Goal: Task Accomplishment & Management: Manage account settings

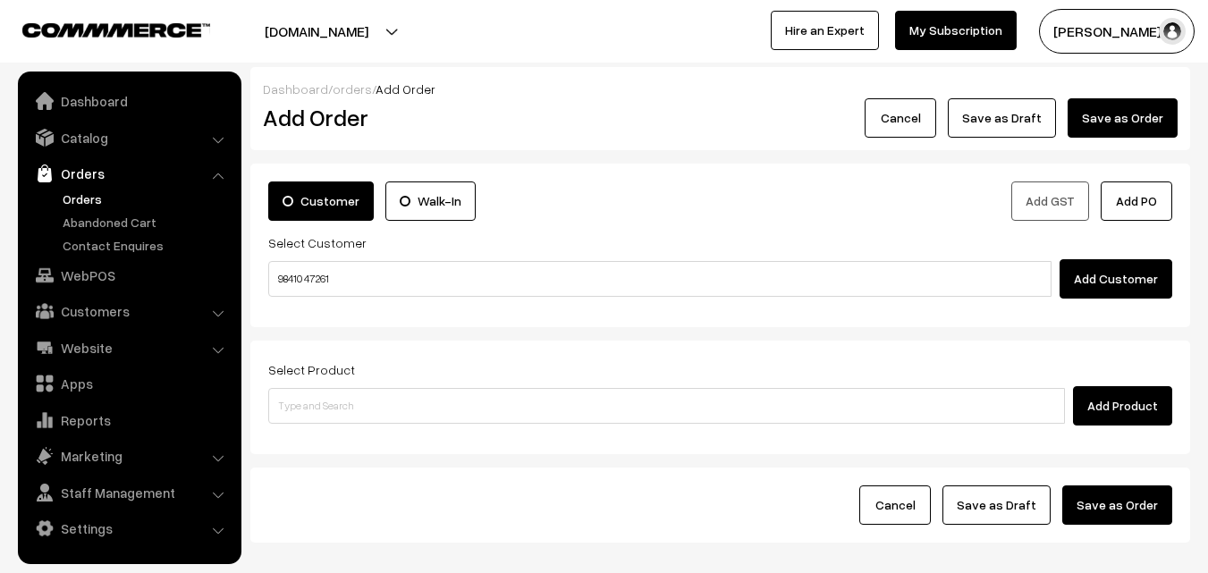
click at [309, 268] on input "98410 47261" at bounding box center [659, 279] width 783 height 36
type input "MuthuSubramaniyam 98410 47261 [9841047261]"
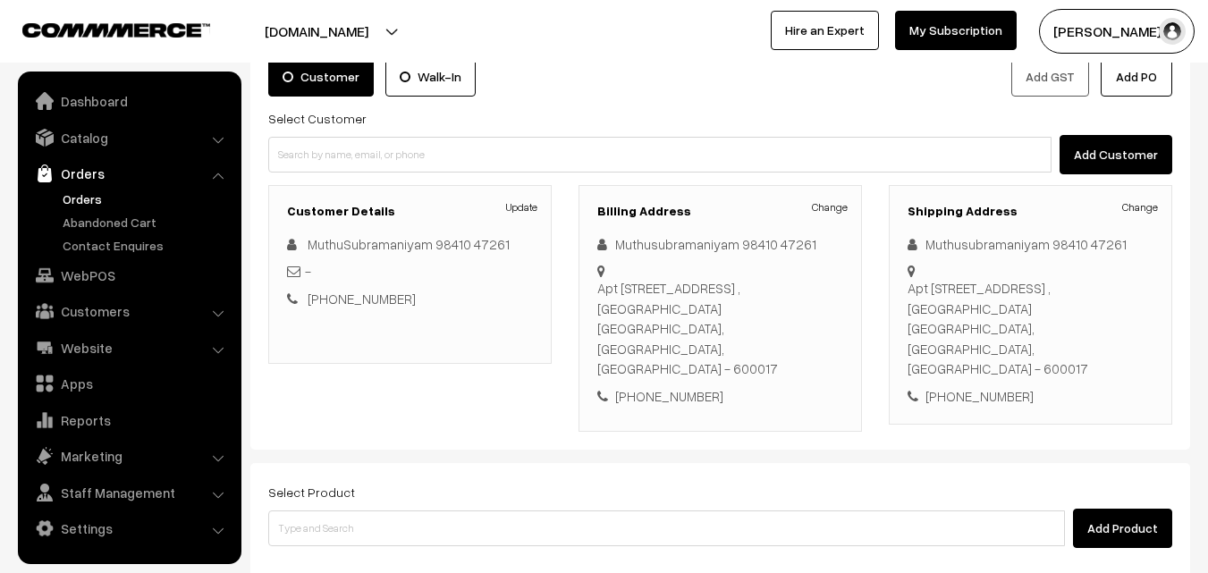
scroll to position [179, 0]
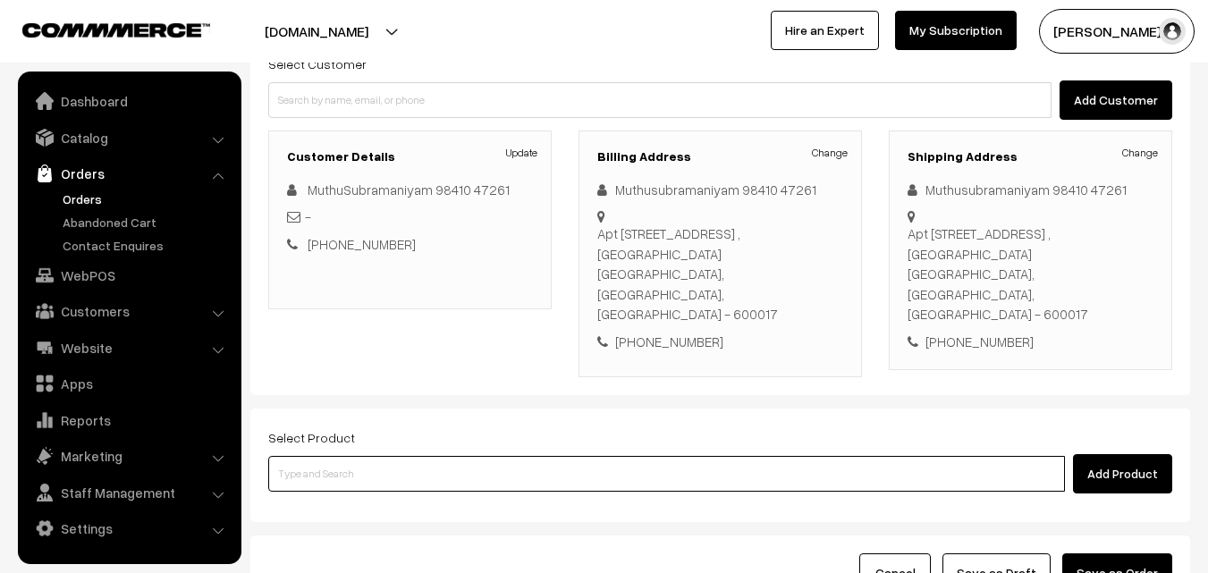
click at [533, 456] on input at bounding box center [666, 474] width 797 height 36
click at [451, 456] on input at bounding box center [666, 474] width 797 height 36
click at [450, 456] on input at bounding box center [666, 474] width 797 height 36
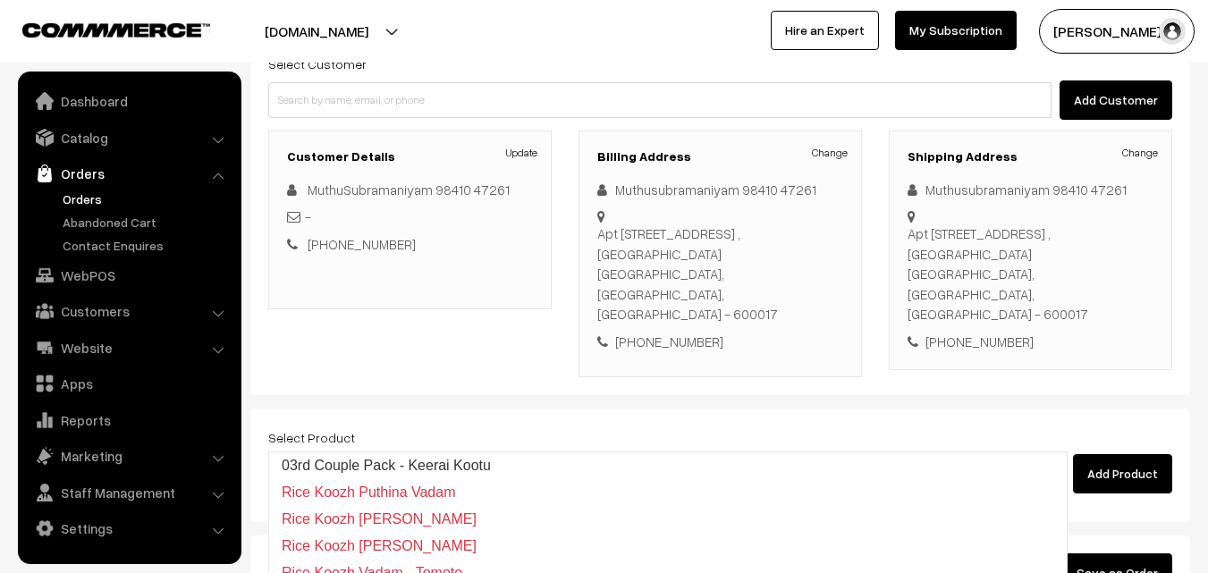
type input "03rd Couple Pack - Keerai Kootu"
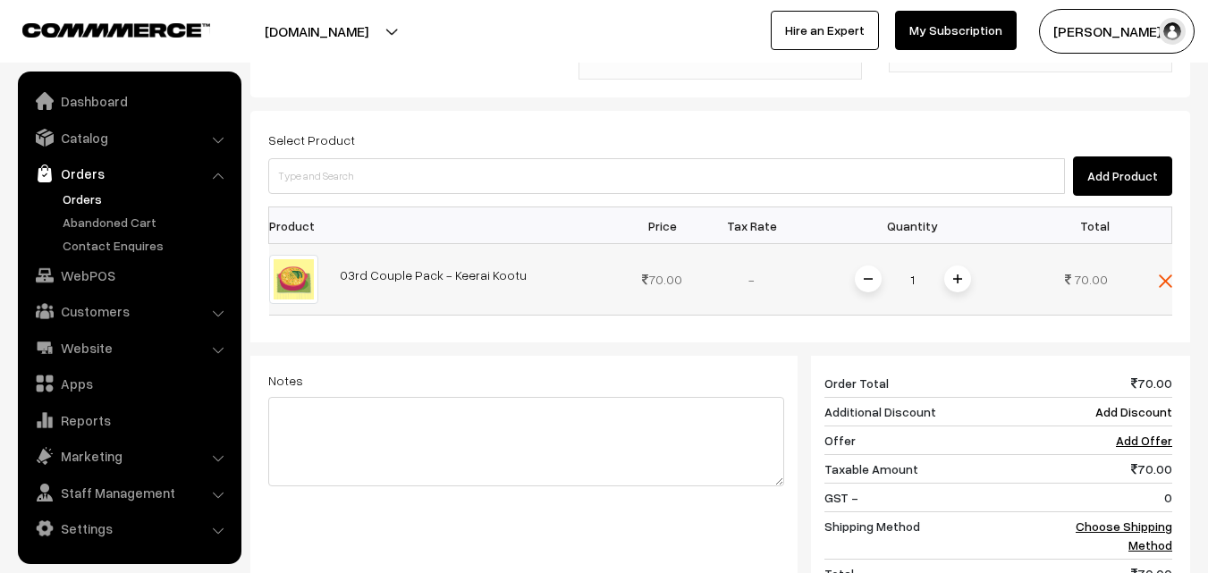
scroll to position [472, 0]
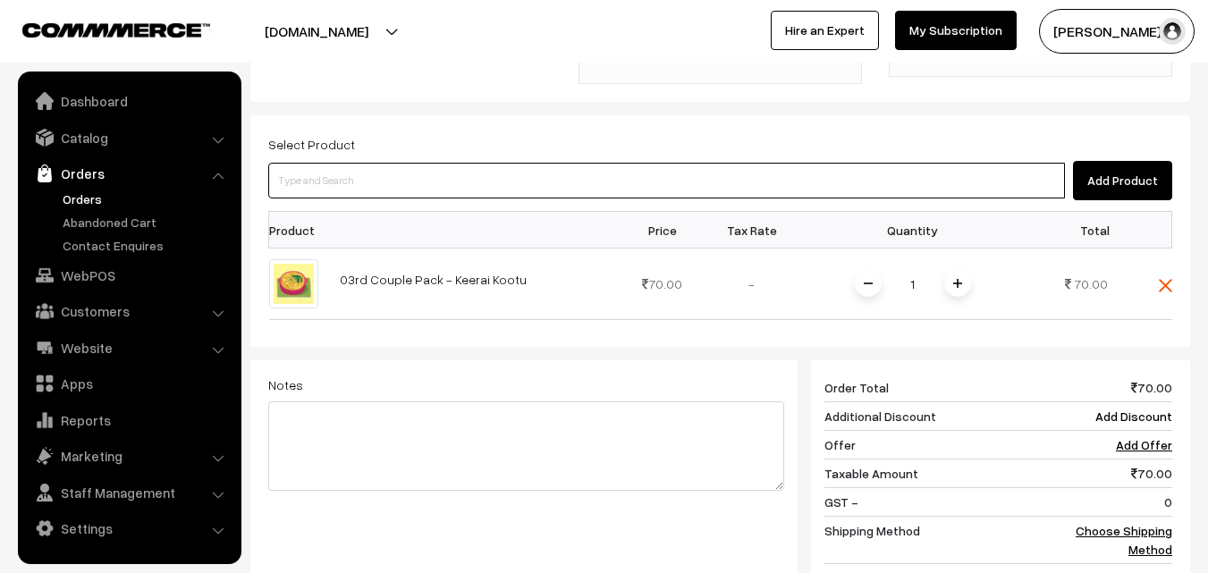
click at [448, 163] on input at bounding box center [666, 181] width 797 height 36
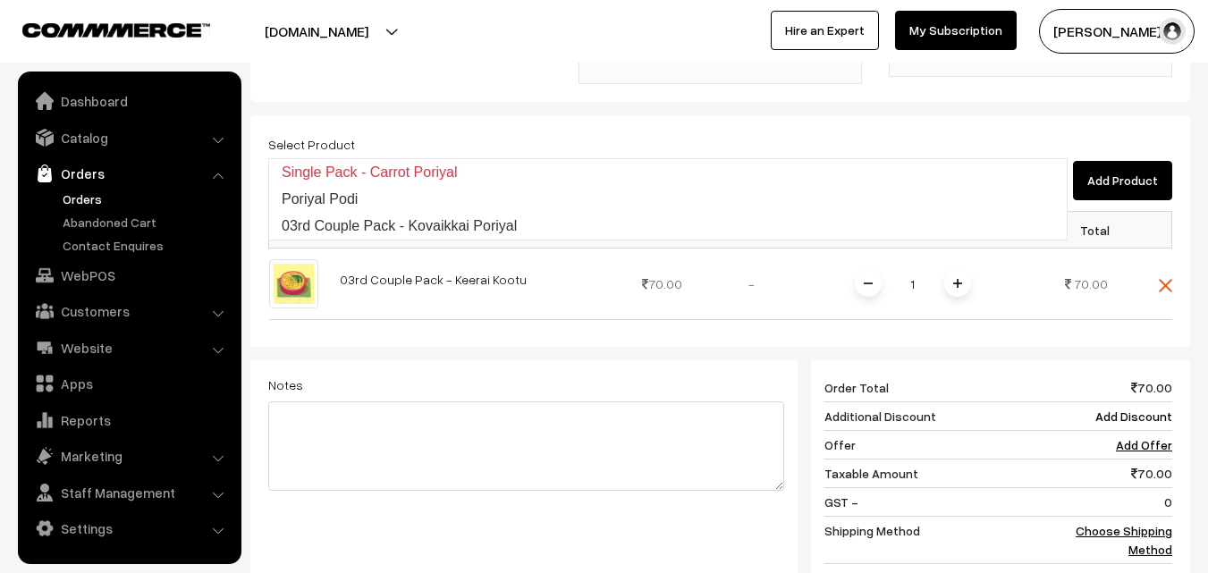
type input "03rd Couple Pack - Kovaikkai Poriyal"
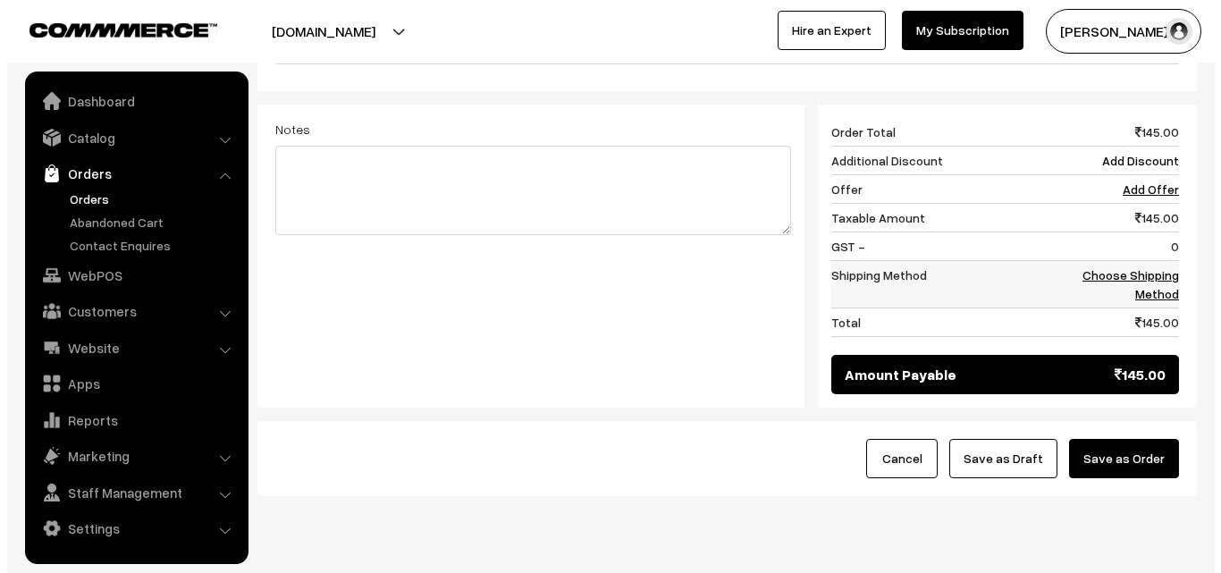
scroll to position [812, 0]
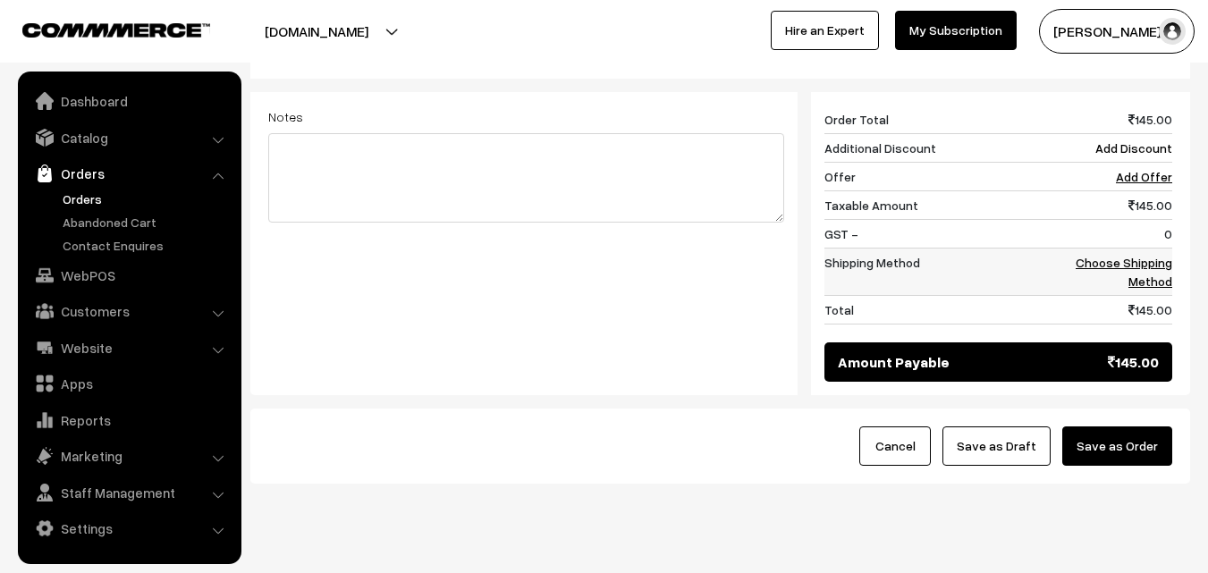
click at [1147, 255] on link "Choose Shipping Method" at bounding box center [1124, 272] width 97 height 34
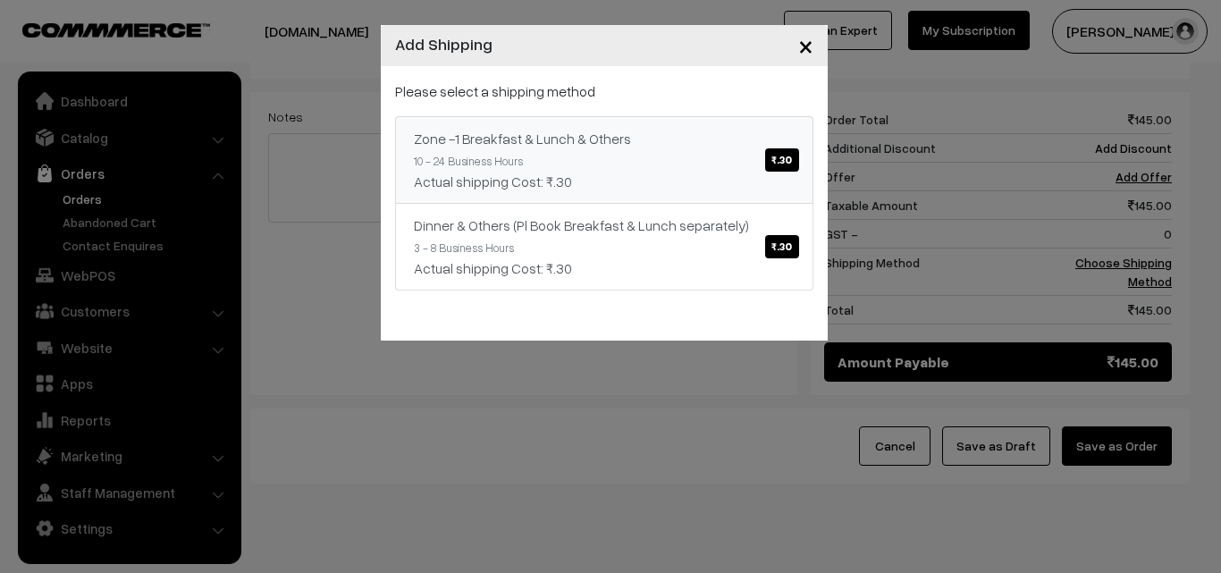
click at [766, 121] on link "Zone -1 Breakfast & Lunch & Others ₹.30 10 - 24 Business Hours Actual shipping …" at bounding box center [604, 160] width 418 height 88
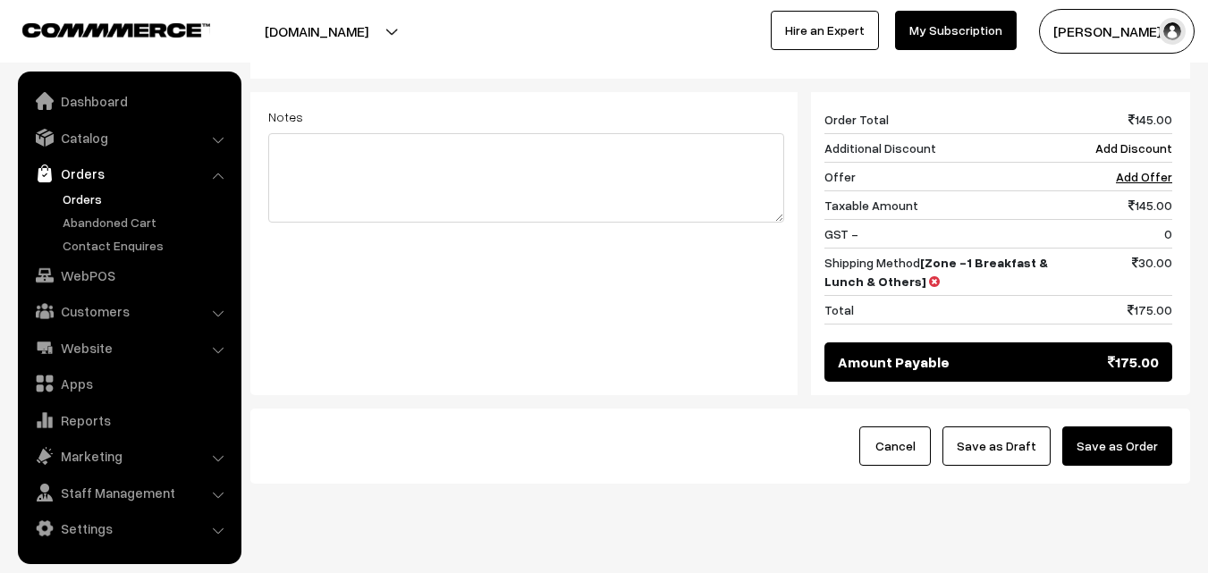
click at [1176, 409] on div "Cancel Save as Draft Save as Order" at bounding box center [720, 446] width 940 height 75
click at [1130, 427] on button "Save as Order" at bounding box center [1117, 446] width 110 height 39
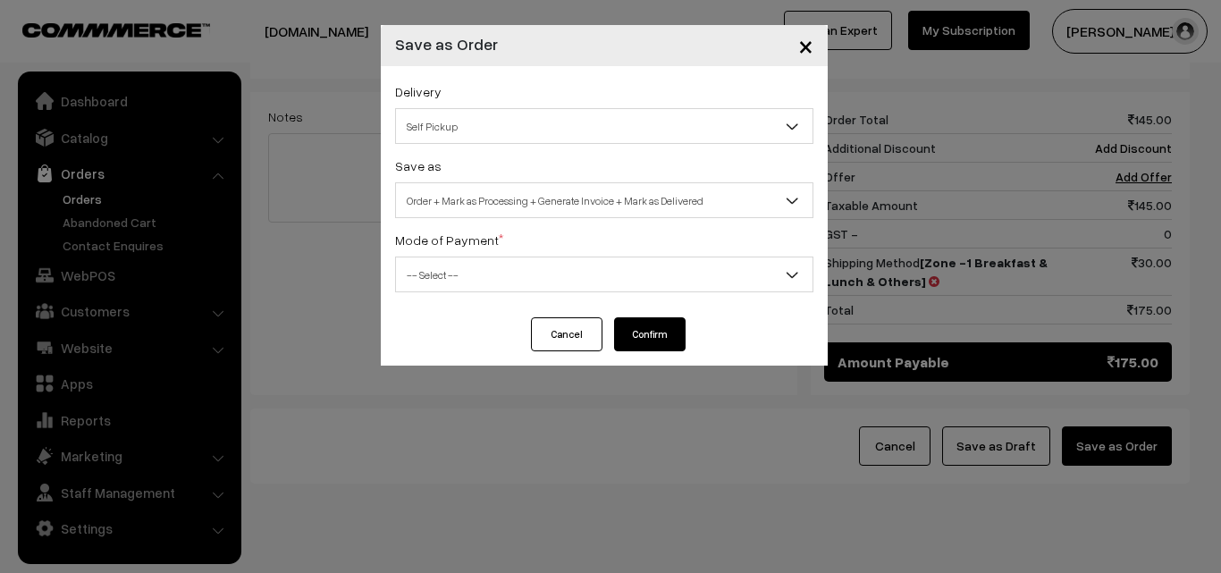
click at [629, 204] on span "Order + Mark as Processing + Generate Invoice + Mark as Delivered" at bounding box center [604, 200] width 417 height 31
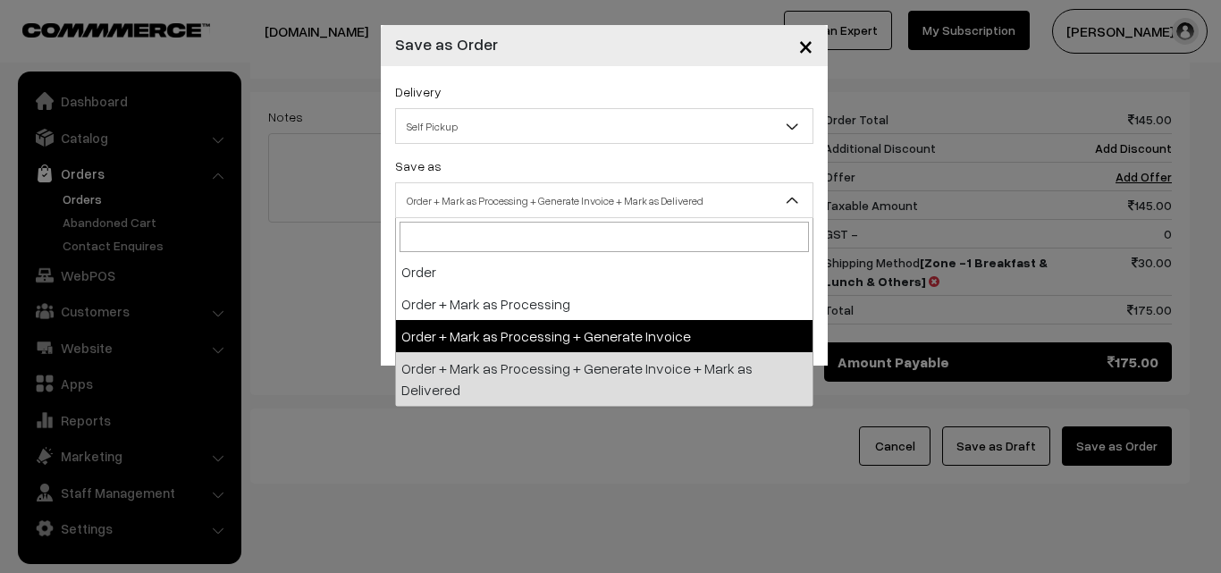
select select "3"
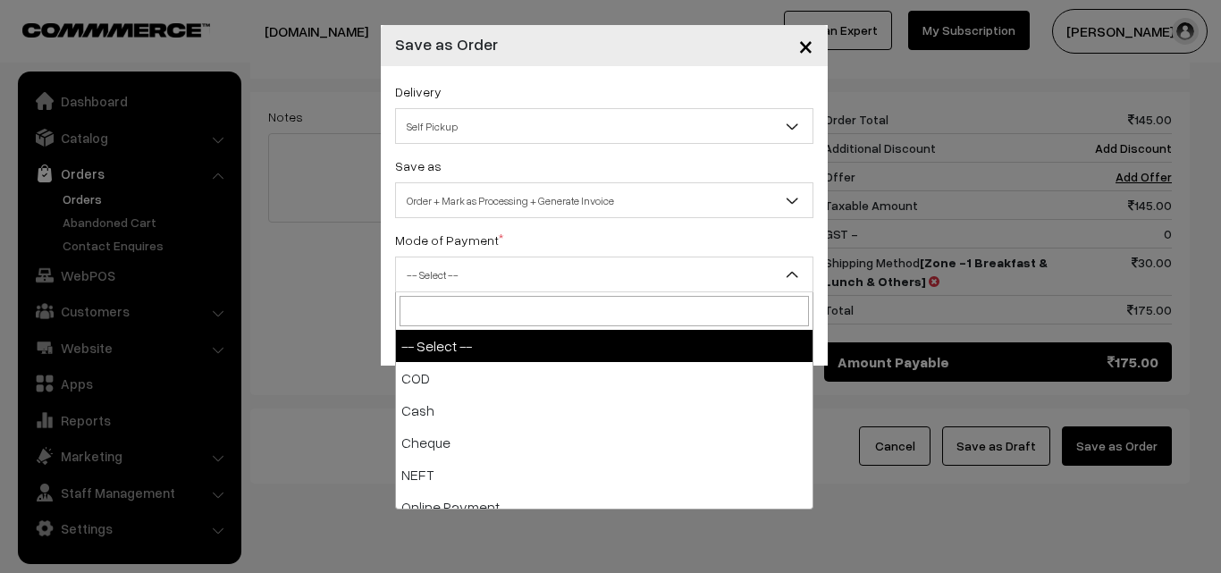
click at [546, 285] on span "-- Select --" at bounding box center [604, 274] width 417 height 31
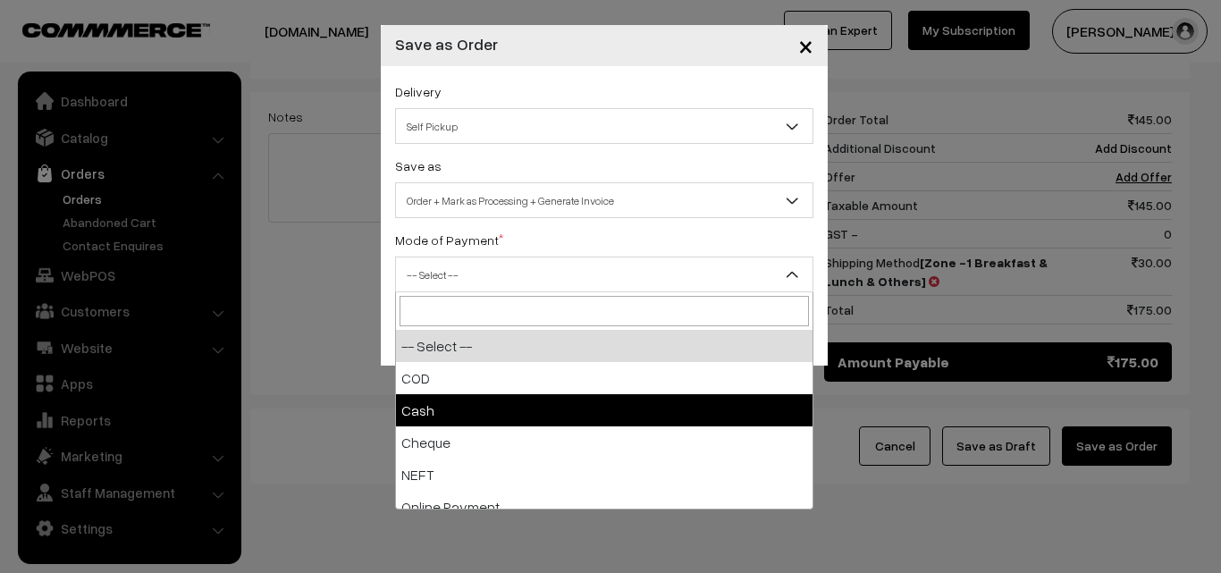
select select "2"
checkbox input "true"
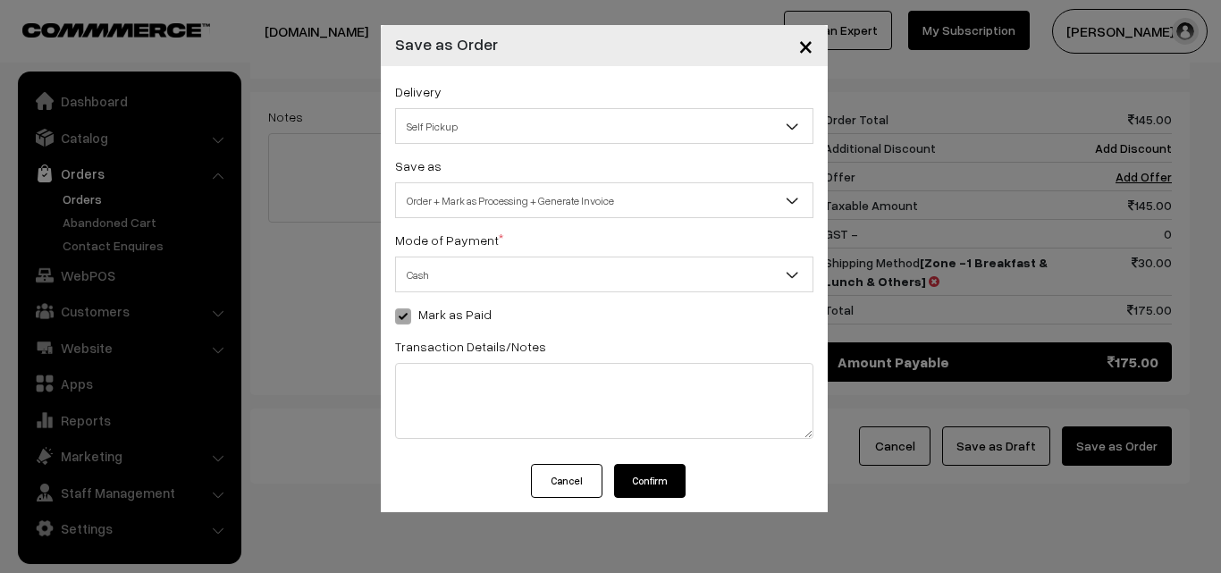
click at [637, 477] on button "Confirm" at bounding box center [650, 481] width 72 height 34
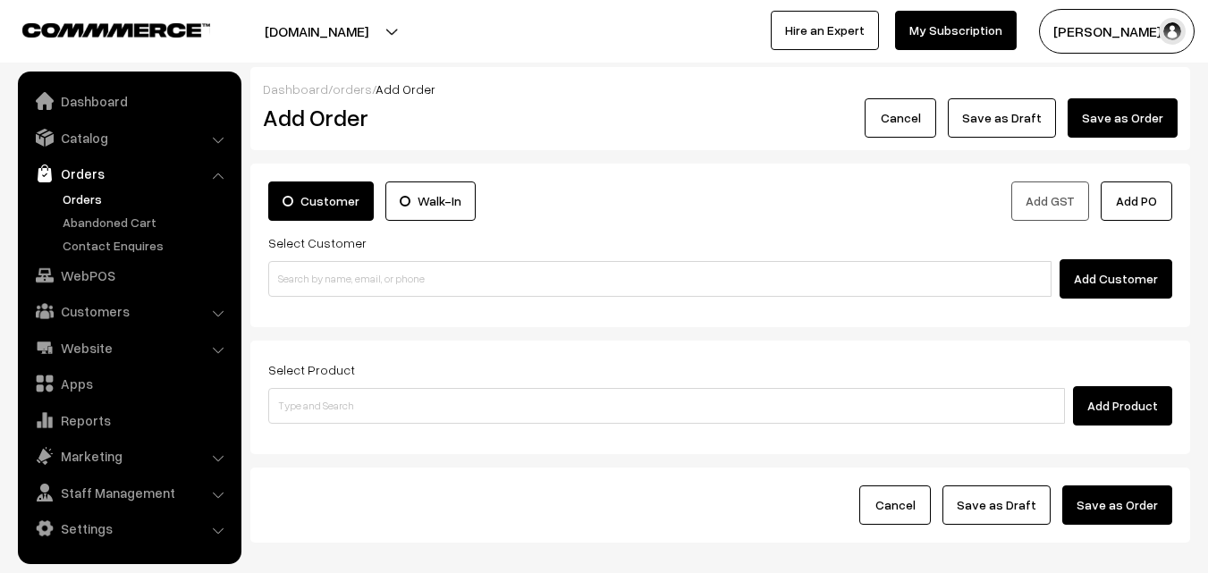
click at [92, 199] on link "Orders" at bounding box center [146, 199] width 177 height 19
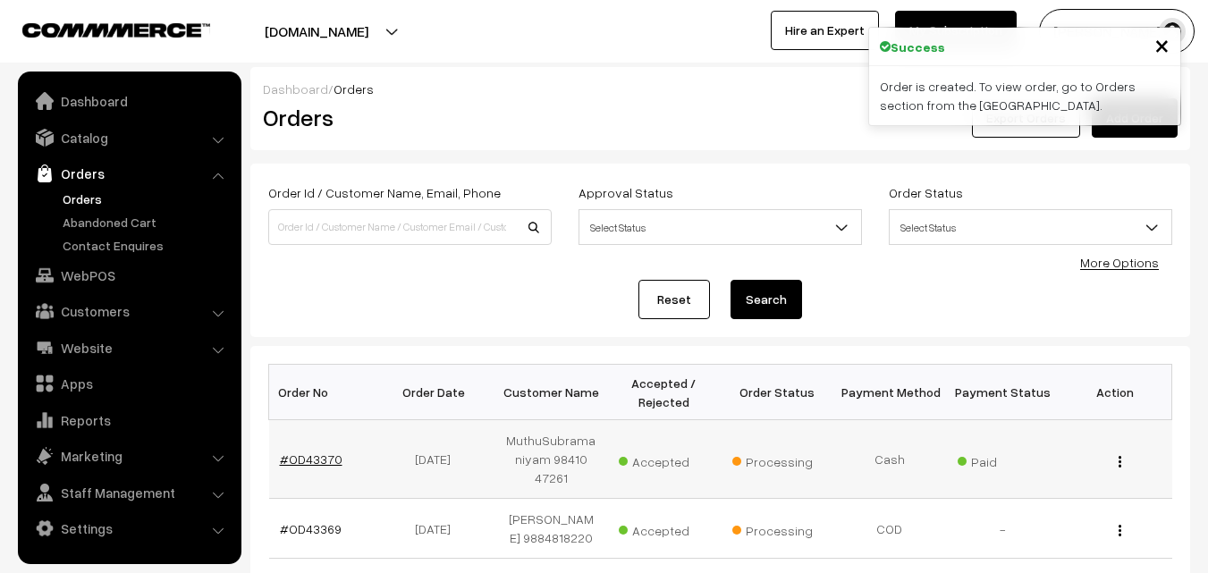
click at [309, 453] on link "#OD43370" at bounding box center [311, 459] width 63 height 15
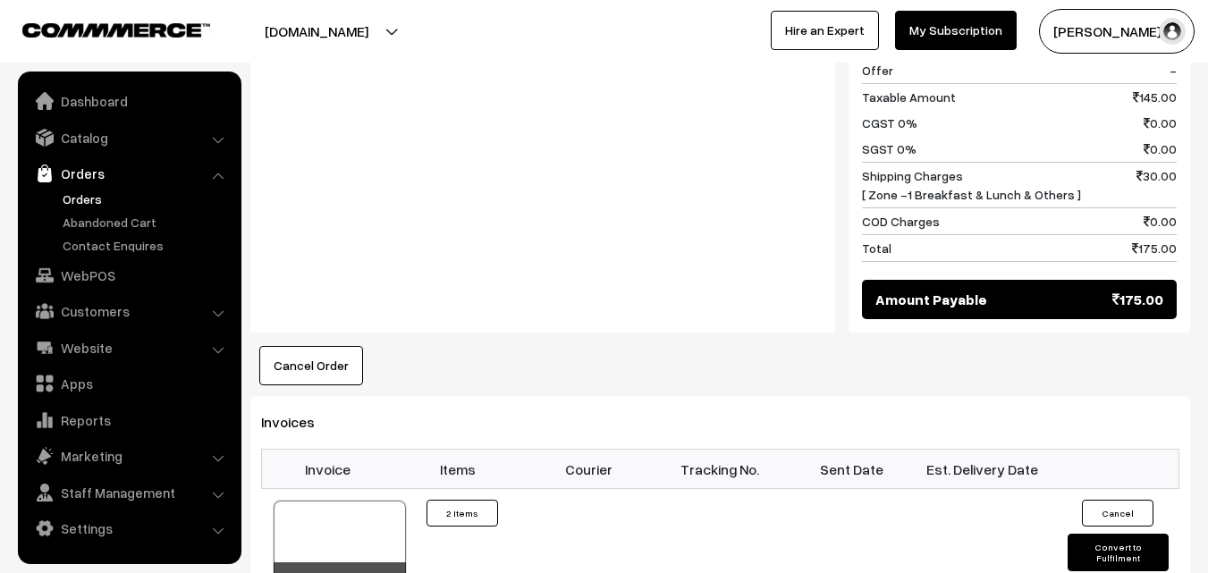
scroll to position [984, 0]
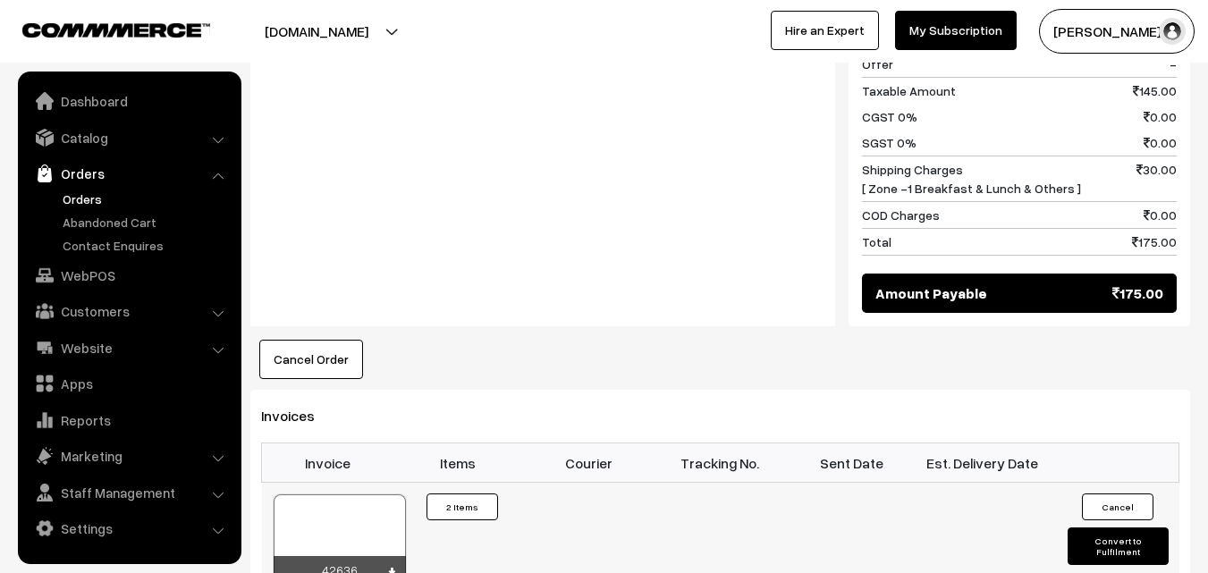
click at [359, 505] on div at bounding box center [340, 538] width 132 height 89
click at [93, 327] on ul "Dashboard Catalog" at bounding box center [130, 318] width 224 height 493
click at [96, 315] on link "Customers" at bounding box center [128, 311] width 213 height 32
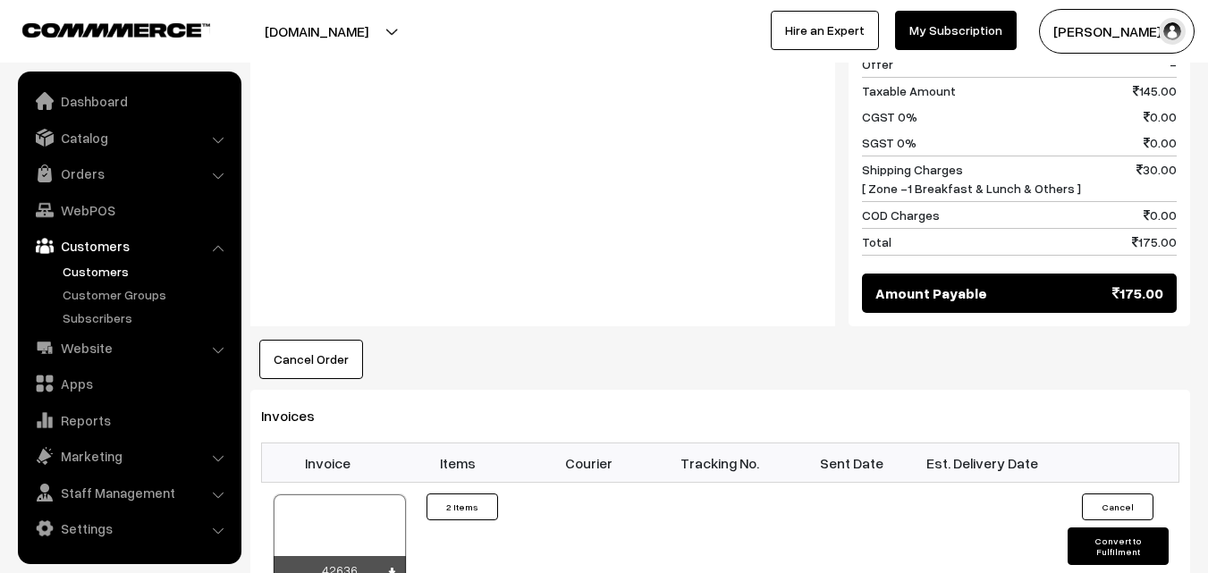
click at [96, 263] on link "Customers" at bounding box center [146, 271] width 177 height 19
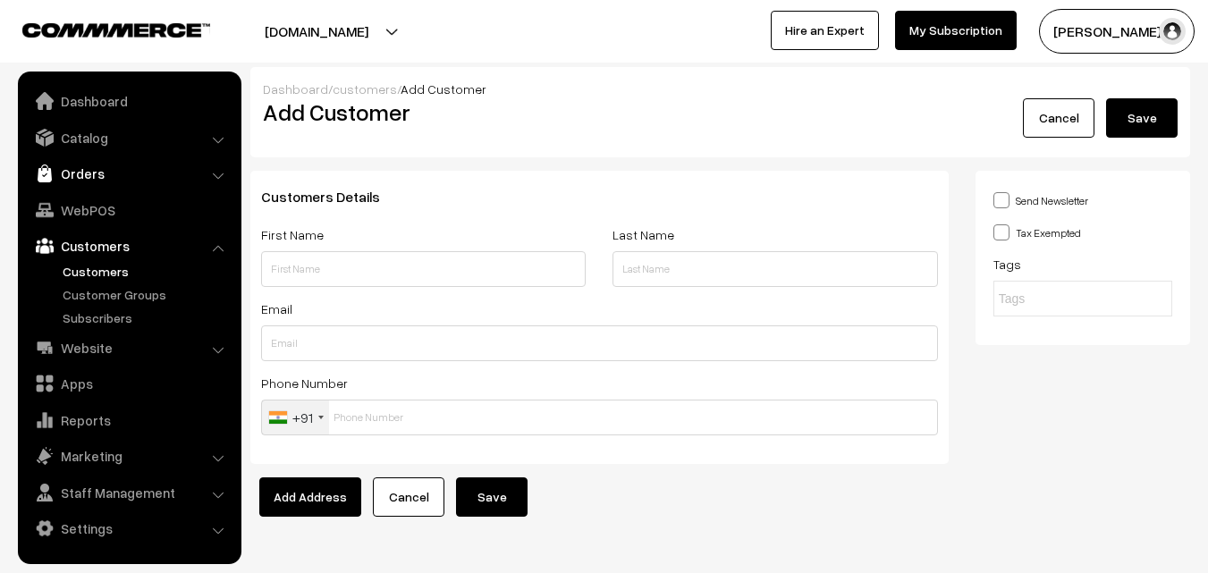
click at [79, 172] on link "Orders" at bounding box center [128, 173] width 213 height 32
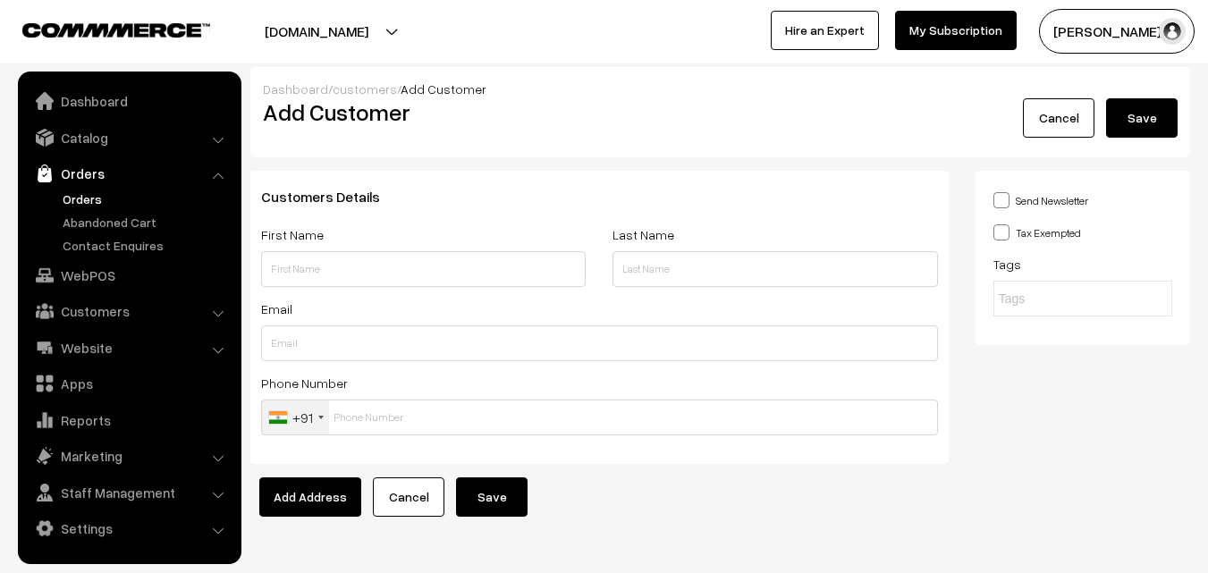
click at [93, 192] on link "Orders" at bounding box center [146, 199] width 177 height 19
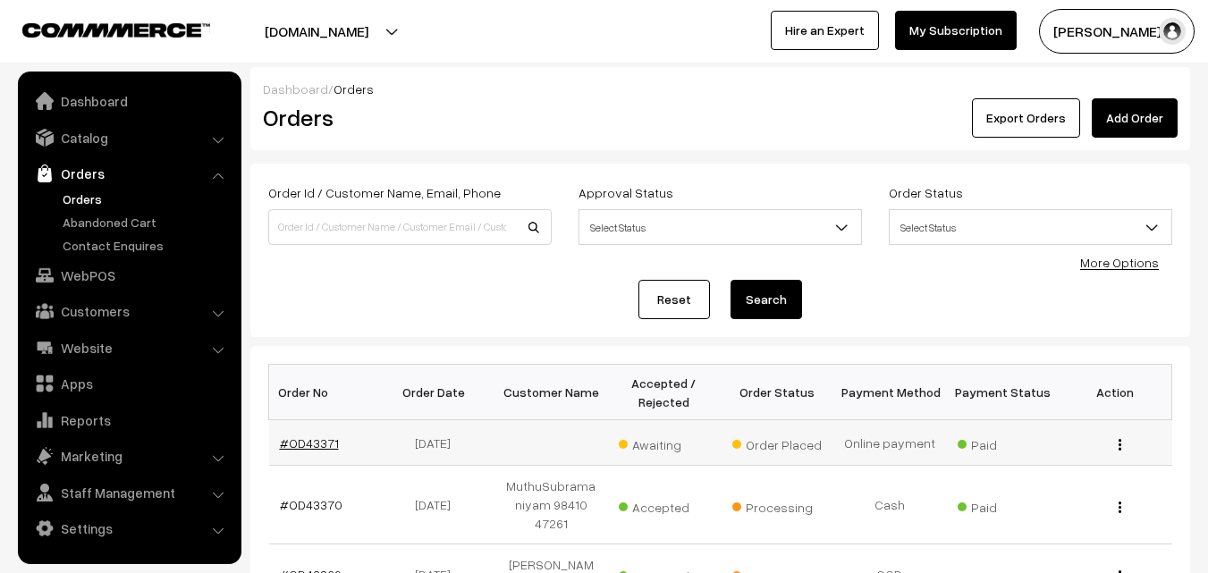
click at [309, 441] on link "#OD43371" at bounding box center [309, 442] width 59 height 15
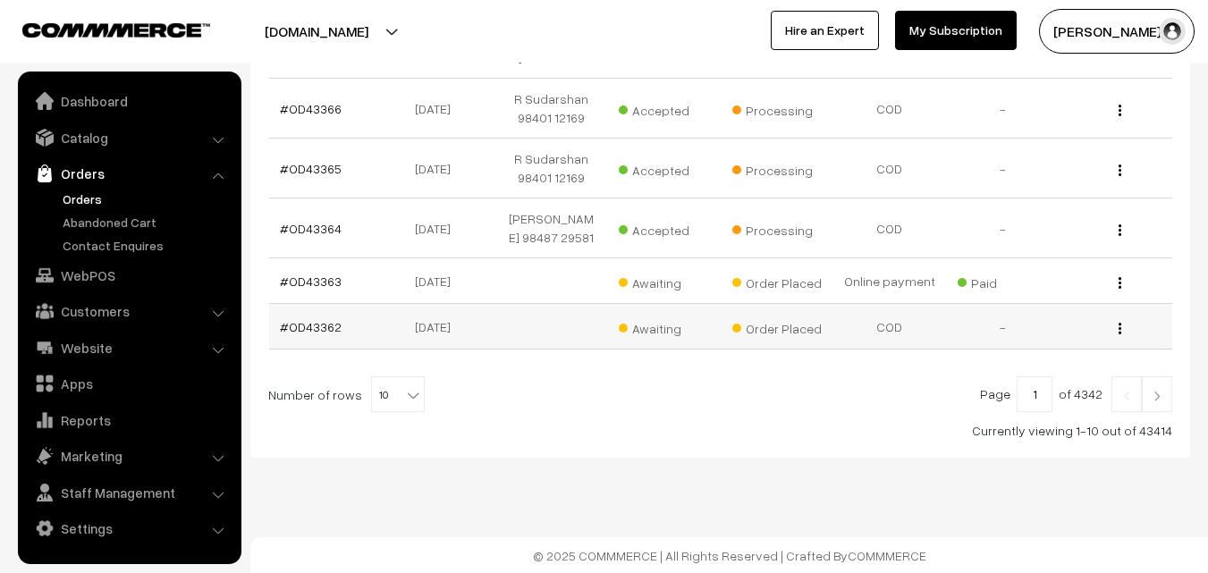
scroll to position [647, 0]
click at [309, 333] on link "#OD43362" at bounding box center [311, 325] width 62 height 15
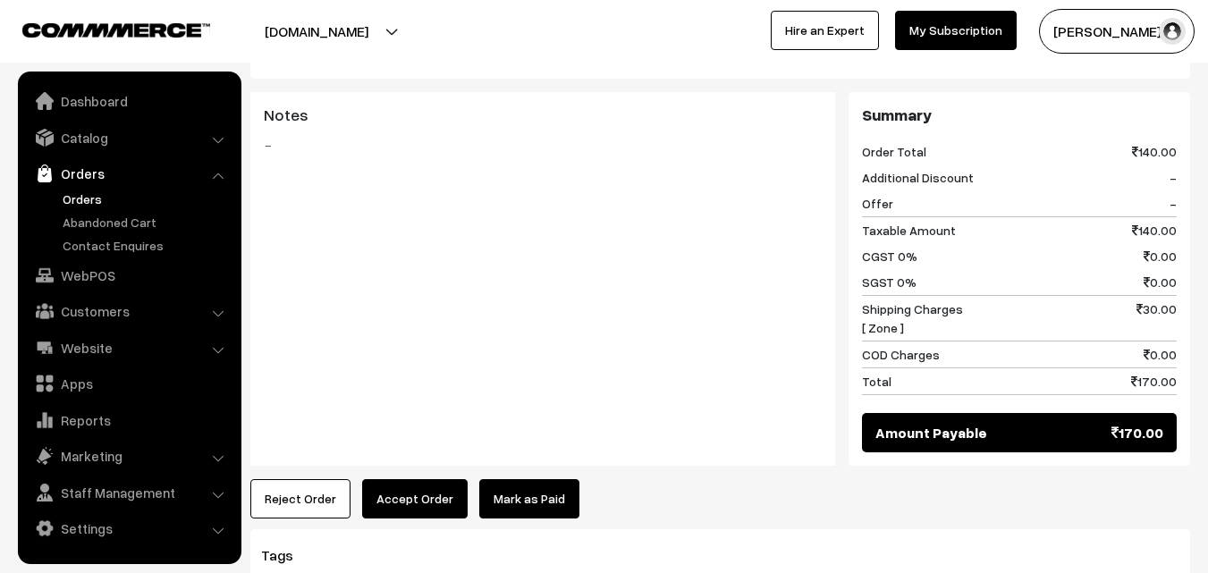
scroll to position [715, 0]
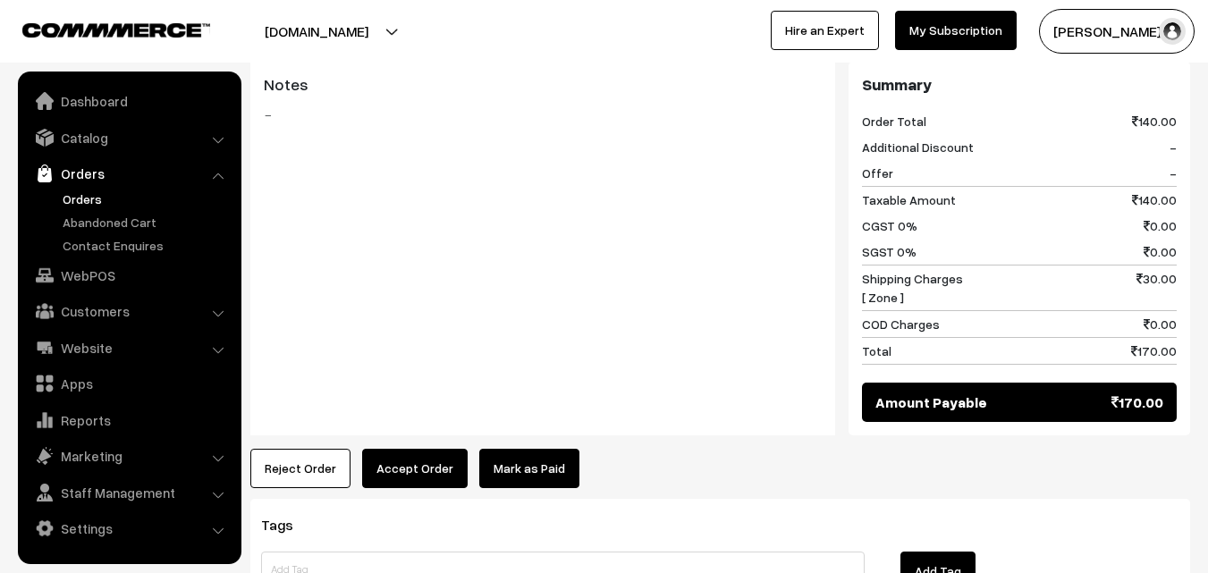
click at [85, 198] on link "Orders" at bounding box center [146, 199] width 177 height 19
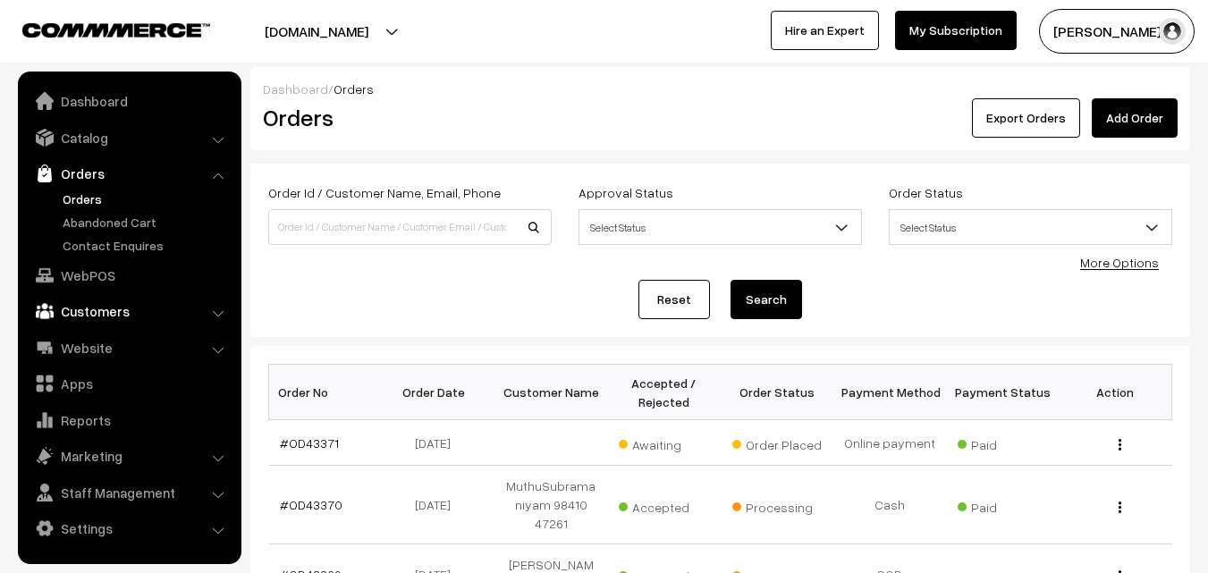
click at [104, 305] on link "Customers" at bounding box center [128, 311] width 213 height 32
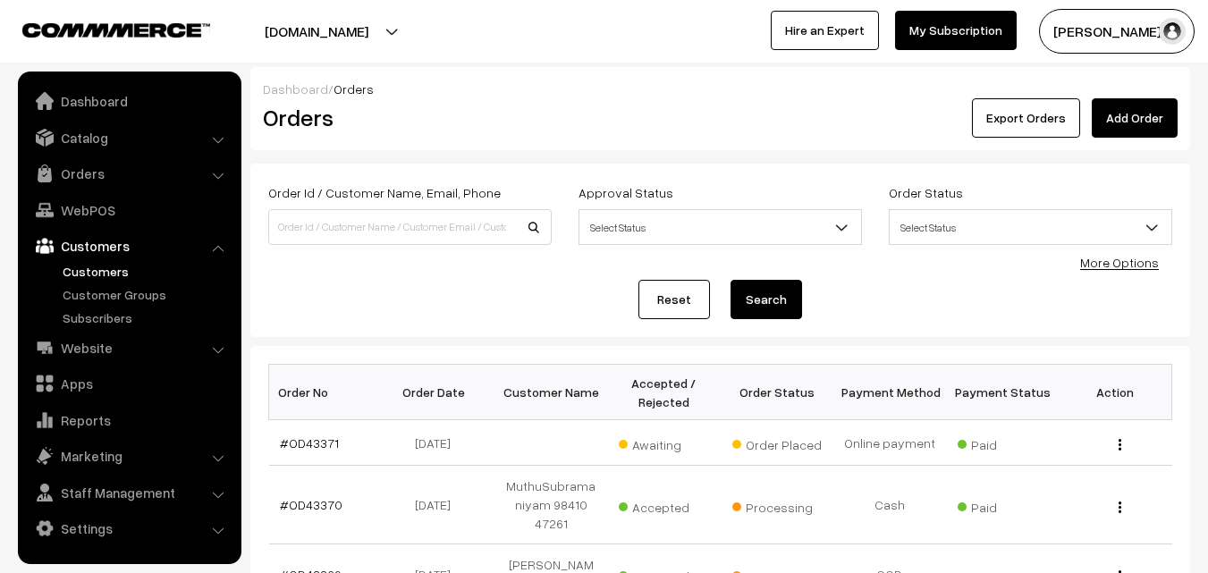
click at [109, 262] on link "Customers" at bounding box center [146, 271] width 177 height 19
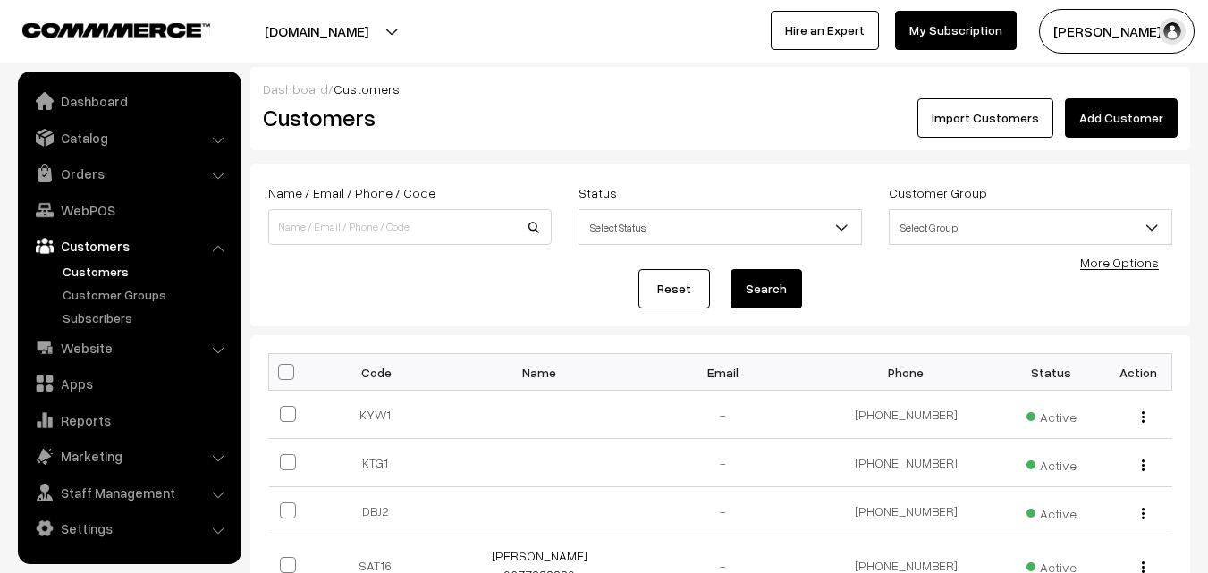
click at [1105, 119] on link "Add Customer" at bounding box center [1121, 117] width 113 height 39
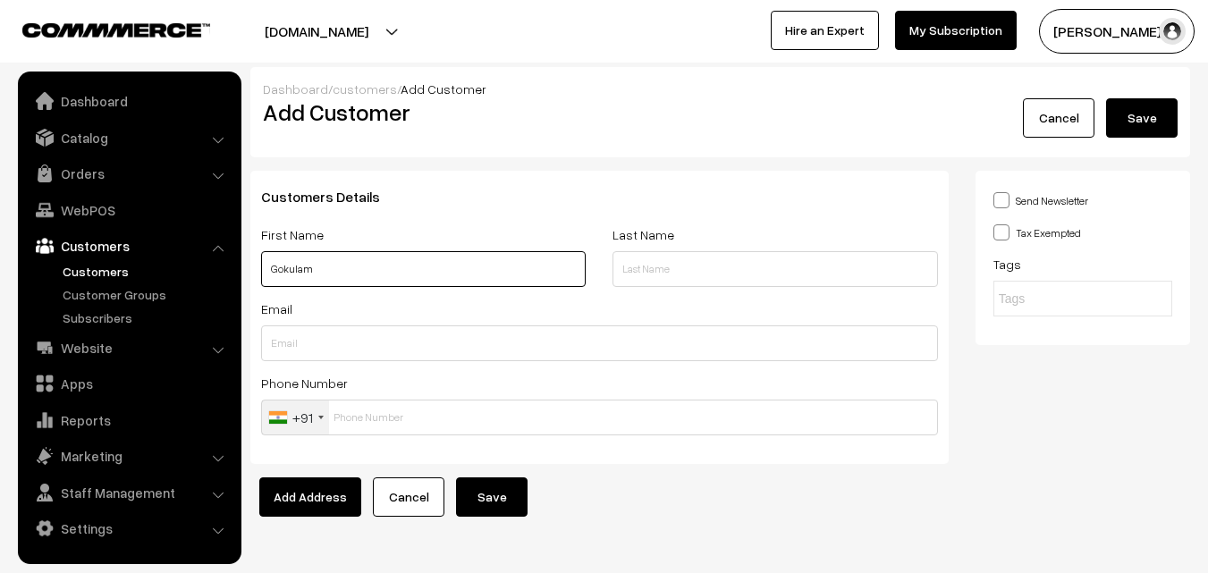
paste input "99625 27467"
type input "Gokulam 99625 27467"
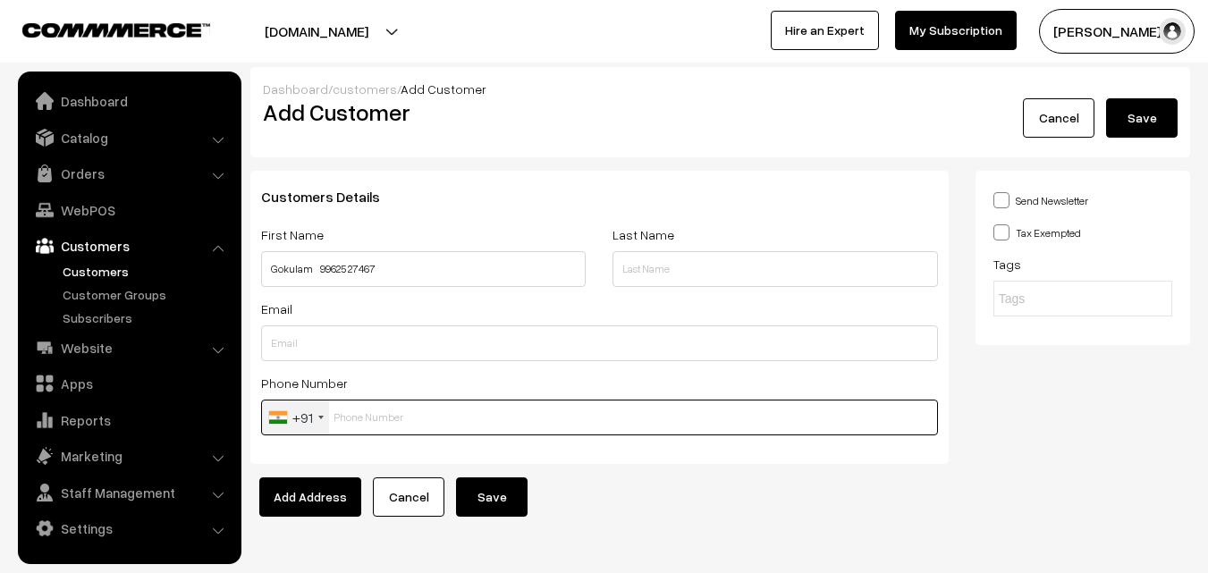
click at [381, 403] on input "text" at bounding box center [599, 418] width 677 height 36
paste input "99625 274"
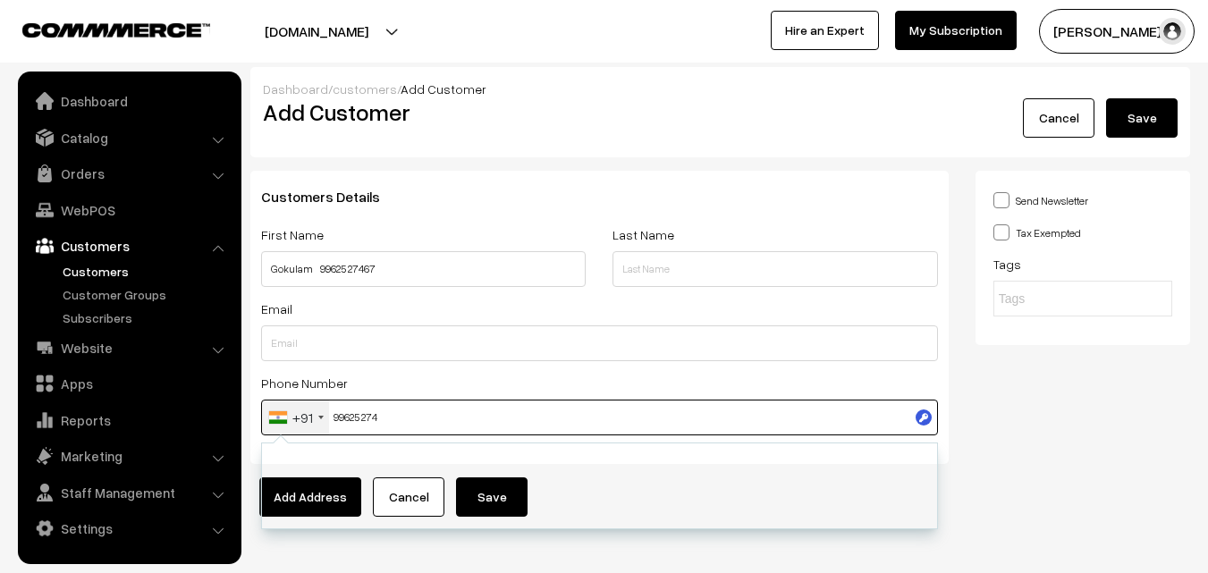
click at [375, 418] on input "99625 274" at bounding box center [599, 418] width 677 height 36
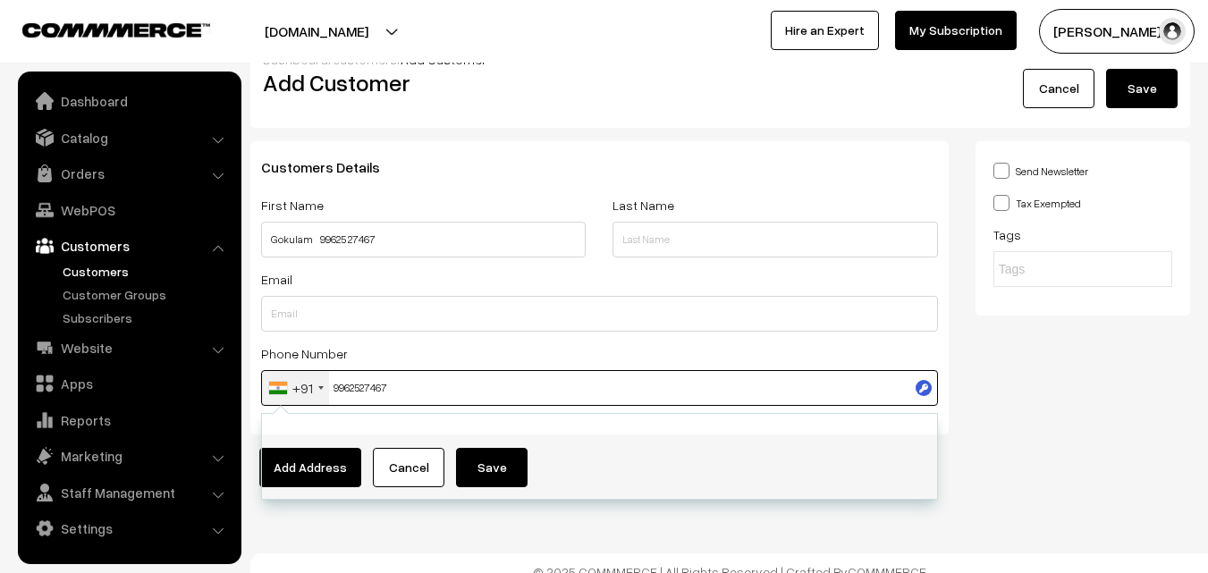
scroll to position [46, 0]
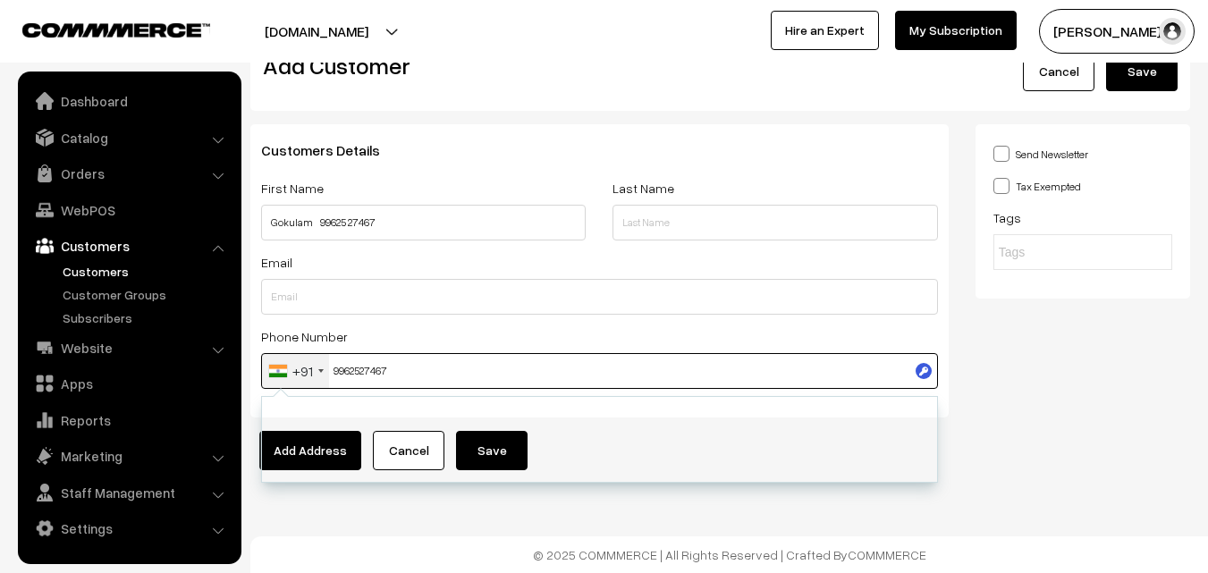
type input "9962527467"
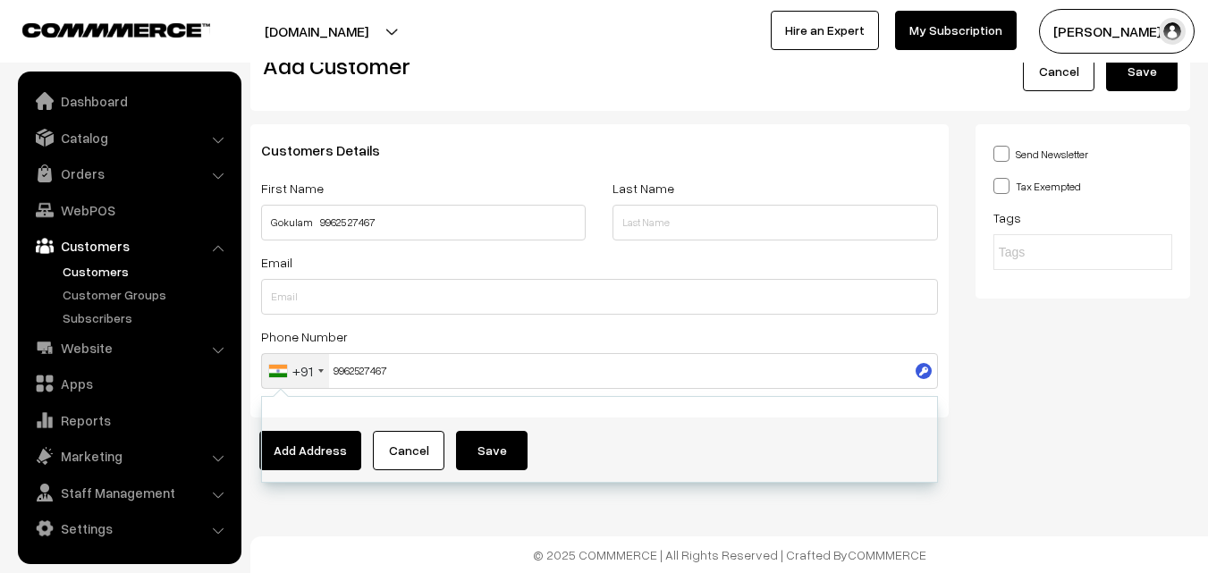
click at [503, 510] on div "Dashboard / customers / Add Customer Add Customer Cancel Save Customers Details…" at bounding box center [604, 264] width 1208 height 620
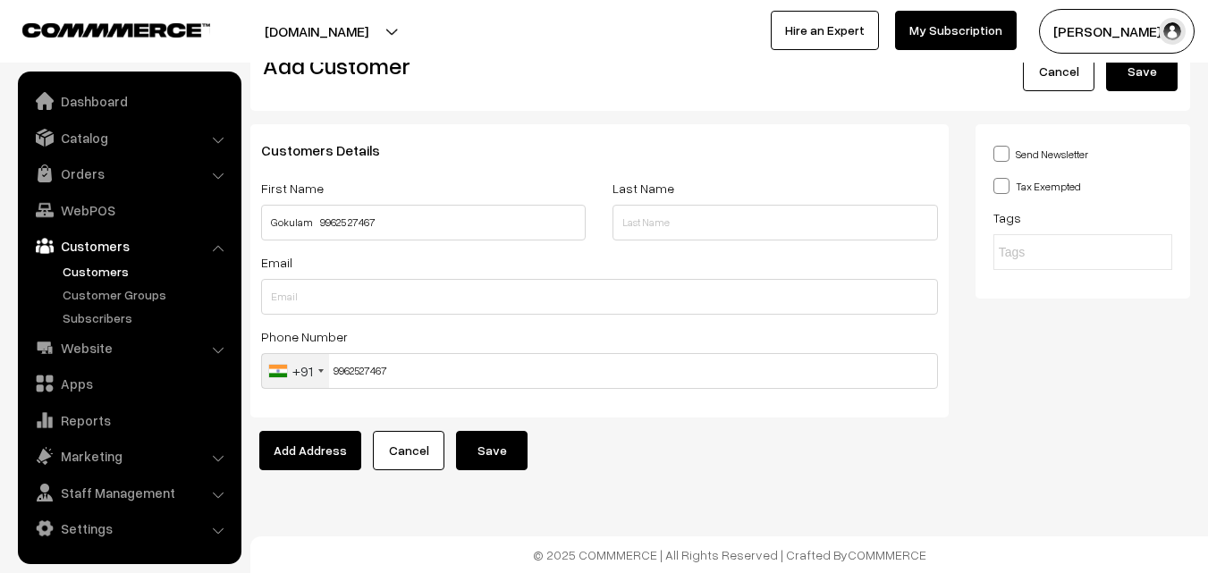
click at [498, 443] on button "Save" at bounding box center [492, 450] width 72 height 39
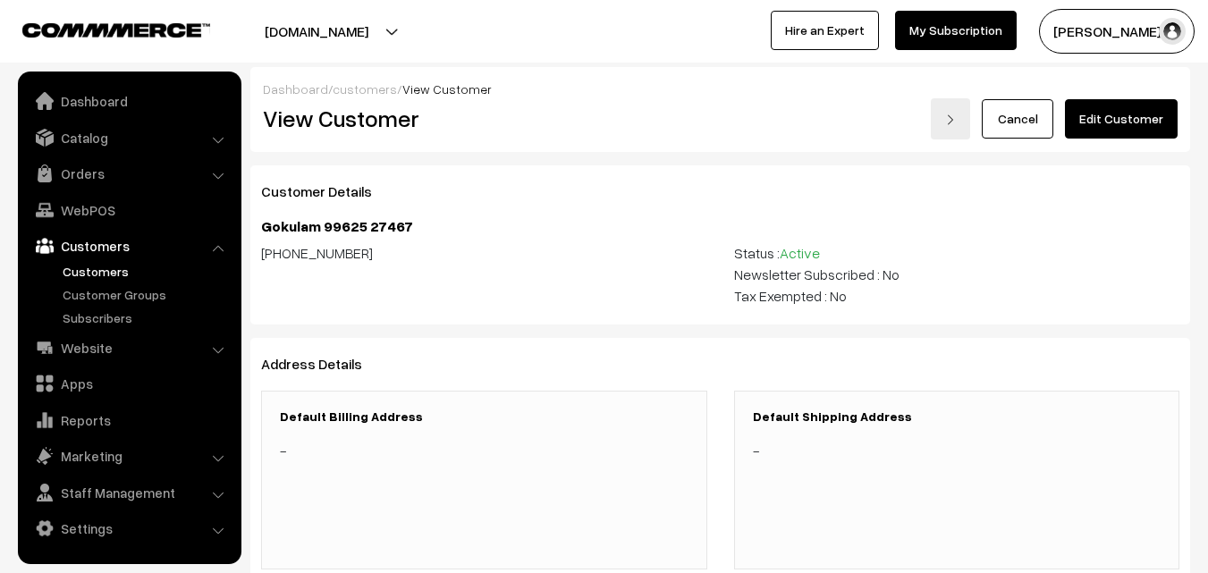
click at [1095, 123] on link "Edit Customer" at bounding box center [1121, 118] width 113 height 39
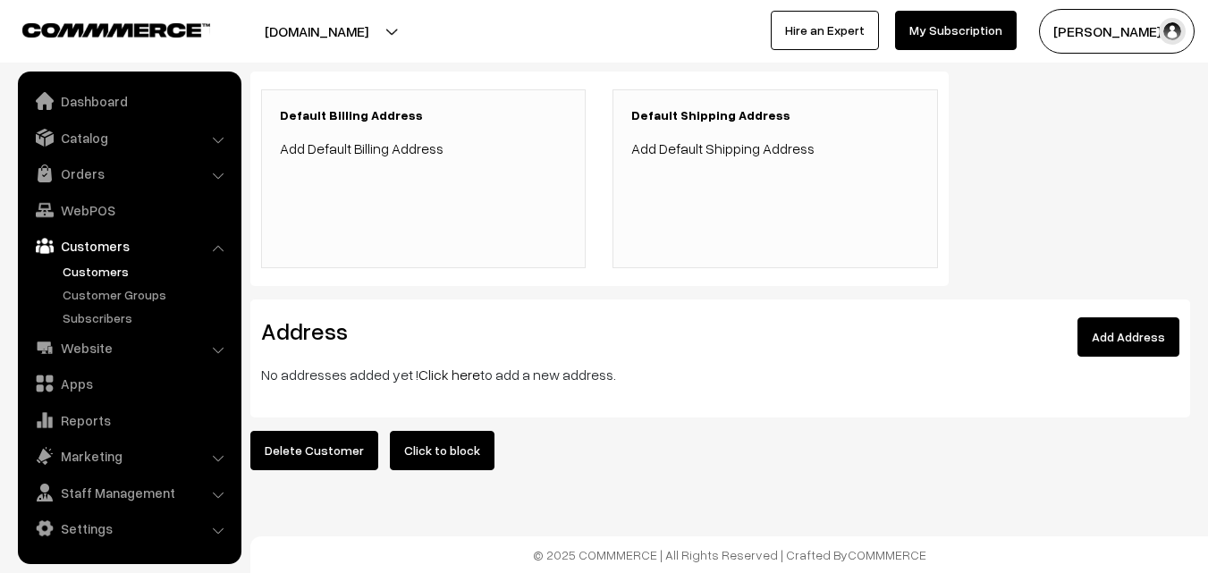
scroll to position [414, 0]
click at [436, 366] on link "Click here" at bounding box center [449, 375] width 62 height 18
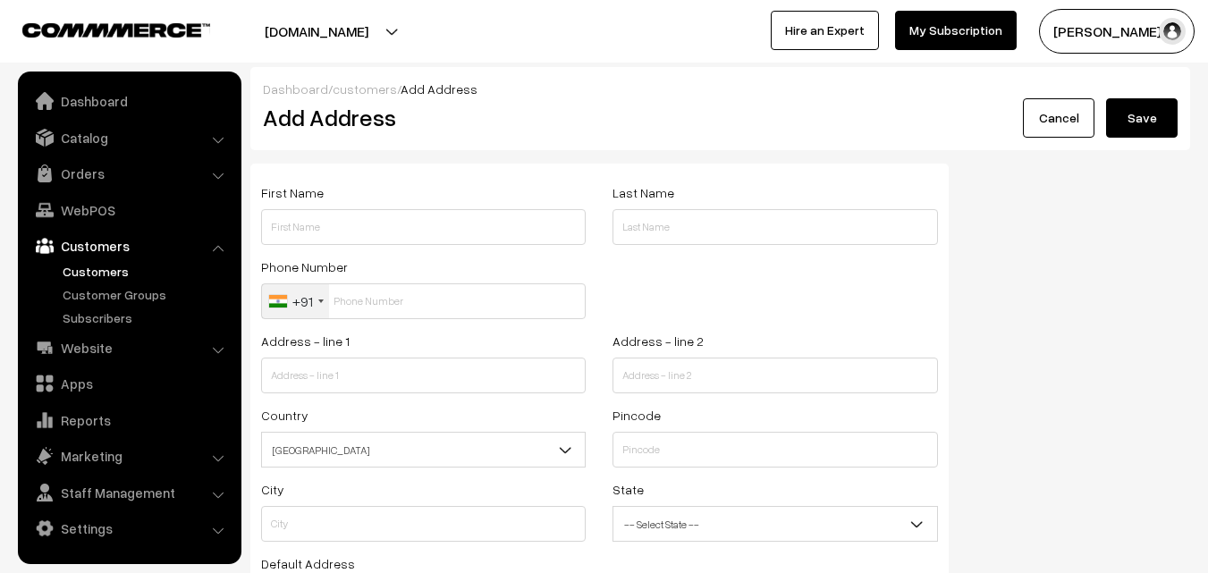
click at [378, 243] on input "text" at bounding box center [423, 227] width 325 height 36
click at [379, 230] on input "text" at bounding box center [423, 227] width 325 height 36
paste input "Gokulam"
paste input "99625 27467"
type input "Gokulam 99625 27467"
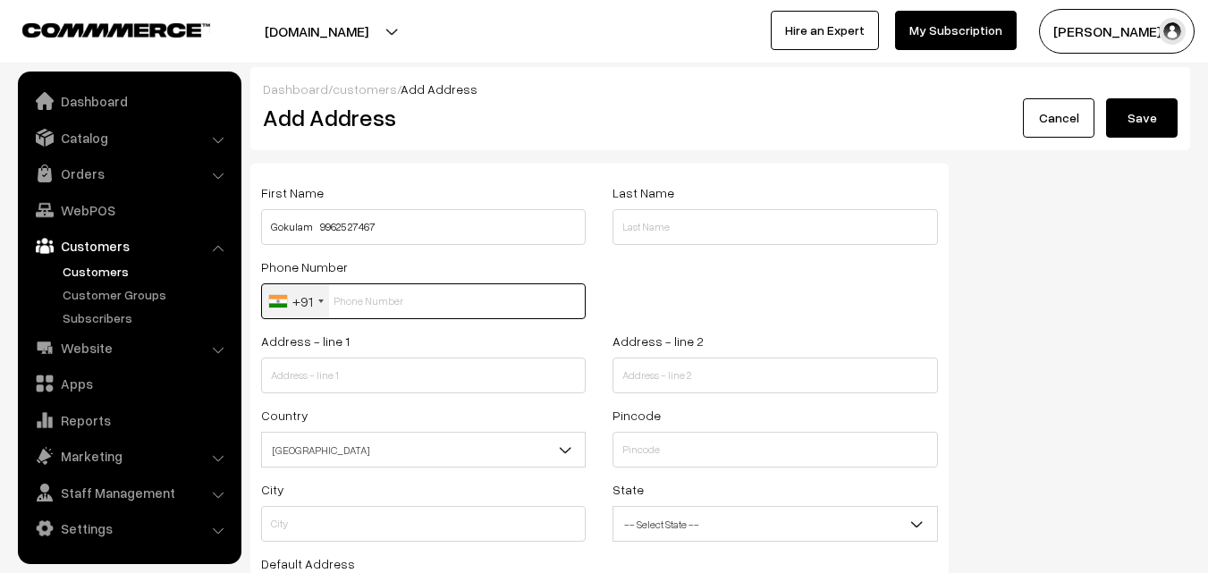
click at [393, 317] on input "text" at bounding box center [423, 301] width 325 height 36
paste input "99625 274"
click at [385, 300] on input "99625 274" at bounding box center [423, 301] width 325 height 36
type input "9962527467"
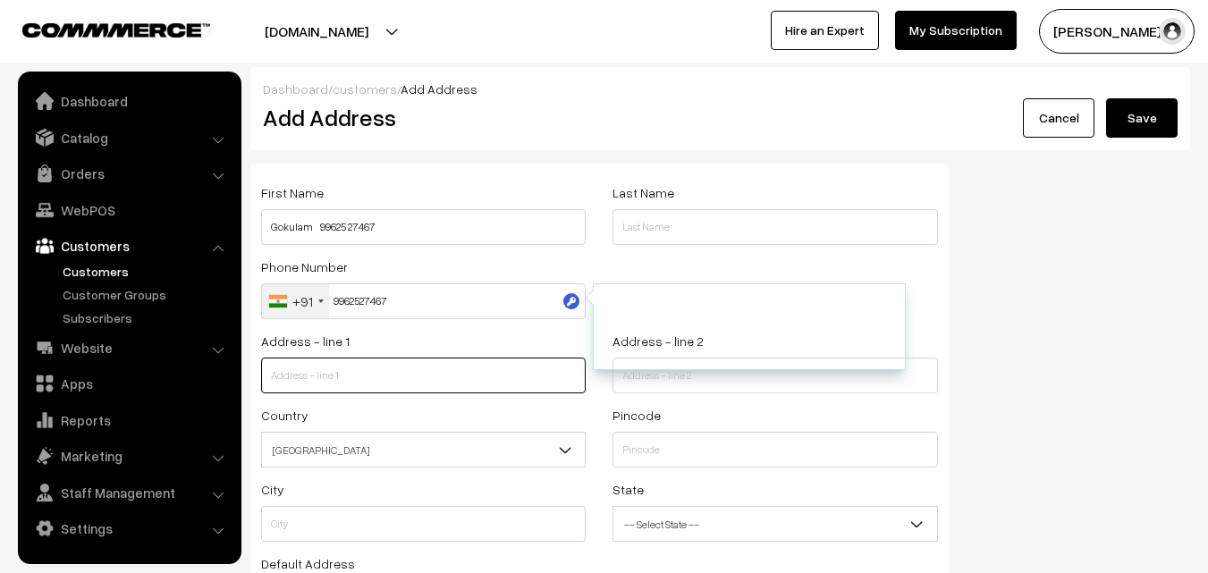
click at [386, 371] on input "text" at bounding box center [423, 376] width 325 height 36
click at [370, 382] on input "text" at bounding box center [423, 376] width 325 height 36
paste input "3rd Floor, New No 33, Old No 19, Veerabadran Street, Nungambakkam, Chennai 6000…"
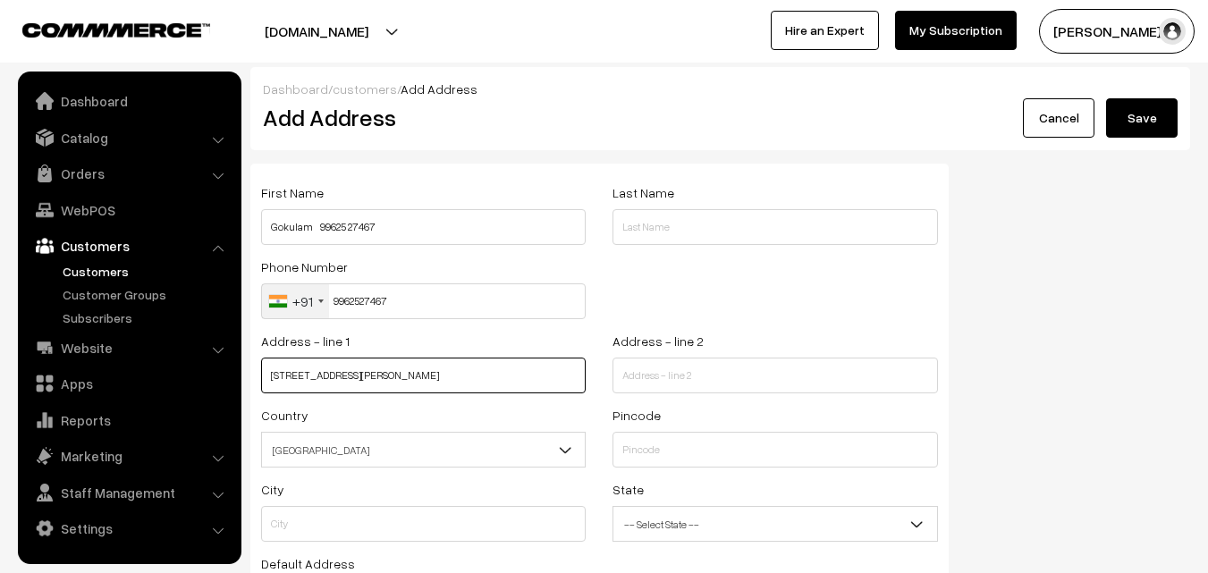
scroll to position [0, 79]
drag, startPoint x: 325, startPoint y: 374, endPoint x: 362, endPoint y: 383, distance: 38.6
click at [362, 383] on input "3rd Floor, New No 33, Old No 19, Veerabadran Street, Nungambakkam, Chennai 6000…" at bounding box center [423, 376] width 325 height 36
click at [334, 376] on input "3rd Floor, New No 33, Old No 19, Veerabadran Street, Nungambakkam, Chennai 6000…" at bounding box center [423, 376] width 325 height 36
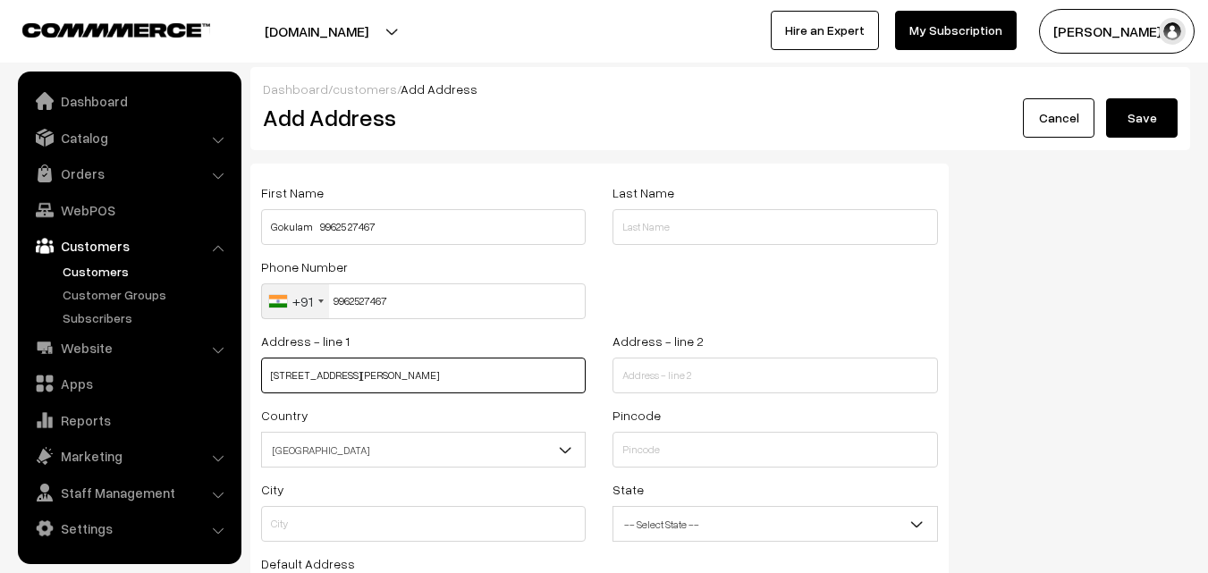
drag, startPoint x: 368, startPoint y: 376, endPoint x: 566, endPoint y: 394, distance: 199.4
click at [566, 394] on div "Address - line 1 3rd Floor, New No 33, Old No 19, Veerabadran Street, Nungambak…" at bounding box center [423, 367] width 351 height 74
type input "3rd Floor, New No 33, Old No 19,"
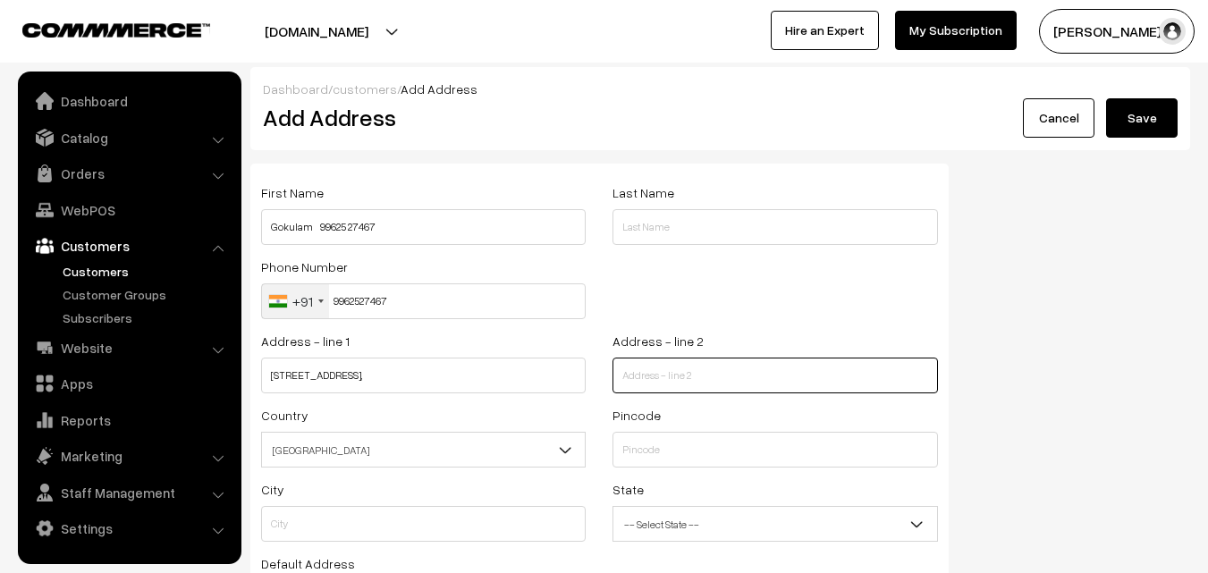
click at [644, 385] on input "text" at bounding box center [775, 376] width 325 height 36
paste input "Veerabadran Street, Nungambakkam, Chennai 600034"
type input "Veerabadran Street, Nungambakkam, Chennai 600034"
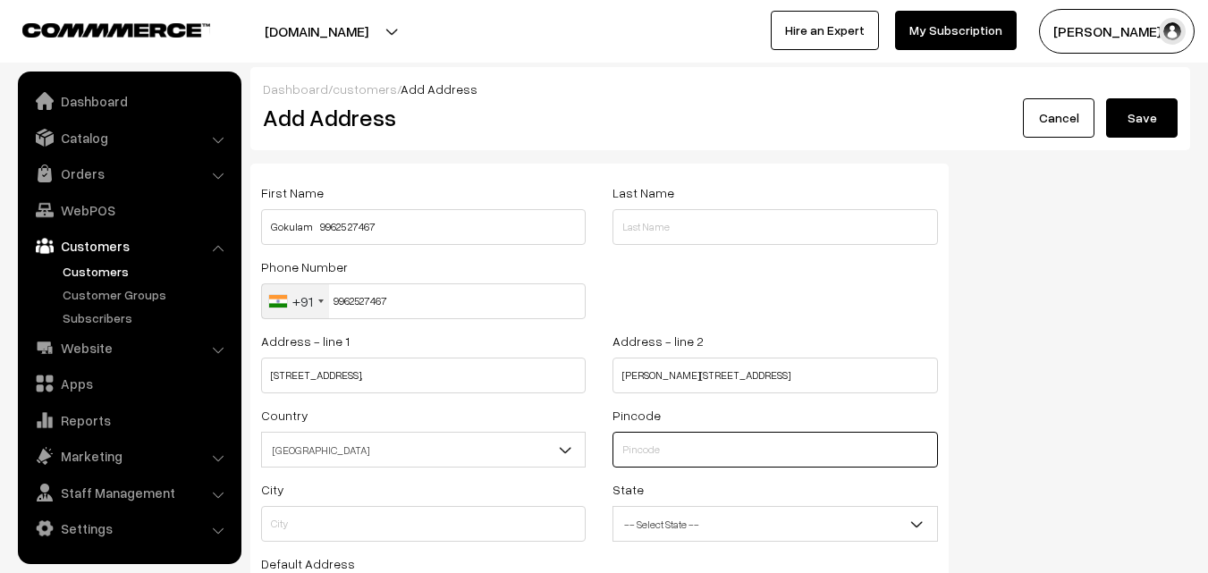
click at [650, 455] on input "text" at bounding box center [775, 450] width 325 height 36
type input "600034"
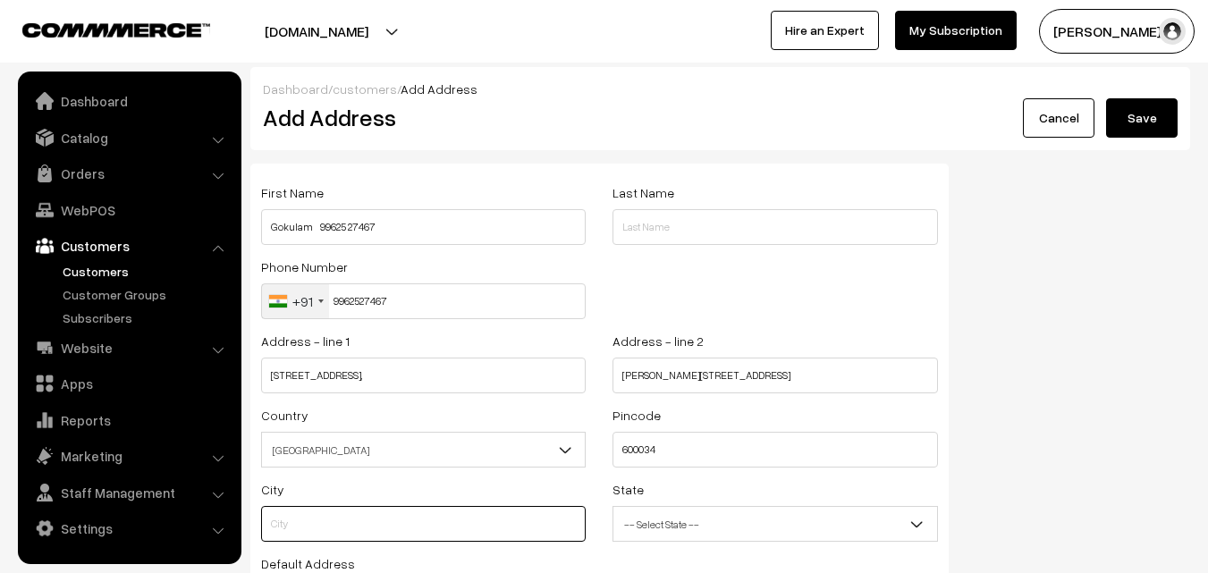
type input "Chennai"
select select "Tamil Nadu"
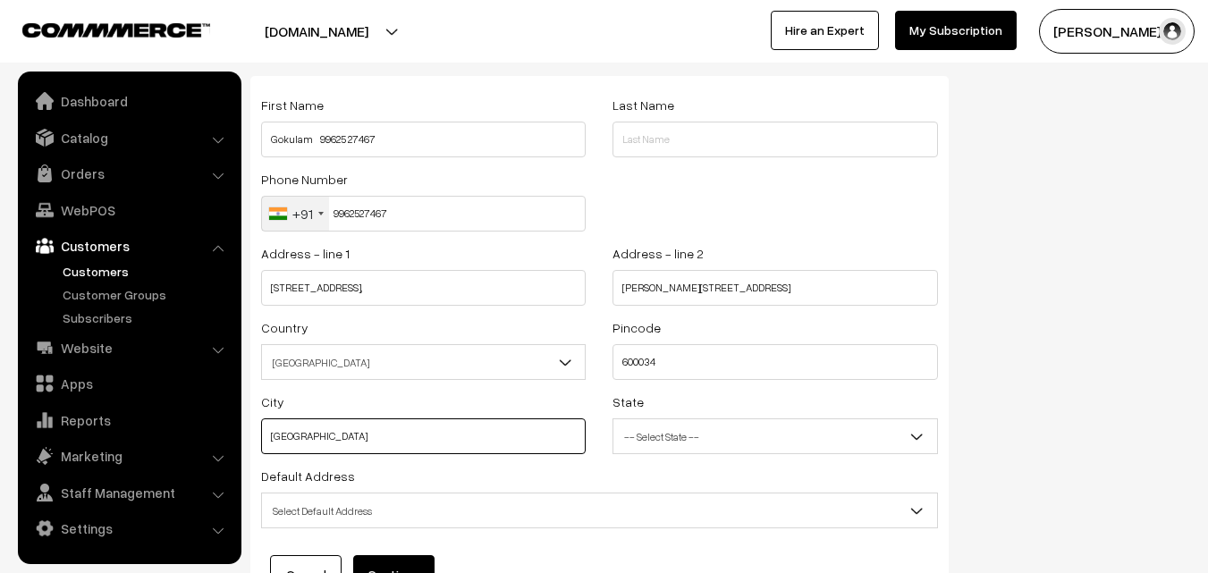
scroll to position [89, 0]
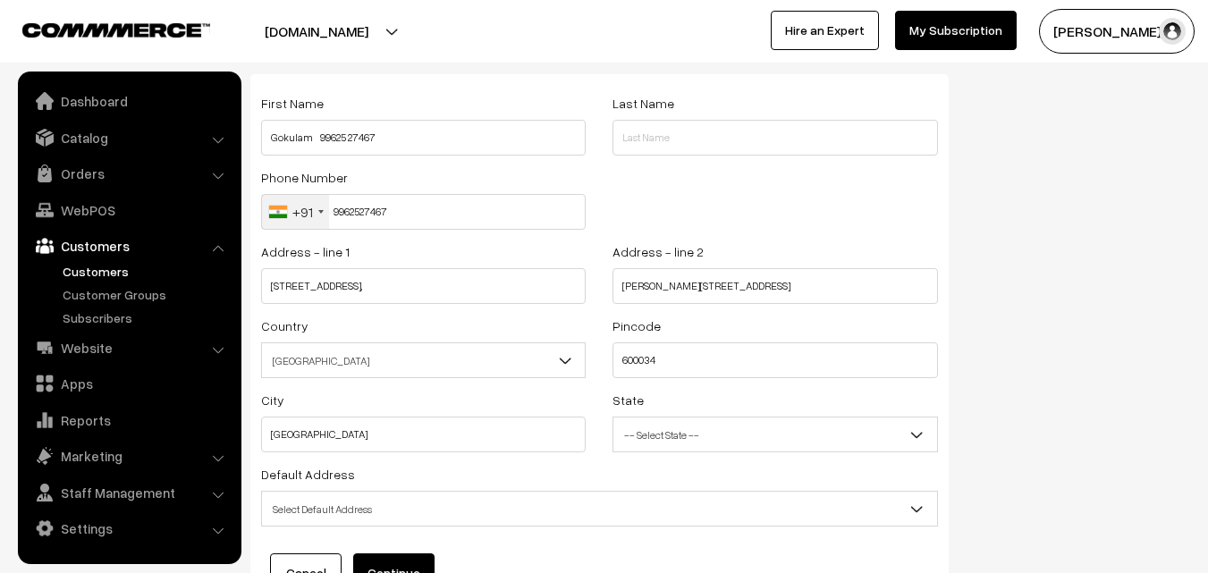
click at [374, 503] on span "Select Default Address" at bounding box center [599, 509] width 675 height 31
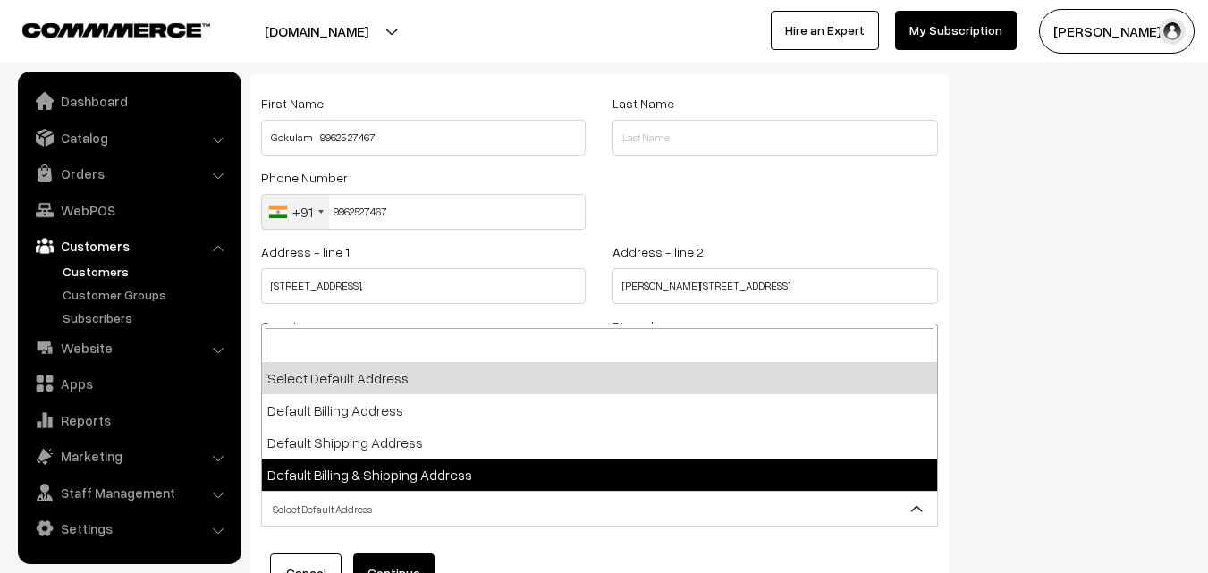
select select "3"
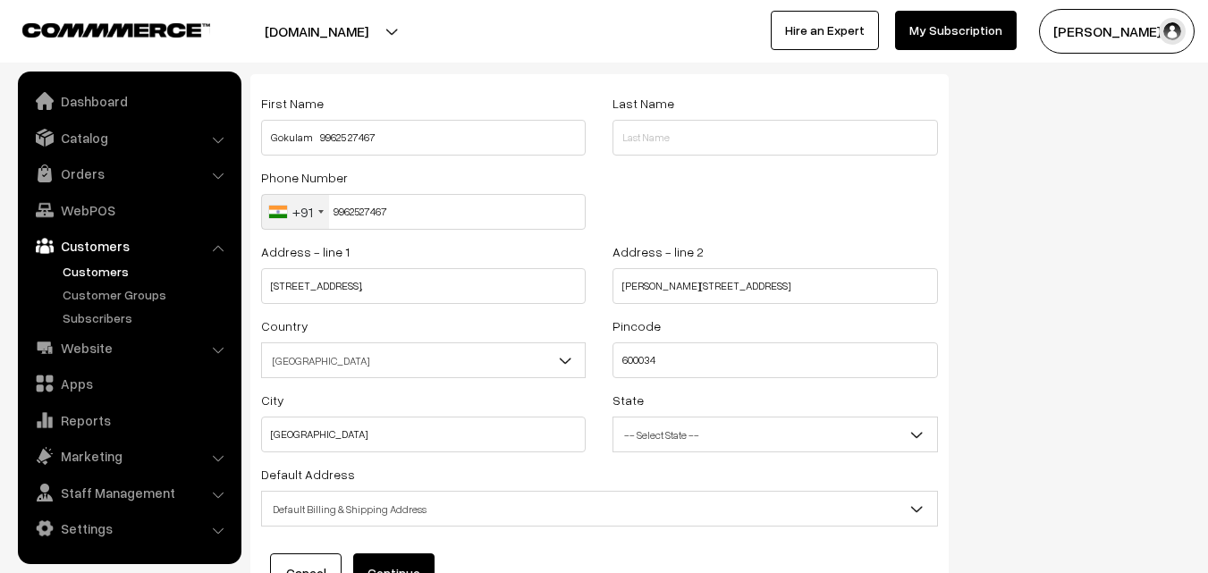
click at [395, 562] on button "Continue" at bounding box center [393, 573] width 81 height 39
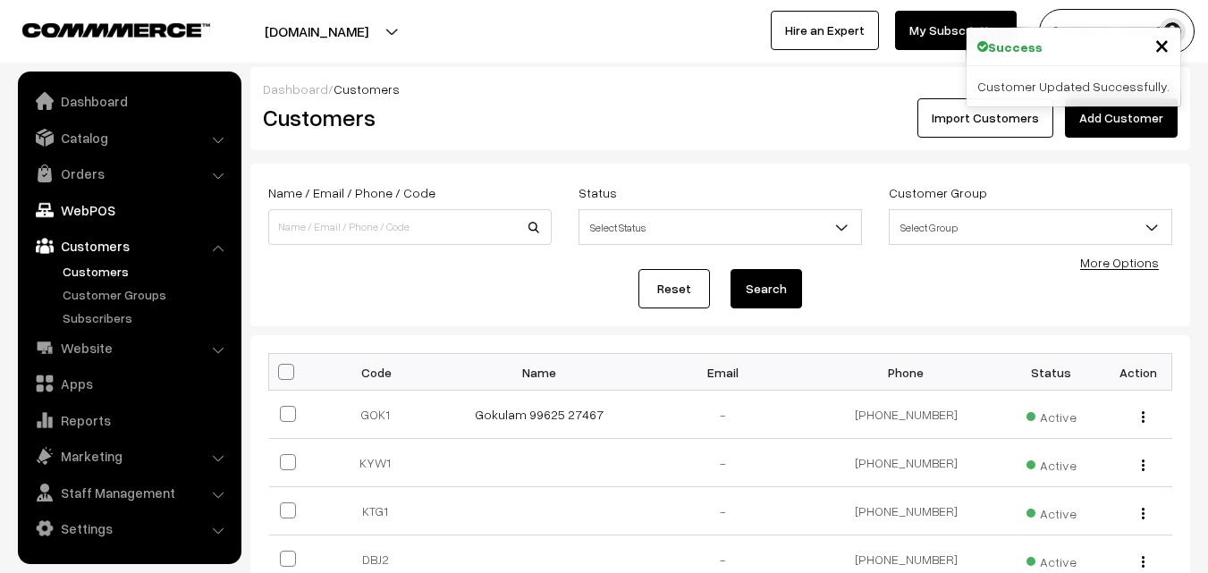
click at [107, 197] on link "WebPOS" at bounding box center [128, 210] width 213 height 32
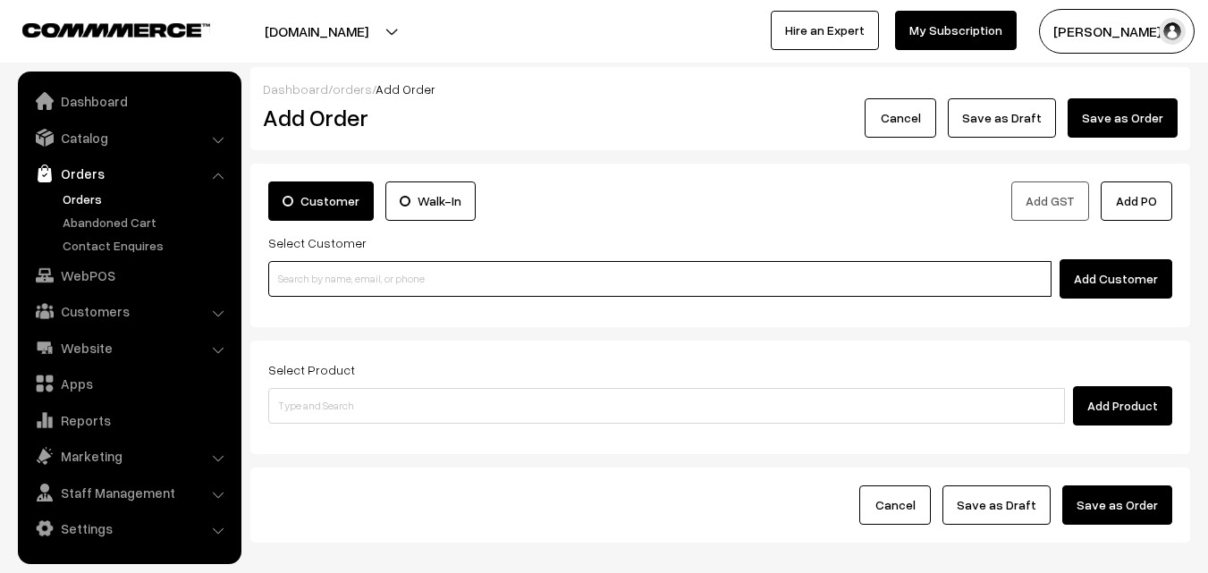
paste input "99625 27467"
click at [312, 283] on input "99625 27467" at bounding box center [659, 279] width 783 height 36
click at [321, 308] on link "Gokulam 99625 27467 [9962527467]" at bounding box center [662, 311] width 787 height 27
type input "99625 27467"
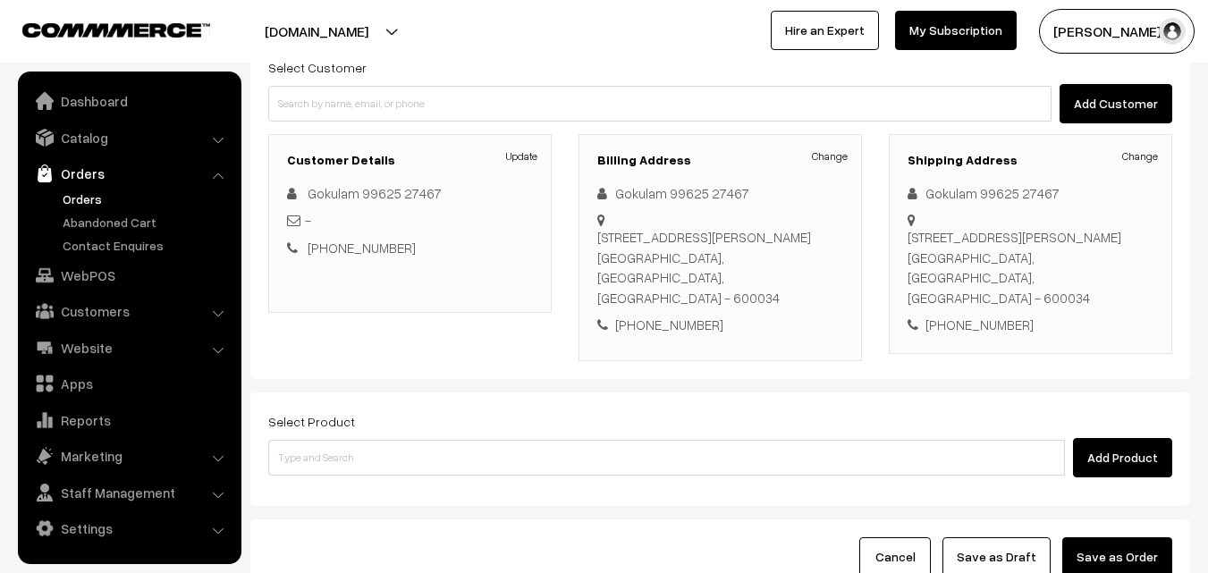
scroll to position [179, 0]
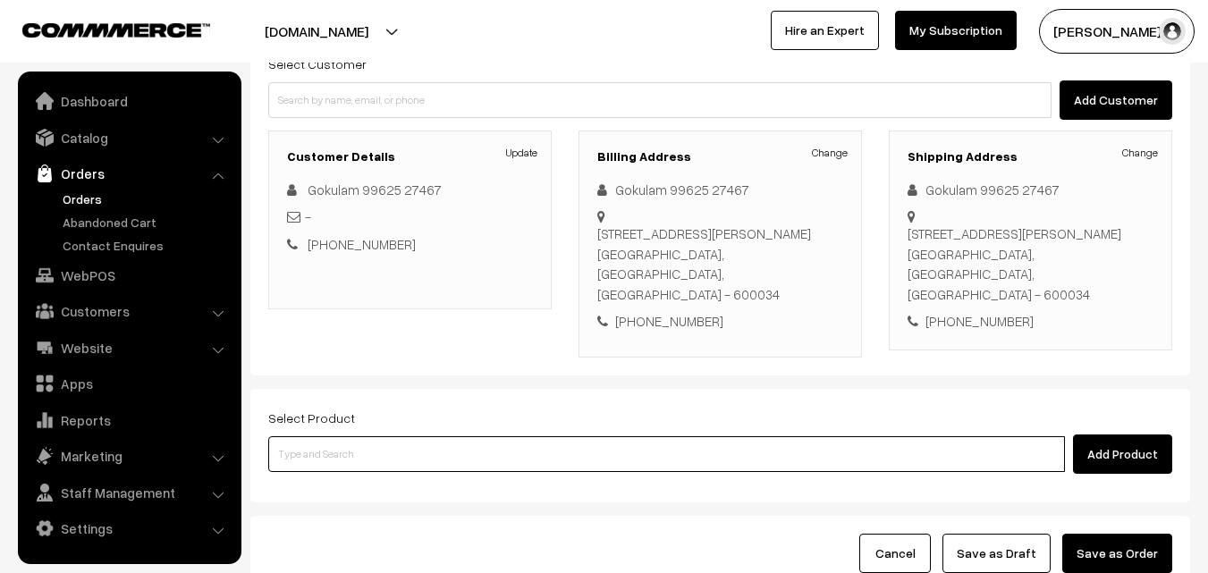
click at [346, 458] on input at bounding box center [666, 454] width 797 height 36
paste input "03rd Friday With Rice"
type input "03rd Friday With Rice"
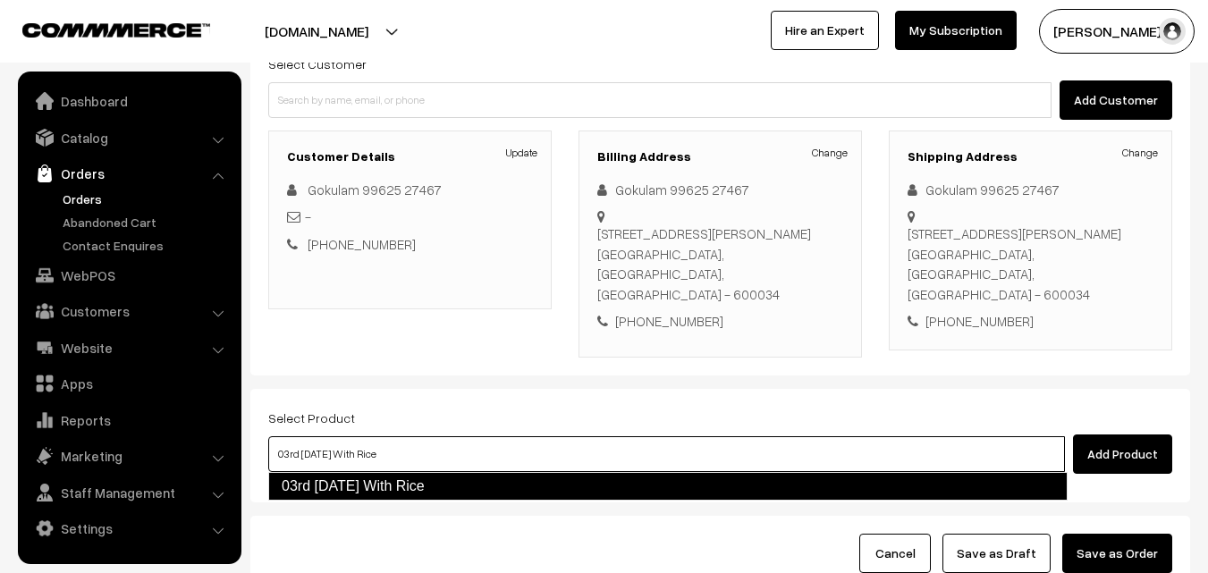
click at [342, 478] on link "03rd Friday With Rice" at bounding box center [667, 486] width 799 height 29
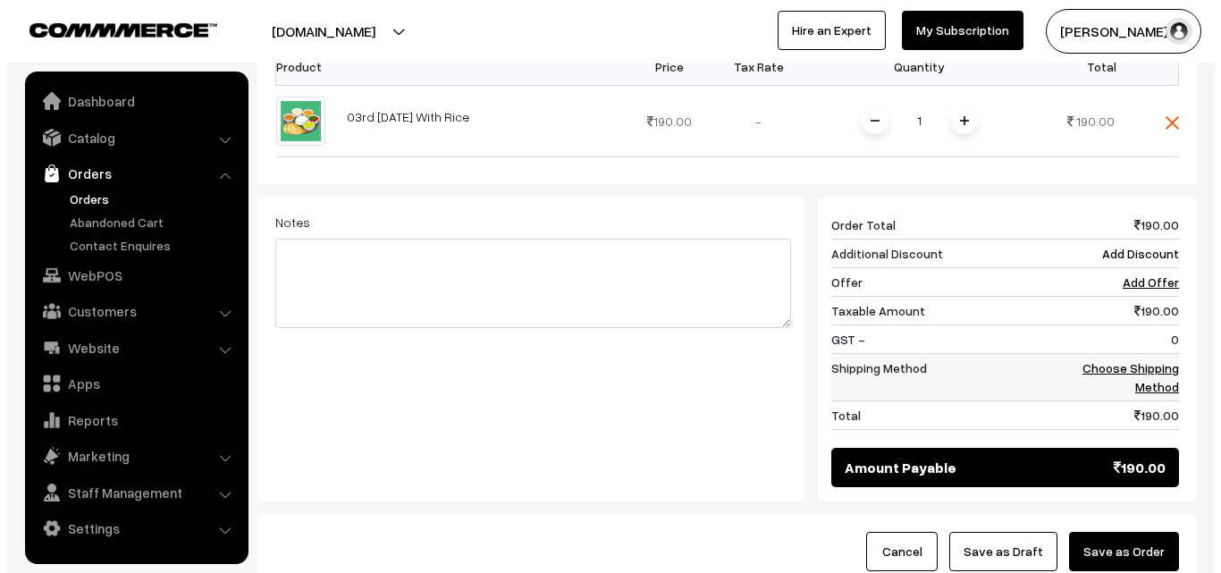
scroll to position [715, 0]
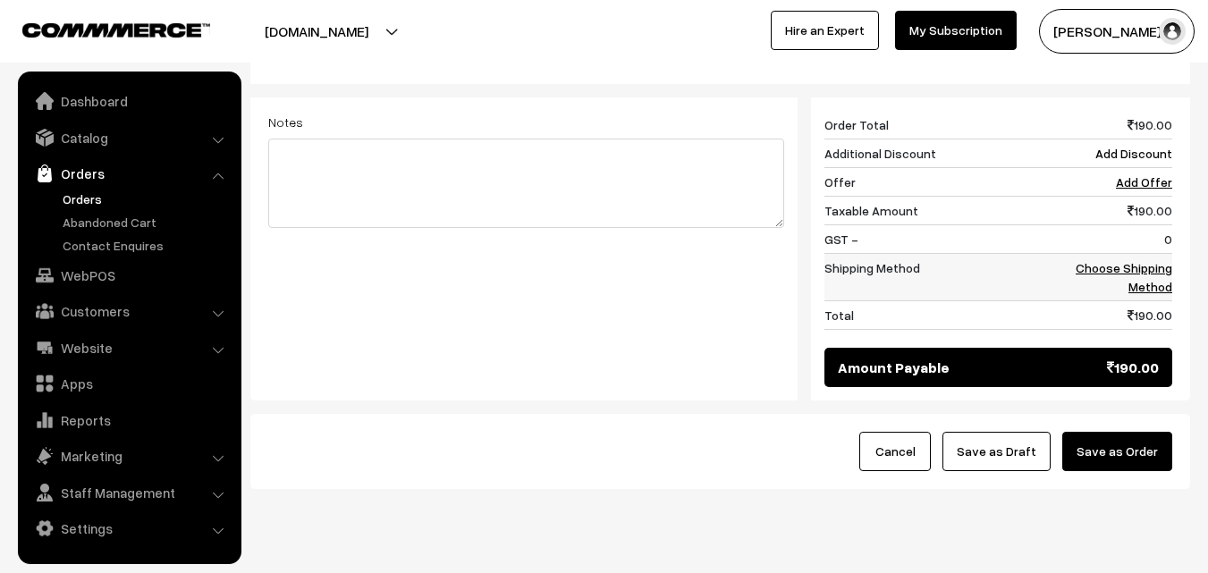
click at [1150, 275] on link "Choose Shipping Method" at bounding box center [1124, 277] width 97 height 34
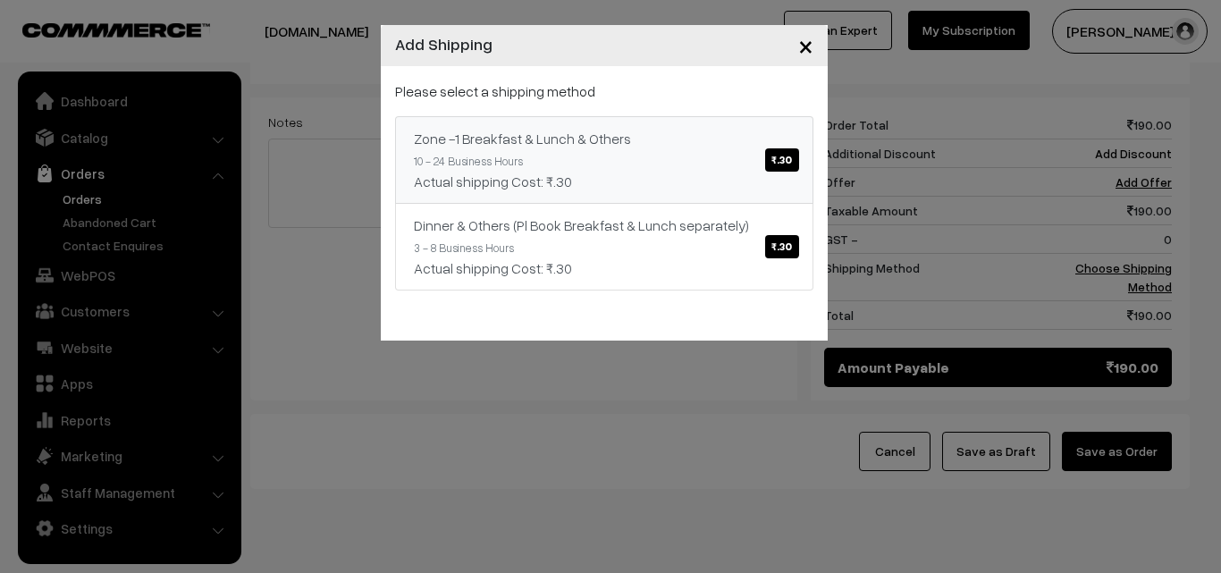
click at [761, 156] on link "Zone -1 Breakfast & Lunch & Others ₹.30 10 - 24 Business Hours Actual shipping …" at bounding box center [604, 160] width 418 height 88
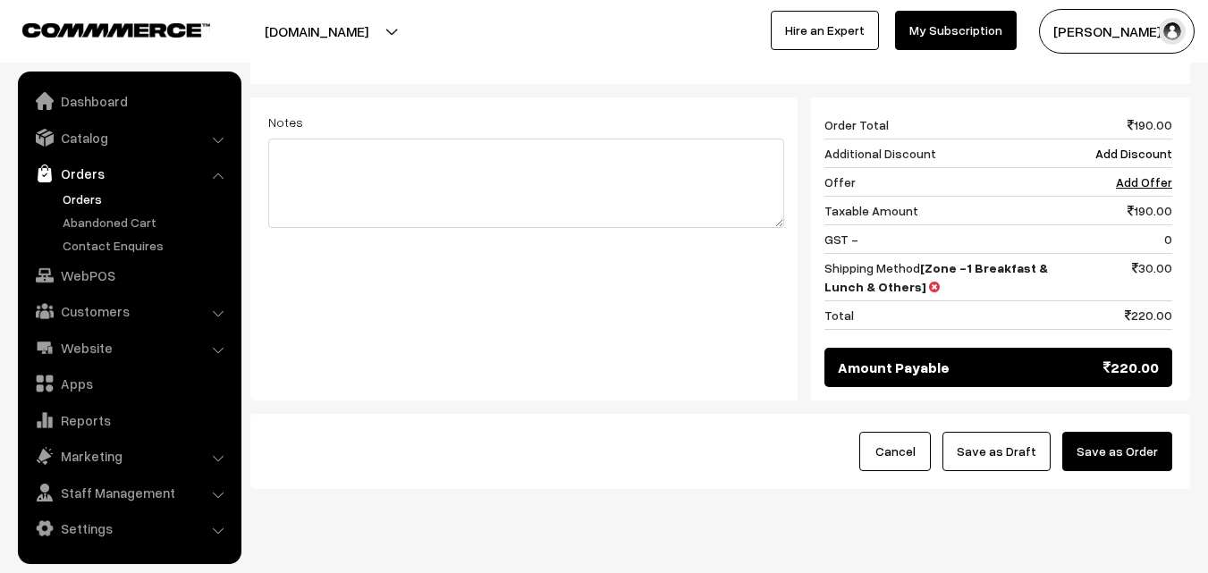
click at [1131, 450] on button "Save as Order" at bounding box center [1117, 451] width 110 height 39
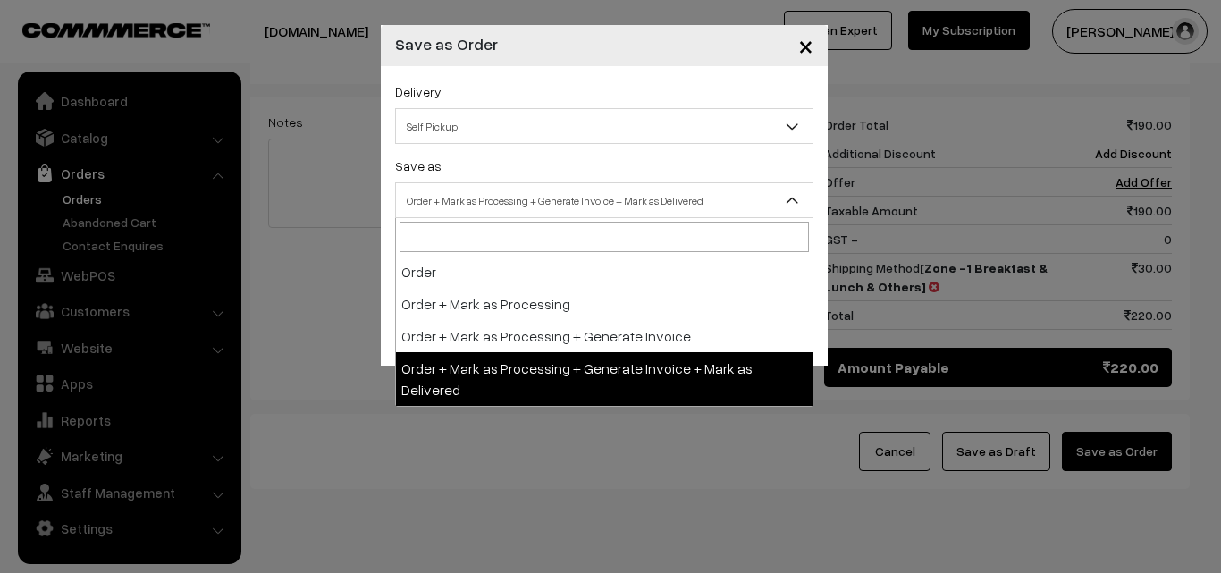
click at [588, 204] on span "Order + Mark as Processing + Generate Invoice + Mark as Delivered" at bounding box center [604, 200] width 417 height 31
select select "3"
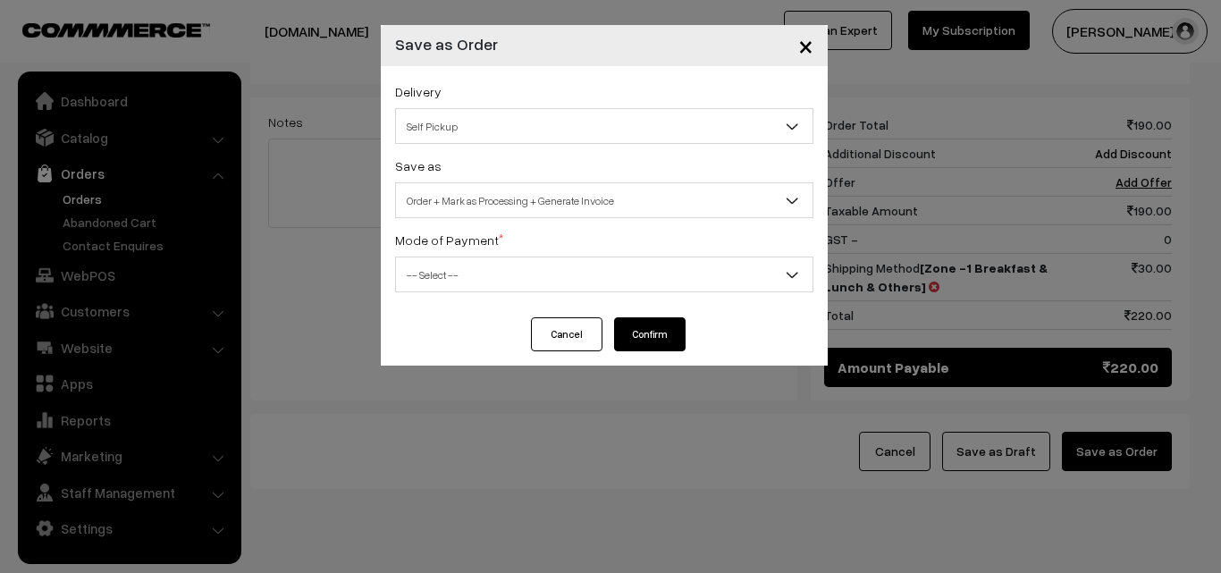
click at [506, 322] on div "Cancel Confirm" at bounding box center [604, 341] width 447 height 48
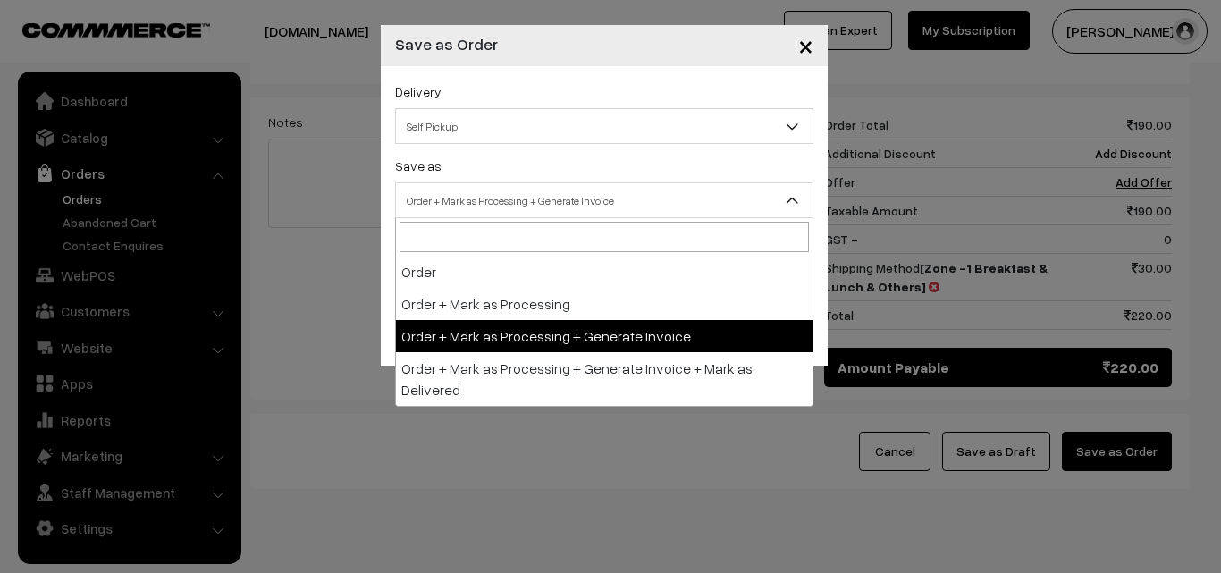
click at [504, 190] on span "Order + Mark as Processing + Generate Invoice" at bounding box center [604, 200] width 417 height 31
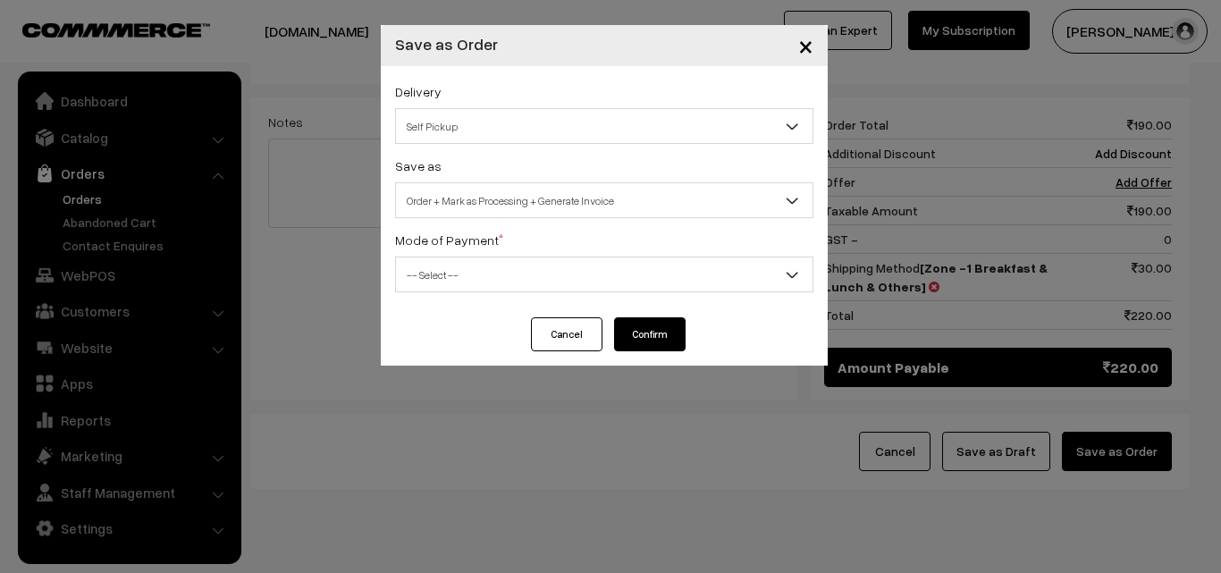
click at [475, 281] on span "-- Select --" at bounding box center [604, 274] width 417 height 31
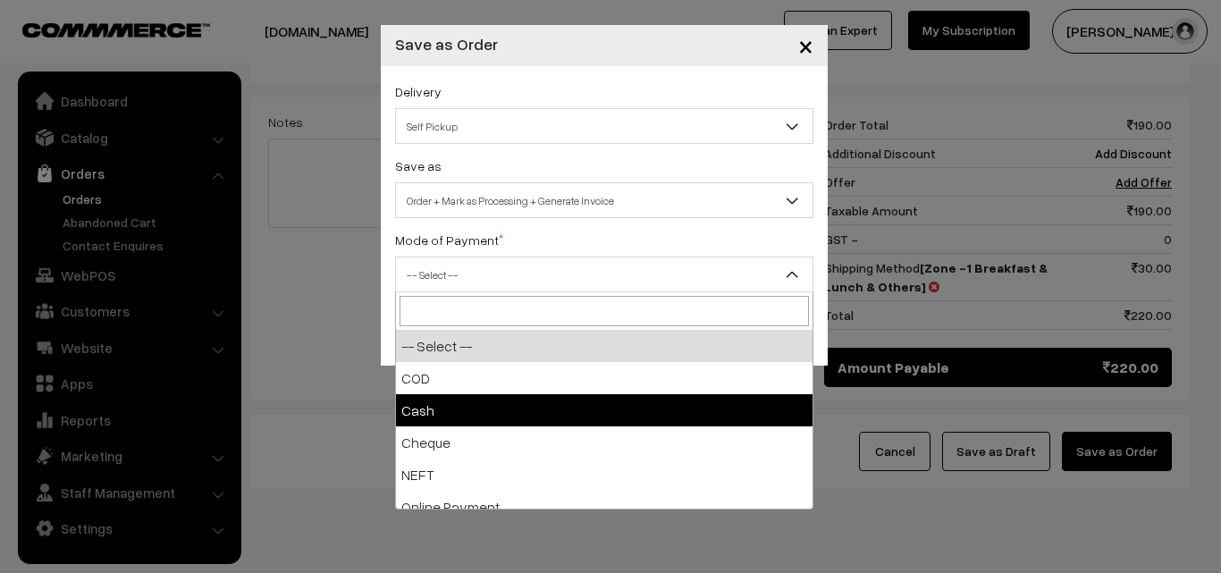
select select "2"
checkbox input "true"
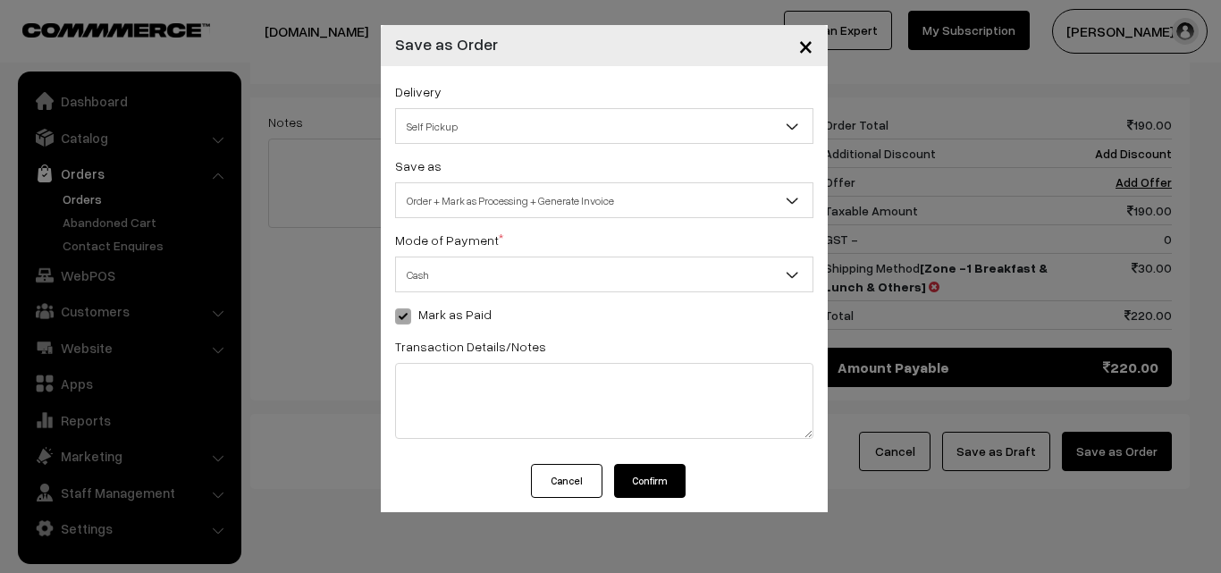
click at [647, 479] on button "Confirm" at bounding box center [650, 481] width 72 height 34
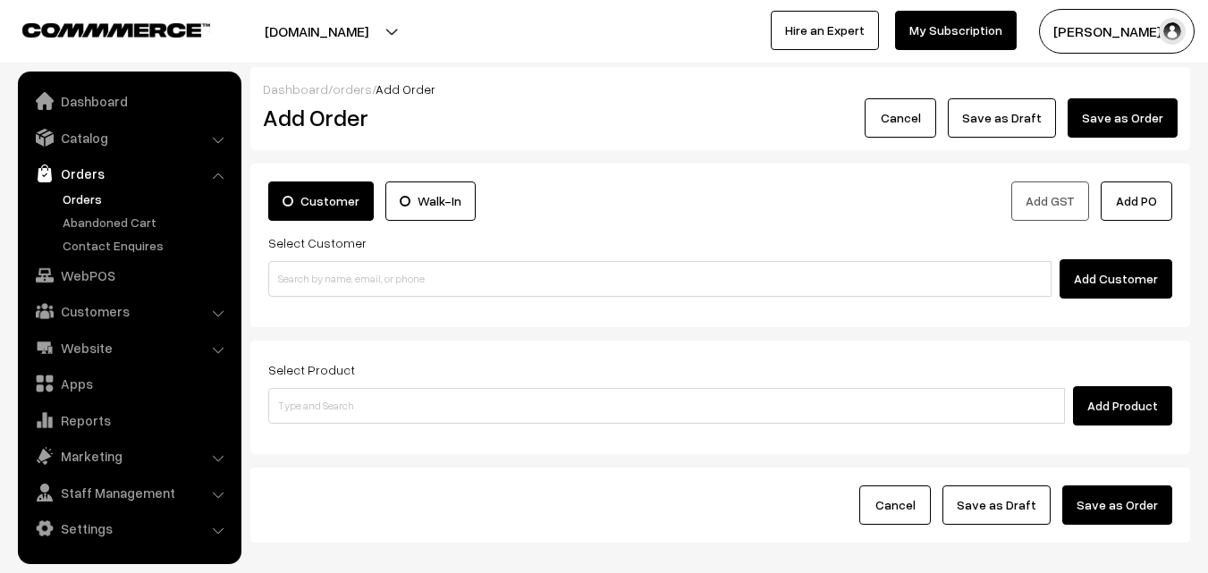
click at [67, 197] on link "Orders" at bounding box center [146, 199] width 177 height 19
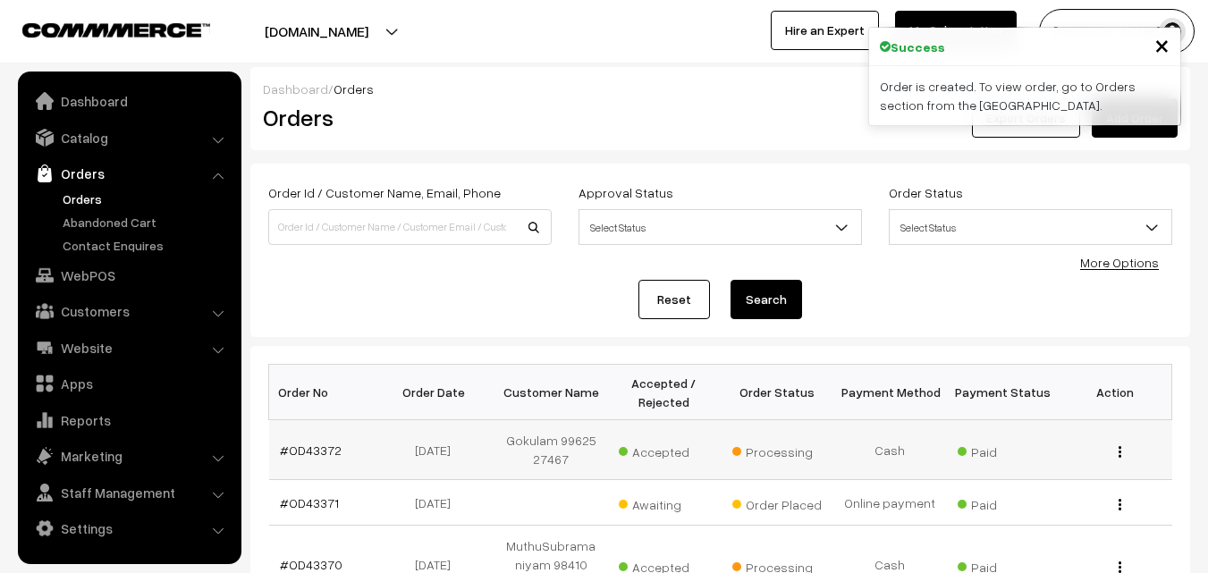
click at [318, 435] on td "#OD43372" at bounding box center [325, 450] width 113 height 60
click at [316, 457] on link "#OD43372" at bounding box center [311, 450] width 62 height 15
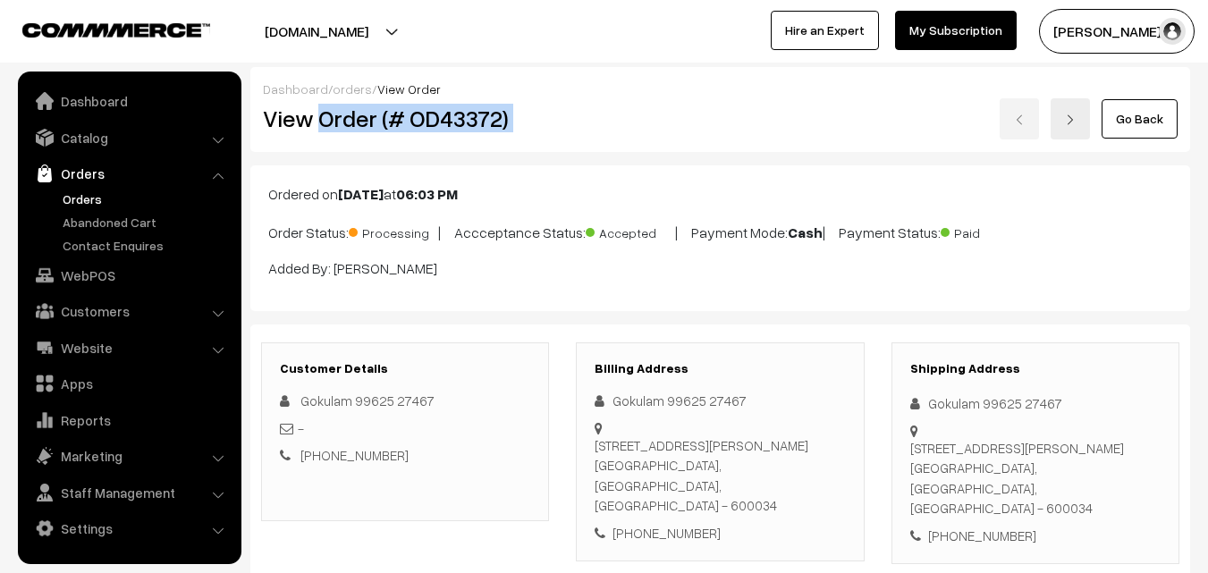
drag, startPoint x: 320, startPoint y: 118, endPoint x: 587, endPoint y: 116, distance: 266.5
click at [587, 116] on div "View Order (# OD43372) Go Back" at bounding box center [720, 118] width 942 height 41
copy div "Order (# OD43372)"
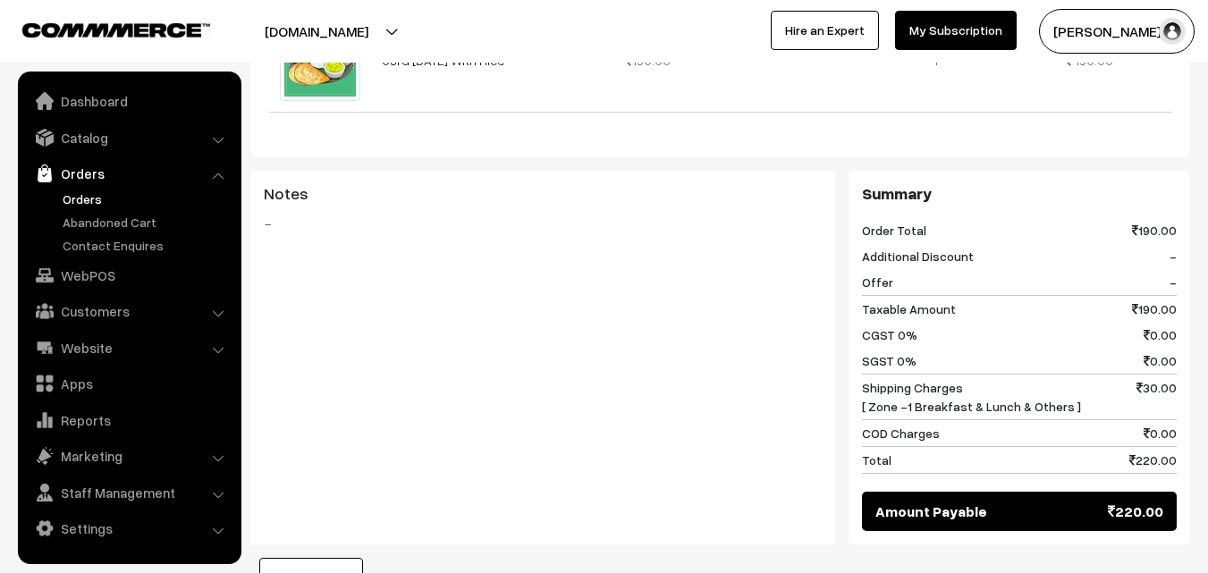
scroll to position [894, 0]
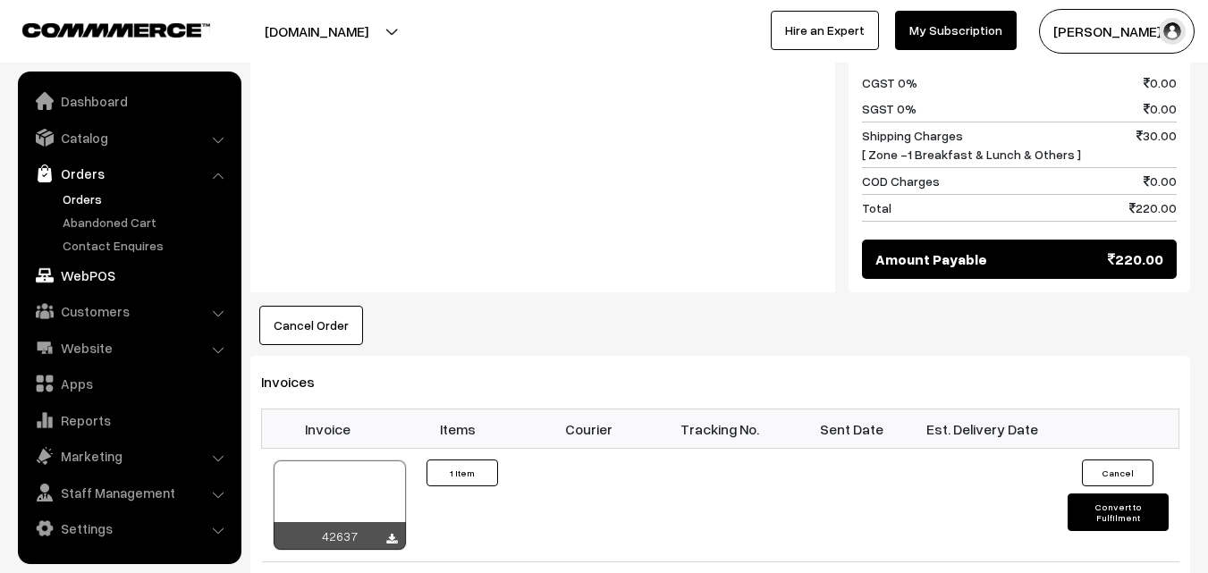
click at [106, 275] on link "WebPOS" at bounding box center [128, 275] width 213 height 32
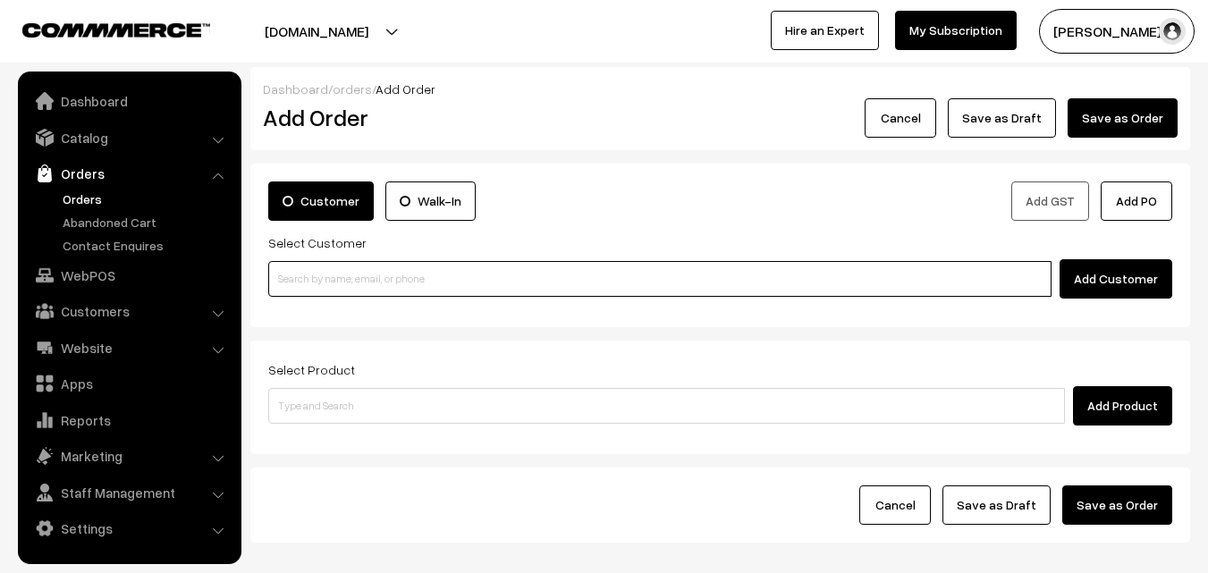
click at [307, 291] on input at bounding box center [659, 279] width 783 height 36
paste input "99401 74293"
click at [310, 278] on input "99401 74293" at bounding box center [659, 279] width 783 height 36
type input "9940174293"
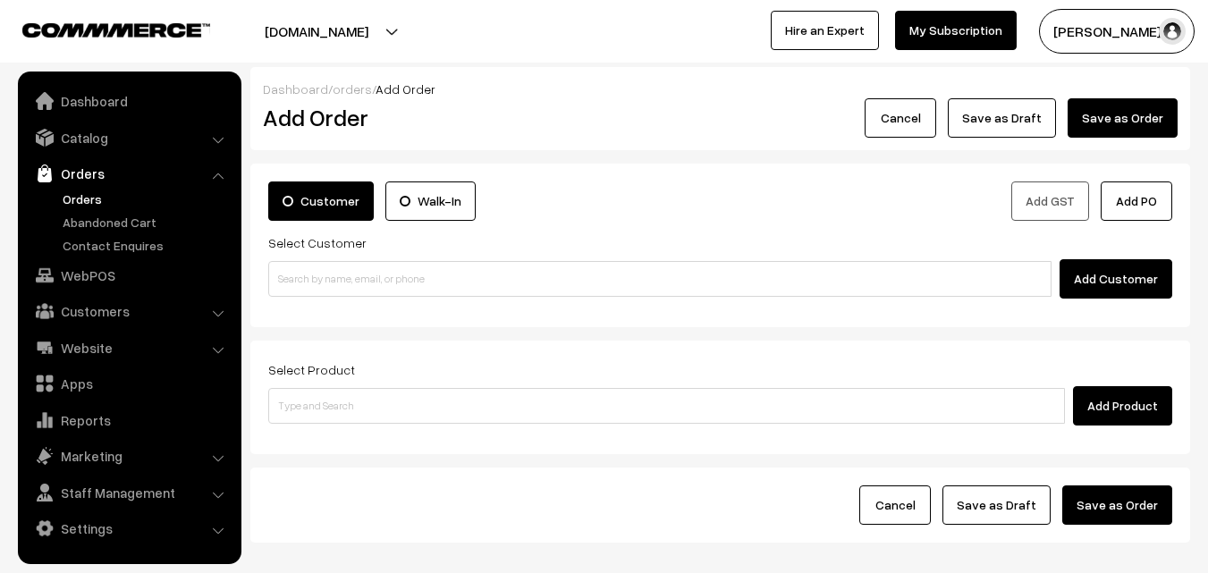
drag, startPoint x: 98, startPoint y: 310, endPoint x: 99, endPoint y: 284, distance: 25.9
click at [99, 310] on link "Customers" at bounding box center [128, 311] width 213 height 32
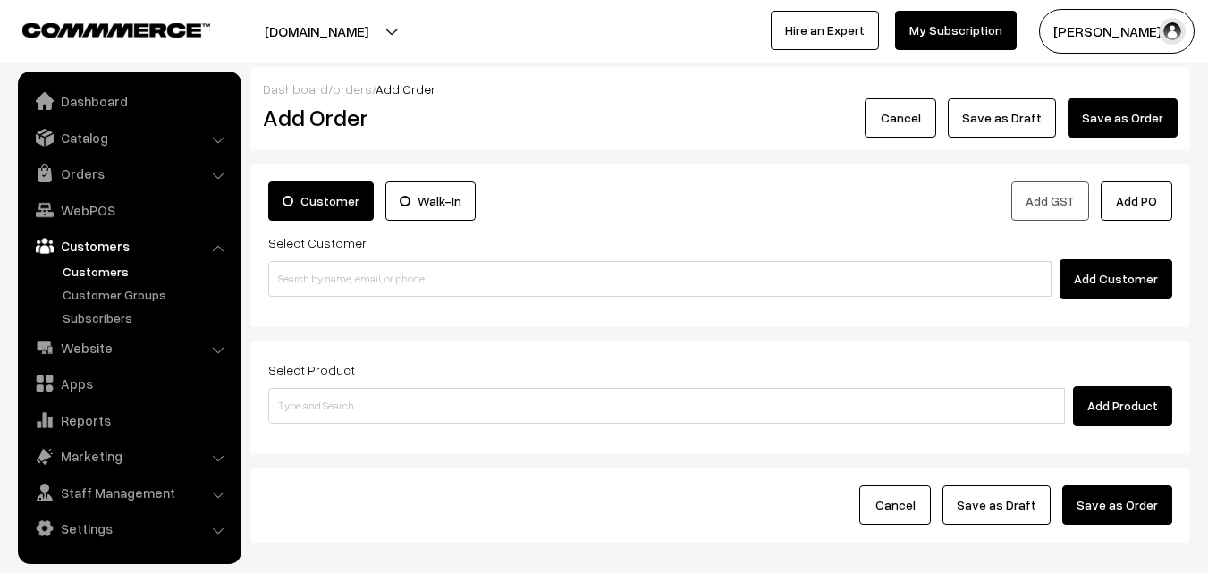
click at [97, 265] on link "Customers" at bounding box center [146, 271] width 177 height 19
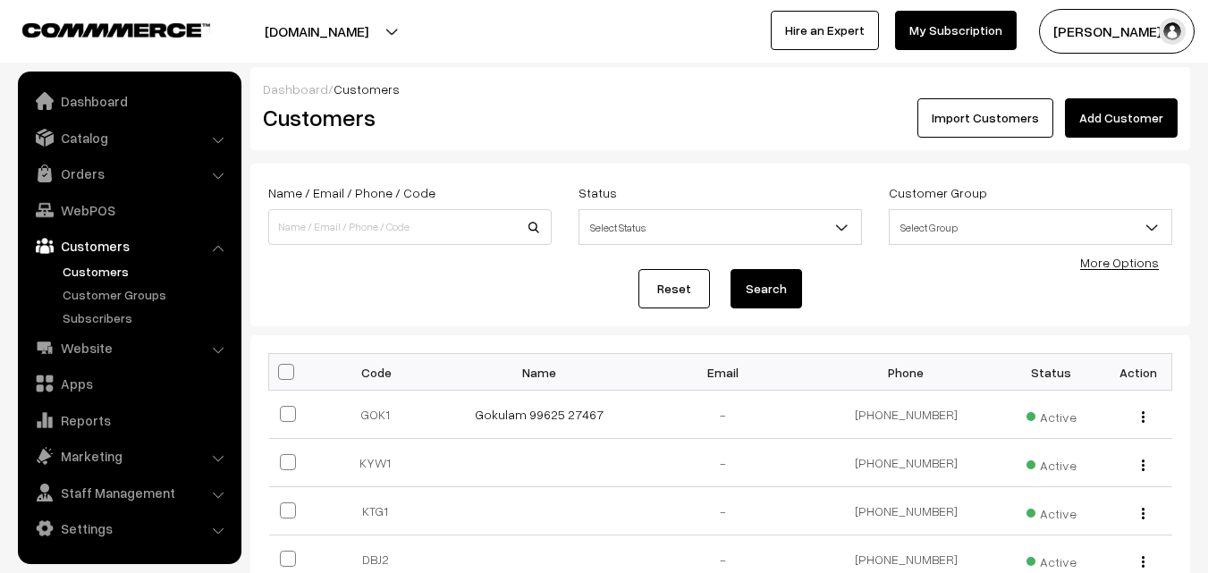
click at [1126, 131] on link "Add Customer" at bounding box center [1121, 117] width 113 height 39
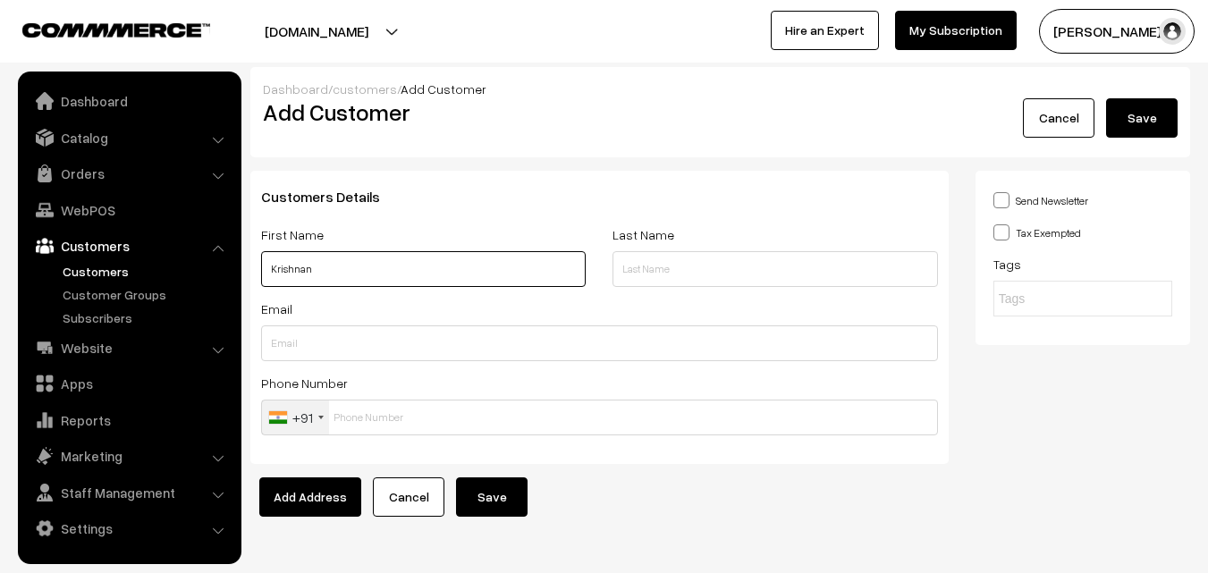
paste input "99401 74293"
type input "Krishnan 99401 74293"
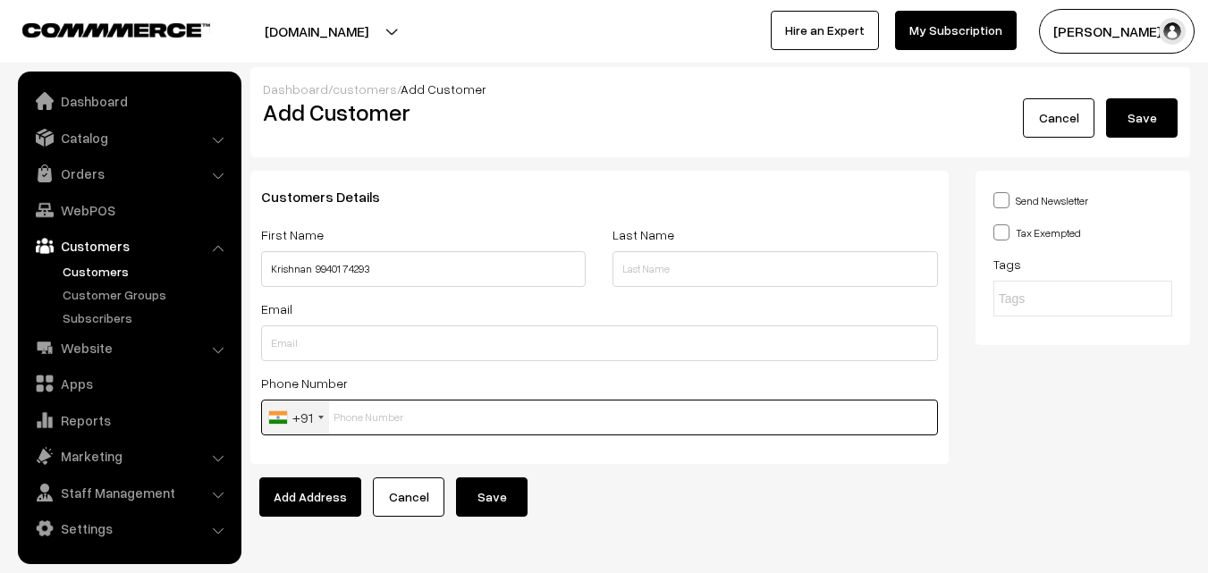
click at [348, 423] on input "text" at bounding box center [599, 418] width 677 height 36
paste input "99401 742"
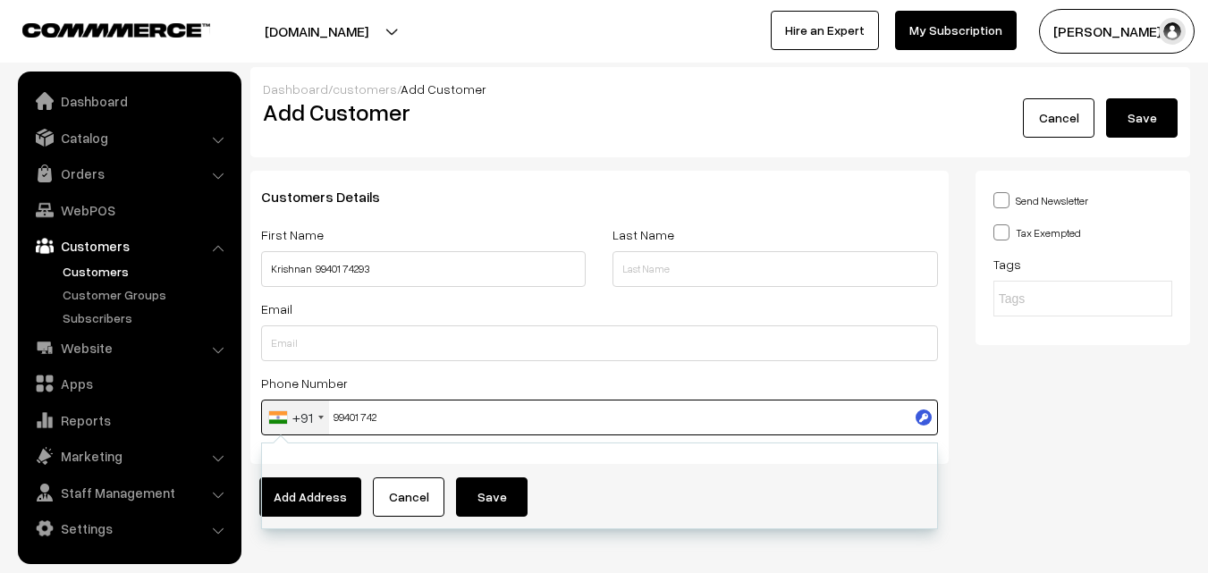
click at [368, 405] on input "99401 742" at bounding box center [599, 418] width 677 height 36
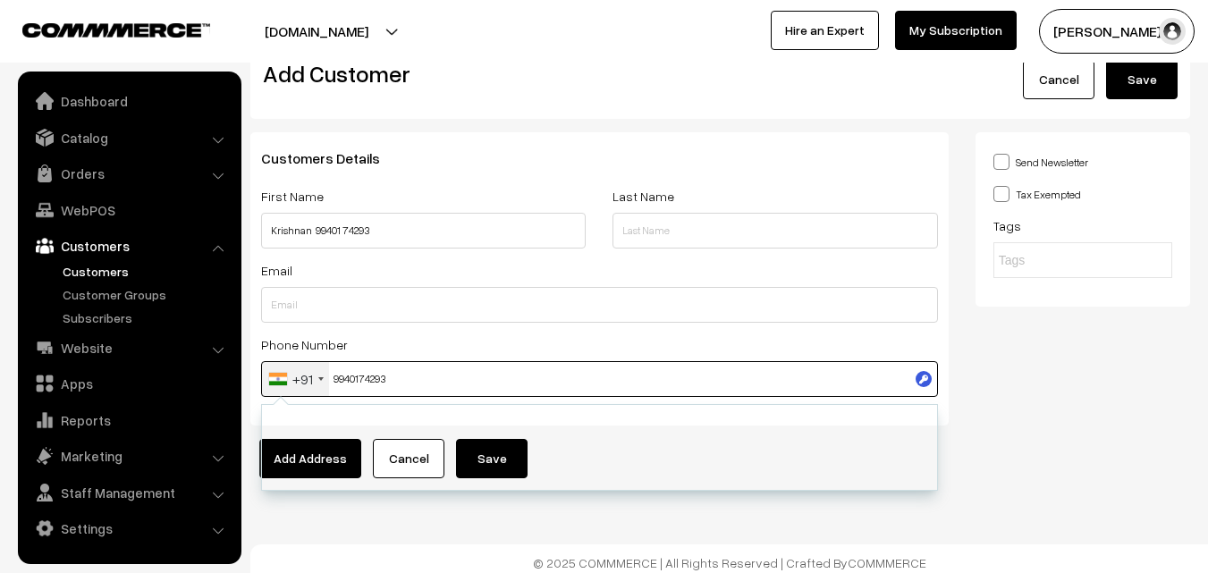
scroll to position [46, 0]
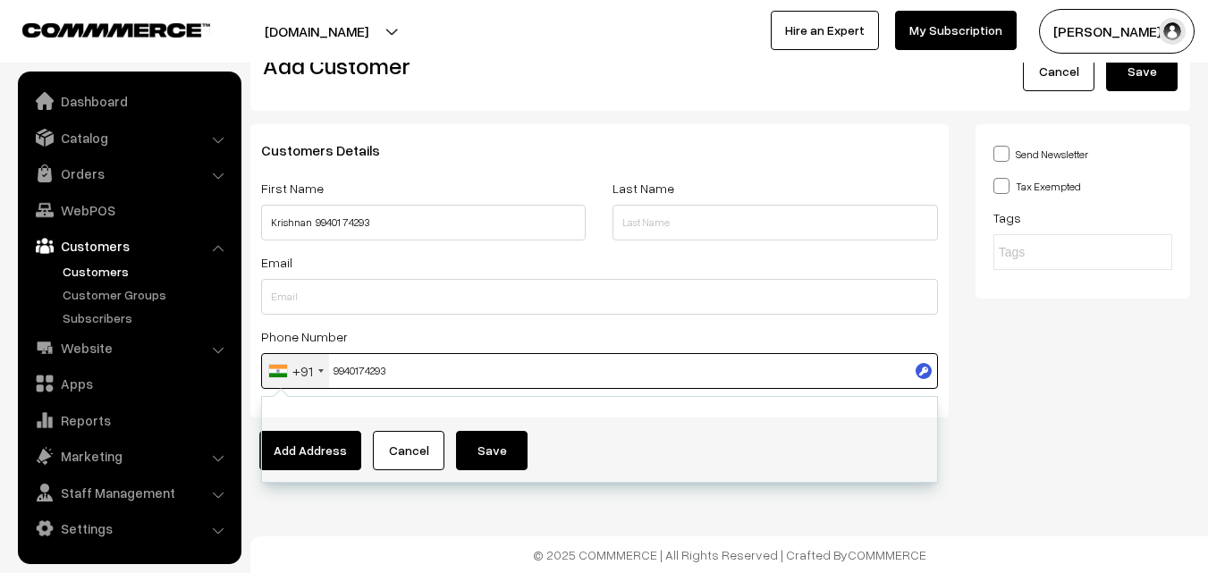
type input "9940174293"
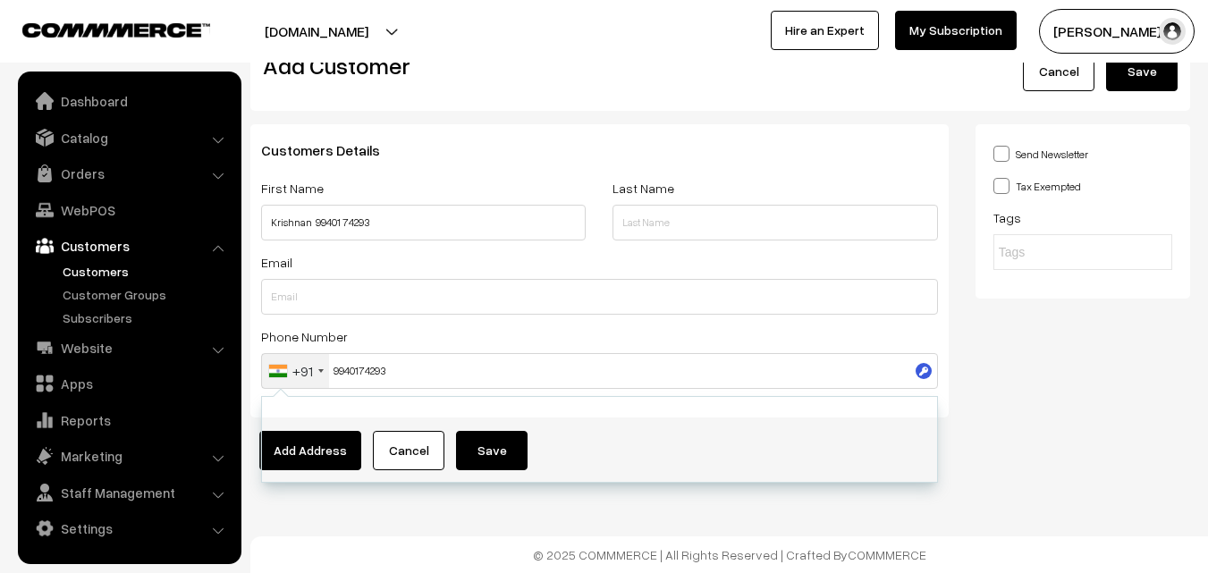
drag, startPoint x: 410, startPoint y: 531, endPoint x: 410, endPoint y: 490, distance: 41.1
click at [410, 528] on div "Dashboard / customers / Add Customer Add Customer Cancel Save Customers Details…" at bounding box center [604, 264] width 1208 height 620
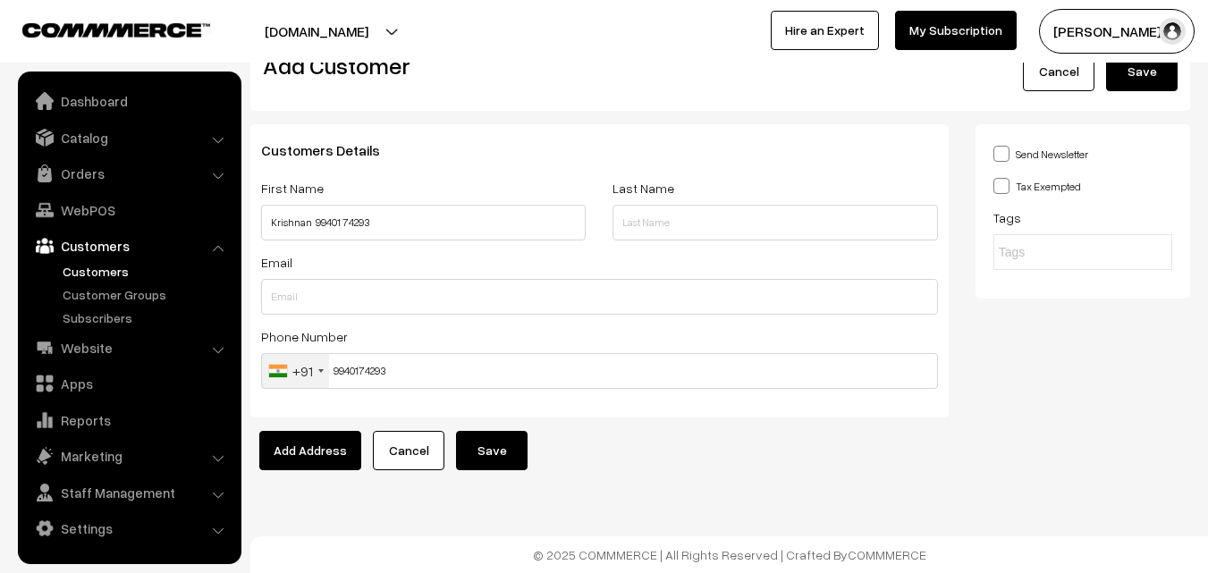
click at [510, 445] on button "Save" at bounding box center [492, 450] width 72 height 39
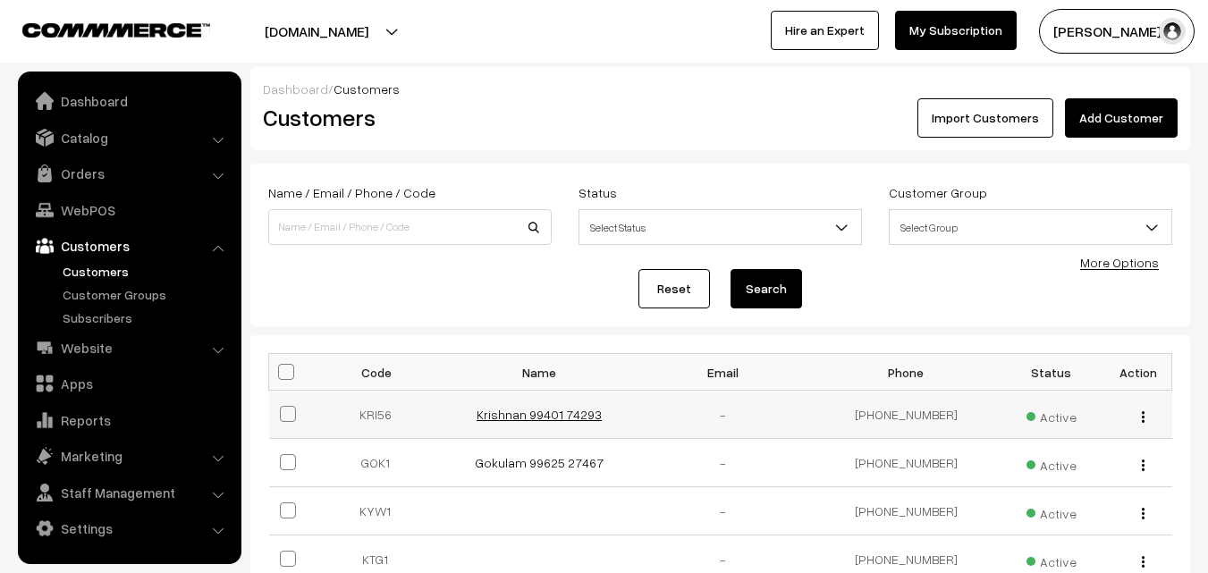
click at [519, 411] on link "Krishnan 99401 74293" at bounding box center [539, 414] width 125 height 15
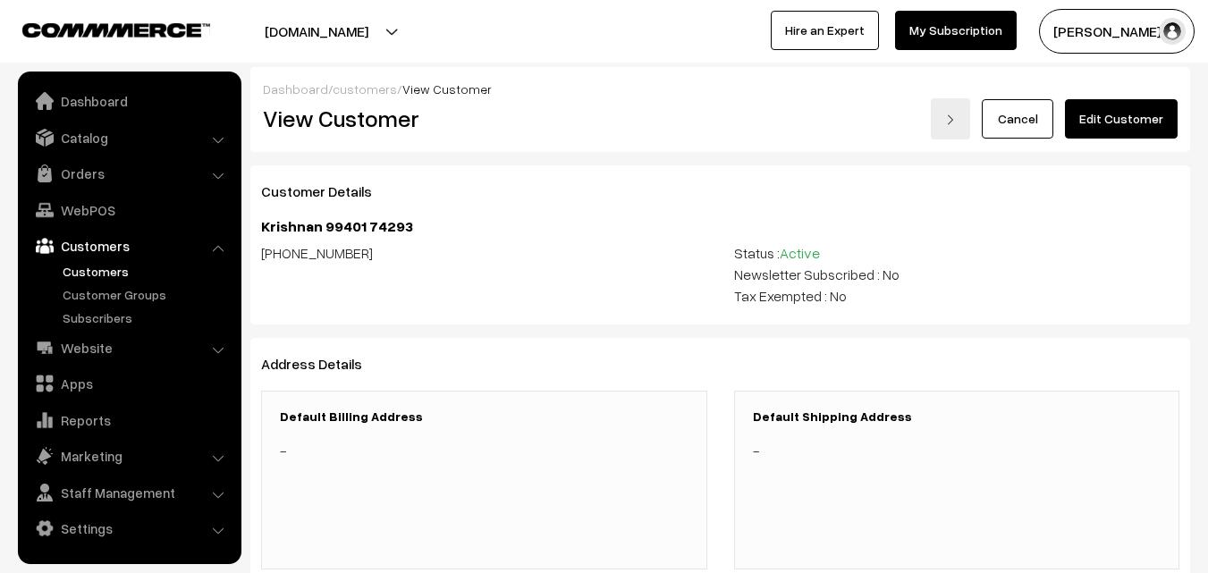
click at [1131, 115] on link "Edit Customer" at bounding box center [1121, 118] width 113 height 39
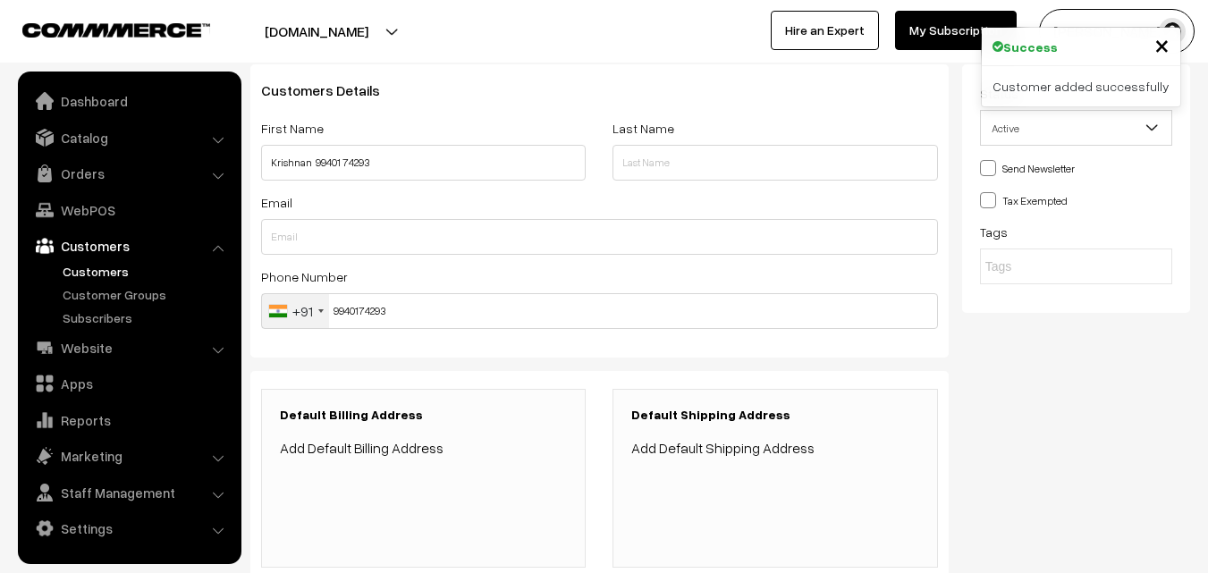
scroll to position [414, 0]
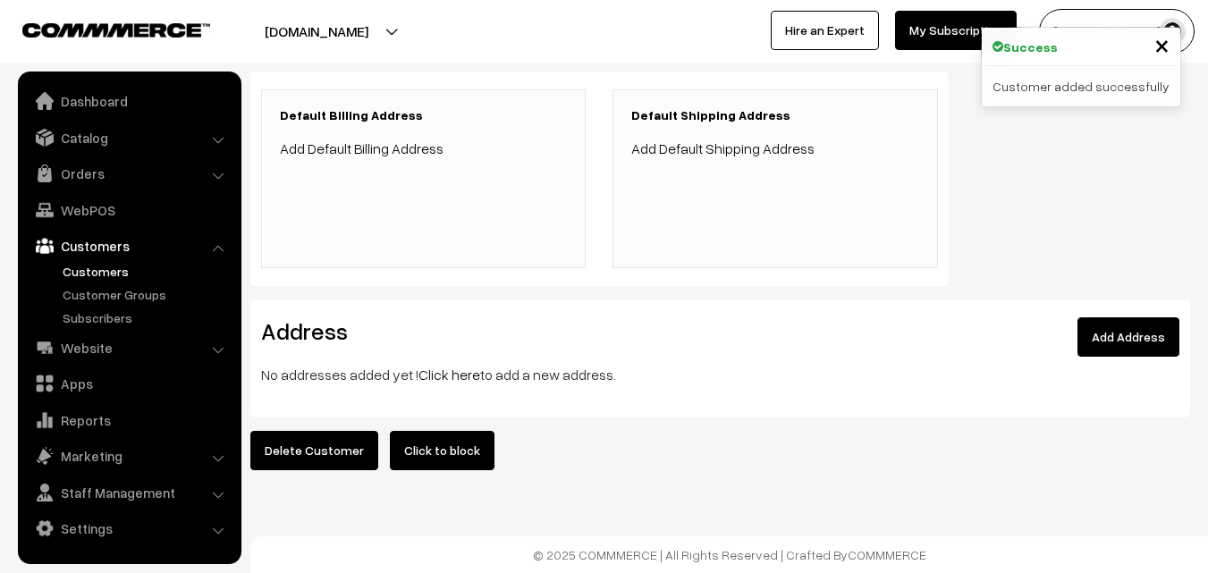
click at [450, 366] on link "Click here" at bounding box center [449, 375] width 62 height 18
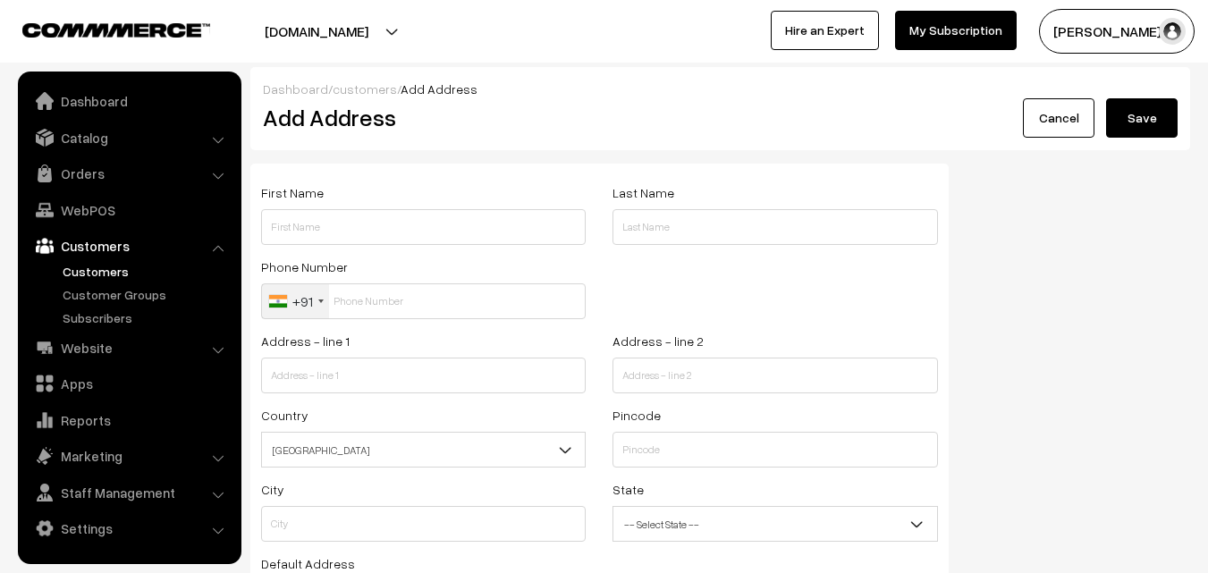
click at [406, 202] on div "First Name" at bounding box center [423, 213] width 325 height 63
click at [401, 230] on input "text" at bounding box center [423, 227] width 325 height 36
paste input "Krishnan"
paste input "99401 74293"
type input "Krishnan 99401 74293"
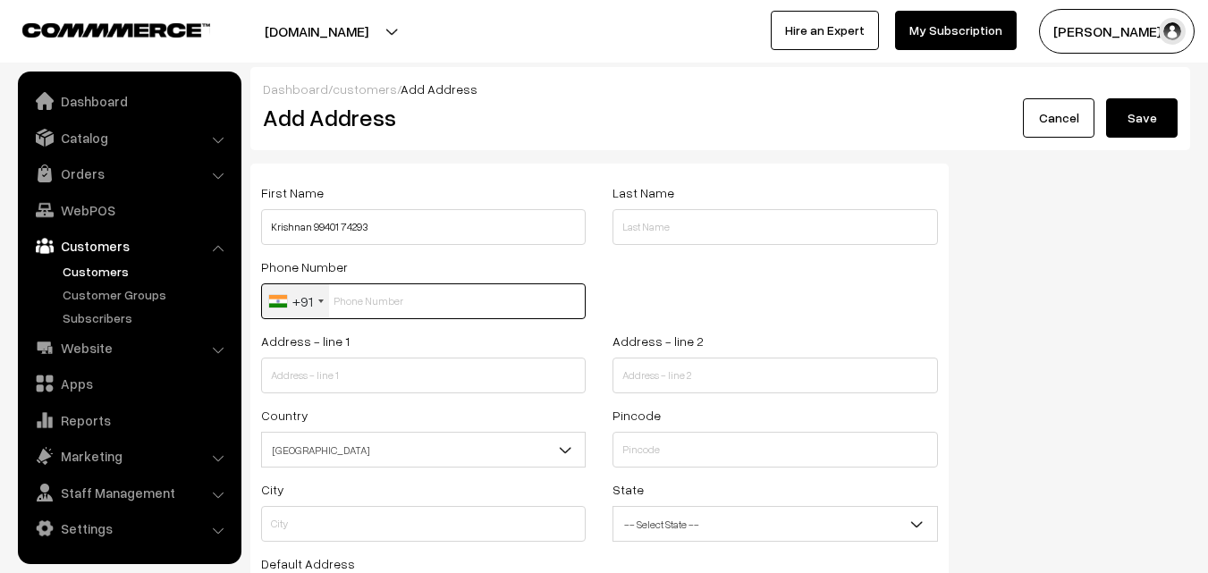
click at [365, 300] on input "text" at bounding box center [423, 301] width 325 height 36
paste input "99401 7429"
type input "99401 7429"
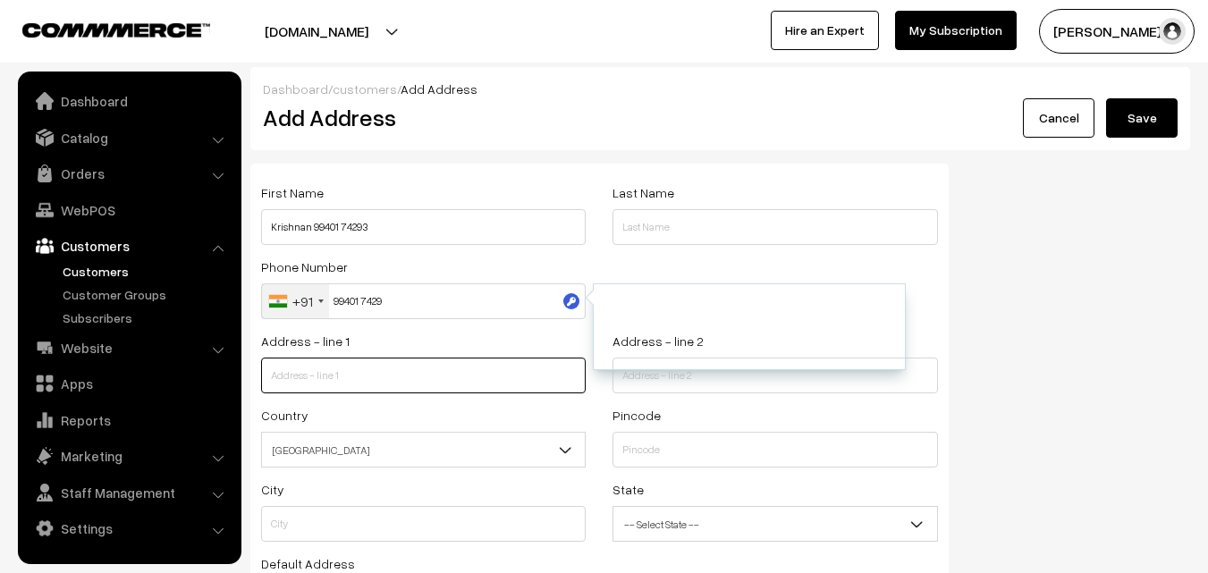
click at [328, 371] on input "text" at bounding box center [423, 376] width 325 height 36
paste input "A, Gurukulam Apartments 6/21, C.P.Ramaswamy street, Abiramapuram Next to Sankar…"
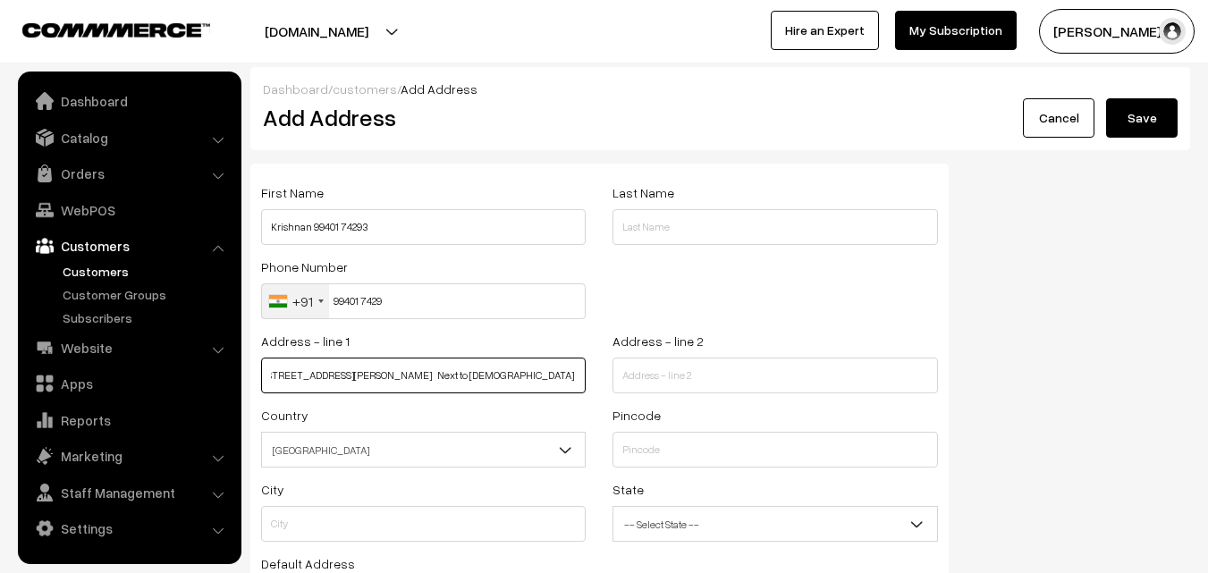
scroll to position [0, 172]
drag, startPoint x: 345, startPoint y: 377, endPoint x: 599, endPoint y: 398, distance: 254.8
click at [599, 398] on div "Address - line 1 A, Gurukulam Apartments 6/21, C.P.Ramaswamy street, Abiramapur…" at bounding box center [600, 367] width 704 height 74
type input "A, Gurukulam Apartments 6/21, C.P.Ramaswamy street,"
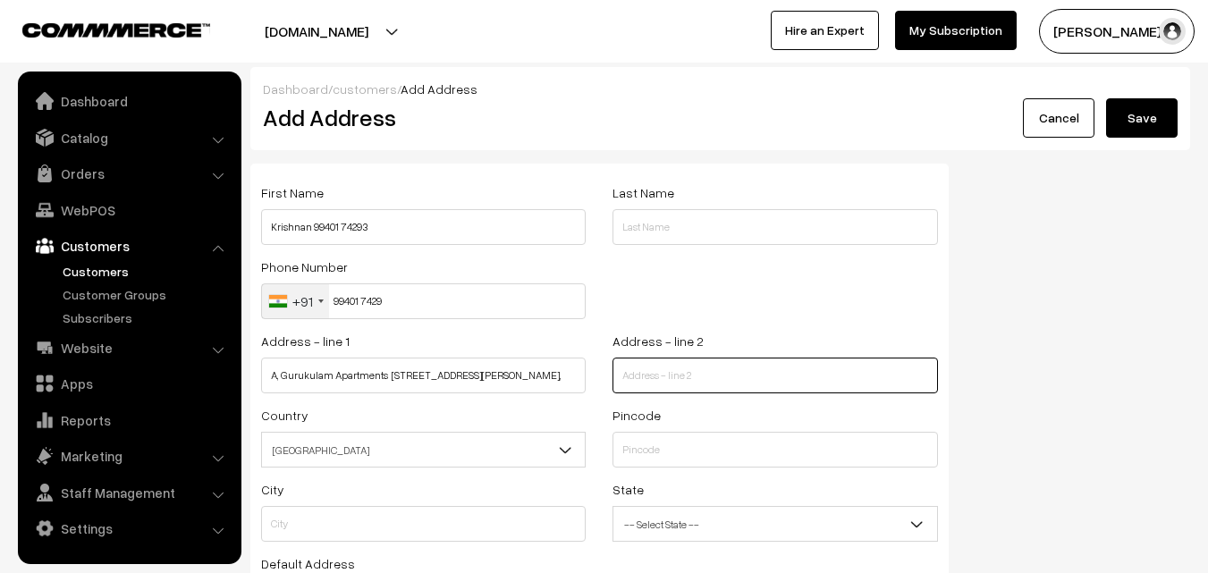
paste input "Abiramapuram Next to Sankara Gurukulam temple"
click at [671, 385] on input "text" at bounding box center [775, 376] width 325 height 36
type input "Abiramapuram Next to Sankara Gurukulam temple"
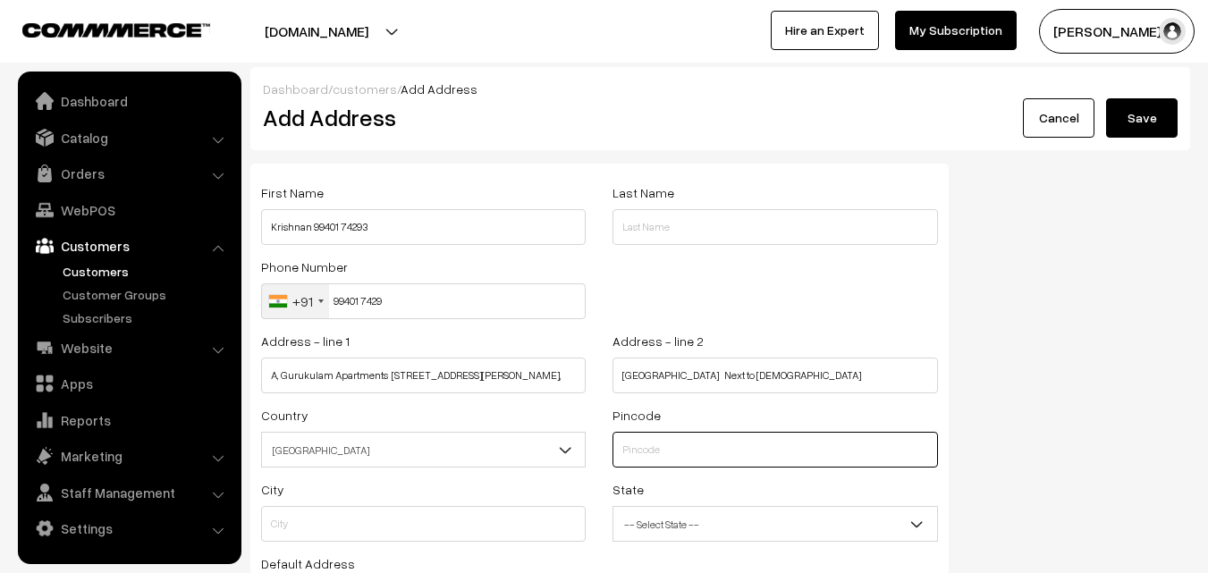
click at [655, 453] on input "text" at bounding box center [775, 450] width 325 height 36
type input "600018"
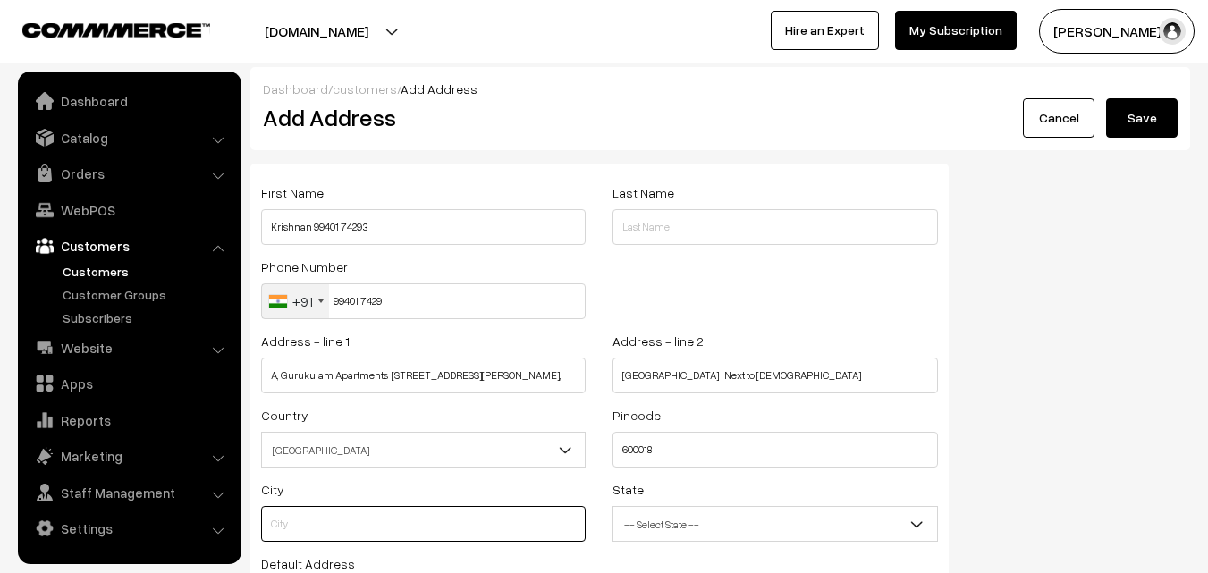
type input "Chennai"
select select "[GEOGRAPHIC_DATA]"
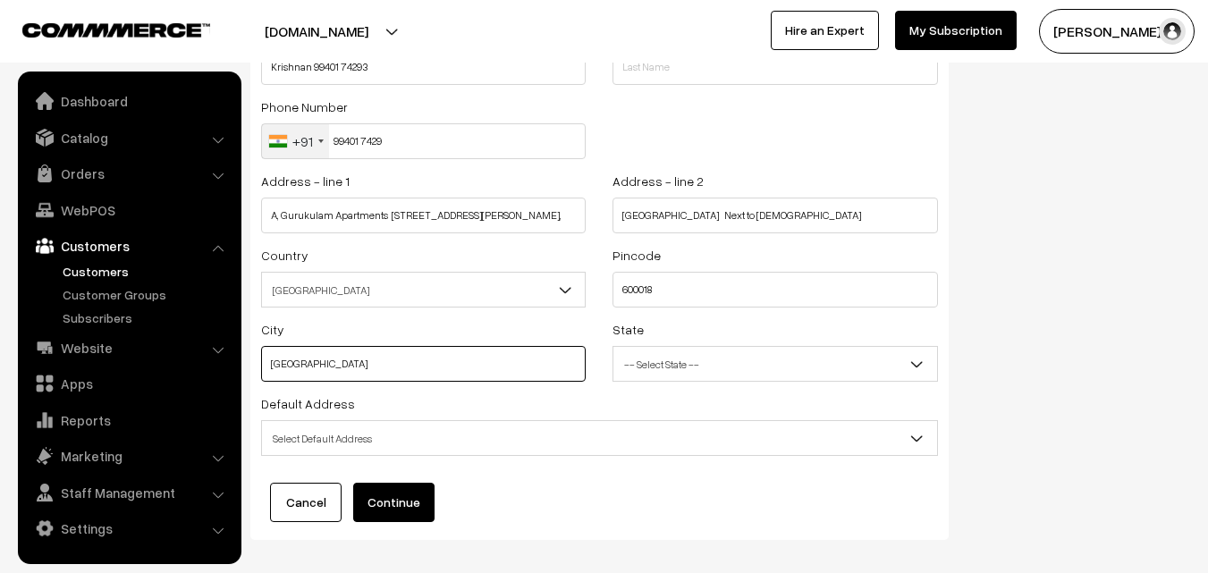
scroll to position [179, 0]
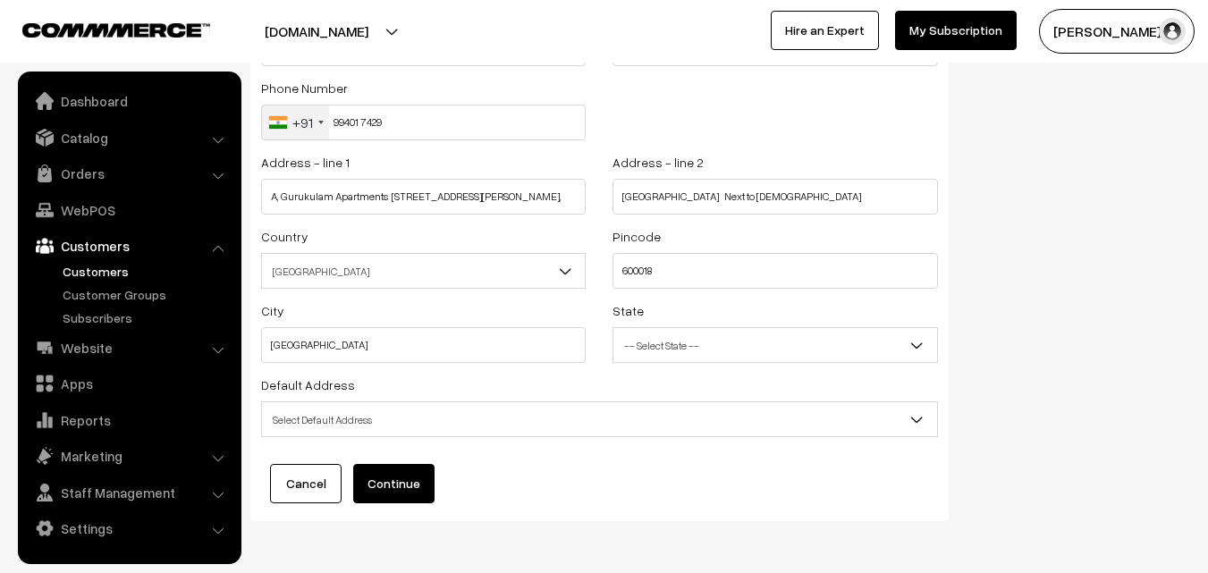
click at [296, 452] on div "First Name Krishnan 99401 74293 Last Name Phone Number +91 United States +1 Uni…" at bounding box center [599, 253] width 698 height 537
click at [304, 419] on span "Select Default Address" at bounding box center [599, 419] width 675 height 31
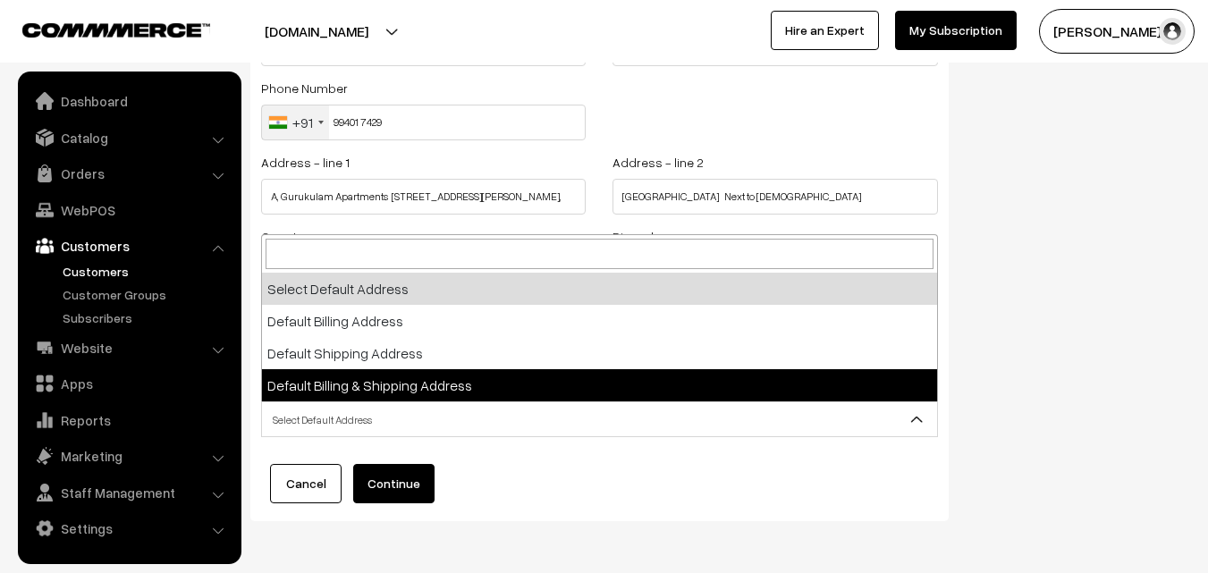
select select "3"
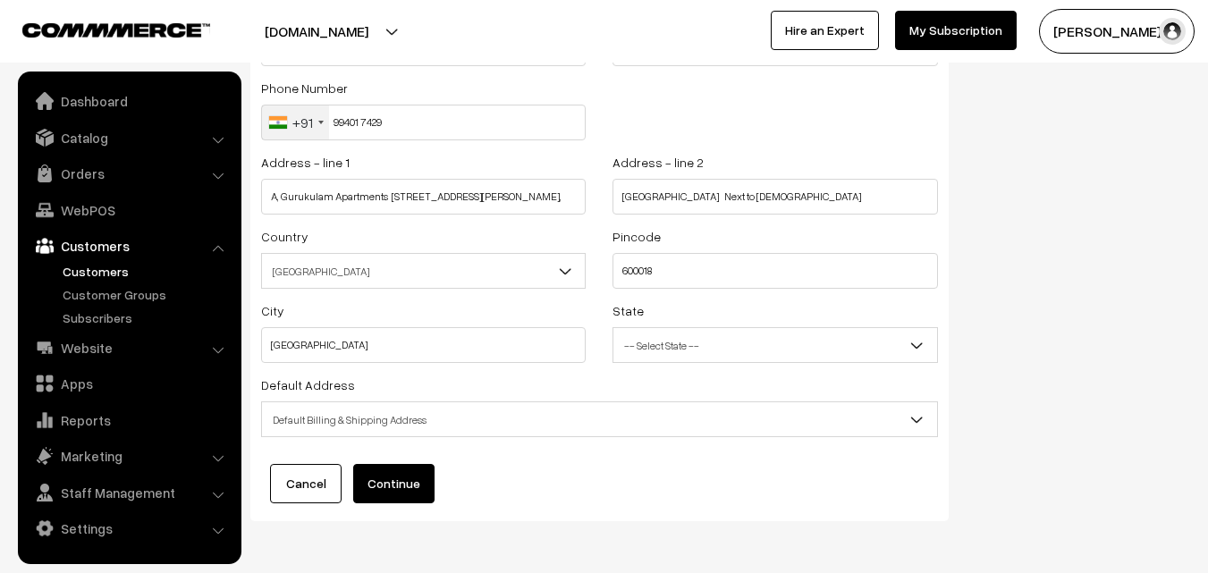
click at [408, 477] on button "Continue" at bounding box center [393, 483] width 81 height 39
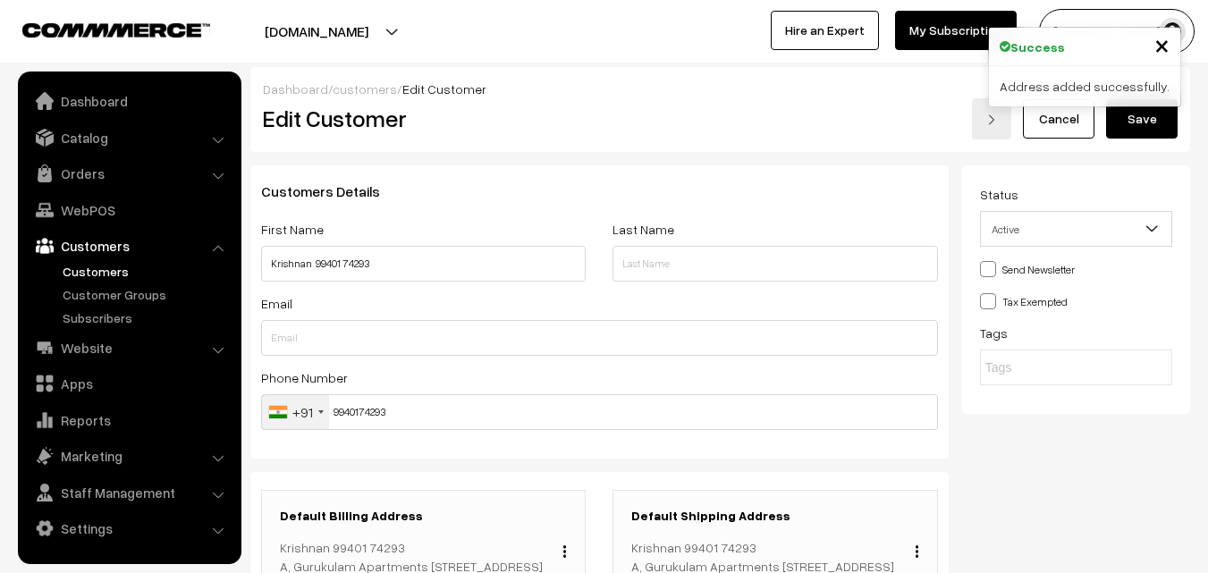
click at [1137, 123] on button "Save" at bounding box center [1142, 118] width 72 height 39
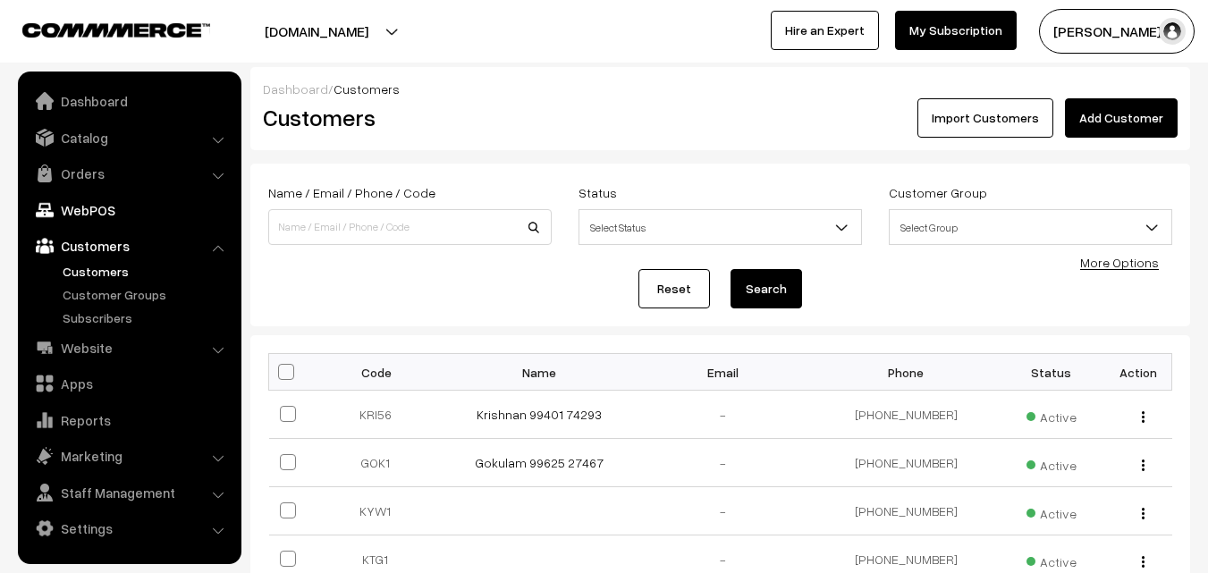
click at [95, 203] on link "WebPOS" at bounding box center [128, 210] width 213 height 32
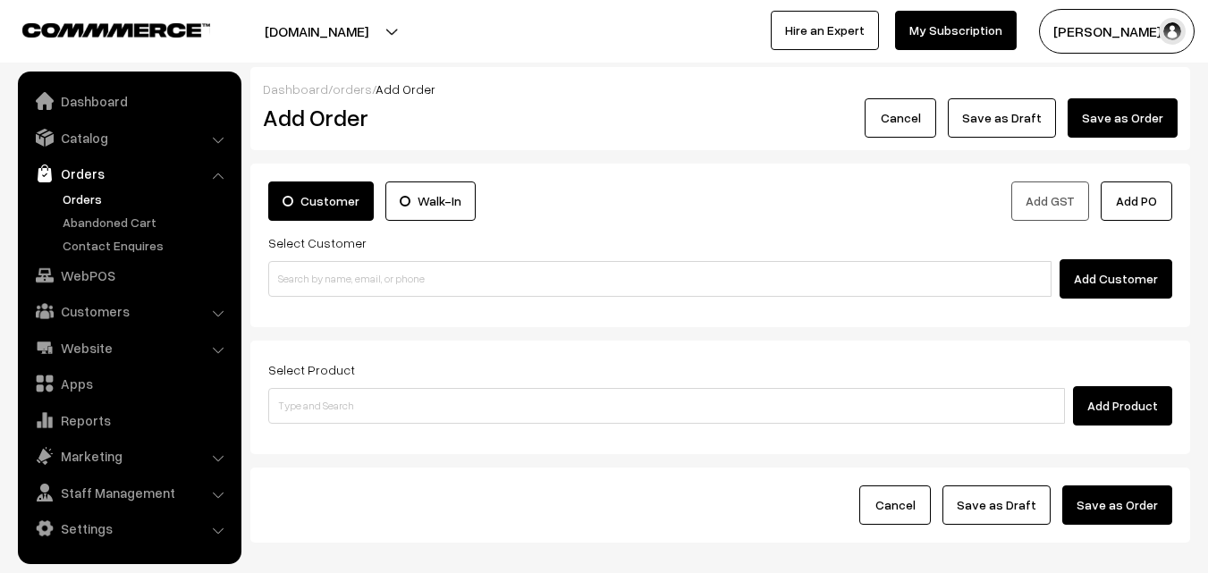
click at [442, 303] on div "Customer Walk-In Add GST Add PO Select Customer Add Customer" at bounding box center [720, 246] width 940 height 164
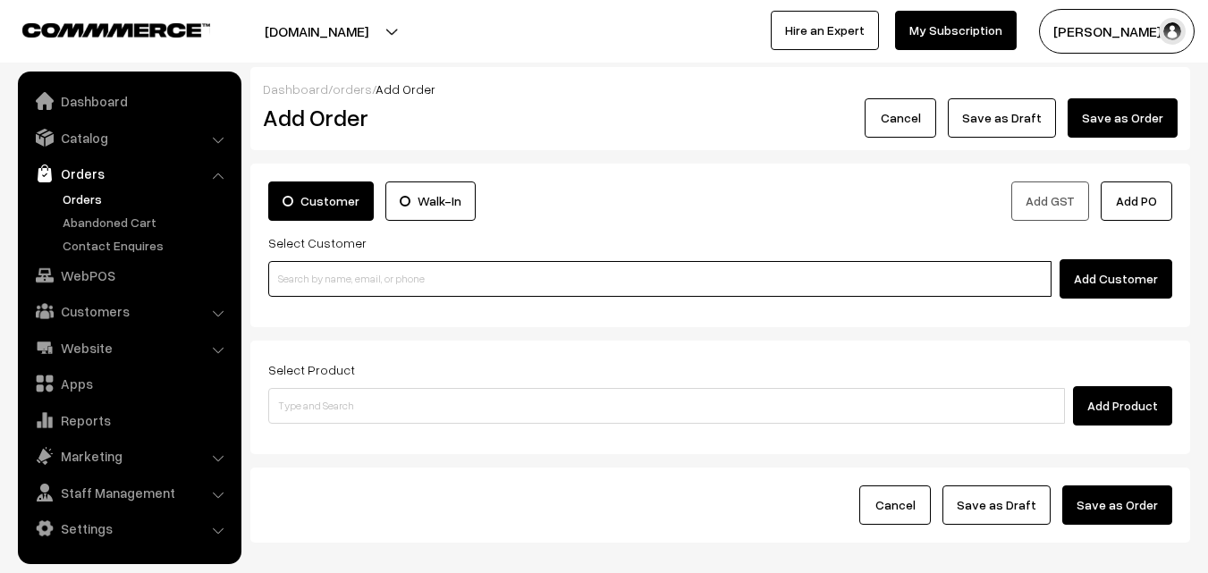
click at [427, 290] on input at bounding box center [659, 279] width 783 height 36
paste input "99401 74293"
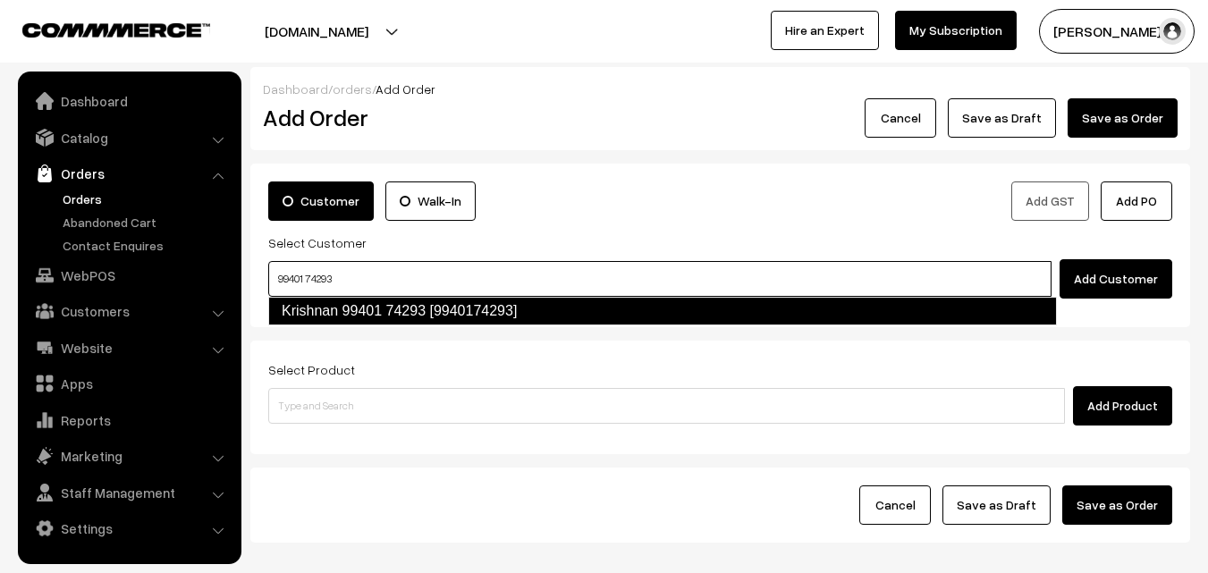
click at [370, 302] on link "Krishnan 99401 74293 [9940174293]" at bounding box center [662, 311] width 789 height 29
type input "99401 74293"
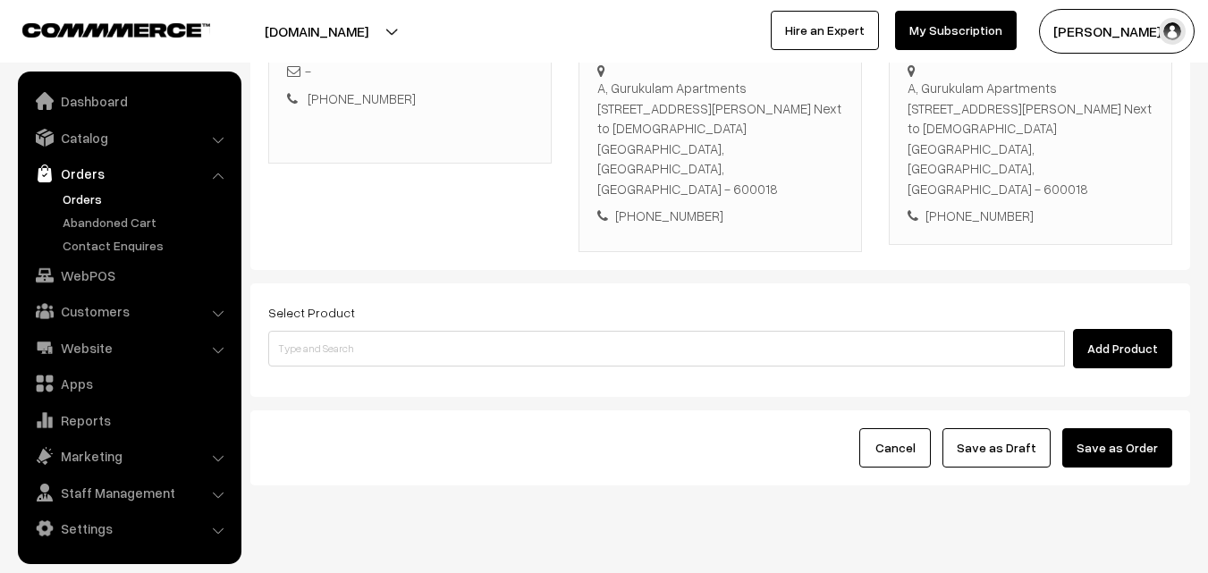
scroll to position [326, 0]
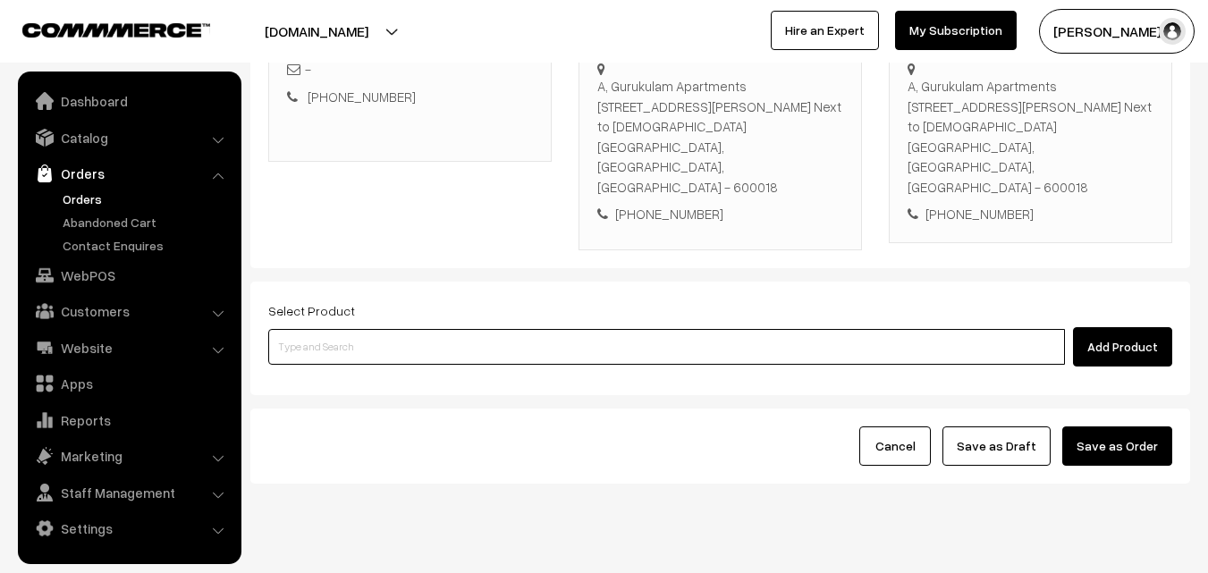
click at [474, 329] on input at bounding box center [666, 347] width 797 height 36
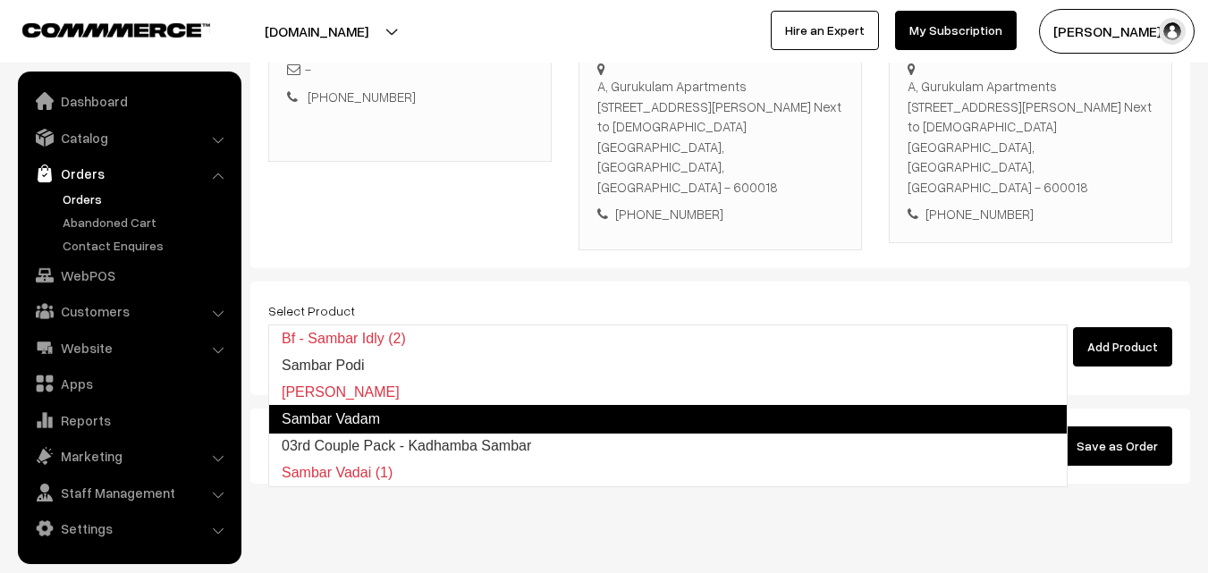
type input "03rd Couple Pack - Kadhamba Sambar"
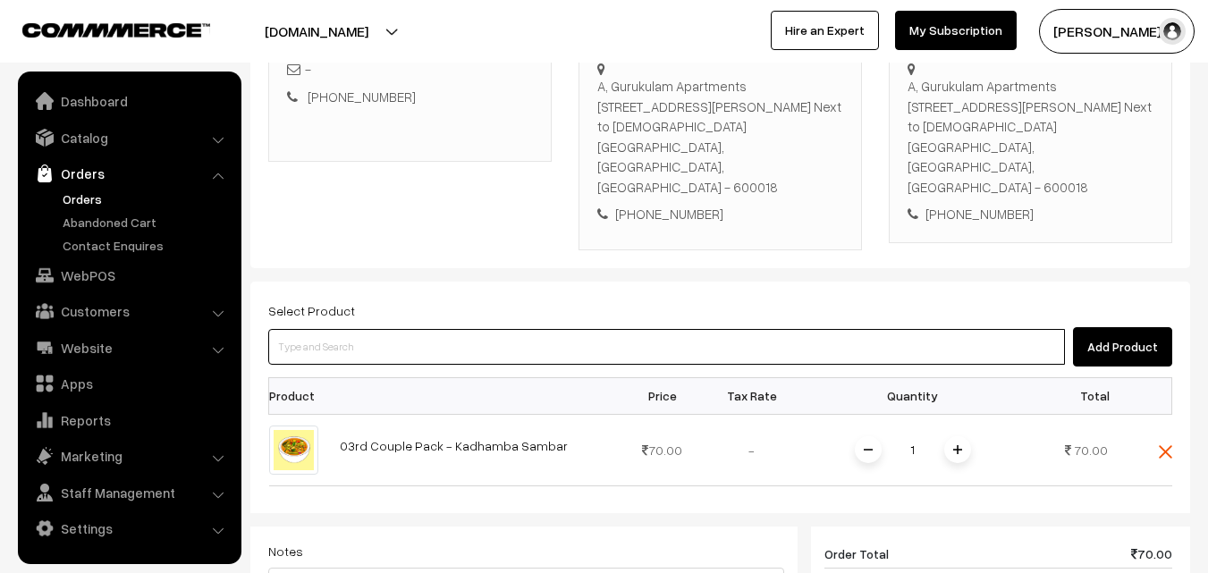
click at [474, 329] on input at bounding box center [666, 347] width 797 height 36
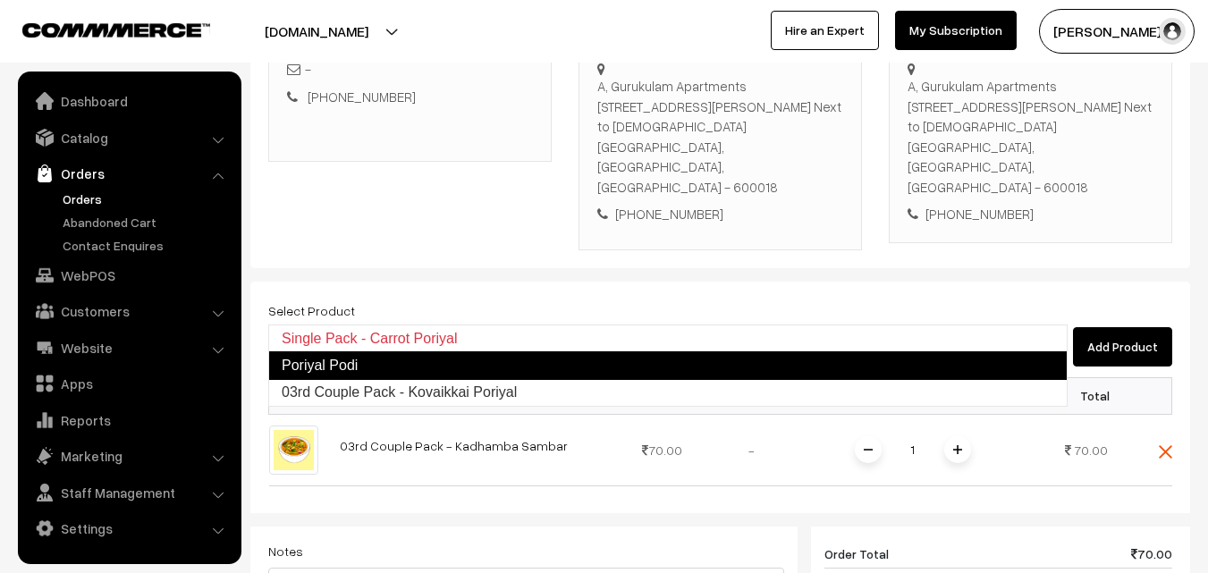
type input "03rd Couple Pack - Kovaikkai Poriyal"
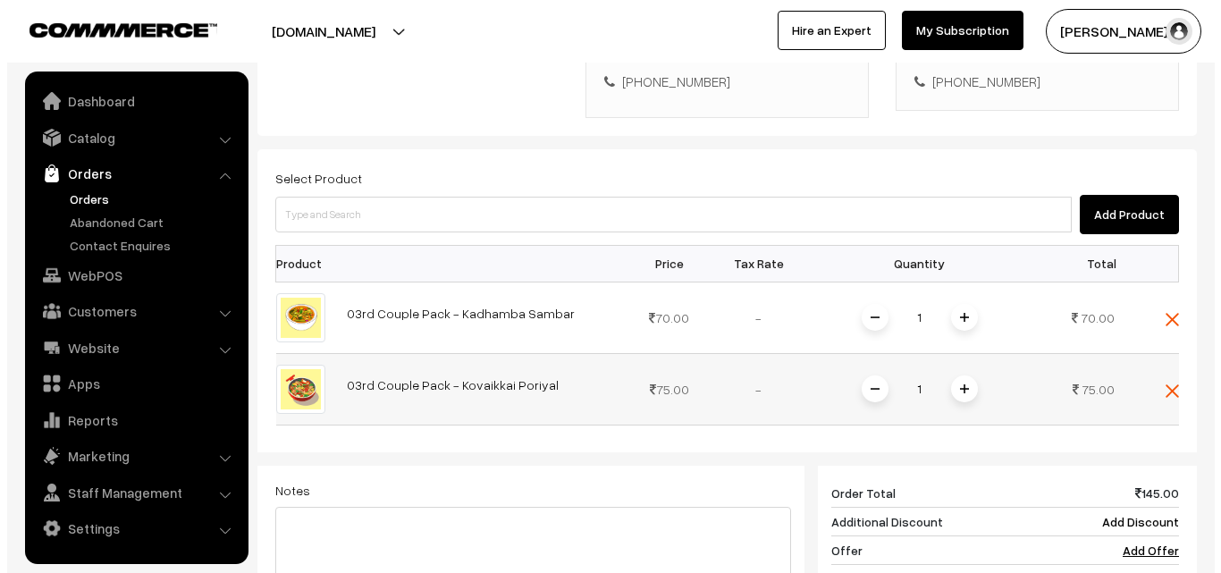
scroll to position [684, 0]
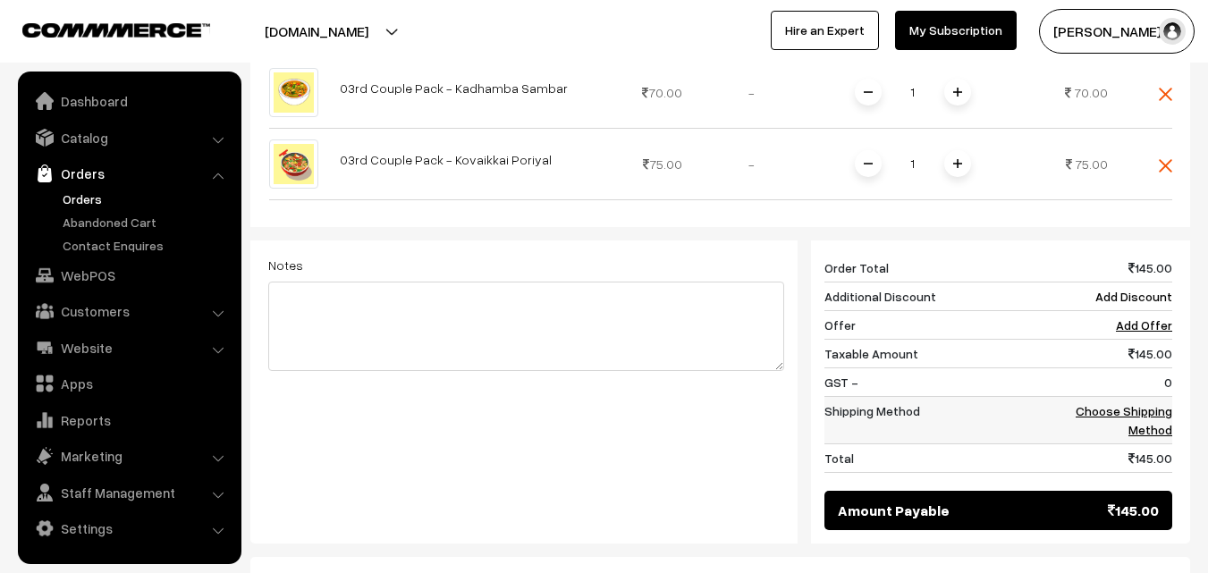
click at [1146, 403] on link "Choose Shipping Method" at bounding box center [1124, 420] width 97 height 34
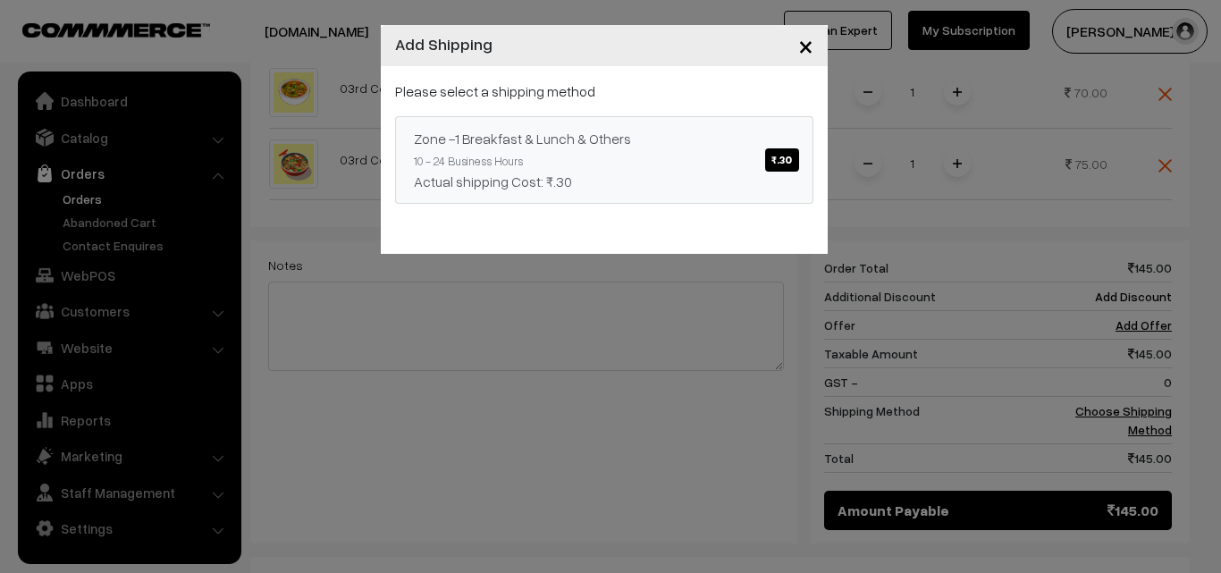
click at [637, 104] on div "Please select a shipping method Zone -1 Breakfast & Lunch & Others ₹.30 10 - 24…" at bounding box center [604, 141] width 418 height 123
click at [640, 129] on div "Zone -1 Breakfast & Lunch & Others ₹.30" at bounding box center [604, 138] width 381 height 21
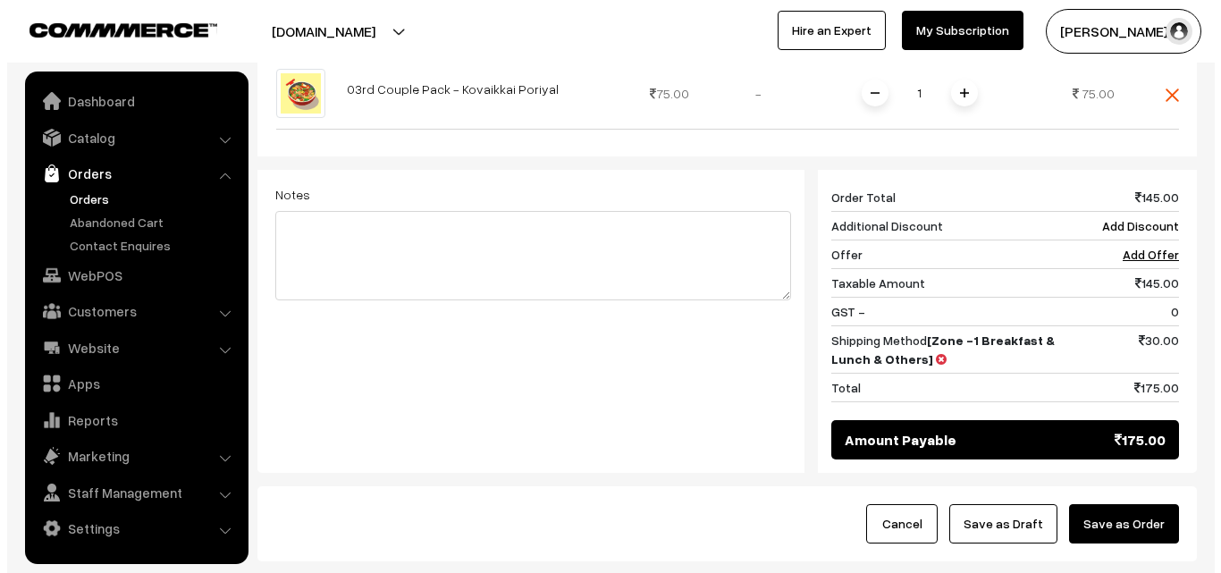
scroll to position [833, 0]
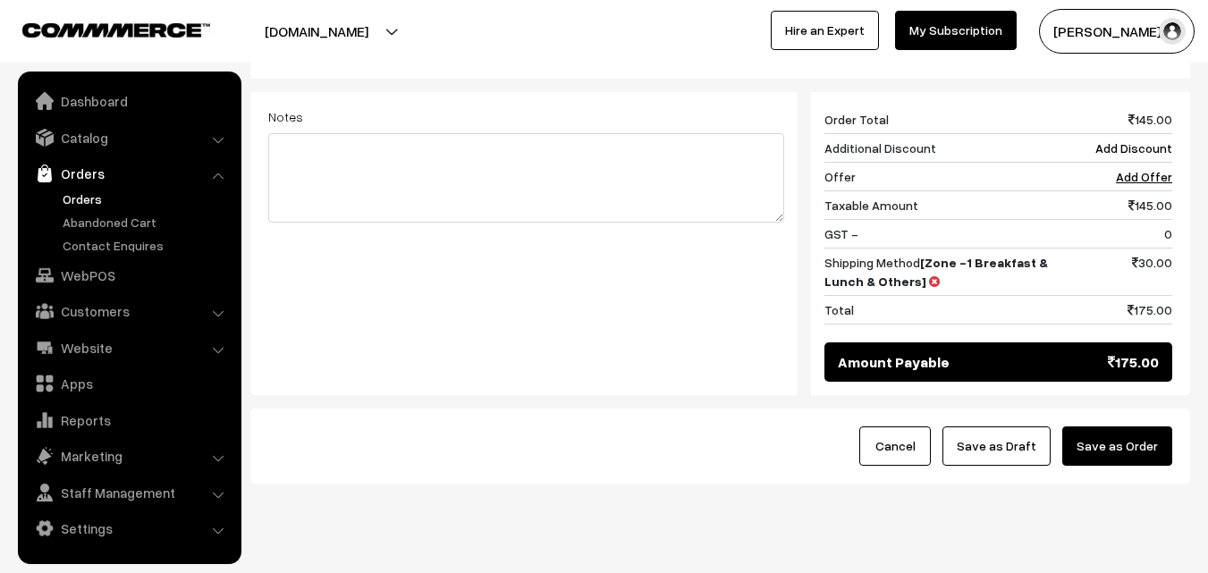
drag, startPoint x: 1135, startPoint y: 444, endPoint x: 1133, endPoint y: 430, distance: 13.5
click at [1133, 427] on button "Save as Order" at bounding box center [1117, 446] width 110 height 39
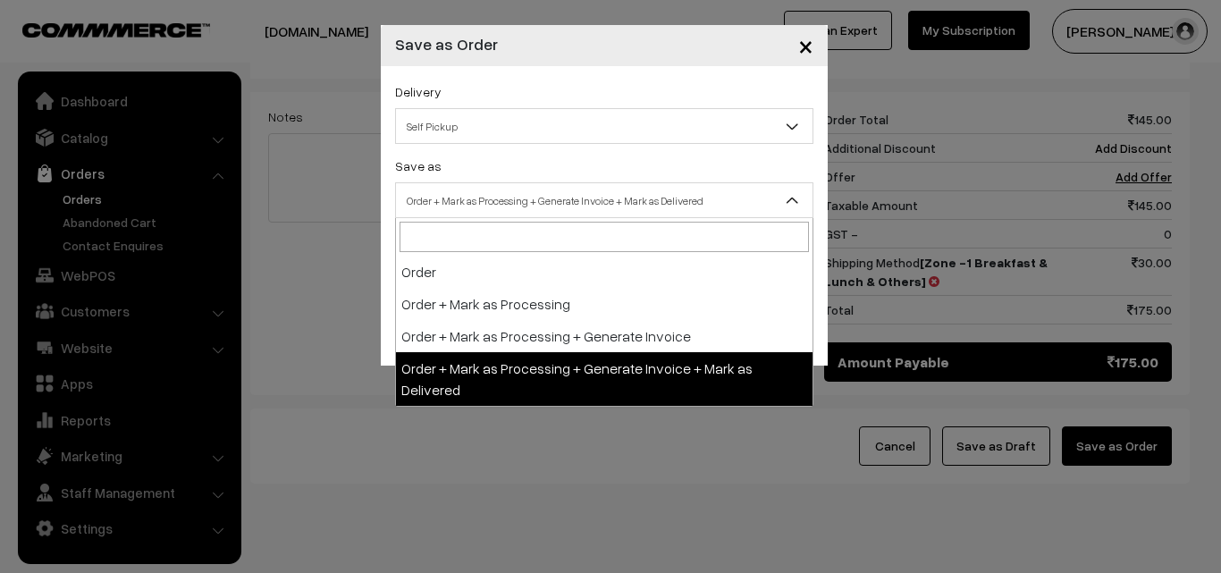
click at [492, 200] on span "Order + Mark as Processing + Generate Invoice + Mark as Delivered" at bounding box center [604, 200] width 417 height 31
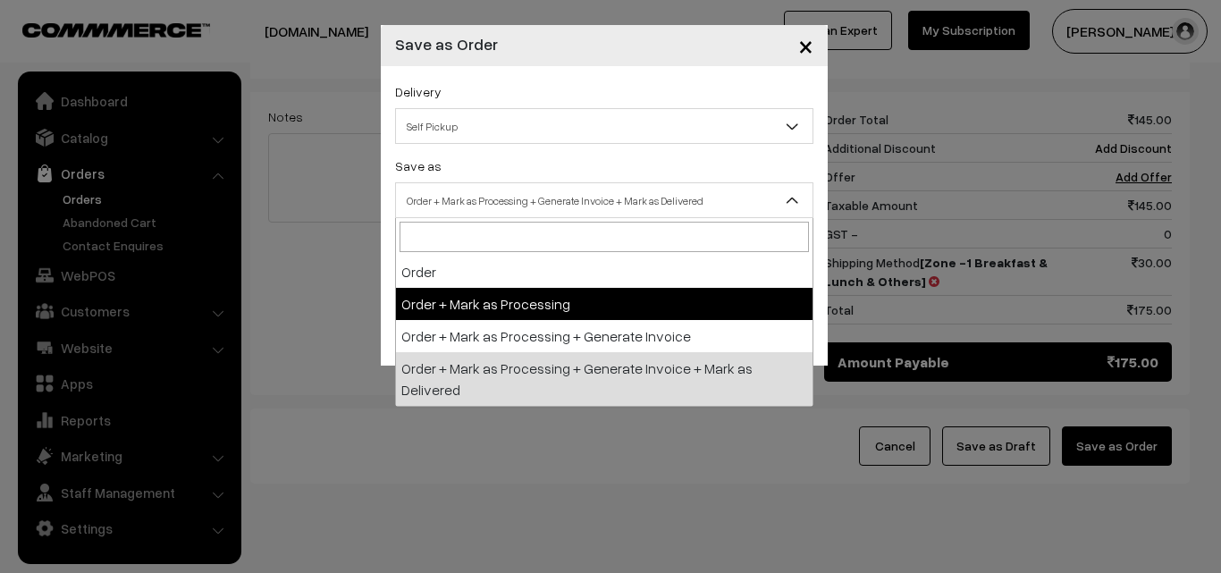
drag, startPoint x: 464, startPoint y: 338, endPoint x: 458, endPoint y: 260, distance: 78.0
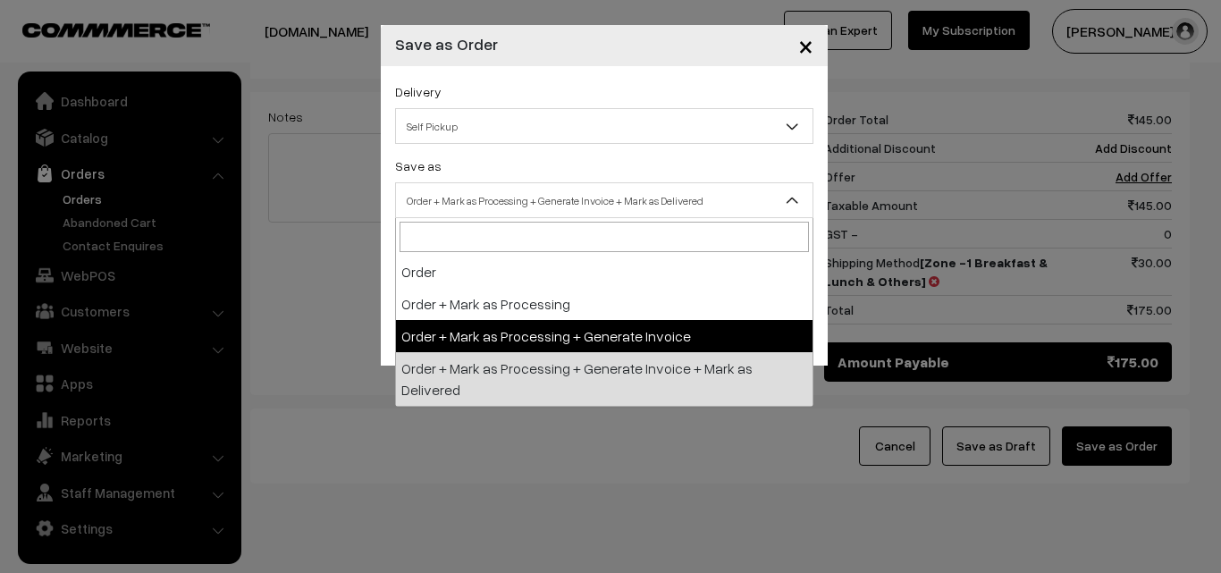
select select "3"
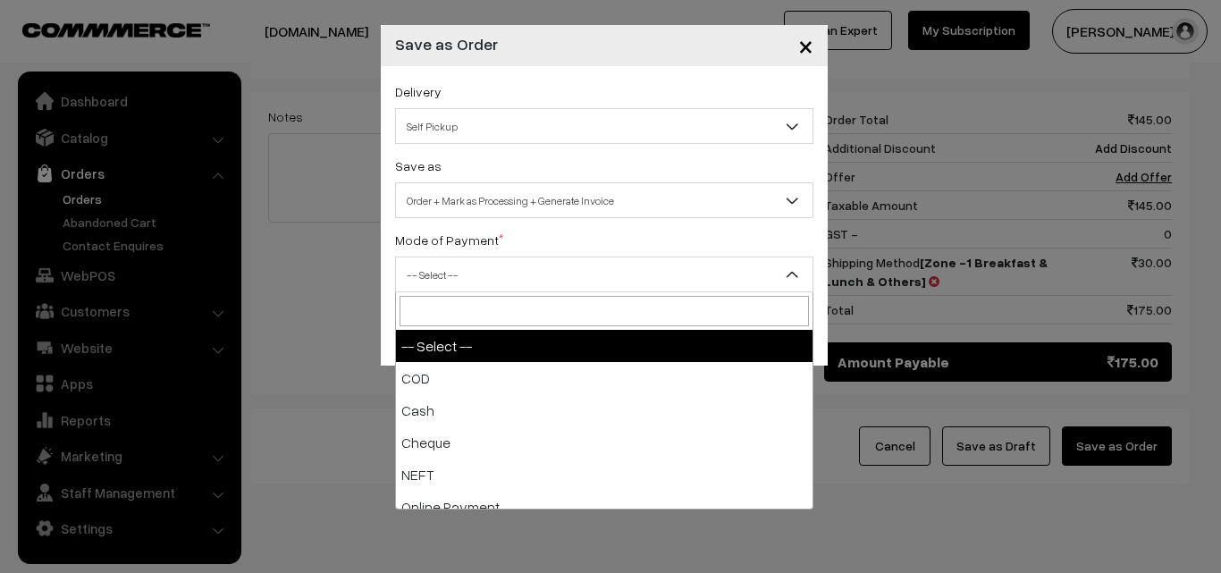
click at [458, 260] on span "-- Select --" at bounding box center [604, 274] width 417 height 31
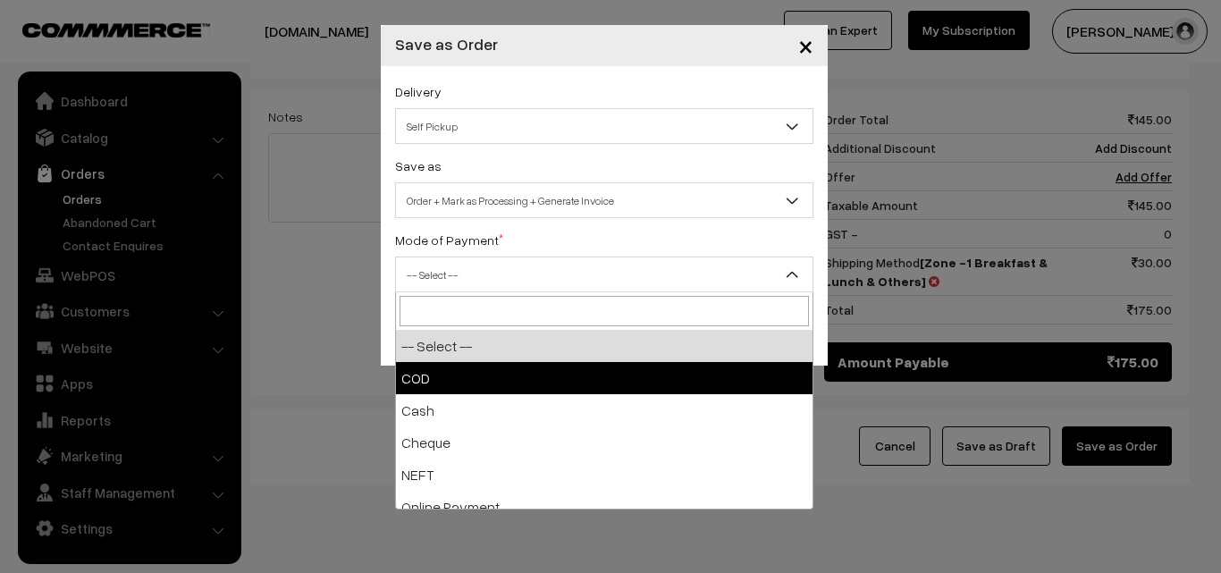
drag, startPoint x: 459, startPoint y: 397, endPoint x: 461, endPoint y: 375, distance: 22.5
select select "2"
checkbox input "true"
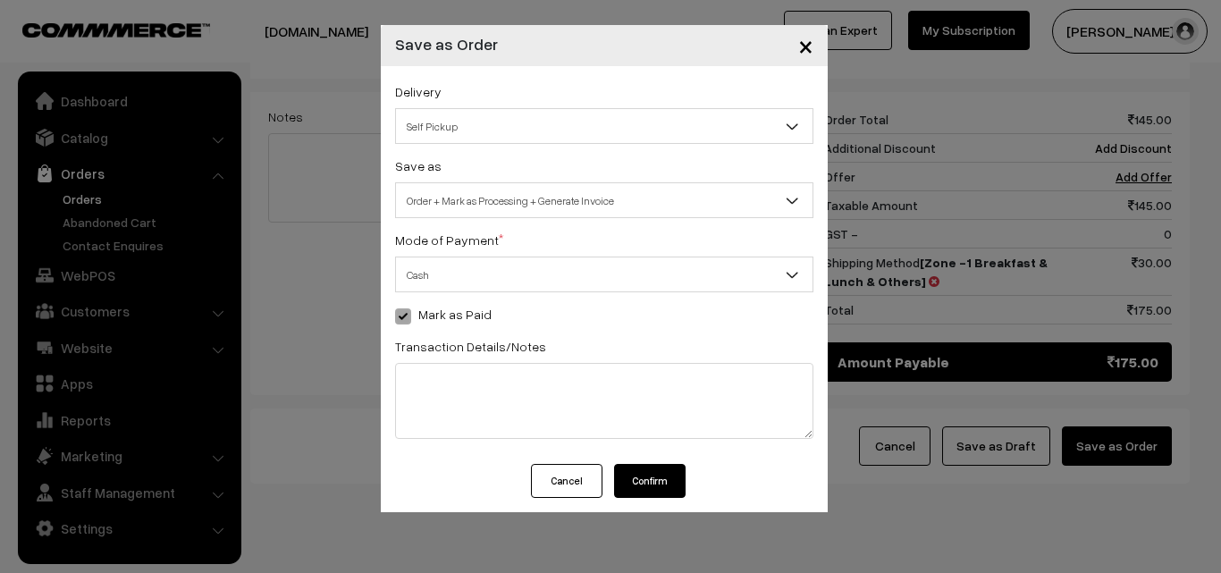
click at [664, 464] on button "Confirm" at bounding box center [650, 481] width 72 height 34
click at [654, 481] on button "Confirm" at bounding box center [650, 481] width 72 height 34
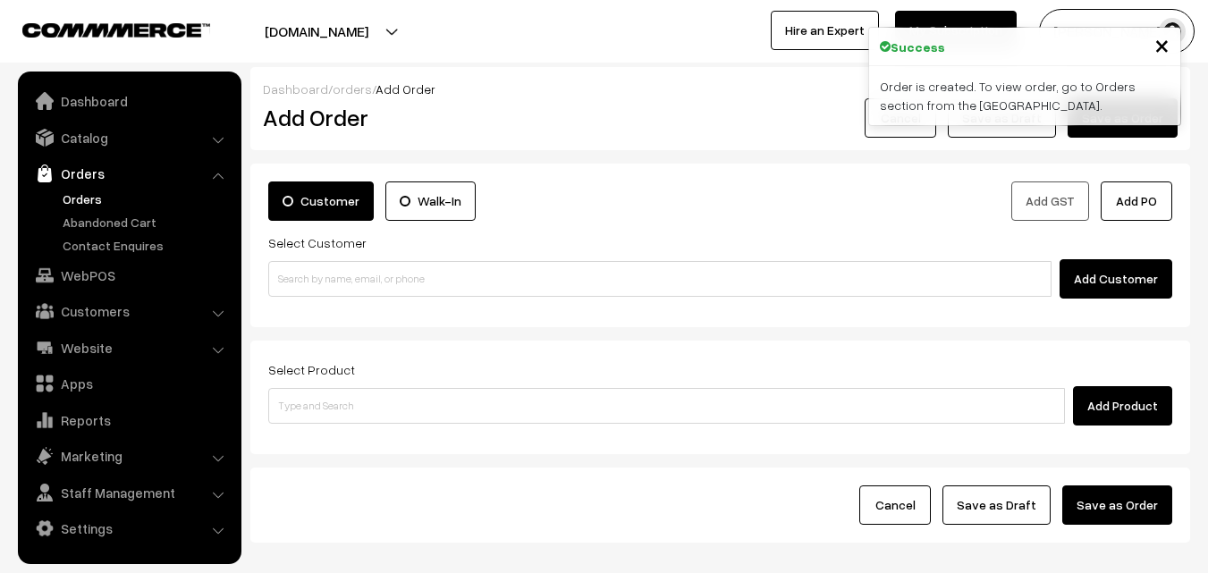
click at [108, 201] on link "Orders" at bounding box center [146, 199] width 177 height 19
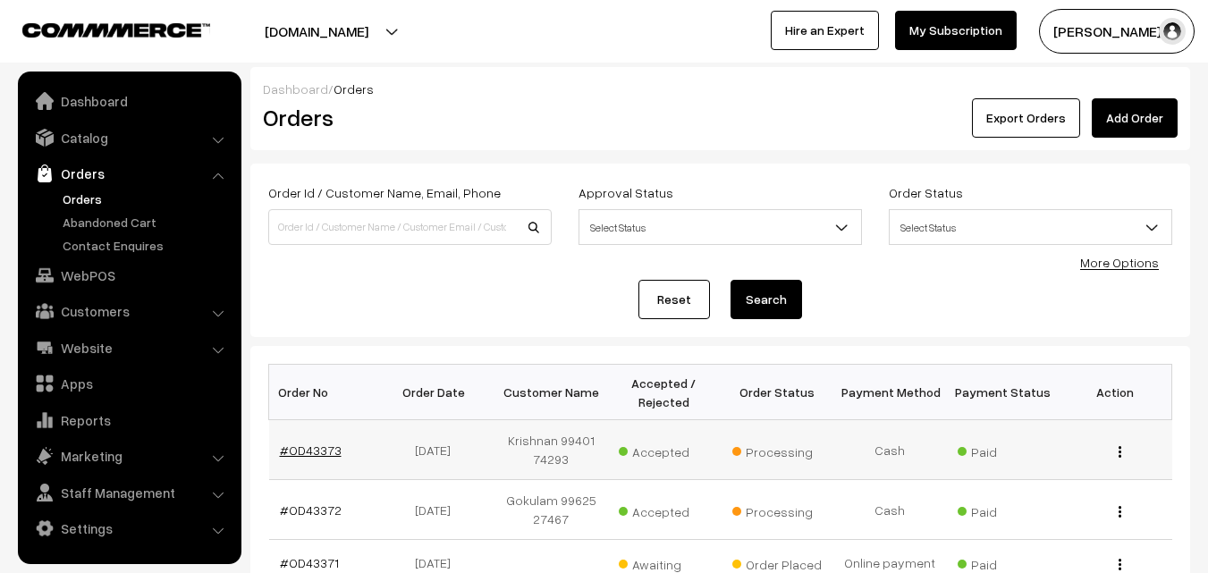
click at [310, 454] on link "#OD43373" at bounding box center [311, 450] width 62 height 15
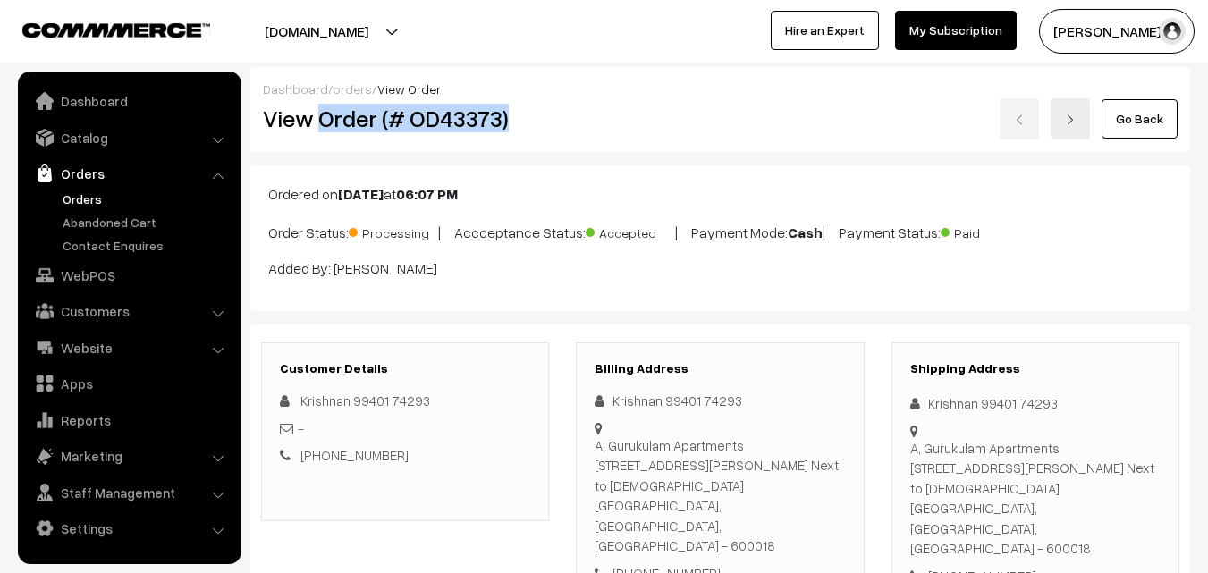
drag, startPoint x: 0, startPoint y: 0, endPoint x: 562, endPoint y: 120, distance: 575.1
click at [560, 119] on div "View Order (# OD43373)" at bounding box center [406, 118] width 314 height 41
copy h2 "Order (# OD43373)"
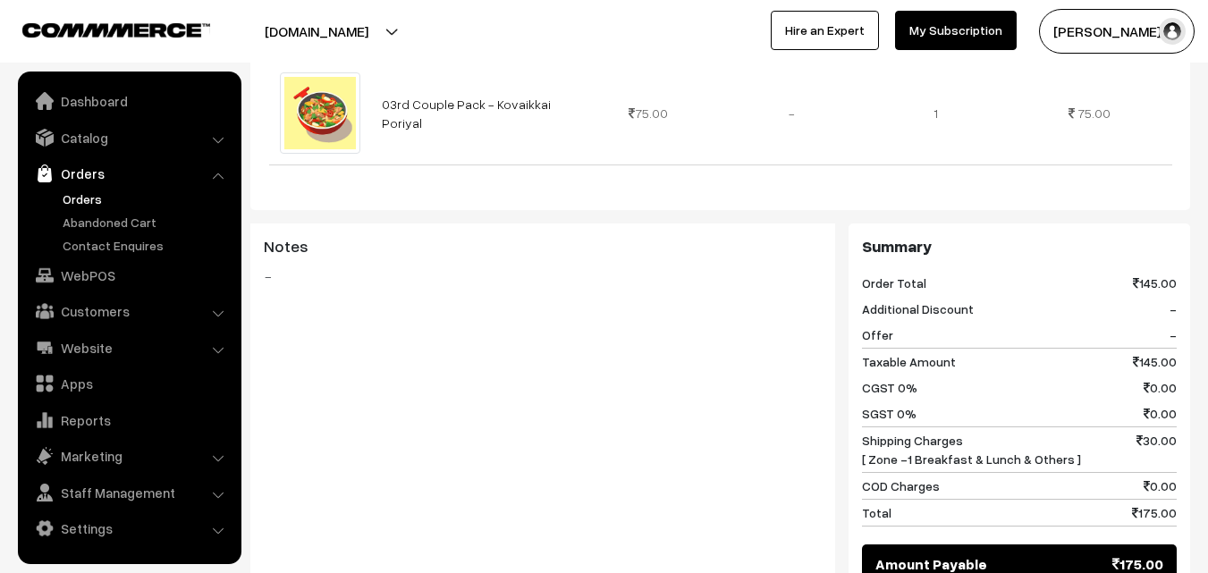
scroll to position [984, 0]
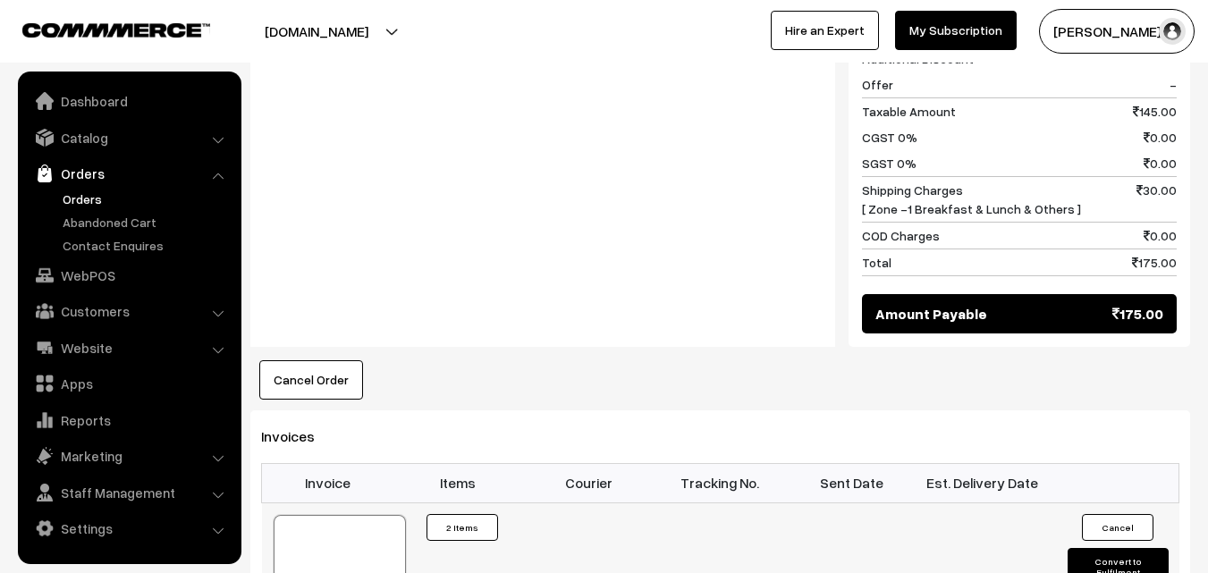
click at [359, 515] on div at bounding box center [340, 559] width 132 height 89
click at [134, 309] on link "Customers" at bounding box center [128, 311] width 213 height 32
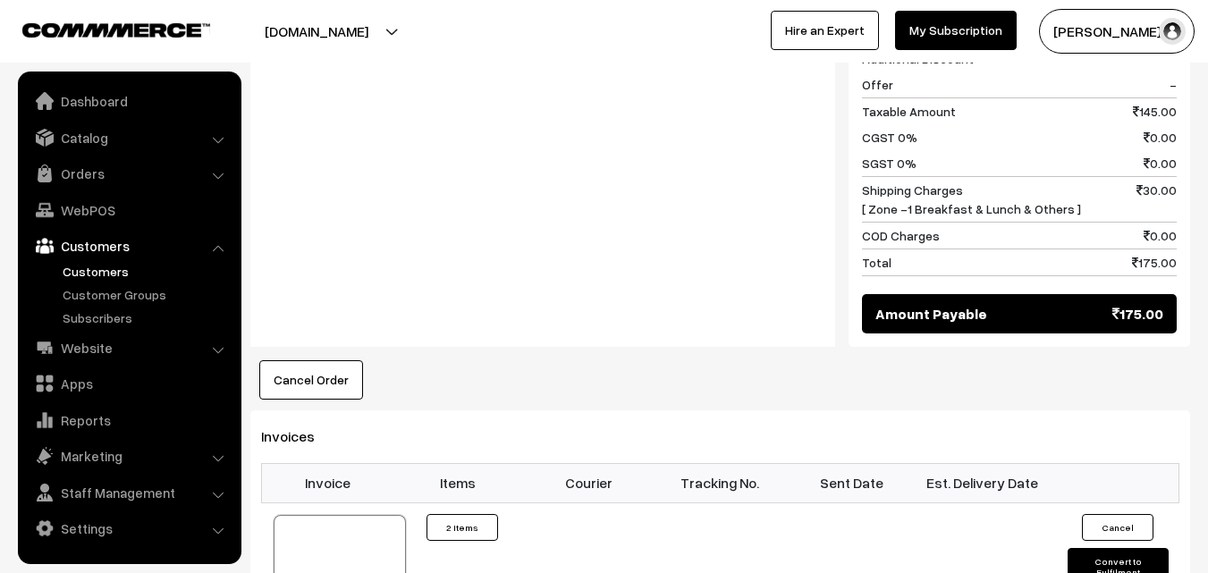
click at [128, 269] on link "Customers" at bounding box center [146, 271] width 177 height 19
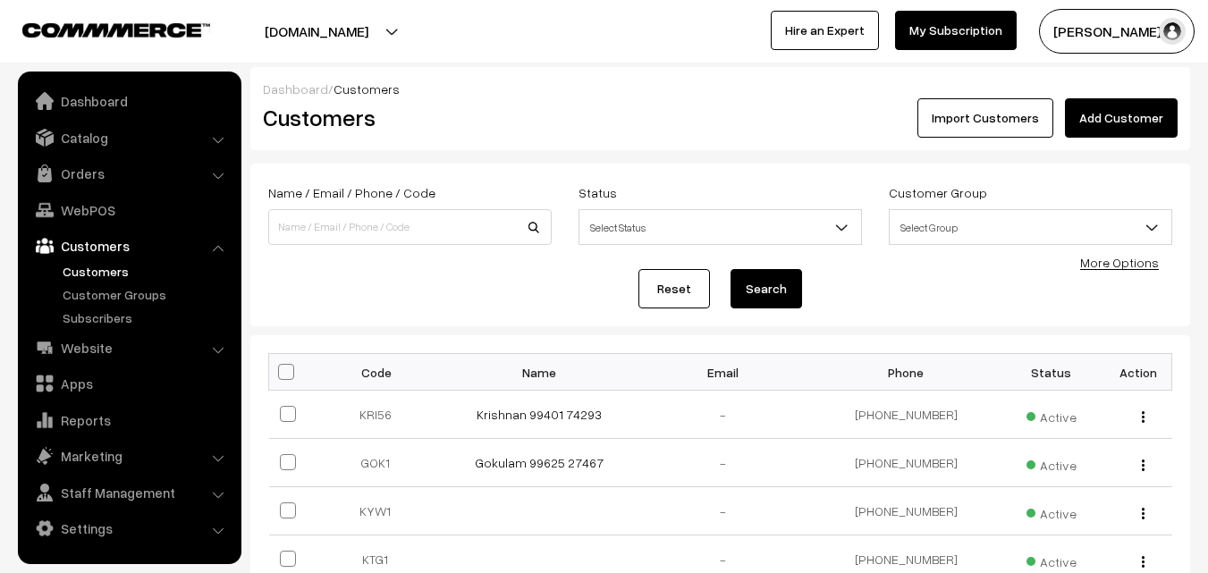
click at [1150, 114] on link "Add Customer" at bounding box center [1121, 117] width 113 height 39
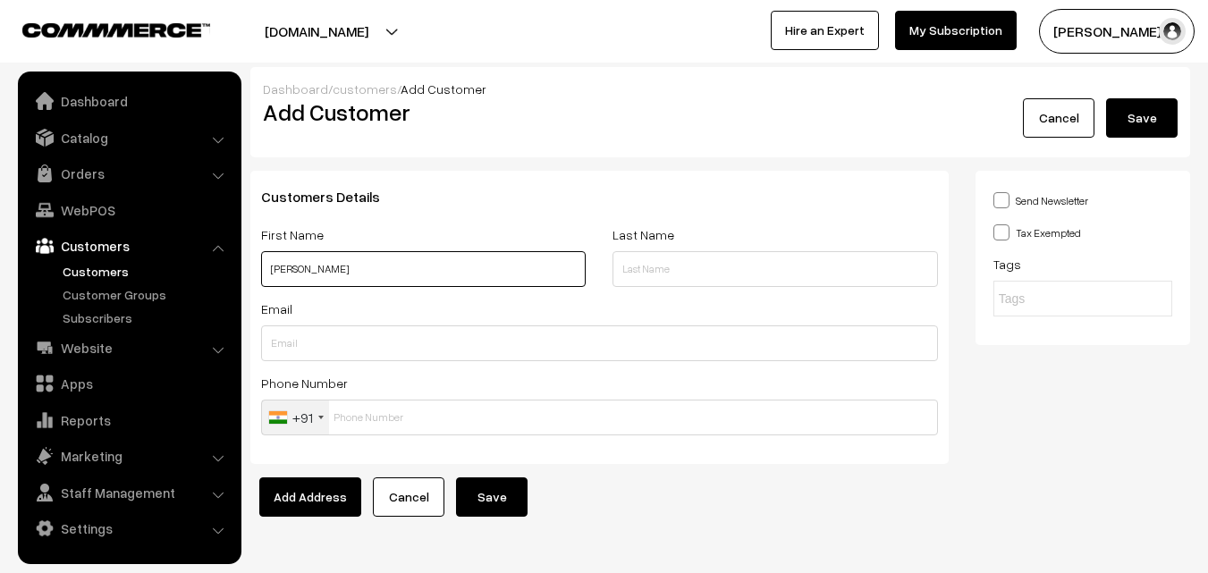
paste input "99165 76596"
type input "[PERSON_NAME] 99165 76596"
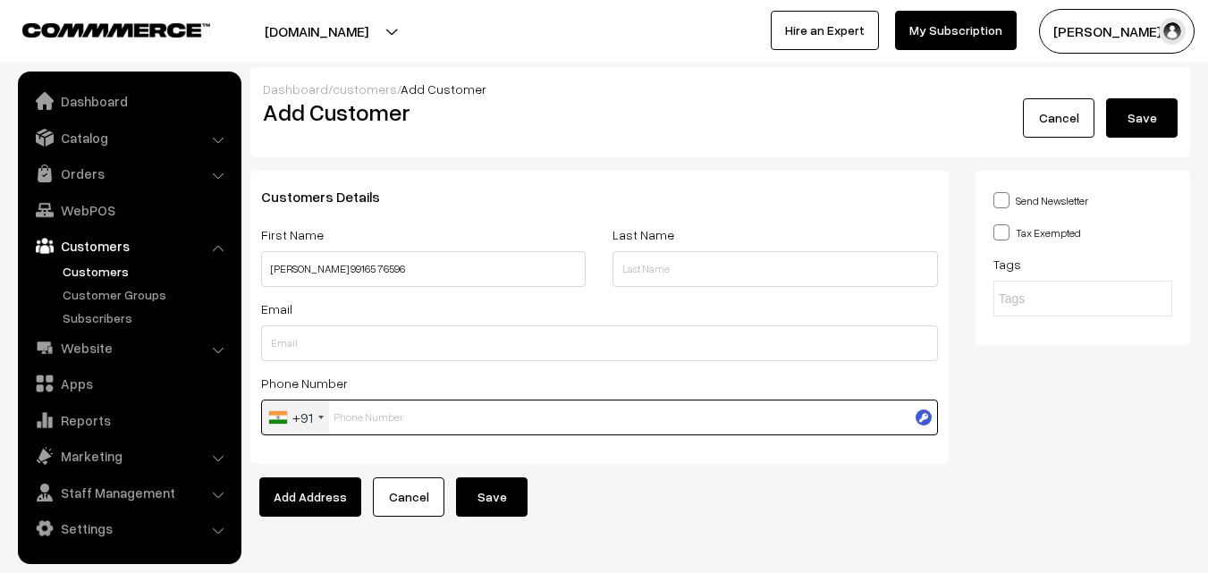
click at [390, 418] on input "text" at bounding box center [599, 418] width 677 height 36
paste input "99165 7659"
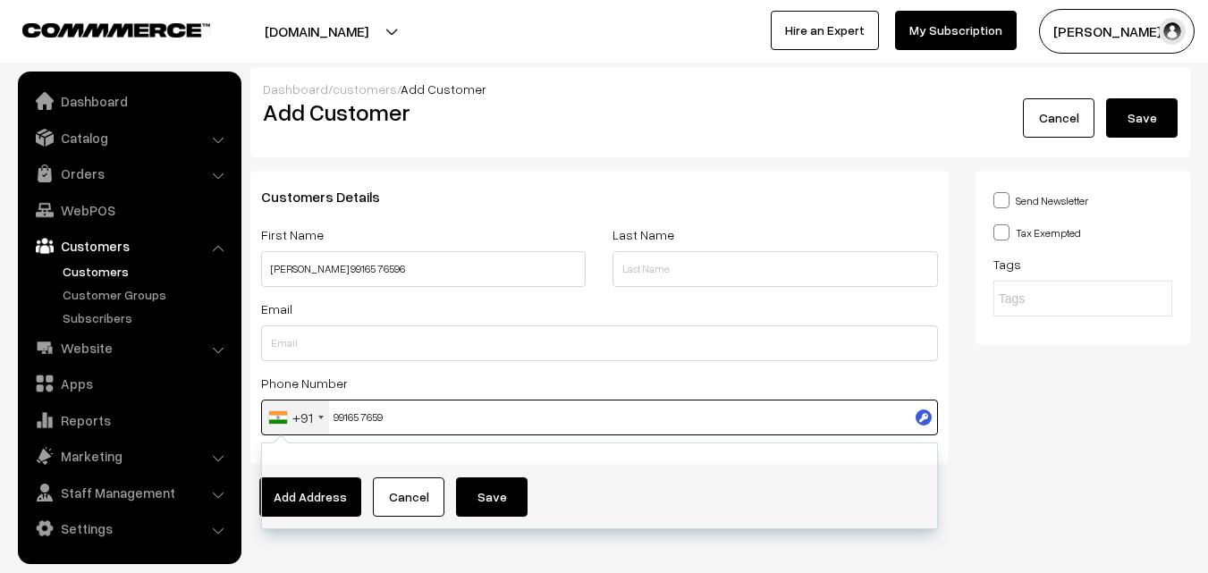
click at [368, 415] on input "99165 7659" at bounding box center [599, 418] width 677 height 36
type input "9916576596"
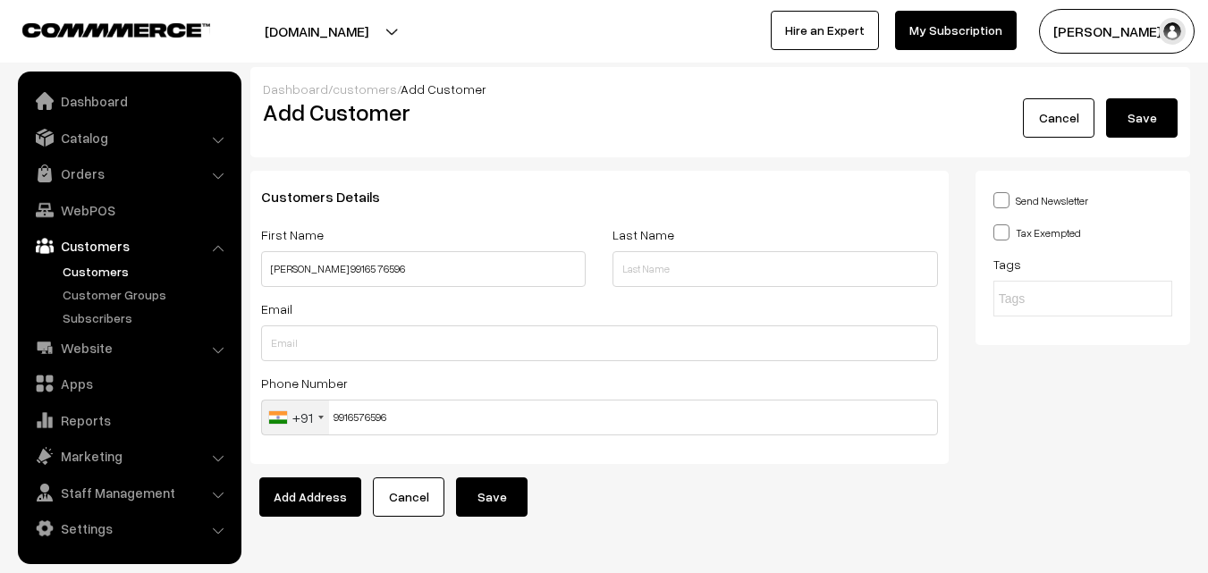
click at [1160, 110] on button "Save" at bounding box center [1142, 117] width 72 height 39
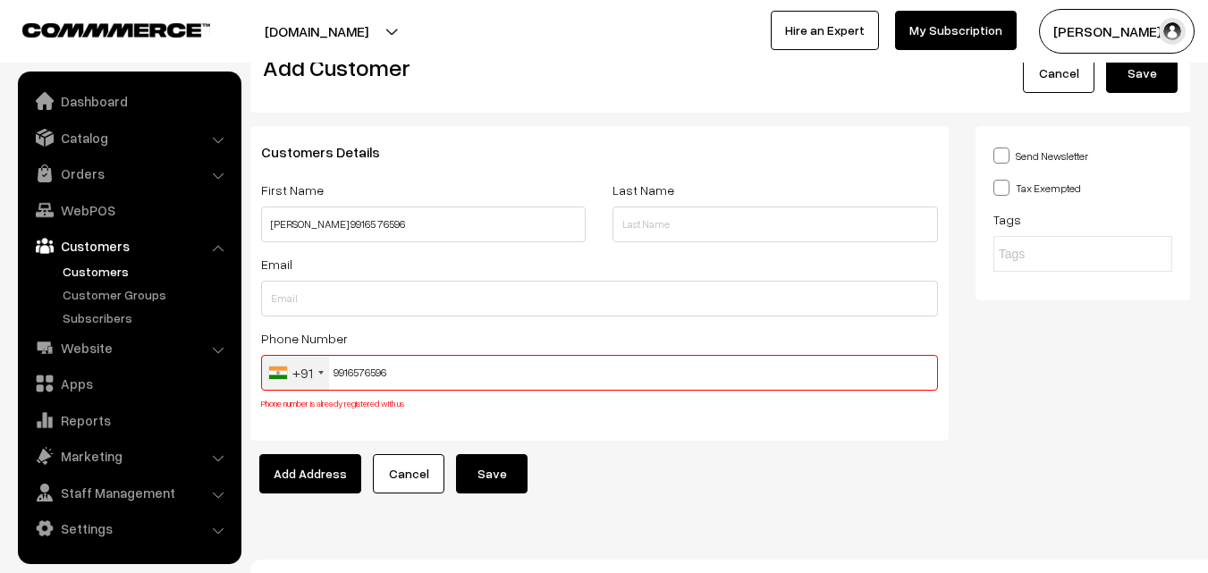
scroll to position [68, 0]
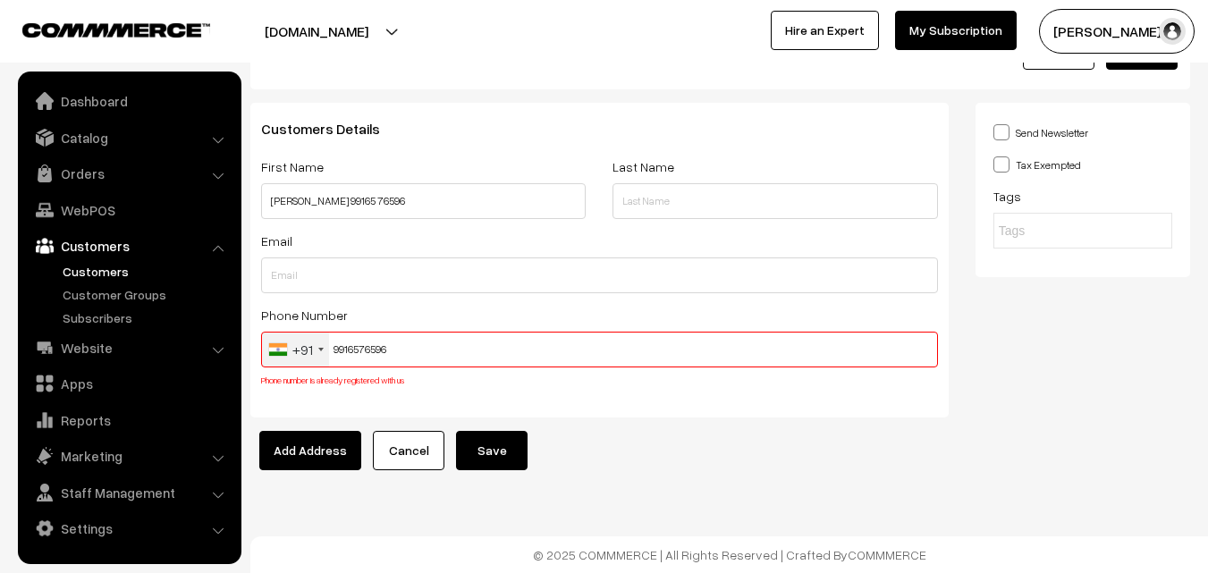
click at [383, 349] on input "9916576596" at bounding box center [599, 350] width 677 height 36
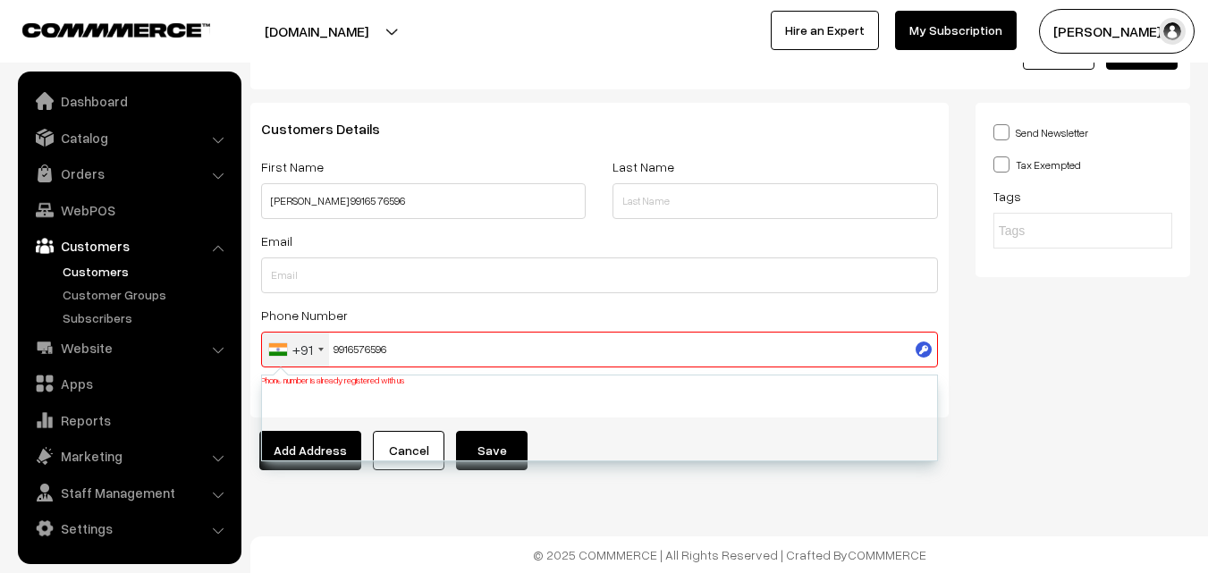
click at [383, 349] on input "9916576596" at bounding box center [599, 350] width 677 height 36
click at [103, 214] on link "WebPOS" at bounding box center [128, 210] width 213 height 32
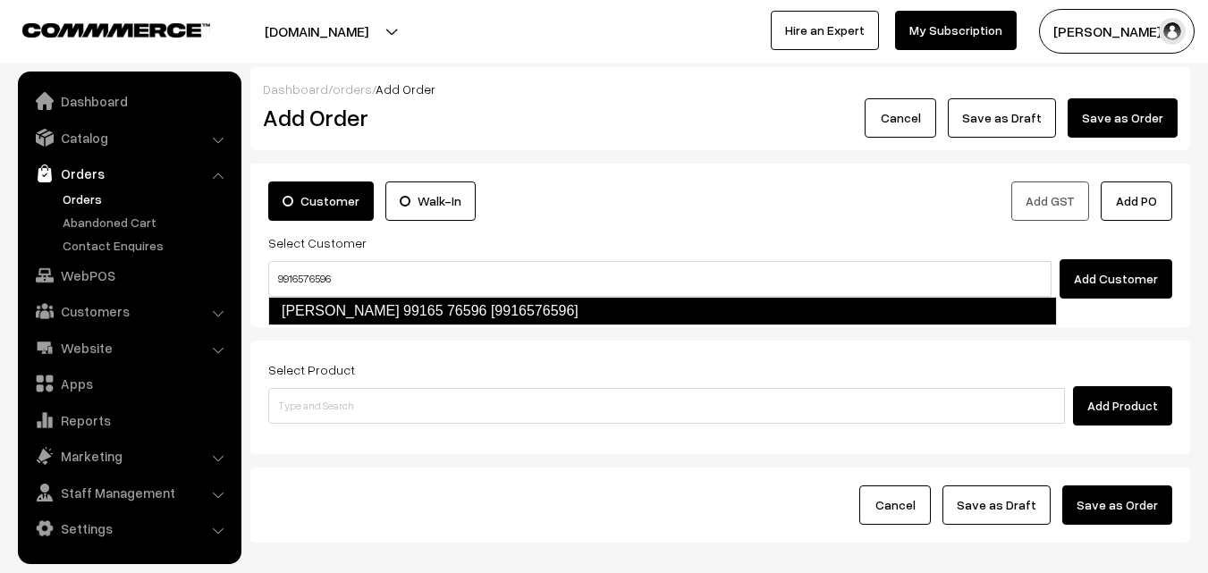
click at [326, 312] on link "[PERSON_NAME] 99165 76596 [9916576596]" at bounding box center [662, 311] width 789 height 29
type input "9916576596"
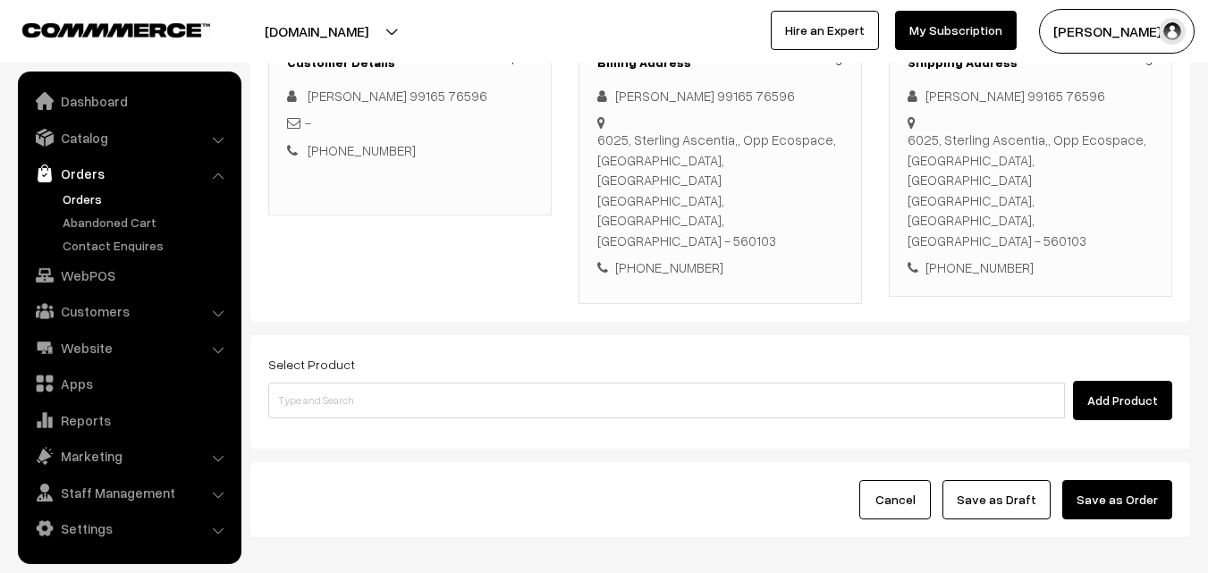
scroll to position [306, 0]
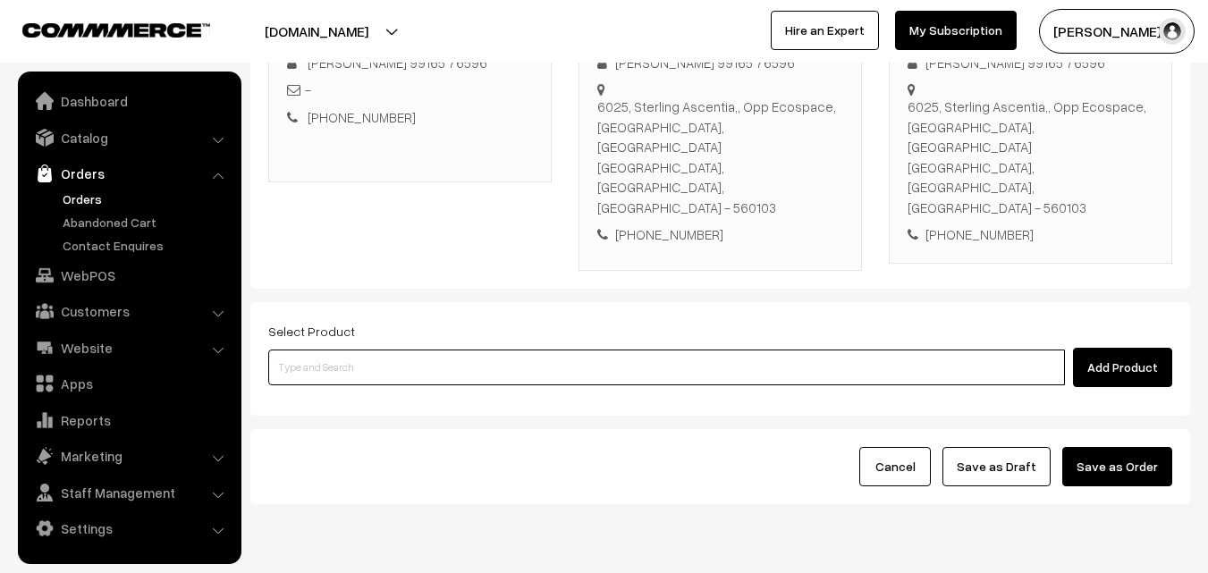
click at [497, 350] on input at bounding box center [666, 368] width 797 height 36
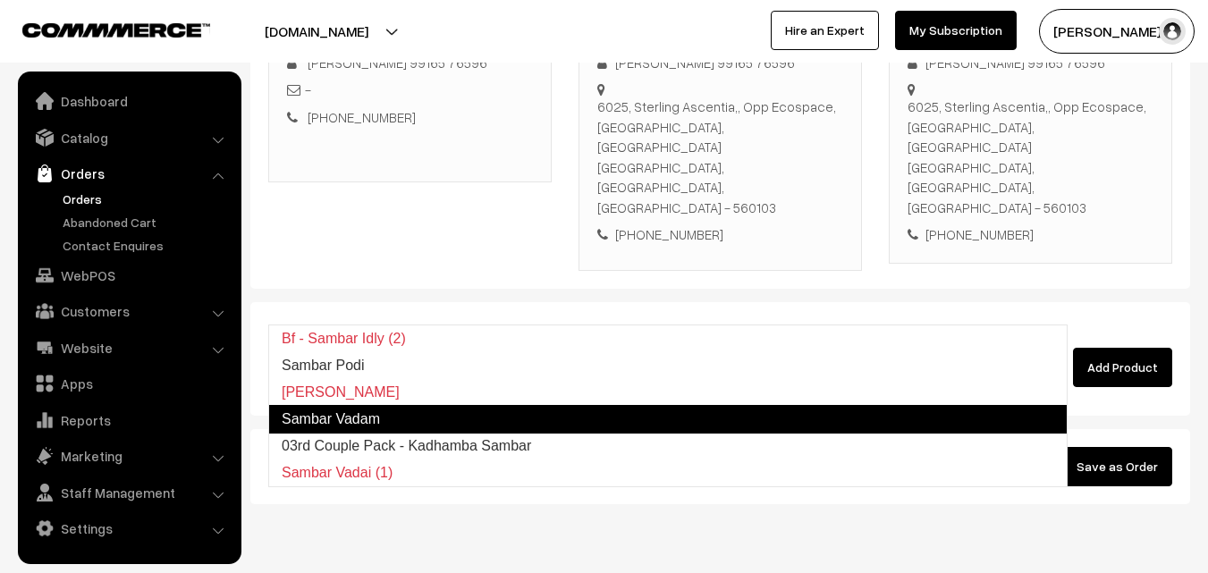
type input "Sambar Podi"
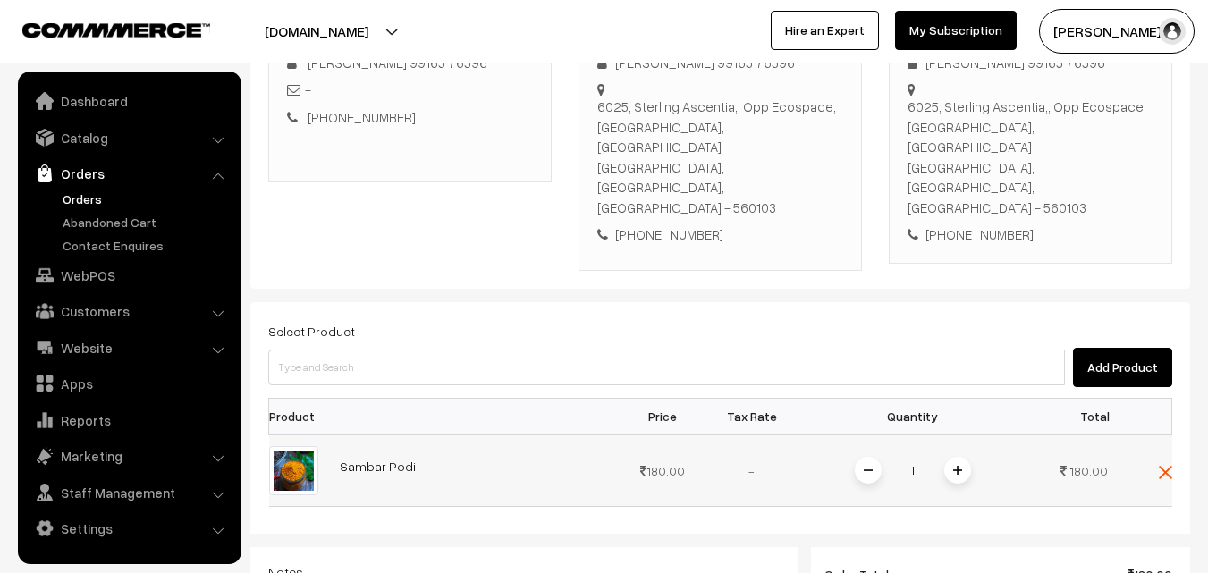
click at [959, 466] on img at bounding box center [957, 470] width 9 height 9
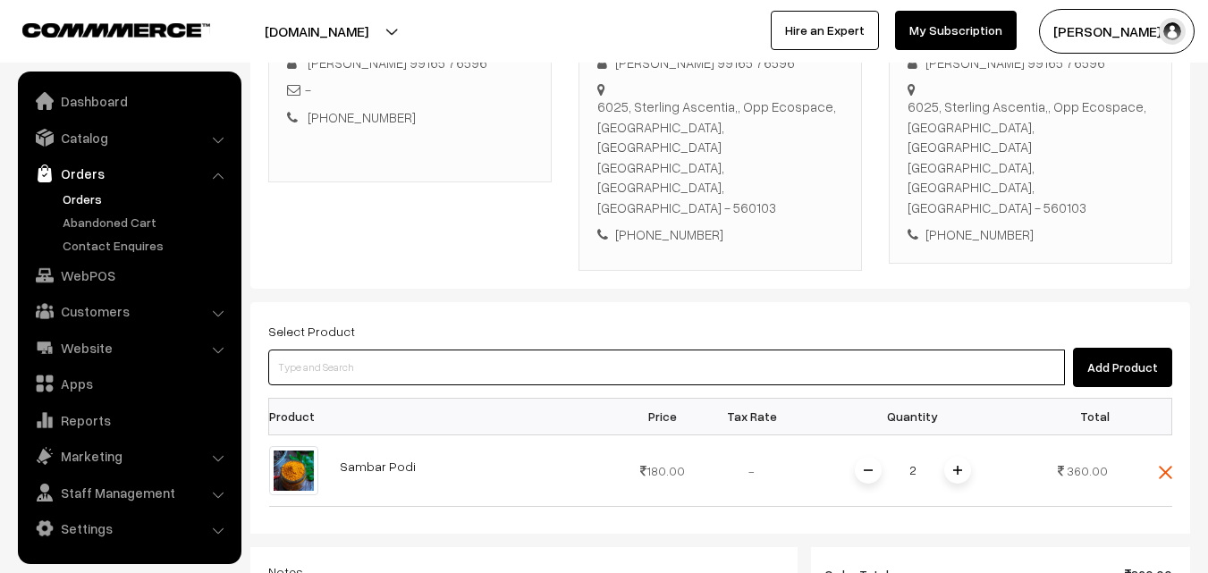
click at [855, 350] on input at bounding box center [666, 368] width 797 height 36
click at [815, 350] on input at bounding box center [666, 368] width 797 height 36
click at [817, 350] on input at bounding box center [666, 368] width 797 height 36
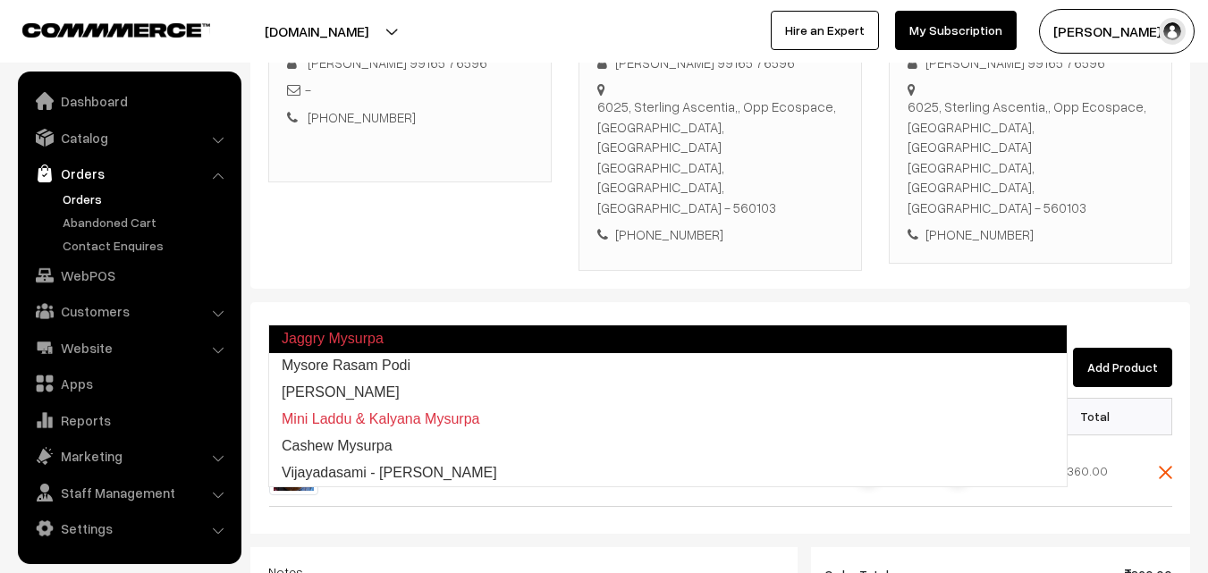
type input "Mysore Rasam Podi"
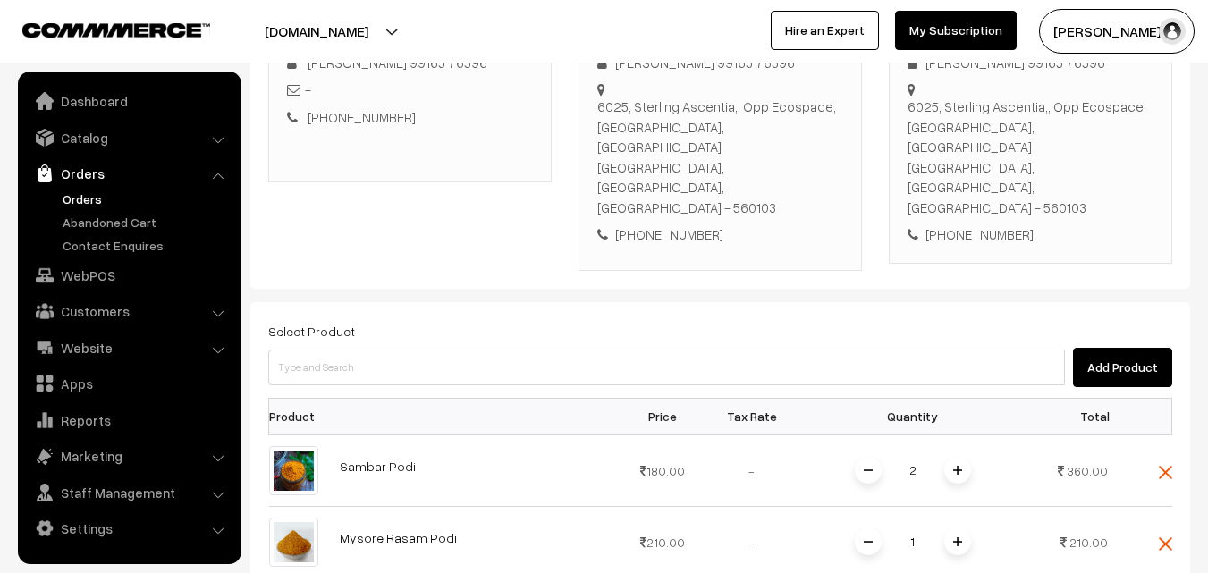
click at [519, 320] on div "Select Product Add Product" at bounding box center [720, 353] width 904 height 67
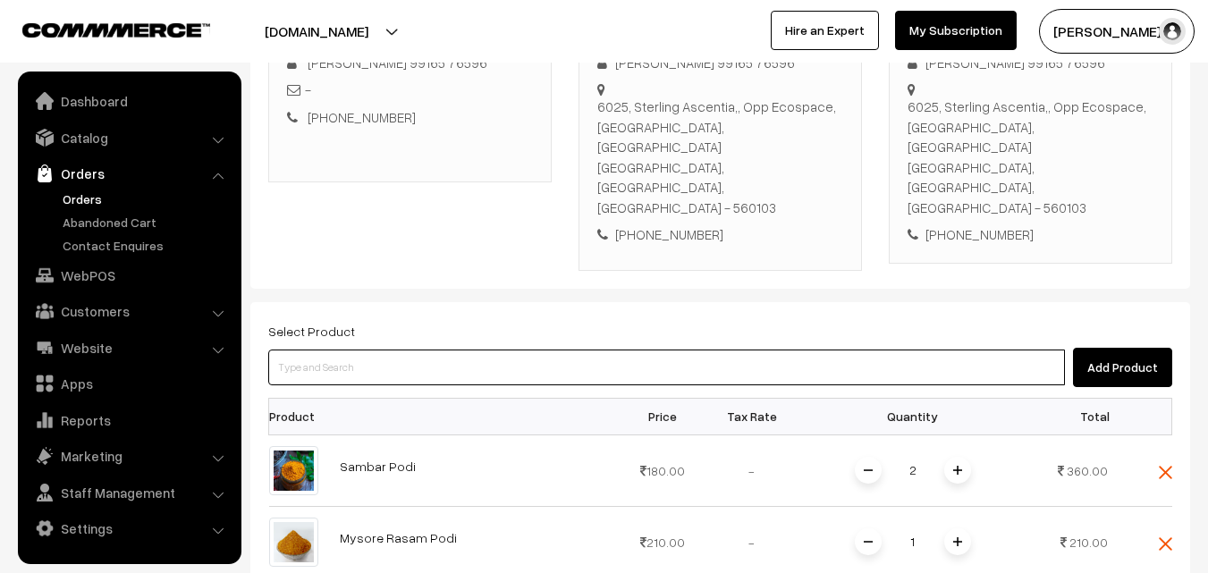
click at [520, 350] on input at bounding box center [666, 368] width 797 height 36
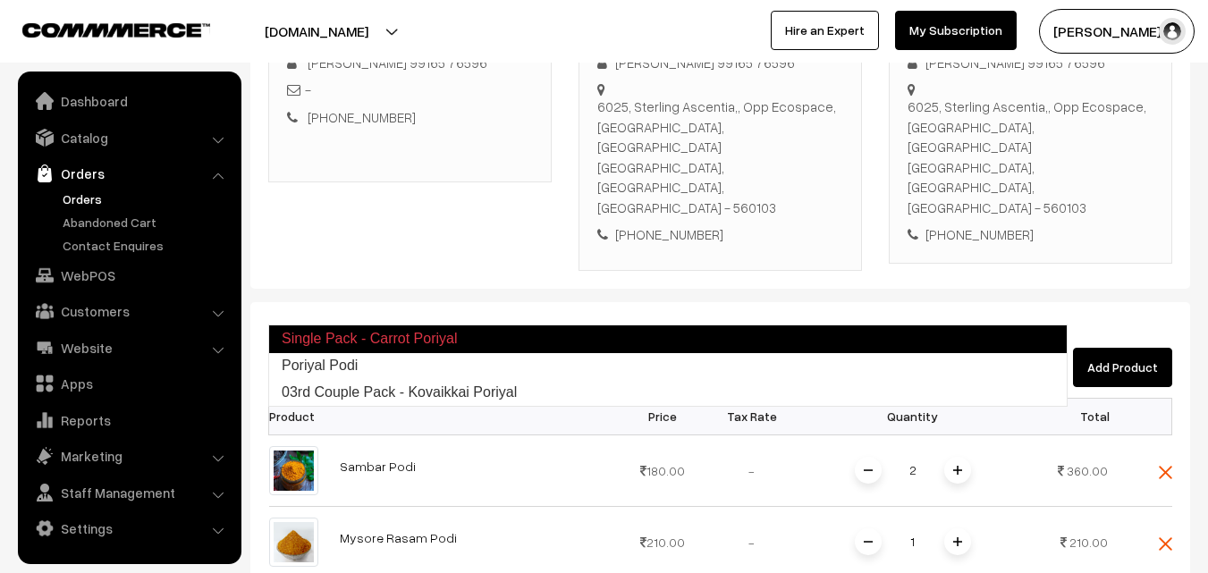
type input "Poriyal Podi"
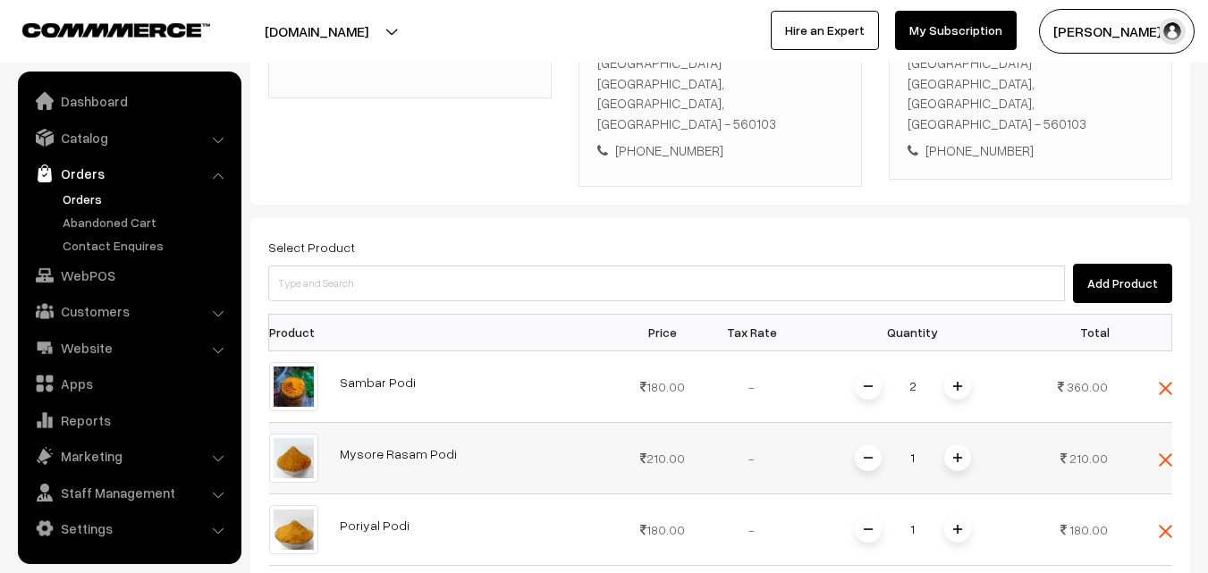
scroll to position [395, 0]
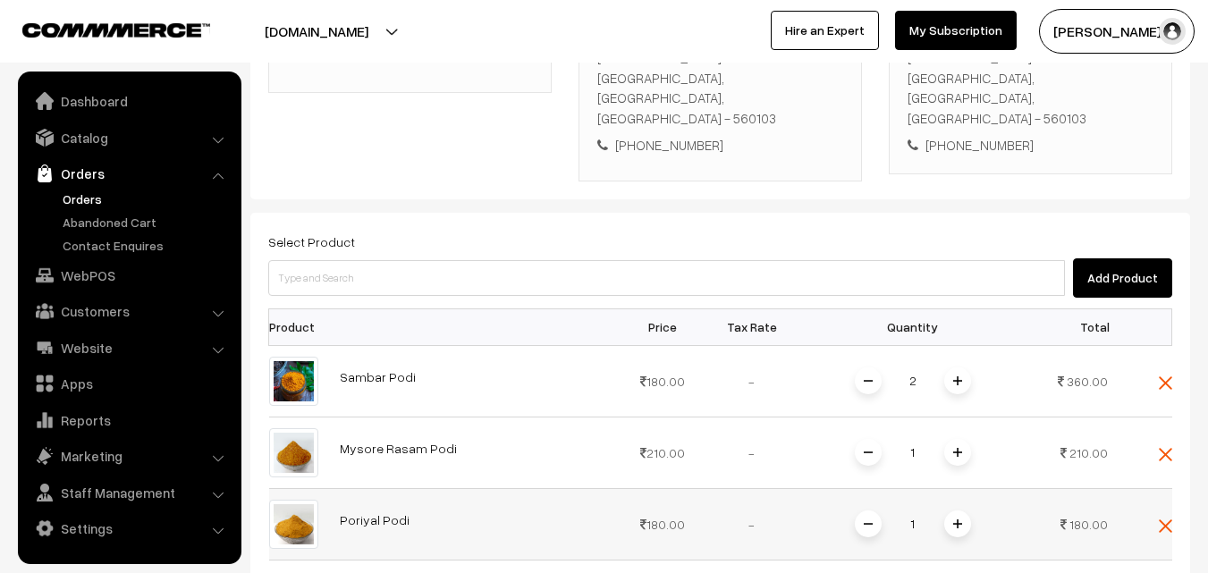
click at [966, 511] on span at bounding box center [957, 524] width 27 height 27
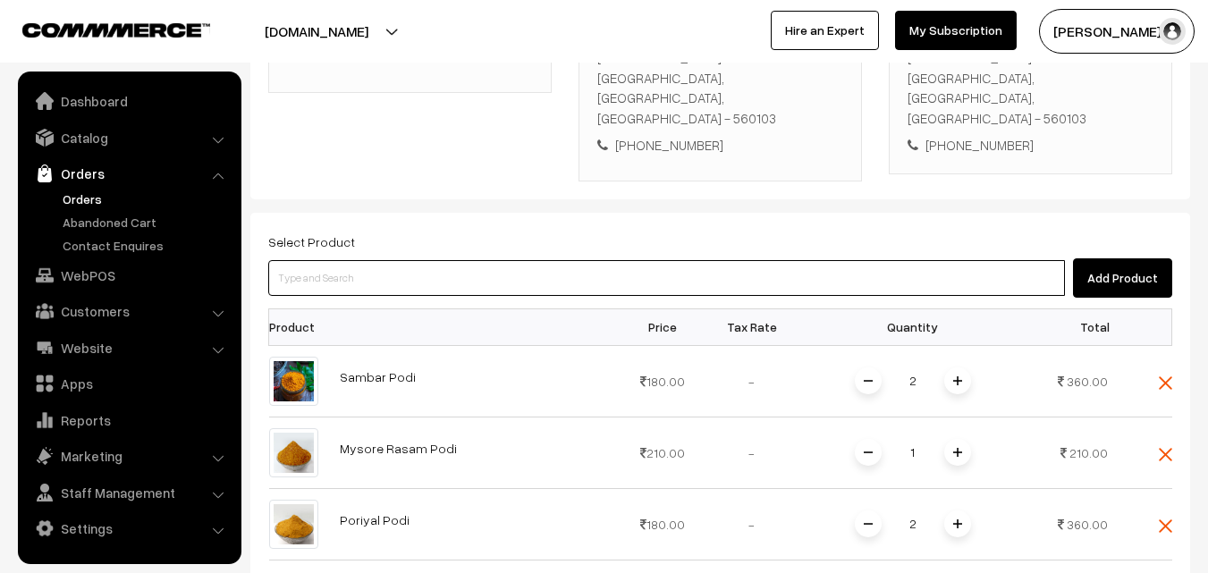
click at [521, 260] on input at bounding box center [666, 278] width 797 height 36
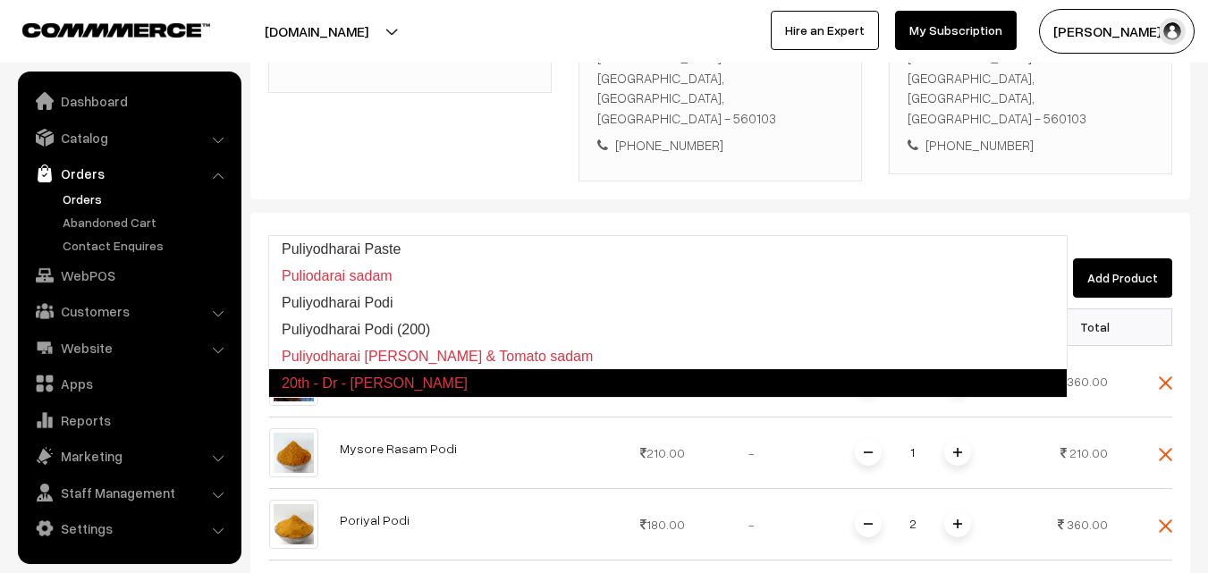
type input "Puliyodharai Podi (200)"
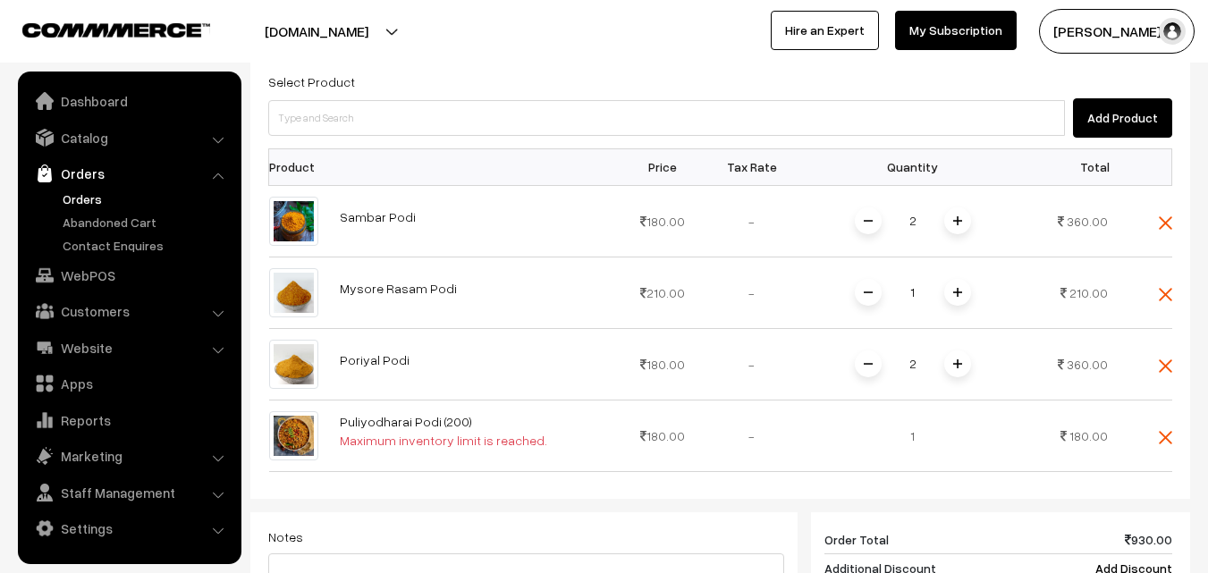
scroll to position [574, 0]
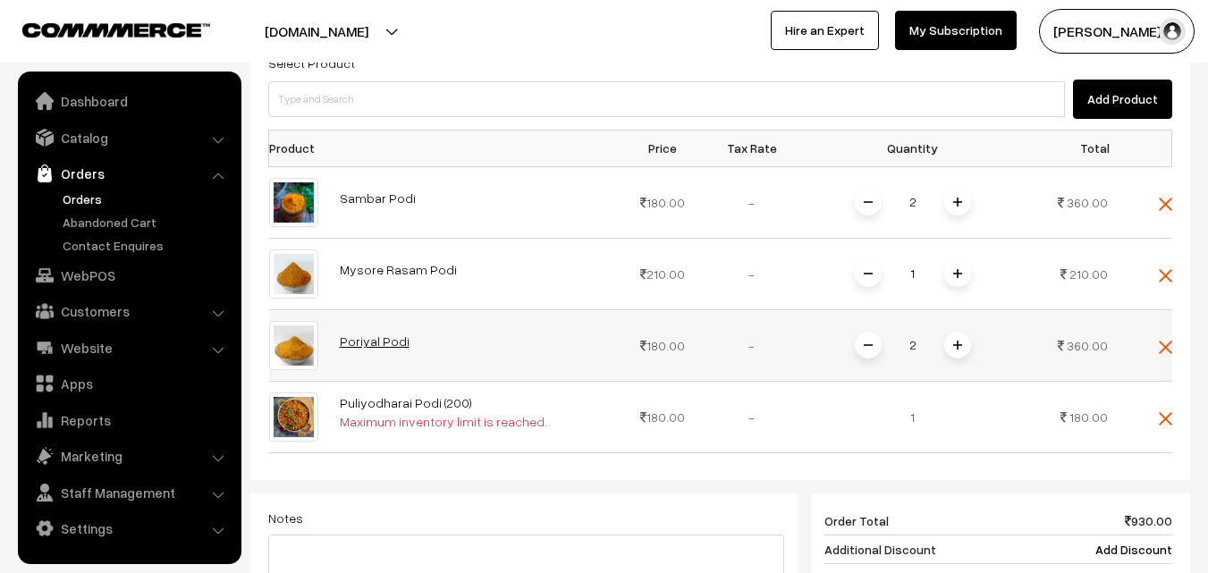
click at [374, 334] on link "Poriyal Podi" at bounding box center [375, 341] width 70 height 15
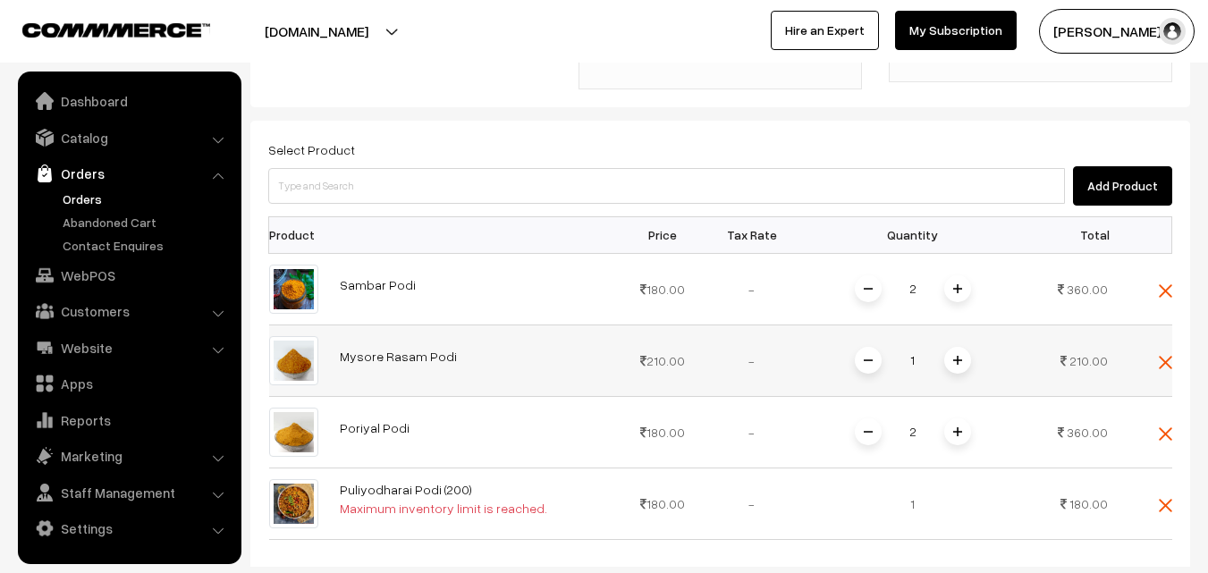
scroll to position [485, 0]
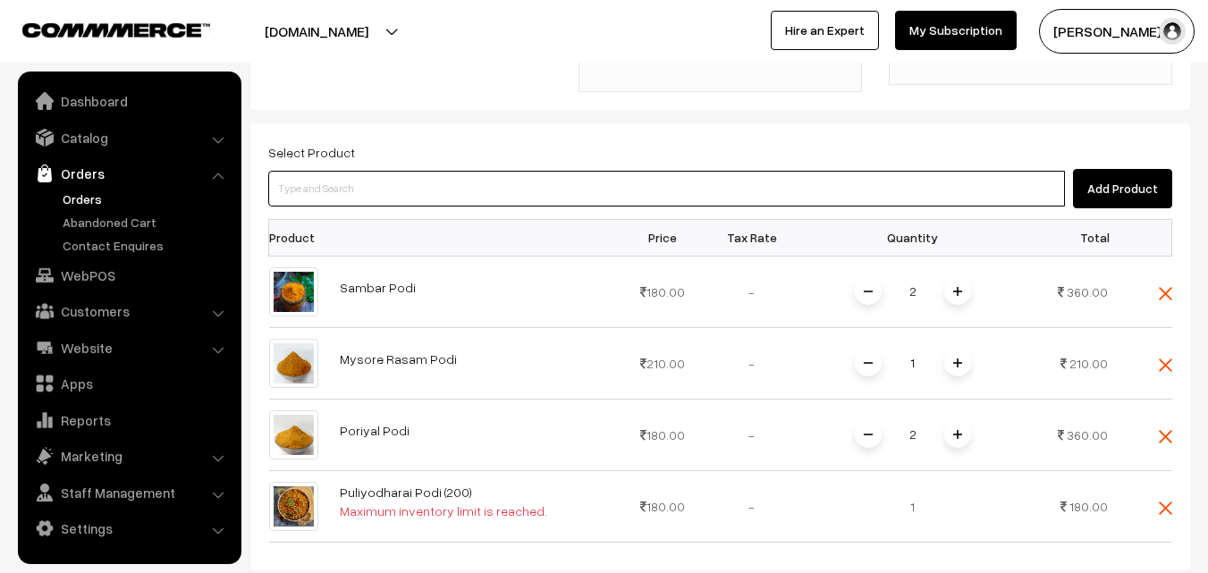
click at [382, 171] on input at bounding box center [666, 189] width 797 height 36
type input "Murungai Keerai Kollu Podi"
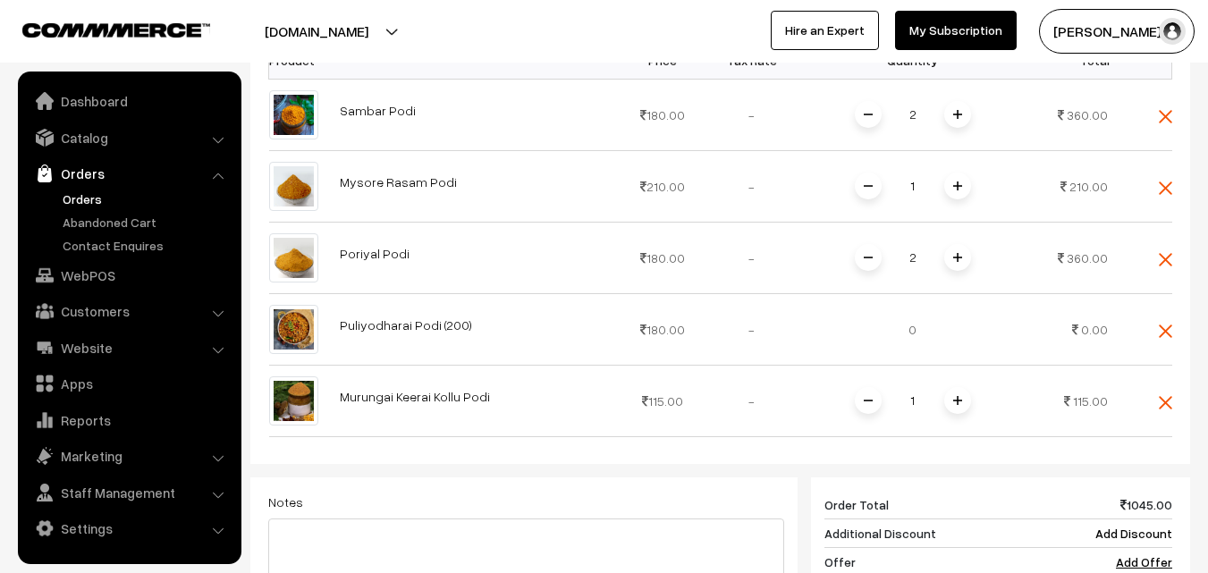
scroll to position [664, 0]
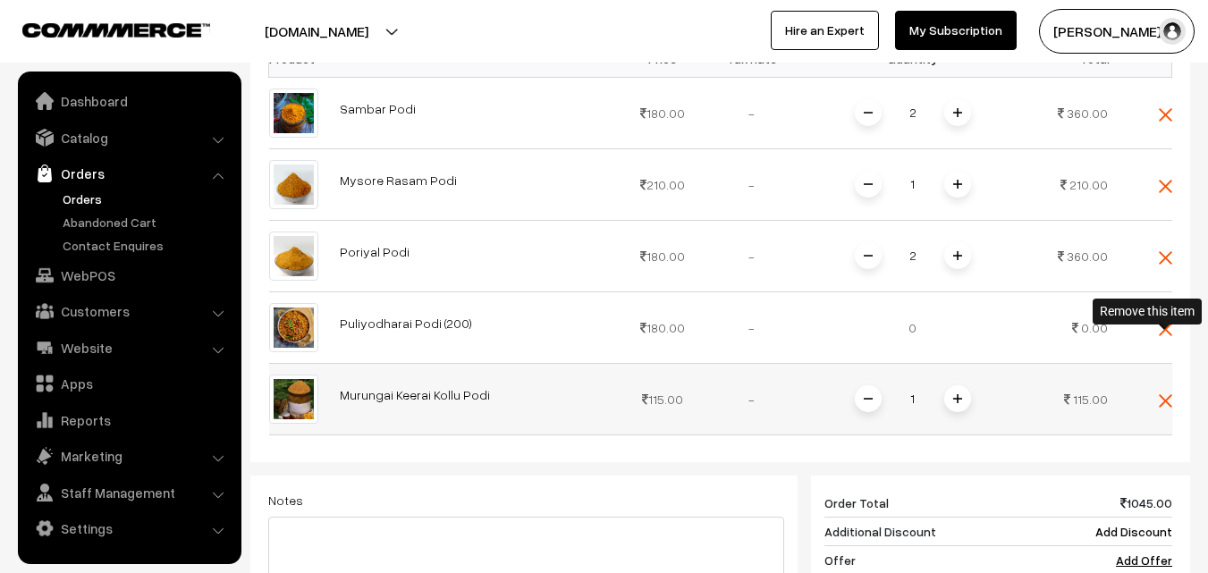
click at [1162, 394] on img at bounding box center [1165, 400] width 13 height 13
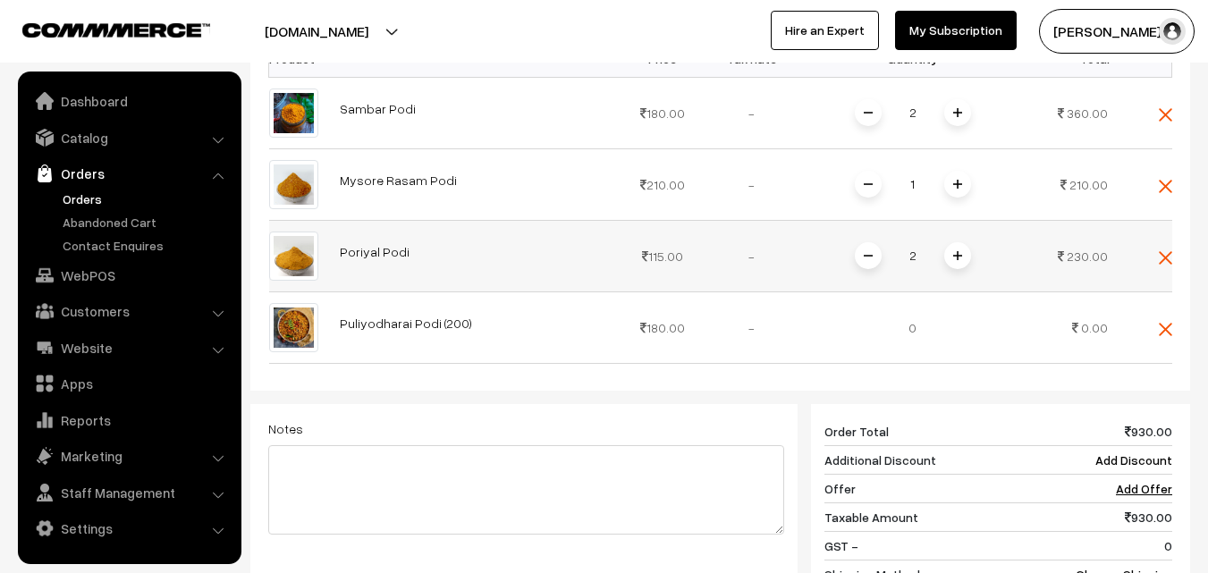
click at [960, 251] on img at bounding box center [957, 255] width 9 height 9
click at [878, 242] on span at bounding box center [868, 255] width 27 height 27
click at [378, 316] on link "Puliyodharai Podi (200)" at bounding box center [406, 323] width 132 height 15
click at [1155, 292] on td at bounding box center [1146, 328] width 54 height 72
click at [1164, 323] on img at bounding box center [1165, 329] width 13 height 13
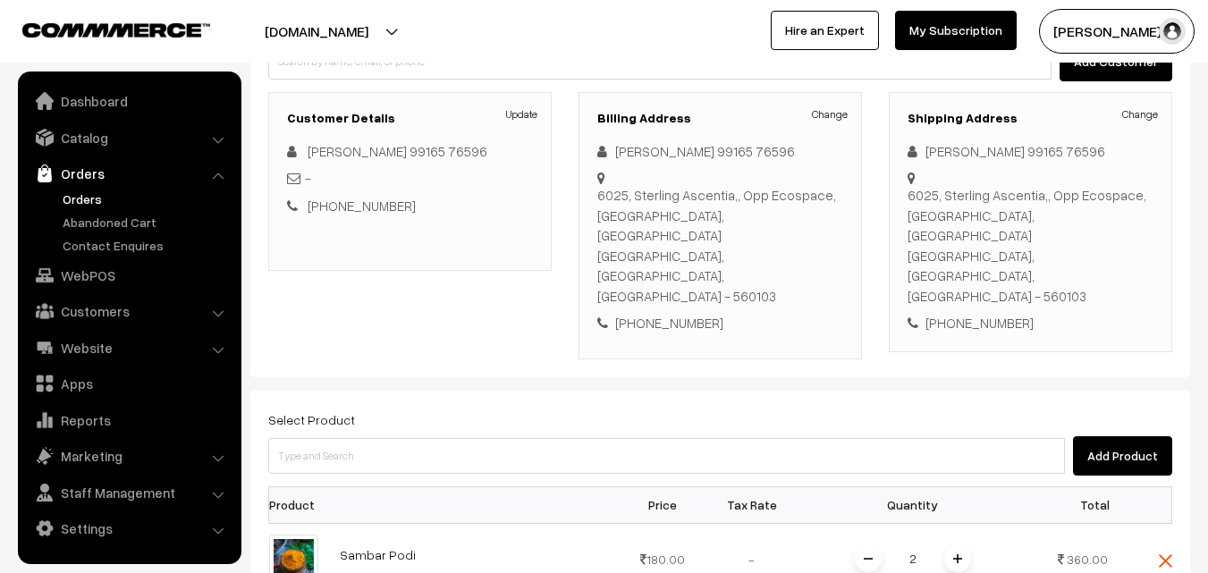
scroll to position [216, 0]
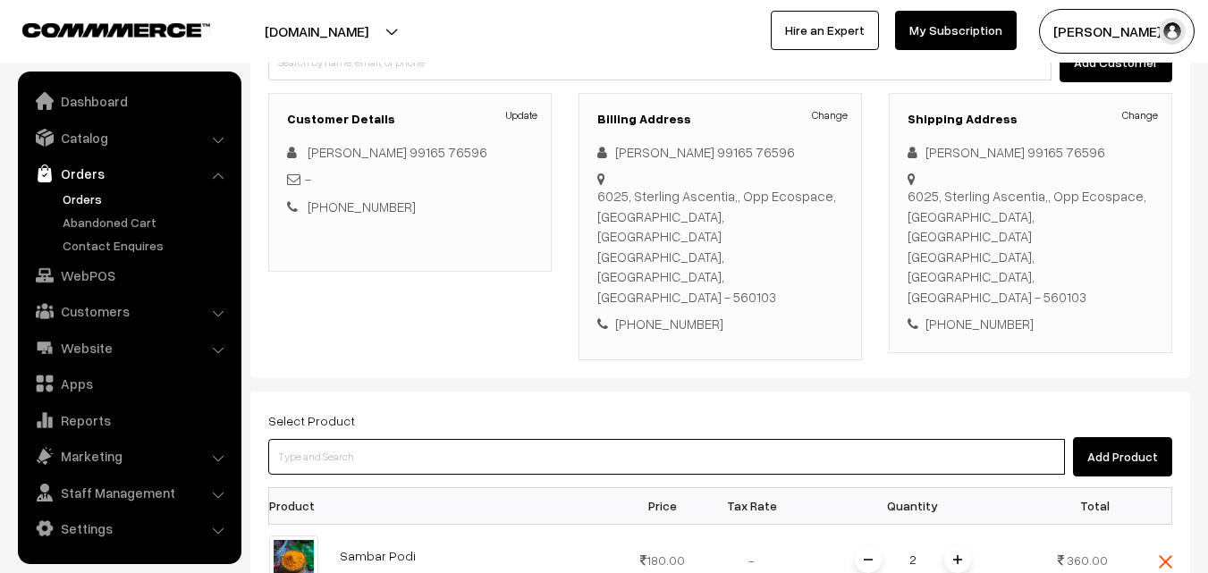
click at [382, 439] on input at bounding box center [666, 457] width 797 height 36
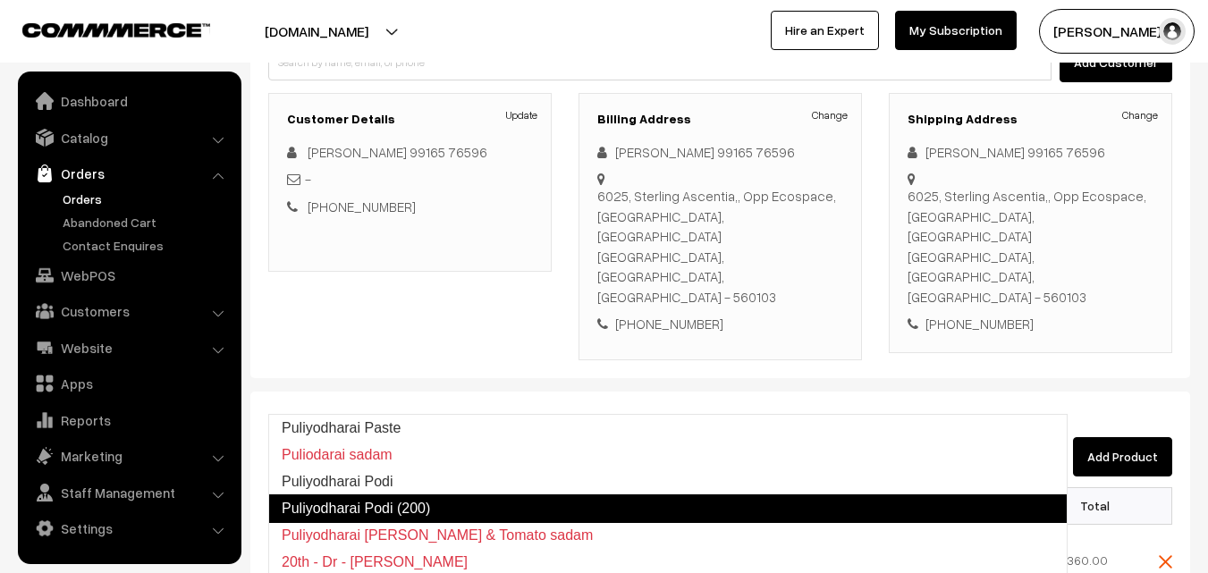
type input "Puliyodharai Podi"
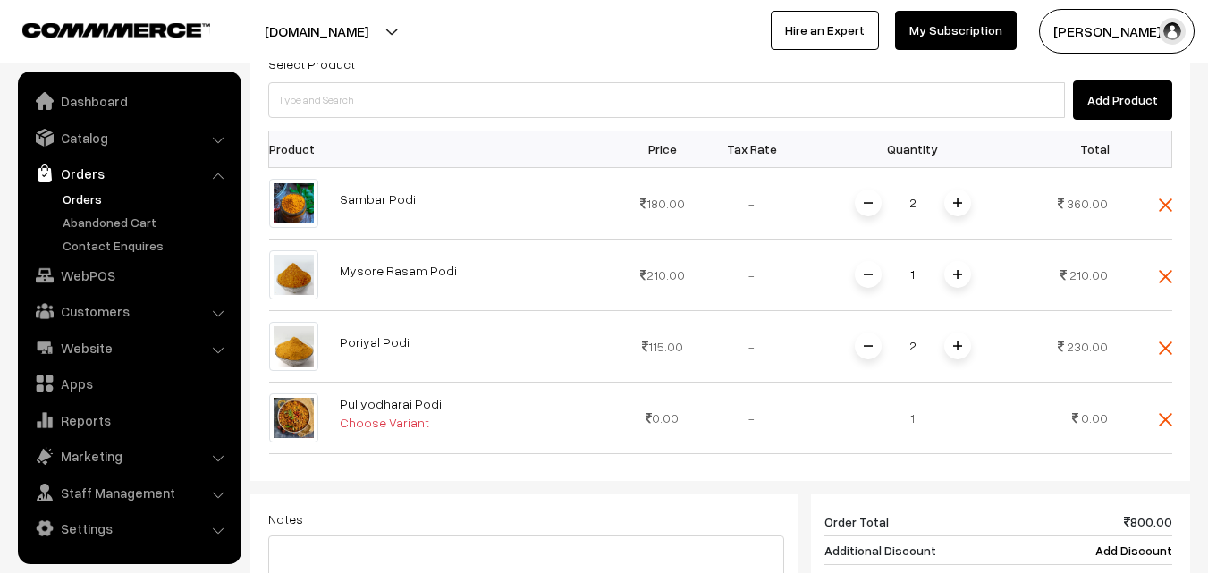
scroll to position [574, 0]
click at [400, 395] on link "Puliyodharai Podi" at bounding box center [391, 402] width 102 height 15
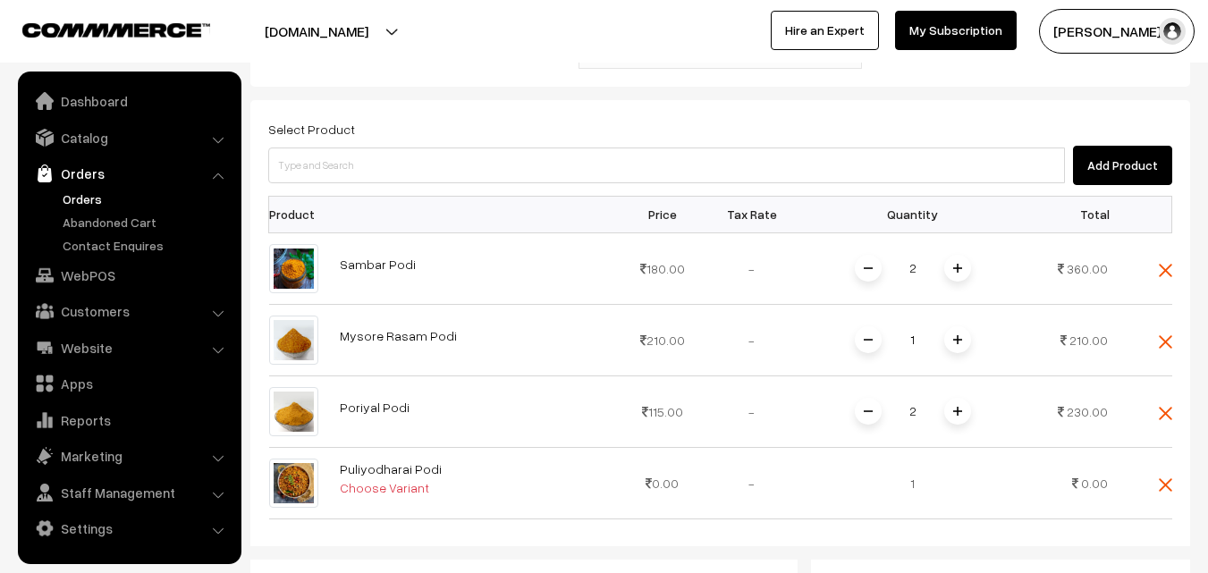
scroll to position [395, 0]
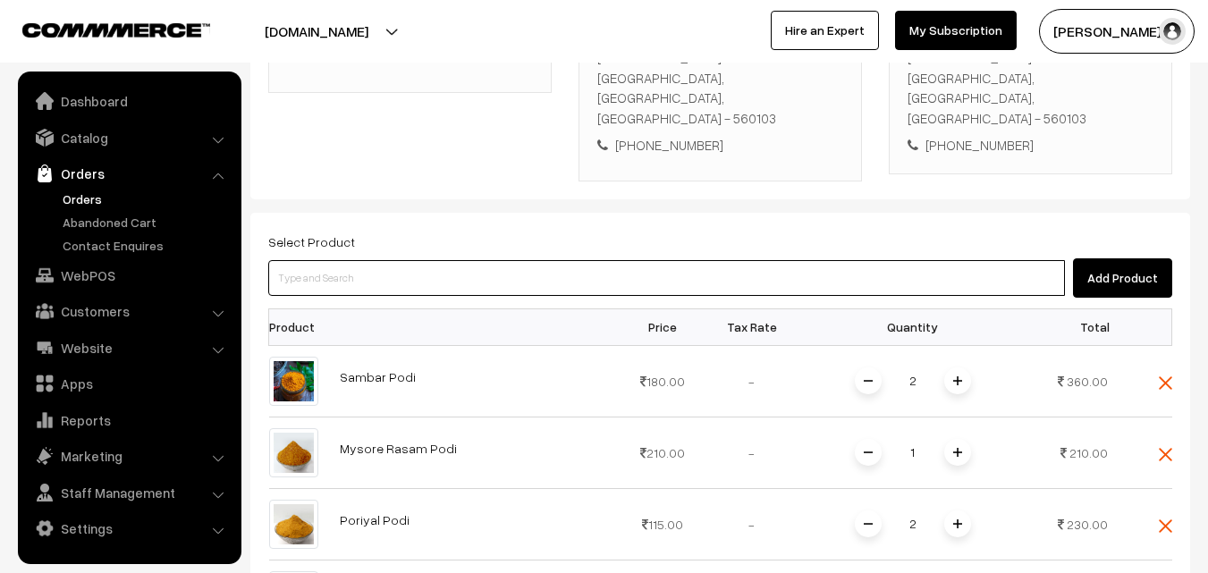
click at [396, 260] on input at bounding box center [666, 278] width 797 height 36
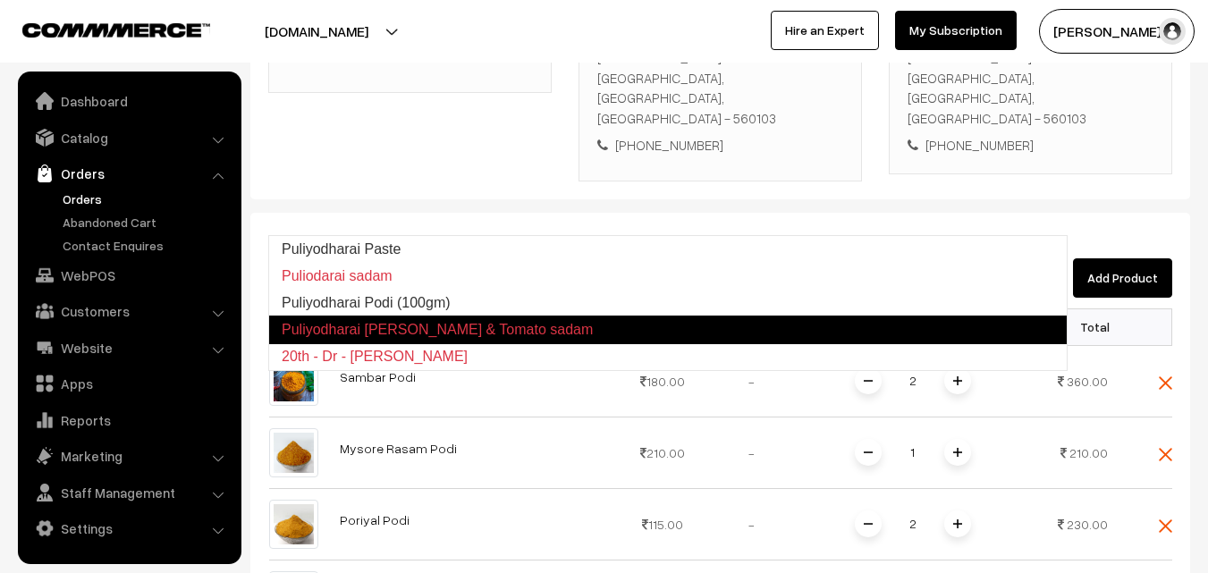
type input "Puliyodharai Podi (100gm)"
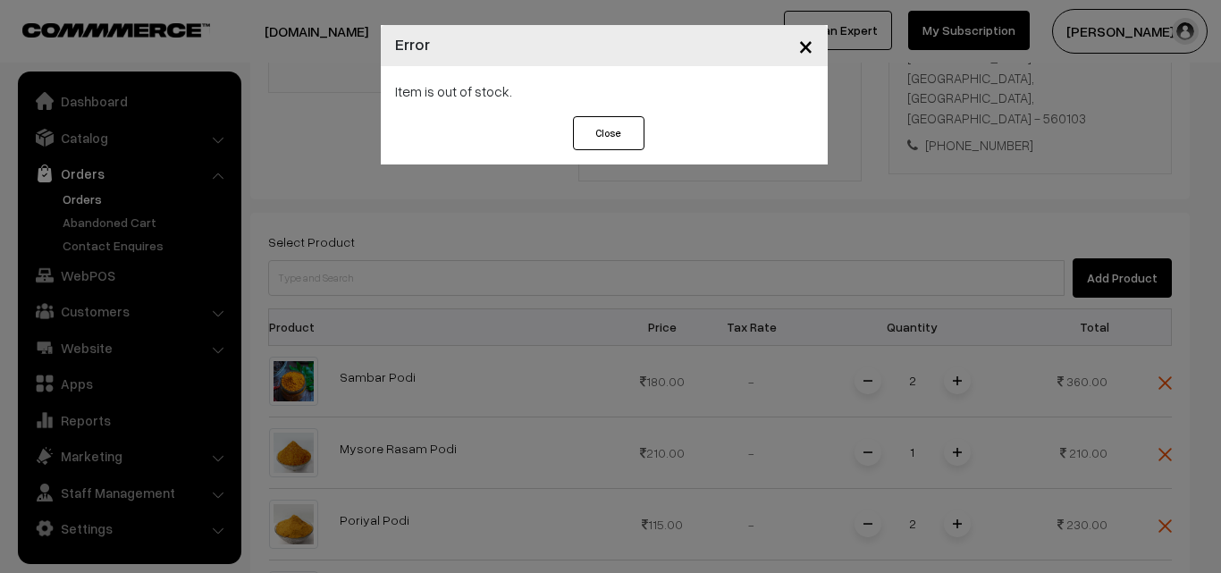
click at [712, 208] on div "× Error Item is out of stock. Close" at bounding box center [610, 286] width 1221 height 573
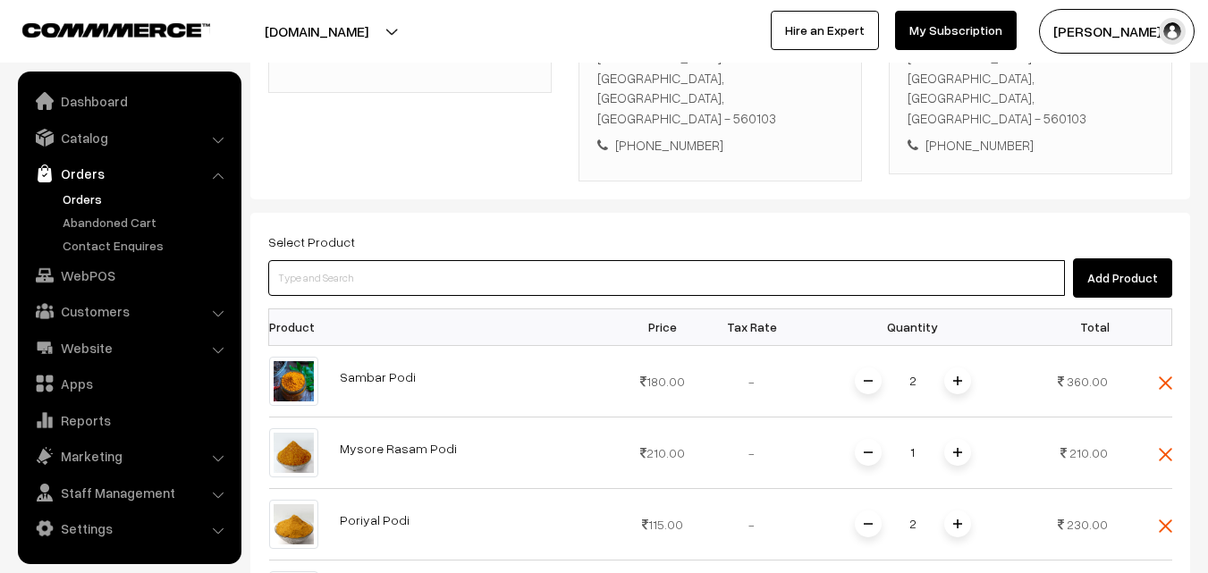
click at [317, 260] on input at bounding box center [666, 278] width 797 height 36
click at [423, 260] on input at bounding box center [666, 278] width 797 height 36
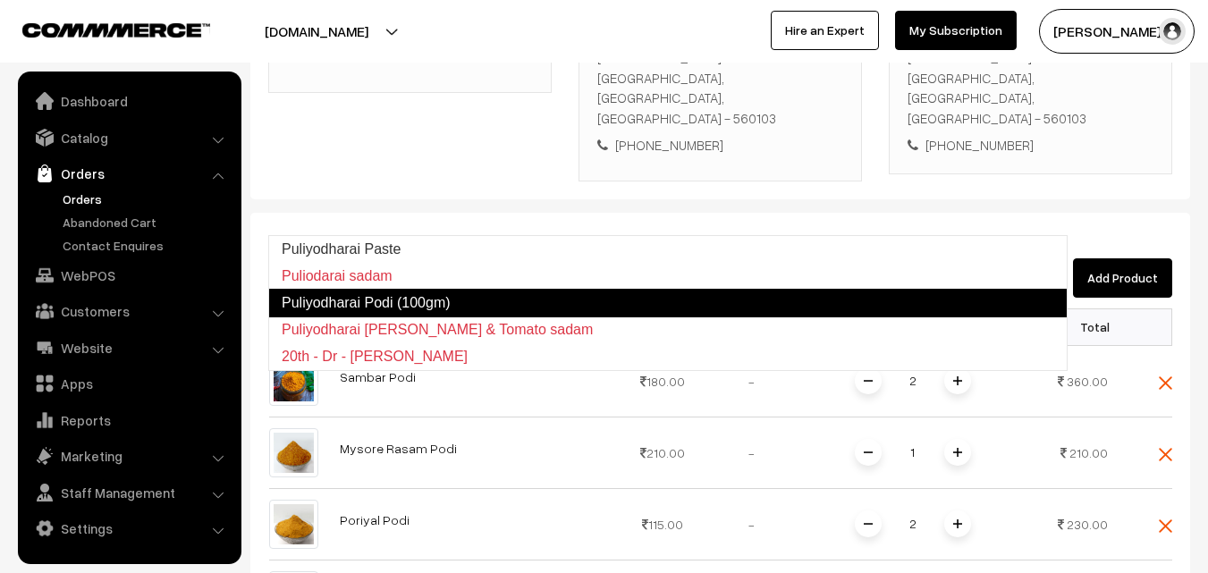
type input "Puliyodharai Podi (100gm)"
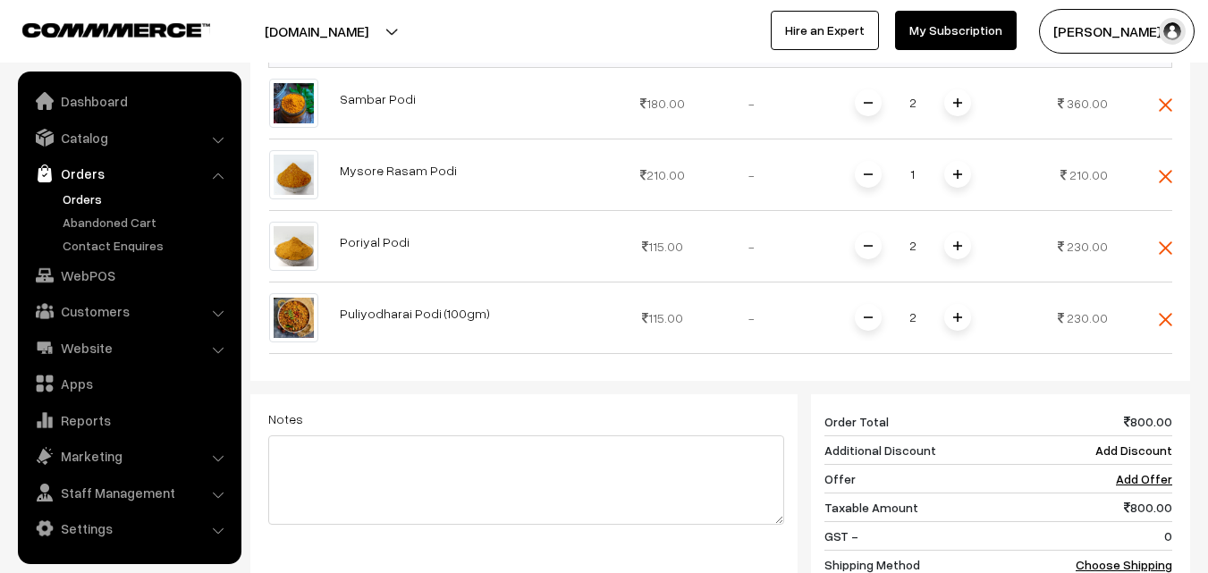
scroll to position [753, 0]
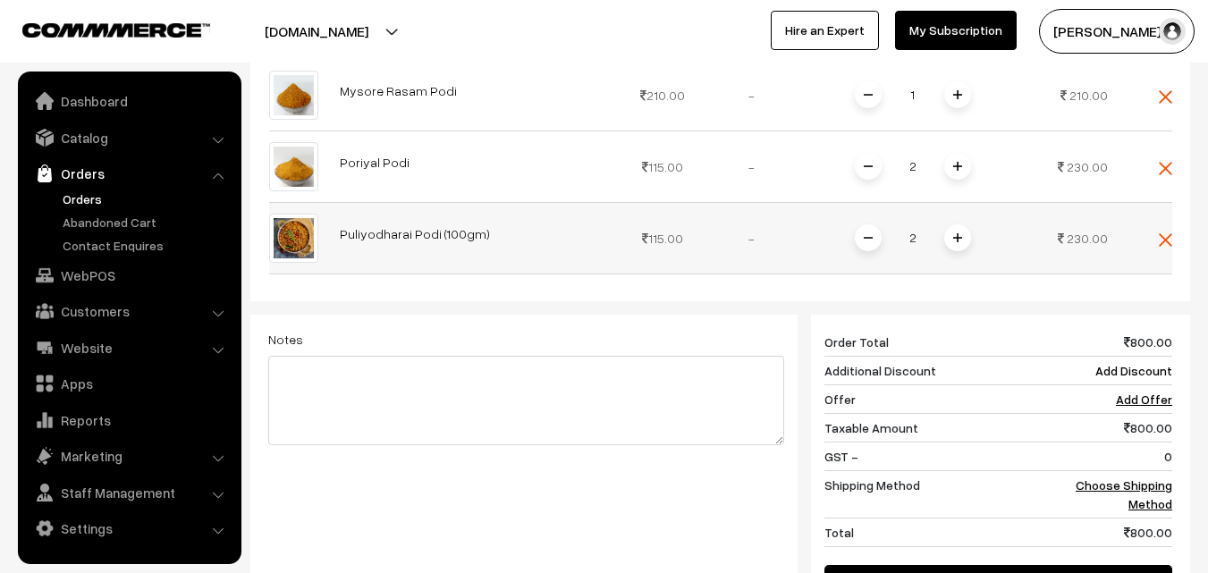
click at [875, 224] on span at bounding box center [868, 237] width 27 height 27
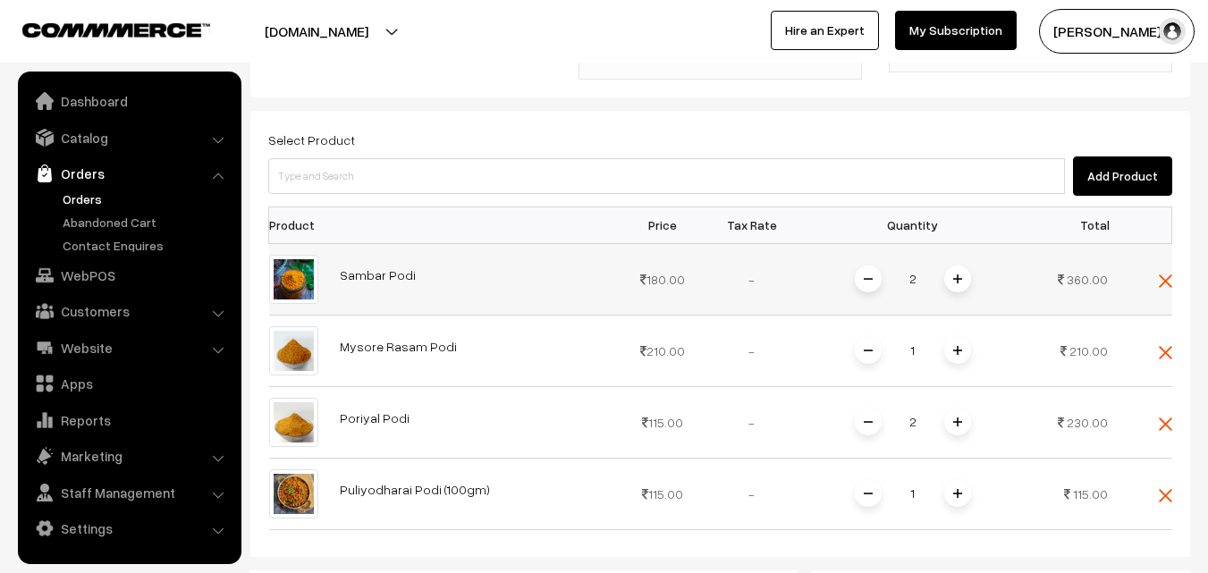
scroll to position [485, 0]
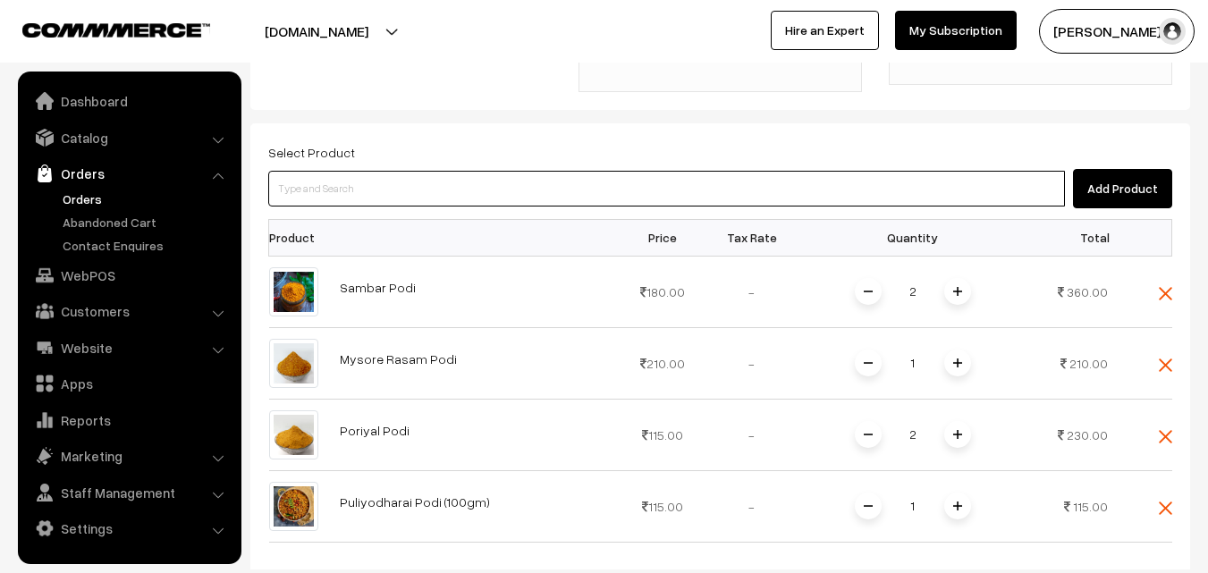
click at [434, 171] on input at bounding box center [666, 189] width 797 height 36
type input "bis"
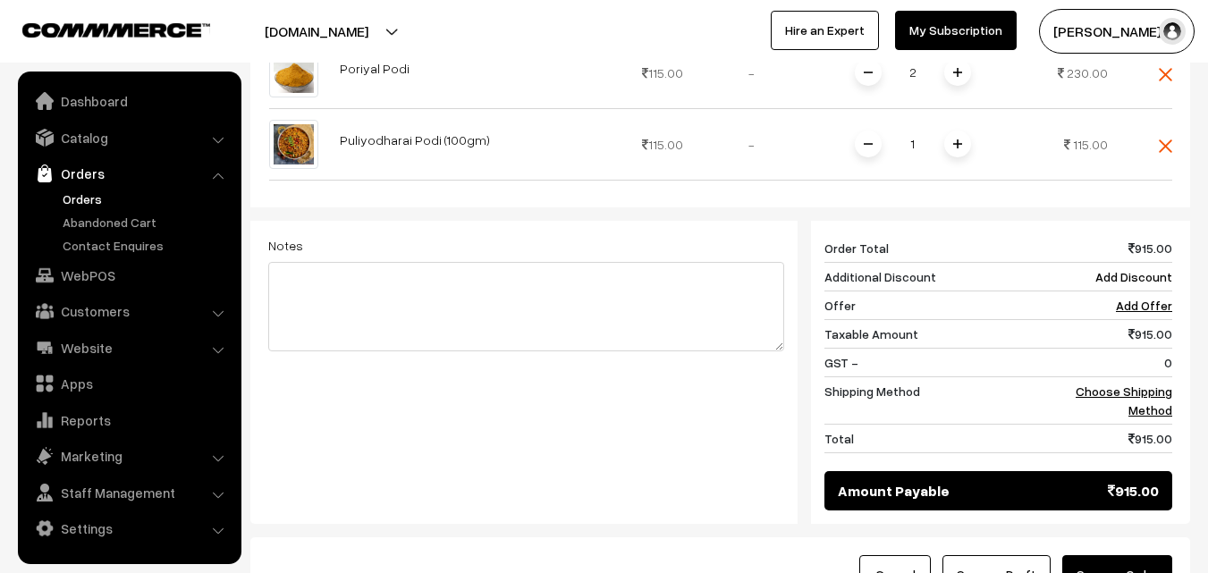
scroll to position [955, 0]
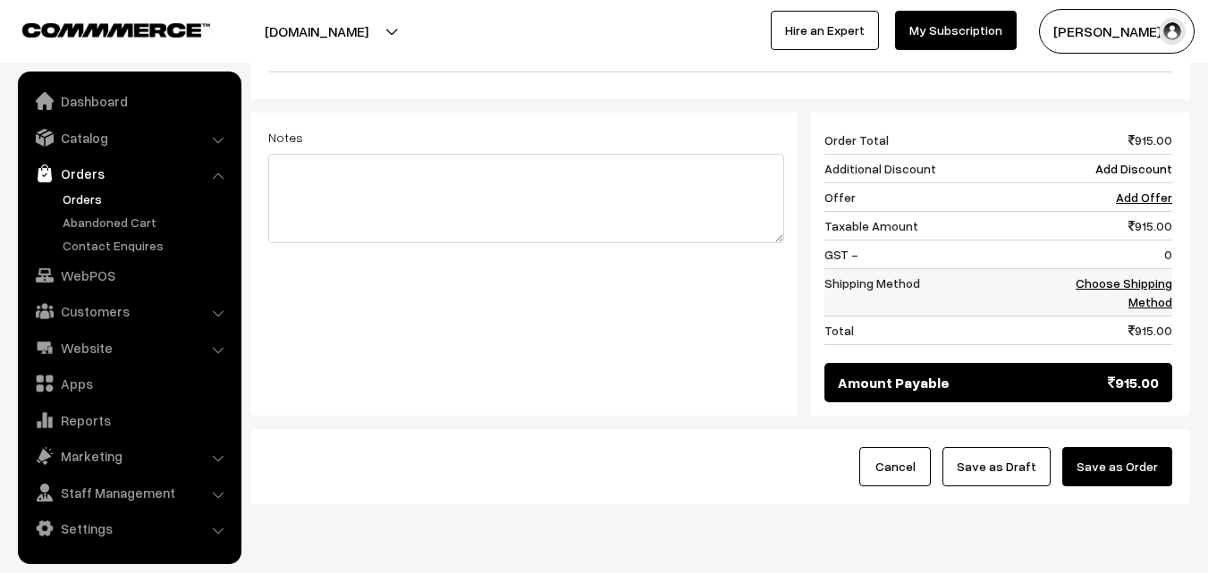
click at [1153, 275] on link "Choose Shipping Method" at bounding box center [1124, 292] width 97 height 34
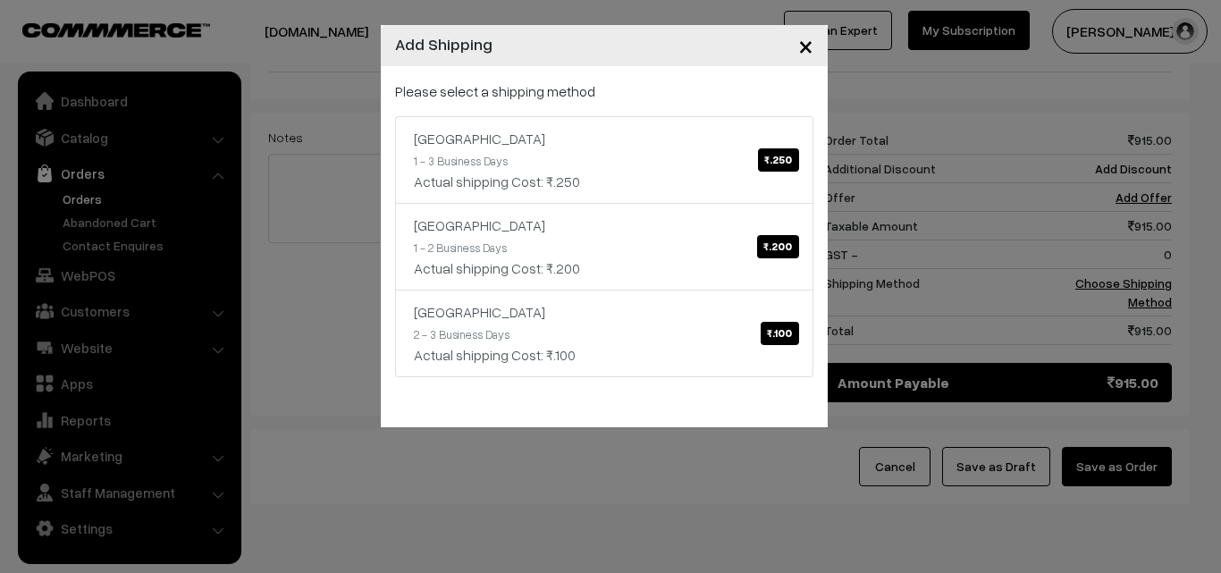
drag, startPoint x: 680, startPoint y: 540, endPoint x: 678, endPoint y: 509, distance: 31.3
click at [680, 535] on div "× Add Shipping Please select a shipping method India ₹.250 1 - 3 Business Days …" at bounding box center [610, 286] width 1221 height 573
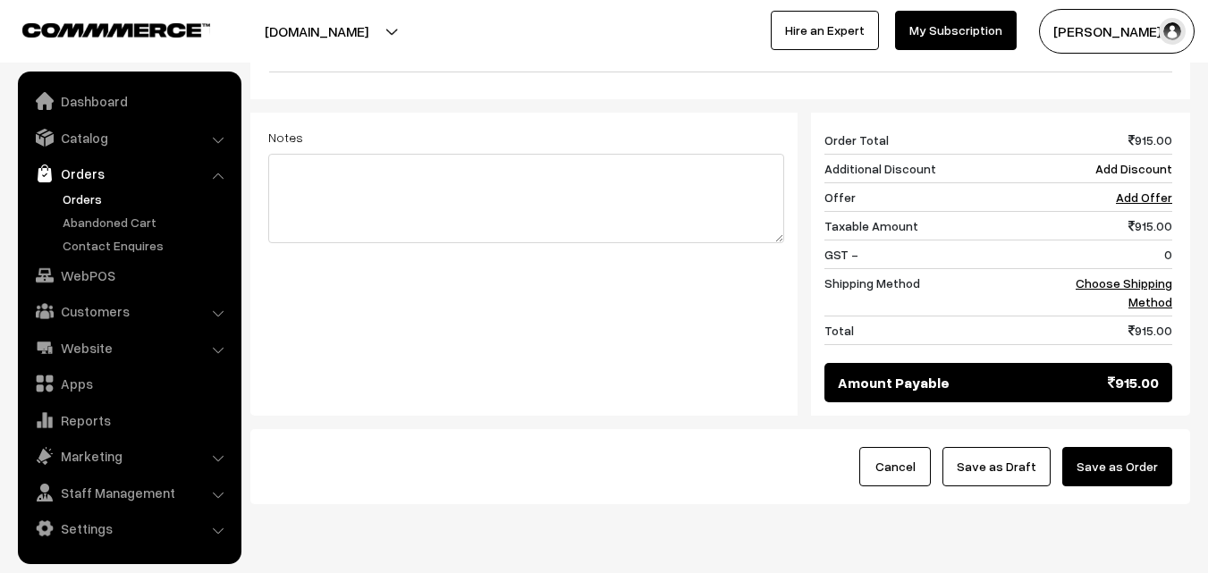
click at [976, 447] on button "Save as Draft" at bounding box center [996, 466] width 108 height 39
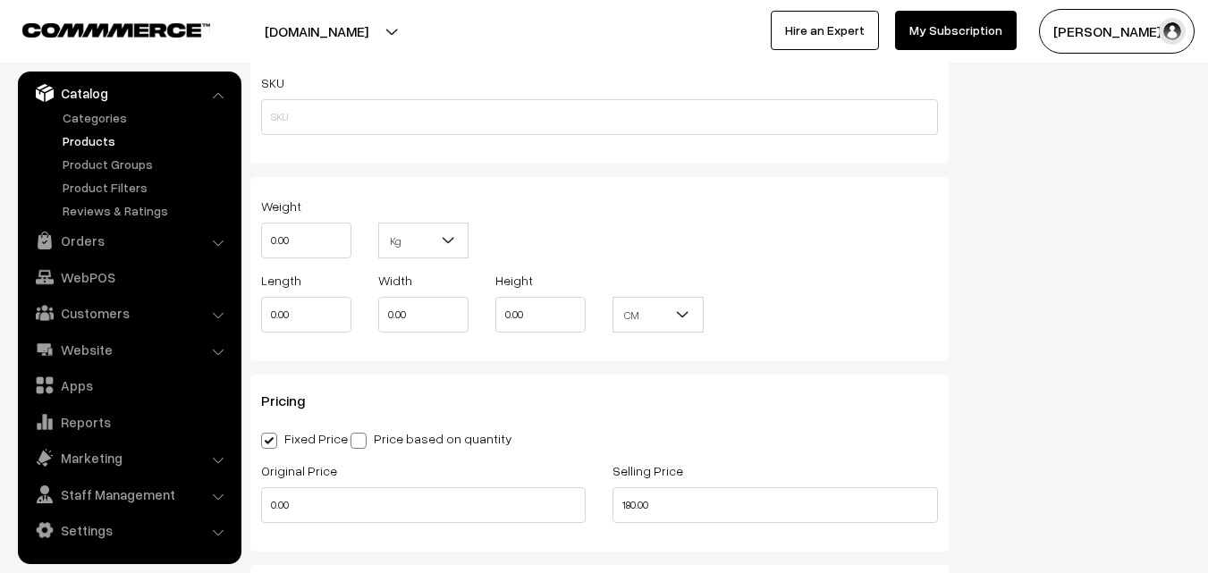
scroll to position [1520, 0]
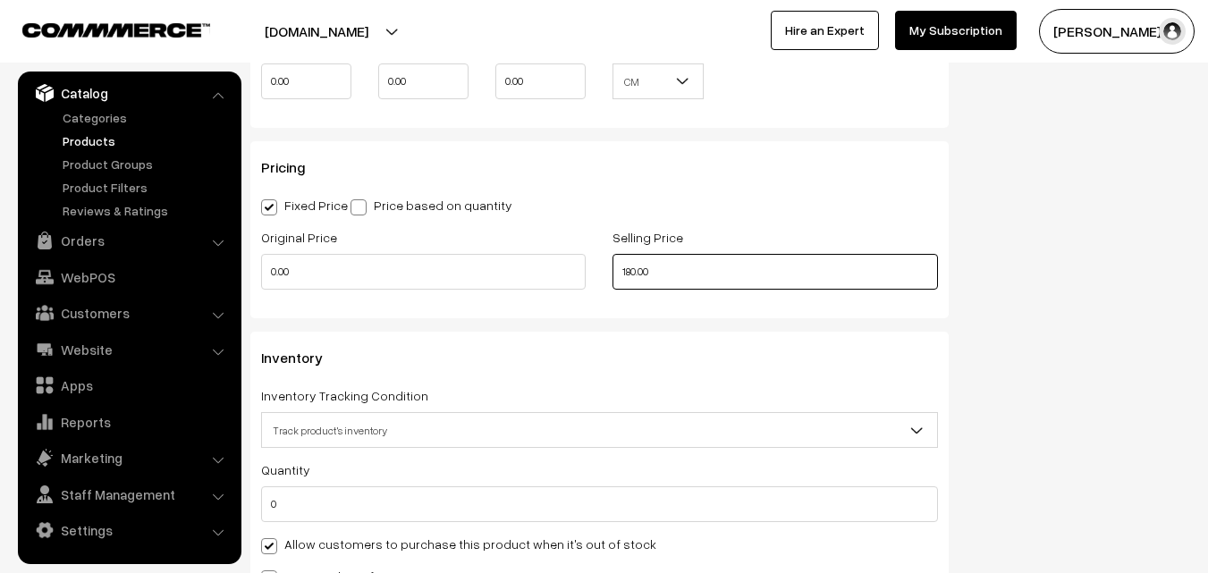
click at [669, 275] on input "180.00" at bounding box center [775, 272] width 325 height 36
drag, startPoint x: 714, startPoint y: 269, endPoint x: 558, endPoint y: 268, distance: 156.5
click at [558, 268] on div "Original Price 0.00 Selling Price 180.00" at bounding box center [600, 263] width 704 height 74
drag, startPoint x: 681, startPoint y: 272, endPoint x: 587, endPoint y: 260, distance: 94.6
click at [587, 260] on div "Original Price 0.00 Selling Price 11.00" at bounding box center [600, 263] width 704 height 74
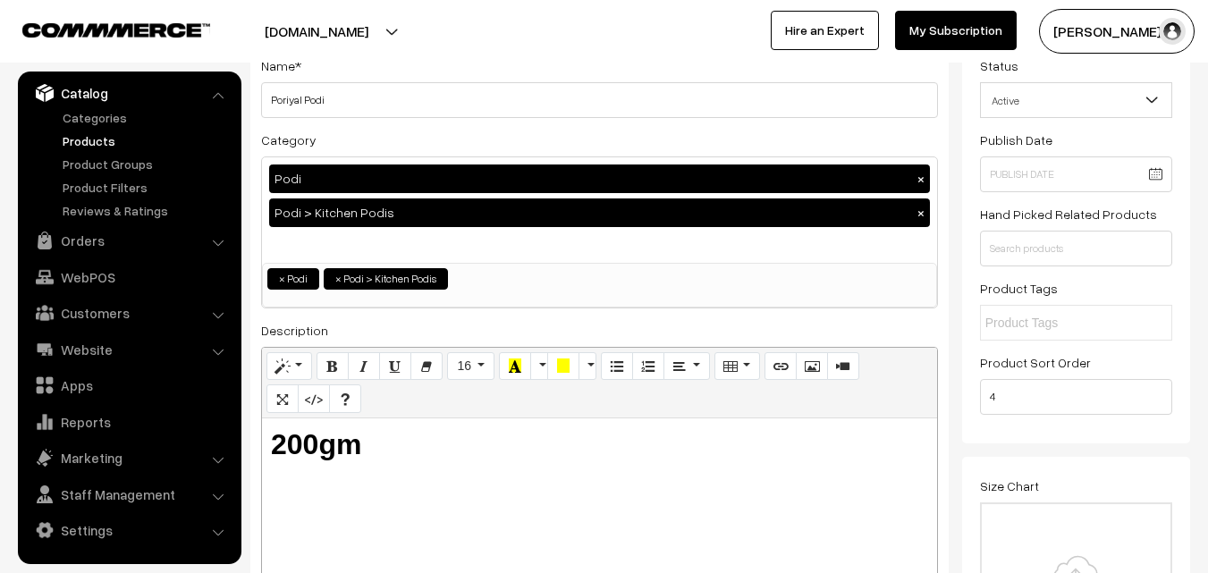
scroll to position [0, 0]
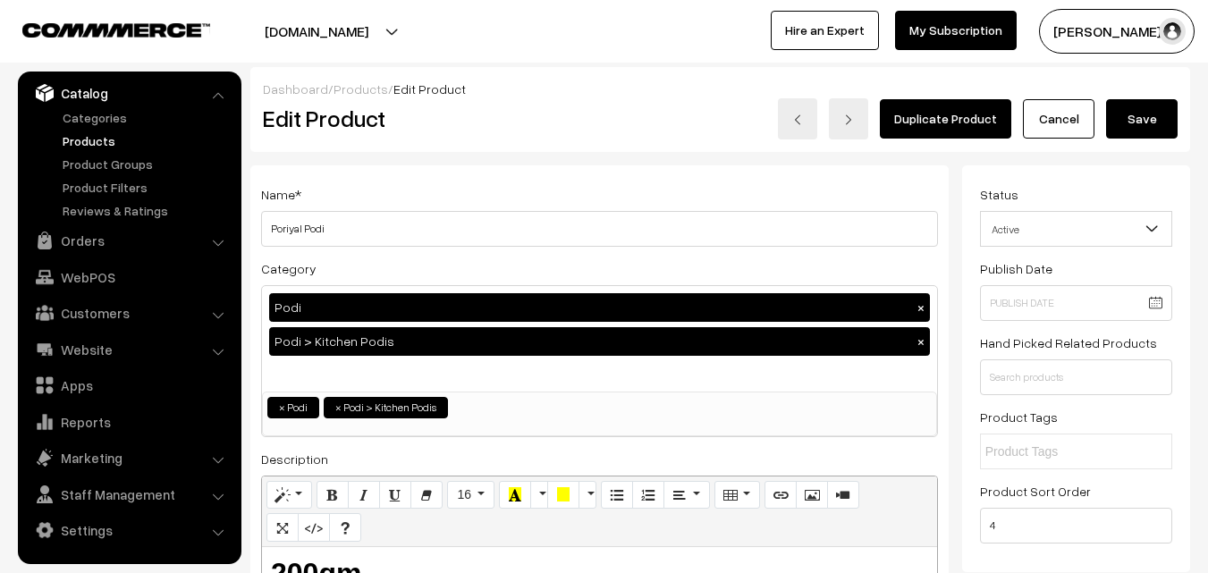
type input "115.00"
click at [1159, 104] on button "Save" at bounding box center [1142, 118] width 72 height 39
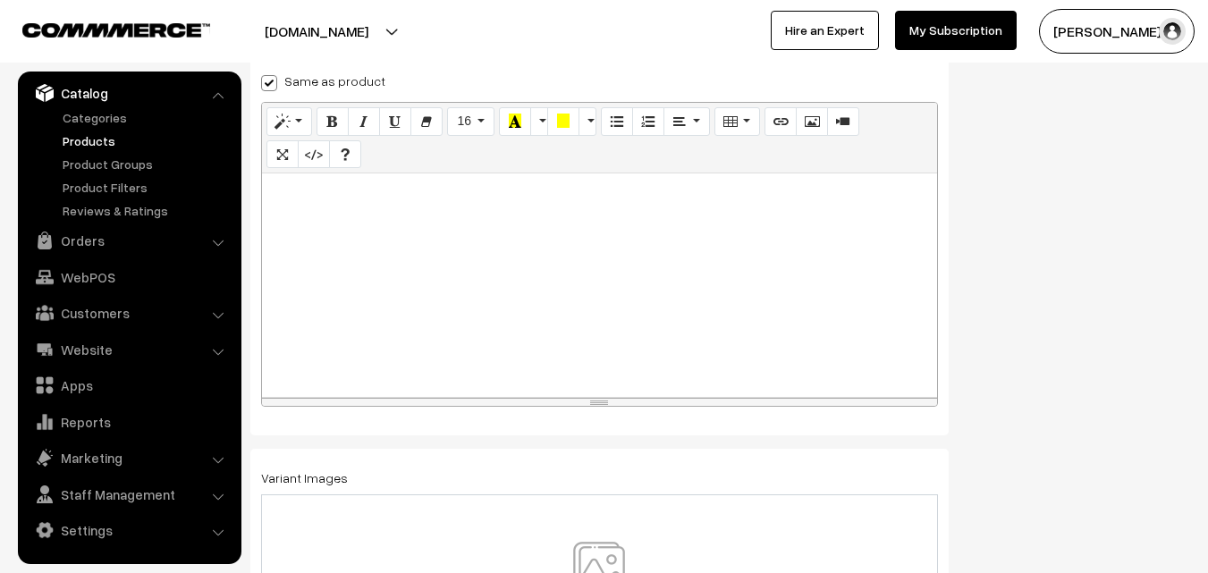
scroll to position [313, 0]
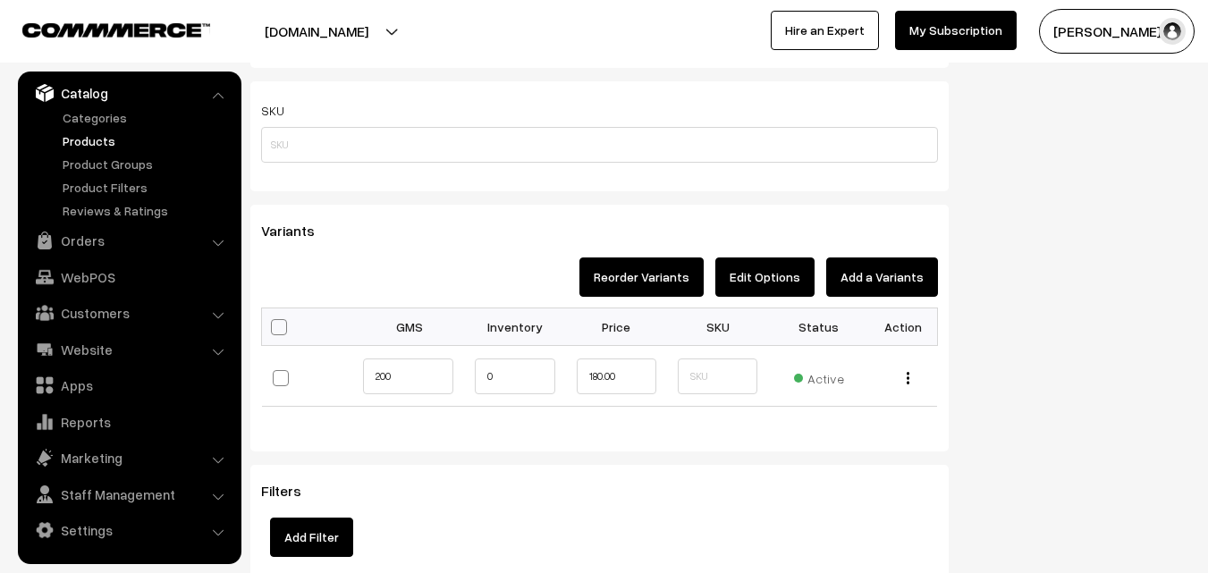
scroll to position [1341, 0]
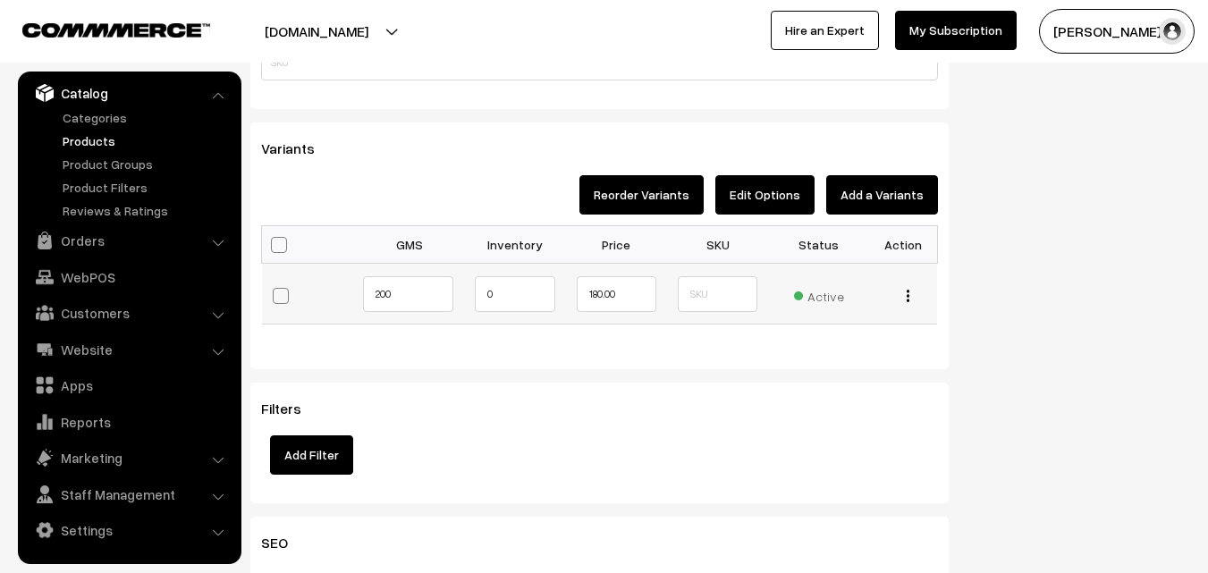
click at [909, 293] on button "button" at bounding box center [908, 296] width 4 height 14
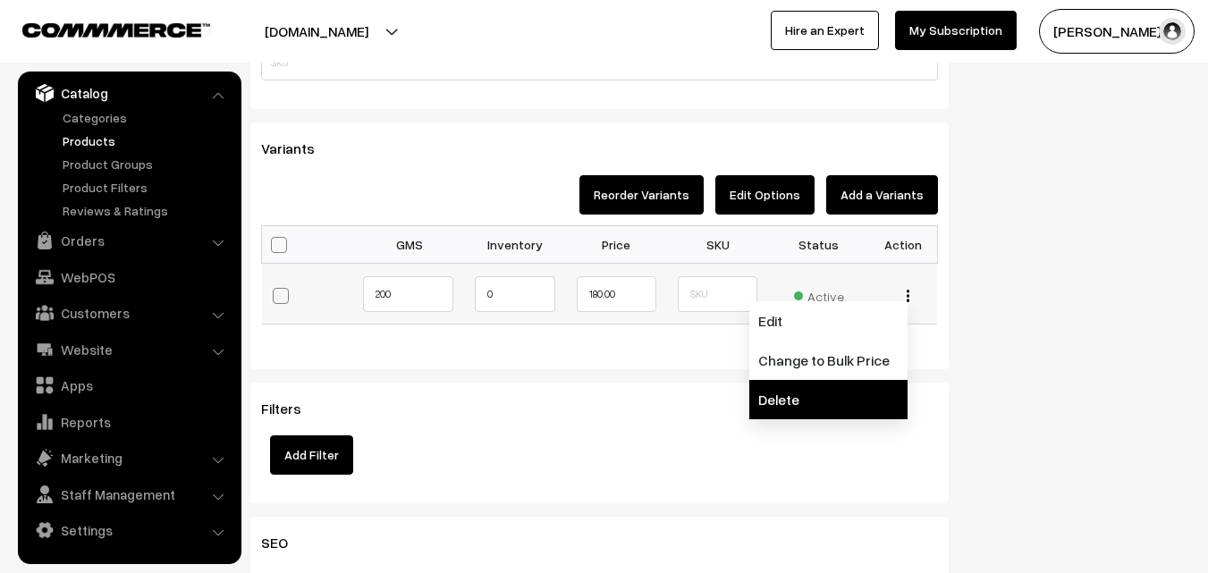
click at [823, 385] on link "Delete" at bounding box center [828, 399] width 158 height 39
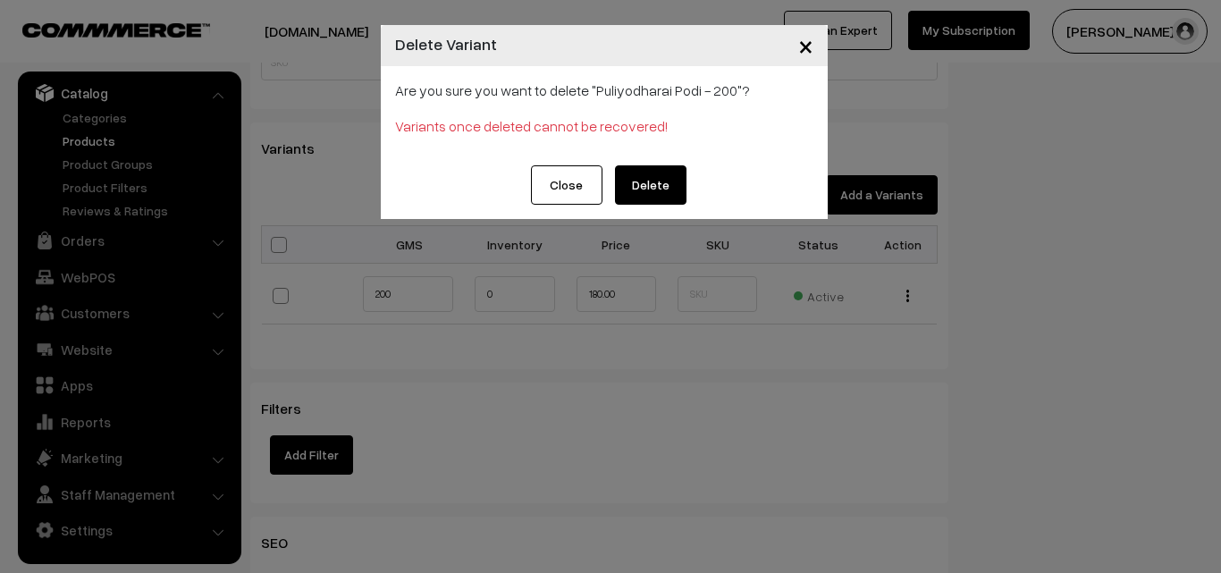
click at [649, 190] on button "Delete" at bounding box center [651, 184] width 72 height 39
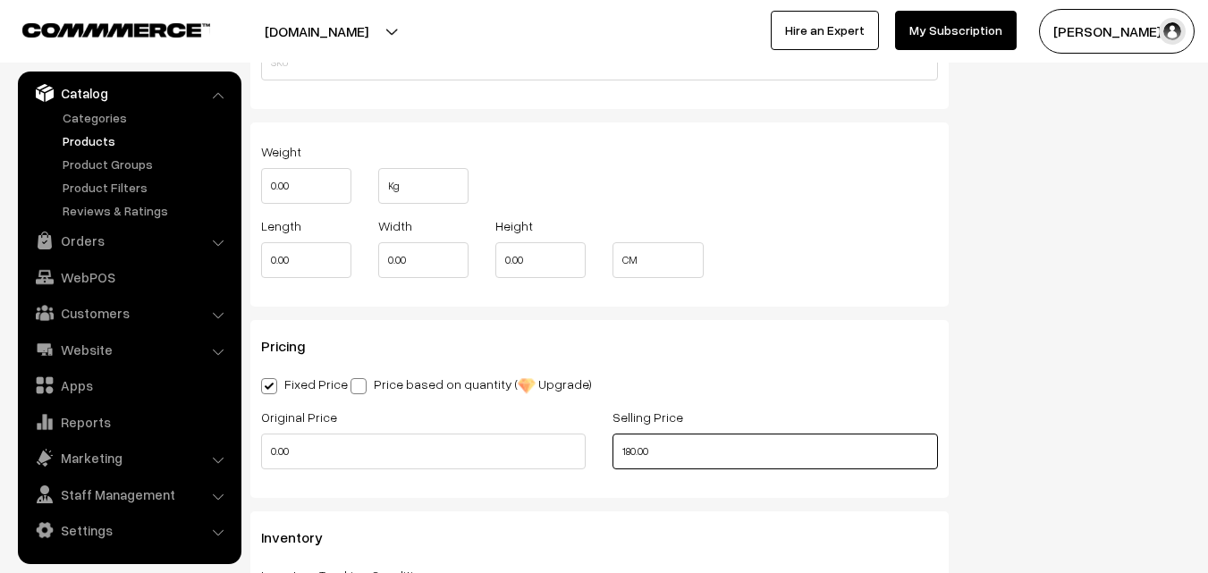
click at [646, 459] on input "180.00" at bounding box center [775, 452] width 325 height 36
drag, startPoint x: 705, startPoint y: 447, endPoint x: 497, endPoint y: 431, distance: 208.1
click at [501, 436] on div "Original Price 0.00 Selling Price 180.00" at bounding box center [600, 443] width 704 height 74
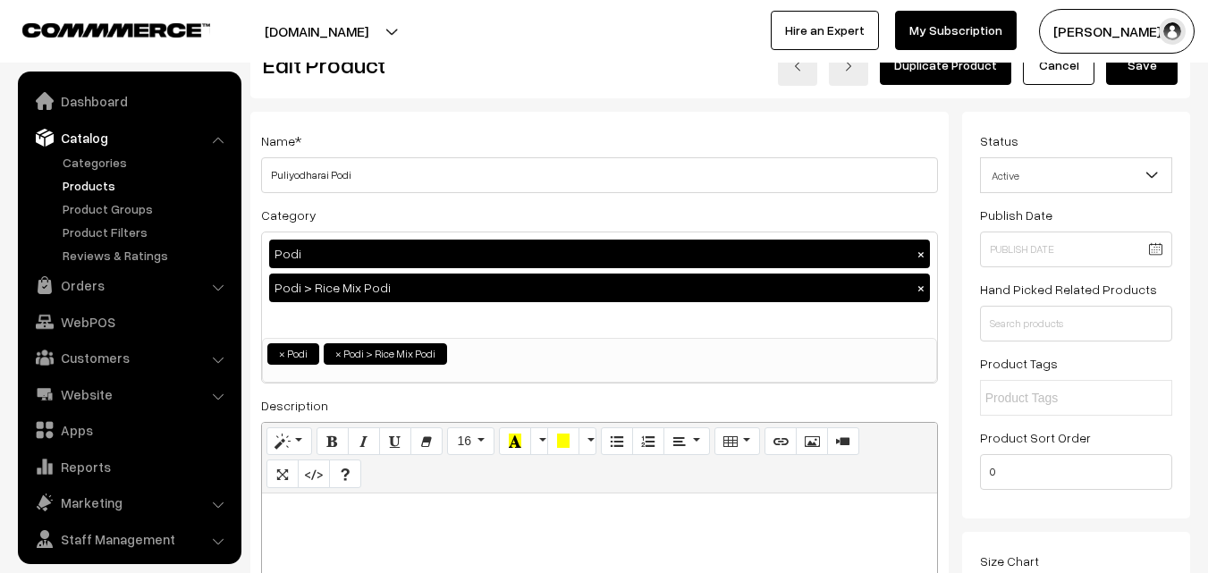
scroll to position [0, 0]
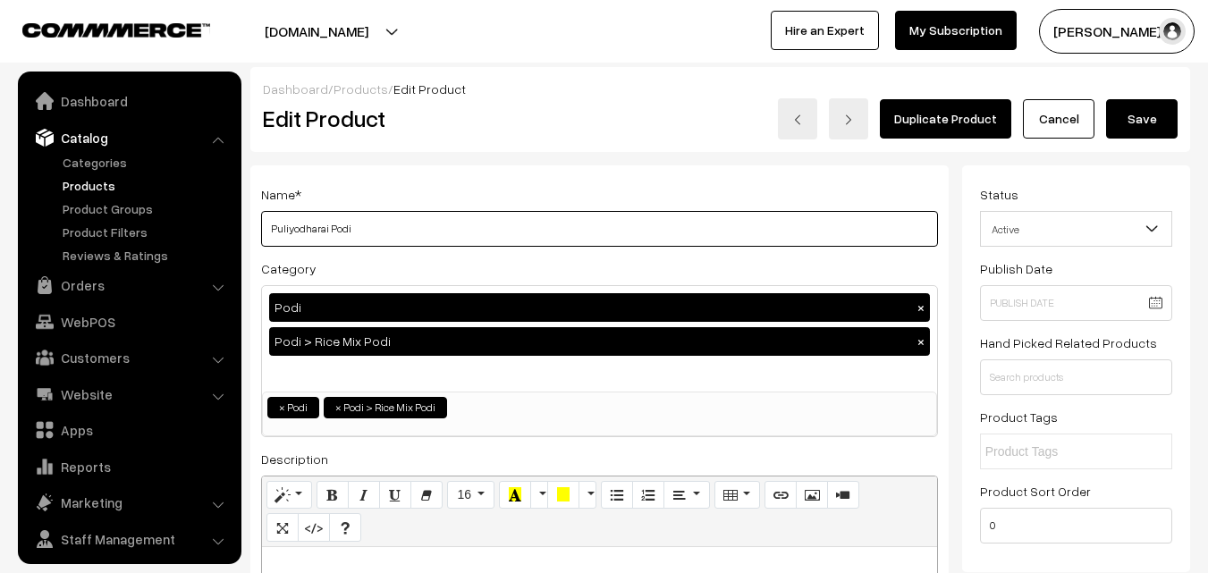
type input "115.00"
click at [365, 232] on input "Puliyodharai Podi" at bounding box center [599, 229] width 677 height 36
type input "Puliyodharai Podi (100gm)"
click at [1148, 117] on button "Save" at bounding box center [1142, 118] width 72 height 39
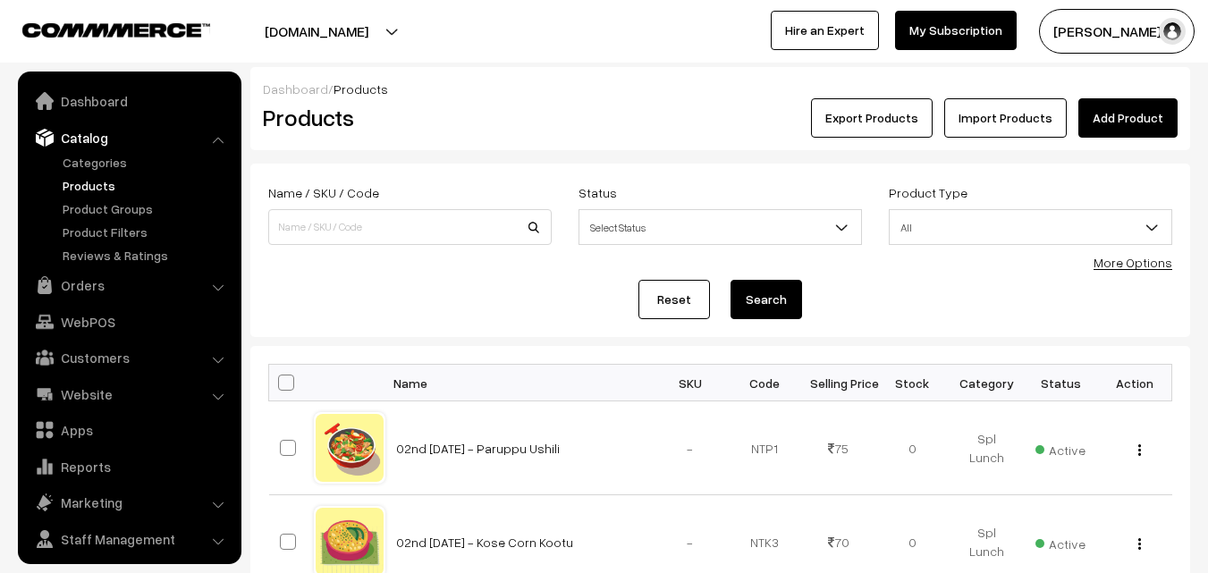
scroll to position [45, 0]
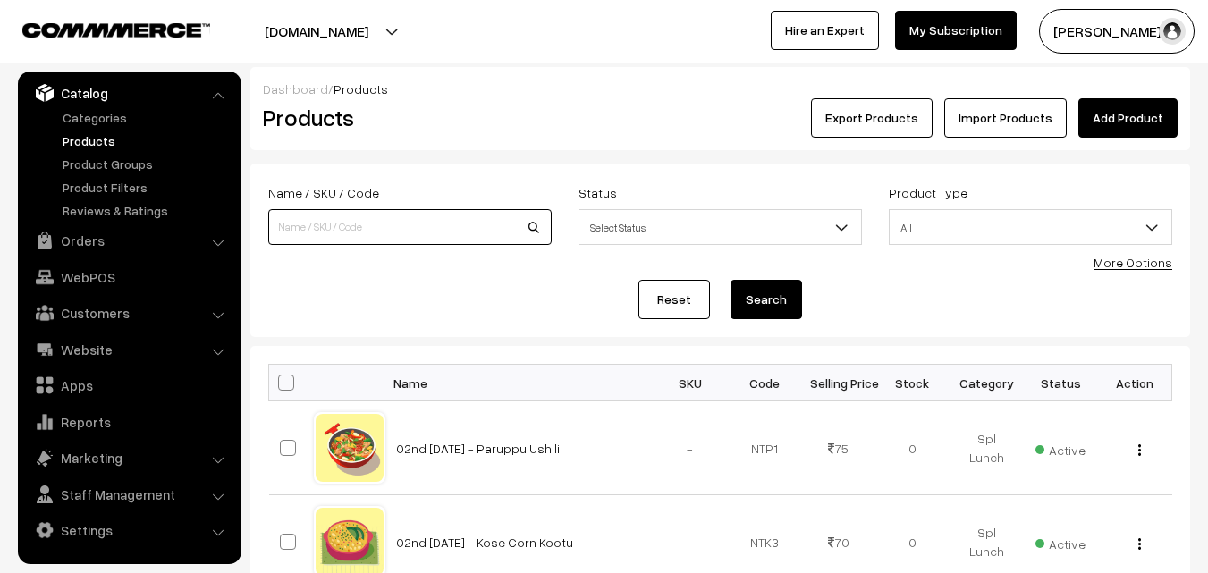
click at [336, 232] on input at bounding box center [409, 227] width 283 height 36
type input "puli"
click at [731, 280] on button "Search" at bounding box center [767, 299] width 72 height 39
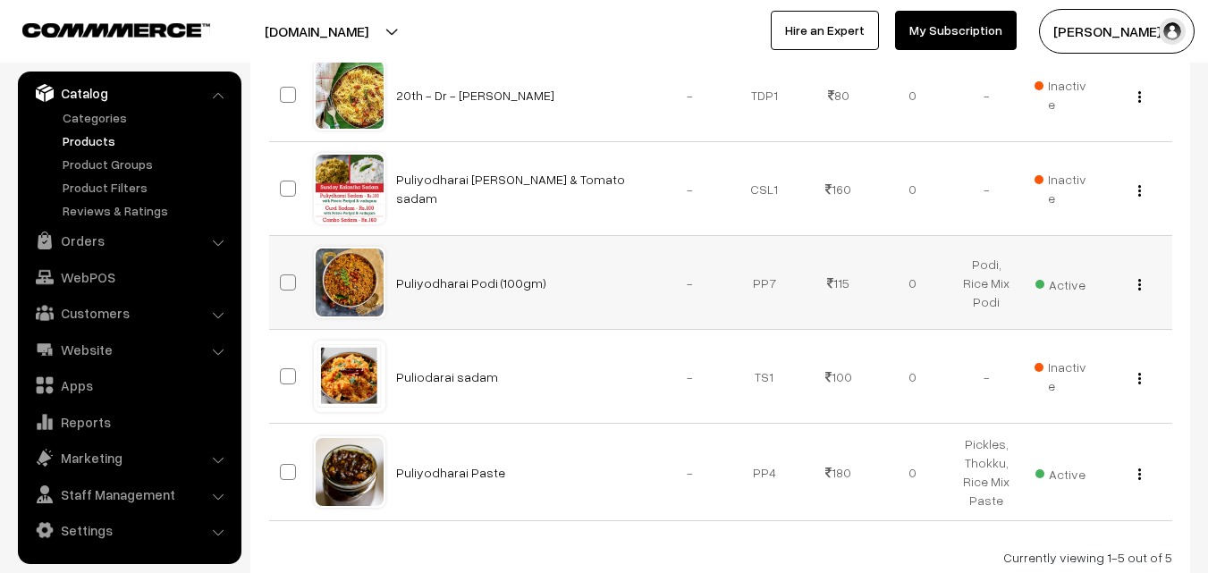
scroll to position [447, 0]
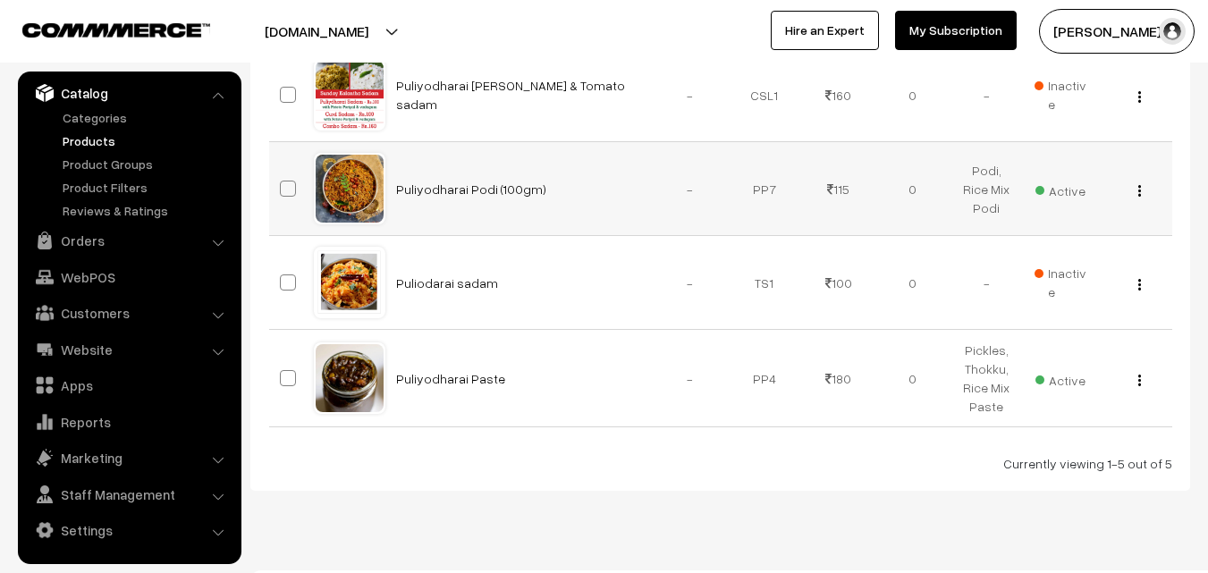
click at [1136, 189] on div "View Edit Delete" at bounding box center [1135, 189] width 53 height 19
click at [1138, 188] on img "button" at bounding box center [1139, 191] width 3 height 12
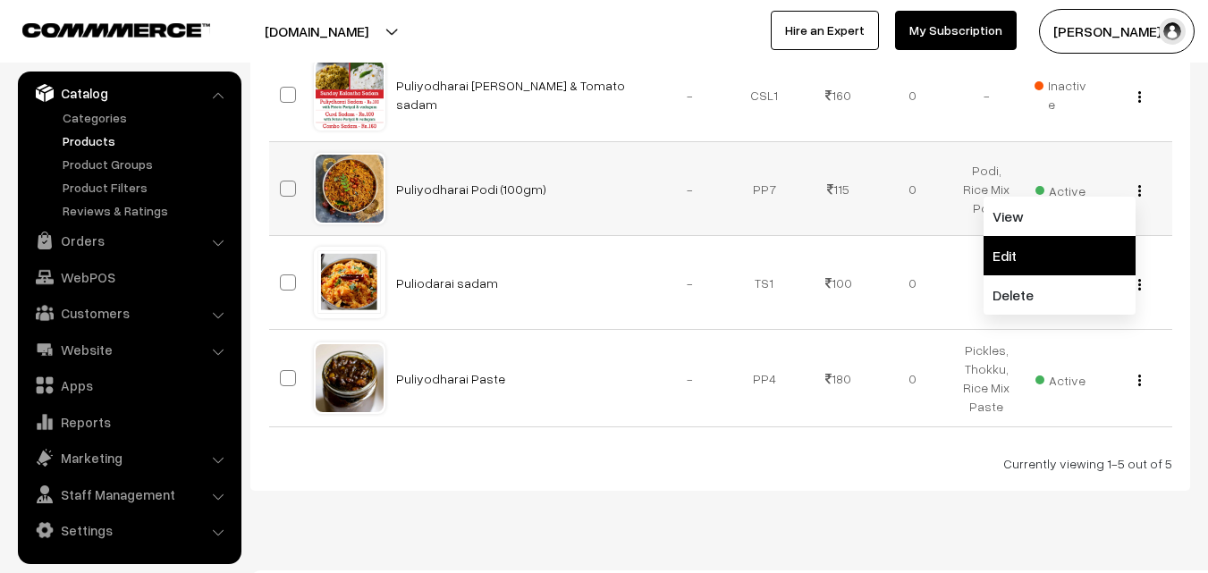
click at [1057, 254] on link "Edit" at bounding box center [1060, 255] width 152 height 39
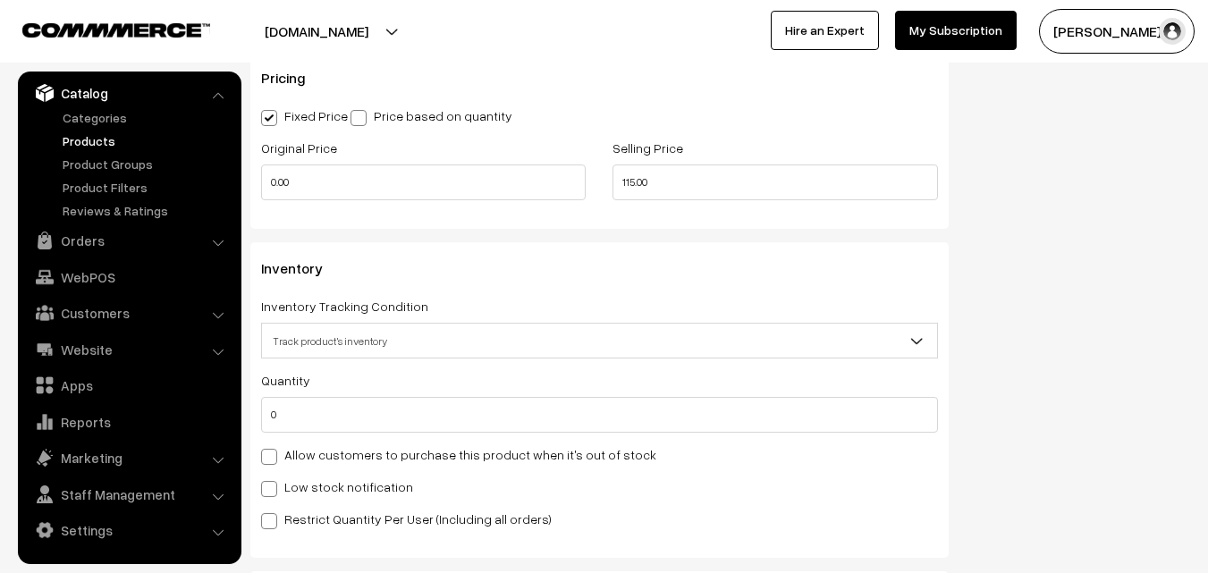
scroll to position [1699, 0]
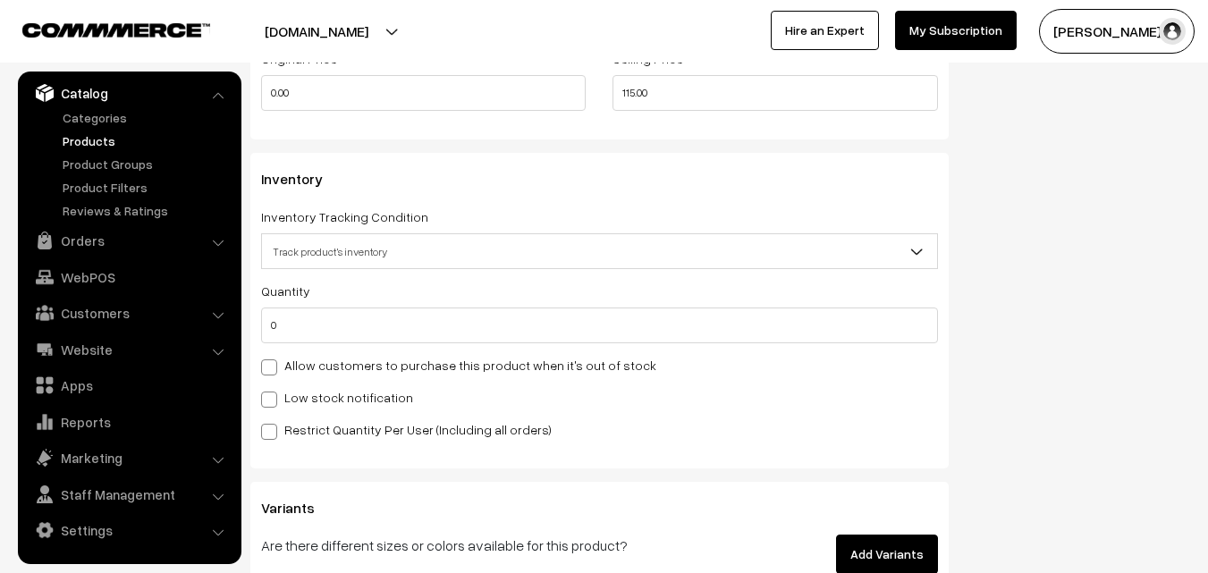
click at [359, 363] on label "Allow customers to purchase this product when it's out of stock" at bounding box center [458, 365] width 395 height 19
click at [273, 363] on input "Allow customers to purchase this product when it's out of stock" at bounding box center [267, 365] width 12 height 12
checkbox input "true"
drag, startPoint x: 1205, startPoint y: 337, endPoint x: 1209, endPoint y: 91, distance: 245.9
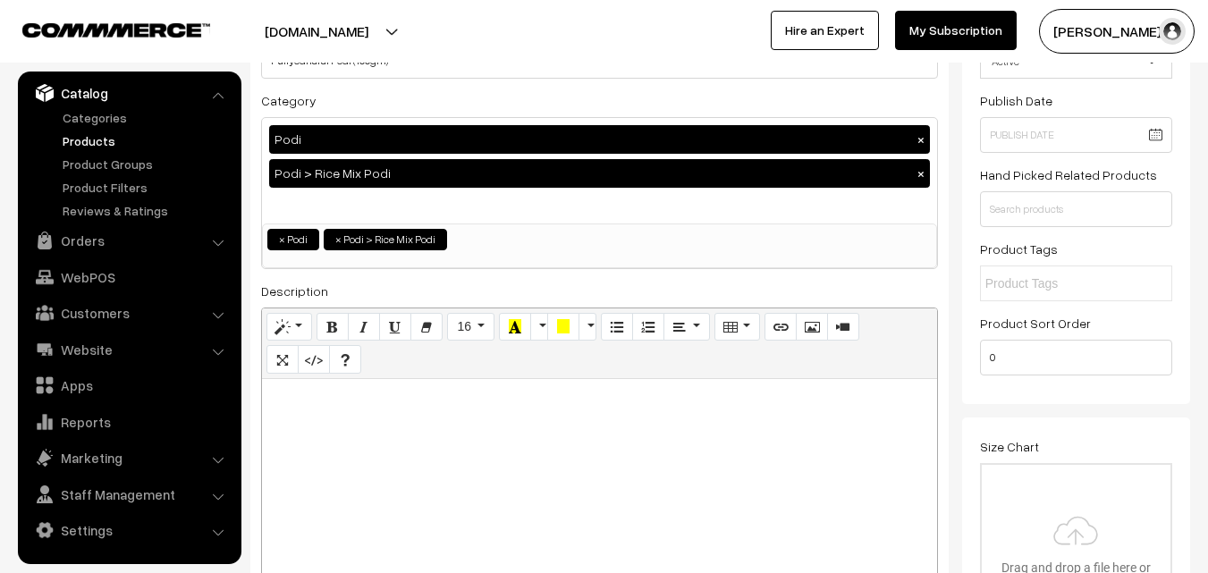
scroll to position [0, 0]
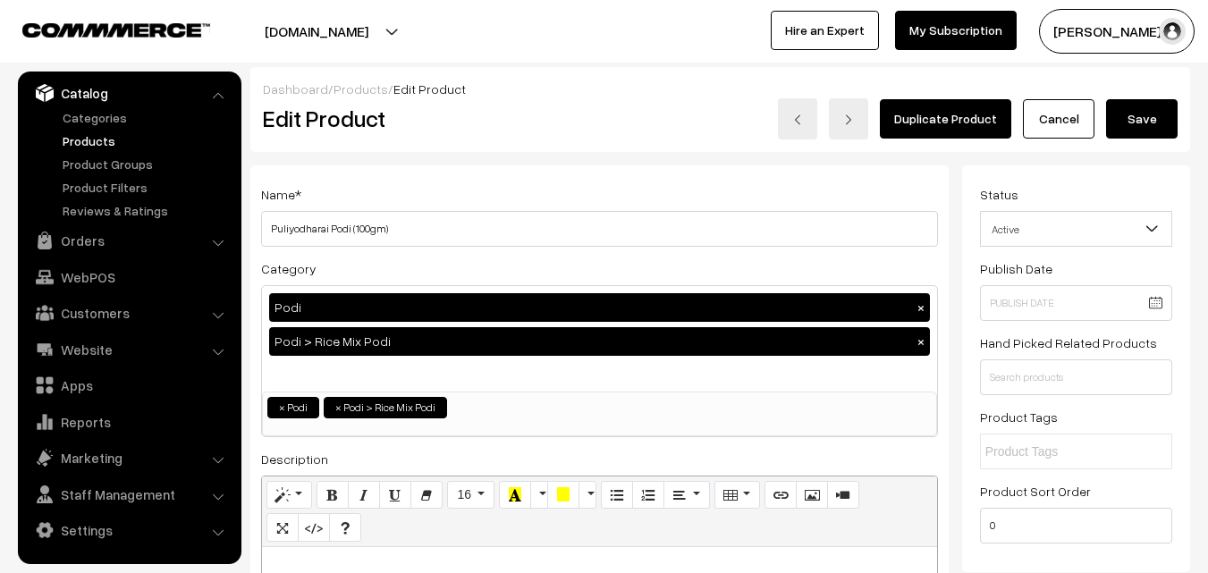
click at [1156, 118] on button "Save" at bounding box center [1142, 118] width 72 height 39
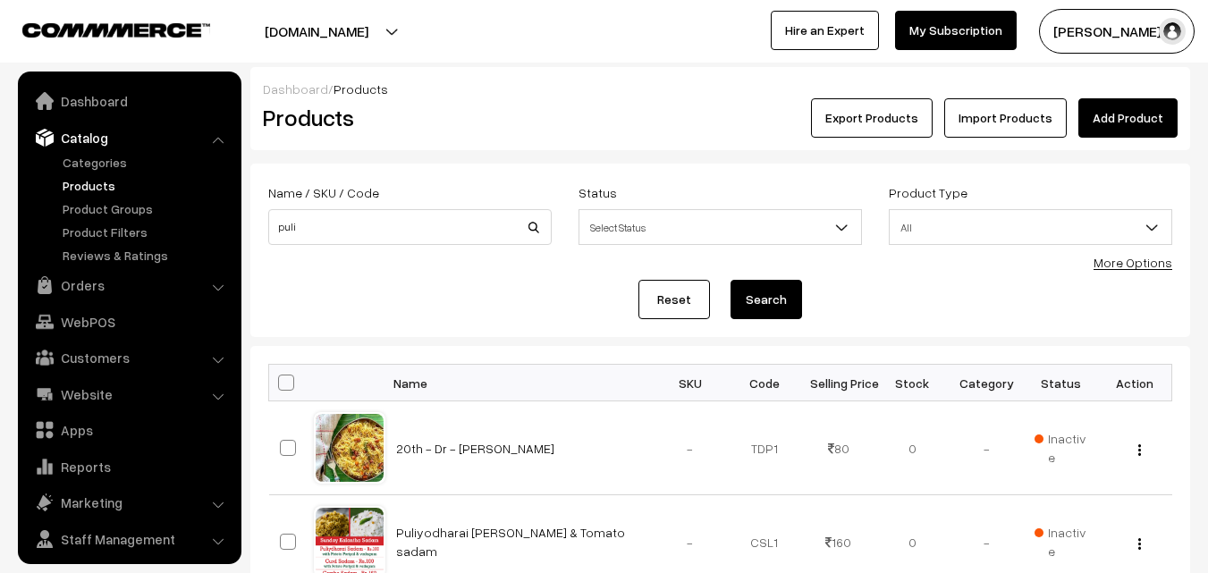
scroll to position [45, 0]
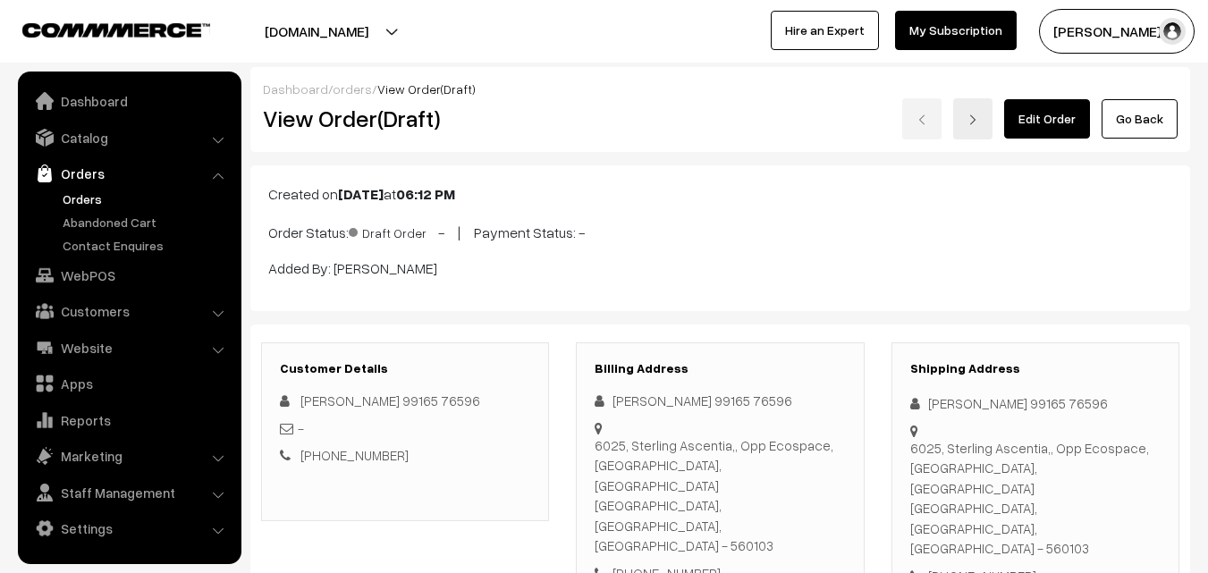
scroll to position [89, 0]
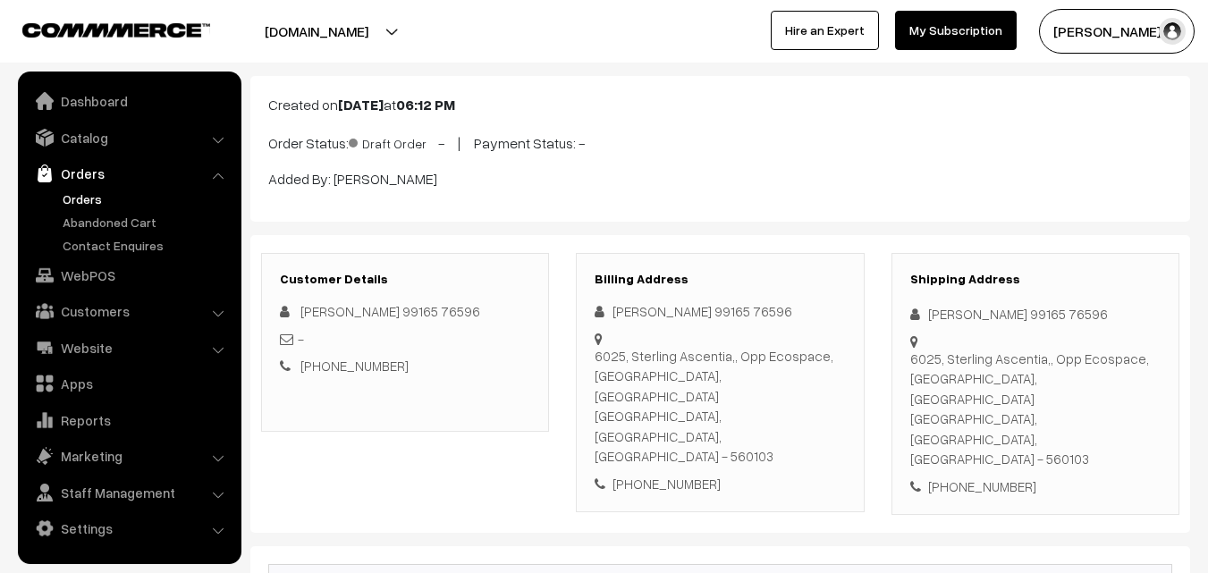
click at [77, 190] on link "Orders" at bounding box center [146, 199] width 177 height 19
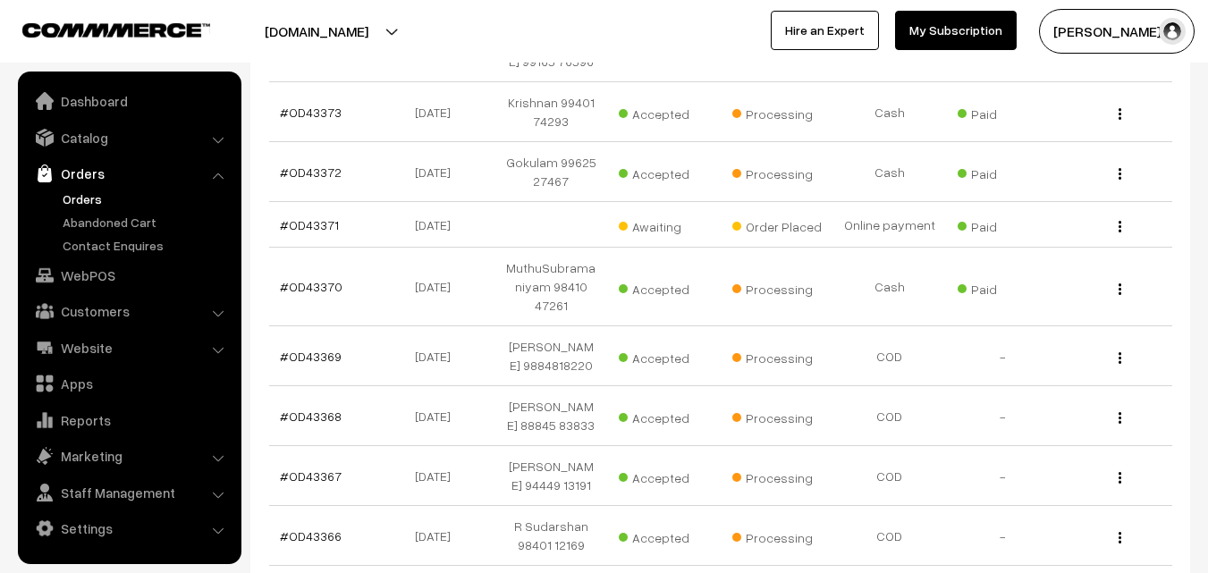
scroll to position [447, 0]
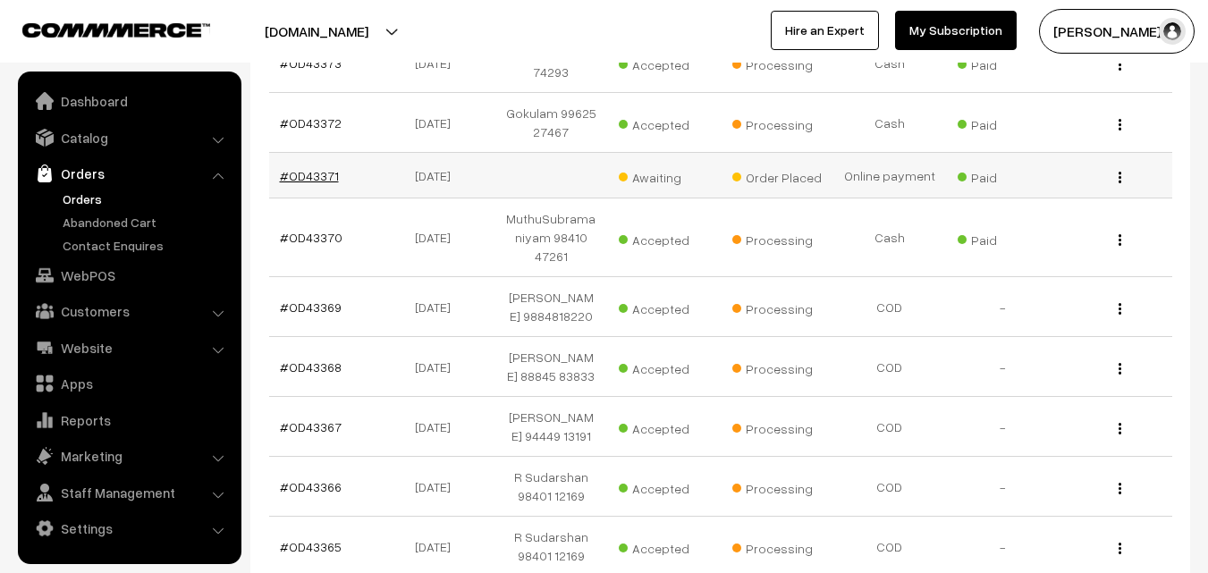
click at [309, 181] on link "#OD43371" at bounding box center [309, 175] width 59 height 15
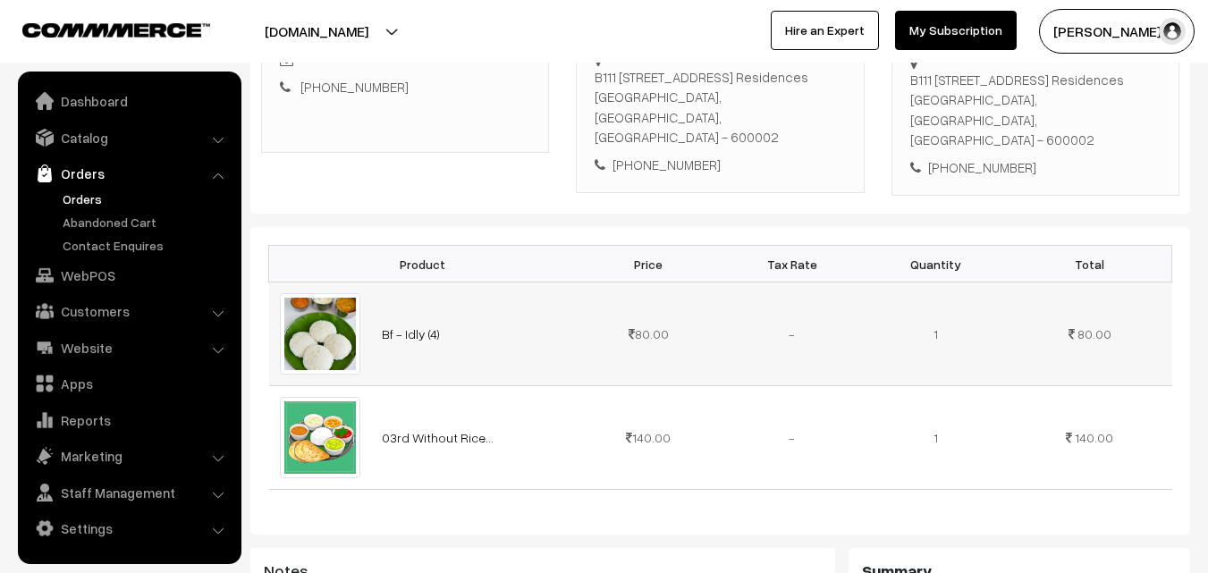
scroll to position [358, 0]
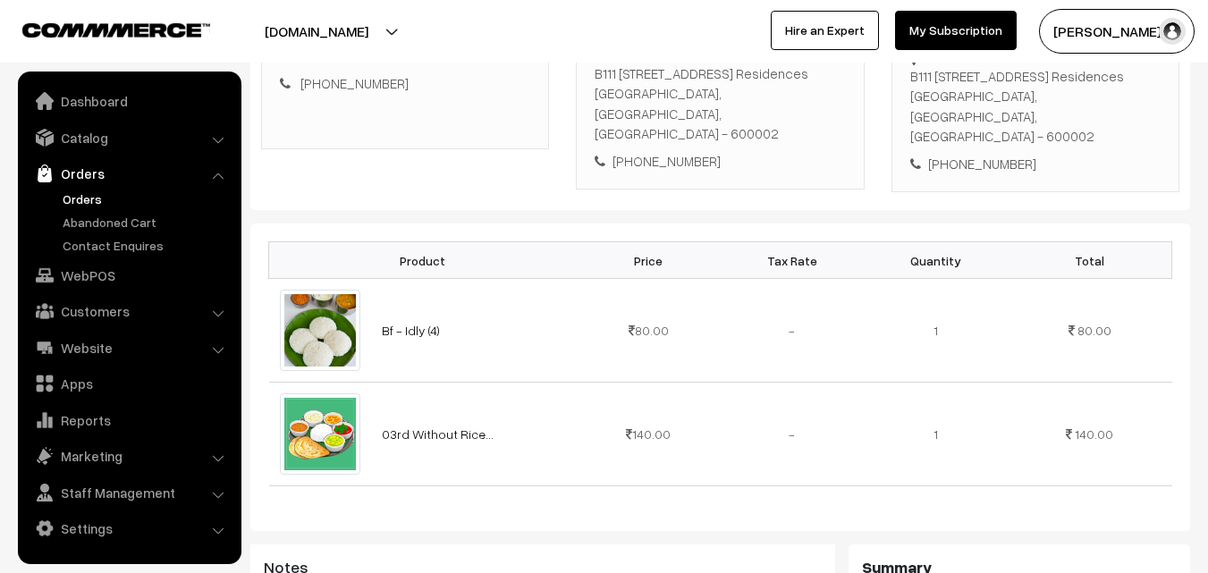
click at [685, 151] on div "[PHONE_NUMBER]" at bounding box center [720, 161] width 250 height 21
copy div "9840727246"
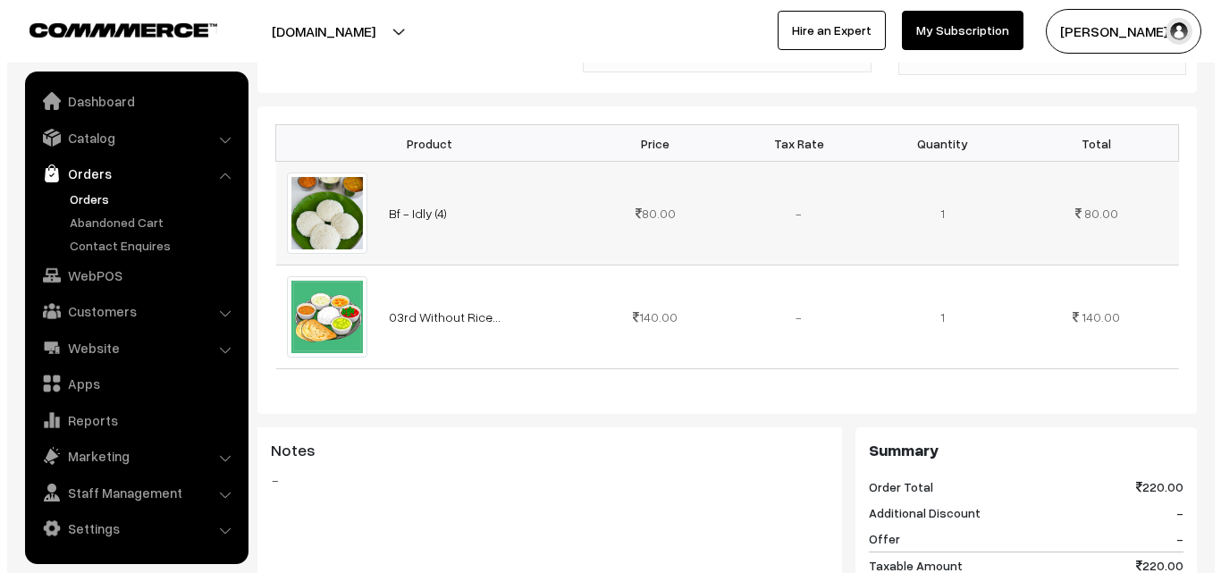
scroll to position [805, 0]
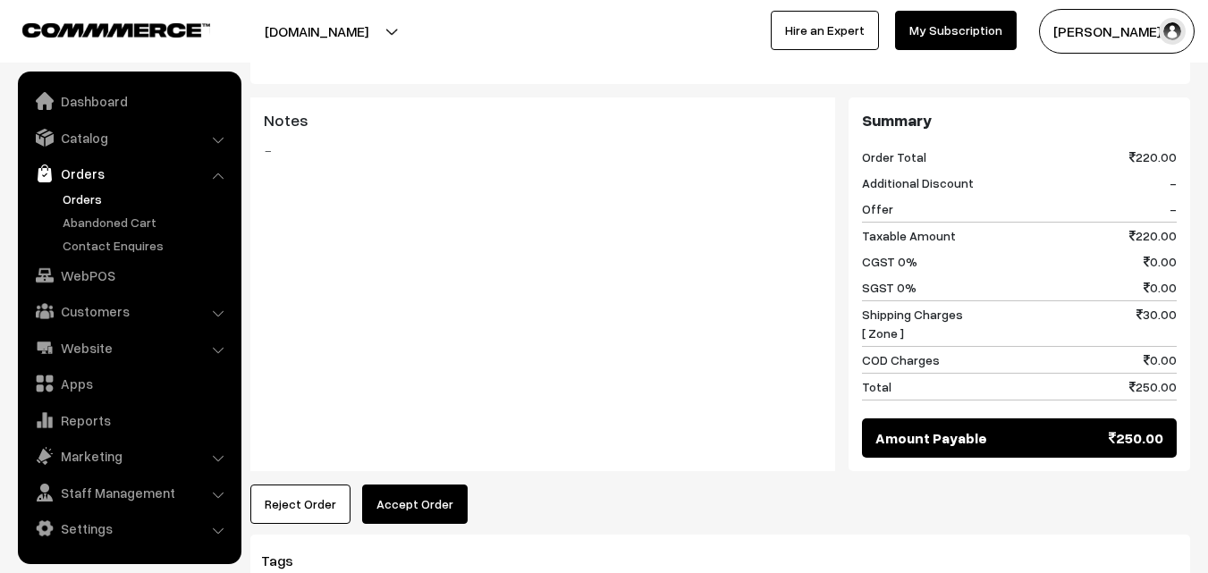
click at [424, 485] on button "Accept Order" at bounding box center [415, 504] width 106 height 39
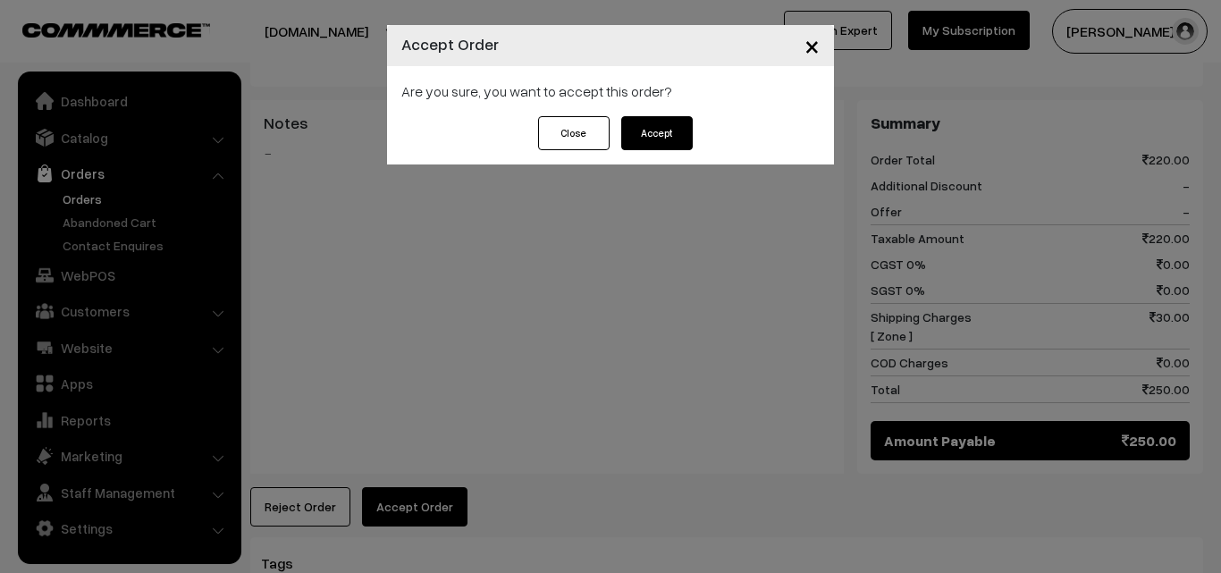
click at [680, 135] on button "Accept" at bounding box center [657, 133] width 72 height 34
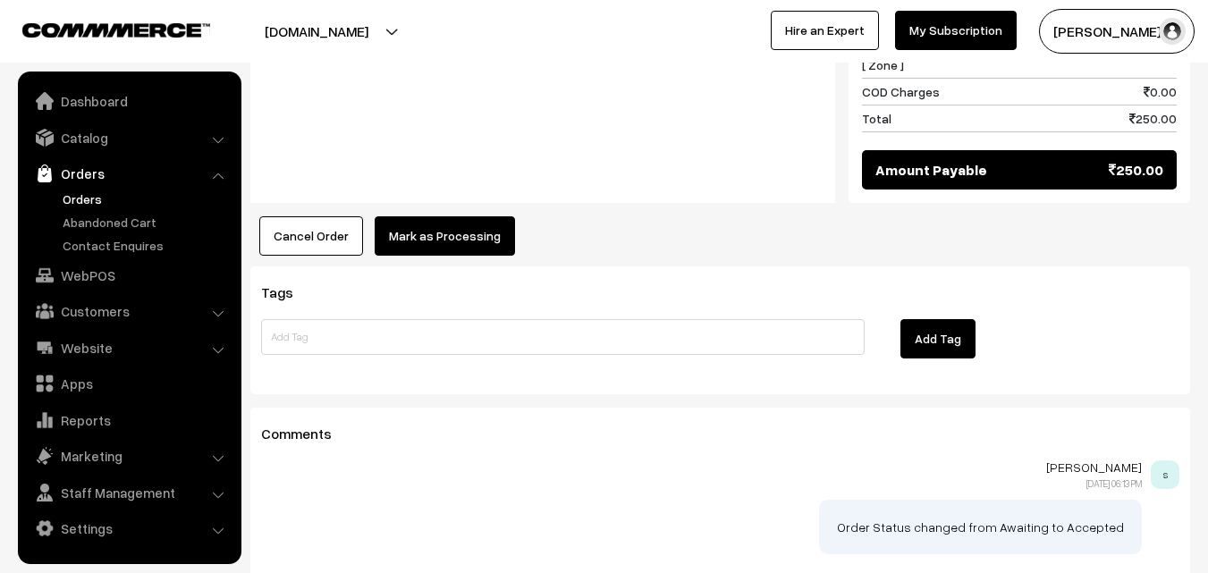
click at [453, 216] on button "Mark as Processing" at bounding box center [445, 235] width 140 height 39
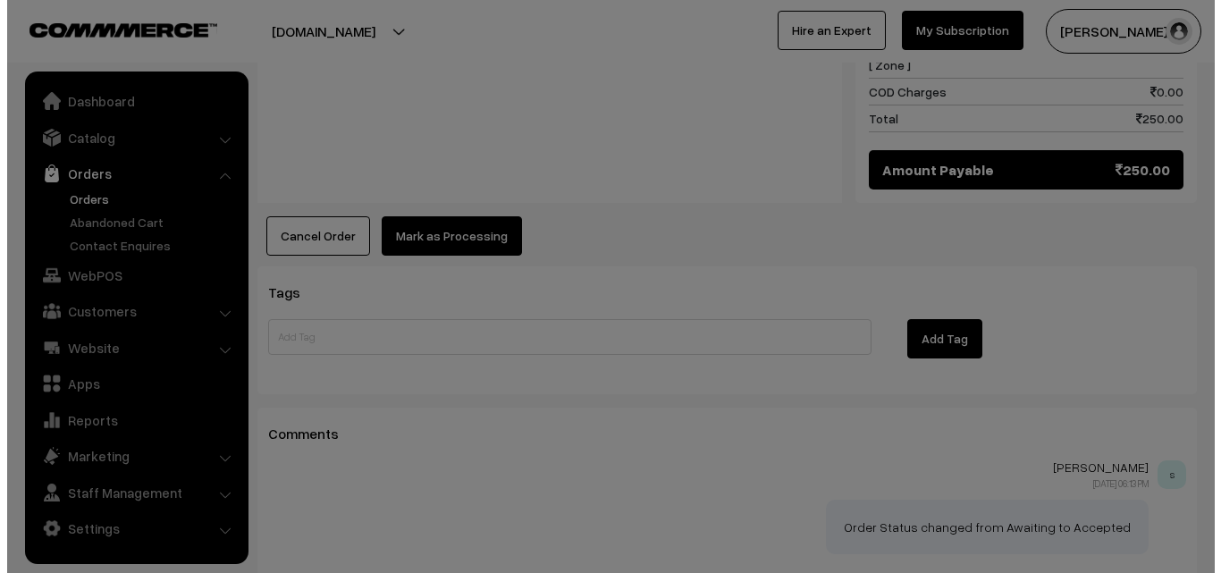
scroll to position [1077, 0]
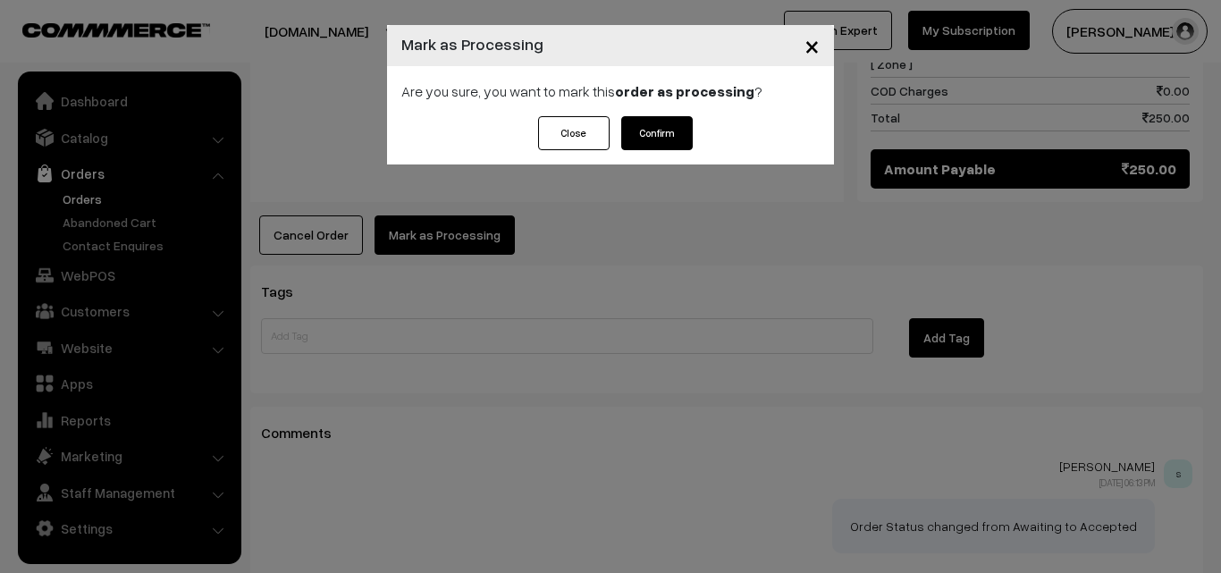
click at [668, 123] on button "Confirm" at bounding box center [657, 133] width 72 height 34
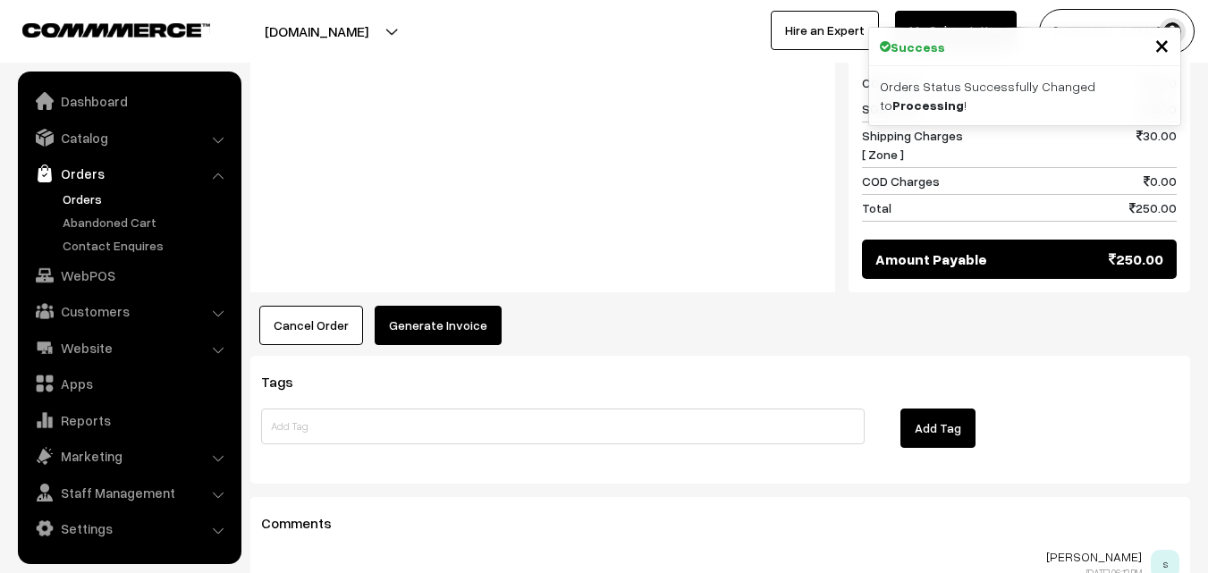
click at [452, 306] on button "Generate Invoice" at bounding box center [438, 325] width 127 height 39
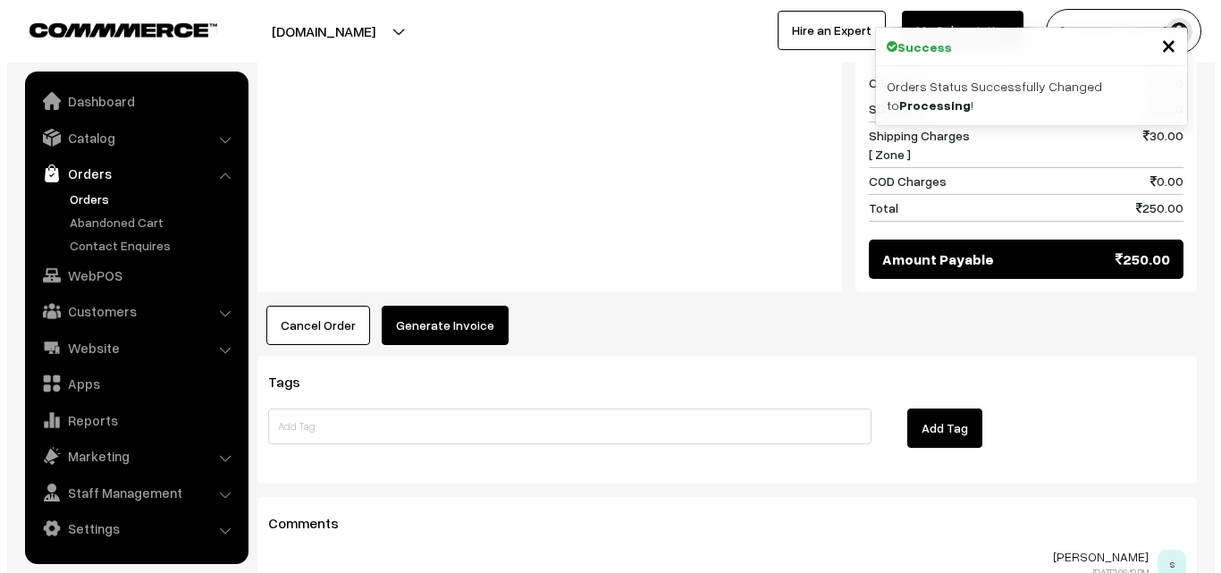
scroll to position [987, 0]
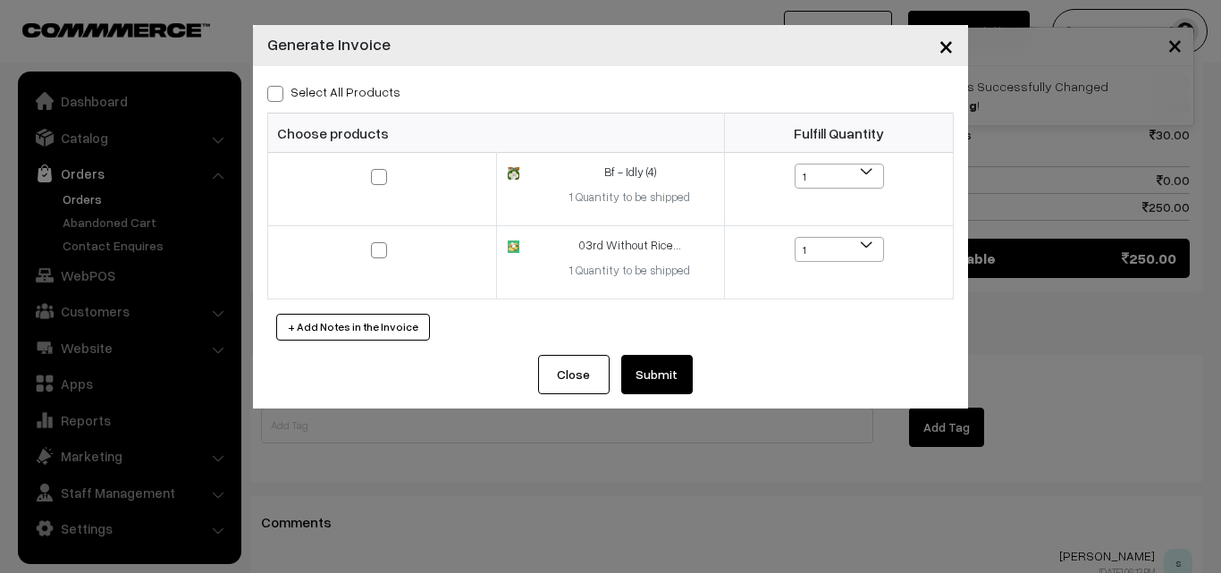
click at [374, 94] on label "Select All Products" at bounding box center [333, 91] width 133 height 19
click at [279, 94] on input "Select All Products" at bounding box center [273, 91] width 12 height 12
checkbox input "true"
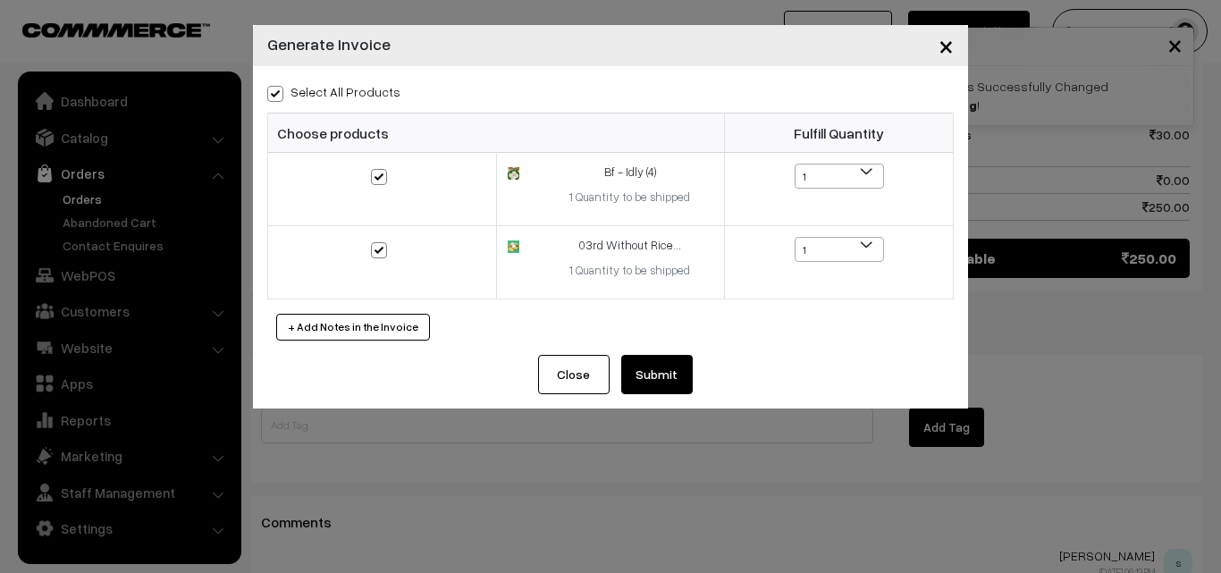
click at [668, 375] on button "Submit" at bounding box center [657, 374] width 72 height 39
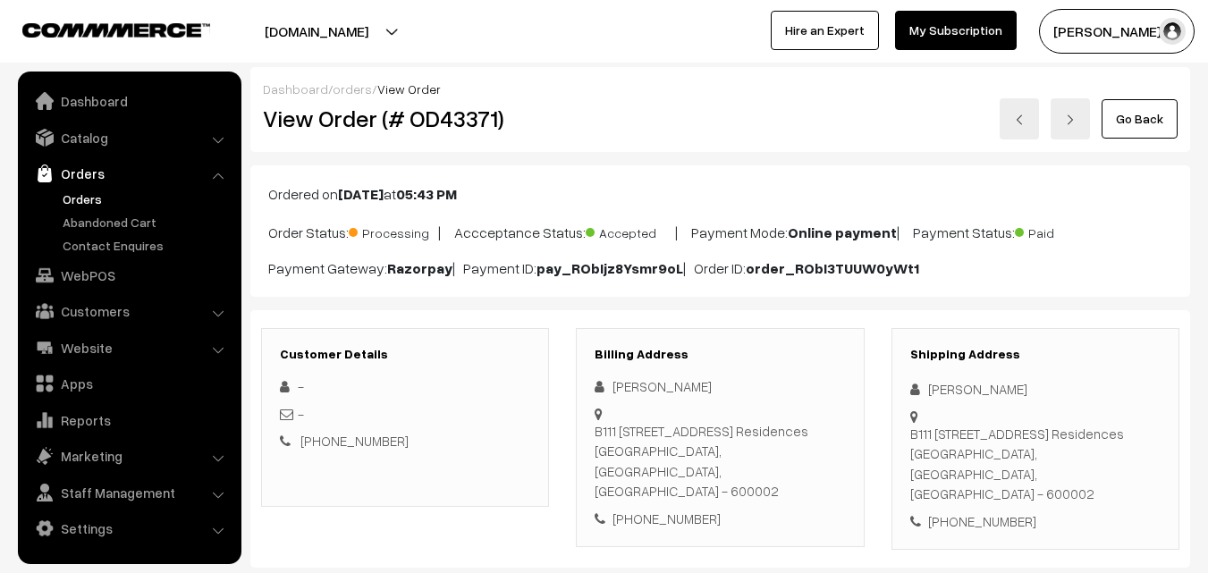
scroll to position [984, 0]
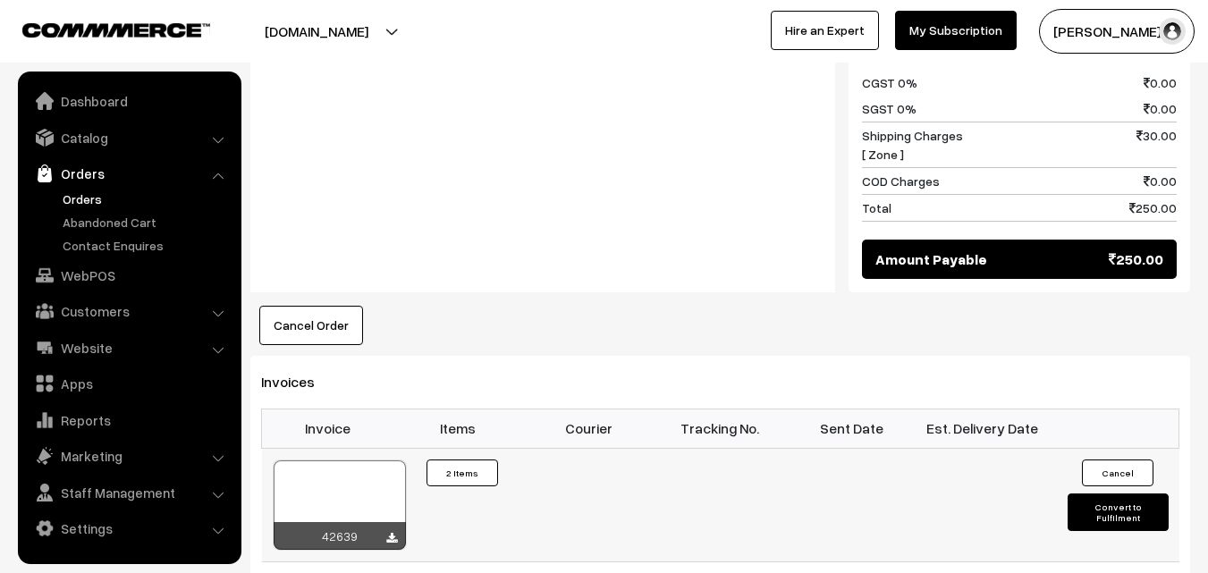
click at [336, 461] on div at bounding box center [340, 505] width 132 height 89
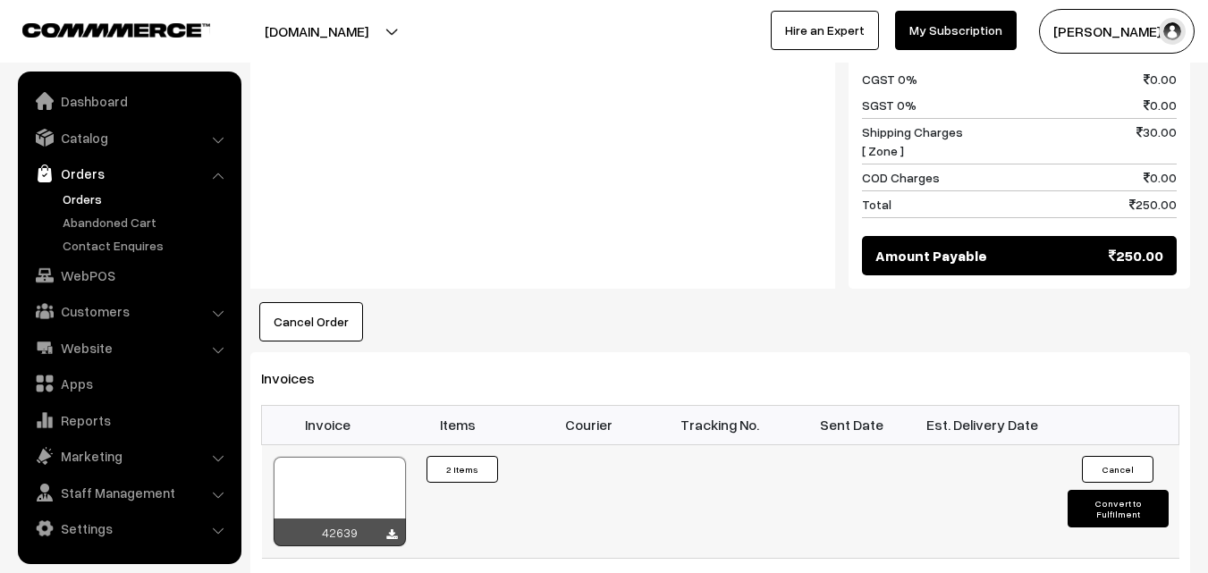
click at [326, 457] on div at bounding box center [340, 501] width 132 height 89
click at [91, 197] on link "Orders" at bounding box center [146, 199] width 177 height 19
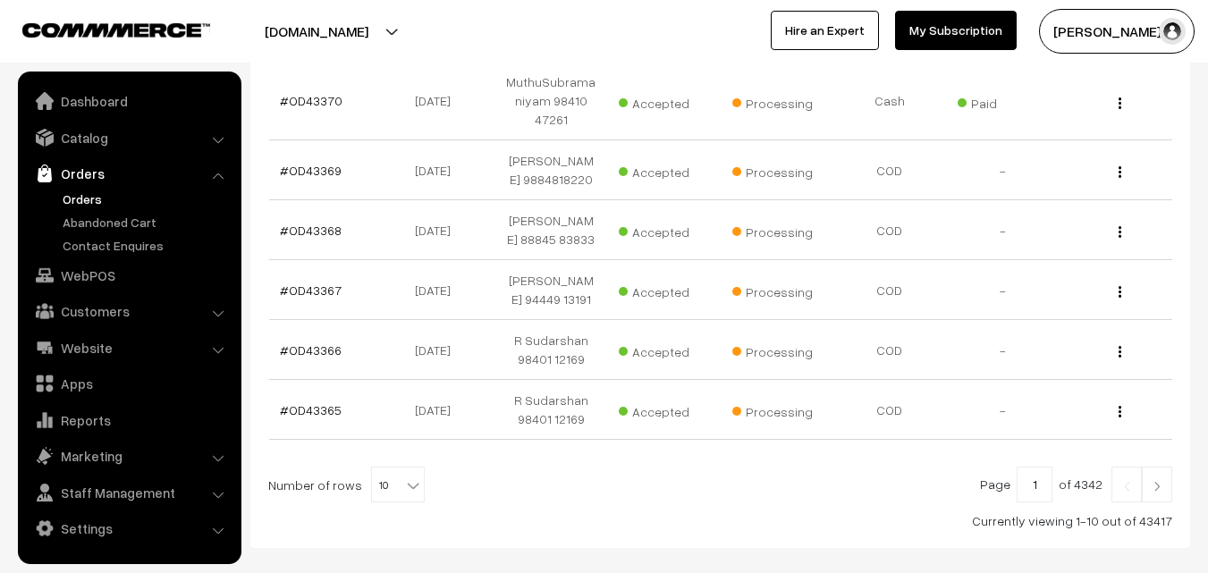
scroll to position [675, 0]
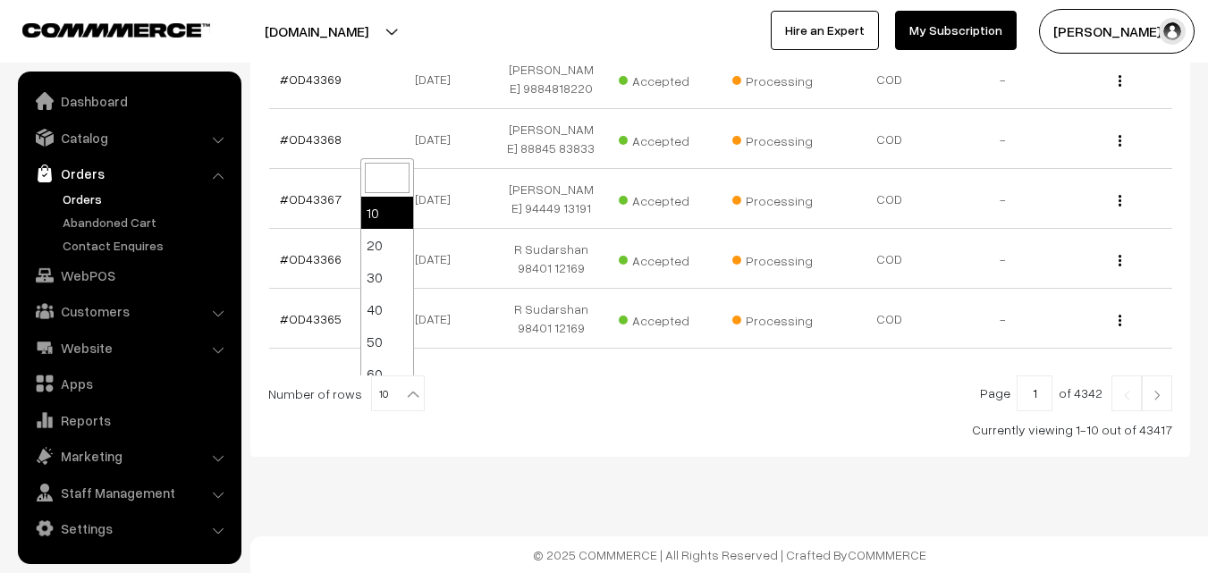
click at [383, 388] on span "10" at bounding box center [398, 394] width 52 height 36
select select "90"
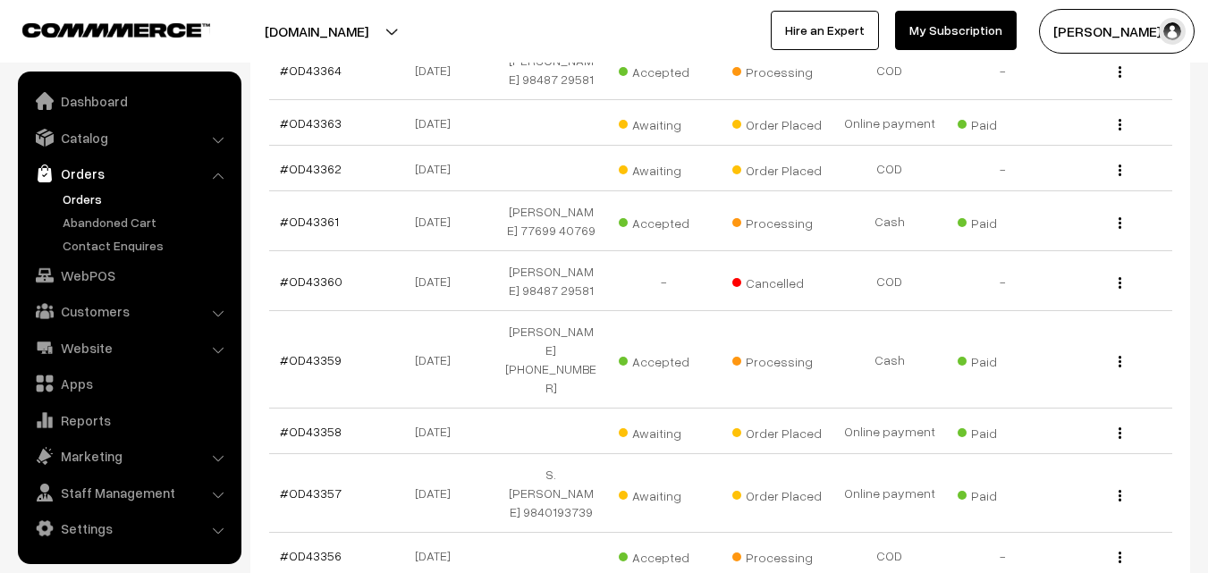
scroll to position [894, 0]
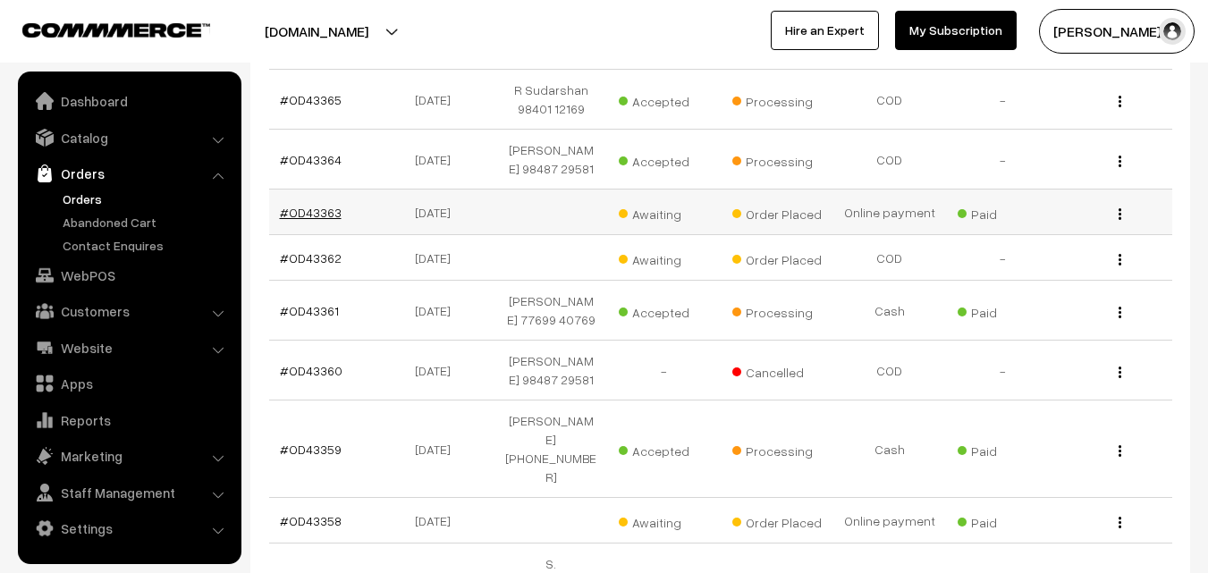
click at [308, 211] on link "#OD43363" at bounding box center [311, 212] width 62 height 15
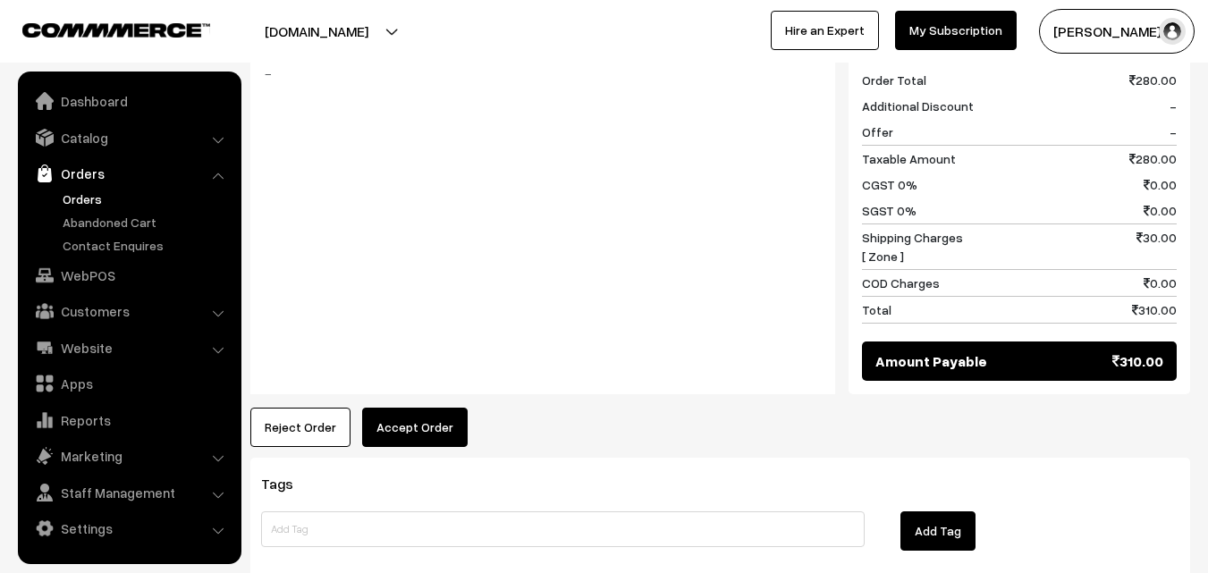
click at [401, 408] on button "Accept Order" at bounding box center [415, 427] width 106 height 39
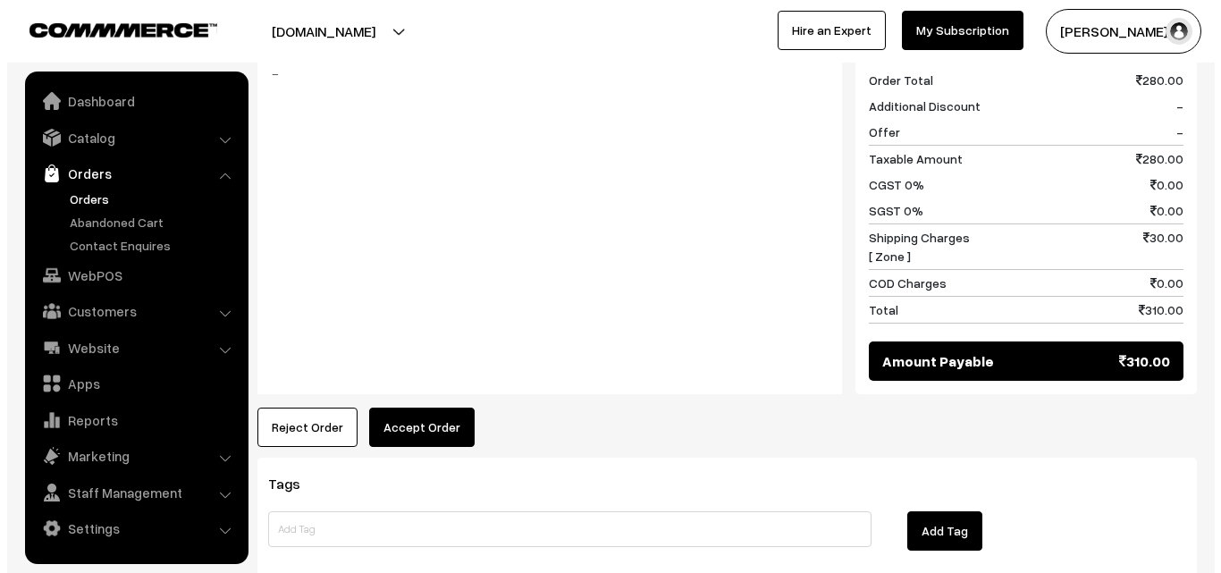
scroll to position [799, 0]
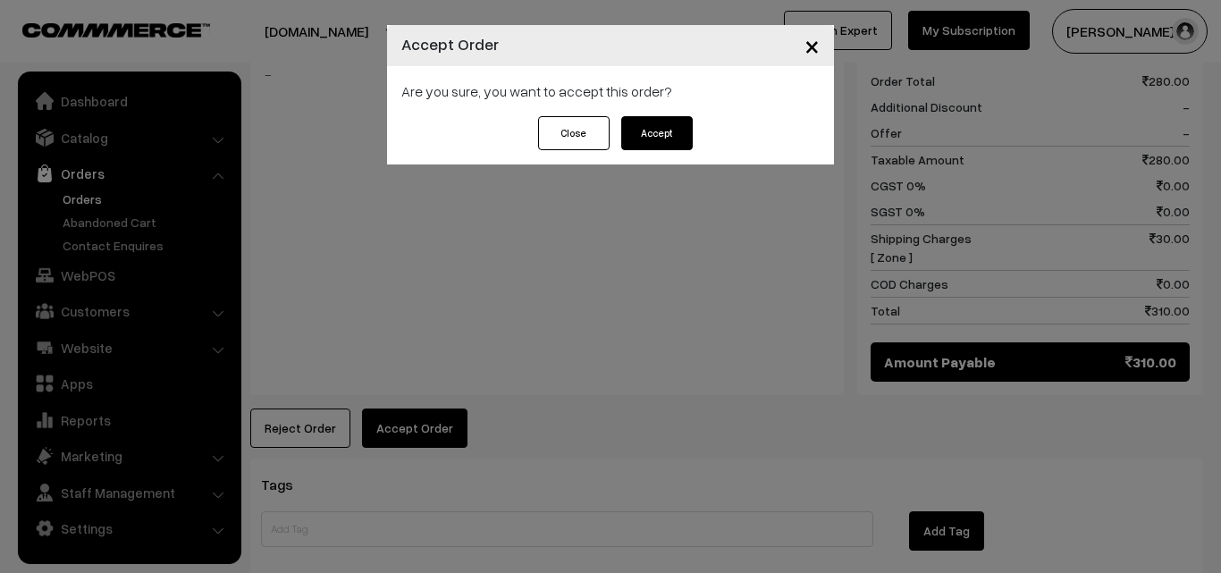
drag, startPoint x: 683, startPoint y: 106, endPoint x: 681, endPoint y: 115, distance: 10.0
click at [682, 107] on div "Are you sure, you want to accept this order?" at bounding box center [610, 91] width 447 height 50
click at [672, 137] on button "Accept" at bounding box center [657, 133] width 72 height 34
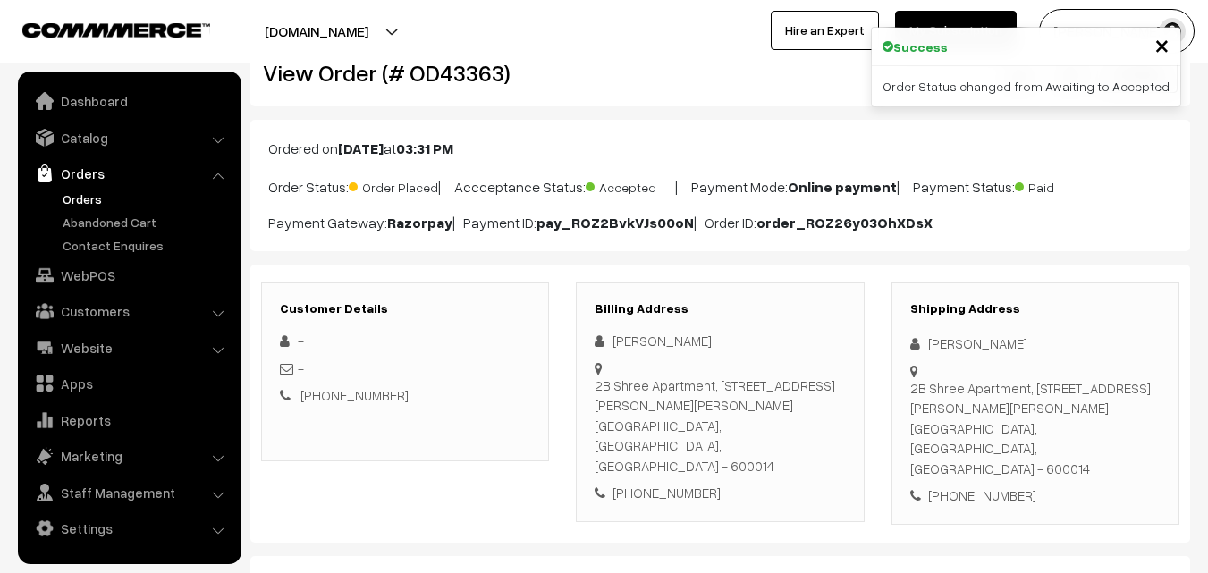
scroll to position [89, 0]
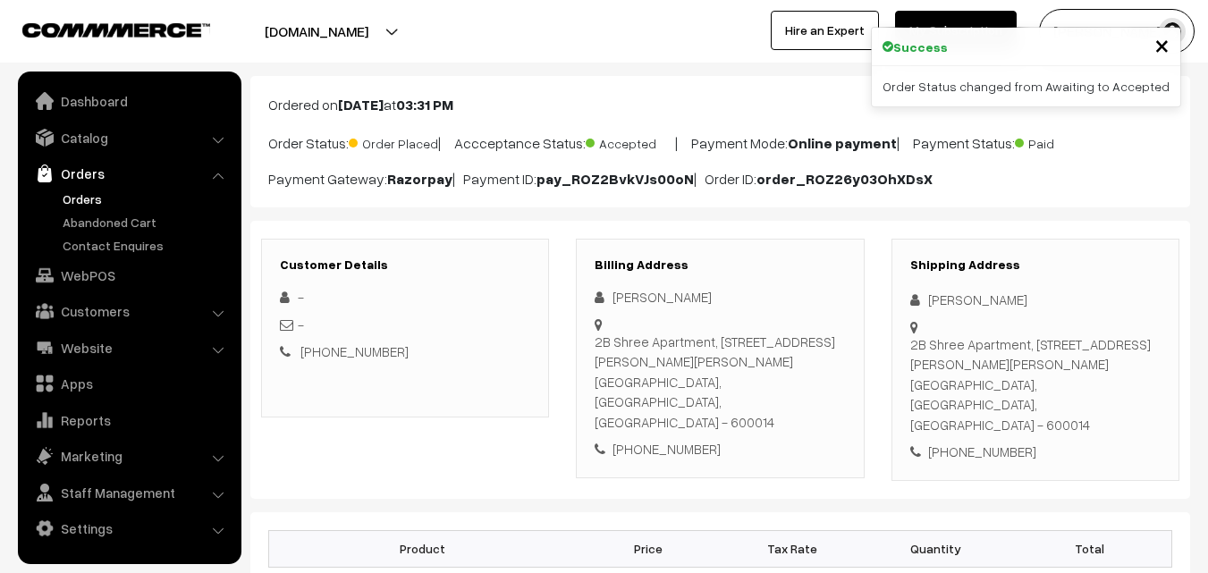
click at [678, 419] on div "Billing Address [PERSON_NAME] [STREET_ADDRESS][PERSON_NAME][PERSON_NAME] [PHONE…" at bounding box center [720, 359] width 288 height 240
copy div "9923449206"
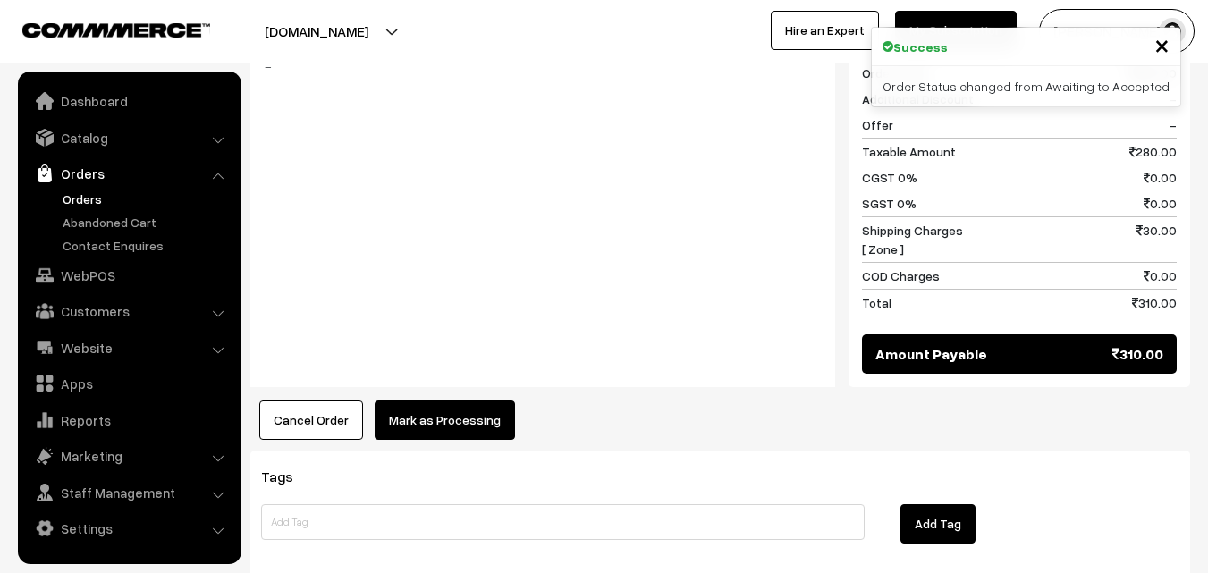
click at [418, 401] on button "Mark as Processing" at bounding box center [445, 420] width 140 height 39
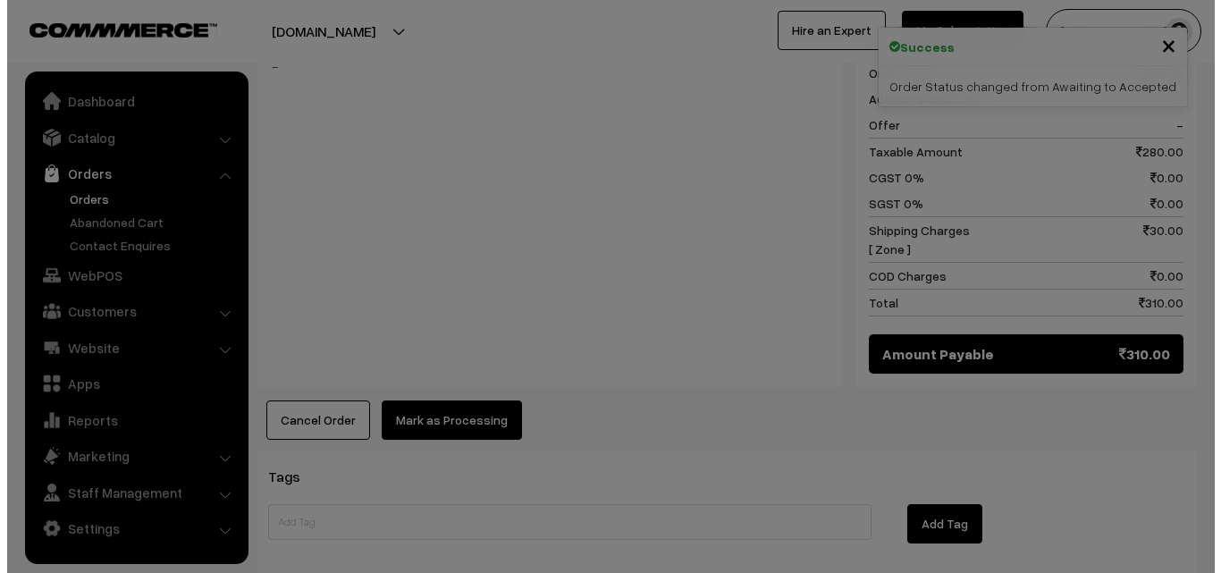
scroll to position [806, 0]
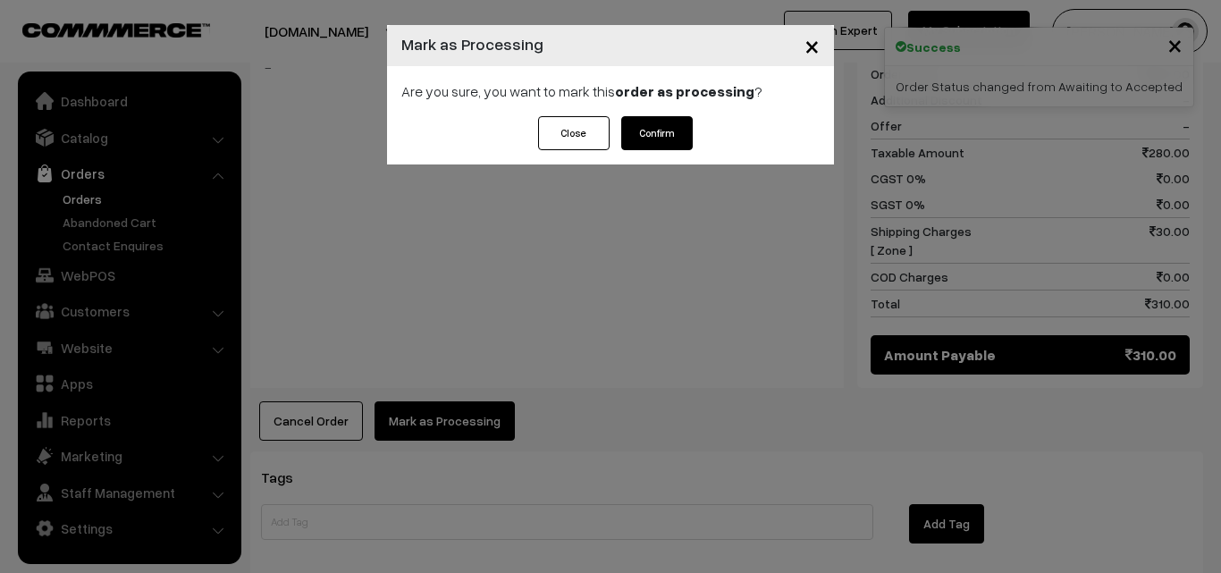
click at [670, 135] on button "Confirm" at bounding box center [657, 133] width 72 height 34
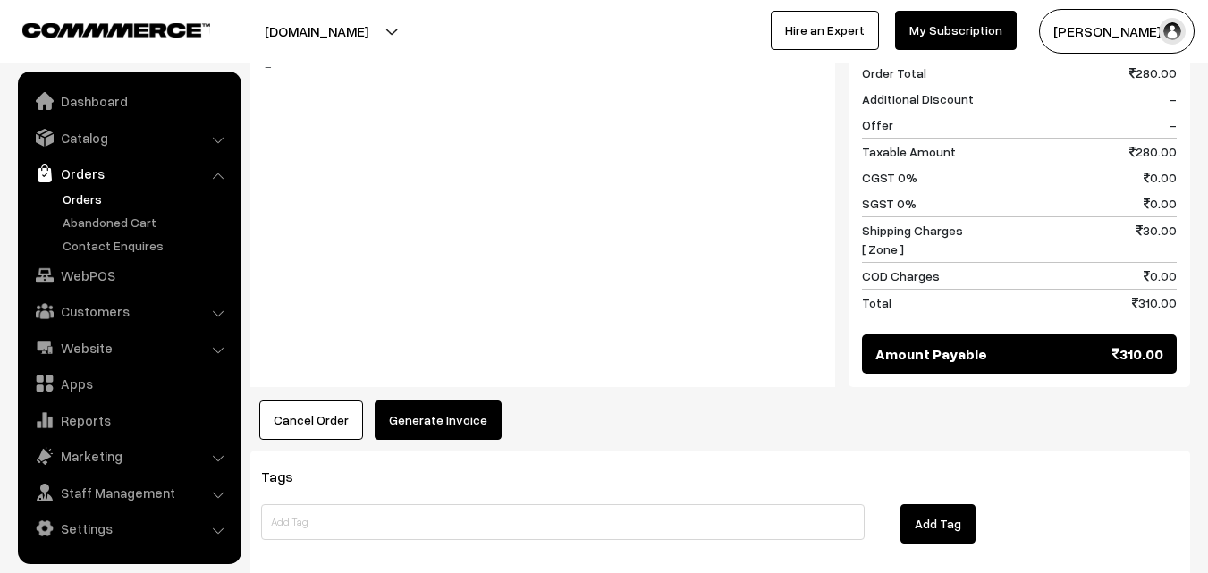
click at [435, 401] on button "Generate Invoice" at bounding box center [438, 420] width 127 height 39
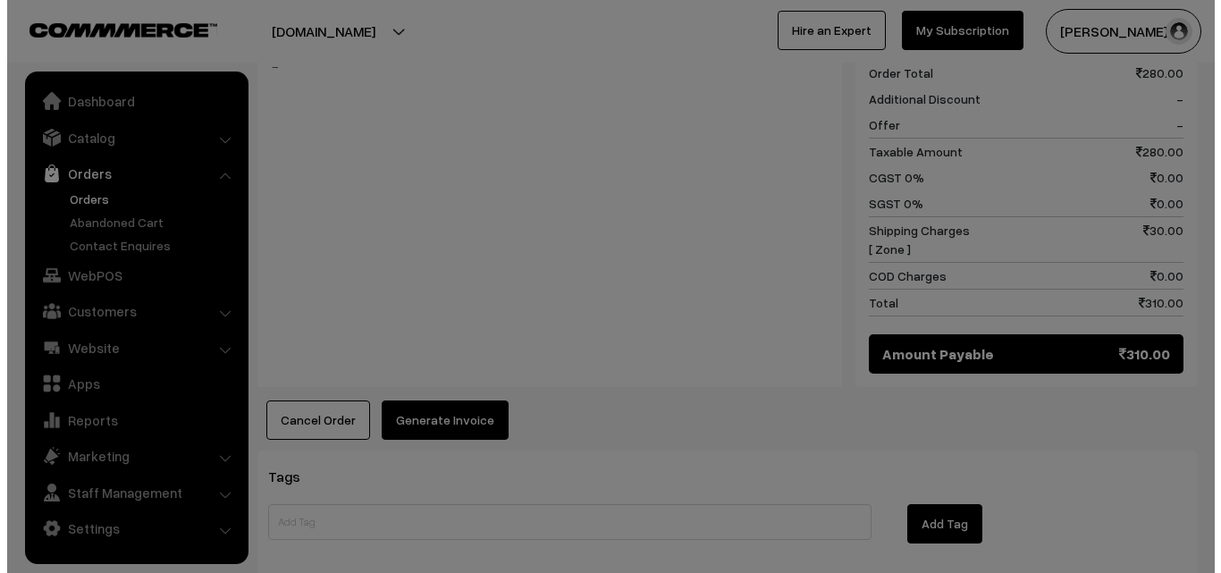
scroll to position [806, 0]
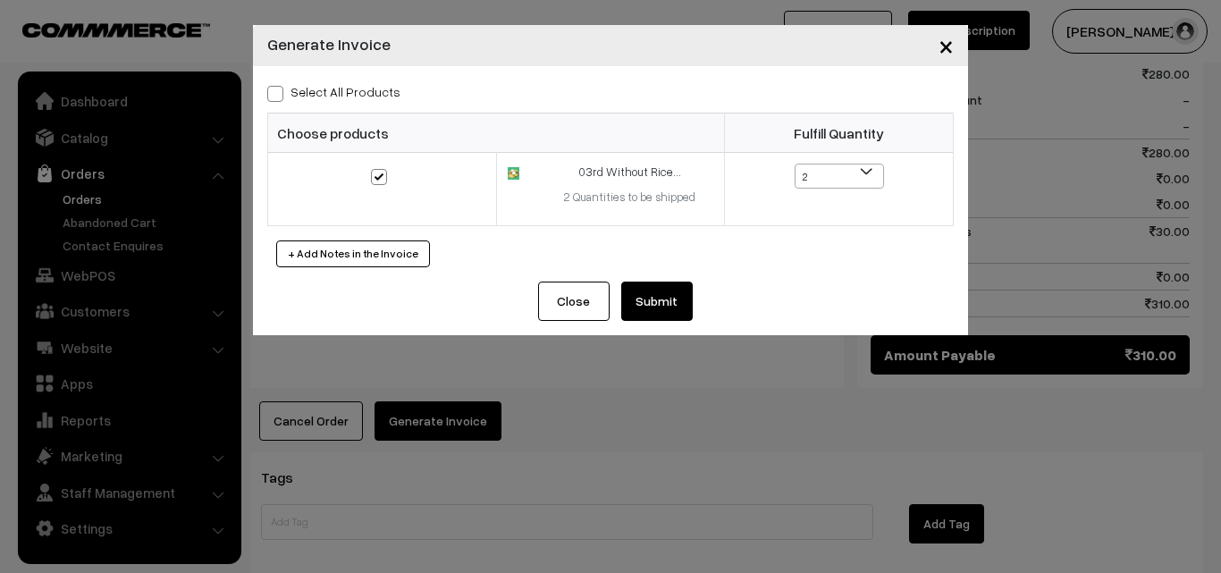
drag, startPoint x: 667, startPoint y: 326, endPoint x: 666, endPoint y: 317, distance: 9.0
click at [666, 323] on div "Close Submit Back Fulfill Items" at bounding box center [610, 309] width 715 height 54
click at [664, 297] on button "Submit" at bounding box center [657, 301] width 72 height 39
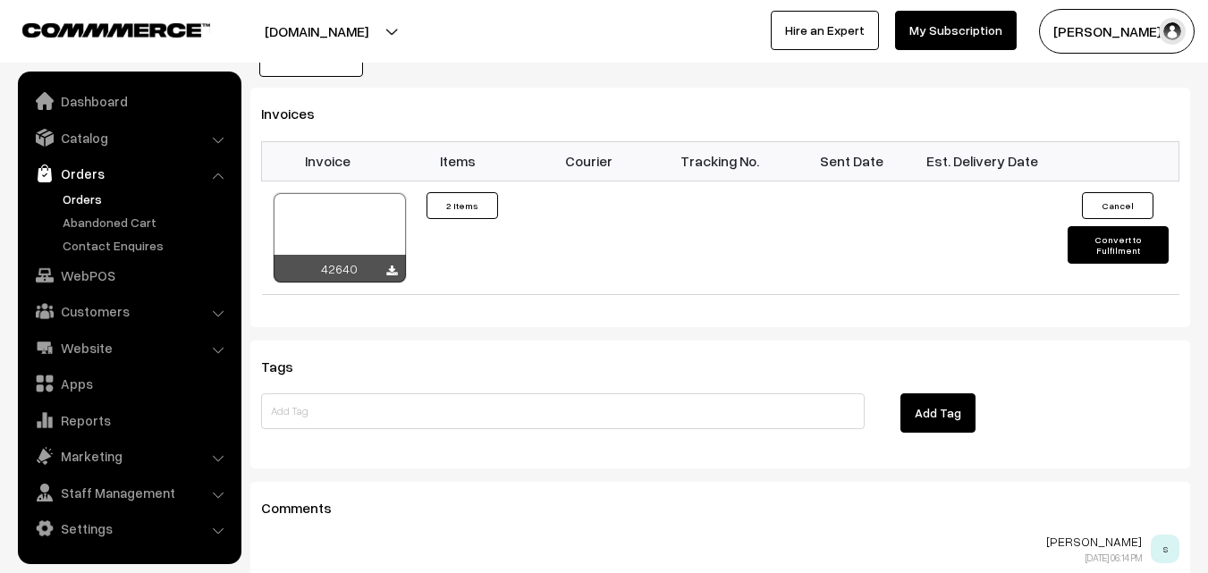
scroll to position [1252, 0]
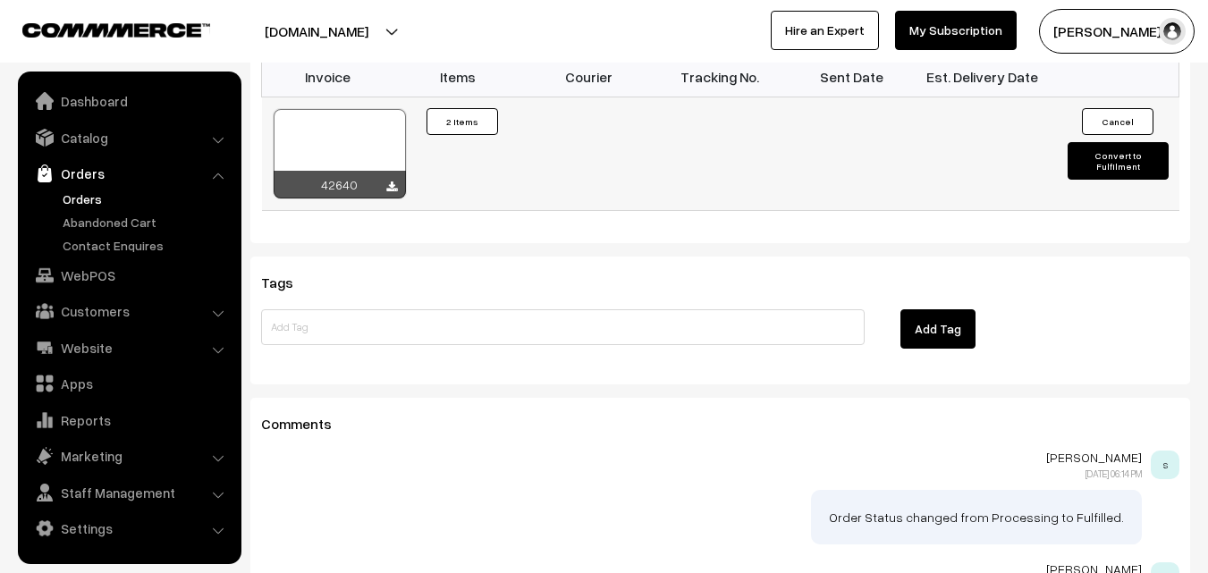
click at [368, 112] on div at bounding box center [340, 153] width 132 height 89
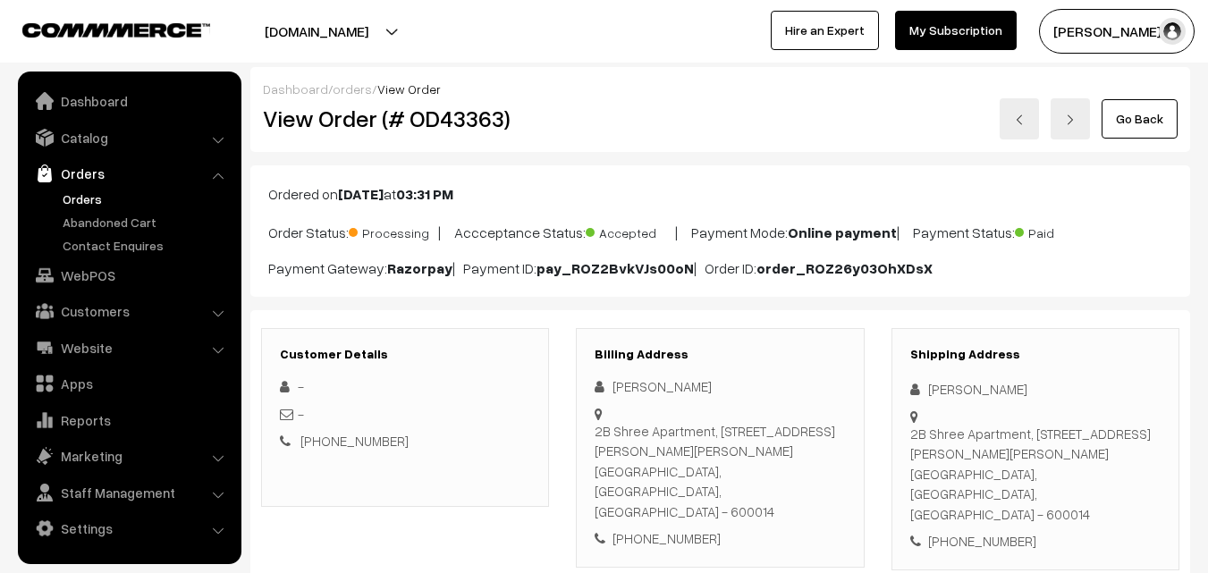
scroll to position [799, 0]
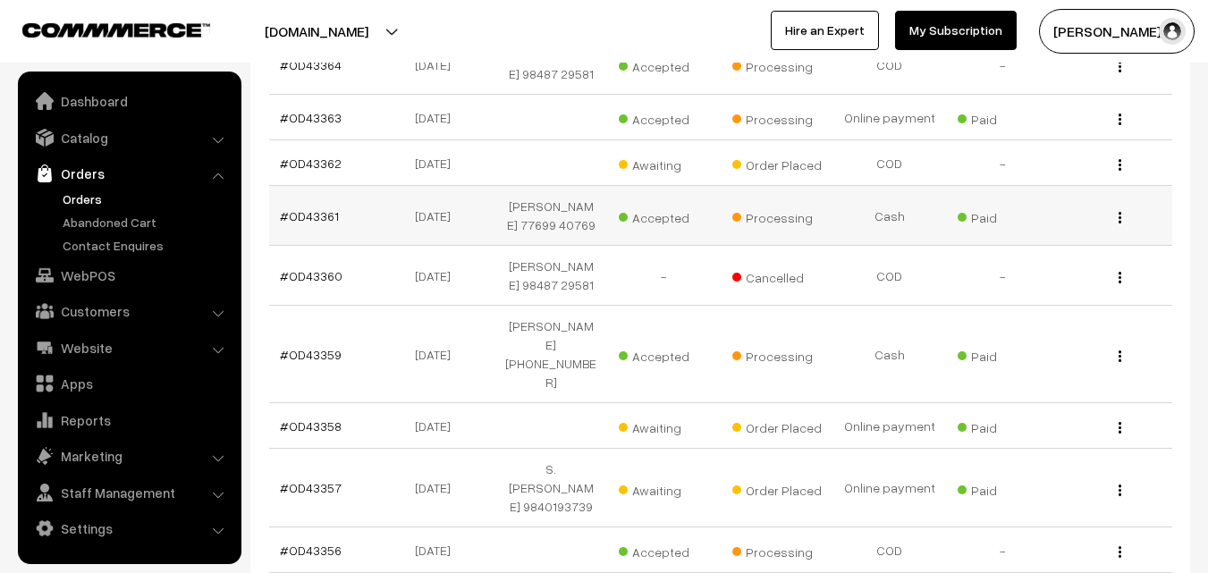
scroll to position [984, 0]
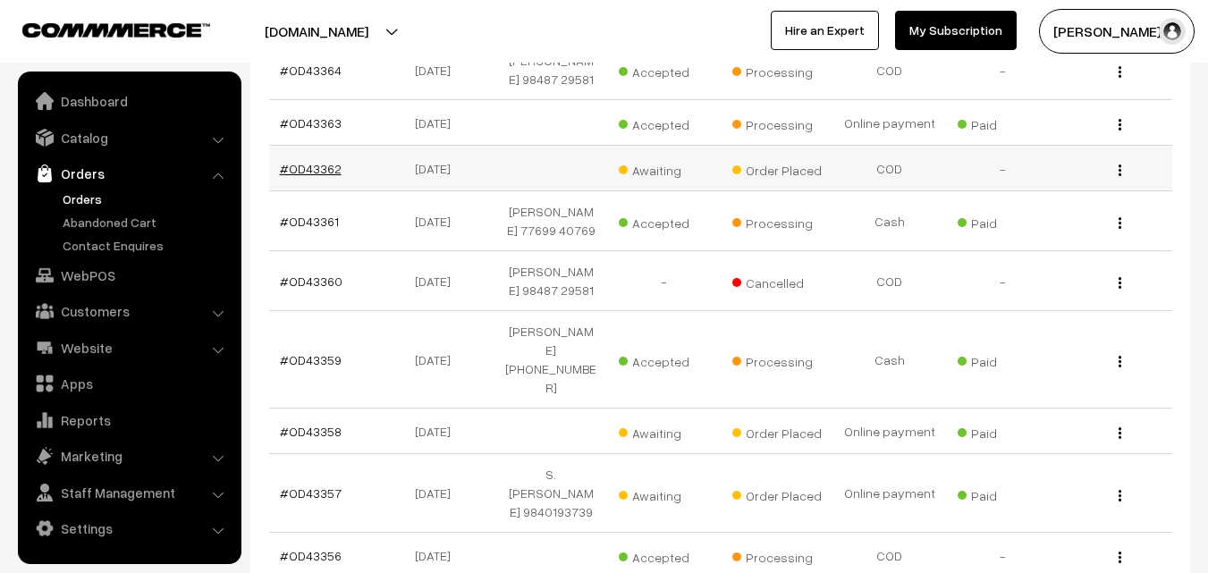
click at [326, 165] on link "#OD43362" at bounding box center [311, 168] width 62 height 15
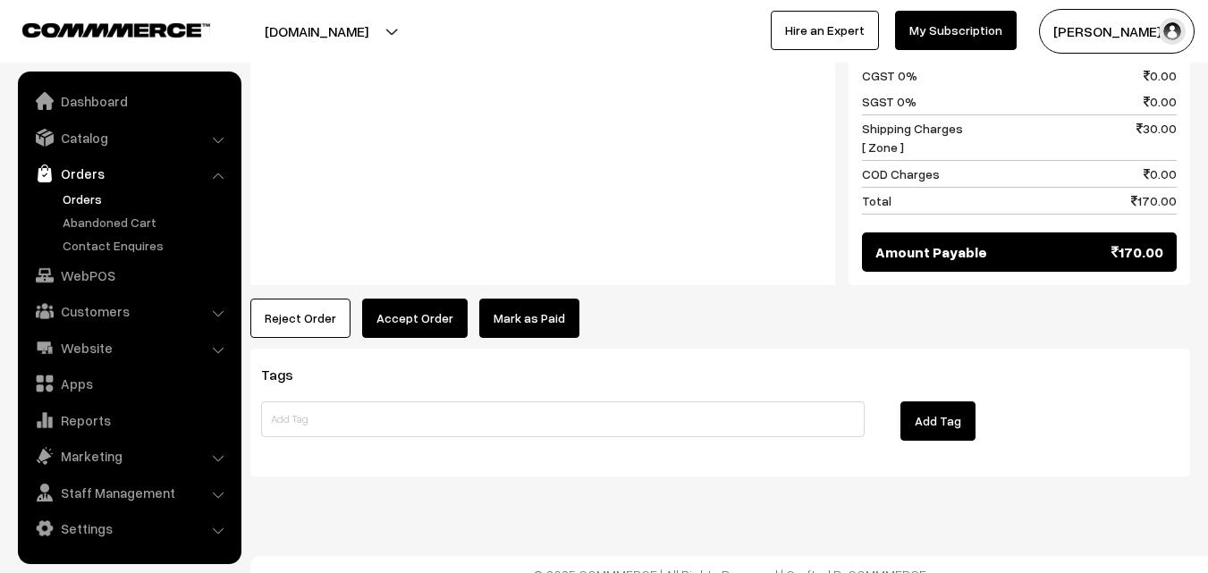
click at [406, 299] on button "Accept Order" at bounding box center [415, 318] width 106 height 39
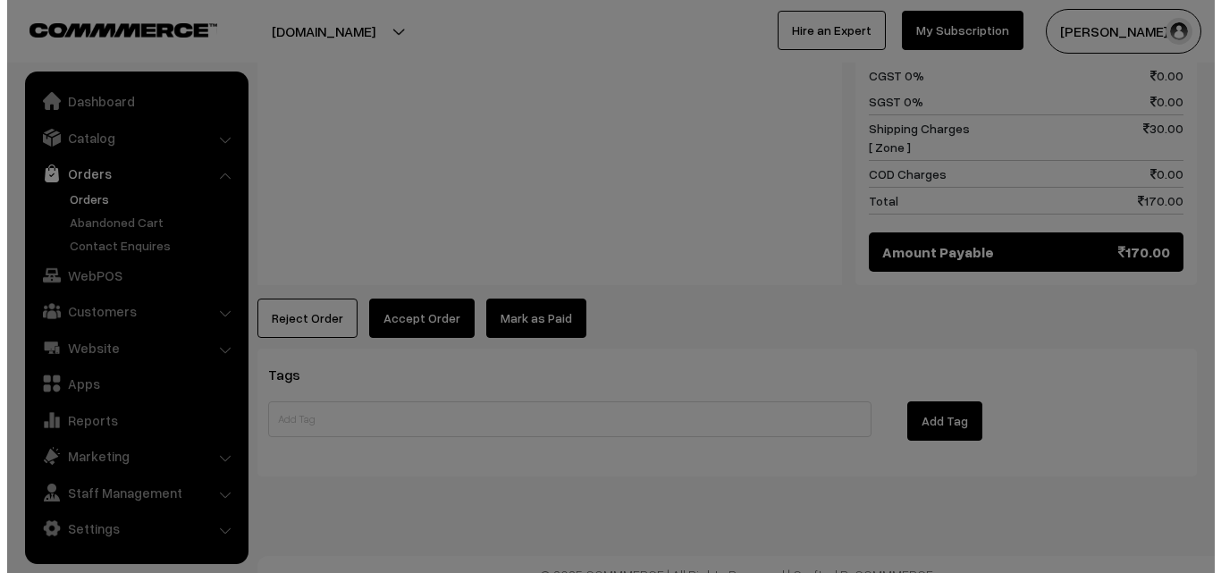
scroll to position [866, 0]
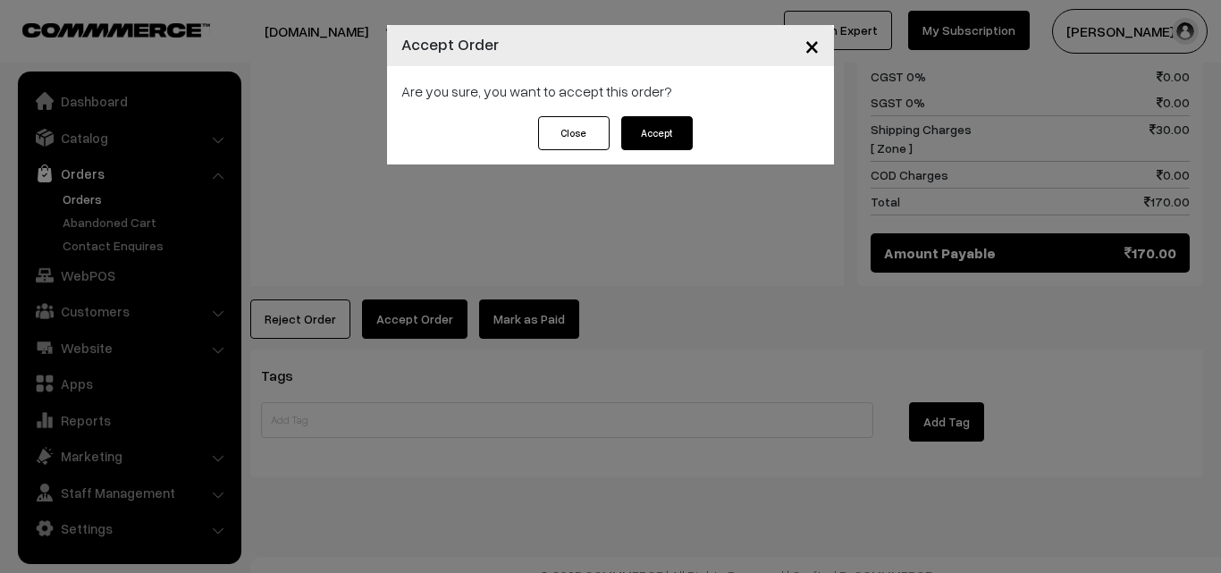
click at [664, 130] on button "Accept" at bounding box center [657, 133] width 72 height 34
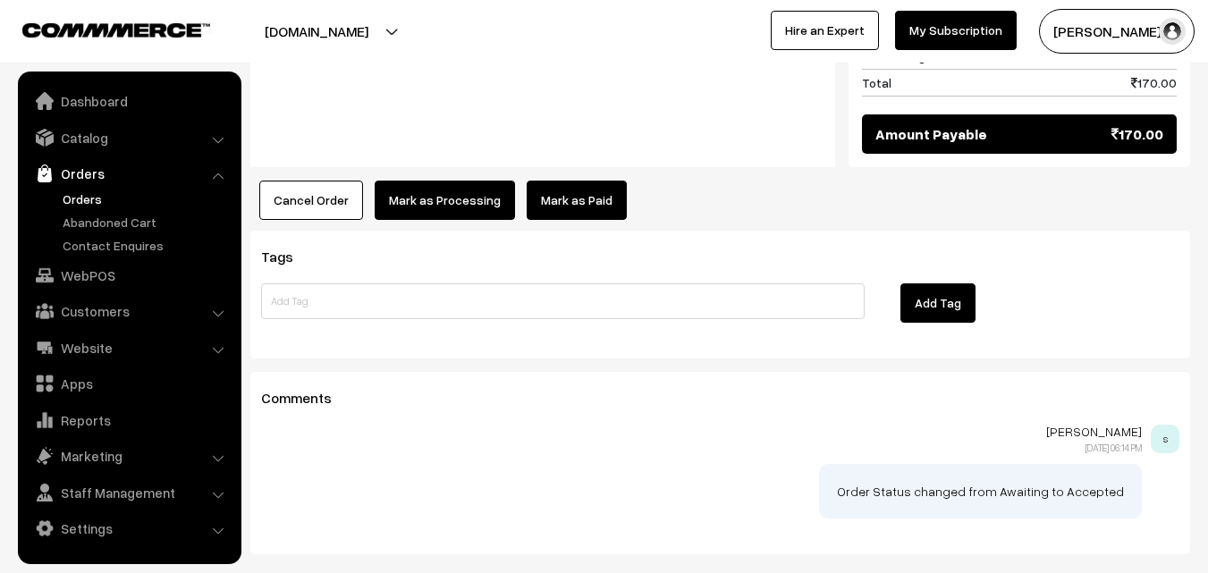
click at [465, 181] on button "Mark as Processing" at bounding box center [445, 200] width 140 height 39
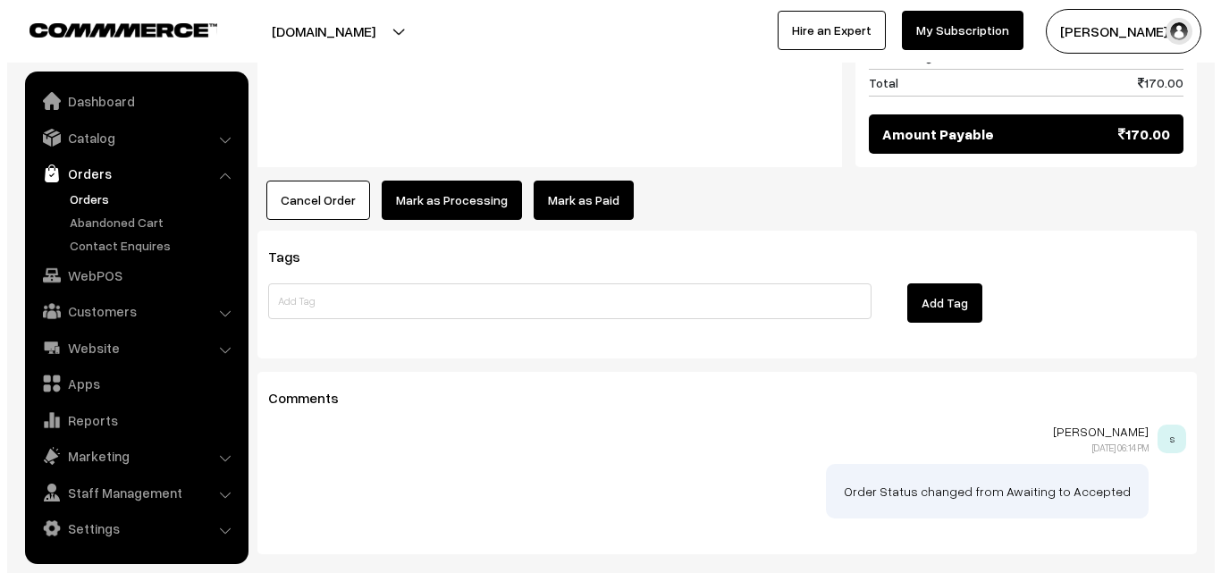
scroll to position [985, 0]
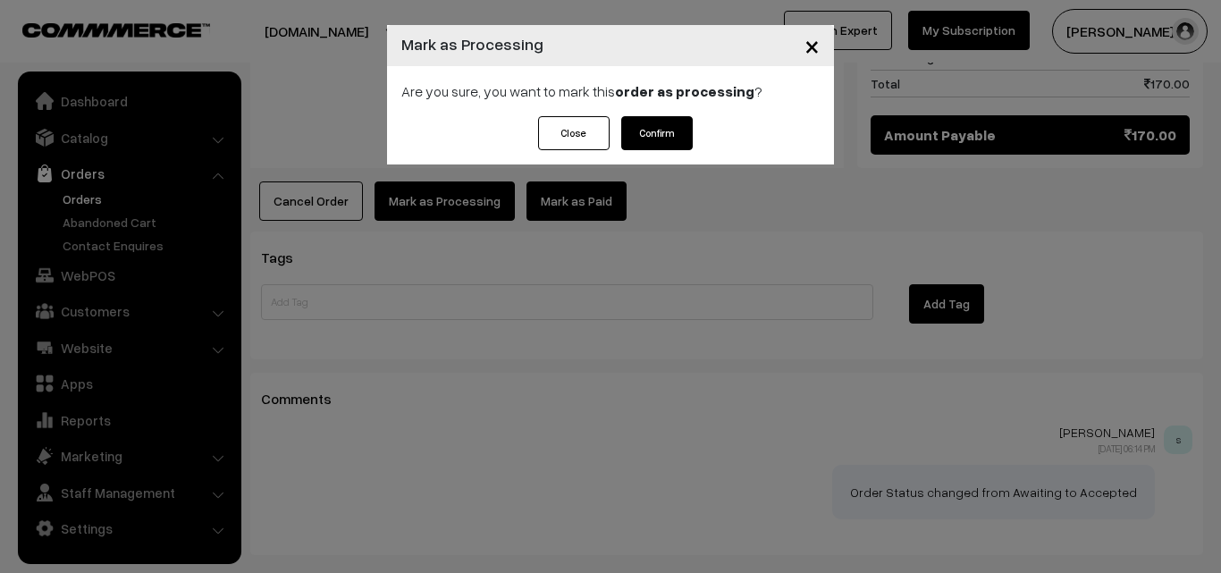
click at [634, 125] on button "Confirm" at bounding box center [657, 133] width 72 height 34
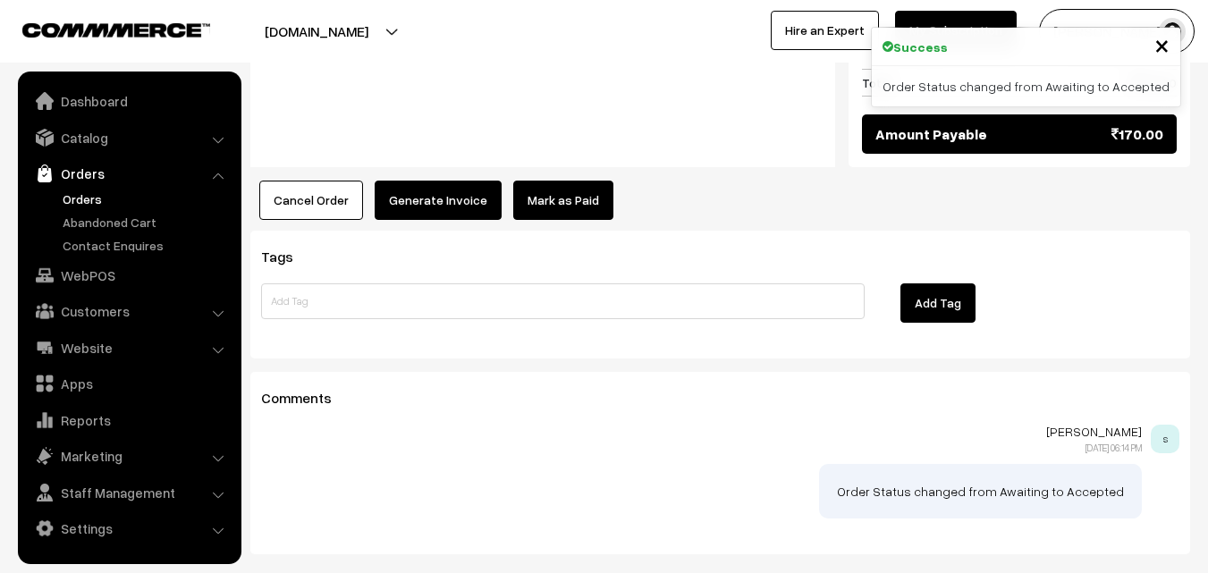
click at [437, 188] on button "Generate Invoice" at bounding box center [438, 200] width 127 height 39
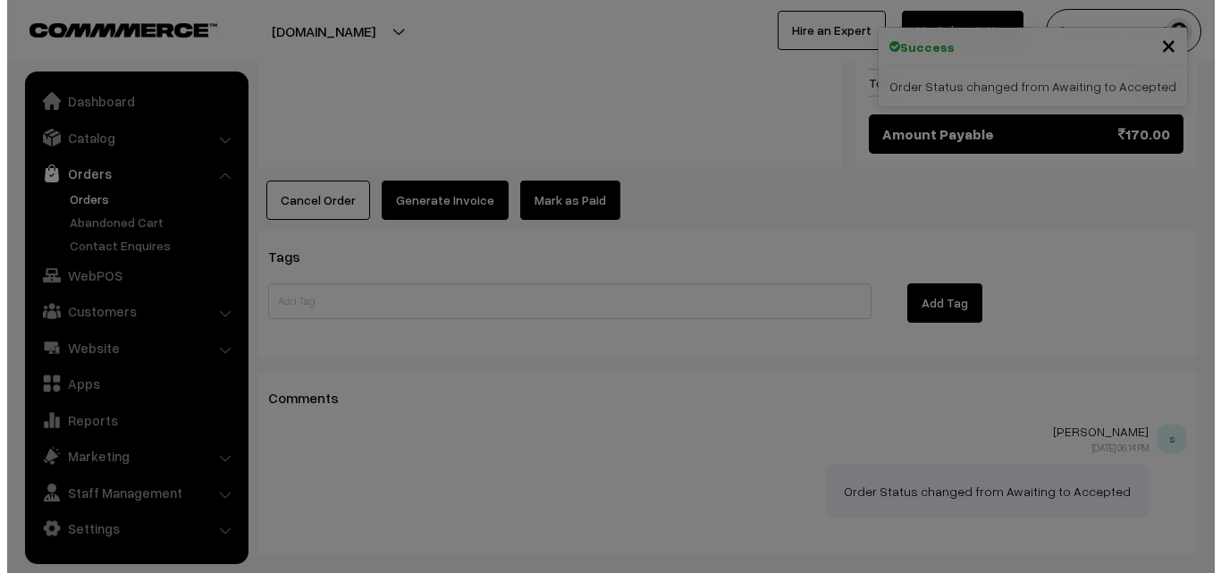
scroll to position [985, 0]
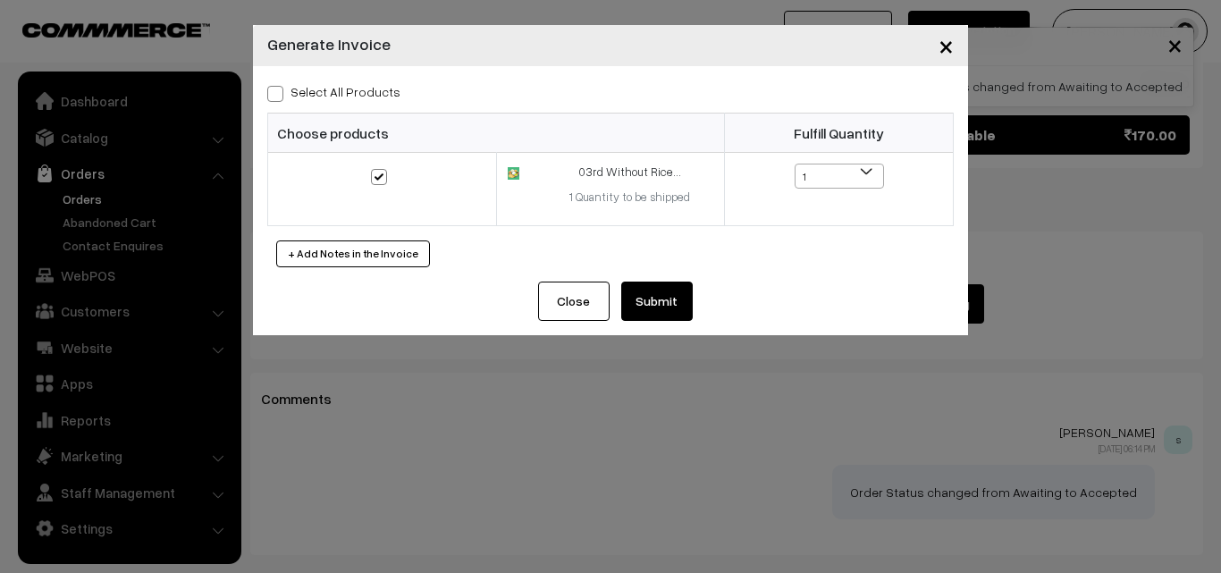
click at [646, 300] on button "Submit" at bounding box center [657, 301] width 72 height 39
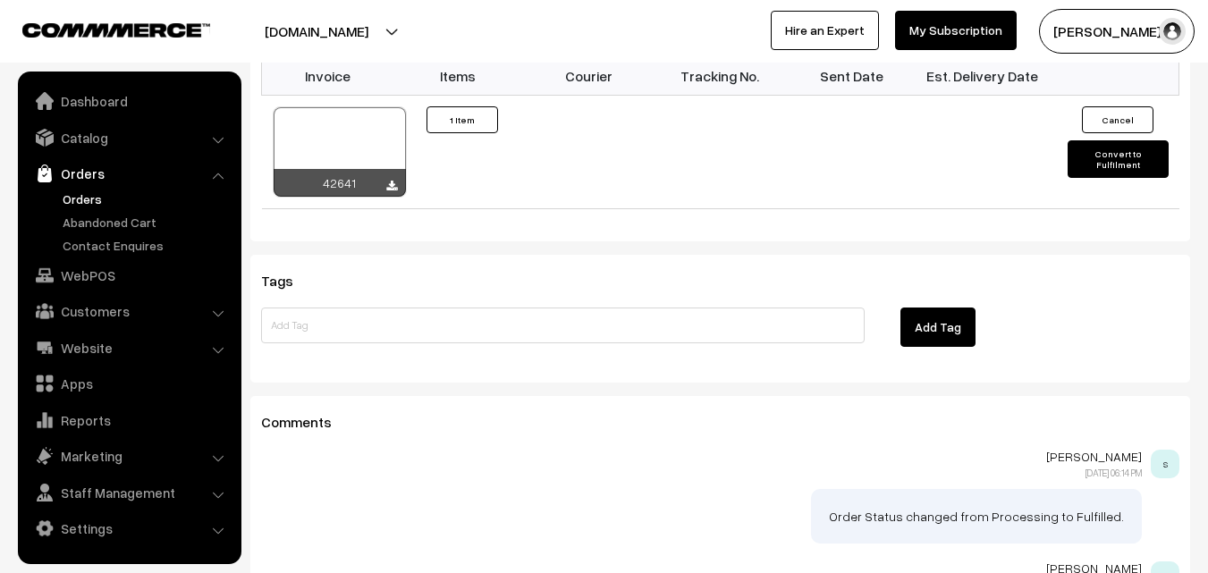
scroll to position [1252, 0]
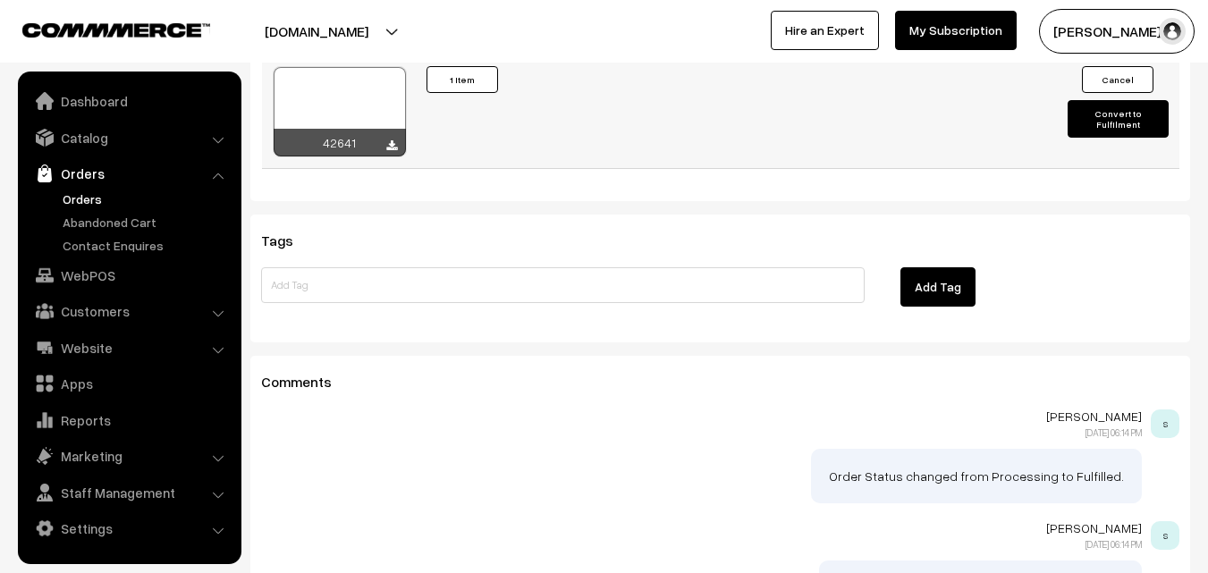
click at [366, 79] on div at bounding box center [340, 111] width 132 height 89
click at [82, 192] on link "Orders" at bounding box center [146, 199] width 177 height 19
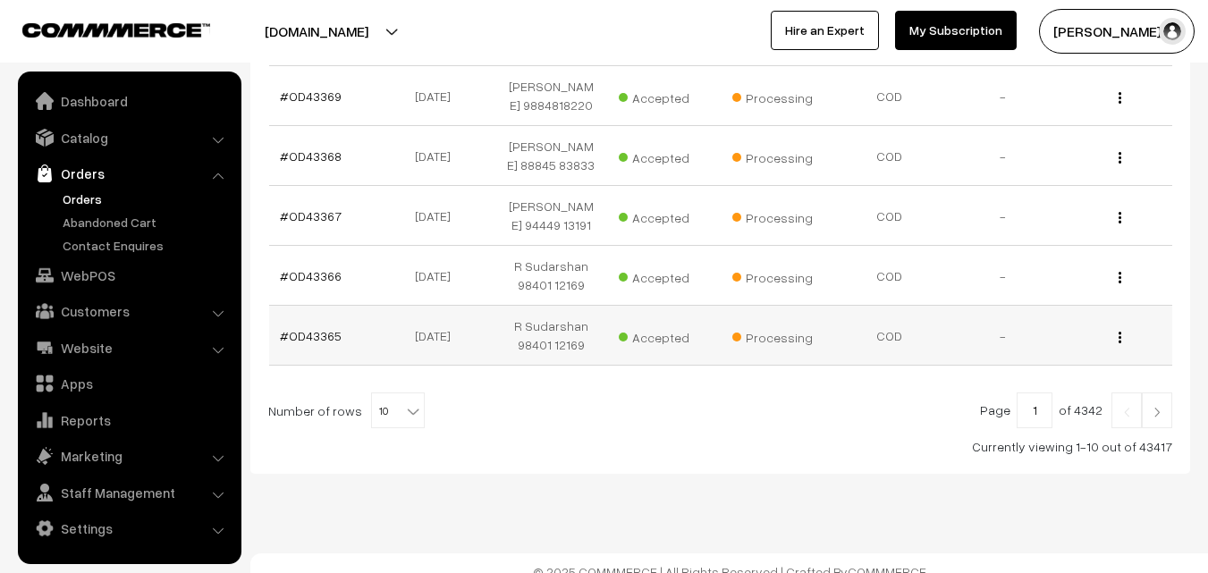
scroll to position [675, 0]
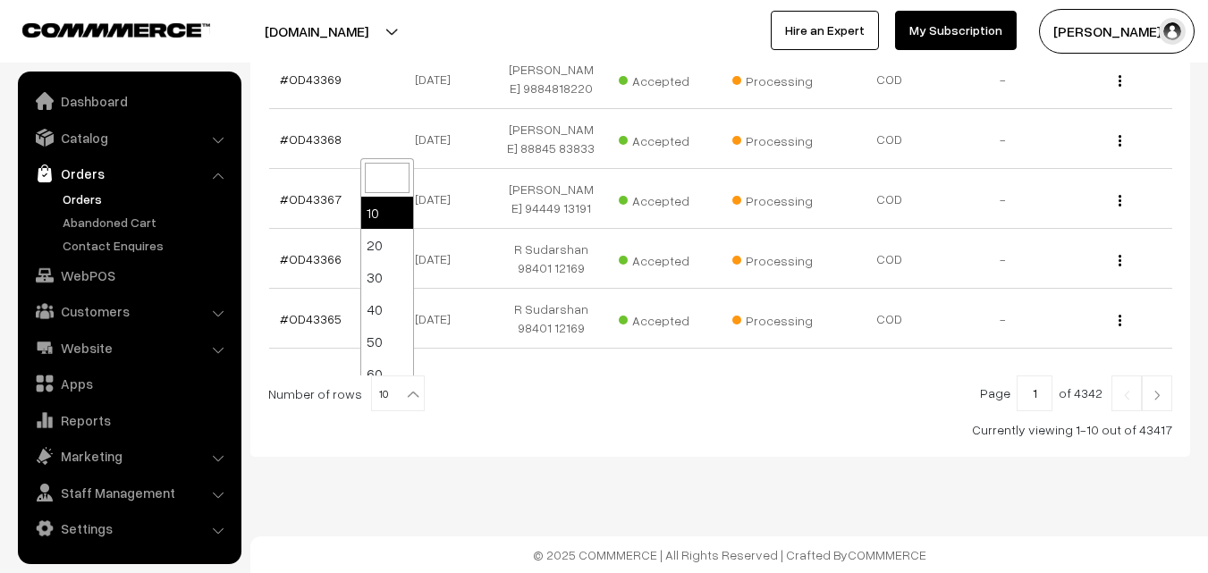
click at [386, 405] on span "10" at bounding box center [398, 394] width 52 height 36
select select "100"
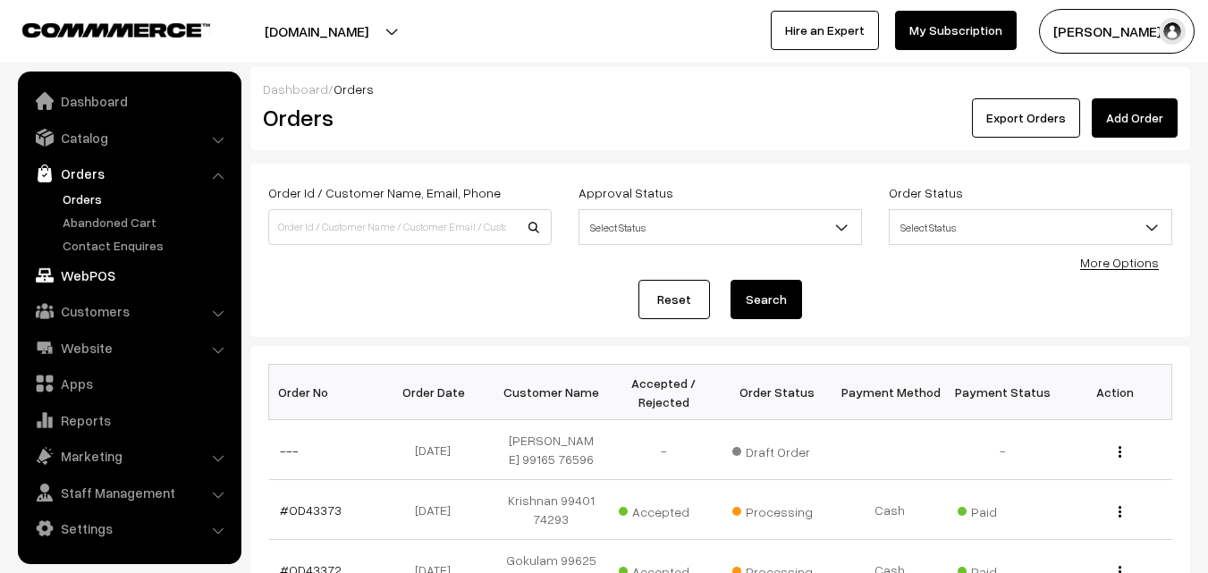
click at [80, 280] on link "WebPOS" at bounding box center [128, 275] width 213 height 32
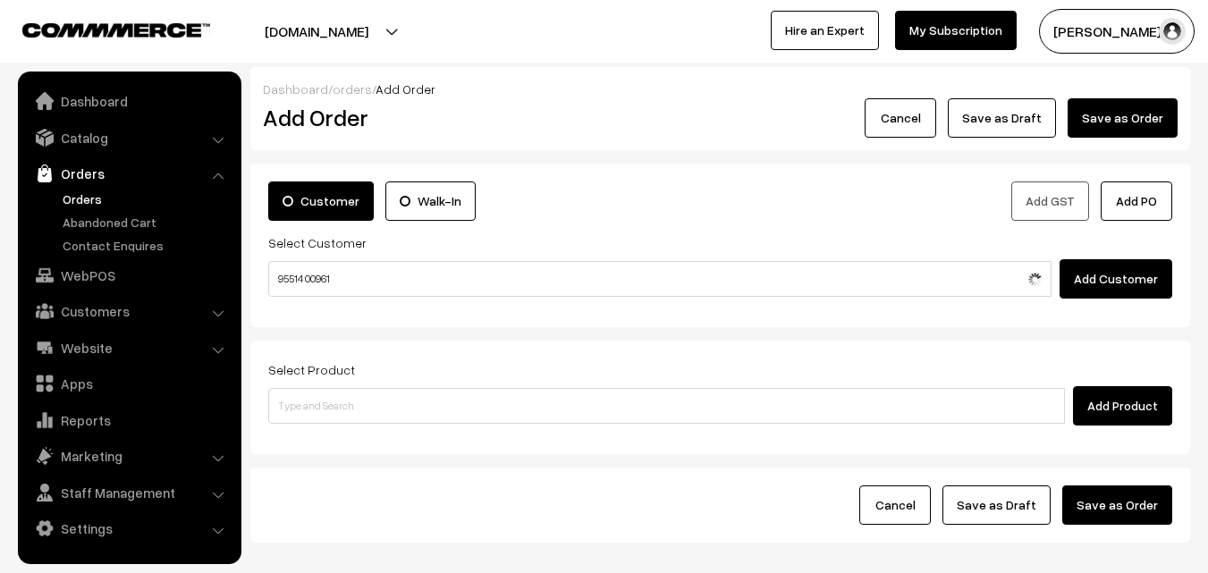
click at [309, 274] on input "95514 00961" at bounding box center [659, 279] width 783 height 36
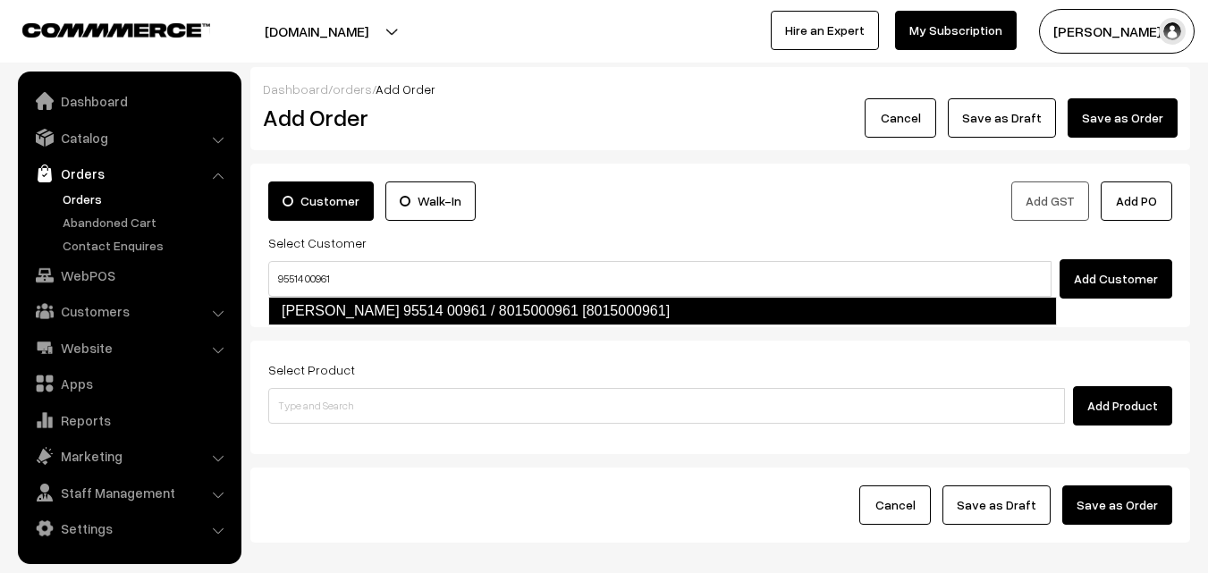
click at [313, 308] on link "Sriram 95514 00961 / 8015000961 [8015000961]" at bounding box center [662, 311] width 789 height 29
type input "95514 00961"
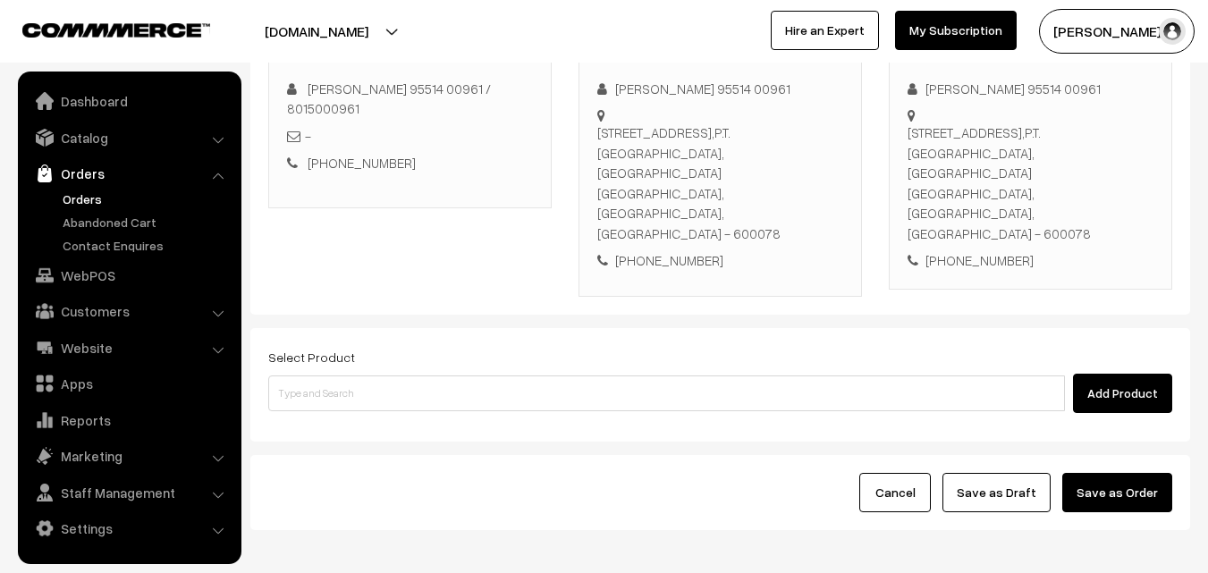
scroll to position [306, 0]
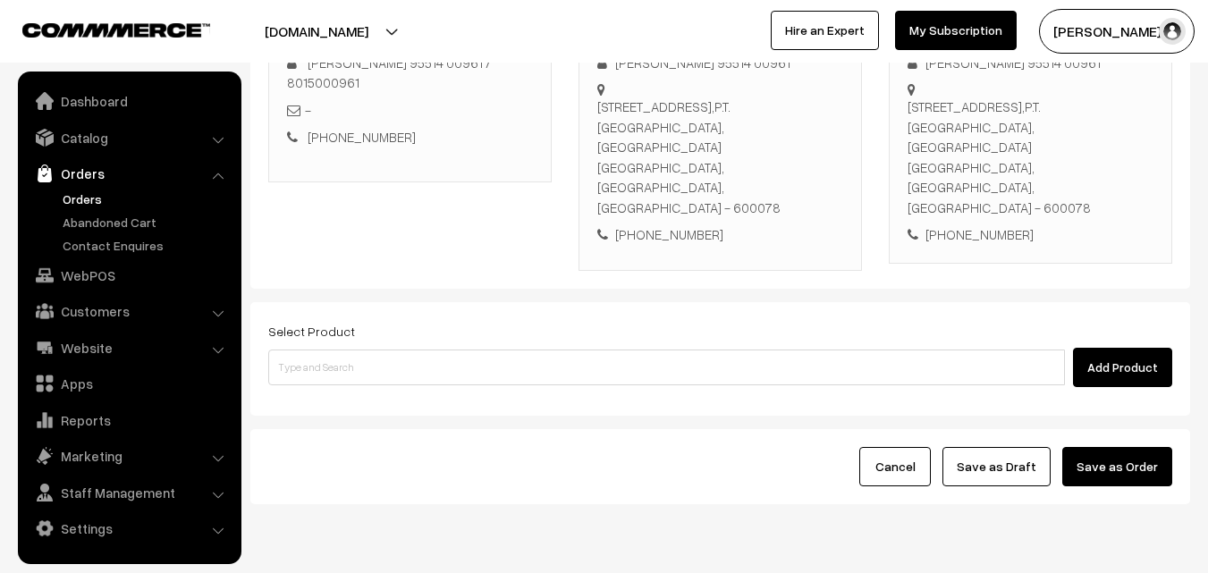
click at [473, 325] on div "Select Product Add Product" at bounding box center [720, 359] width 940 height 114
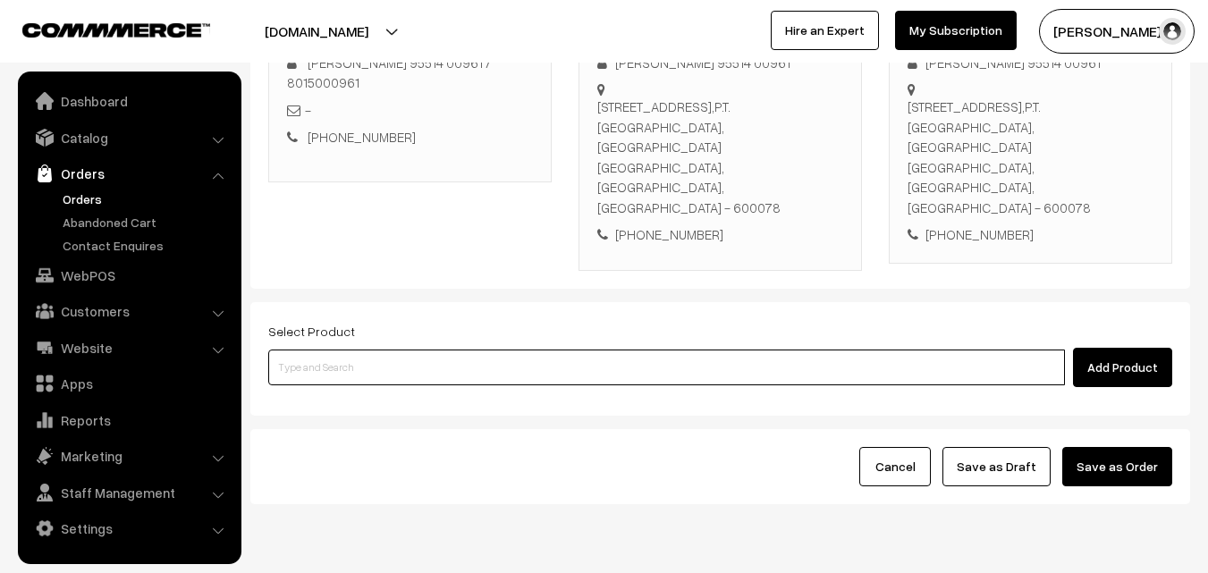
click at [487, 350] on input at bounding box center [666, 368] width 797 height 36
click at [419, 350] on input at bounding box center [666, 368] width 797 height 36
paste input "03rd Without Rice..."
type input "03rd Without Rice..."
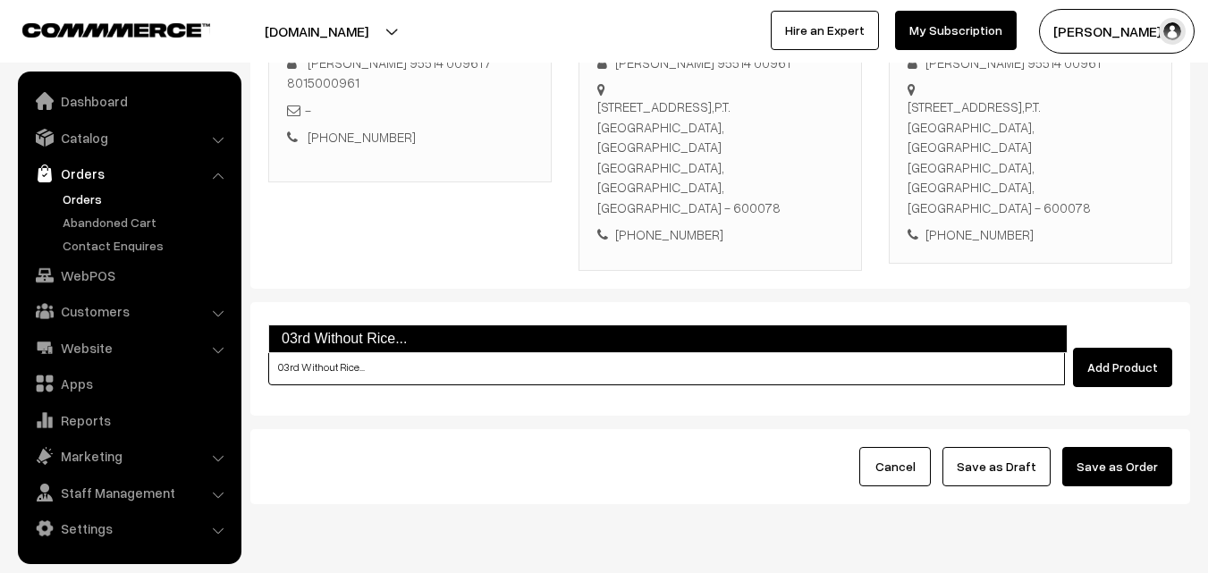
click at [349, 340] on link "03rd Without Rice..." at bounding box center [667, 339] width 799 height 29
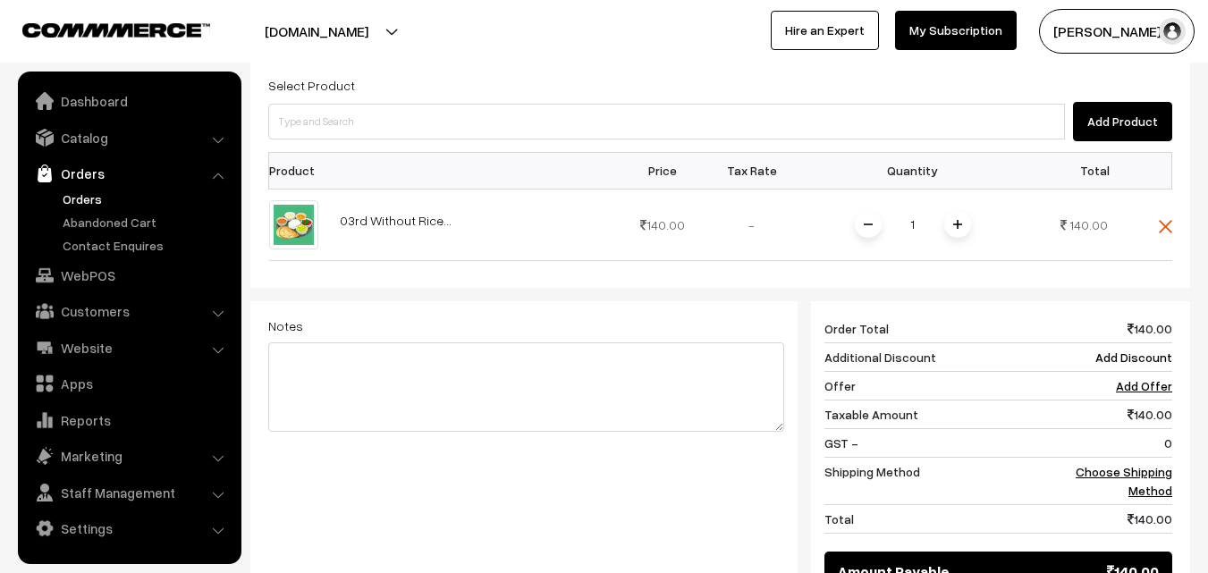
scroll to position [740, 0]
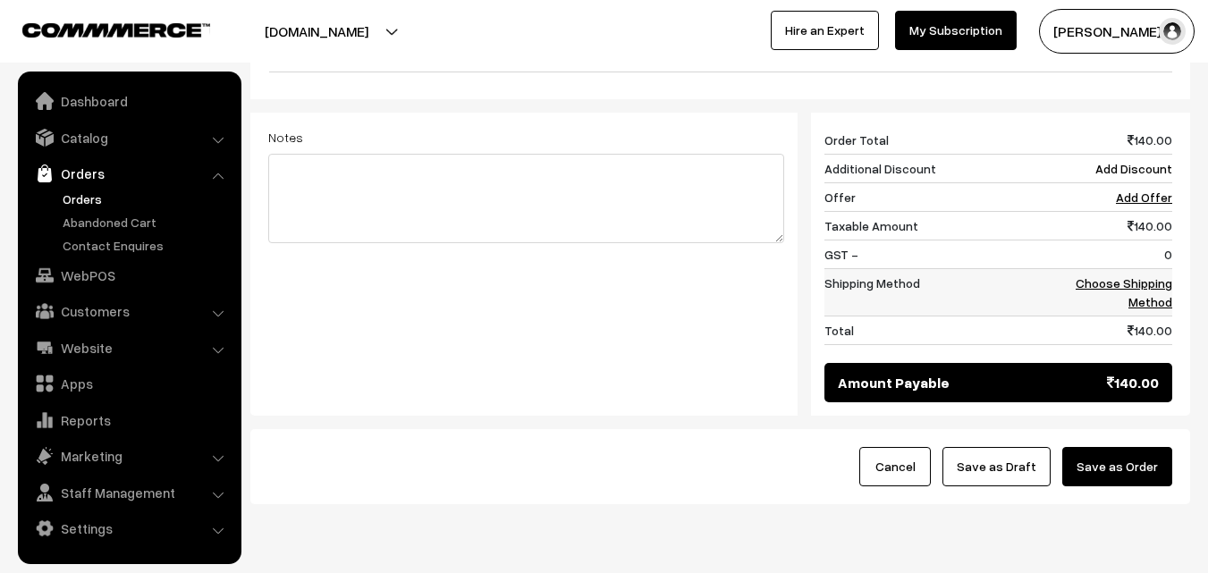
click at [1167, 275] on link "Choose Shipping Method" at bounding box center [1124, 292] width 97 height 34
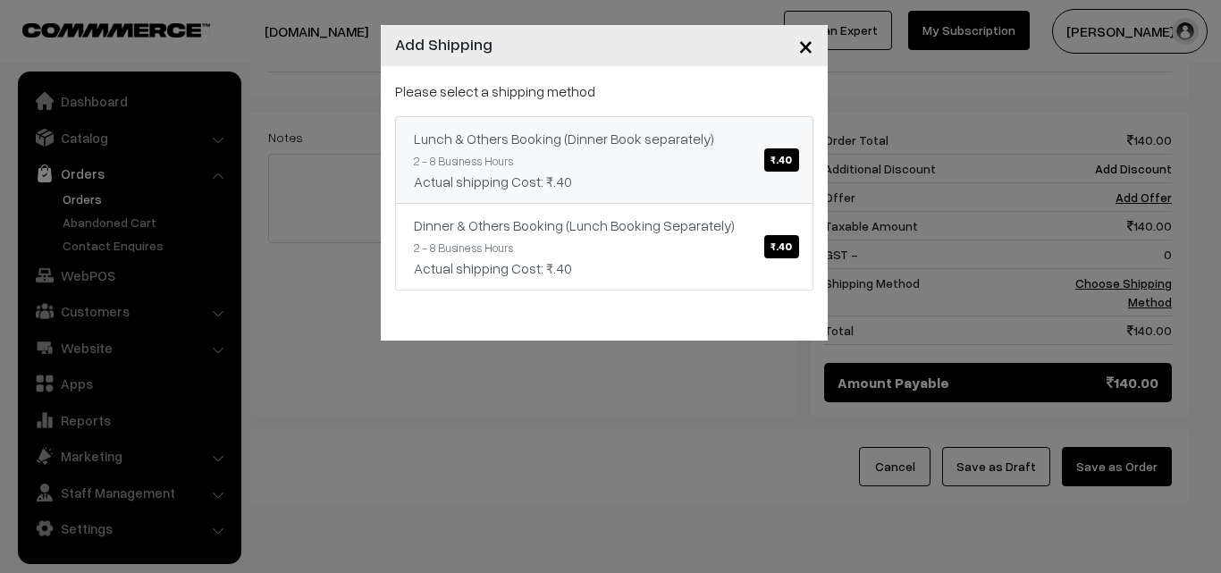
click at [674, 146] on link "Lunch & Others Booking (Dinner Book separately) ₹.40 2 - 8 Business Hours Actua…" at bounding box center [604, 160] width 418 height 88
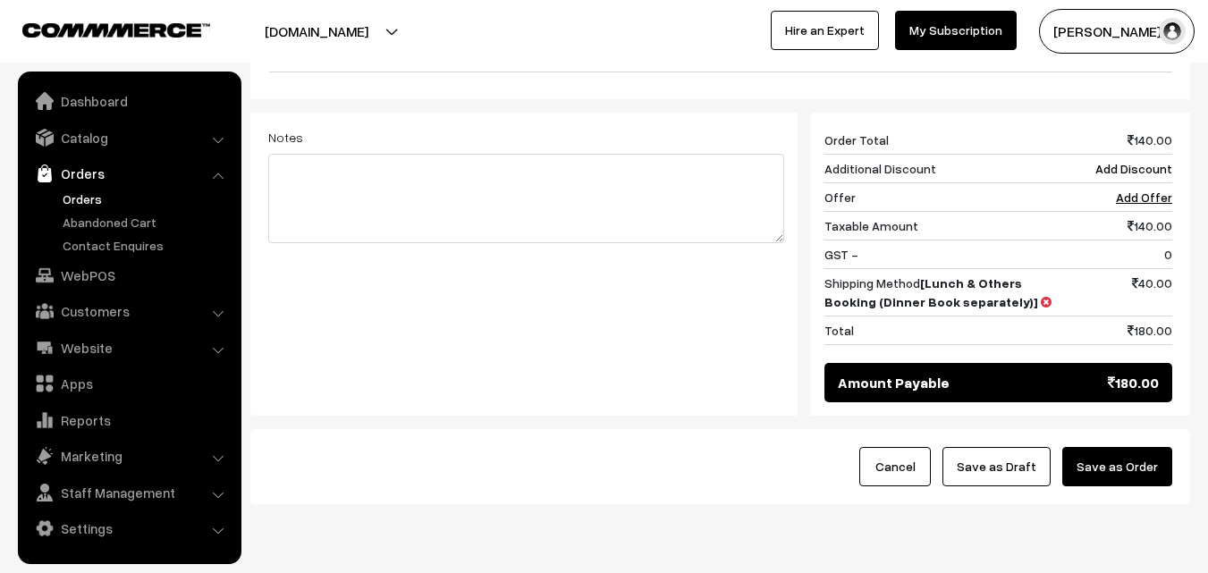
click at [1140, 447] on button "Save as Order" at bounding box center [1117, 466] width 110 height 39
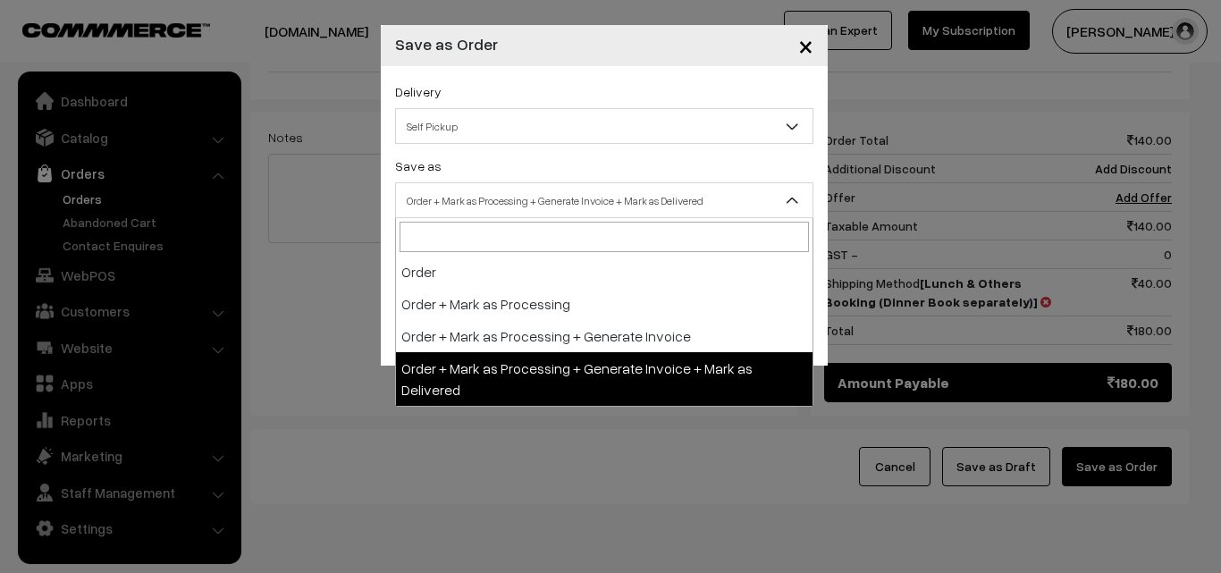
click at [553, 182] on span "Order + Mark as Processing + Generate Invoice + Mark as Delivered" at bounding box center [604, 200] width 418 height 36
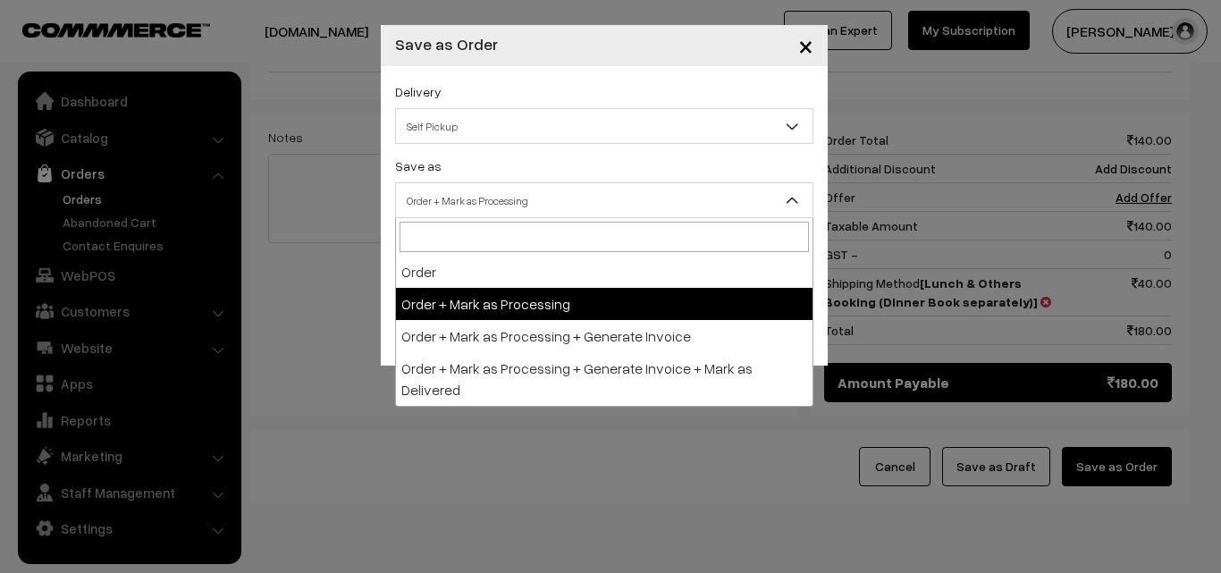
click at [551, 211] on span "Order + Mark as Processing" at bounding box center [604, 200] width 417 height 31
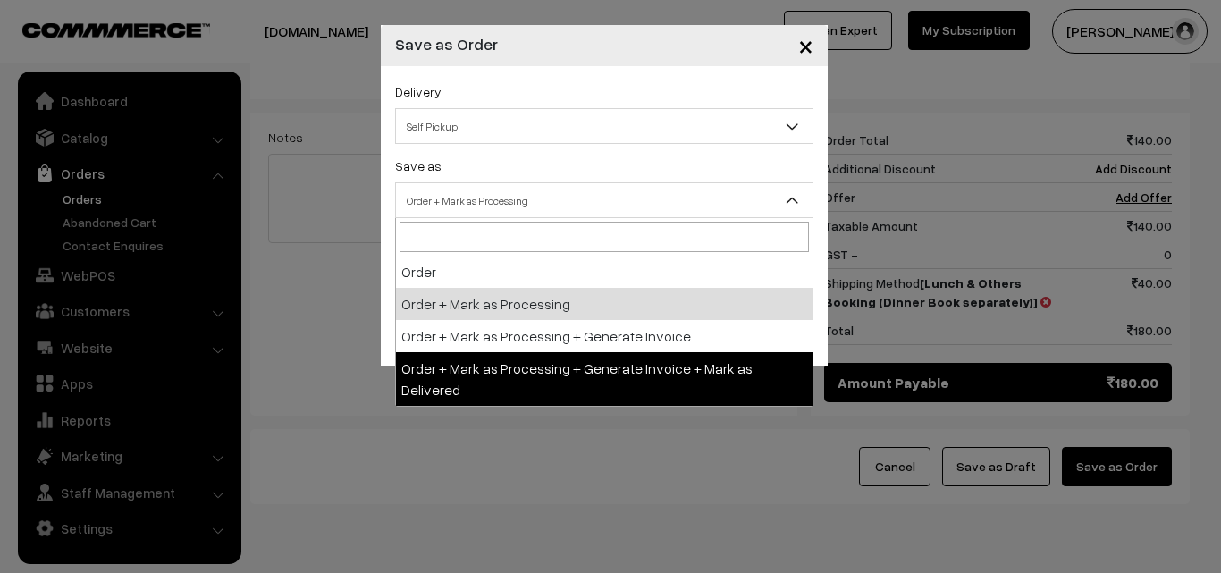
drag, startPoint x: 543, startPoint y: 355, endPoint x: 553, endPoint y: 319, distance: 37.1
select select "3"
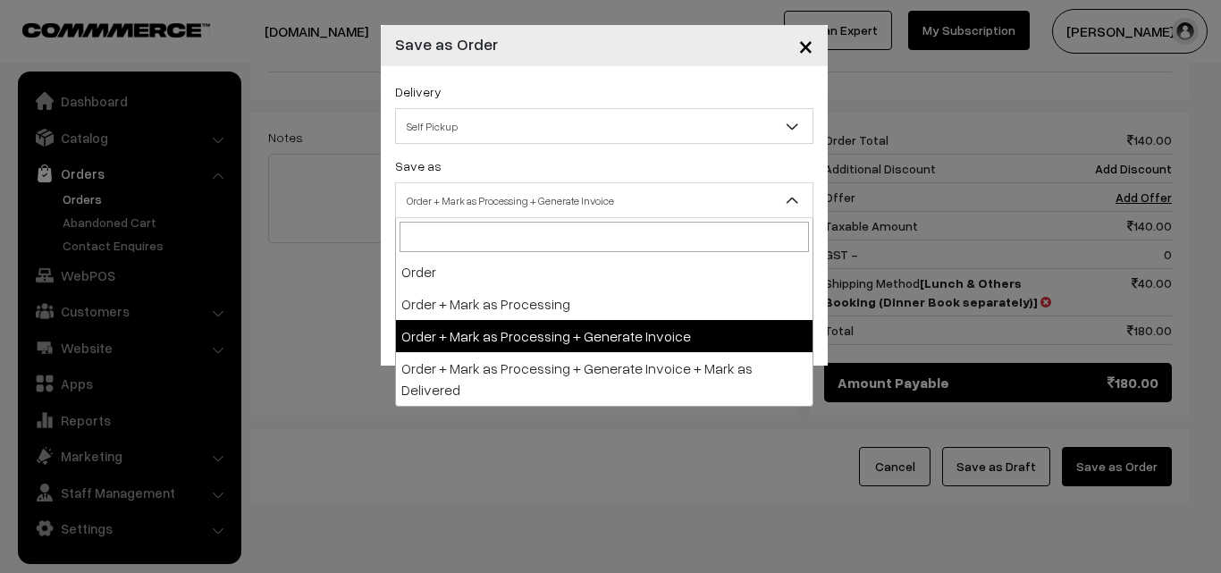
click at [553, 203] on span "Order + Mark as Processing + Generate Invoice" at bounding box center [604, 200] width 417 height 31
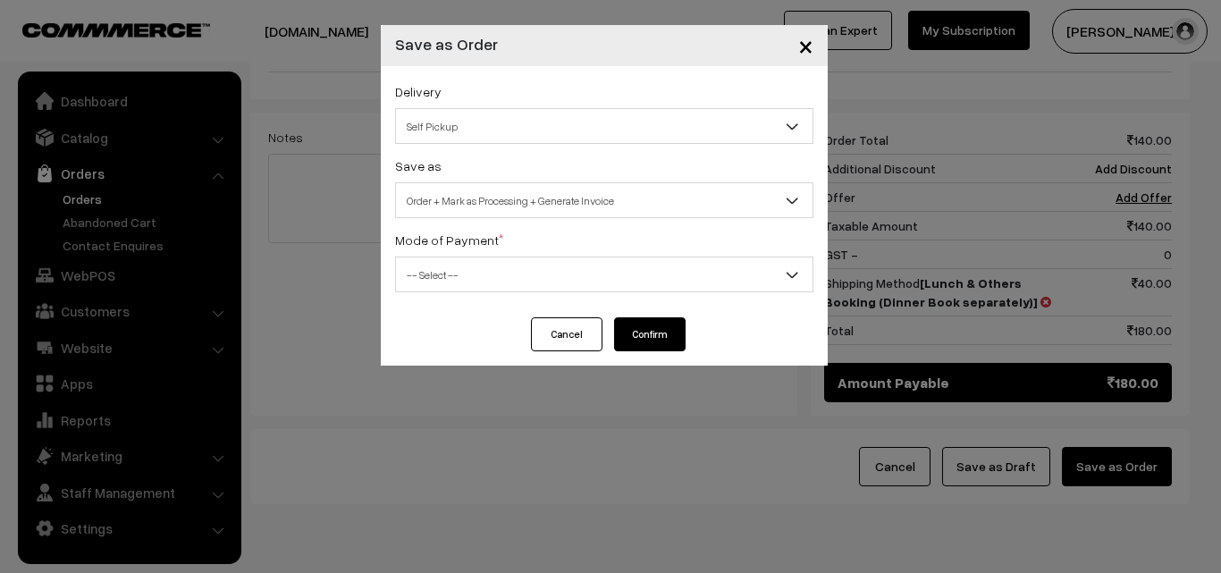
click at [512, 249] on div "Mode of Payment * -- Select -- COD Cash Cheque NEFT Online Payment DD Others --…" at bounding box center [604, 260] width 418 height 63
click at [519, 283] on span "-- Select --" at bounding box center [604, 274] width 417 height 31
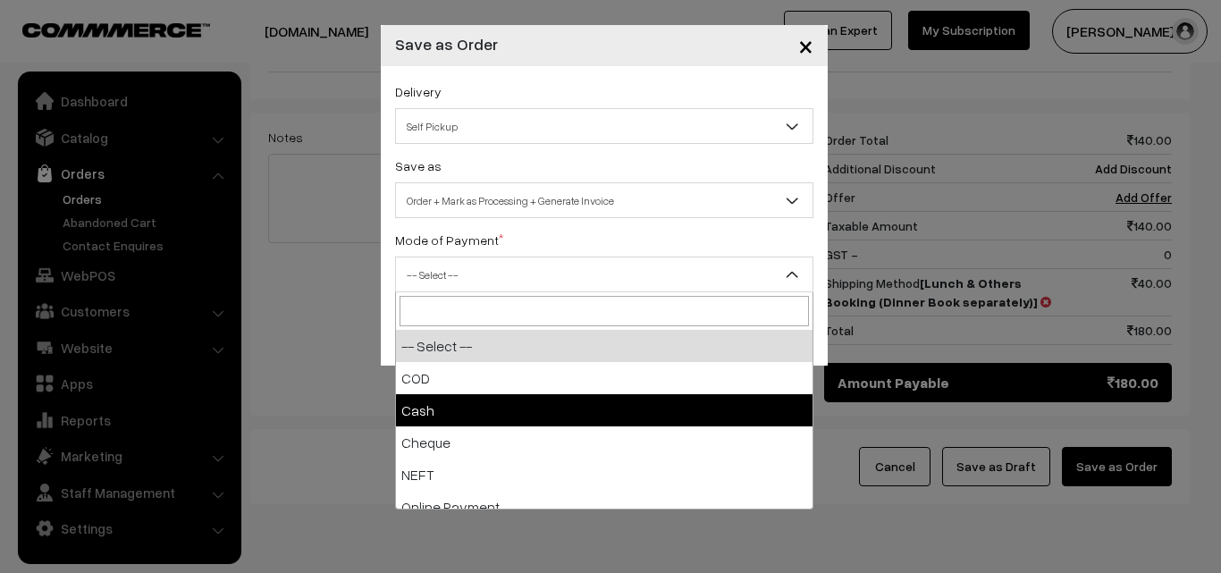
select select "1"
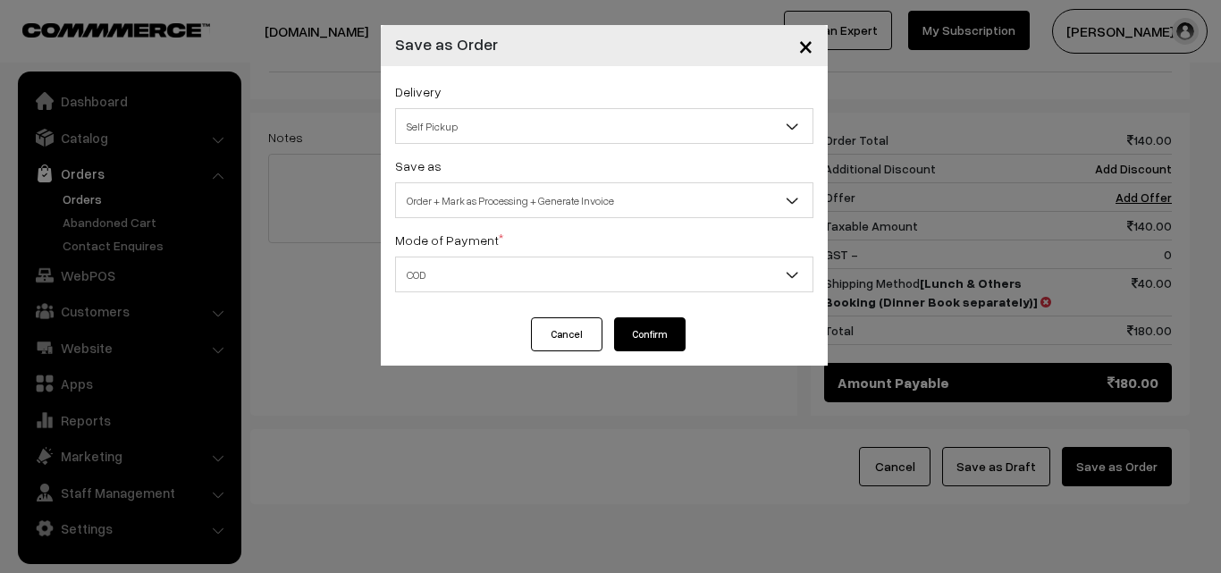
click at [650, 341] on button "Confirm" at bounding box center [650, 334] width 72 height 34
click at [554, 343] on button "Cancel" at bounding box center [566, 334] width 72 height 34
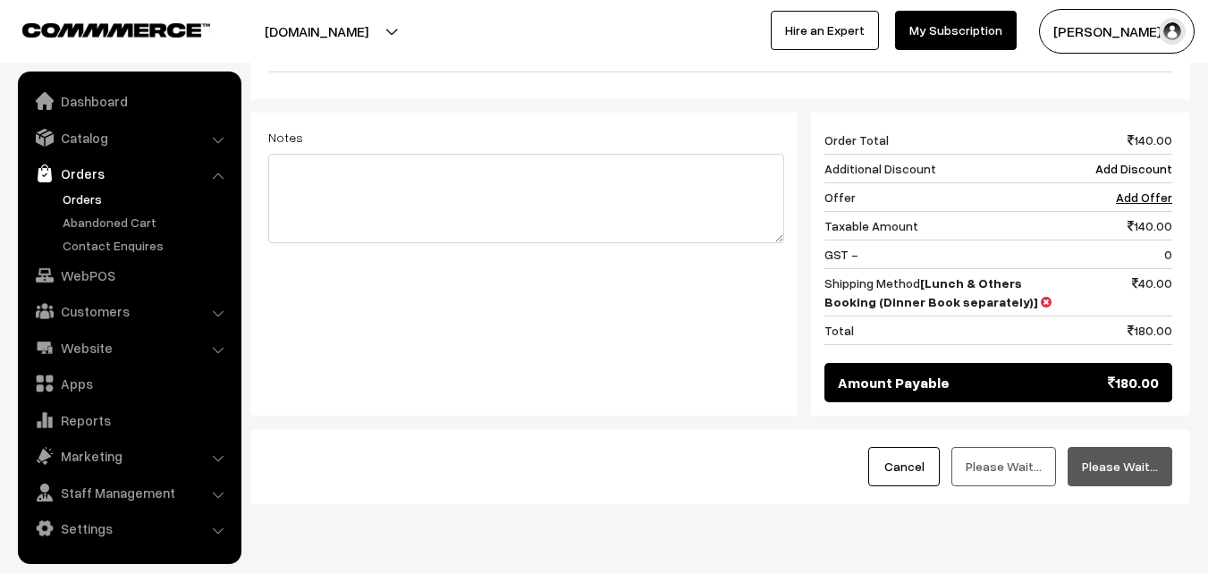
click at [914, 447] on button "Cancel" at bounding box center [904, 466] width 72 height 39
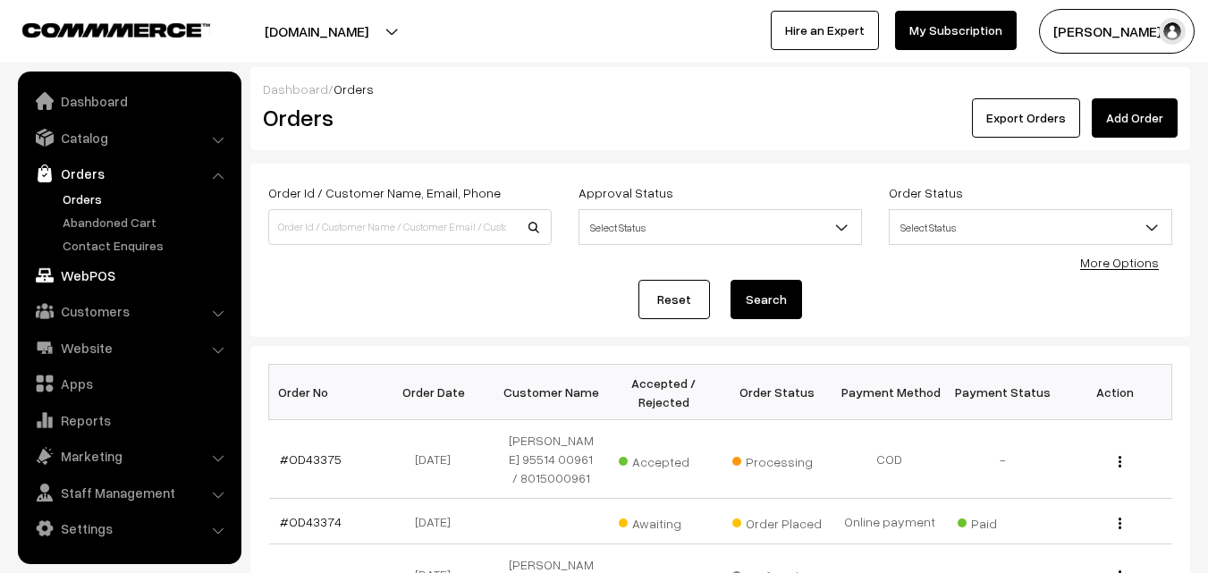
click at [109, 268] on link "WebPOS" at bounding box center [128, 275] width 213 height 32
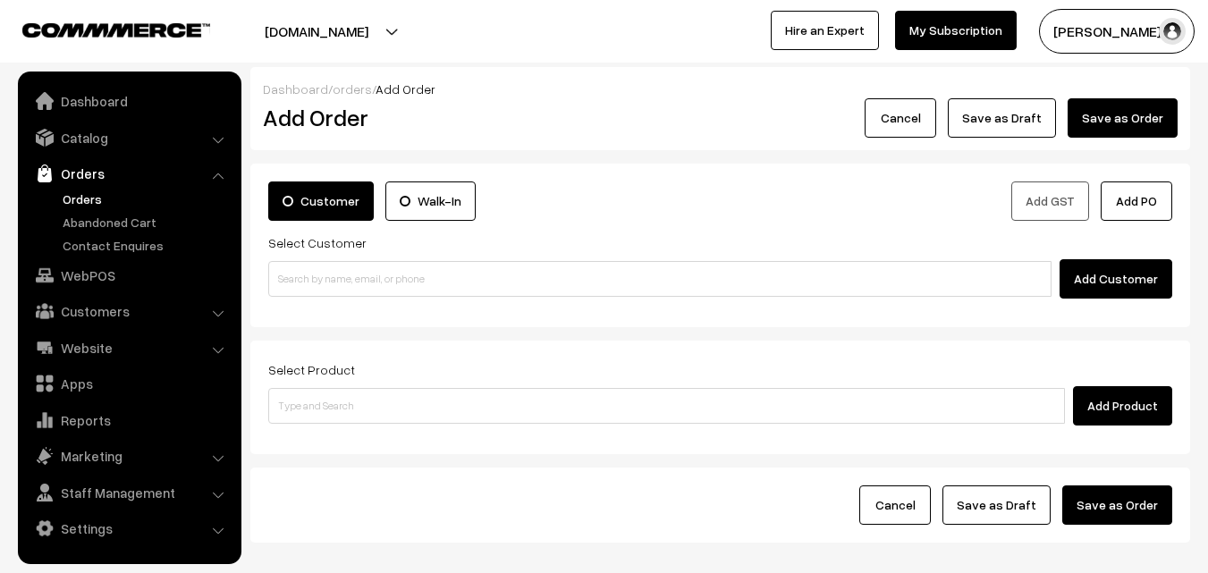
click at [95, 191] on link "Orders" at bounding box center [146, 199] width 177 height 19
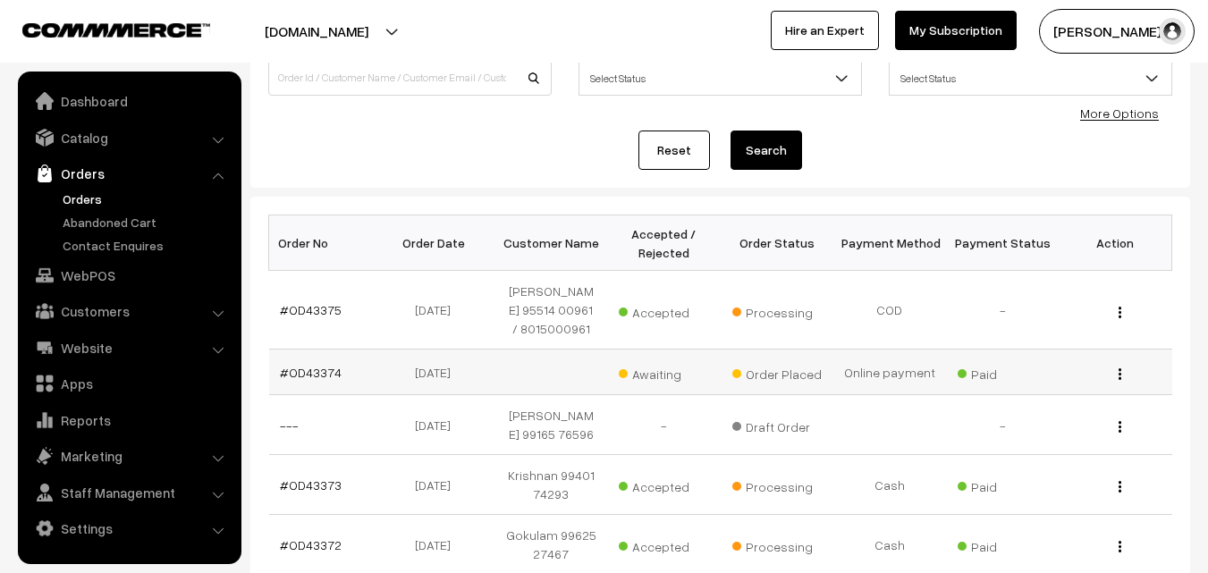
scroll to position [179, 0]
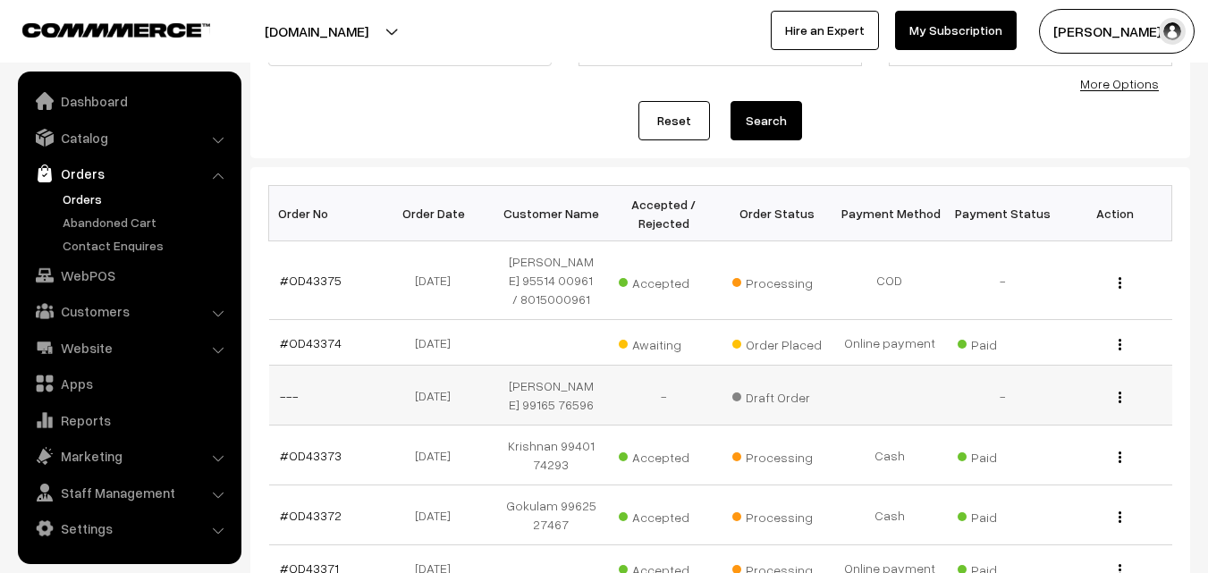
click at [1120, 395] on img "button" at bounding box center [1120, 398] width 3 height 12
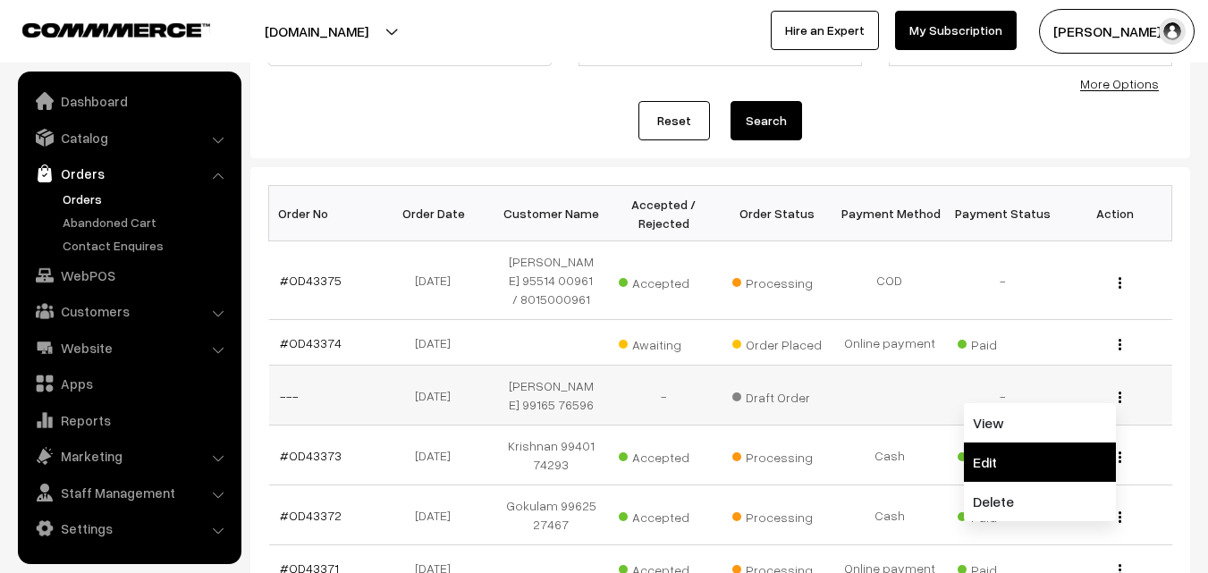
click at [1041, 469] on link "Edit" at bounding box center [1040, 462] width 152 height 39
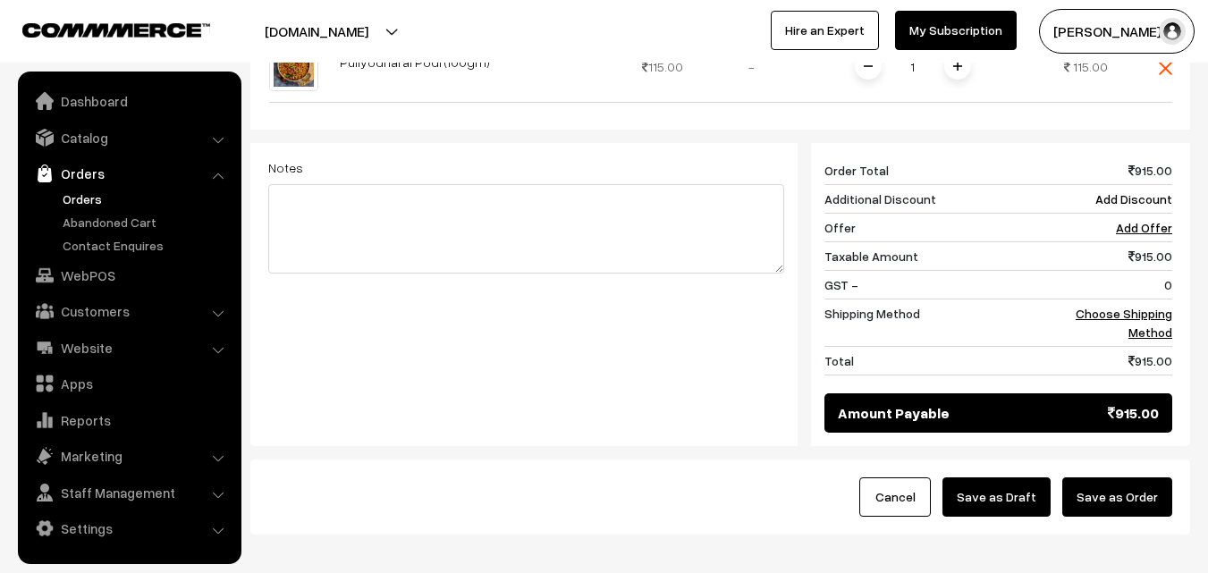
scroll to position [961, 0]
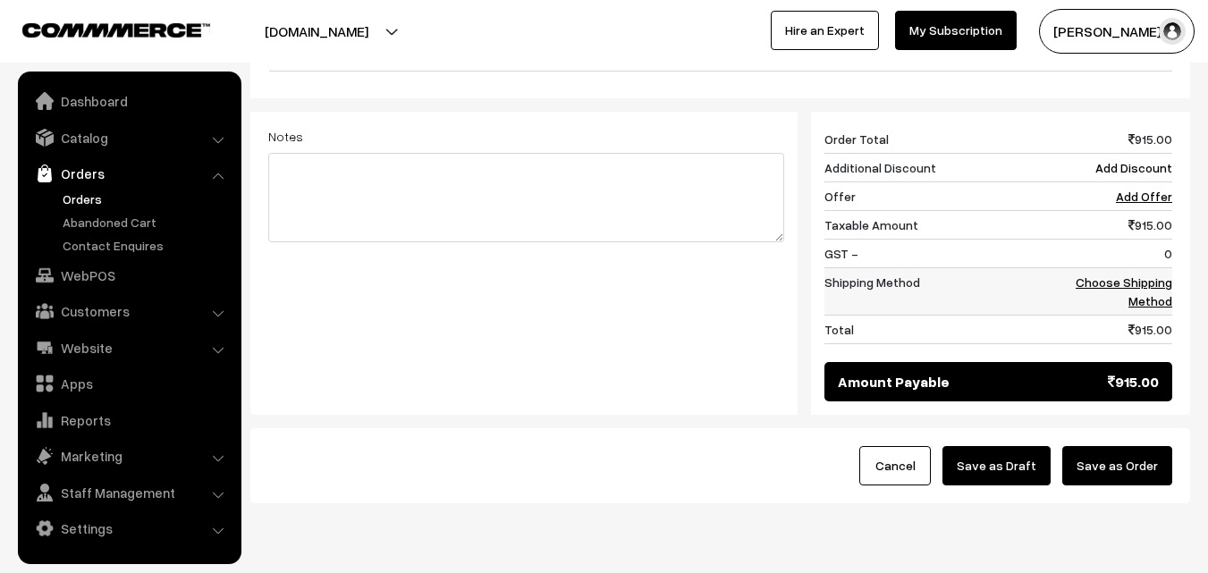
click at [1149, 275] on link "Choose Shipping Method" at bounding box center [1124, 292] width 97 height 34
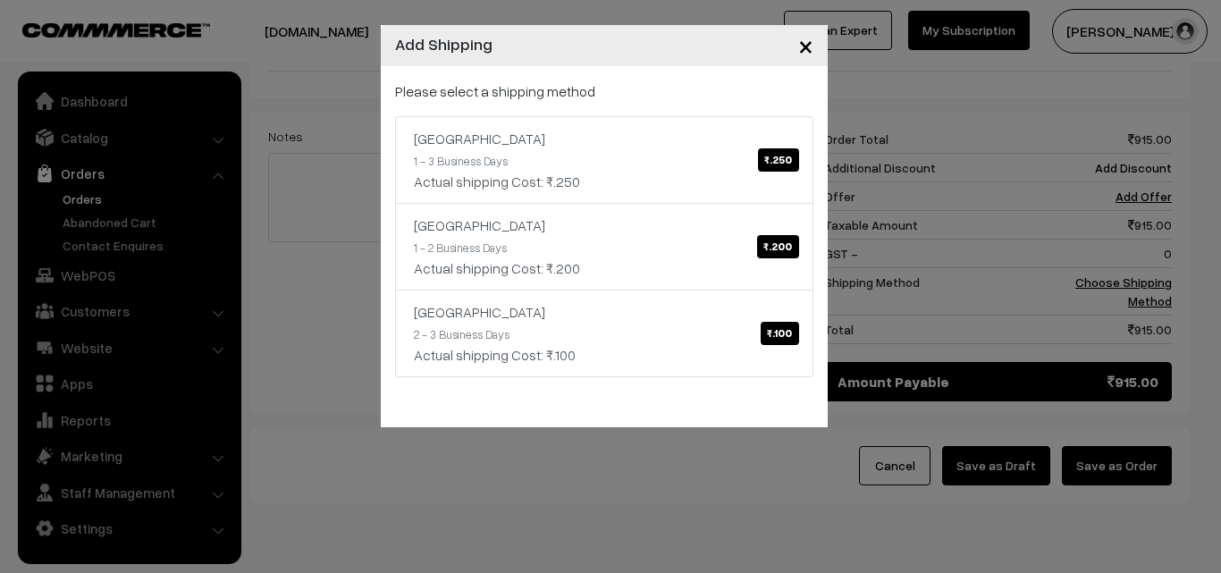
click at [1094, 430] on div "× Add Shipping Please select a shipping method India ₹.250 1 - 3 Business Days …" at bounding box center [610, 286] width 1221 height 573
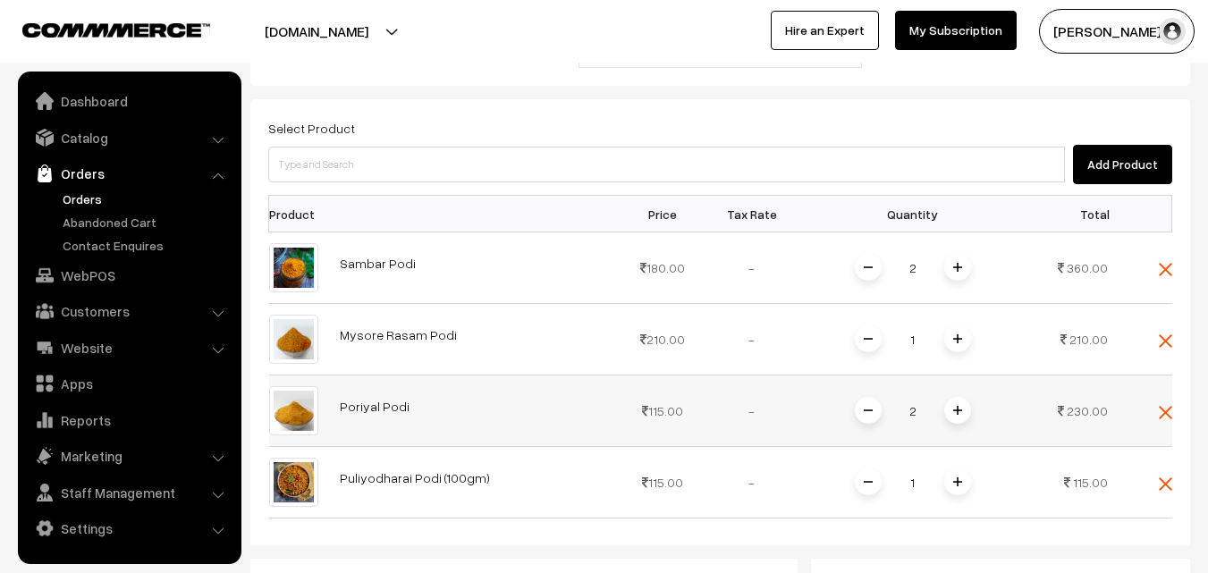
scroll to position [693, 0]
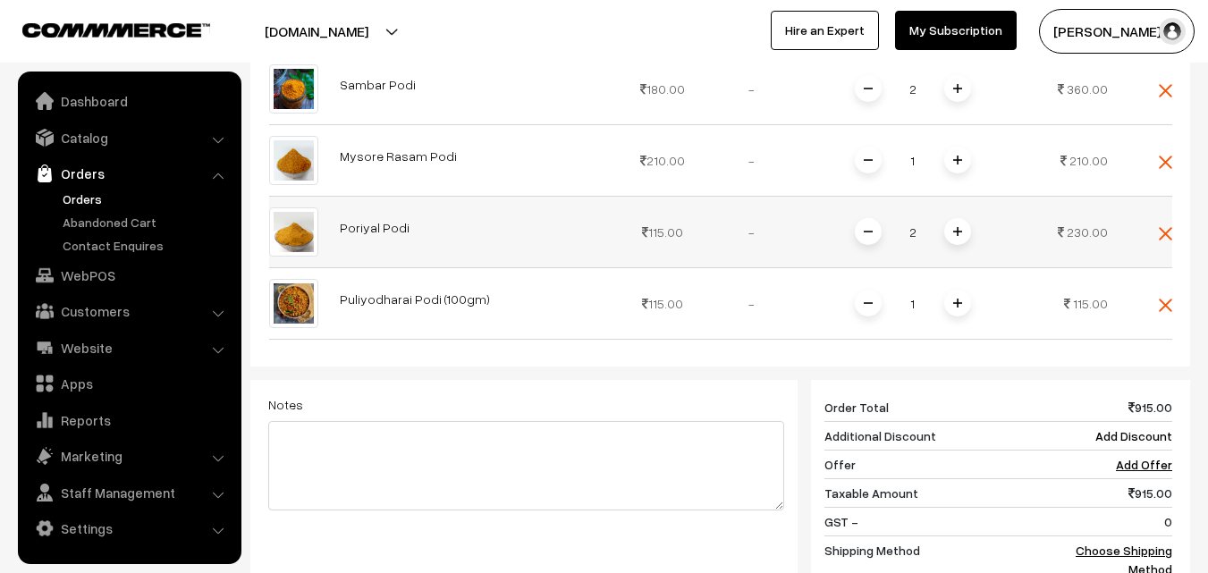
click at [959, 227] on img at bounding box center [957, 231] width 9 height 9
click at [873, 218] on span at bounding box center [868, 231] width 27 height 27
drag, startPoint x: 954, startPoint y: 243, endPoint x: 919, endPoint y: 388, distance: 149.0
click at [955, 299] on img at bounding box center [957, 303] width 9 height 9
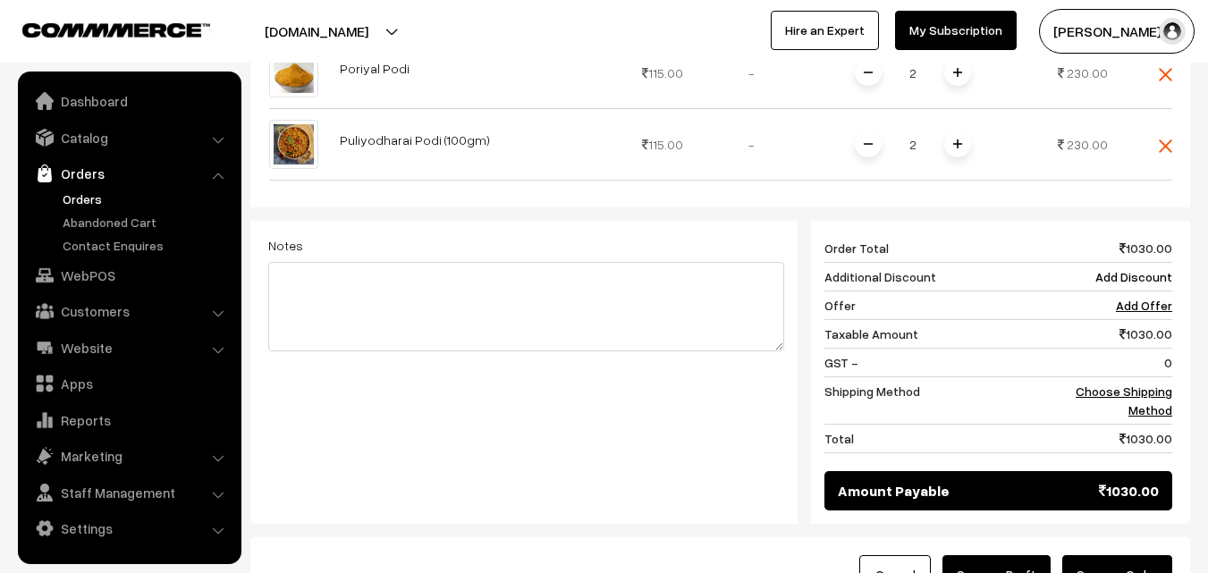
scroll to position [872, 0]
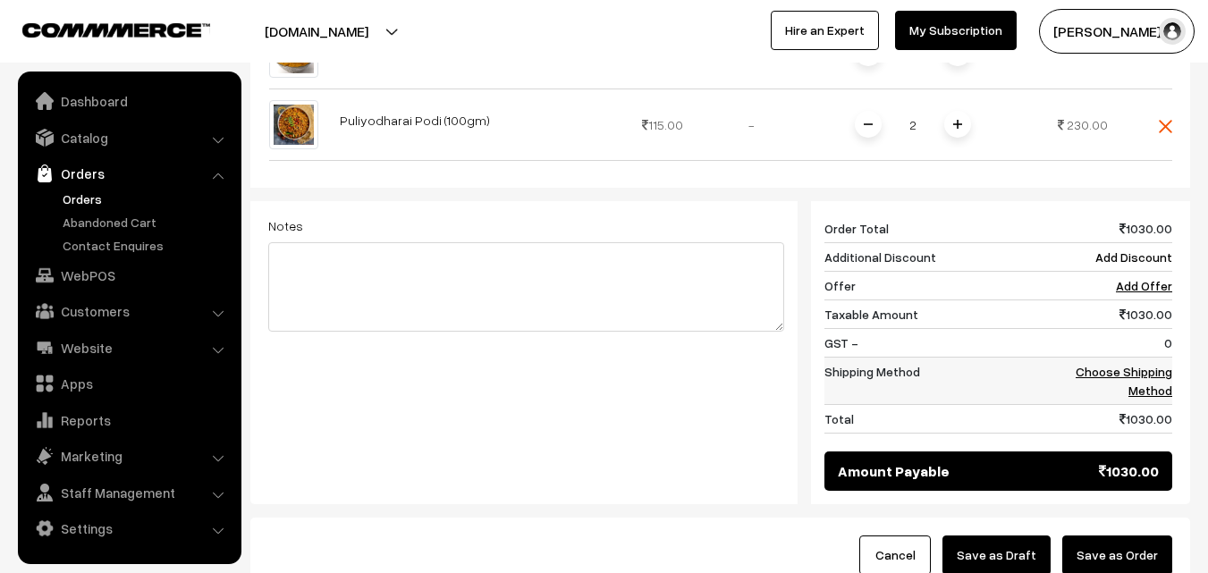
click at [1165, 364] on link "Choose Shipping Method" at bounding box center [1124, 381] width 97 height 34
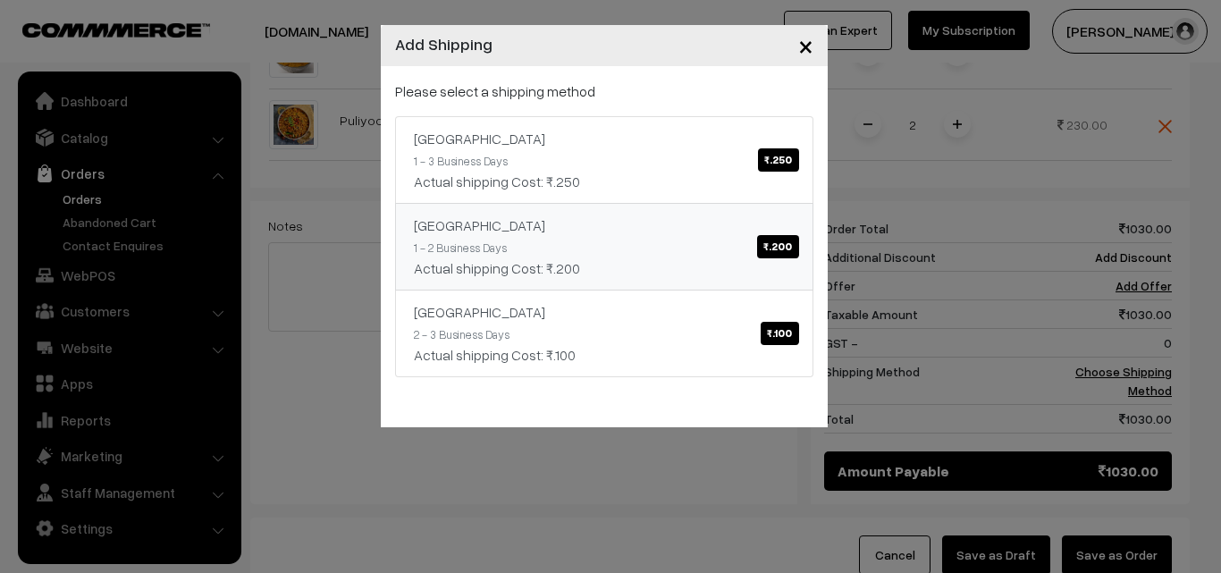
click at [681, 250] on link "[GEOGRAPHIC_DATA] ₹.200 1 - 2 Business Days Actual shipping Cost: ₹.200" at bounding box center [604, 247] width 418 height 88
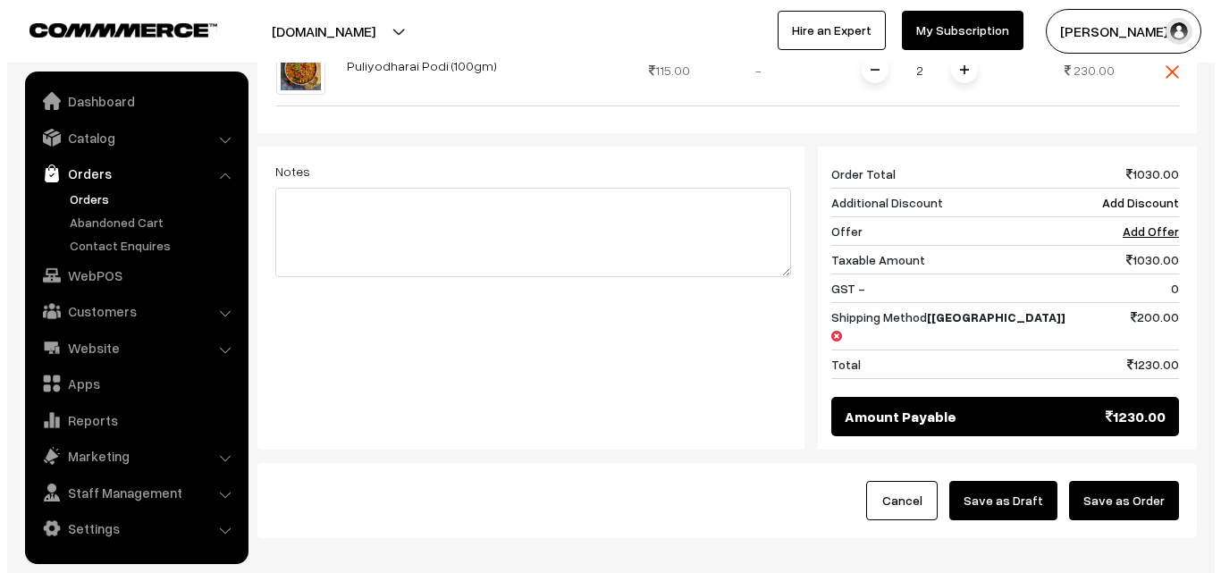
scroll to position [942, 0]
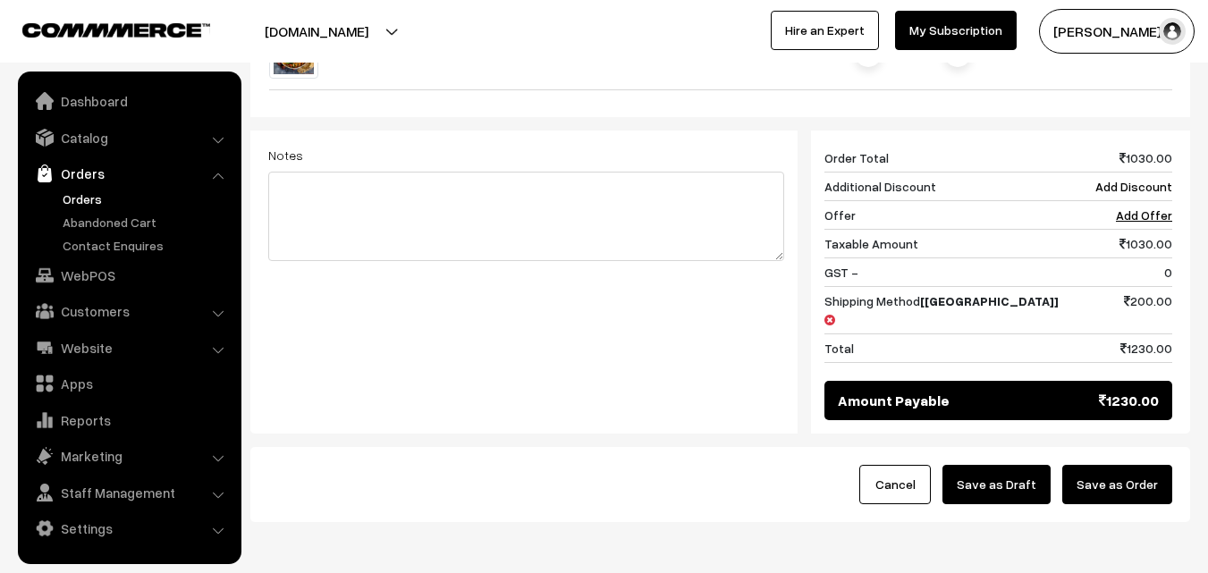
click at [1163, 465] on button "Save as Order" at bounding box center [1117, 484] width 110 height 39
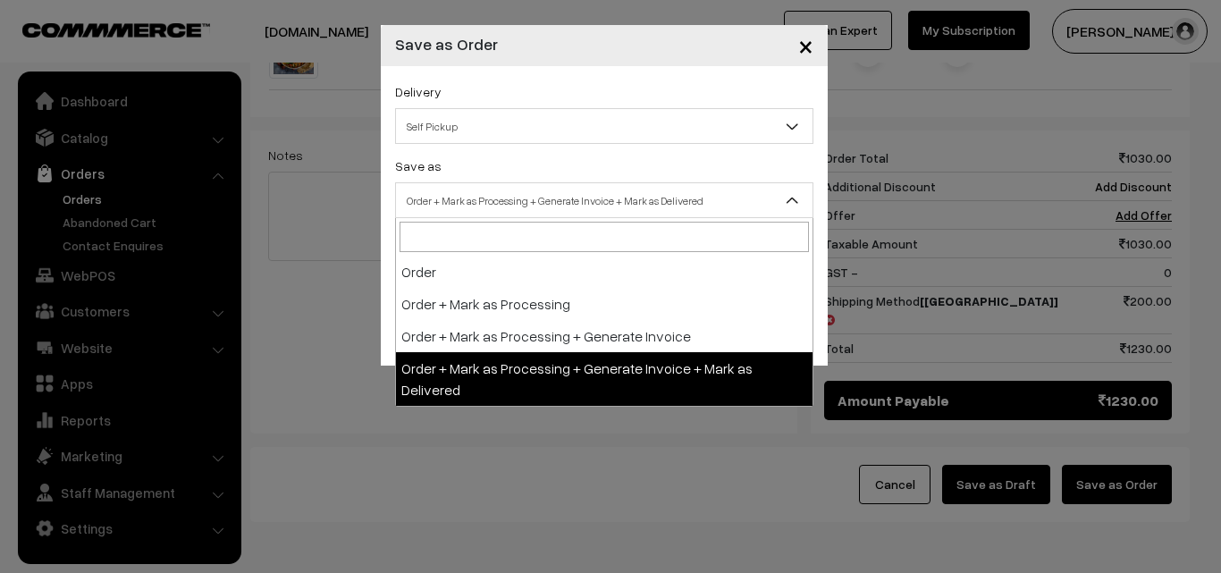
click at [518, 186] on span "Order + Mark as Processing + Generate Invoice + Mark as Delivered" at bounding box center [604, 200] width 417 height 31
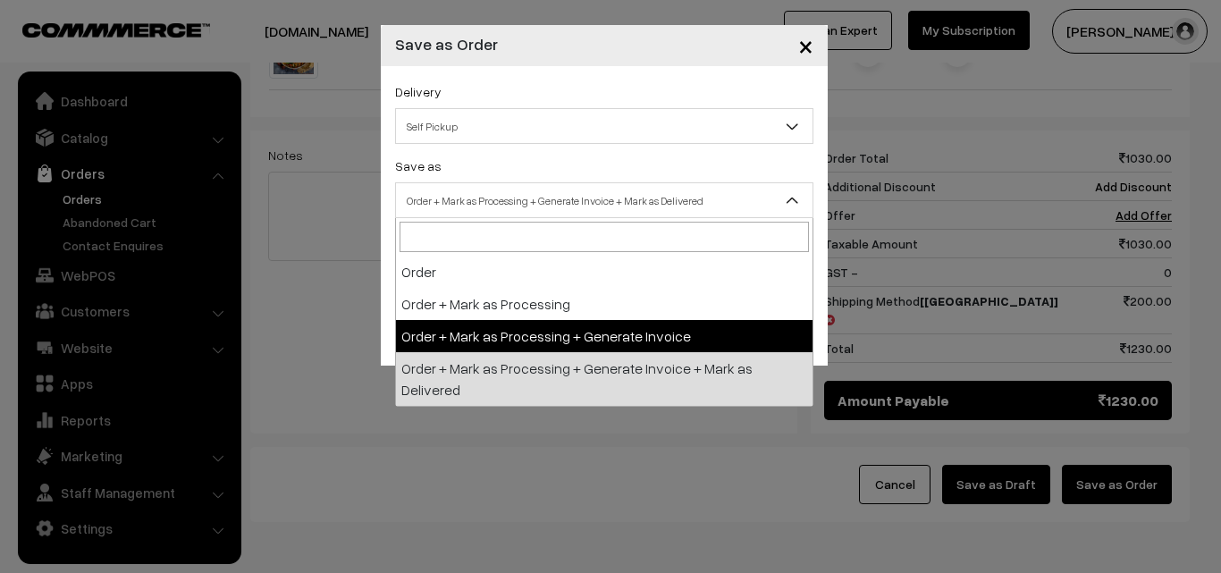
select select "3"
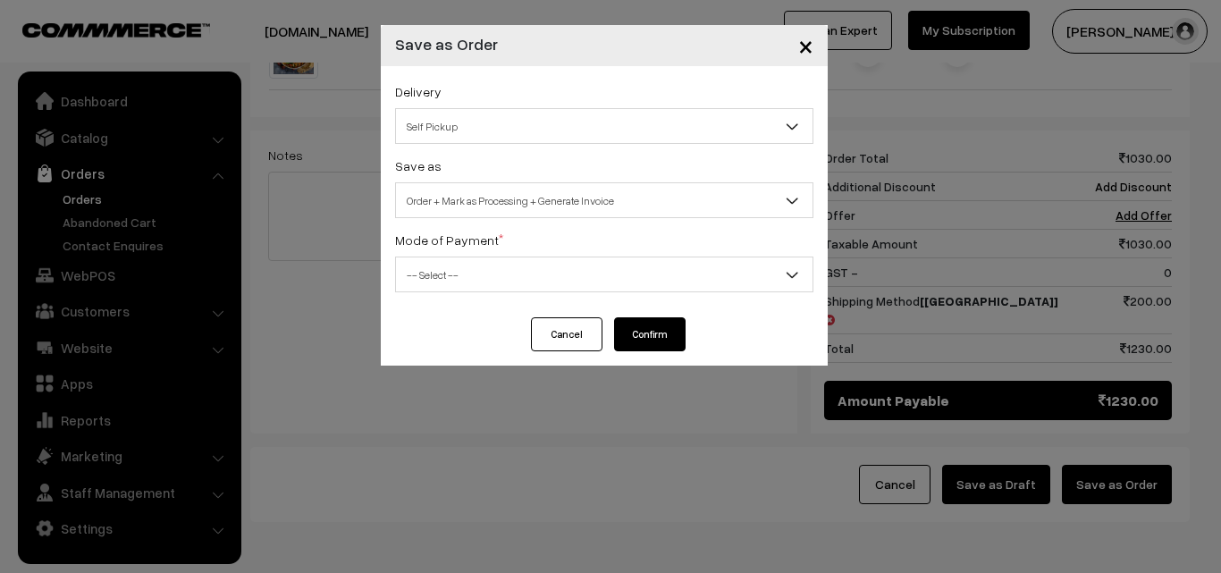
click at [466, 252] on div "Mode of Payment * -- Select -- COD Cash Cheque NEFT Online Payment DD Others --…" at bounding box center [604, 260] width 418 height 63
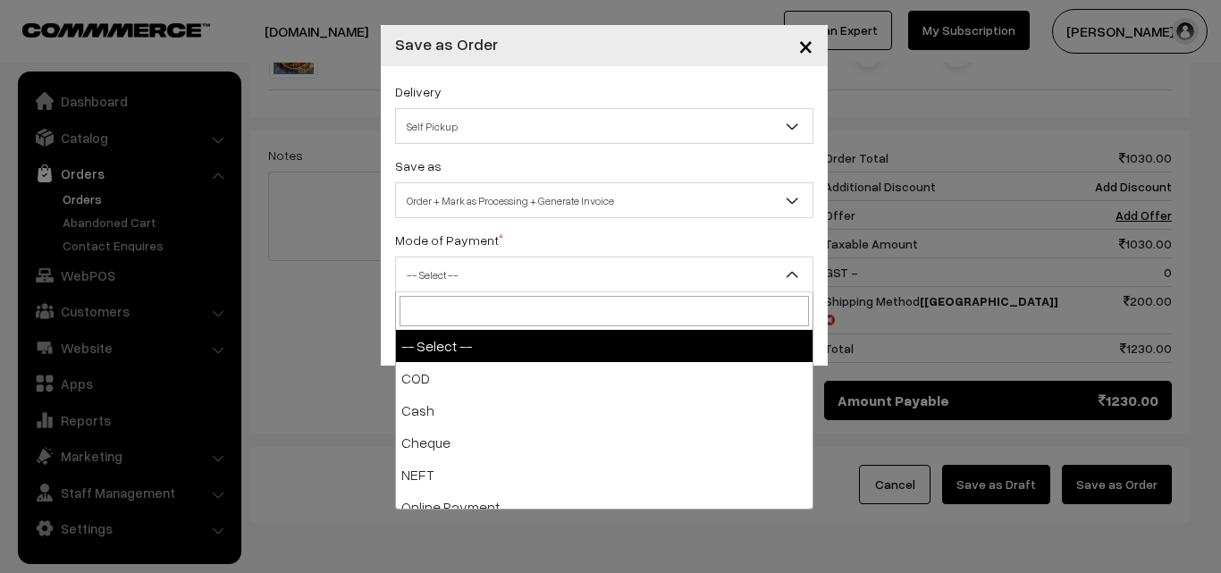
click at [452, 284] on span "-- Select --" at bounding box center [604, 274] width 417 height 31
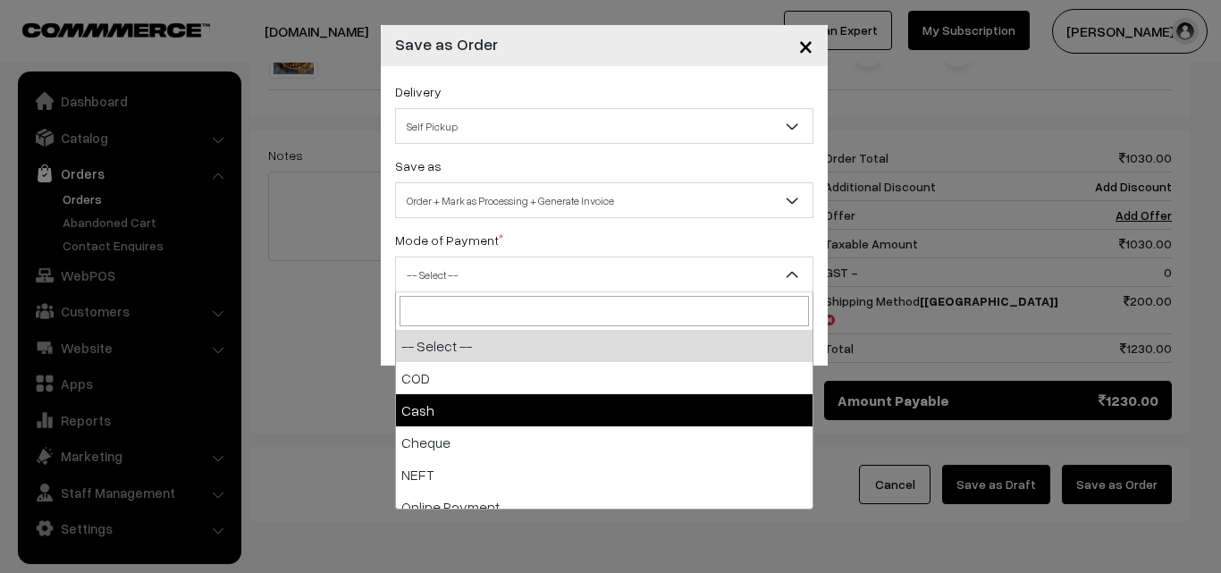
select select "2"
checkbox input "true"
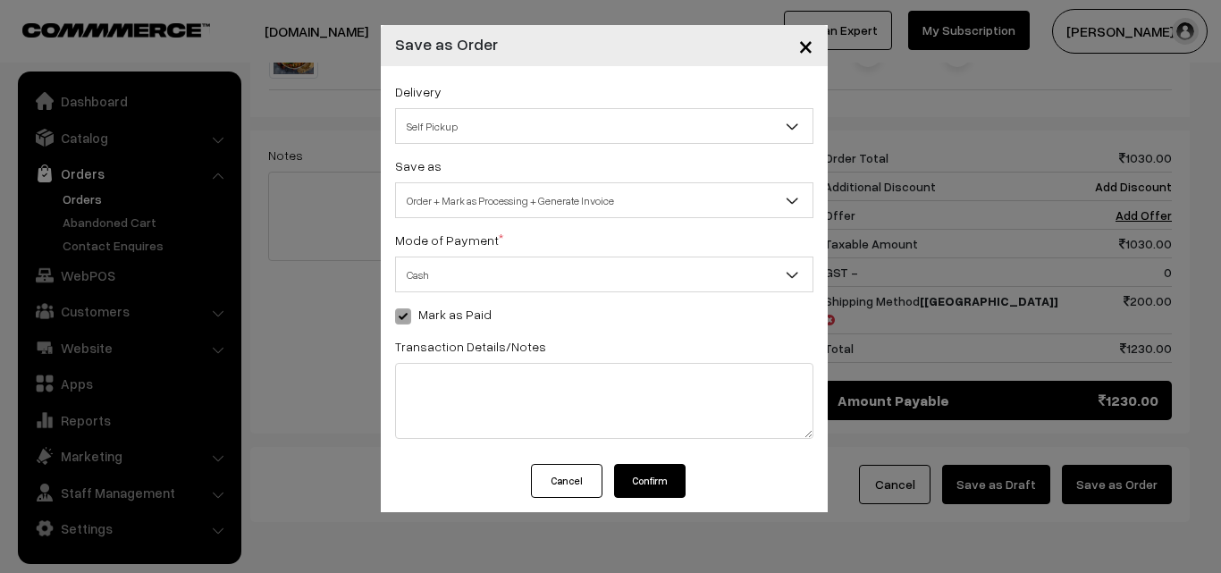
click at [663, 489] on button "Confirm" at bounding box center [650, 481] width 72 height 34
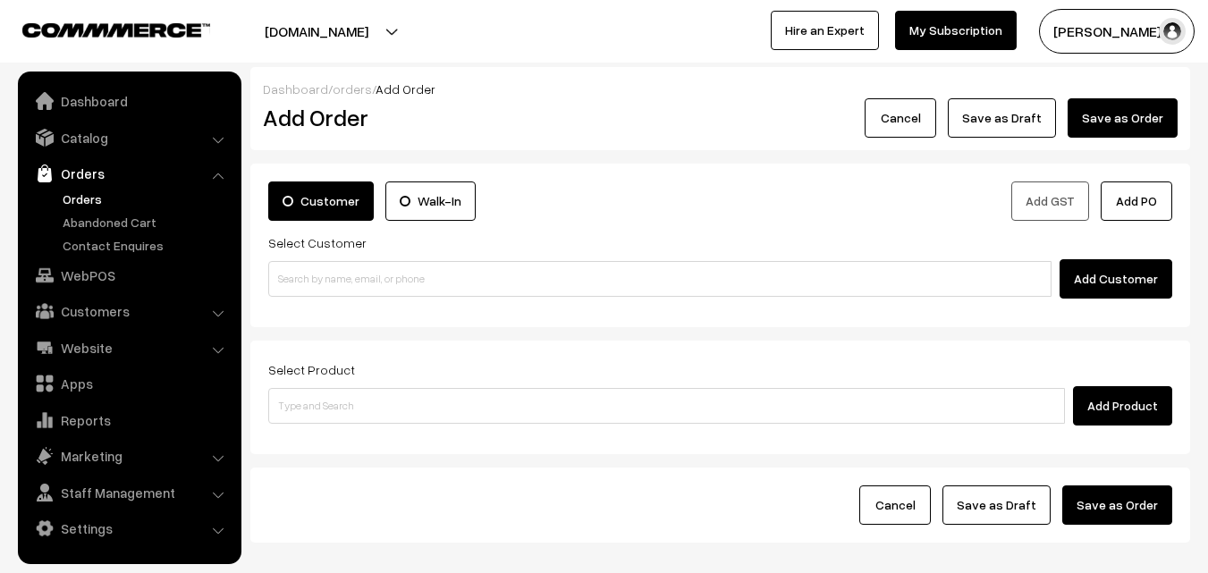
click at [106, 188] on link "Orders" at bounding box center [128, 173] width 213 height 32
click at [97, 207] on link "Orders" at bounding box center [146, 199] width 177 height 19
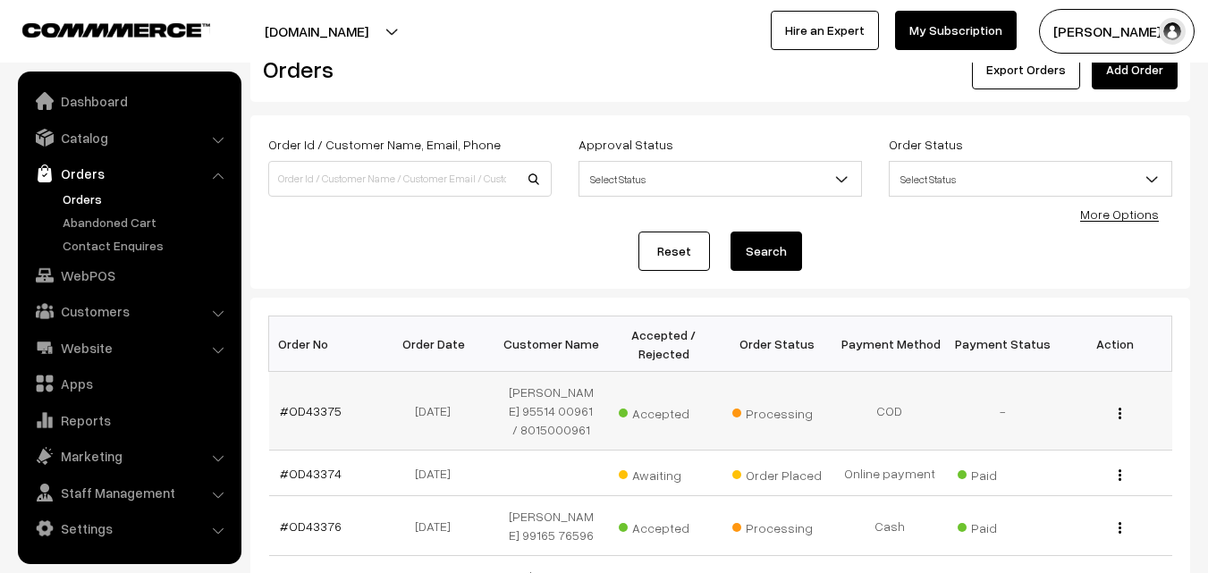
scroll to position [89, 0]
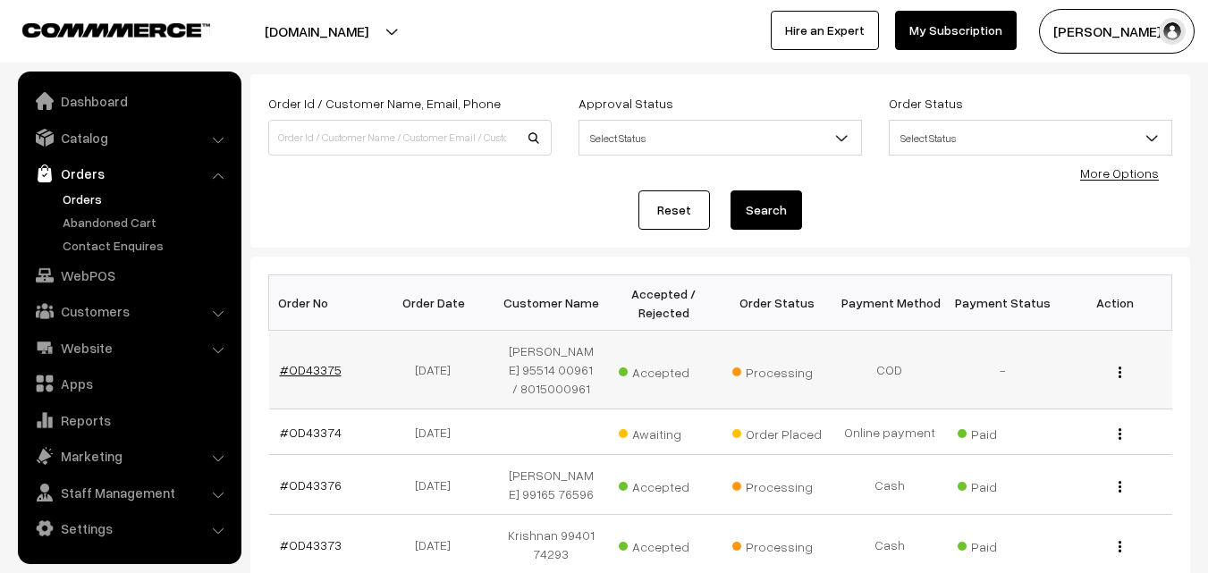
click at [300, 366] on link "#OD43375" at bounding box center [311, 369] width 62 height 15
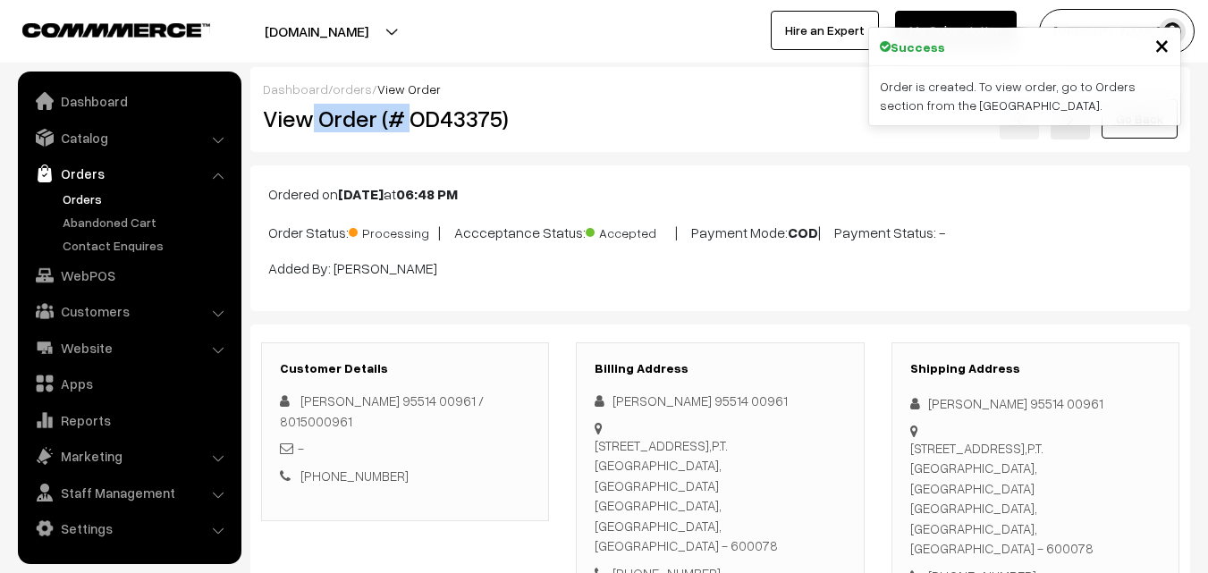
drag, startPoint x: 310, startPoint y: 121, endPoint x: 410, endPoint y: 123, distance: 99.3
click at [409, 123] on h2 "View Order (# OD43375)" at bounding box center [406, 119] width 287 height 28
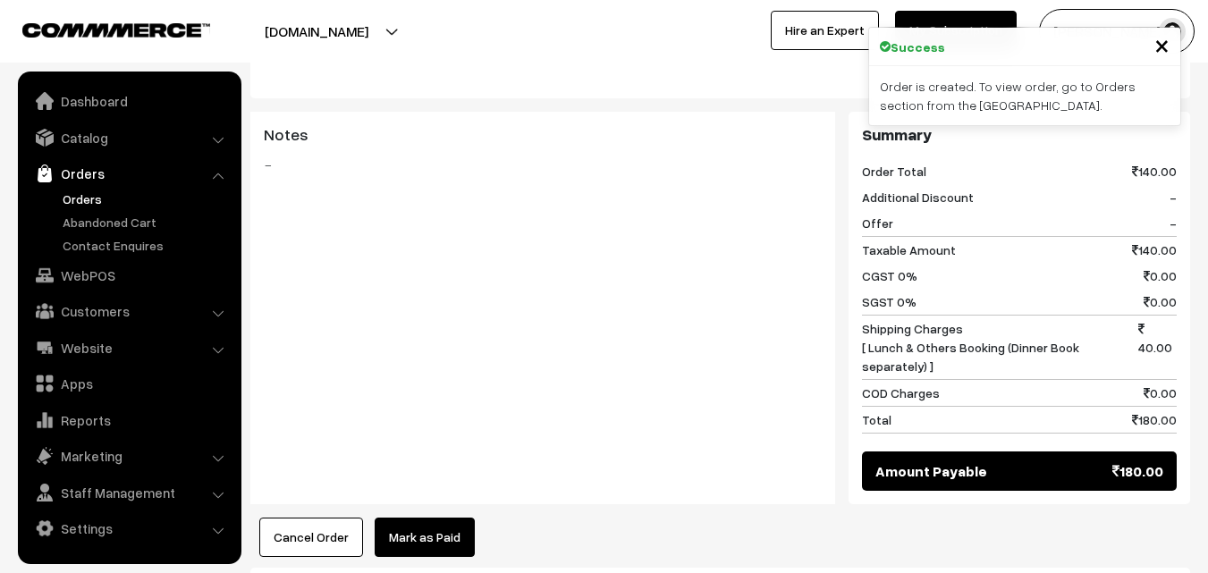
scroll to position [805, 0]
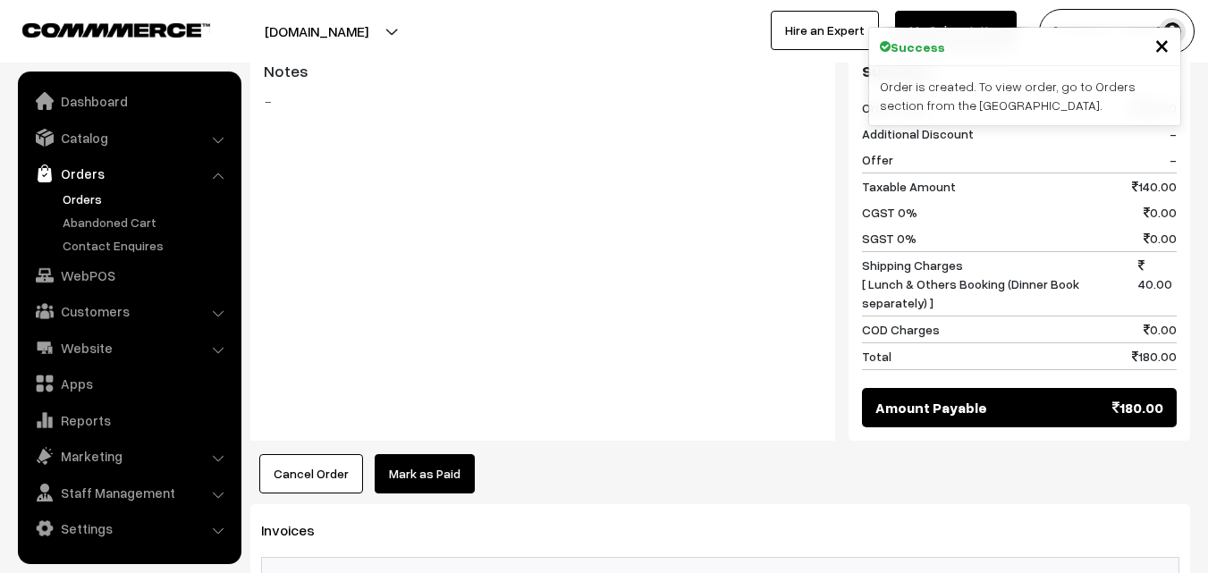
click at [327, 454] on button "Cancel Order" at bounding box center [311, 473] width 104 height 39
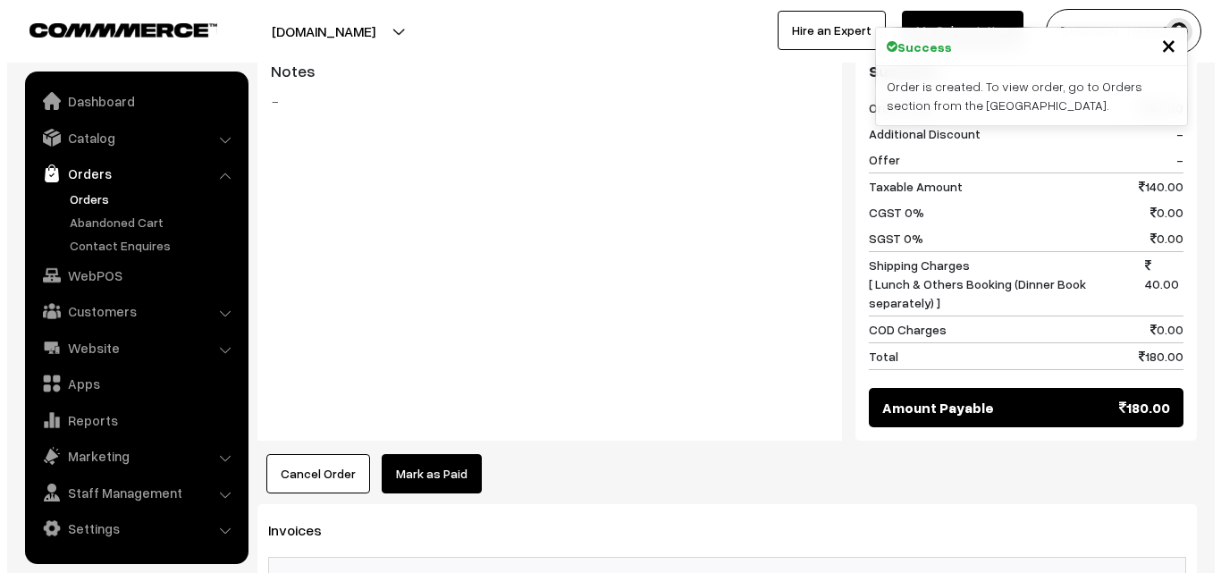
scroll to position [806, 0]
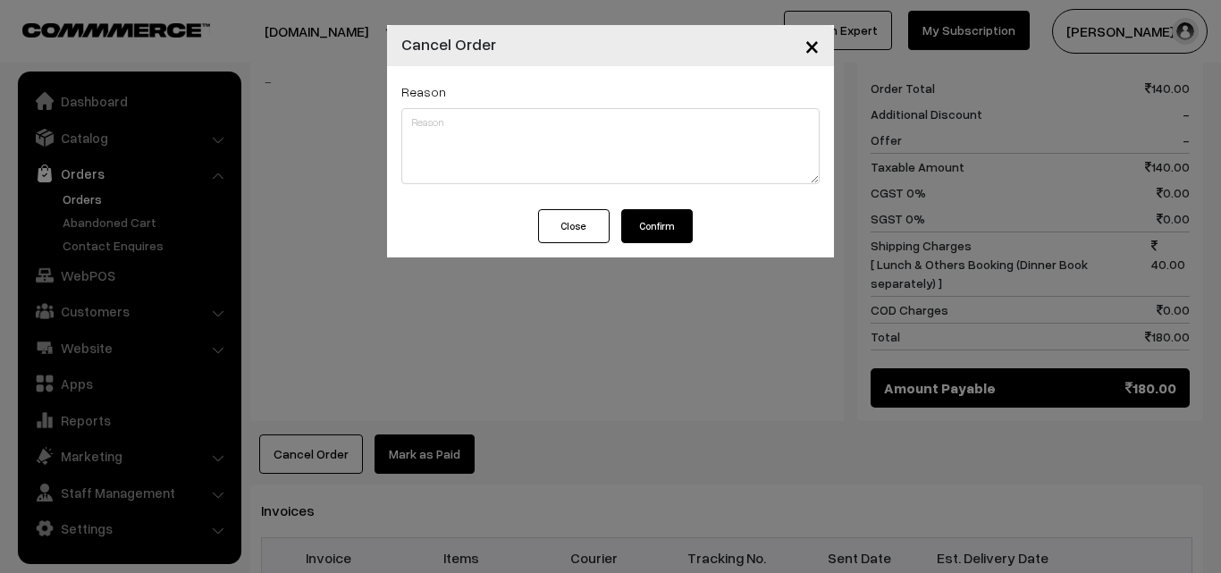
click at [669, 216] on button "Confirm" at bounding box center [657, 226] width 72 height 34
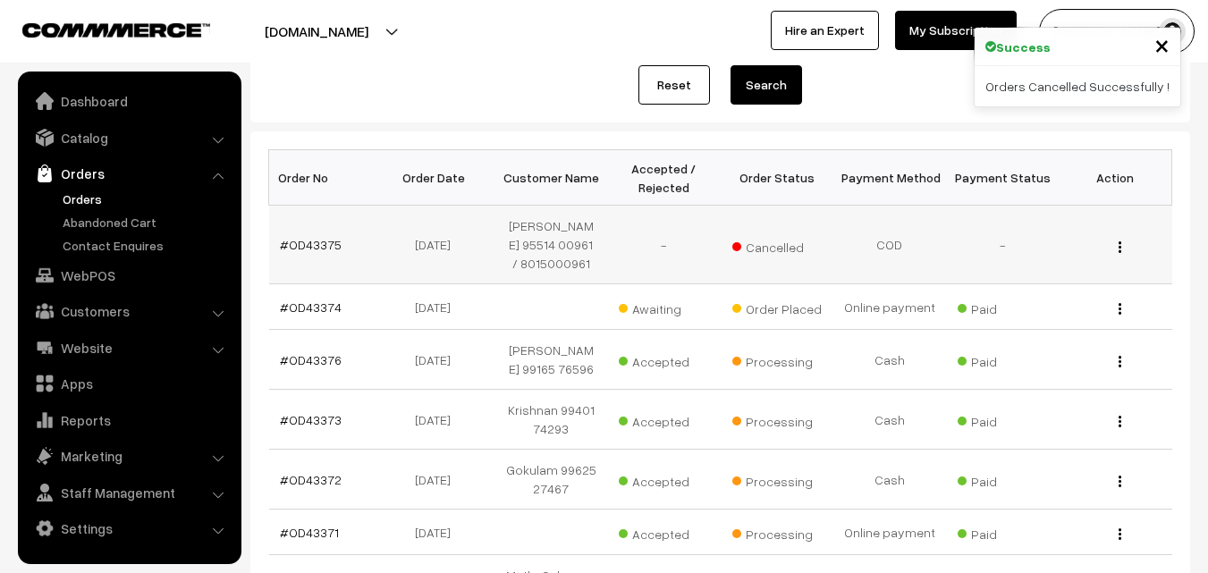
scroll to position [268, 0]
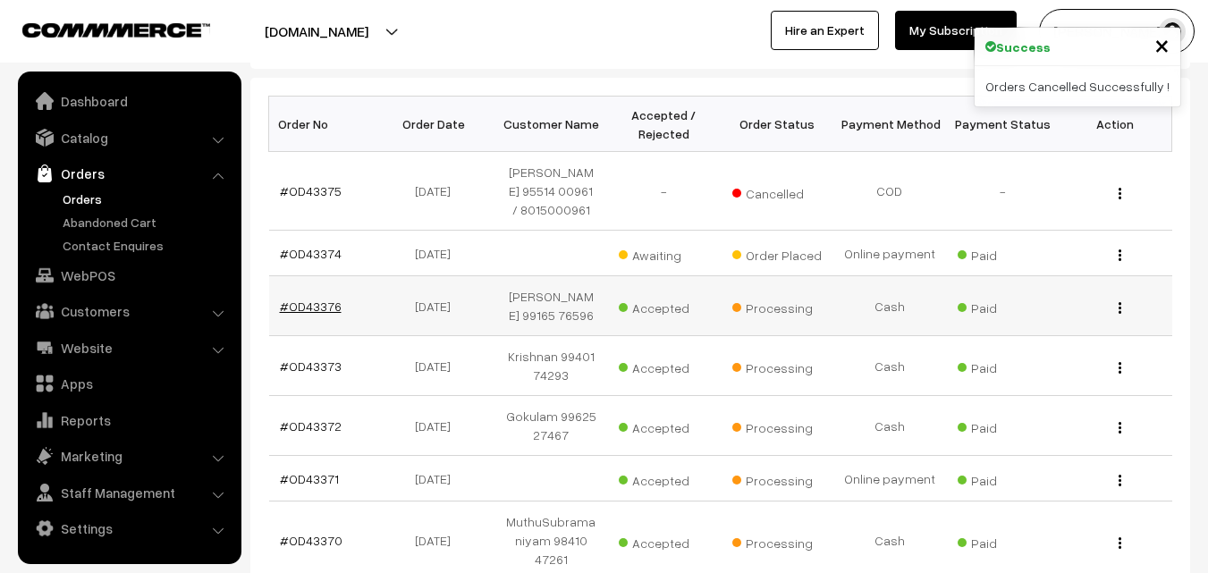
click at [301, 308] on link "#OD43376" at bounding box center [311, 306] width 62 height 15
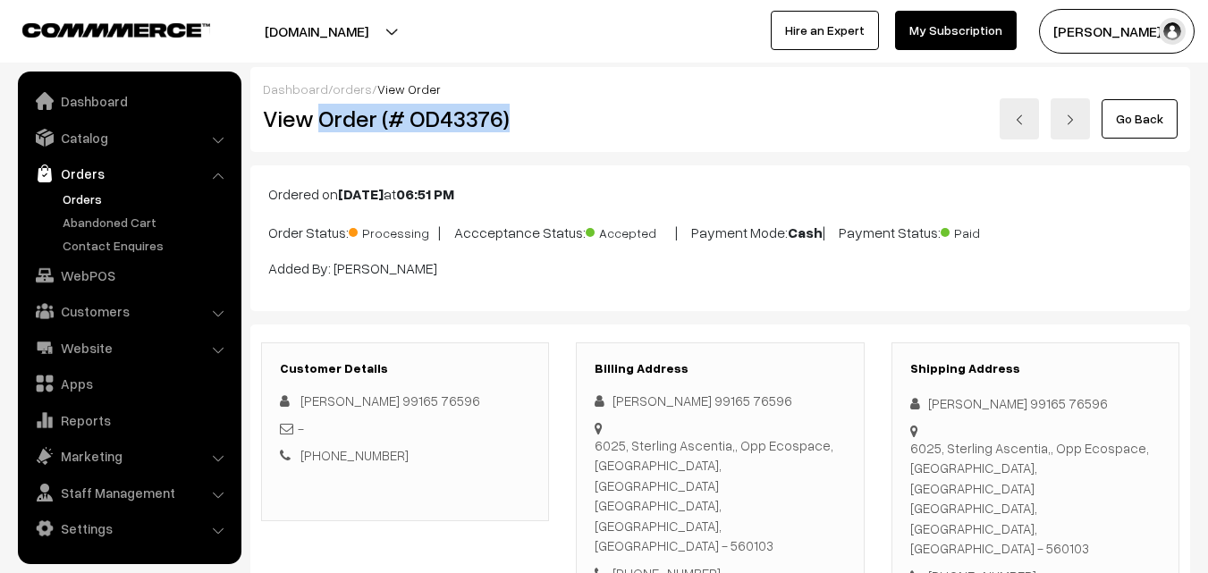
drag, startPoint x: 317, startPoint y: 118, endPoint x: 519, endPoint y: 114, distance: 202.1
click at [519, 114] on h2 "View Order (# OD43376)" at bounding box center [406, 119] width 287 height 28
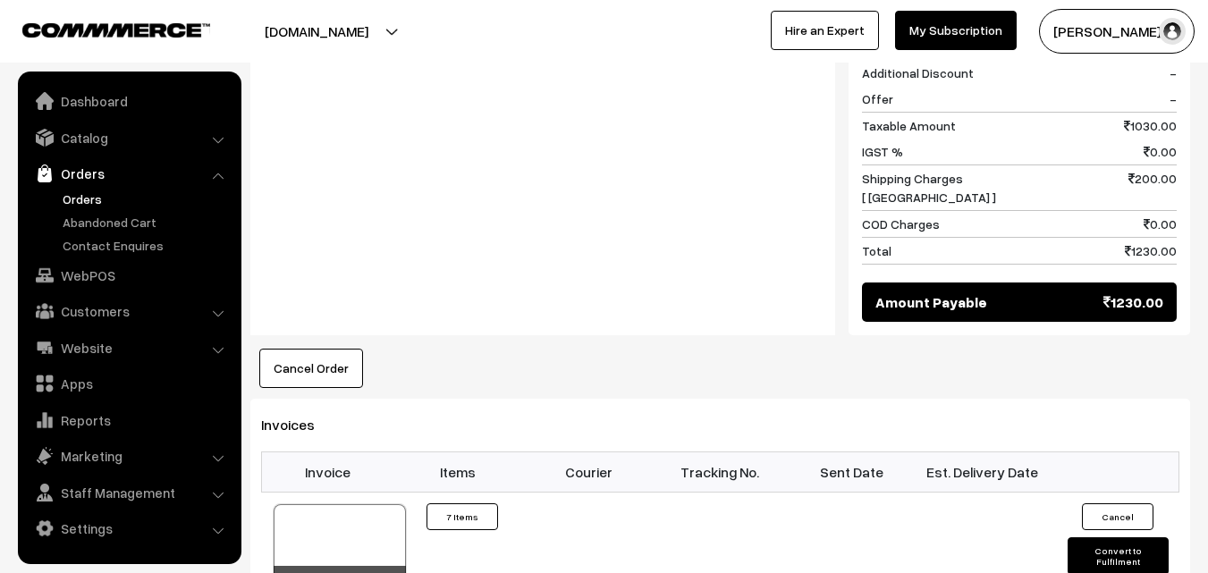
scroll to position [1431, 0]
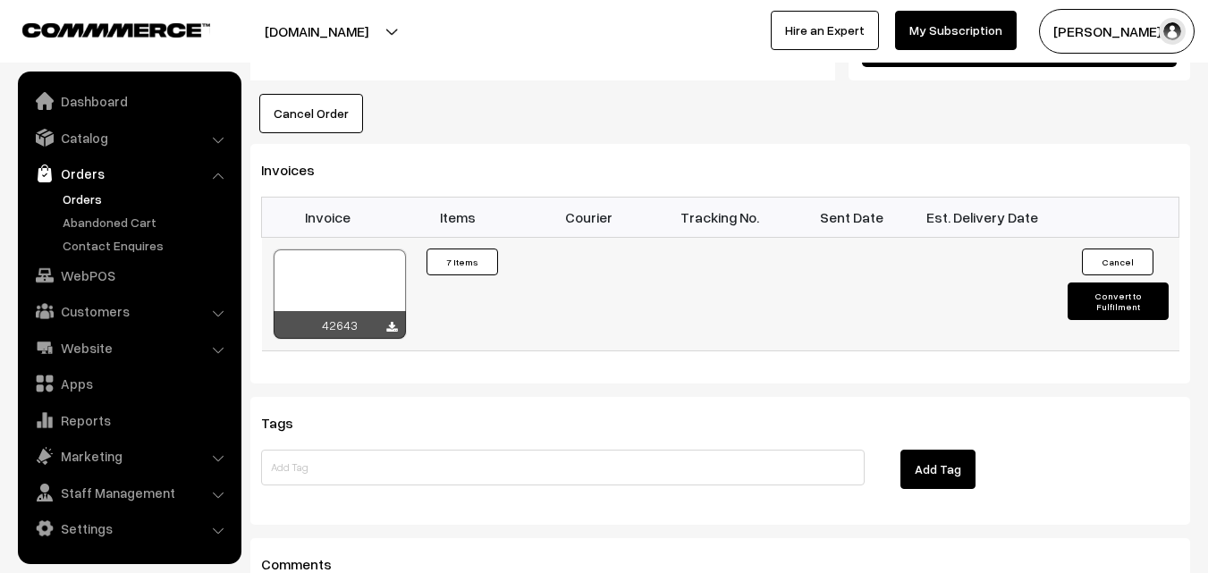
click at [338, 249] on div at bounding box center [340, 293] width 132 height 89
click at [111, 269] on link "WebPOS" at bounding box center [128, 275] width 213 height 32
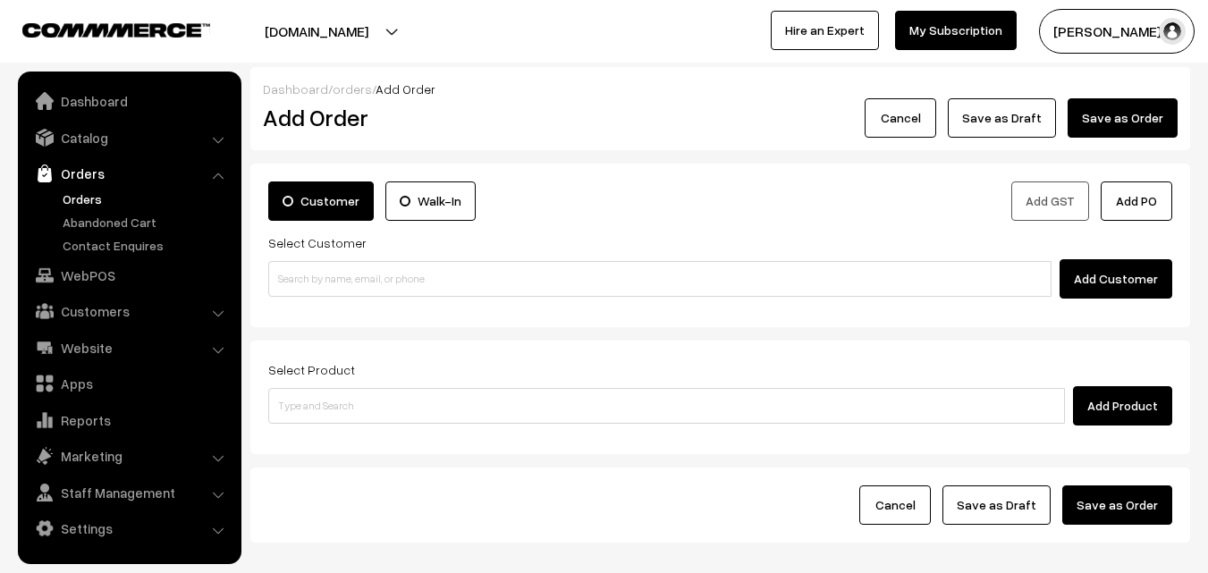
click at [290, 325] on div "Customer Walk-In Add GST Add PO Select Customer Add Customer" at bounding box center [720, 246] width 940 height 164
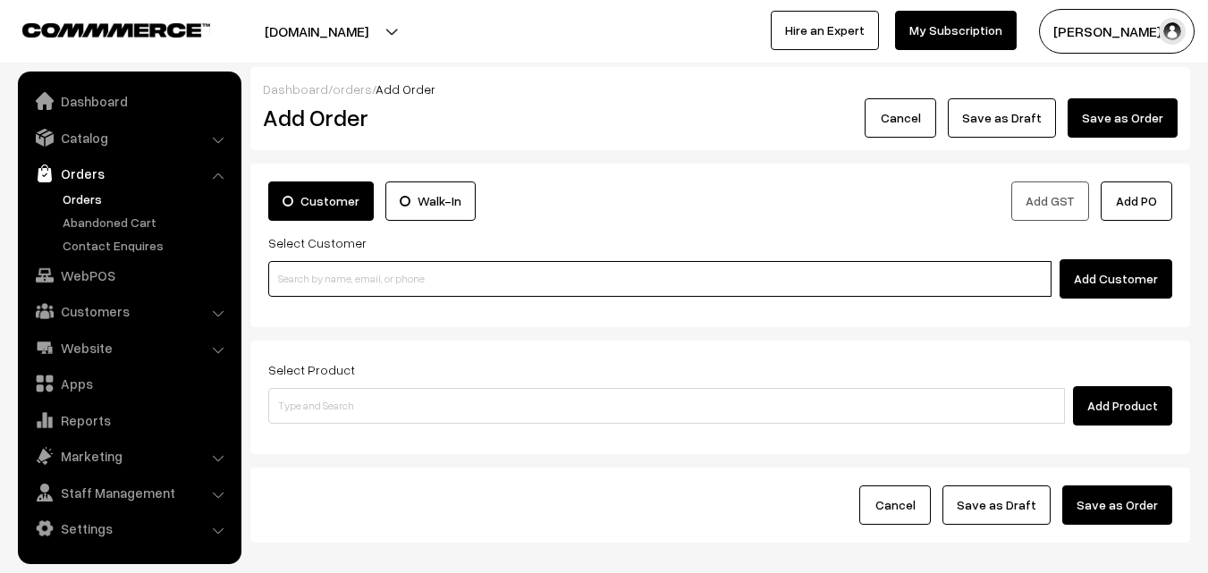
click at [318, 283] on input at bounding box center [659, 279] width 783 height 36
paste input "95514 00961"
click at [308, 274] on input "95514 00961" at bounding box center [659, 279] width 783 height 36
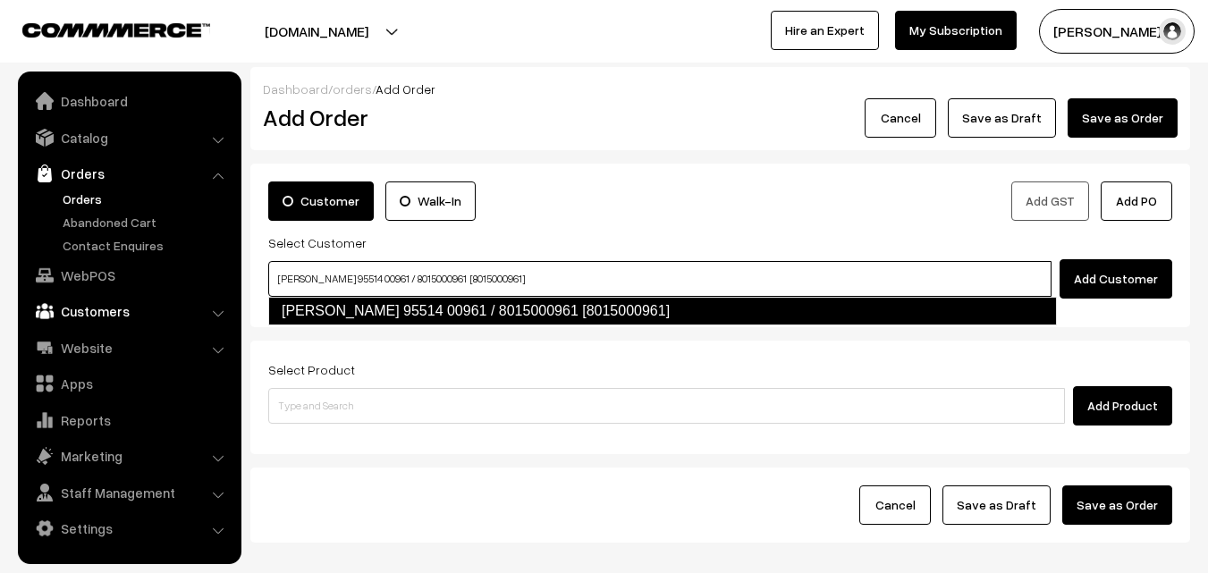
type input "Sriram 95514 00961 / 8015000961 [8015000961]"
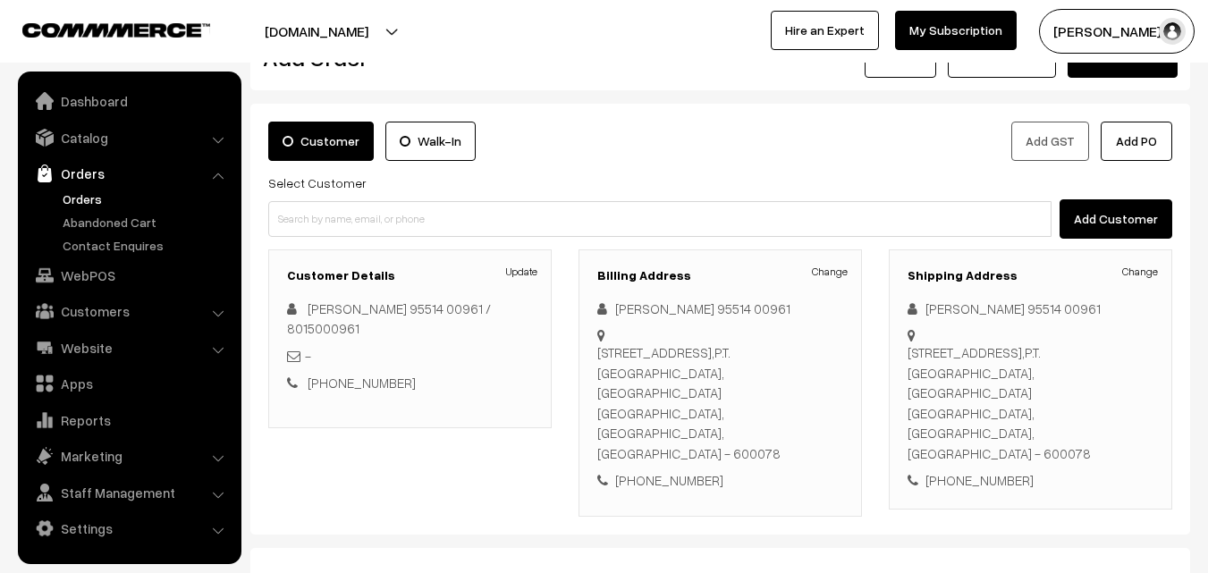
scroll to position [89, 0]
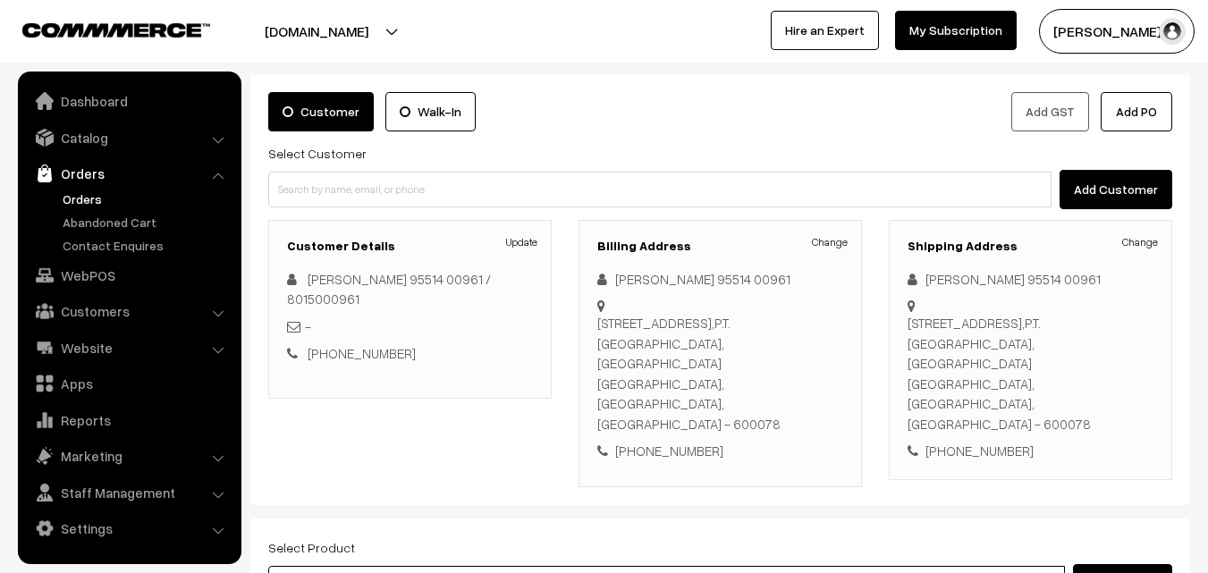
click at [405, 566] on input at bounding box center [666, 584] width 797 height 36
paste input "03rd Without Rice..."
type input "03rd Without Rice..."
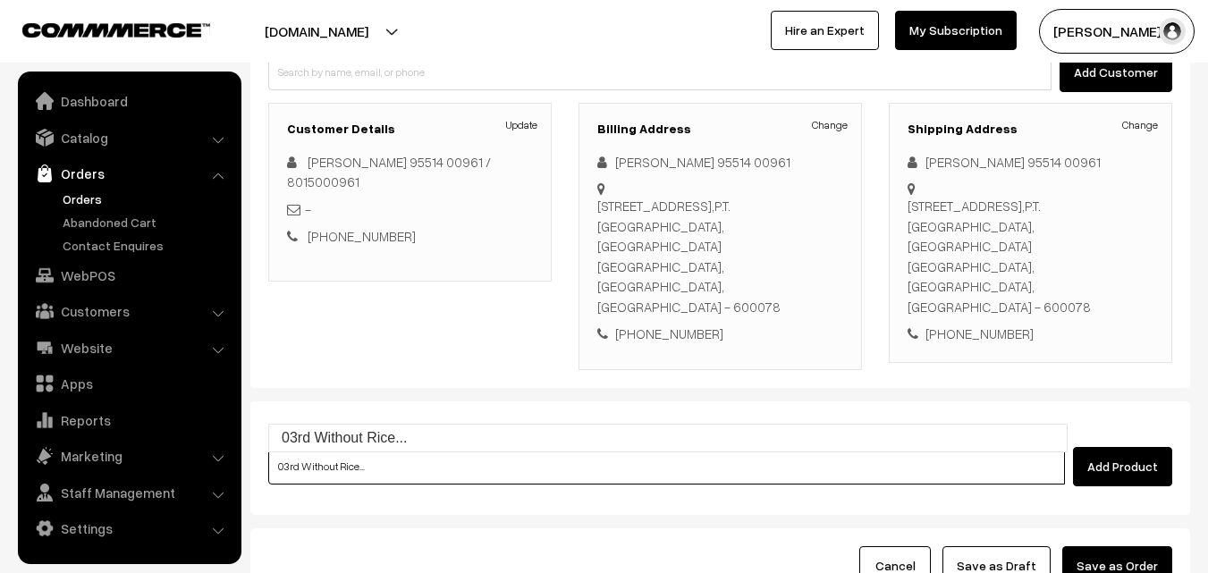
scroll to position [306, 0]
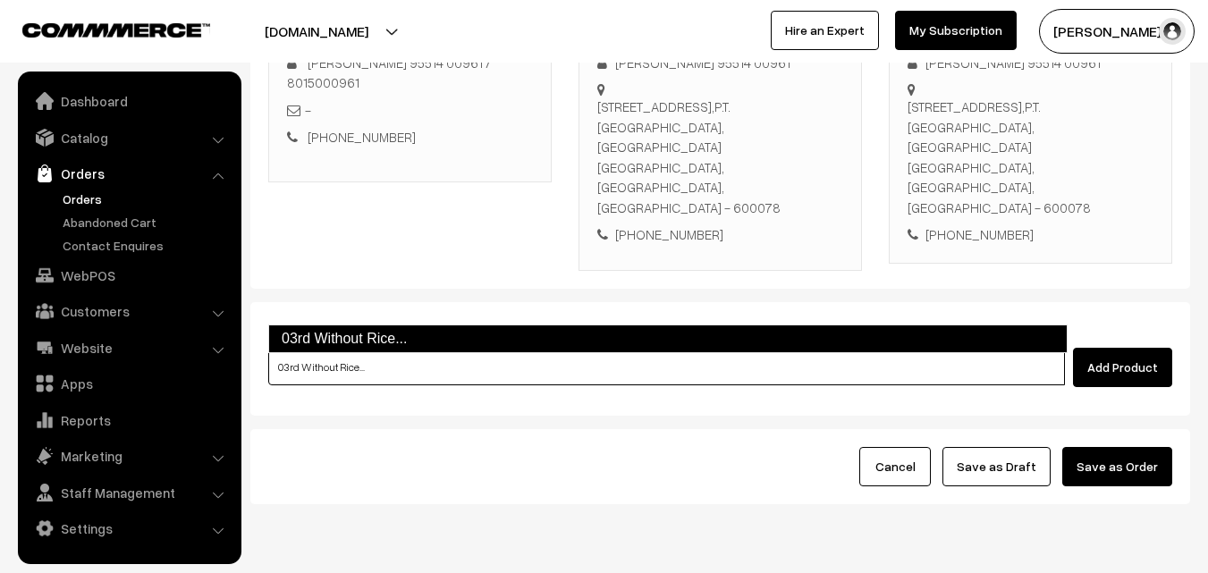
click at [393, 346] on link "03rd Without Rice..." at bounding box center [667, 339] width 799 height 29
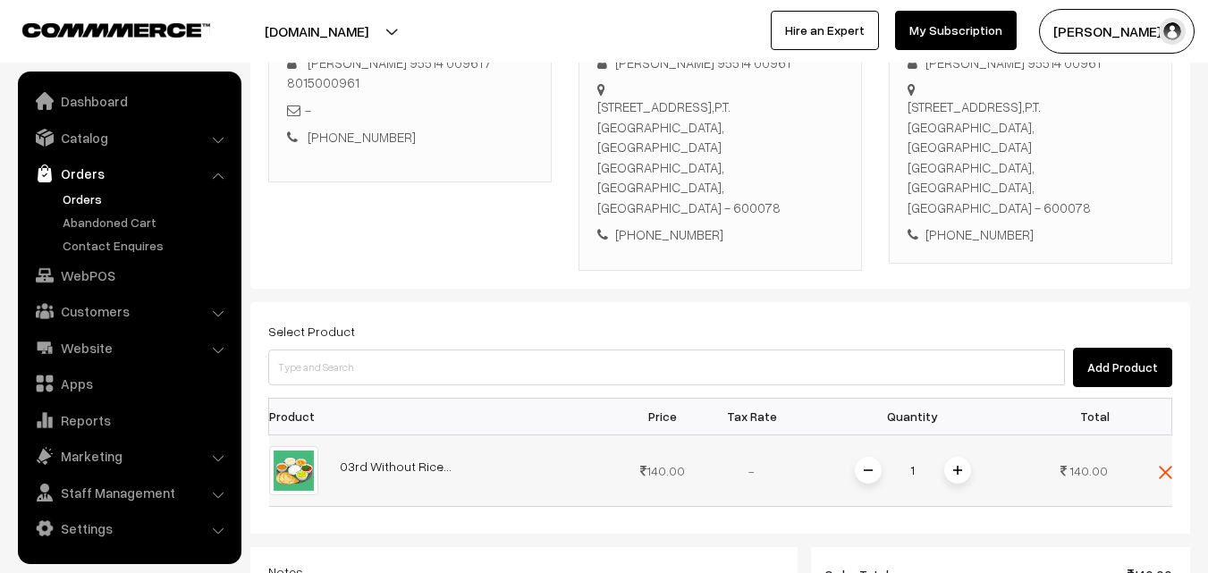
click at [958, 466] on img at bounding box center [957, 470] width 9 height 9
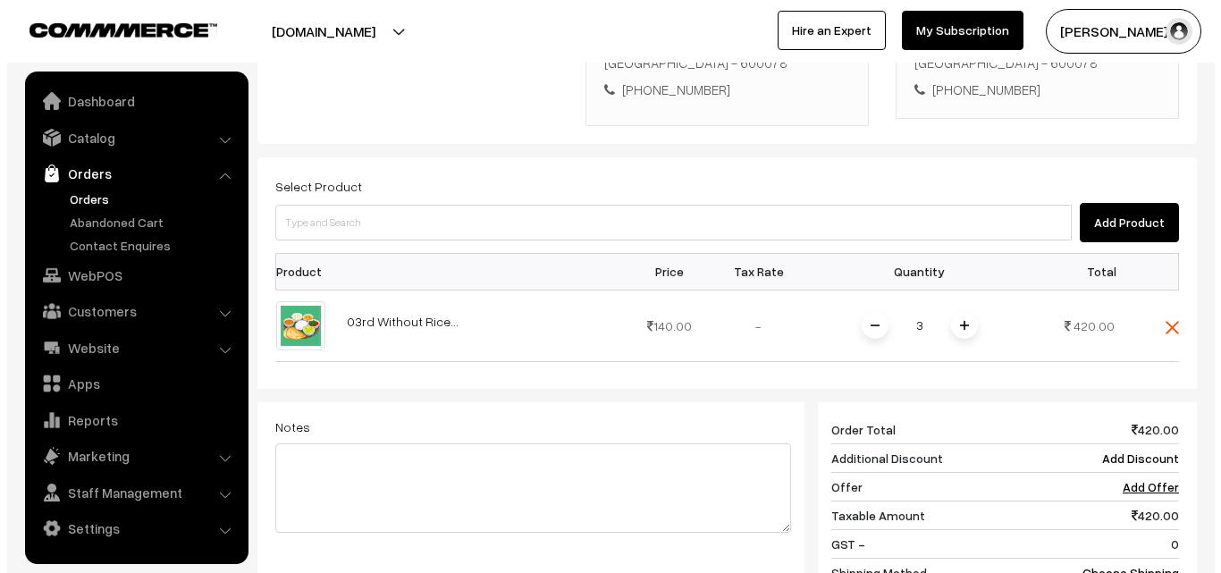
scroll to position [485, 0]
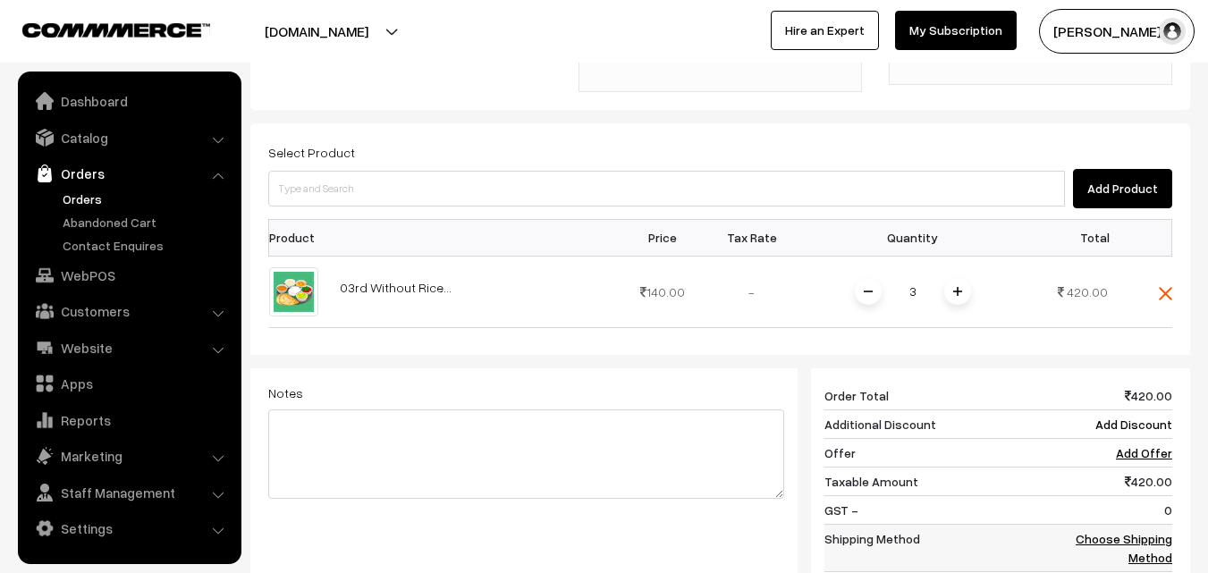
click at [1151, 531] on link "Choose Shipping Method" at bounding box center [1124, 548] width 97 height 34
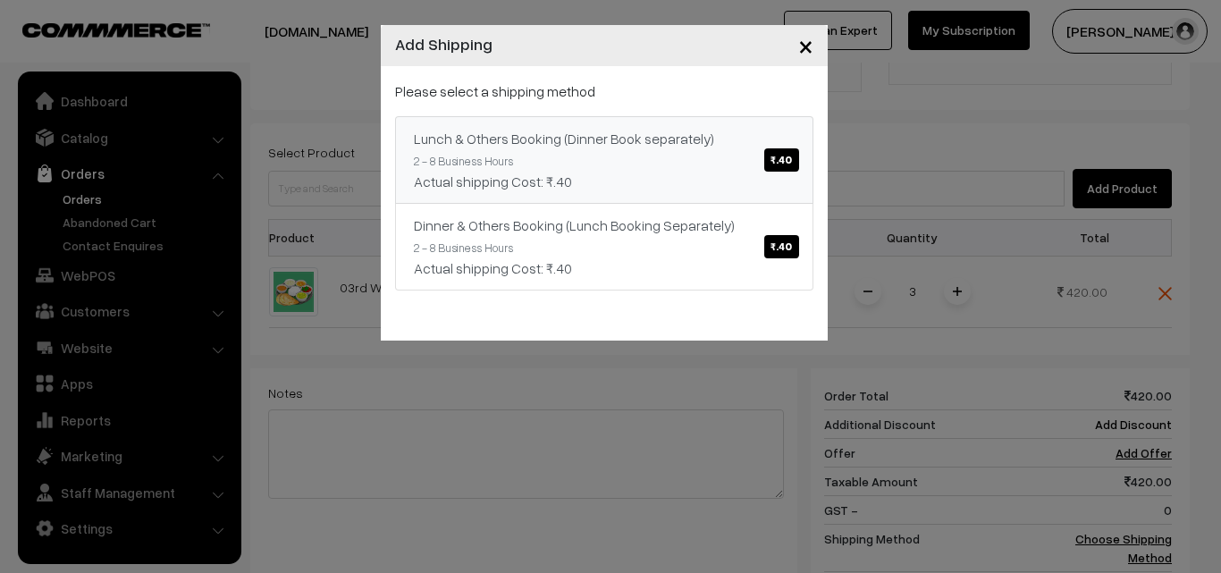
click at [555, 150] on link "Lunch & Others Booking (Dinner Book separately) ₹.40 2 - 8 Business Hours Actua…" at bounding box center [604, 160] width 418 height 88
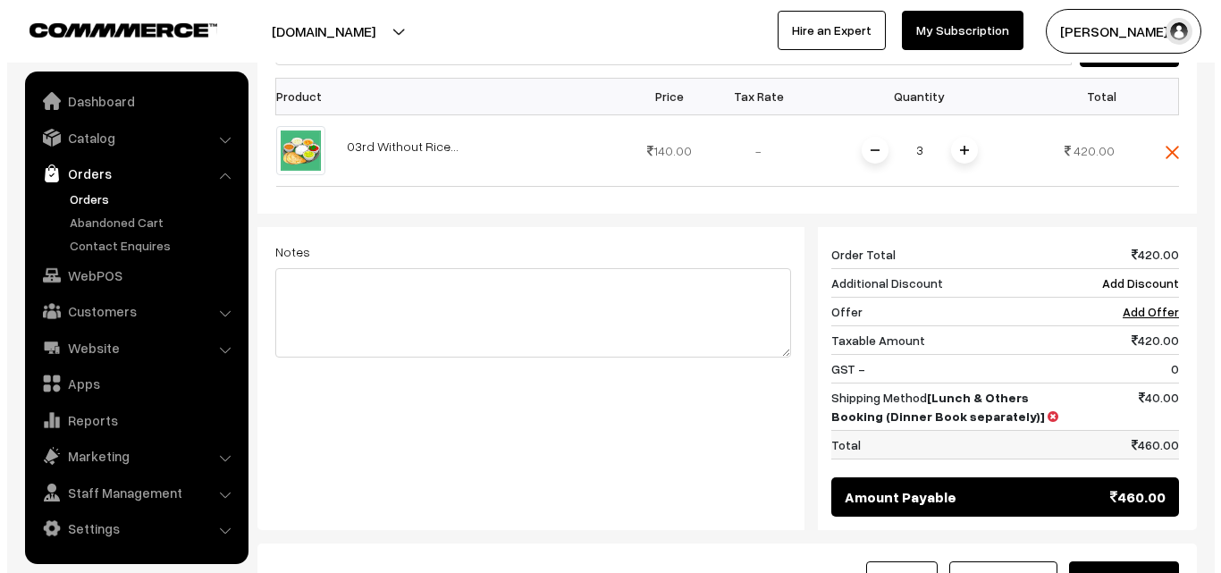
scroll to position [740, 0]
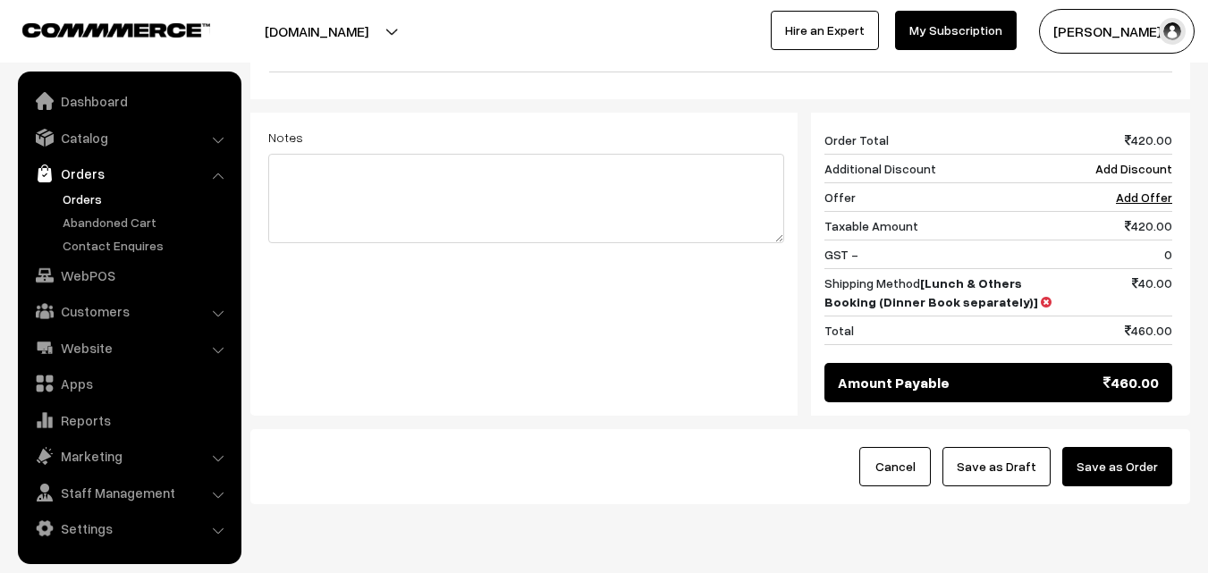
click at [1125, 447] on button "Save as Order" at bounding box center [1117, 466] width 110 height 39
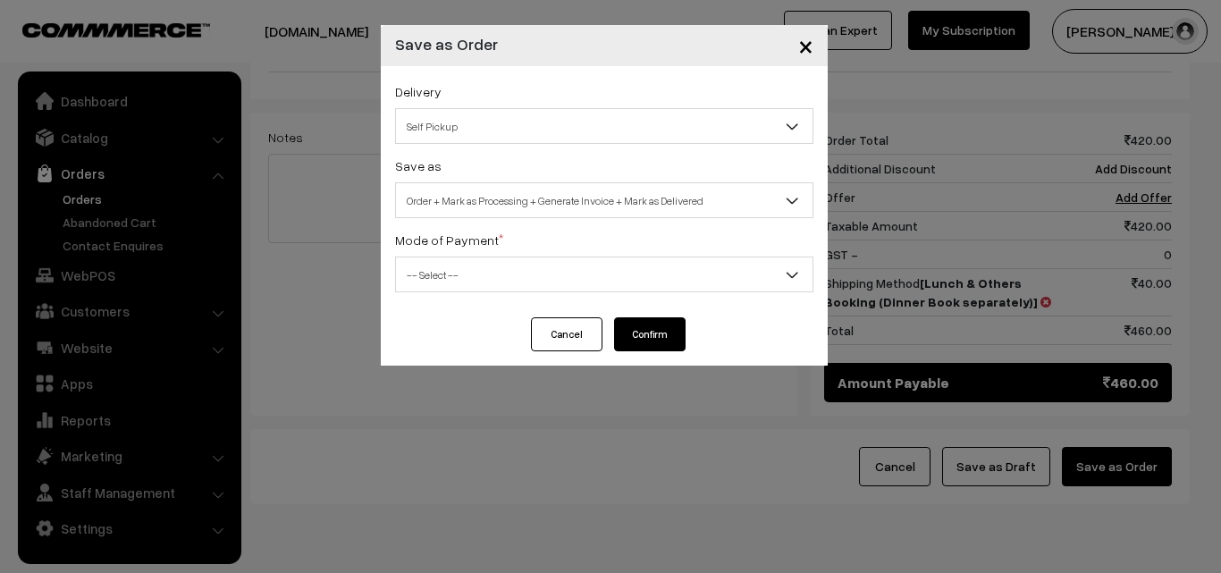
click at [684, 177] on div "Save as Order Order + Mark as Processing Order + Mark as Processing + Generate …" at bounding box center [604, 186] width 418 height 63
click at [669, 207] on span "Order + Mark as Processing + Generate Invoice + Mark as Delivered" at bounding box center [604, 200] width 417 height 31
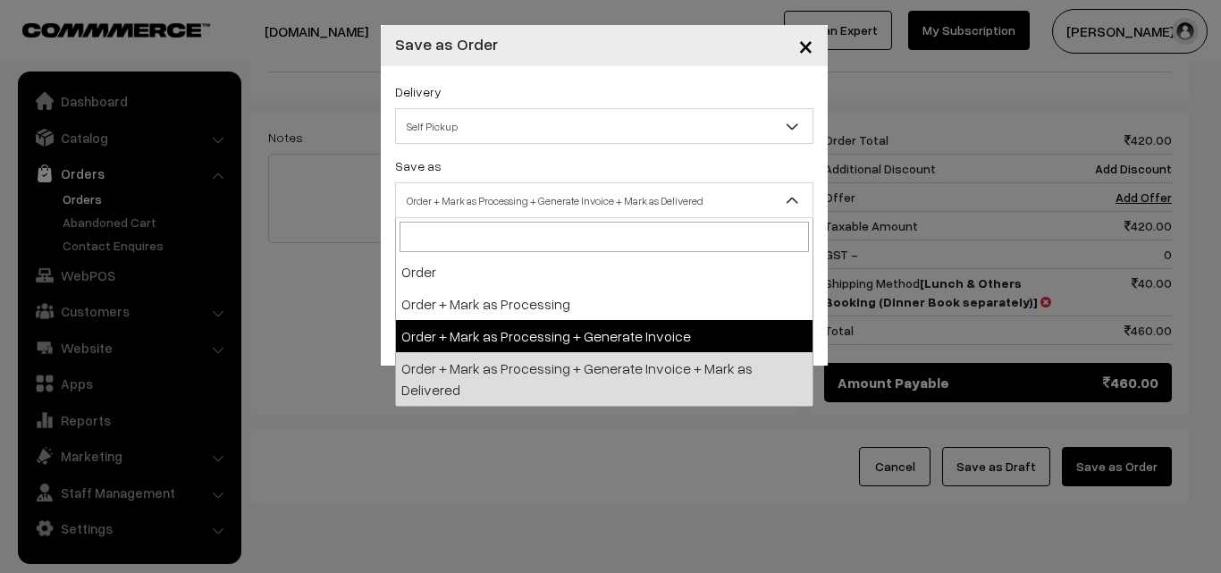
select select "3"
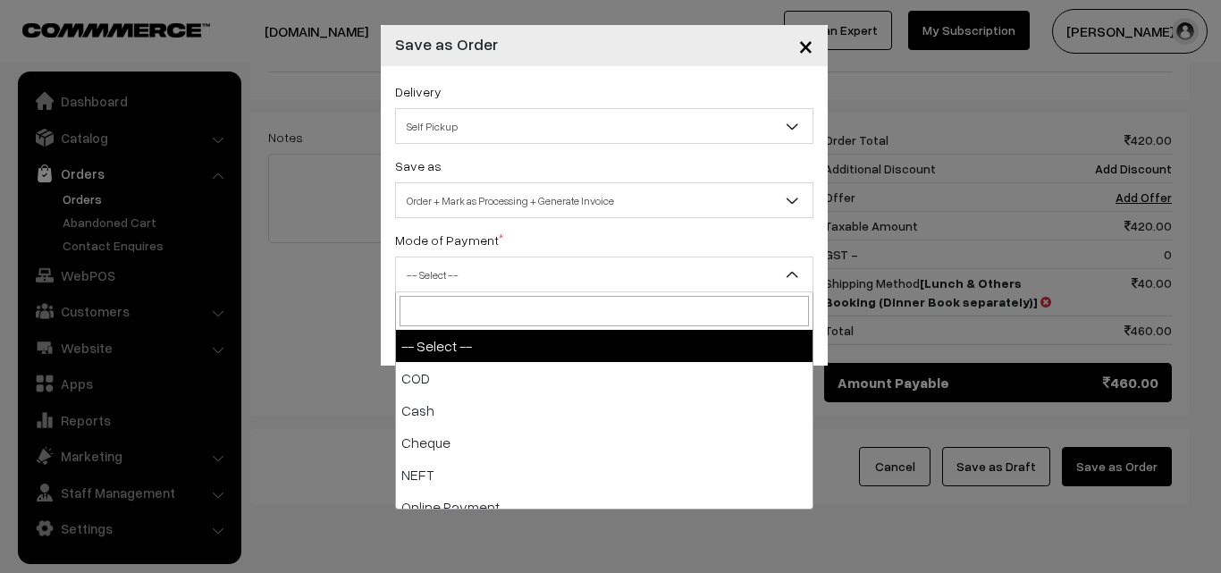
click at [474, 287] on span "-- Select --" at bounding box center [604, 274] width 417 height 31
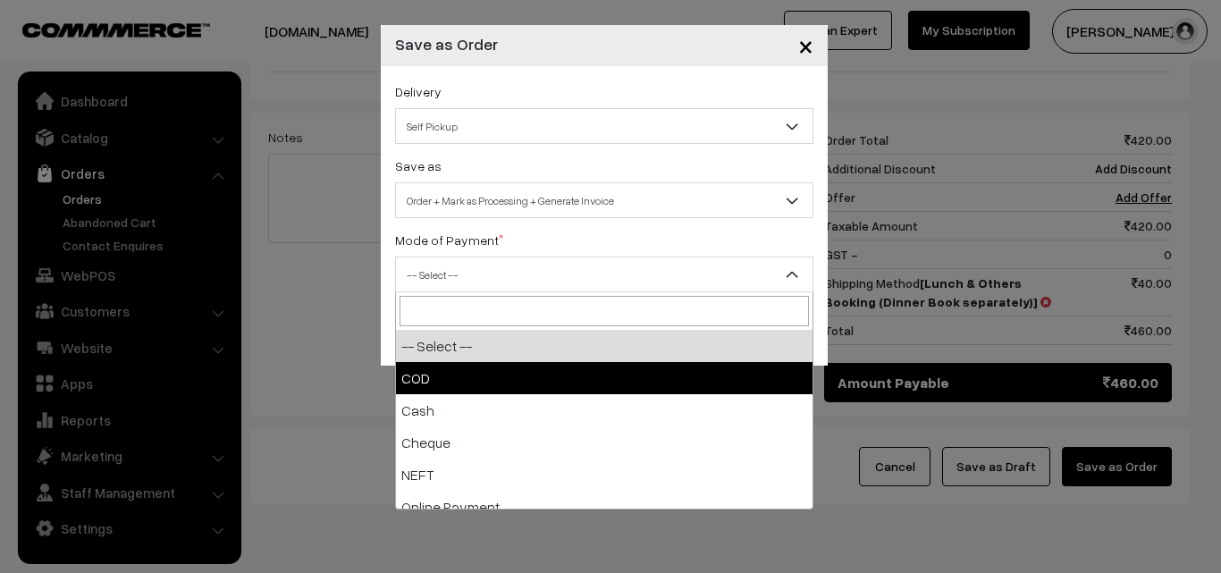
select select "1"
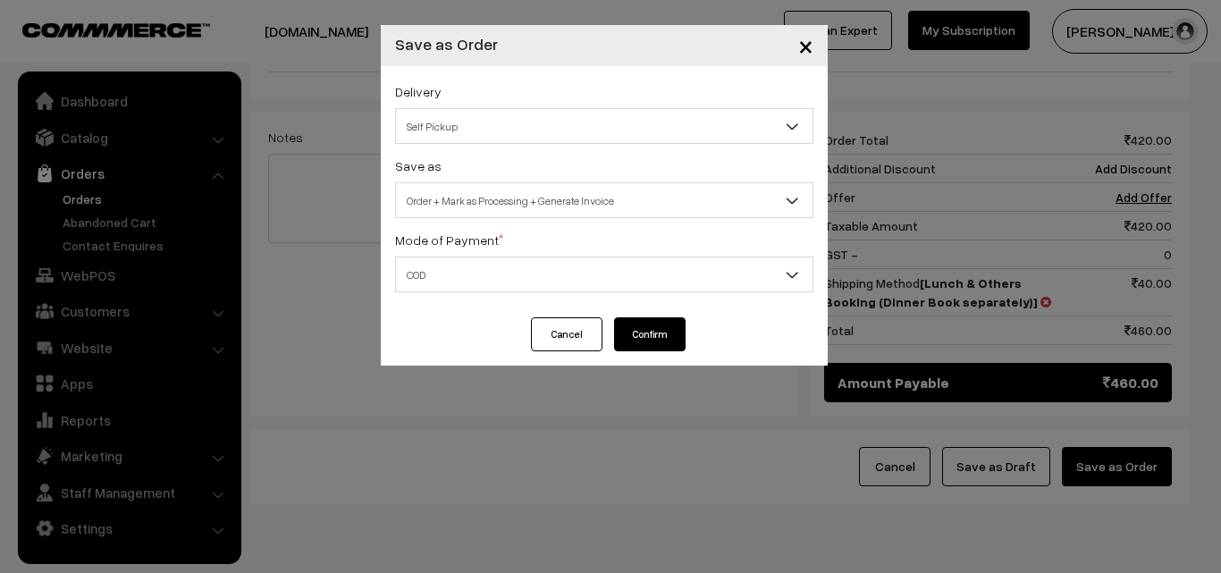
click at [646, 333] on button "Confirm" at bounding box center [650, 334] width 72 height 34
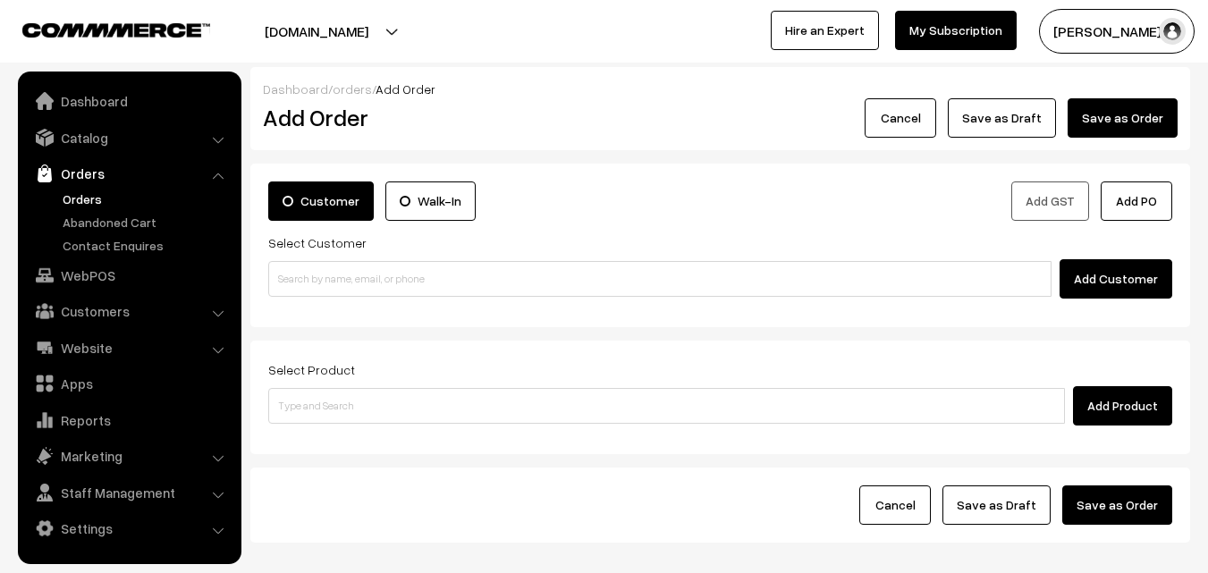
click at [110, 198] on link "Orders" at bounding box center [146, 199] width 177 height 19
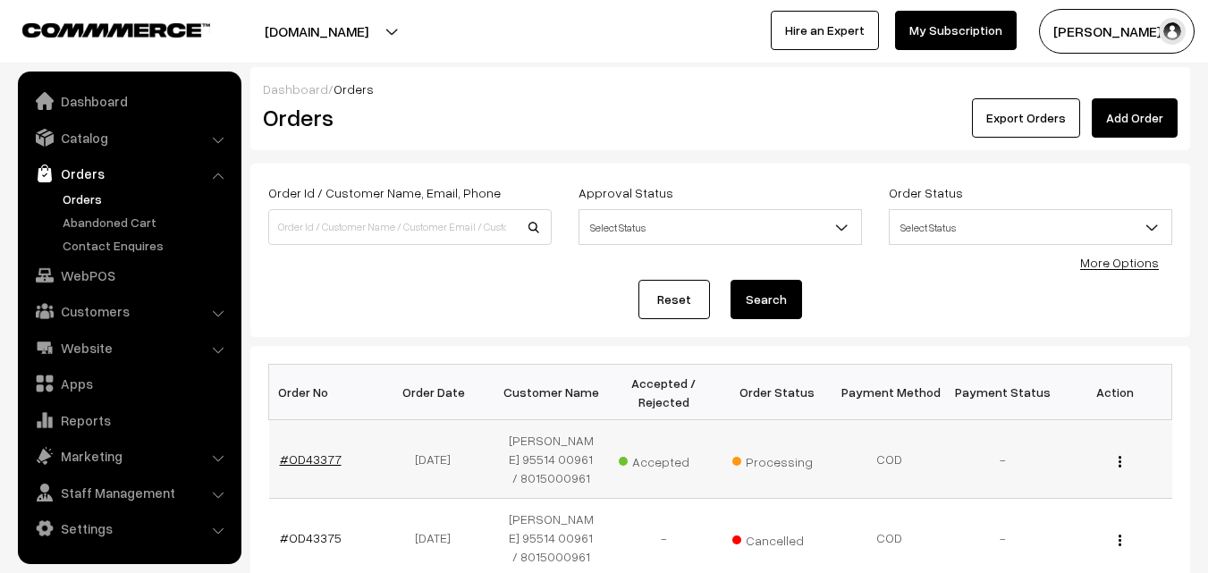
click at [330, 464] on link "#OD43377" at bounding box center [311, 459] width 62 height 15
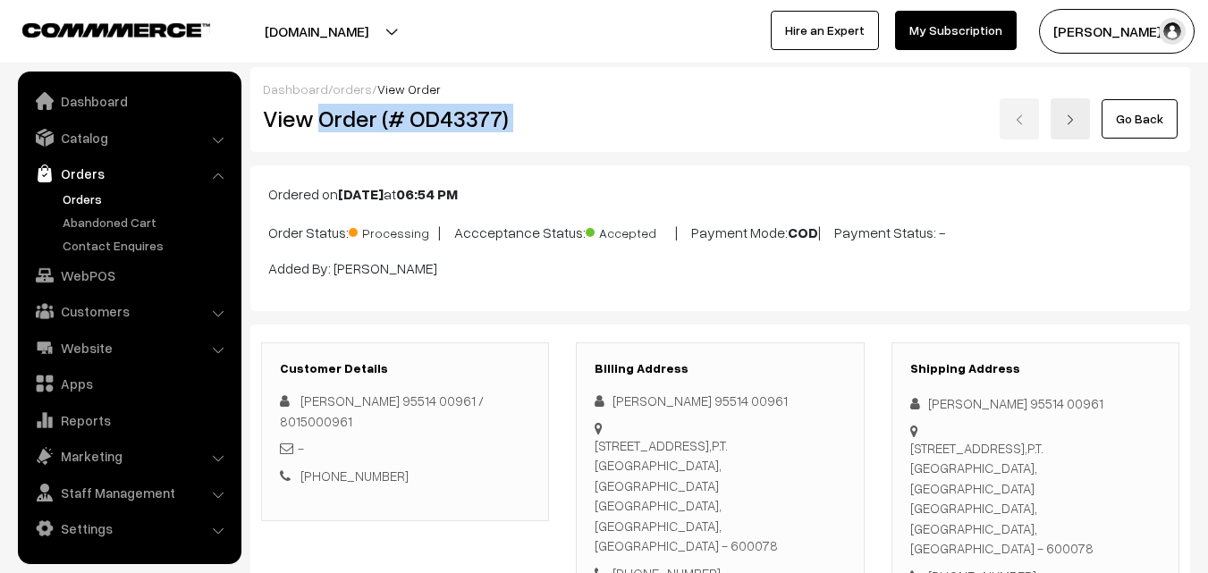
click at [596, 121] on div "View Order (# OD43377) Go Back" at bounding box center [720, 118] width 942 height 41
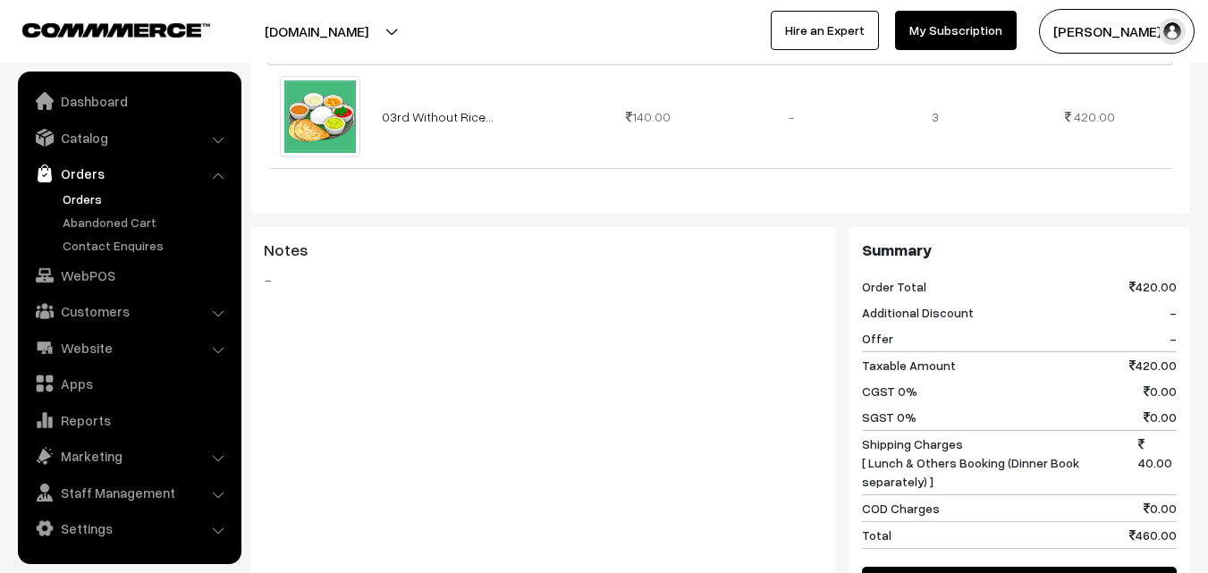
click at [604, 558] on div "Notes -" at bounding box center [542, 423] width 585 height 393
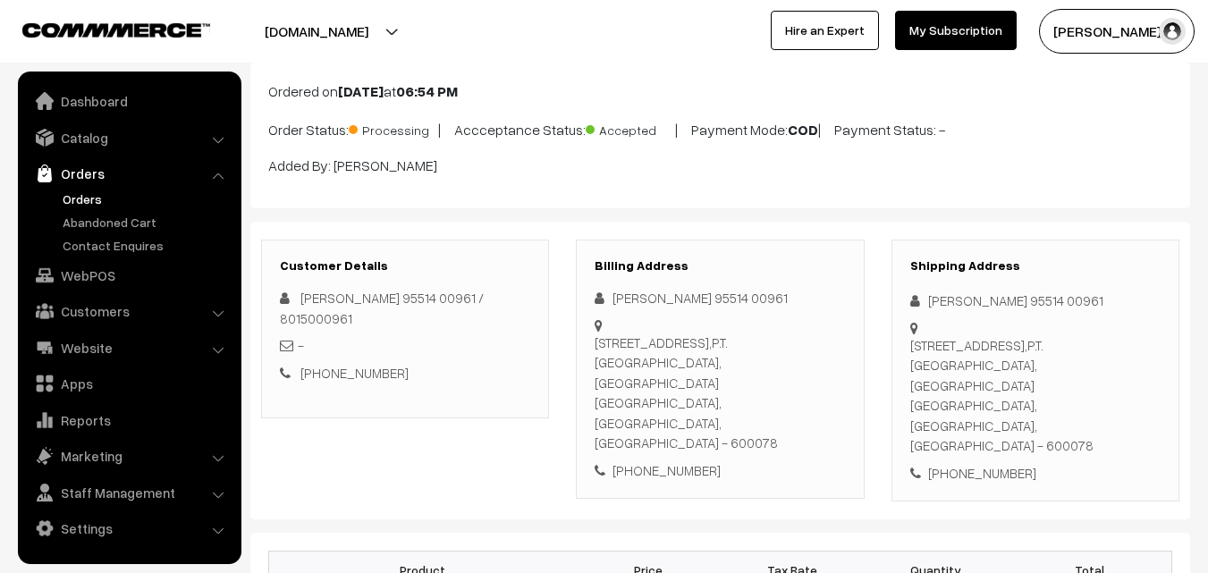
scroll to position [0, 0]
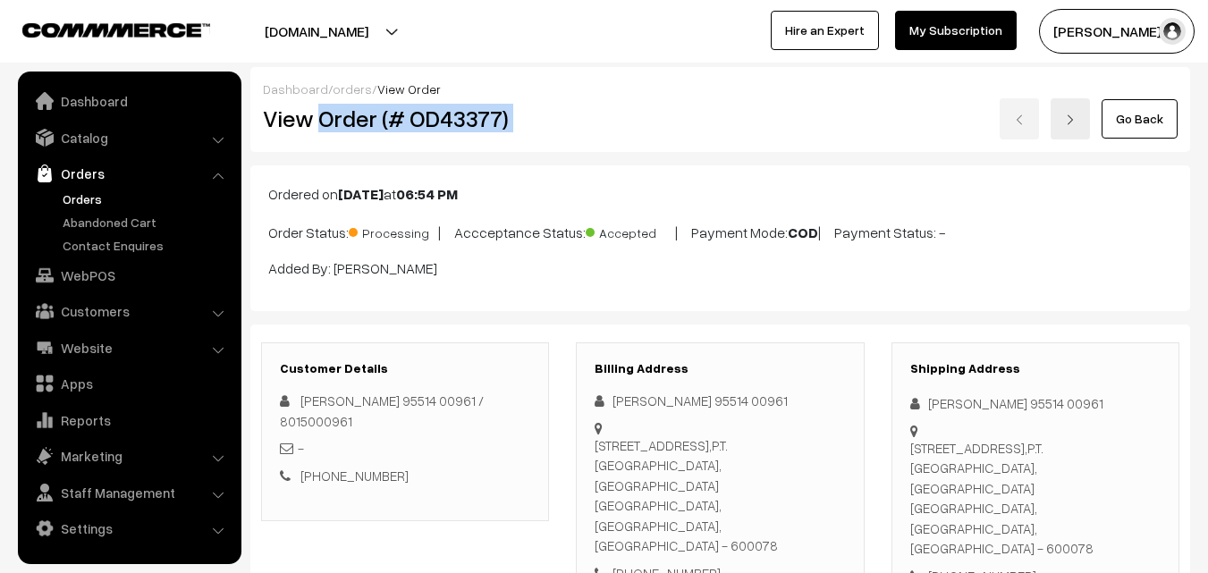
drag, startPoint x: 318, startPoint y: 112, endPoint x: 620, endPoint y: 149, distance: 303.7
click at [642, 125] on div "View Order (# OD43377) Go Back" at bounding box center [720, 118] width 942 height 41
copy div "Order (# OD43377)"
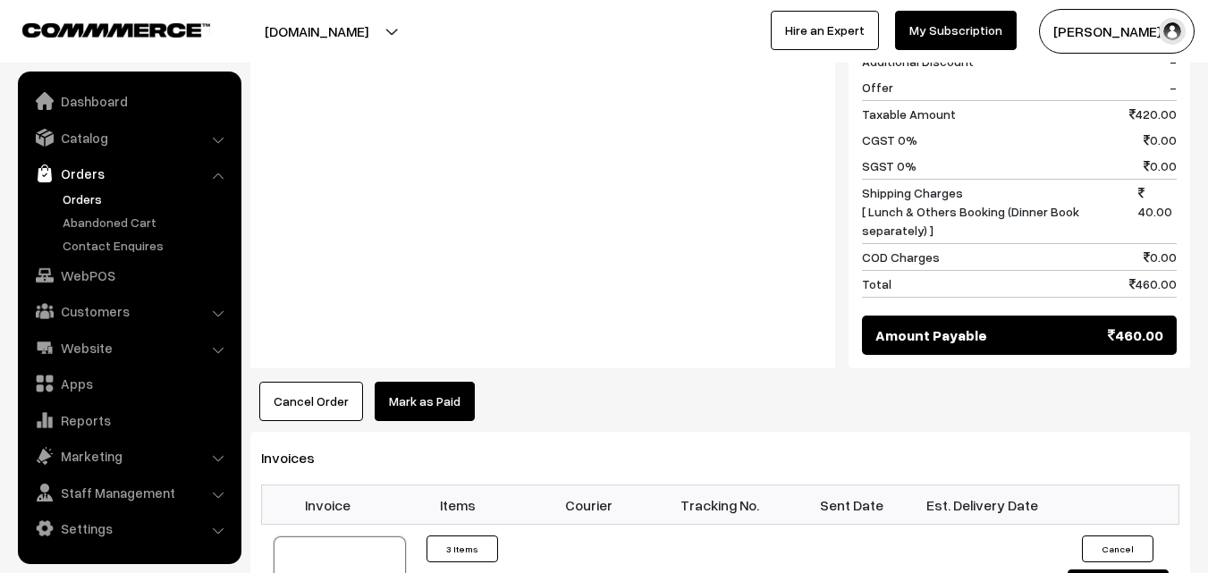
scroll to position [1162, 0]
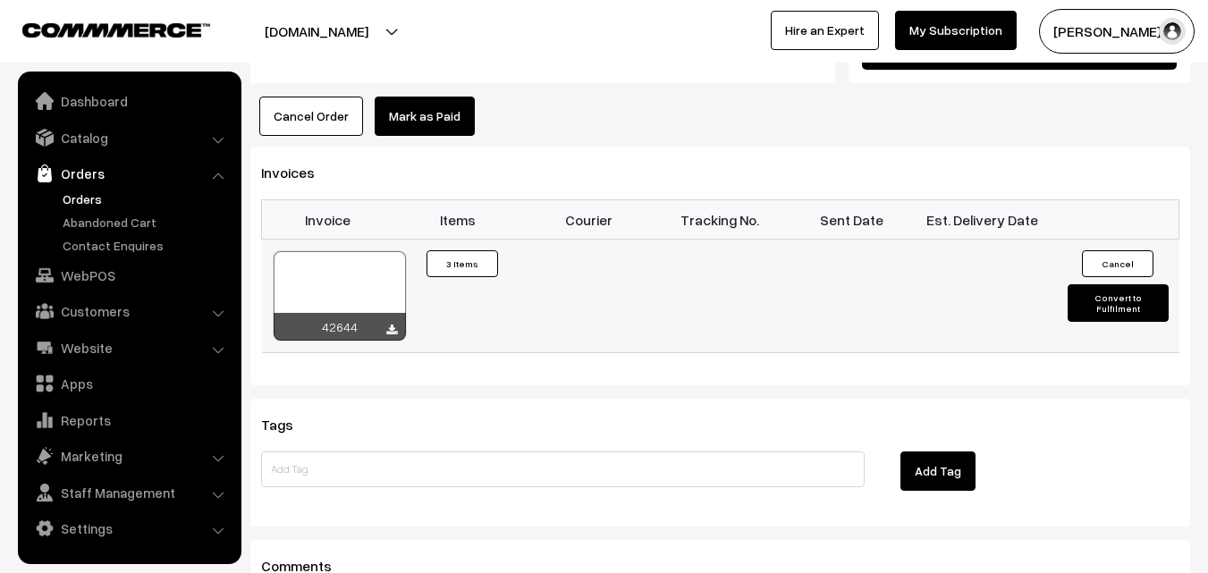
click at [368, 251] on div at bounding box center [340, 295] width 132 height 89
drag, startPoint x: 118, startPoint y: 274, endPoint x: 125, endPoint y: 235, distance: 39.1
click at [118, 275] on link "WebPOS" at bounding box center [128, 275] width 213 height 32
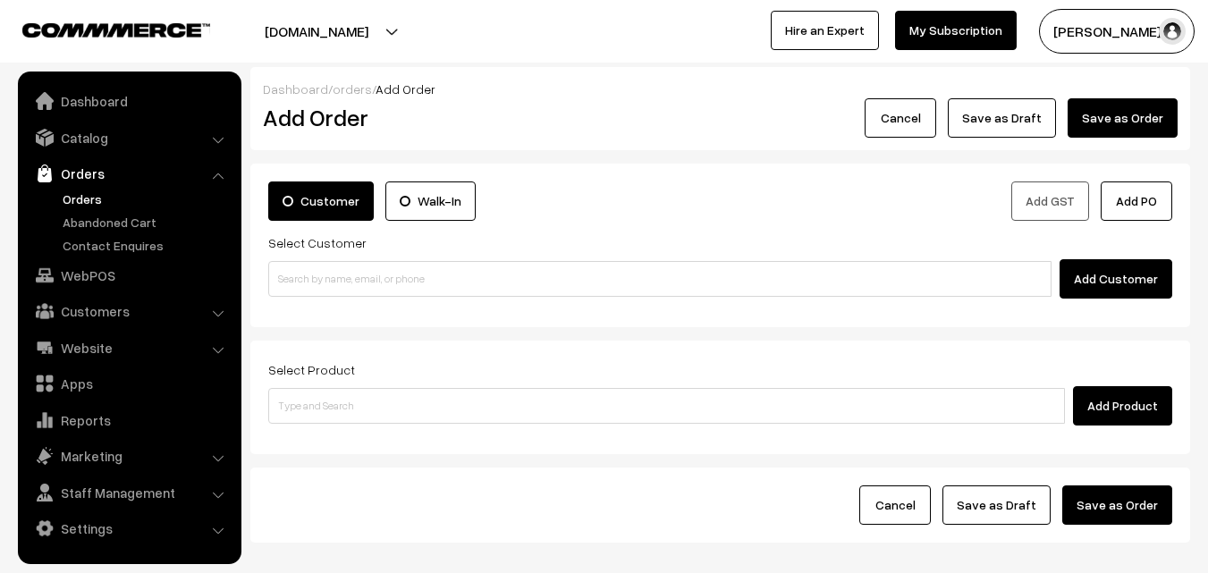
click at [375, 250] on div "Select Customer Add Customer" at bounding box center [720, 265] width 904 height 67
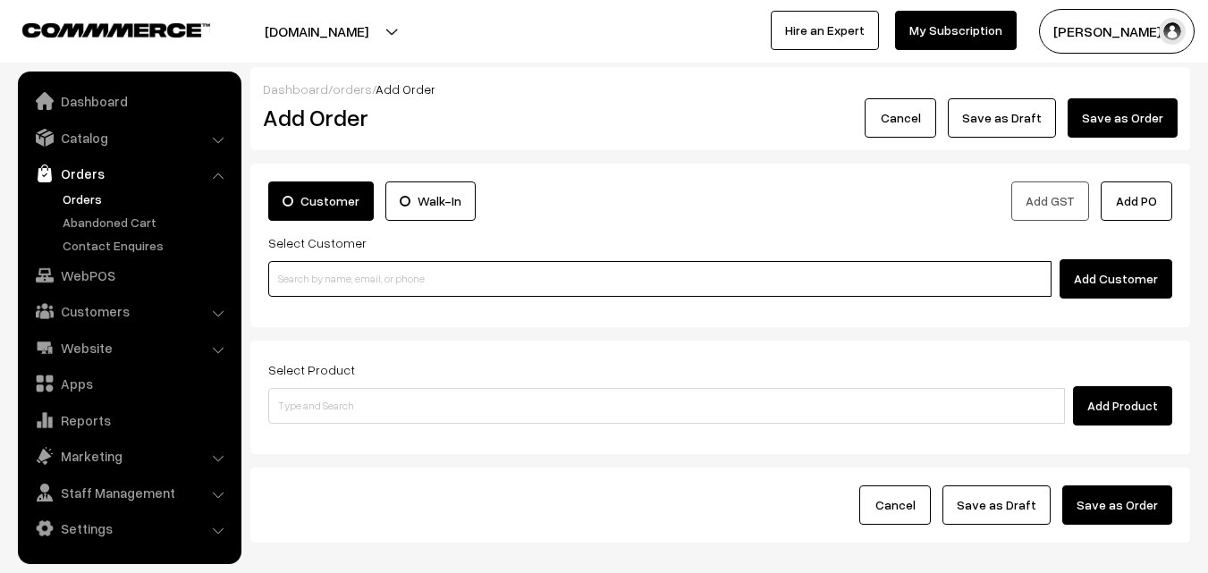
paste input "98402 01973"
click at [359, 273] on input at bounding box center [659, 279] width 783 height 36
click at [317, 277] on input "98402 01973" at bounding box center [659, 279] width 783 height 36
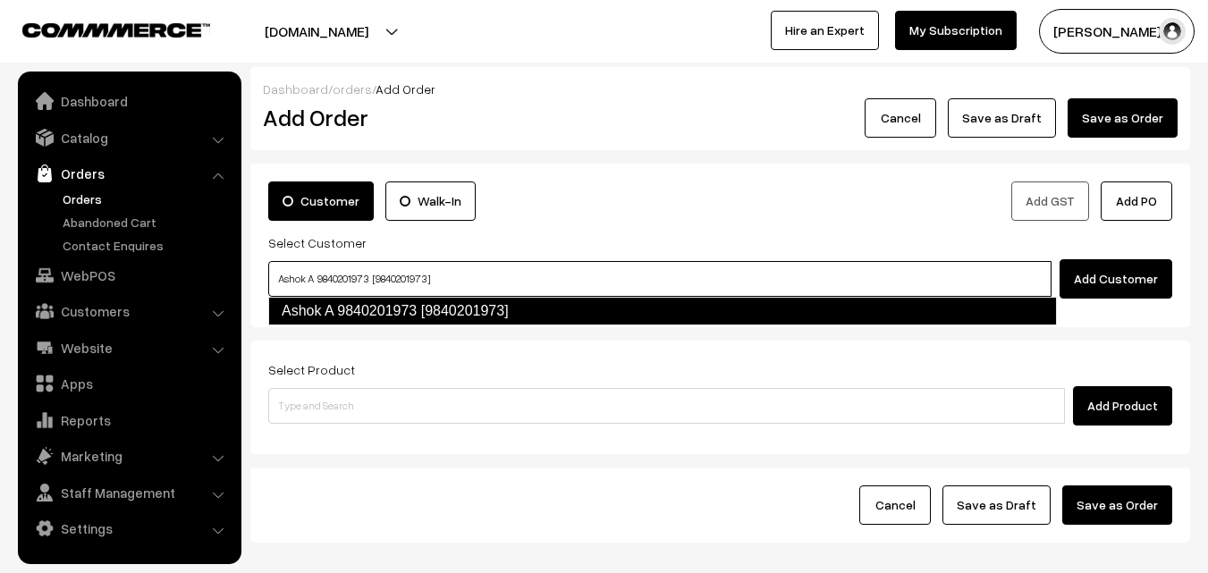
type input "Ashok A 9840201973 [9840201973]"
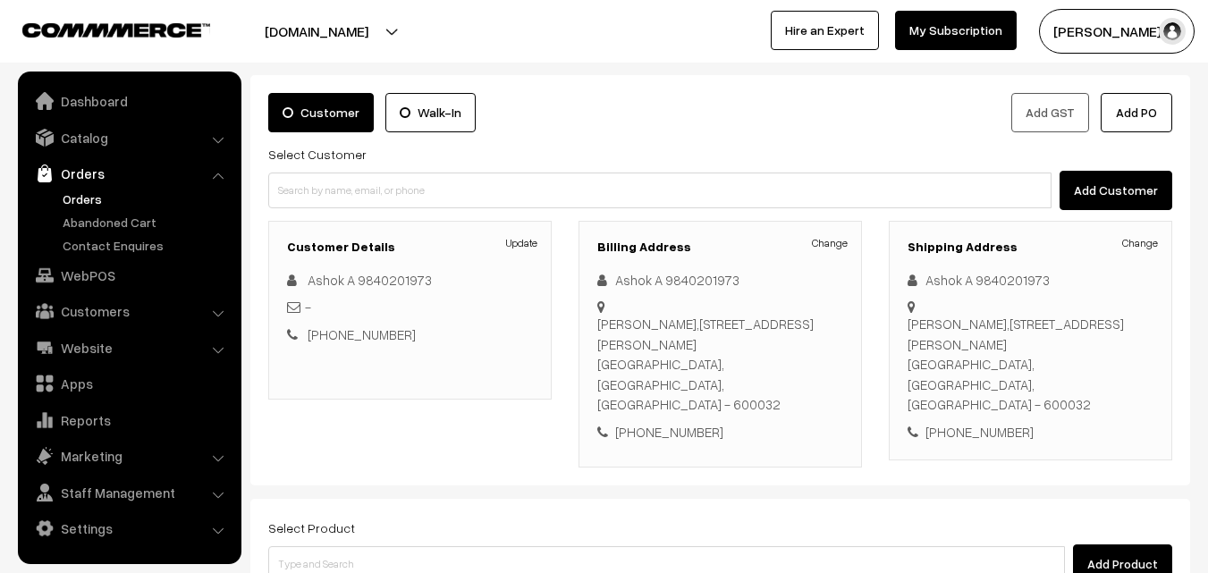
scroll to position [89, 0]
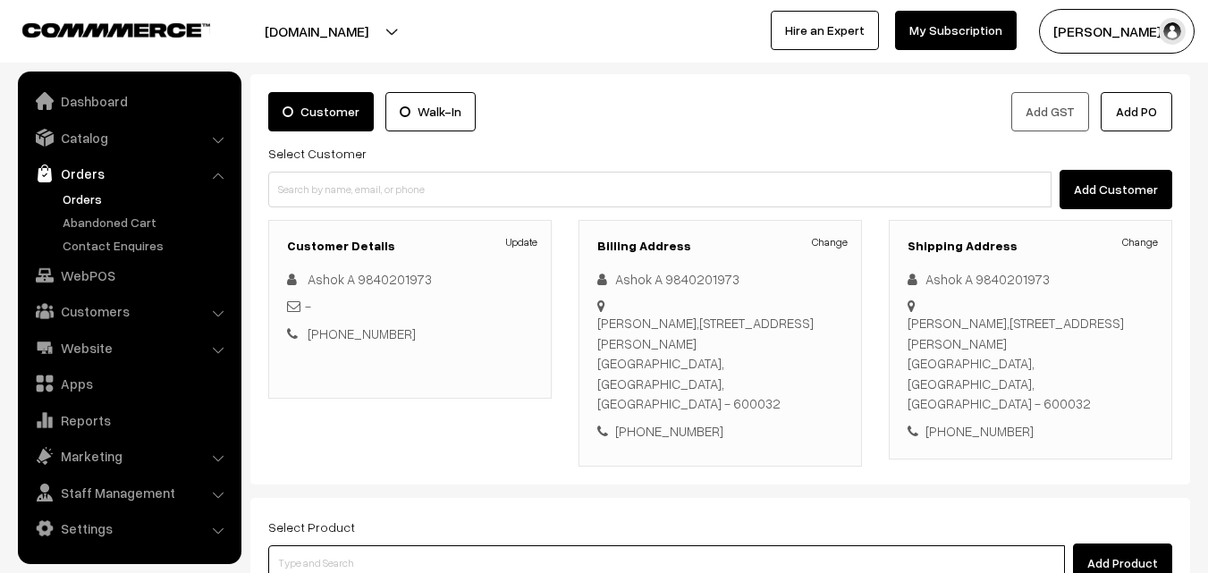
click at [410, 545] on input at bounding box center [666, 563] width 797 height 36
paste input "03rd Without Rice..."
type input "03rd Without Rice..."
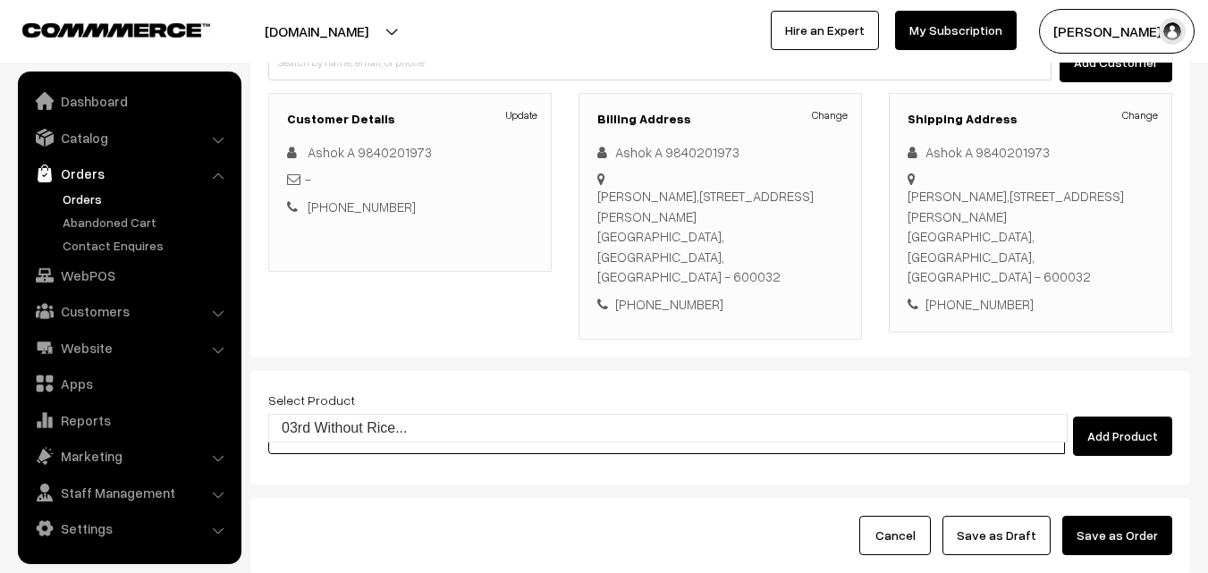
scroll to position [306, 0]
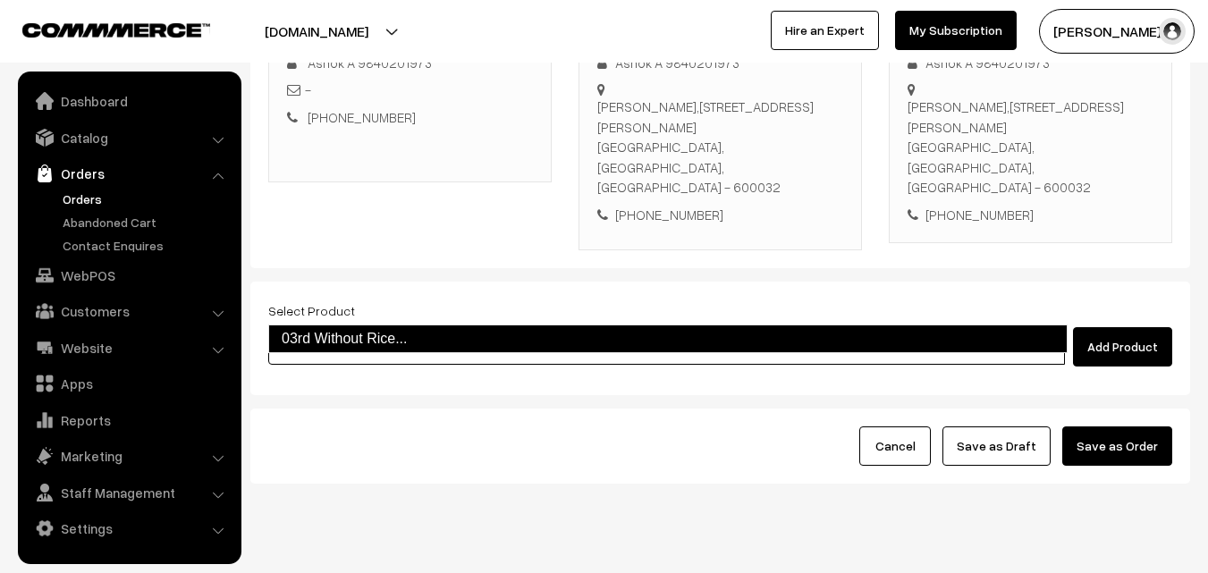
click at [385, 333] on link "03rd Without Rice..." at bounding box center [667, 339] width 799 height 29
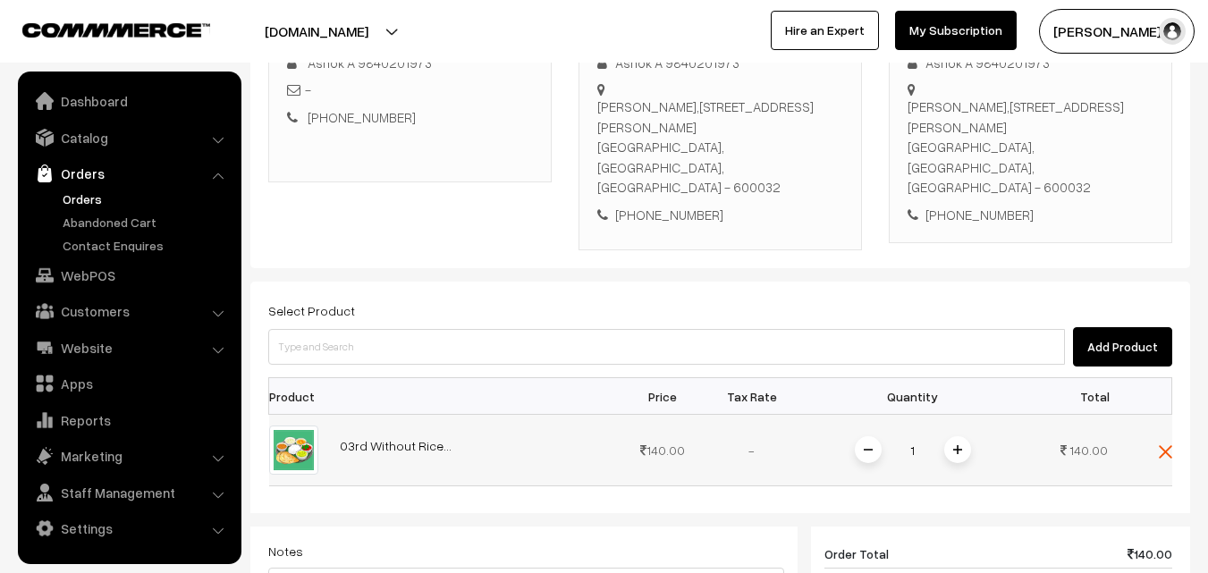
click at [956, 445] on img at bounding box center [957, 449] width 9 height 9
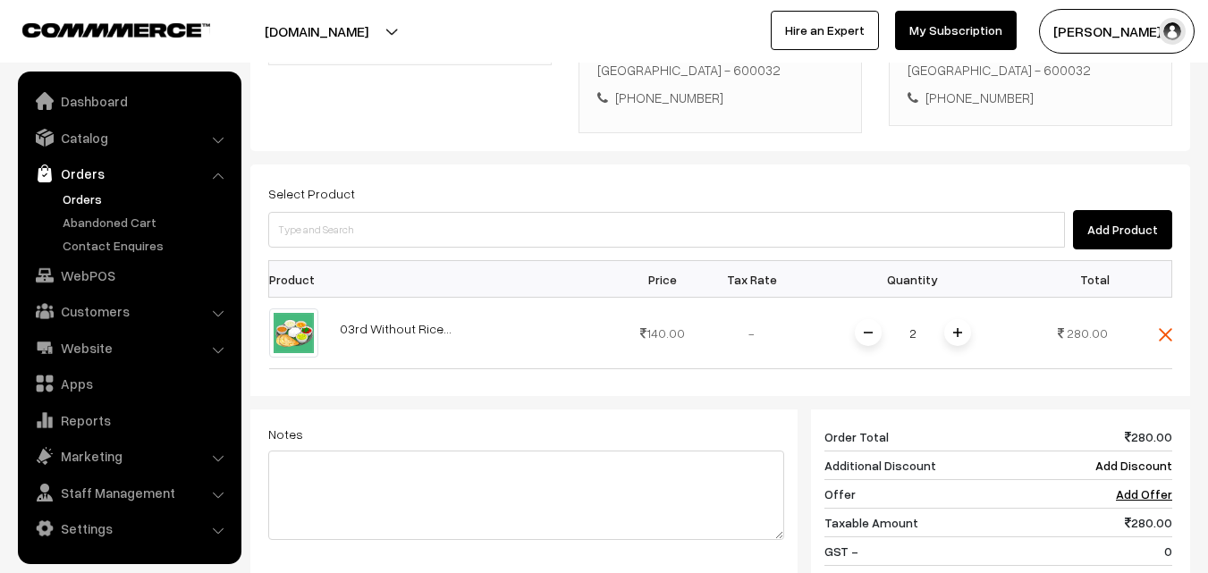
scroll to position [485, 0]
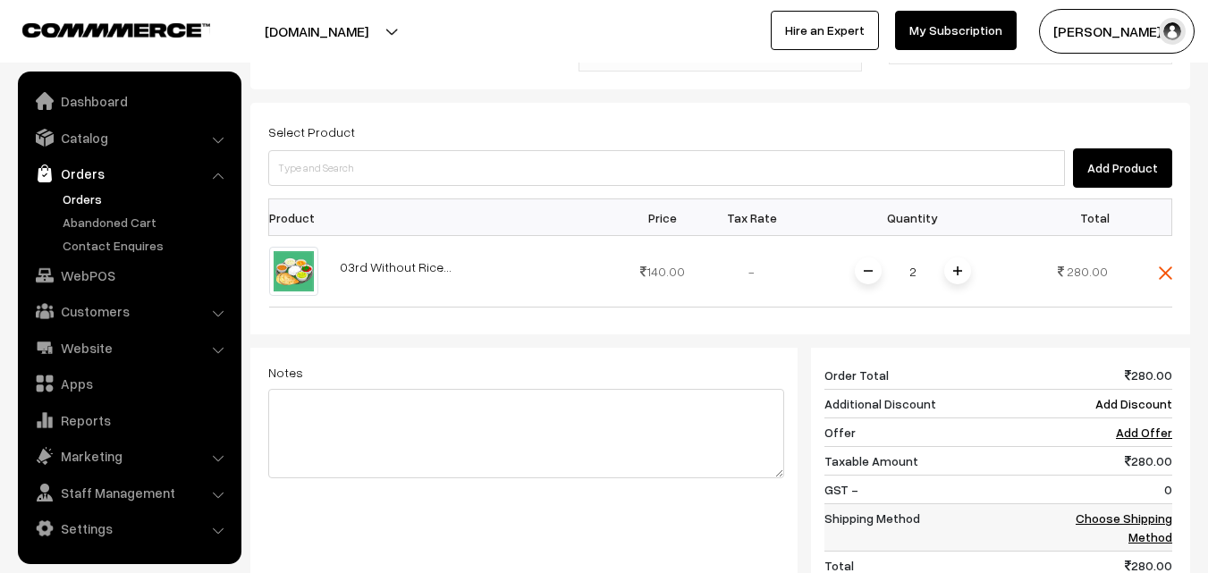
click at [1151, 511] on link "Choose Shipping Method" at bounding box center [1124, 528] width 97 height 34
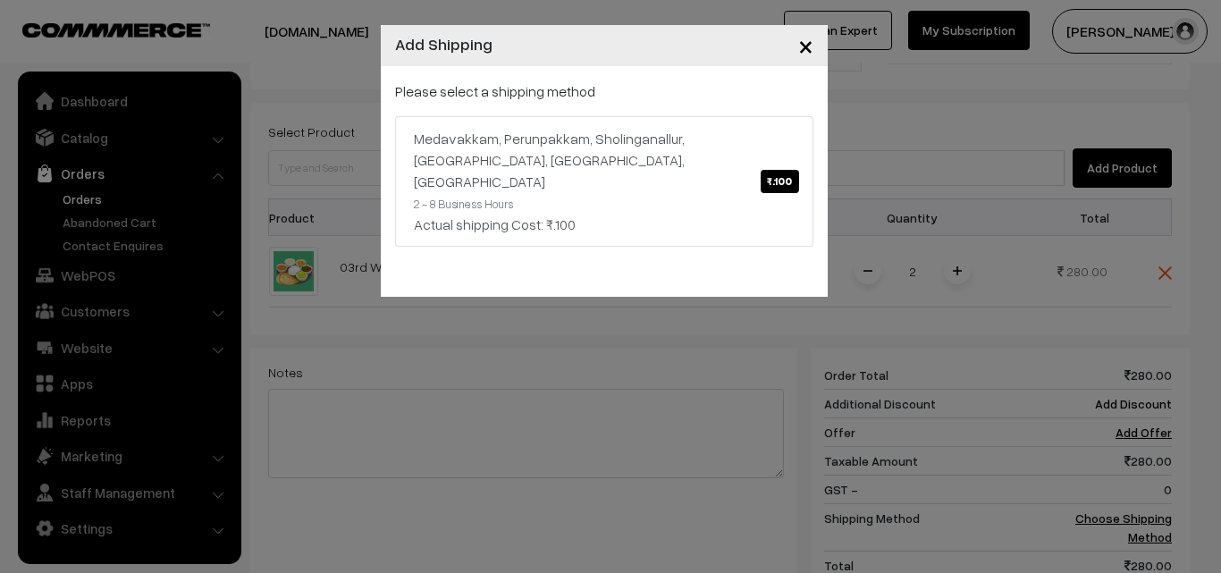
click at [692, 104] on div "Please select a shipping method Medavakkam, Perunpakkam, Sholinganallur, seliyu…" at bounding box center [604, 163] width 418 height 166
click at [687, 162] on div "Medavakkam, Perunpakkam, Sholinganallur, seliyur, Kirattur, Perambur ₹.100" at bounding box center [604, 160] width 381 height 64
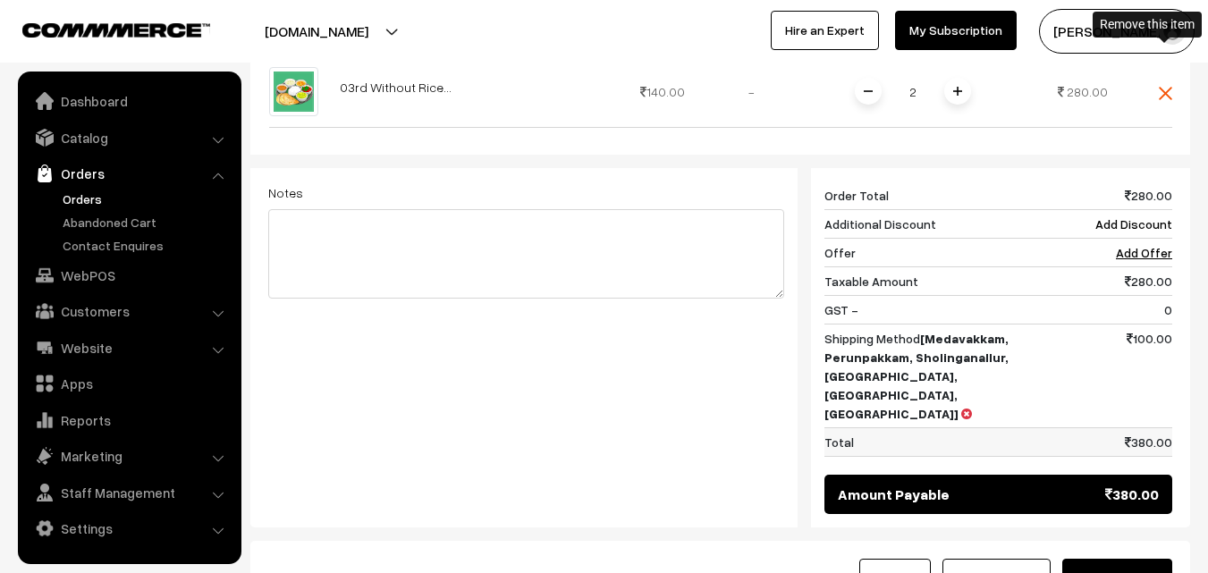
scroll to position [759, 0]
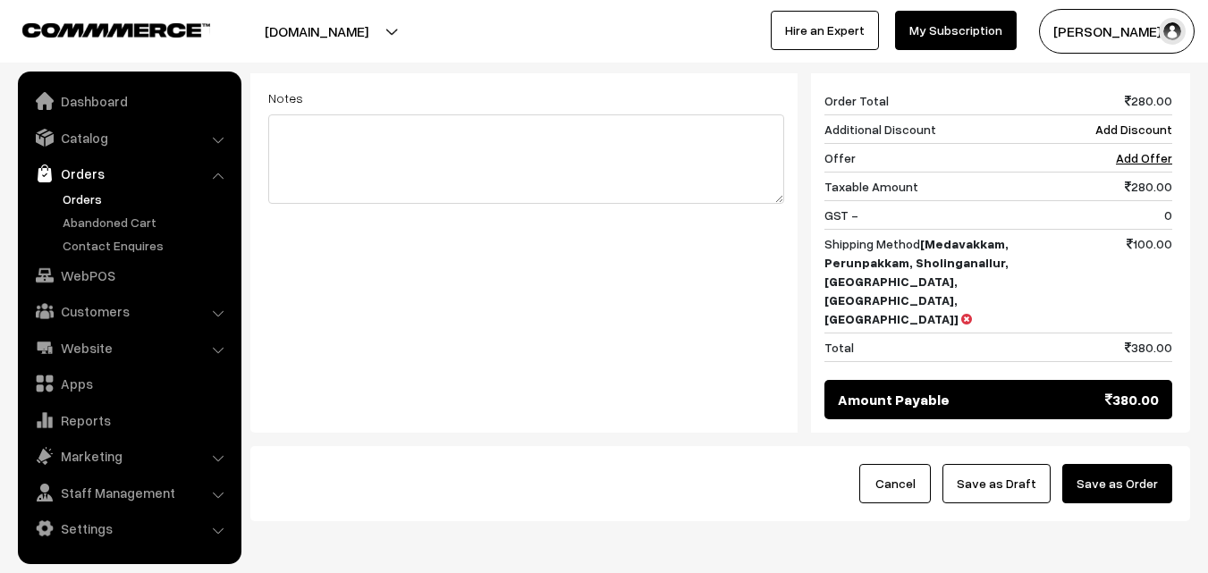
drag, startPoint x: 1138, startPoint y: 410, endPoint x: 1132, endPoint y: 397, distance: 14.8
click at [1139, 464] on button "Save as Order" at bounding box center [1117, 483] width 110 height 39
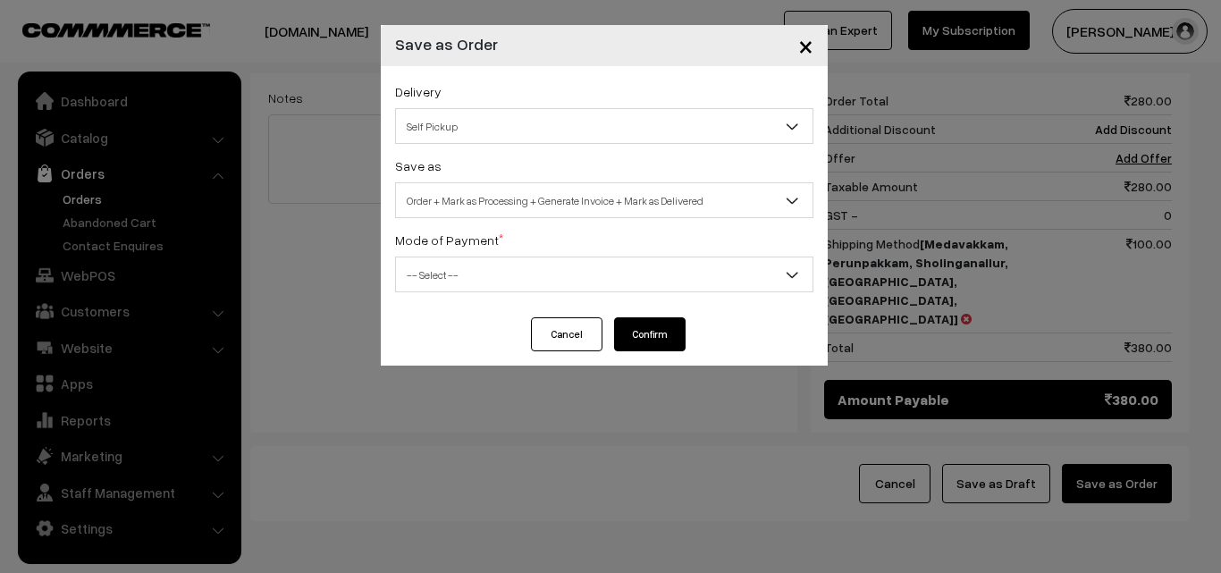
click at [570, 342] on button "Cancel" at bounding box center [567, 334] width 72 height 34
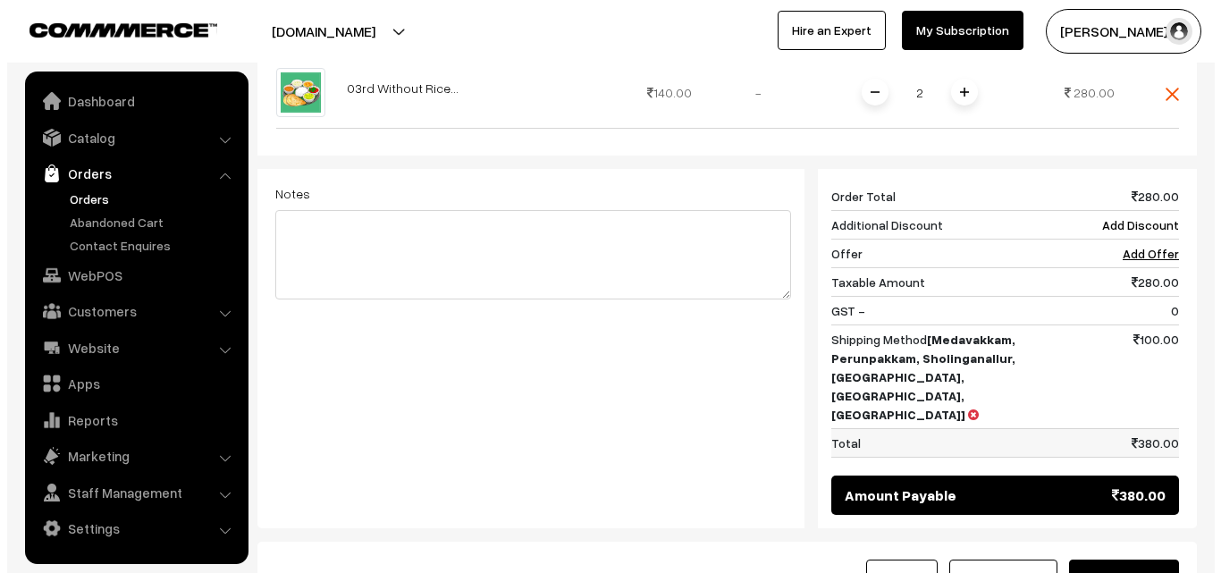
scroll to position [670, 0]
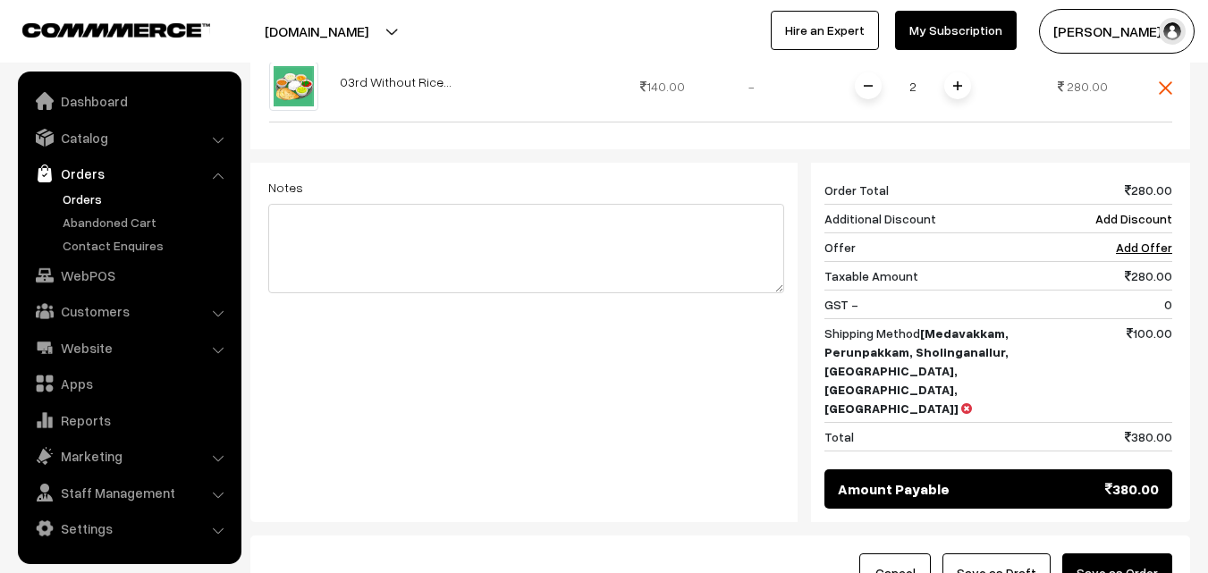
click at [1139, 554] on button "Save as Order" at bounding box center [1117, 573] width 110 height 39
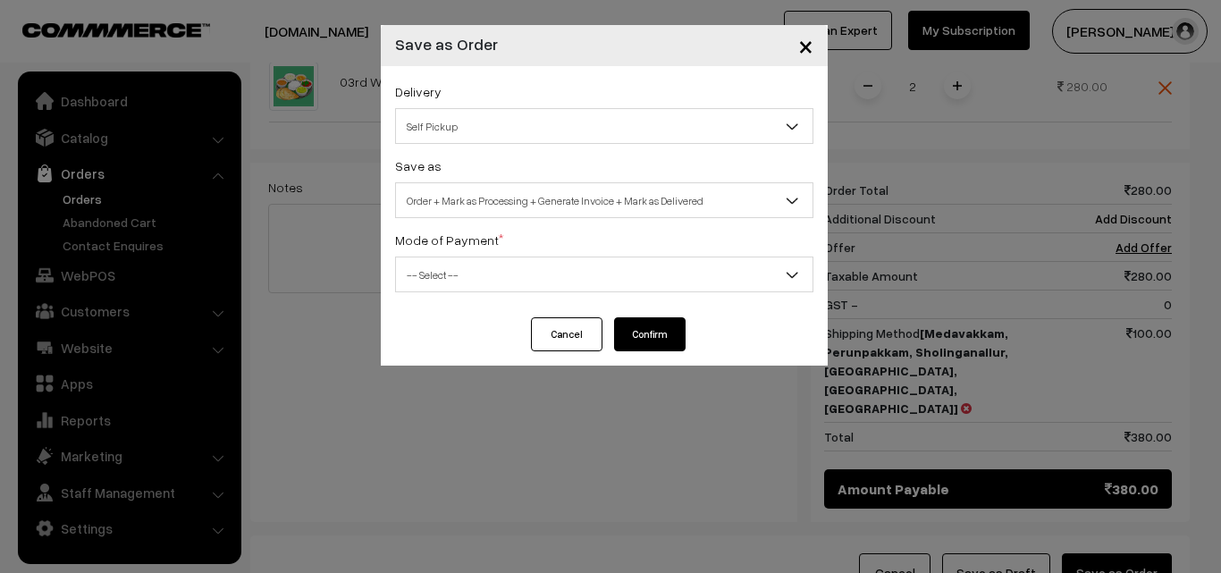
click at [496, 194] on span "Order + Mark as Processing + Generate Invoice + Mark as Delivered" at bounding box center [604, 200] width 417 height 31
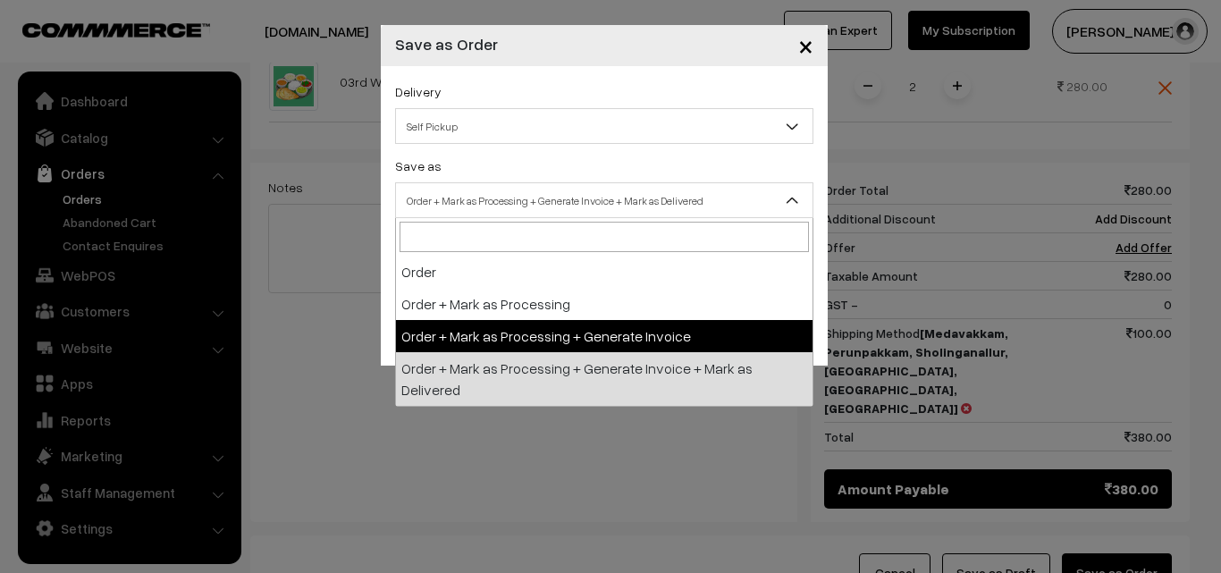
select select "3"
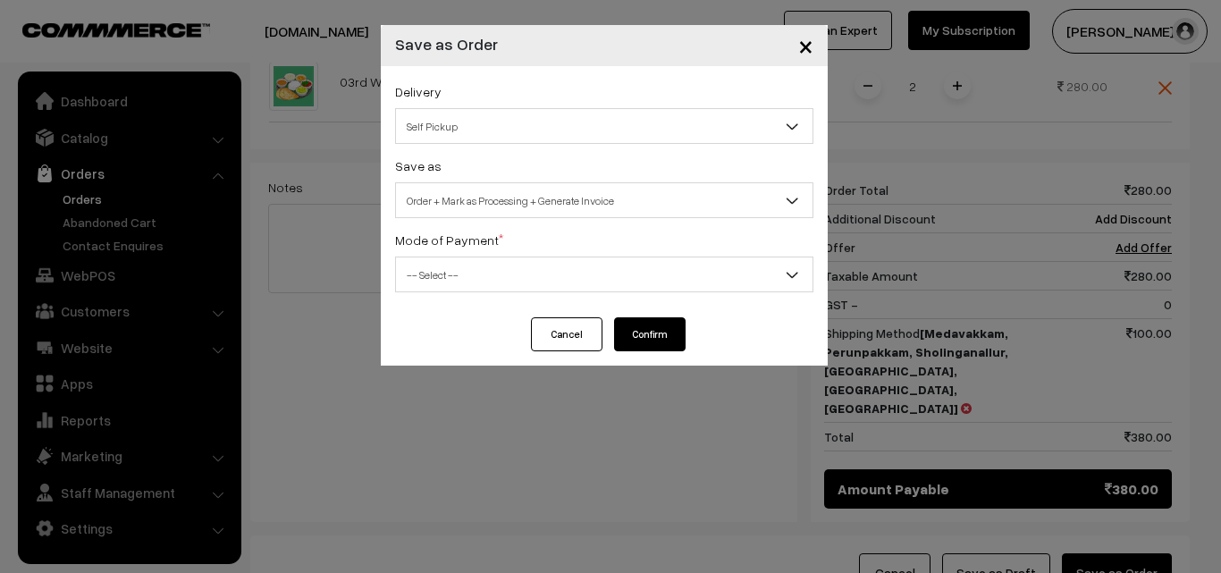
click at [471, 253] on div "Mode of Payment * -- Select -- COD Cash Cheque NEFT Online Payment DD Others --…" at bounding box center [604, 260] width 418 height 63
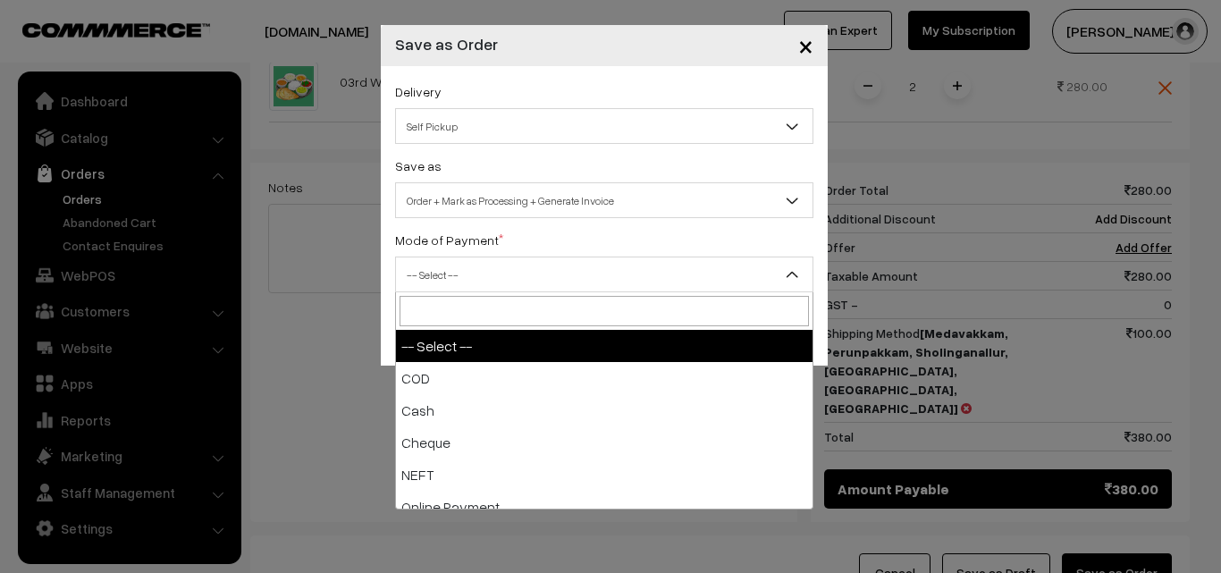
click at [469, 279] on span "-- Select --" at bounding box center [604, 274] width 417 height 31
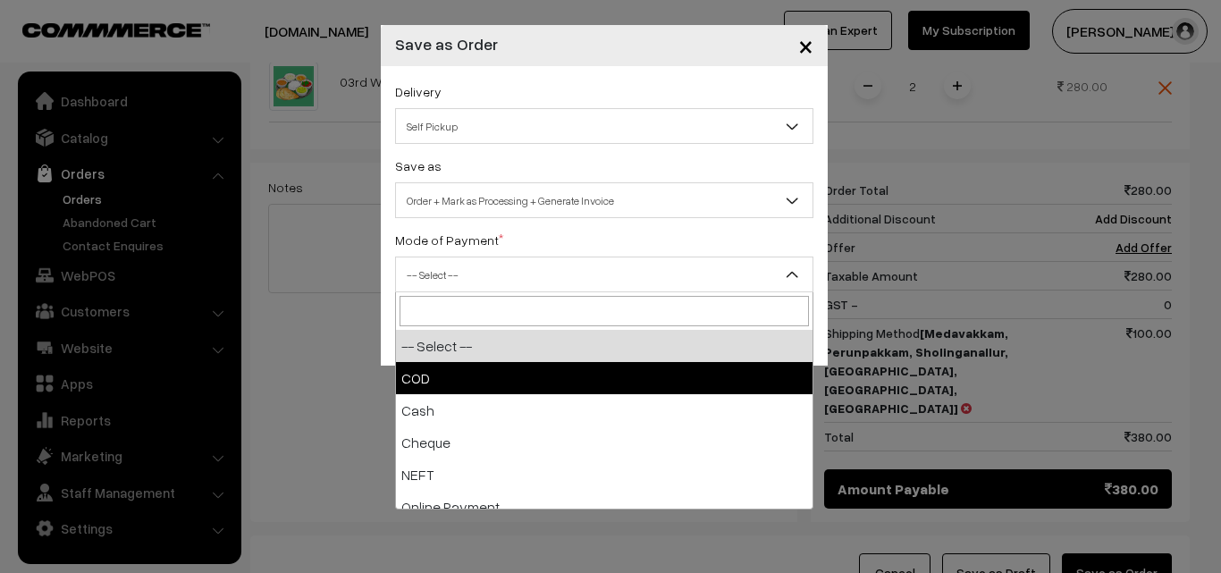
select select "1"
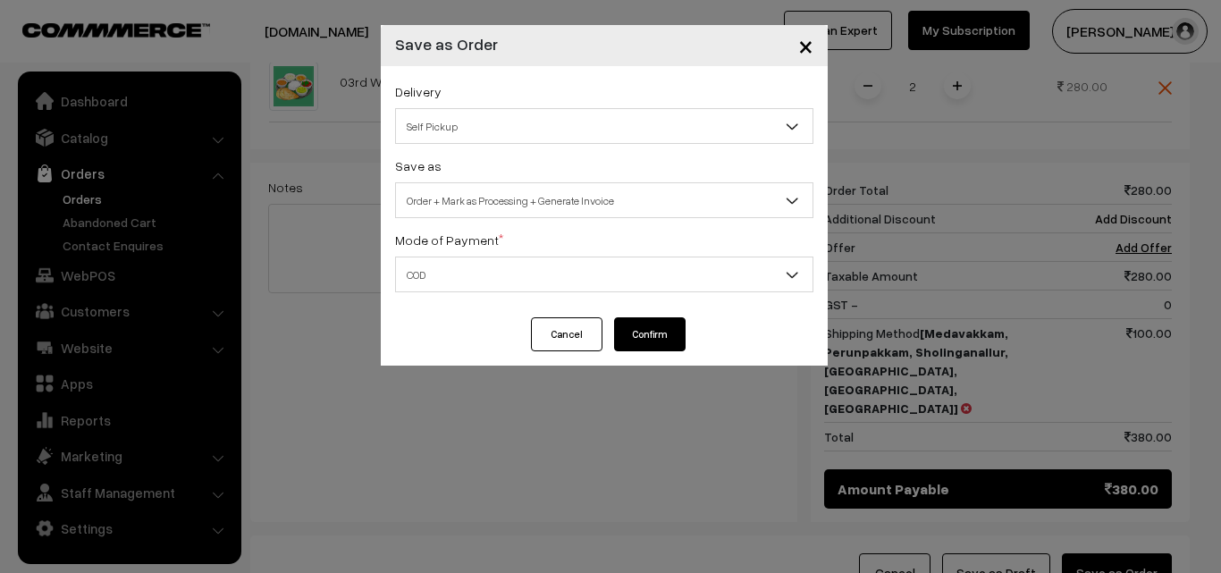
click at [653, 323] on button "Confirm" at bounding box center [650, 334] width 72 height 34
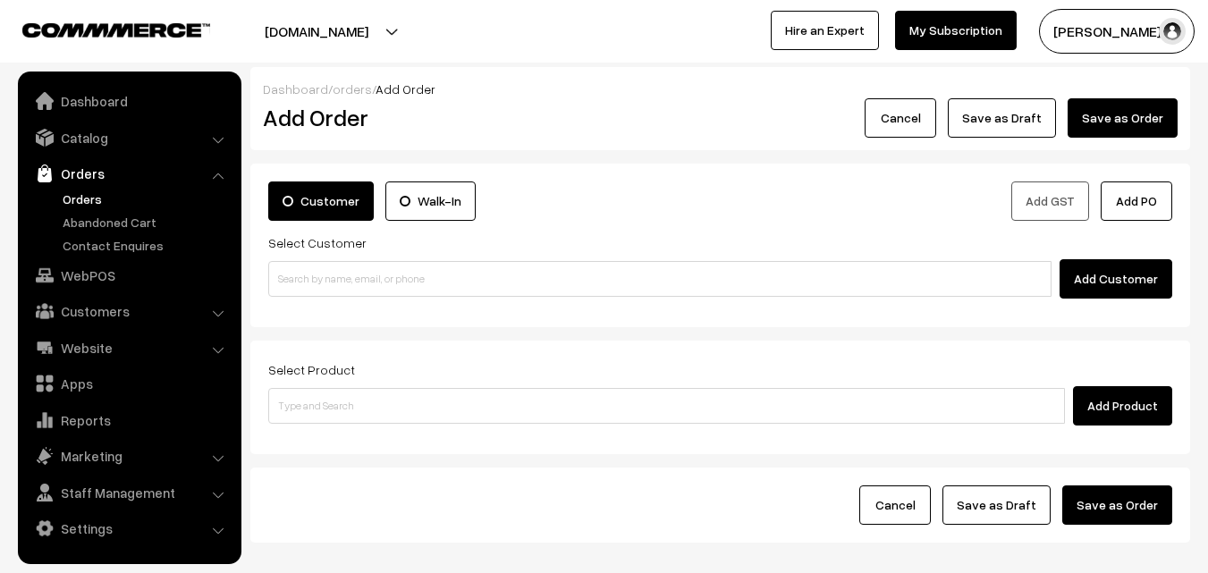
click at [95, 191] on link "Orders" at bounding box center [146, 199] width 177 height 19
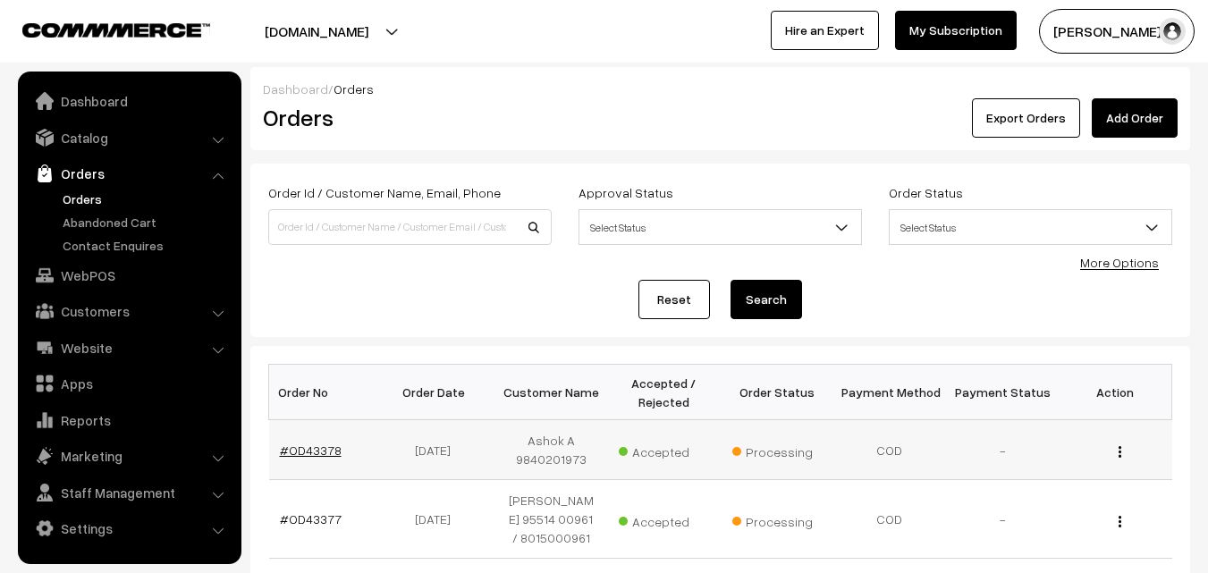
click at [323, 452] on link "#OD43378" at bounding box center [311, 450] width 62 height 15
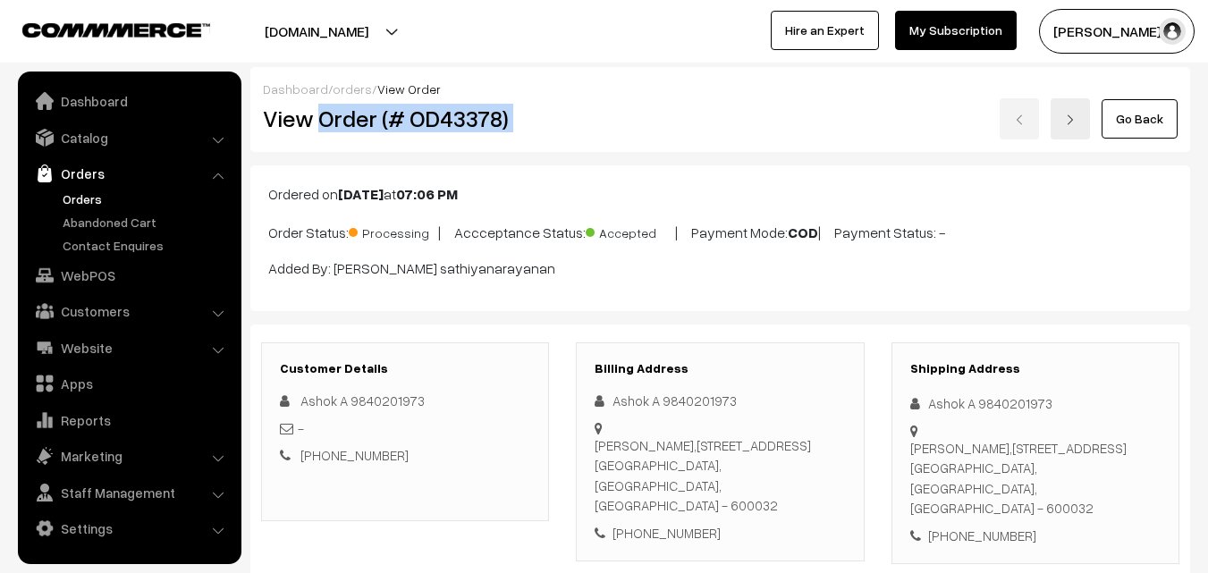
copy div "Order (# OD43378)"
drag, startPoint x: 325, startPoint y: 124, endPoint x: 589, endPoint y: 122, distance: 264.7
click at [592, 123] on div "View Order (# OD43378) Go Back" at bounding box center [720, 118] width 942 height 41
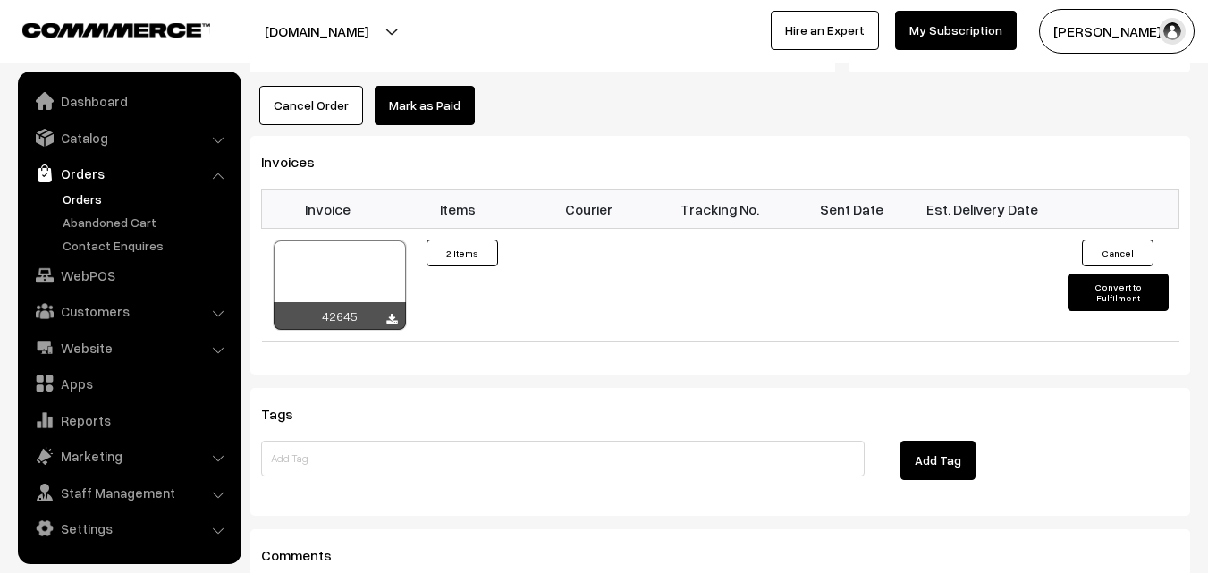
scroll to position [1162, 0]
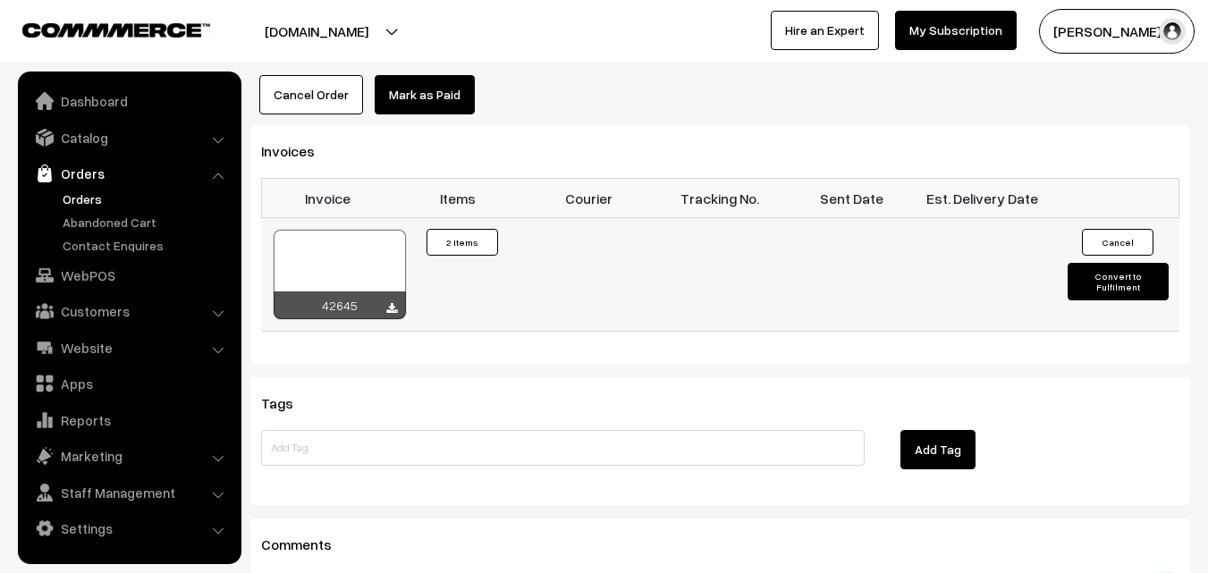
click at [339, 247] on div at bounding box center [340, 274] width 132 height 89
click at [99, 271] on link "WebPOS" at bounding box center [128, 275] width 213 height 32
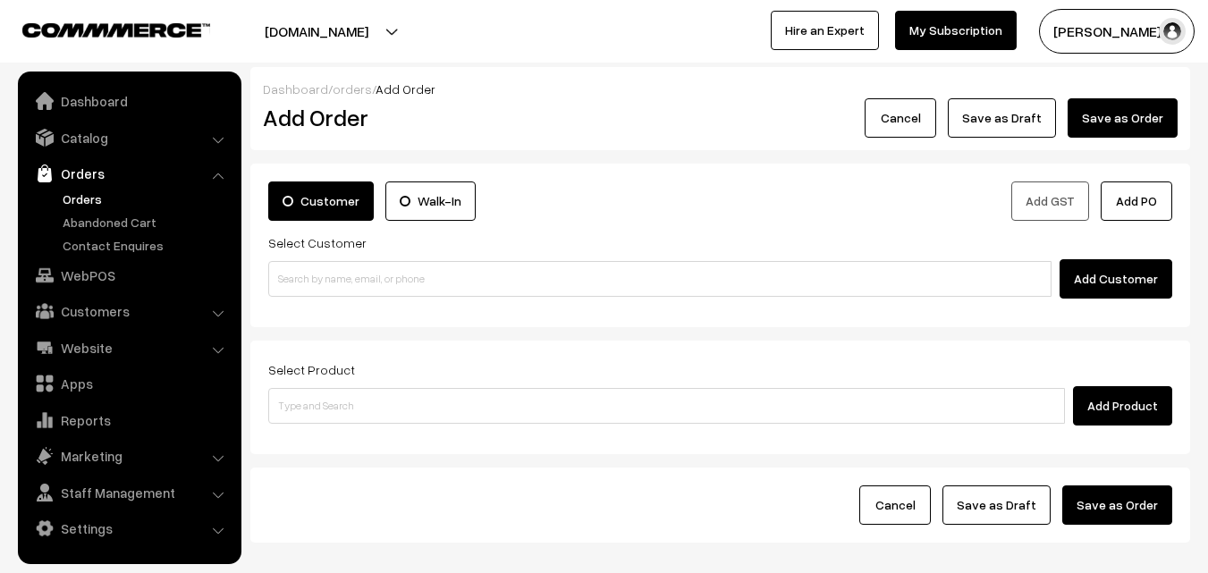
click at [404, 299] on div "Customer Walk-In Add GST Add PO Select Customer Add Customer" at bounding box center [720, 246] width 940 height 164
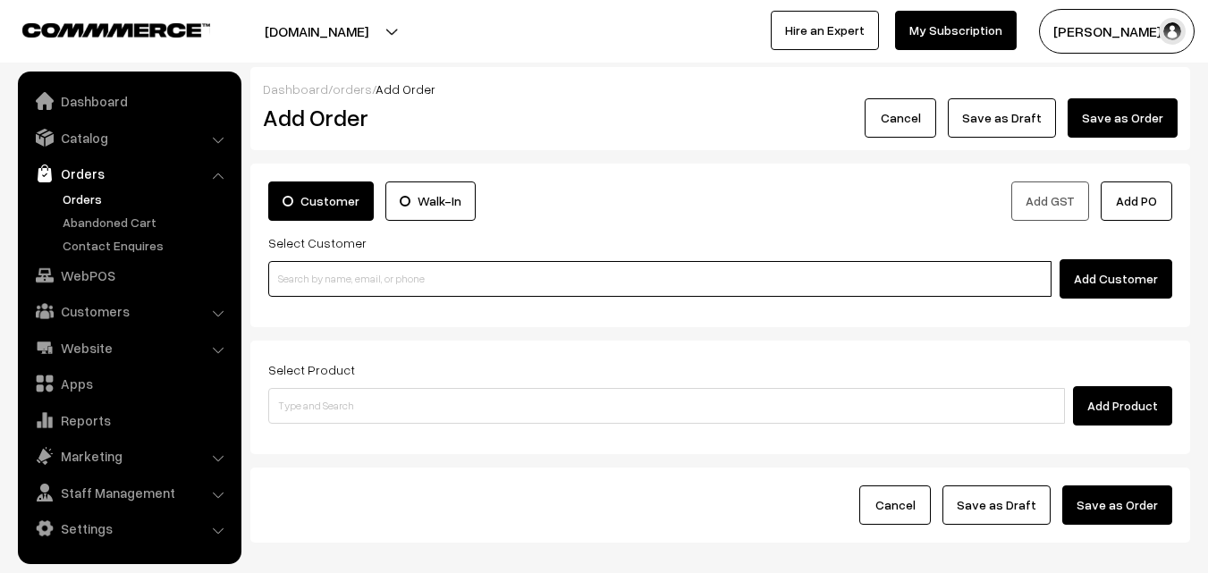
paste input "98408 87914"
drag, startPoint x: 352, startPoint y: 280, endPoint x: 333, endPoint y: 280, distance: 19.7
click at [351, 280] on input "98408 87914" at bounding box center [659, 279] width 783 height 36
click at [320, 276] on input "98408 87914" at bounding box center [659, 279] width 783 height 36
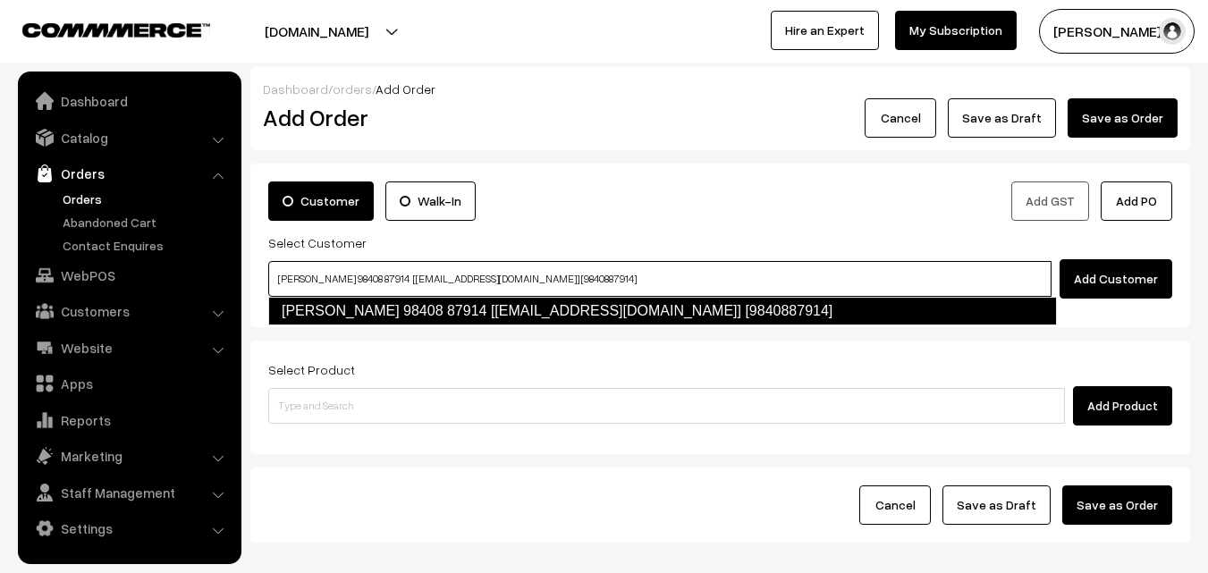
type input "Baskar 98408 87914 [test932@gmail.com] [9840887914]"
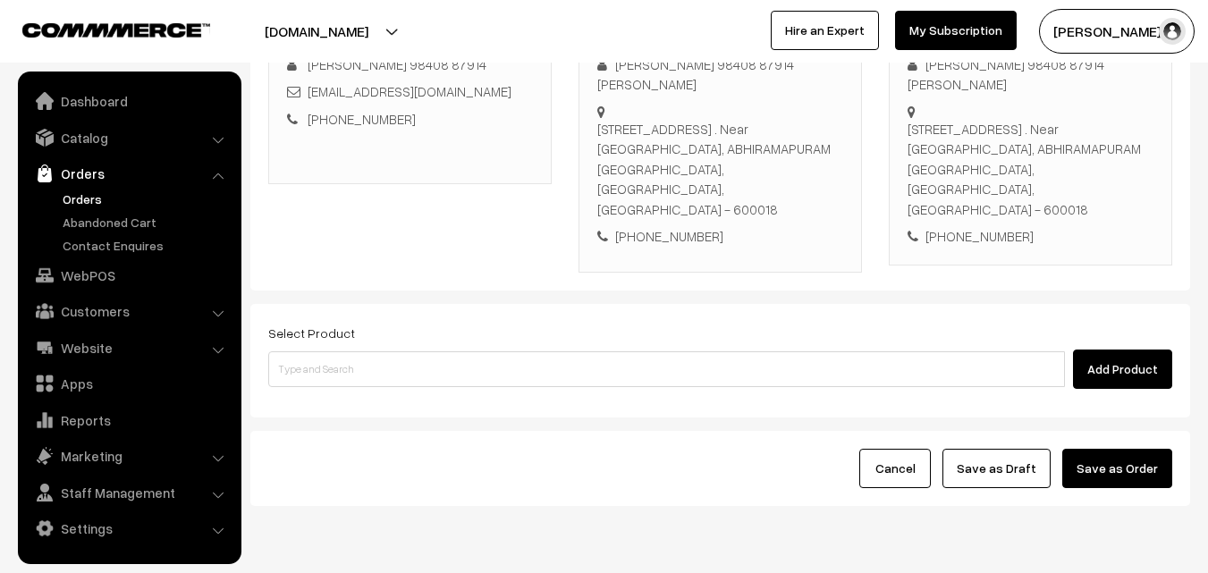
scroll to position [306, 0]
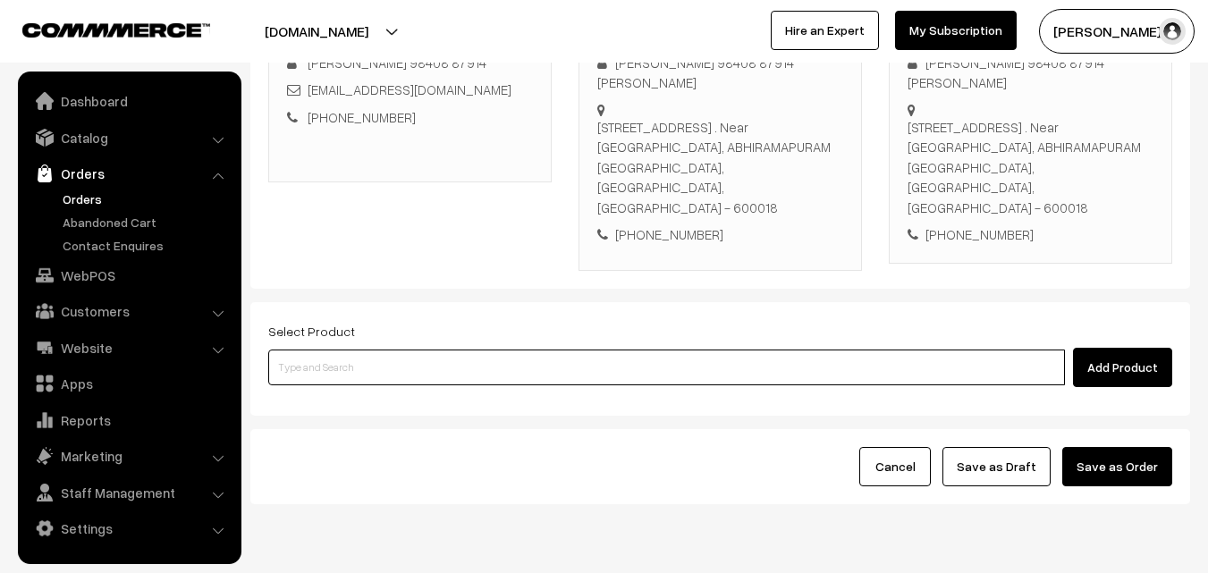
click at [495, 350] on input at bounding box center [666, 368] width 797 height 36
drag, startPoint x: 411, startPoint y: 309, endPoint x: 399, endPoint y: 314, distance: 13.3
click at [406, 350] on input at bounding box center [666, 368] width 797 height 36
click at [485, 350] on input at bounding box center [666, 368] width 797 height 36
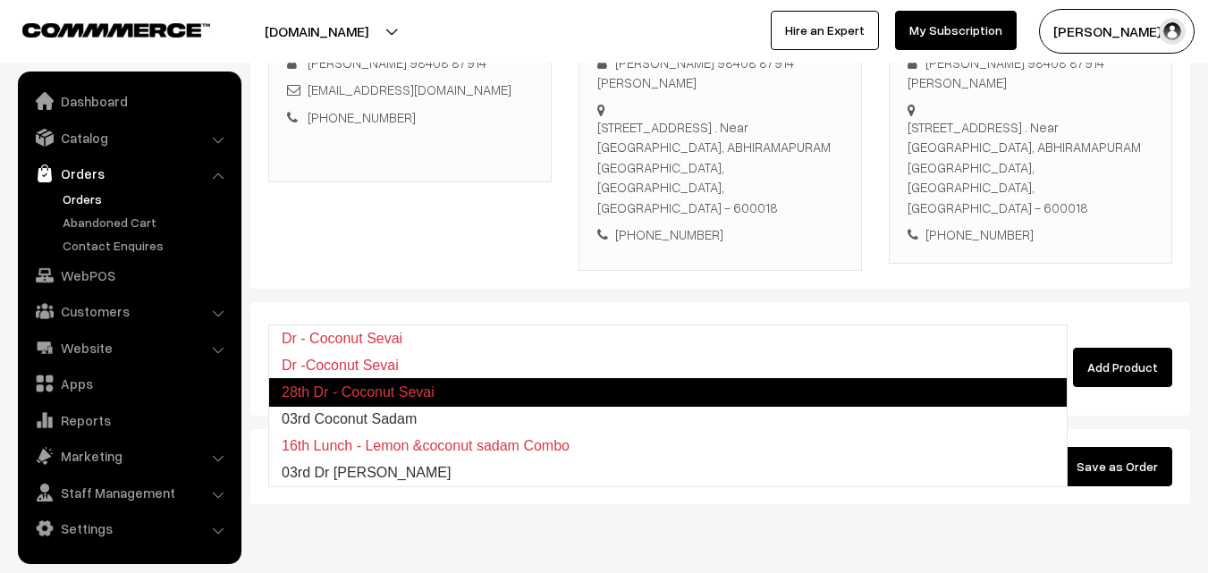
type input "03rd Coconut Sadam"
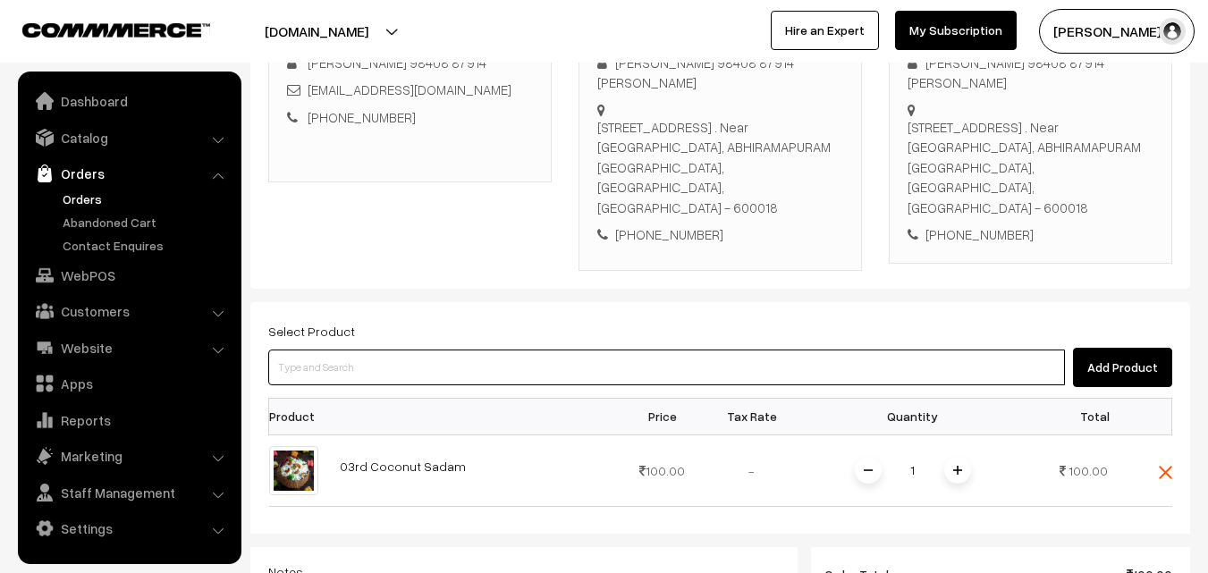
click at [384, 350] on input at bounding box center [666, 368] width 797 height 36
paste input "03rd Without Rice..."
type input "03rd Without Rice..."
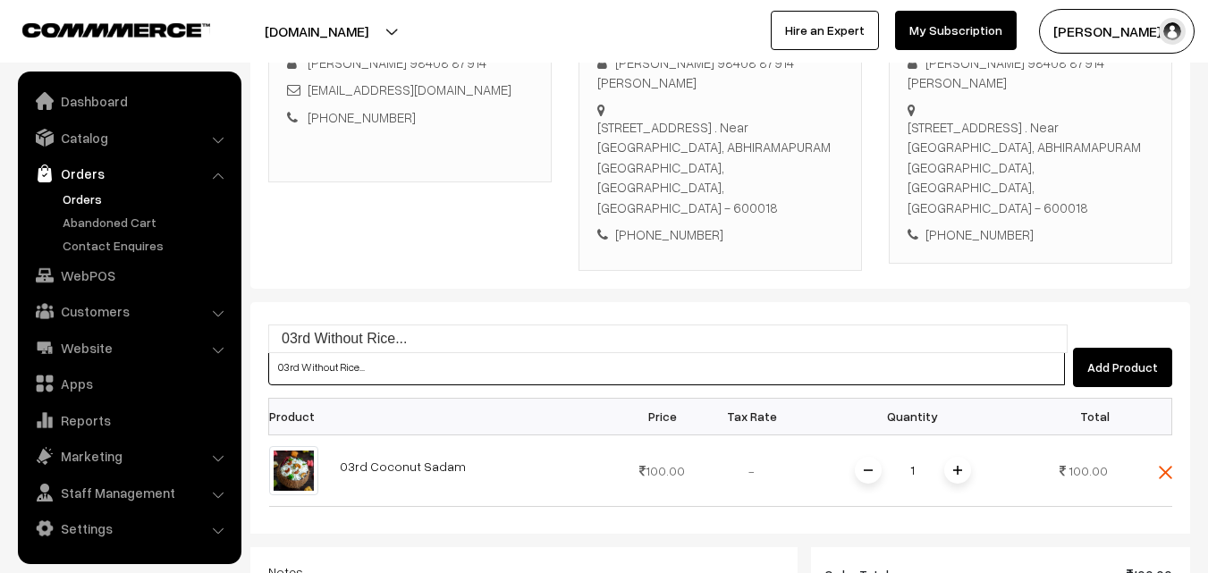
click at [347, 336] on link "03rd Without Rice..." at bounding box center [668, 338] width 798 height 27
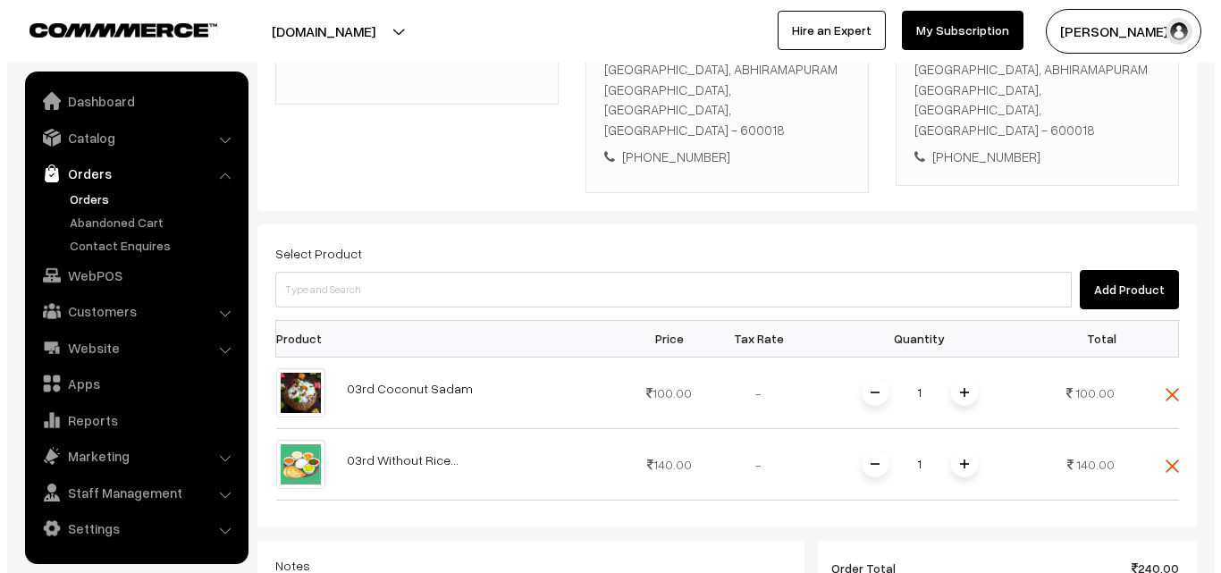
scroll to position [812, 0]
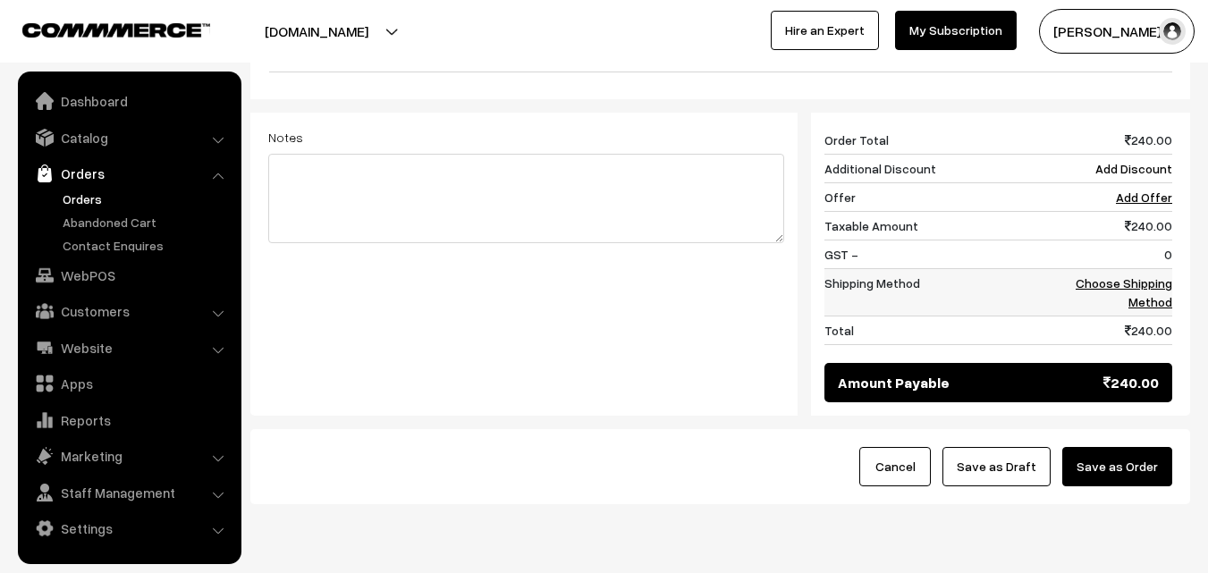
click at [1147, 275] on link "Choose Shipping Method" at bounding box center [1124, 292] width 97 height 34
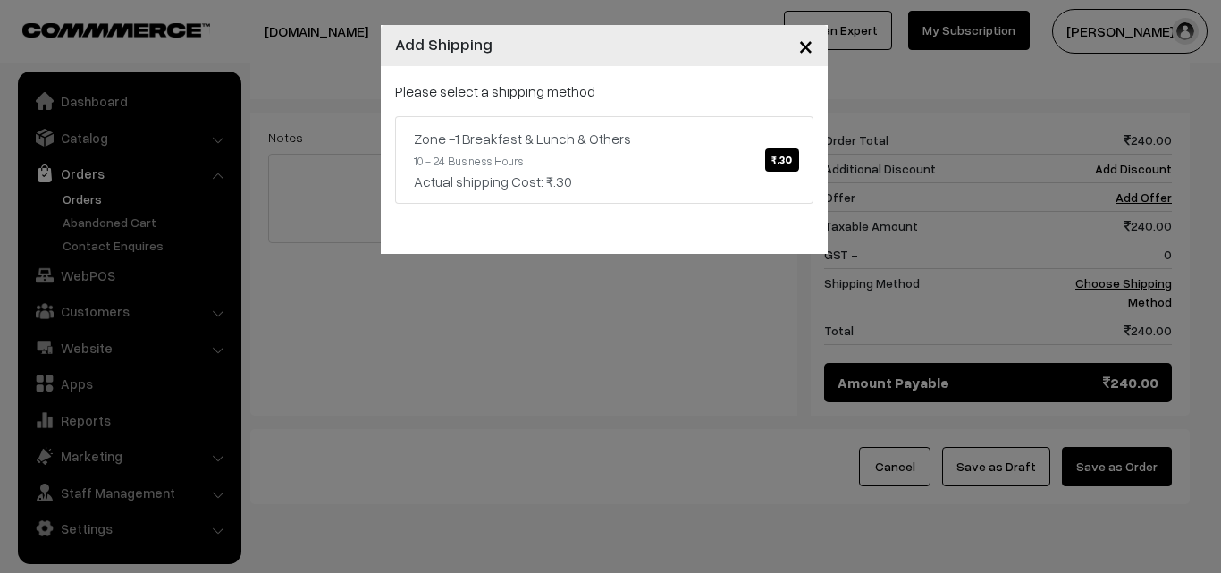
click at [557, 70] on div "Please select a shipping method Zone -1 Breakfast & Lunch & Others ₹.30 10 - 24…" at bounding box center [604, 160] width 447 height 188
click at [567, 123] on link "Zone -1 Breakfast & Lunch & Others ₹.30 10 - 24 Business Hours Actual shipping …" at bounding box center [604, 160] width 418 height 88
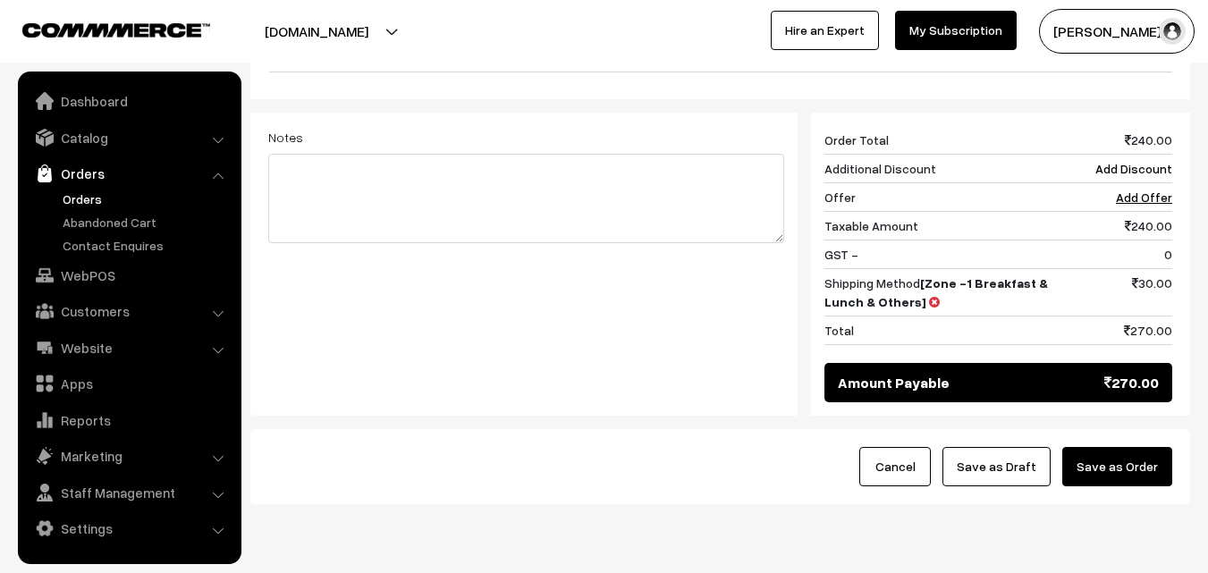
click at [1153, 447] on button "Save as Order" at bounding box center [1117, 466] width 110 height 39
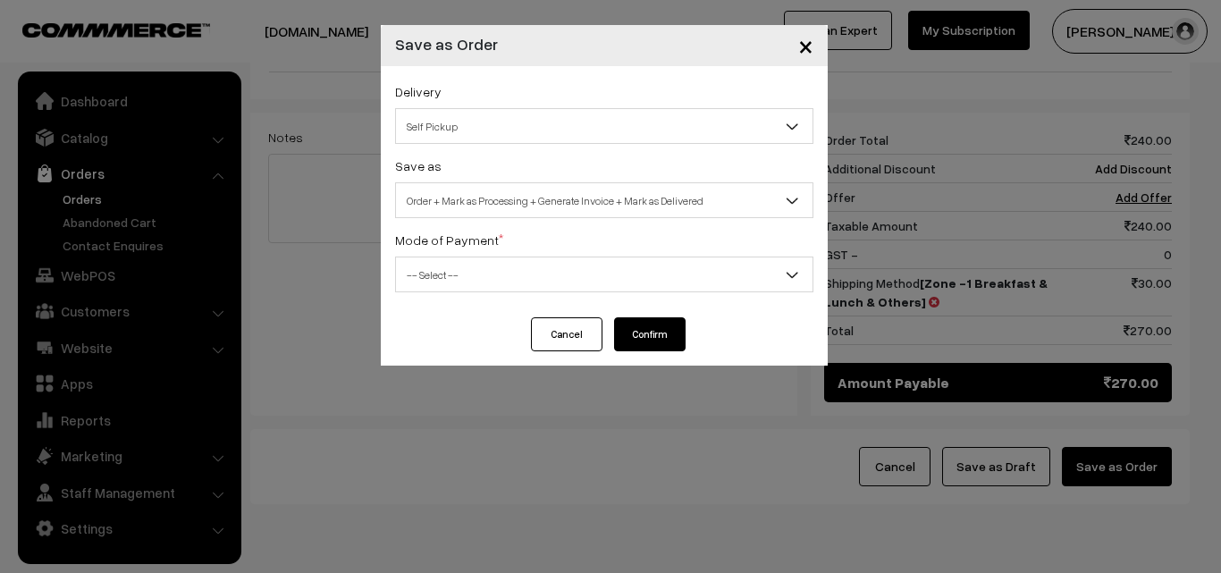
click at [562, 180] on div "Save as Order Order + Mark as Processing Order + Mark as Processing + Generate …" at bounding box center [604, 186] width 418 height 63
click at [531, 201] on span "Order + Mark as Processing + Generate Invoice + Mark as Delivered" at bounding box center [604, 200] width 417 height 31
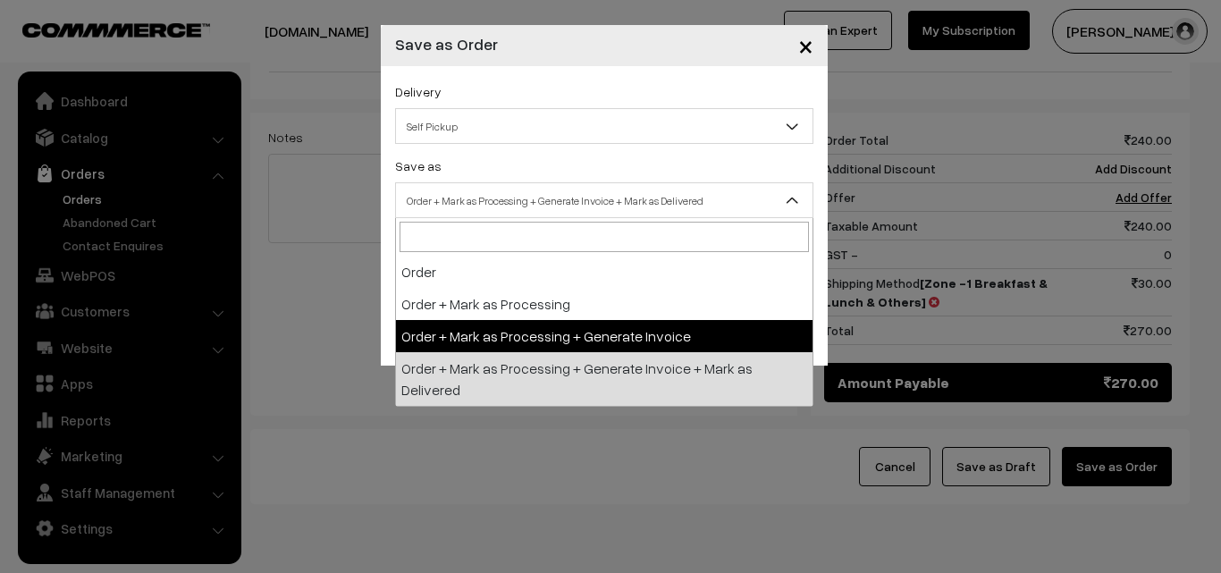
drag, startPoint x: 498, startPoint y: 338, endPoint x: 458, endPoint y: 283, distance: 67.8
select select "3"
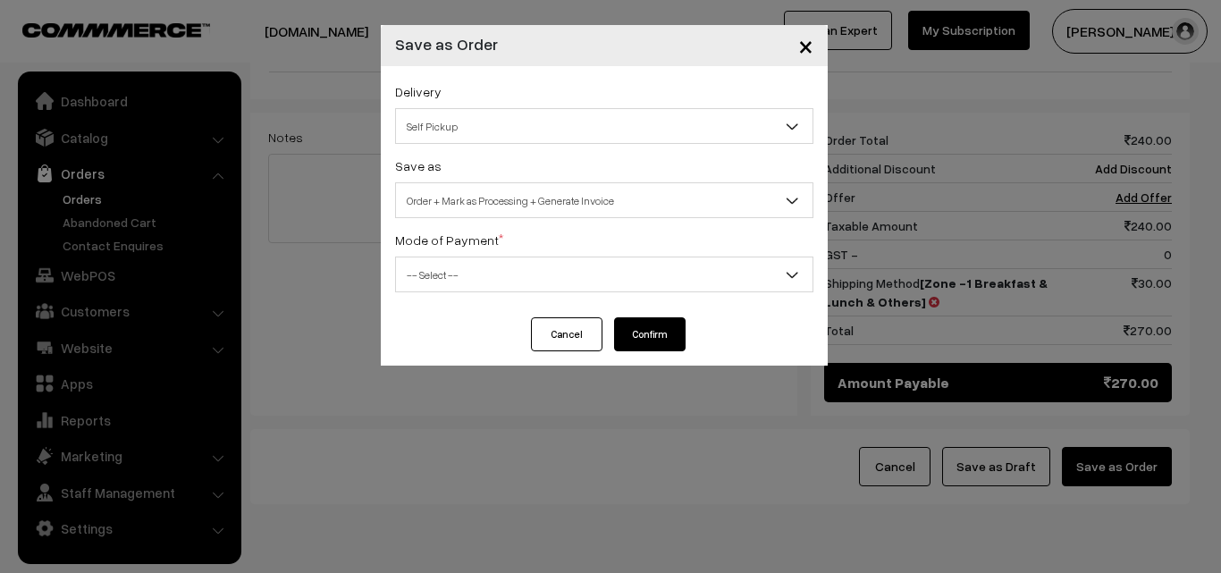
click at [454, 277] on span "-- Select --" at bounding box center [604, 274] width 417 height 31
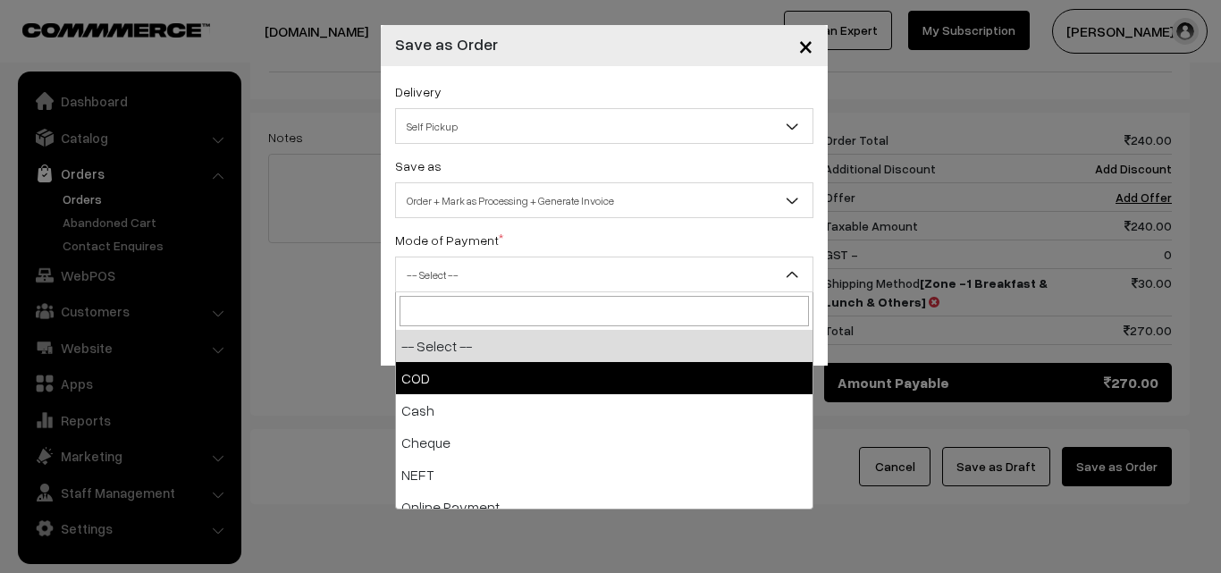
select select "1"
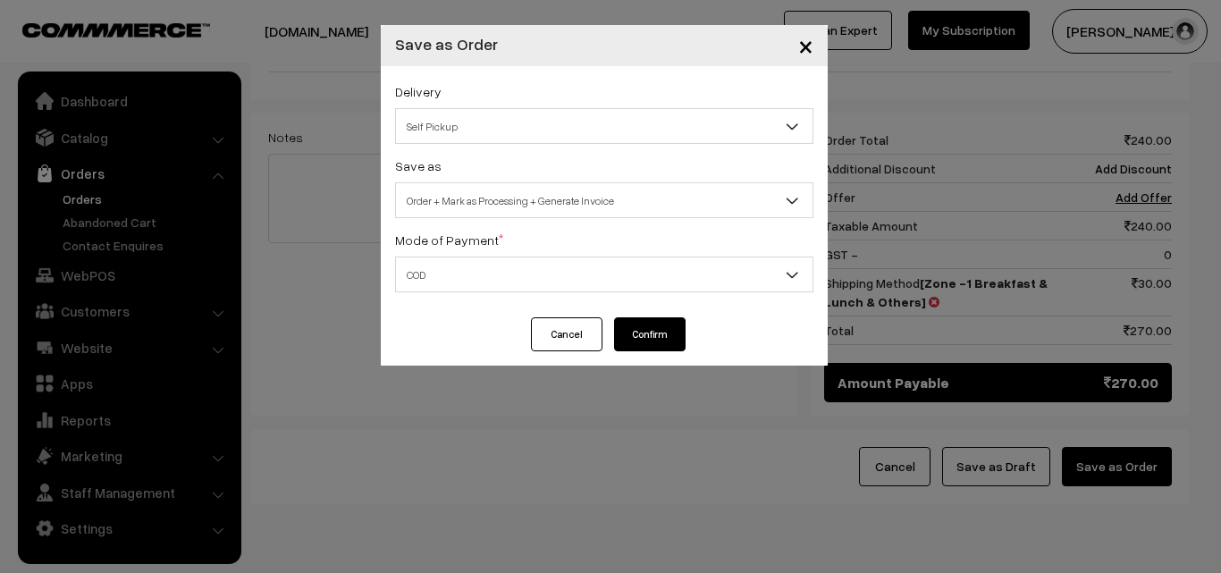
click at [668, 325] on button "Confirm" at bounding box center [650, 334] width 72 height 34
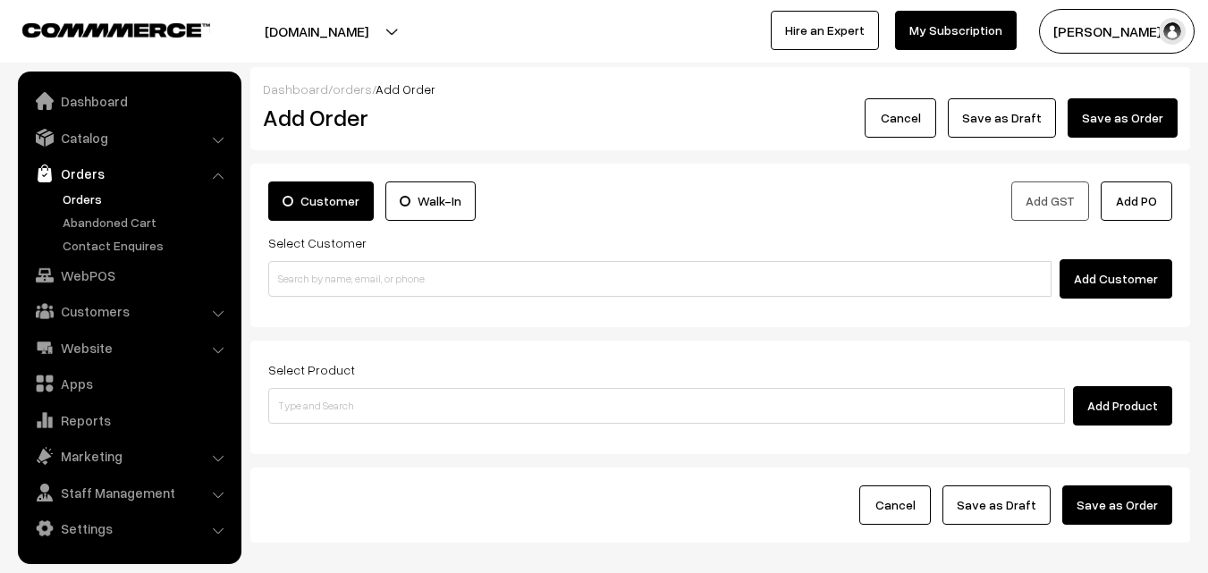
click at [75, 198] on link "Orders" at bounding box center [146, 199] width 177 height 19
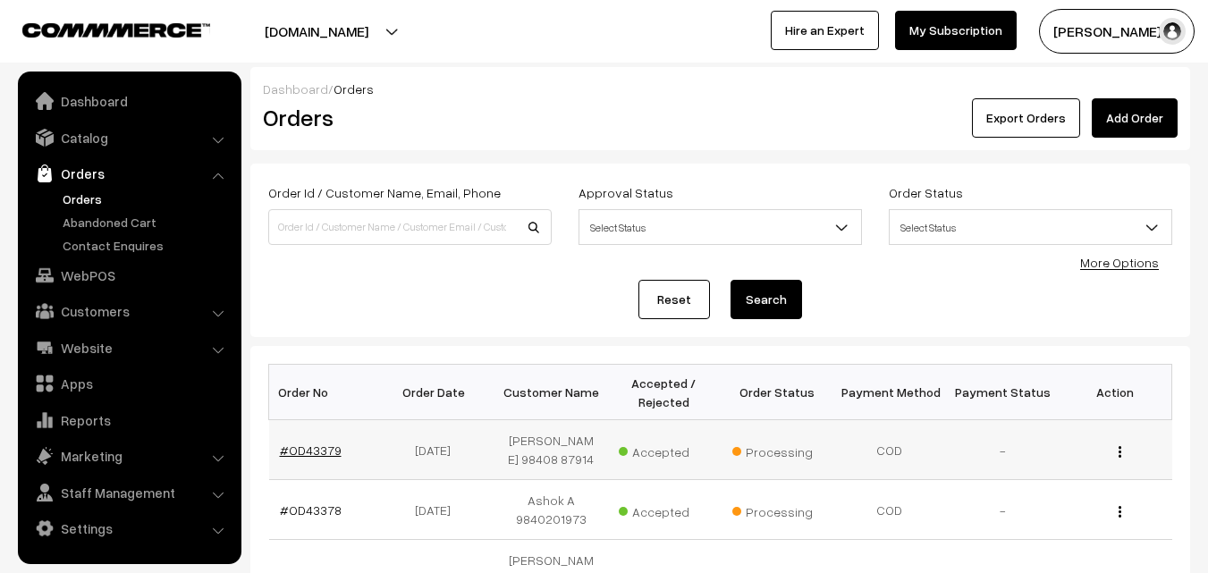
click at [318, 444] on link "#OD43379" at bounding box center [311, 450] width 62 height 15
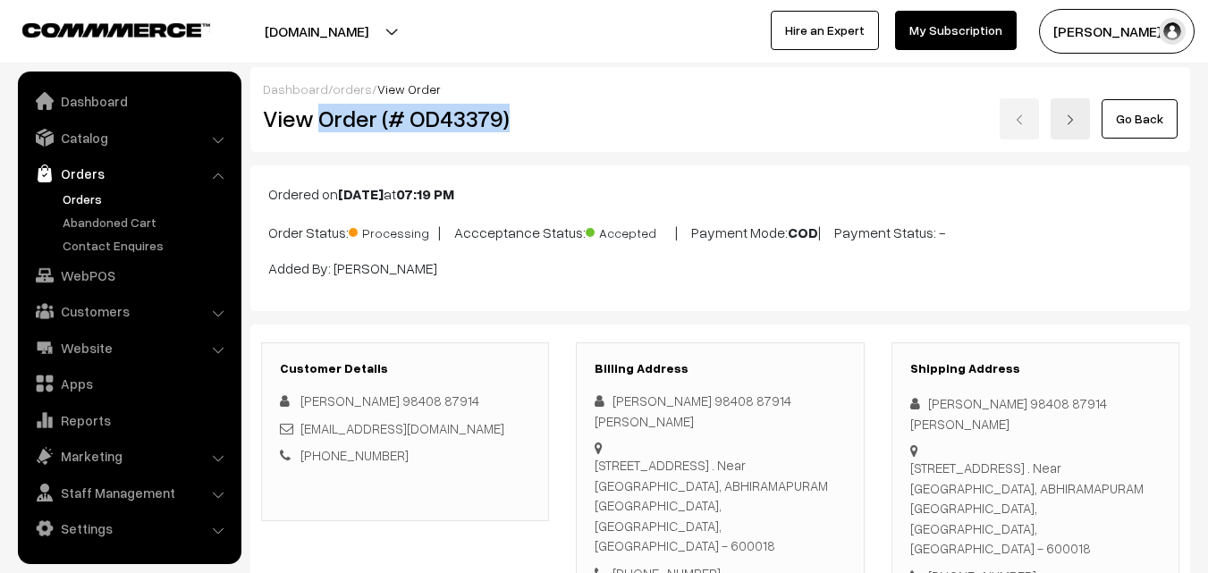
drag, startPoint x: 317, startPoint y: 116, endPoint x: 558, endPoint y: 117, distance: 240.5
click at [558, 117] on div "View Order (# OD43379)" at bounding box center [406, 118] width 314 height 41
copy h2 "Order (# OD43379)"
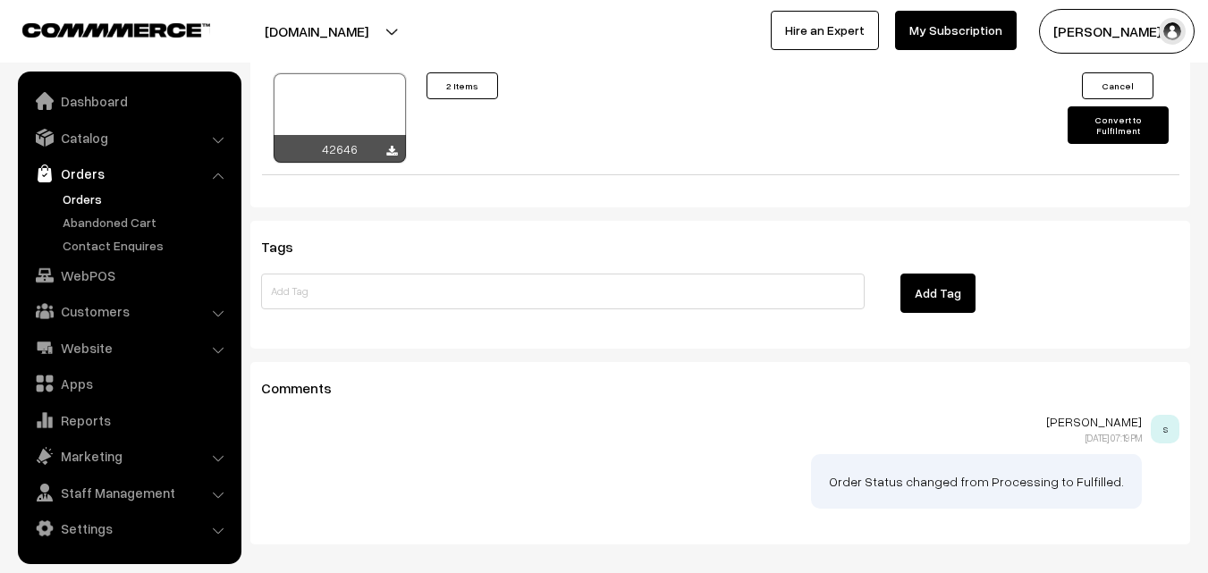
scroll to position [1248, 0]
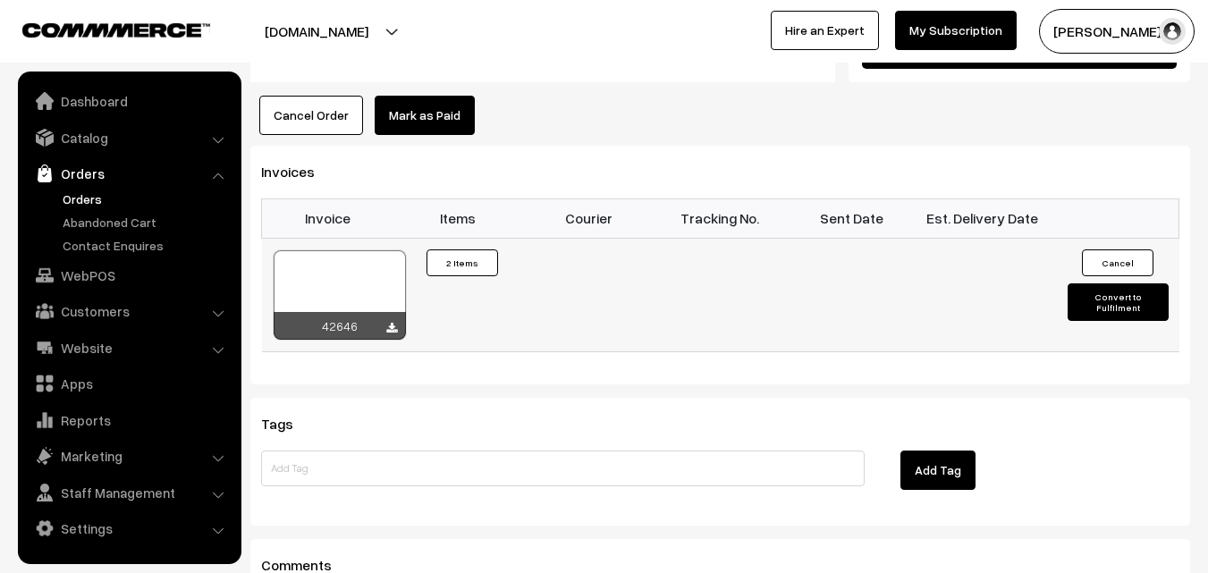
click at [360, 250] on div at bounding box center [340, 294] width 132 height 89
click at [106, 198] on link "Orders" at bounding box center [146, 199] width 177 height 19
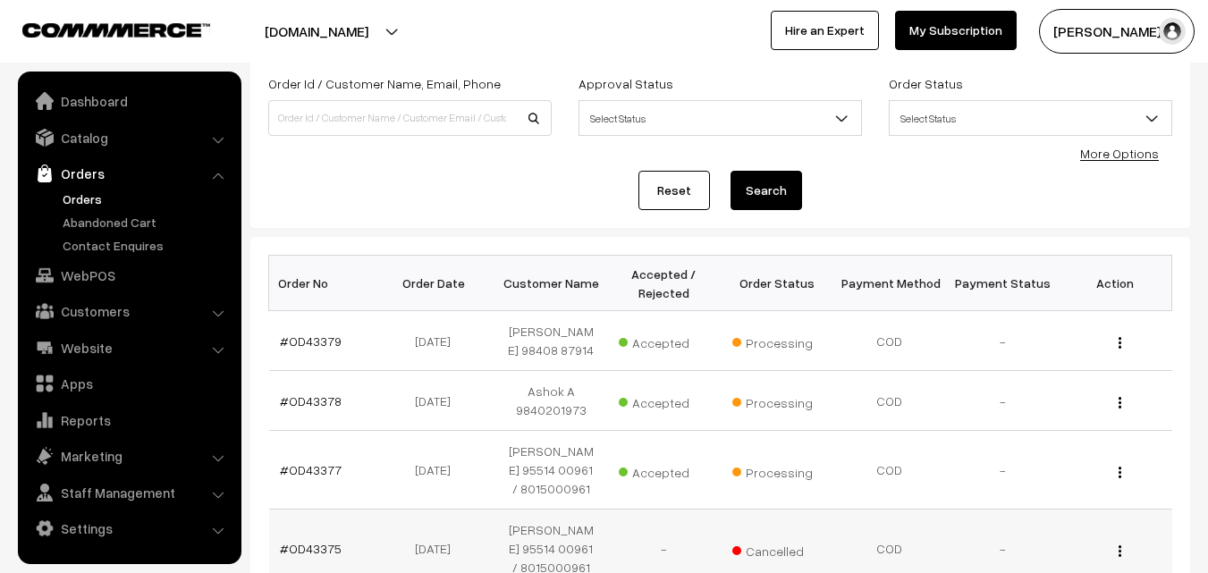
scroll to position [268, 0]
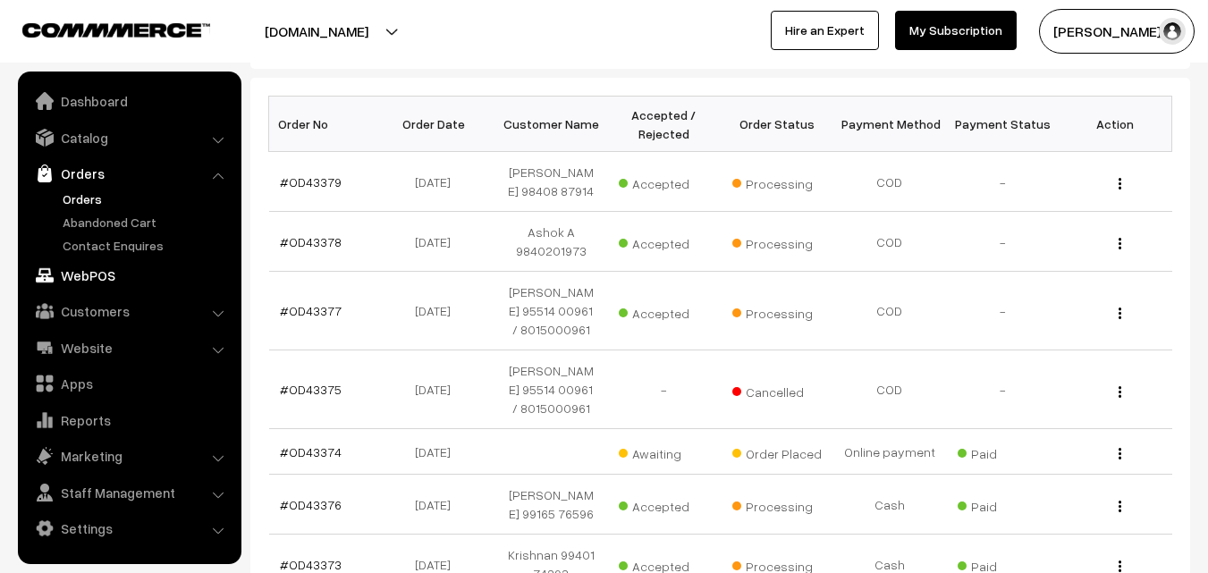
click at [93, 277] on link "WebPOS" at bounding box center [128, 275] width 213 height 32
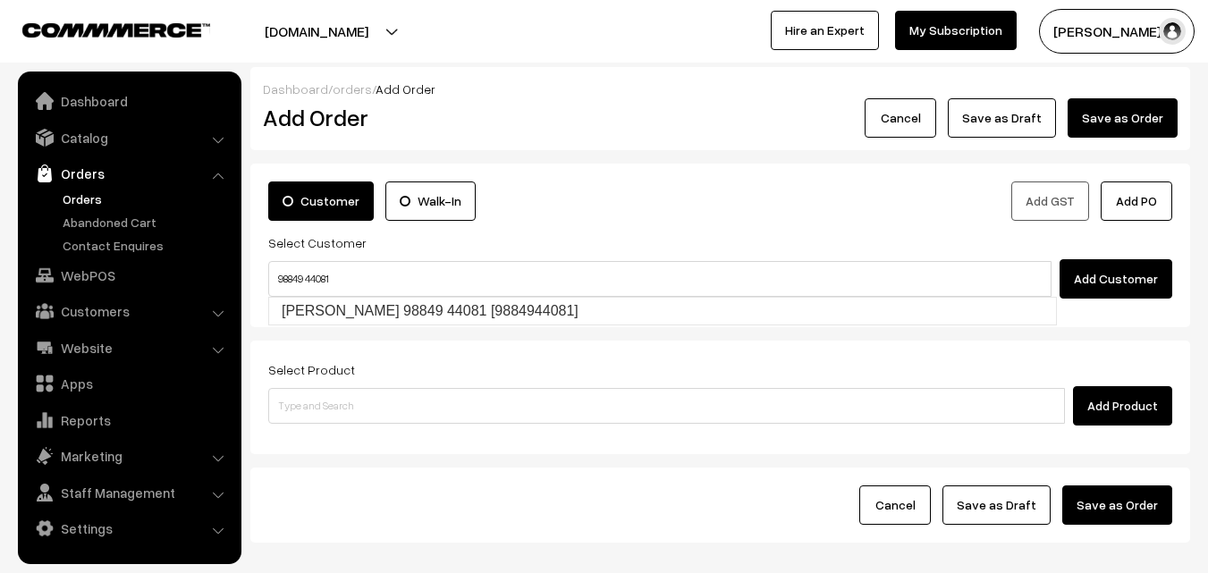
type input "[PERSON_NAME] 98849 44081 [9884944081]"
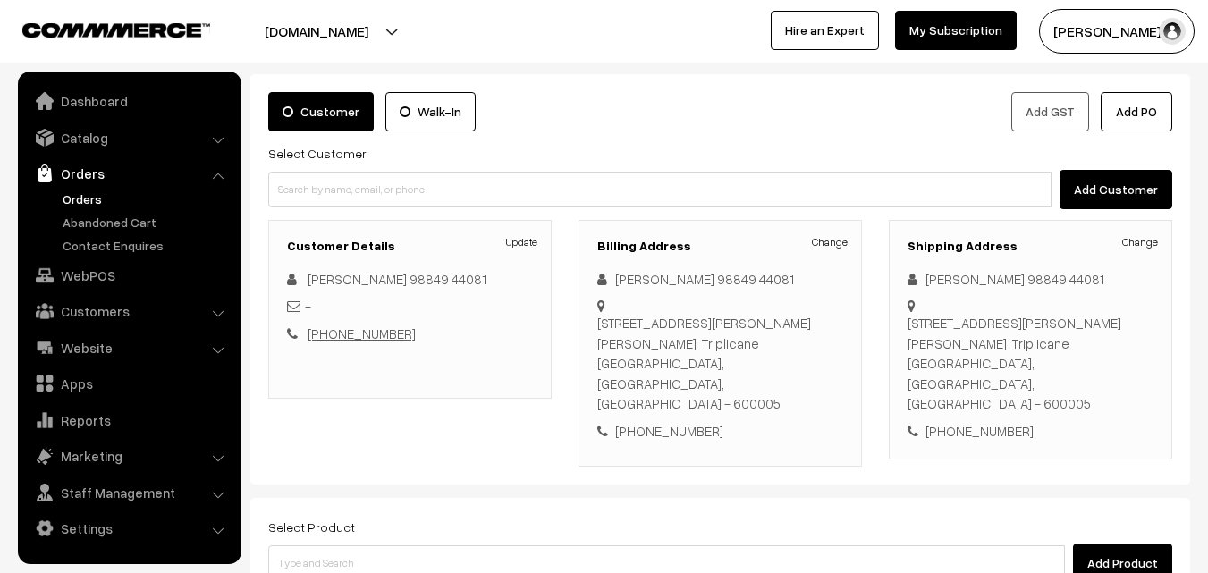
scroll to position [268, 0]
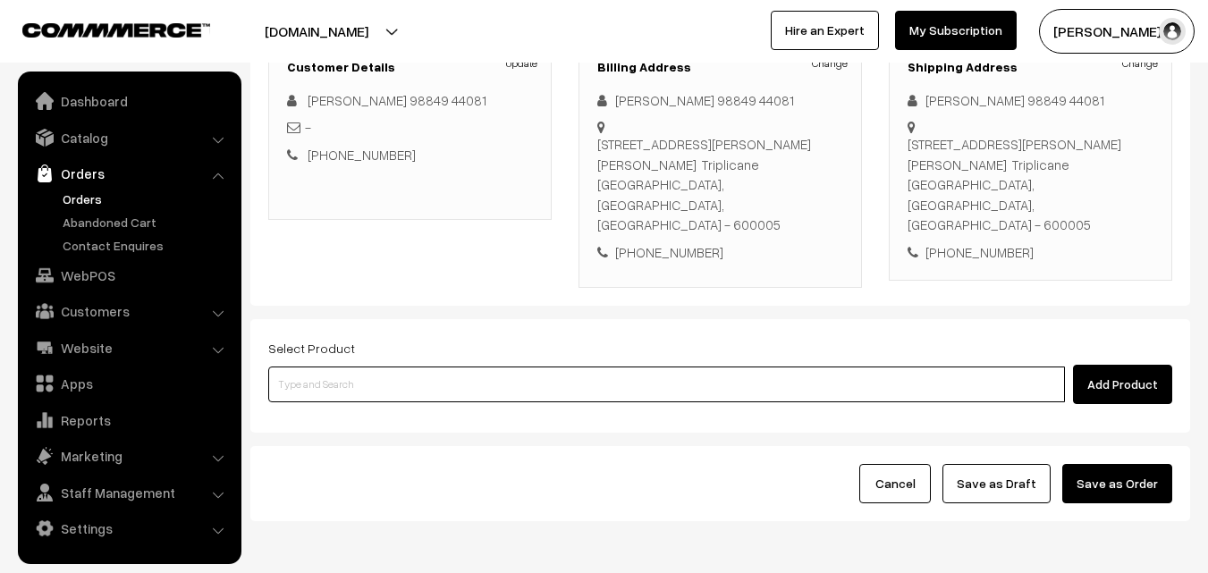
click at [376, 367] on input at bounding box center [666, 385] width 797 height 36
paste input "03rd Couple Pack- Tomato Rasam"
type input "03rd Couple Pack- Tomato Rasam"
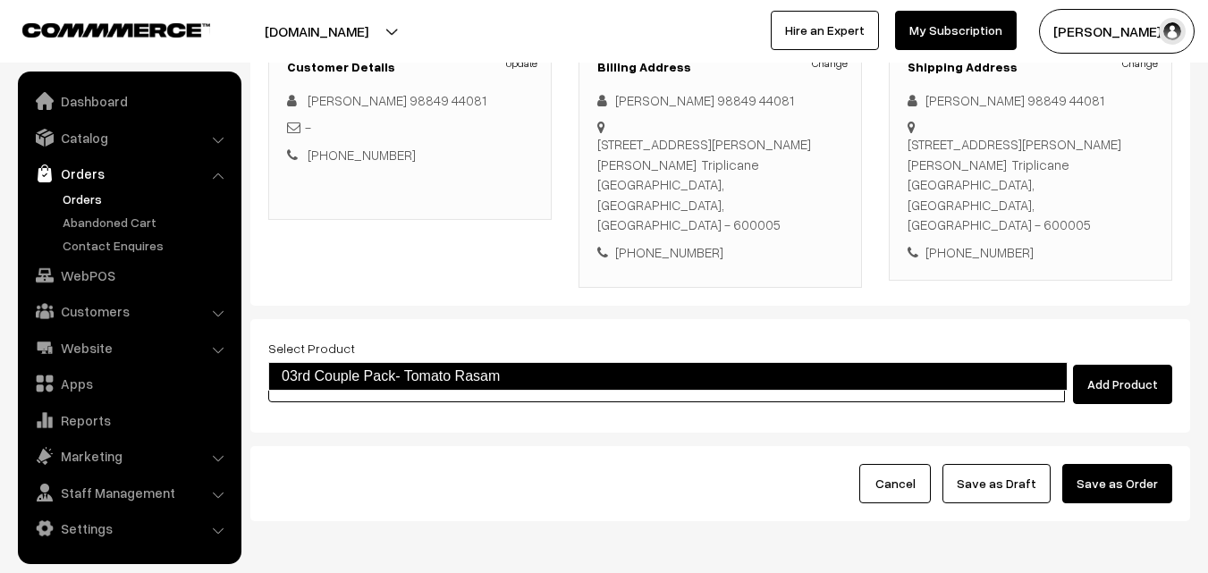
click at [346, 379] on link "03rd Couple Pack- Tomato Rasam" at bounding box center [667, 376] width 799 height 29
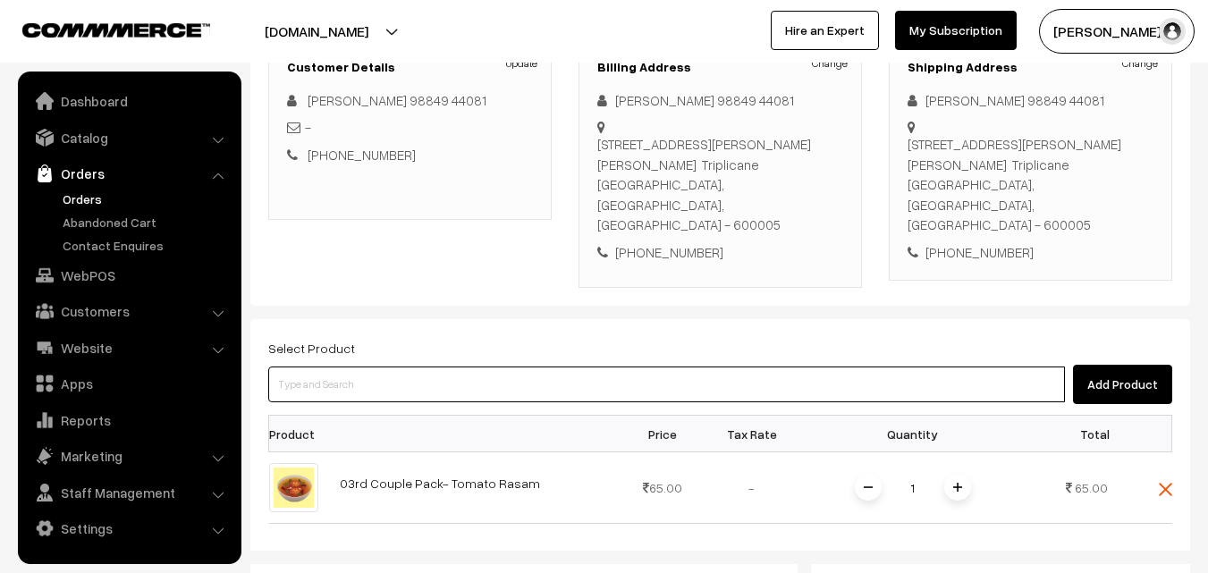
click at [475, 367] on input at bounding box center [666, 385] width 797 height 36
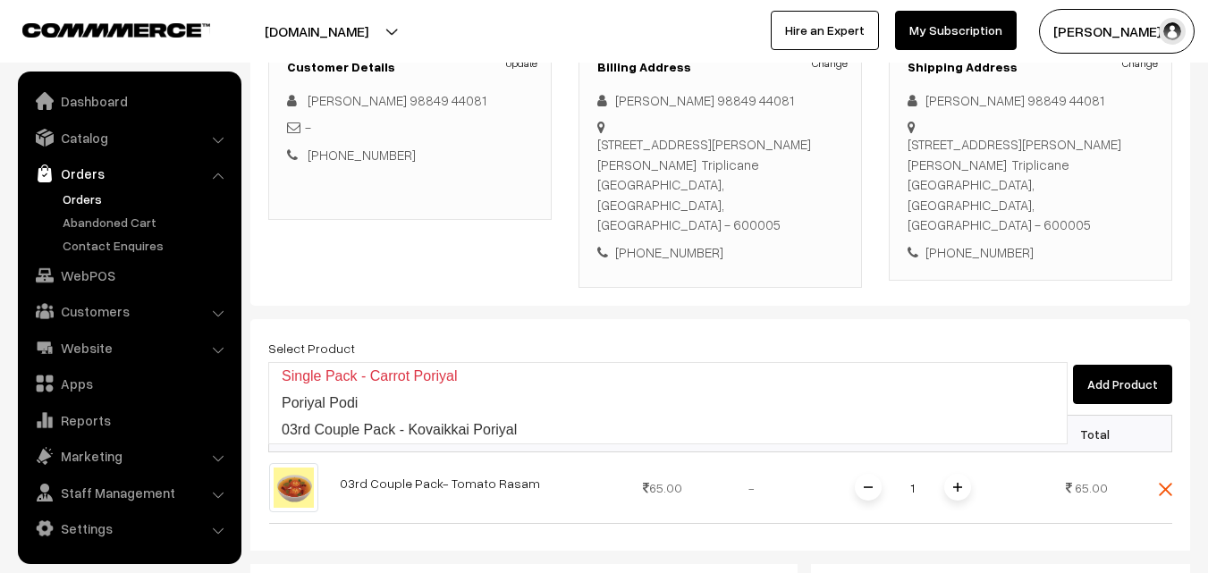
type input "03rd Couple Pack - Kovaikkai Poriyal"
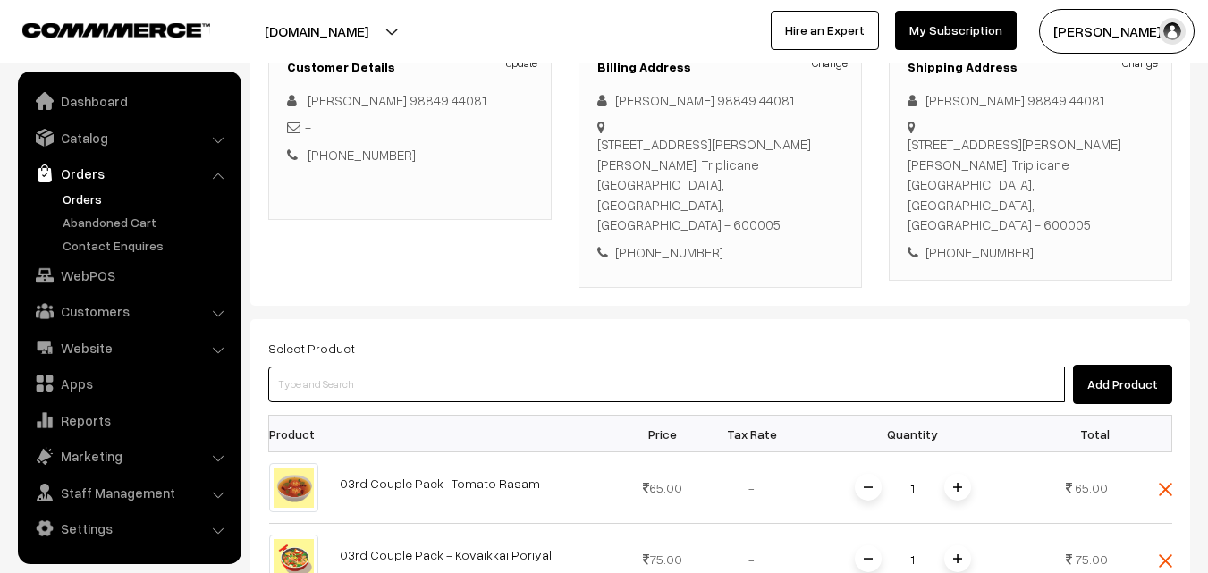
click at [475, 367] on input at bounding box center [666, 385] width 797 height 36
type input "03rd Couple Pack - Keerai Kootu"
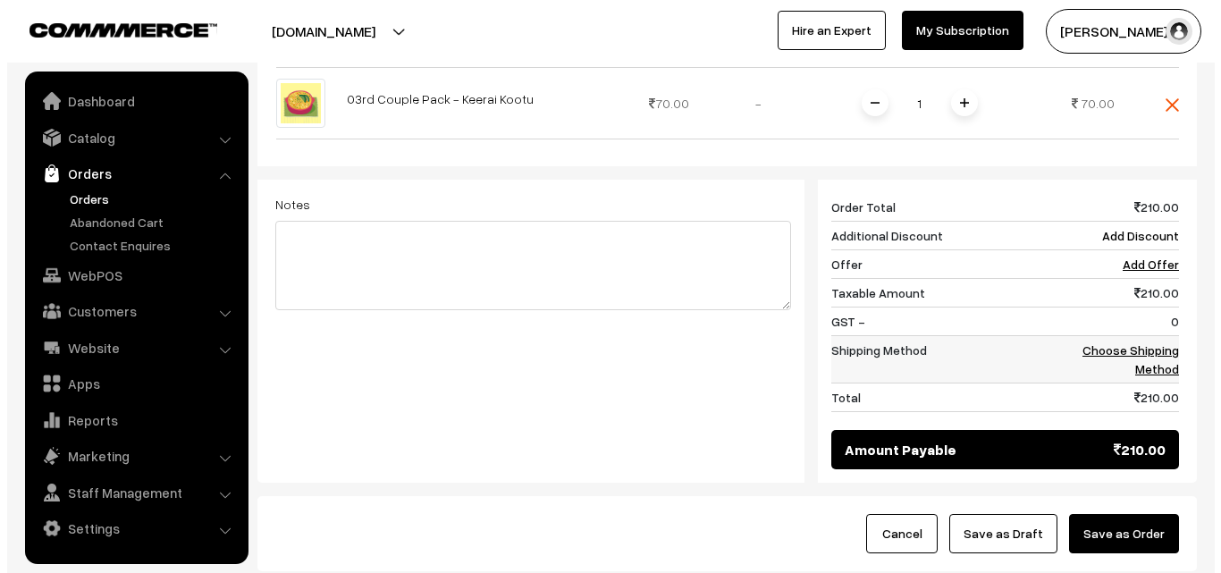
scroll to position [805, 0]
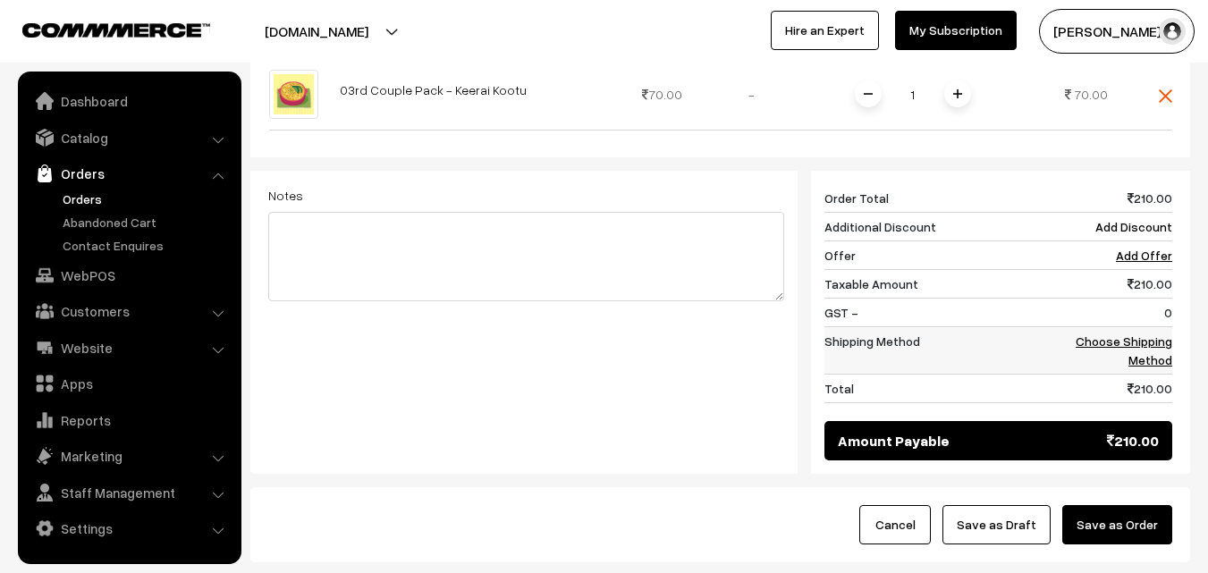
click at [1151, 334] on link "Choose Shipping Method" at bounding box center [1124, 351] width 97 height 34
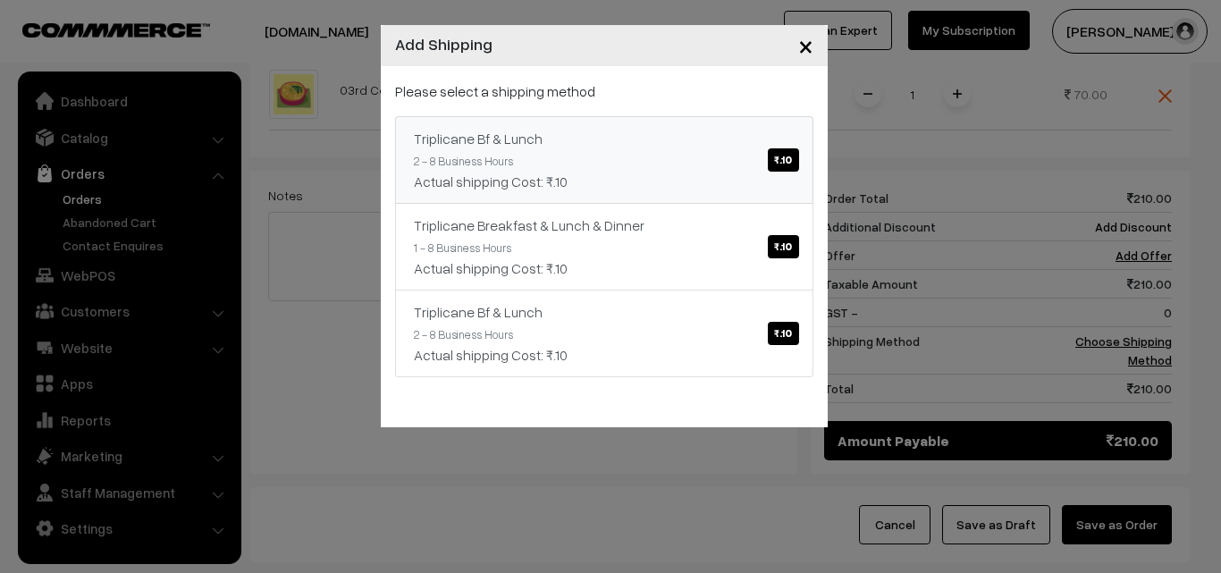
click at [588, 155] on link "Triplicane Bf & Lunch ₹.10 2 - 8 Business Hours Actual shipping Cost: ₹.10" at bounding box center [604, 160] width 418 height 88
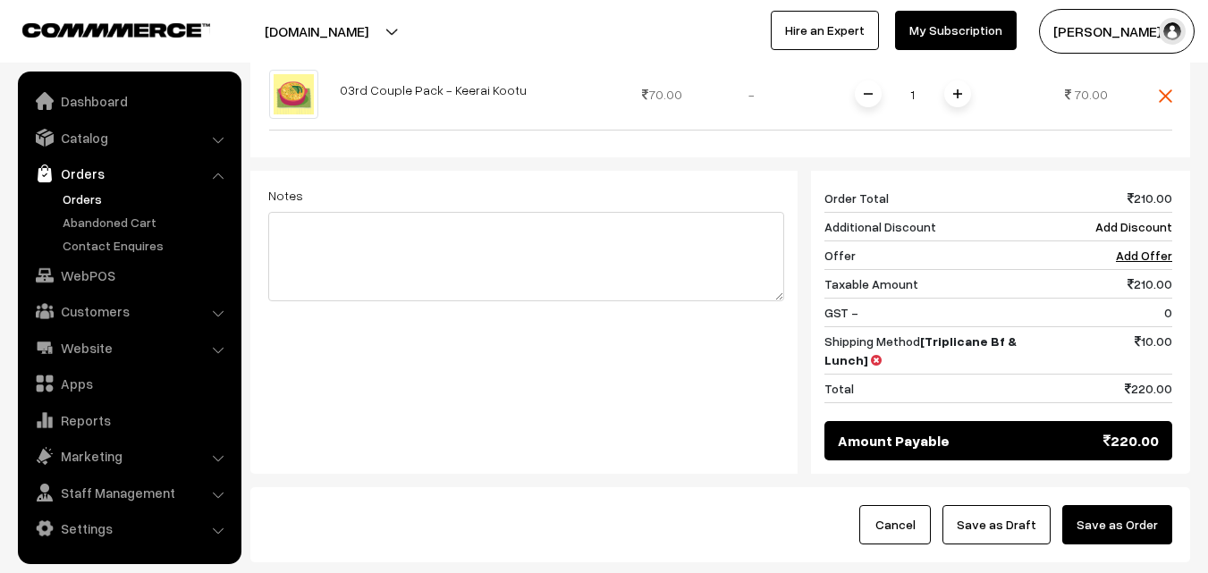
click at [1125, 505] on button "Save as Order" at bounding box center [1117, 524] width 110 height 39
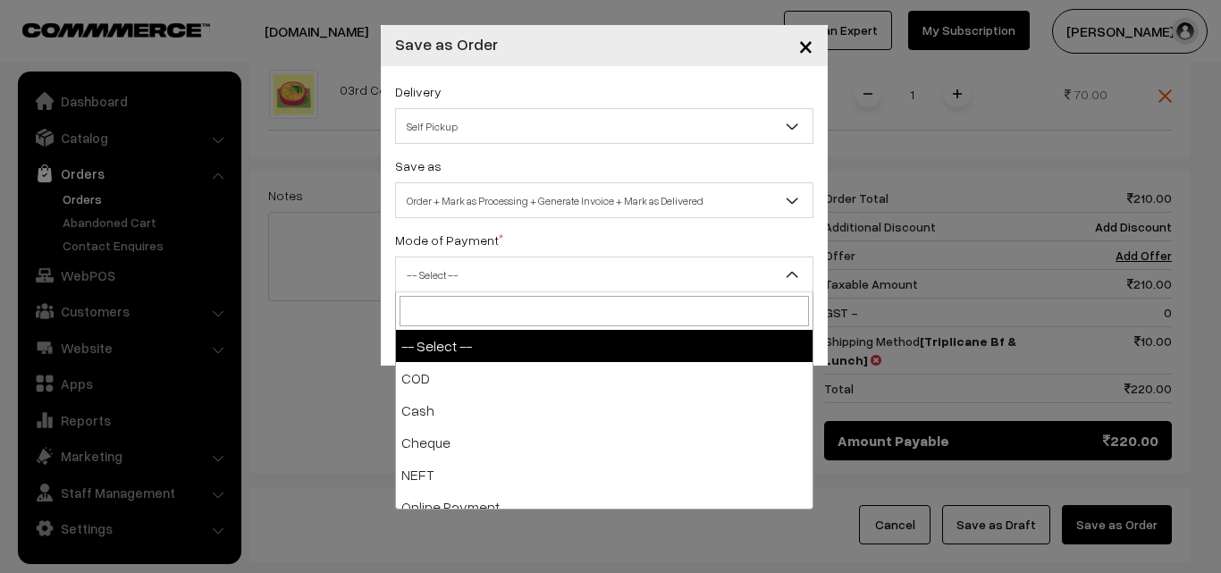
click at [565, 285] on span "-- Select --" at bounding box center [604, 274] width 417 height 31
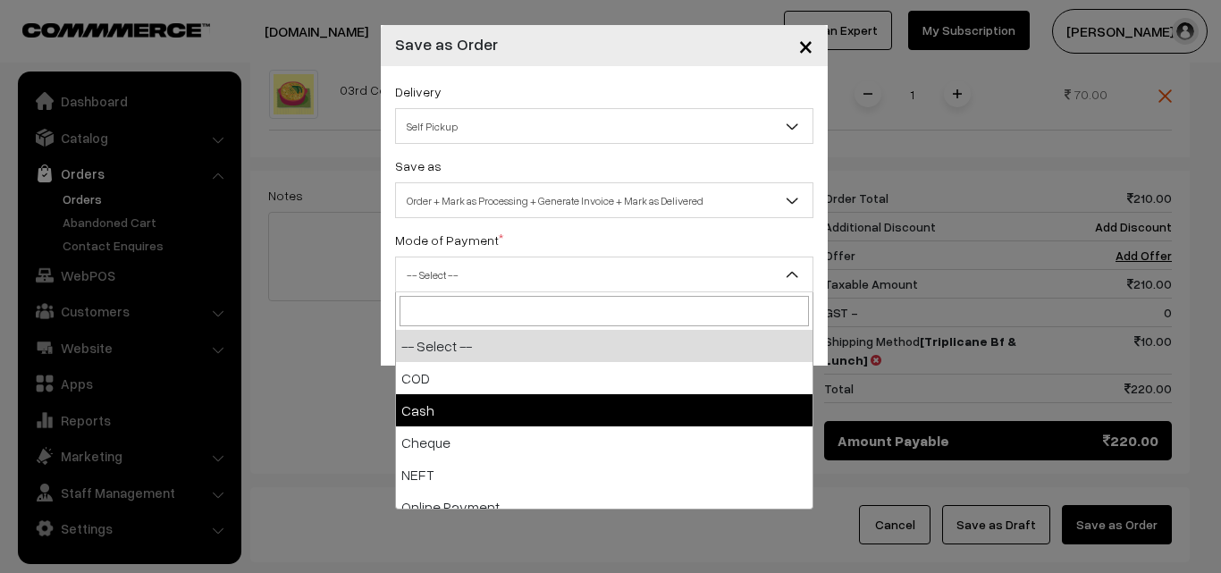
select select "2"
checkbox input "true"
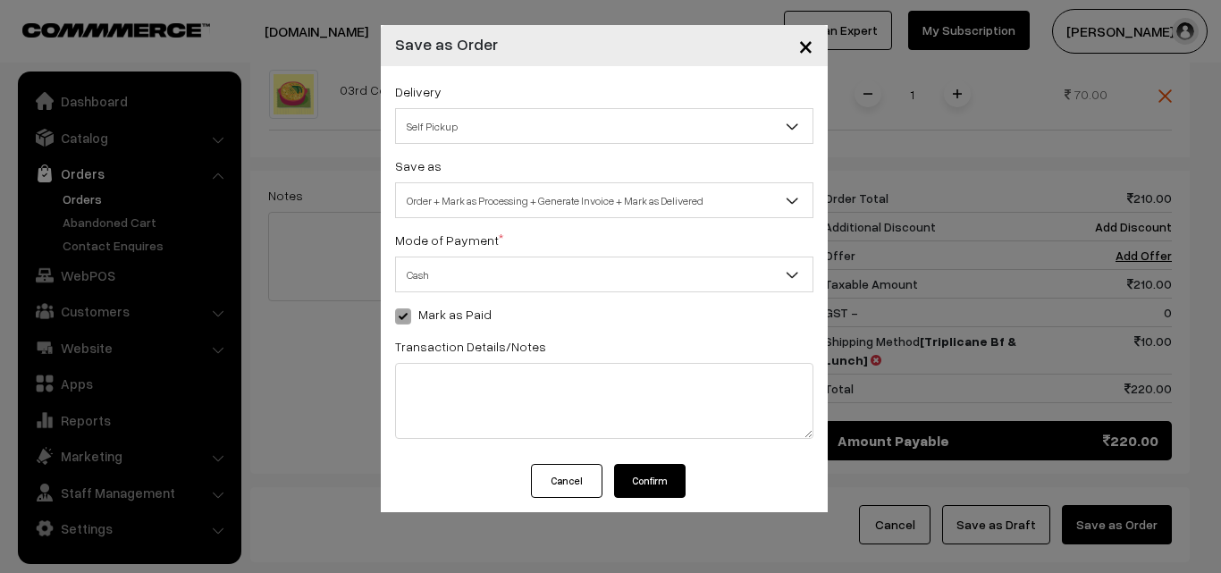
click at [638, 469] on button "Confirm" at bounding box center [650, 481] width 72 height 34
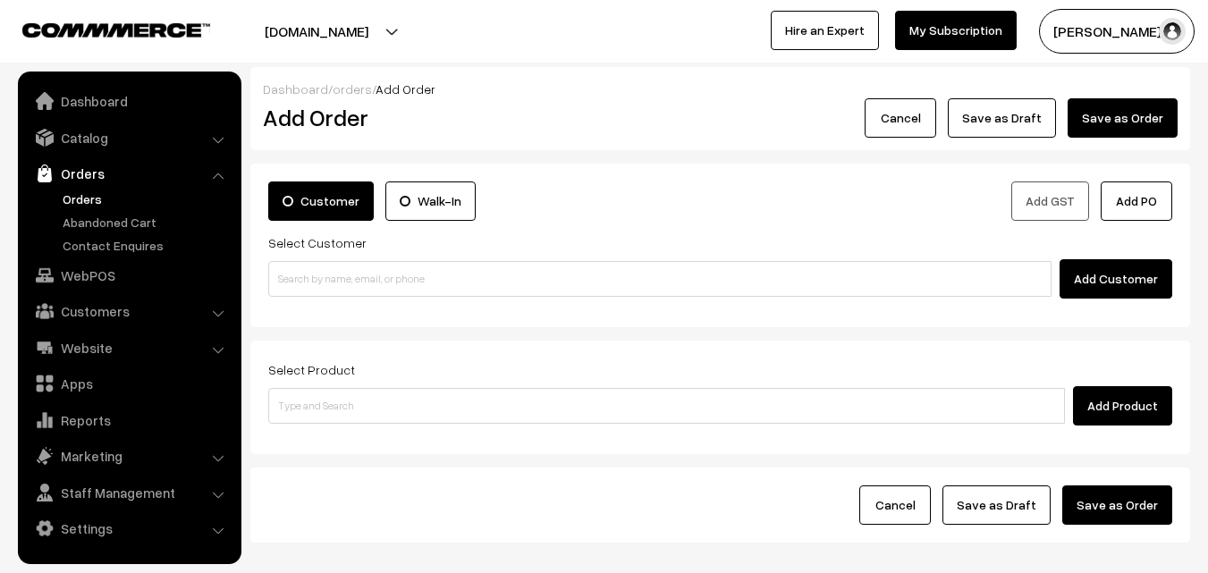
click at [78, 200] on link "Orders" at bounding box center [146, 199] width 177 height 19
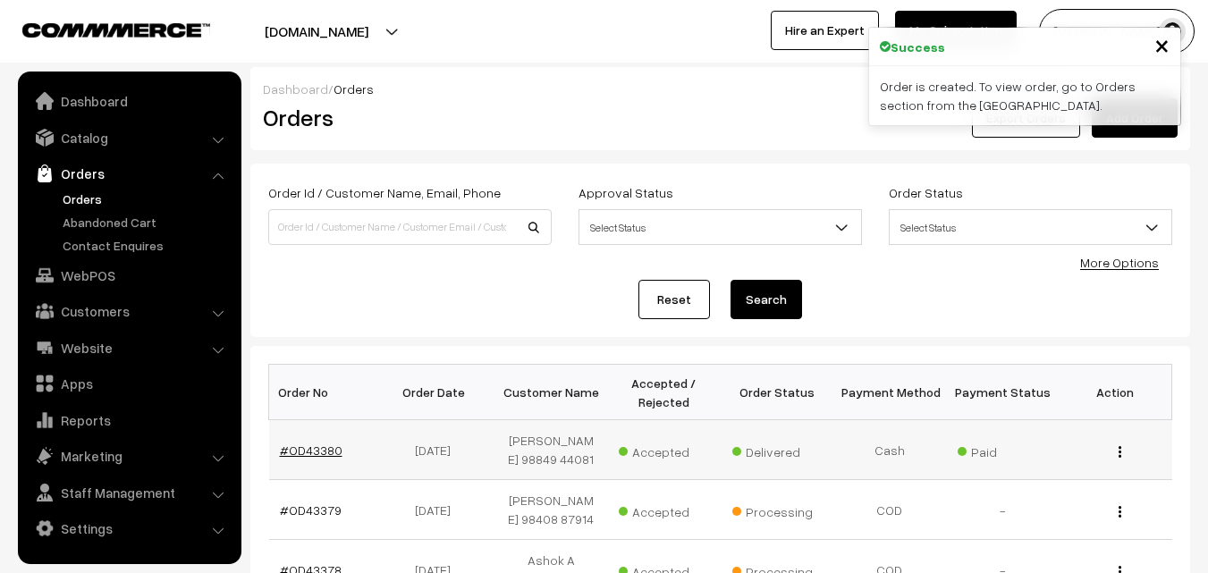
click at [316, 445] on link "#OD43380" at bounding box center [311, 450] width 63 height 15
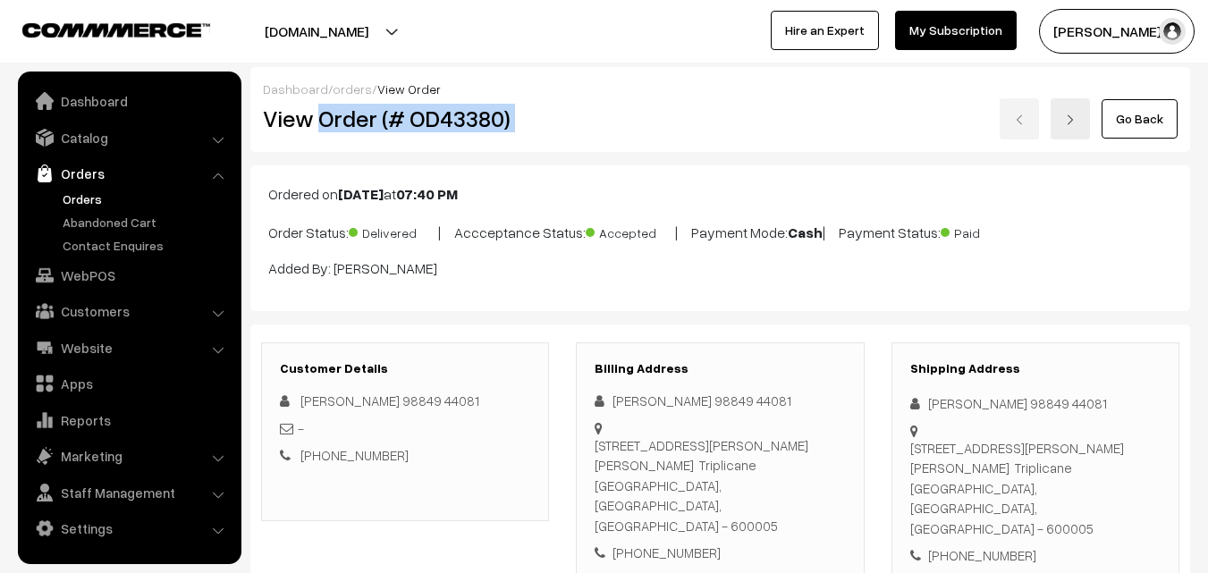
click at [624, 123] on div "View Order (# OD43380) Go Back" at bounding box center [720, 118] width 942 height 41
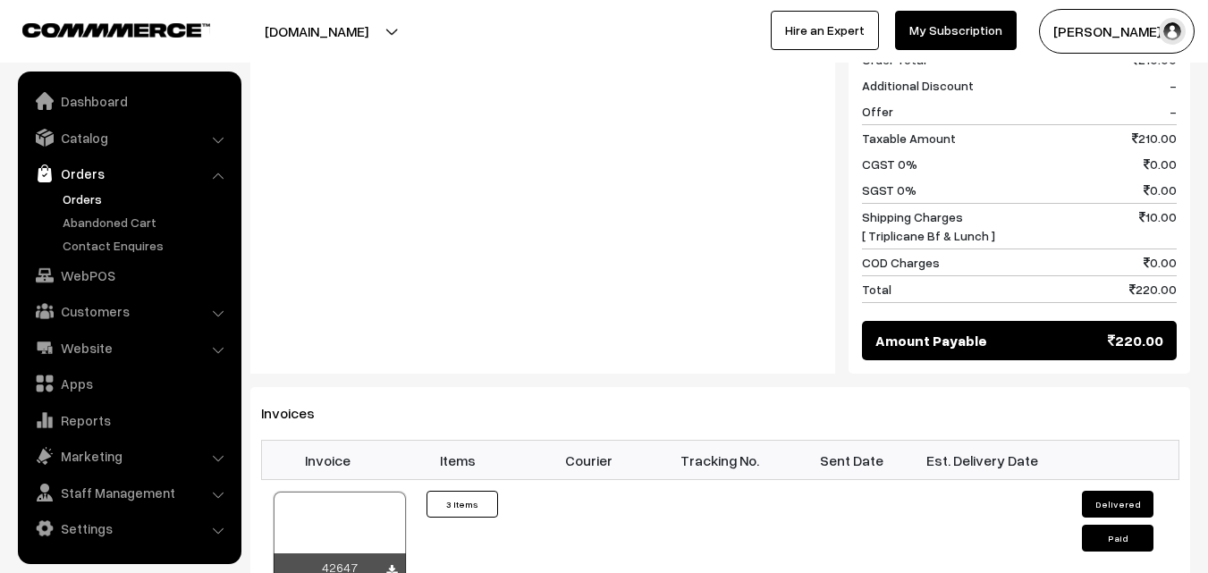
scroll to position [1162, 0]
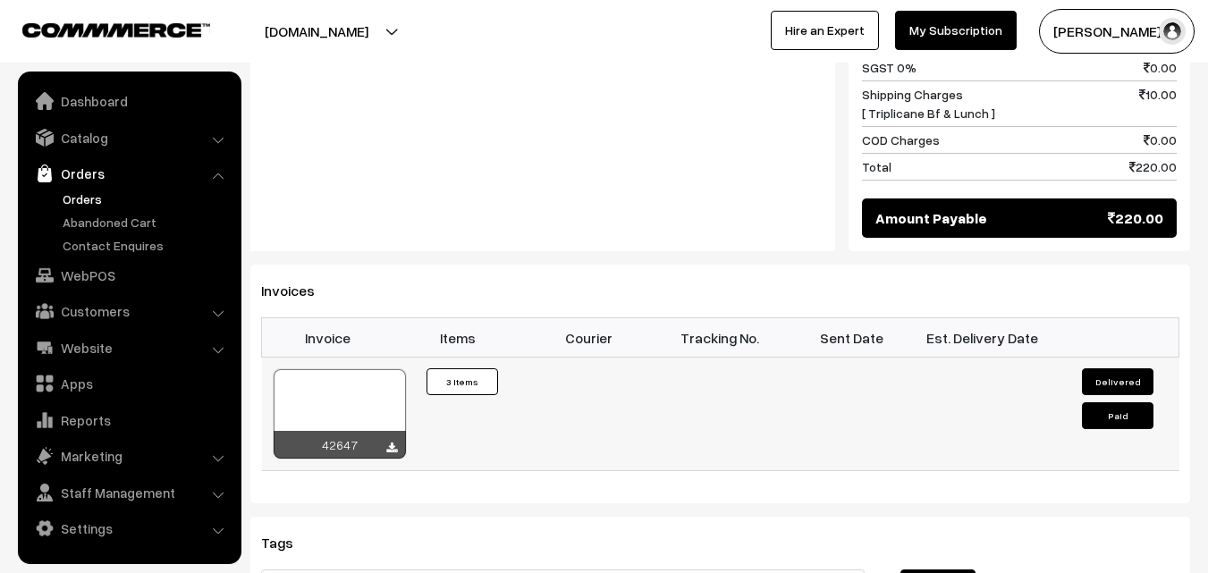
click at [346, 380] on div at bounding box center [340, 413] width 132 height 89
click at [122, 275] on link "WebPOS" at bounding box center [128, 275] width 213 height 32
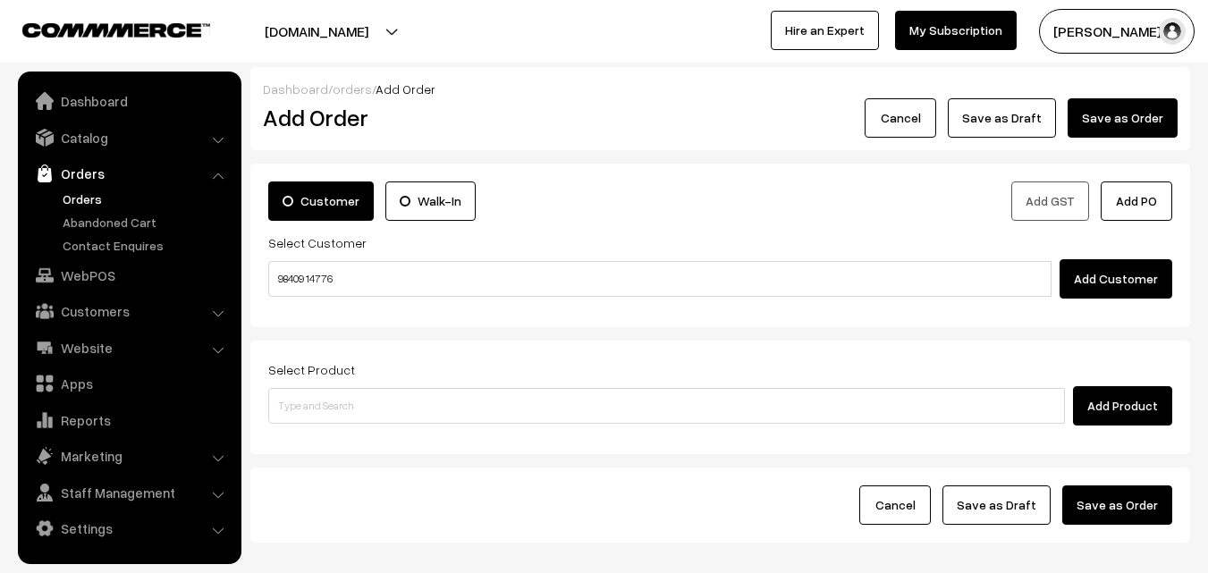
click at [315, 273] on input "98409 14776" at bounding box center [659, 279] width 783 height 36
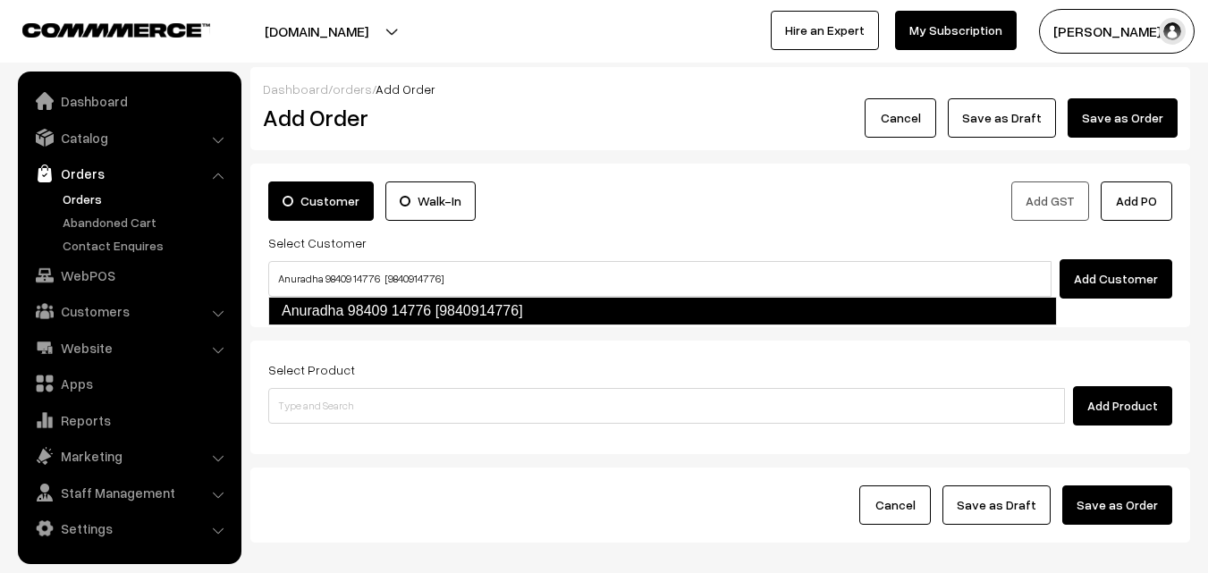
type input "Anuradha 98409 14776 [9840914776]"
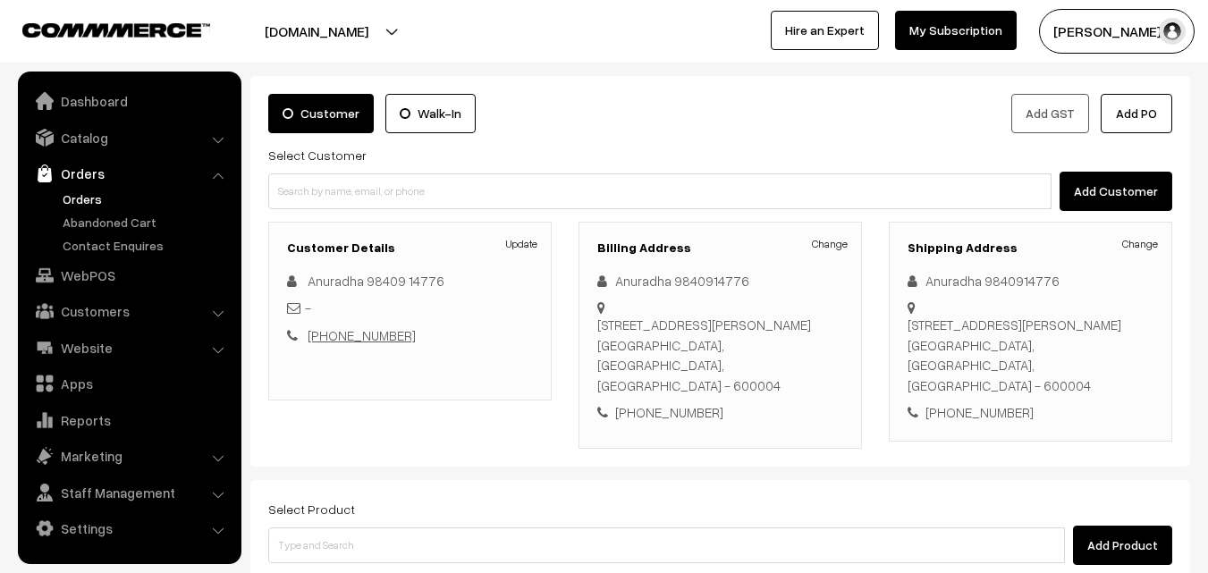
scroll to position [89, 0]
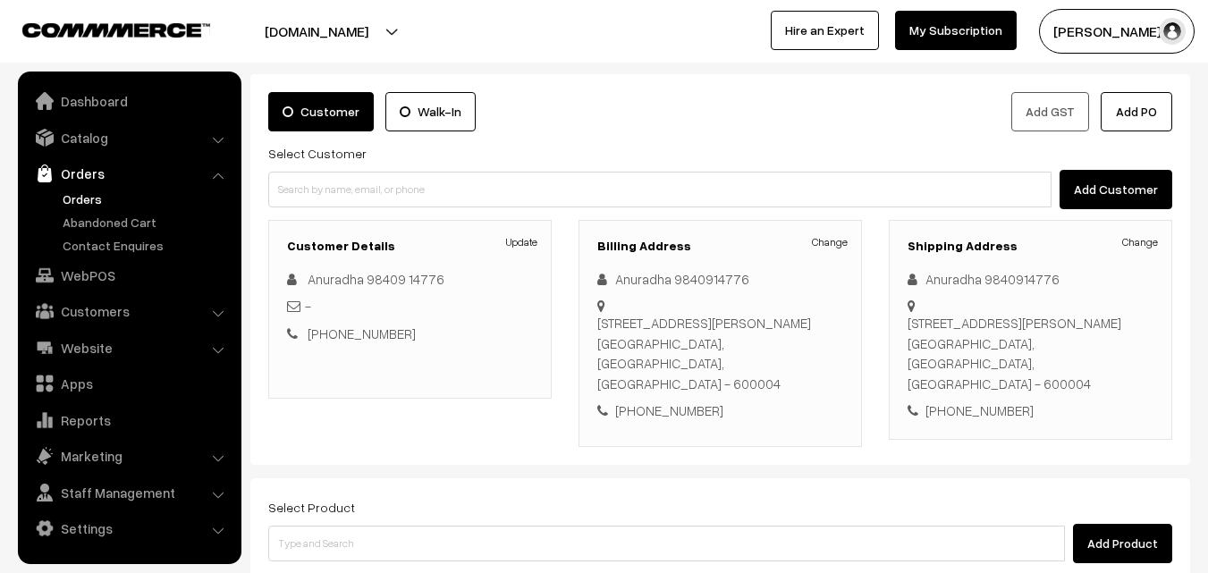
click at [402, 496] on div "Select Product Add Product" at bounding box center [720, 529] width 904 height 67
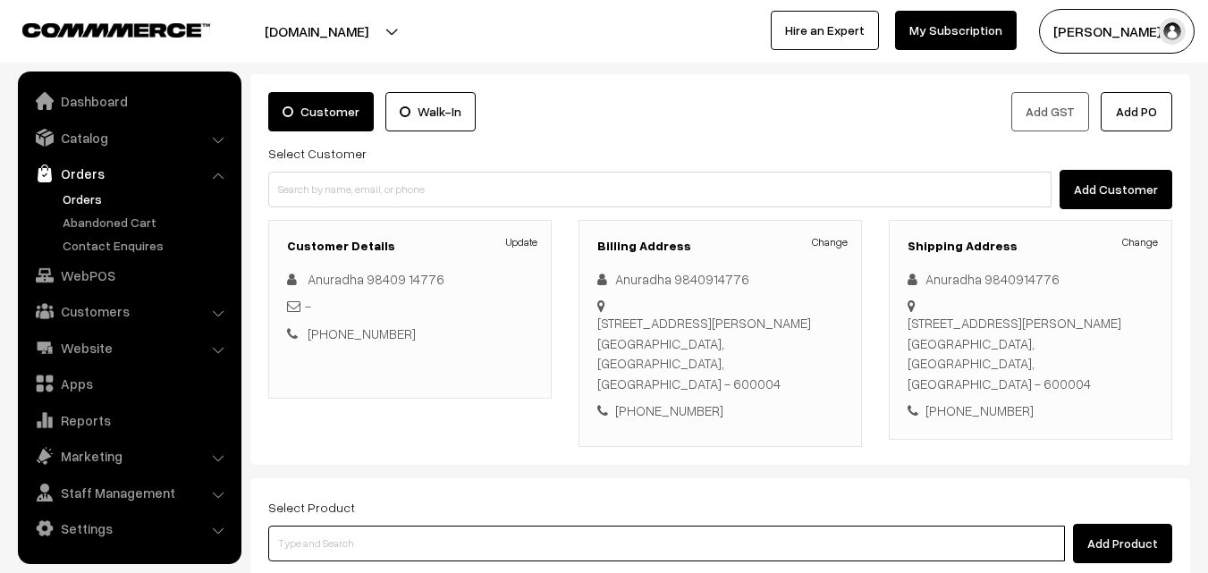
click at [401, 538] on input at bounding box center [666, 544] width 797 height 36
paste input "03rd Without Rice..."
type input "03rd Without Rice..."
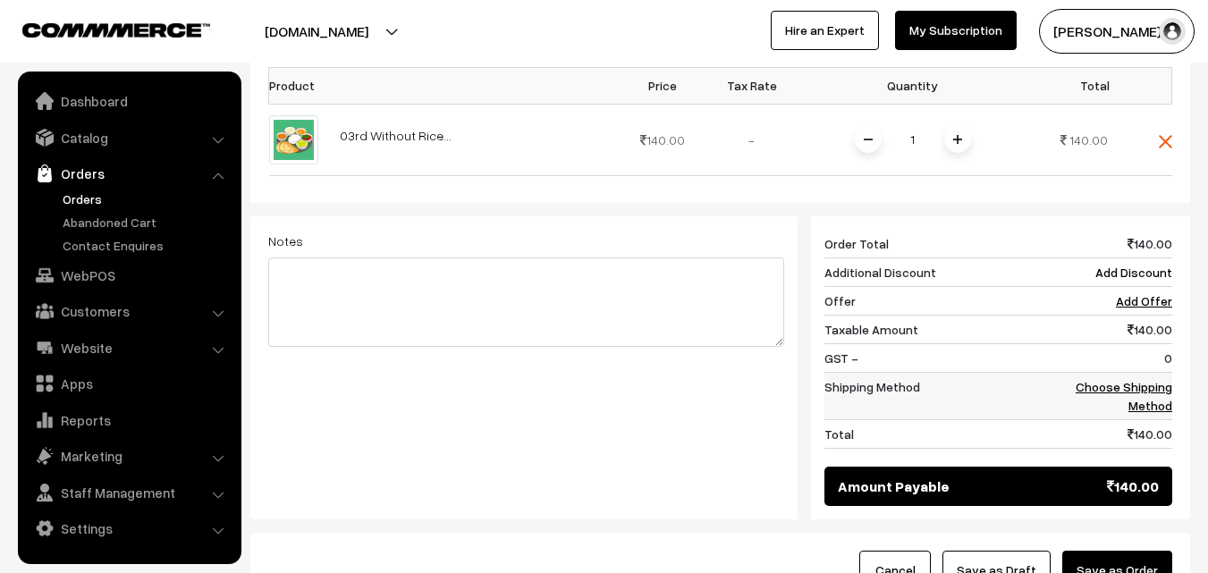
scroll to position [626, 0]
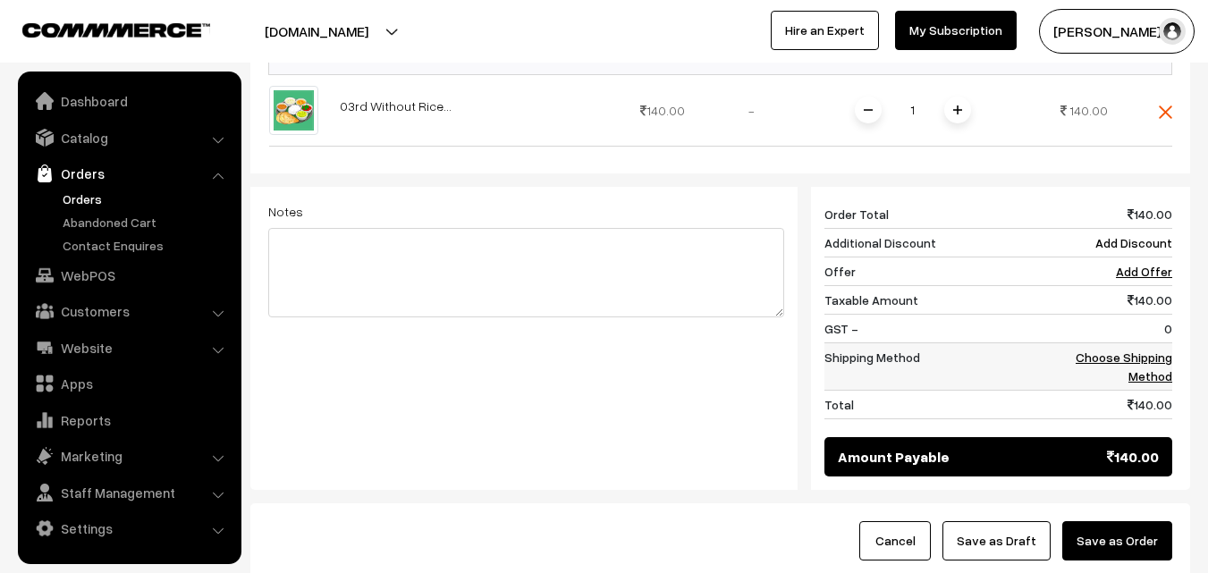
click at [1141, 350] on link "Choose Shipping Method" at bounding box center [1124, 367] width 97 height 34
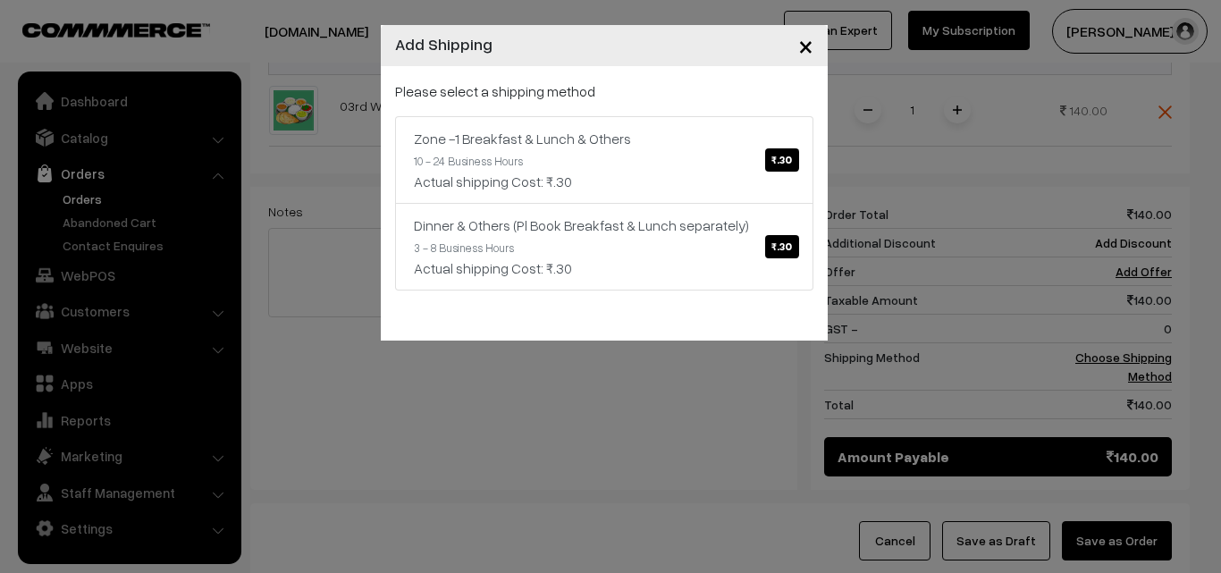
click at [691, 120] on link "Zone -1 Breakfast & Lunch & Others ₹.30 10 - 24 Business Hours Actual shipping …" at bounding box center [604, 160] width 418 height 88
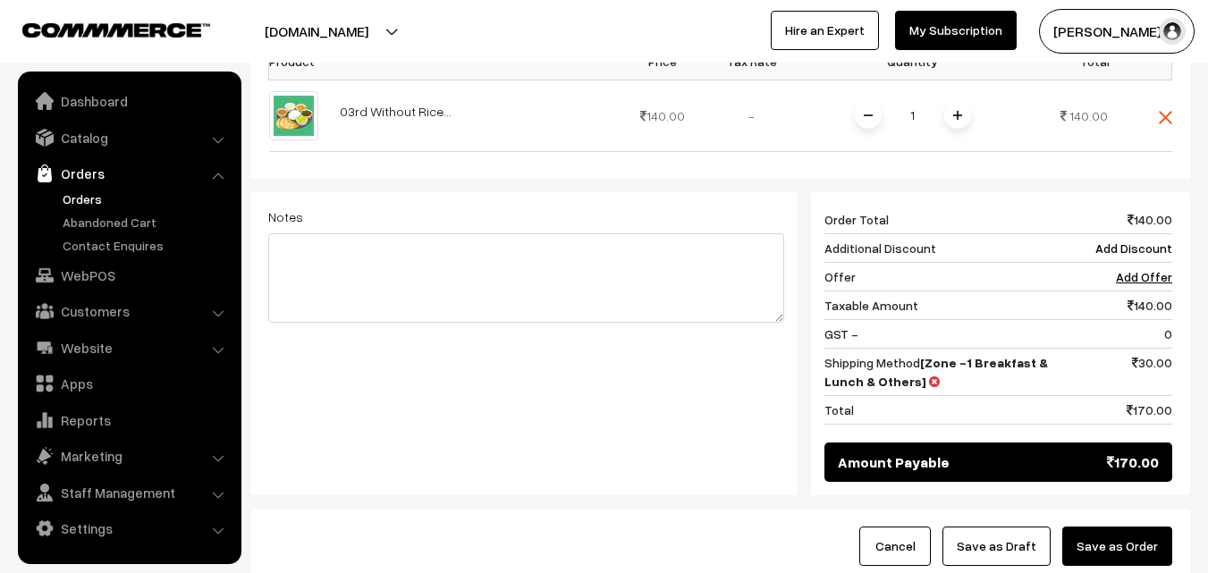
scroll to position [447, 0]
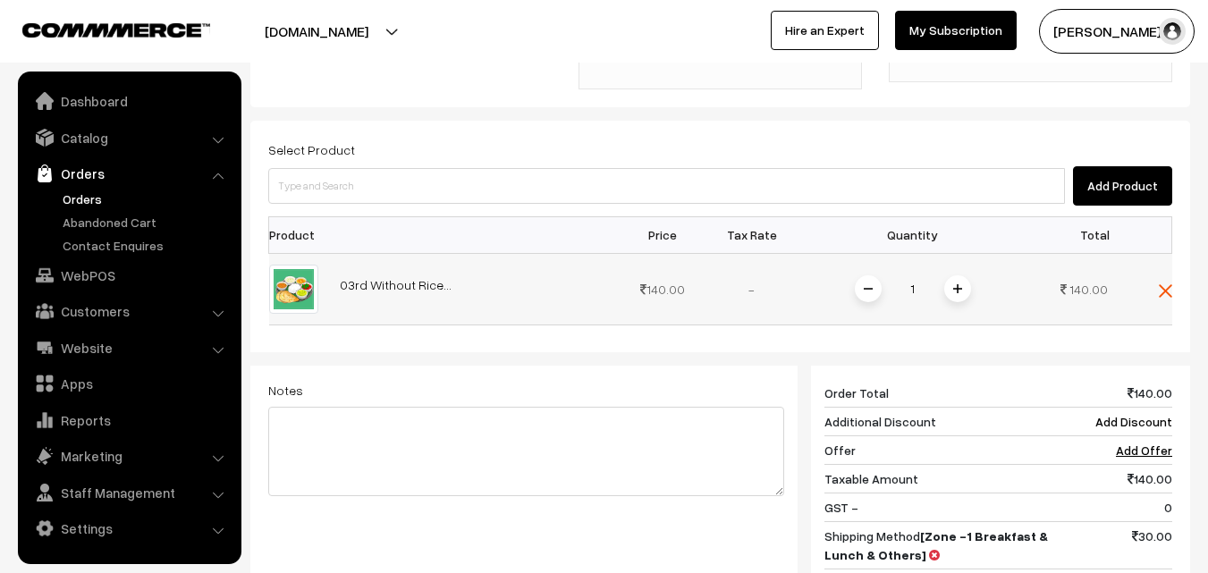
click at [951, 275] on span at bounding box center [957, 288] width 27 height 27
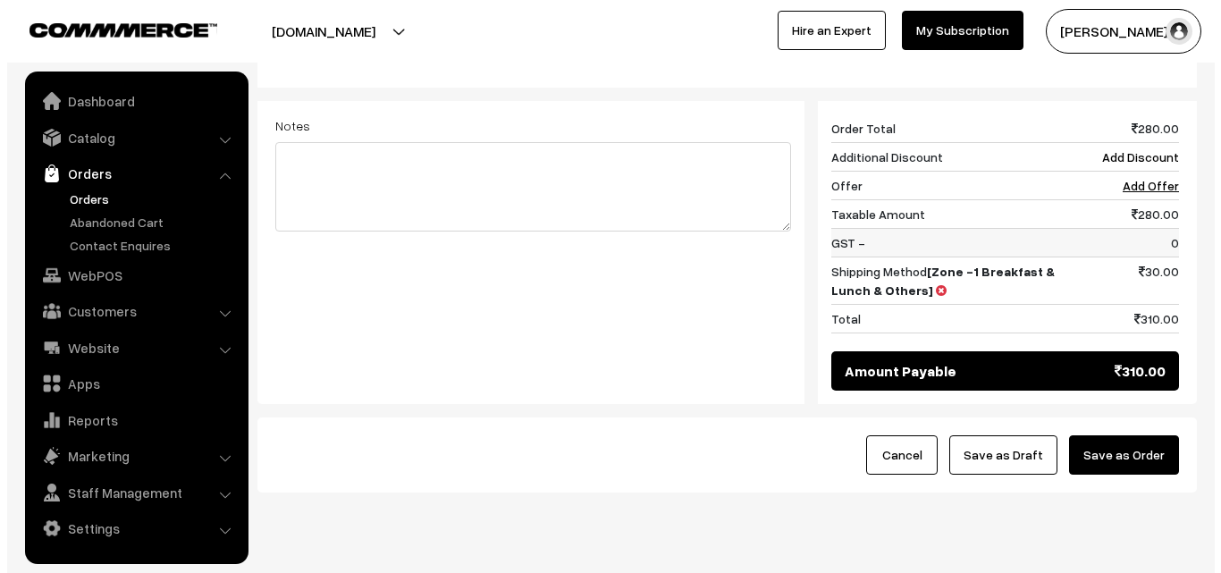
scroll to position [715, 0]
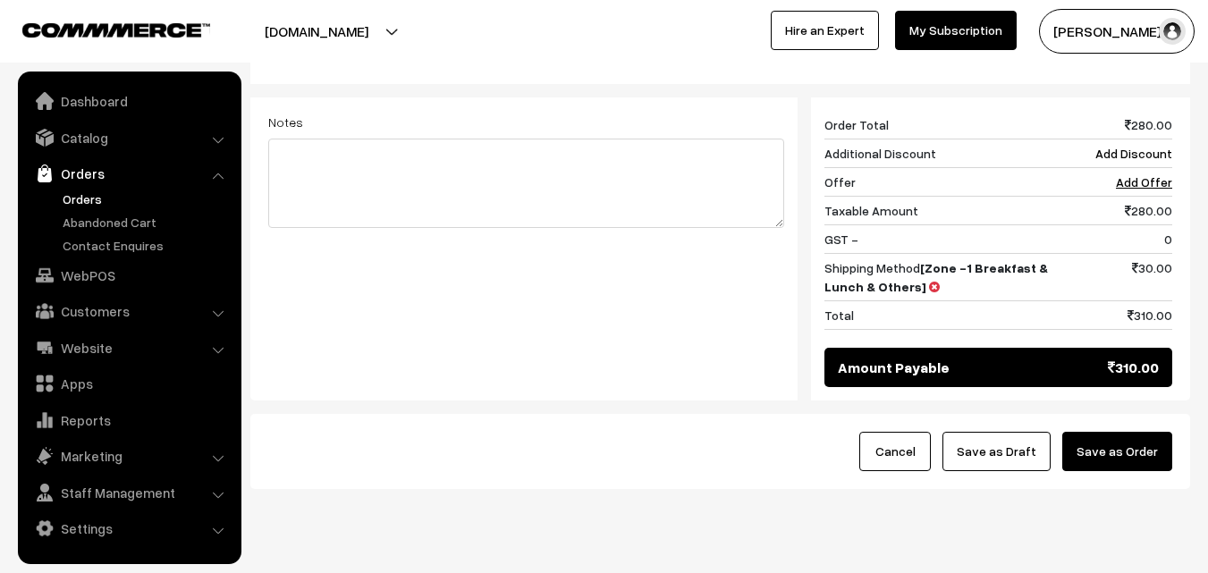
click at [1152, 439] on button "Save as Order" at bounding box center [1117, 451] width 110 height 39
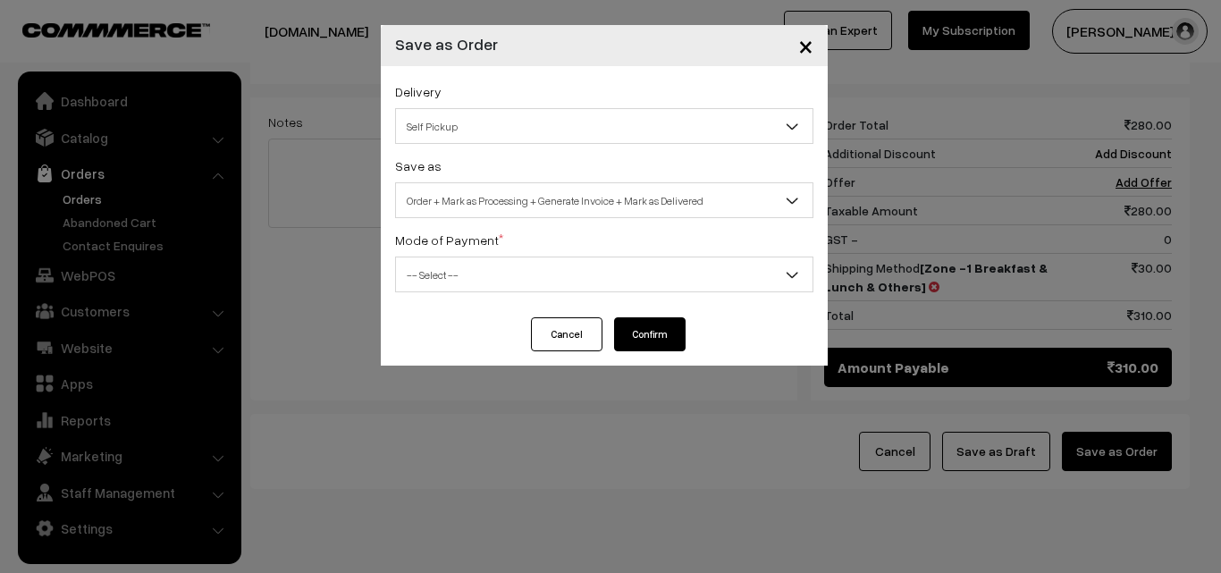
click at [609, 196] on span "Order + Mark as Processing + Generate Invoice + Mark as Delivered" at bounding box center [604, 200] width 417 height 31
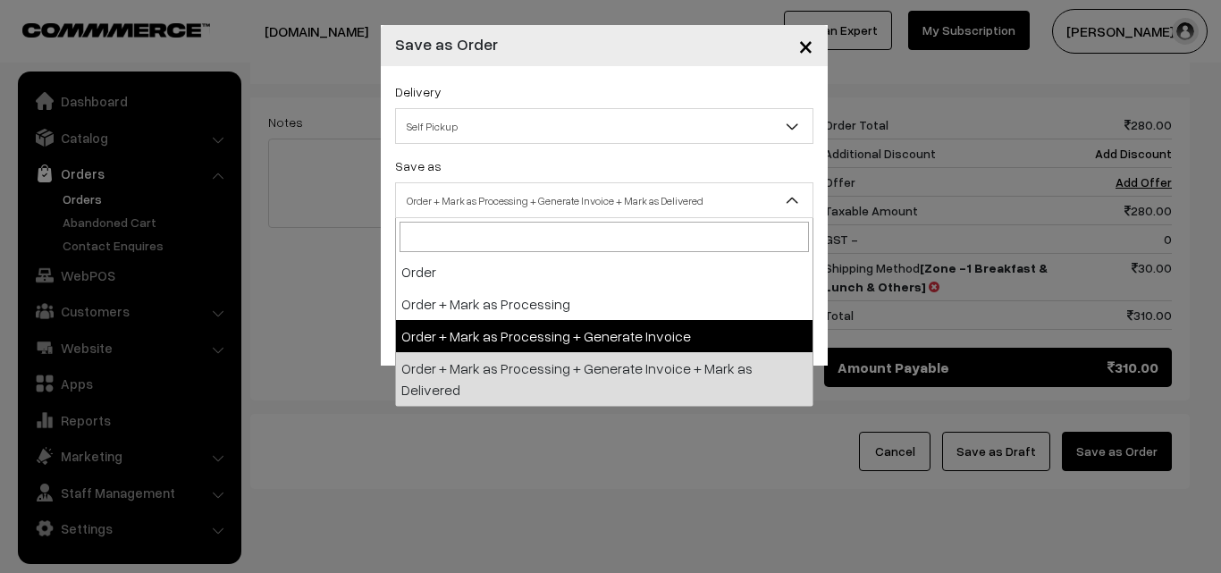
select select "3"
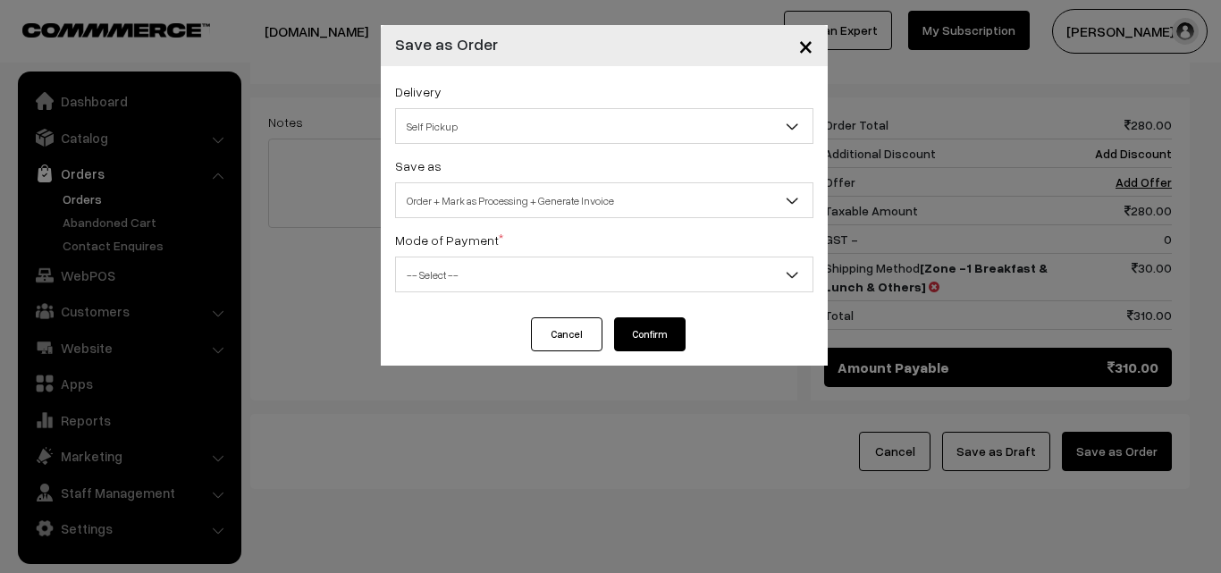
click at [502, 296] on div "Delivery Self Pickup Zone -1 Breakfast & Lunch & Others (₹30) (10 - 24 Business…" at bounding box center [604, 191] width 447 height 251
click at [456, 280] on span "-- Select --" at bounding box center [604, 274] width 417 height 31
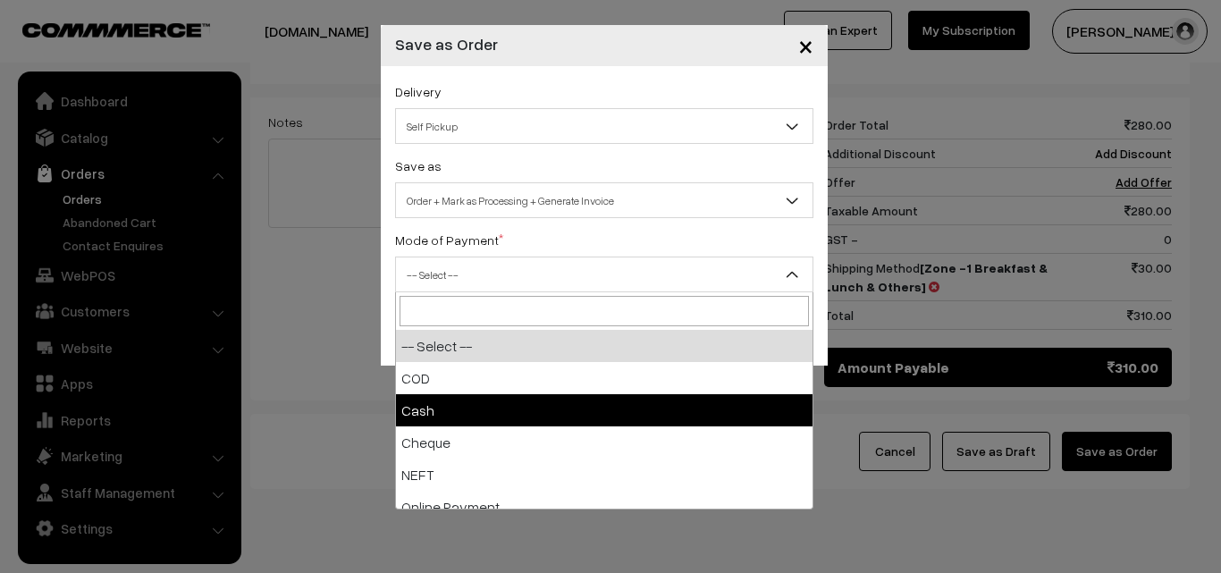
select select "2"
checkbox input "true"
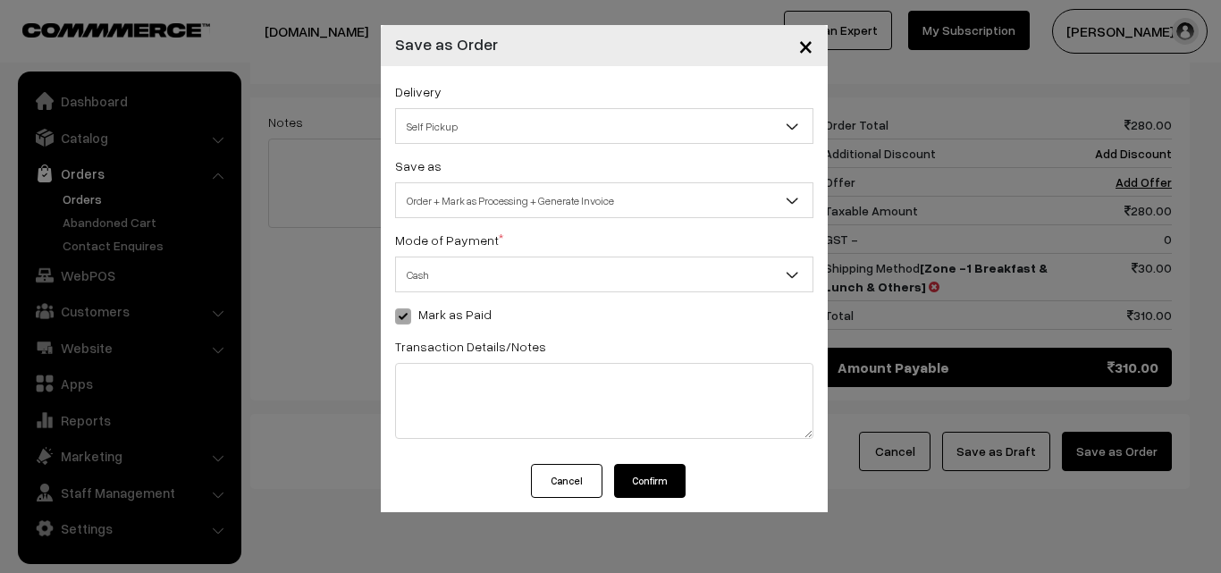
drag, startPoint x: 659, startPoint y: 484, endPoint x: 621, endPoint y: 478, distance: 37.9
click at [659, 483] on button "Confirm" at bounding box center [650, 481] width 72 height 34
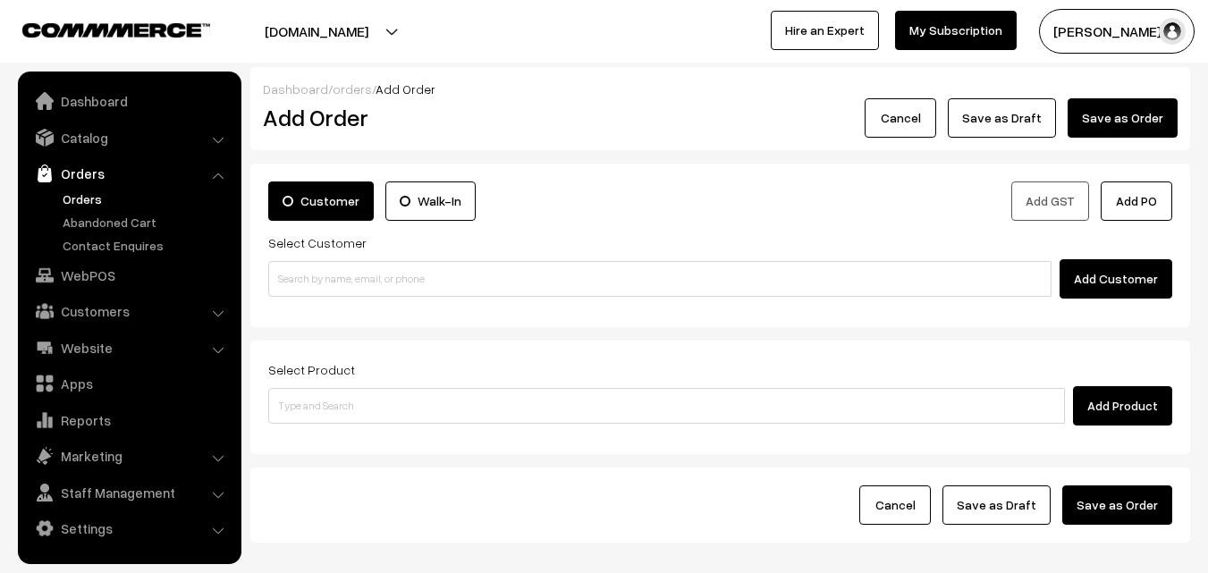
click at [97, 199] on link "Orders" at bounding box center [146, 199] width 177 height 19
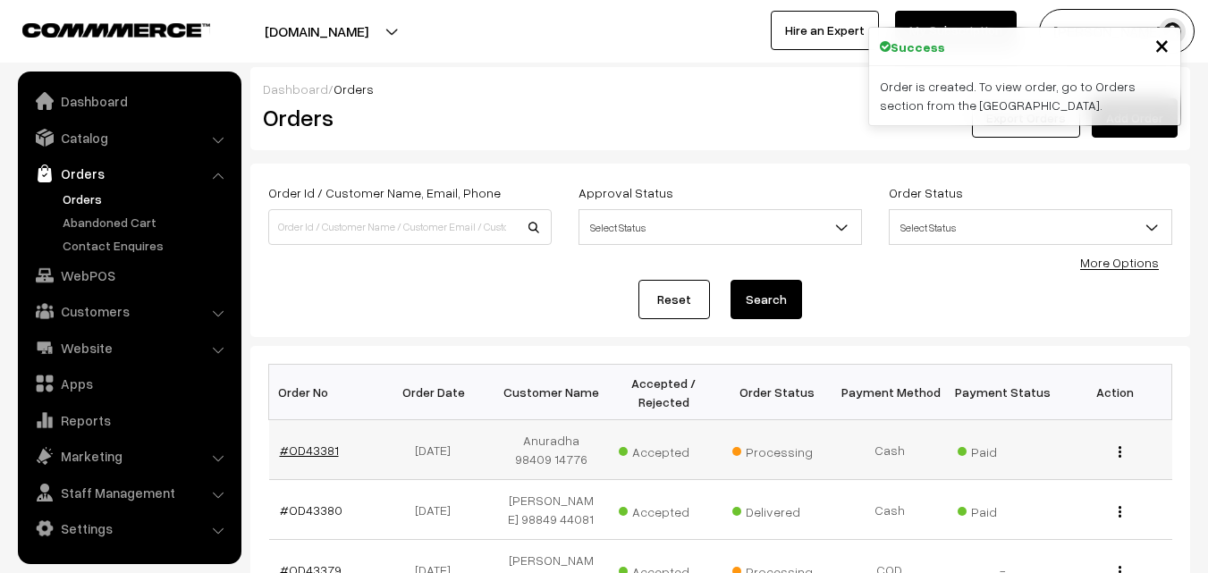
click at [309, 444] on link "#OD43381" at bounding box center [309, 450] width 59 height 15
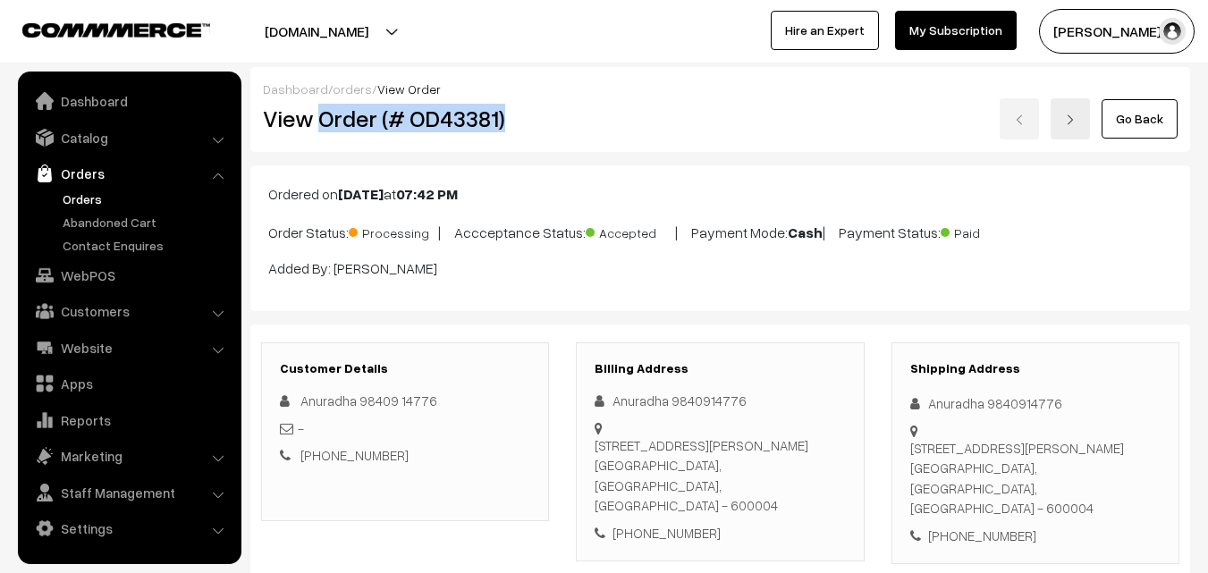
drag, startPoint x: 0, startPoint y: 0, endPoint x: 520, endPoint y: 119, distance: 533.8
click at [520, 119] on h2 "View Order (# OD43381)" at bounding box center [406, 119] width 287 height 28
copy h2 "Order (# OD43381)"
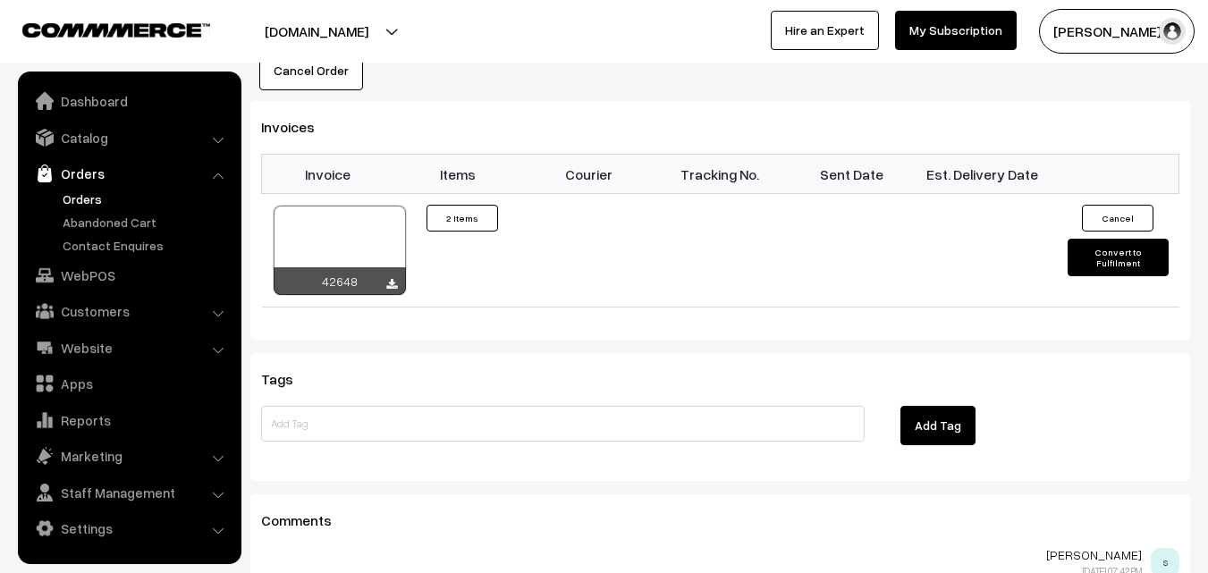
scroll to position [1162, 0]
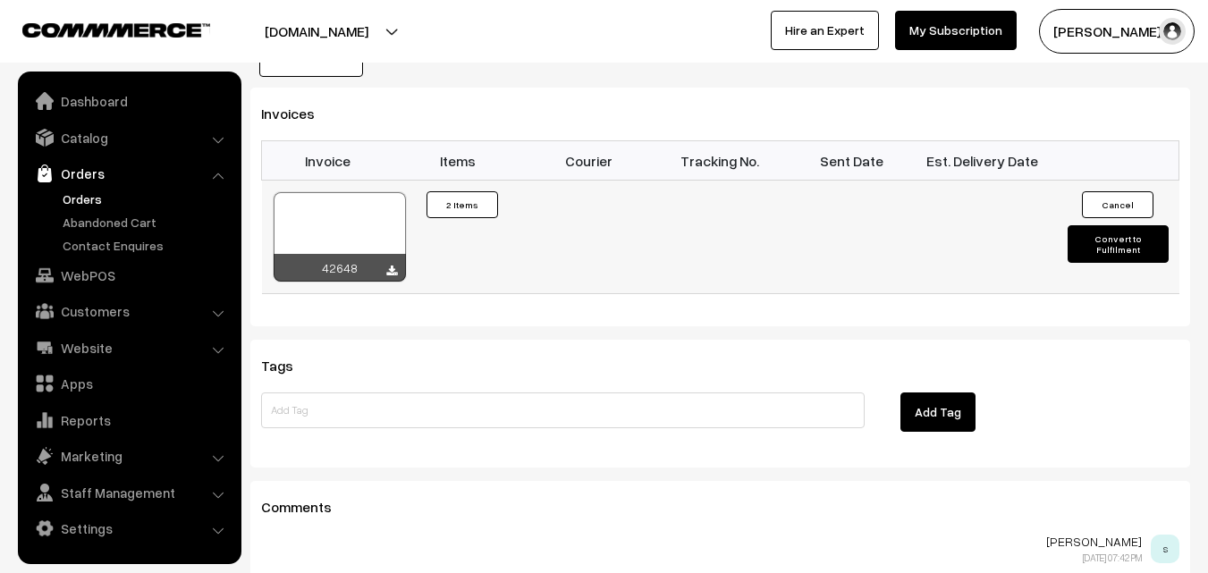
click at [341, 220] on div at bounding box center [340, 236] width 132 height 89
click at [104, 283] on link "WebPOS" at bounding box center [128, 275] width 213 height 32
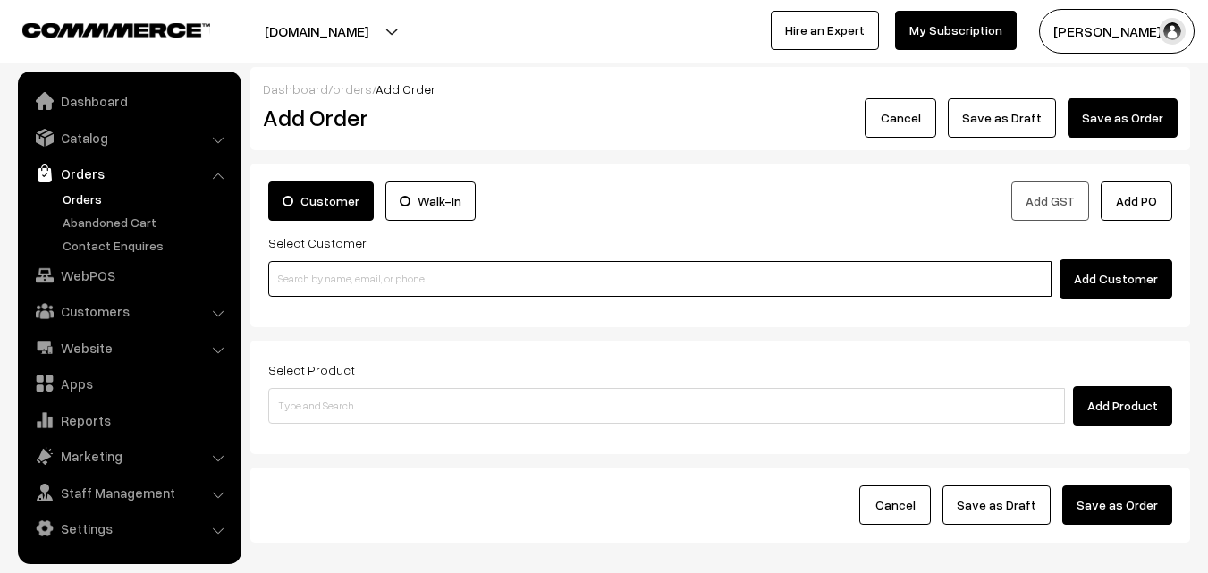
click at [336, 274] on input at bounding box center [659, 279] width 783 height 36
paste input "99416 78072"
click at [312, 275] on input "99416 78072" at bounding box center [659, 279] width 783 height 36
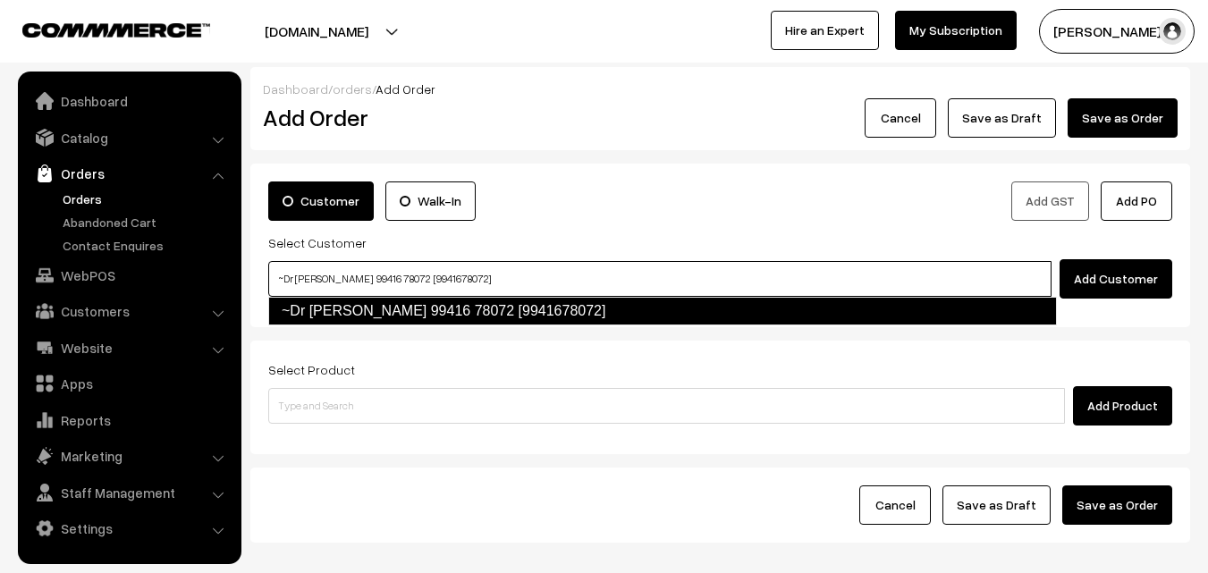
type input "~Dr [PERSON_NAME] 99416 78072 [9941678072]"
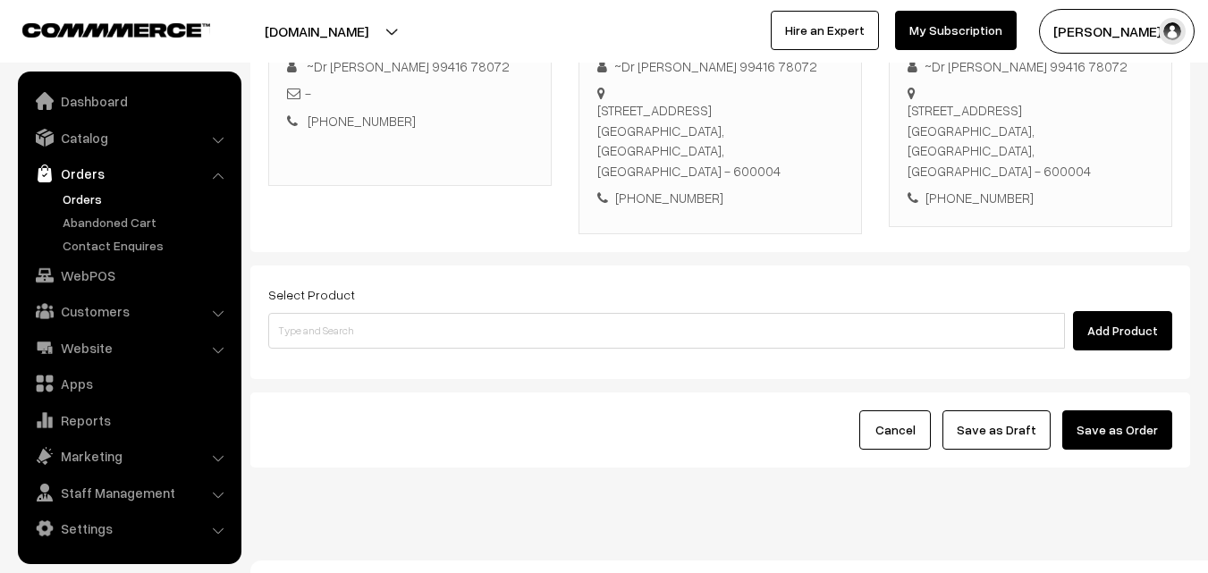
scroll to position [306, 0]
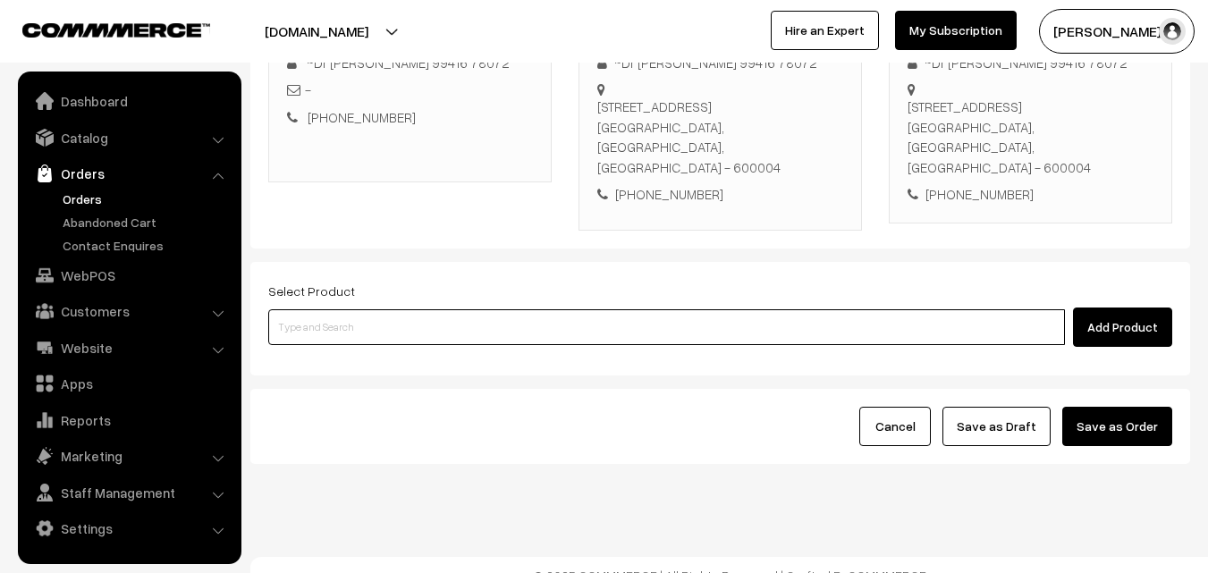
click at [635, 318] on input at bounding box center [666, 327] width 797 height 36
click at [383, 309] on input at bounding box center [666, 327] width 797 height 36
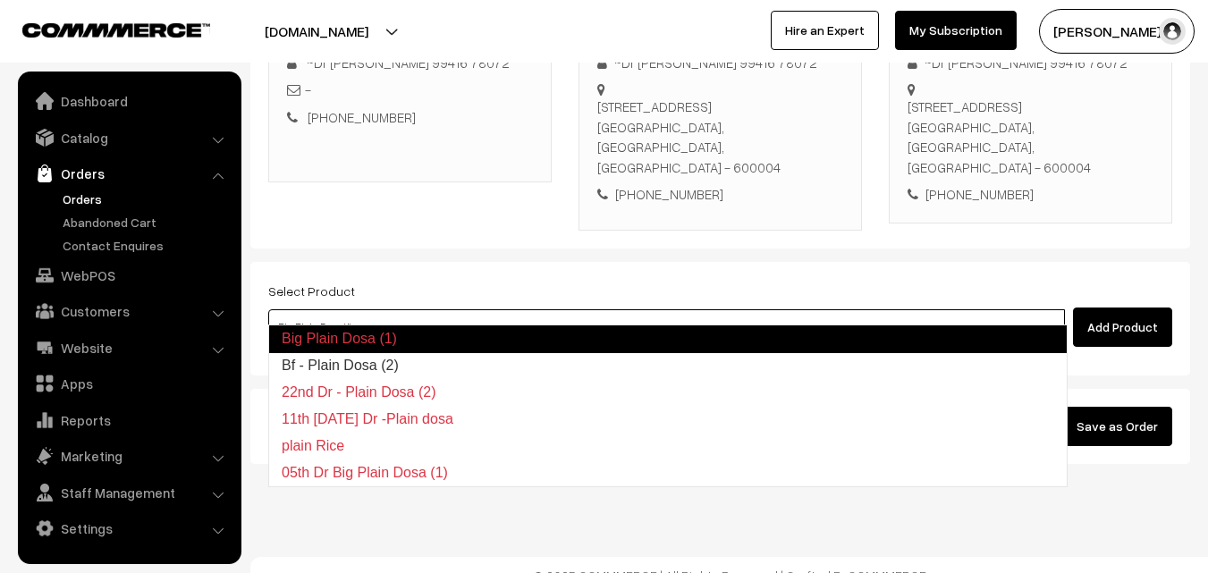
type input "Bf - Plain Dosa (2)"
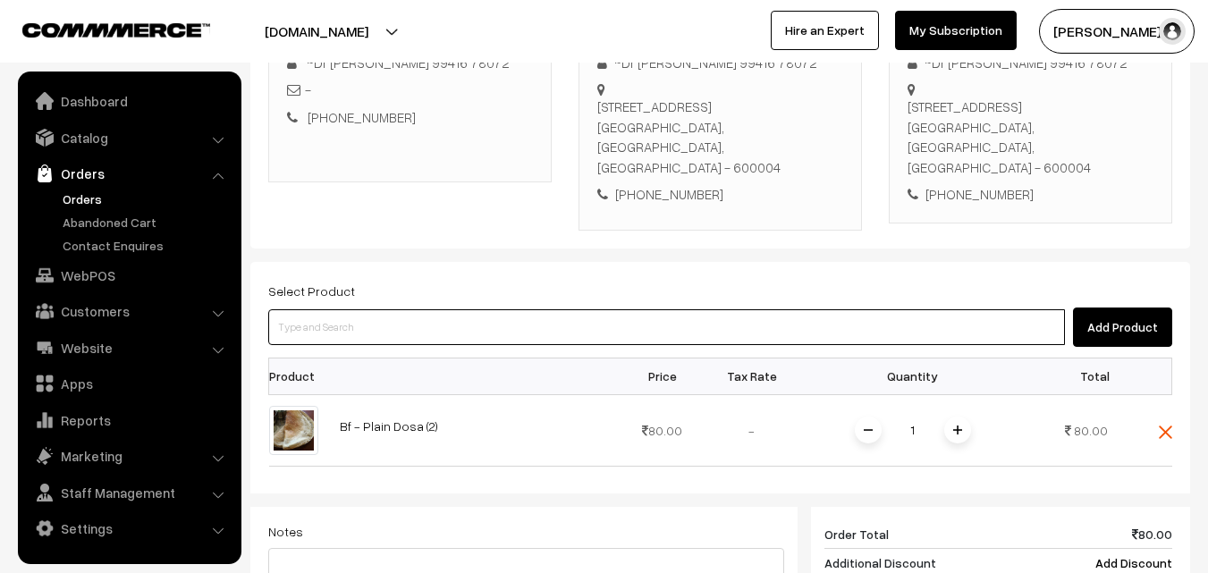
click at [383, 309] on input at bounding box center [666, 327] width 797 height 36
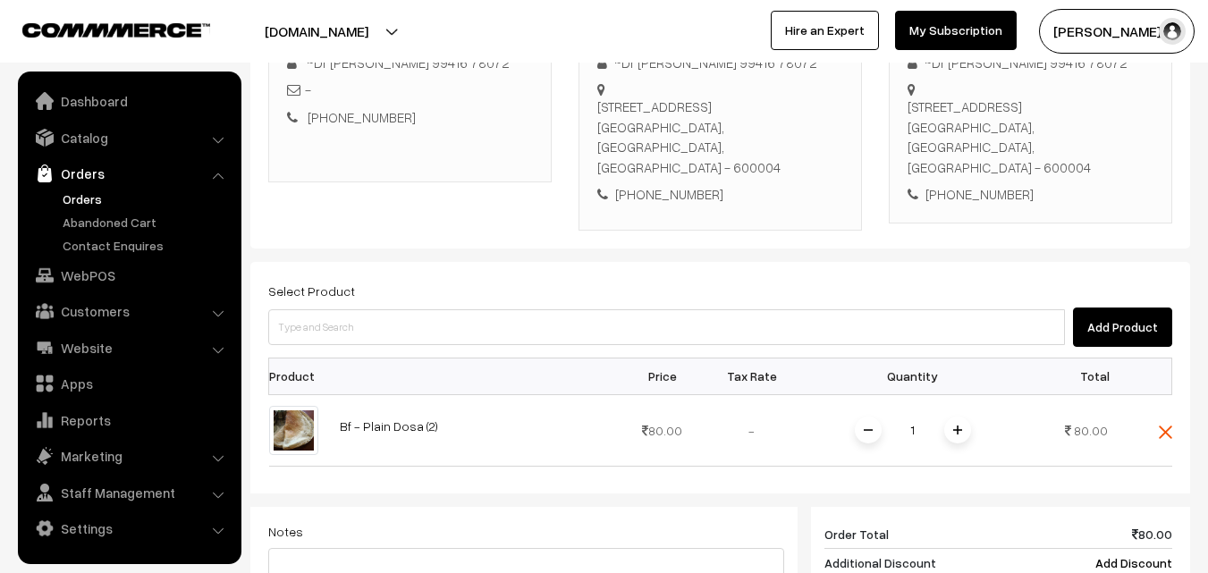
click at [358, 308] on div "Add Product" at bounding box center [720, 327] width 904 height 39
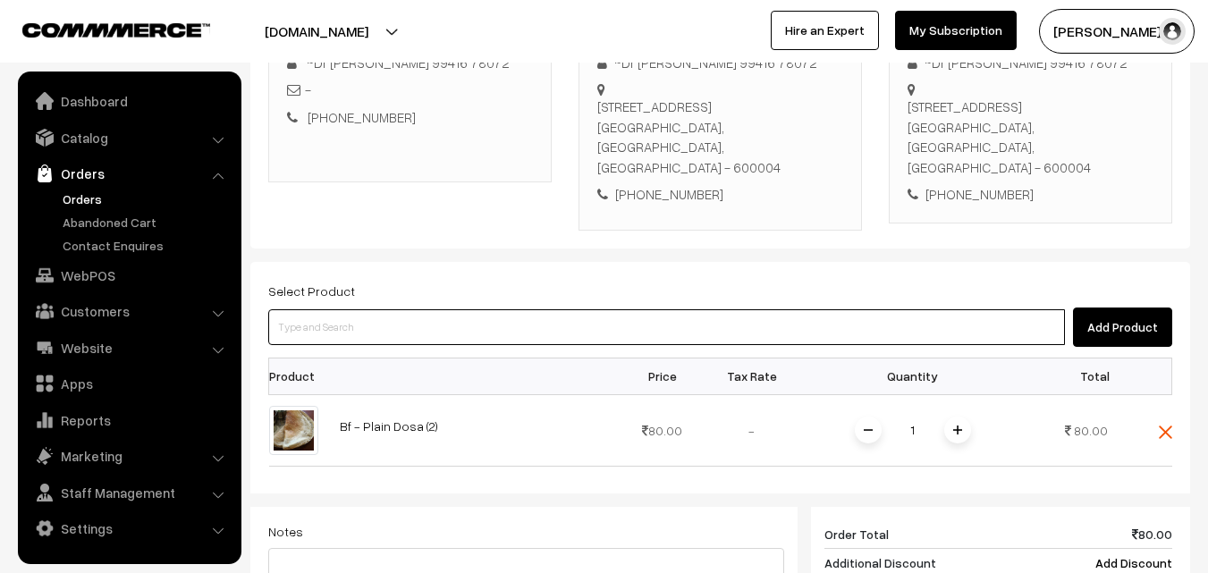
click at [338, 324] on input at bounding box center [666, 327] width 797 height 36
paste input "03rd Friday With Rice"
type input "03rd Friday With Rice"
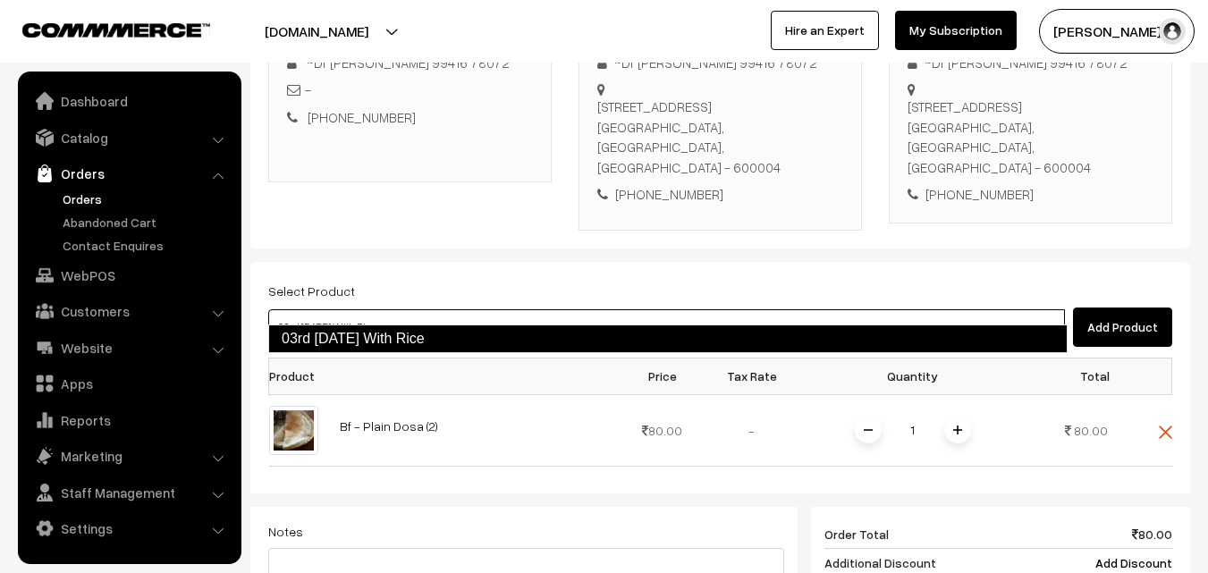
click at [334, 340] on link "03rd Friday With Rice" at bounding box center [667, 339] width 799 height 29
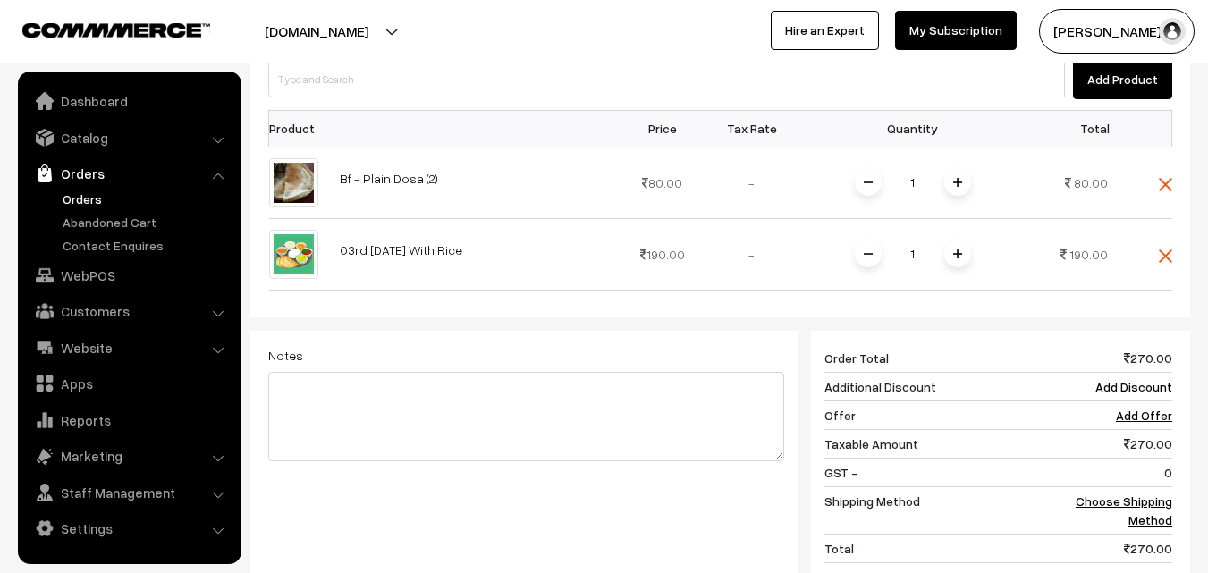
scroll to position [574, 0]
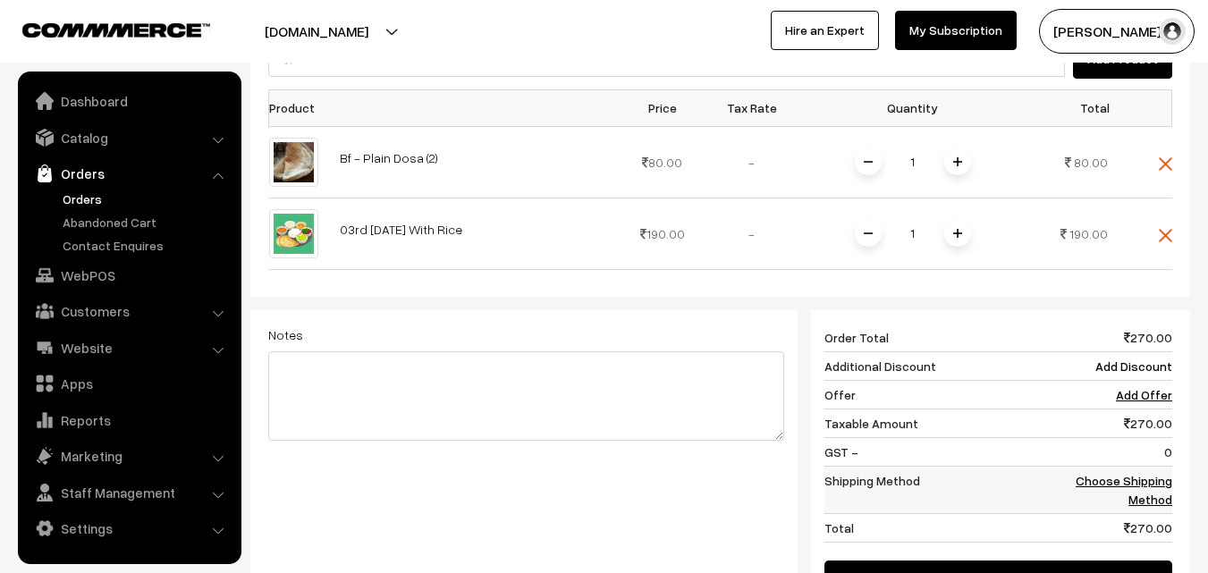
click at [1149, 473] on link "Choose Shipping Method" at bounding box center [1124, 490] width 97 height 34
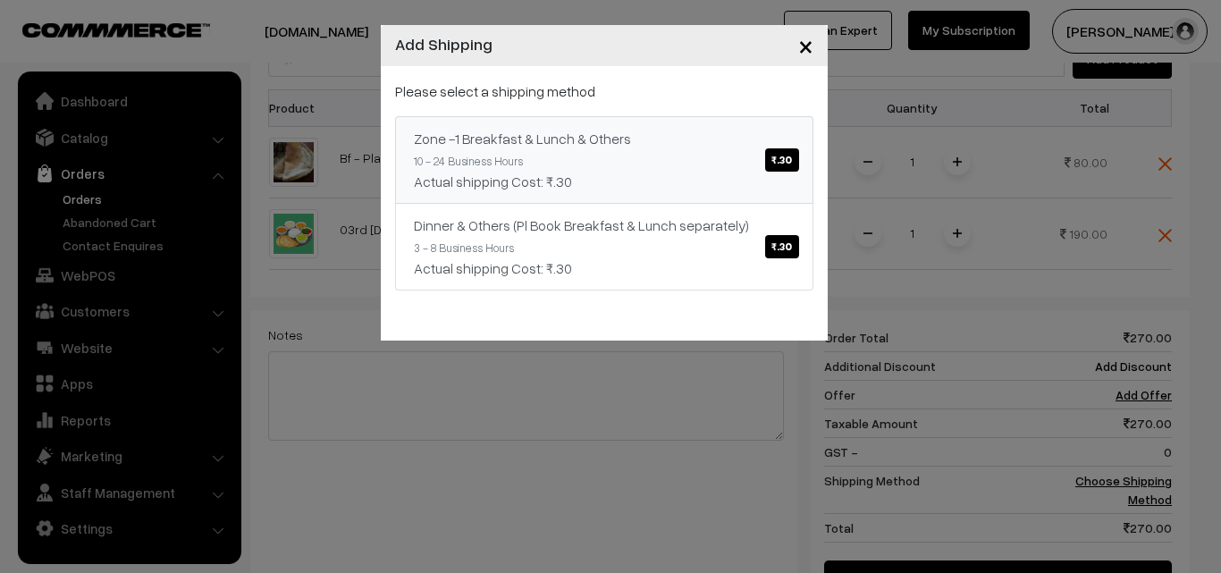
click at [611, 149] on link "Zone -1 Breakfast & Lunch & Others ₹.30 10 - 24 Business Hours Actual shipping …" at bounding box center [604, 160] width 418 height 88
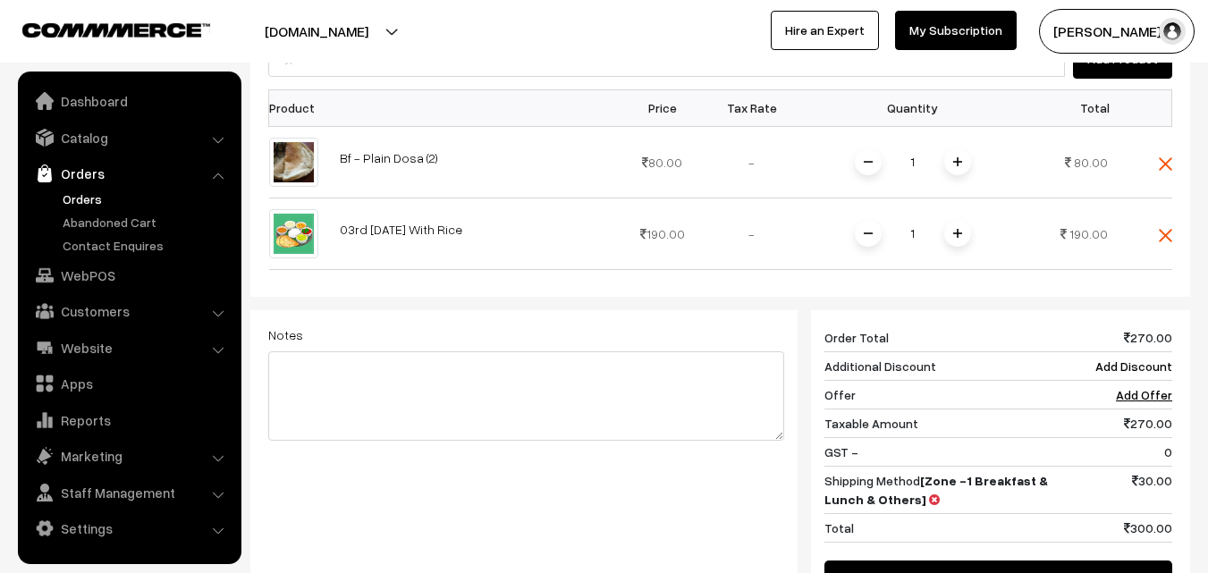
click at [630, 297] on div at bounding box center [720, 303] width 940 height 13
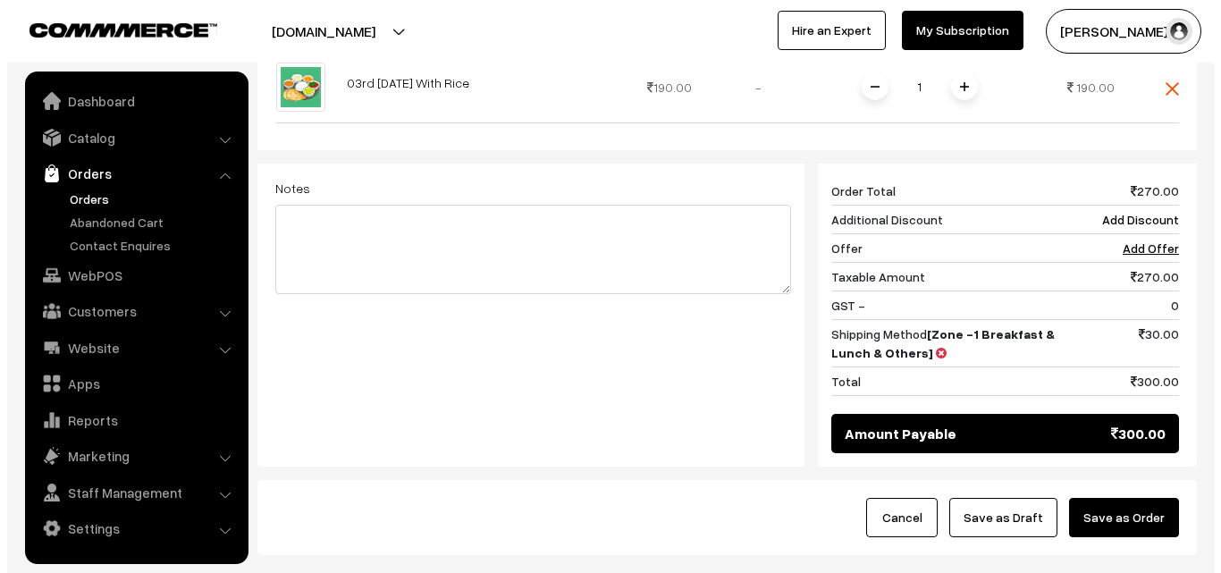
scroll to position [753, 0]
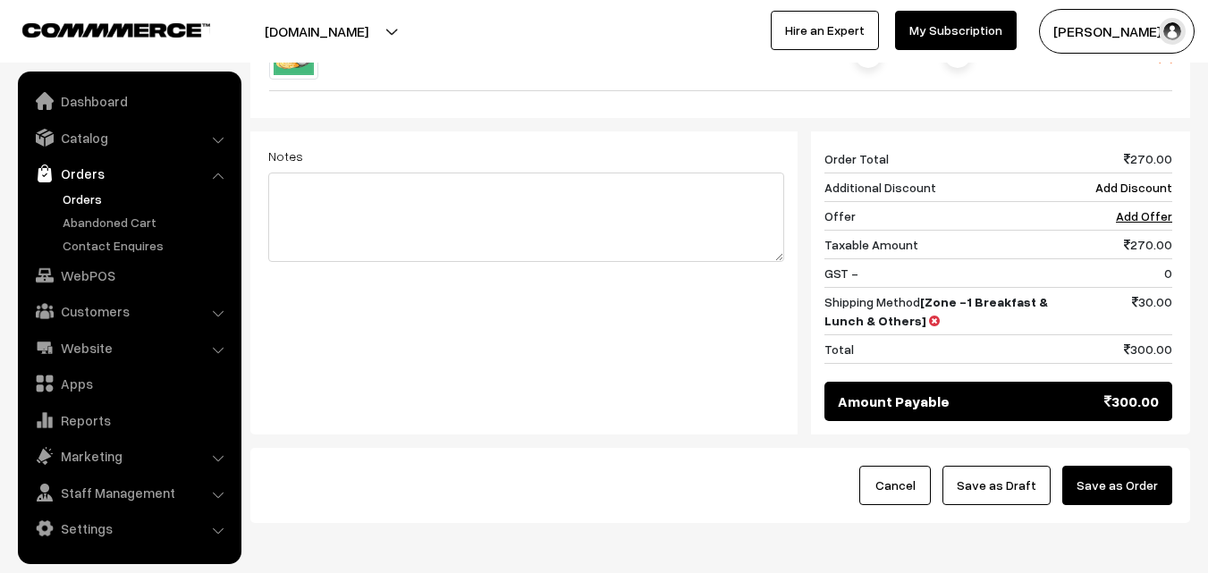
click at [1140, 466] on button "Save as Order" at bounding box center [1117, 485] width 110 height 39
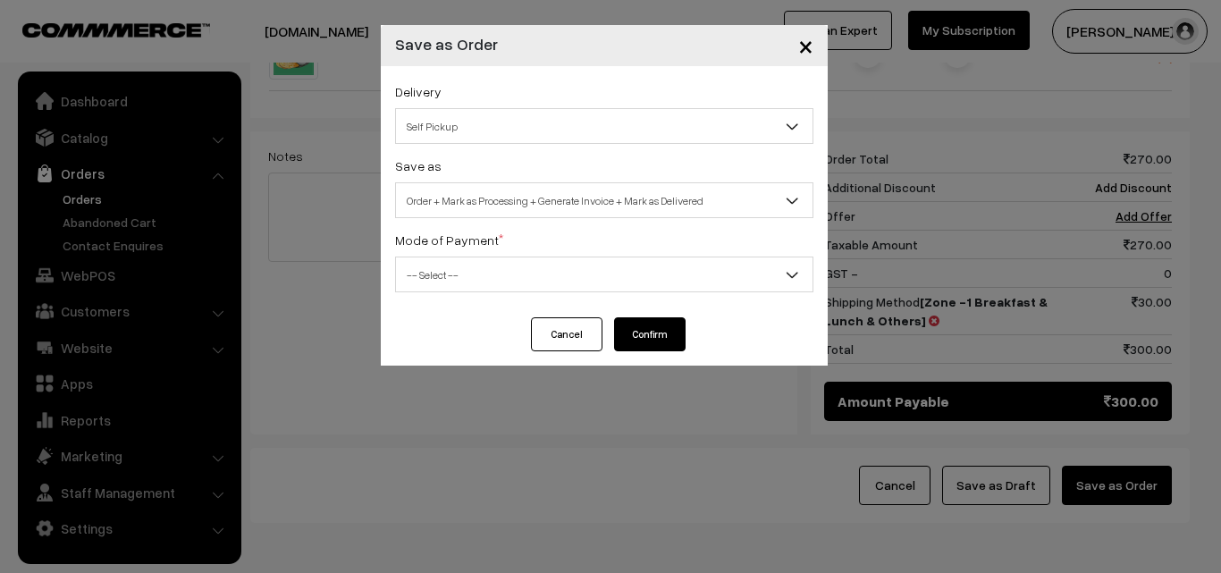
click at [551, 208] on span "Order + Mark as Processing + Generate Invoice + Mark as Delivered" at bounding box center [604, 200] width 417 height 31
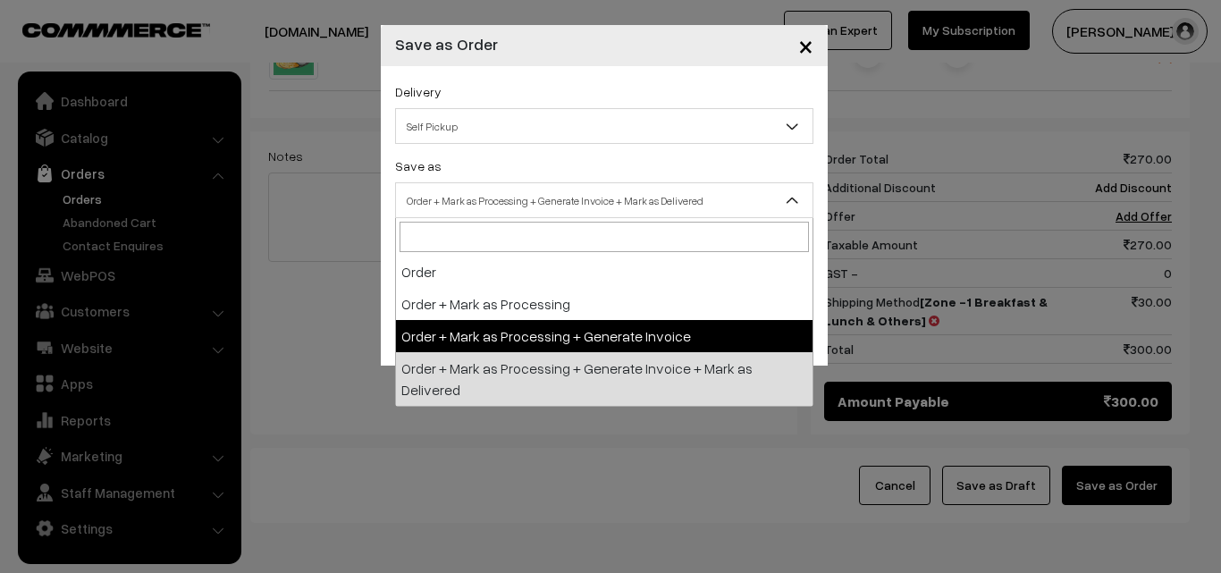
select select "3"
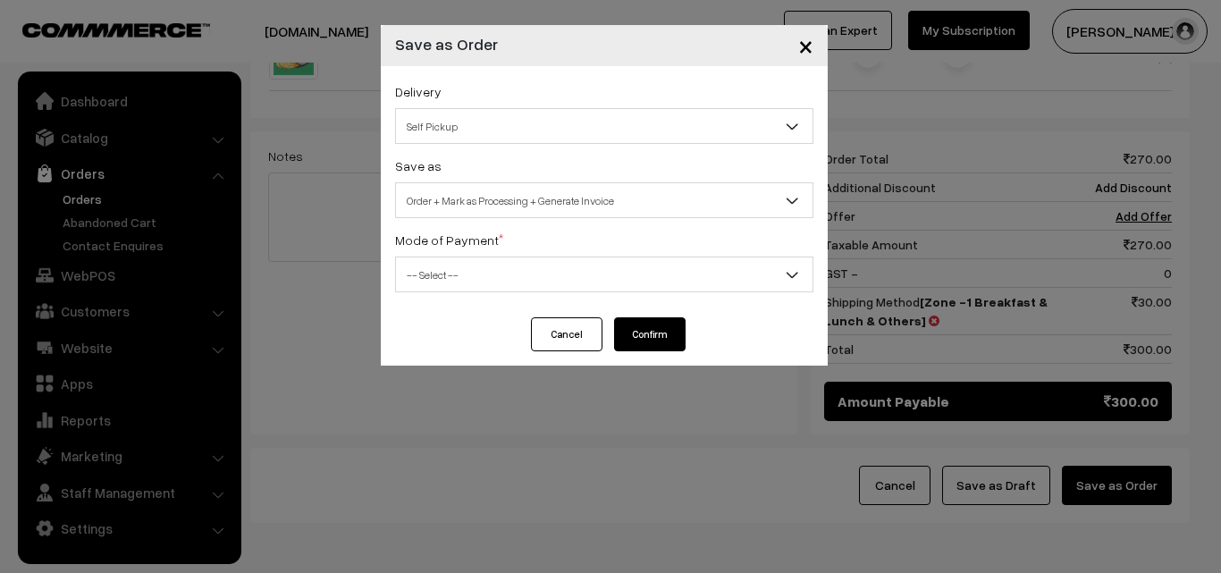
click at [512, 288] on span "-- Select --" at bounding box center [604, 274] width 417 height 31
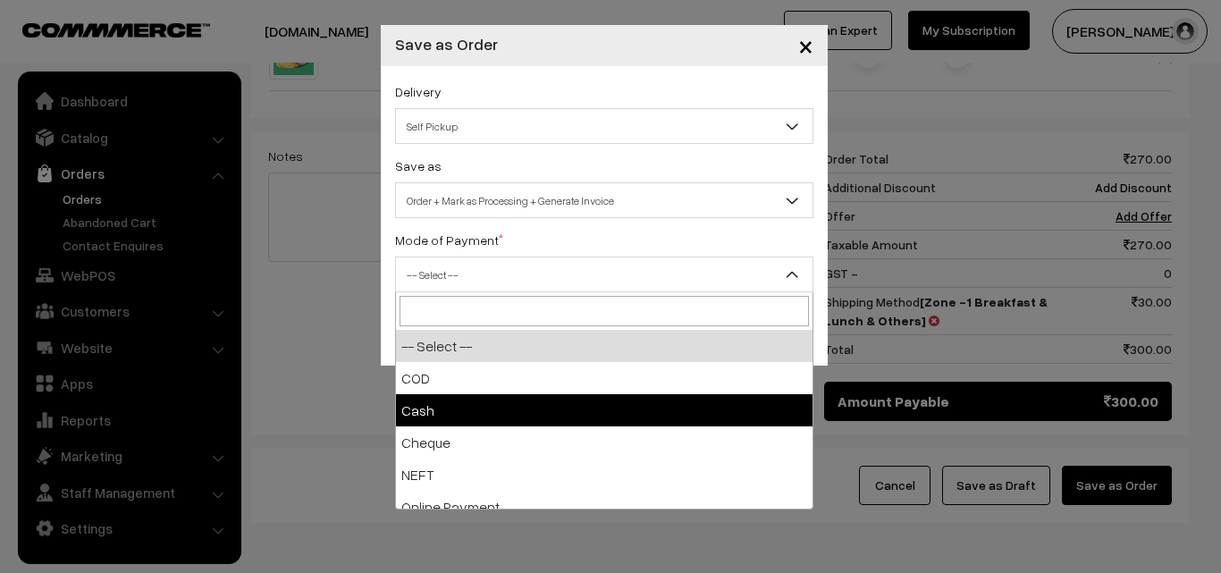
select select "2"
checkbox input "true"
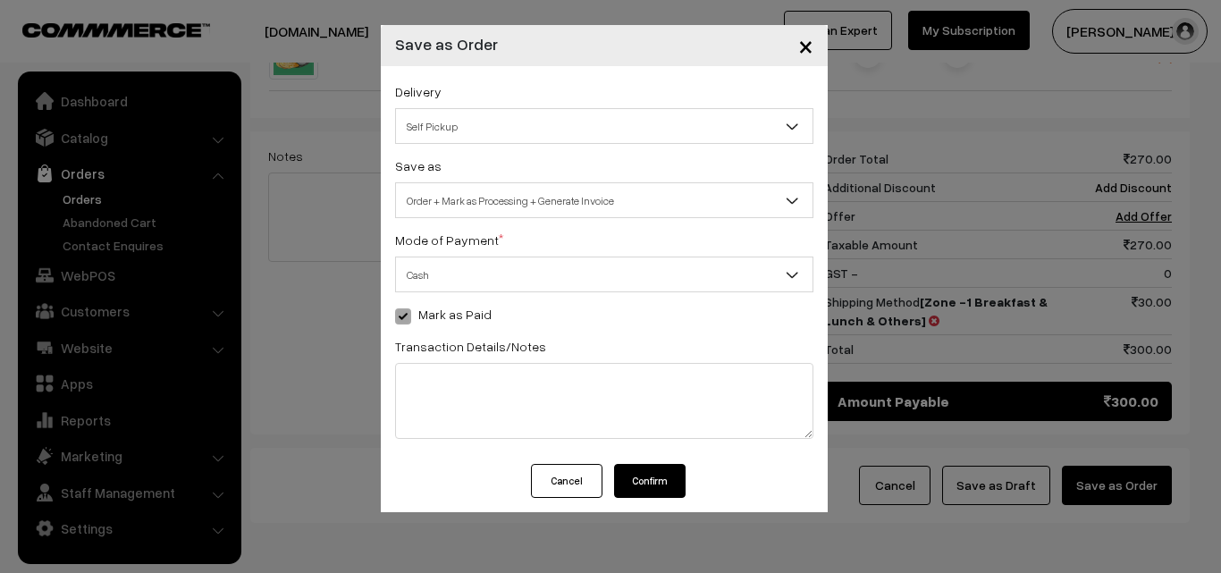
click at [659, 490] on button "Confirm" at bounding box center [650, 481] width 72 height 34
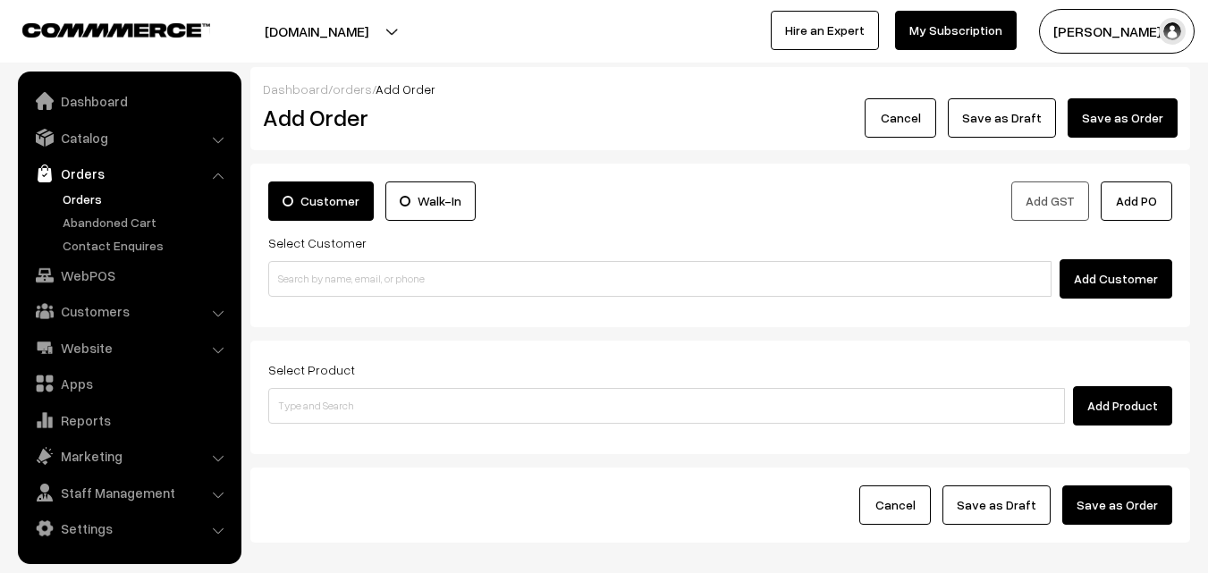
click at [103, 199] on link "Orders" at bounding box center [146, 199] width 177 height 19
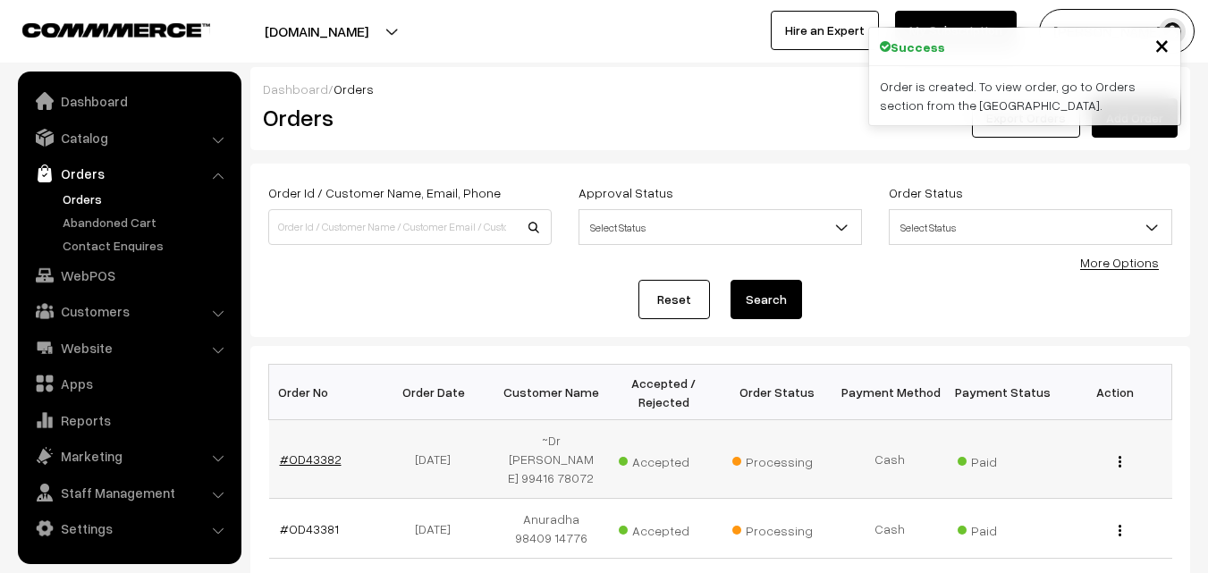
click at [317, 452] on link "#OD43382" at bounding box center [311, 459] width 62 height 15
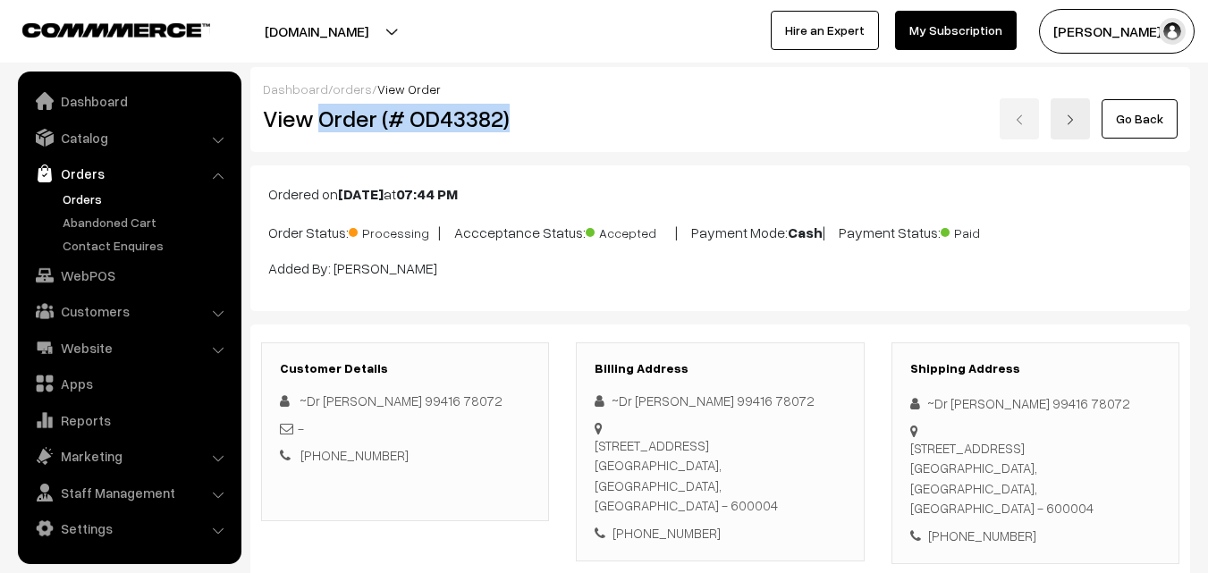
drag, startPoint x: 320, startPoint y: 118, endPoint x: 554, endPoint y: 124, distance: 233.5
click at [555, 124] on div "View Order (# OD43382)" at bounding box center [406, 118] width 314 height 41
copy h2 "Order (# OD43382)"
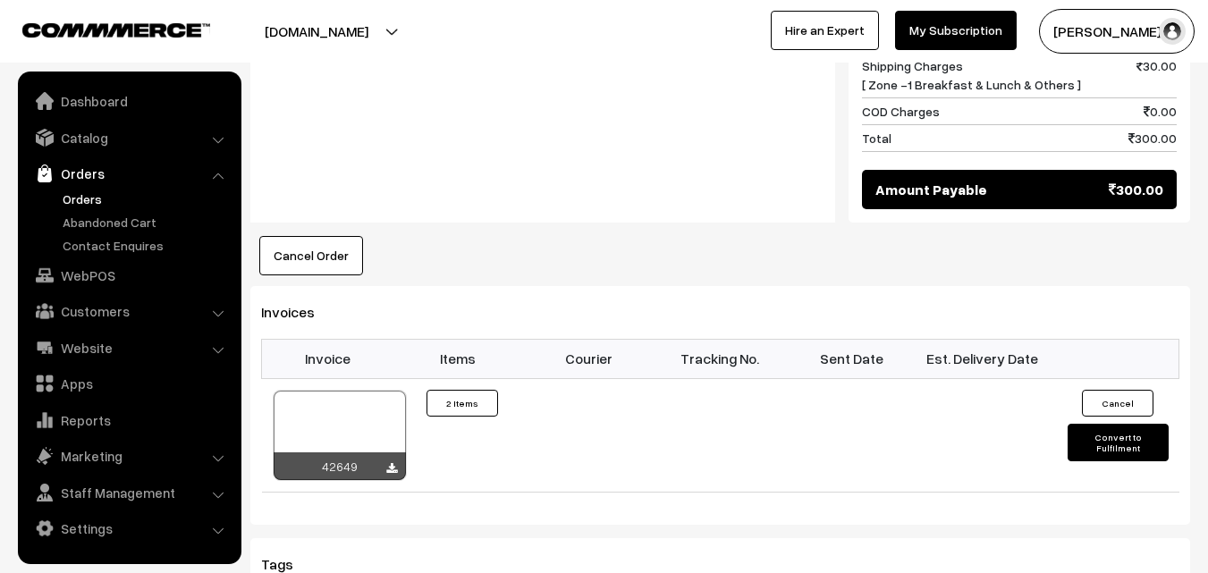
scroll to position [1073, 0]
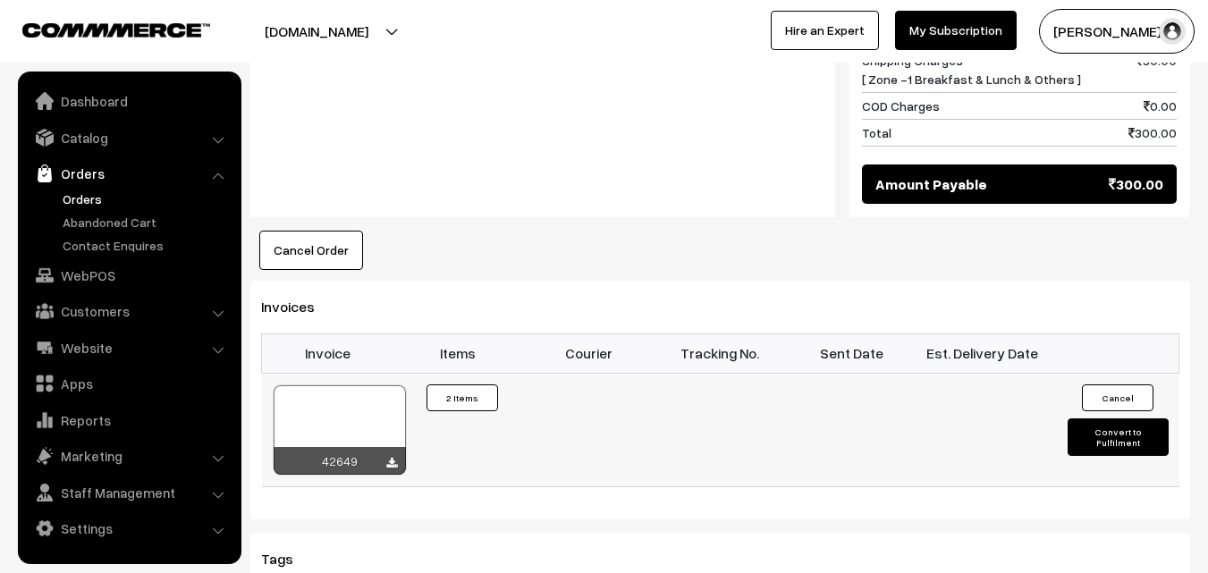
click at [362, 417] on div at bounding box center [340, 429] width 132 height 89
click at [101, 275] on link "WebPOS" at bounding box center [128, 275] width 213 height 32
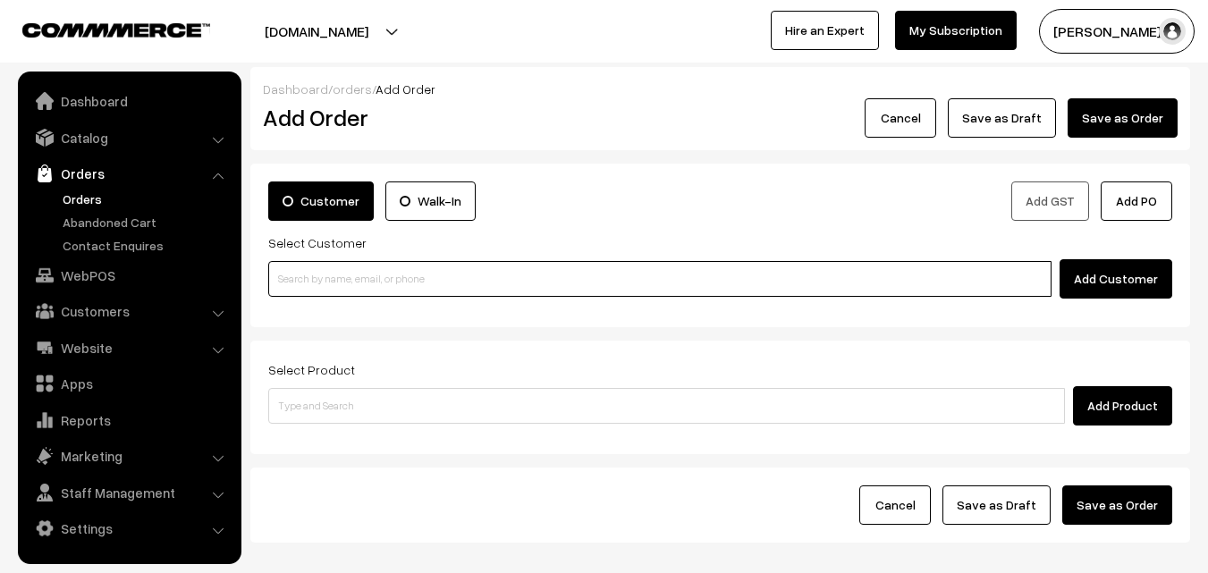
click at [379, 268] on input at bounding box center [659, 279] width 783 height 36
paste input "90034 35714"
click at [321, 272] on input "90034 35714" at bounding box center [659, 279] width 783 height 36
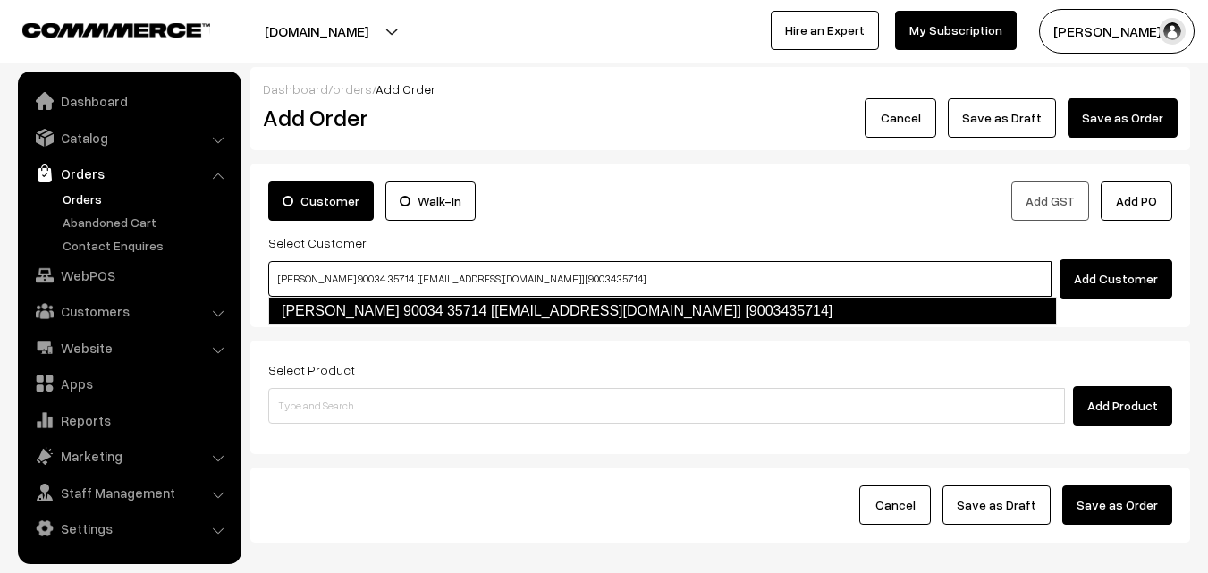
type input "Swetha 90034 35714 [test790@gmail.com] [9003435714]"
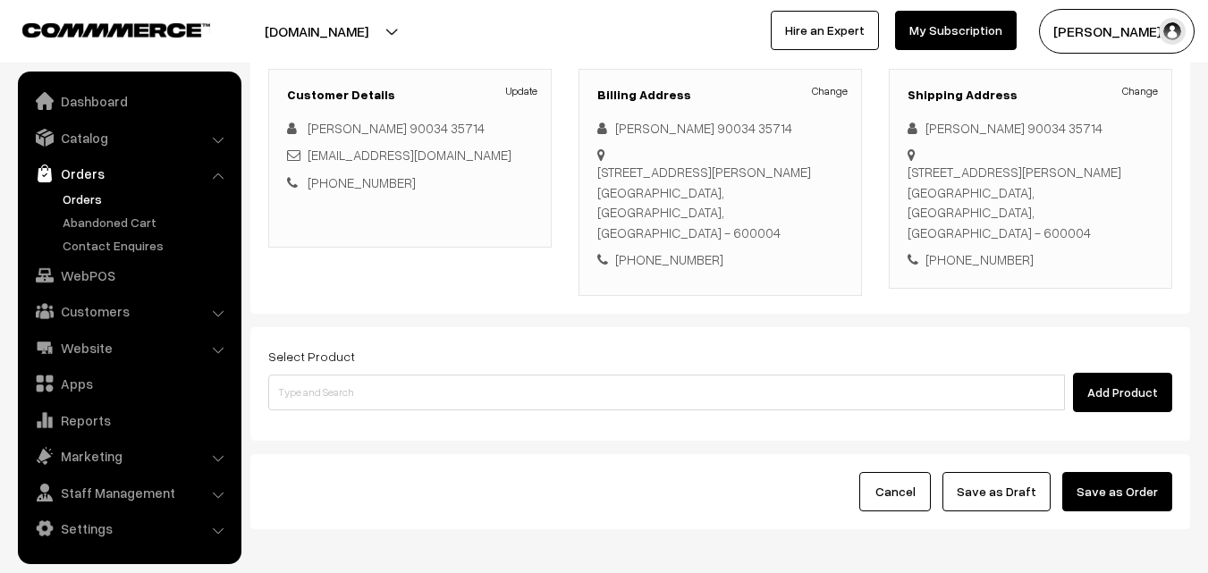
scroll to position [286, 0]
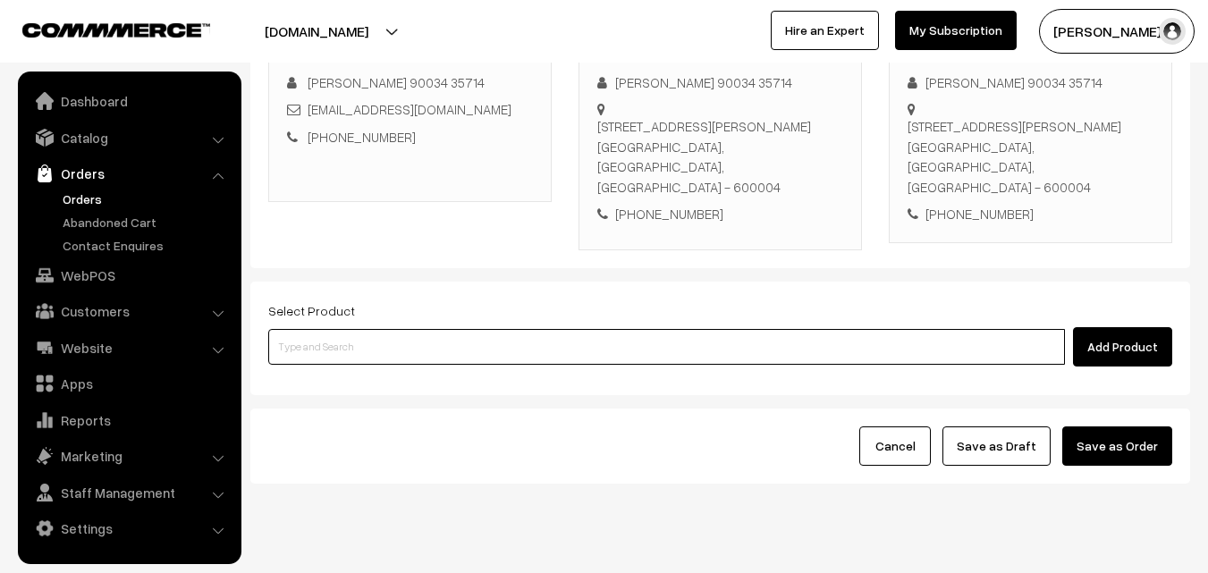
click at [385, 329] on input at bounding box center [666, 347] width 797 height 36
paste input "03rd Couple Pack- Tomato Rasam"
type input "03rd Couple Pack- Tomato Rasam"
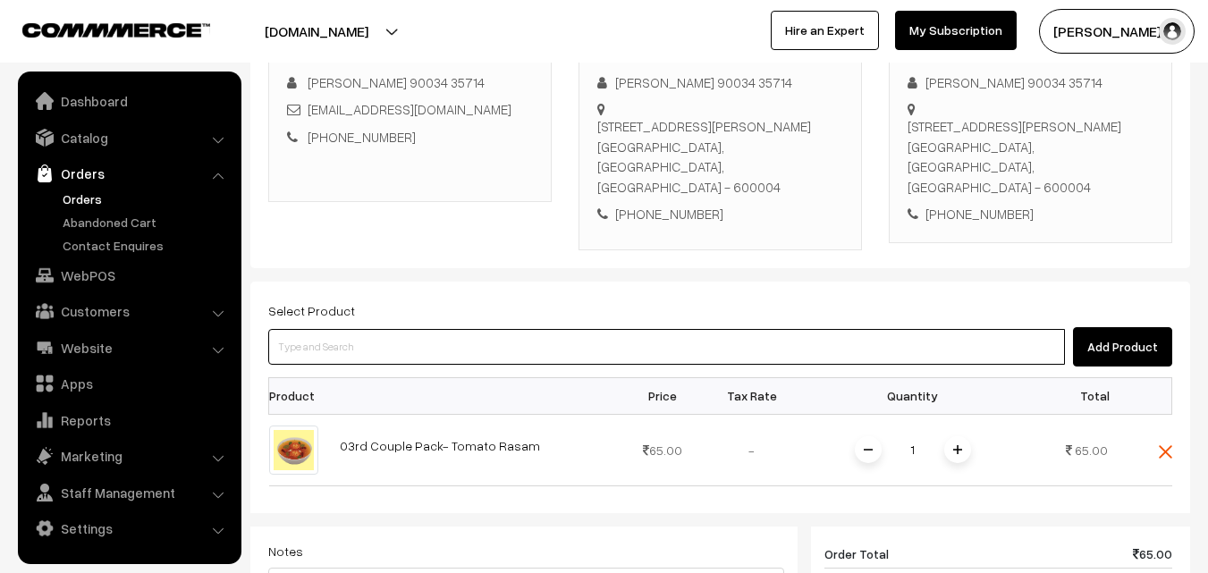
click at [467, 329] on input at bounding box center [666, 347] width 797 height 36
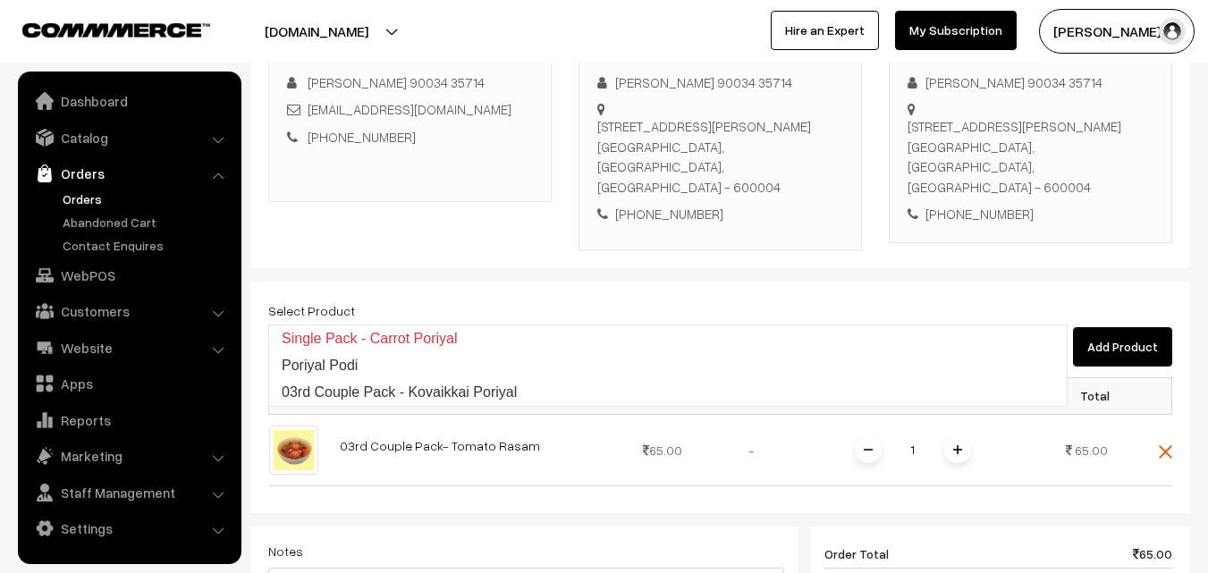
type input "03rd Couple Pack - Kovaikkai Poriyal"
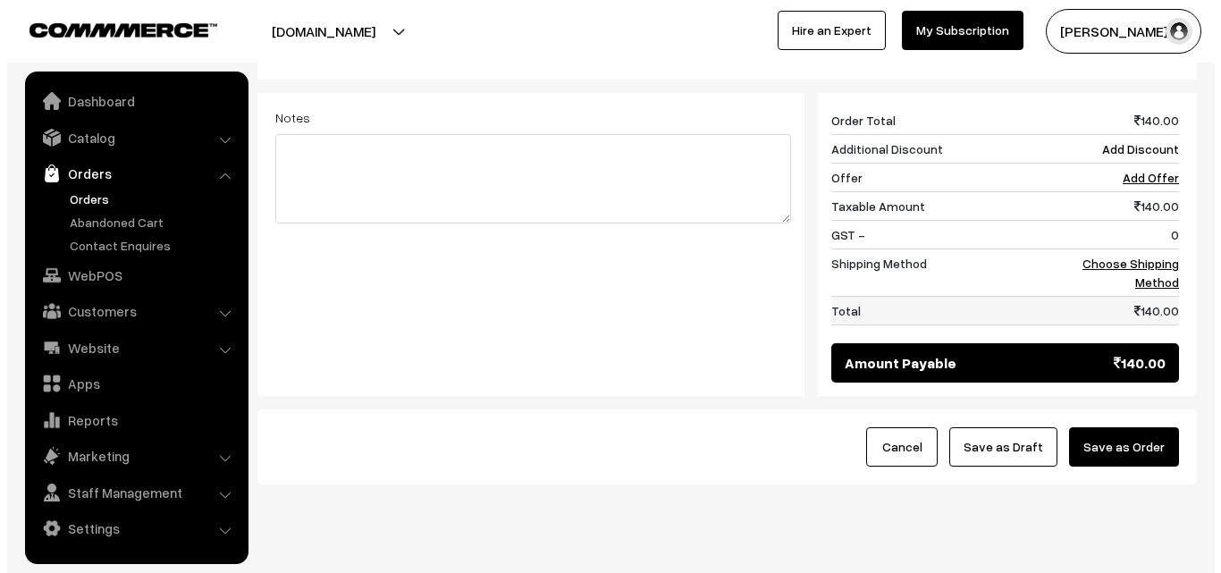
scroll to position [792, 0]
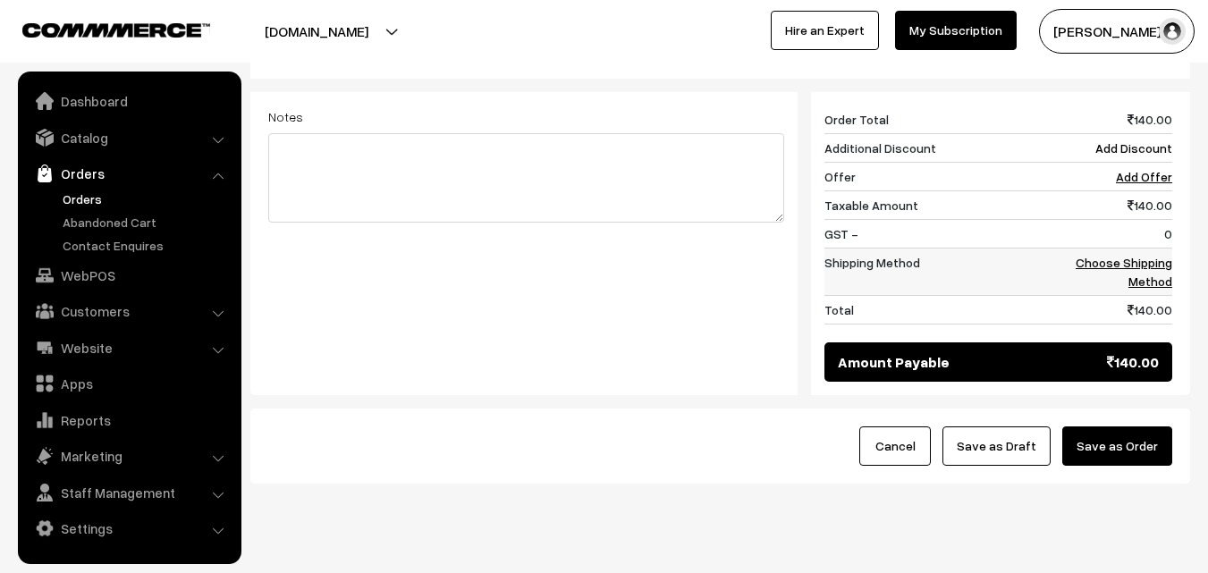
click at [1164, 255] on link "Choose Shipping Method" at bounding box center [1124, 272] width 97 height 34
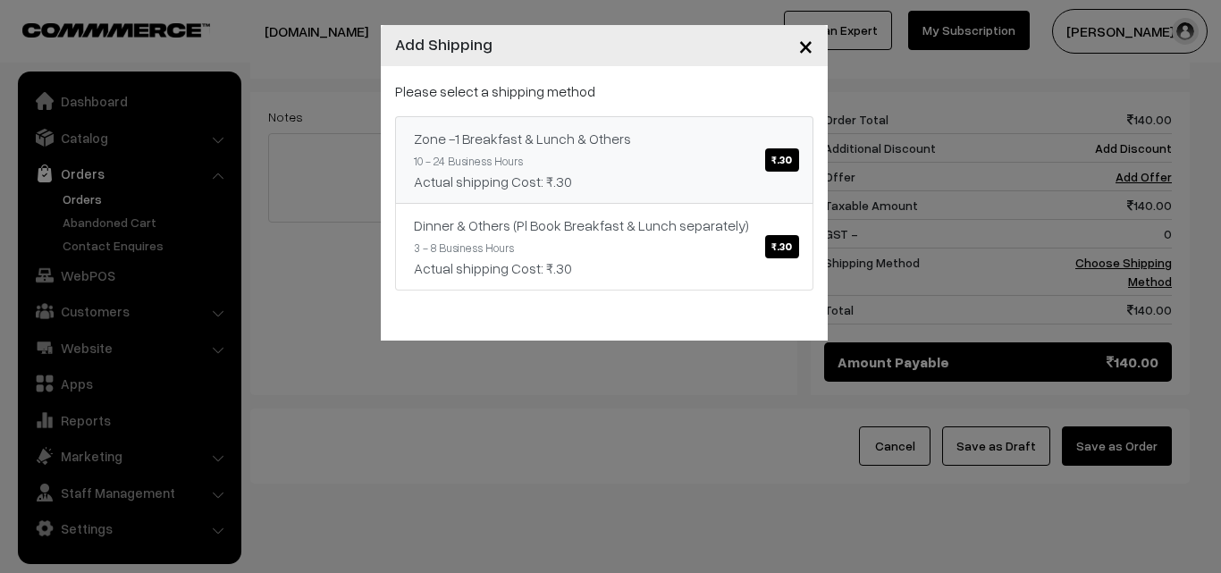
click at [687, 172] on div "Actual shipping Cost: ₹.30" at bounding box center [604, 181] width 381 height 21
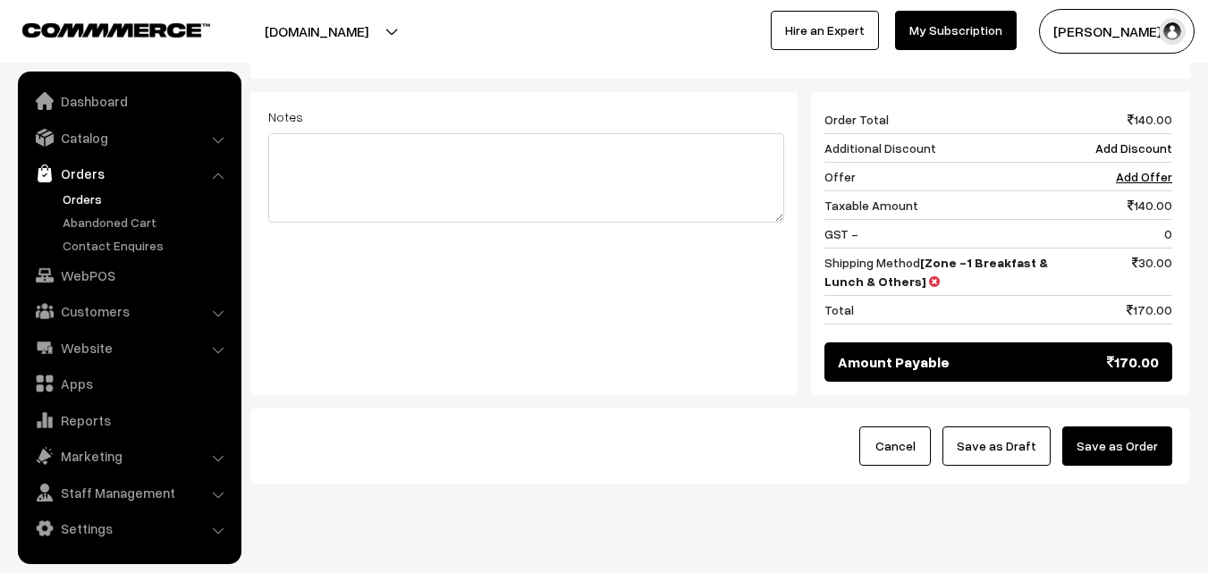
click at [1129, 427] on button "Save as Order" at bounding box center [1117, 446] width 110 height 39
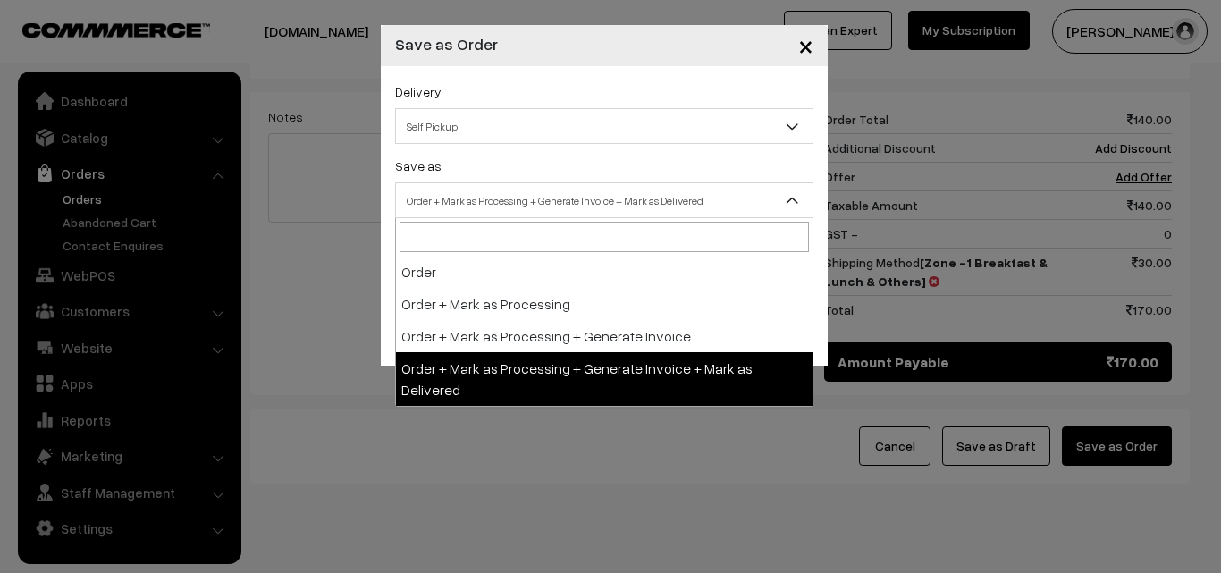
click at [537, 198] on span "Order + Mark as Processing + Generate Invoice + Mark as Delivered" at bounding box center [604, 200] width 417 height 31
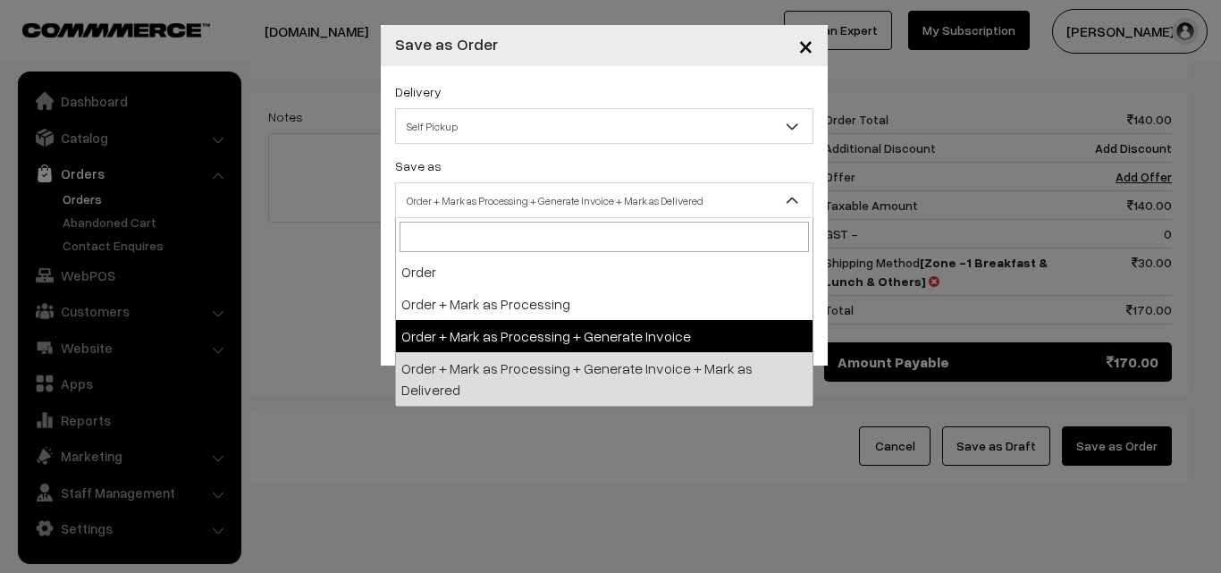
select select "3"
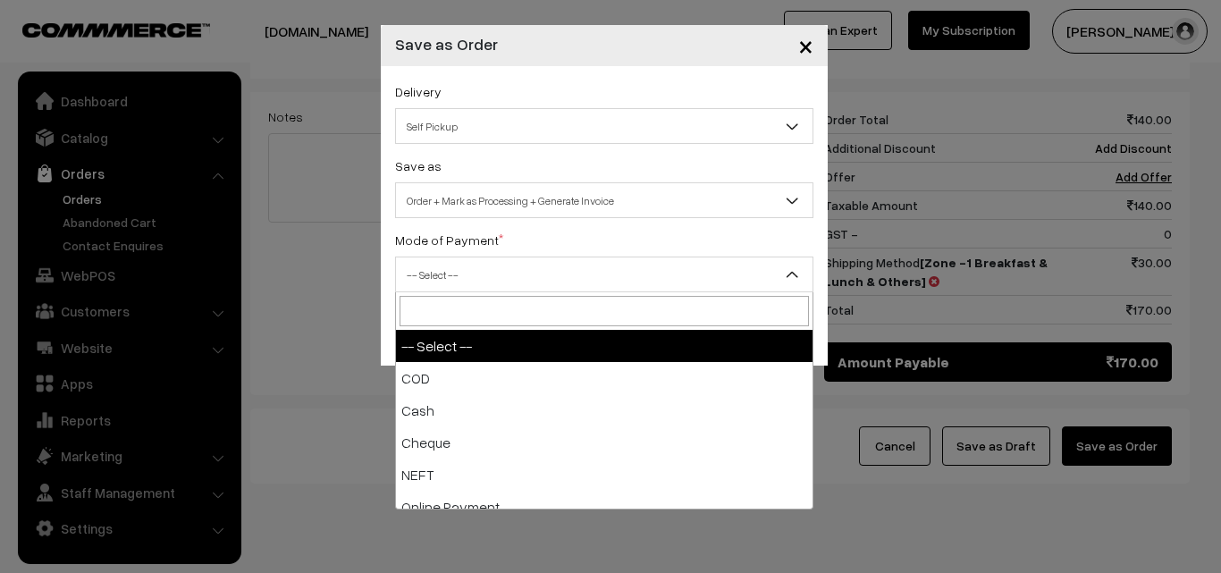
click at [485, 271] on span "-- Select --" at bounding box center [604, 274] width 417 height 31
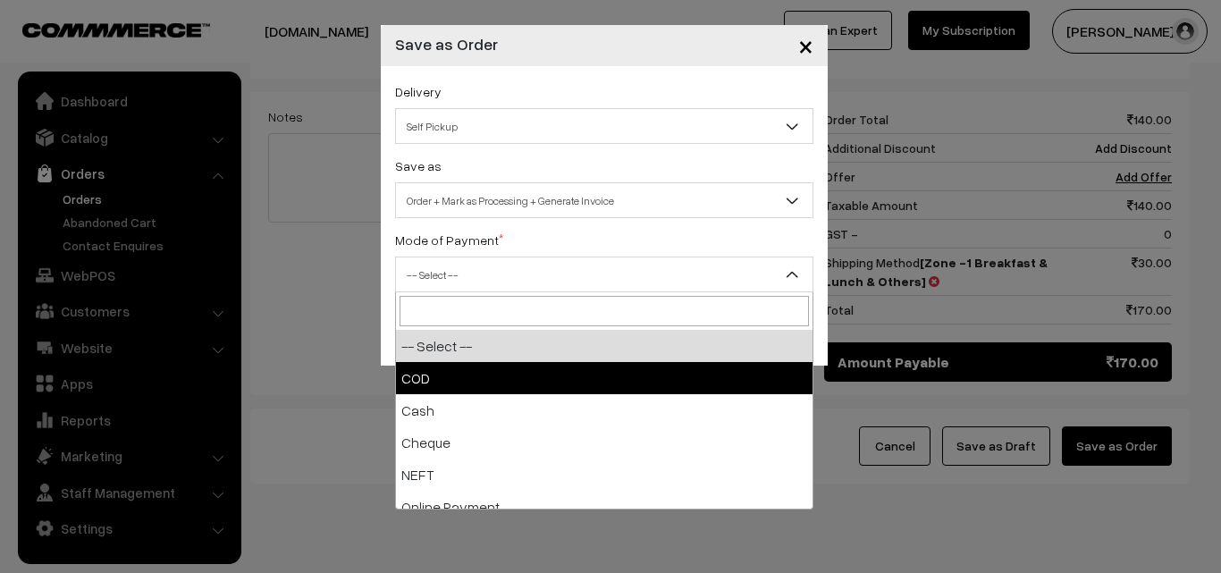
select select "1"
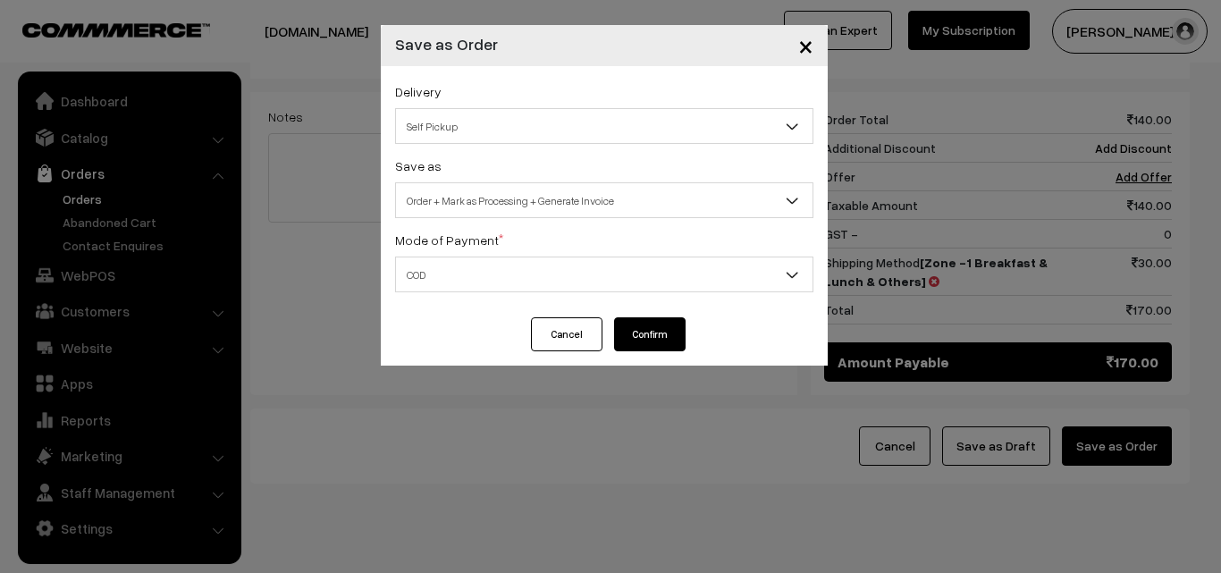
click at [674, 327] on button "Confirm" at bounding box center [650, 334] width 72 height 34
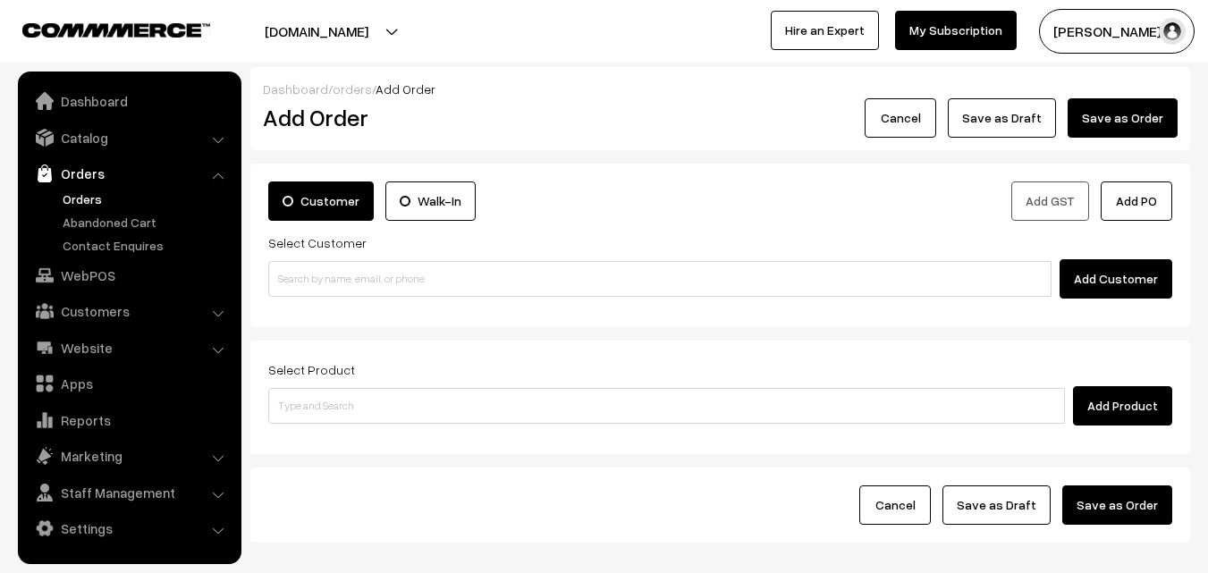
click at [93, 187] on link "Orders" at bounding box center [128, 173] width 213 height 32
click at [87, 206] on link "Orders" at bounding box center [146, 199] width 177 height 19
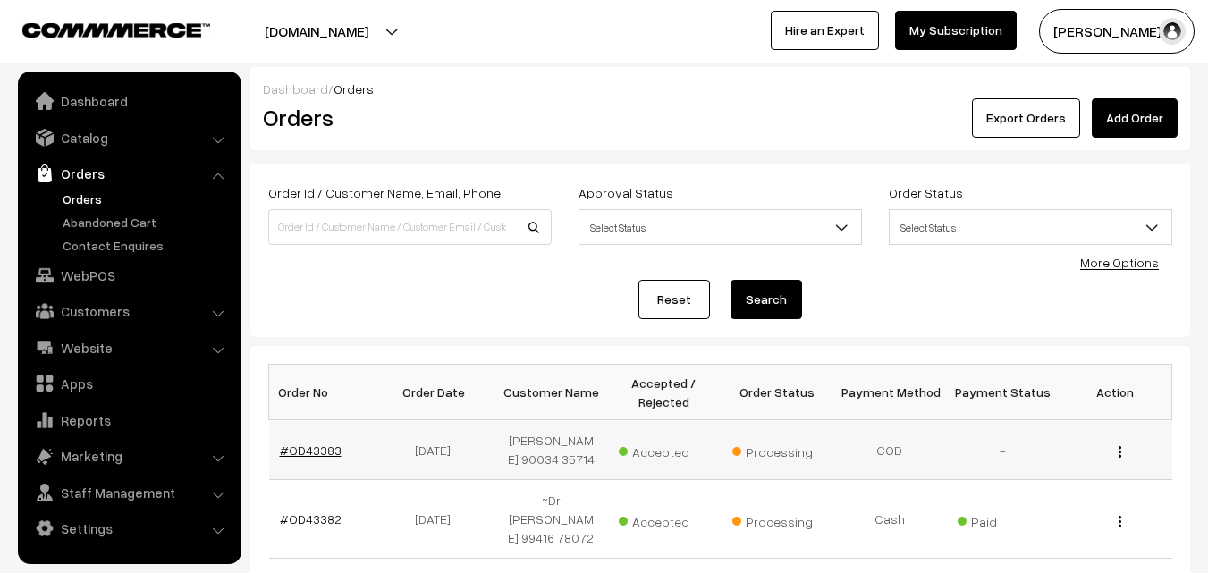
click at [325, 455] on link "#OD43383" at bounding box center [311, 450] width 62 height 15
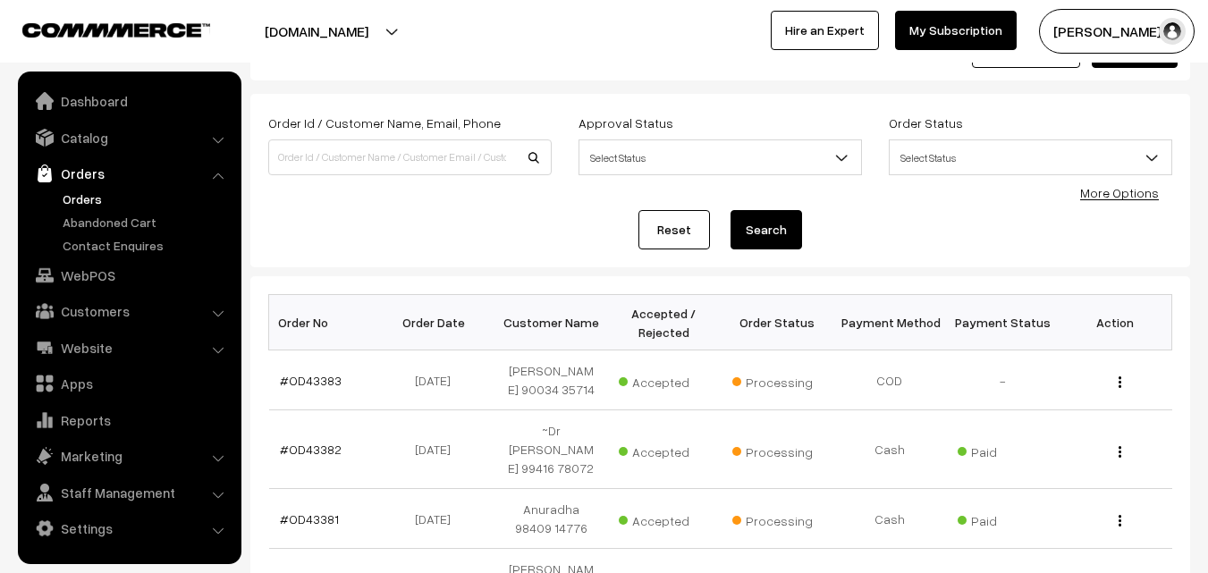
scroll to position [89, 0]
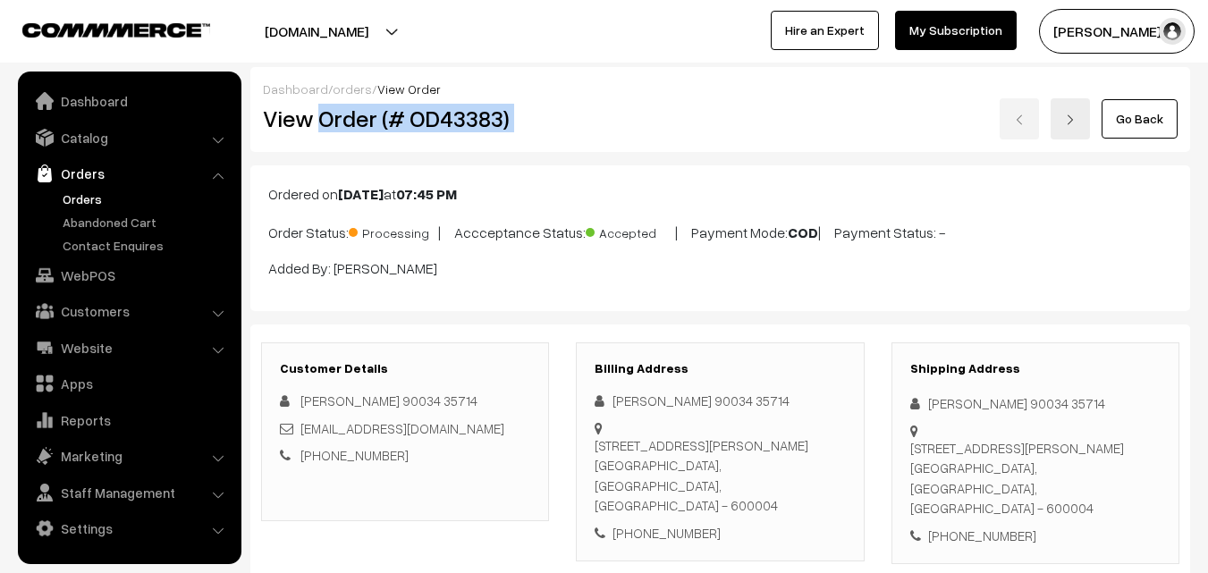
drag, startPoint x: 356, startPoint y: 132, endPoint x: 564, endPoint y: 139, distance: 208.5
click at [564, 139] on div "Dashboard / orders / View Order View Order (# OD43383) Go Back" at bounding box center [720, 109] width 940 height 85
copy div "Order (# OD43383)"
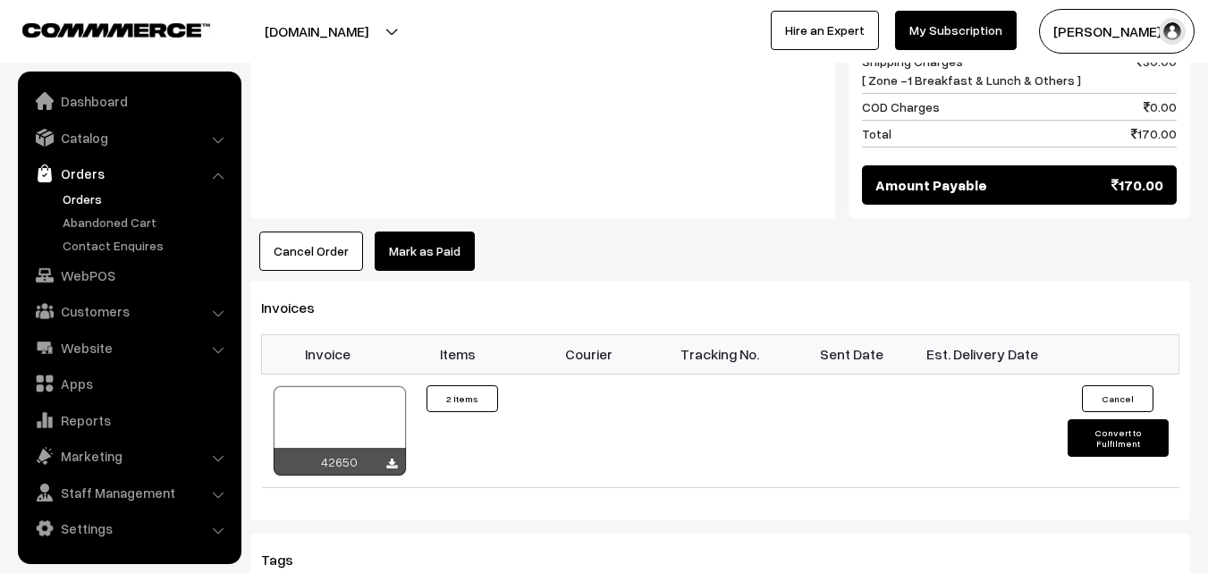
scroll to position [1073, 0]
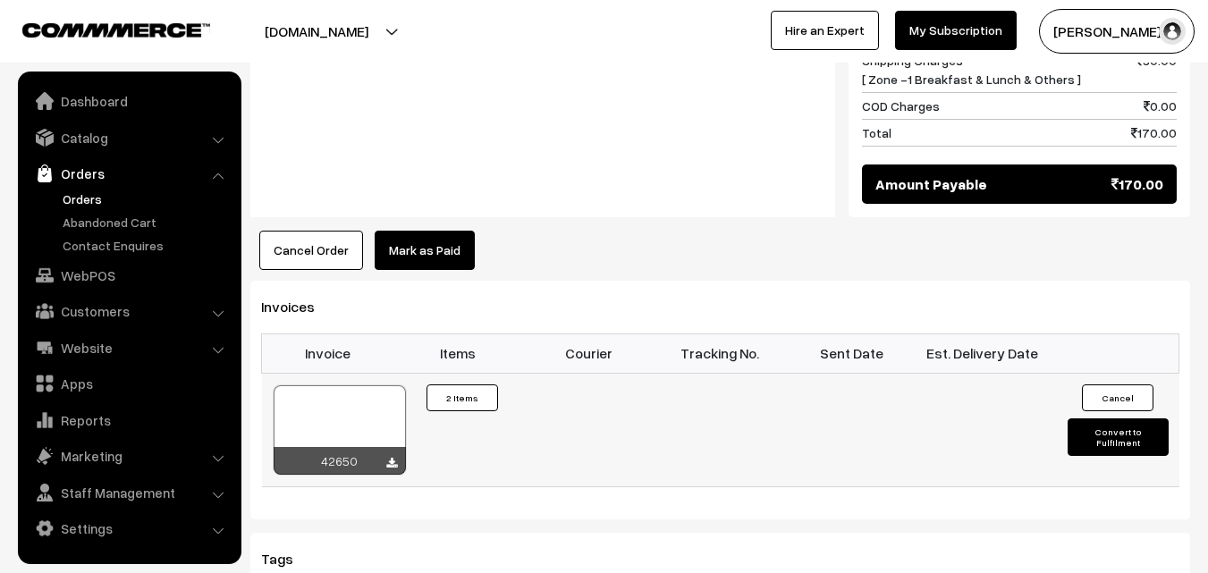
click at [367, 385] on div at bounding box center [340, 429] width 132 height 89
click at [100, 201] on link "Orders" at bounding box center [146, 199] width 177 height 19
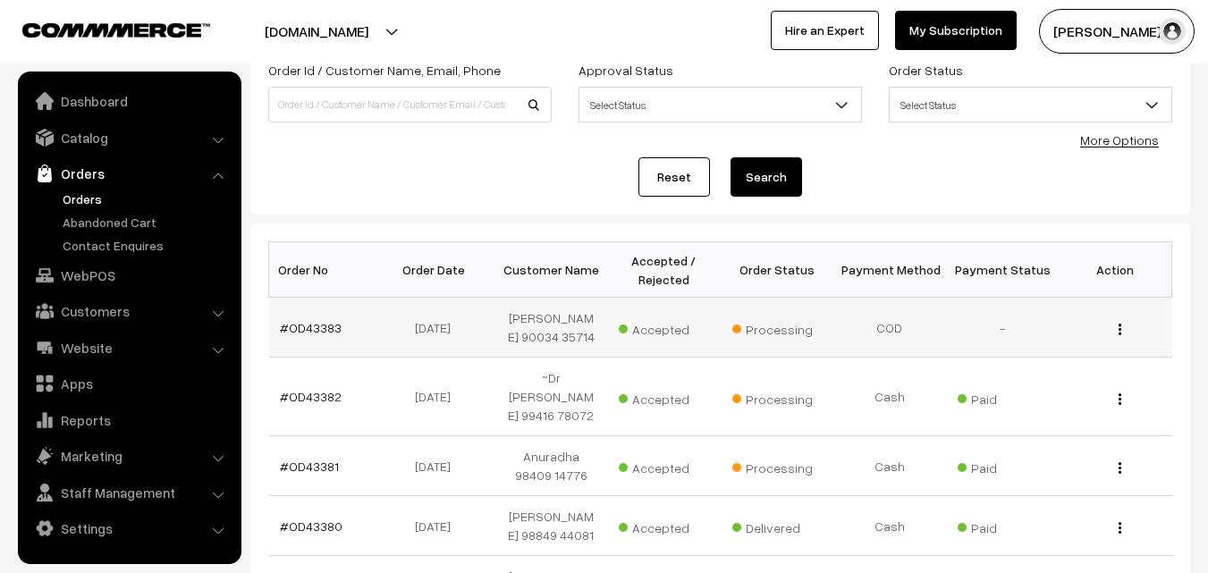
scroll to position [268, 0]
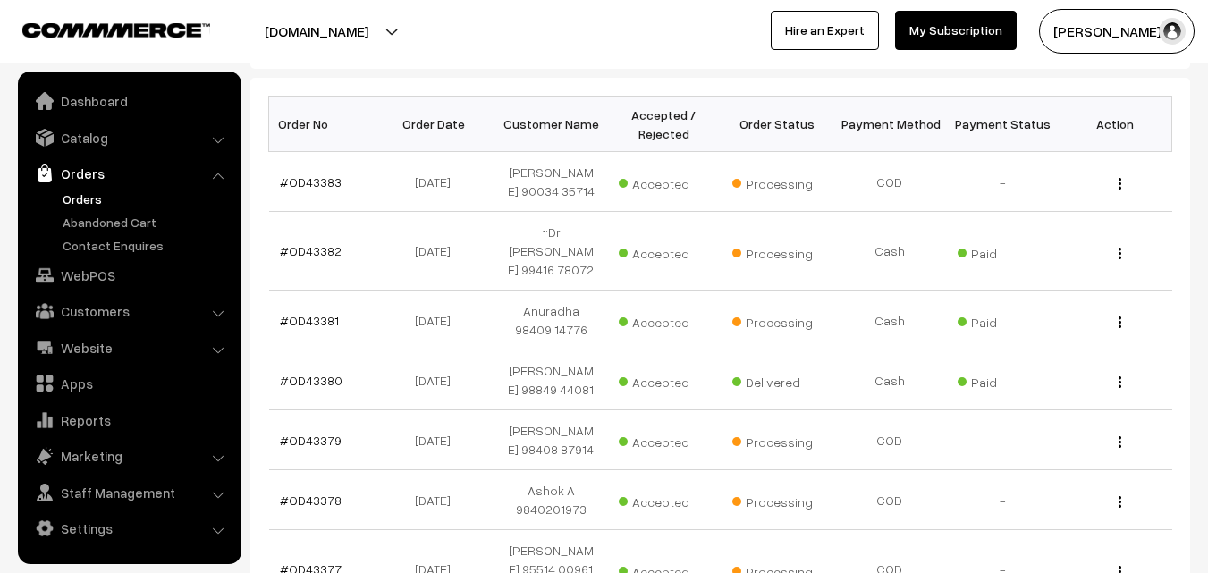
click at [90, 195] on link "Orders" at bounding box center [146, 199] width 177 height 19
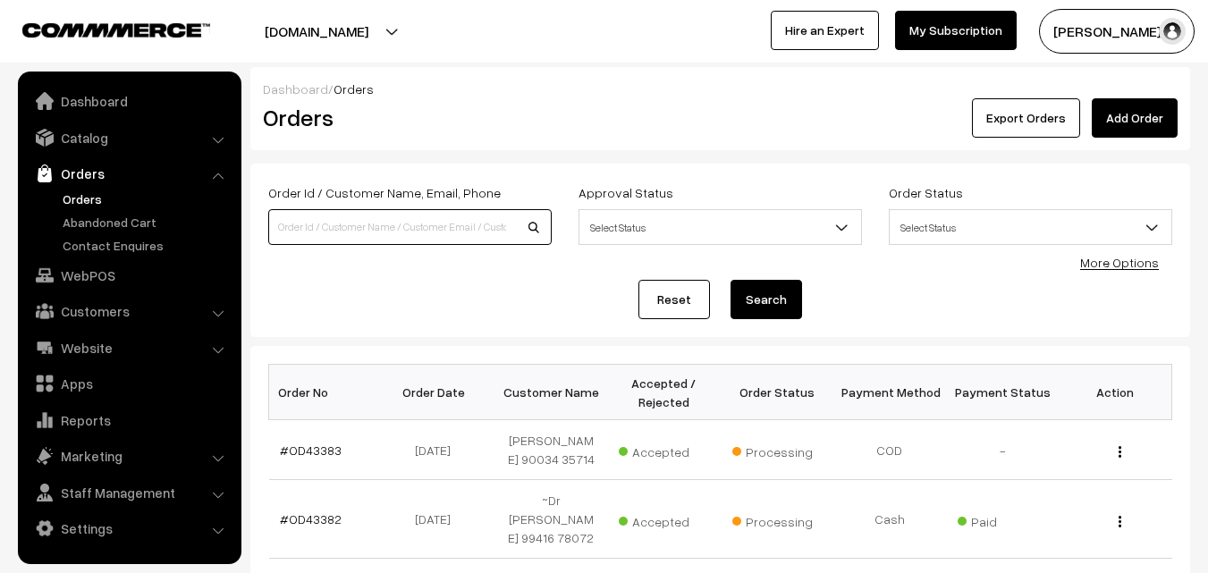
click at [412, 241] on input at bounding box center [409, 227] width 283 height 36
type input "santha"
click at [731, 280] on button "Search" at bounding box center [767, 299] width 72 height 39
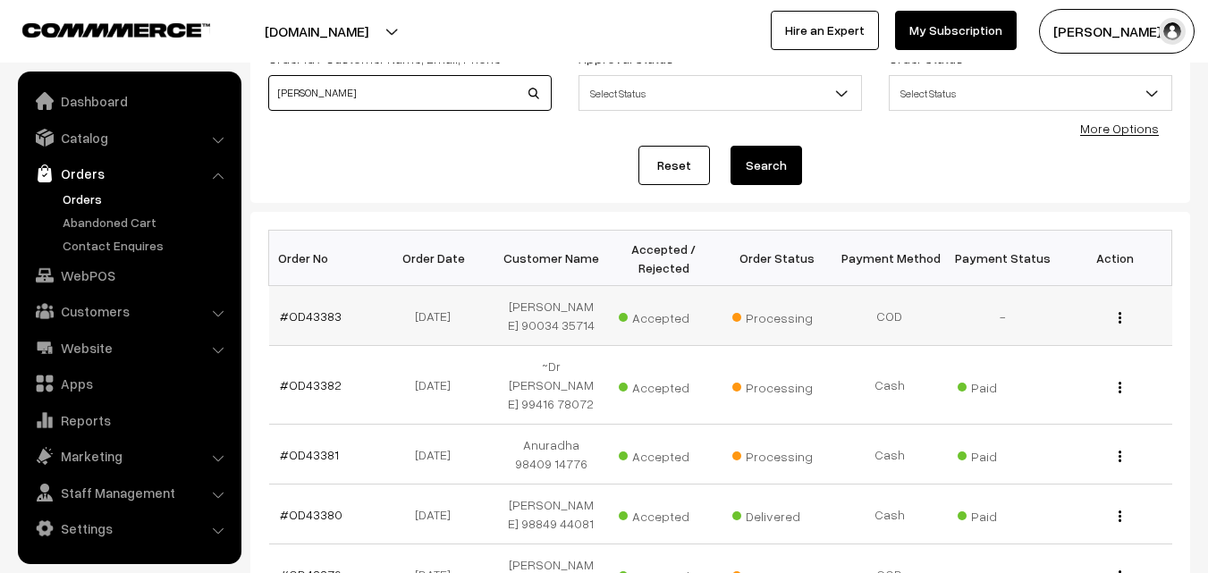
scroll to position [447, 0]
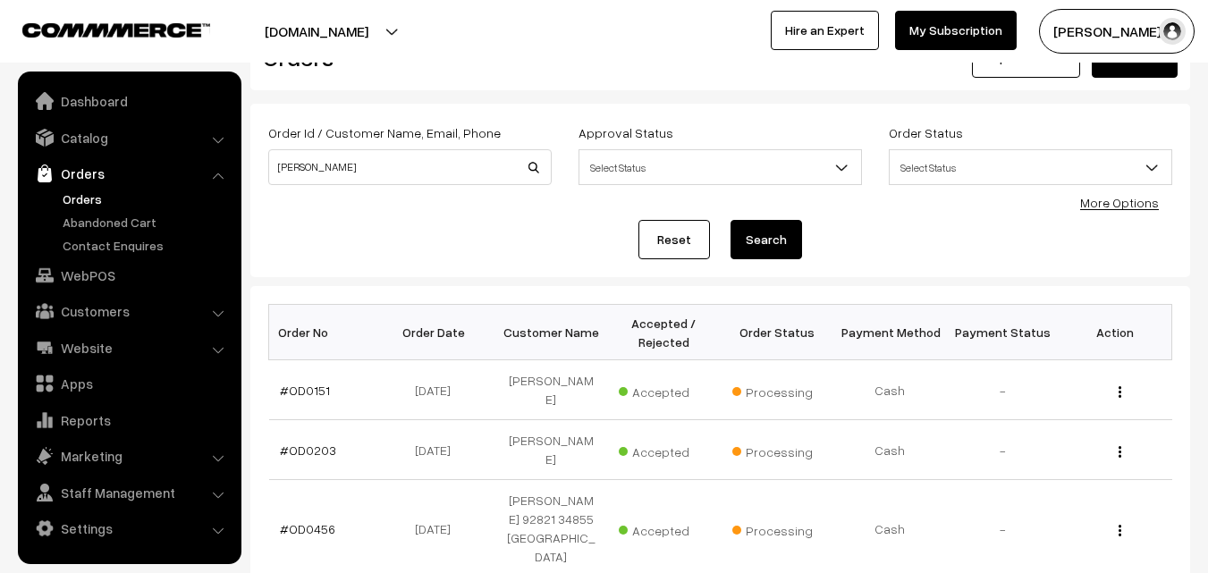
scroll to position [89, 0]
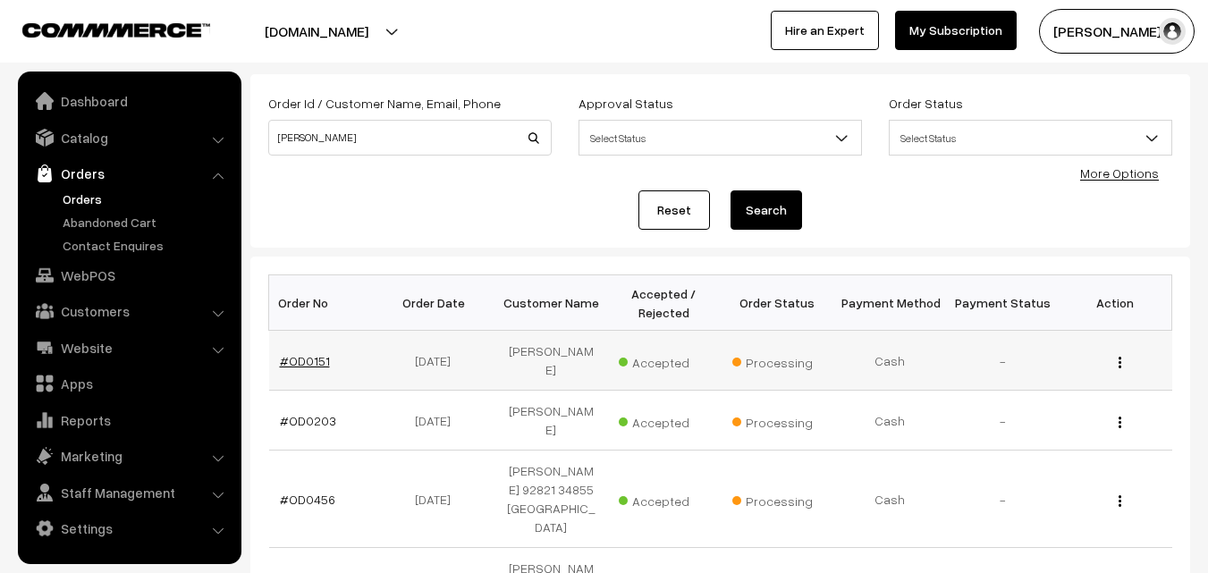
click at [310, 353] on link "#OD0151" at bounding box center [305, 360] width 50 height 15
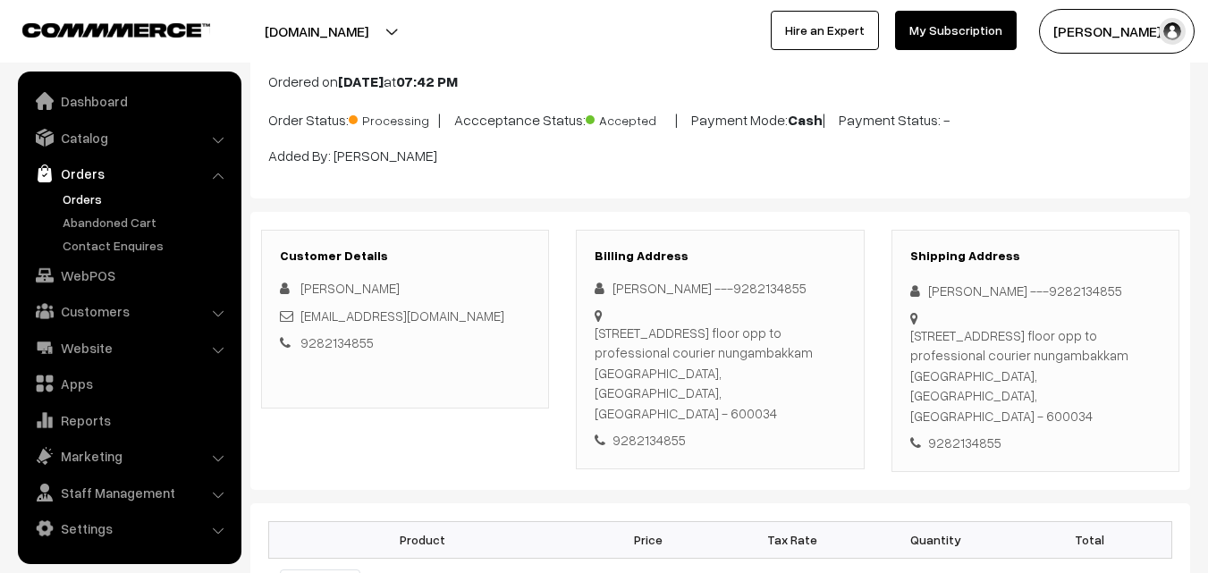
scroll to position [89, 0]
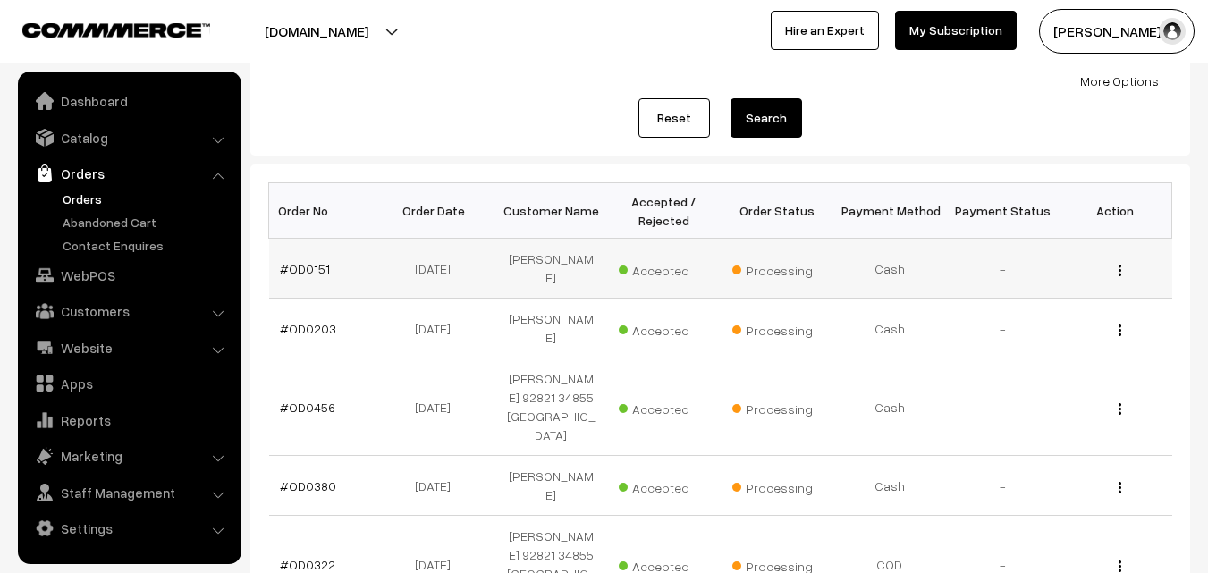
scroll to position [358, 0]
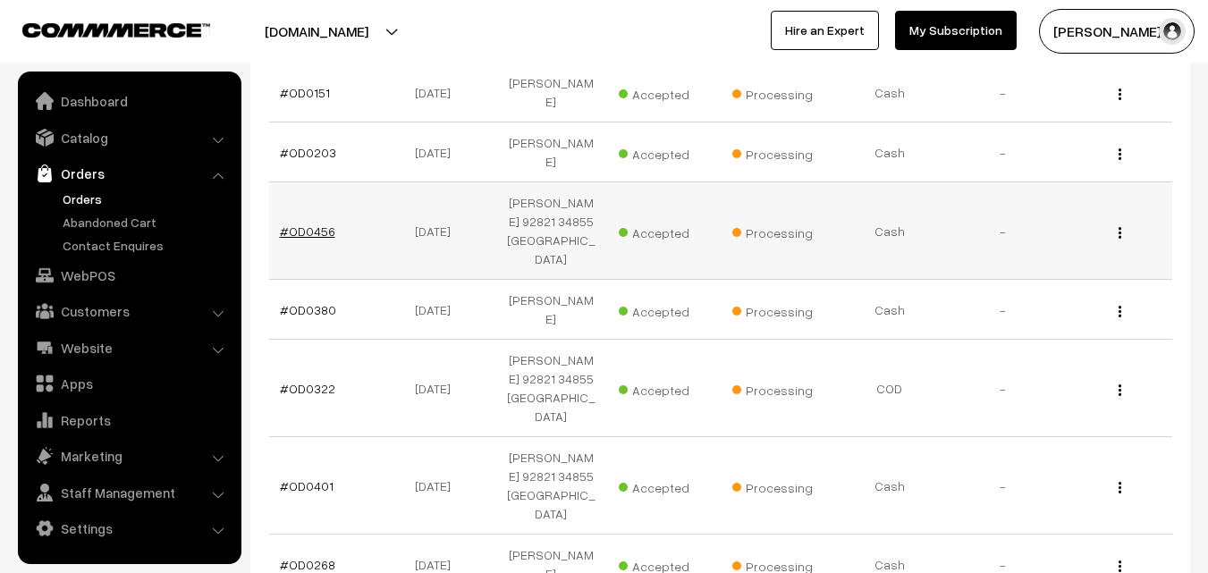
click at [308, 224] on link "#OD0456" at bounding box center [307, 231] width 55 height 15
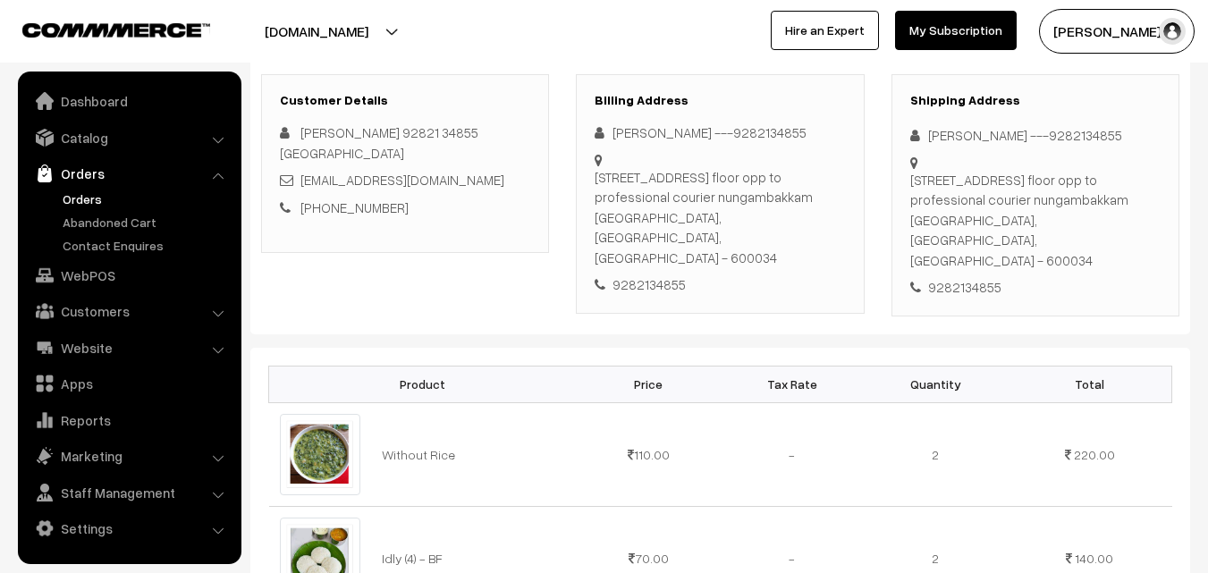
scroll to position [626, 0]
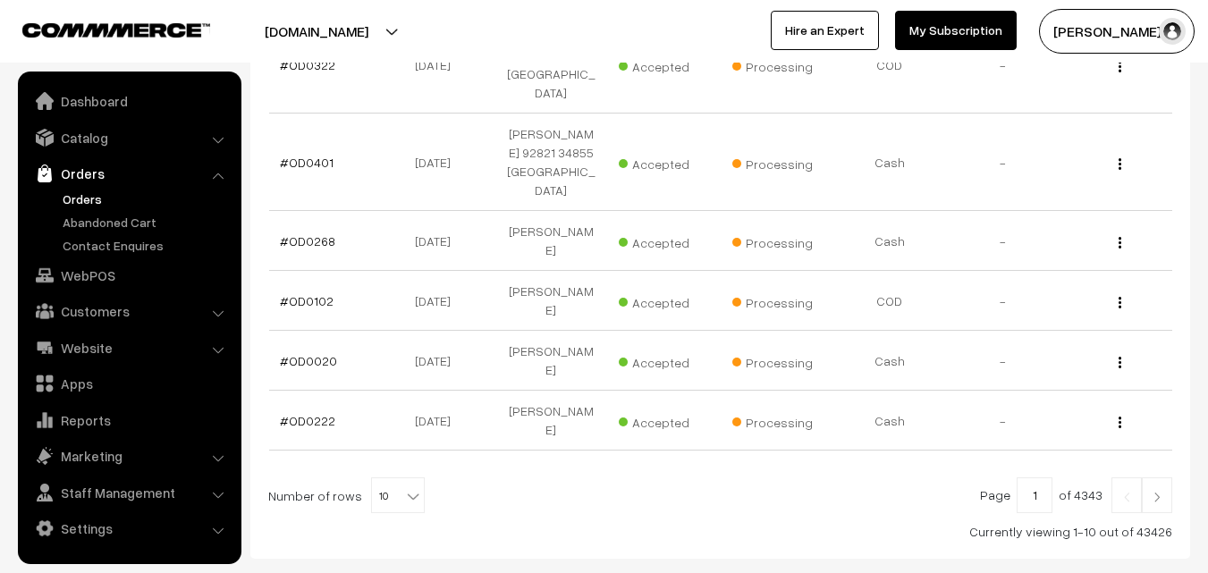
scroll to position [684, 0]
click at [404, 485] on b at bounding box center [413, 494] width 18 height 18
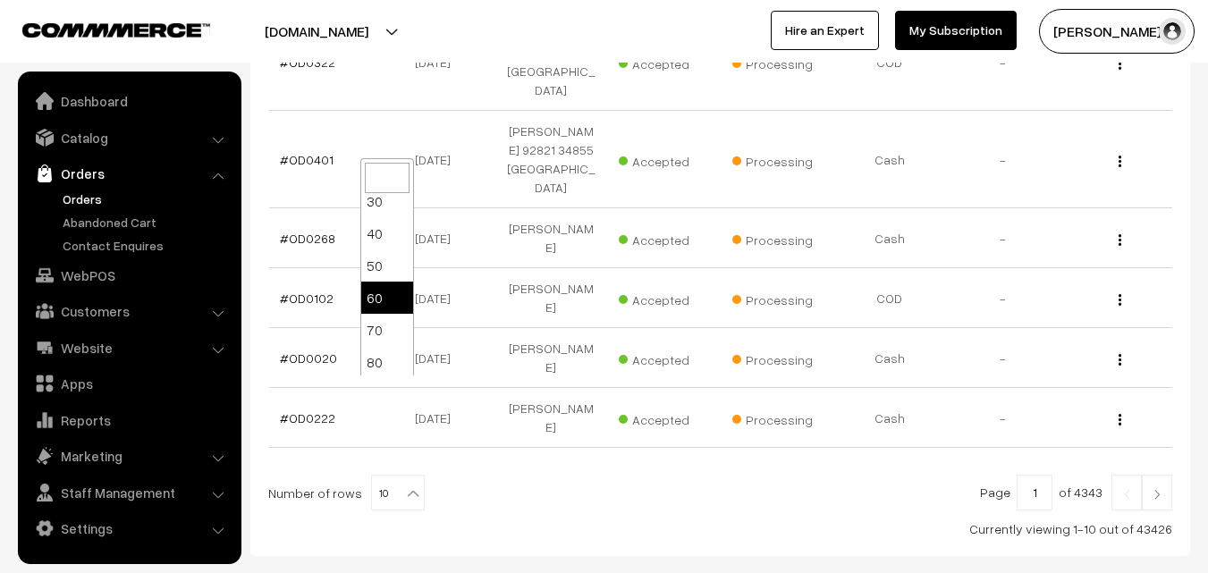
scroll to position [143, 0]
select select "100"
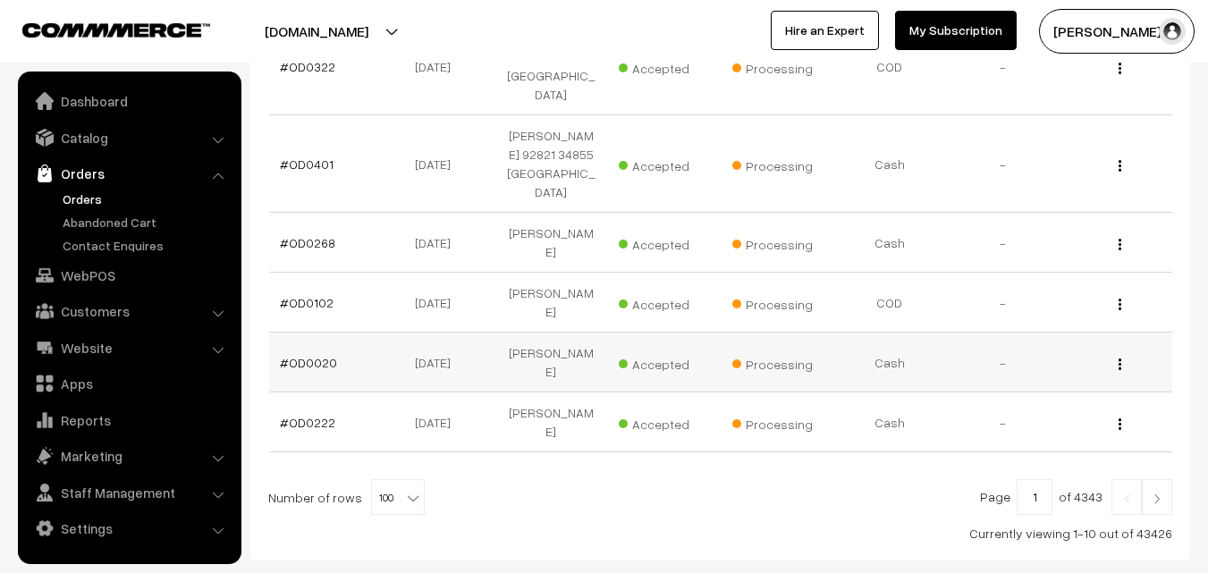
scroll to position [684, 0]
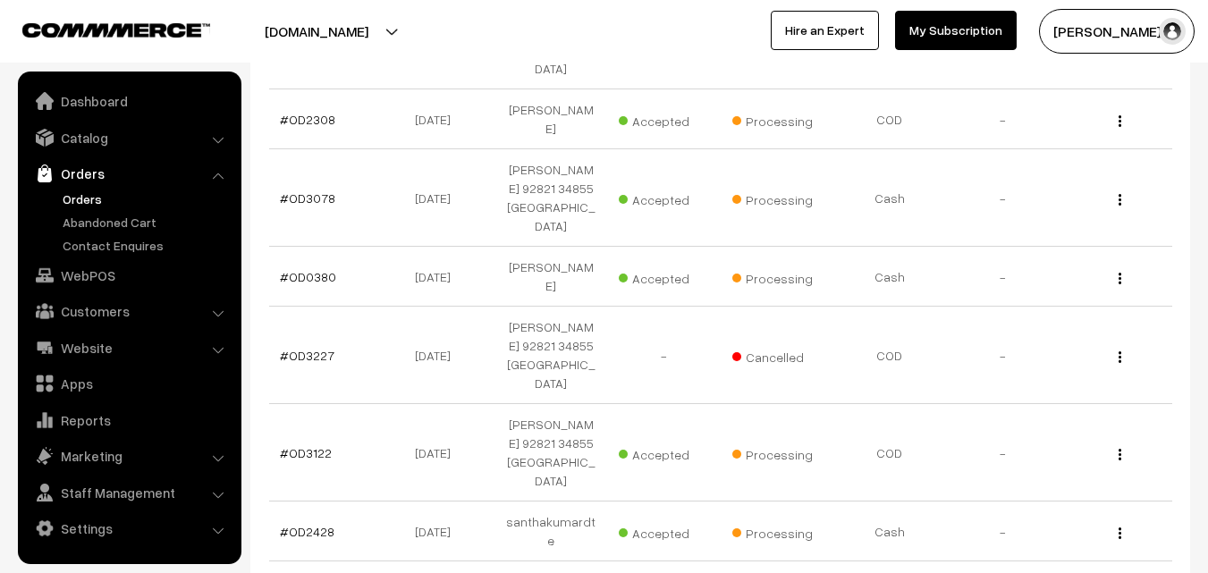
scroll to position [7358, 0]
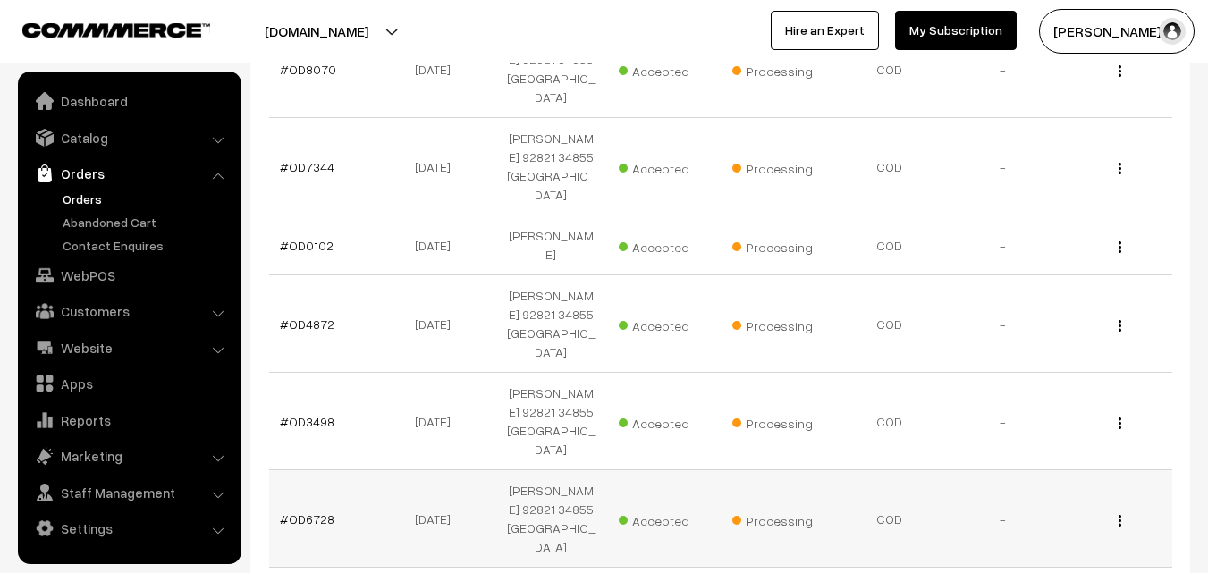
scroll to position [537, 0]
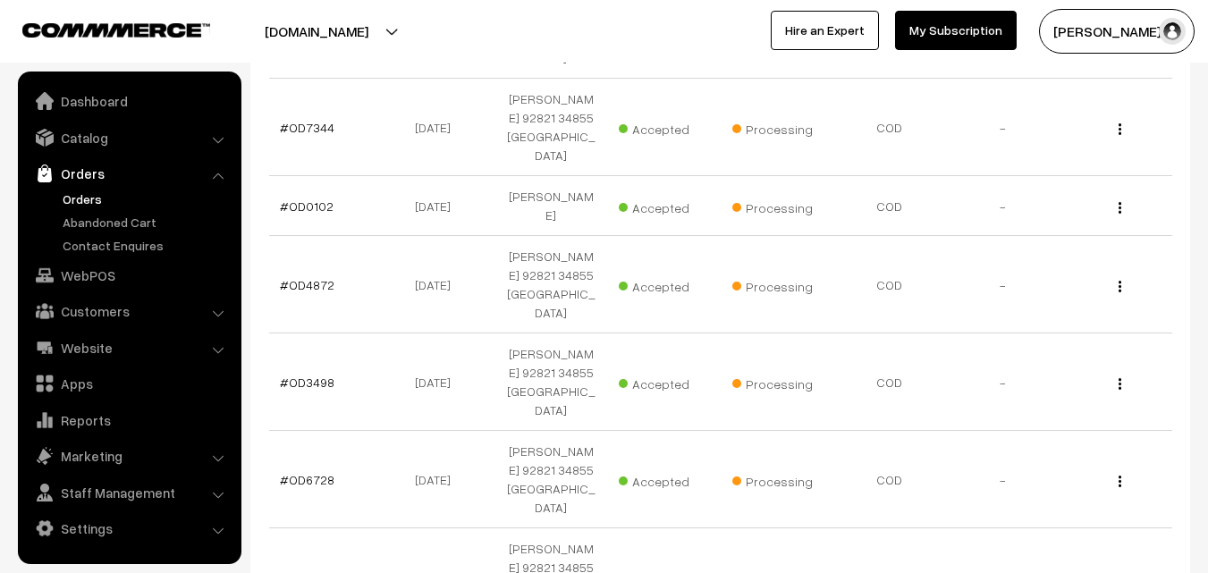
click at [72, 196] on link "Orders" at bounding box center [146, 199] width 177 height 19
click at [101, 138] on link "Catalog" at bounding box center [128, 138] width 213 height 32
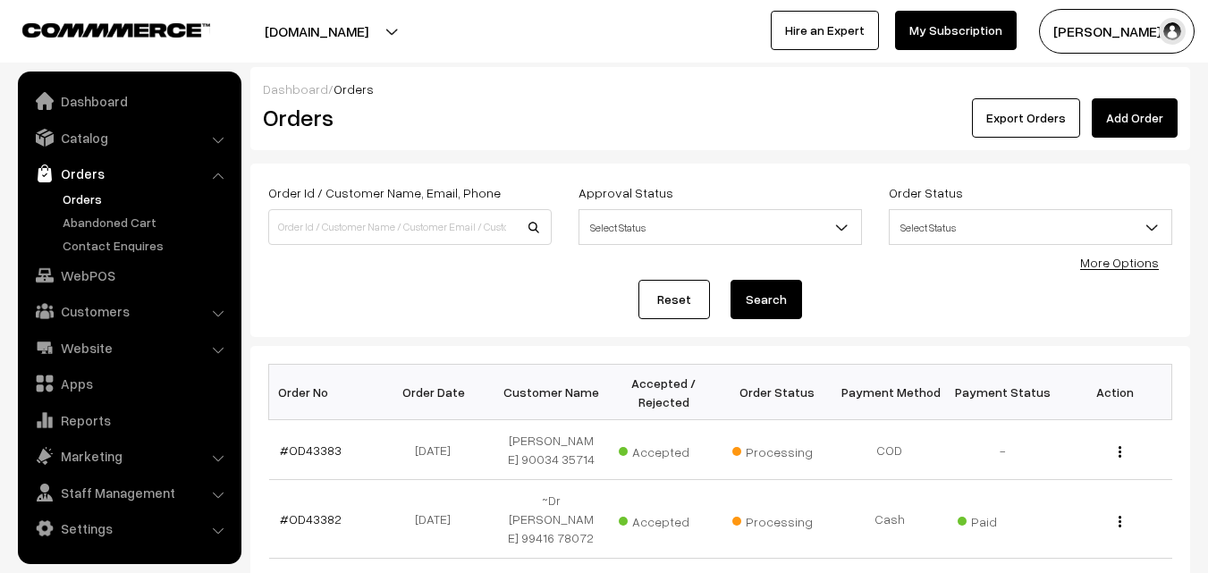
click at [89, 200] on link "Orders" at bounding box center [146, 199] width 177 height 19
click at [374, 229] on input at bounding box center [409, 227] width 283 height 36
click at [70, 132] on link "Catalog" at bounding box center [128, 138] width 213 height 32
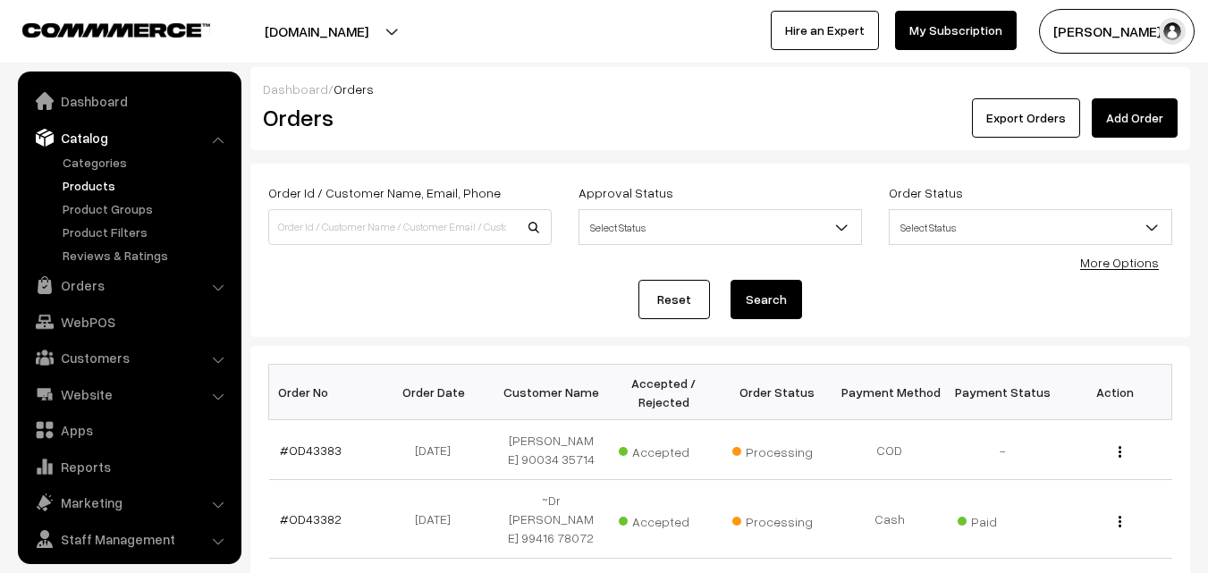
click at [88, 183] on link "Products" at bounding box center [146, 185] width 177 height 19
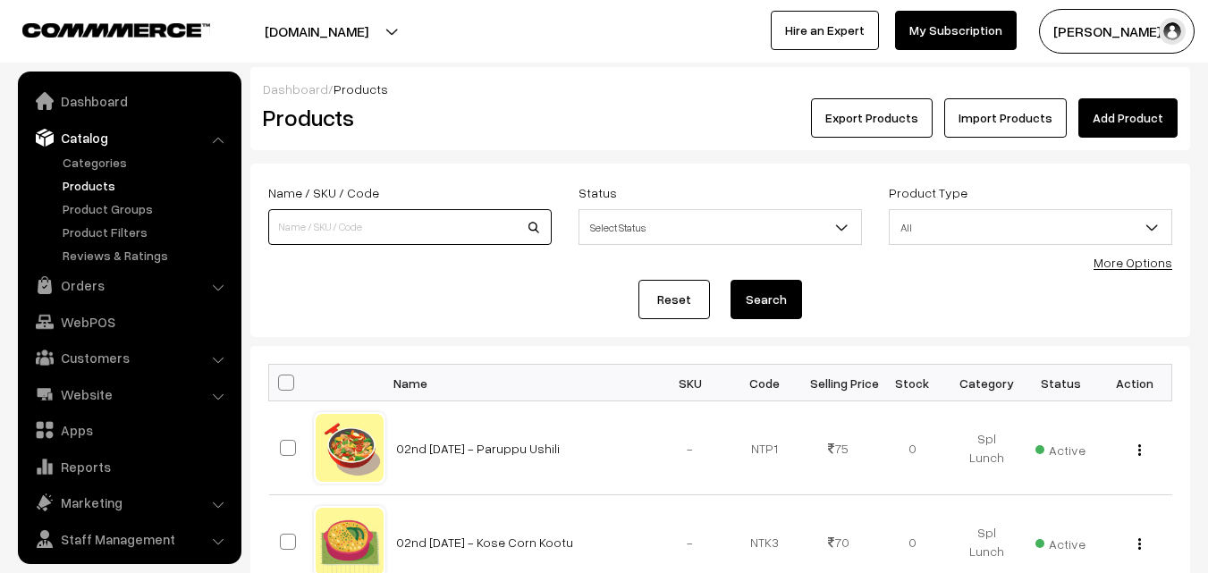
scroll to position [45, 0]
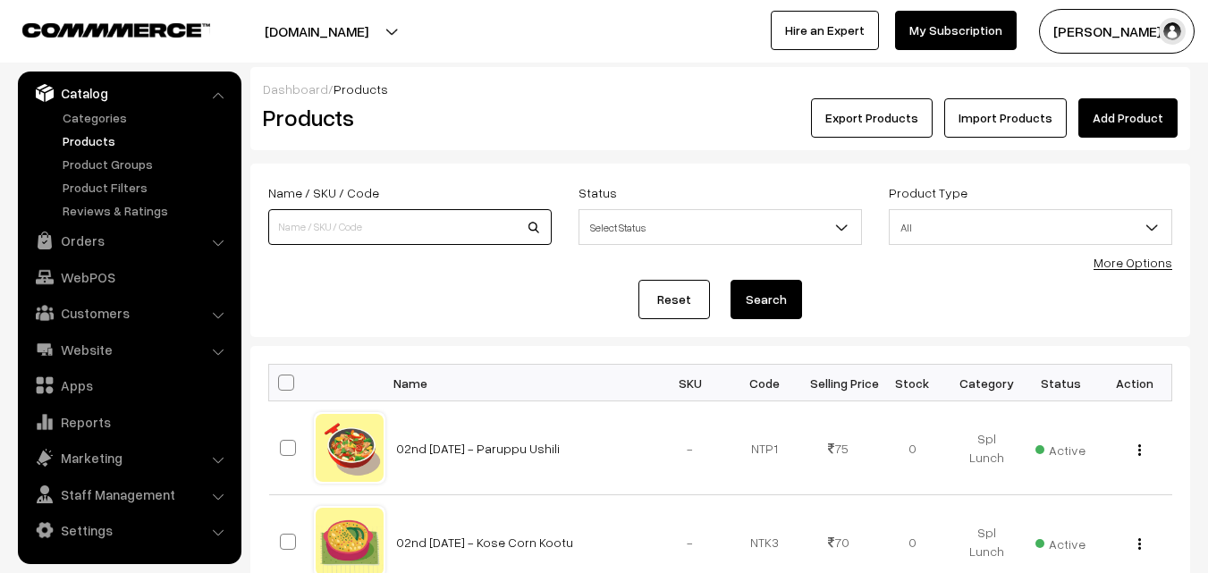
click at [378, 240] on input at bounding box center [409, 227] width 283 height 36
type input "month"
click at [731, 280] on button "Search" at bounding box center [767, 299] width 72 height 39
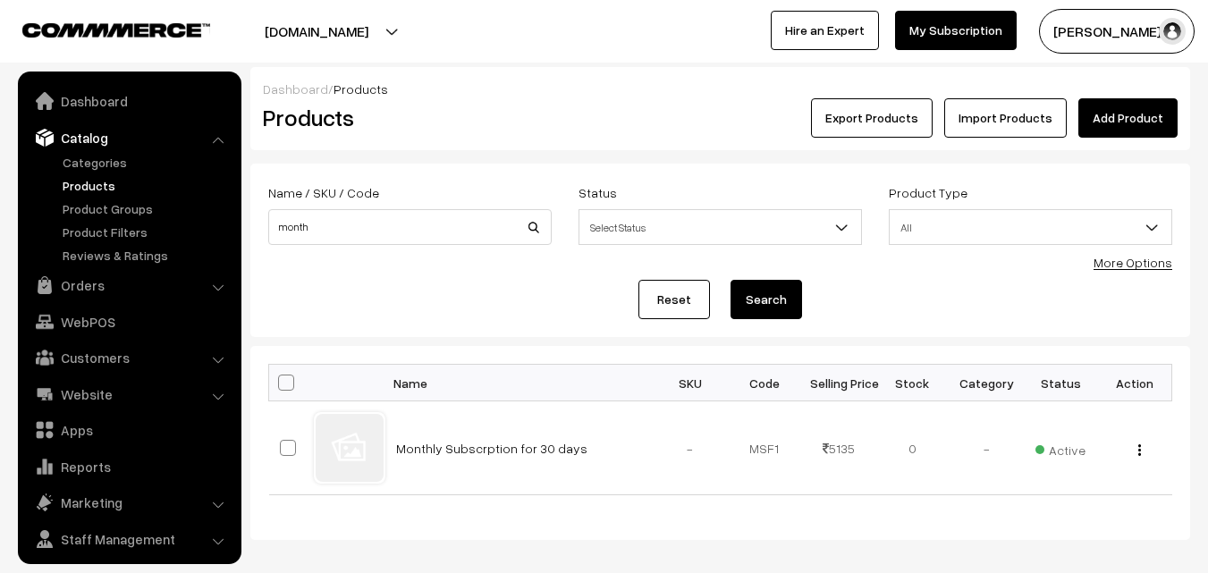
scroll to position [45, 0]
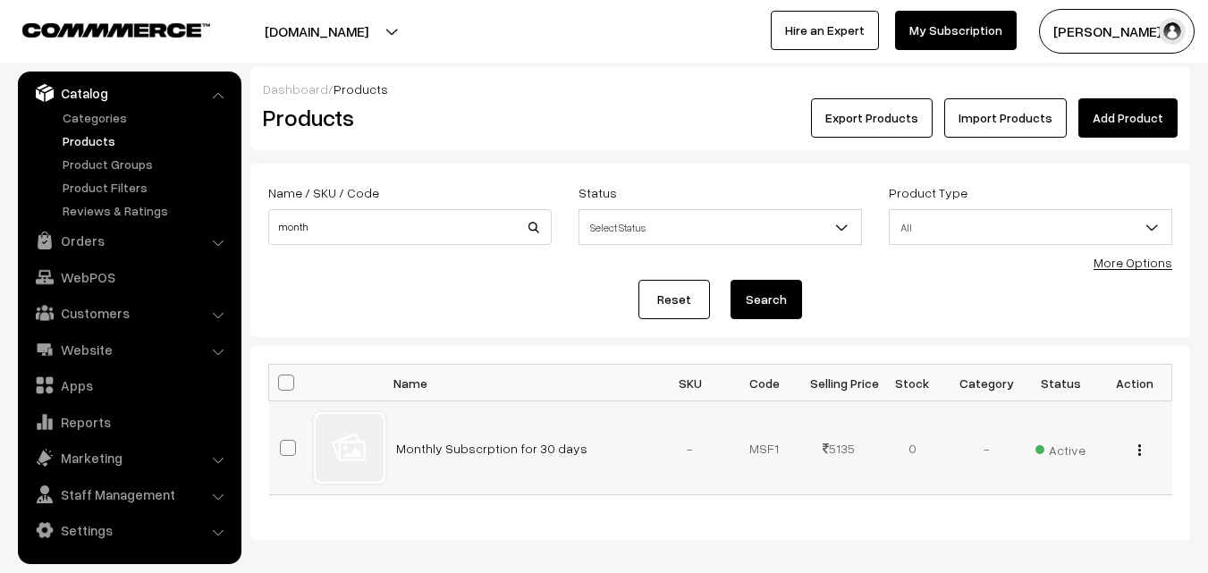
click at [513, 457] on td "Monthly Subscrption for 30 days" at bounding box center [519, 448] width 268 height 94
click at [513, 448] on link "Monthly Subscrption for 30 days" at bounding box center [491, 448] width 191 height 15
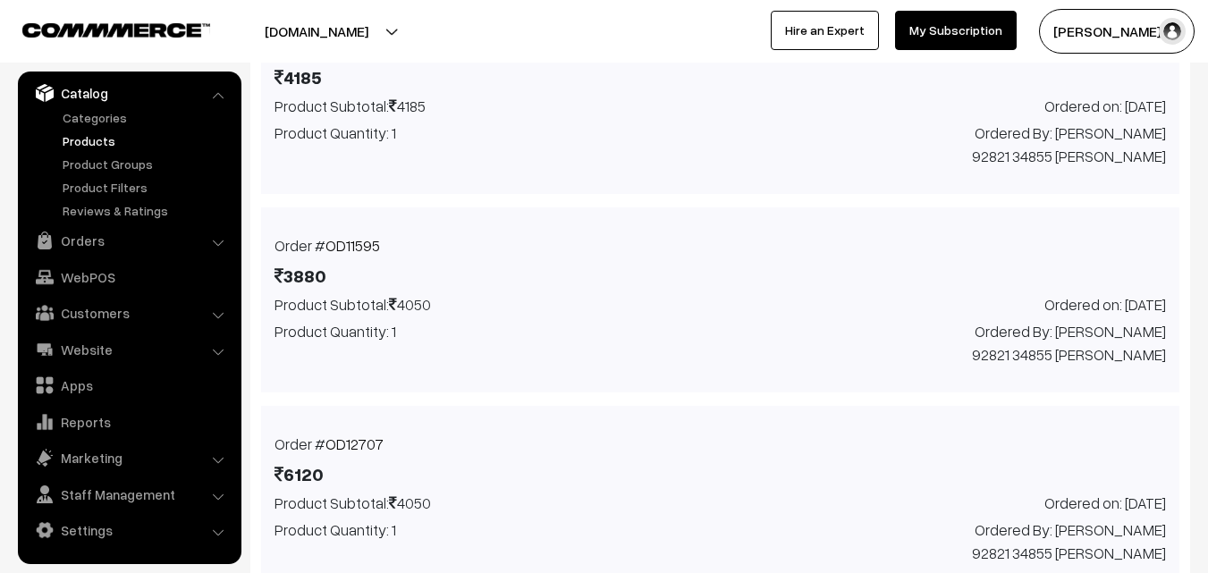
scroll to position [1073, 0]
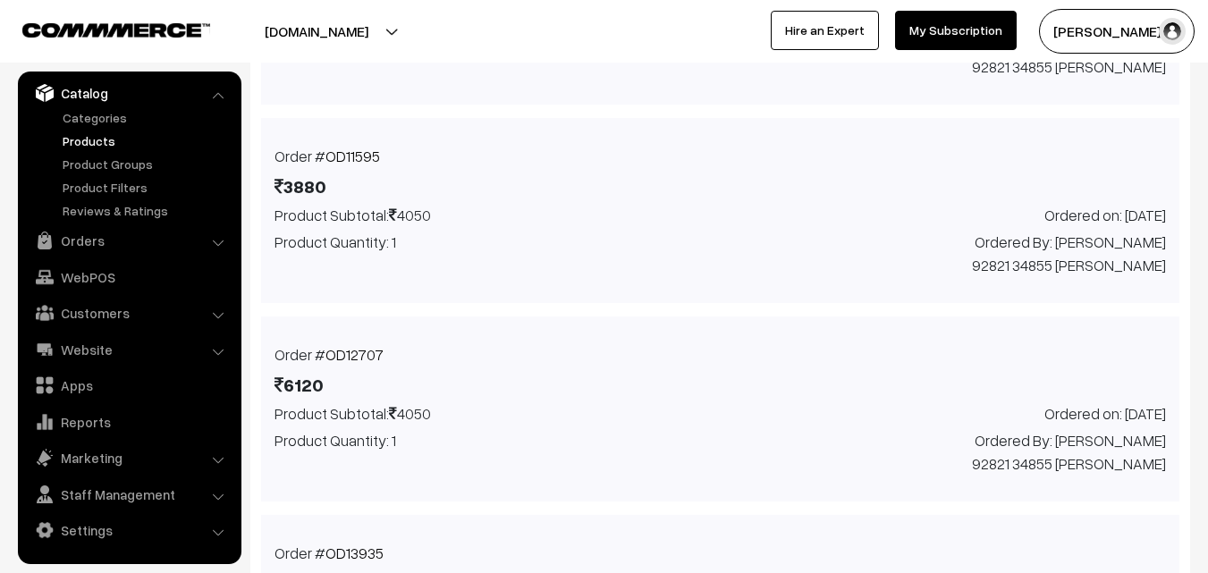
click at [342, 165] on link "OD11595" at bounding box center [352, 156] width 55 height 19
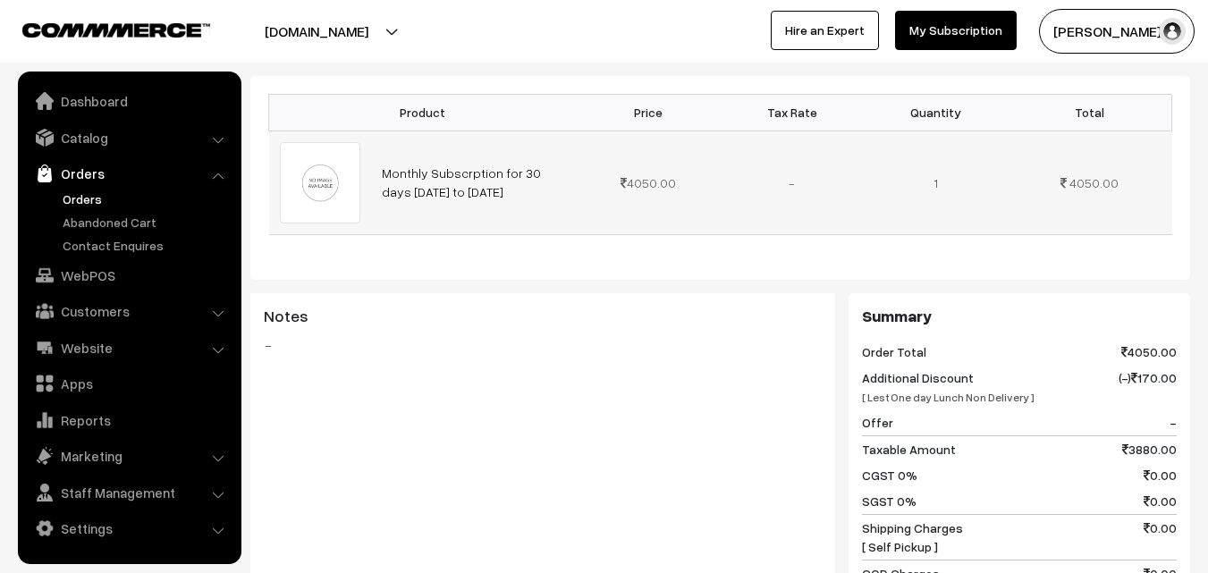
scroll to position [447, 0]
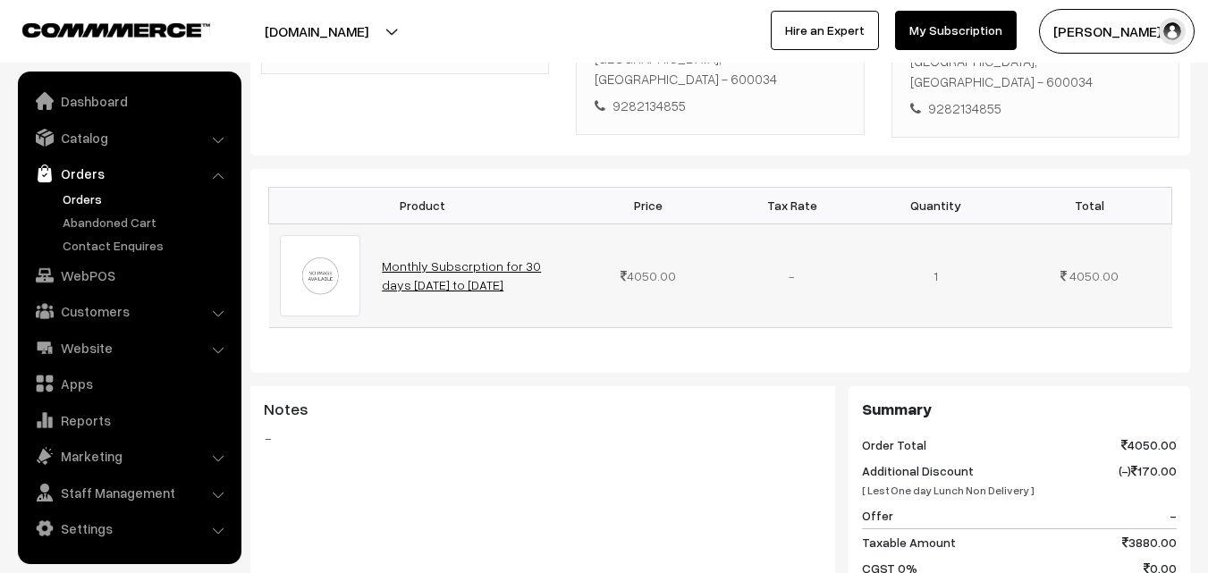
click at [453, 258] on link "Monthly Subscrption for 30 days 29-11-2023 to 28-12-2023" at bounding box center [461, 275] width 159 height 34
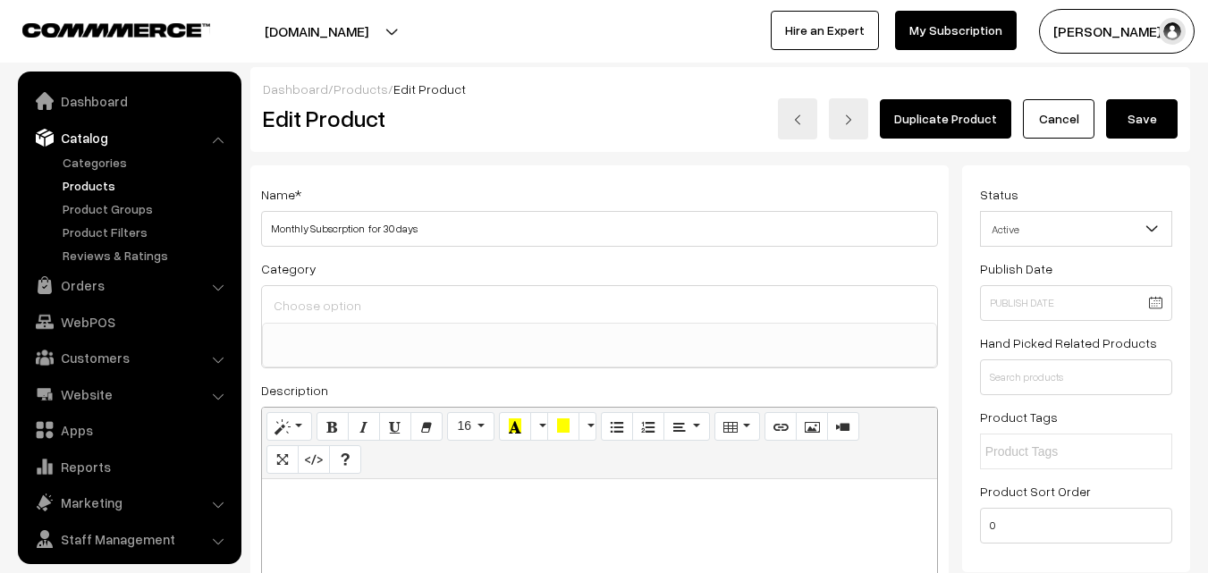
select select
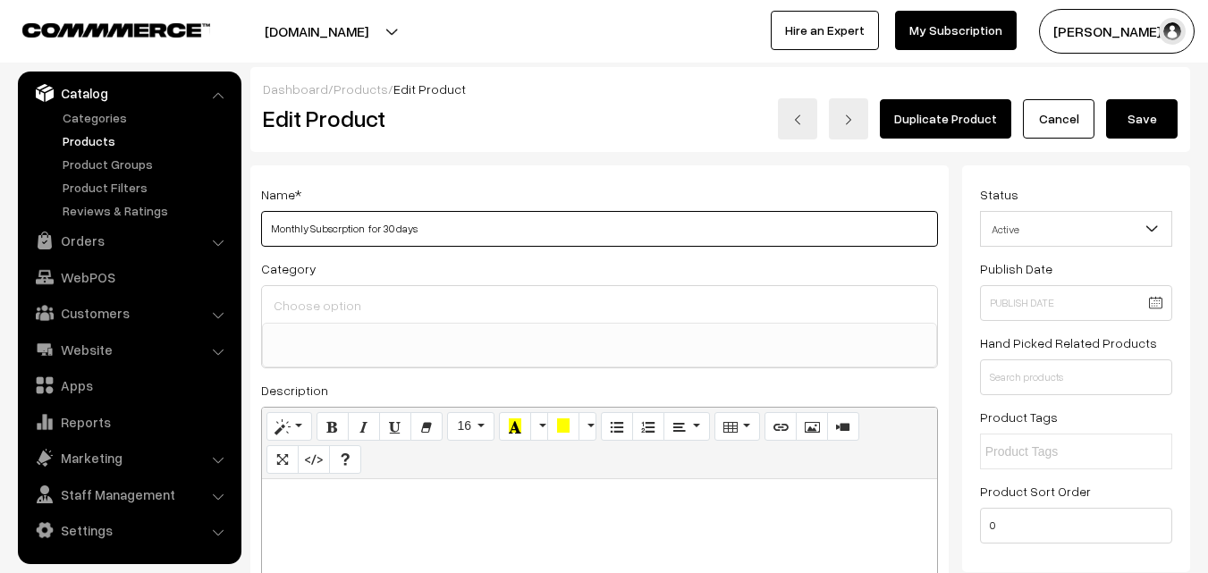
click at [437, 224] on input "Monthly Subscrption for 30 days" at bounding box center [599, 229] width 677 height 36
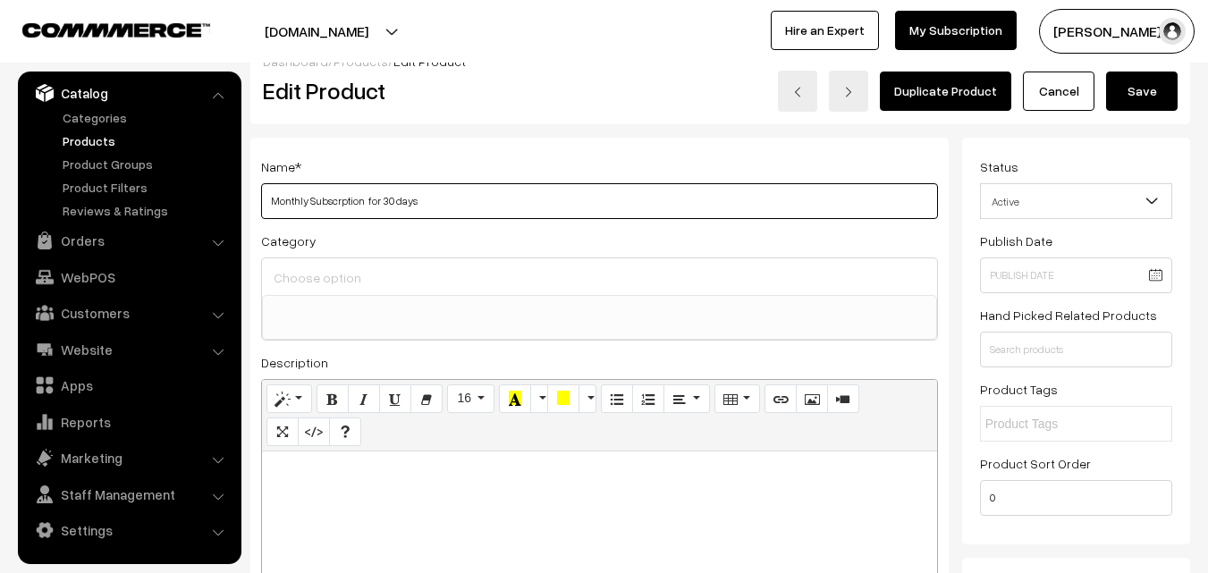
scroll to position [0, 0]
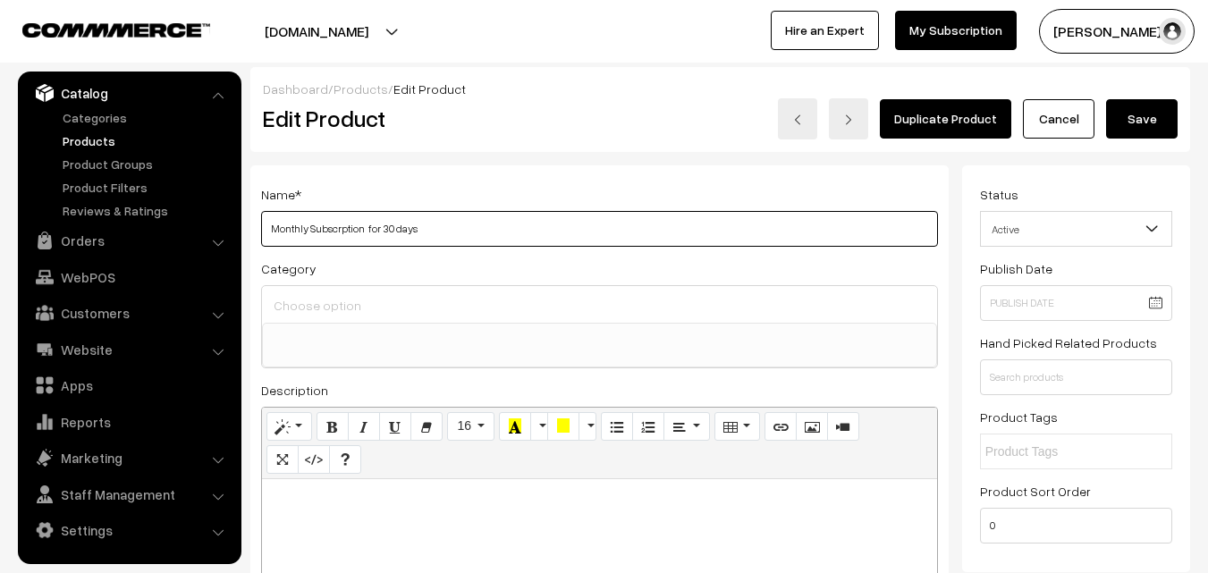
click at [393, 228] on input "Monthly Subscrption for 30 days" at bounding box center [599, 229] width 677 height 36
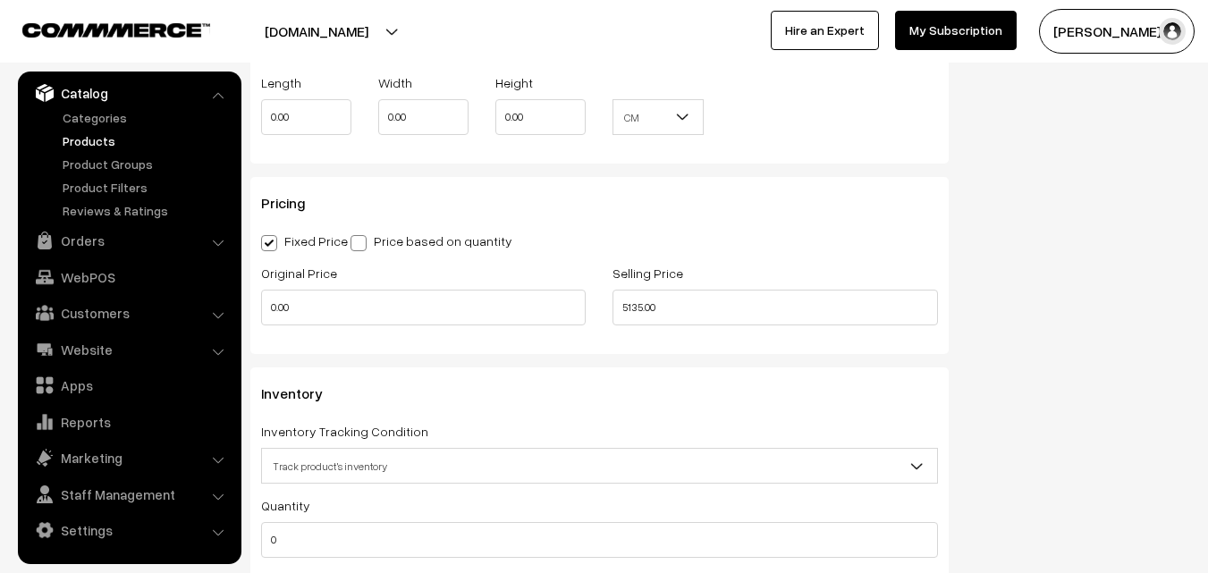
scroll to position [1252, 0]
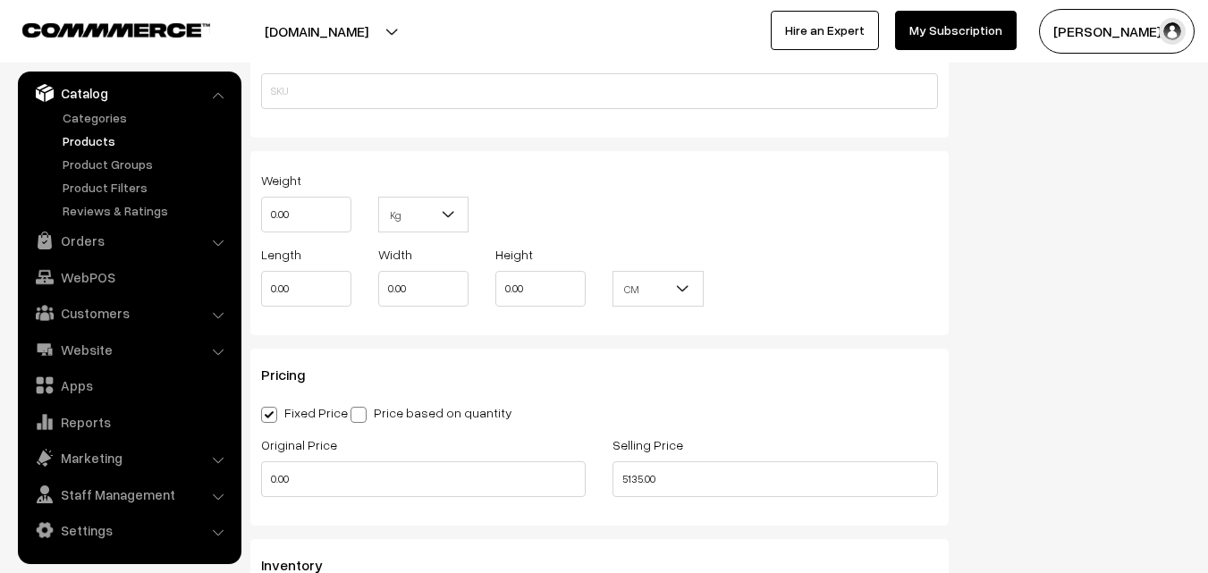
type input "Monthly Subscrption for 31 days"
click at [673, 491] on input "5135.00" at bounding box center [775, 479] width 325 height 36
type input "5"
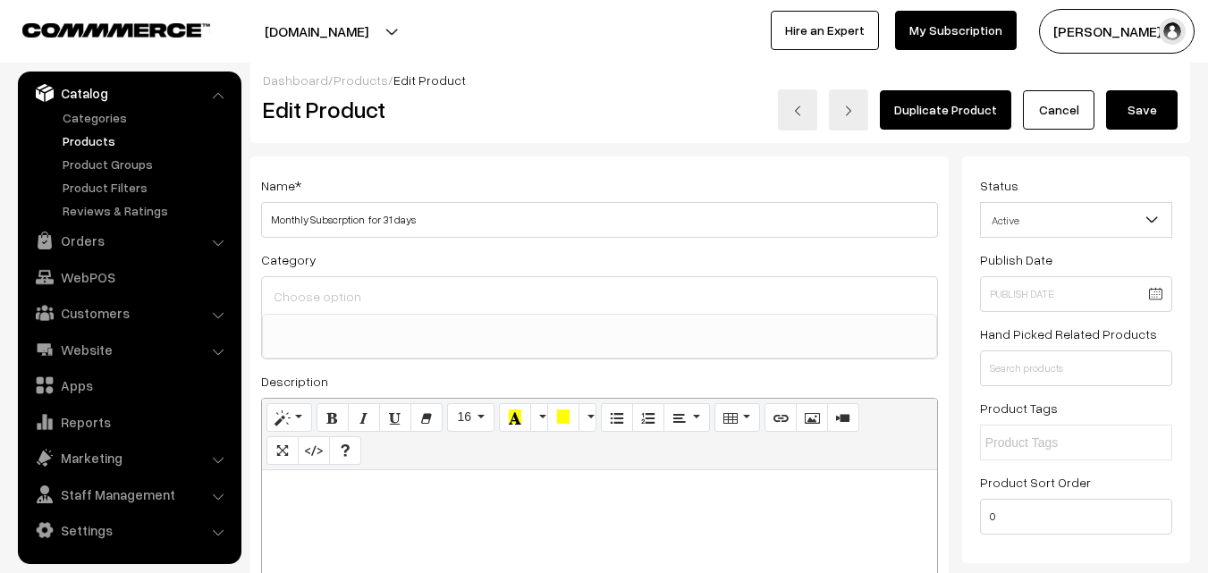
scroll to position [0, 0]
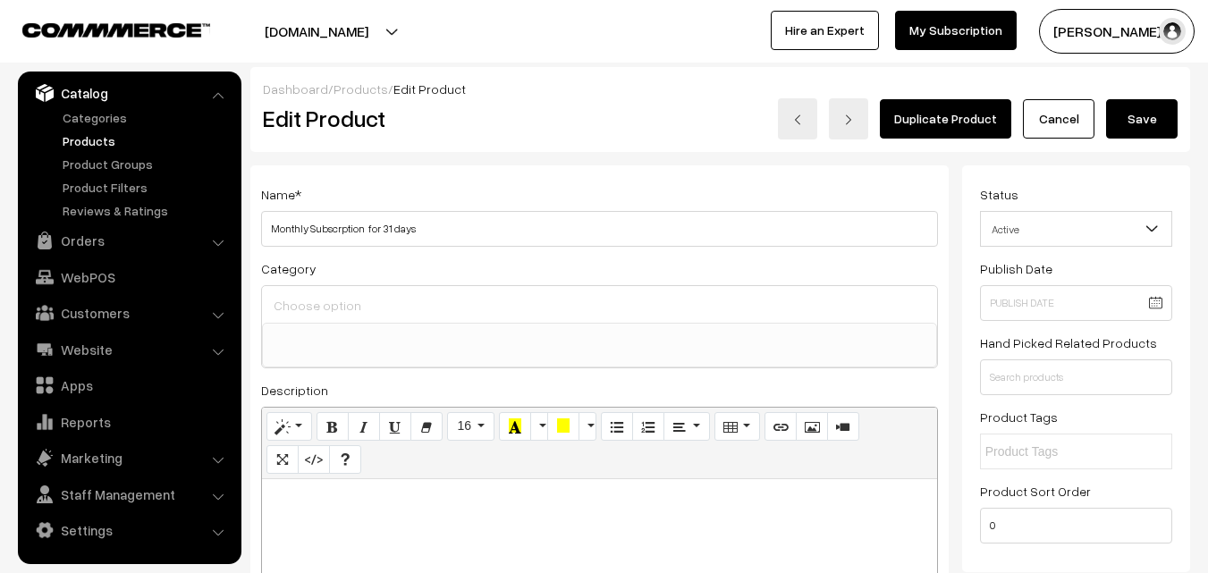
type input "4960.00"
click at [1155, 116] on button "Save" at bounding box center [1142, 118] width 72 height 39
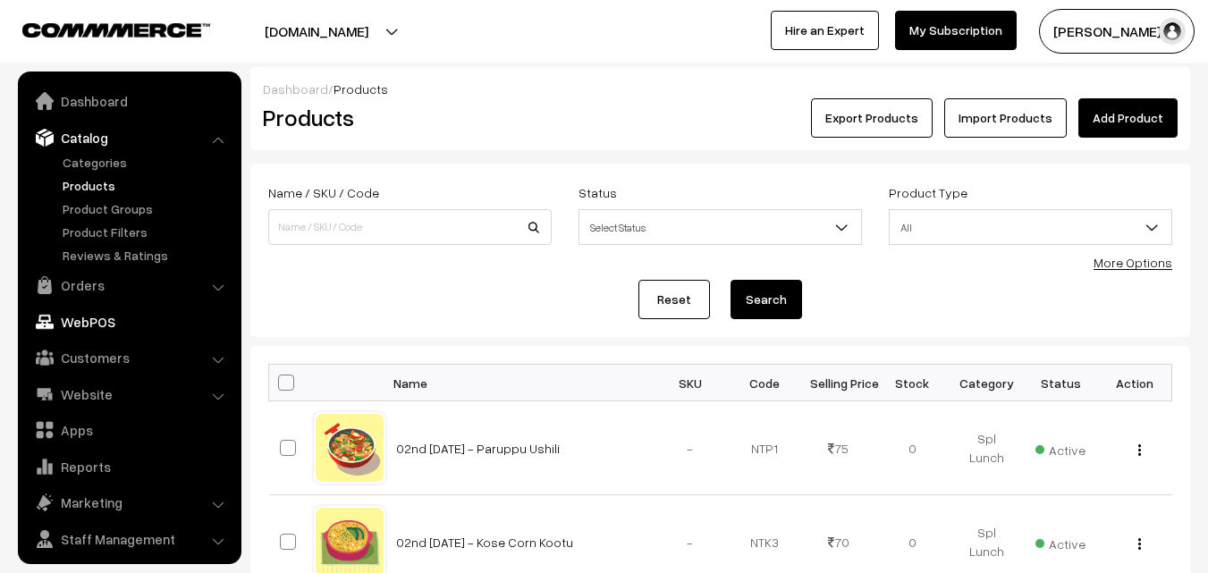
scroll to position [45, 0]
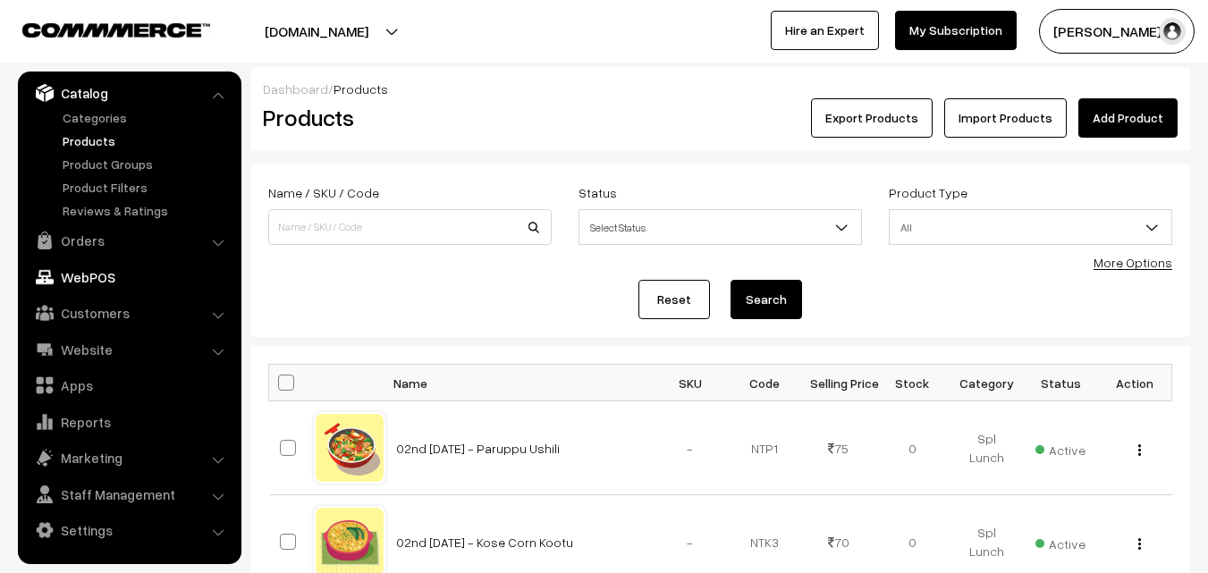
click at [106, 270] on link "WebPOS" at bounding box center [128, 277] width 213 height 32
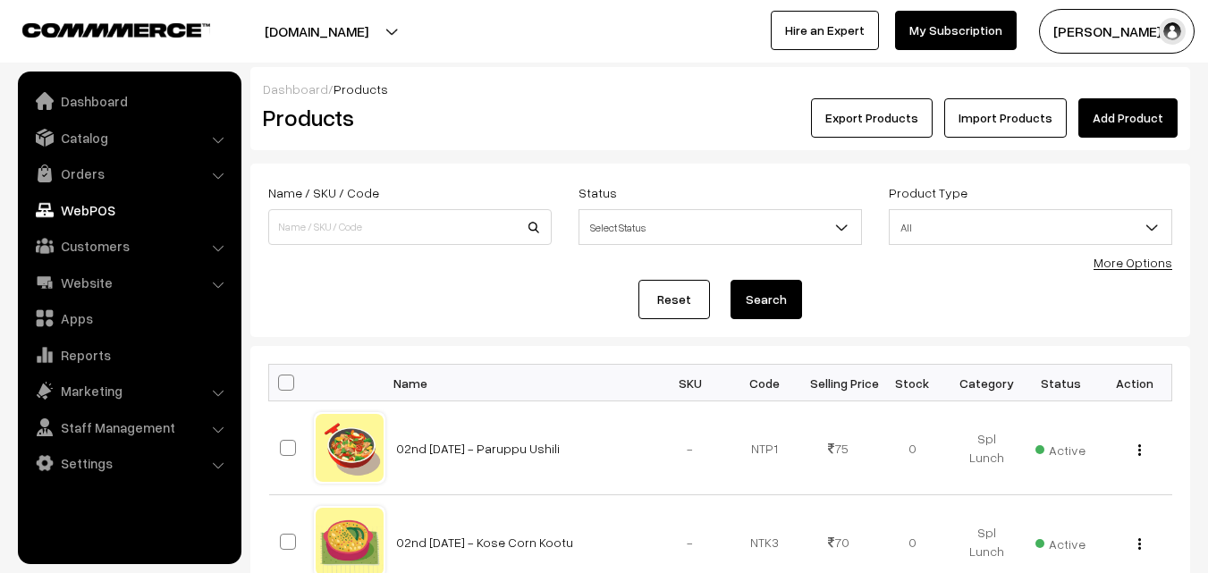
scroll to position [0, 0]
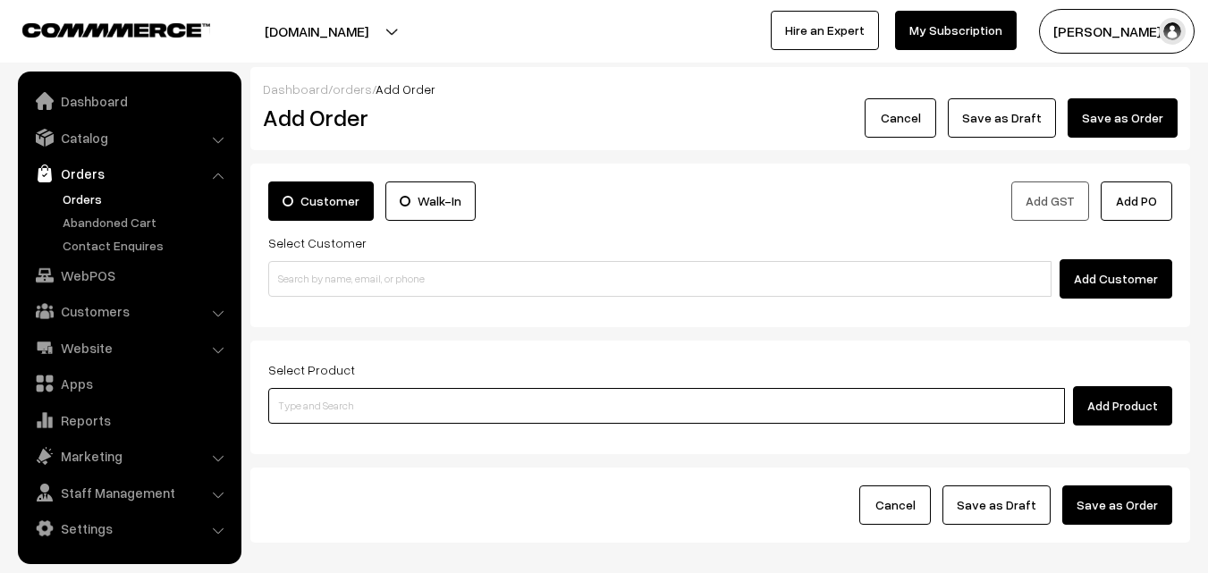
click at [357, 401] on input at bounding box center [666, 406] width 797 height 36
type input "Monthly Subscrption for 31 days"
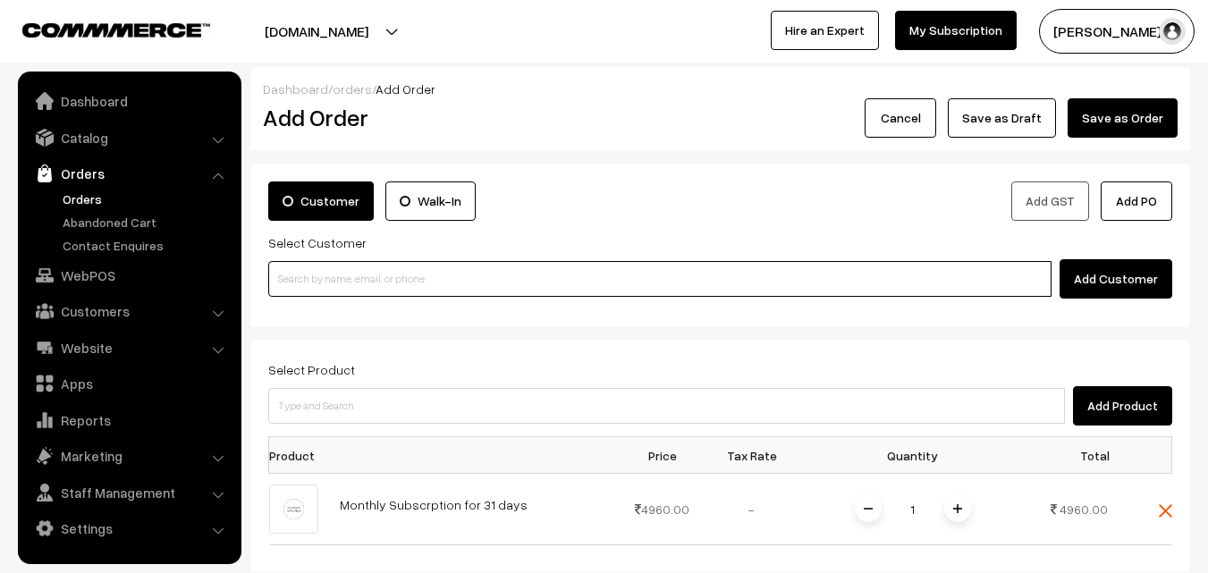
click at [402, 273] on input at bounding box center [659, 279] width 783 height 36
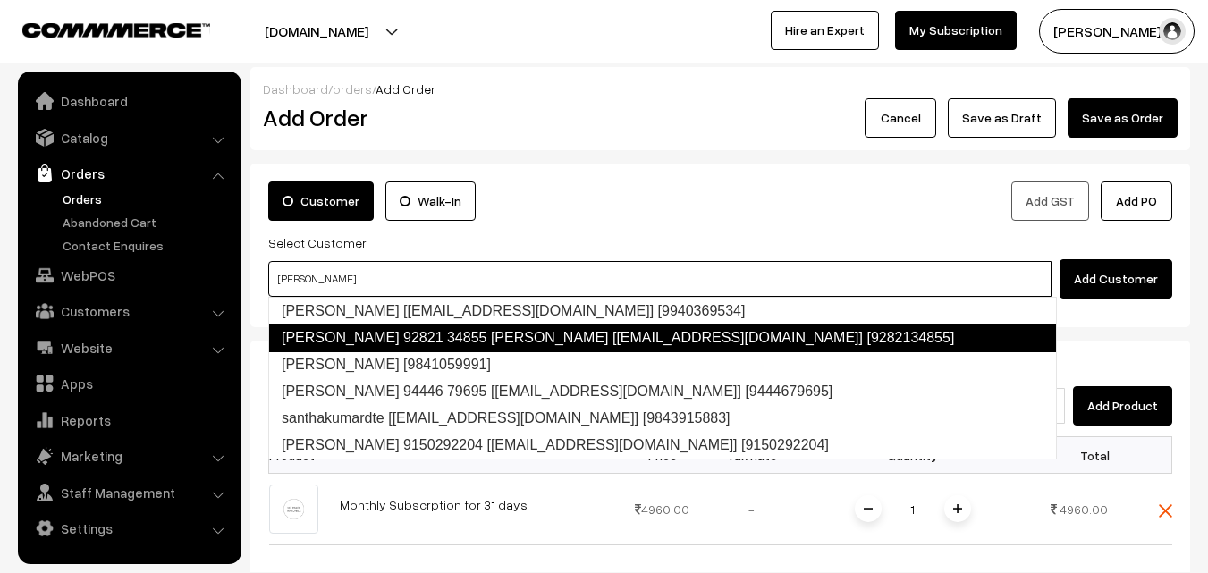
click at [405, 338] on link "Santha 92821 34855 Santha [Annams6@gmail.com] [9282134855]" at bounding box center [662, 338] width 789 height 29
type input "santha"
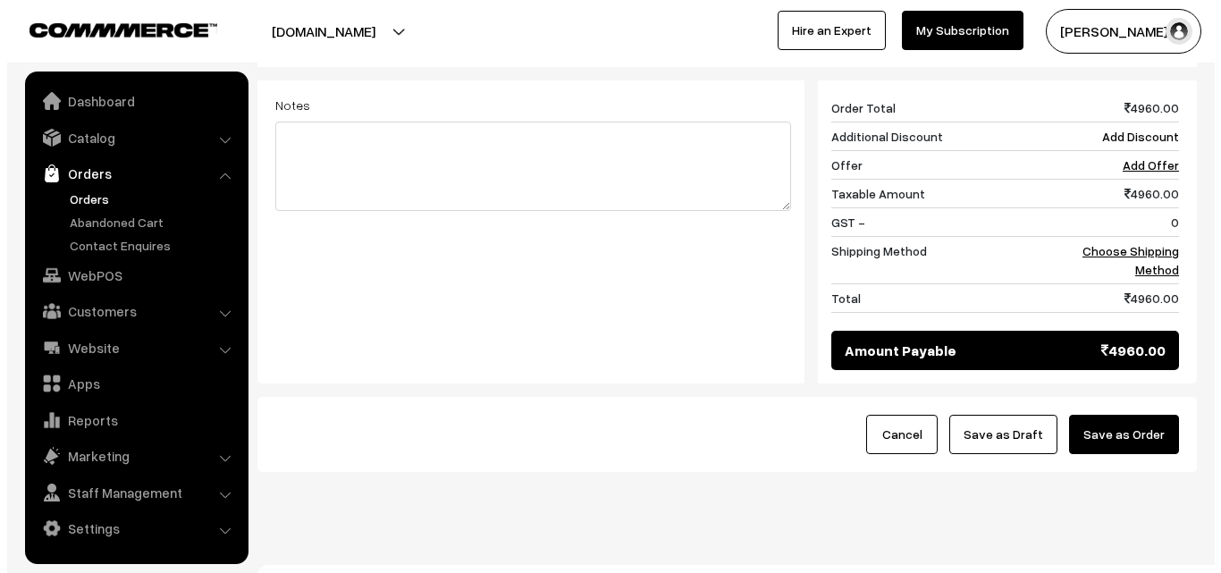
scroll to position [761, 0]
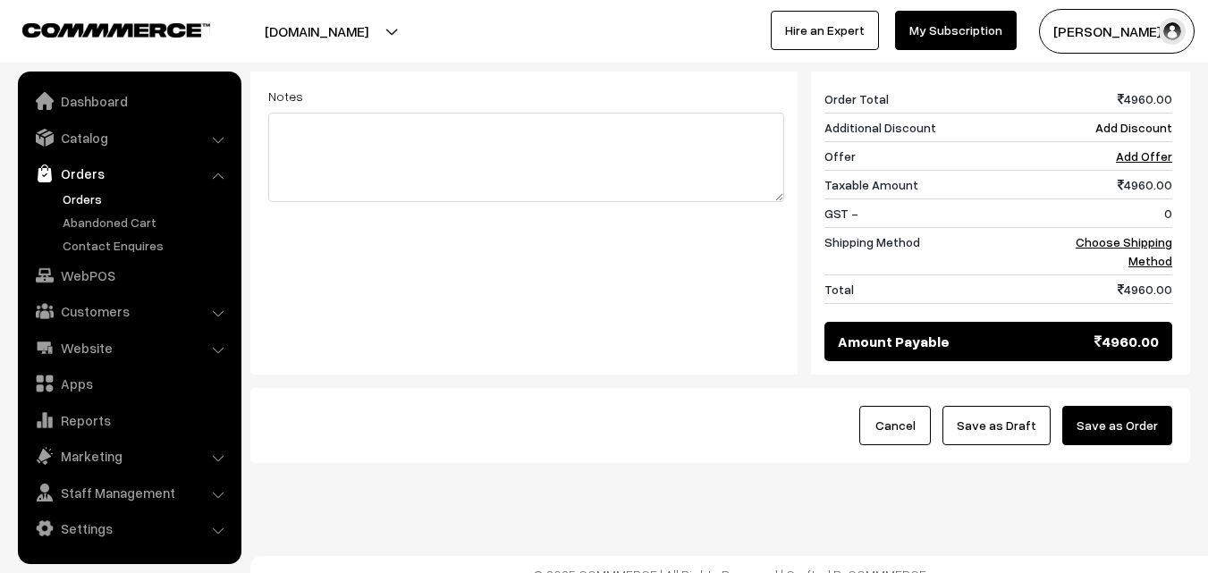
click at [1153, 406] on button "Save as Order" at bounding box center [1117, 425] width 110 height 39
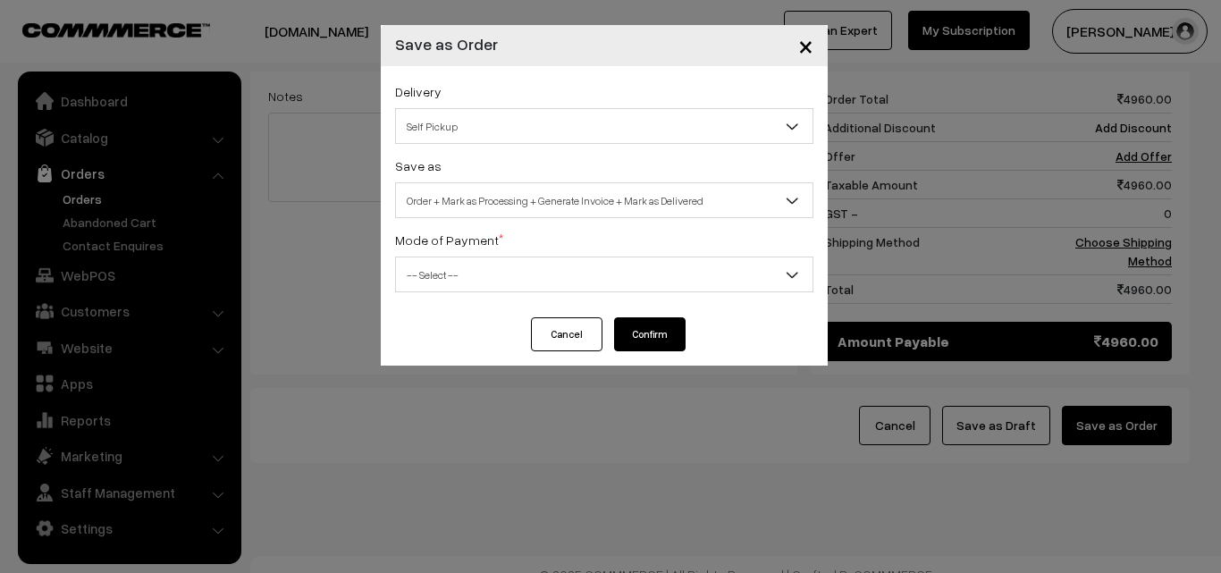
click at [567, 334] on button "Cancel" at bounding box center [567, 334] width 72 height 34
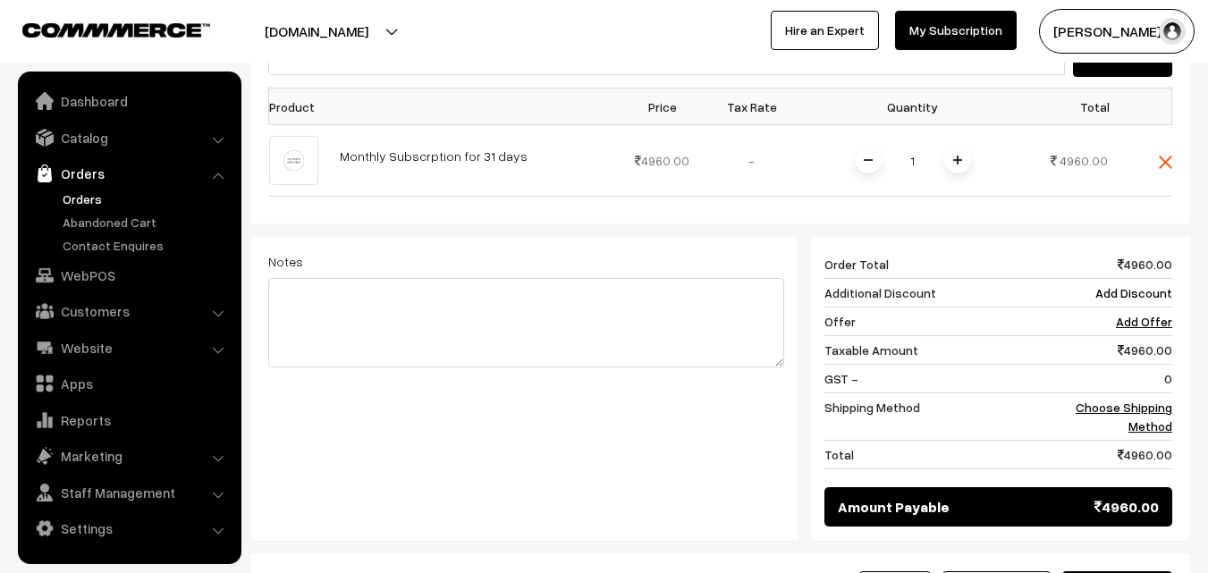
scroll to position [314, 0]
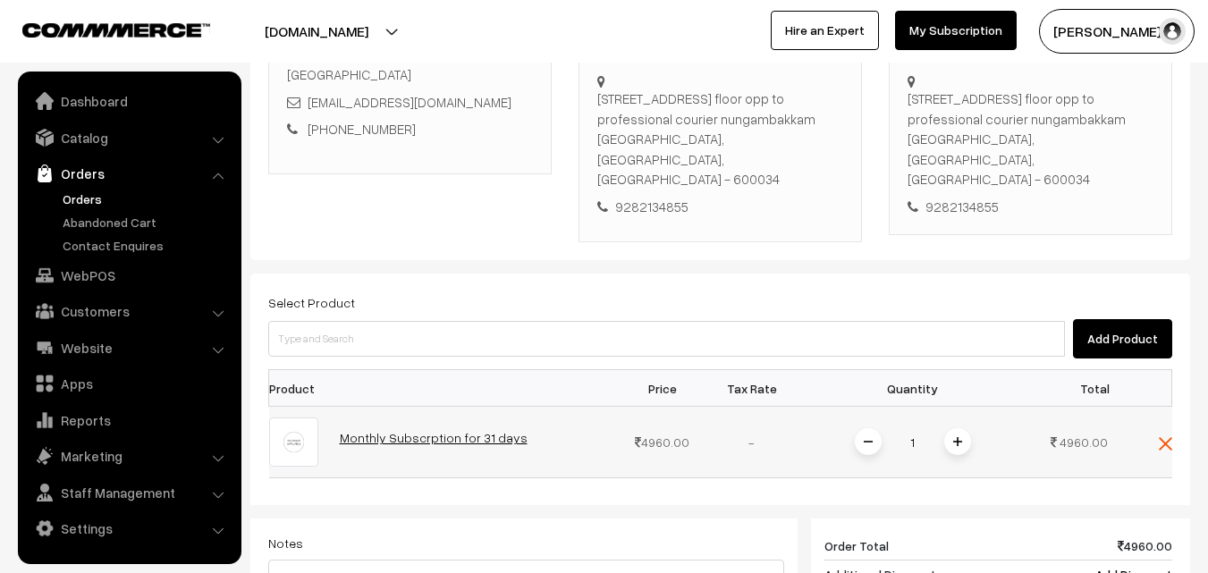
click at [402, 430] on link "Monthly Subscrption for 31 days" at bounding box center [434, 437] width 188 height 15
click at [962, 428] on span at bounding box center [957, 441] width 27 height 27
click at [855, 428] on span at bounding box center [868, 441] width 27 height 27
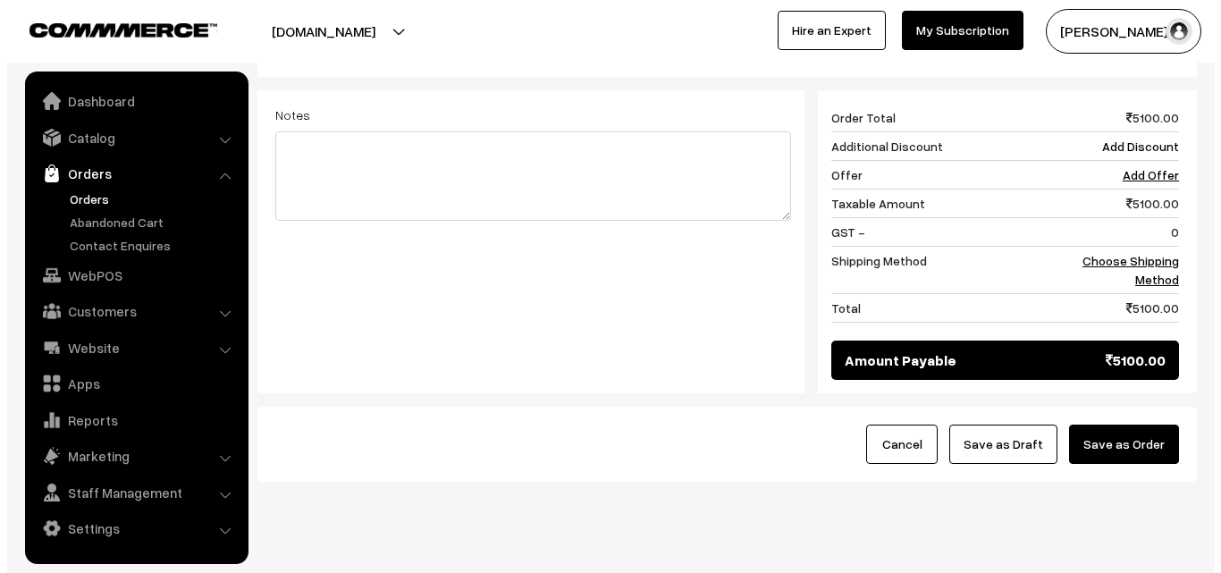
scroll to position [761, 0]
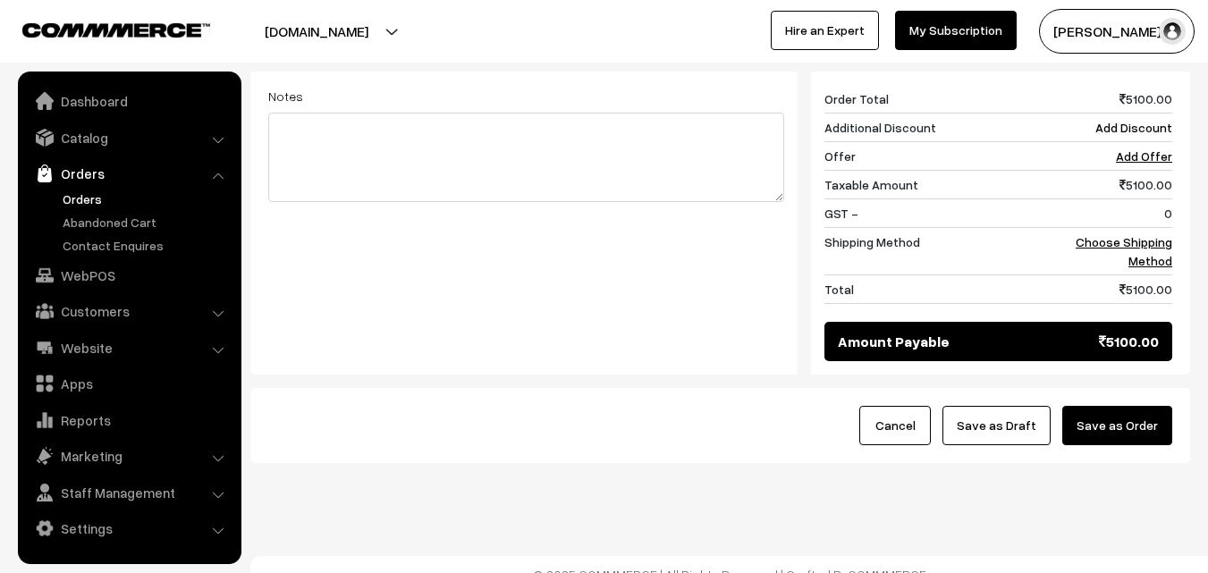
click at [1140, 410] on button "Save as Order" at bounding box center [1117, 425] width 110 height 39
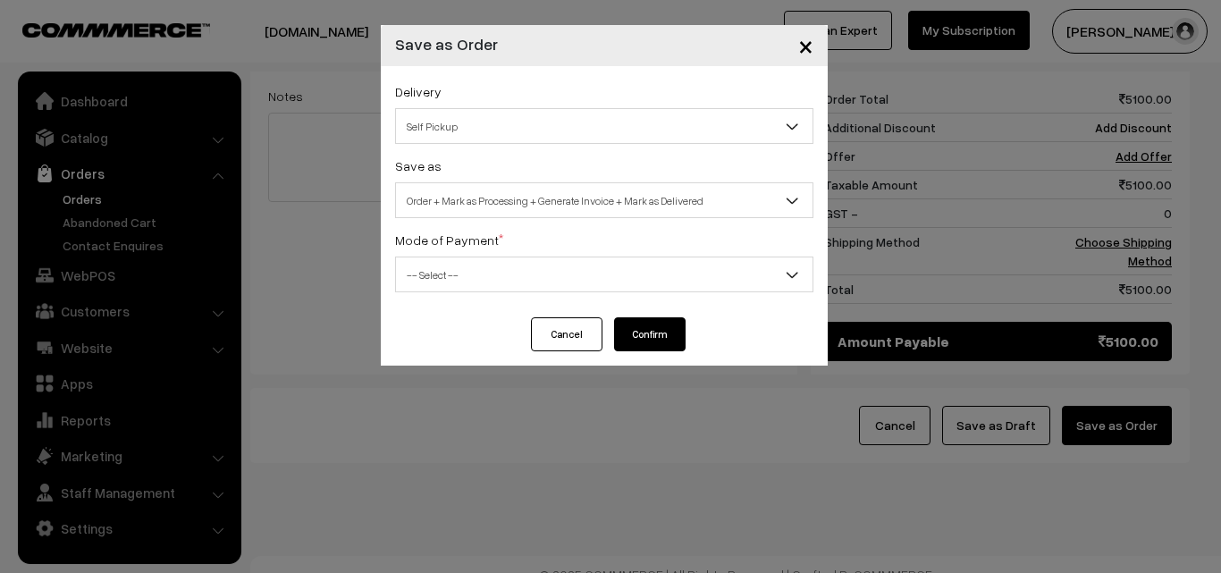
click at [554, 218] on div "Delivery Self Pickup Self Pickup Save as Order Order + Mark as Processing Order…" at bounding box center [604, 191] width 447 height 251
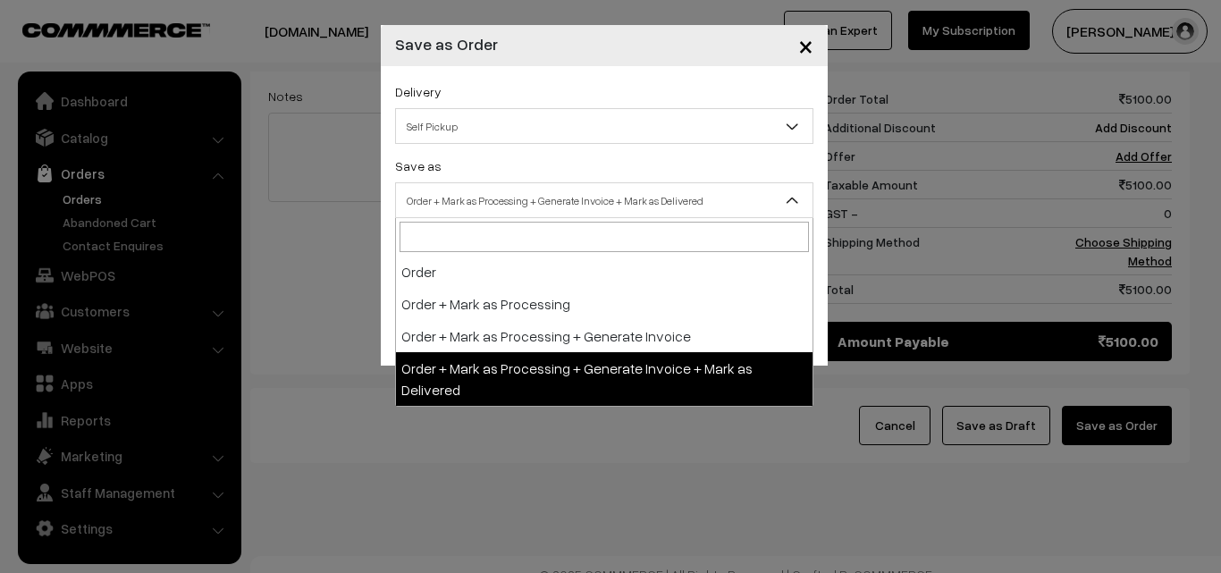
click at [543, 210] on span "Order + Mark as Processing + Generate Invoice + Mark as Delivered" at bounding box center [604, 200] width 417 height 31
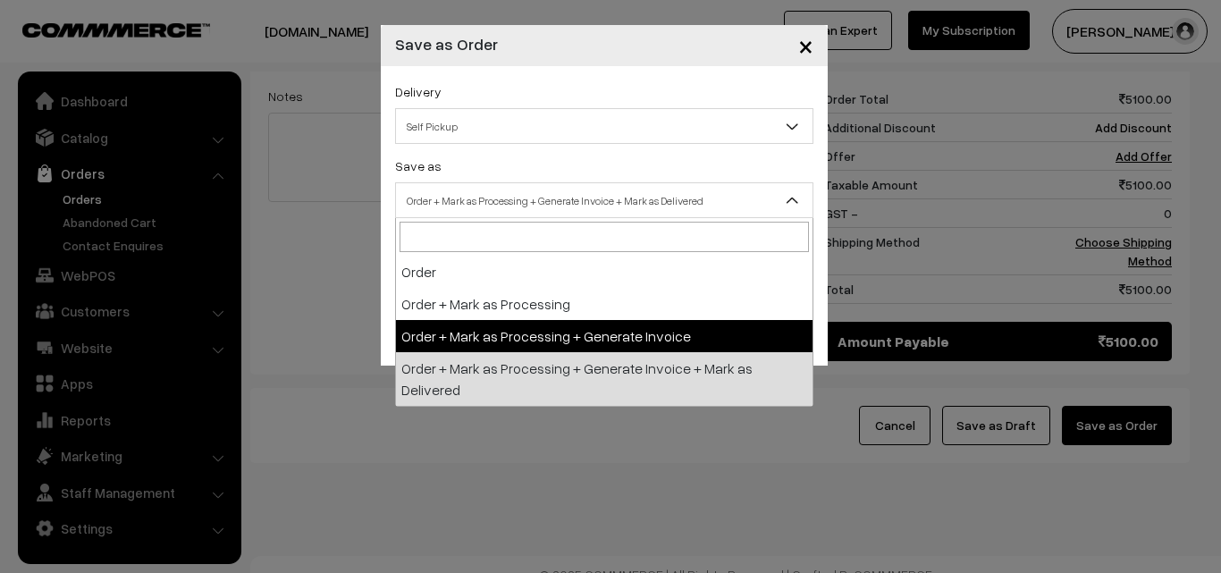
select select "3"
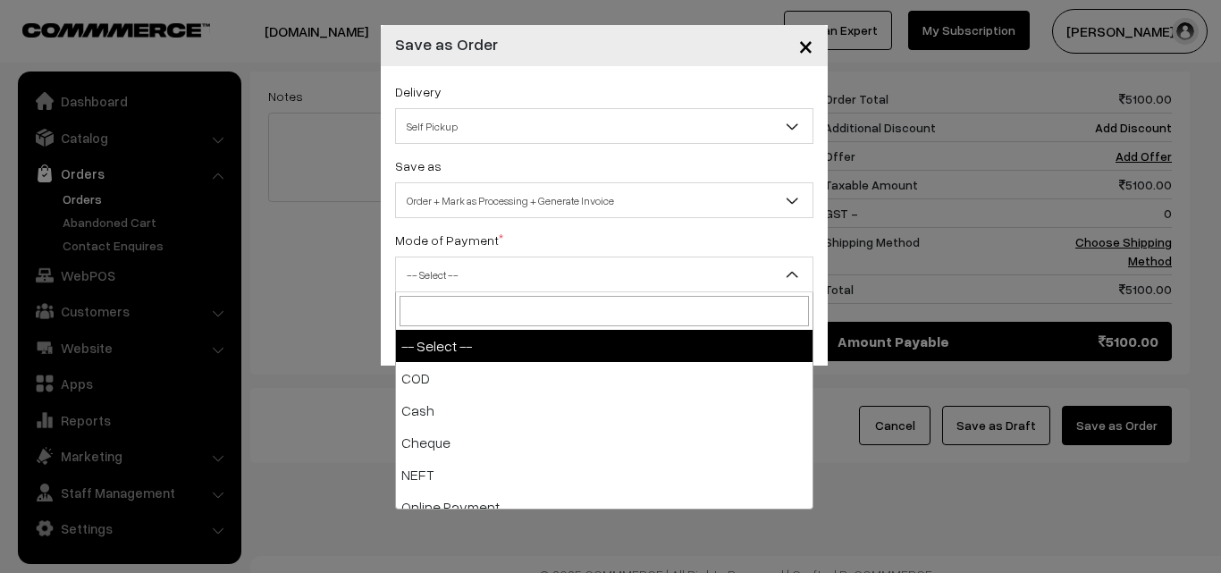
click at [452, 292] on span "-- Select --" at bounding box center [604, 275] width 418 height 36
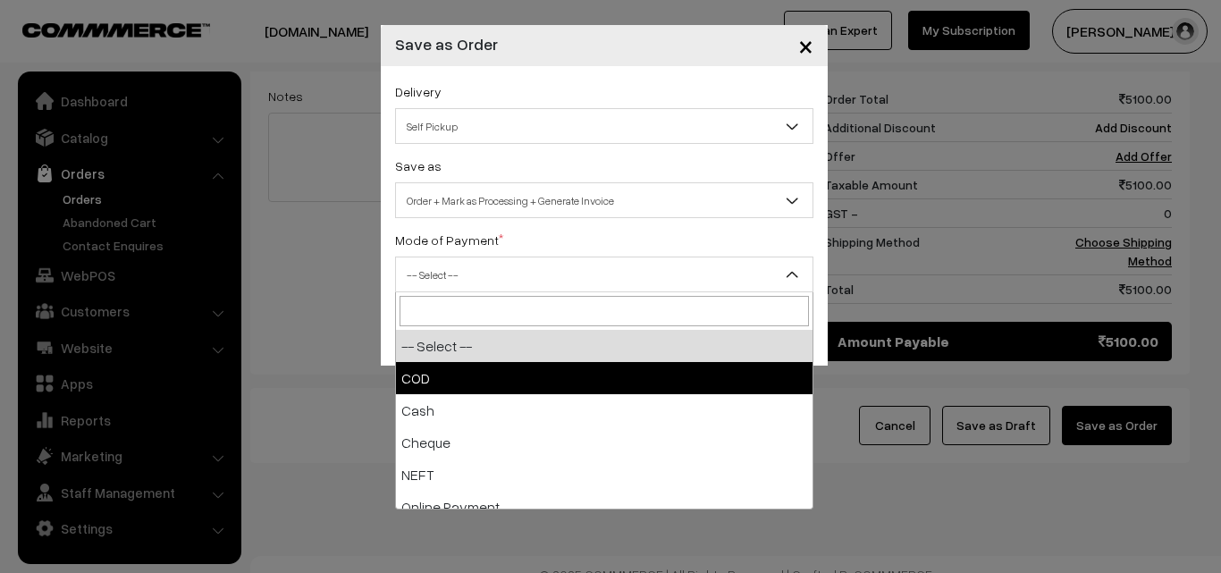
select select "1"
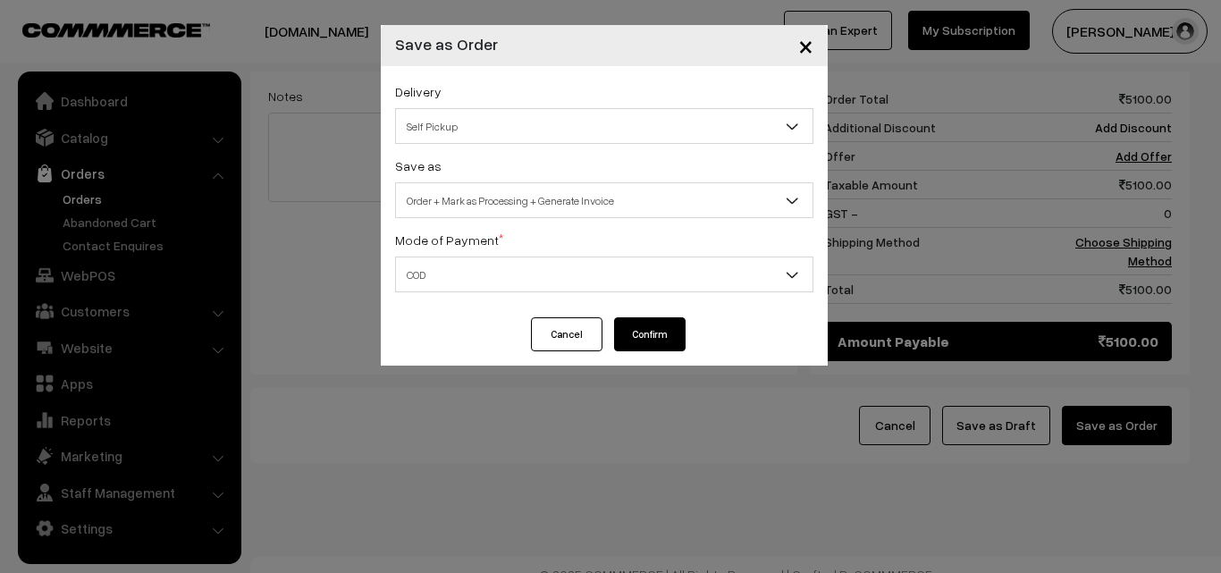
click at [640, 345] on button "Confirm" at bounding box center [650, 334] width 72 height 34
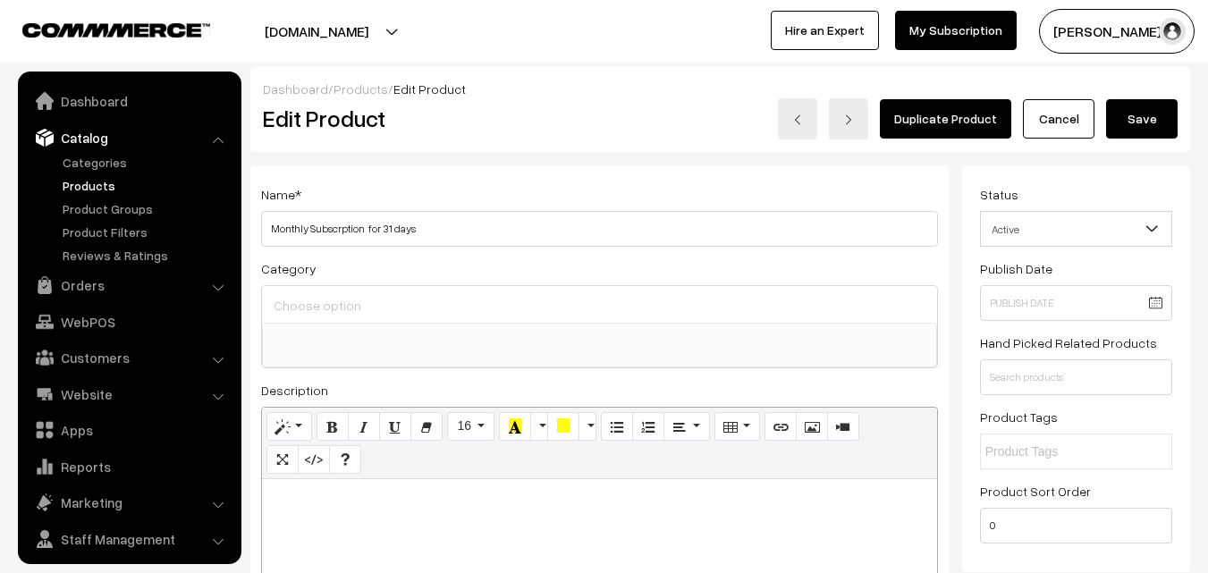
select select
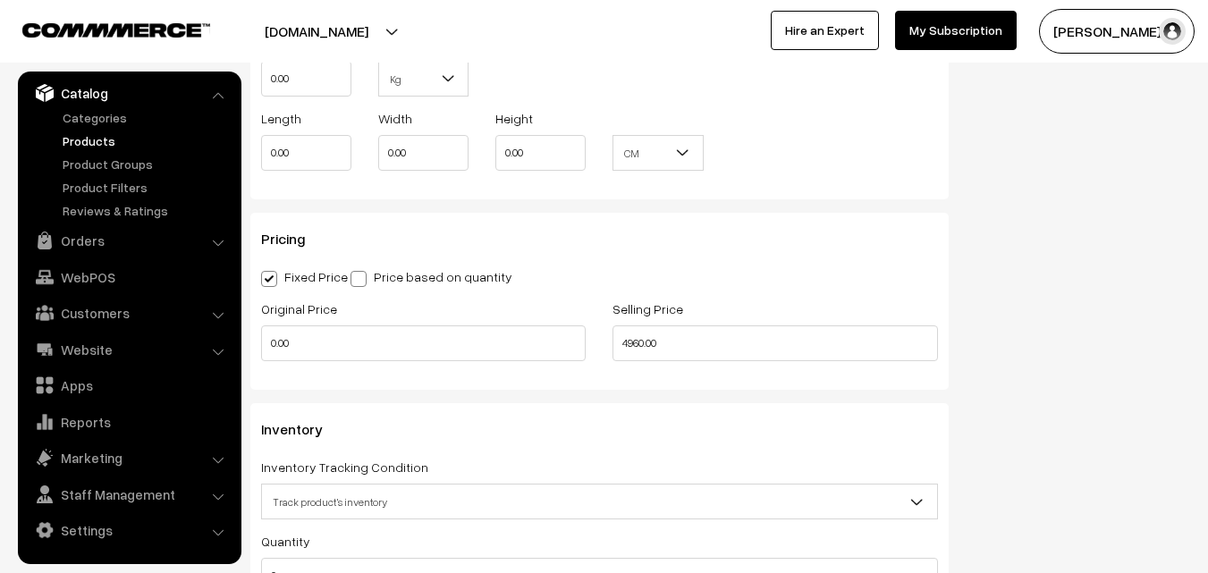
scroll to position [1431, 0]
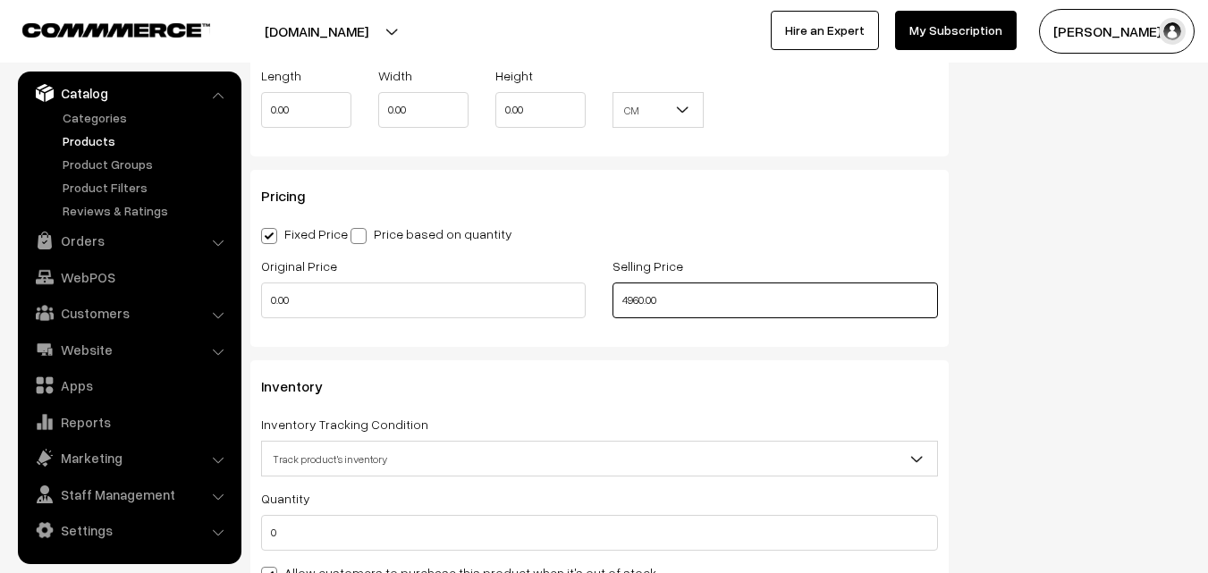
click at [687, 300] on input "4960.00" at bounding box center [775, 301] width 325 height 36
type input "4"
type input "5100.00"
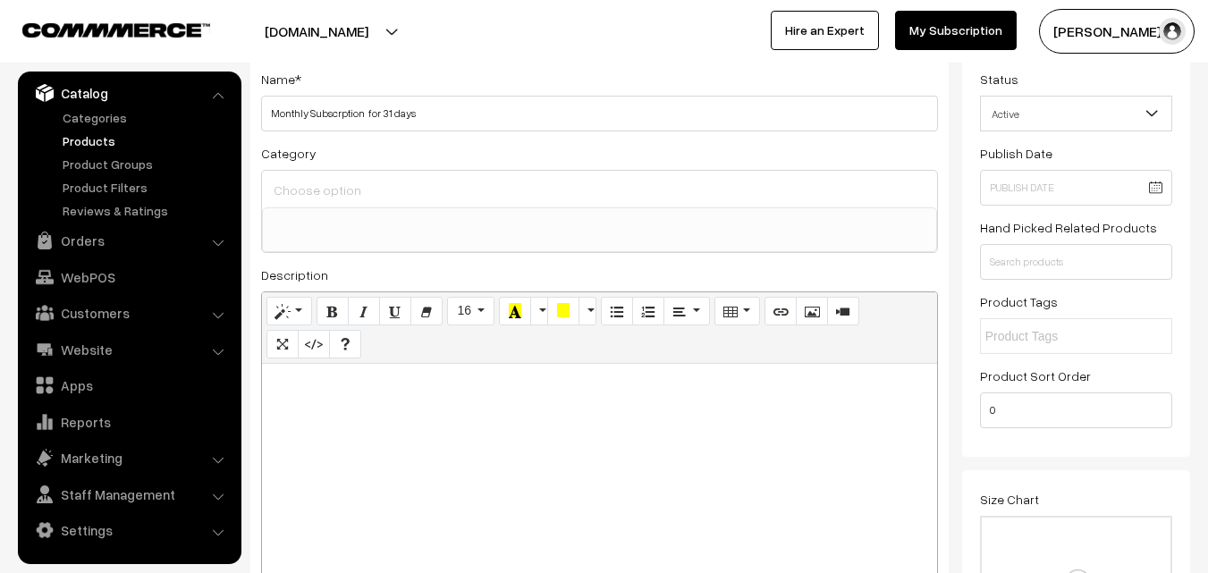
scroll to position [0, 0]
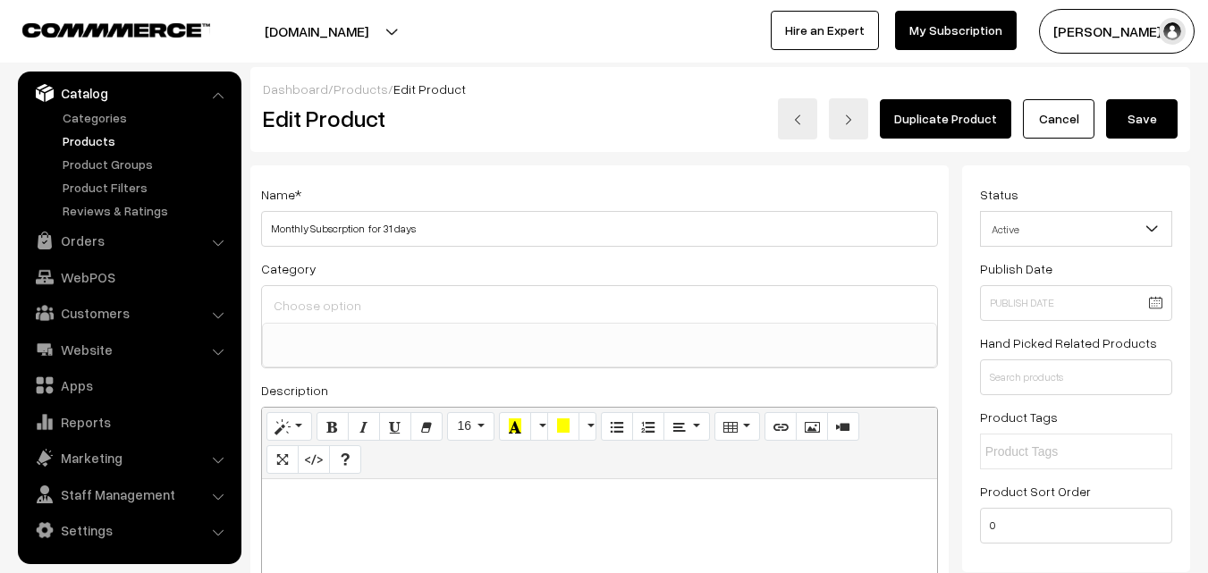
click at [1140, 121] on button "Save" at bounding box center [1142, 118] width 72 height 39
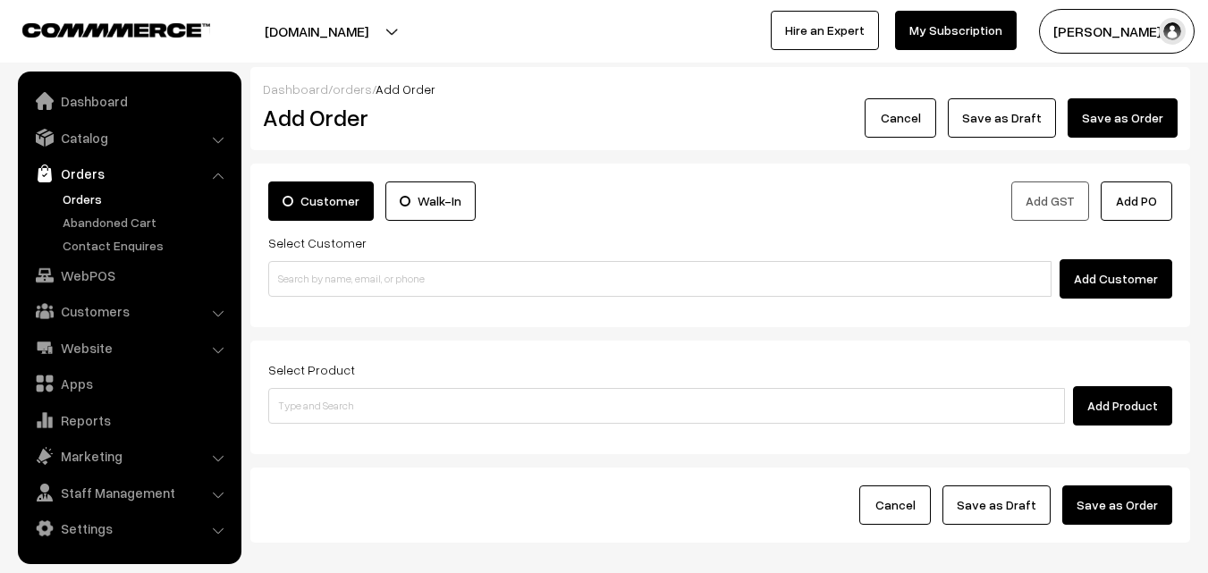
click at [88, 203] on link "Orders" at bounding box center [146, 199] width 177 height 19
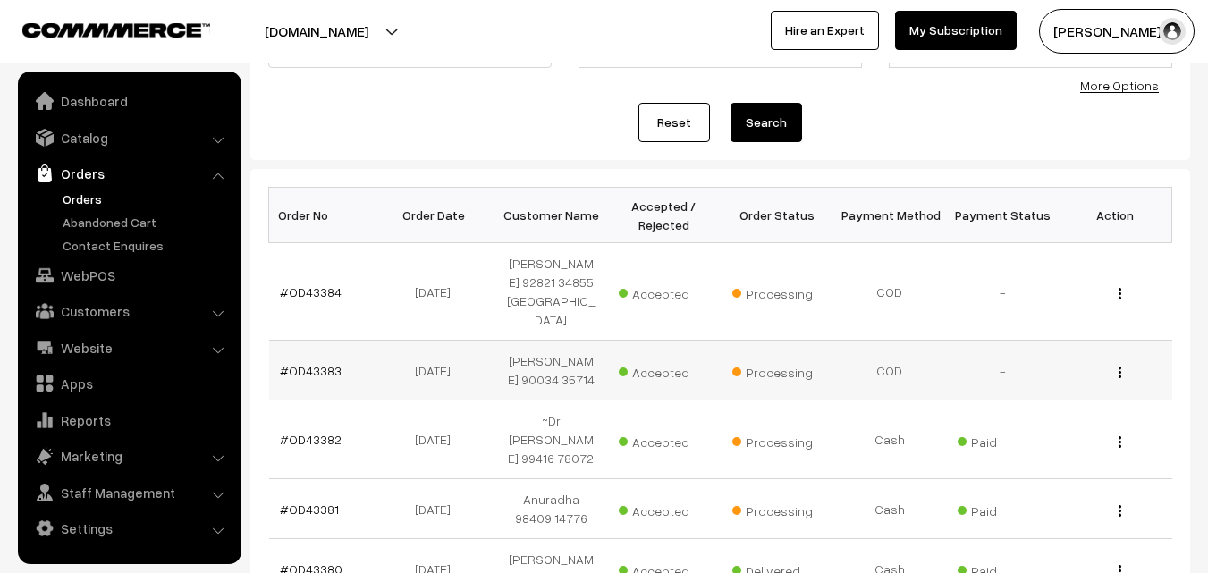
scroll to position [179, 0]
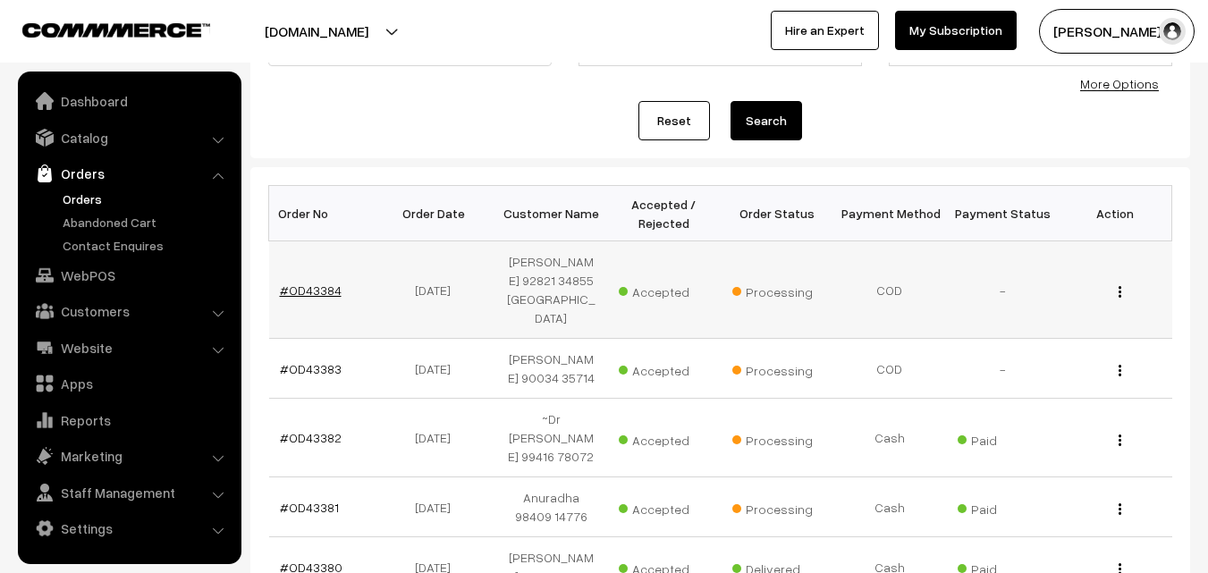
click at [334, 283] on link "#OD43384" at bounding box center [311, 290] width 62 height 15
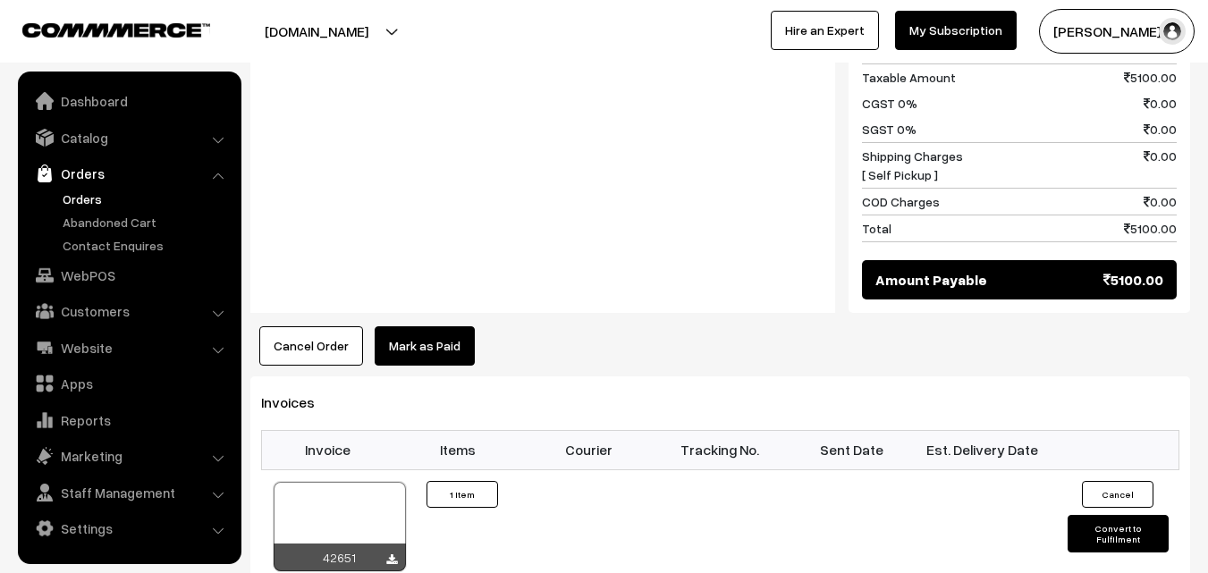
scroll to position [894, 0]
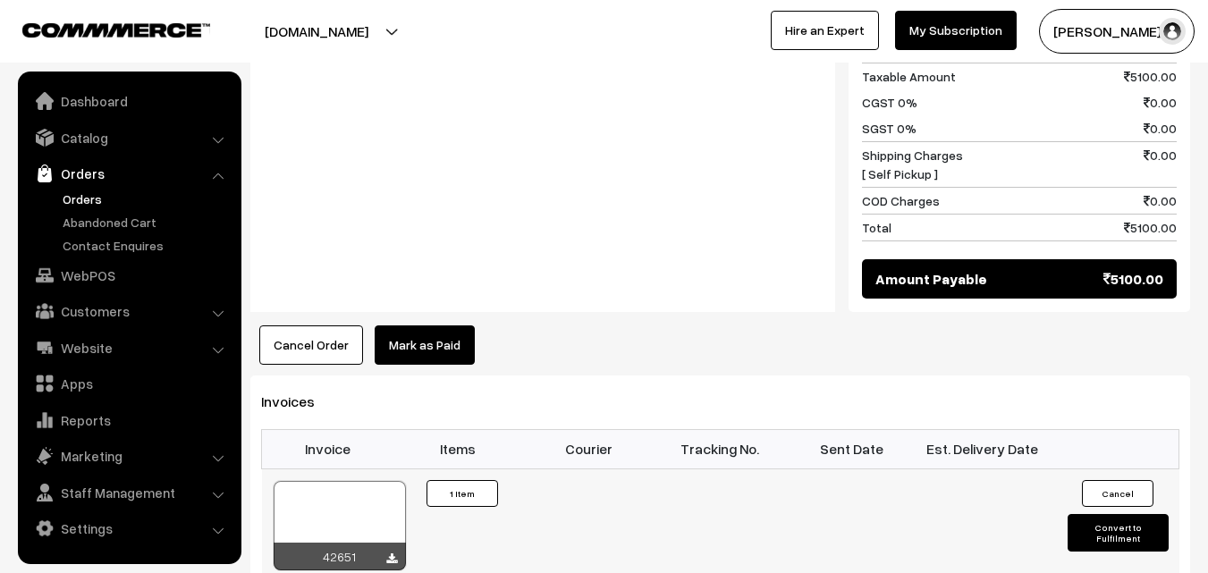
click at [340, 543] on div "42651" at bounding box center [340, 557] width 132 height 28
click at [356, 481] on div at bounding box center [340, 525] width 132 height 89
click at [86, 200] on link "Orders" at bounding box center [146, 199] width 177 height 19
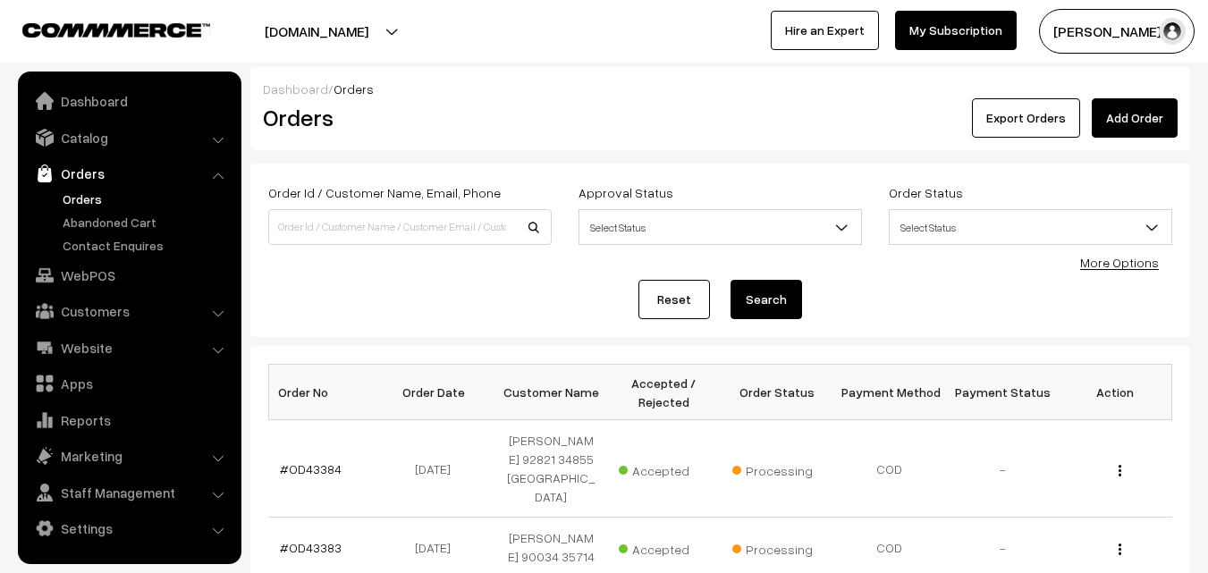
click at [90, 204] on link "Orders" at bounding box center [146, 199] width 177 height 19
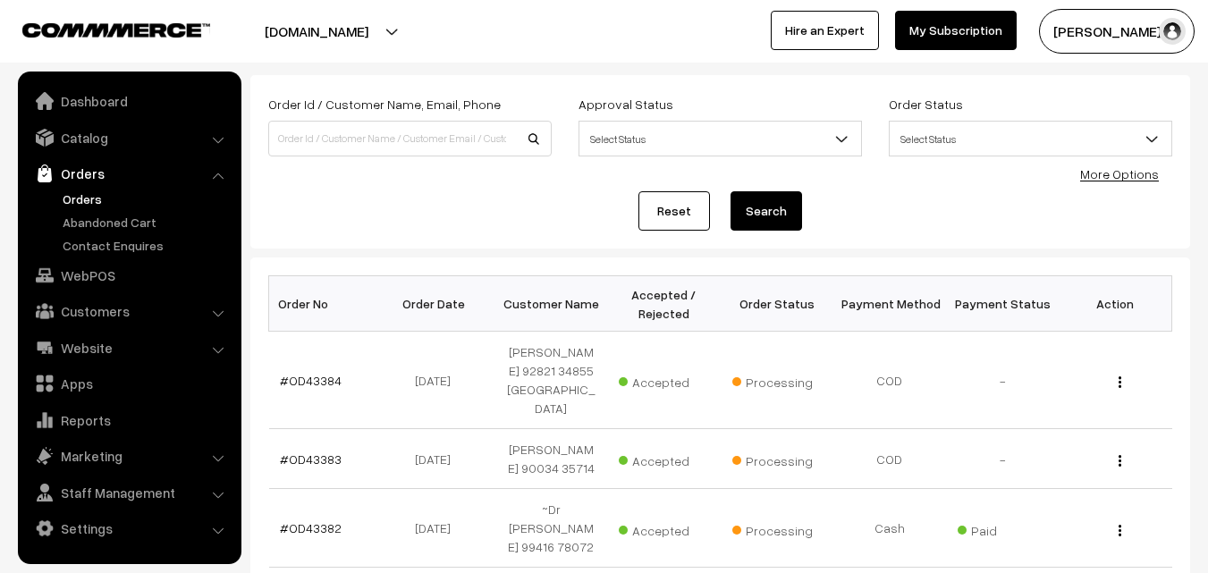
scroll to position [89, 0]
click at [84, 286] on link "WebPOS" at bounding box center [128, 275] width 213 height 32
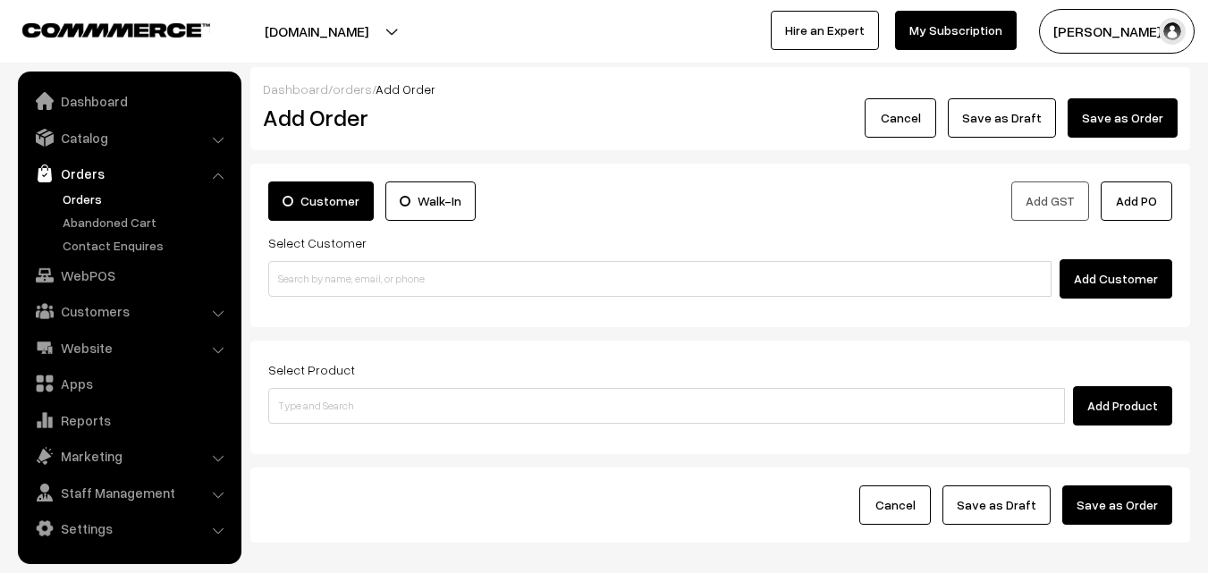
click at [101, 192] on link "Orders" at bounding box center [146, 199] width 177 height 19
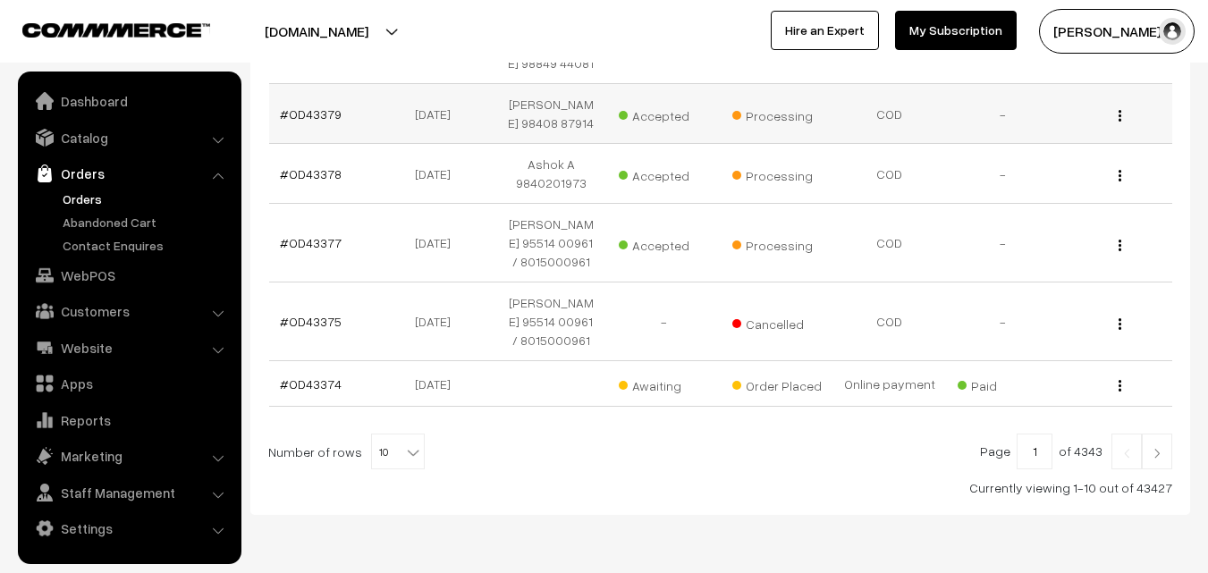
scroll to position [698, 0]
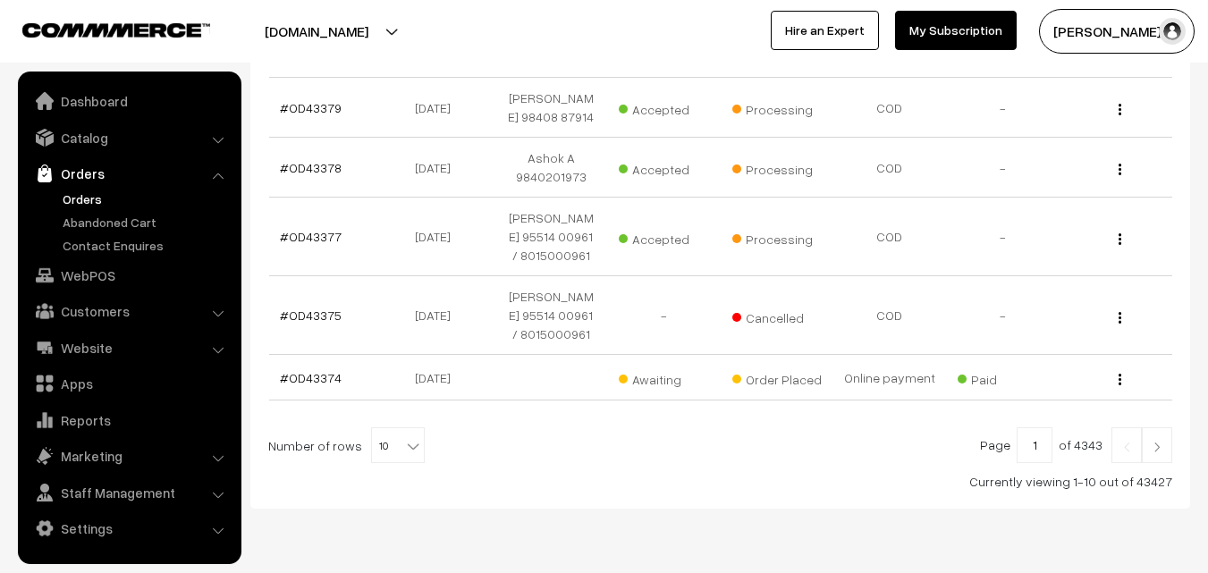
click at [390, 428] on span "10" at bounding box center [398, 446] width 52 height 36
select select "80"
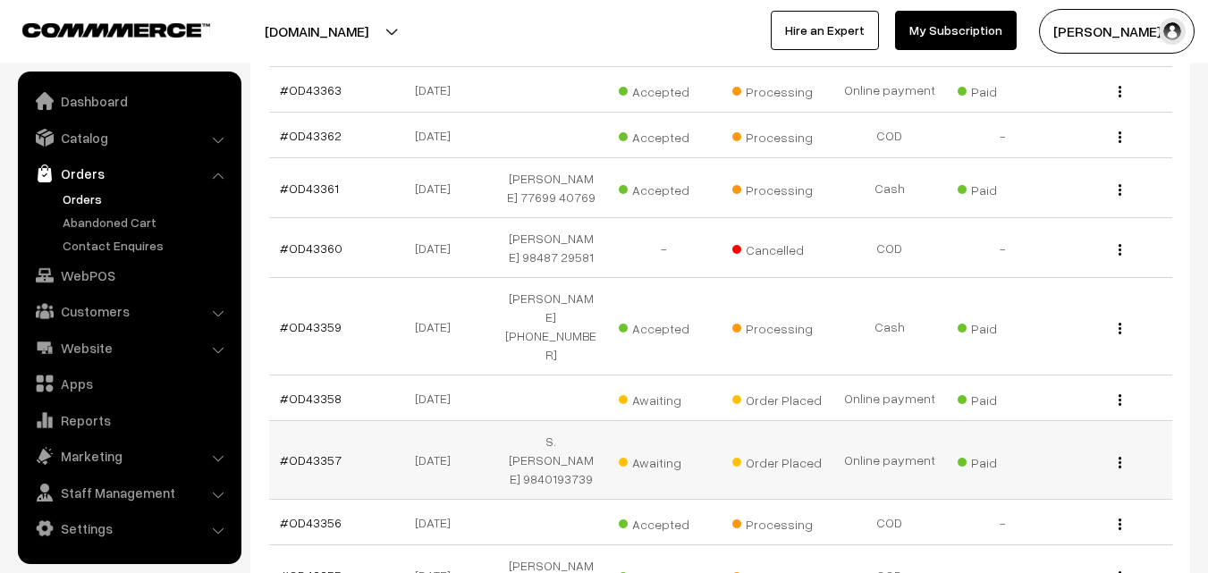
scroll to position [1699, 0]
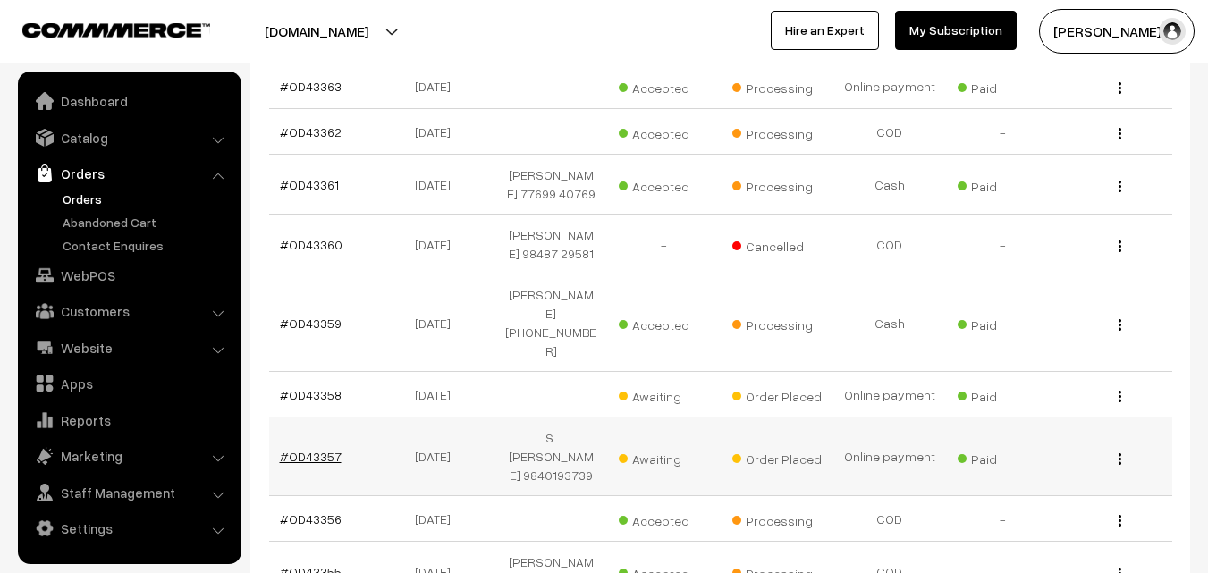
click at [325, 449] on link "#OD43357" at bounding box center [311, 456] width 62 height 15
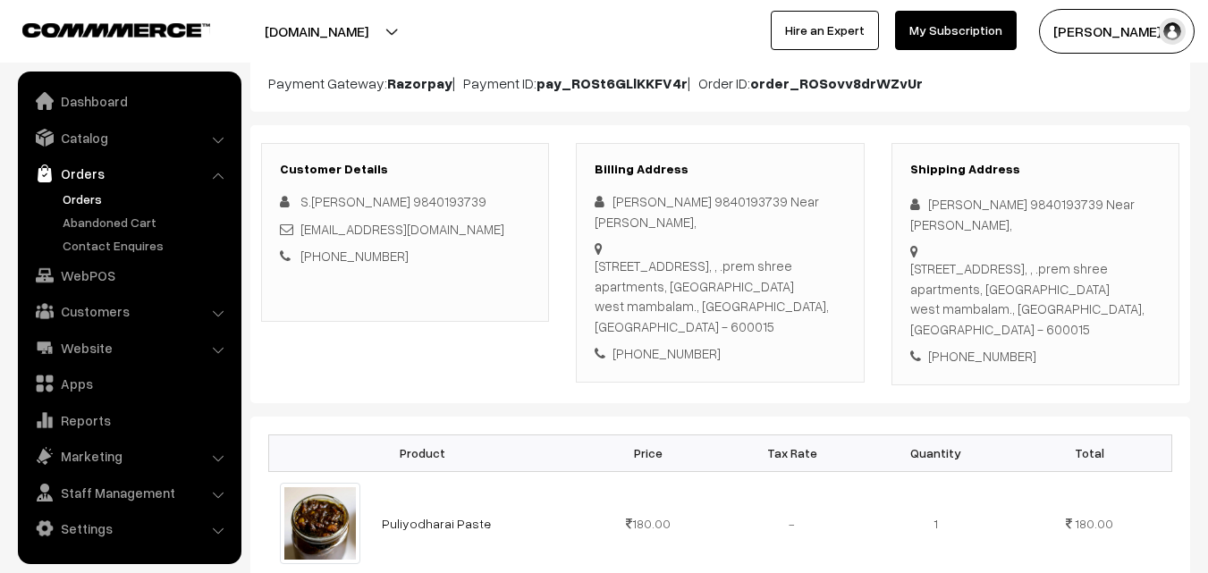
scroll to position [179, 0]
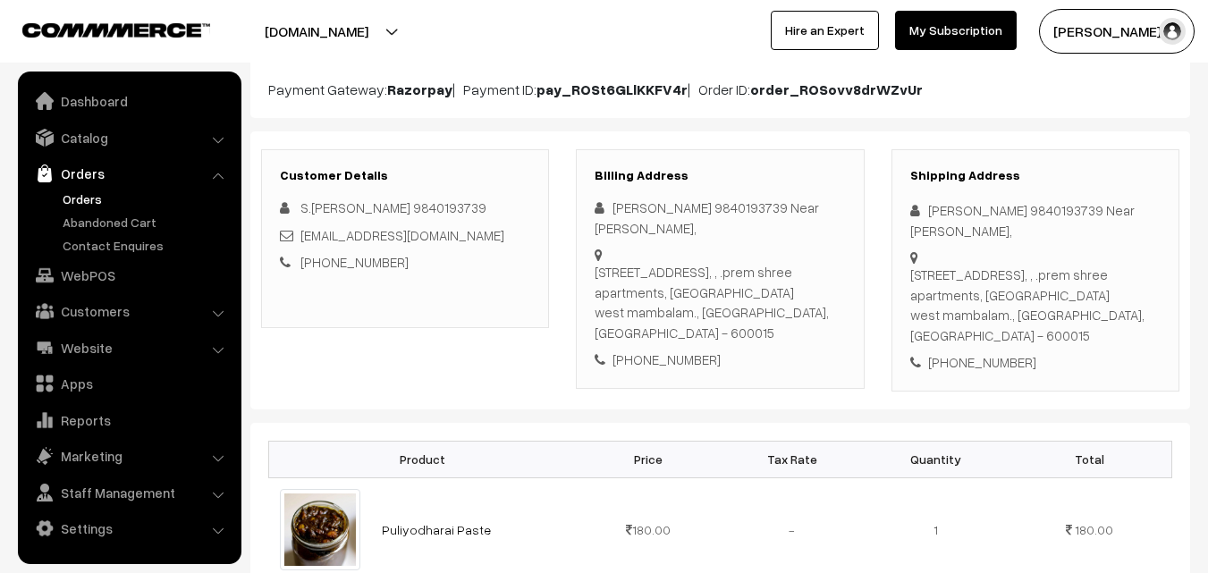
click at [700, 350] on div "[PHONE_NUMBER]" at bounding box center [720, 360] width 250 height 21
click at [673, 350] on div "[PHONE_NUMBER]" at bounding box center [720, 360] width 250 height 21
copy div "9840193739"
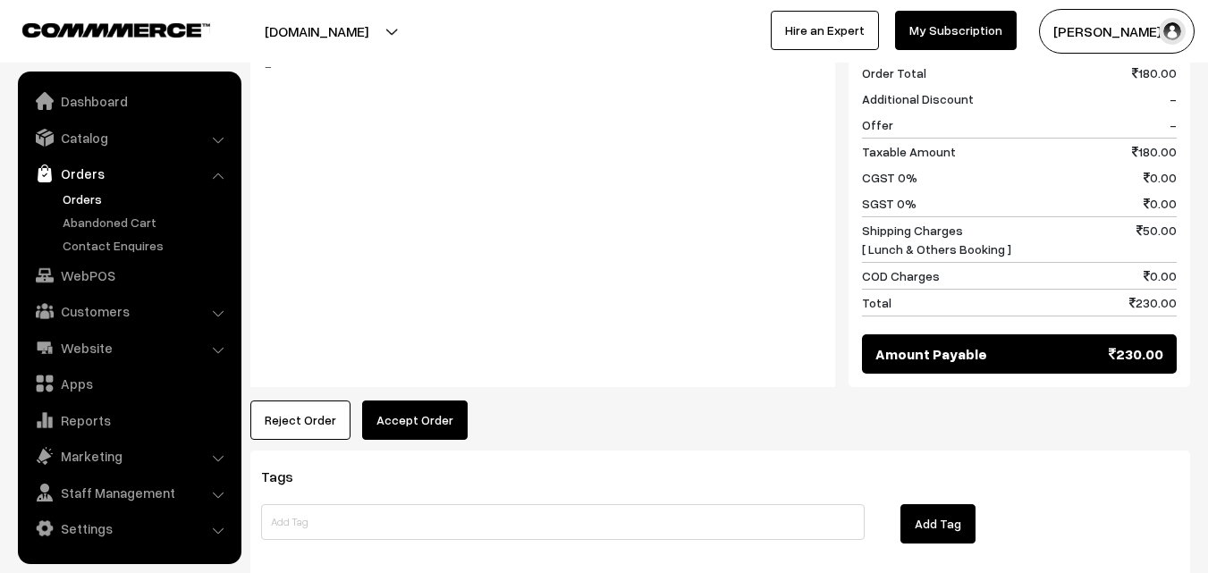
click at [399, 410] on button "Accept Order" at bounding box center [415, 420] width 106 height 39
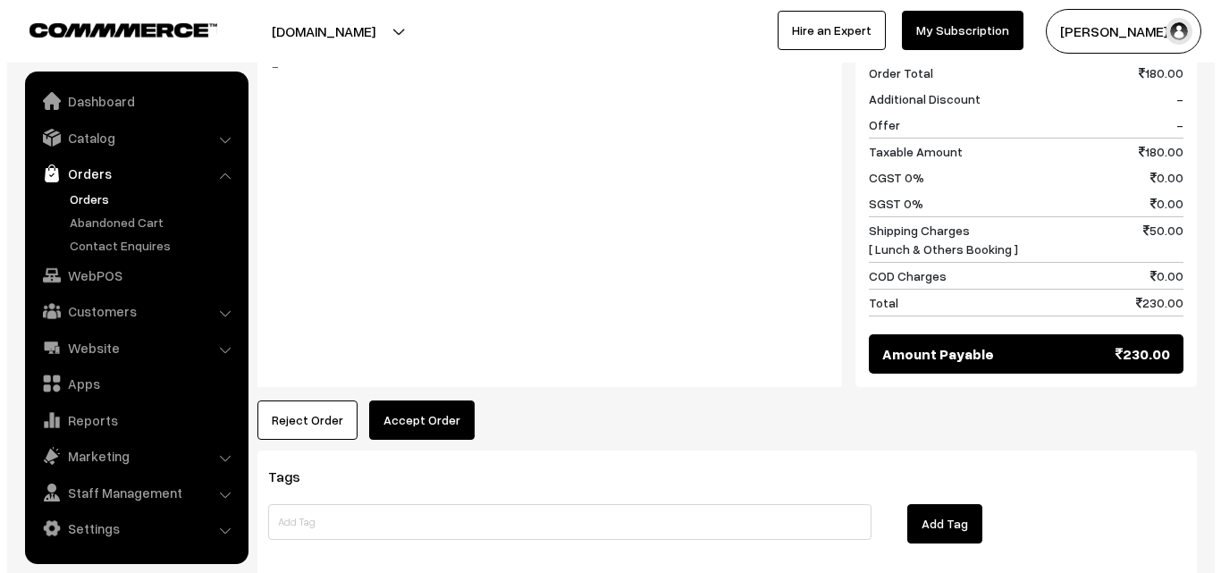
scroll to position [807, 0]
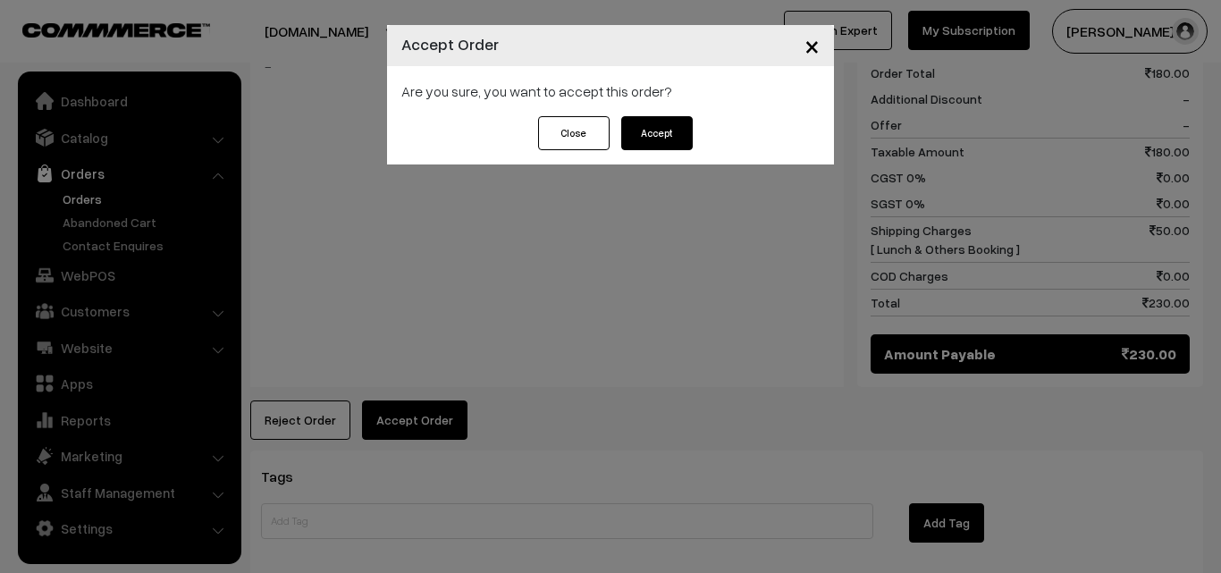
click at [661, 126] on button "Accept" at bounding box center [657, 133] width 72 height 34
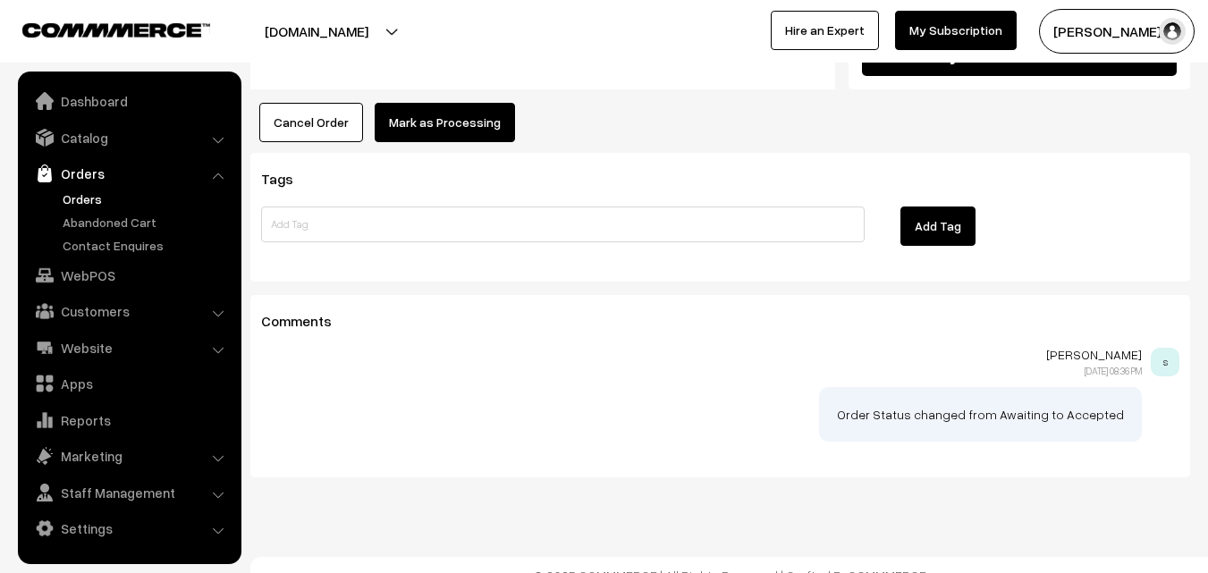
click at [452, 122] on button "Mark as Processing" at bounding box center [445, 122] width 140 height 39
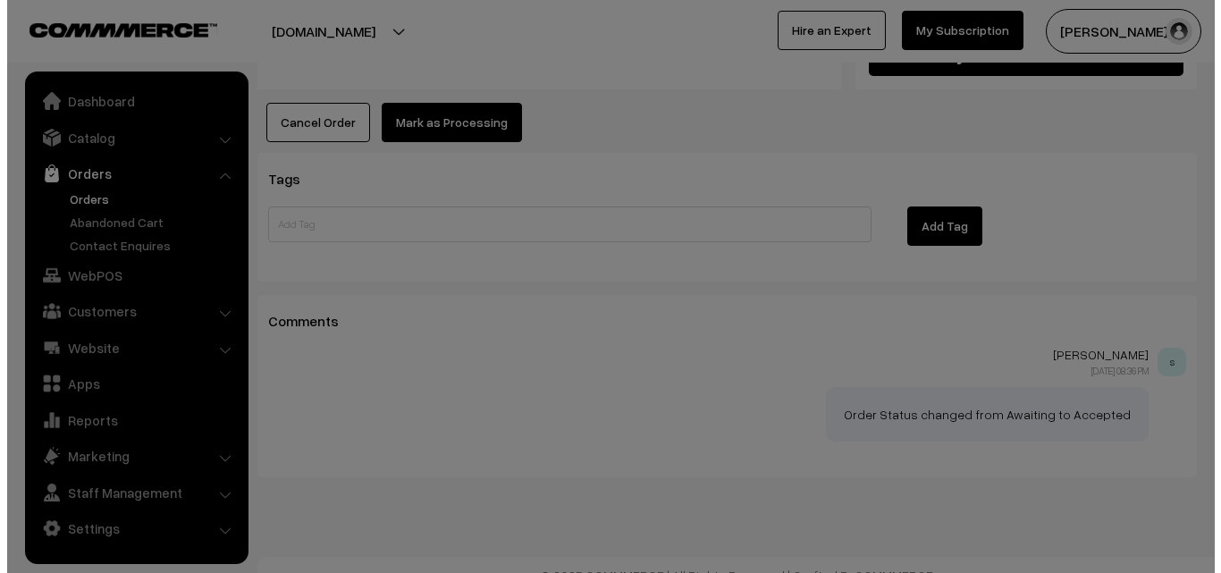
scroll to position [1104, 0]
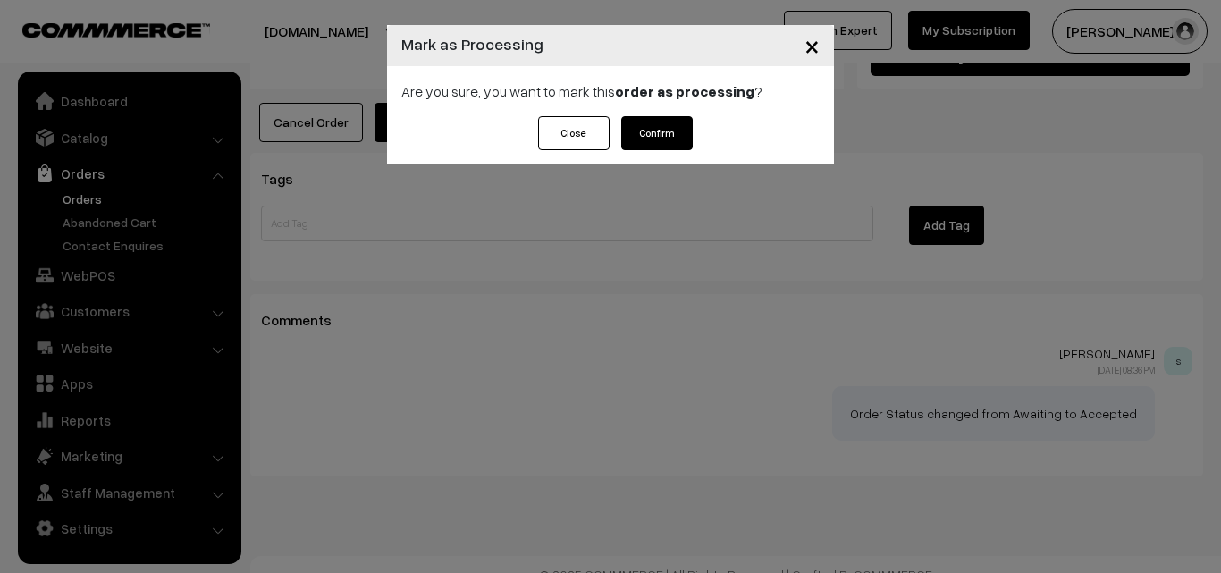
click at [657, 135] on button "Confirm" at bounding box center [657, 133] width 72 height 34
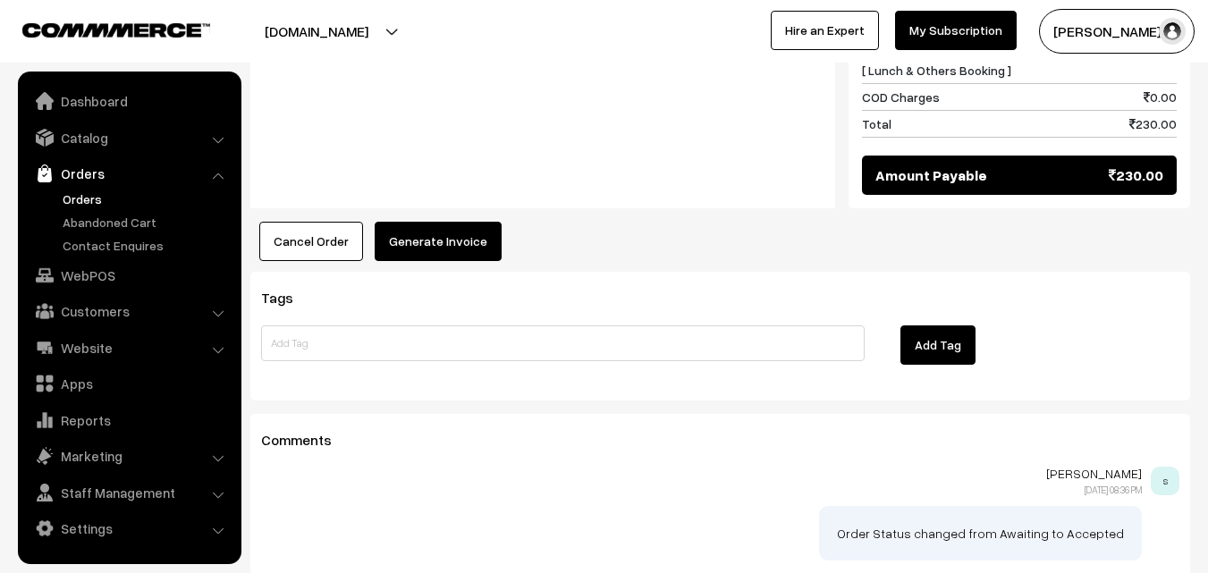
click at [446, 229] on button "Generate Invoice" at bounding box center [438, 241] width 127 height 39
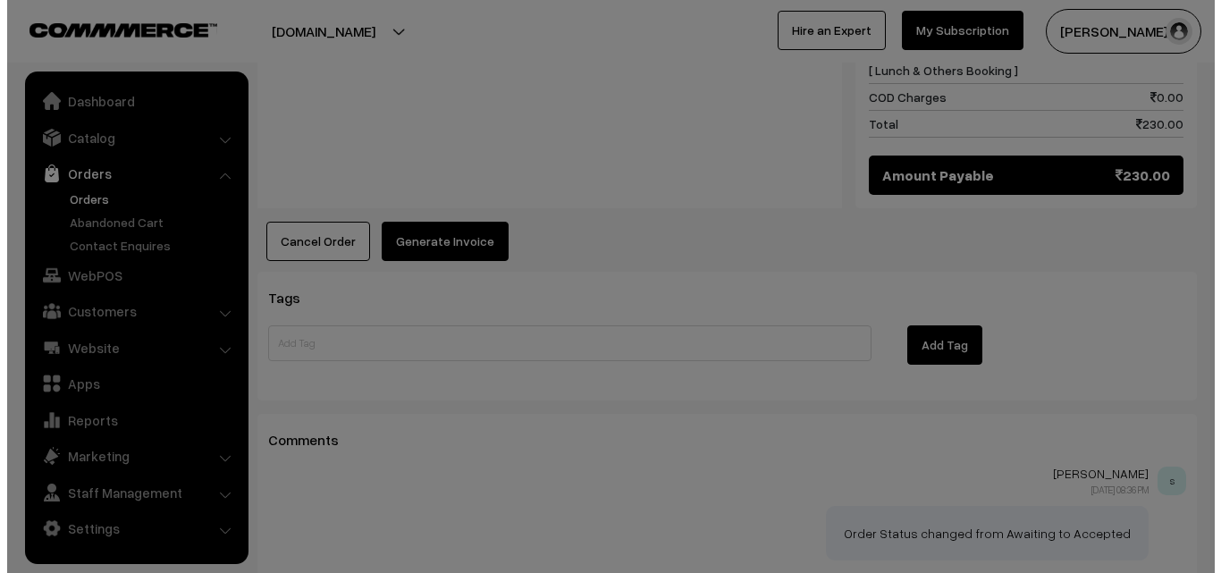
scroll to position [985, 0]
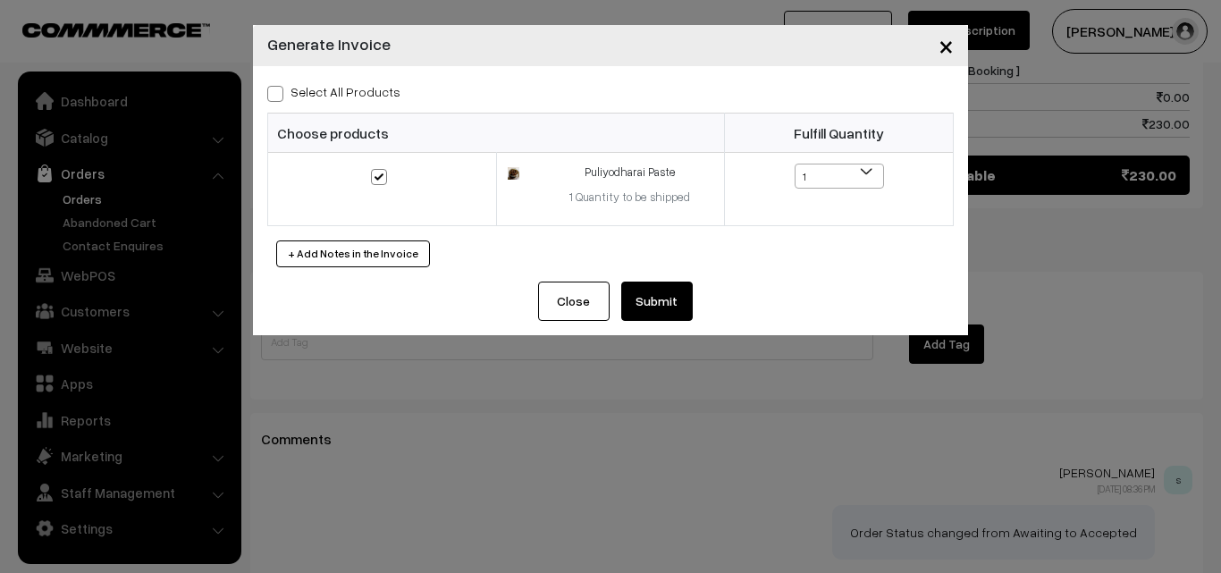
click at [660, 303] on button "Submit" at bounding box center [657, 301] width 72 height 39
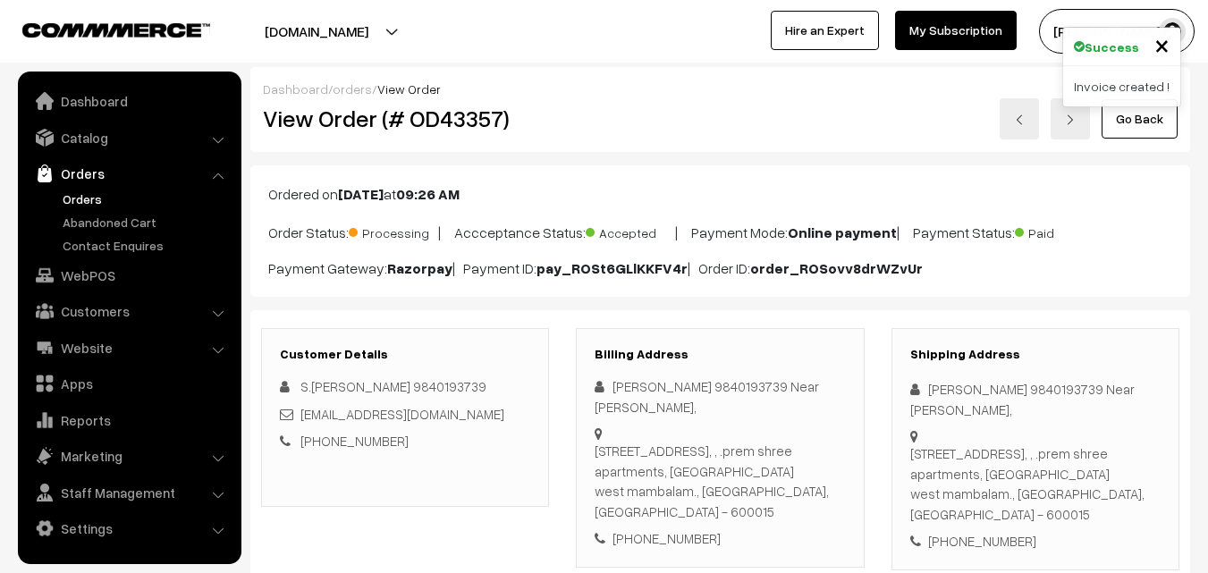
scroll to position [984, 0]
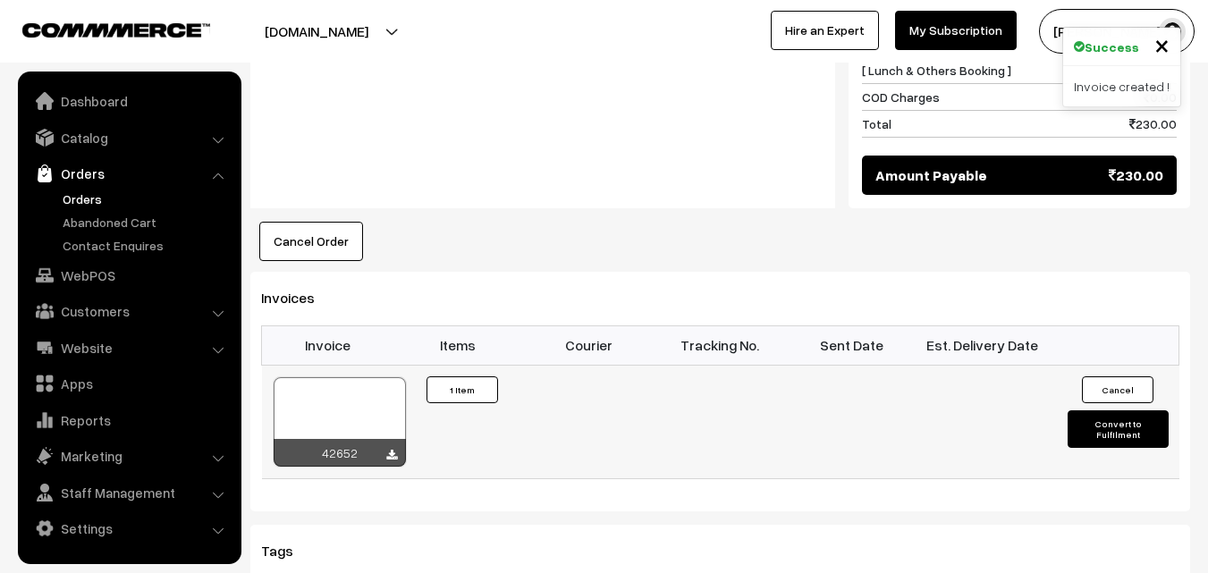
click at [356, 382] on div at bounding box center [340, 421] width 132 height 89
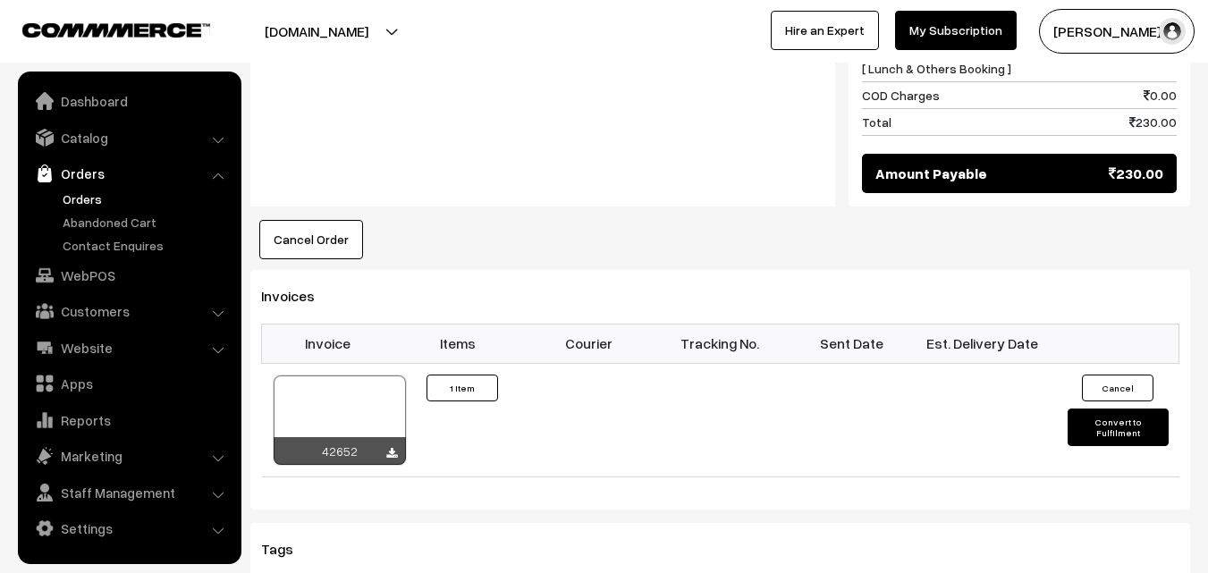
click at [109, 197] on link "Orders" at bounding box center [146, 199] width 177 height 19
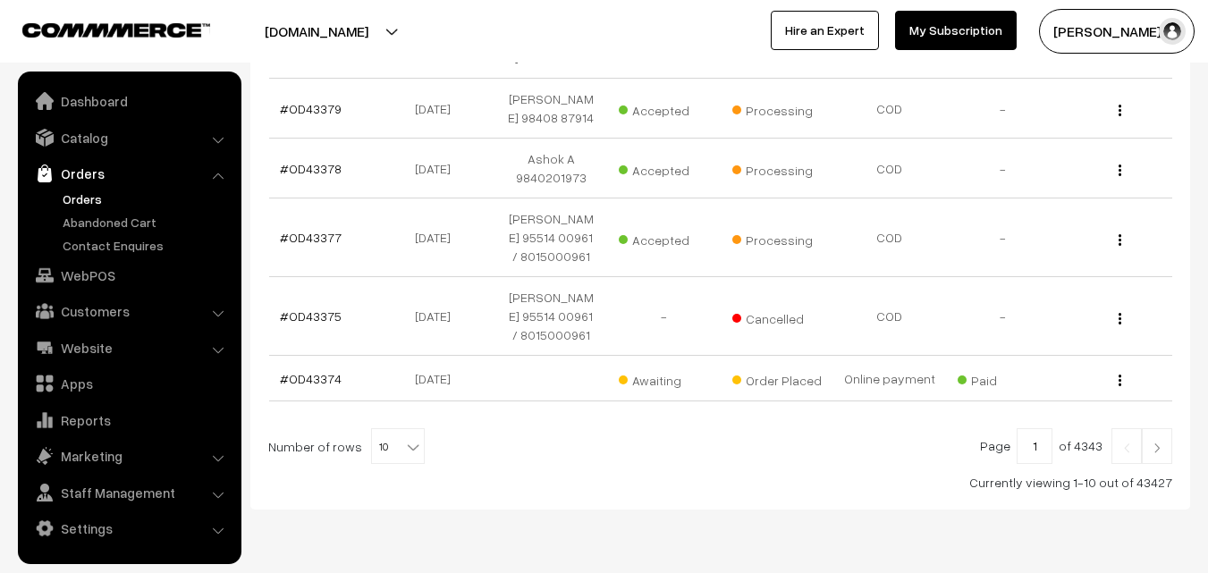
scroll to position [698, 0]
click at [381, 428] on span "10" at bounding box center [398, 446] width 52 height 36
select select "100"
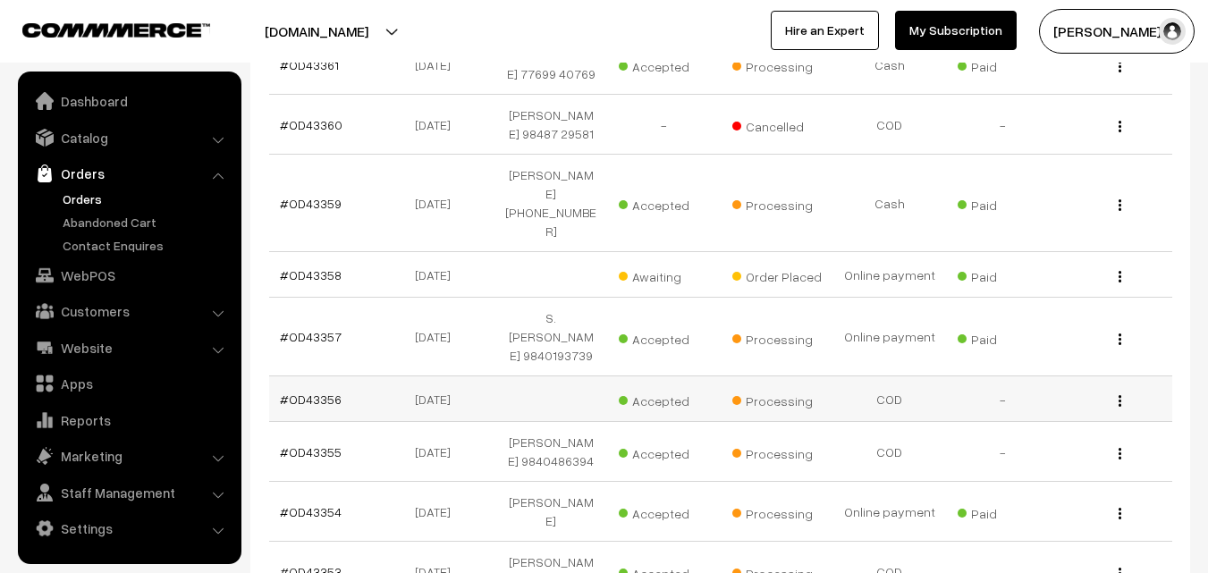
scroll to position [1788, 0]
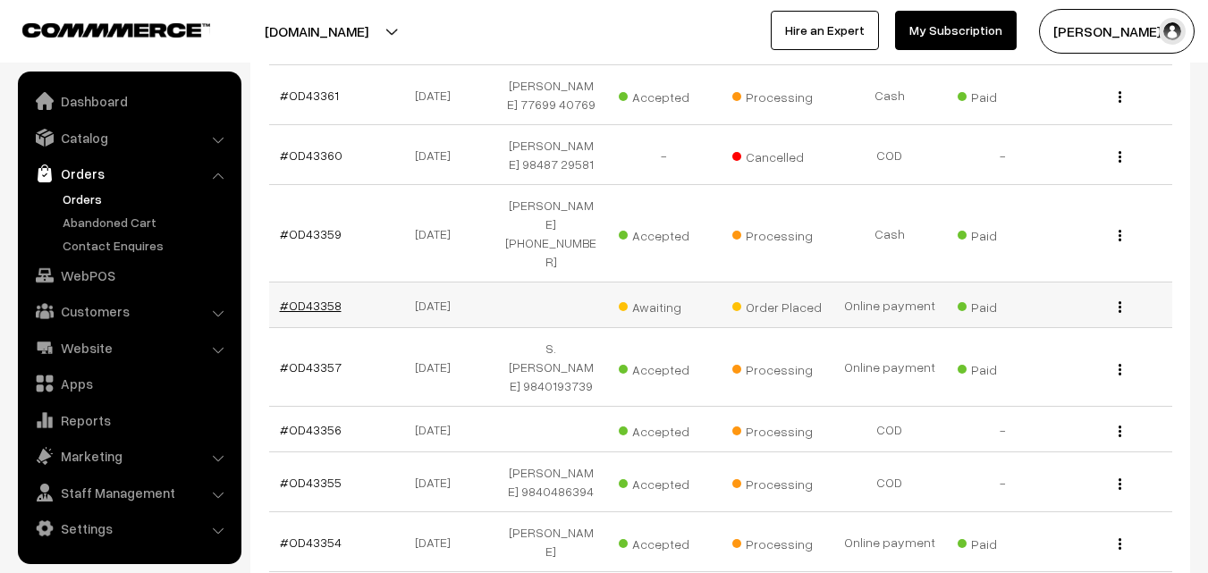
click at [308, 298] on link "#OD43358" at bounding box center [311, 305] width 62 height 15
click at [309, 298] on link "#OD43358" at bounding box center [311, 305] width 62 height 15
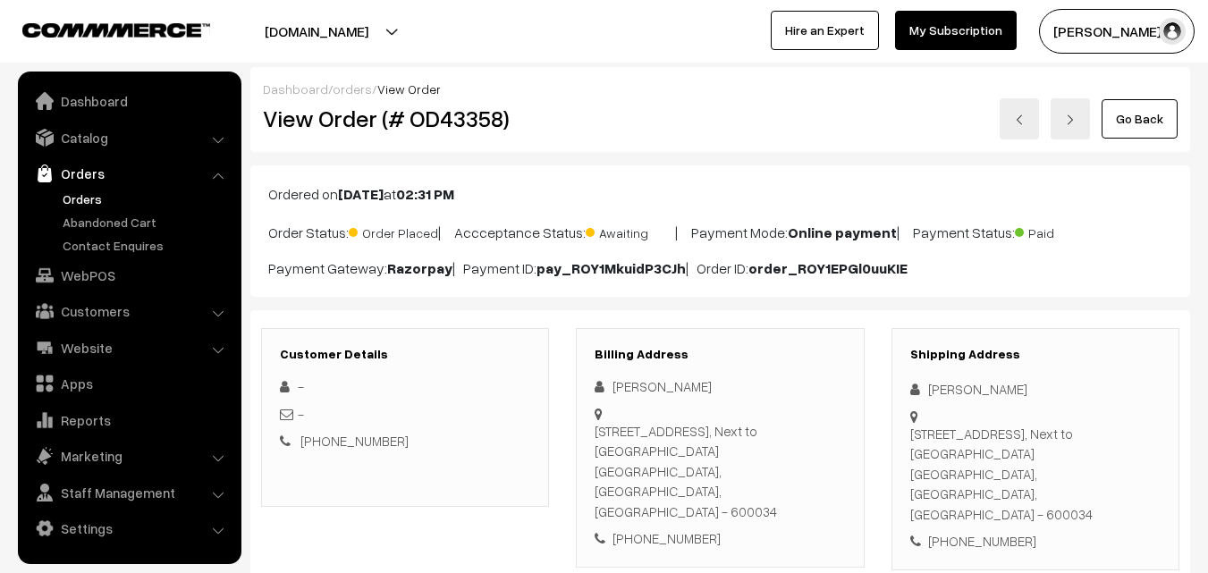
click at [656, 528] on div "[PHONE_NUMBER]" at bounding box center [720, 538] width 250 height 21
click at [656, 528] on div "+91 9710411478" at bounding box center [720, 538] width 250 height 21
copy div "9710411478"
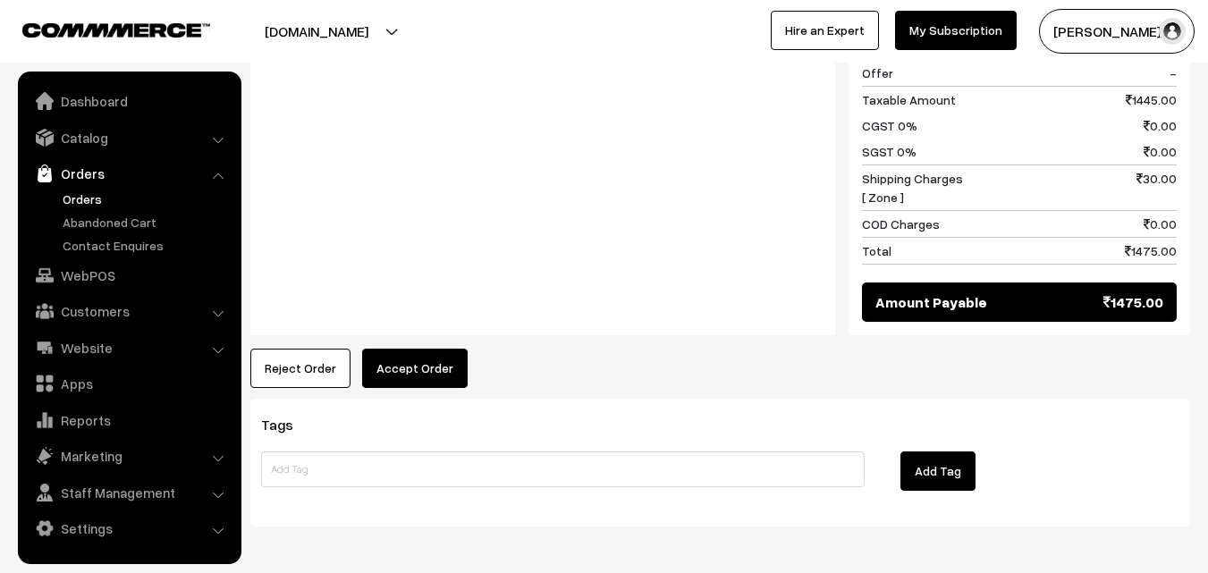
click at [395, 349] on button "Accept Order" at bounding box center [415, 368] width 106 height 39
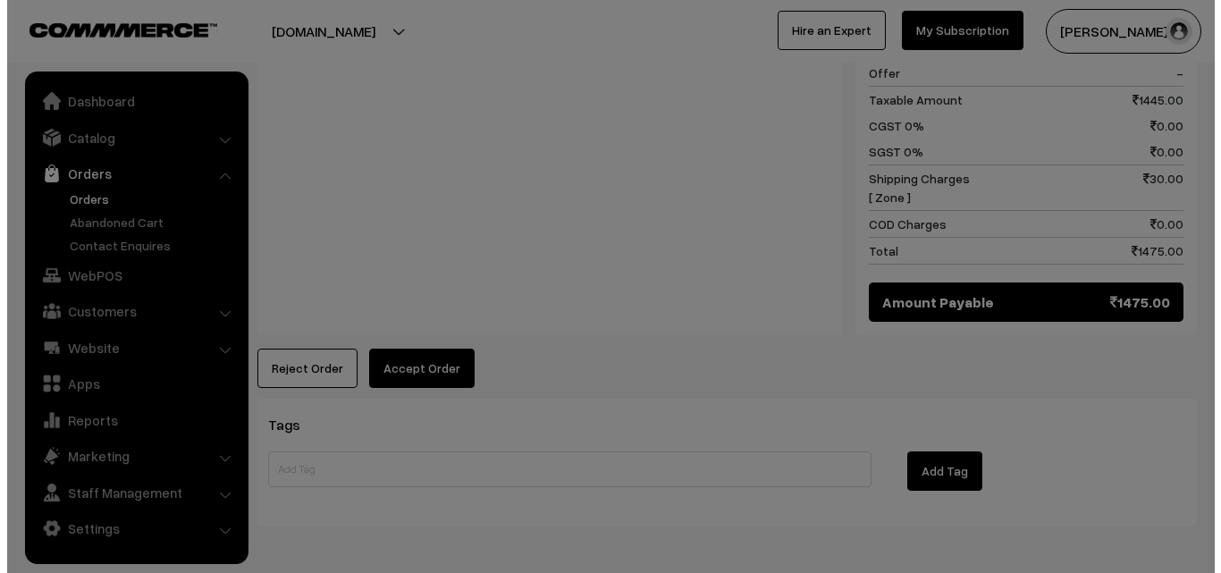
scroll to position [1804, 0]
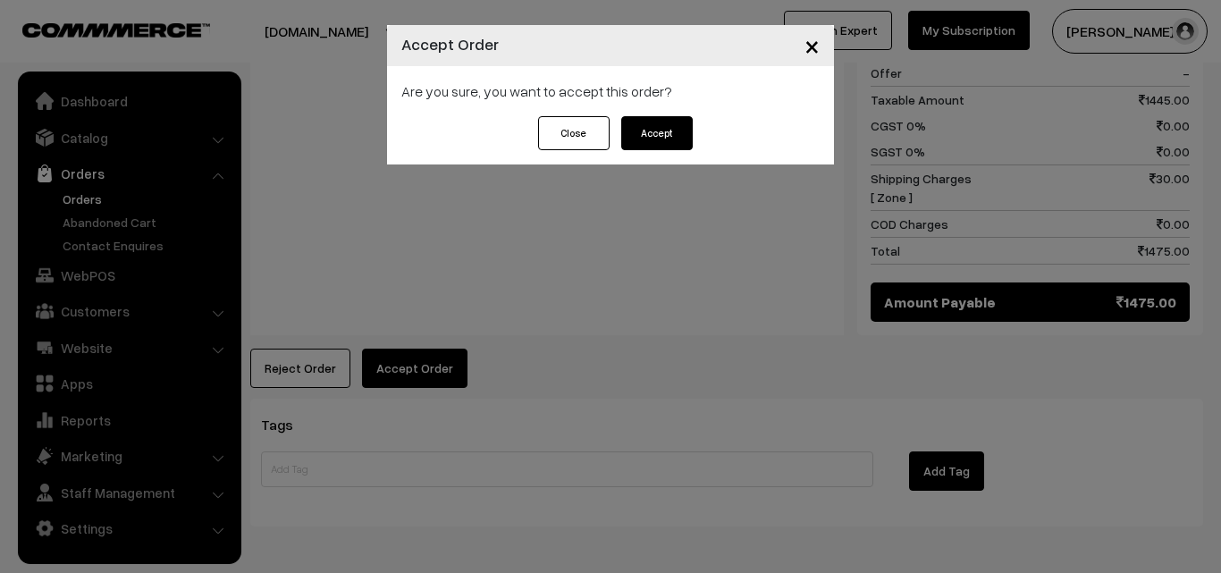
click at [665, 129] on button "Accept" at bounding box center [657, 133] width 72 height 34
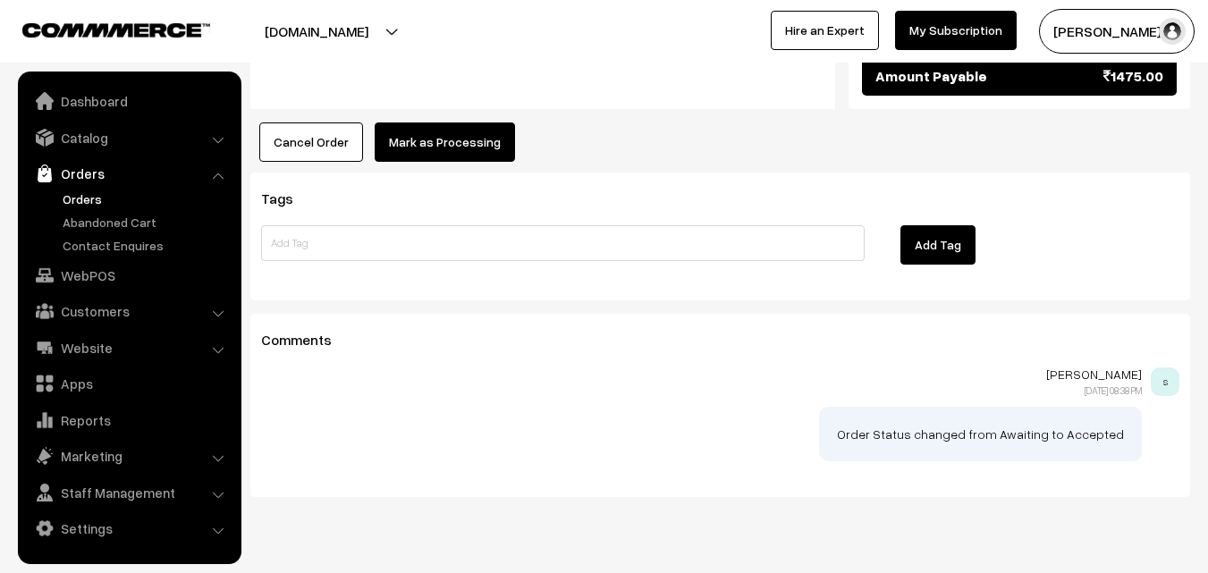
click at [459, 123] on button "Mark as Processing" at bounding box center [445, 142] width 140 height 39
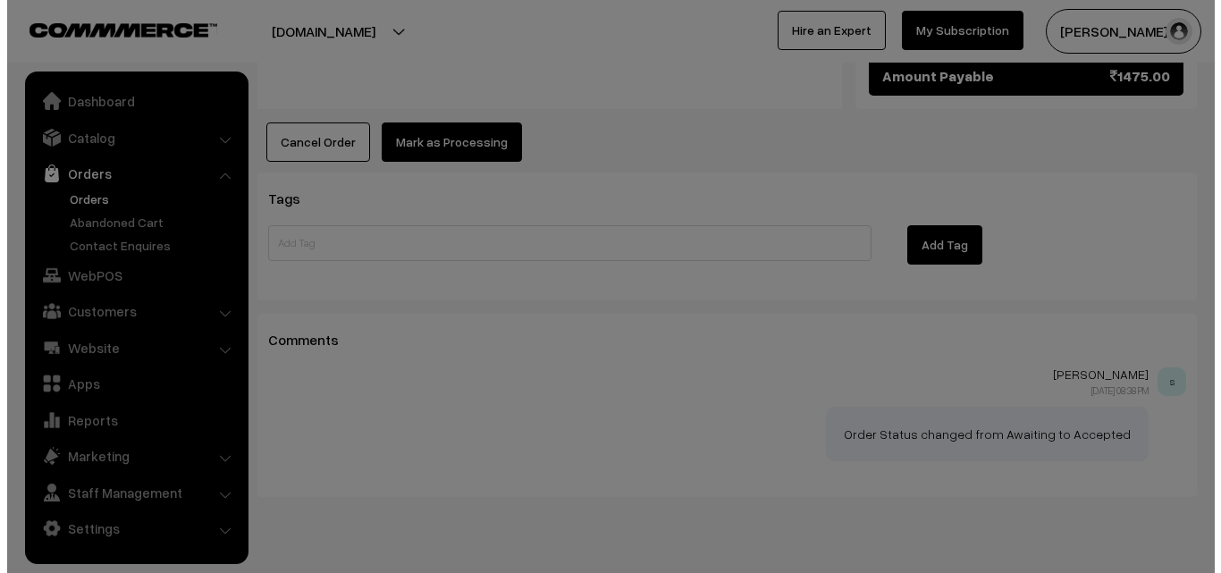
scroll to position [2030, 0]
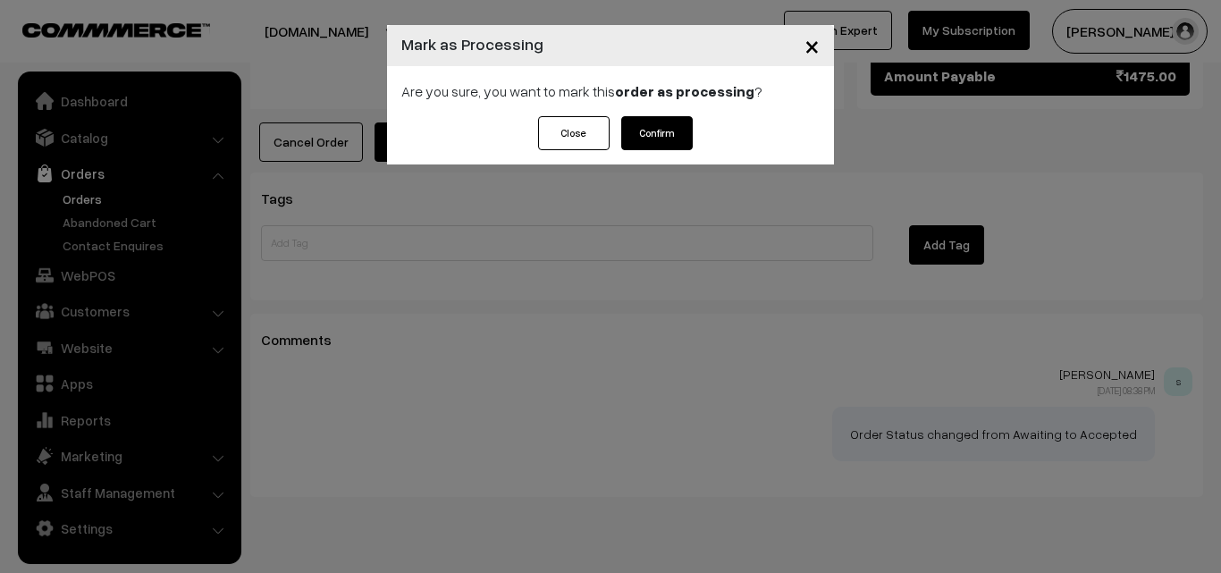
click at [666, 137] on button "Confirm" at bounding box center [657, 133] width 72 height 34
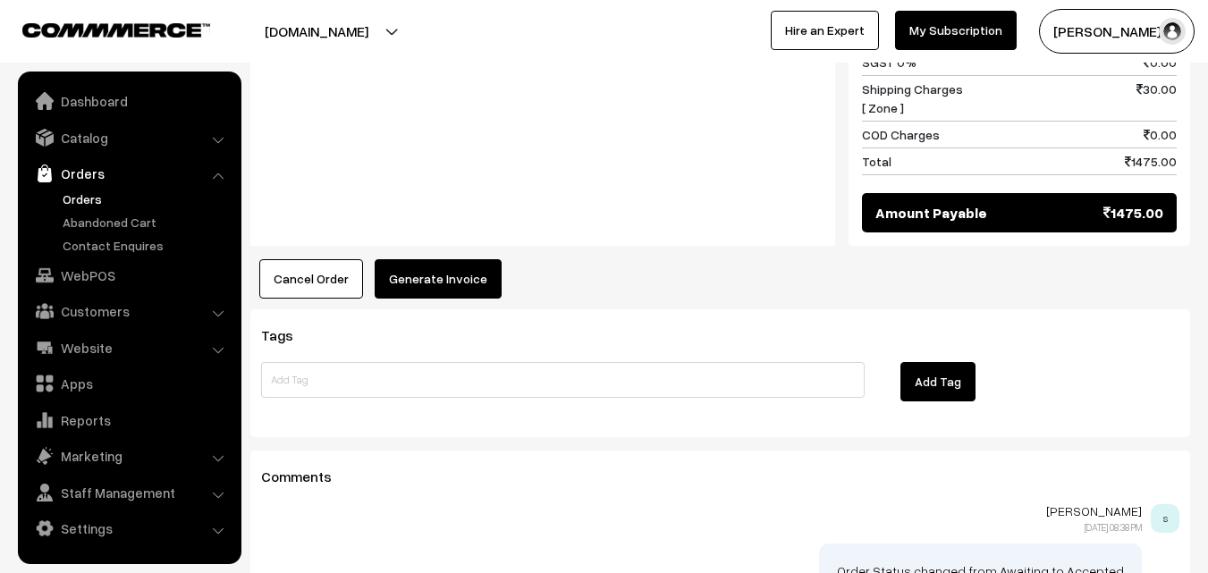
click at [458, 203] on div "Notes -" at bounding box center [542, 60] width 585 height 374
click at [448, 259] on button "Generate Invoice" at bounding box center [438, 278] width 127 height 39
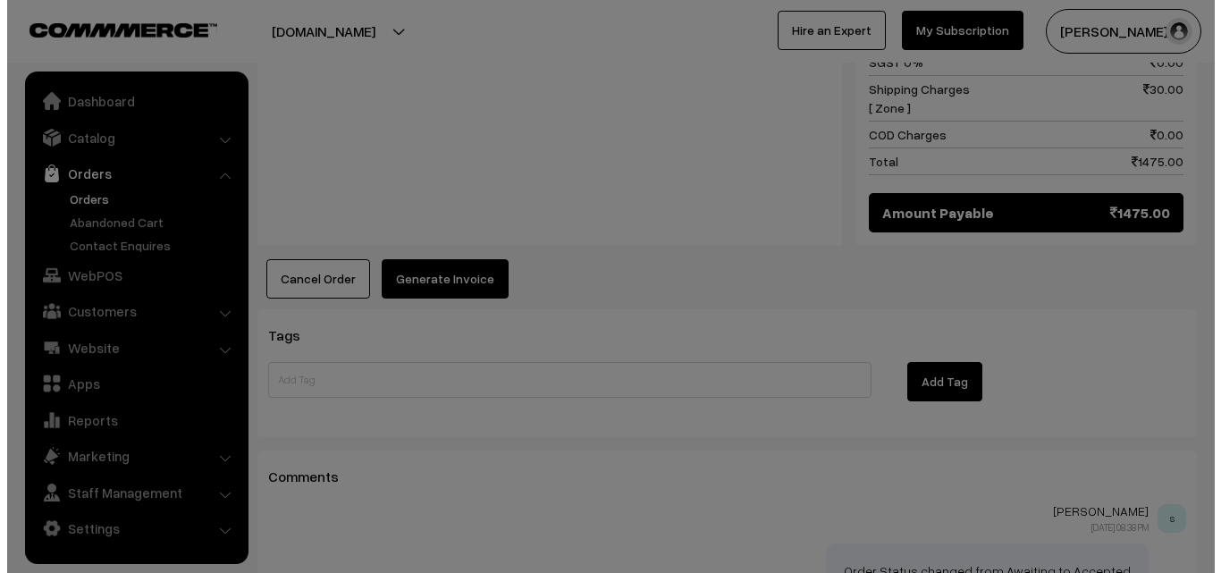
scroll to position [1893, 0]
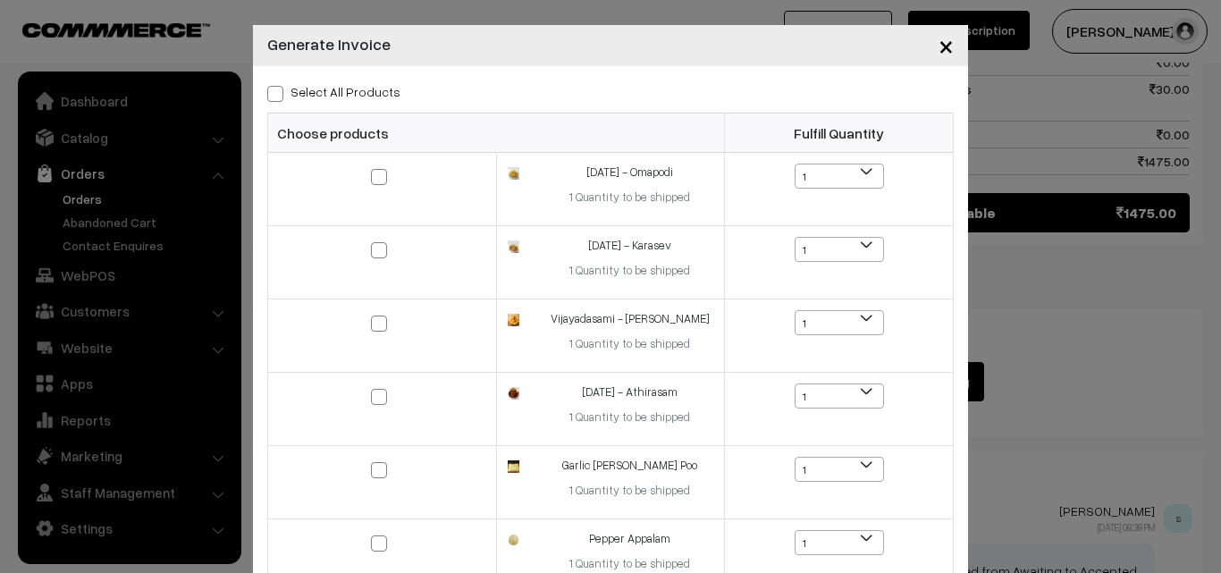
click at [342, 89] on label "Select All Products" at bounding box center [333, 91] width 133 height 19
click at [279, 89] on input "Select All Products" at bounding box center [273, 91] width 12 height 12
checkbox input "true"
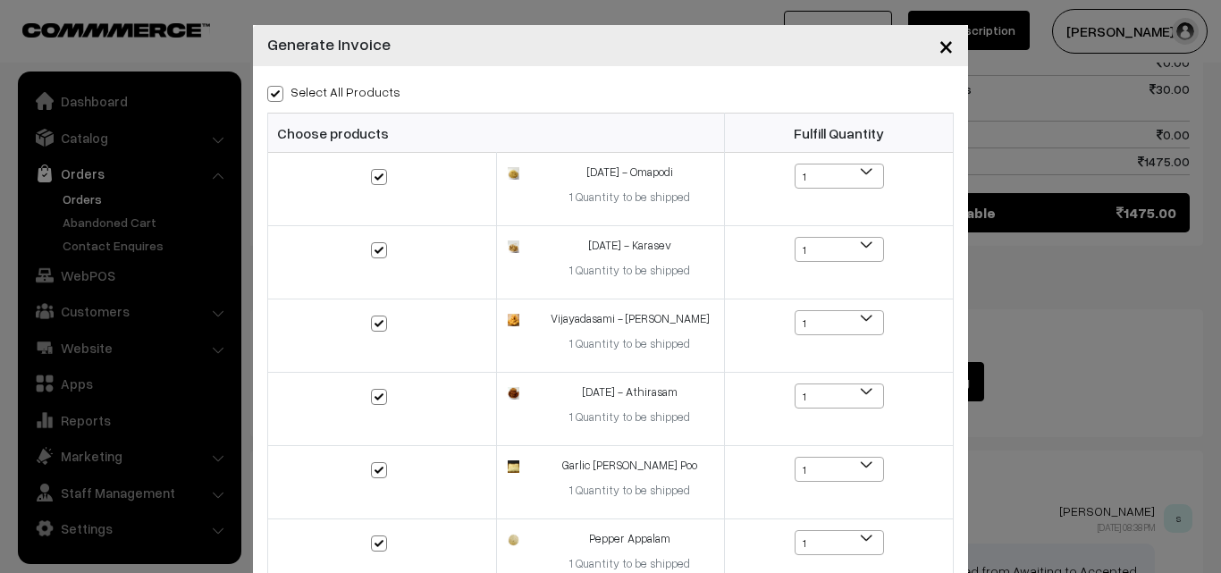
checkbox input "true"
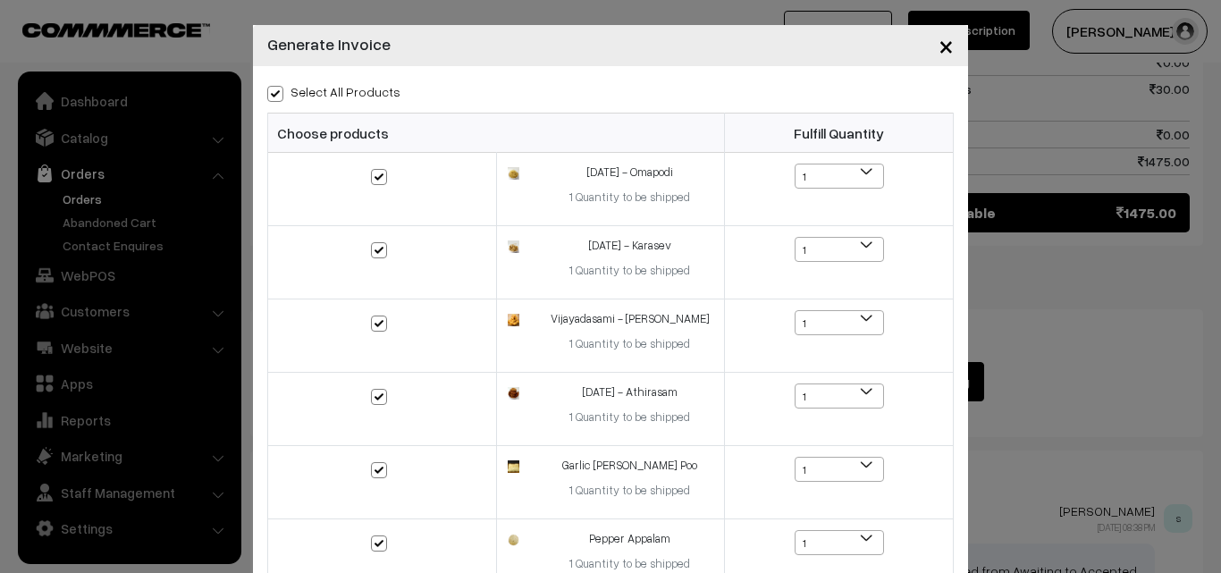
checkbox input "true"
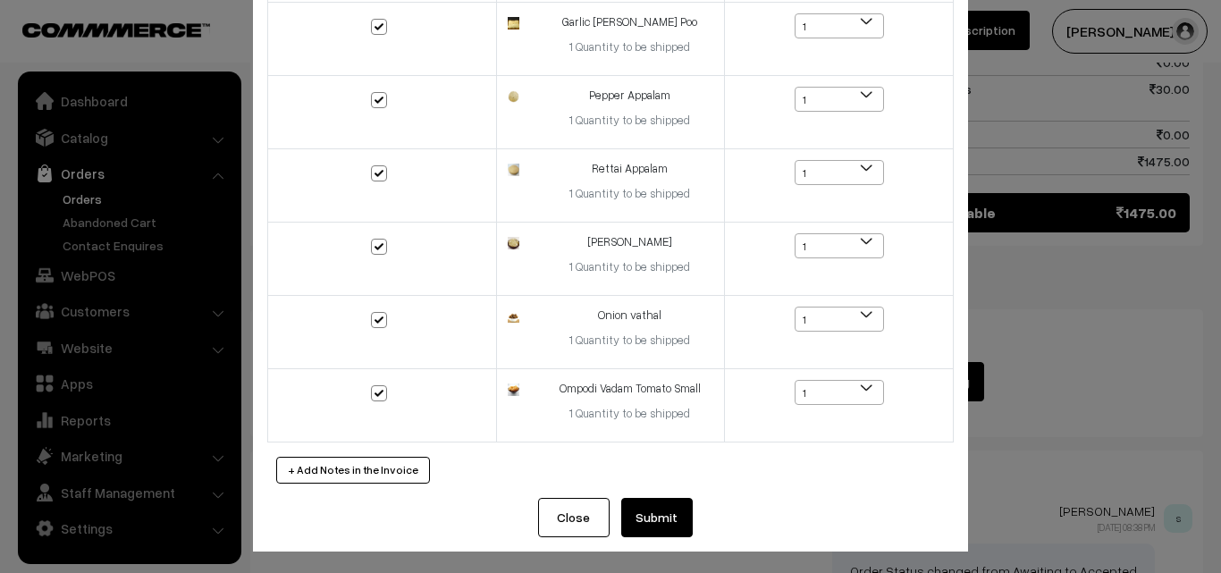
scroll to position [447, 0]
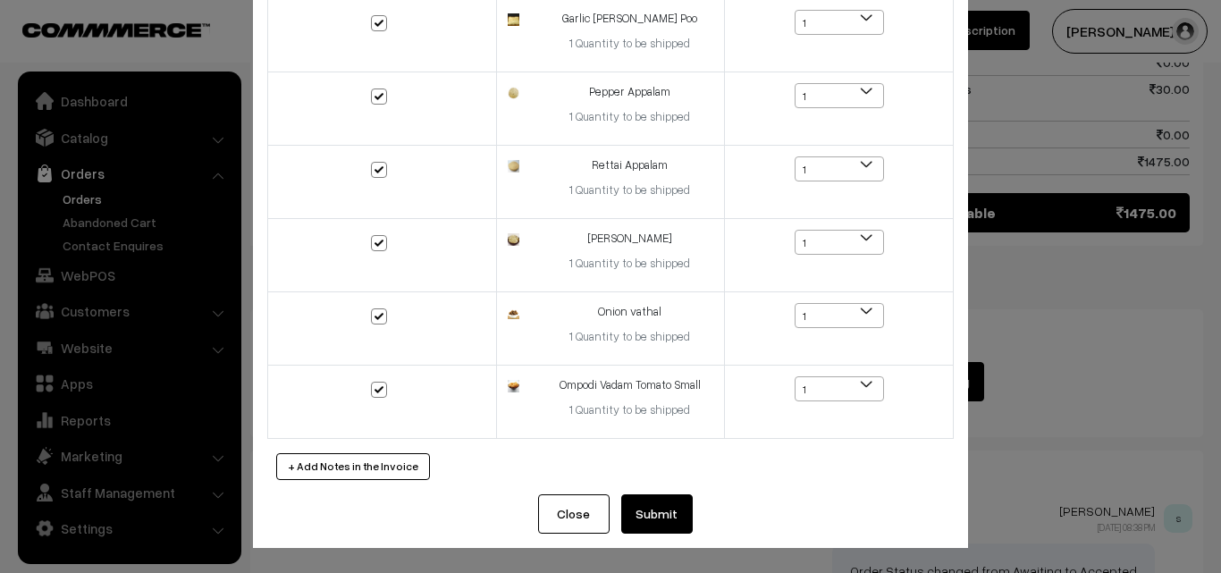
click at [656, 507] on button "Submit" at bounding box center [657, 513] width 72 height 39
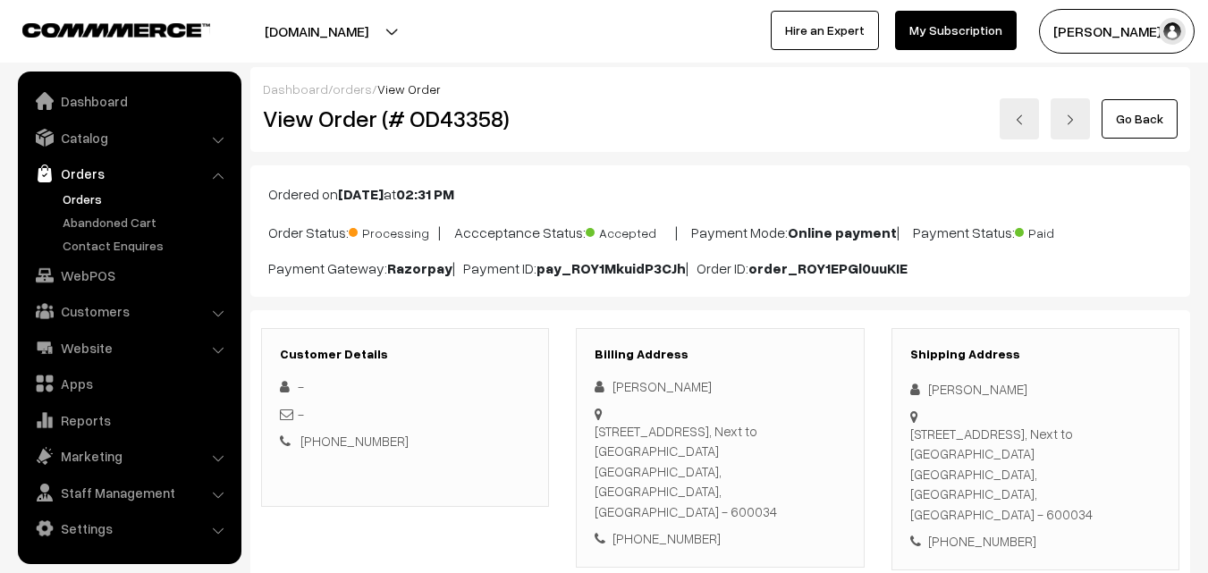
scroll to position [1878, 0]
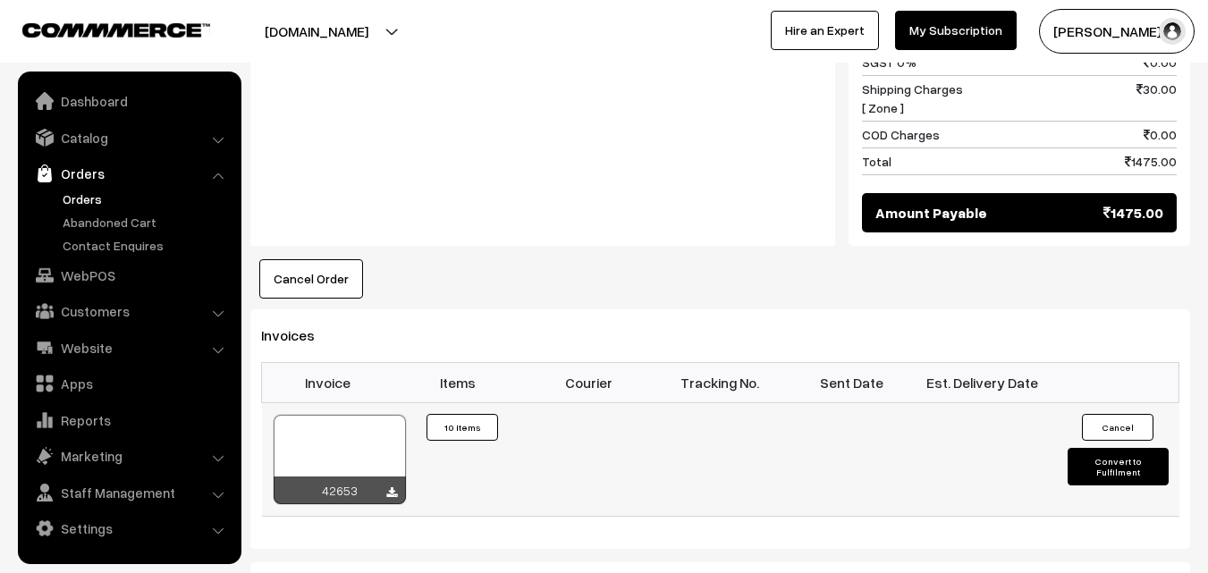
click at [352, 415] on div at bounding box center [340, 459] width 132 height 89
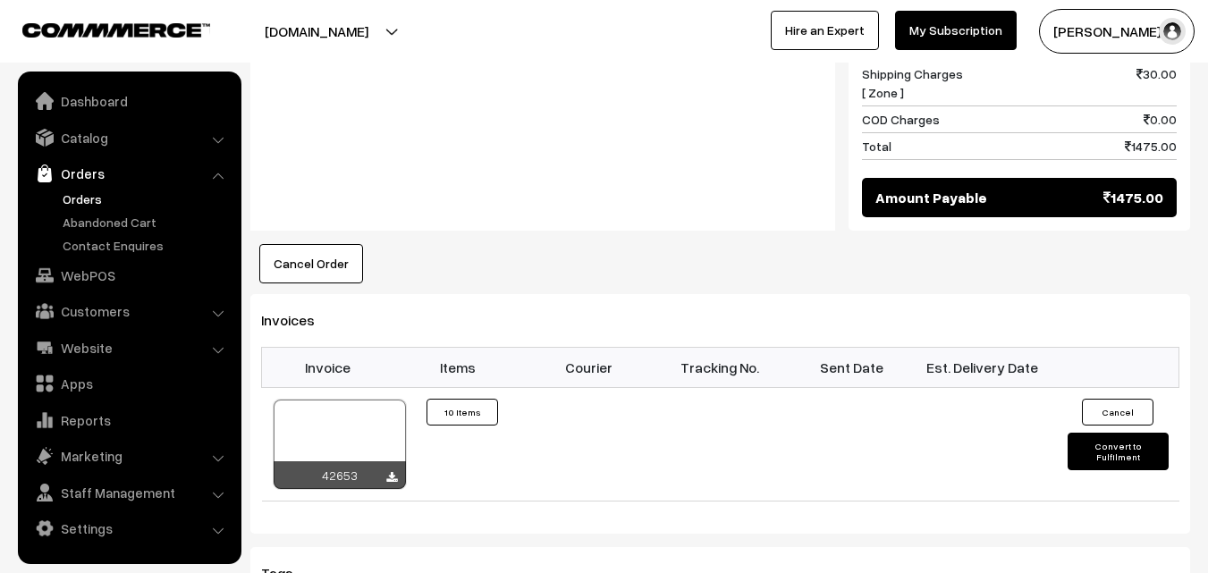
click at [83, 196] on link "Orders" at bounding box center [146, 199] width 177 height 19
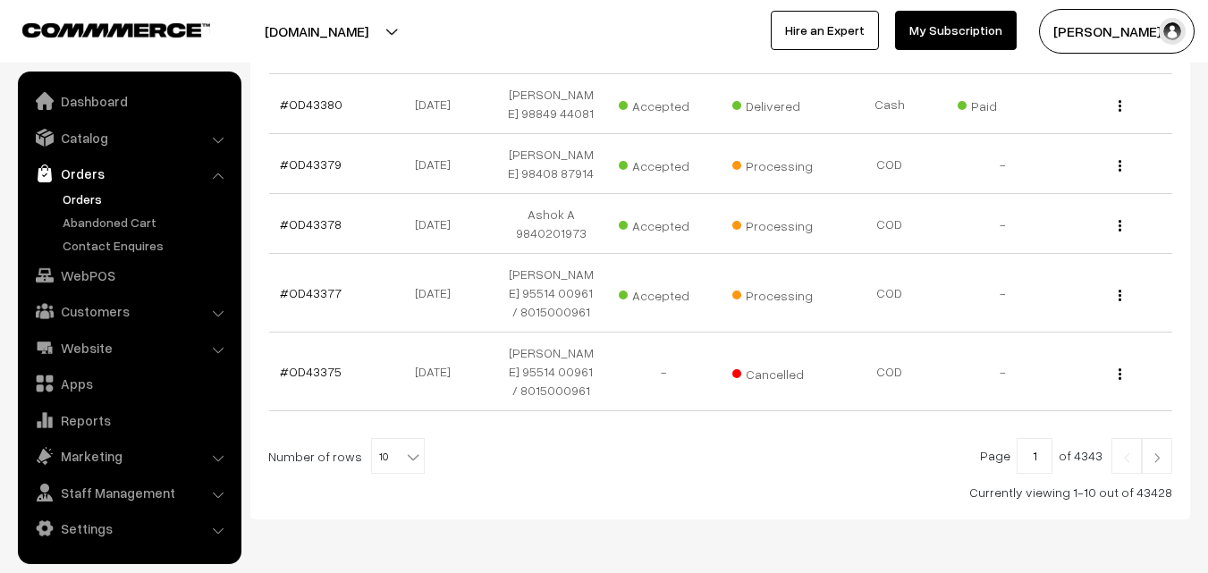
scroll to position [736, 0]
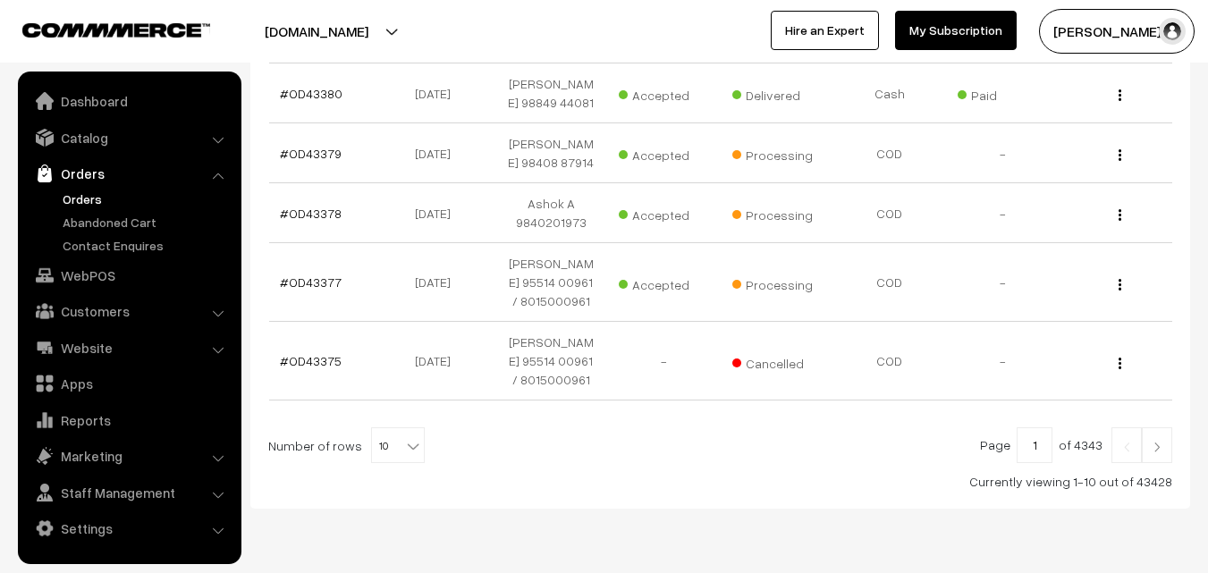
click at [383, 427] on div "Page 1 of 4343 Number of rows 10 20 30 40 50 60 70 80 90 100 10 Currently viewi…" at bounding box center [720, 458] width 904 height 63
drag, startPoint x: 393, startPoint y: 400, endPoint x: 389, endPoint y: 383, distance: 17.4
click at [393, 428] on span "10" at bounding box center [398, 446] width 52 height 36
select select "100"
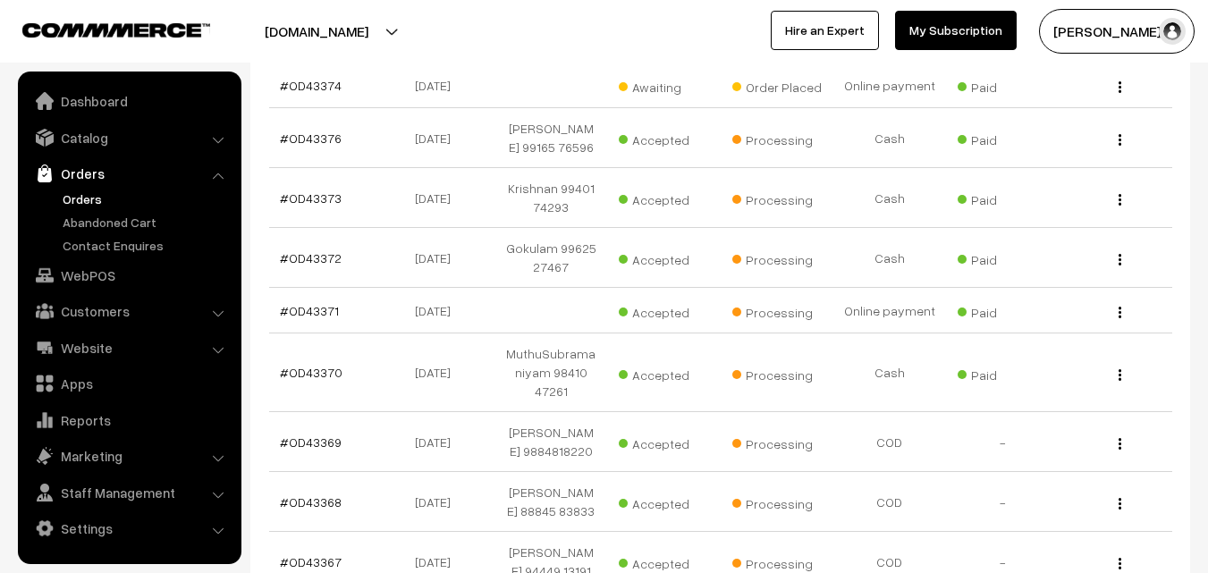
scroll to position [1073, 0]
click at [317, 251] on link "#OD43372" at bounding box center [311, 258] width 62 height 15
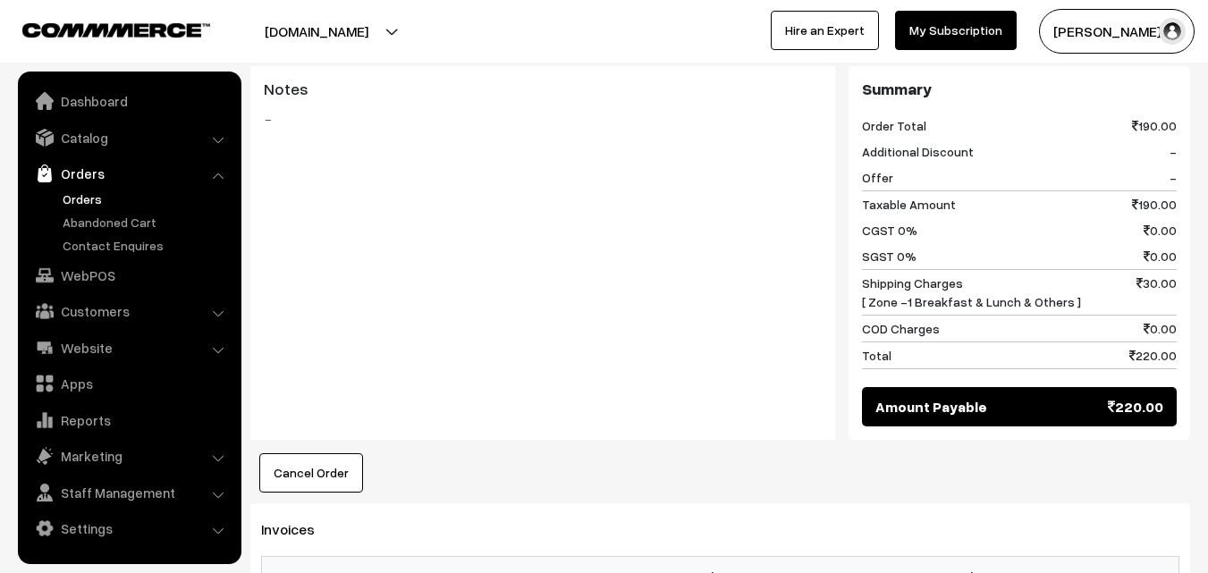
scroll to position [894, 0]
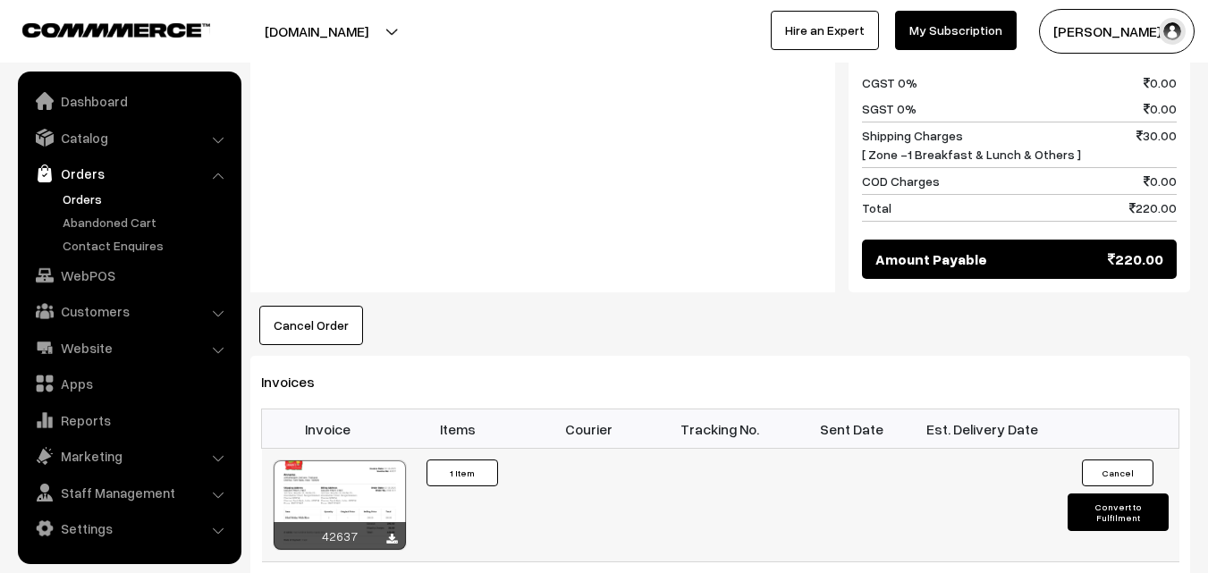
click at [377, 469] on div at bounding box center [340, 505] width 132 height 89
click at [617, 234] on div "Notes -" at bounding box center [542, 106] width 585 height 374
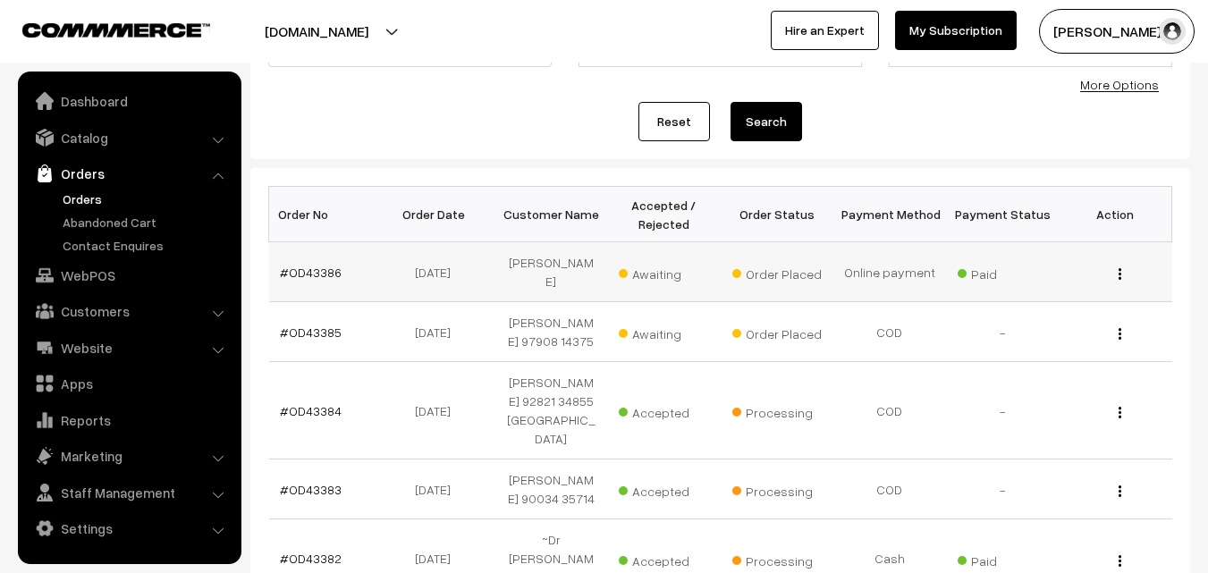
scroll to position [179, 0]
click at [298, 264] on link "#OD43386" at bounding box center [311, 271] width 62 height 15
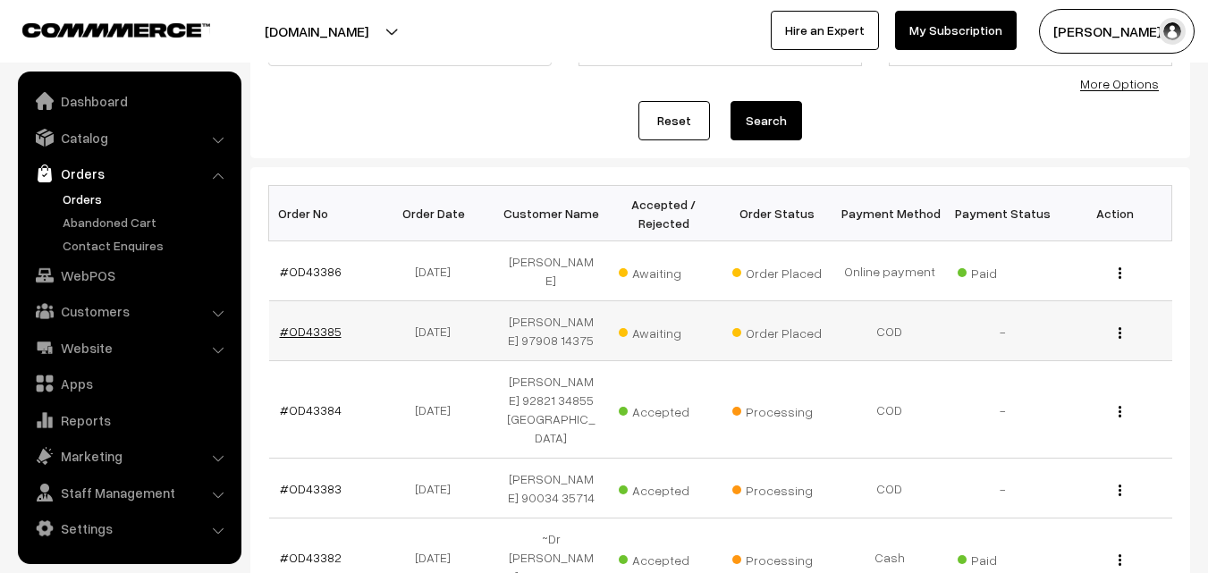
click at [303, 324] on link "#OD43385" at bounding box center [311, 331] width 62 height 15
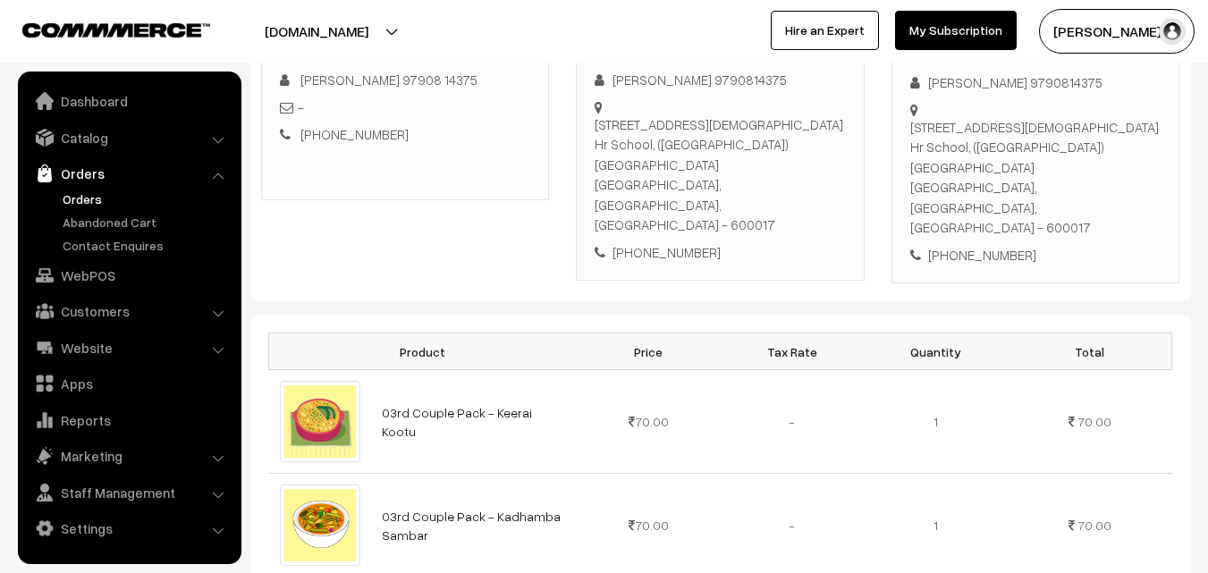
scroll to position [179, 0]
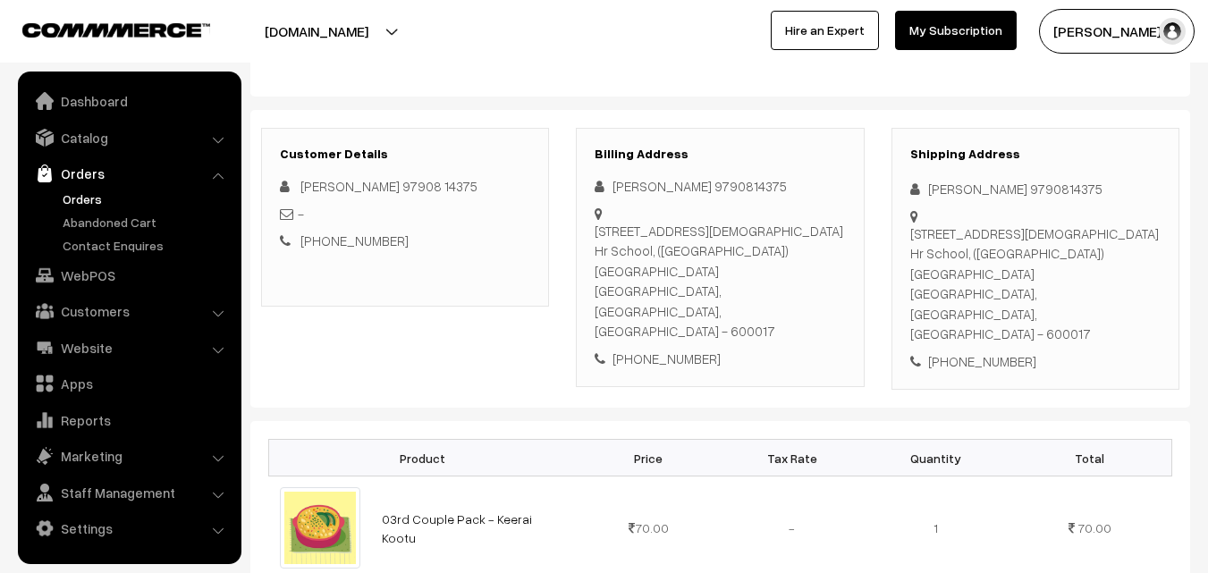
click at [80, 204] on link "Orders" at bounding box center [146, 199] width 177 height 19
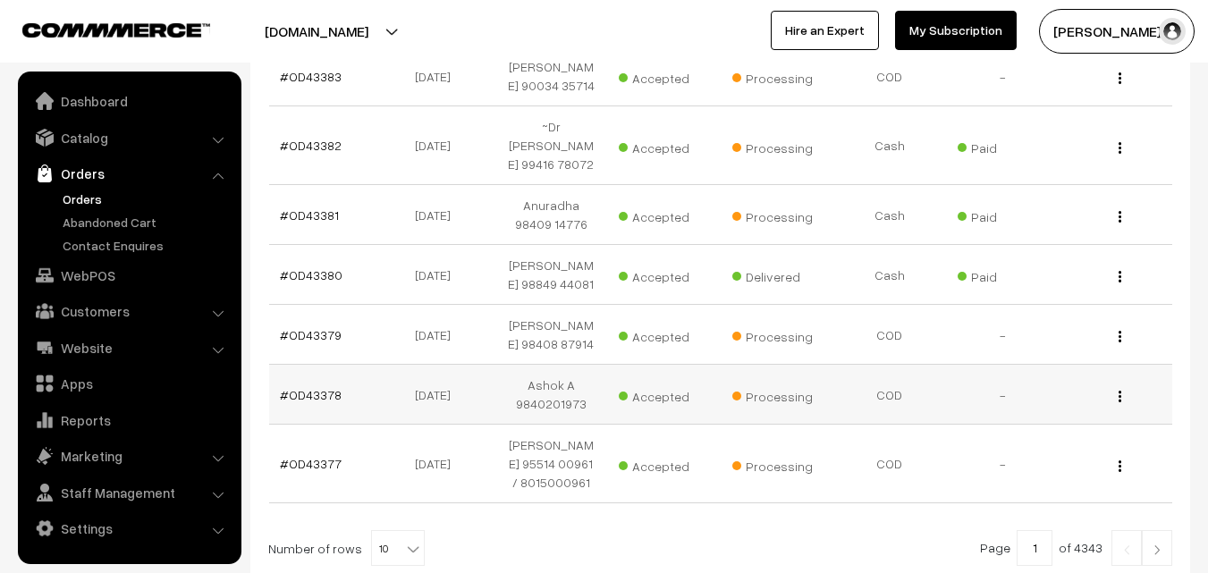
scroll to position [590, 0]
click at [391, 532] on span "10" at bounding box center [398, 550] width 52 height 36
select select "80"
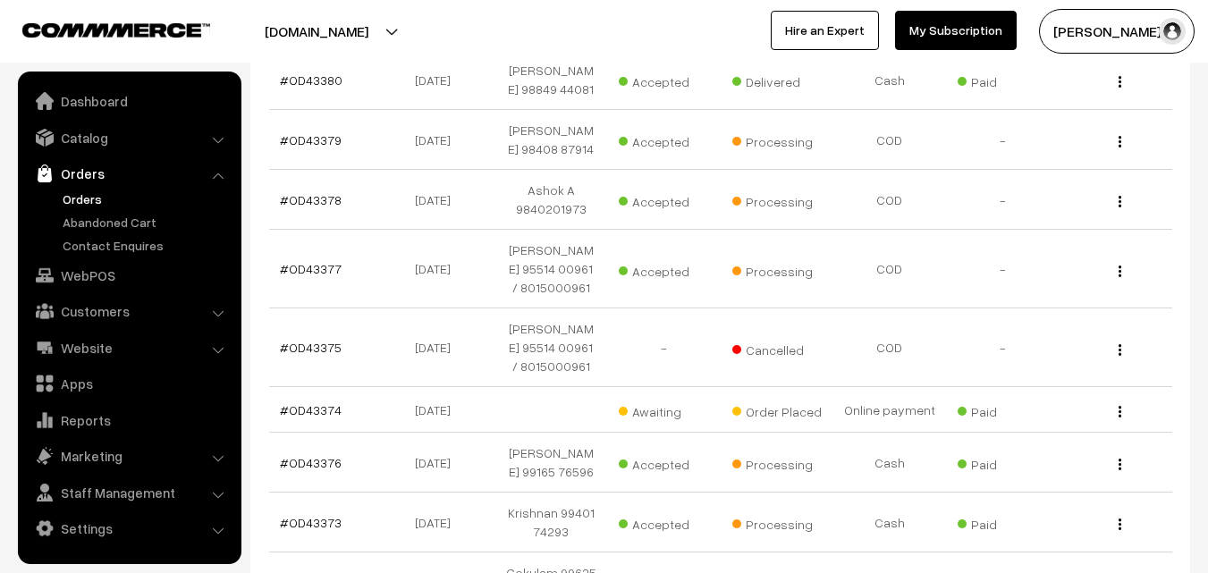
scroll to position [805, 0]
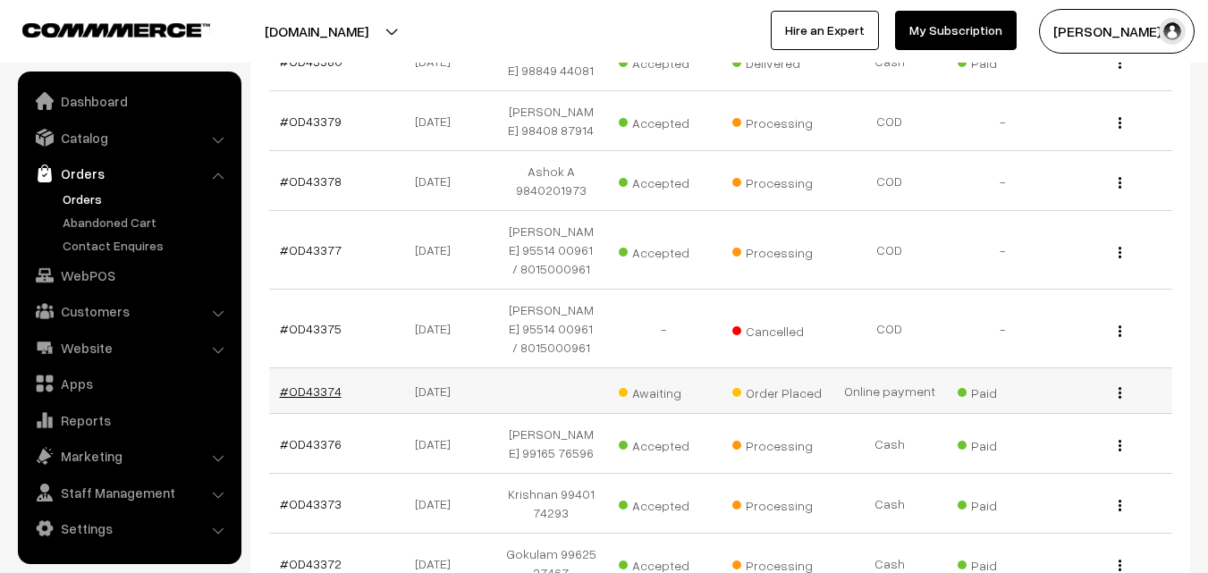
click at [291, 384] on link "#OD43374" at bounding box center [311, 391] width 62 height 15
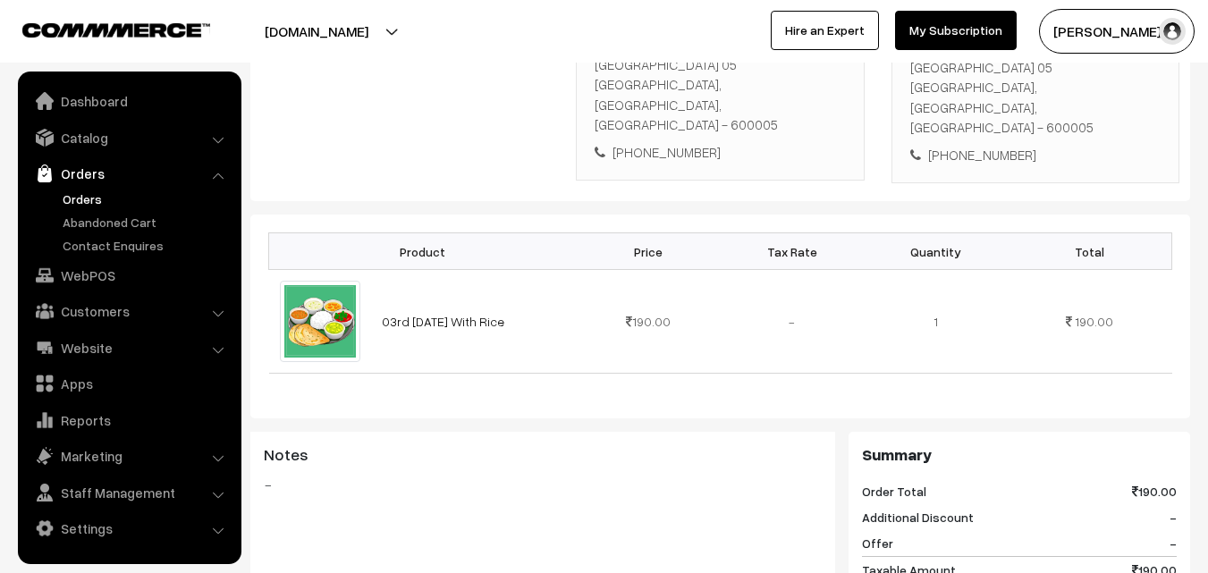
scroll to position [179, 0]
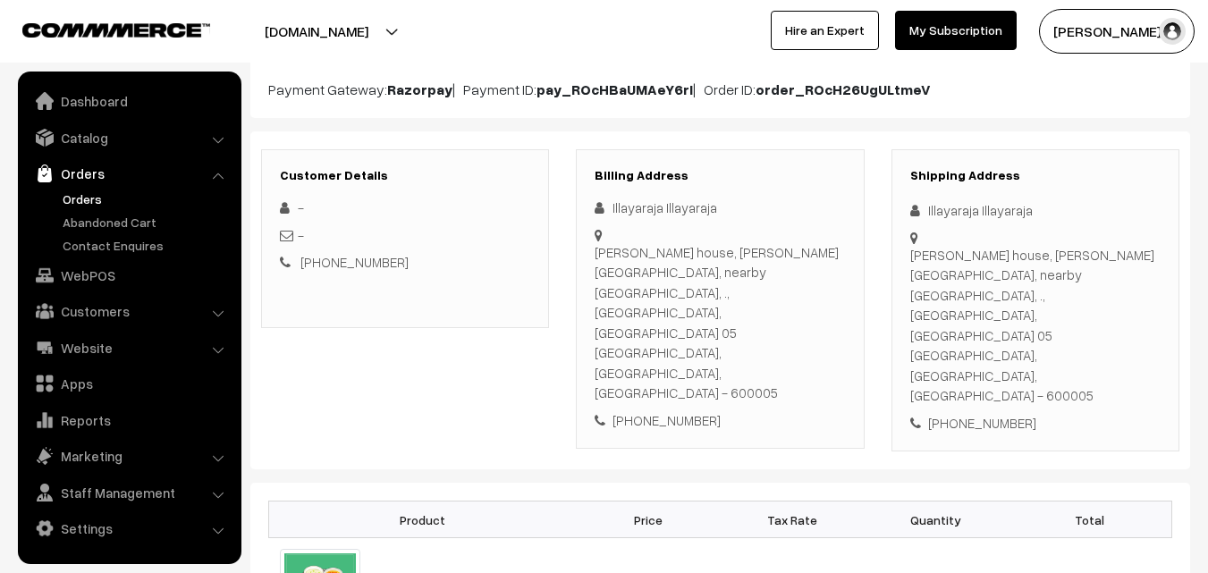
click at [671, 410] on div "[PHONE_NUMBER]" at bounding box center [720, 420] width 250 height 21
copy div "9445002408"
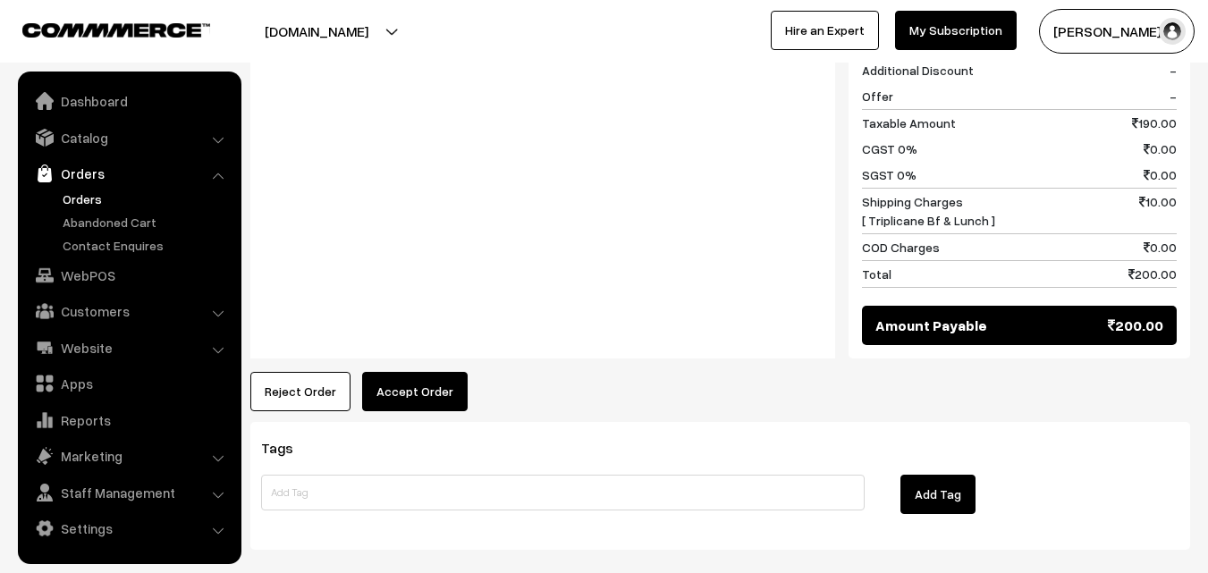
click at [411, 372] on button "Accept Order" at bounding box center [415, 391] width 106 height 39
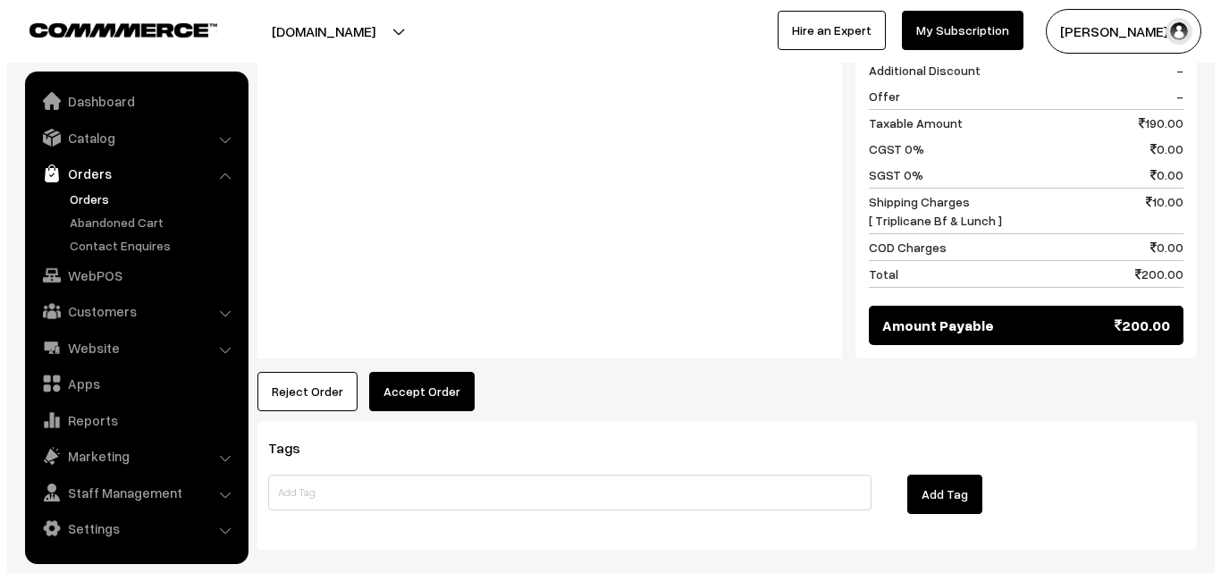
scroll to position [896, 0]
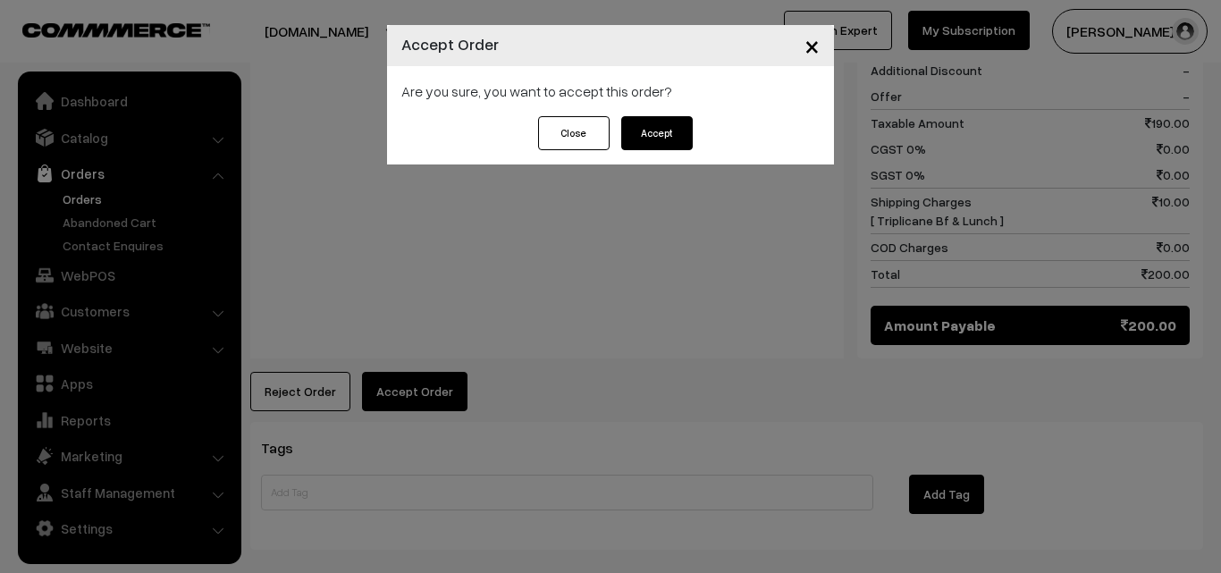
click at [666, 117] on button "Accept" at bounding box center [657, 133] width 72 height 34
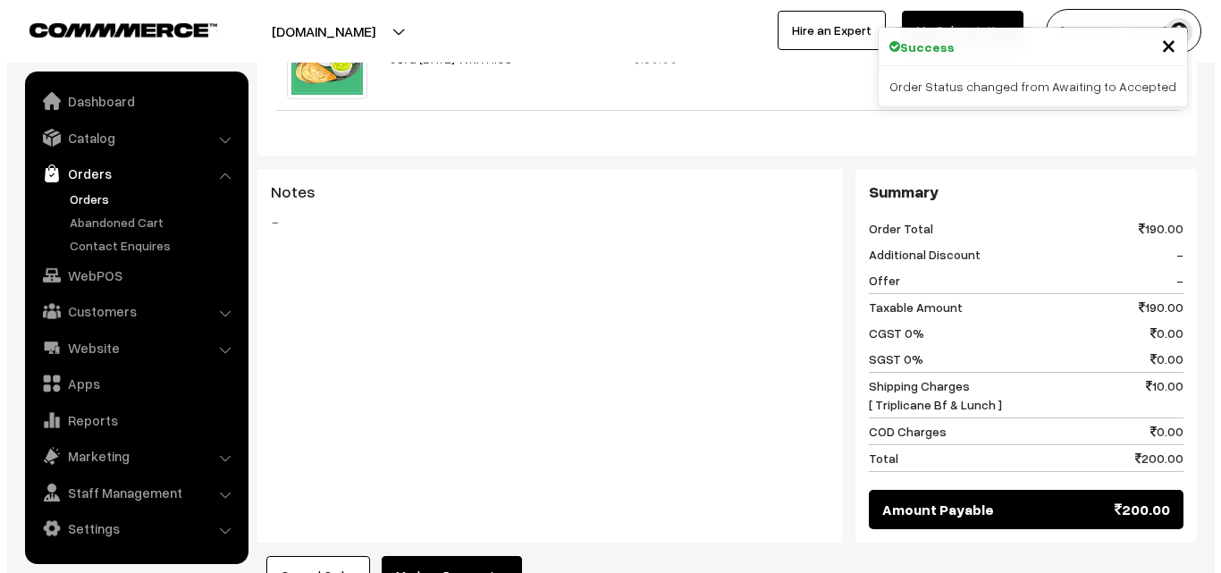
scroll to position [715, 0]
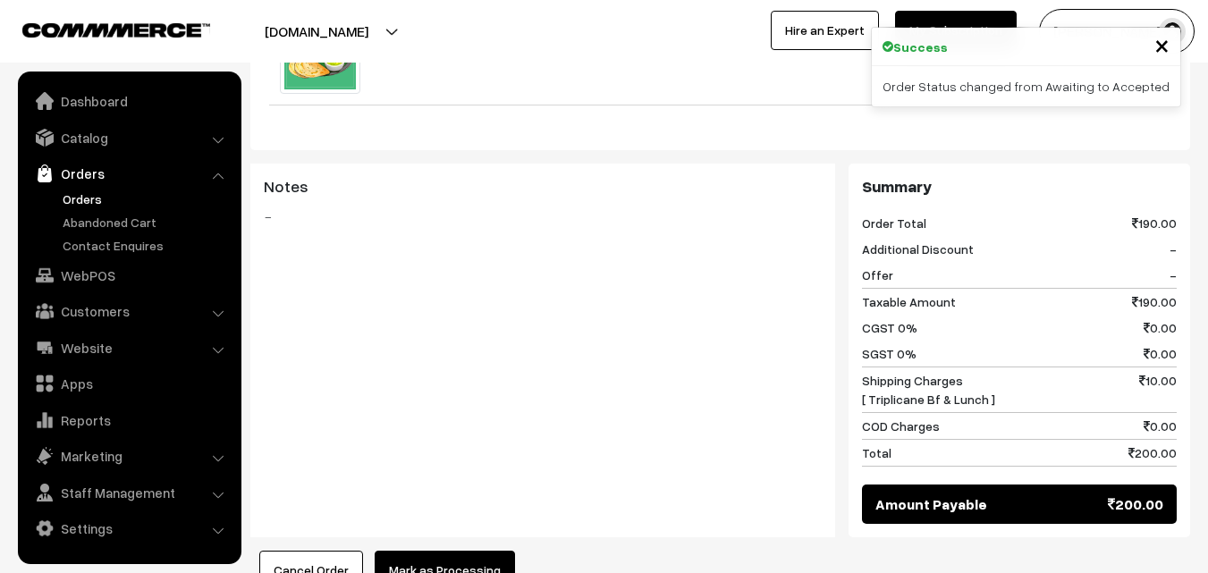
click at [457, 551] on button "Mark as Processing" at bounding box center [445, 570] width 140 height 39
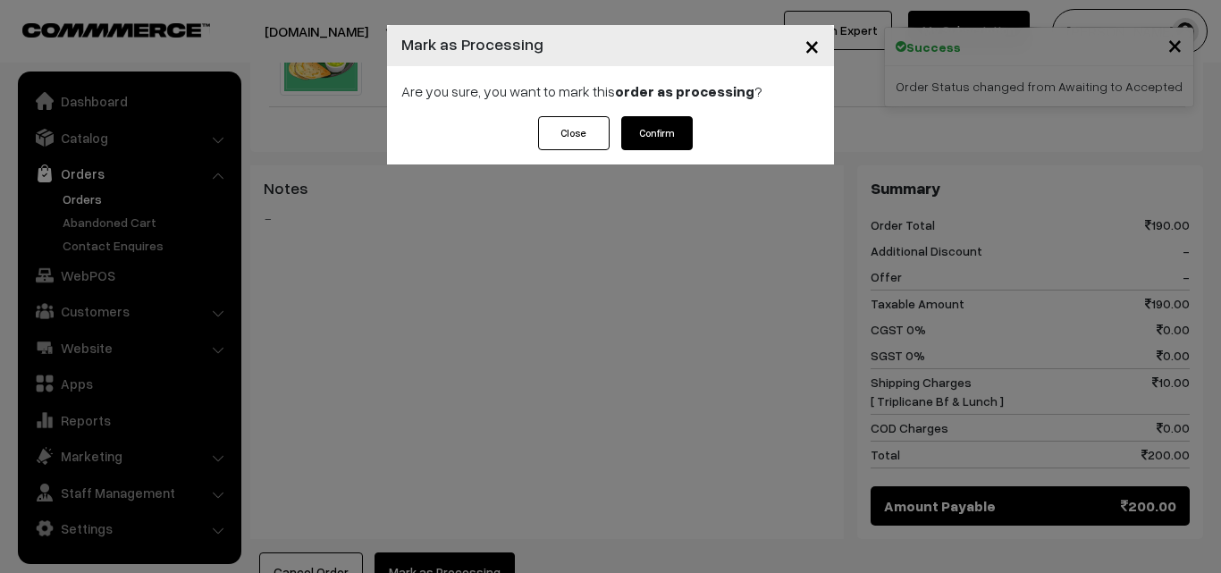
click at [676, 123] on button "Confirm" at bounding box center [657, 133] width 72 height 34
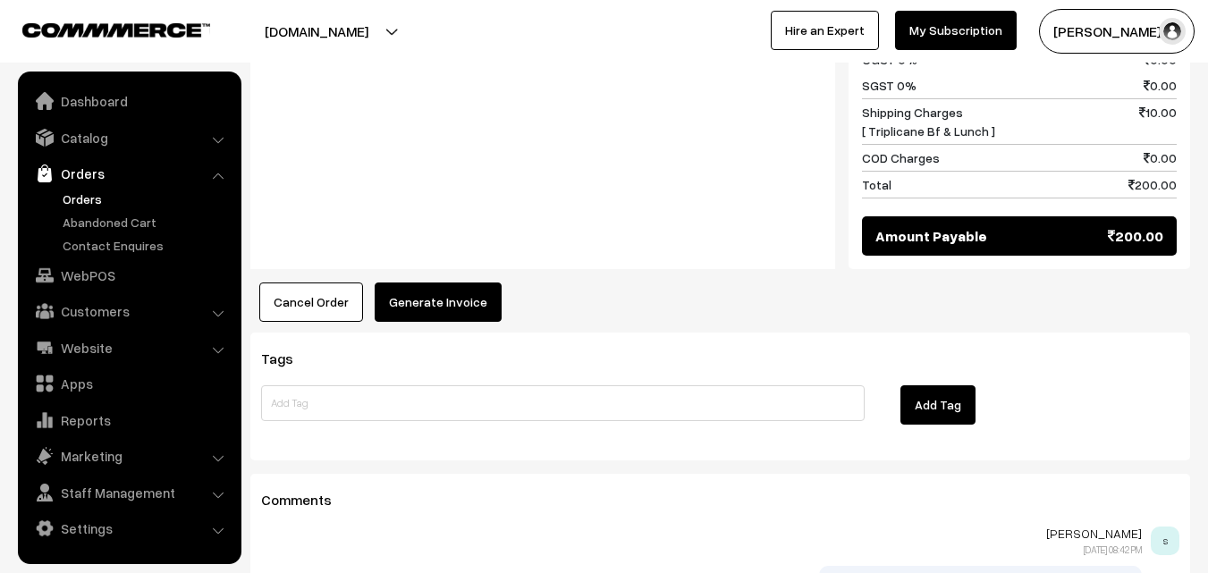
click at [427, 283] on button "Generate Invoice" at bounding box center [438, 302] width 127 height 39
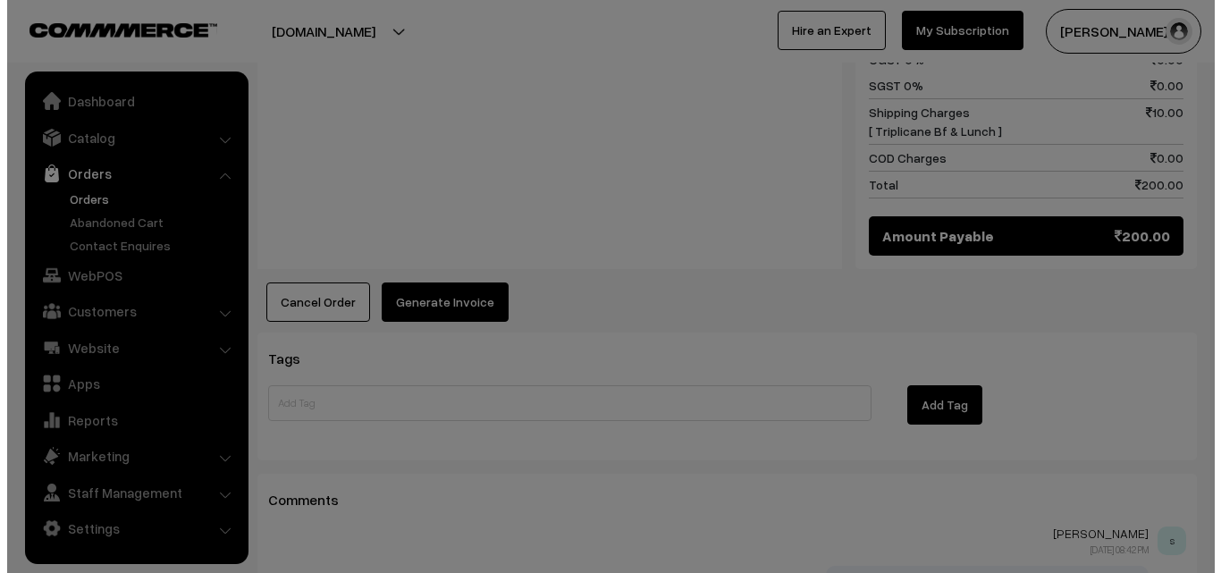
scroll to position [985, 0]
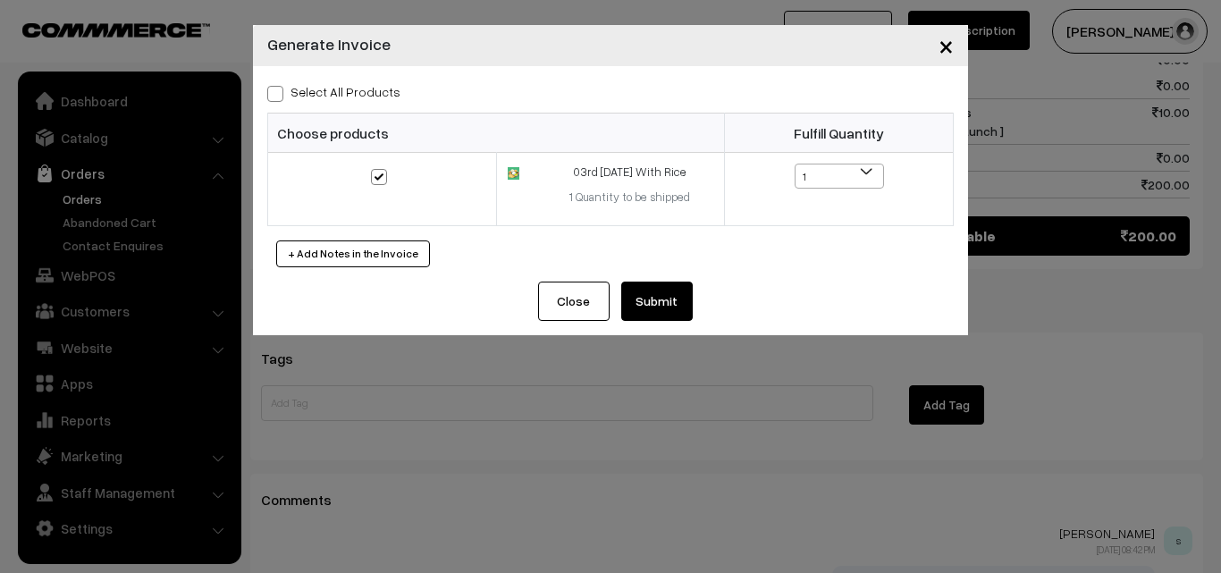
click at [663, 275] on div "Select All Products Choose products Fulfill Quantity 1 1" at bounding box center [610, 174] width 715 height 216
click at [665, 309] on button "Submit" at bounding box center [657, 301] width 72 height 39
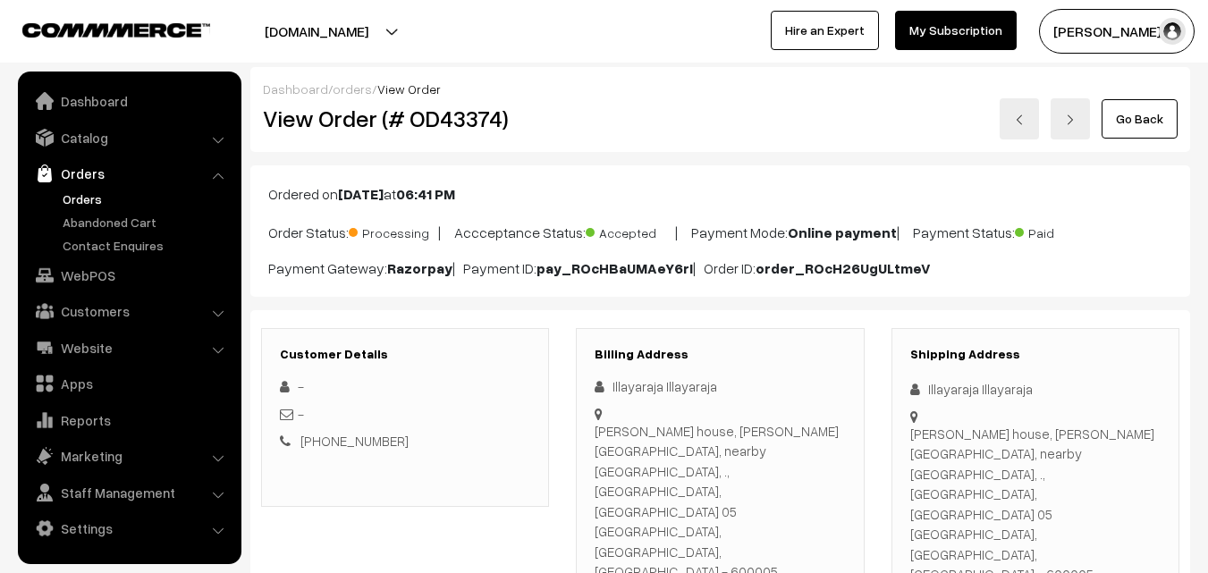
scroll to position [984, 0]
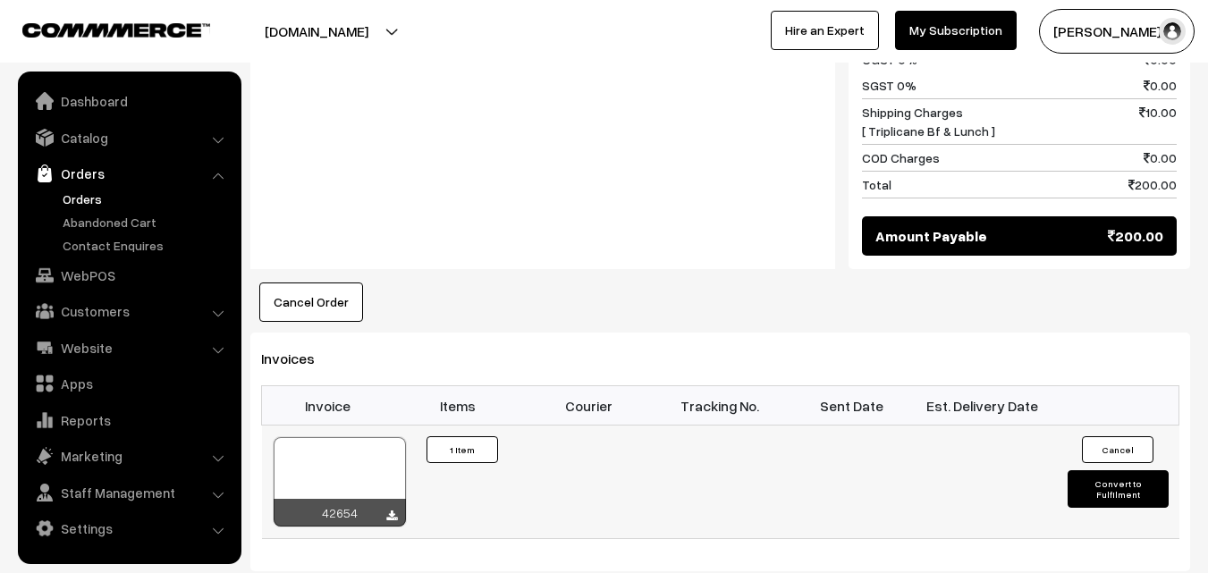
click at [368, 437] on div at bounding box center [340, 481] width 132 height 89
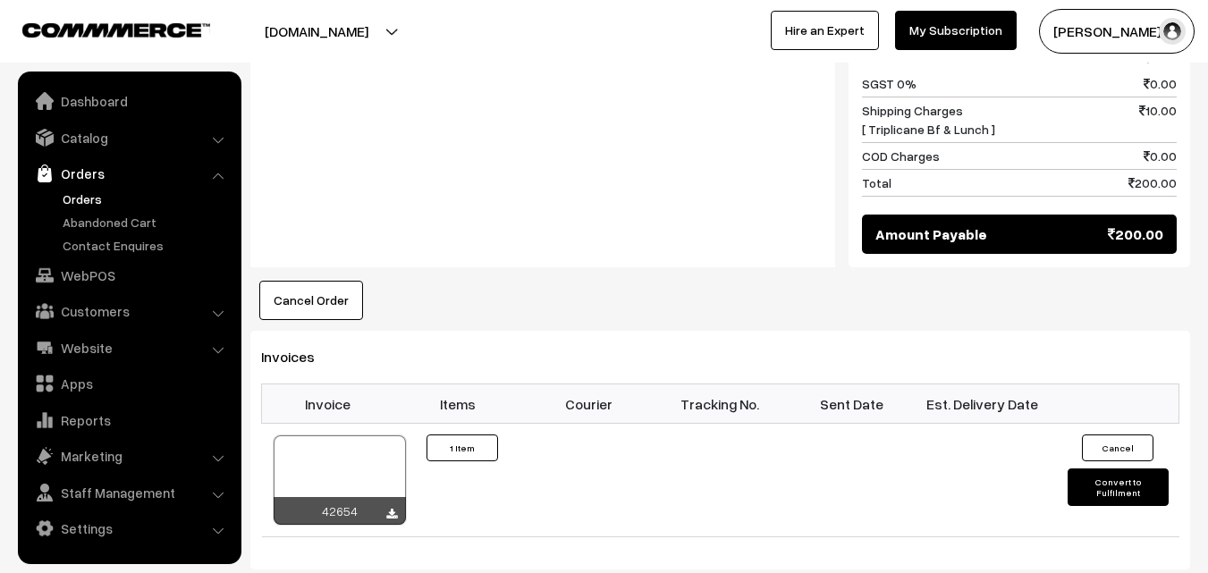
click at [73, 197] on link "Orders" at bounding box center [146, 199] width 177 height 19
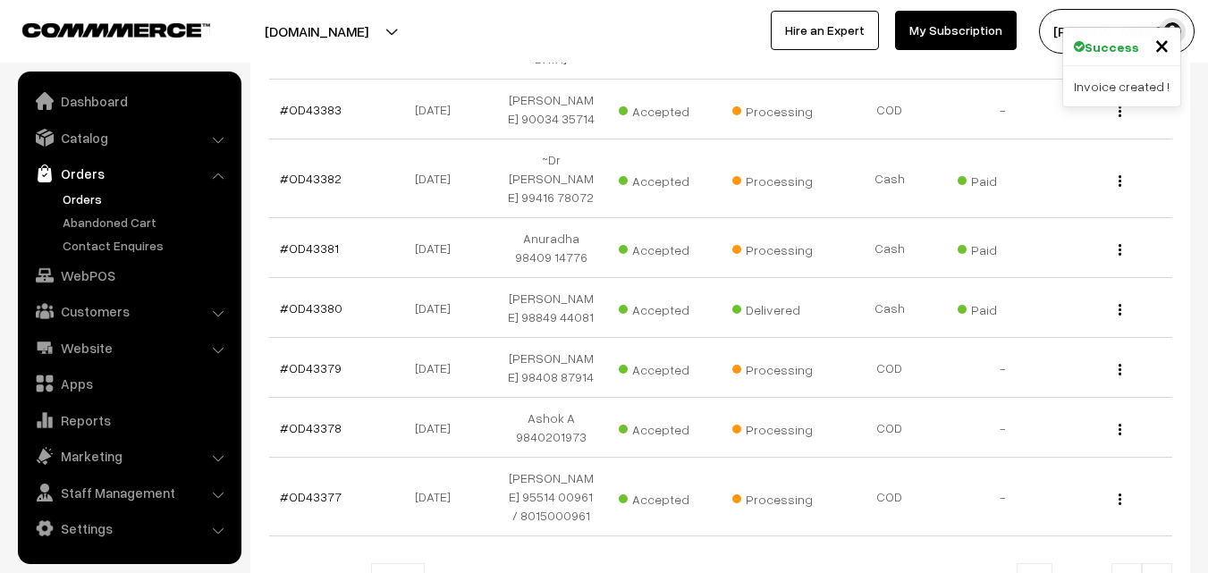
scroll to position [680, 0]
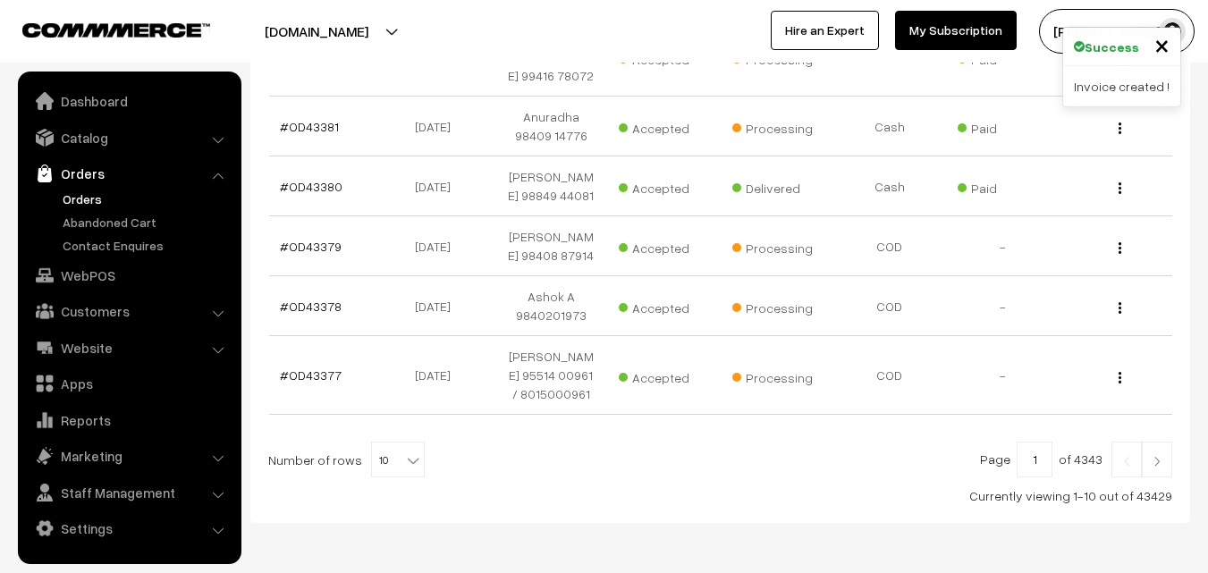
click at [385, 443] on span "10" at bounding box center [398, 461] width 52 height 36
select select "80"
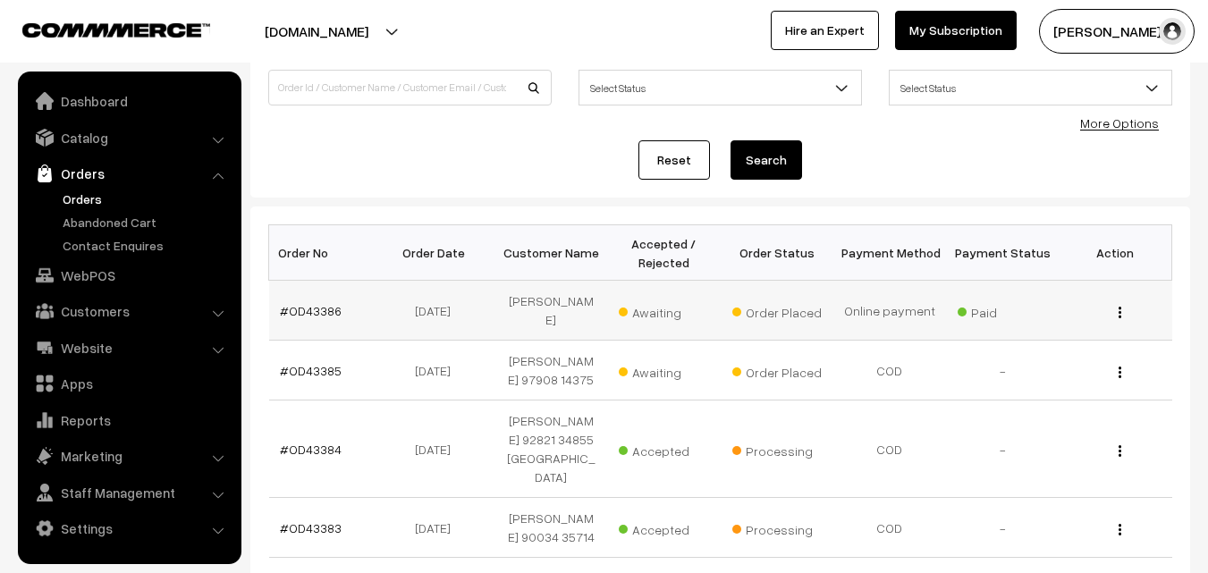
scroll to position [89, 0]
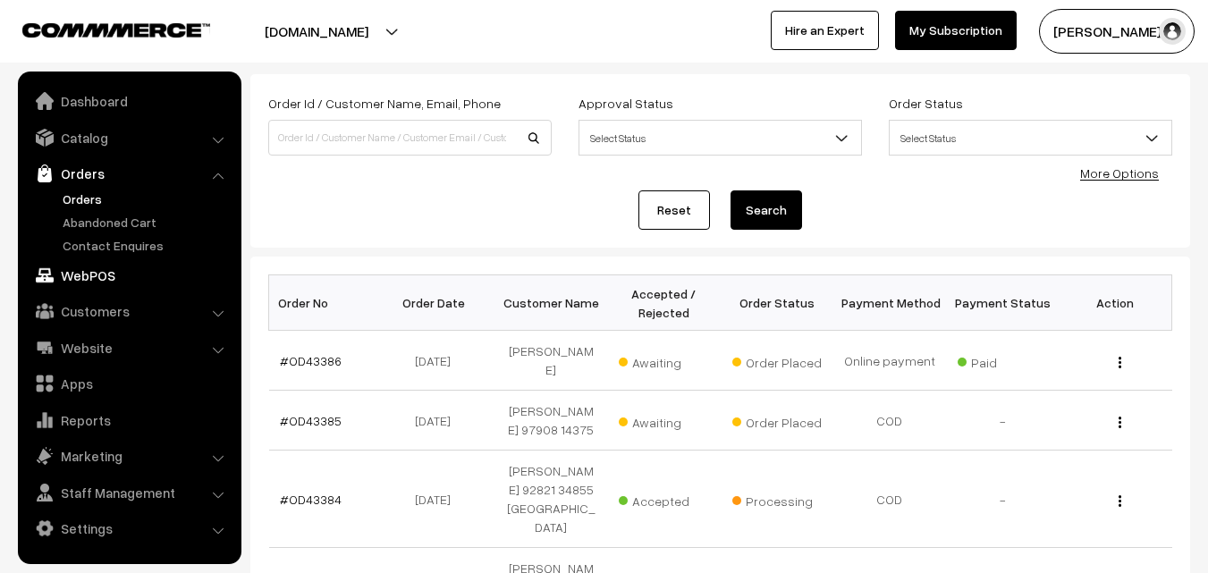
click at [72, 283] on link "WebPOS" at bounding box center [128, 275] width 213 height 32
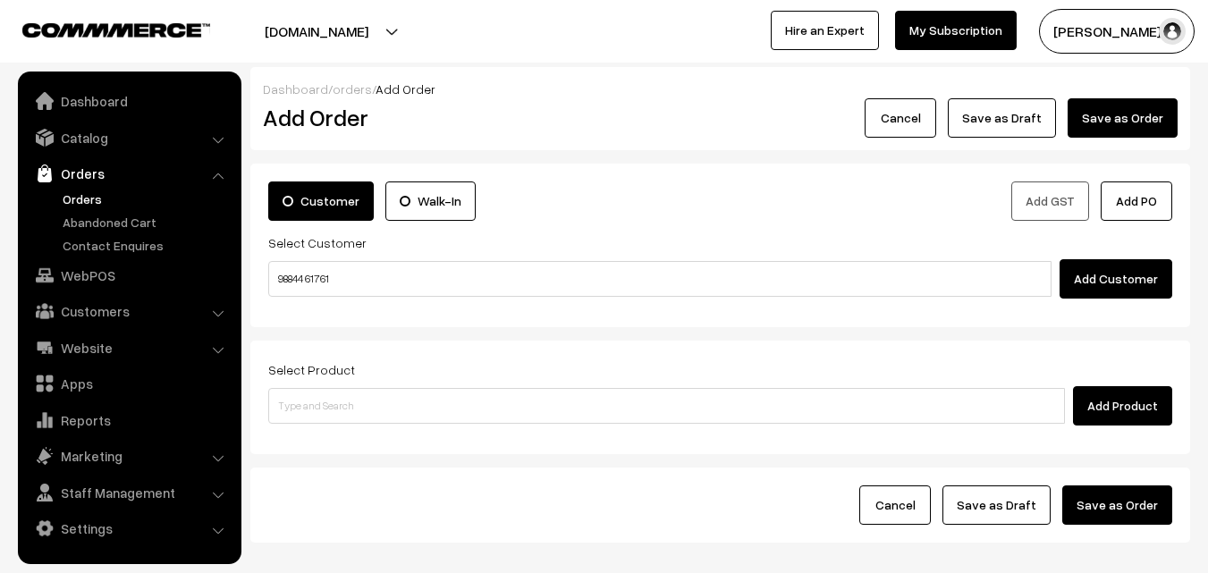
click at [309, 276] on input "98844 61761" at bounding box center [659, 279] width 783 height 36
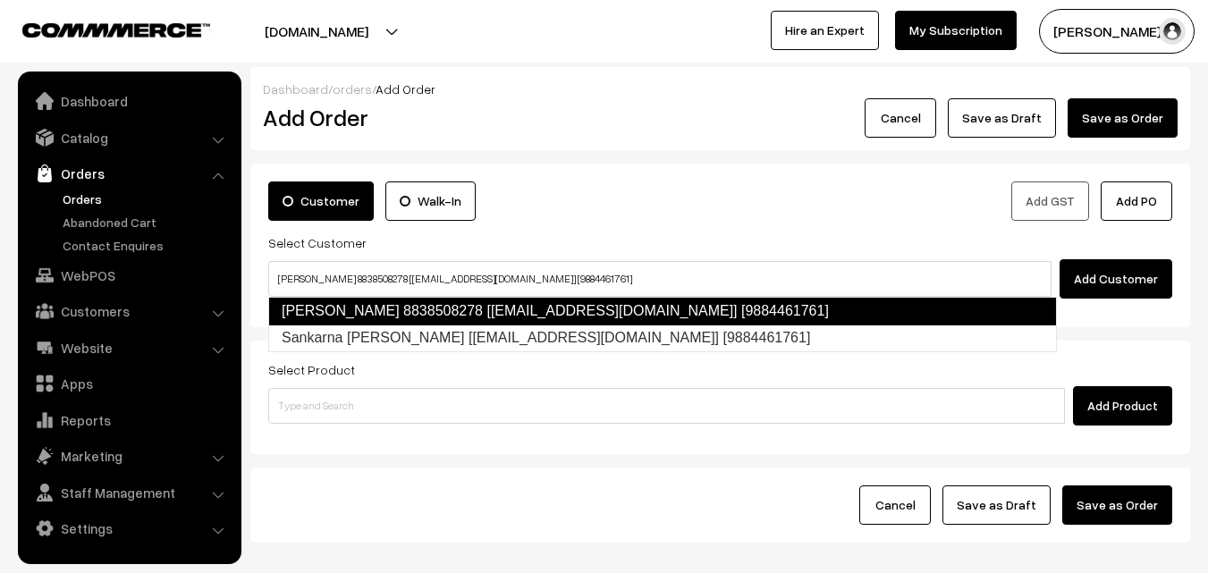
type input "Sankaran pillai 8838508278 [test14@gmail.com] [9884461761]"
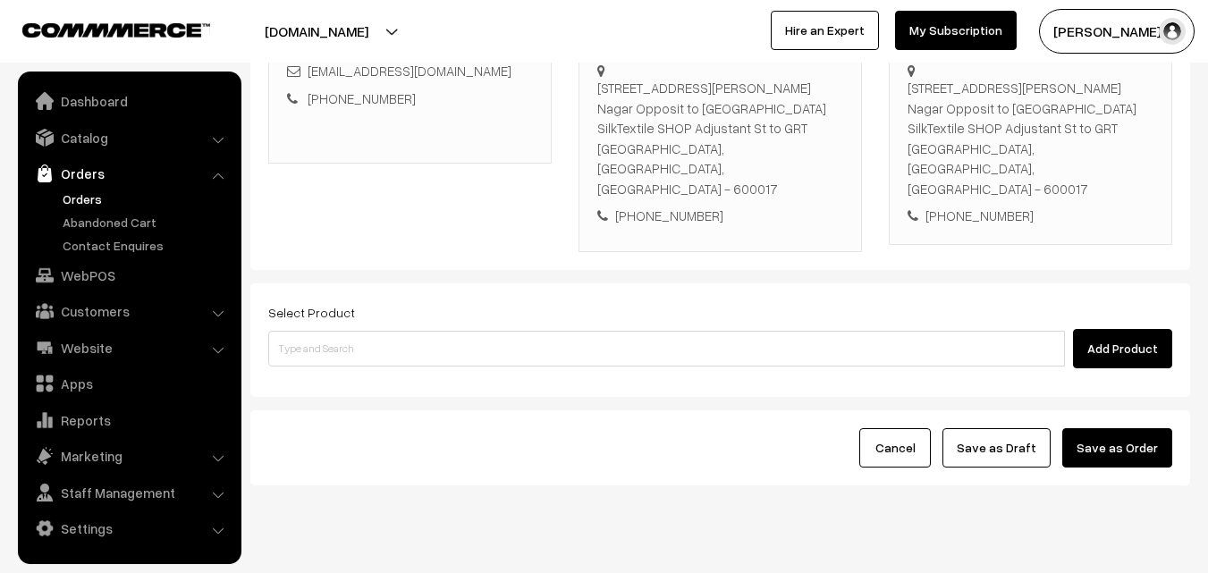
scroll to position [326, 0]
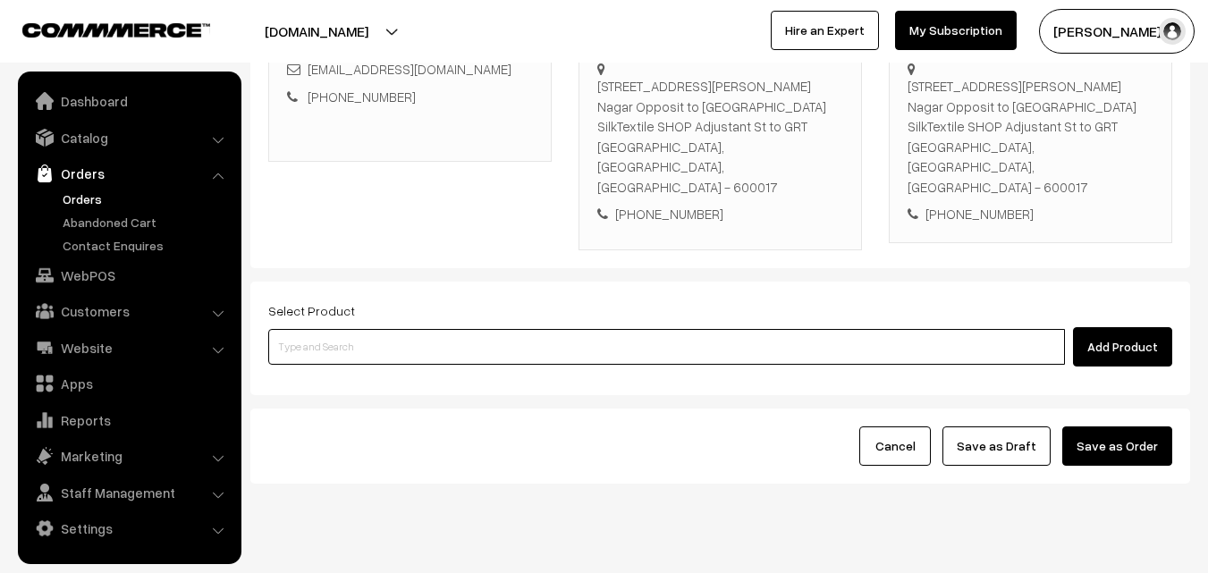
click at [652, 329] on input at bounding box center [666, 347] width 797 height 36
click at [596, 329] on input at bounding box center [666, 347] width 797 height 36
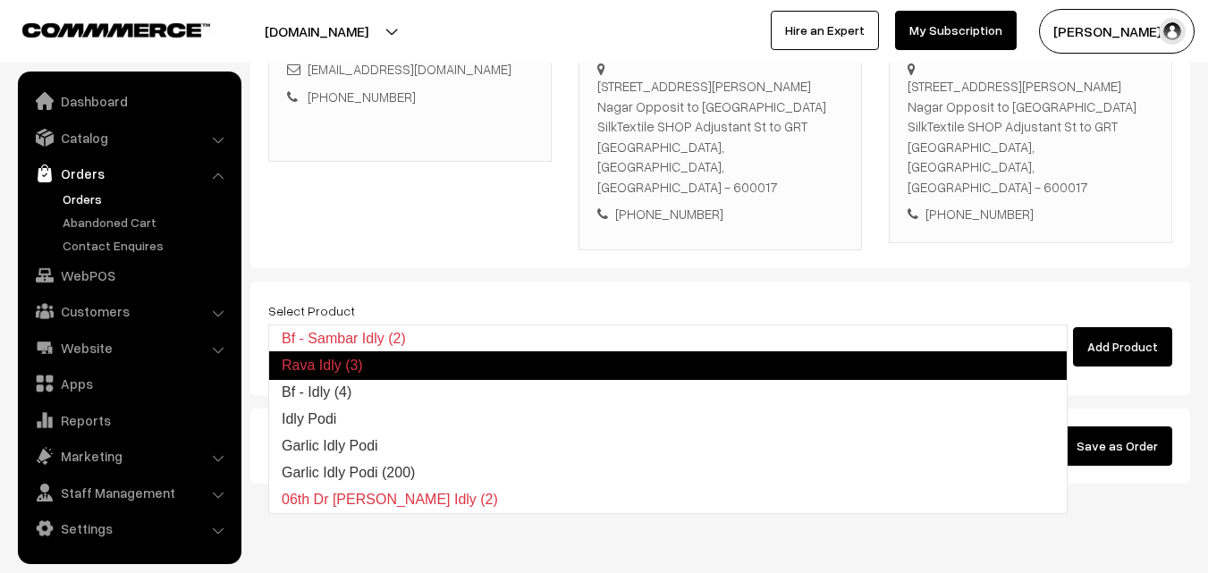
type input "Bf - Idly (4)"
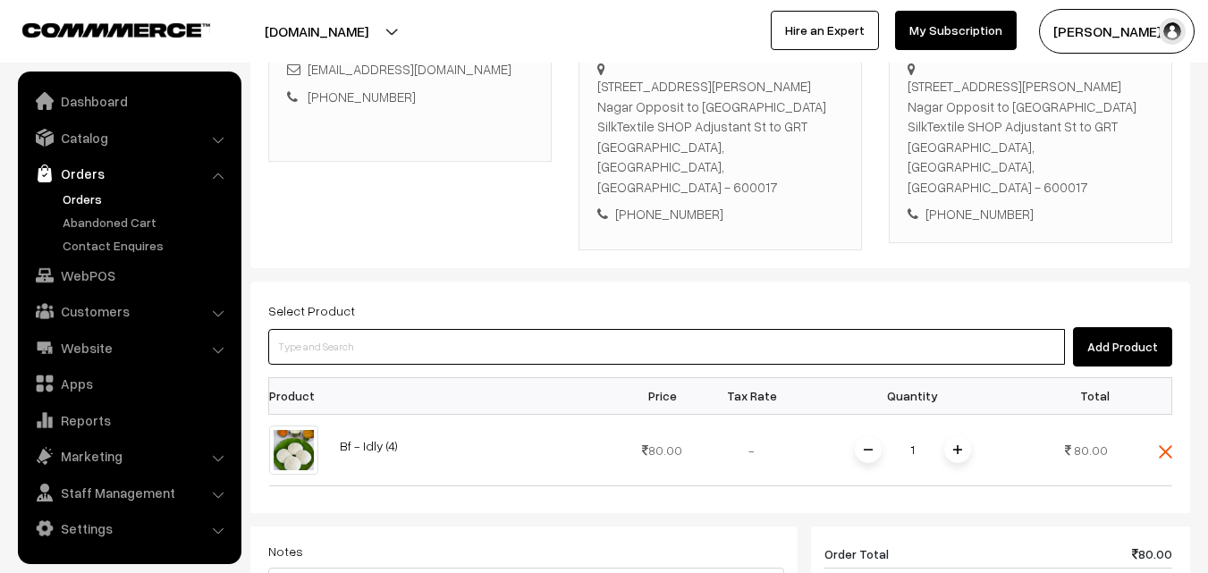
click at [596, 329] on input at bounding box center [666, 347] width 797 height 36
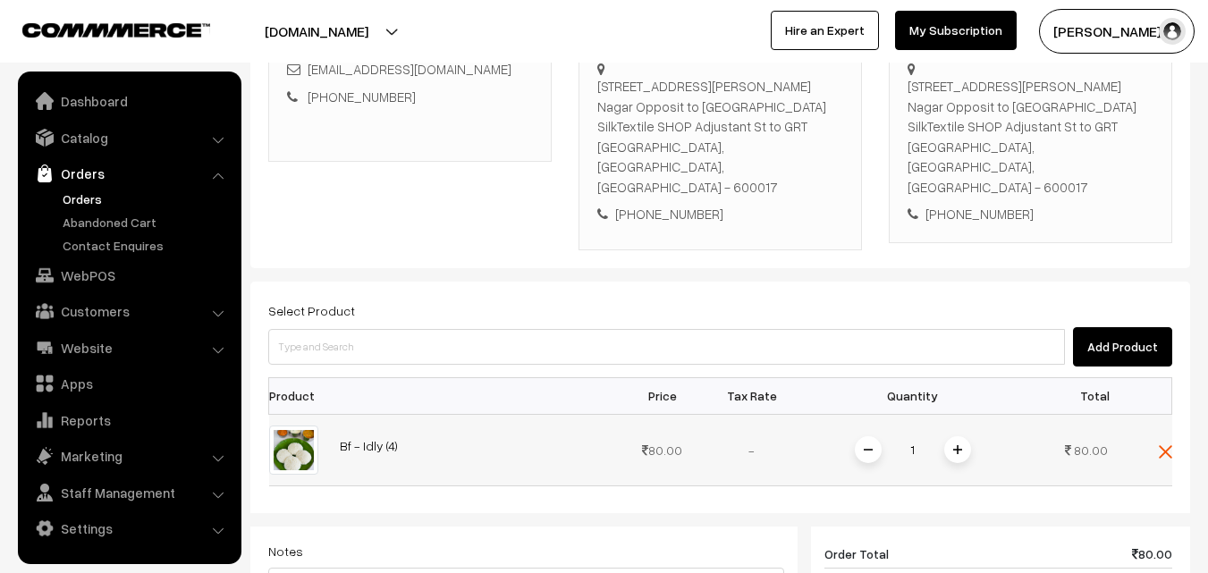
click at [959, 436] on span at bounding box center [957, 449] width 27 height 27
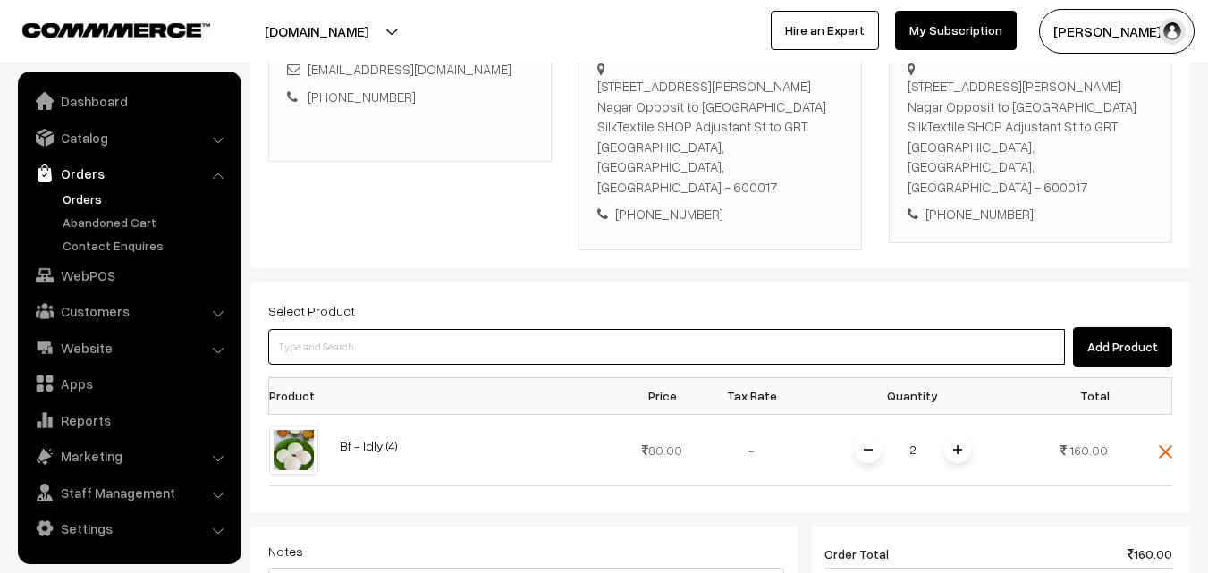
click at [867, 329] on input at bounding box center [666, 347] width 797 height 36
type input "Cow Ghee - 500gm"
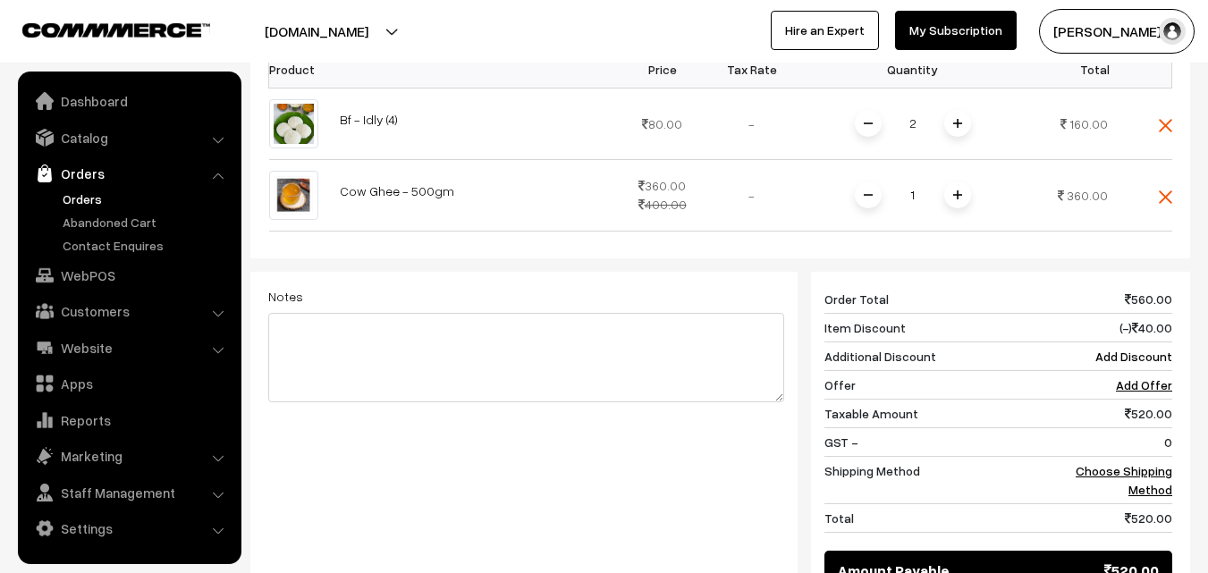
scroll to position [684, 0]
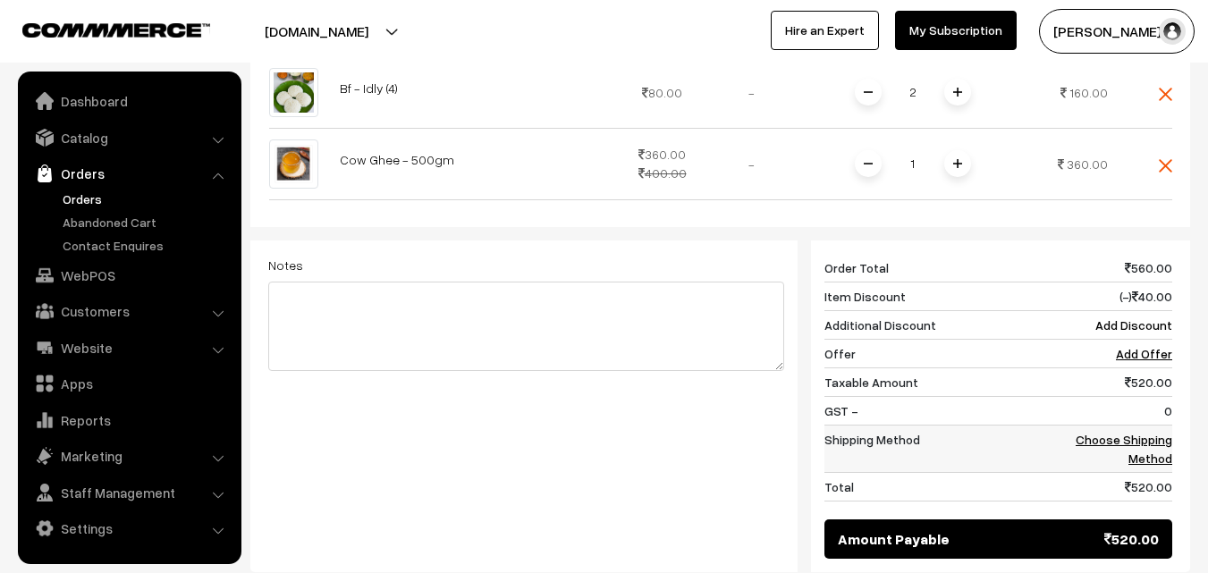
click at [1163, 432] on link "Choose Shipping Method" at bounding box center [1124, 449] width 97 height 34
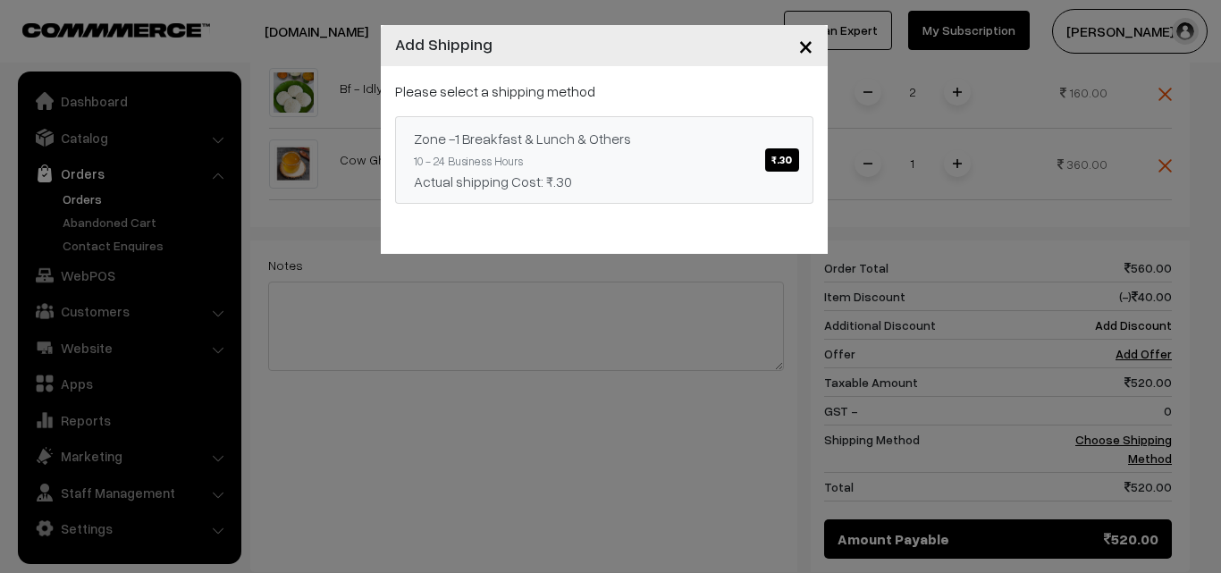
click at [560, 177] on div "Actual shipping Cost: ₹.30" at bounding box center [604, 181] width 381 height 21
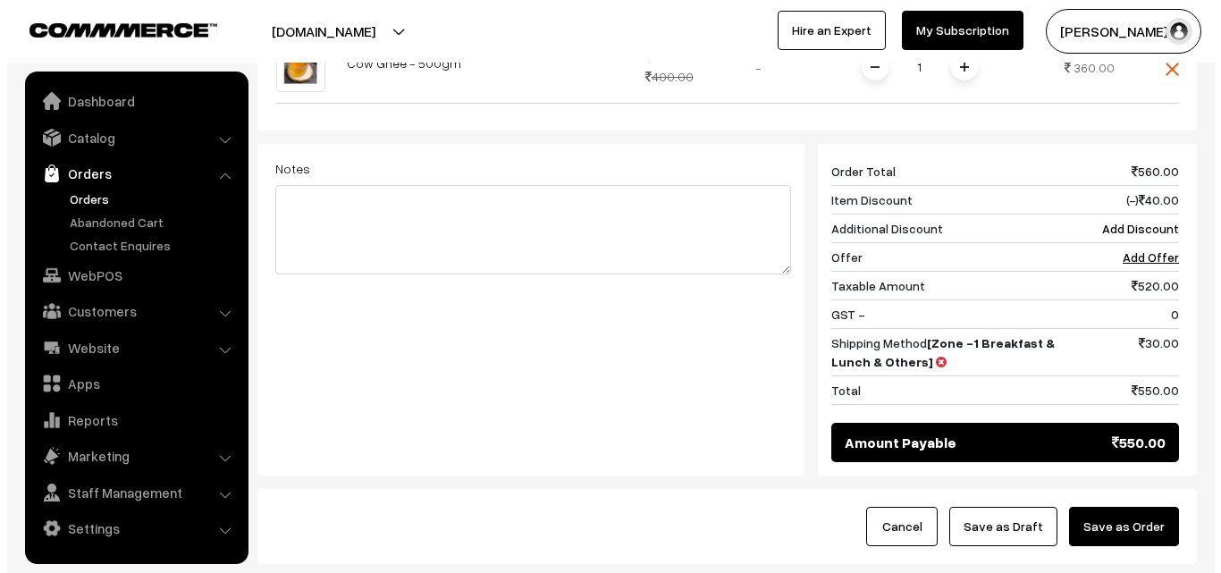
scroll to position [861, 0]
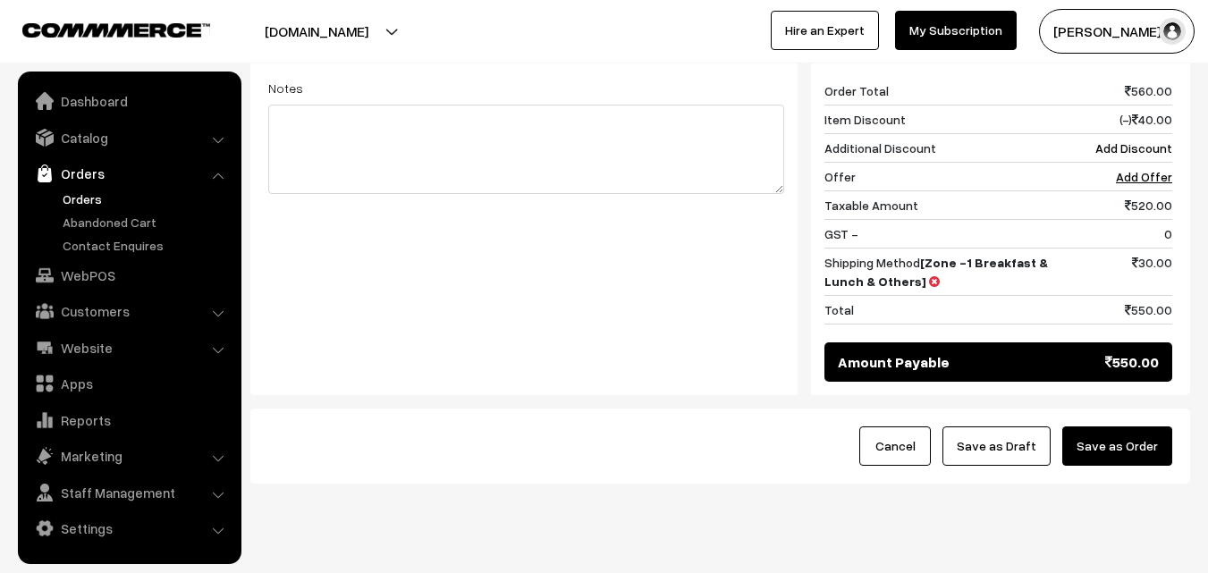
click at [1135, 427] on button "Save as Order" at bounding box center [1117, 446] width 110 height 39
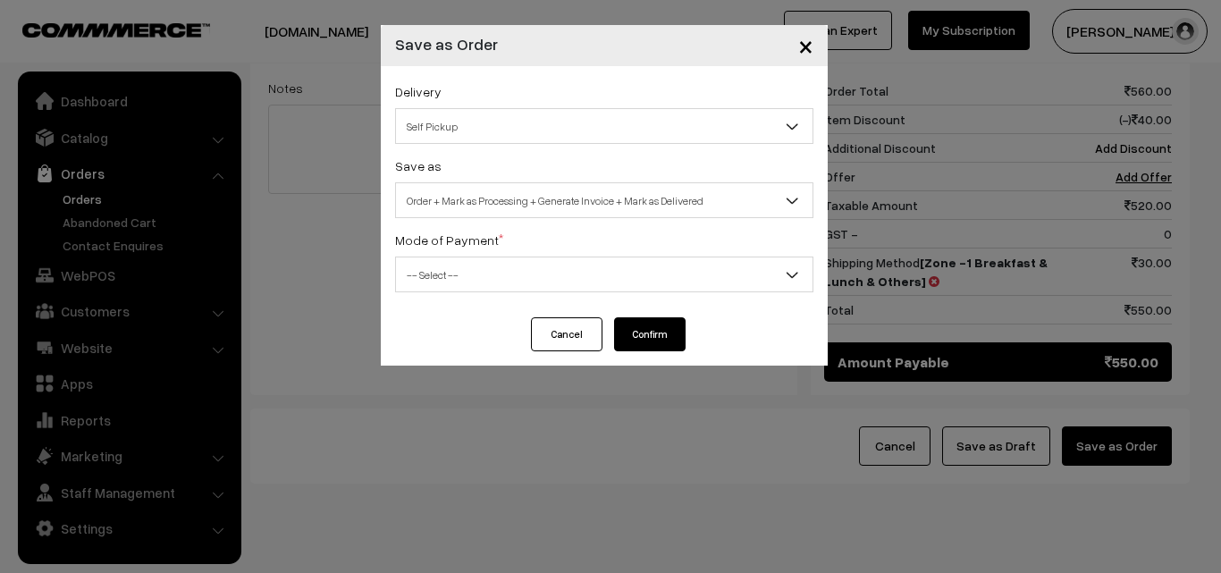
click at [624, 180] on div "Save as Order Order + Mark as Processing Order + Mark as Processing + Generate …" at bounding box center [604, 186] width 418 height 63
click at [624, 191] on span "Order + Mark as Processing + Generate Invoice + Mark as Delivered" at bounding box center [604, 200] width 417 height 31
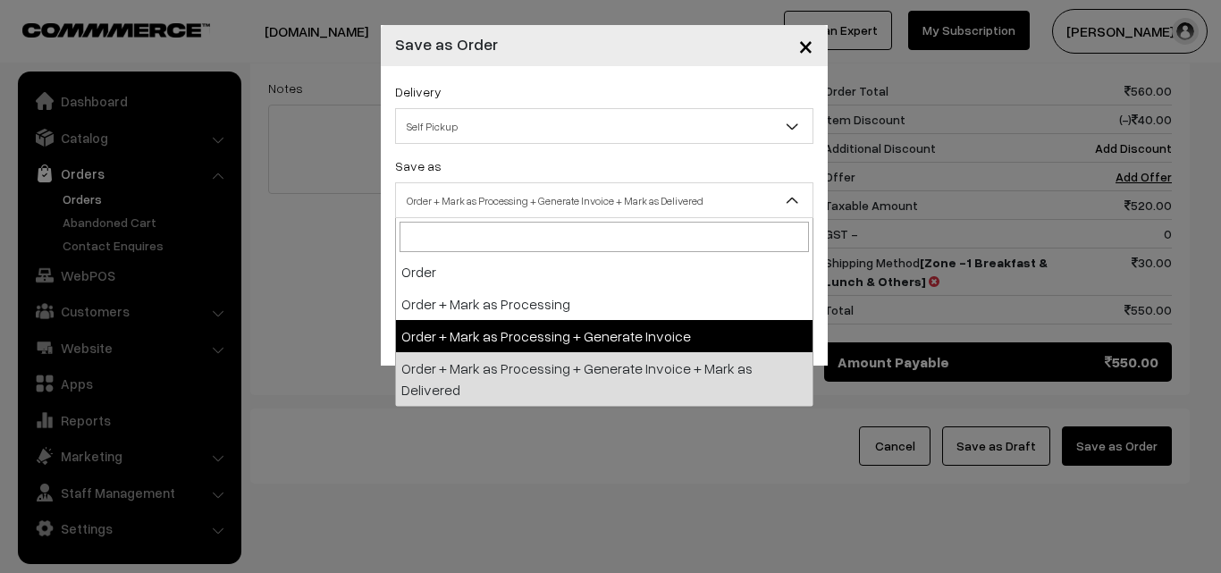
select select "3"
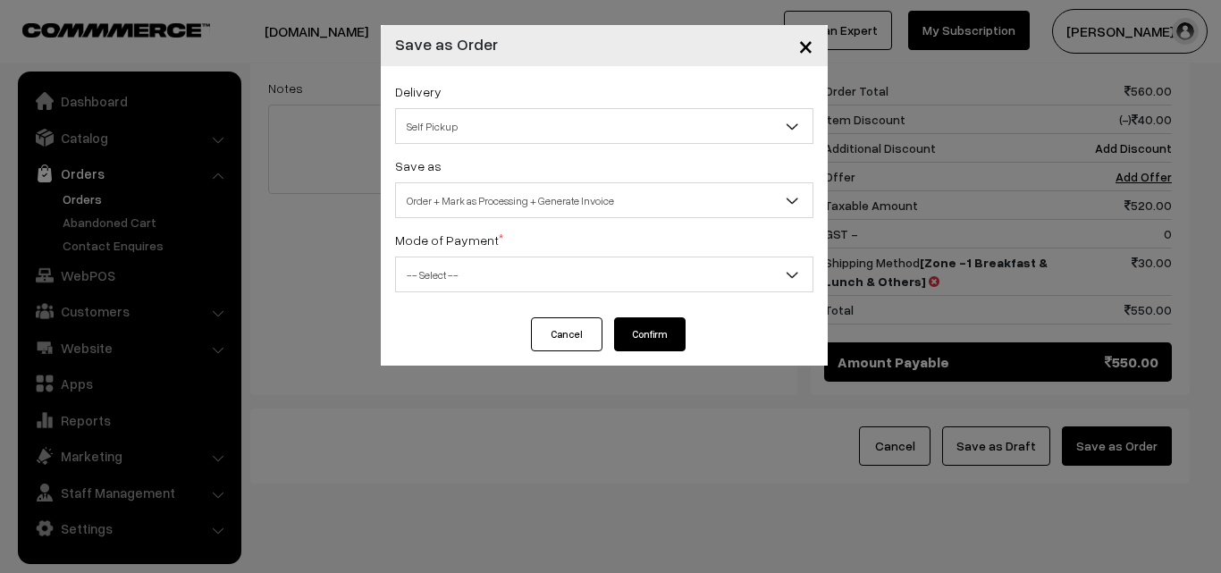
click at [612, 242] on div "Mode of Payment * -- Select -- COD Cash Cheque NEFT Online Payment DD Others --…" at bounding box center [604, 260] width 418 height 63
click at [609, 291] on span "-- Select --" at bounding box center [604, 275] width 418 height 36
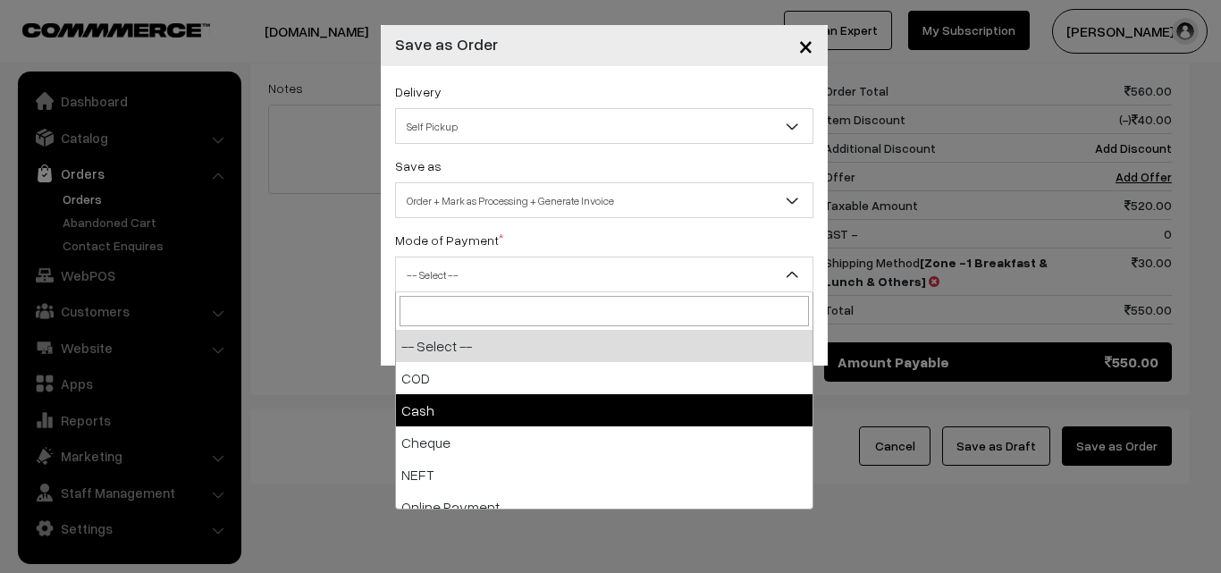
select select "2"
checkbox input "true"
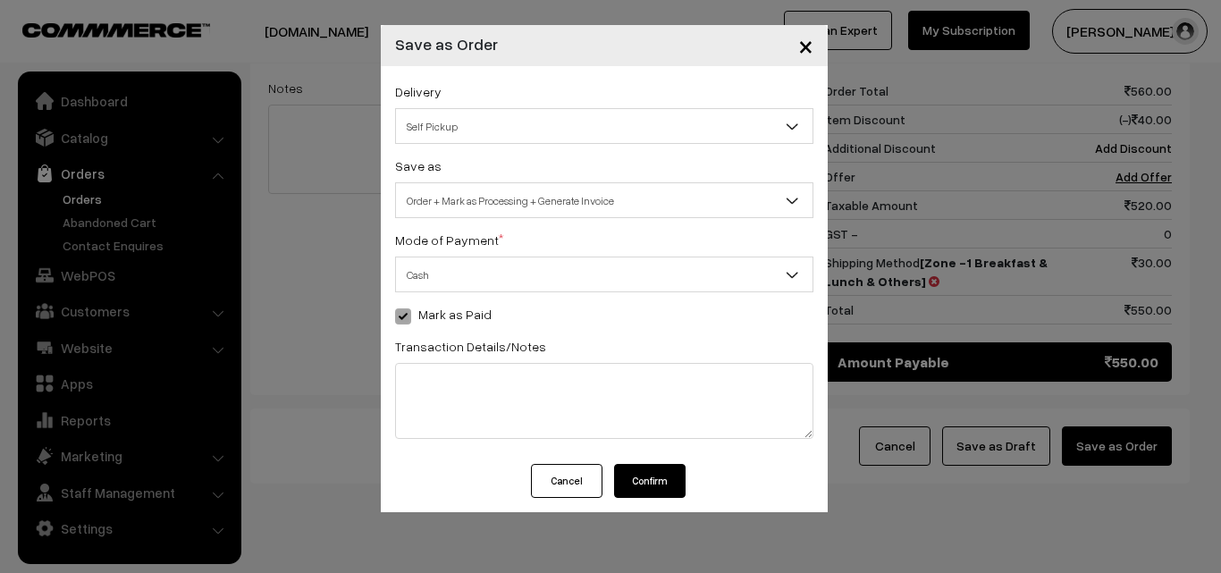
click at [664, 473] on button "Confirm" at bounding box center [650, 481] width 72 height 34
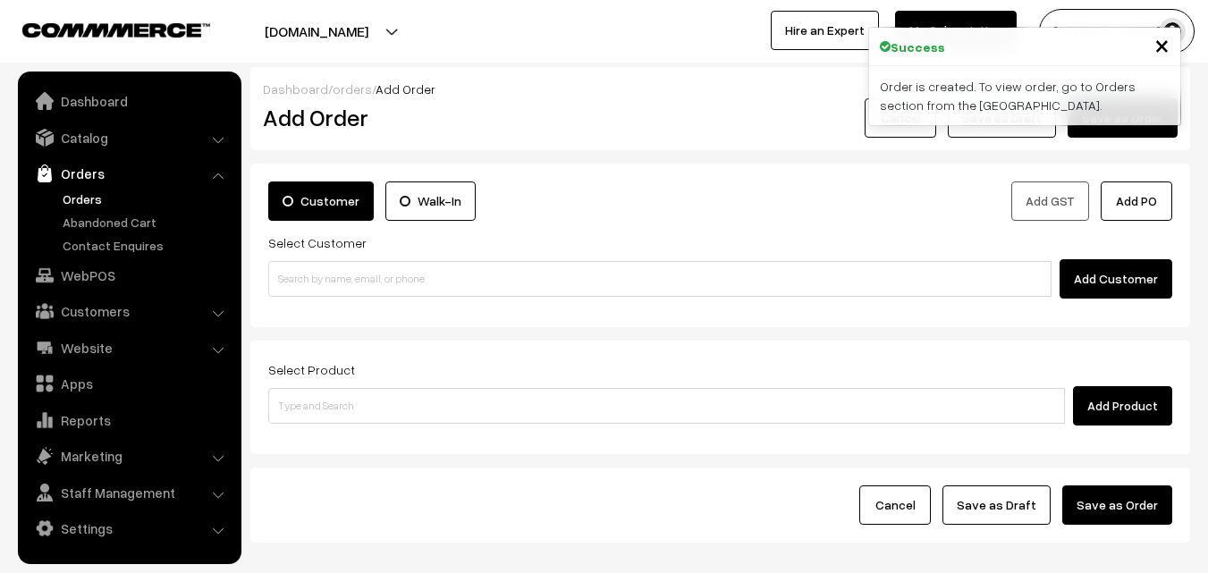
click at [89, 203] on link "Orders" at bounding box center [146, 199] width 177 height 19
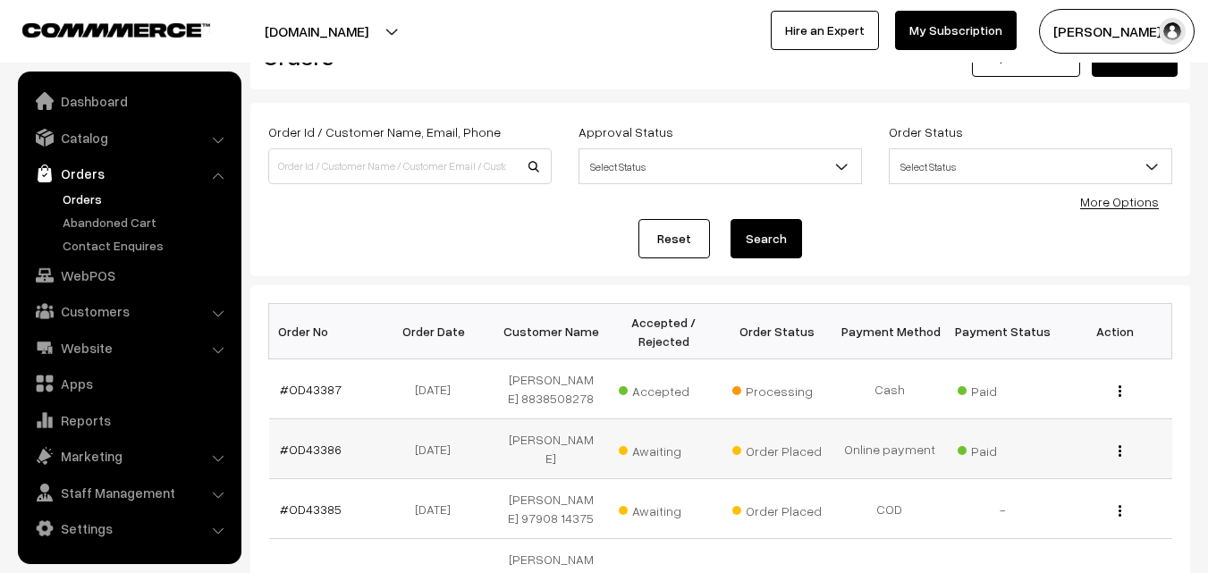
scroll to position [89, 0]
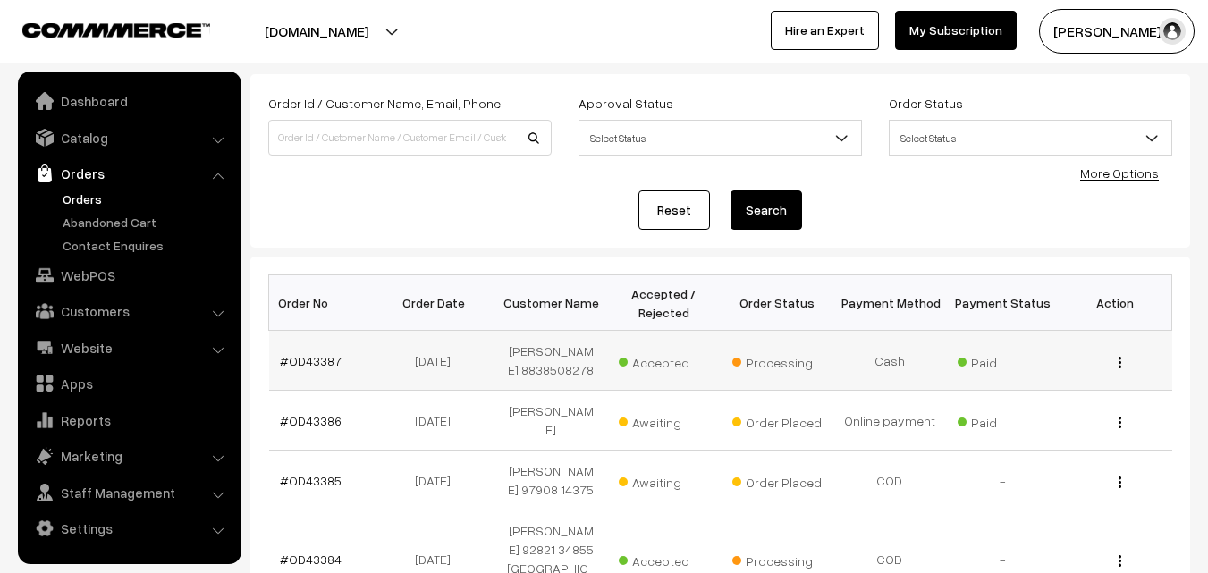
click at [313, 365] on link "#OD43387" at bounding box center [311, 360] width 62 height 15
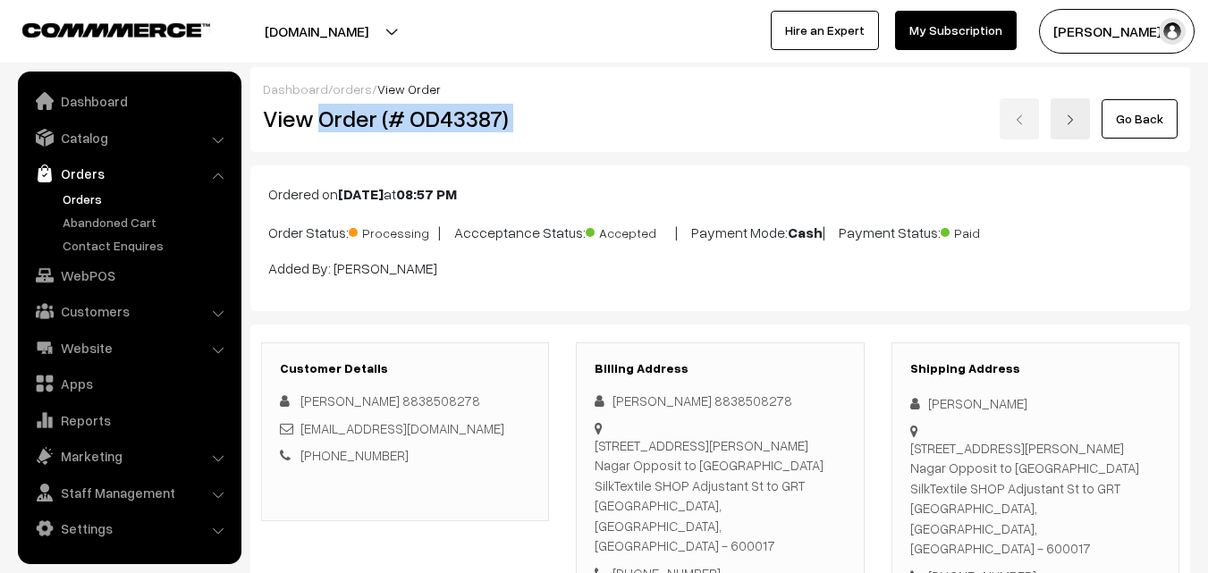
click at [674, 123] on div "View Order (# OD43387) Go Back" at bounding box center [720, 118] width 942 height 41
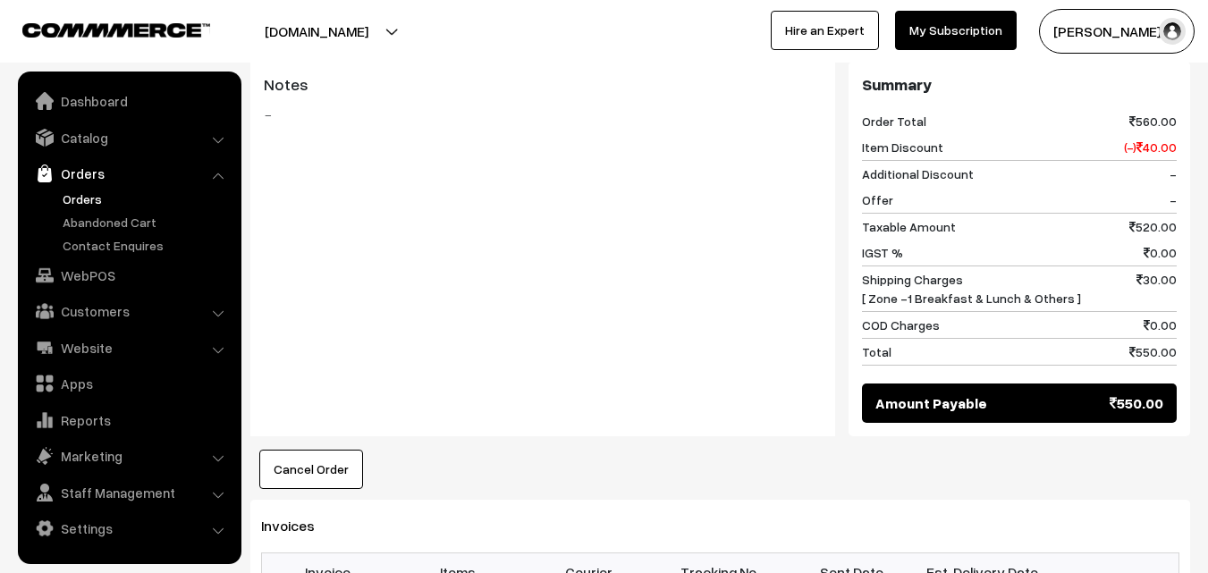
scroll to position [1073, 0]
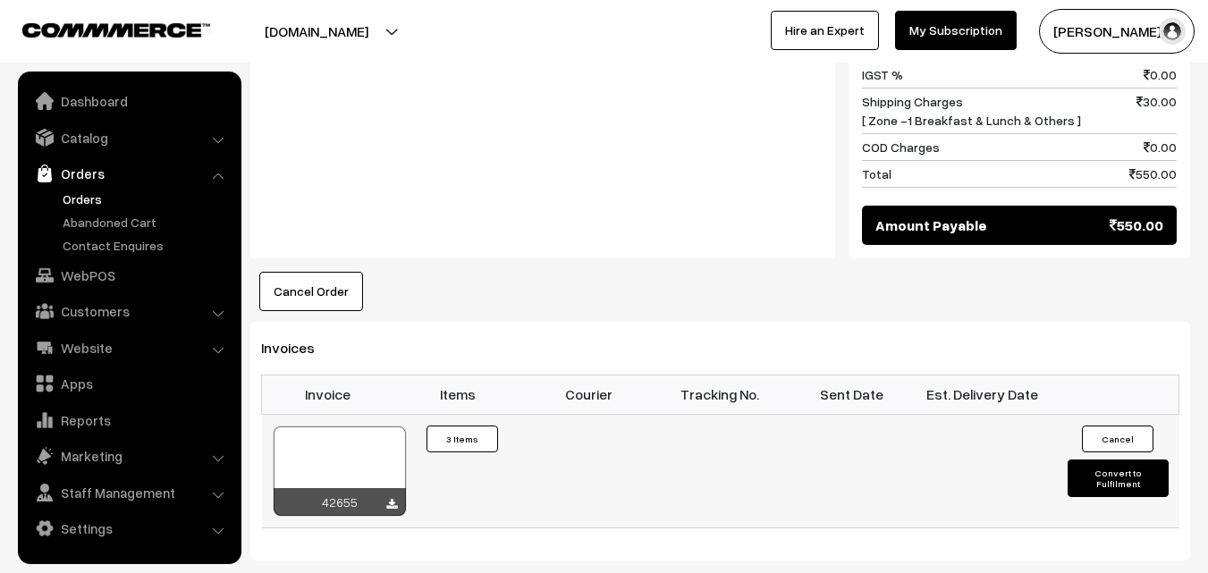
click at [346, 427] on div at bounding box center [340, 471] width 132 height 89
click at [108, 317] on link "Customers" at bounding box center [128, 311] width 213 height 32
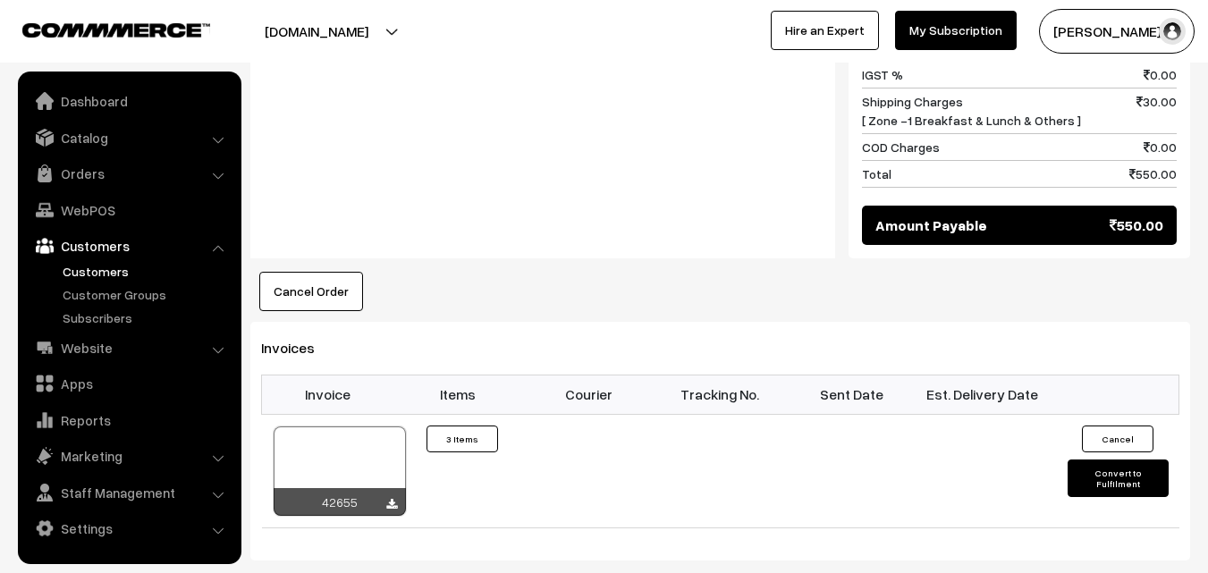
click at [103, 272] on link "Customers" at bounding box center [146, 271] width 177 height 19
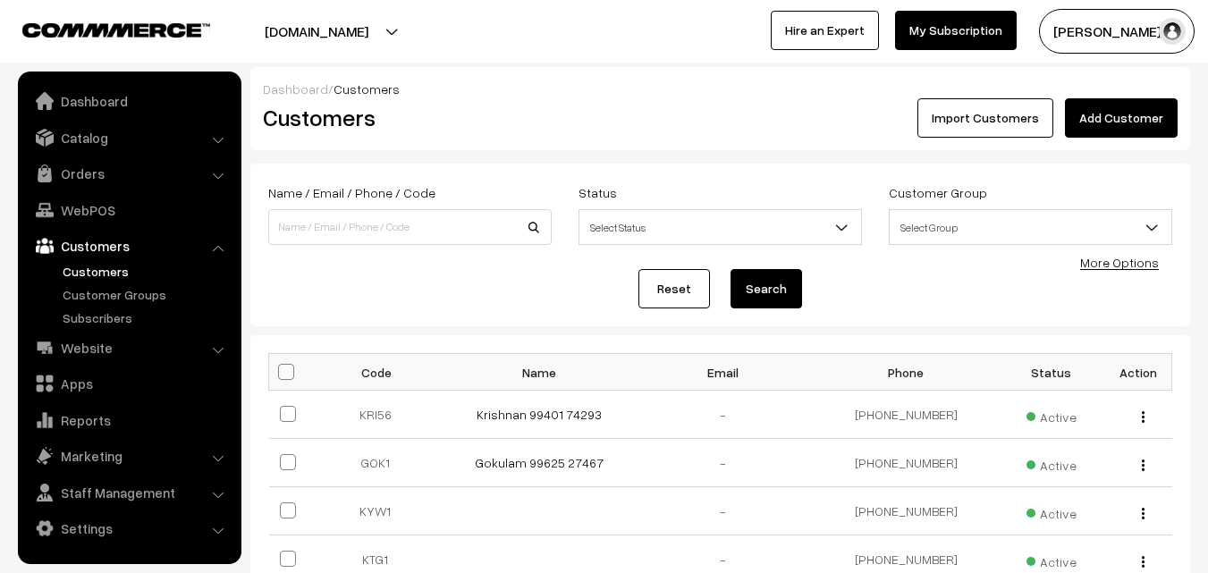
click at [1143, 115] on link "Add Customer" at bounding box center [1121, 117] width 113 height 39
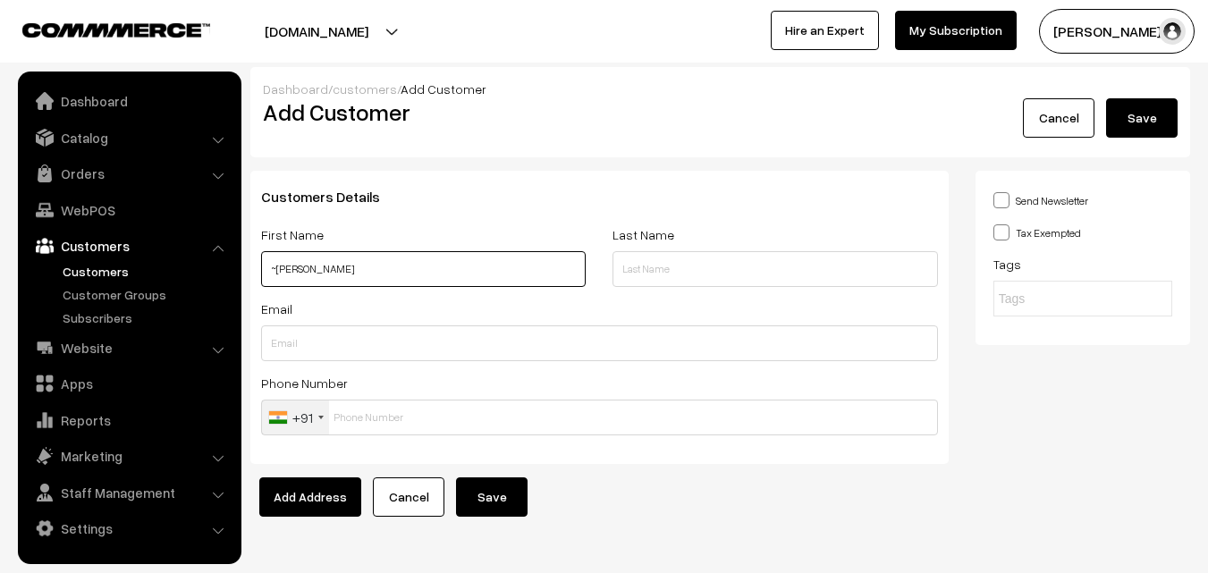
paste input "70101 02598"
type input "~[PERSON_NAME] 70101 02598"
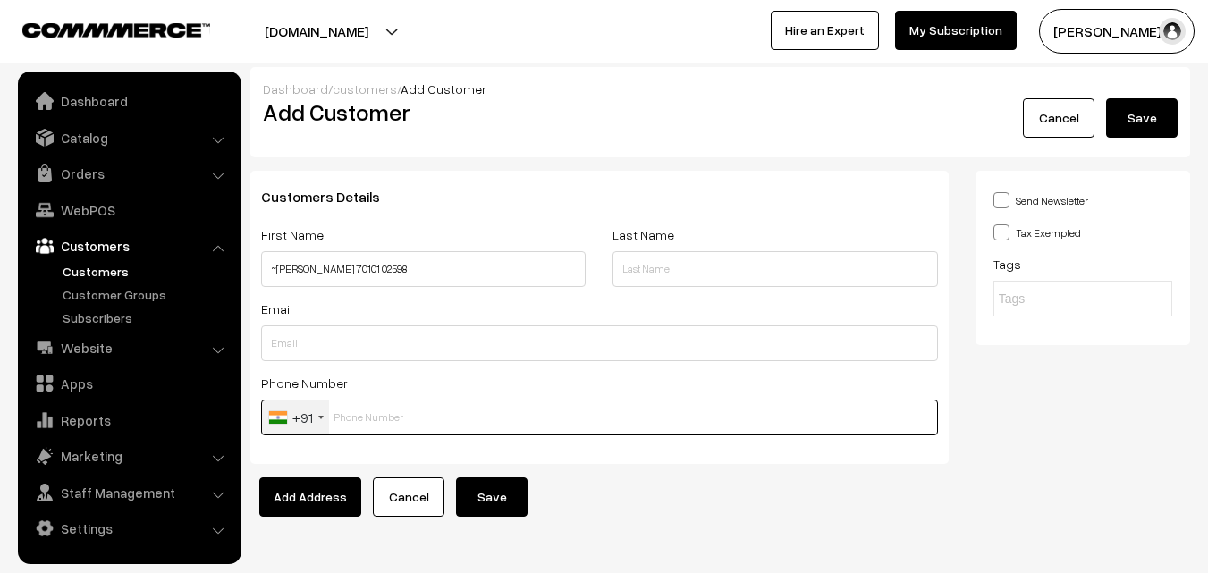
click at [396, 431] on input "text" at bounding box center [599, 418] width 677 height 36
paste input "70101 0259"
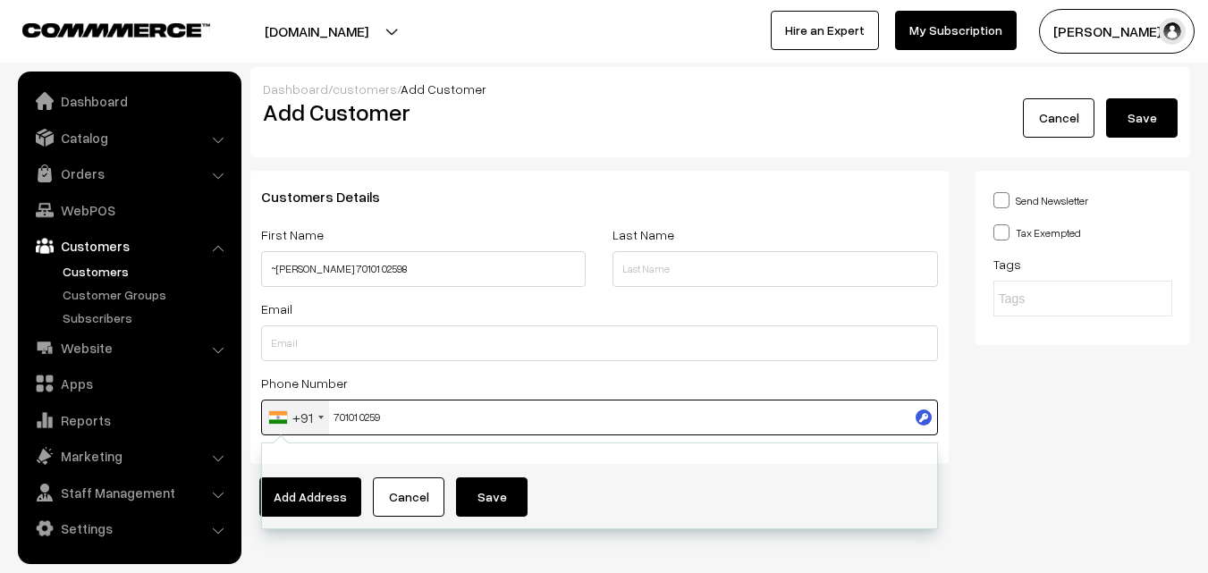
click at [388, 412] on input "70101 0259" at bounding box center [599, 418] width 677 height 36
type input "7010102598"
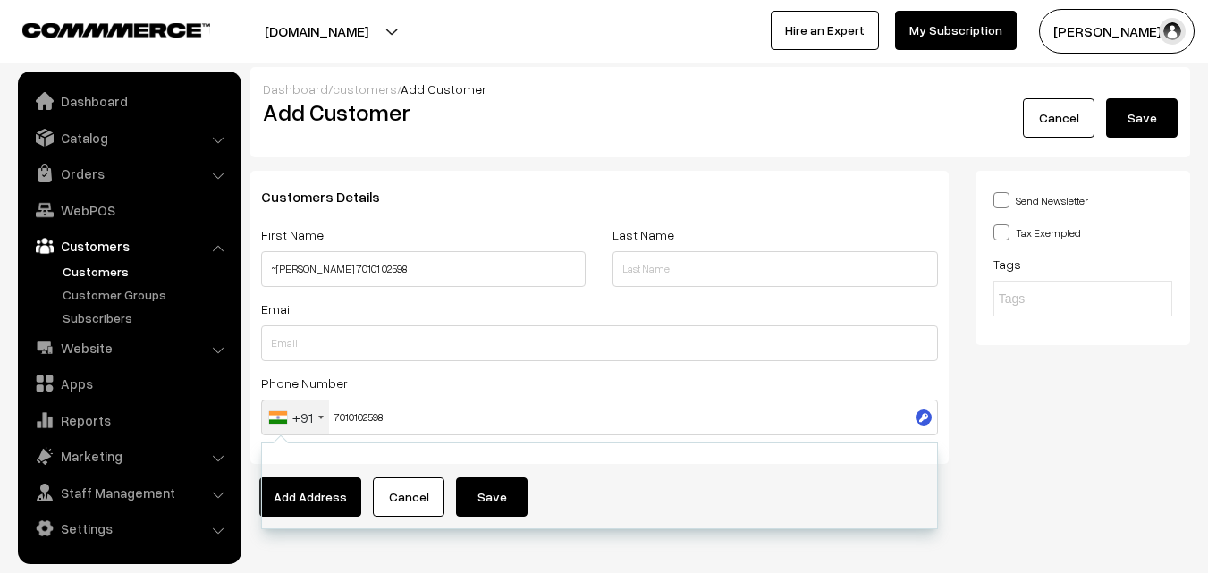
click at [1196, 294] on div "Send Newsletter Tax Exempted Tags" at bounding box center [1082, 324] width 241 height 307
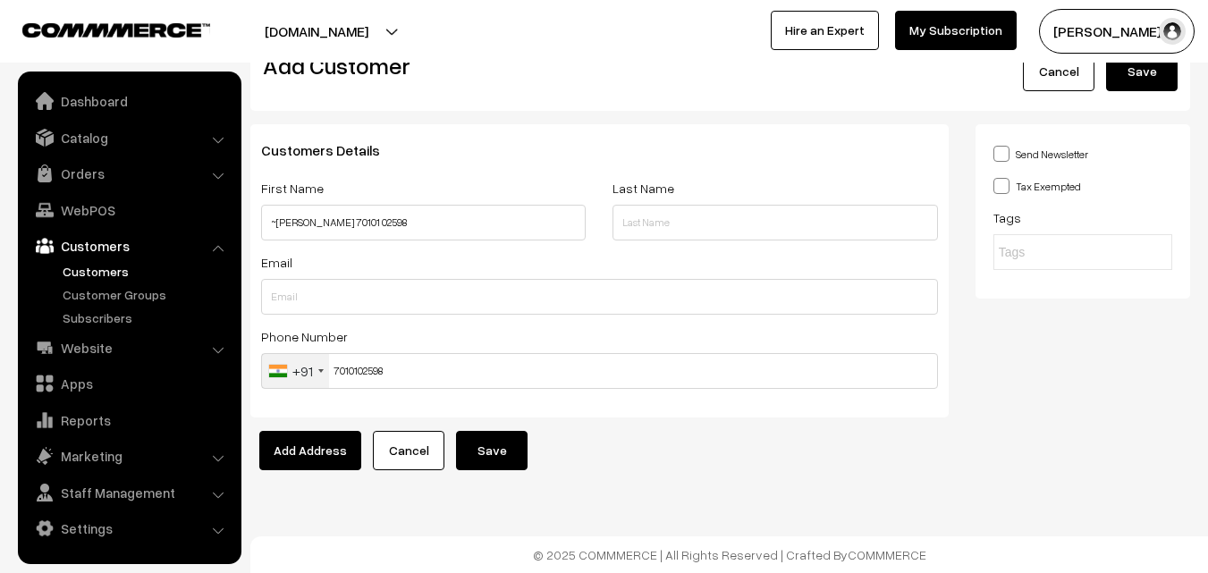
click at [496, 442] on button "Save" at bounding box center [492, 450] width 72 height 39
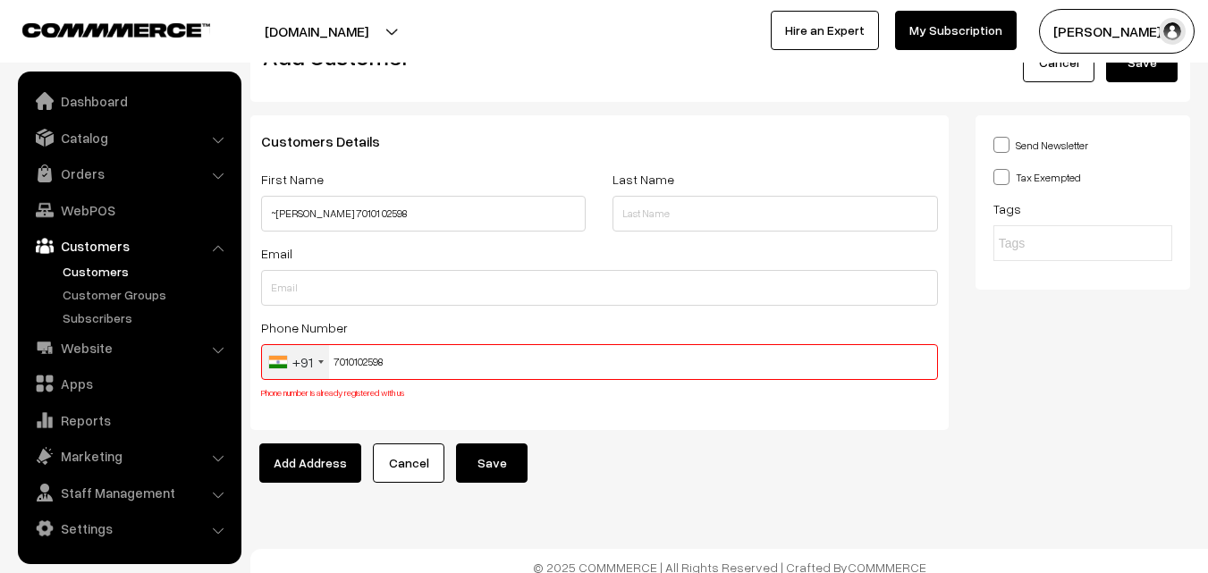
scroll to position [68, 0]
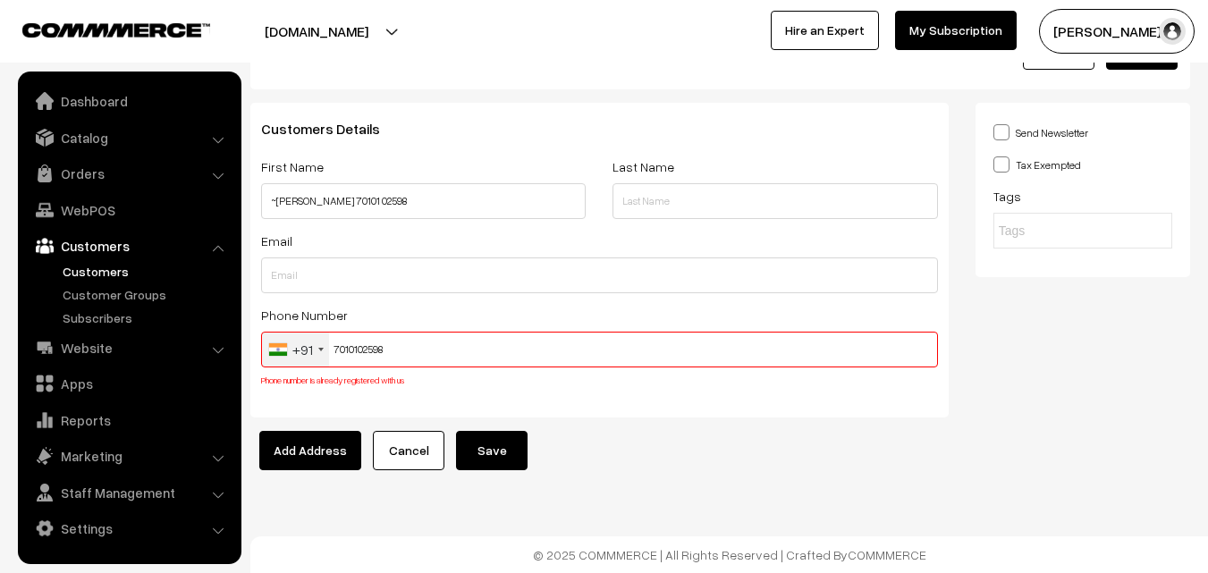
drag, startPoint x: 300, startPoint y: 369, endPoint x: 331, endPoint y: 368, distance: 30.4
click at [302, 369] on div "Phone Number +91 United States +1 United Kingdom +44 Afghanistan (‫افغانستان‬‎)…" at bounding box center [599, 346] width 677 height 85
click at [385, 359] on input "7010102598" at bounding box center [599, 350] width 677 height 36
click at [378, 356] on input "7010102598" at bounding box center [599, 350] width 677 height 36
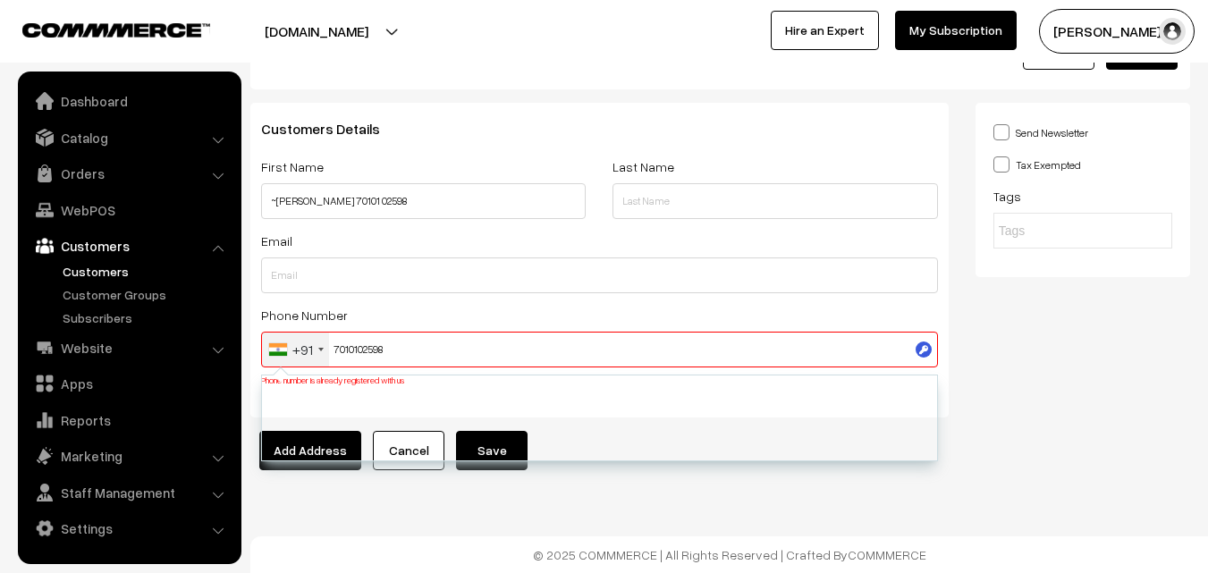
click at [373, 347] on input "7010102598" at bounding box center [599, 350] width 677 height 36
click at [121, 200] on link "WebPOS" at bounding box center [128, 210] width 213 height 32
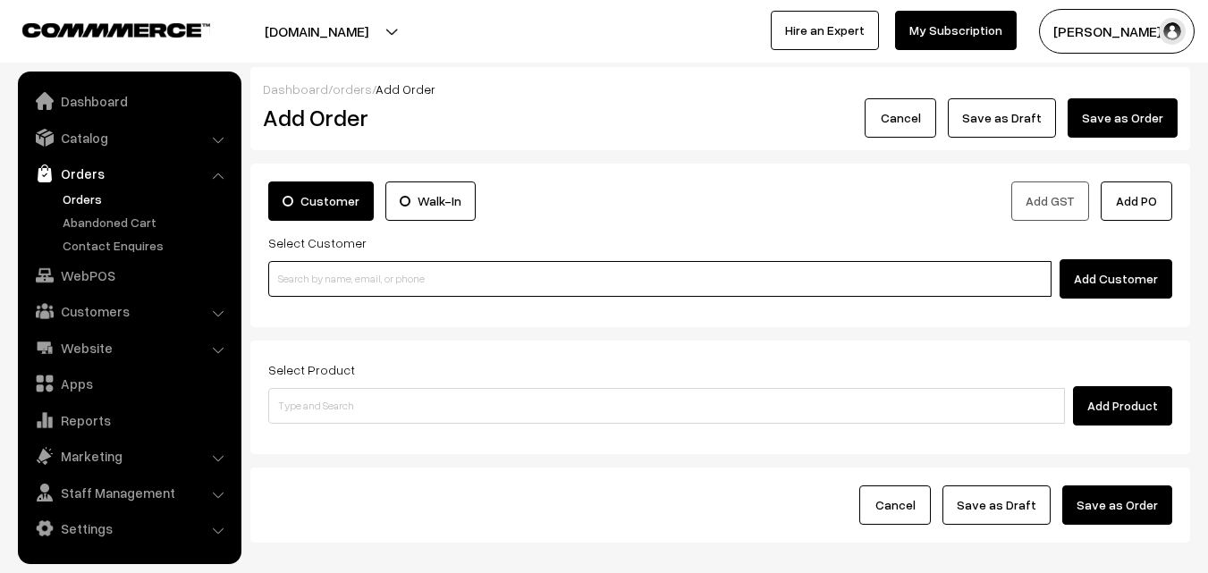
click at [341, 278] on input at bounding box center [659, 279] width 783 height 36
paste input "7010102598"
type input "7010102598"
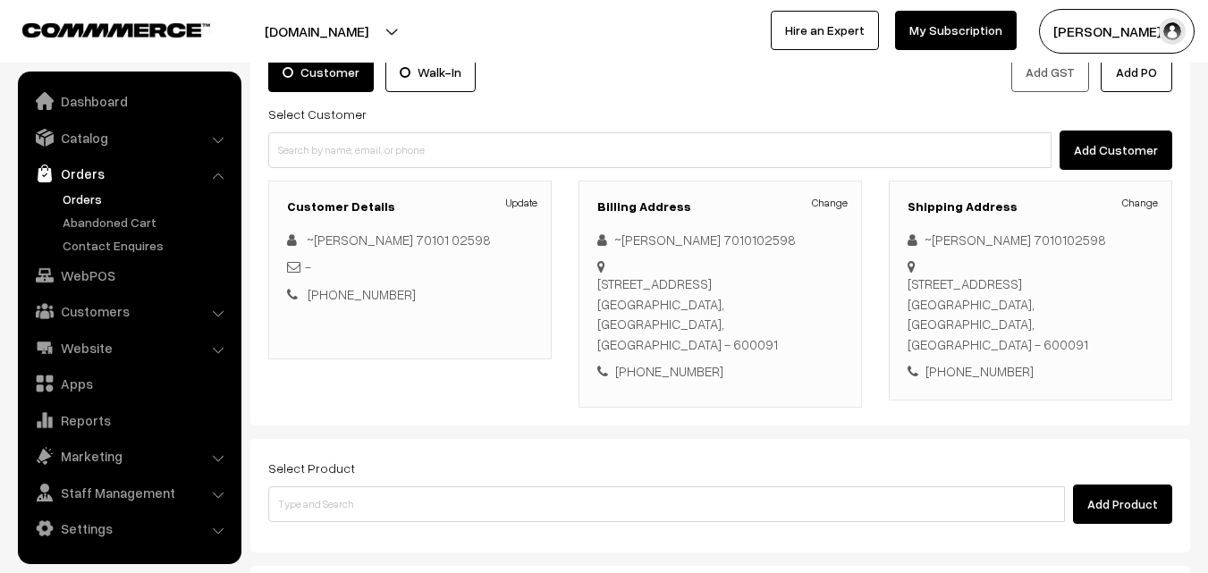
scroll to position [268, 0]
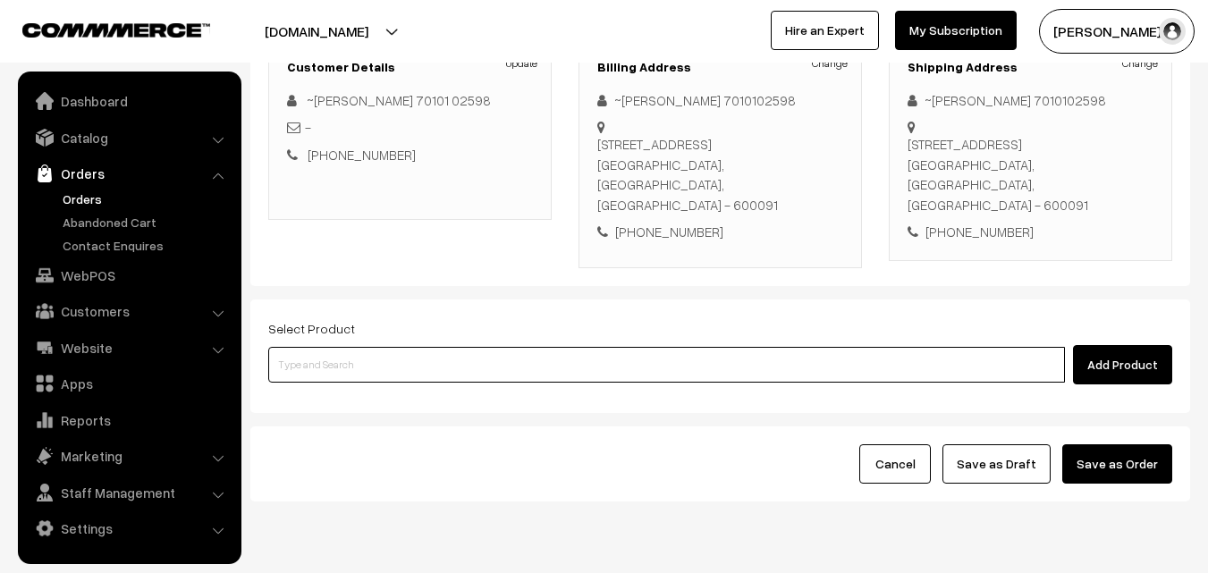
click at [527, 357] on input at bounding box center [666, 365] width 797 height 36
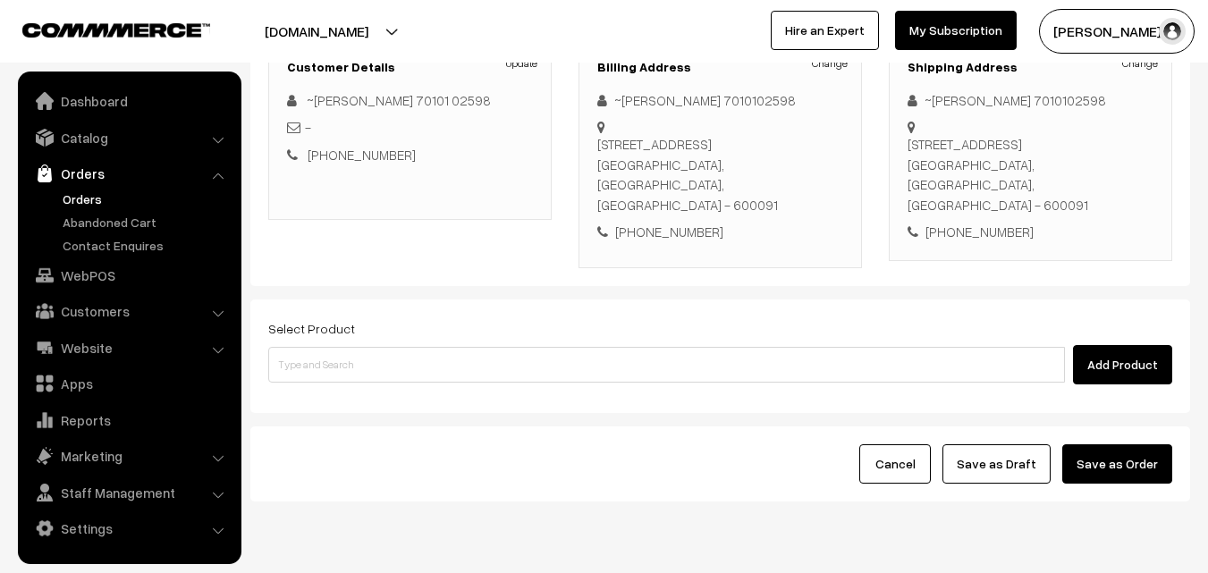
click at [419, 323] on div "Select Product Add Product" at bounding box center [720, 350] width 904 height 67
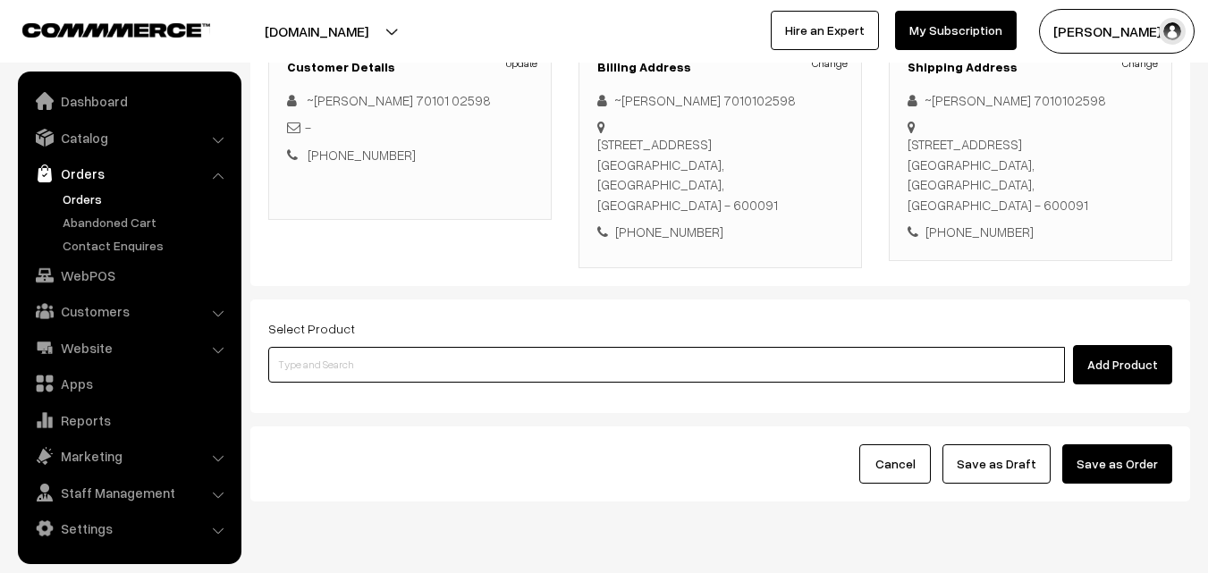
click at [417, 347] on input at bounding box center [666, 365] width 797 height 36
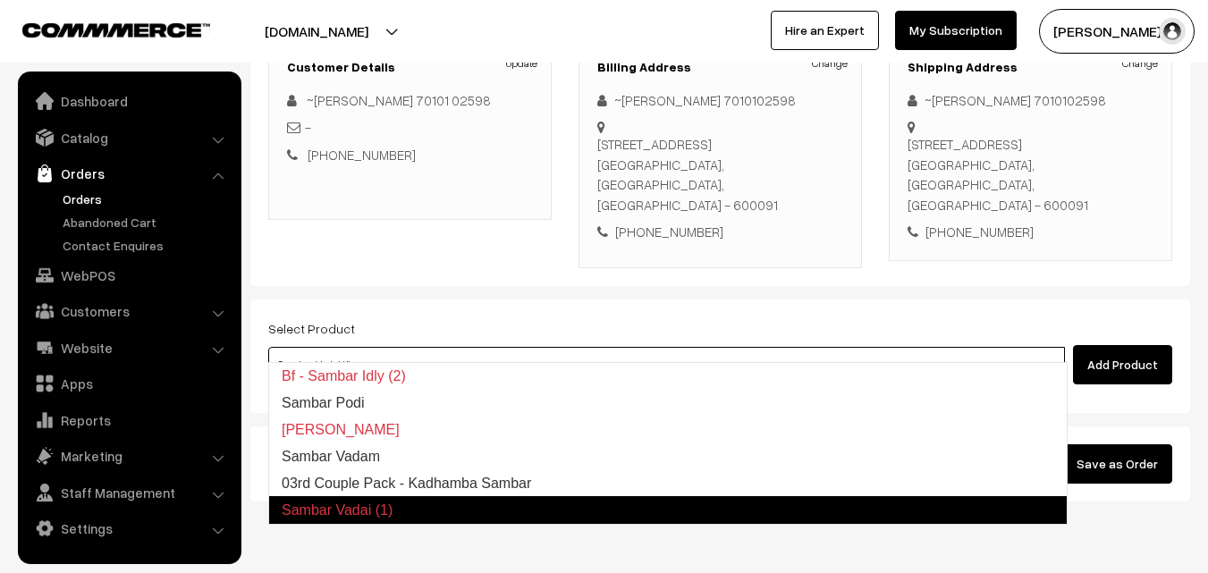
type input "03rd Couple Pack - Kadhamba Sambar"
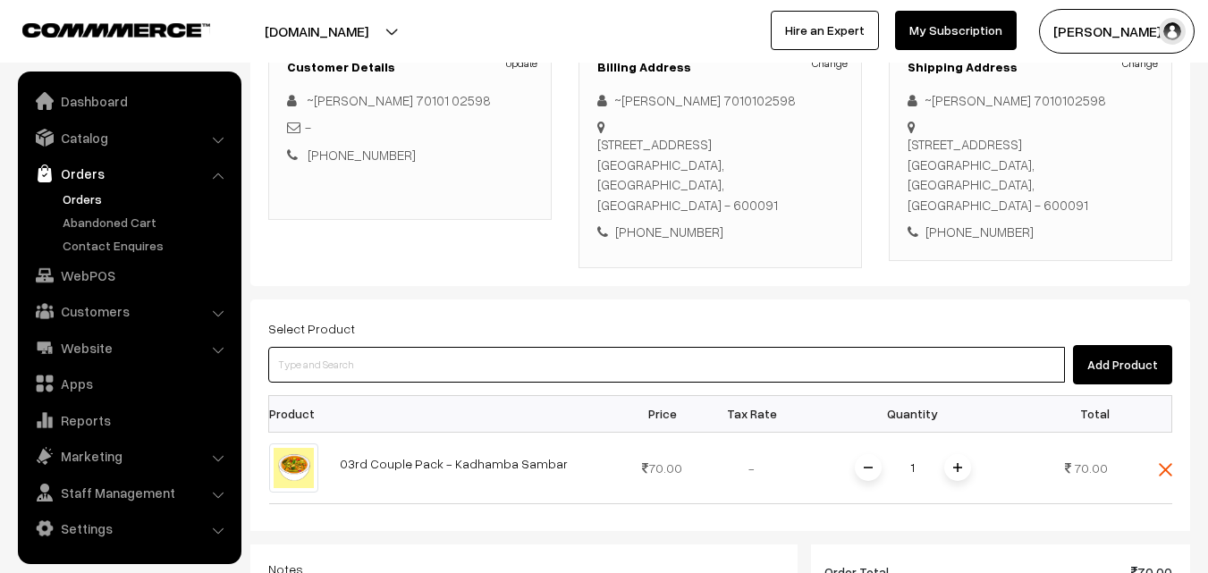
click at [410, 347] on input at bounding box center [666, 365] width 797 height 36
type input "p"
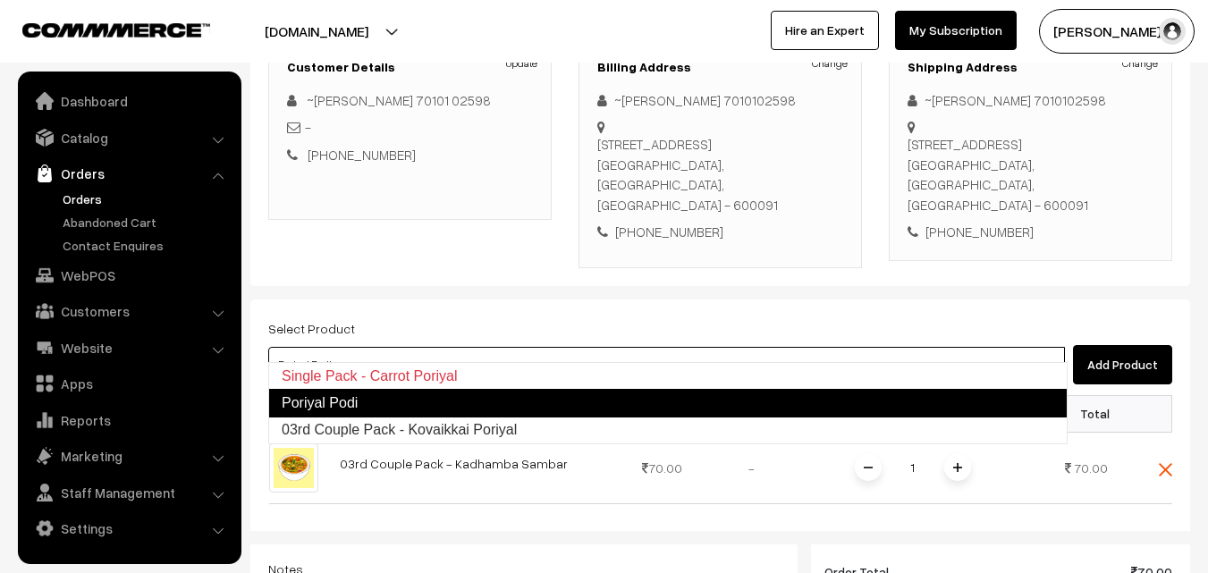
type input "03rd Couple Pack - Kovaikkai Poriyal"
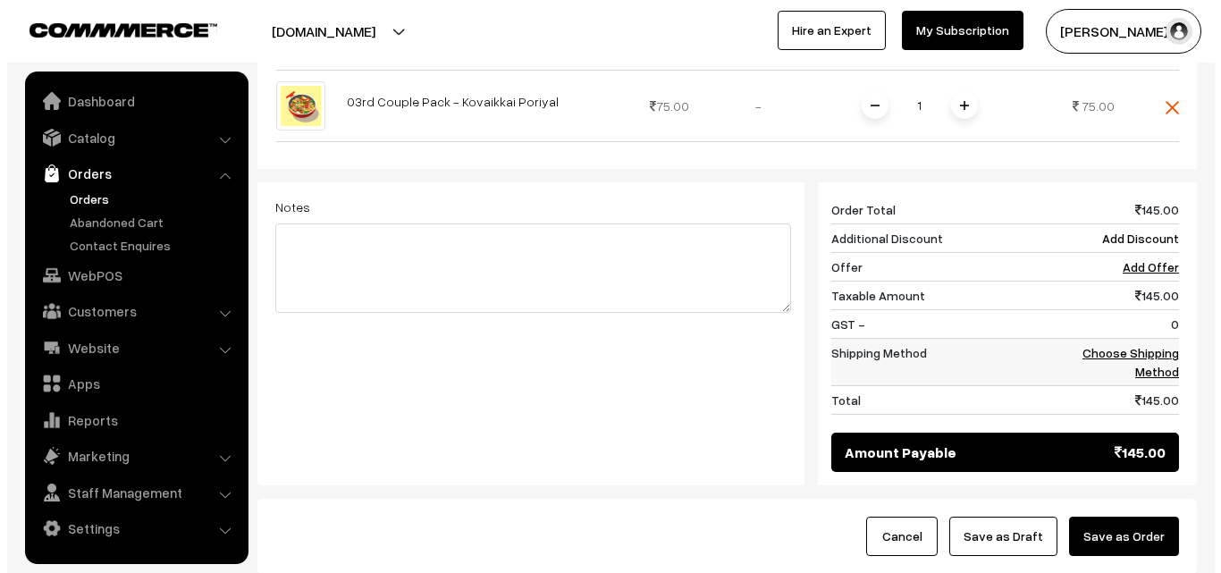
scroll to position [715, 0]
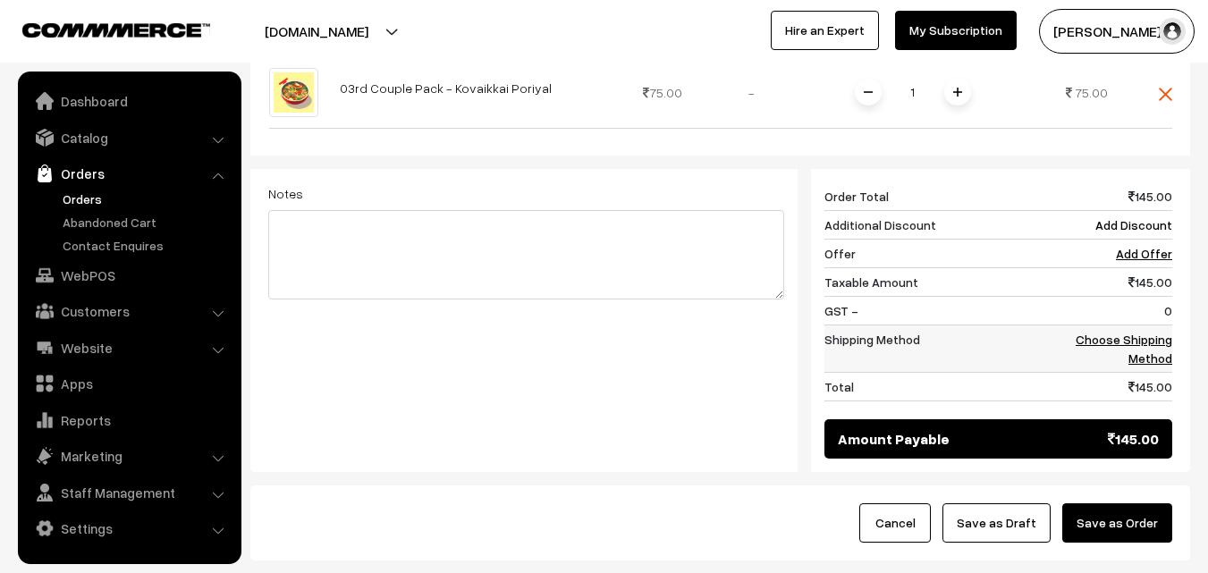
click at [1134, 332] on link "Choose Shipping Method" at bounding box center [1124, 349] width 97 height 34
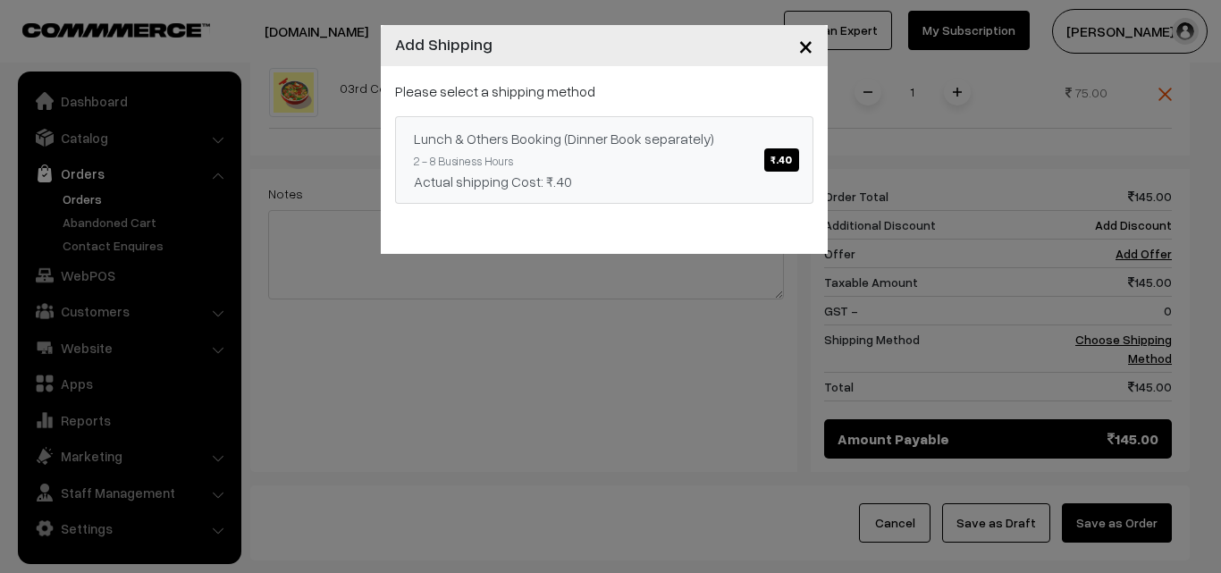
click at [637, 173] on div "Actual shipping Cost: ₹.40" at bounding box center [604, 181] width 381 height 21
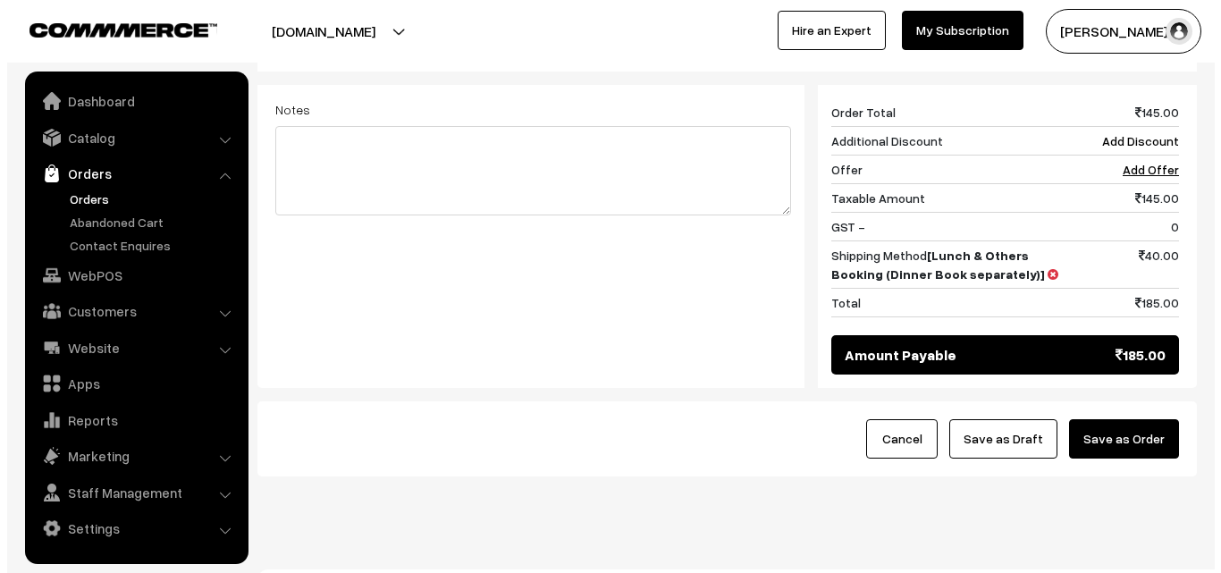
scroll to position [812, 0]
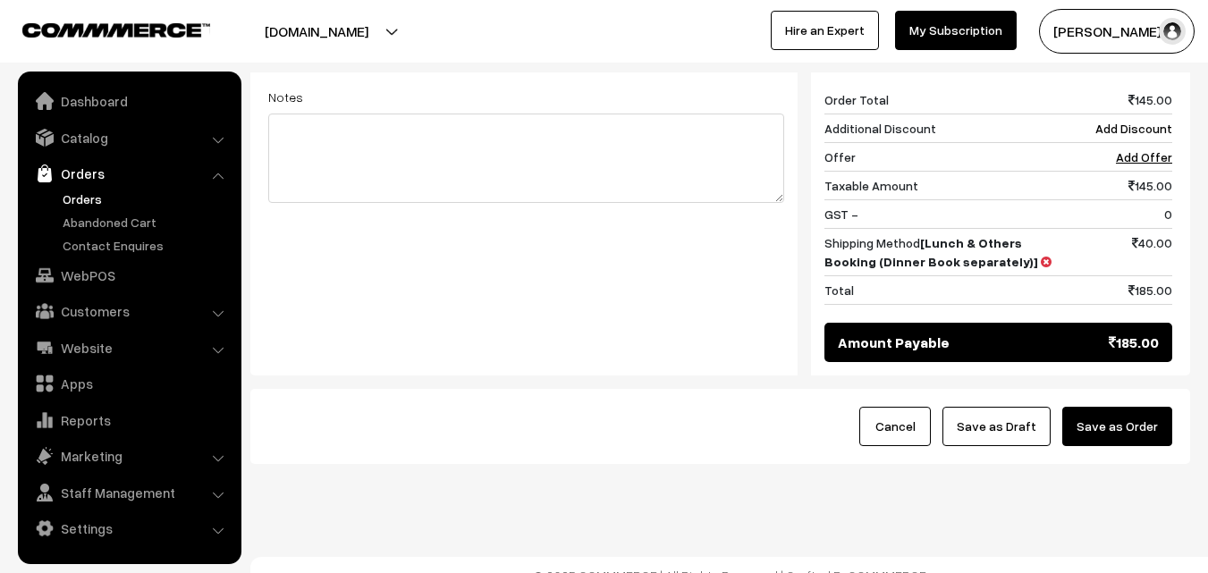
drag, startPoint x: 1128, startPoint y: 406, endPoint x: 748, endPoint y: 402, distance: 380.1
click at [1128, 407] on button "Save as Order" at bounding box center [1117, 426] width 110 height 39
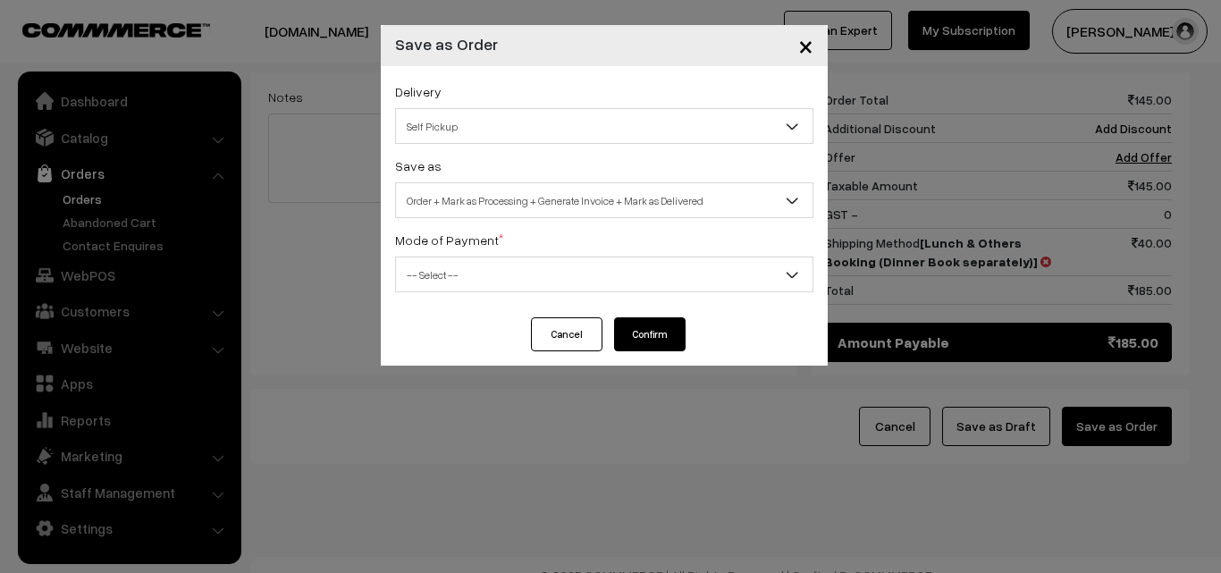
click at [606, 203] on span "Order + Mark as Processing + Generate Invoice + Mark as Delivered" at bounding box center [604, 200] width 417 height 31
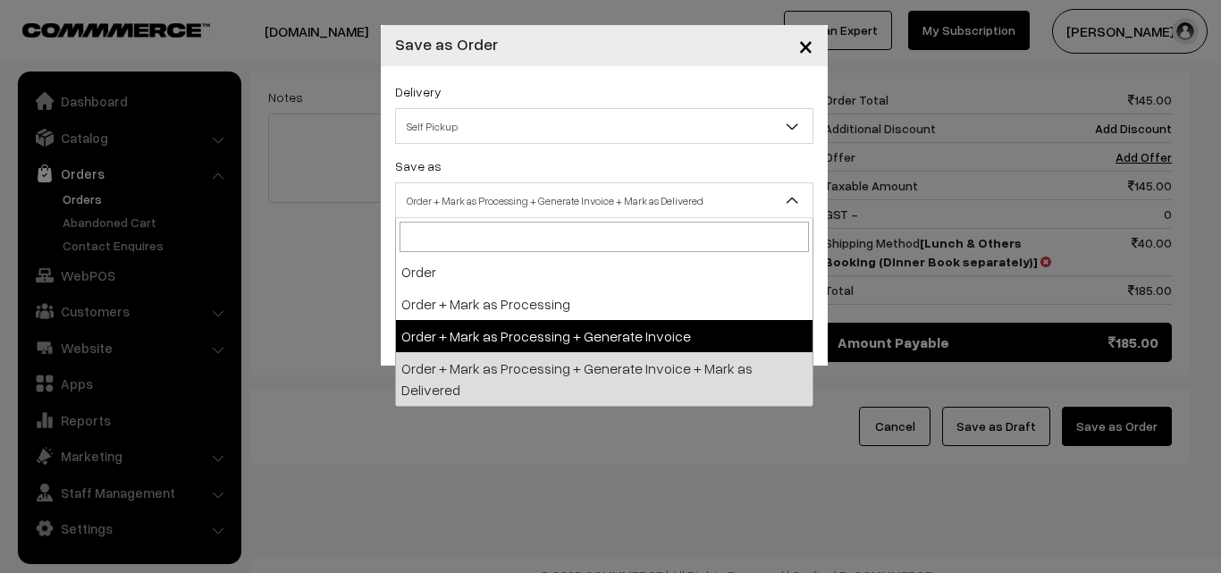
select select "3"
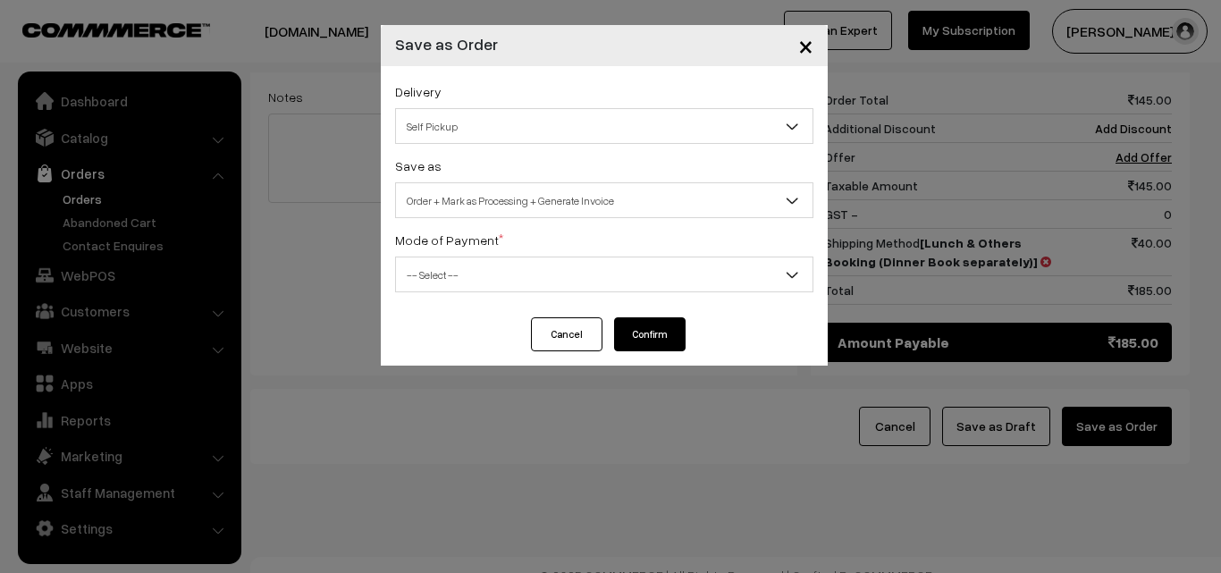
click at [486, 267] on span "-- Select --" at bounding box center [604, 274] width 417 height 31
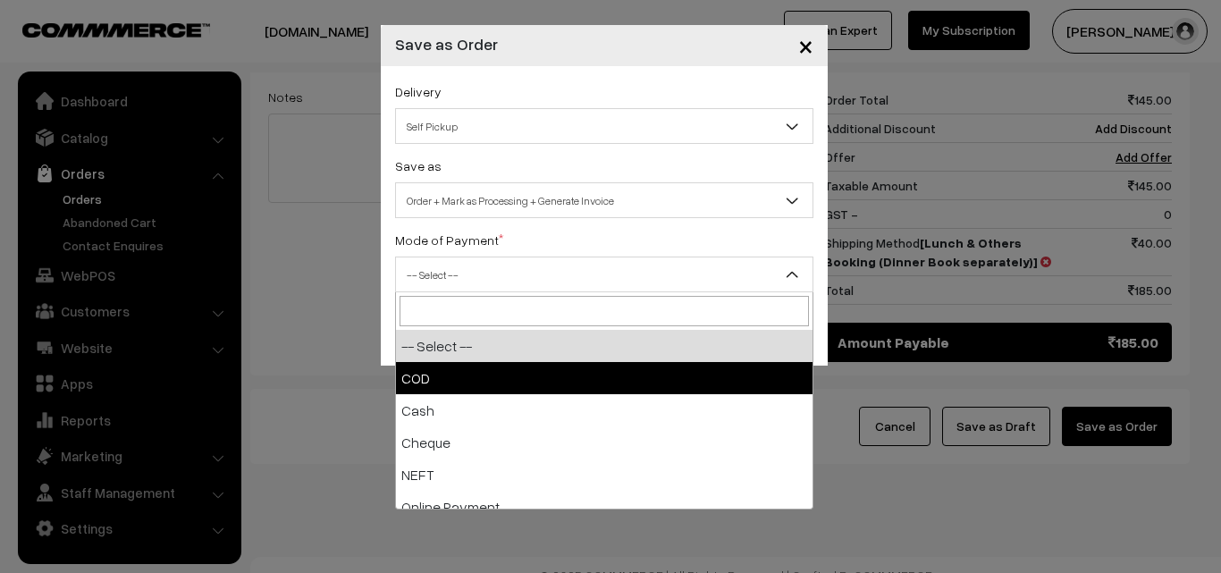
select select "1"
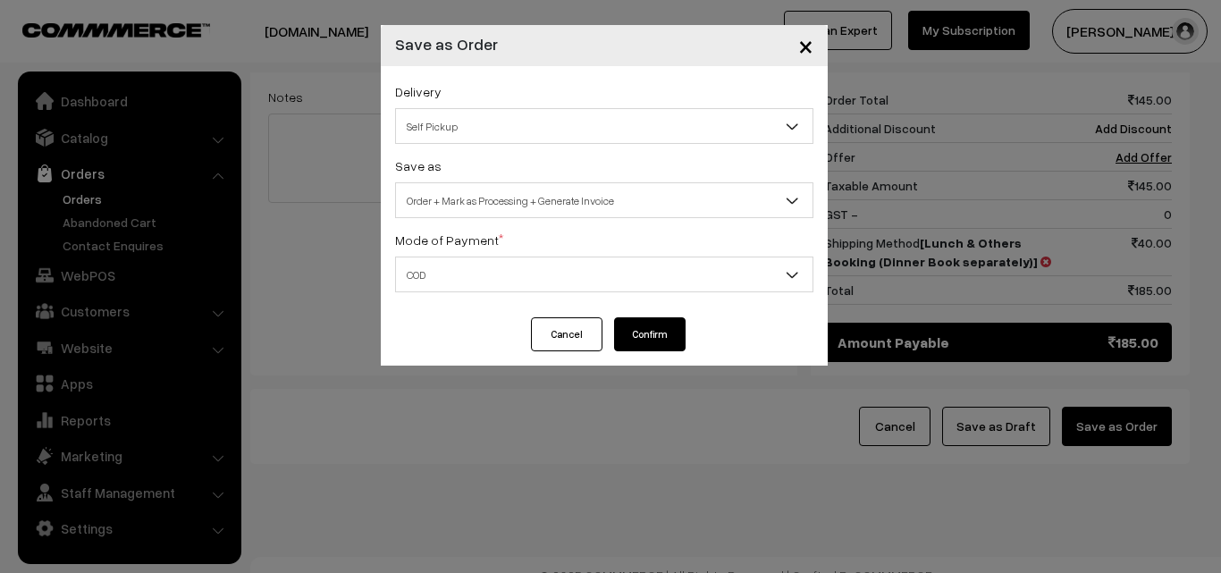
click at [662, 342] on button "Confirm" at bounding box center [650, 334] width 72 height 34
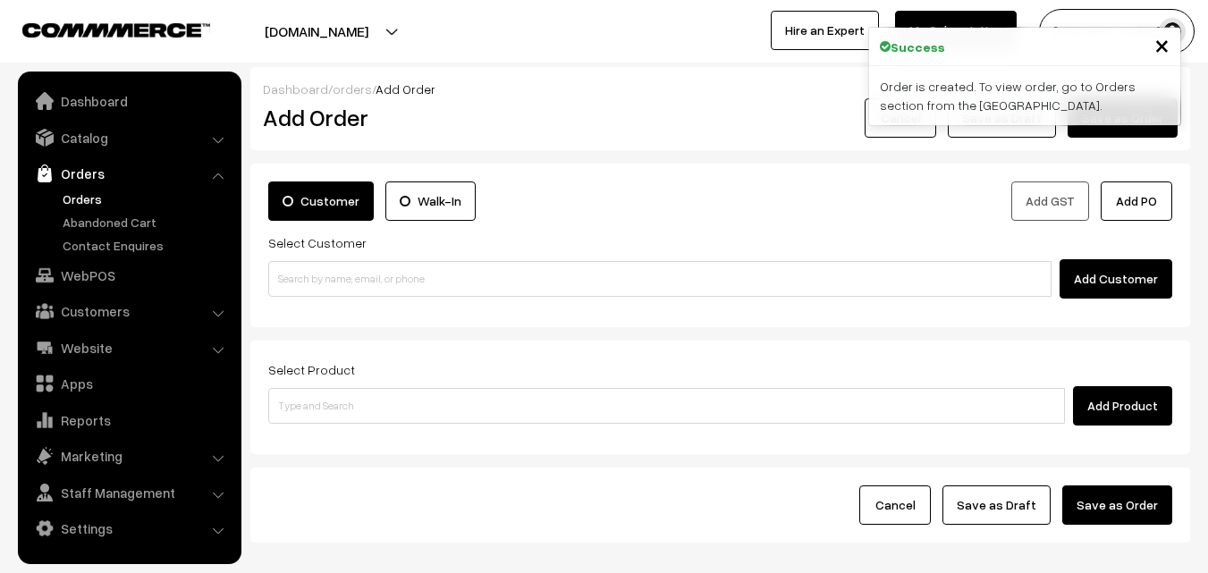
click at [91, 203] on link "Orders" at bounding box center [146, 199] width 177 height 19
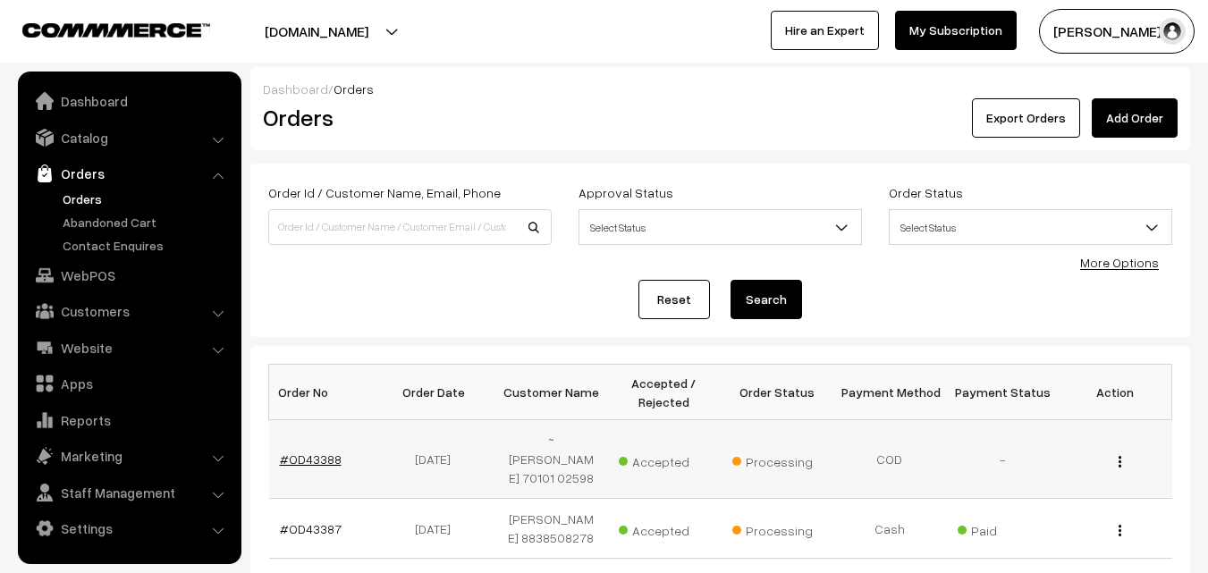
click at [314, 452] on link "#OD43388" at bounding box center [311, 459] width 62 height 15
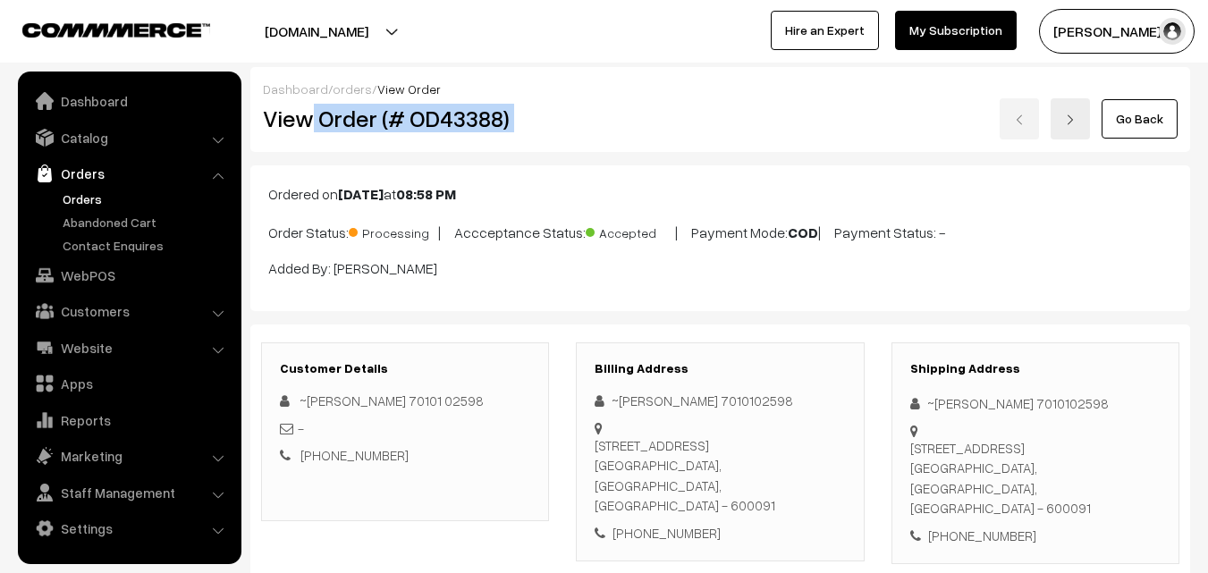
drag, startPoint x: 315, startPoint y: 145, endPoint x: 579, endPoint y: 122, distance: 265.7
click at [596, 125] on div "Dashboard / orders / View Order View Order (# OD43388) Go Back" at bounding box center [720, 109] width 940 height 85
copy div "Order (# OD43388)"
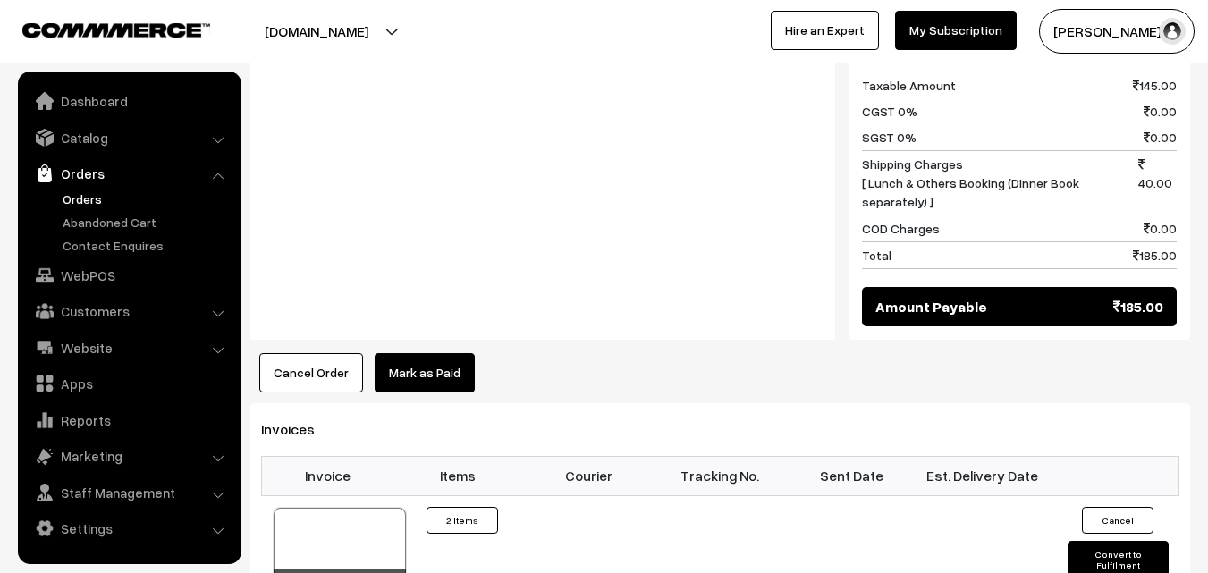
scroll to position [1162, 0]
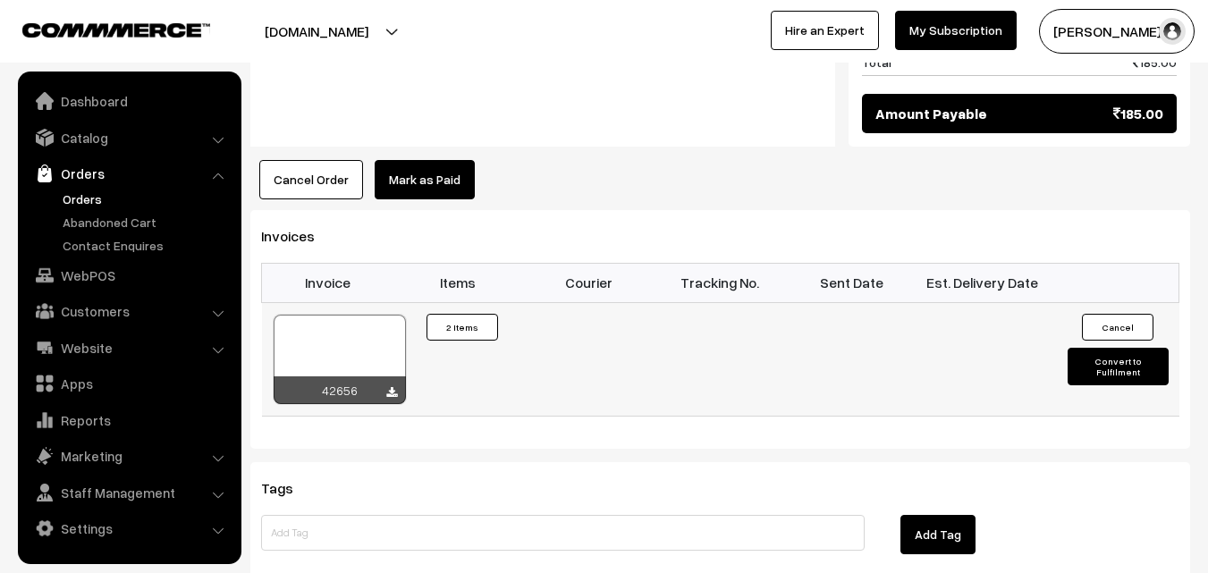
click at [337, 332] on div at bounding box center [340, 359] width 132 height 89
click at [109, 283] on link "WebPOS" at bounding box center [128, 275] width 213 height 32
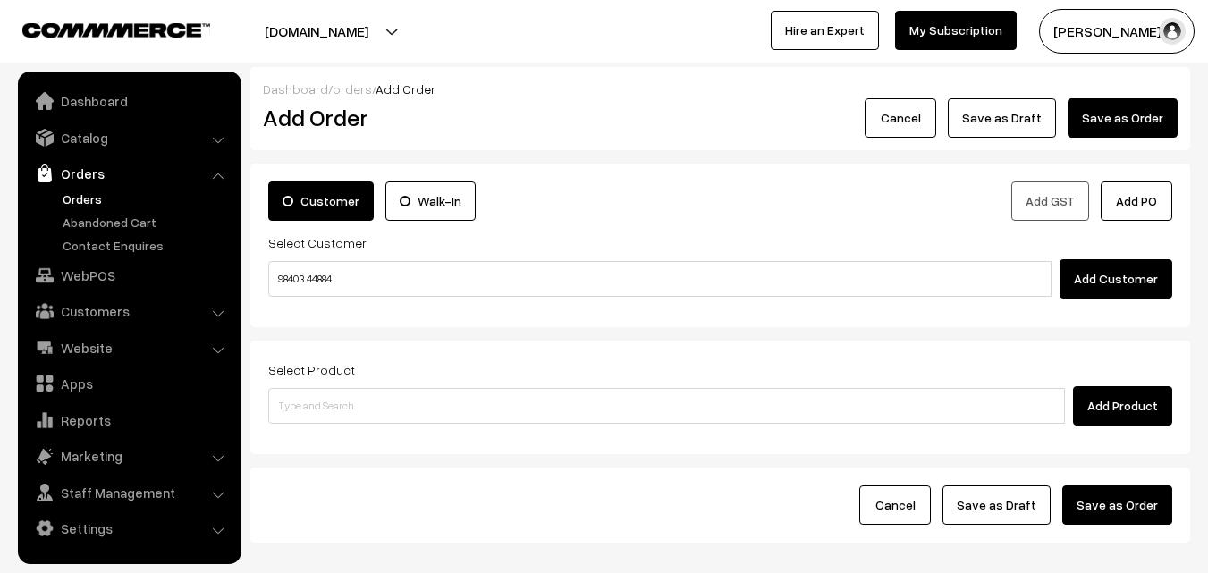
click at [314, 281] on input "98403 44884" at bounding box center [659, 279] width 783 height 36
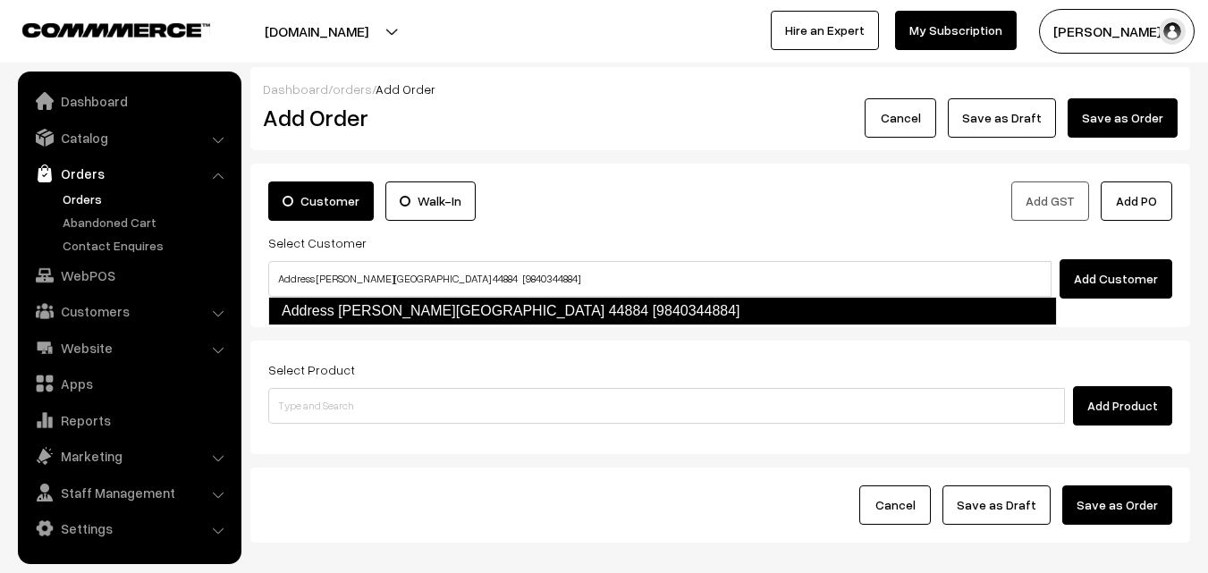
type input "Address [PERSON_NAME][GEOGRAPHIC_DATA] 44884 [9840344884]"
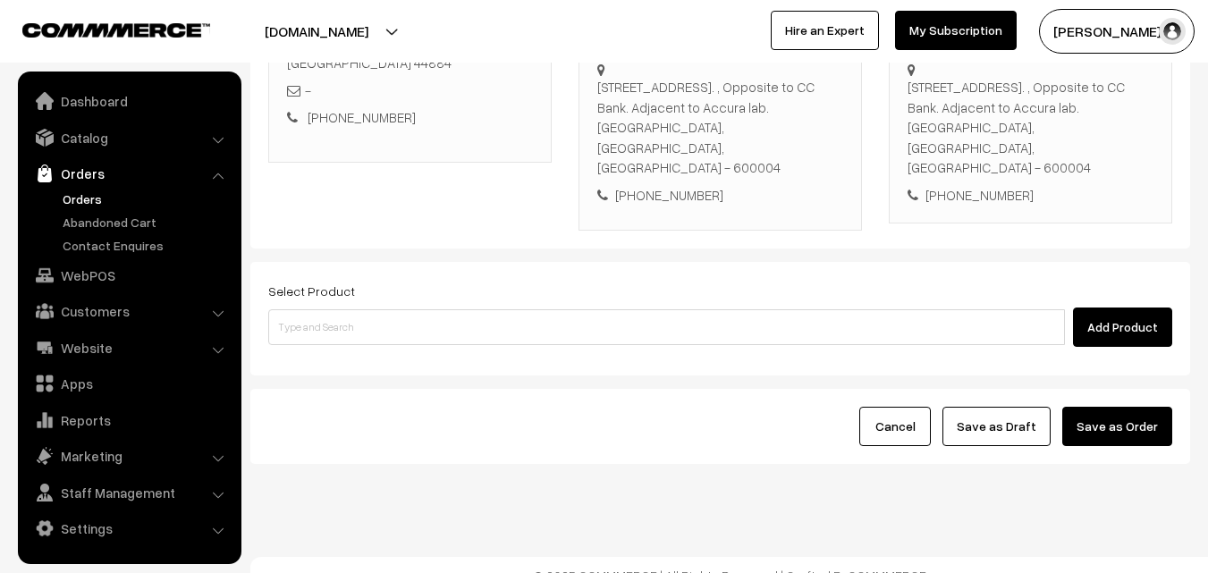
scroll to position [326, 0]
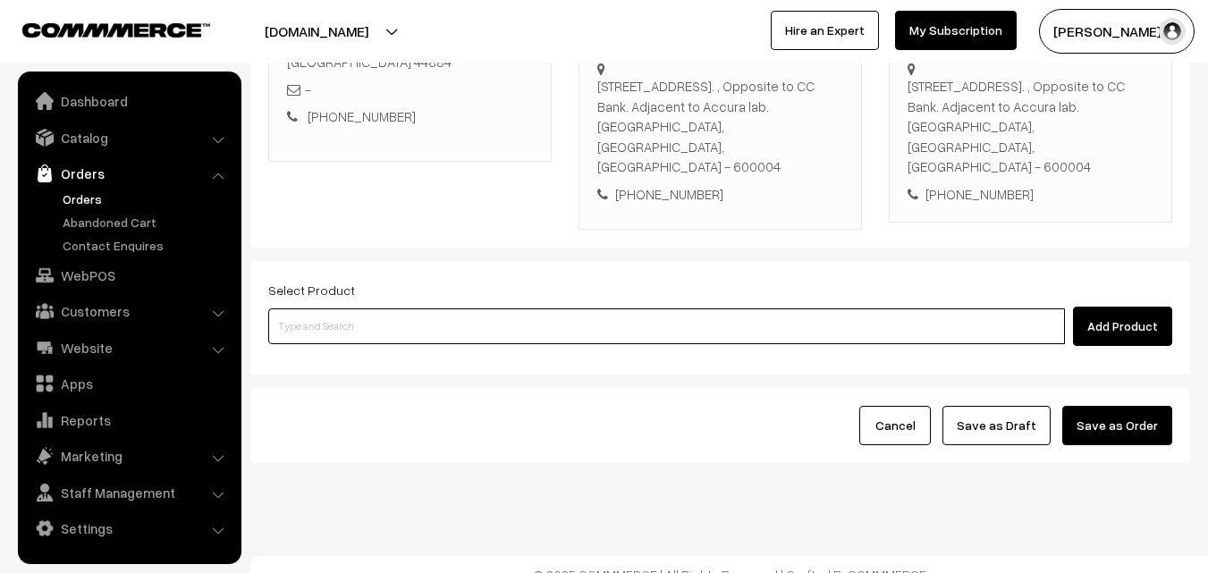
click at [464, 309] on input at bounding box center [666, 327] width 797 height 36
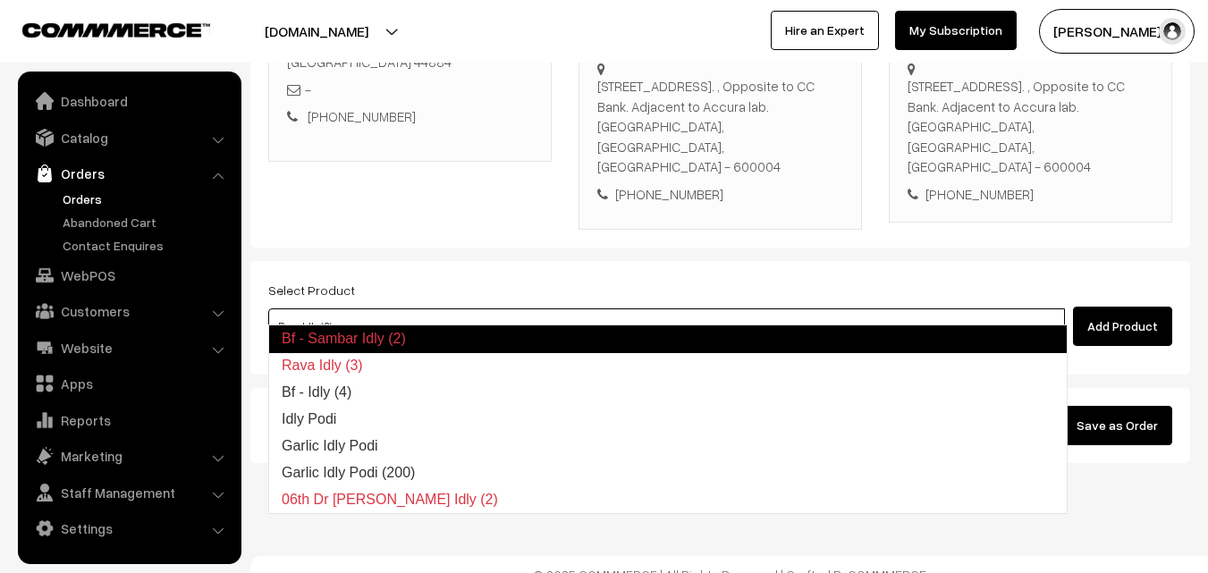
type input "Bf - Idly (4)"
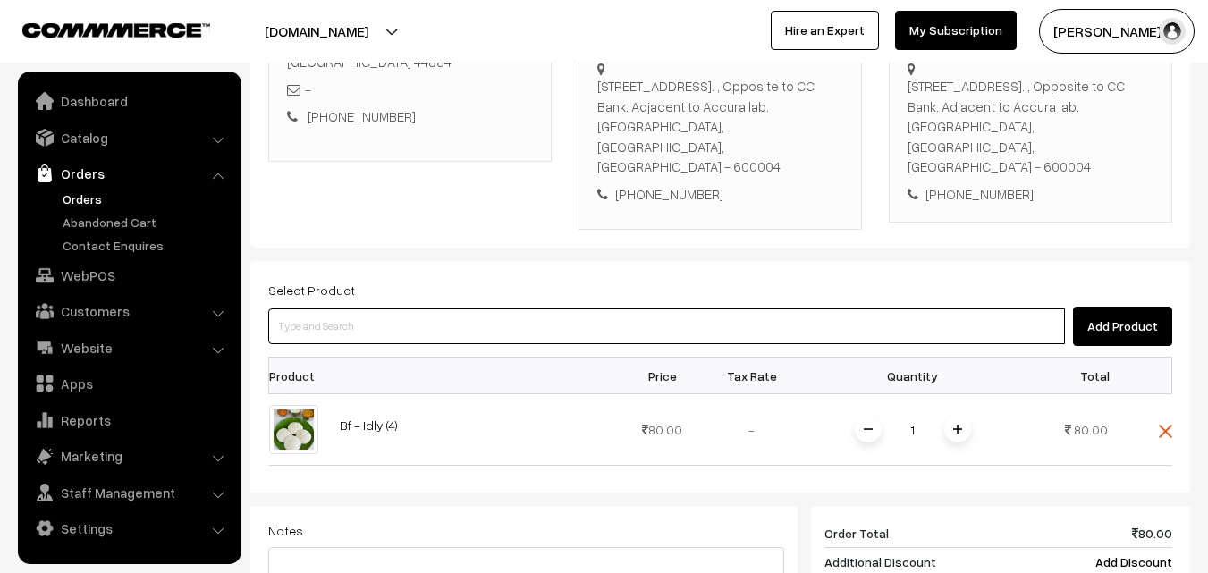
click at [463, 309] on input at bounding box center [666, 327] width 797 height 36
type input "c"
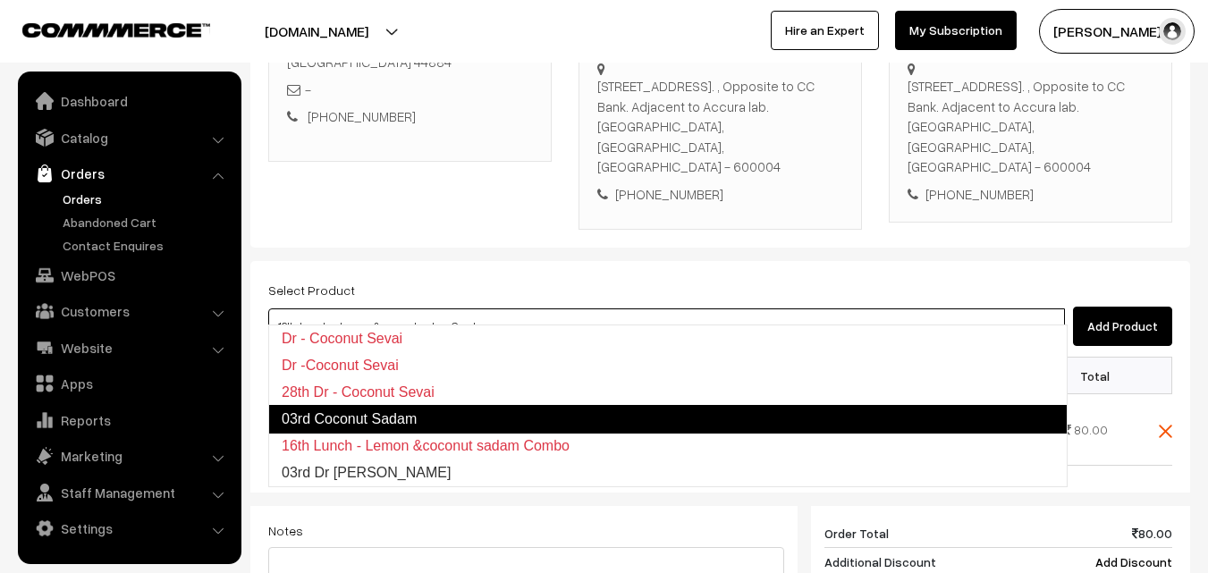
type input "03rd Coconut Sadam"
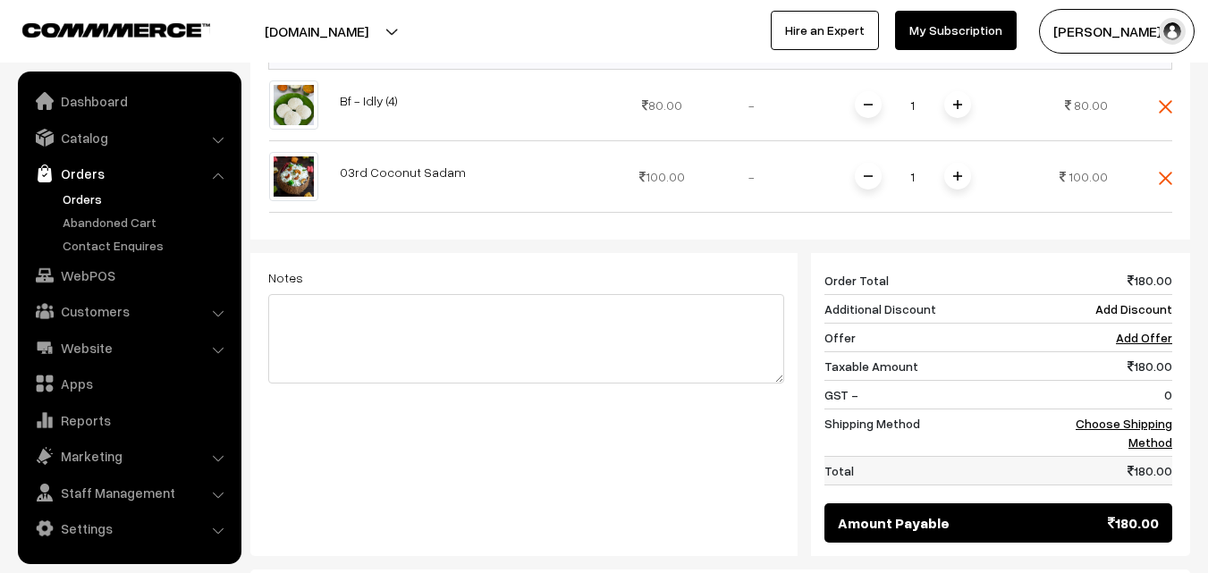
scroll to position [684, 0]
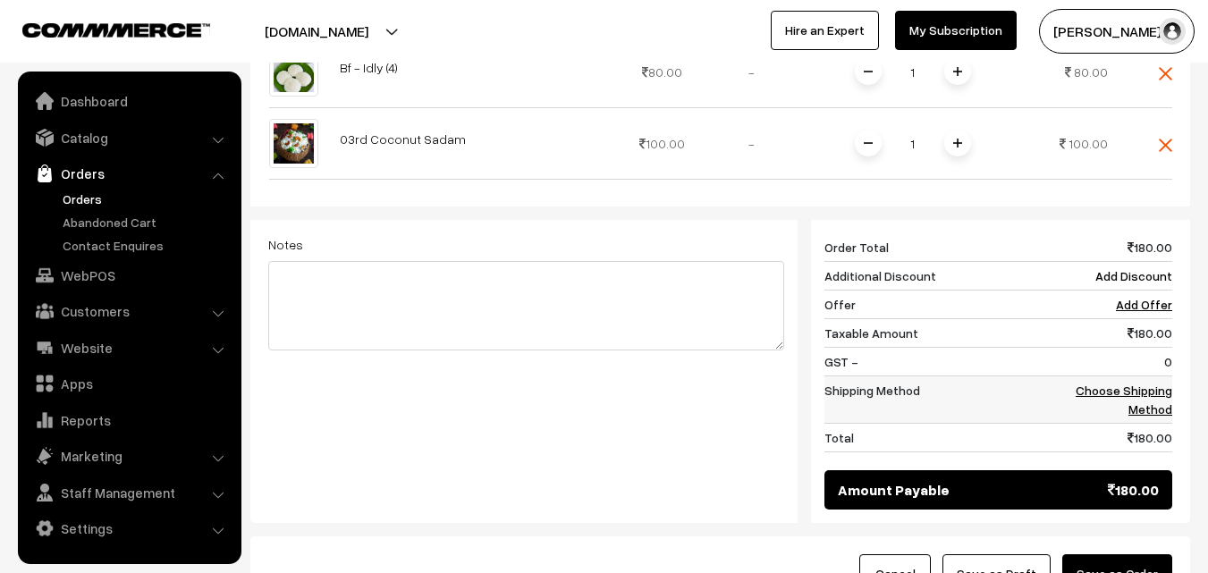
click at [1150, 383] on link "Choose Shipping Method" at bounding box center [1124, 400] width 97 height 34
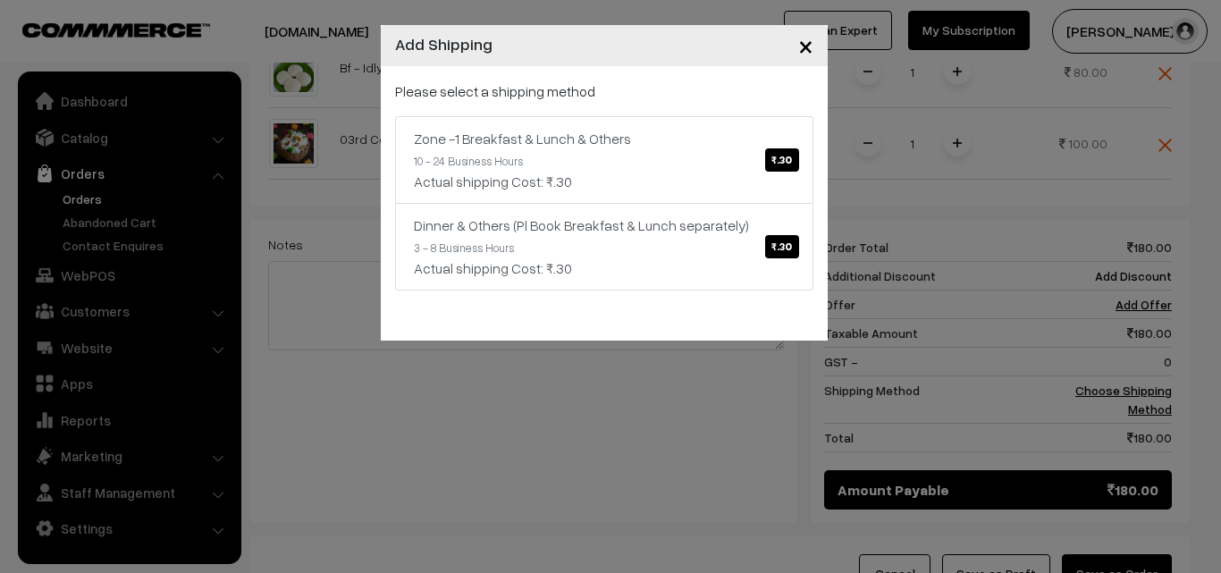
click at [610, 185] on link "Zone -1 Breakfast & Lunch & Others ₹.30 10 - 24 Business Hours Actual shipping …" at bounding box center [604, 160] width 418 height 88
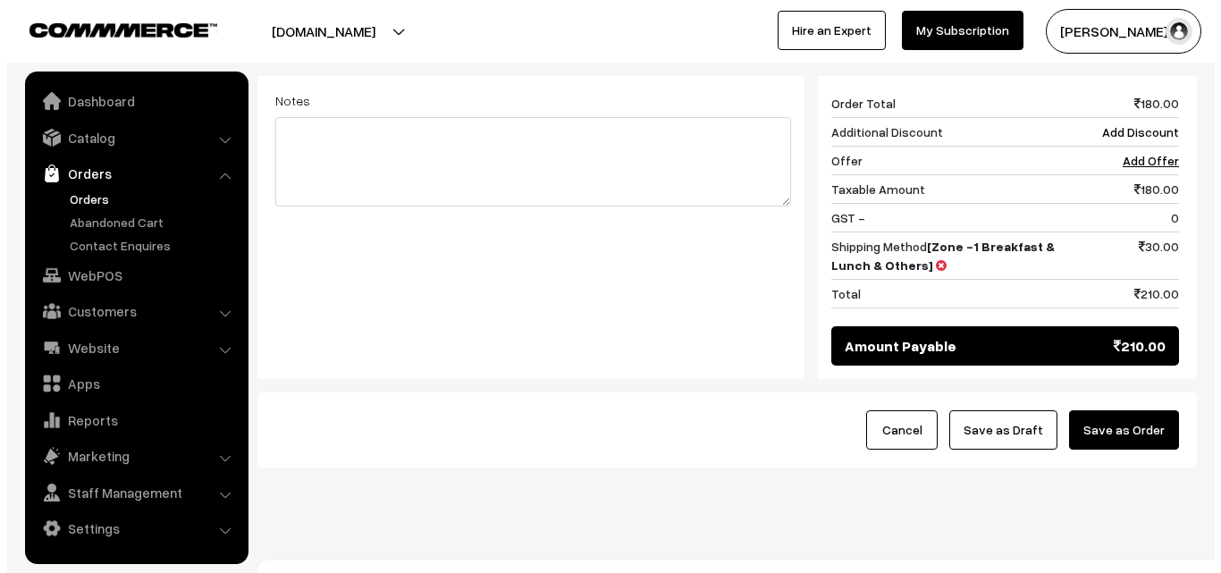
scroll to position [833, 0]
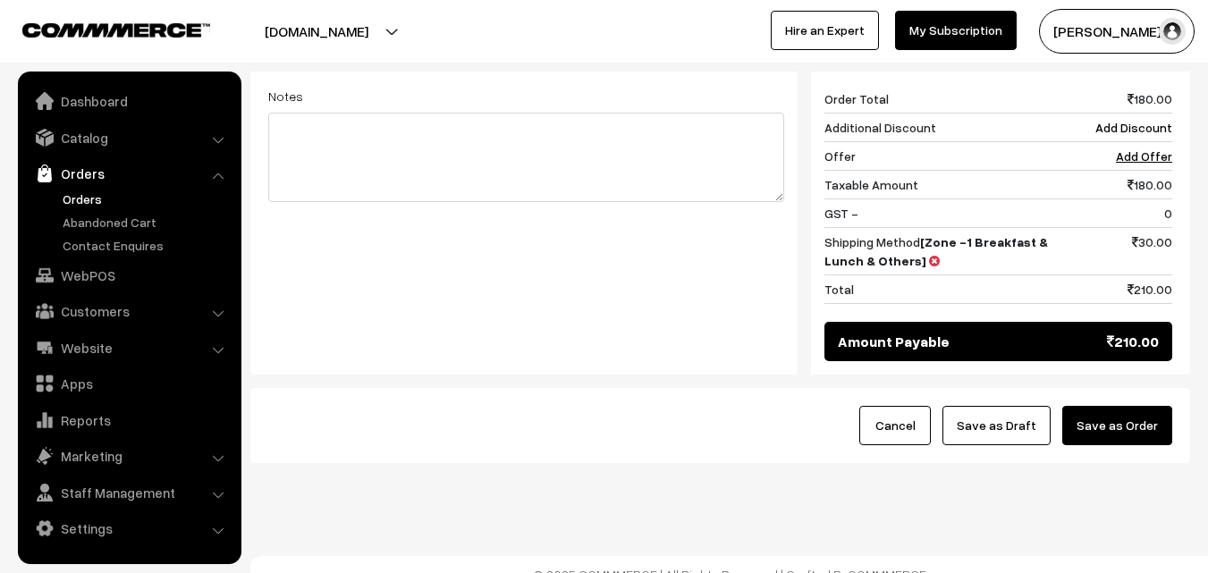
click at [1140, 406] on button "Save as Order" at bounding box center [1117, 425] width 110 height 39
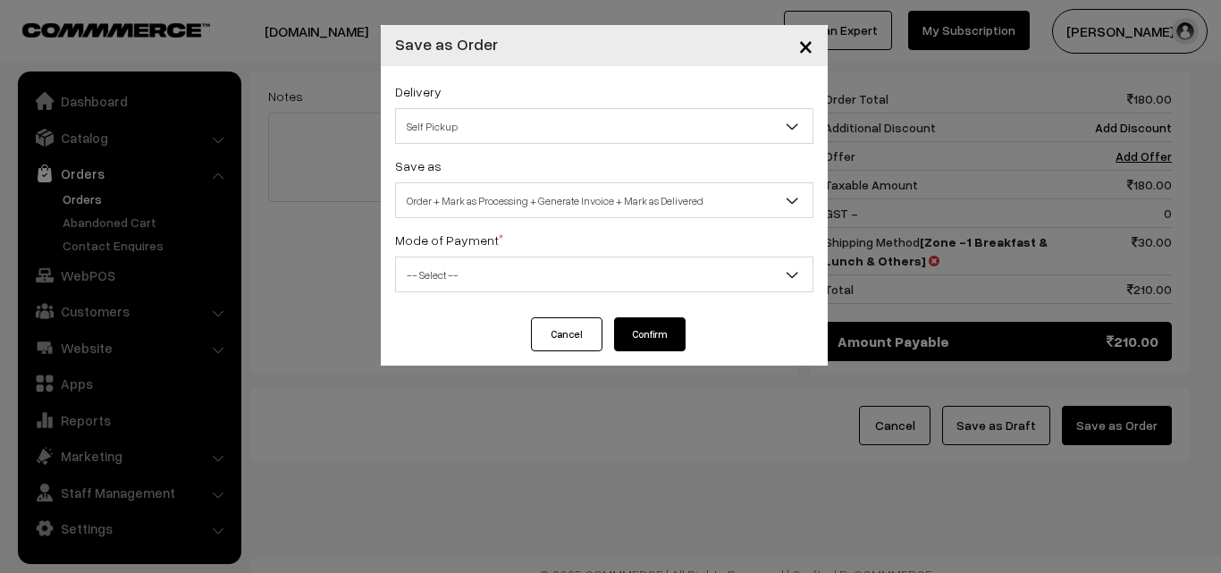
click at [515, 202] on span "Order + Mark as Processing + Generate Invoice + Mark as Delivered" at bounding box center [604, 200] width 417 height 31
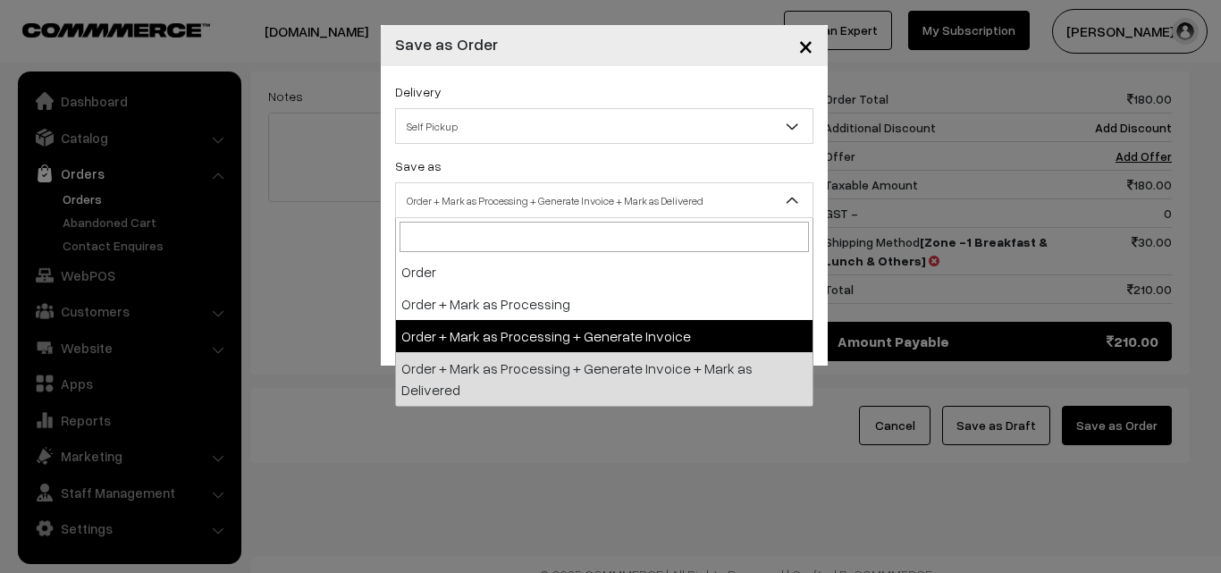
select select "3"
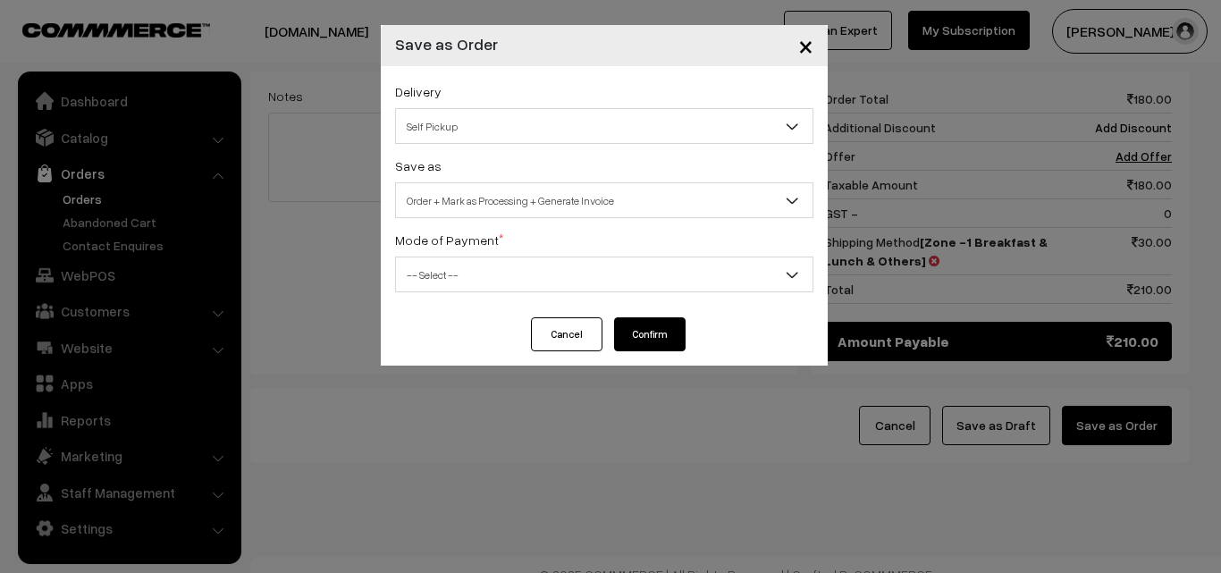
click at [468, 281] on span "-- Select --" at bounding box center [604, 274] width 417 height 31
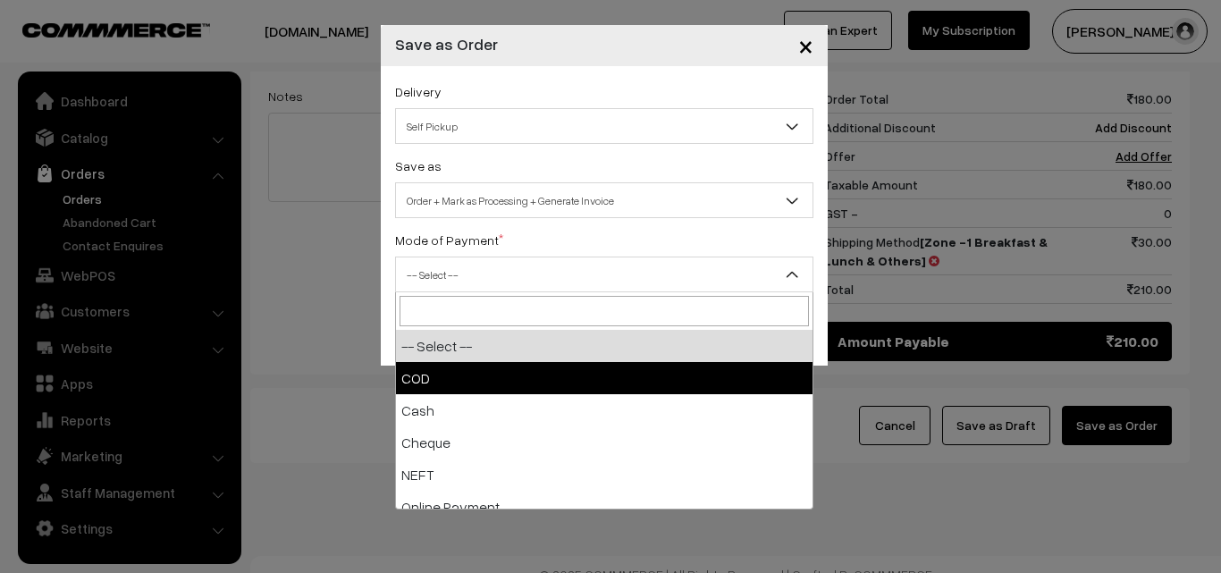
select select "2"
checkbox input "true"
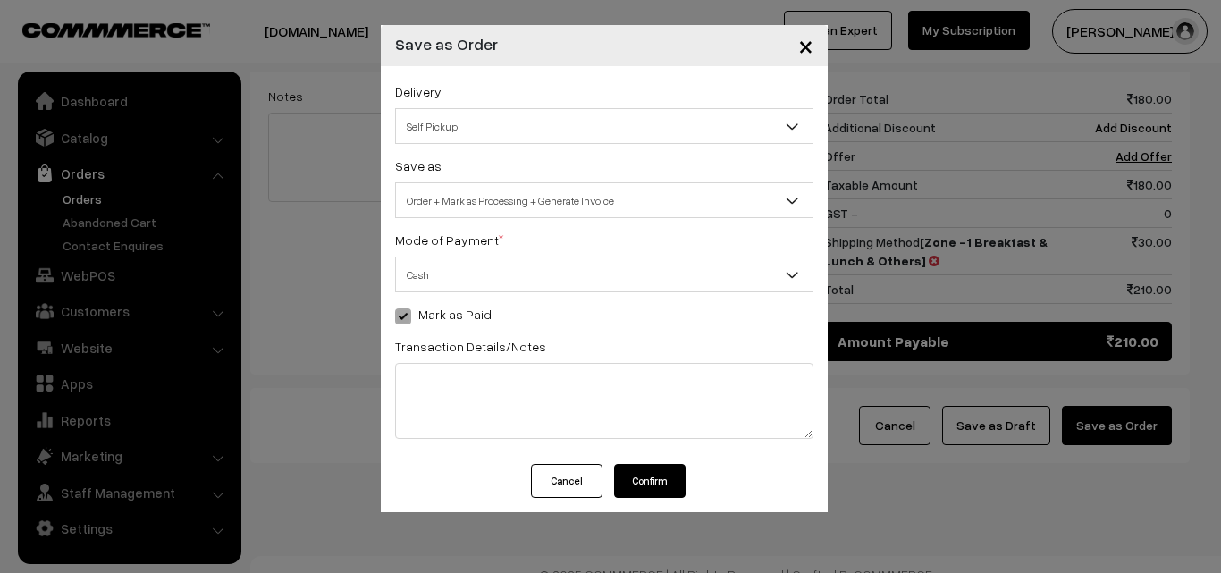
click at [646, 483] on button "Confirm" at bounding box center [650, 481] width 72 height 34
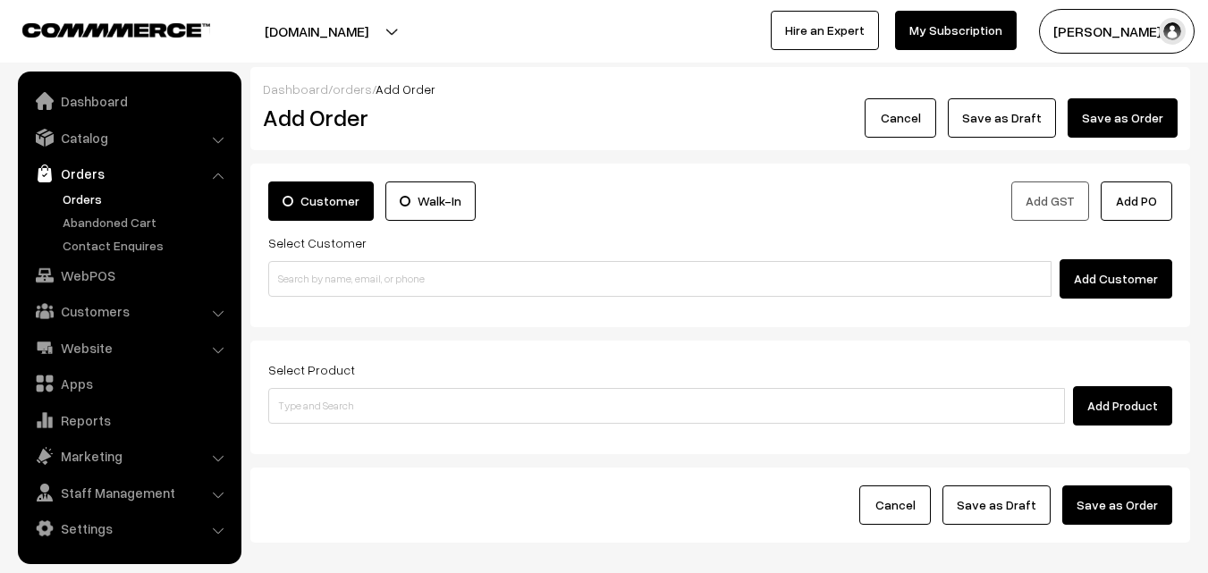
click at [100, 187] on link "Orders" at bounding box center [128, 173] width 213 height 32
click at [92, 197] on link "Orders" at bounding box center [146, 199] width 177 height 19
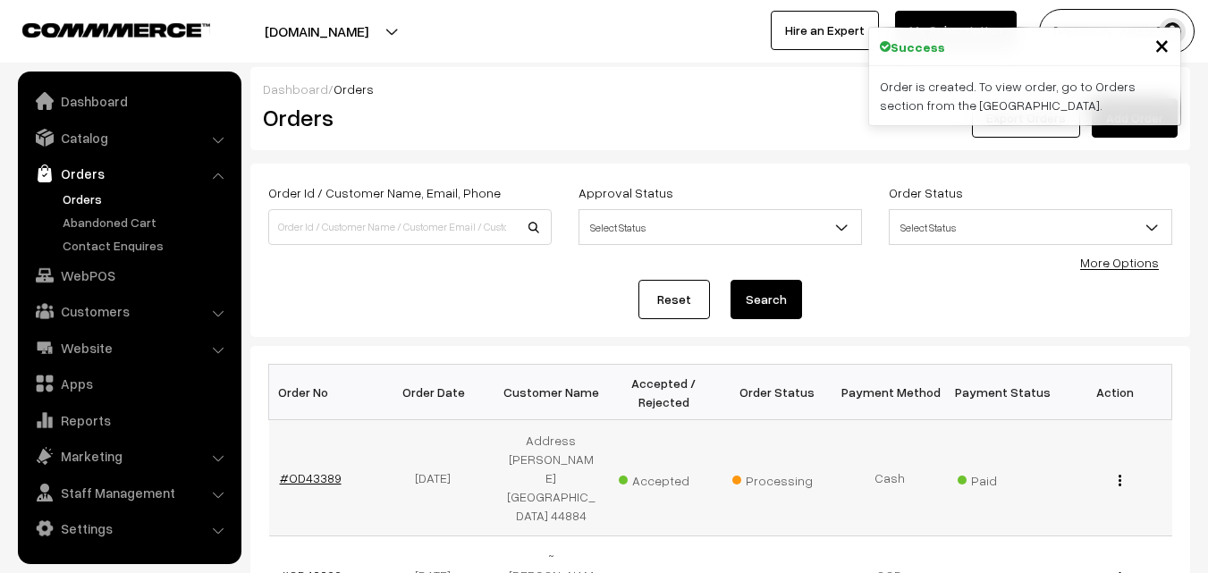
click at [323, 470] on link "#OD43389" at bounding box center [311, 477] width 62 height 15
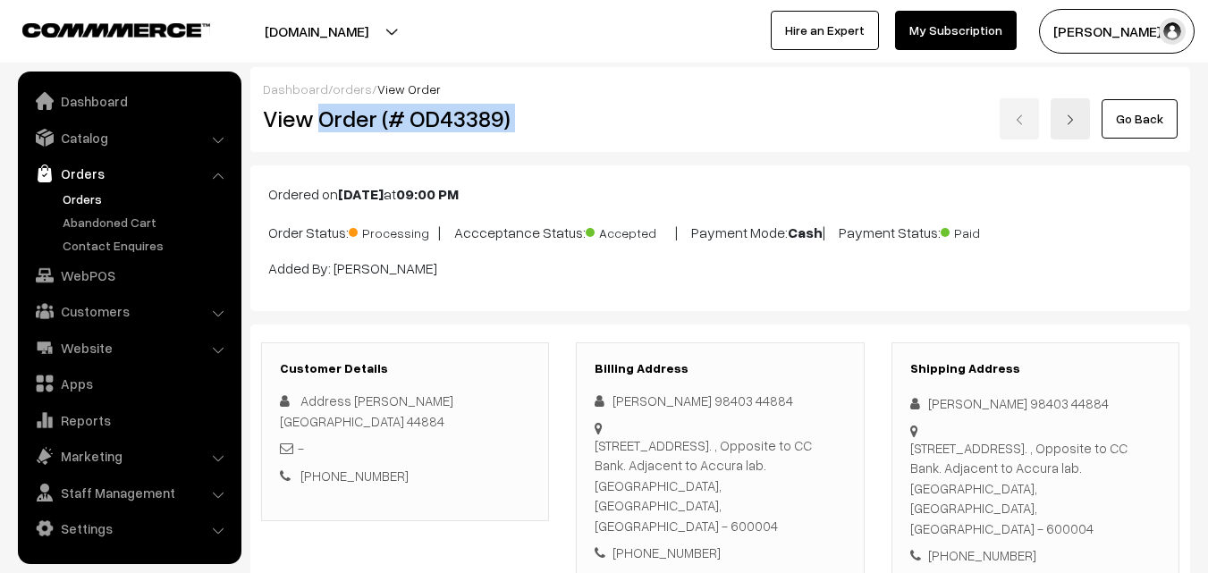
drag, startPoint x: 320, startPoint y: 117, endPoint x: 637, endPoint y: 131, distance: 316.9
click at [639, 134] on div "View Order (# OD43389) Go Back" at bounding box center [720, 118] width 942 height 41
copy div "Order (# OD43389)"
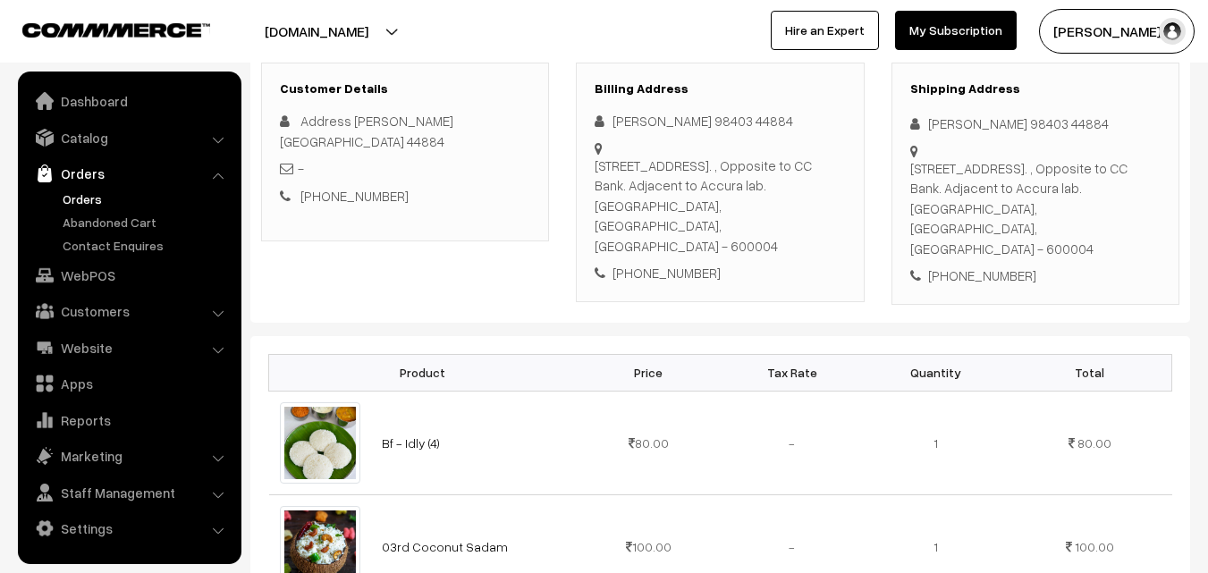
scroll to position [358, 0]
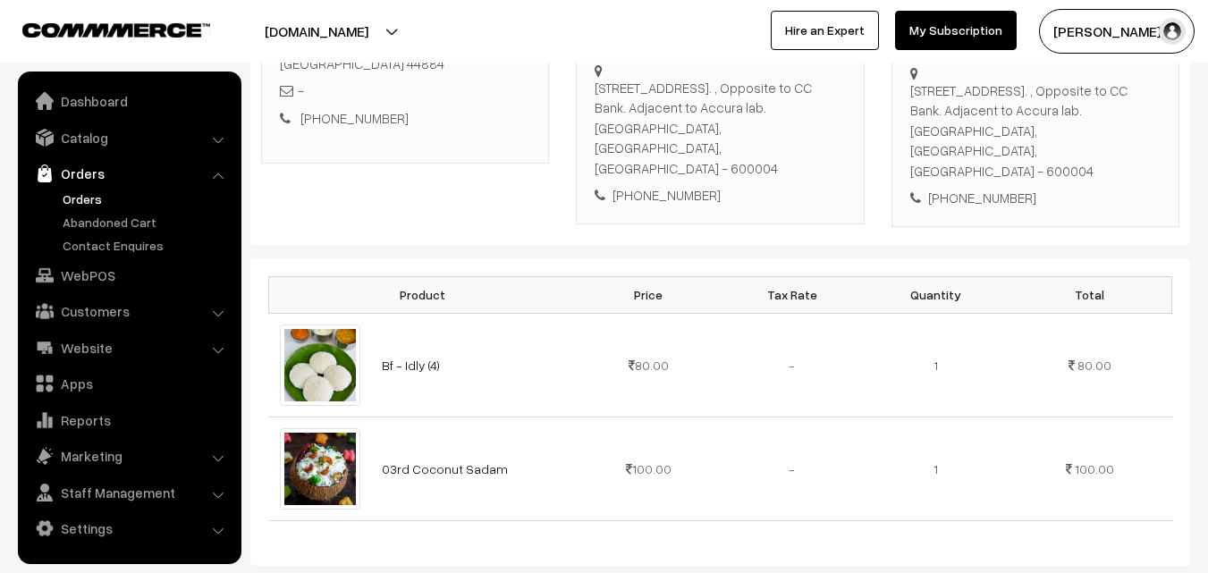
click at [676, 185] on div "+91 9445331710" at bounding box center [720, 195] width 250 height 21
copy div "9445331710"
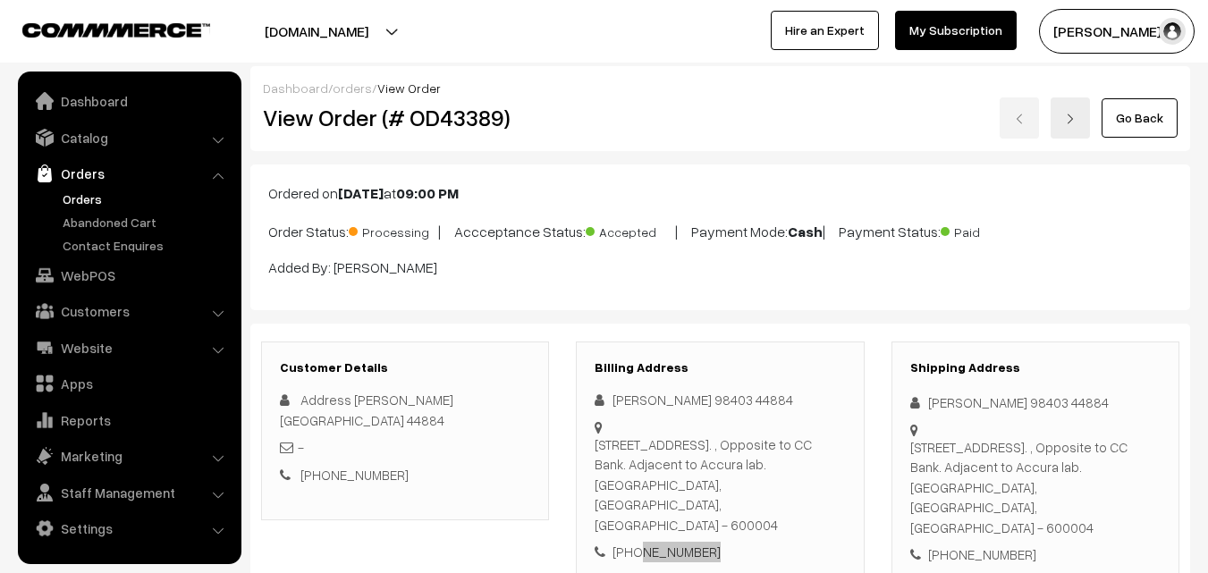
scroll to position [0, 0]
click at [318, 117] on h2 "View Order (# OD43389)" at bounding box center [406, 119] width 287 height 28
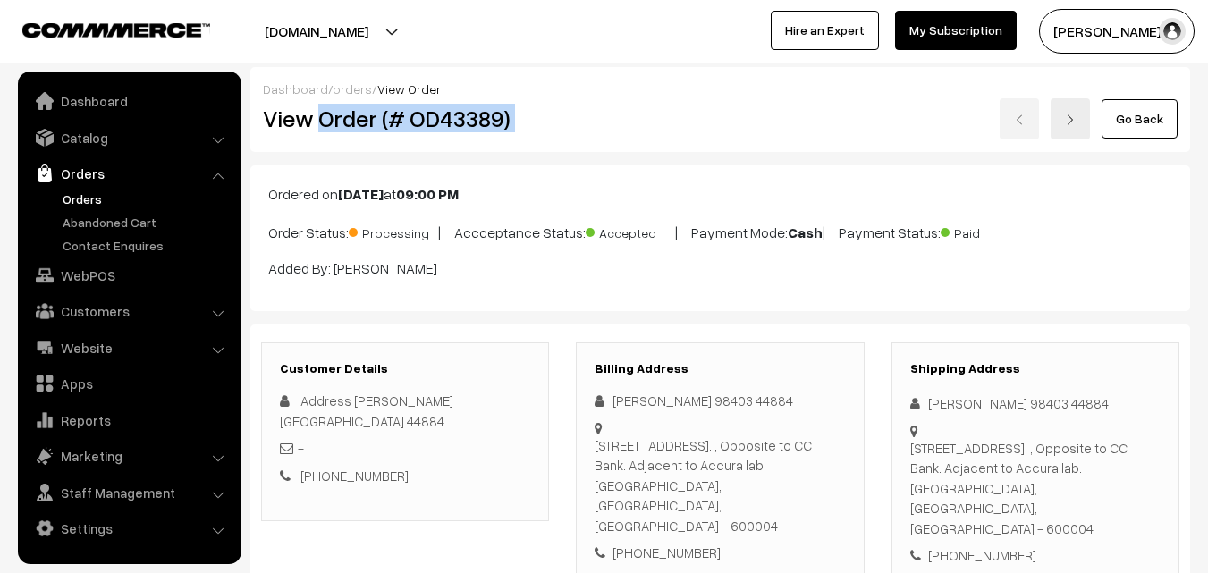
drag, startPoint x: 317, startPoint y: 117, endPoint x: 518, endPoint y: 124, distance: 200.4
click at [518, 124] on h2 "View Order (# OD43389)" at bounding box center [406, 119] width 287 height 28
copy div "Order (# OD43389)"
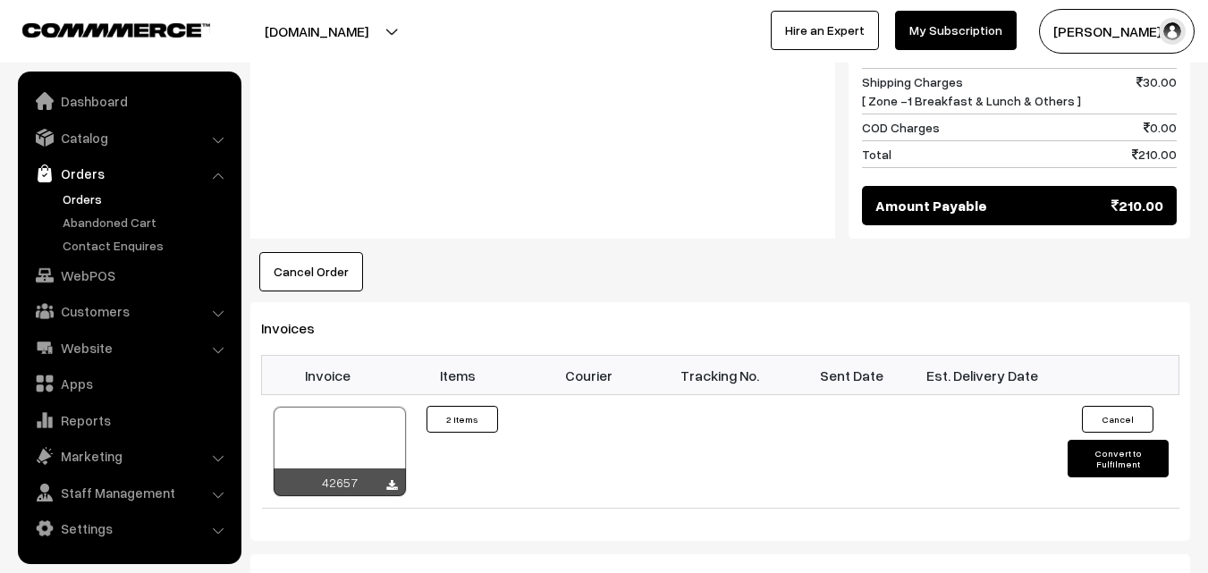
scroll to position [1073, 0]
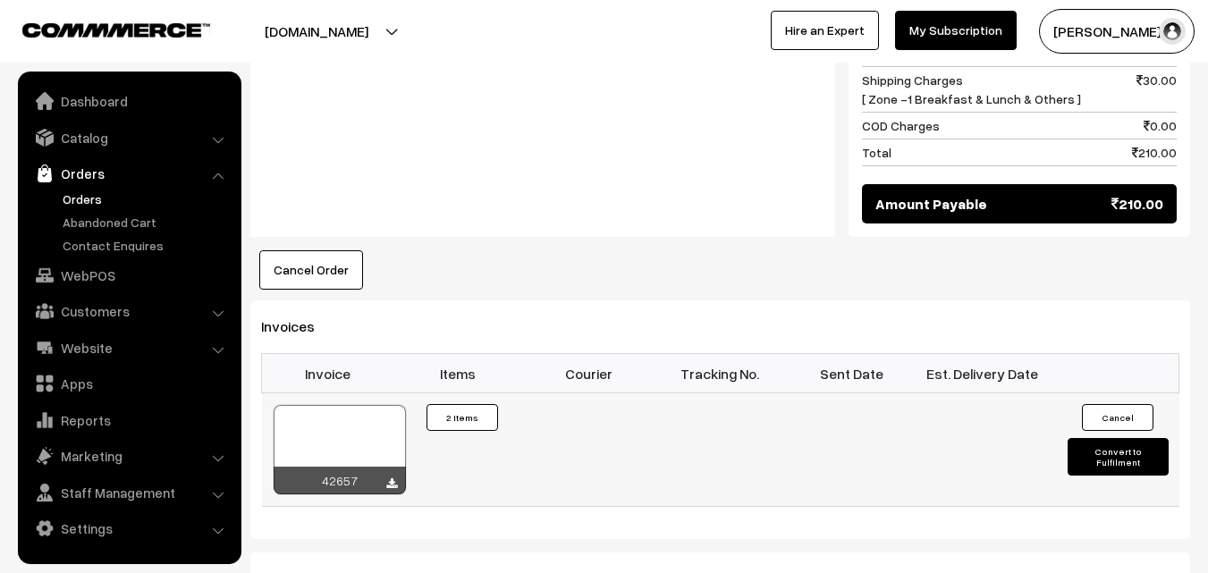
click at [348, 405] on div at bounding box center [340, 449] width 132 height 89
click at [108, 277] on link "WebPOS" at bounding box center [128, 275] width 213 height 32
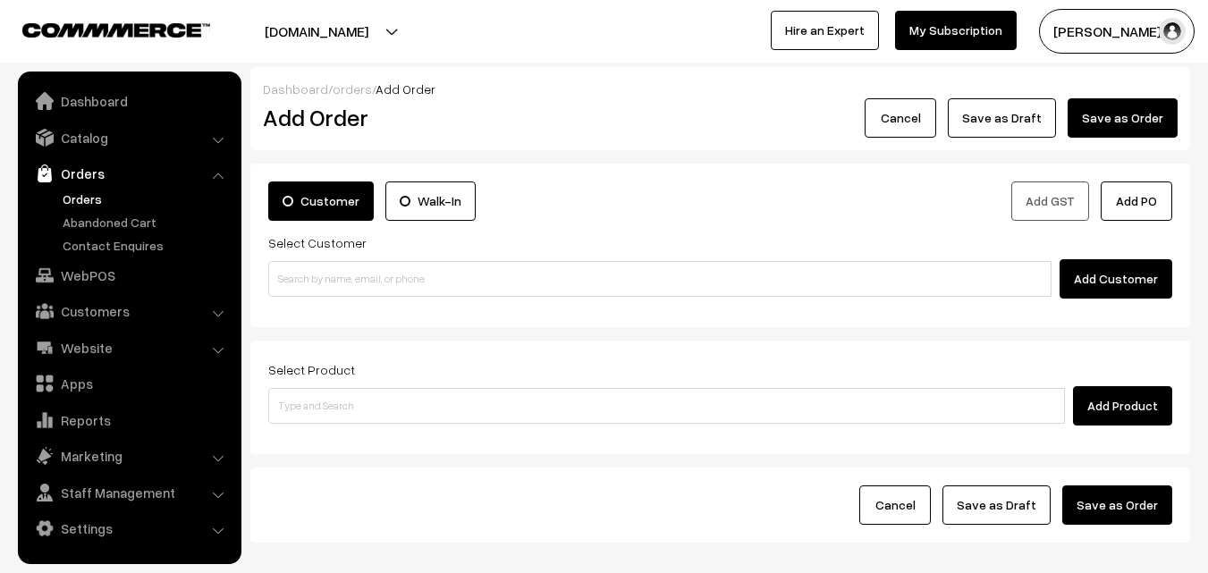
click at [329, 283] on input at bounding box center [659, 279] width 783 height 36
click at [323, 274] on input "98402 01222" at bounding box center [659, 279] width 783 height 36
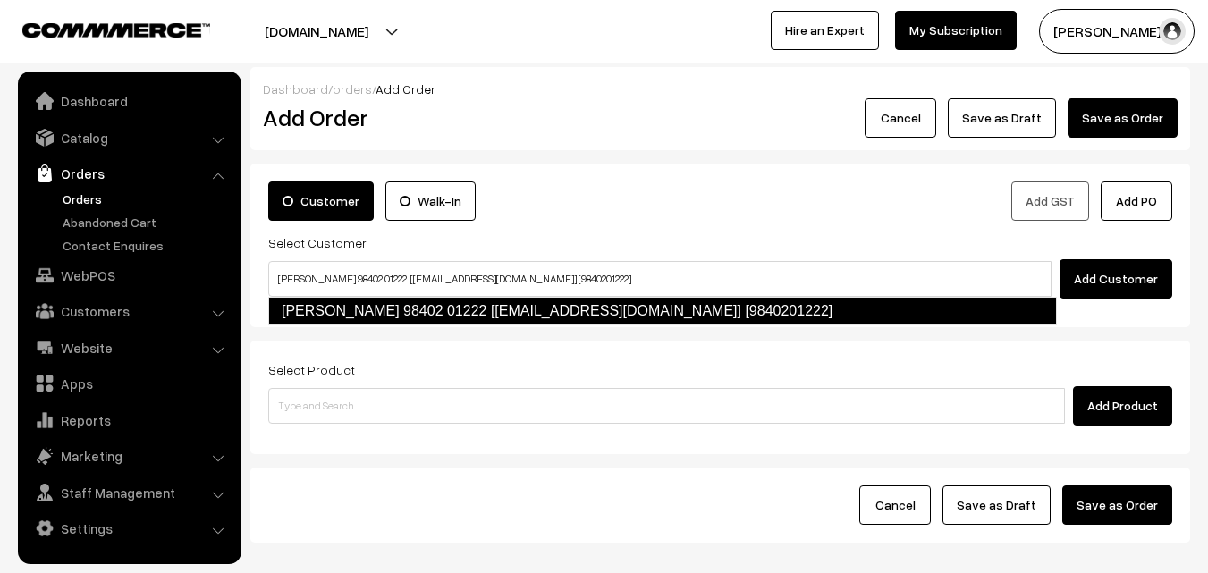
type input "Girija 98402 01222 [test875@gmail.com] [9840201222]"
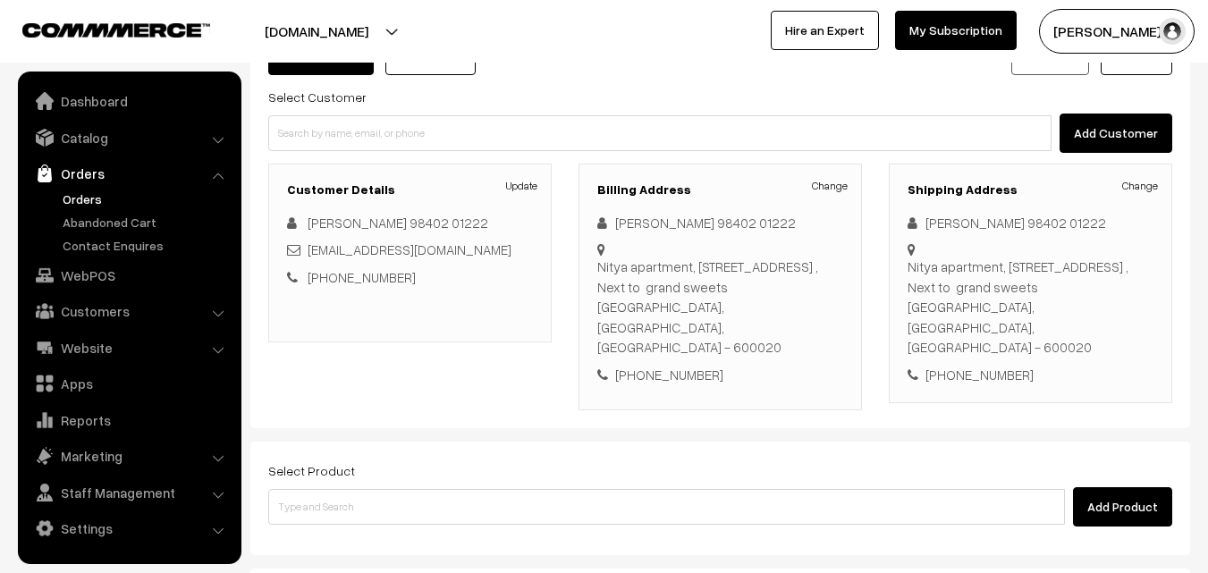
scroll to position [216, 0]
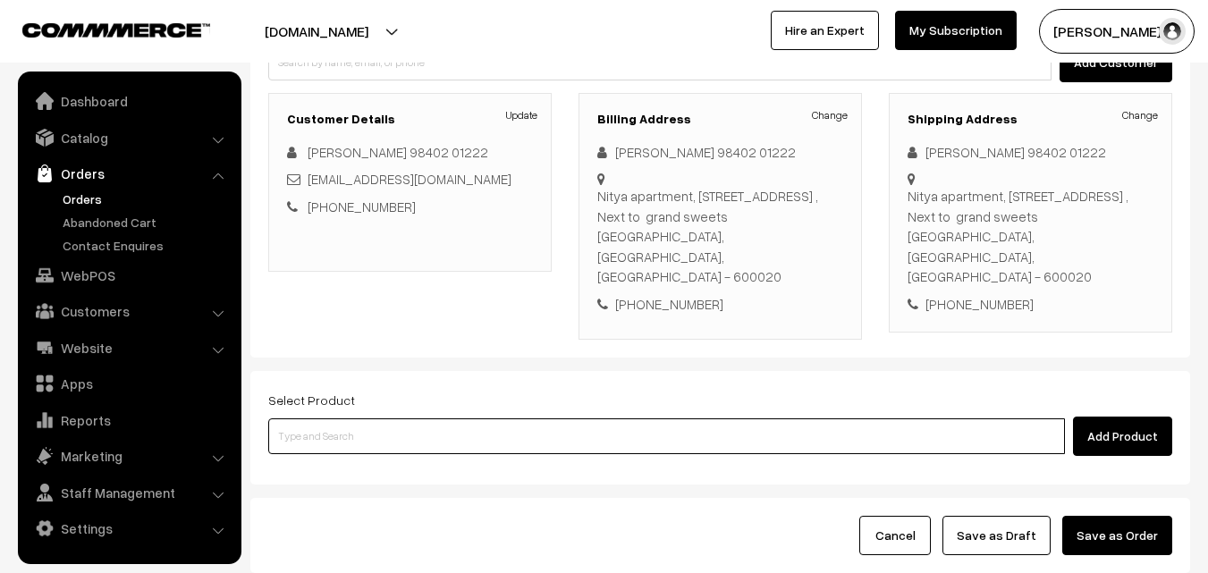
click at [579, 418] on input at bounding box center [666, 436] width 797 height 36
type input "a"
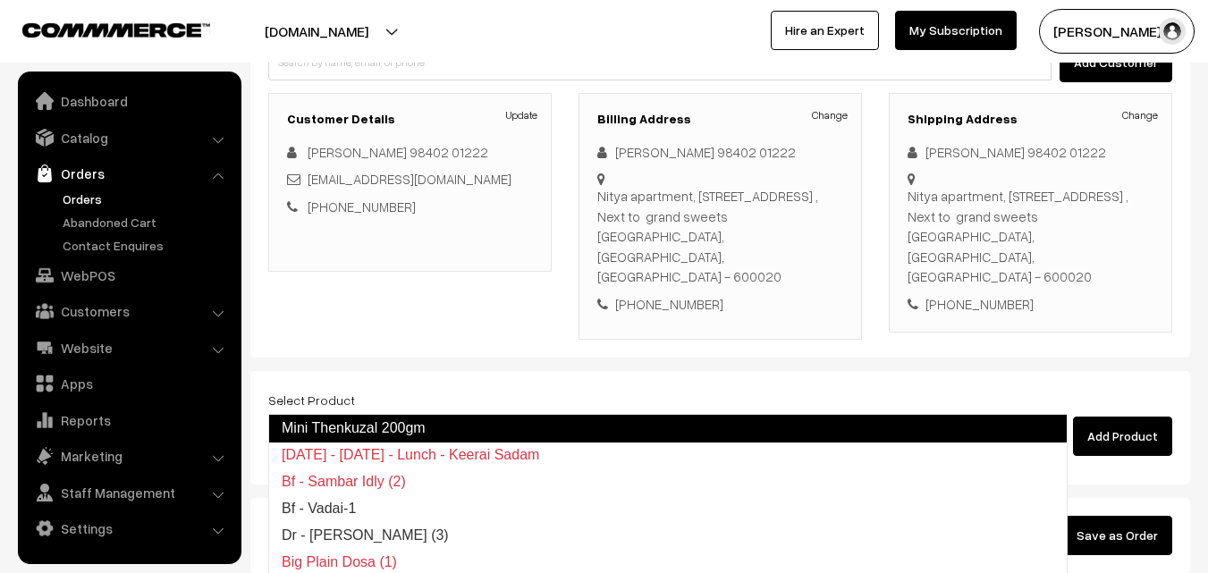
click at [369, 423] on link "Mini Thenkuzal 200gm" at bounding box center [667, 428] width 799 height 29
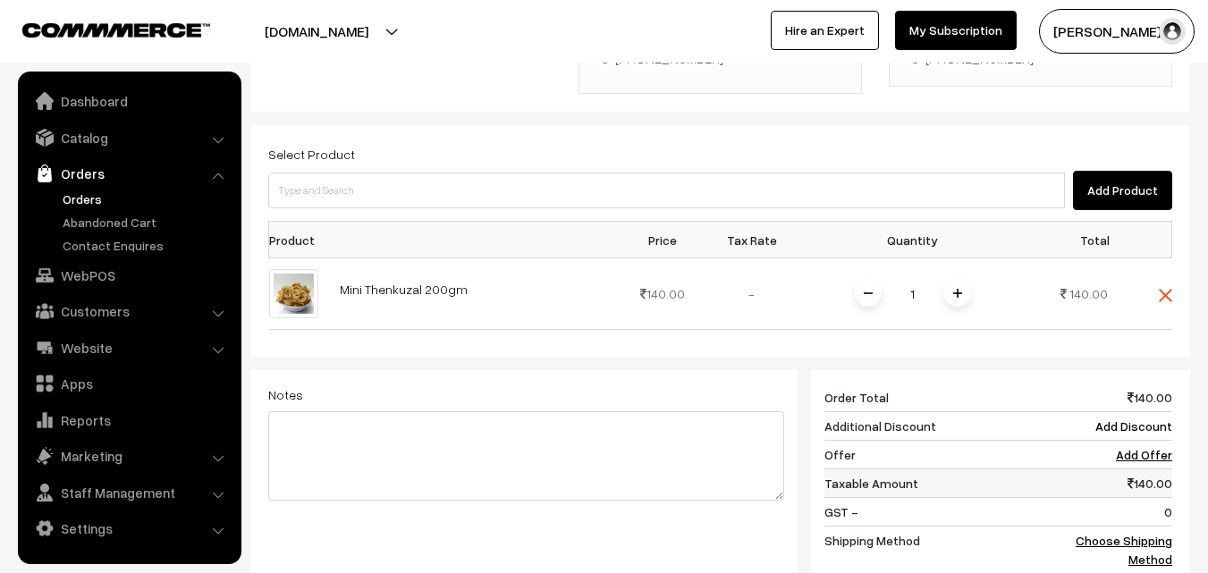
scroll to position [485, 0]
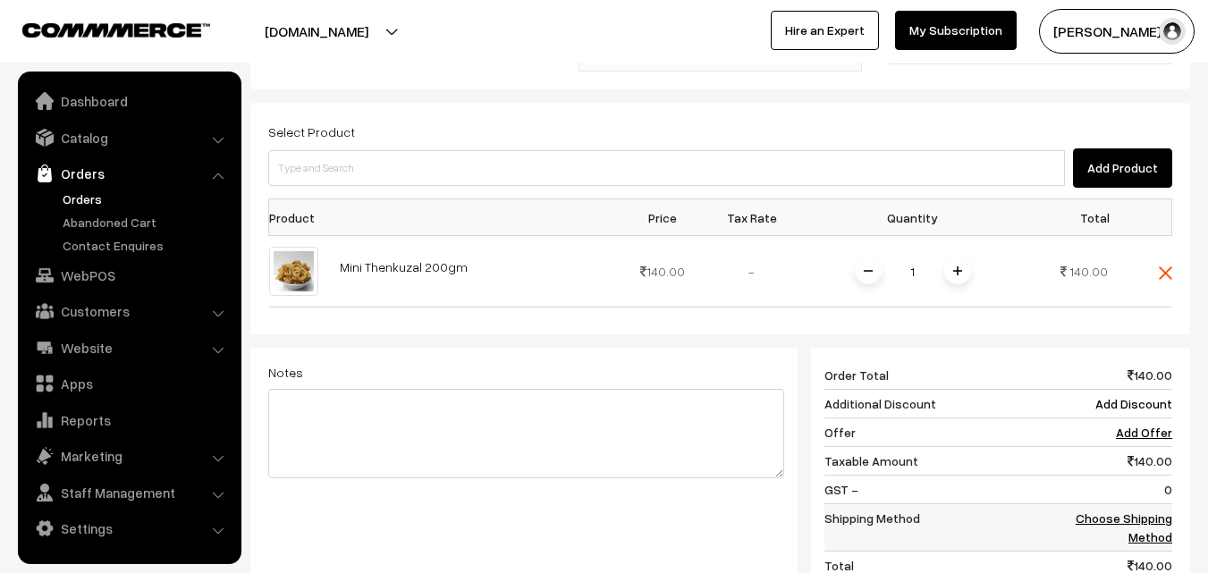
click at [1146, 511] on link "Choose Shipping Method" at bounding box center [1124, 528] width 97 height 34
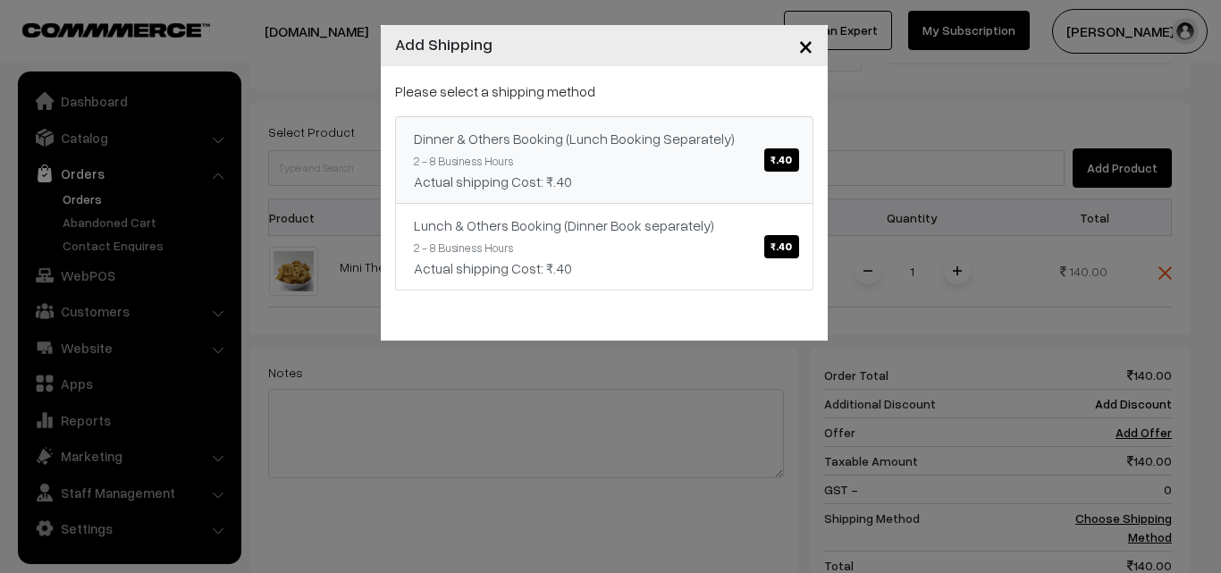
click at [599, 197] on link "Dinner & Others Booking (Lunch Booking Separately) ₹.40 2 - 8 Business Hours Ac…" at bounding box center [604, 160] width 418 height 88
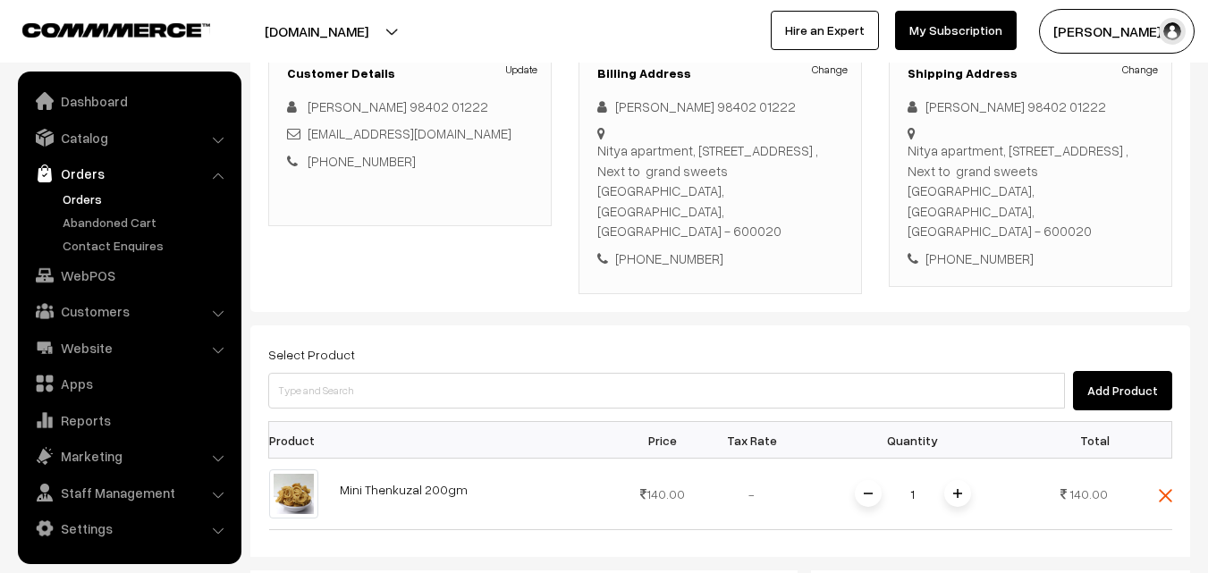
scroll to position [216, 0]
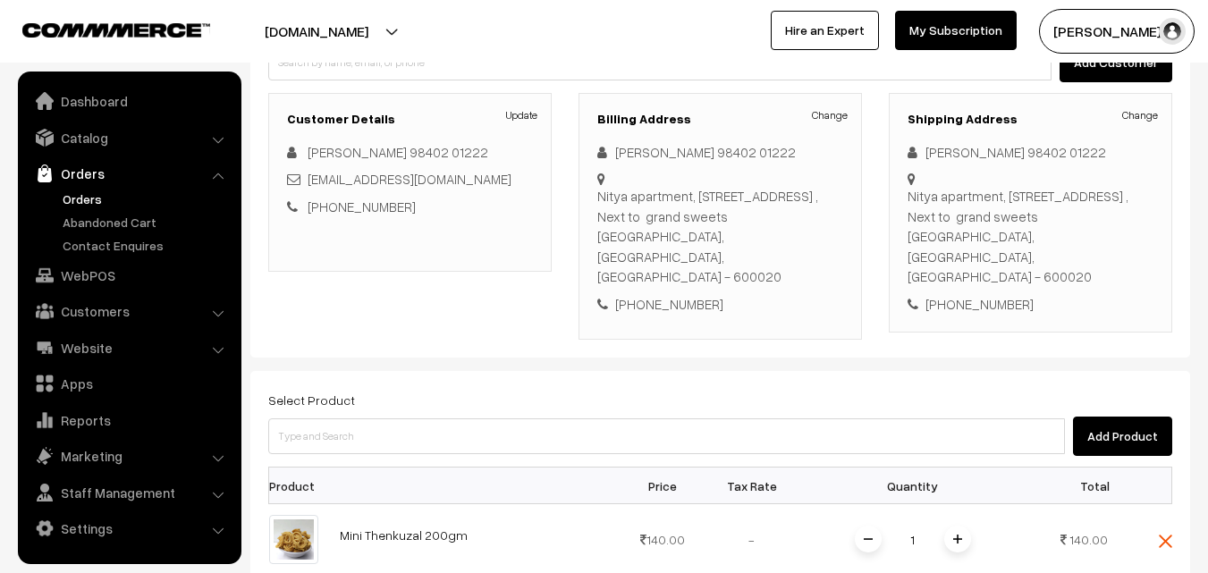
click at [539, 389] on div "Select Product Add Product" at bounding box center [720, 422] width 904 height 67
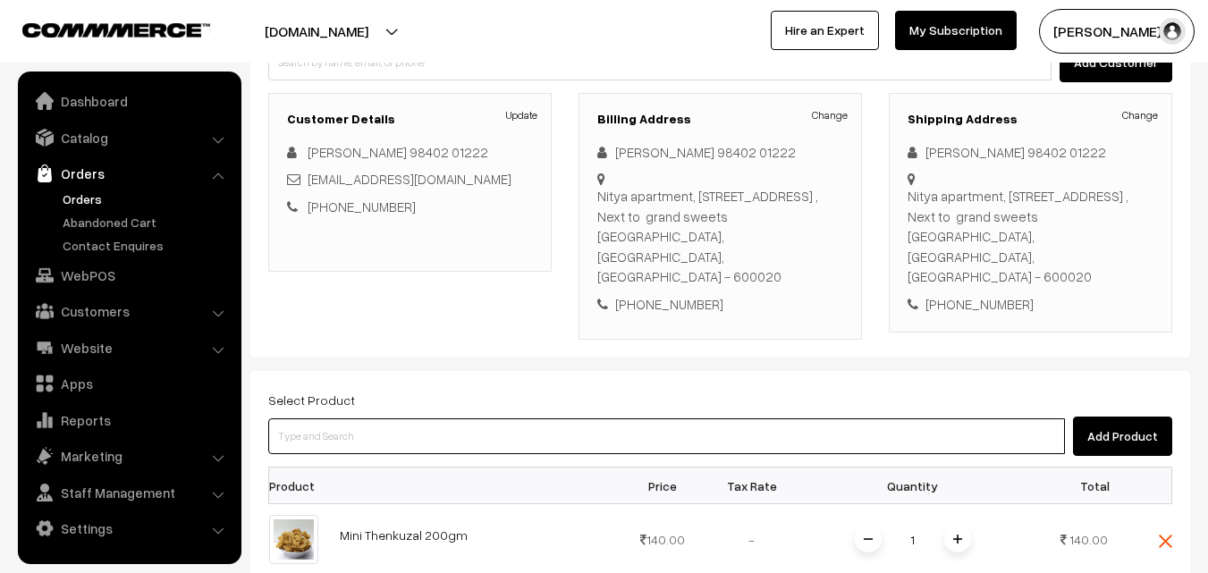
click at [531, 418] on input at bounding box center [666, 436] width 797 height 36
click at [487, 418] on input at bounding box center [666, 436] width 797 height 36
type input "Bf - Ghee Dosa (2)"
click at [486, 418] on input at bounding box center [666, 436] width 797 height 36
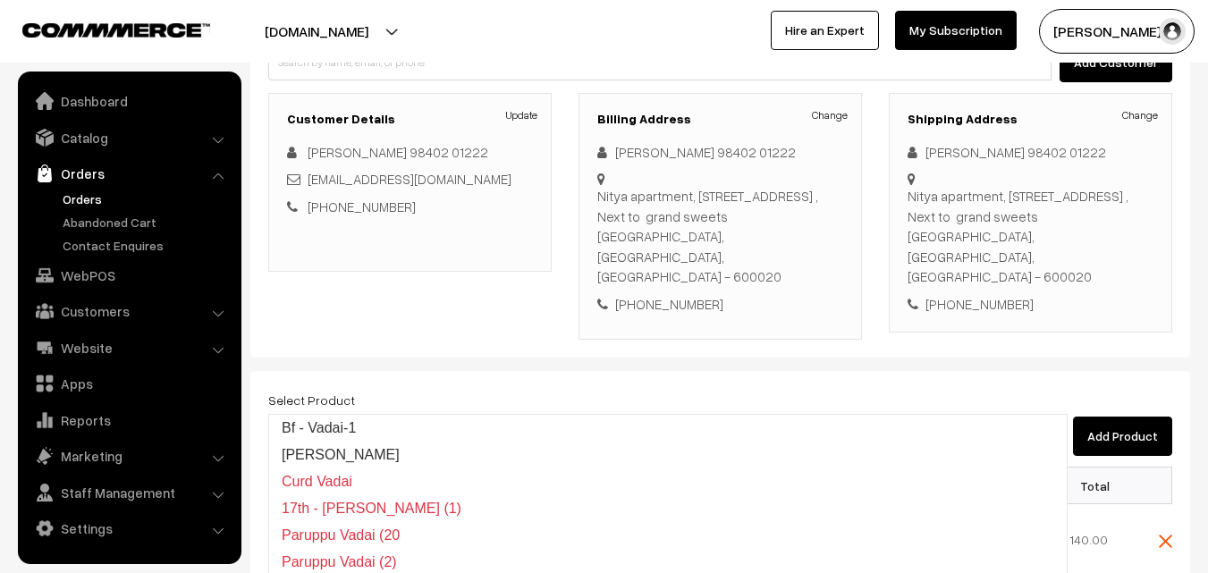
type input "Bf - Vadai-1"
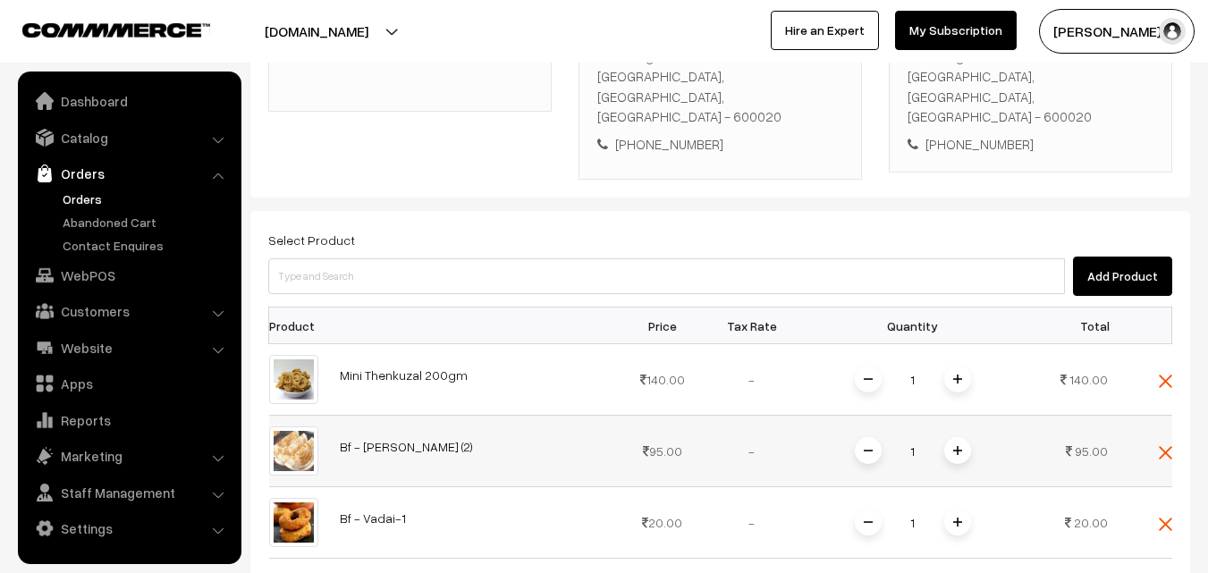
scroll to position [395, 0]
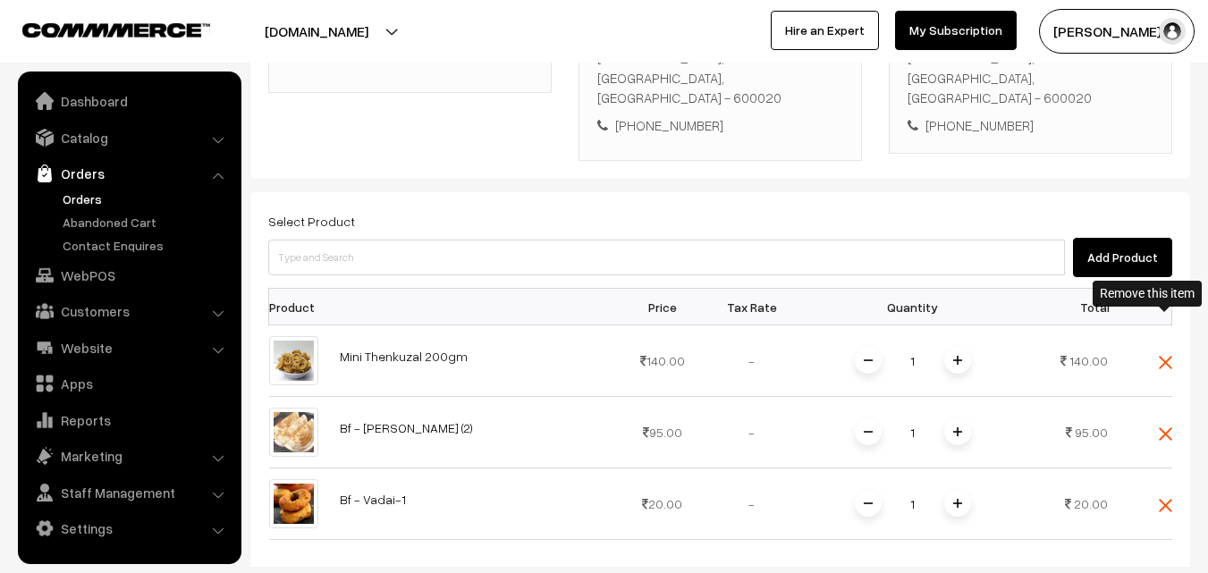
click at [1161, 356] on img at bounding box center [1165, 362] width 13 height 13
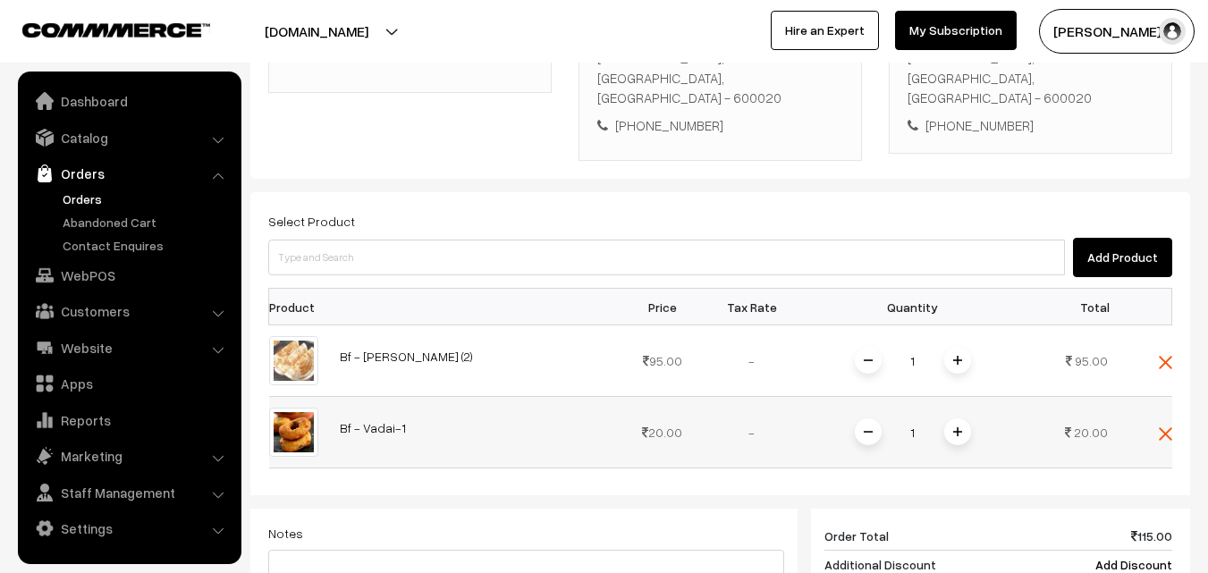
click at [961, 427] on img at bounding box center [957, 431] width 9 height 9
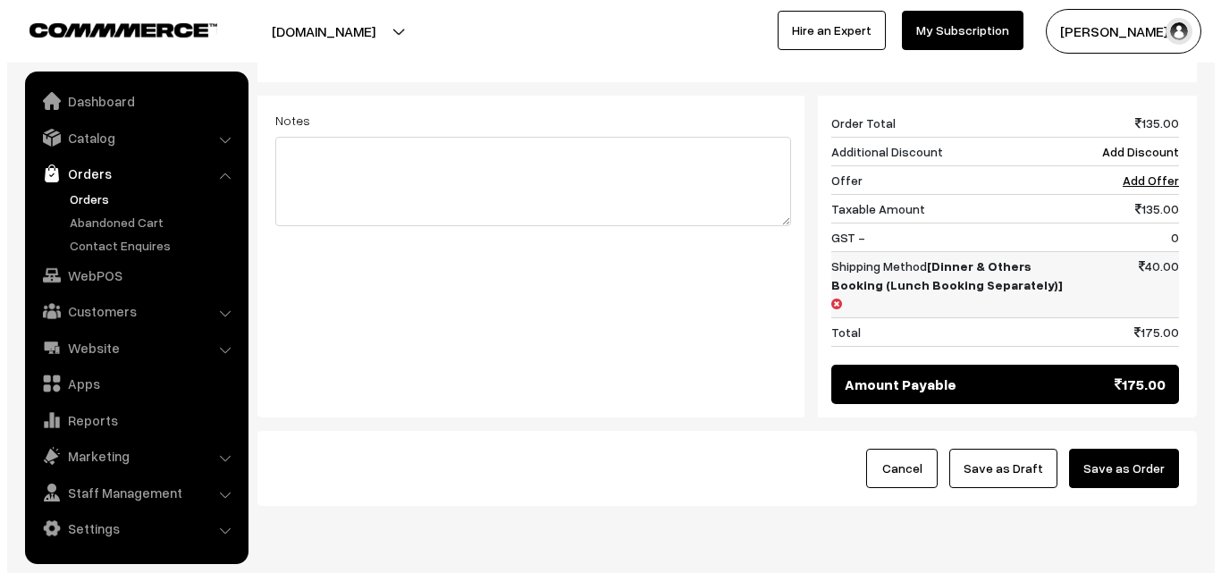
scroll to position [812, 0]
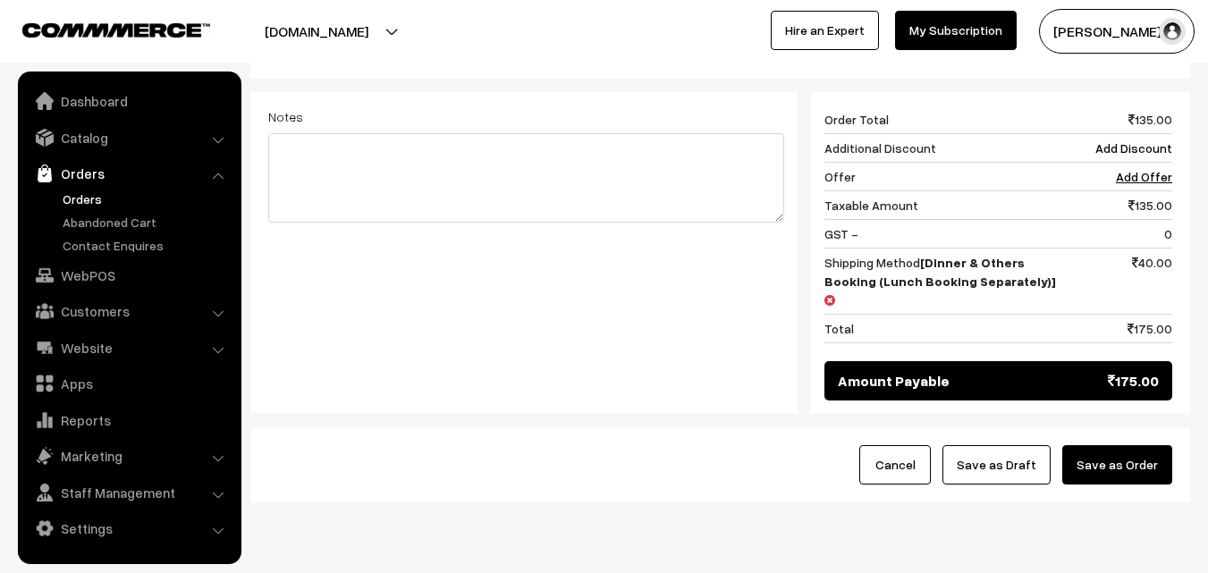
click at [1113, 445] on button "Save as Order" at bounding box center [1117, 464] width 110 height 39
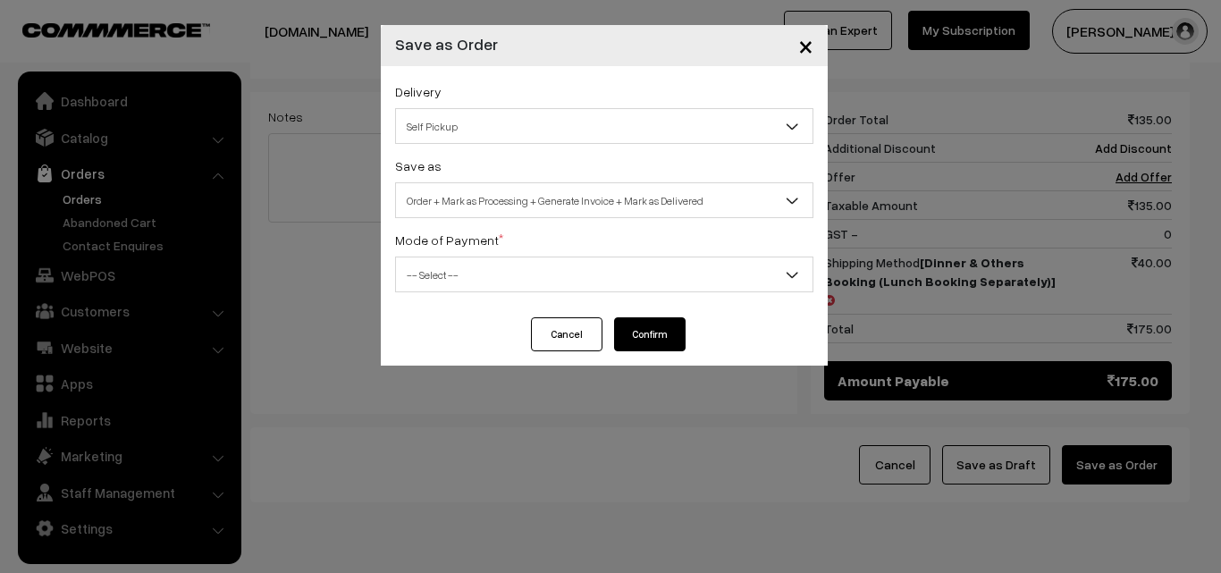
click at [543, 201] on span "Order + Mark as Processing + Generate Invoice + Mark as Delivered" at bounding box center [604, 200] width 417 height 31
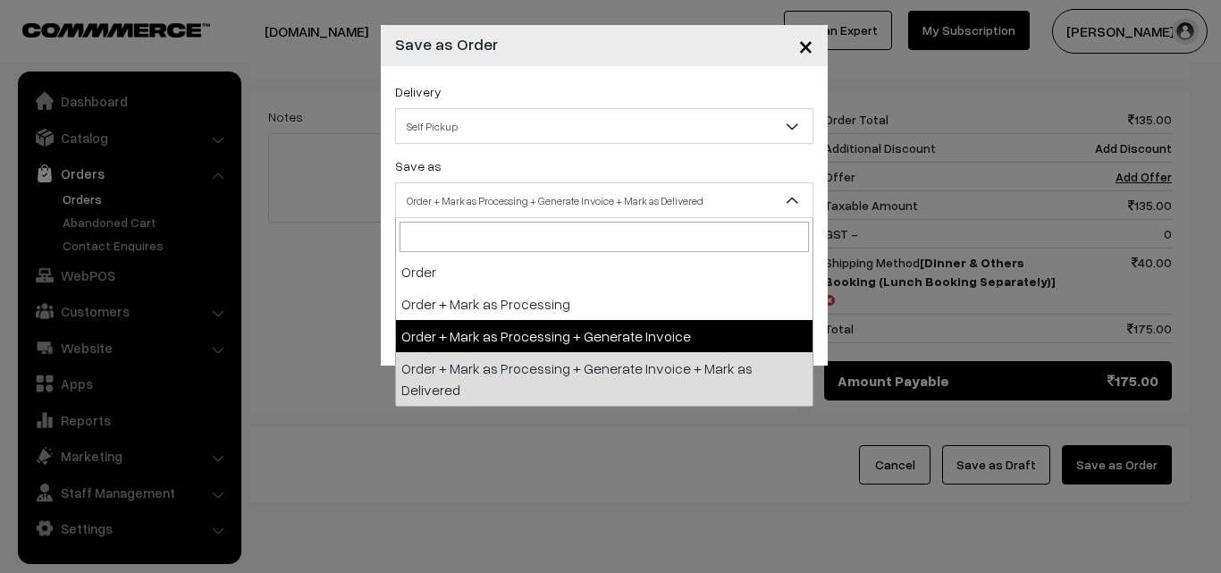
select select "3"
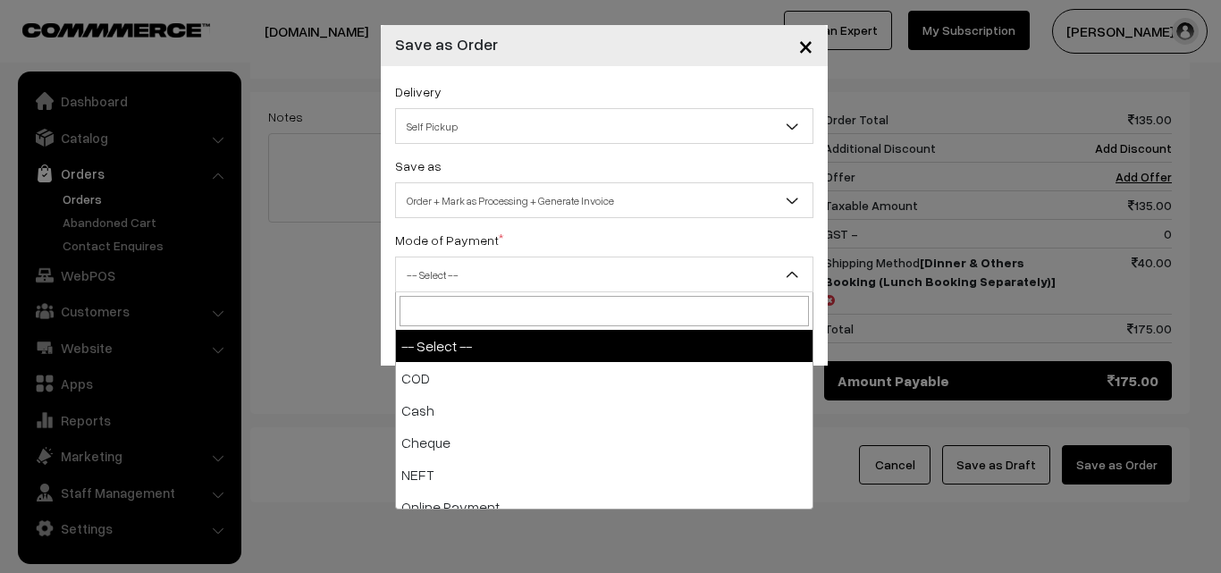
click at [444, 265] on span "-- Select --" at bounding box center [604, 274] width 417 height 31
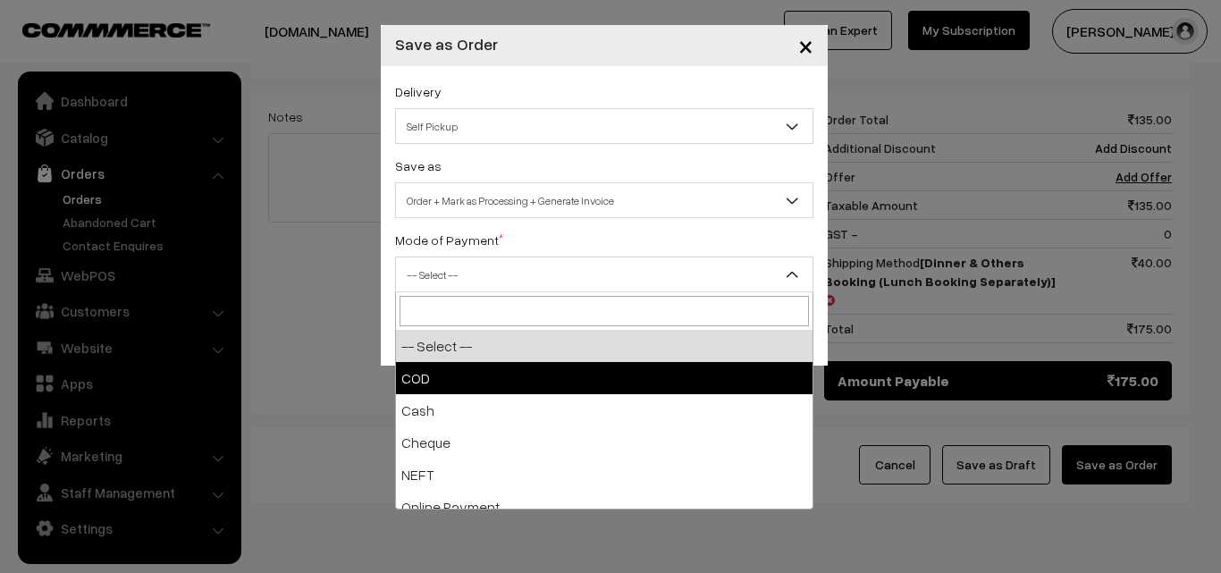
select select "1"
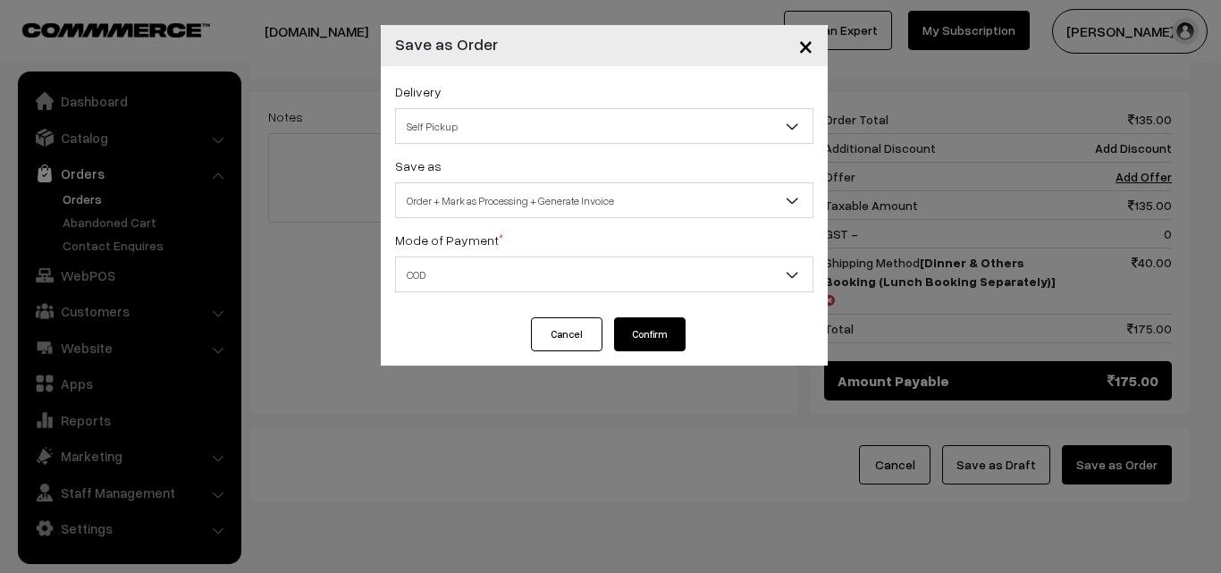
click at [669, 334] on button "Confirm" at bounding box center [650, 334] width 72 height 34
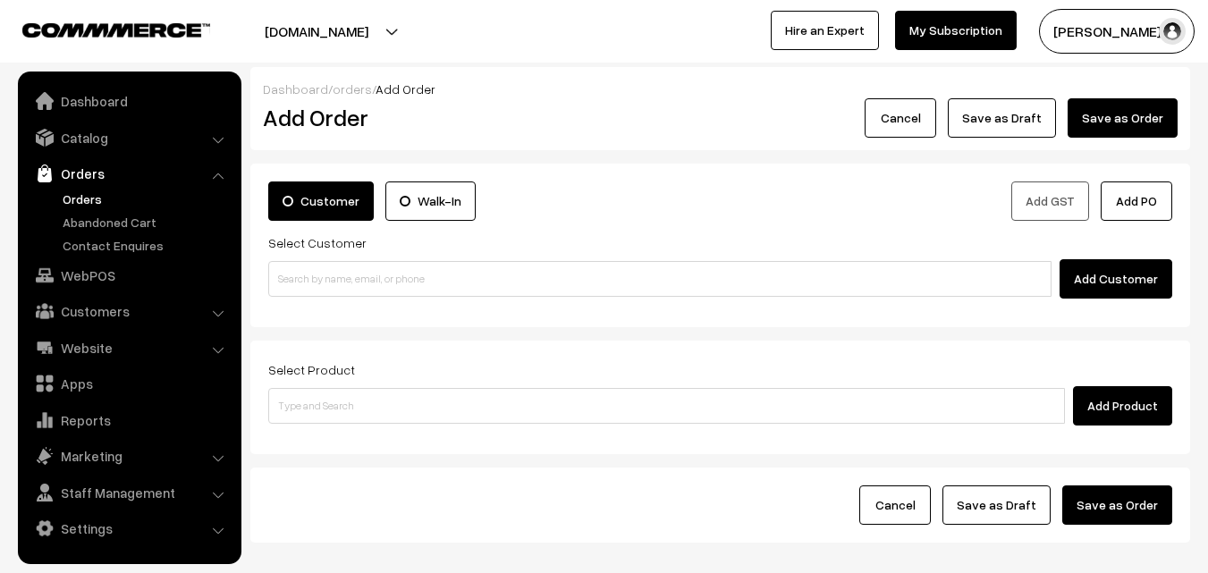
click at [83, 190] on link "Orders" at bounding box center [146, 199] width 177 height 19
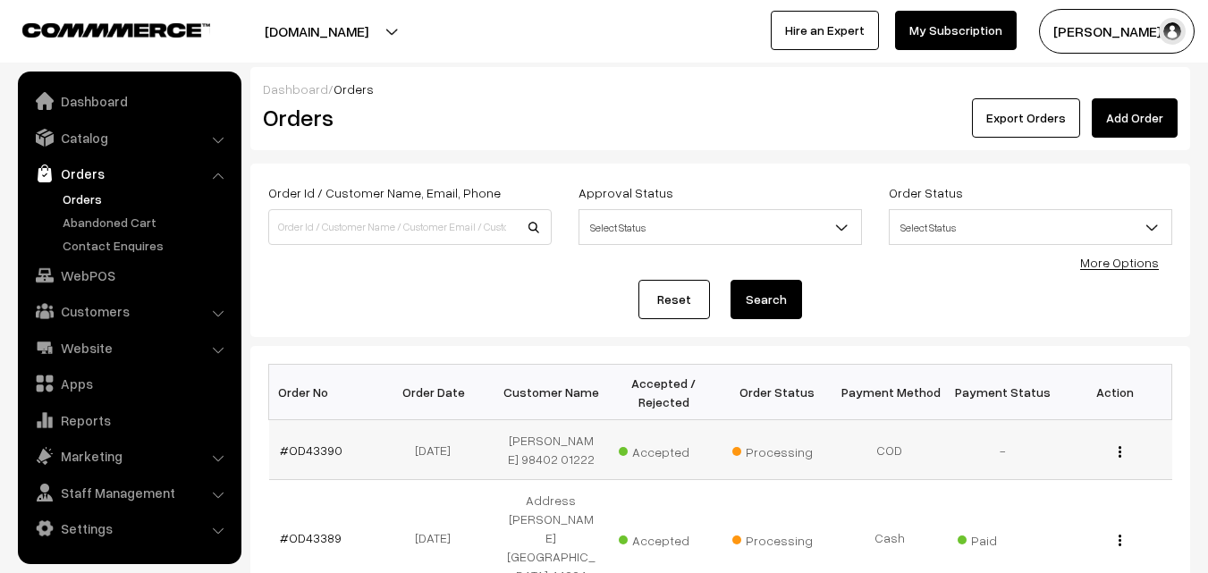
click at [315, 438] on td "#OD43390" at bounding box center [325, 450] width 113 height 60
click at [315, 451] on link "#OD43390" at bounding box center [311, 450] width 63 height 15
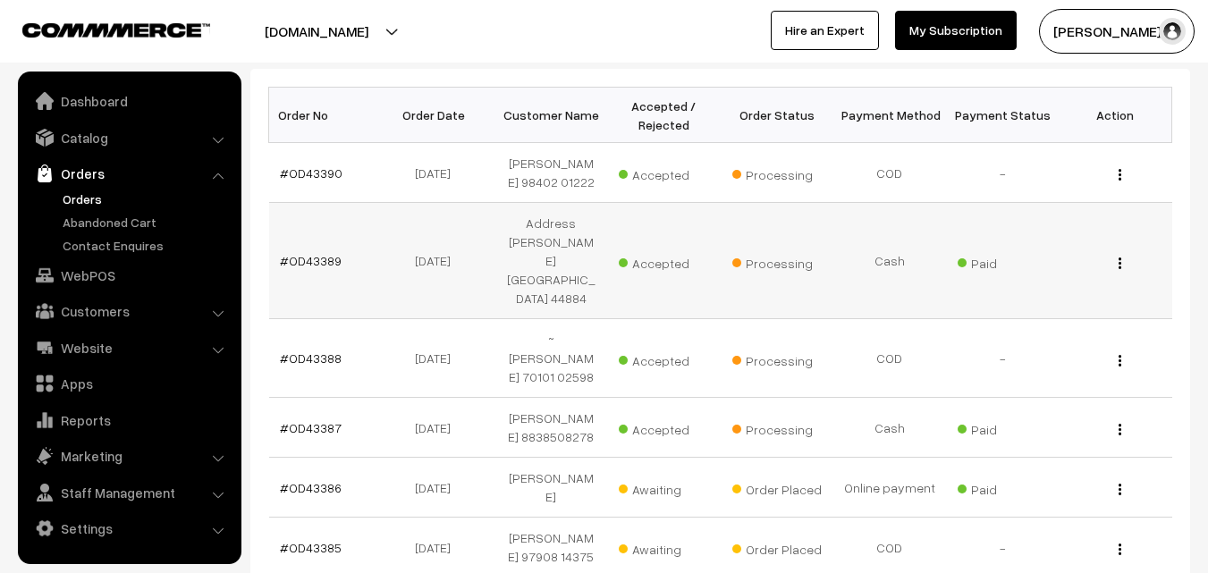
scroll to position [268, 0]
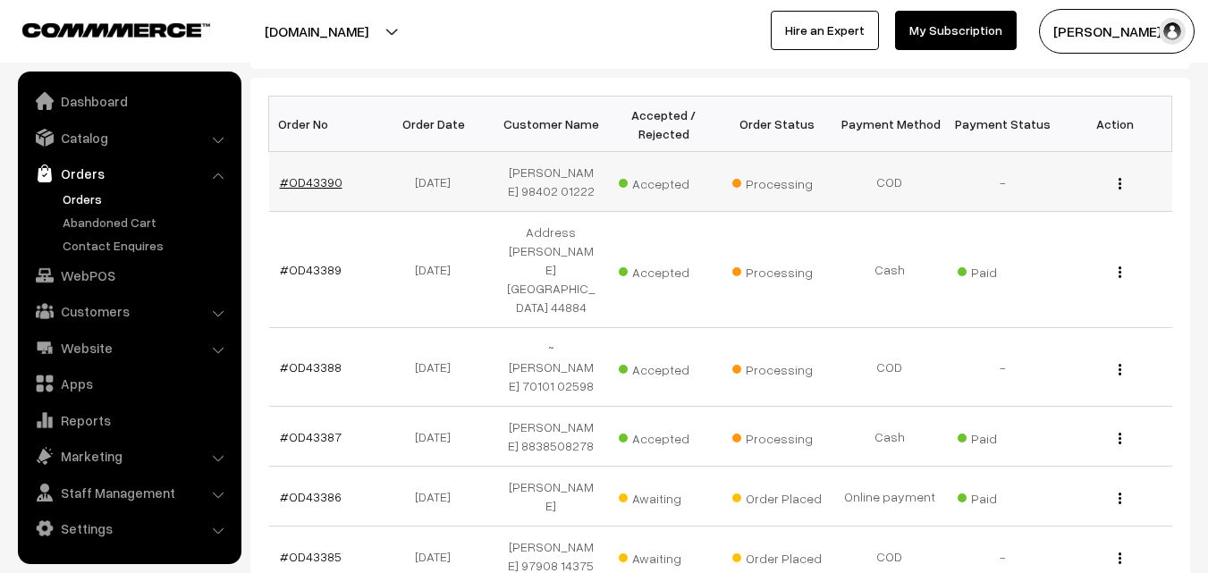
click at [314, 185] on link "#OD43390" at bounding box center [311, 181] width 63 height 15
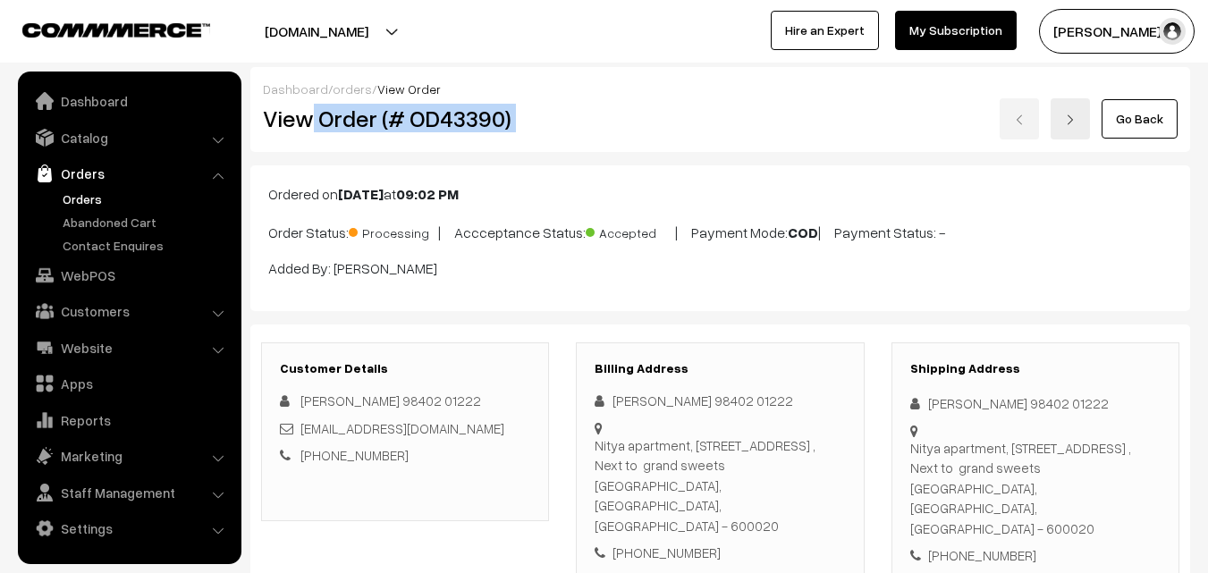
drag, startPoint x: 316, startPoint y: 119, endPoint x: 654, endPoint y: 137, distance: 338.5
click at [654, 137] on div "View Order (# OD43390) Go Back" at bounding box center [720, 118] width 942 height 41
copy div "Order (# OD43390)"
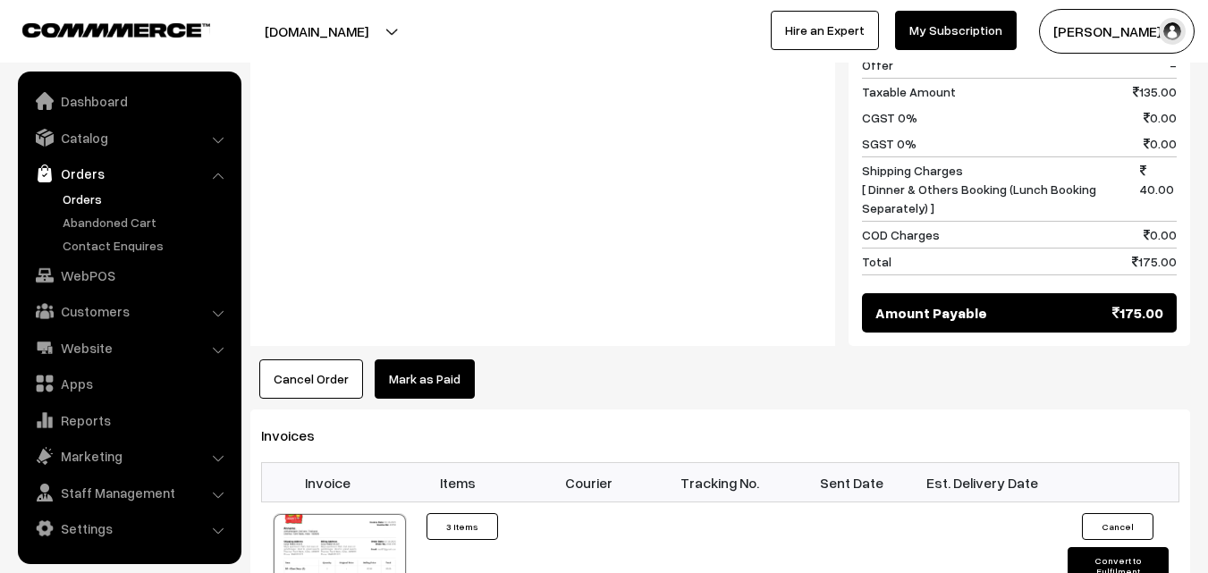
scroll to position [984, 0]
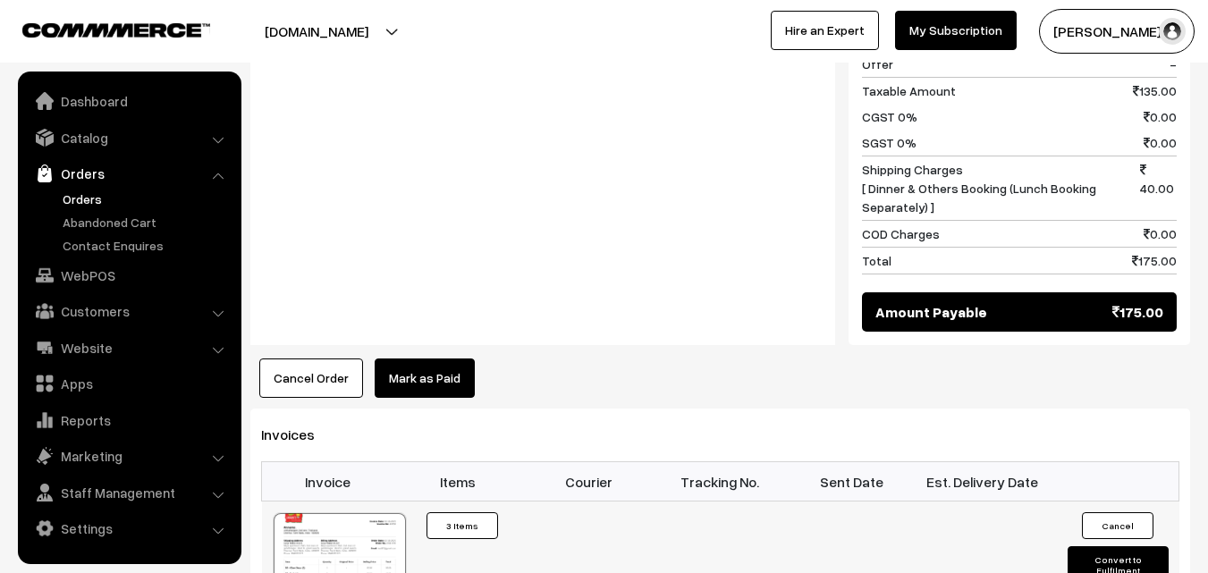
click at [368, 513] on div at bounding box center [340, 557] width 132 height 89
click at [98, 275] on link "WebPOS" at bounding box center [128, 275] width 213 height 32
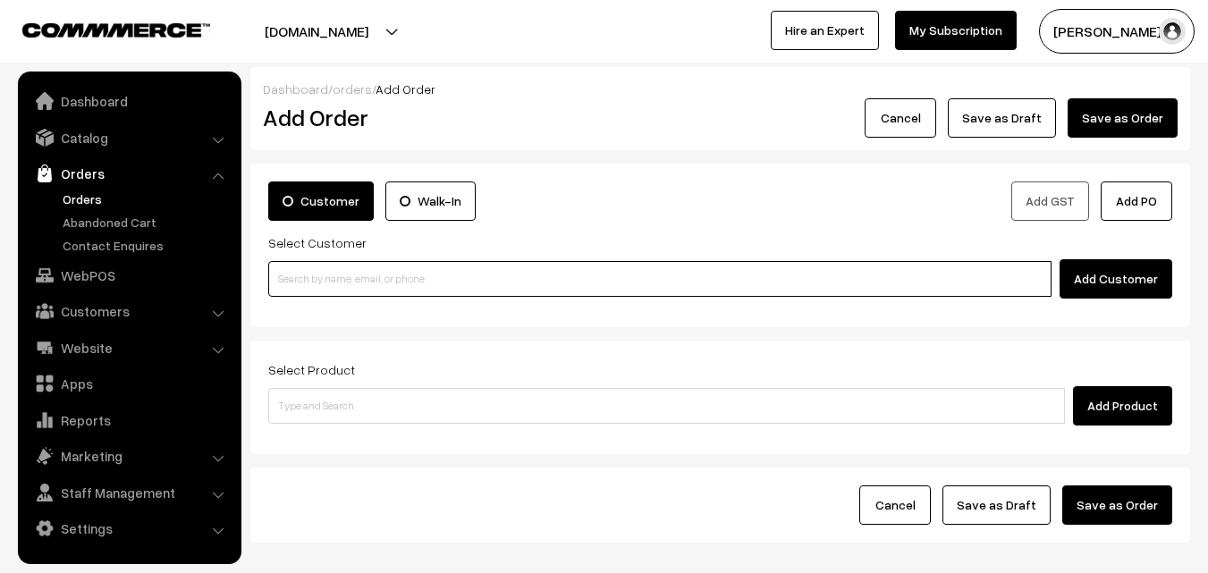
click at [347, 280] on input at bounding box center [659, 279] width 783 height 36
paste input "98401 40417"
click at [300, 279] on input "98401 40417" at bounding box center [659, 279] width 783 height 36
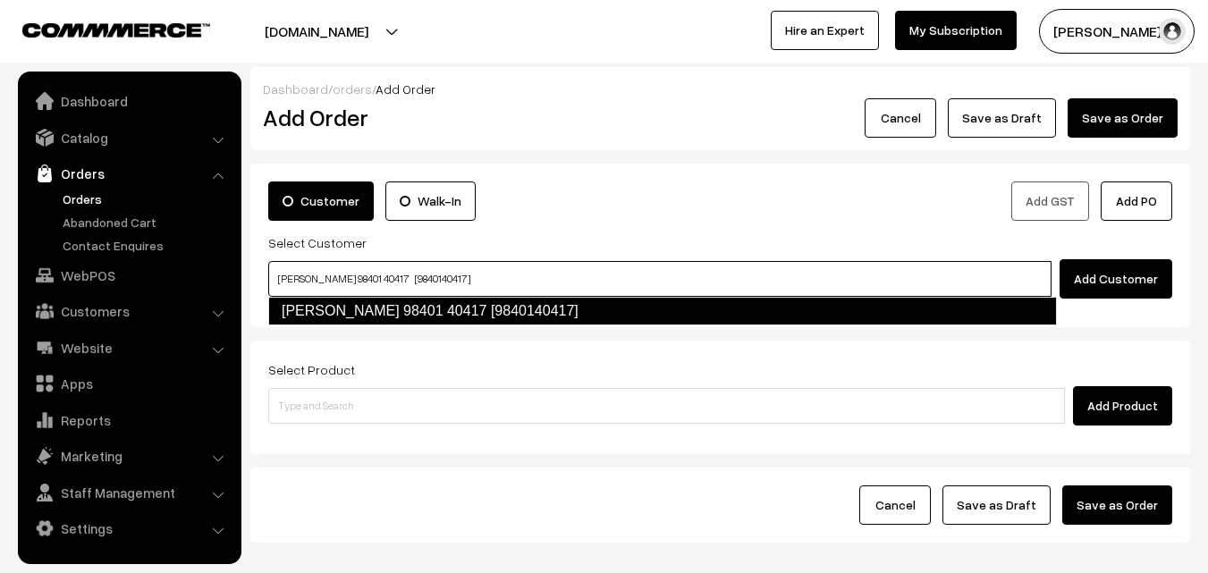
type input "Sugantha 98401 40417 [9840140417]"
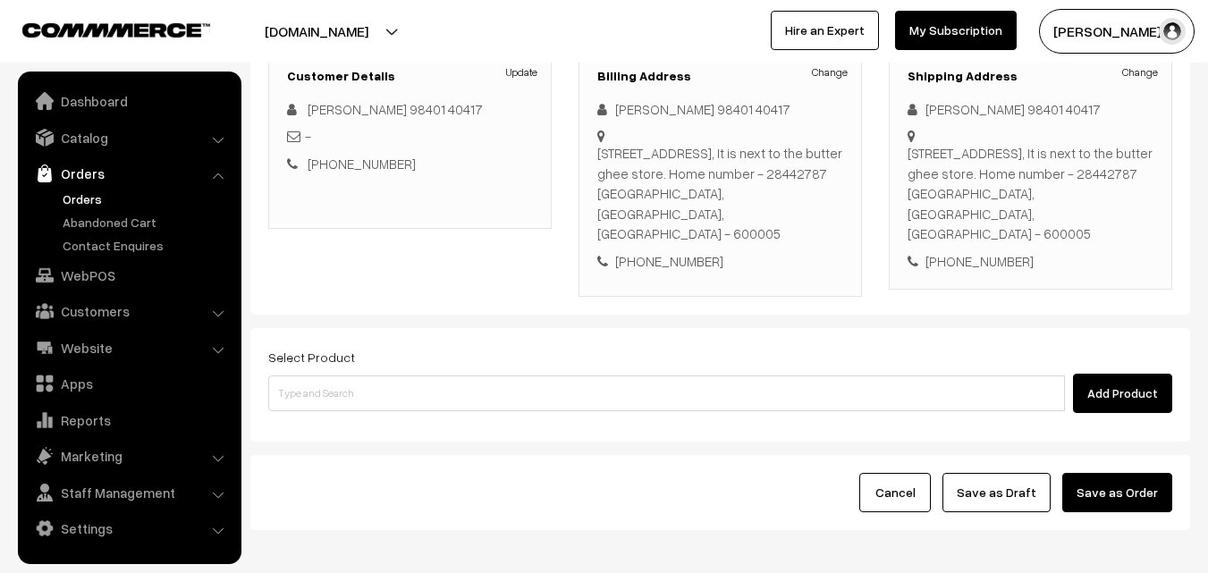
scroll to position [326, 0]
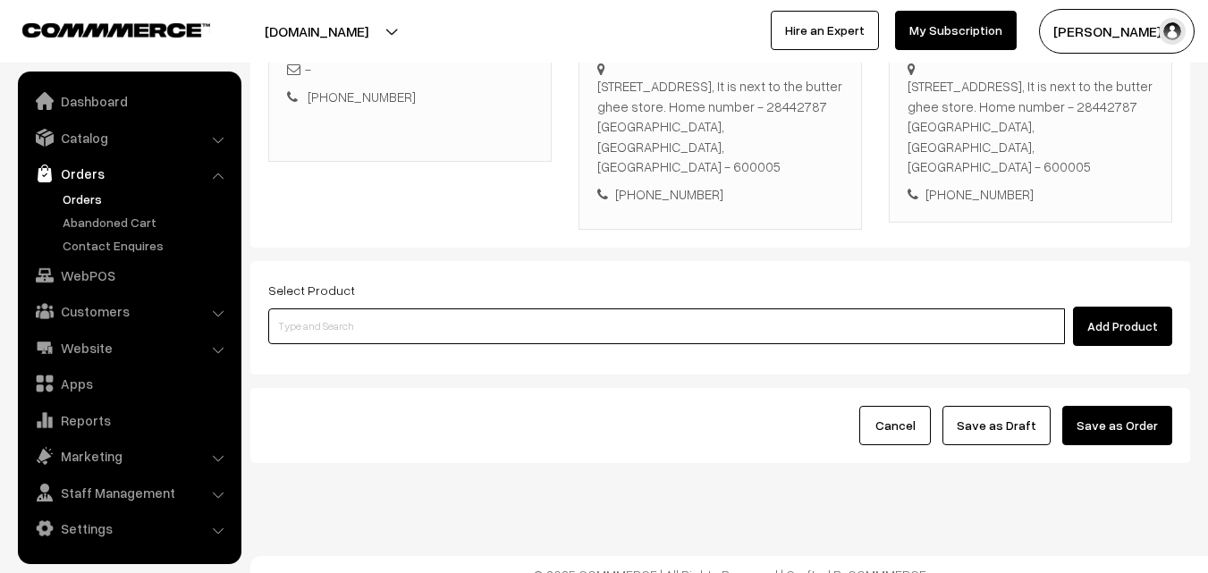
click at [507, 309] on input at bounding box center [666, 327] width 797 height 36
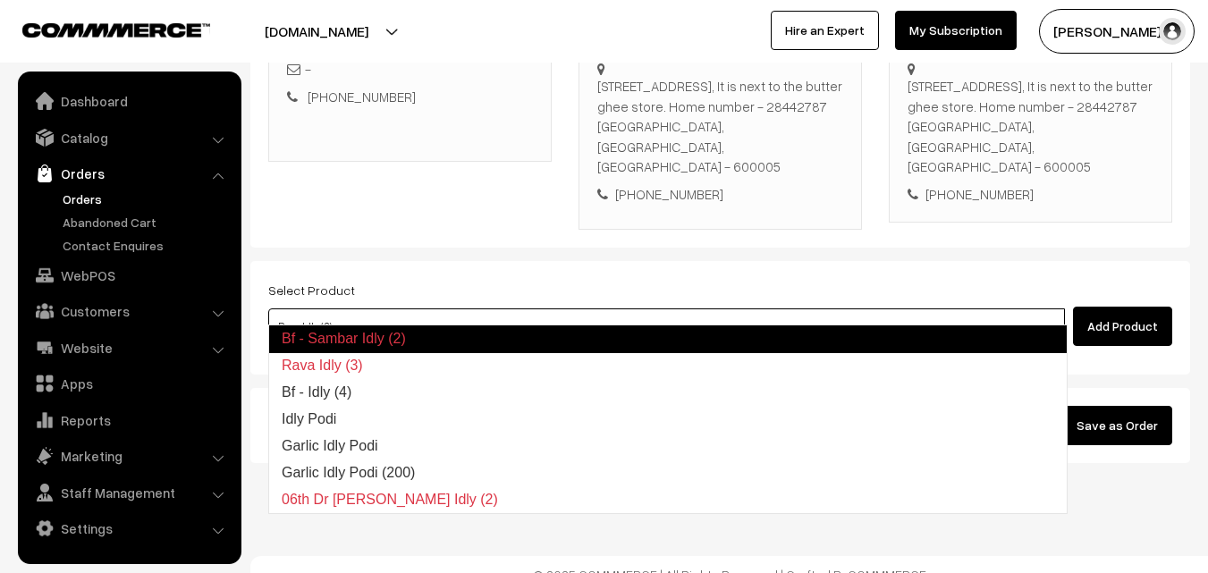
type input "Bf - Idly (4)"
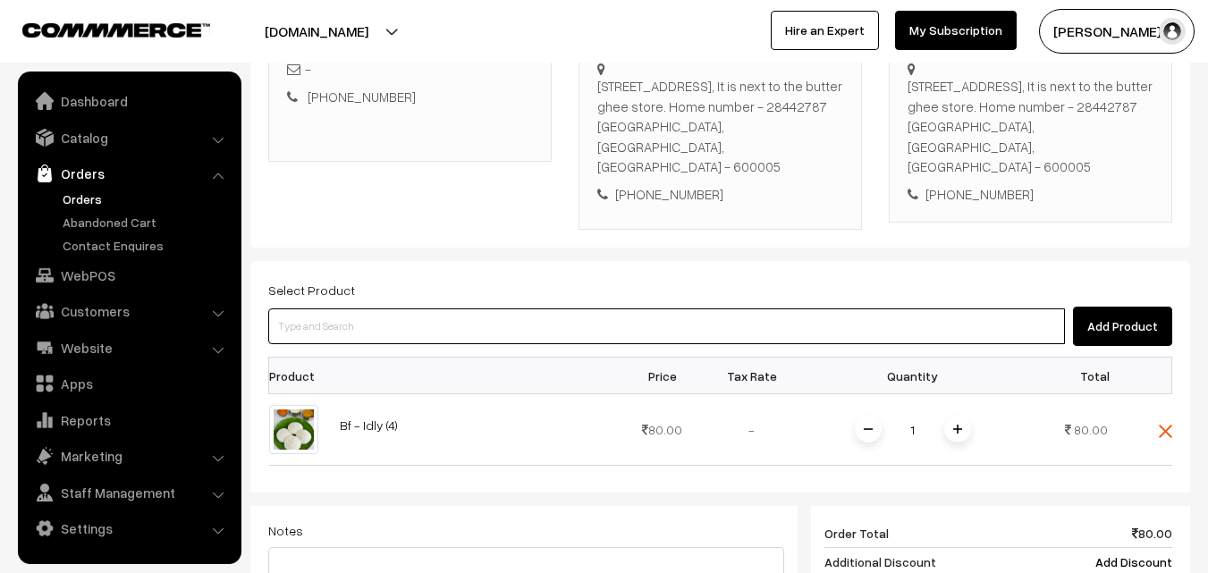
click at [507, 309] on input at bounding box center [666, 327] width 797 height 36
type input "Bf - Vadai-1"
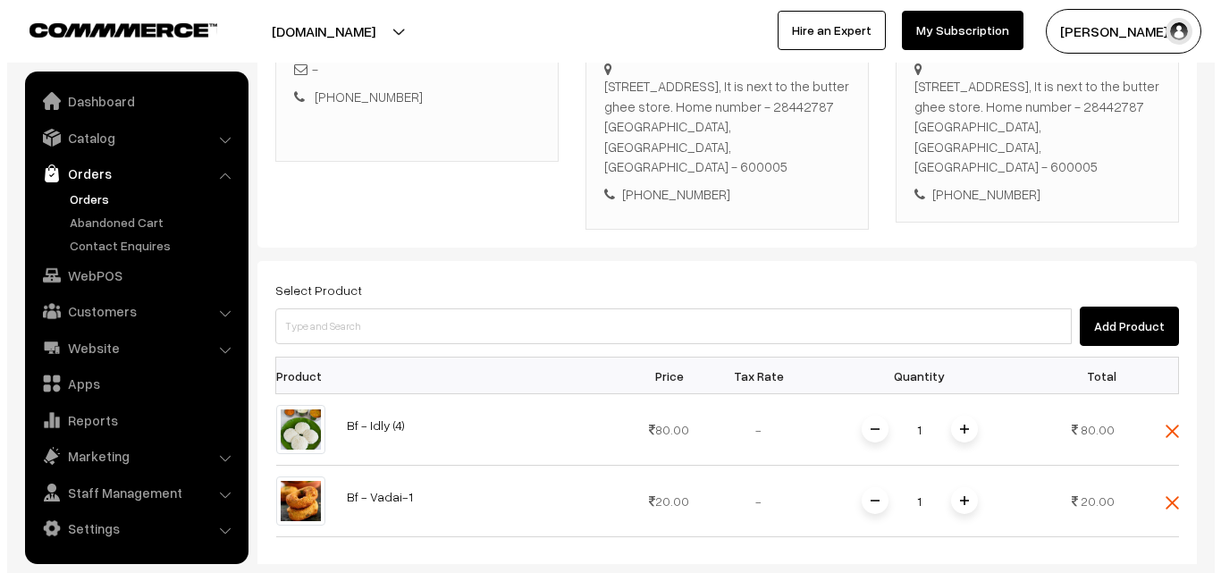
scroll to position [833, 0]
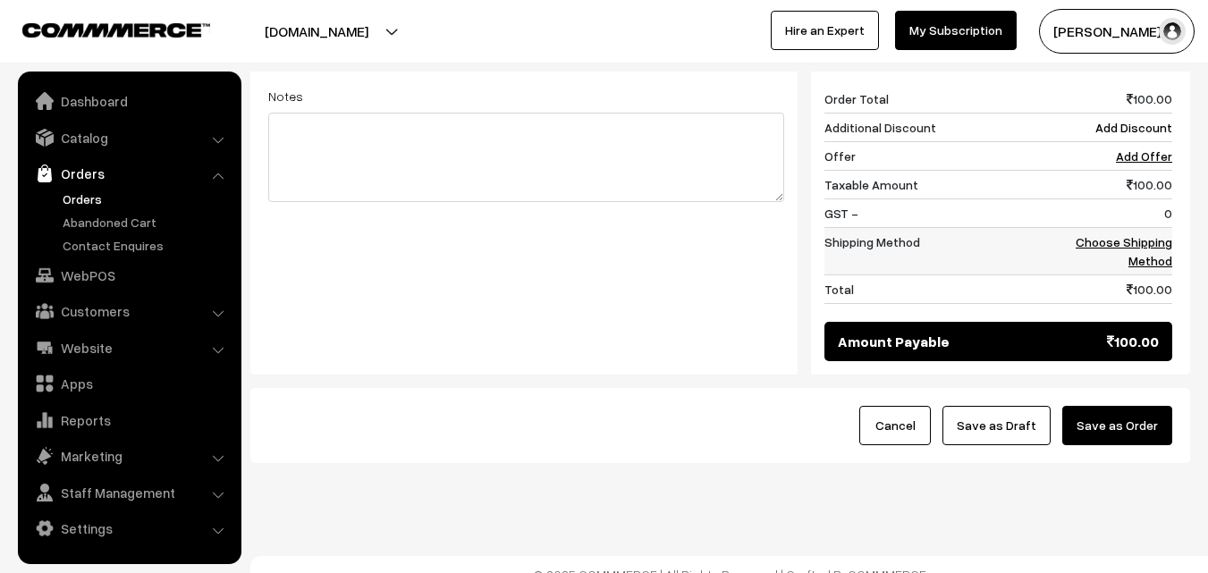
click at [1154, 234] on link "Choose Shipping Method" at bounding box center [1124, 251] width 97 height 34
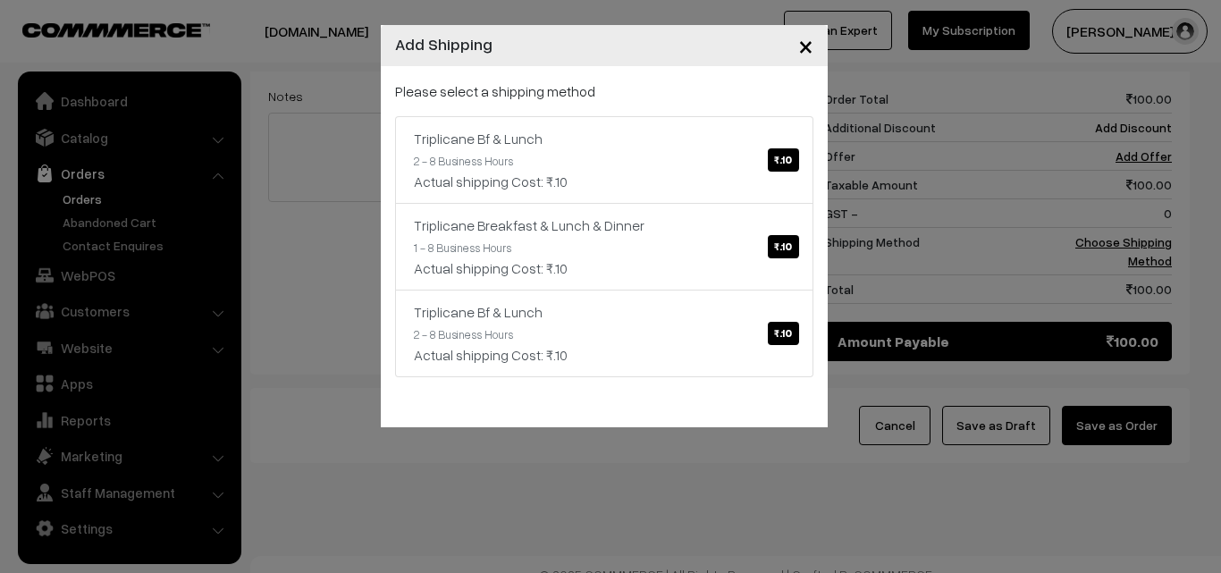
click at [650, 116] on link "Triplicane Bf & Lunch ₹.10 2 - 8 Business Hours Actual shipping Cost: ₹.10" at bounding box center [604, 160] width 418 height 88
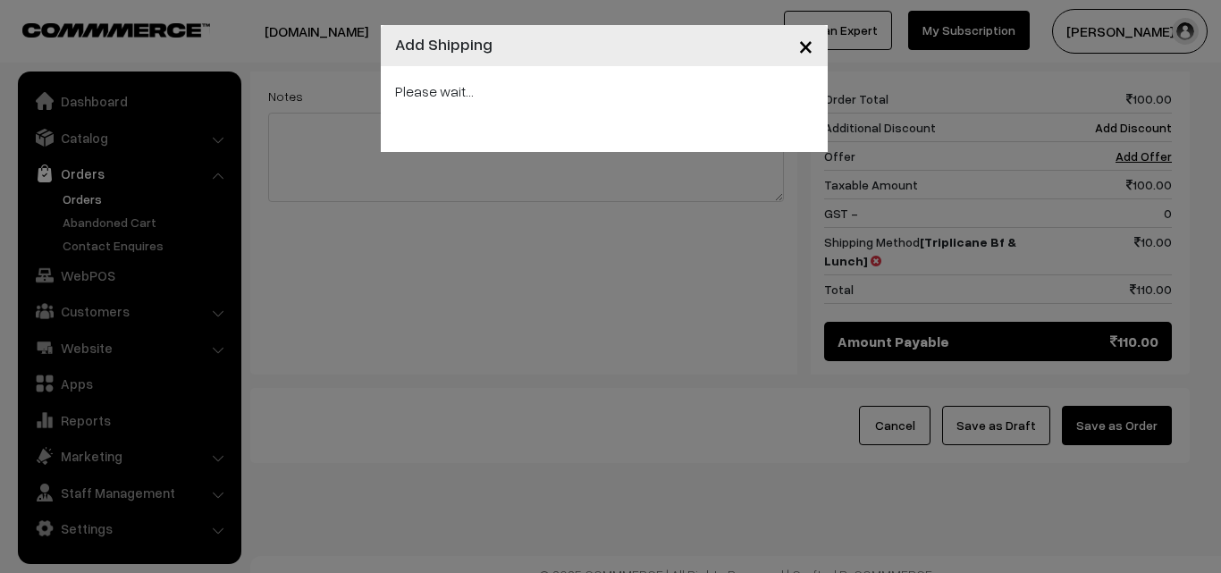
scroll to position [814, 0]
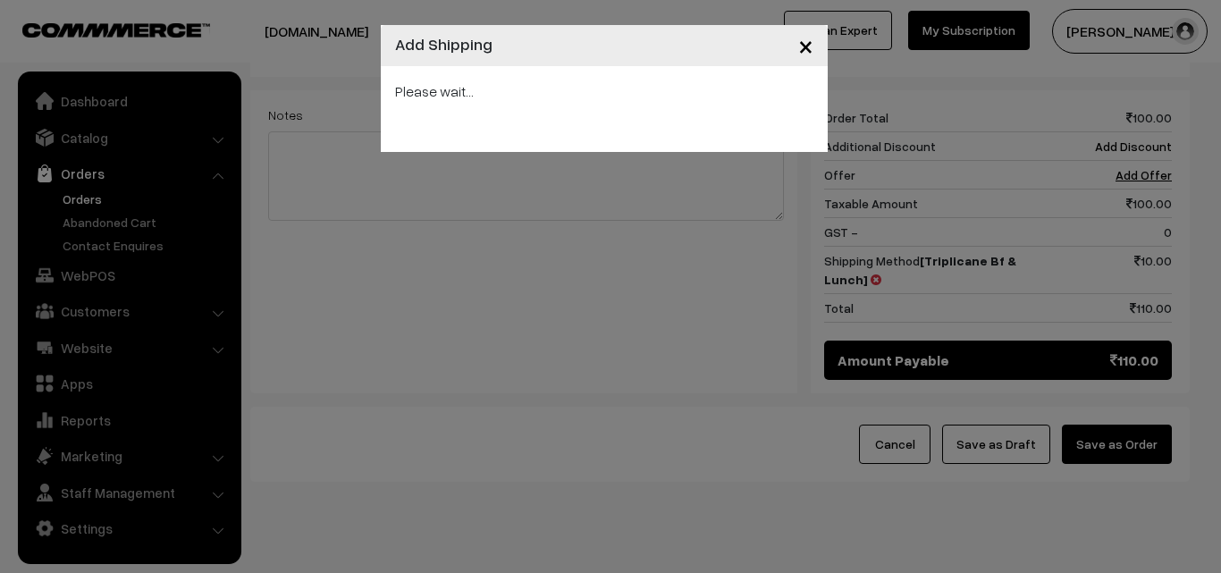
click at [1137, 413] on div "× Add Shipping Please wait..." at bounding box center [610, 286] width 1221 height 573
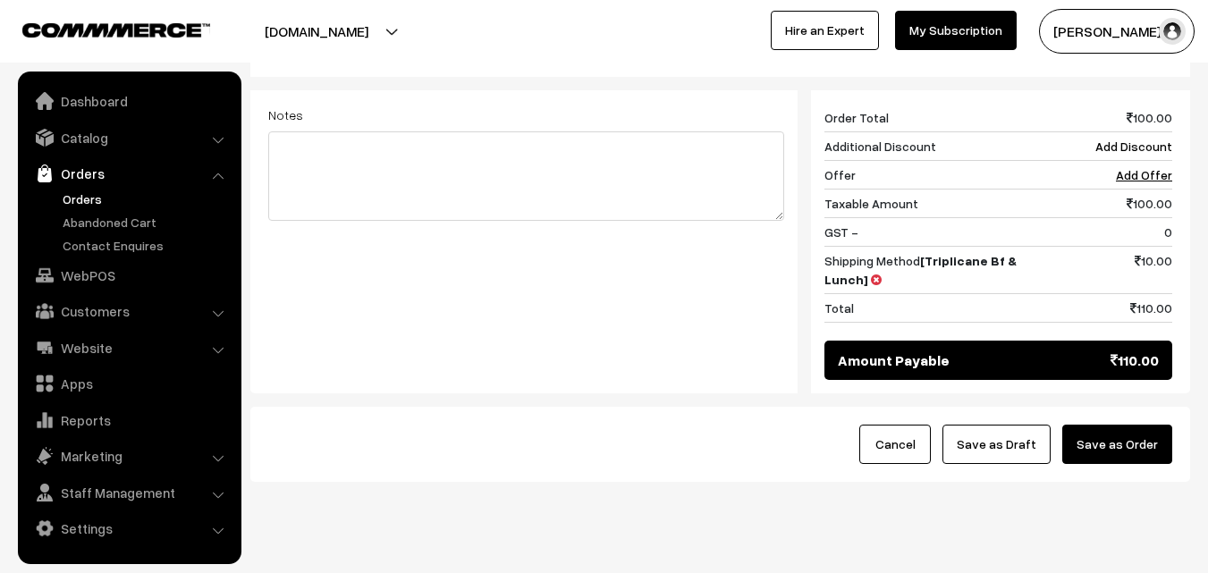
click at [1108, 425] on button "Save as Order" at bounding box center [1117, 444] width 110 height 39
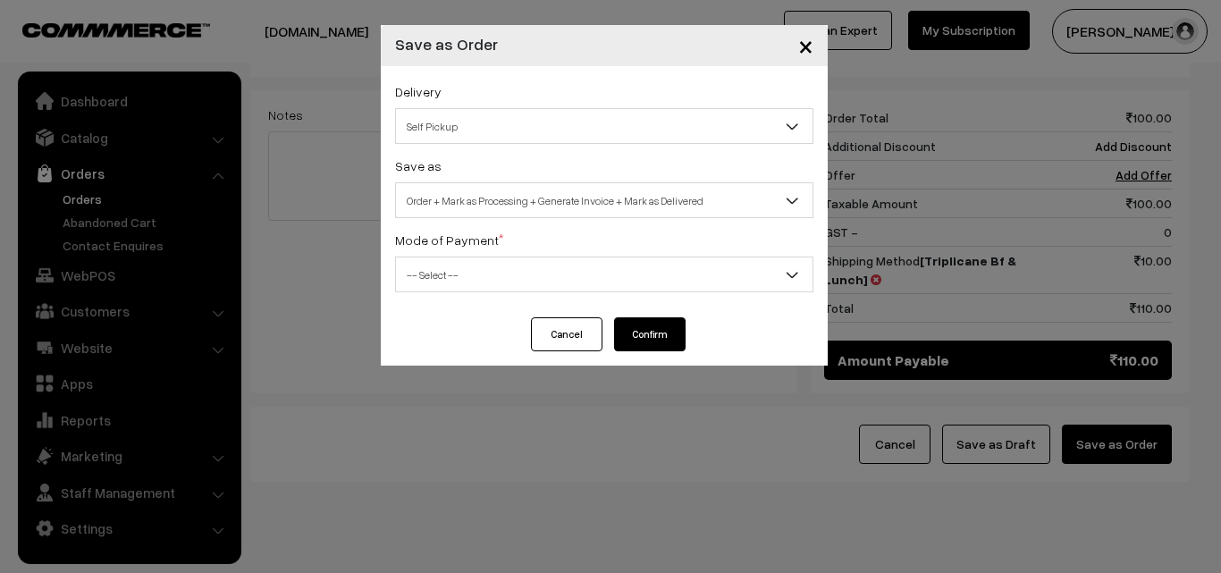
click at [609, 199] on span "Order + Mark as Processing + Generate Invoice + Mark as Delivered" at bounding box center [604, 200] width 417 height 31
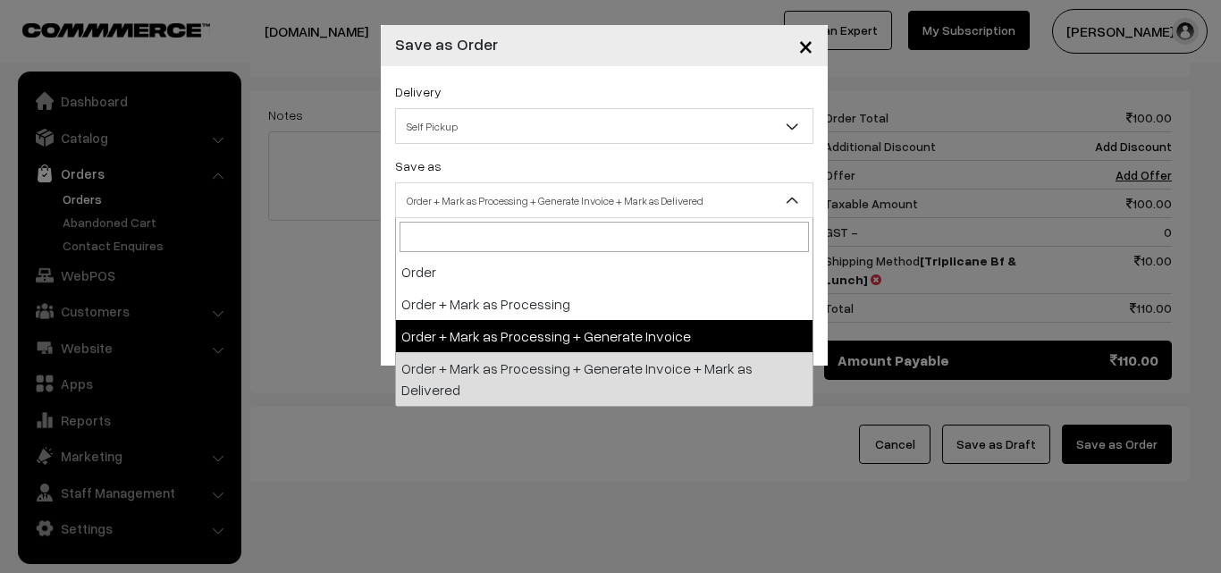
select select "3"
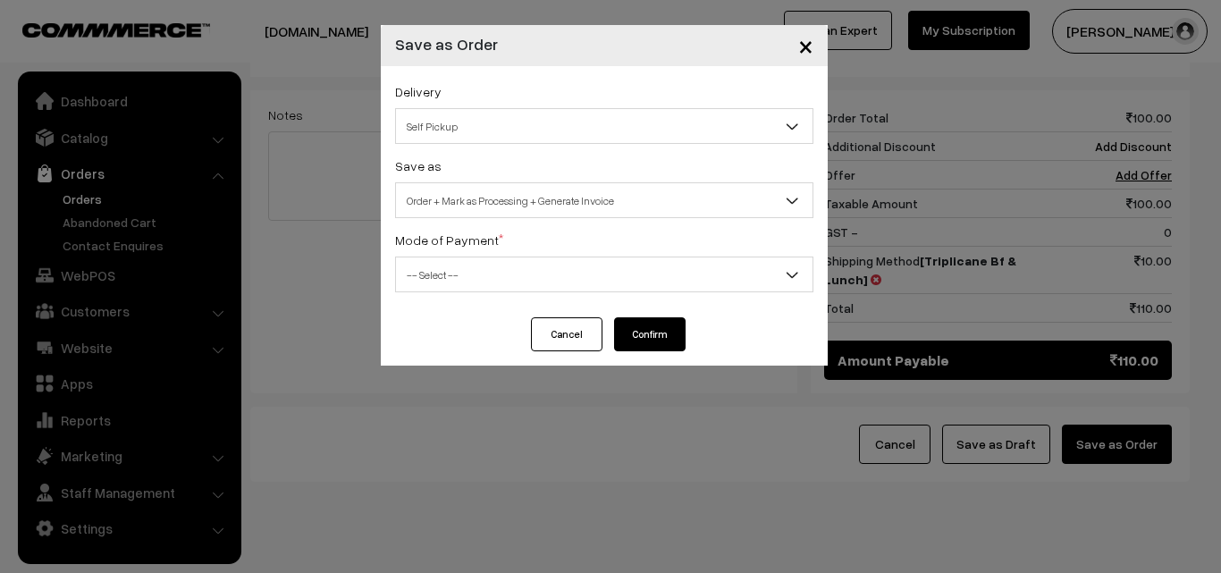
click at [511, 295] on div "Delivery Self Pickup Triplicane Bf & Lunch (₹10) (2 - 8 Business Hours) Triplic…" at bounding box center [604, 191] width 447 height 251
click at [507, 272] on span "-- Select --" at bounding box center [604, 274] width 417 height 31
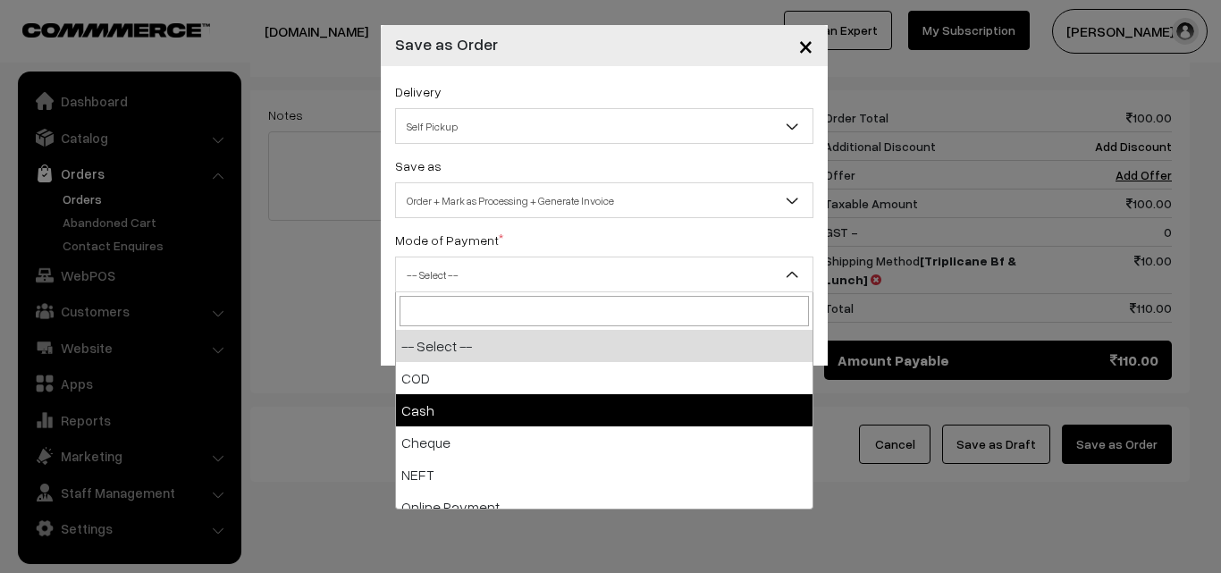
select select "2"
checkbox input "true"
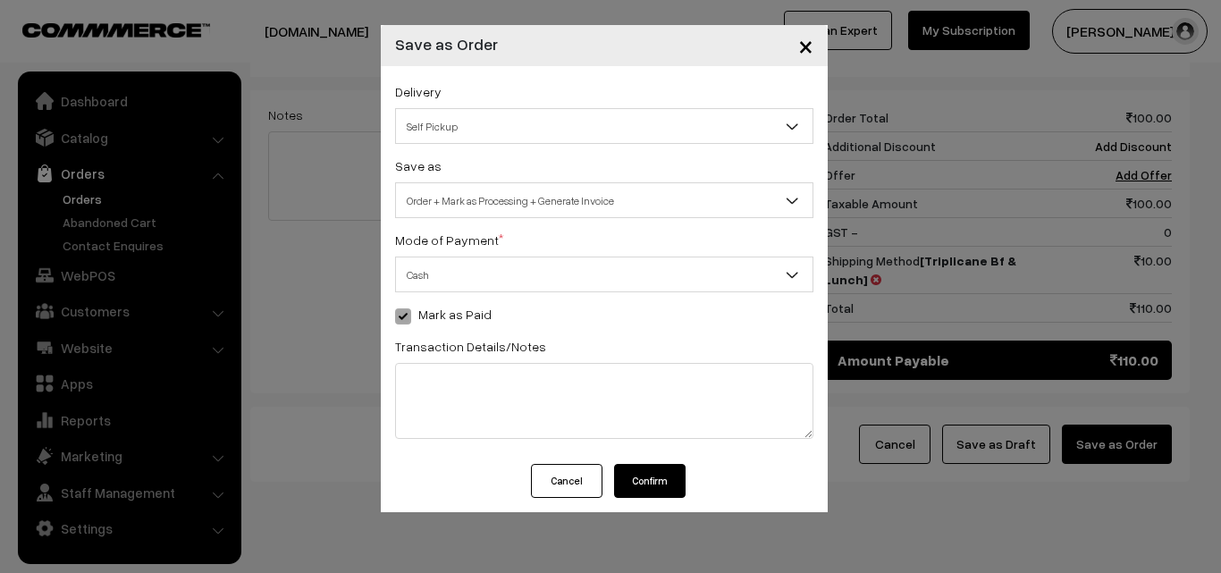
click at [655, 469] on button "Confirm" at bounding box center [650, 481] width 72 height 34
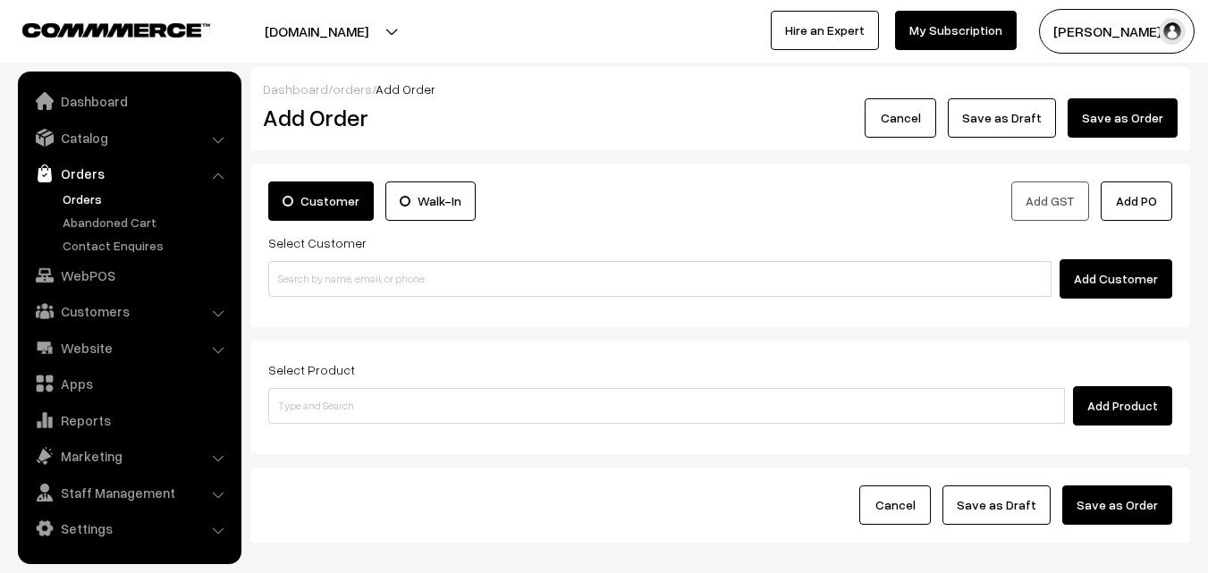
click at [83, 200] on link "Orders" at bounding box center [146, 199] width 177 height 19
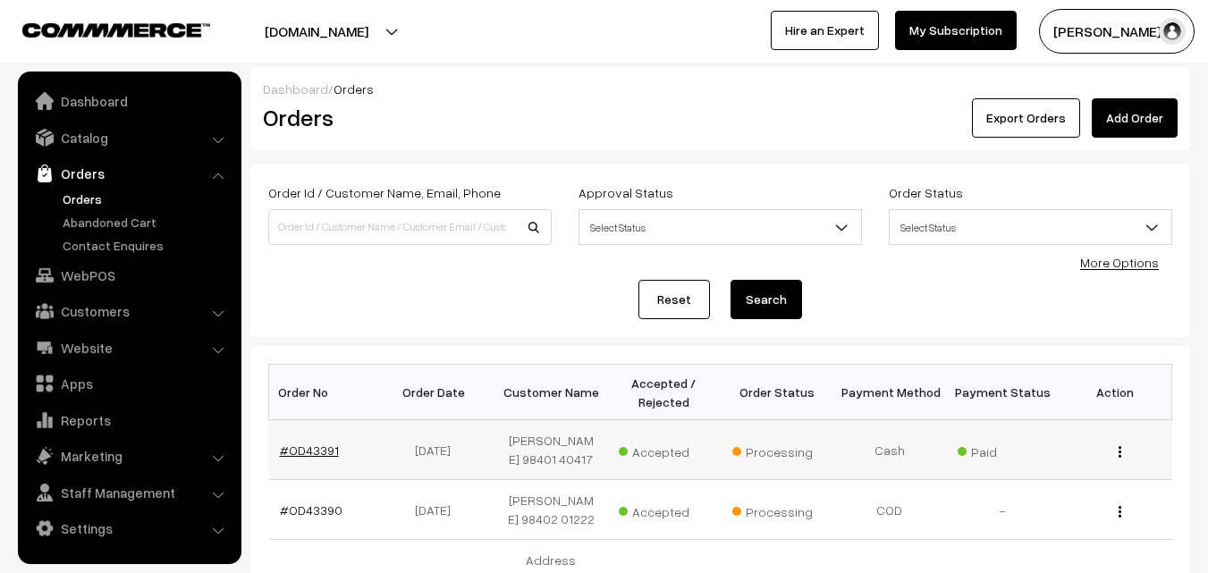
click at [315, 452] on link "#OD43391" at bounding box center [309, 450] width 59 height 15
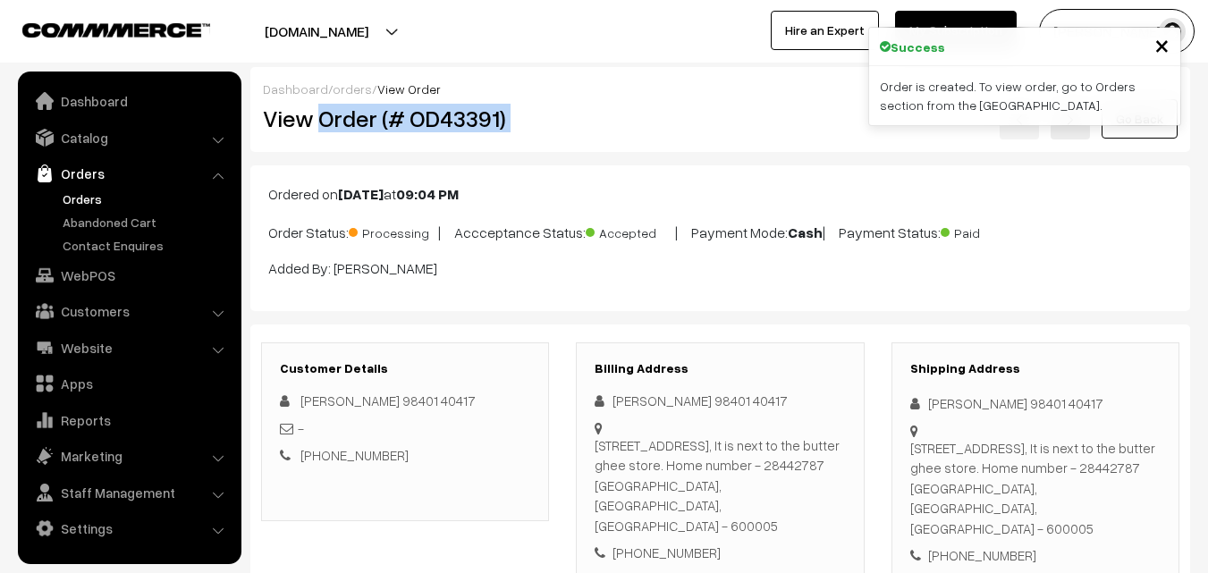
drag, startPoint x: 399, startPoint y: 121, endPoint x: 616, endPoint y: 191, distance: 228.5
click at [681, 123] on div "View Order (# OD43391) Go Back" at bounding box center [720, 118] width 942 height 41
copy div "Order (# OD43391)"
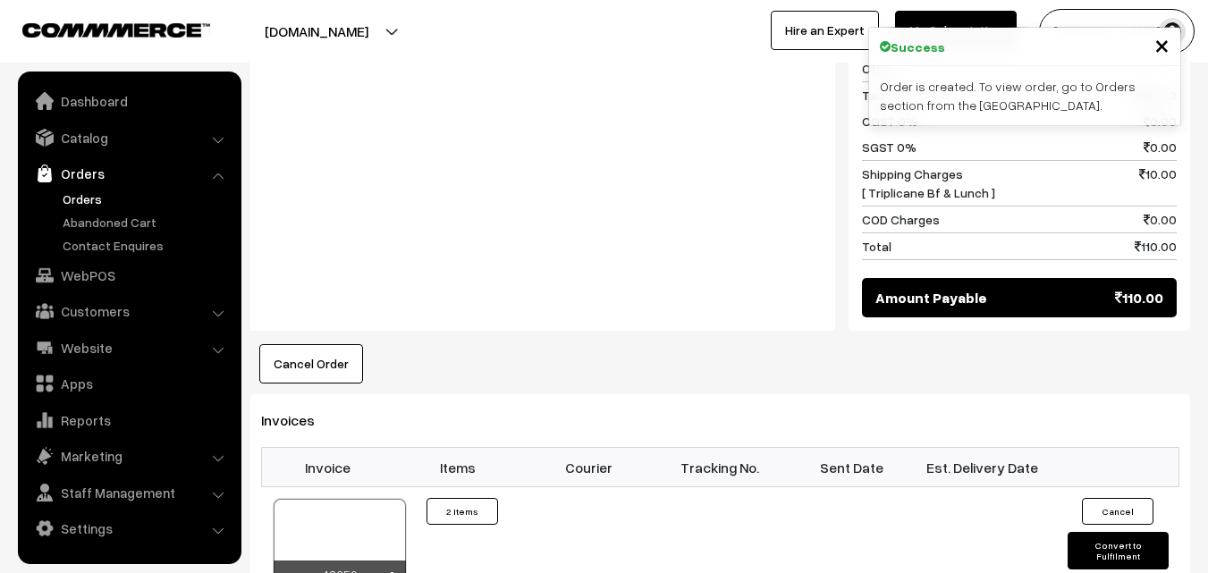
scroll to position [984, 0]
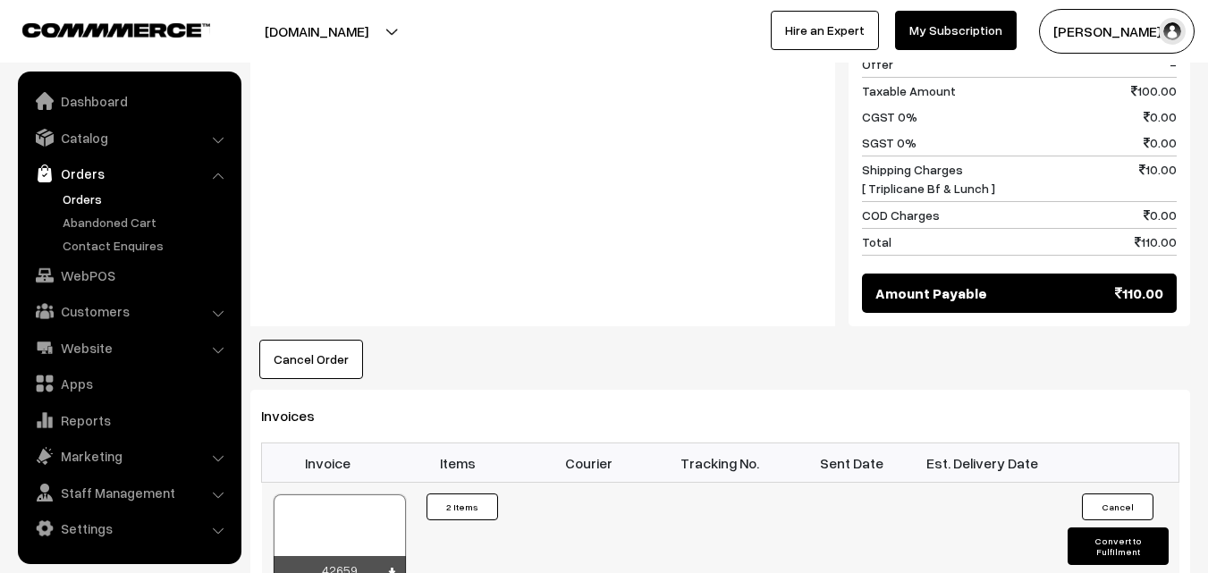
click at [344, 528] on div at bounding box center [340, 538] width 132 height 89
click at [90, 196] on link "Orders" at bounding box center [146, 199] width 177 height 19
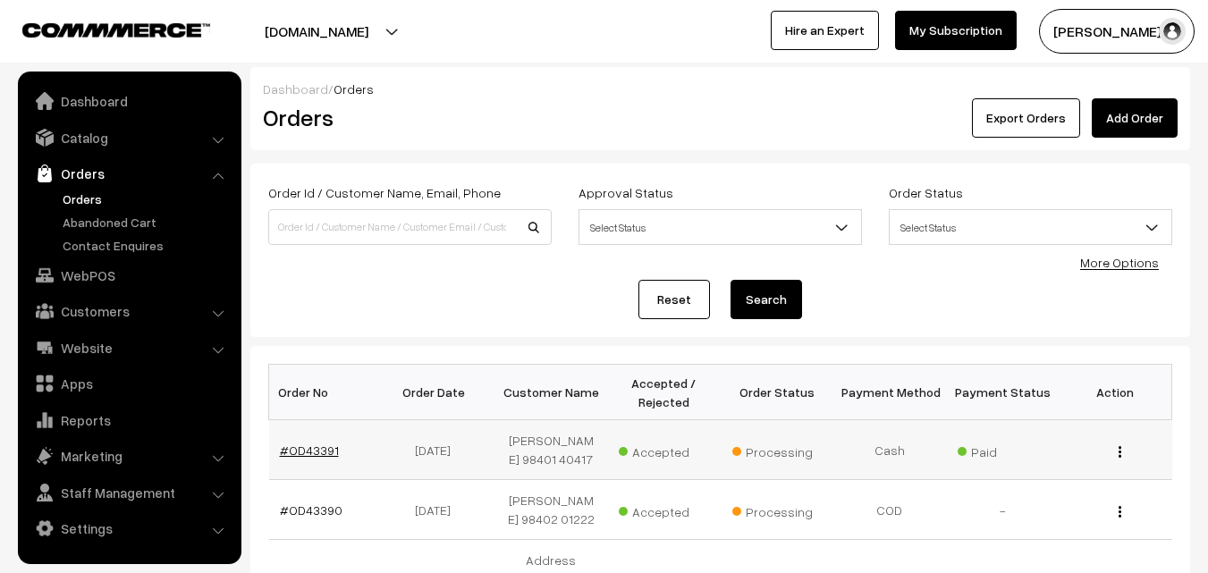
click at [322, 444] on link "#OD43391" at bounding box center [309, 450] width 59 height 15
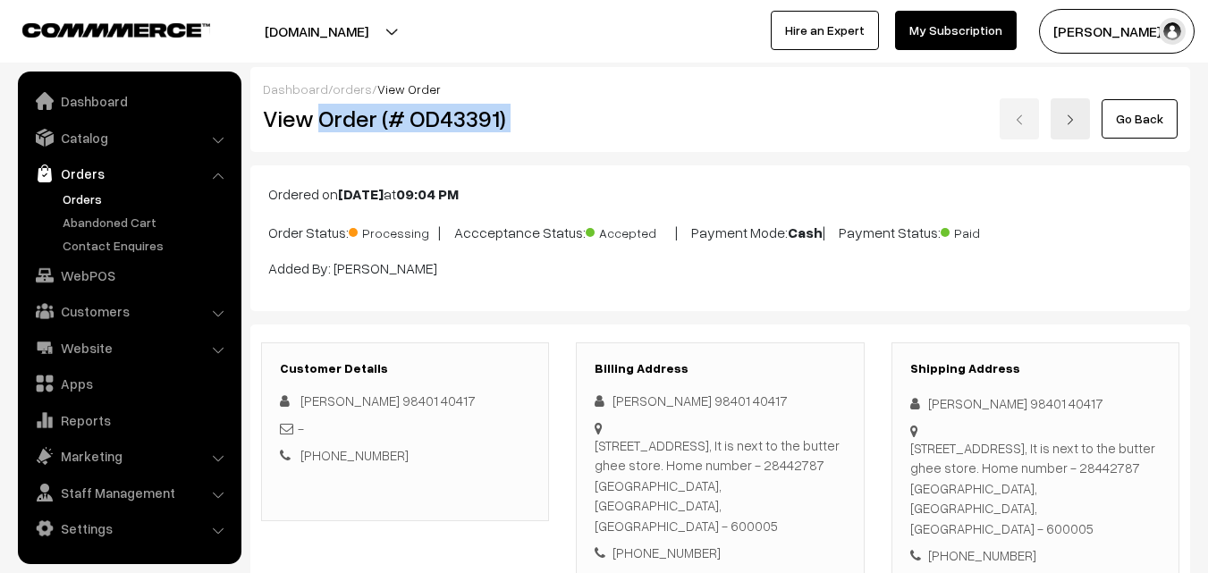
drag, startPoint x: 322, startPoint y: 123, endPoint x: 559, endPoint y: 138, distance: 237.5
click at [575, 121] on div "View Order (# OD43391) Go Back" at bounding box center [720, 118] width 942 height 41
copy div "Order (# OD43391)"
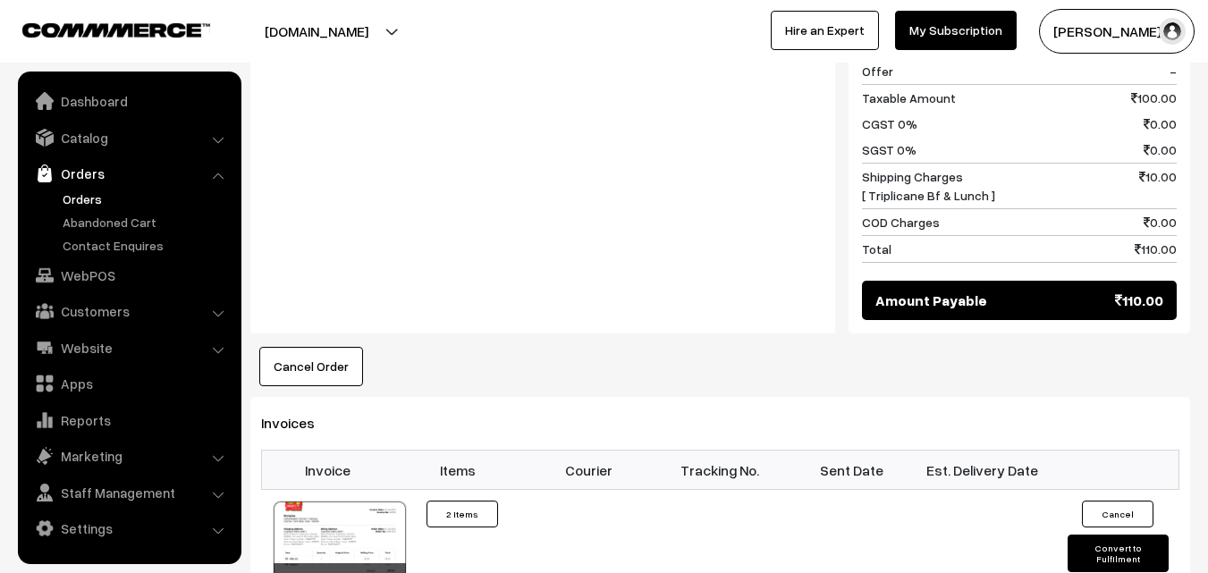
scroll to position [984, 0]
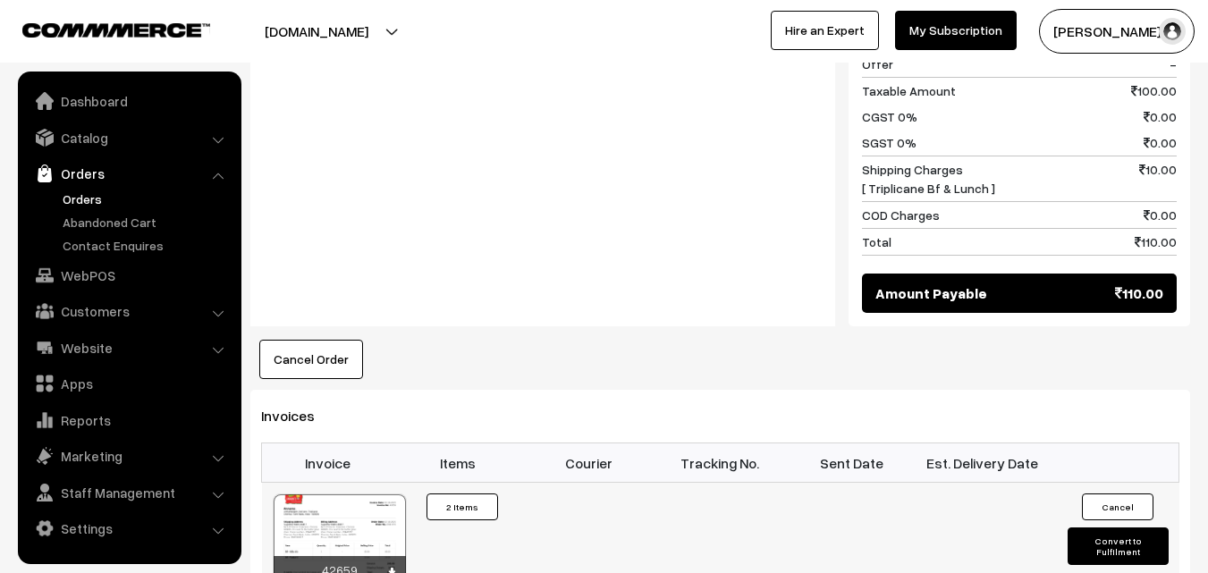
click at [337, 494] on div at bounding box center [340, 538] width 132 height 89
click at [56, 283] on link "WebPOS" at bounding box center [128, 275] width 213 height 32
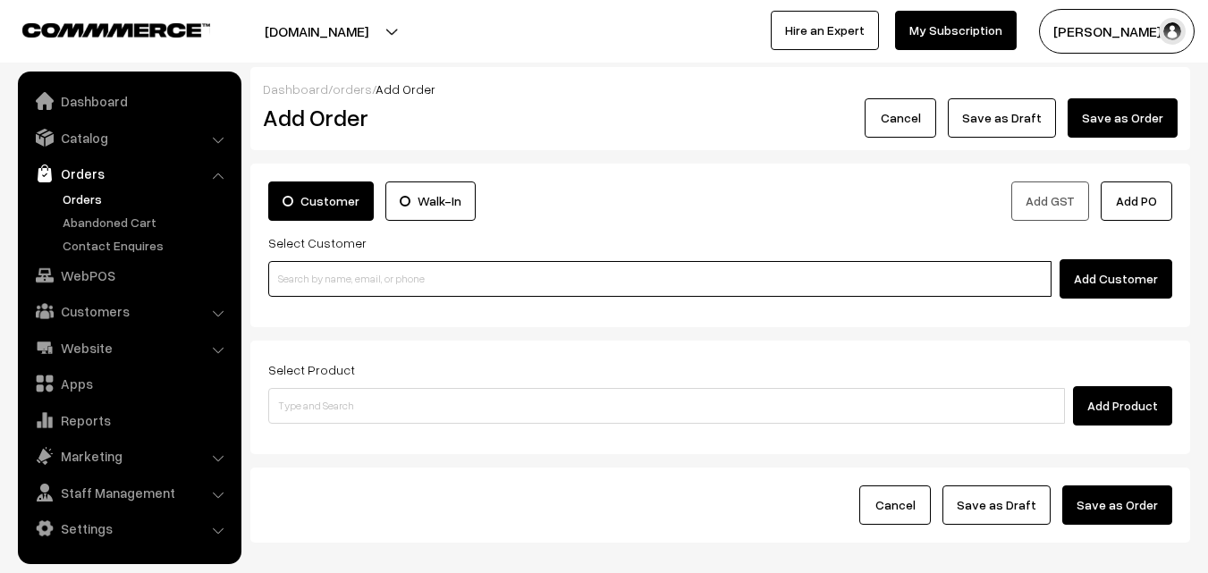
click at [439, 279] on input at bounding box center [659, 279] width 783 height 36
paste input "98401 40417"
click at [309, 283] on input "98401 40417" at bounding box center [659, 279] width 783 height 36
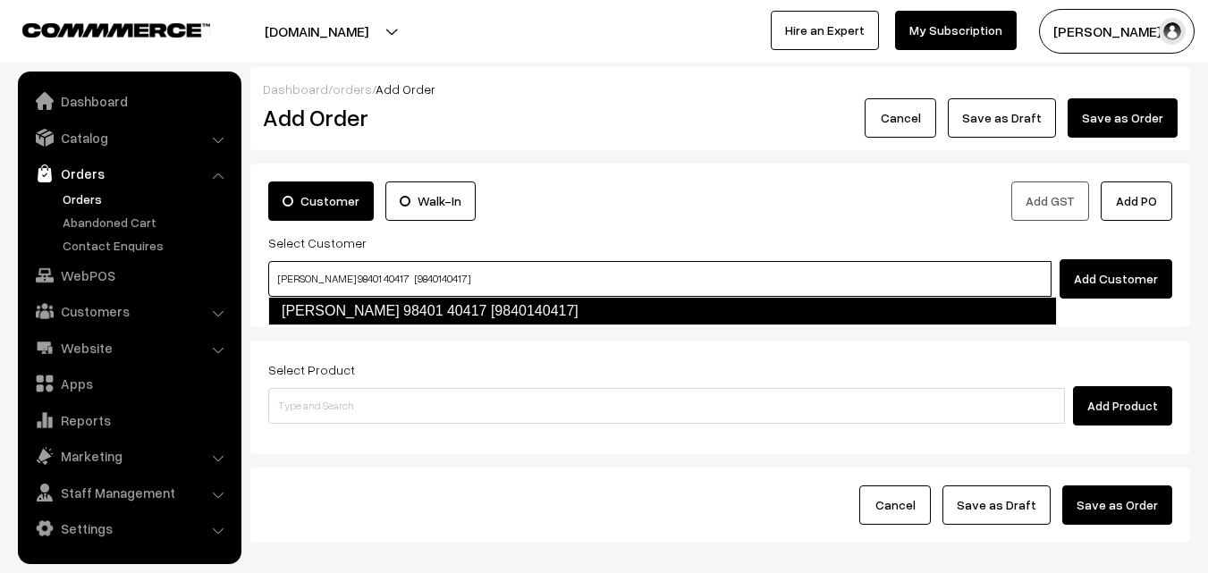
type input "Sugantha 98401 40417 [9840140417]"
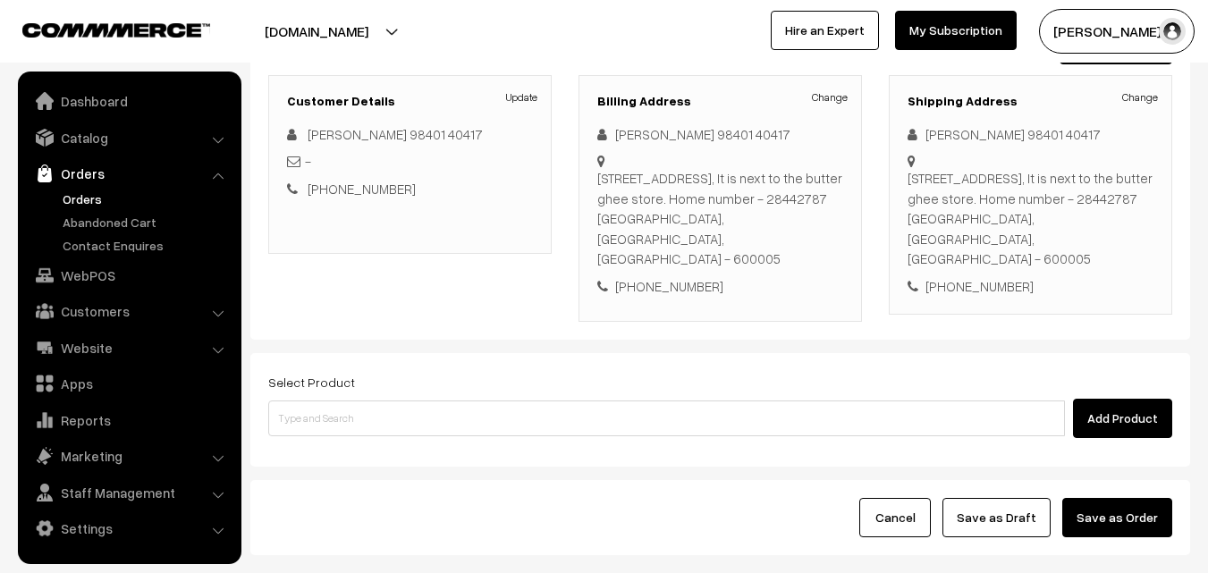
scroll to position [237, 0]
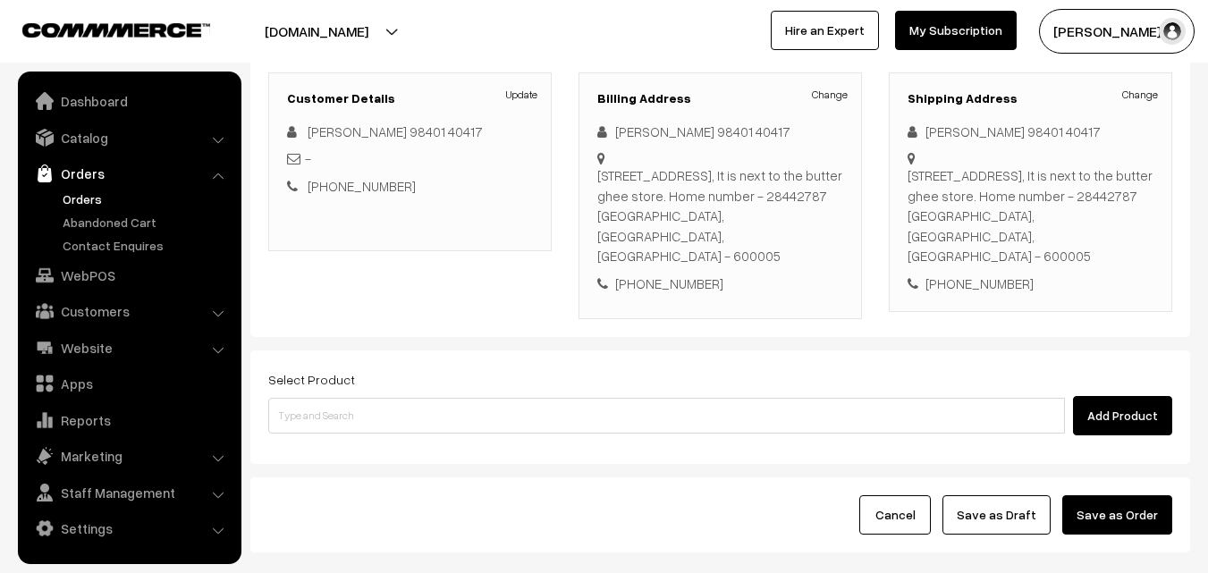
click at [432, 434] on div "Select Product Add Product" at bounding box center [720, 408] width 940 height 114
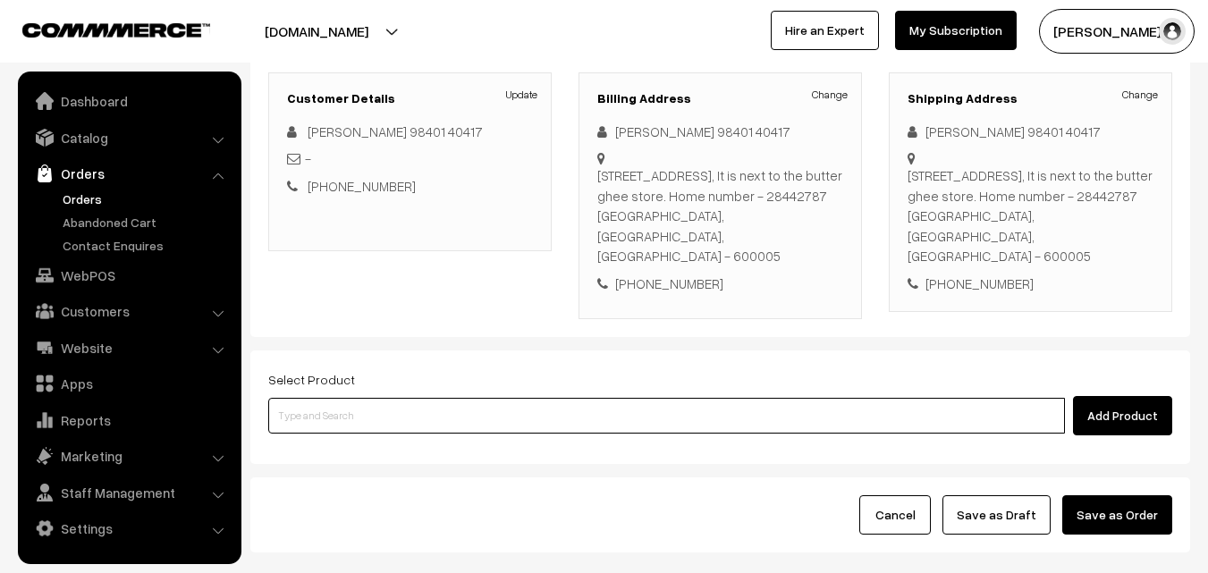
click at [444, 401] on input at bounding box center [666, 416] width 797 height 36
click at [423, 398] on input at bounding box center [666, 416] width 797 height 36
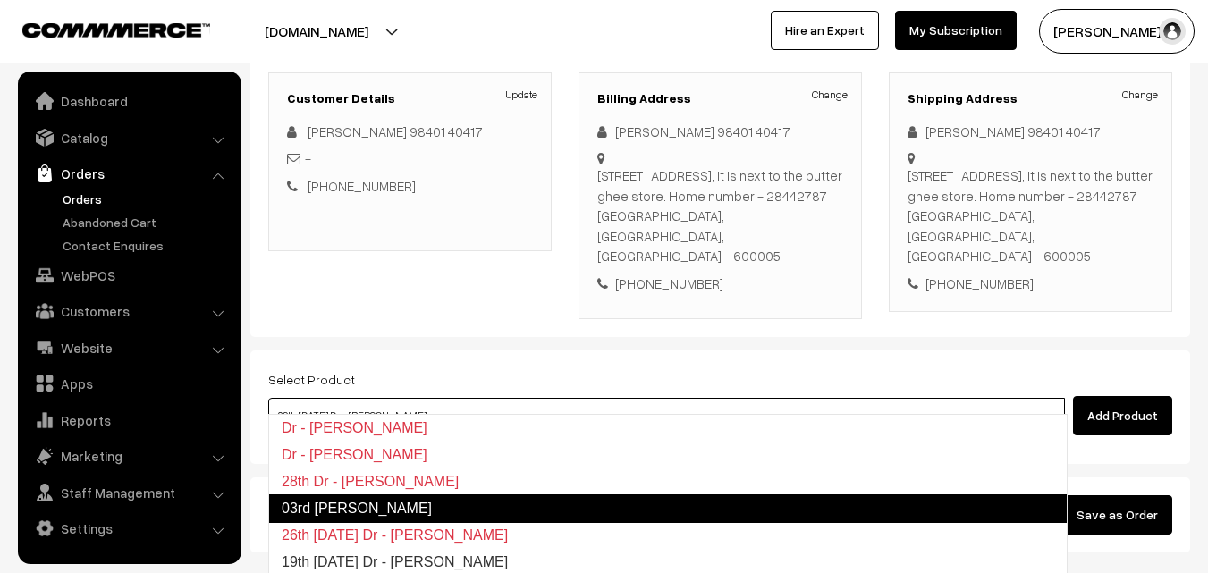
type input "03rd Dr Lemon Sevai"
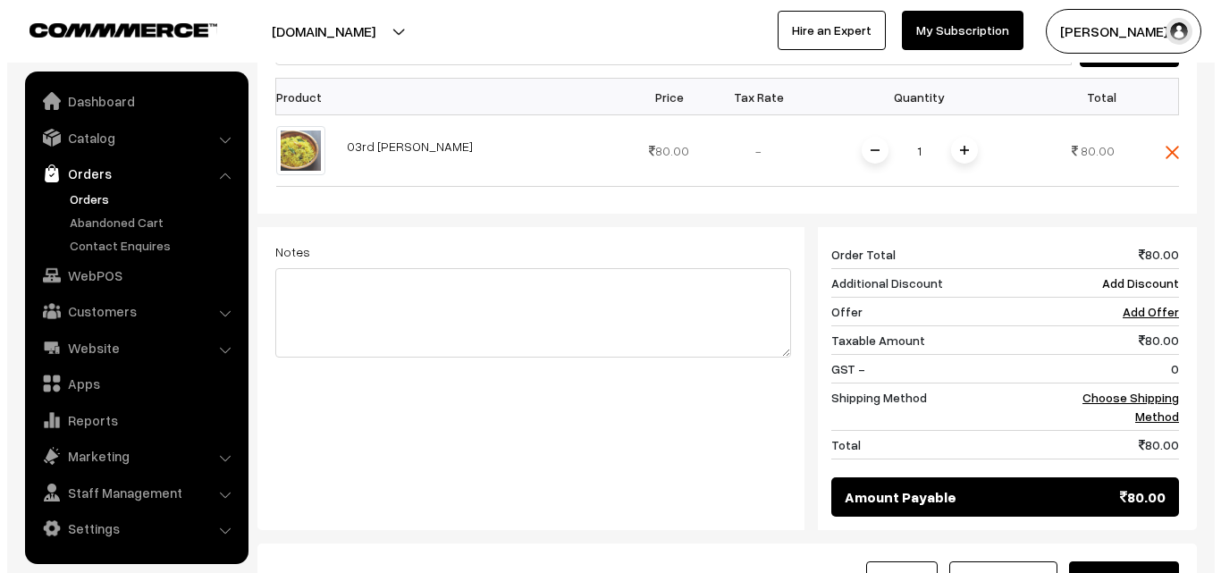
scroll to position [684, 0]
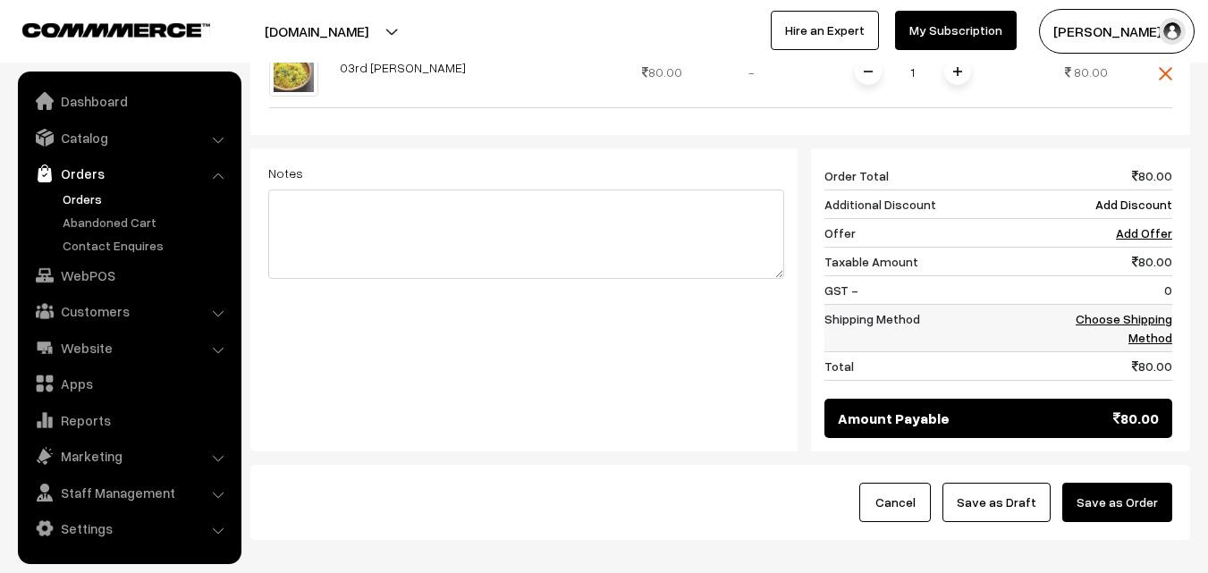
click at [1145, 311] on link "Choose Shipping Method" at bounding box center [1124, 328] width 97 height 34
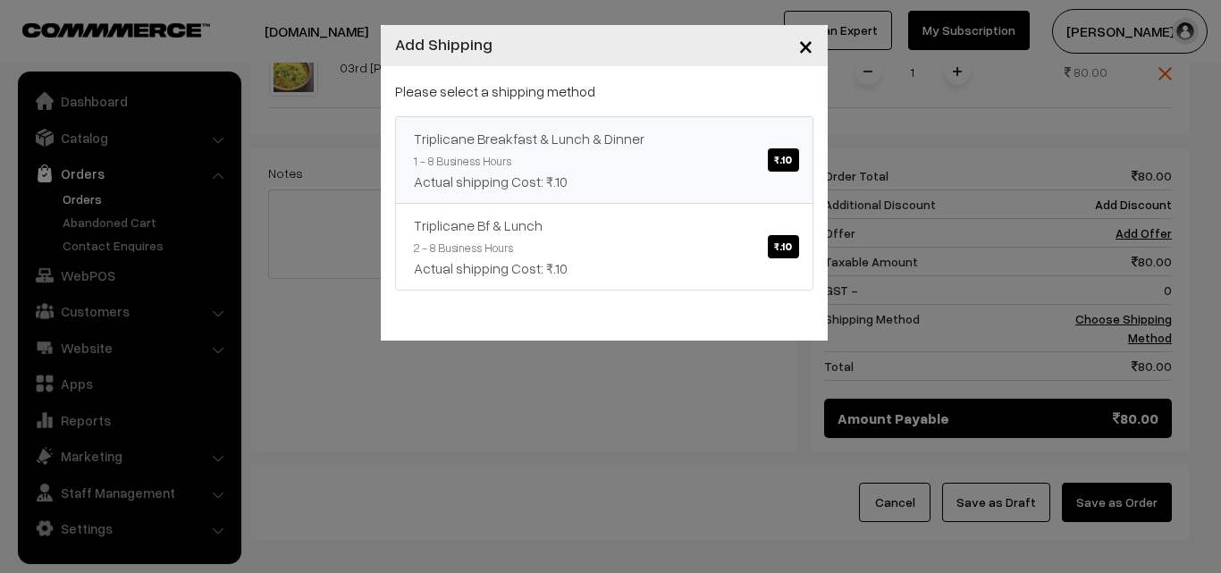
click at [604, 171] on div "Actual shipping Cost: ₹.10" at bounding box center [604, 181] width 381 height 21
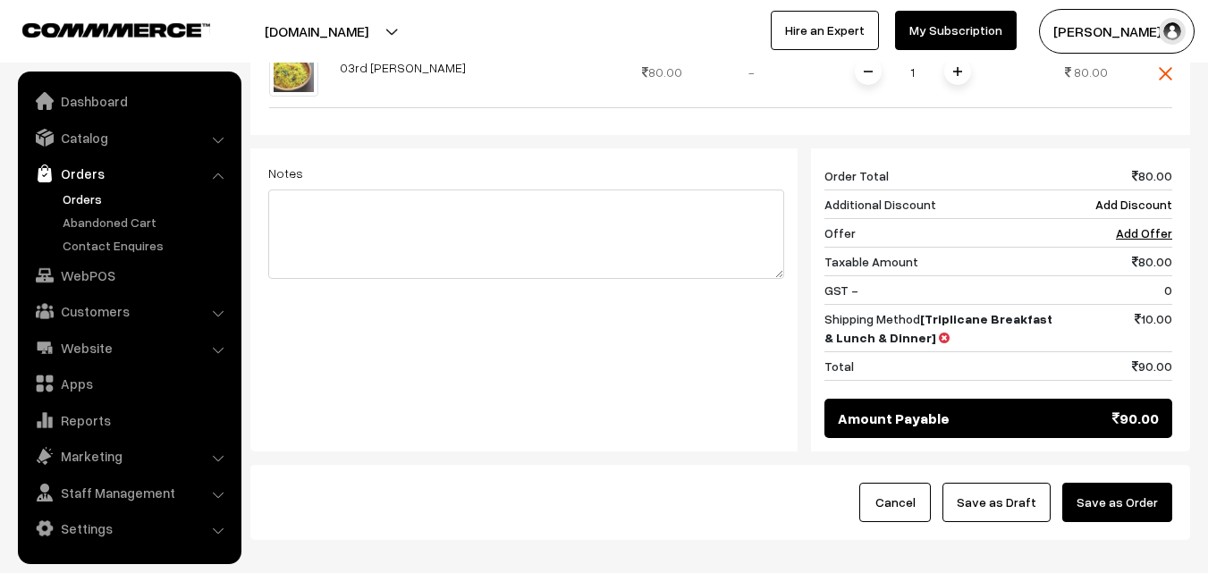
click at [1118, 483] on button "Save as Order" at bounding box center [1117, 502] width 110 height 39
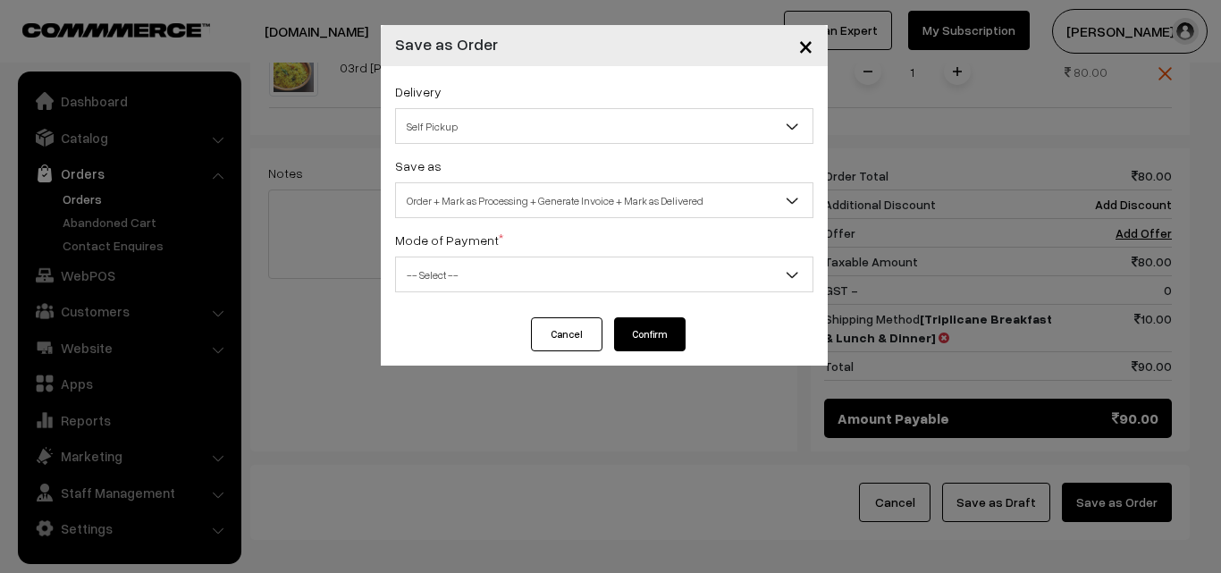
click at [596, 202] on span "Order + Mark as Processing + Generate Invoice + Mark as Delivered" at bounding box center [604, 200] width 417 height 31
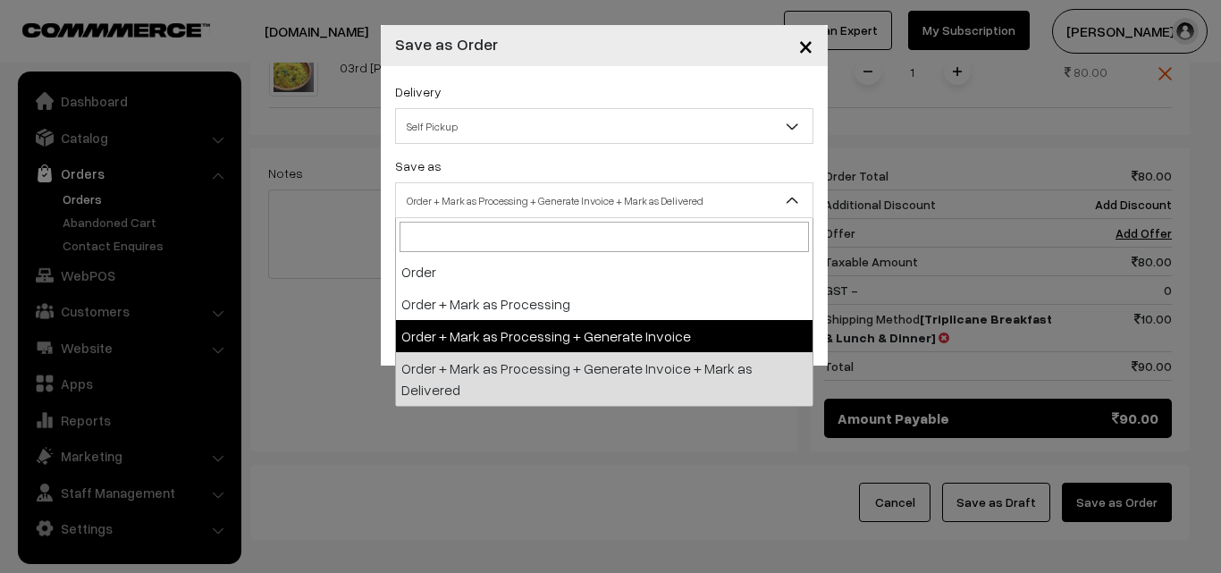
drag, startPoint x: 538, startPoint y: 345, endPoint x: 510, endPoint y: 313, distance: 43.1
select select "3"
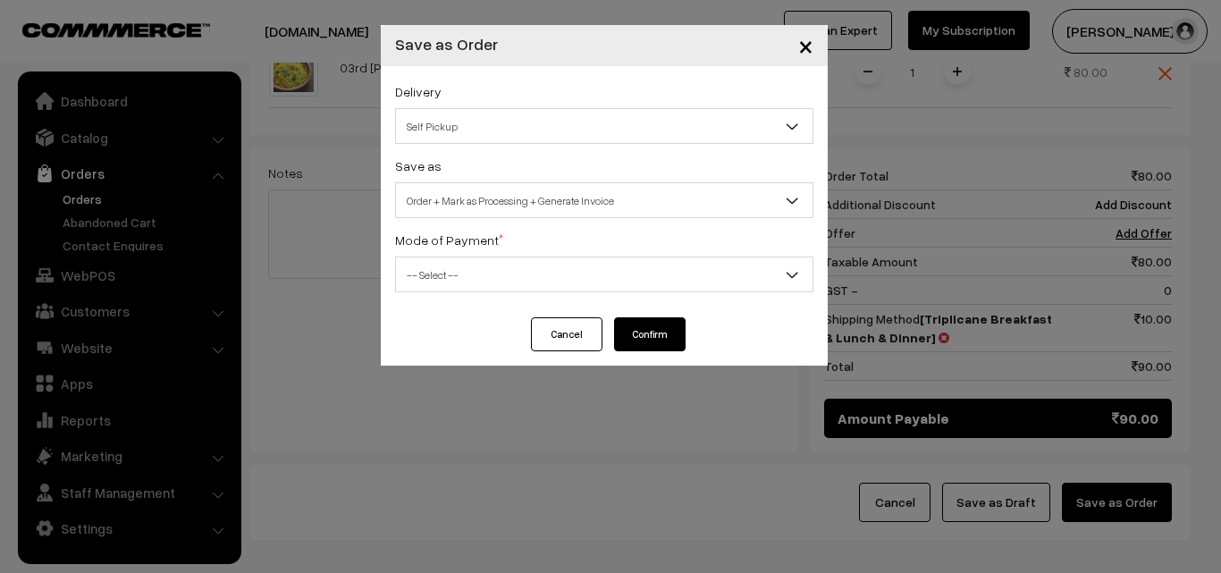
click at [498, 277] on span "-- Select --" at bounding box center [604, 274] width 417 height 31
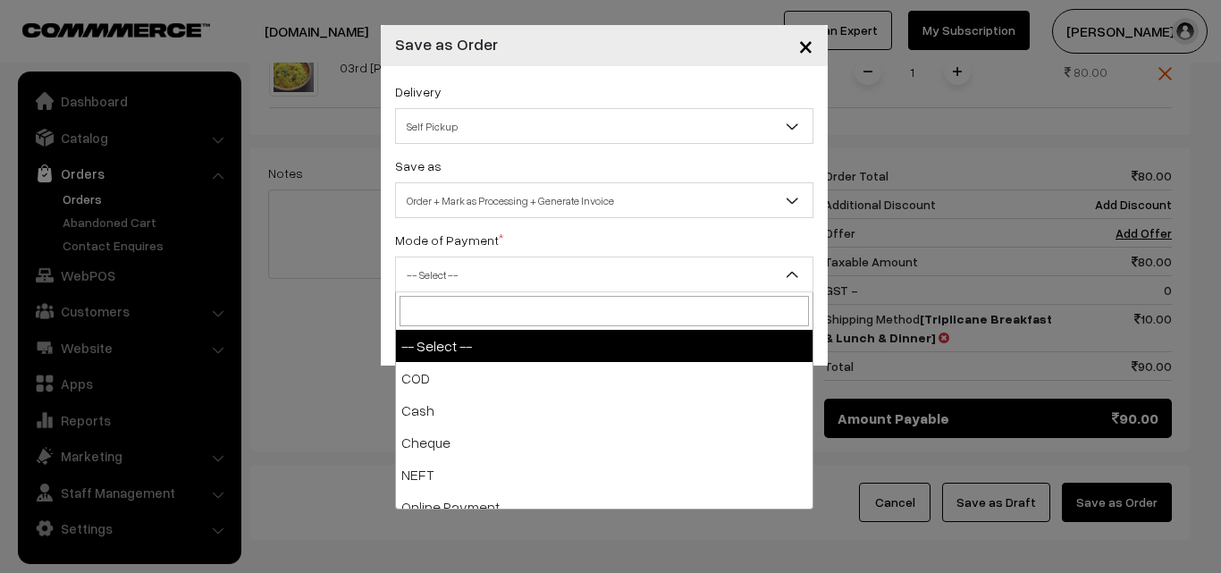
select select "1"
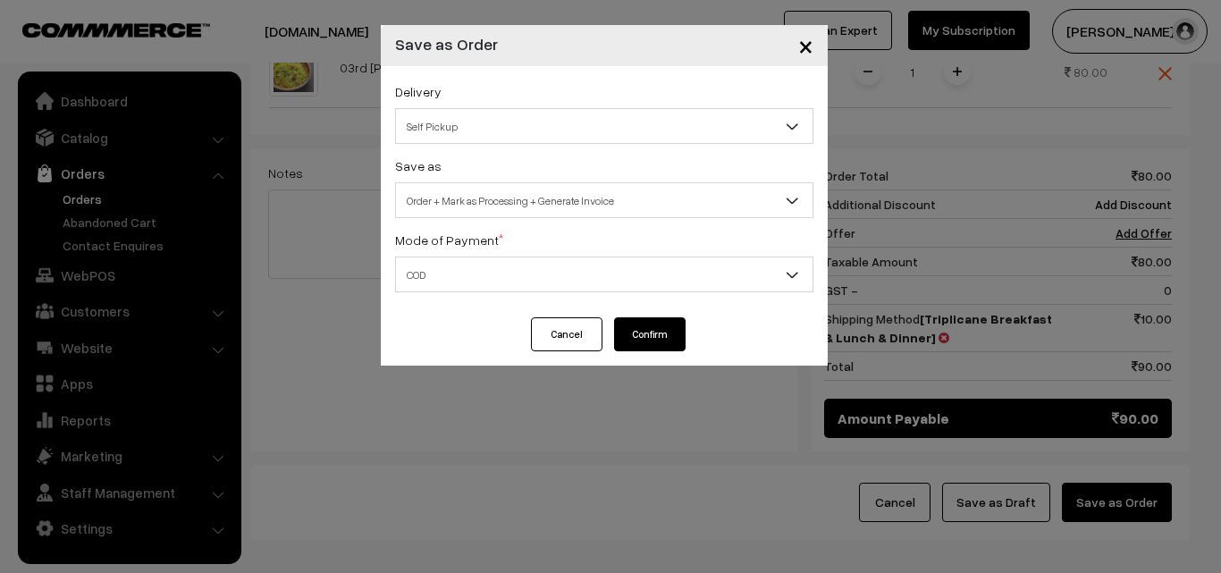
click at [661, 331] on button "Confirm" at bounding box center [650, 334] width 72 height 34
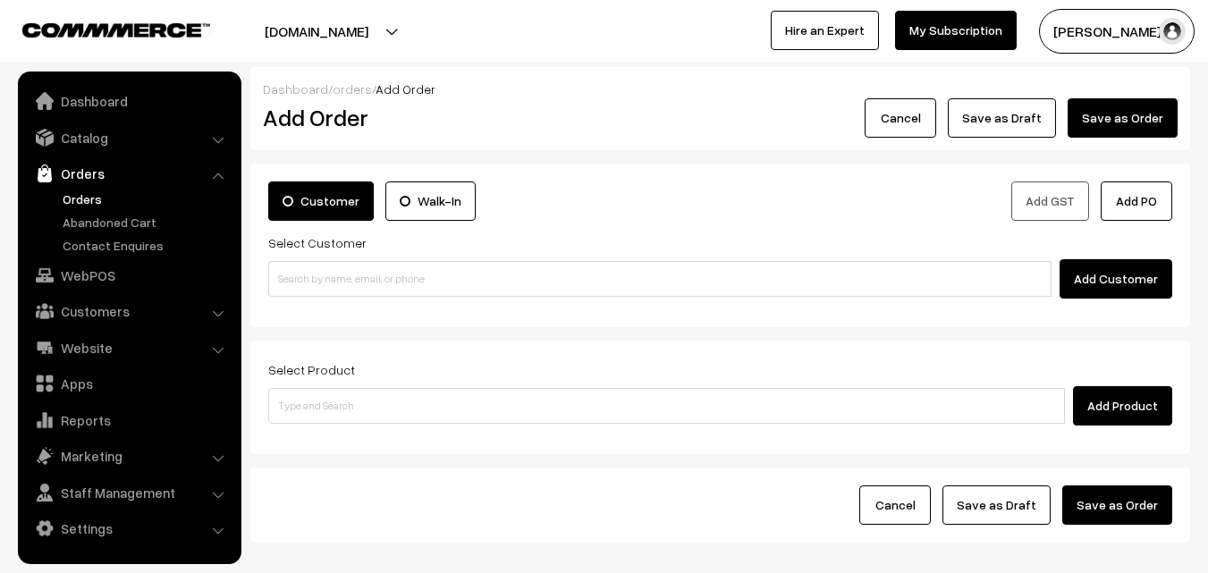
click at [94, 195] on link "Orders" at bounding box center [146, 199] width 177 height 19
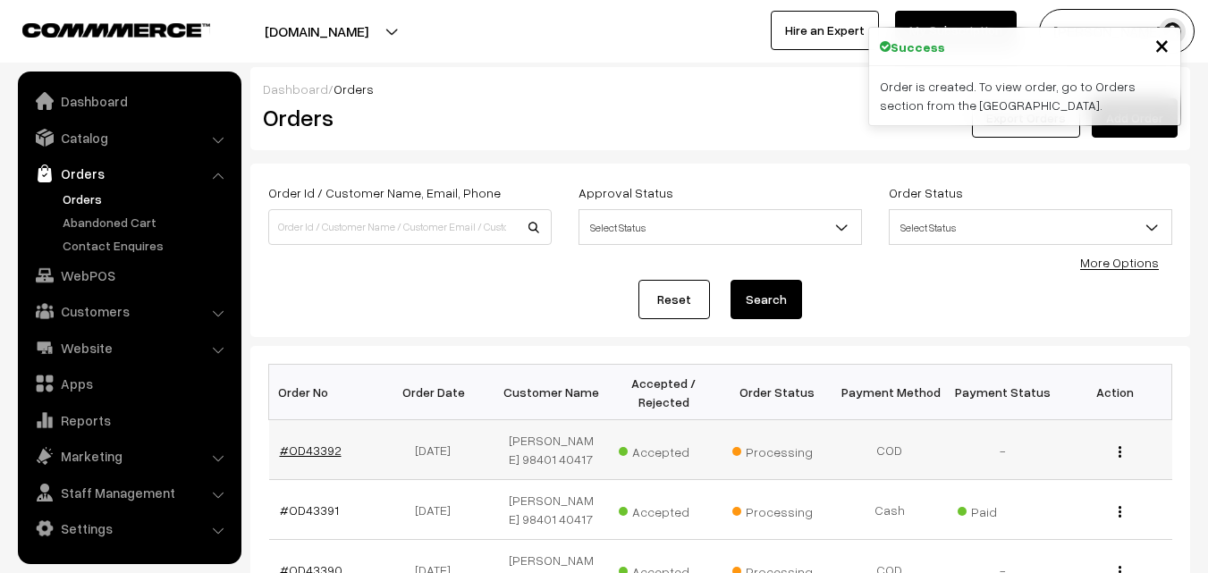
click at [326, 444] on link "#OD43392" at bounding box center [311, 450] width 62 height 15
click at [329, 447] on link "#OD43392" at bounding box center [311, 450] width 62 height 15
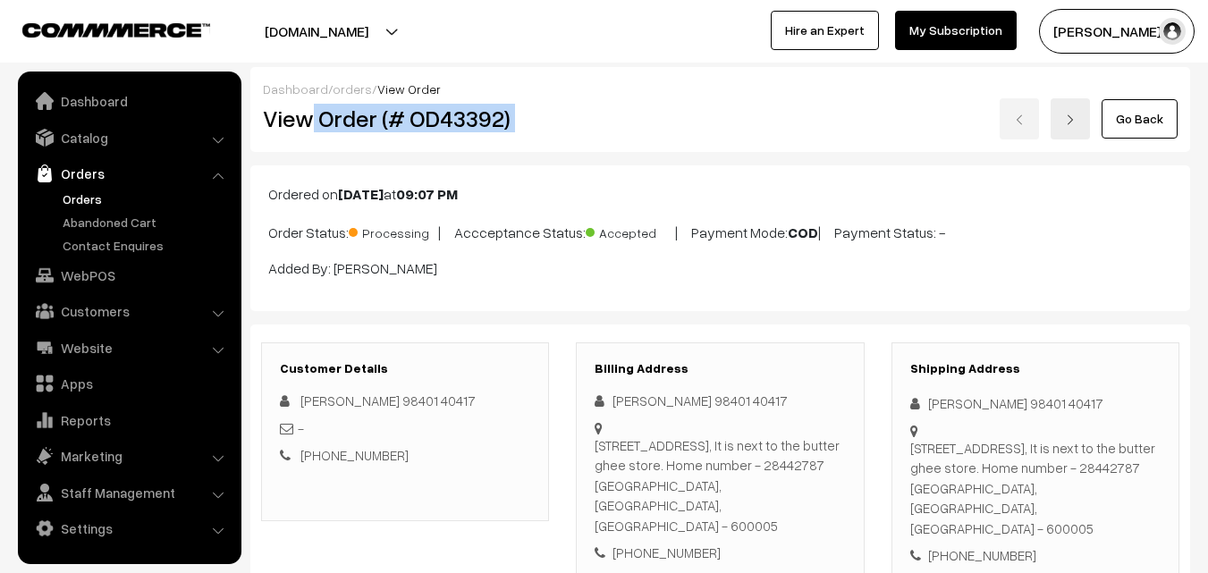
drag, startPoint x: 315, startPoint y: 116, endPoint x: 614, endPoint y: 121, distance: 299.6
click at [614, 121] on div "View Order (# OD43392) Go Back" at bounding box center [720, 118] width 942 height 41
copy div "Order (# OD43392)"
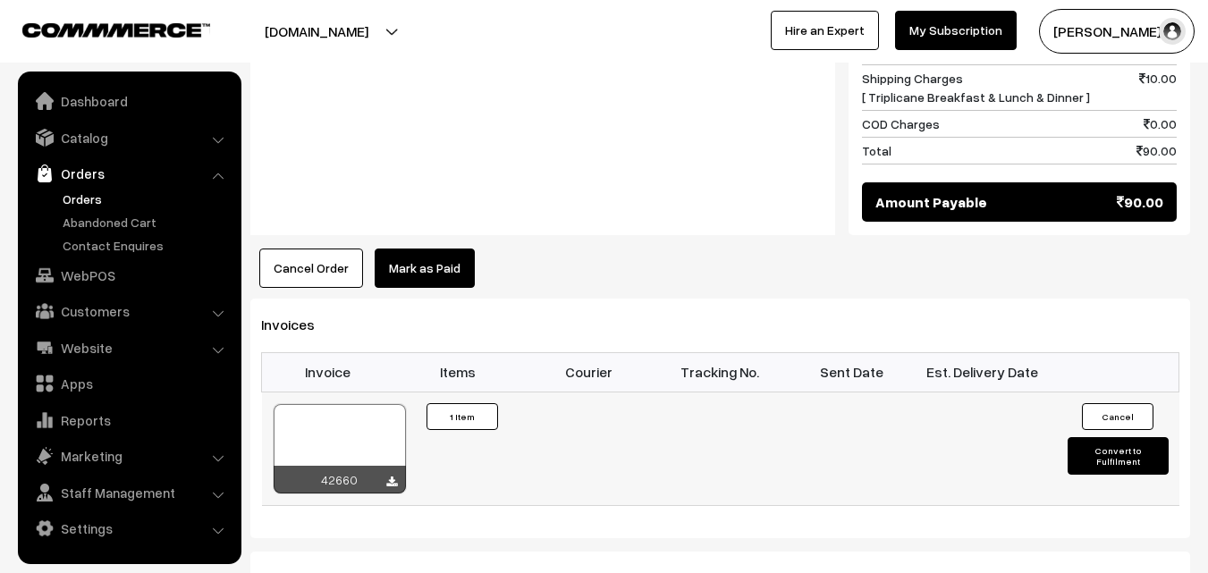
scroll to position [984, 0]
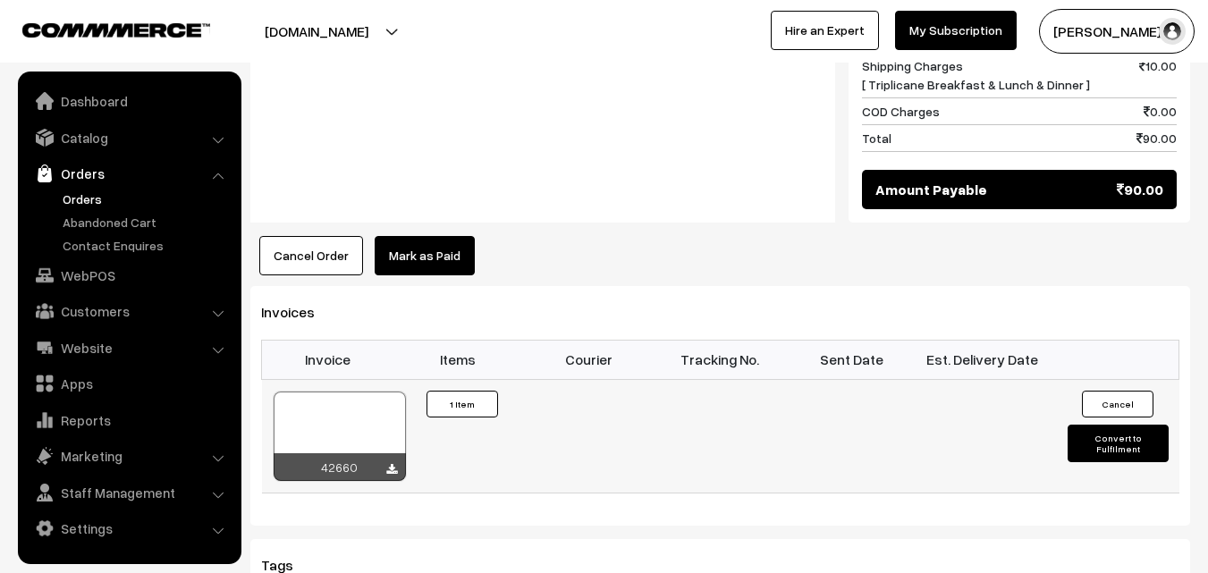
click at [349, 392] on div at bounding box center [340, 436] width 132 height 89
drag, startPoint x: 100, startPoint y: 282, endPoint x: 87, endPoint y: 258, distance: 26.8
click at [101, 282] on link "WebPOS" at bounding box center [128, 275] width 213 height 32
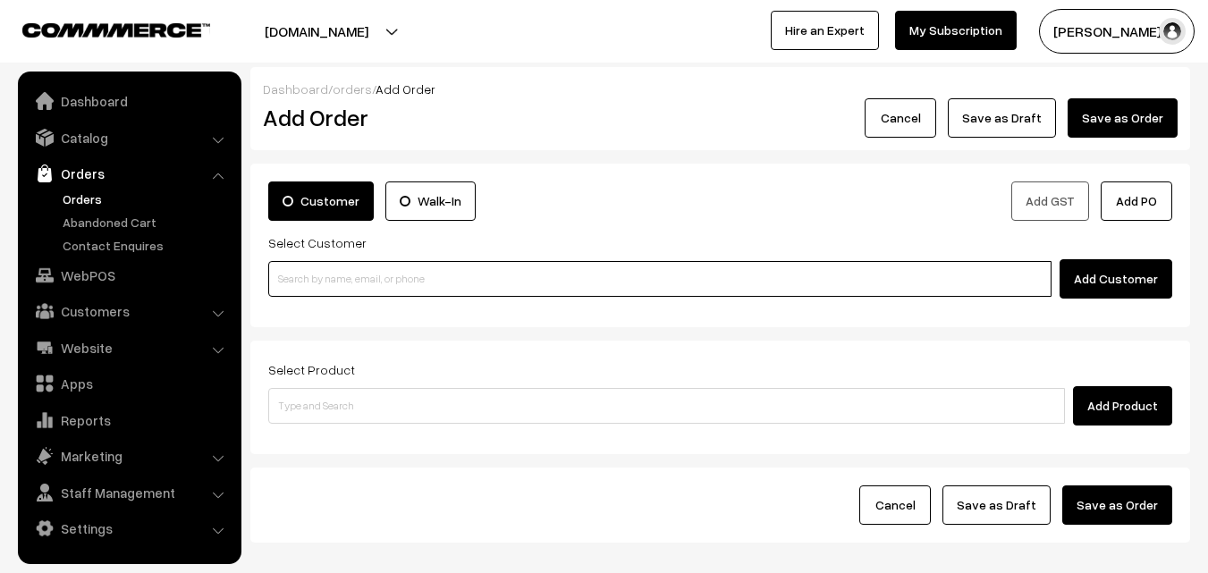
click at [333, 276] on input at bounding box center [659, 279] width 783 height 36
paste input "90370 43597"
click at [316, 274] on input "90370 43597" at bounding box center [659, 279] width 783 height 36
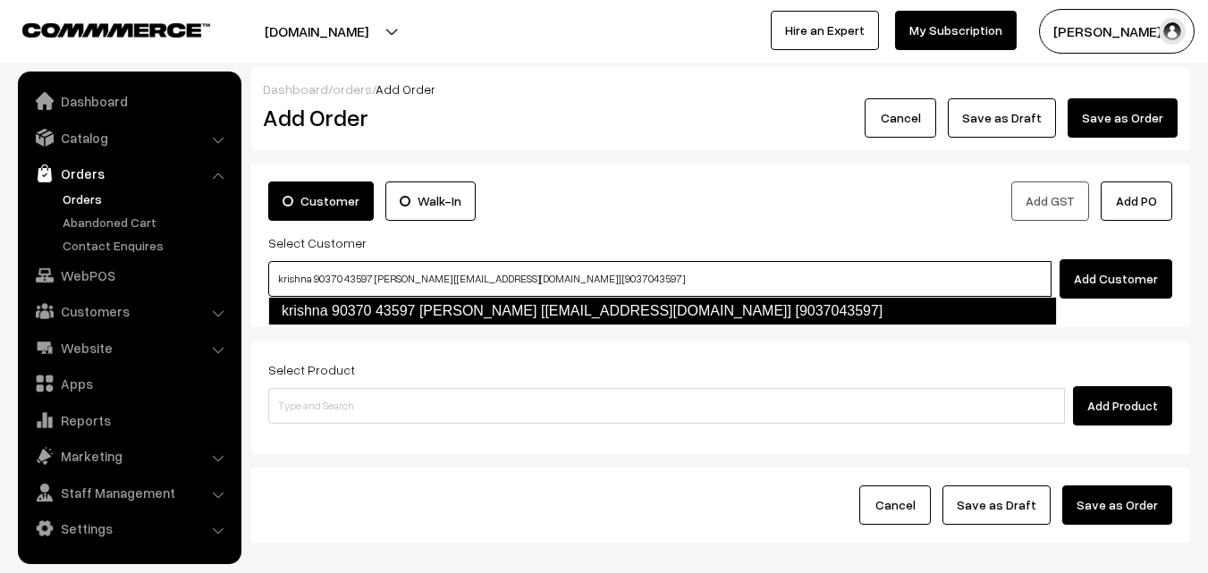
type input "krishna 90370 43597 Krishna [Annams43@gmail.com] [9037043597]"
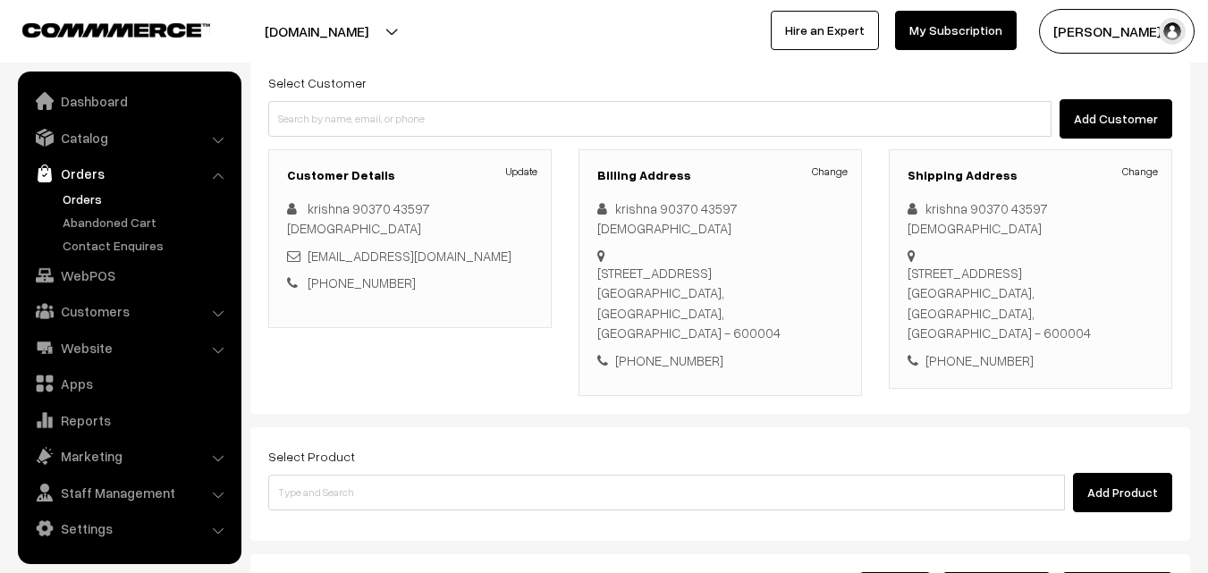
scroll to position [179, 0]
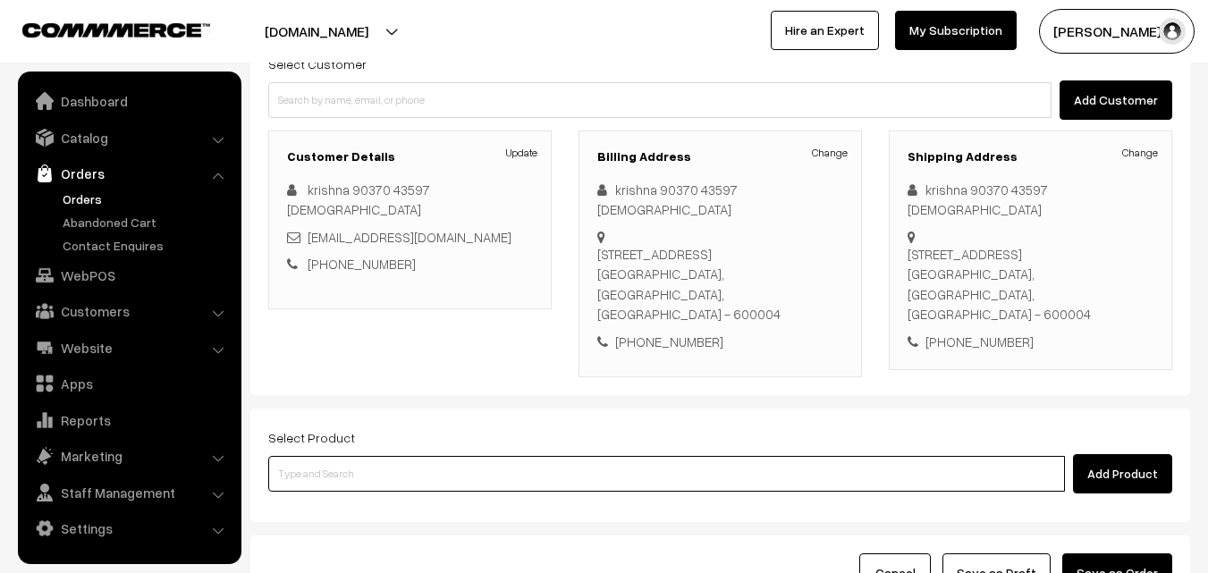
click at [416, 456] on input at bounding box center [666, 474] width 797 height 36
click at [360, 456] on input at bounding box center [666, 474] width 797 height 36
paste input "03rd Without Rice..."
type input "03rd Without Rice..."
click at [350, 456] on input "03rd Without Rice..." at bounding box center [666, 474] width 797 height 36
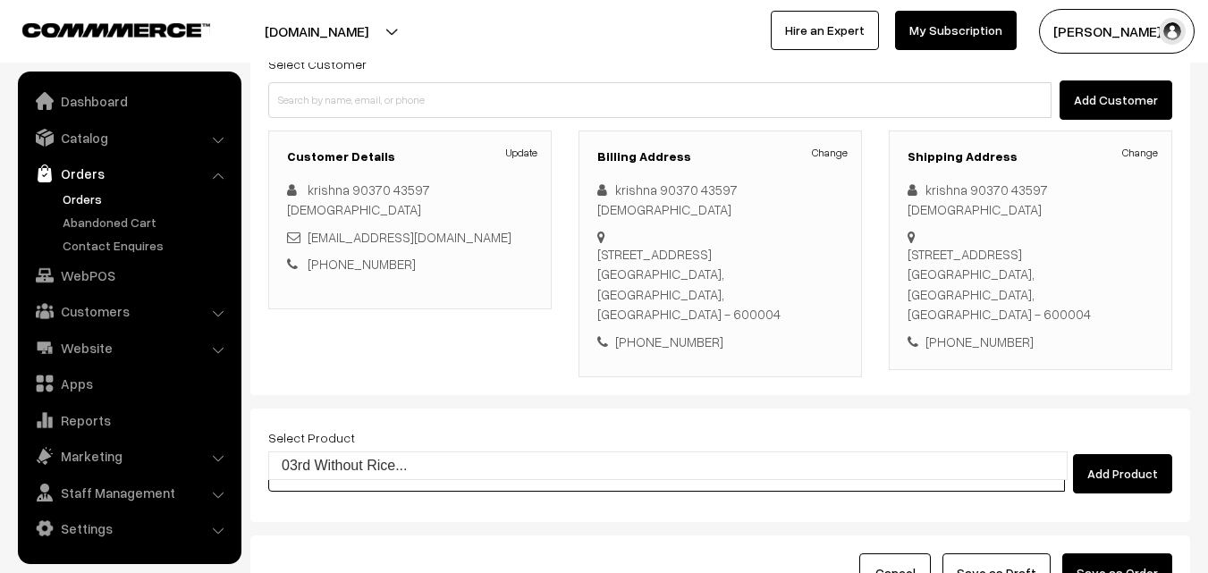
click at [355, 452] on ul "03rd Without Rice..." at bounding box center [667, 466] width 799 height 29
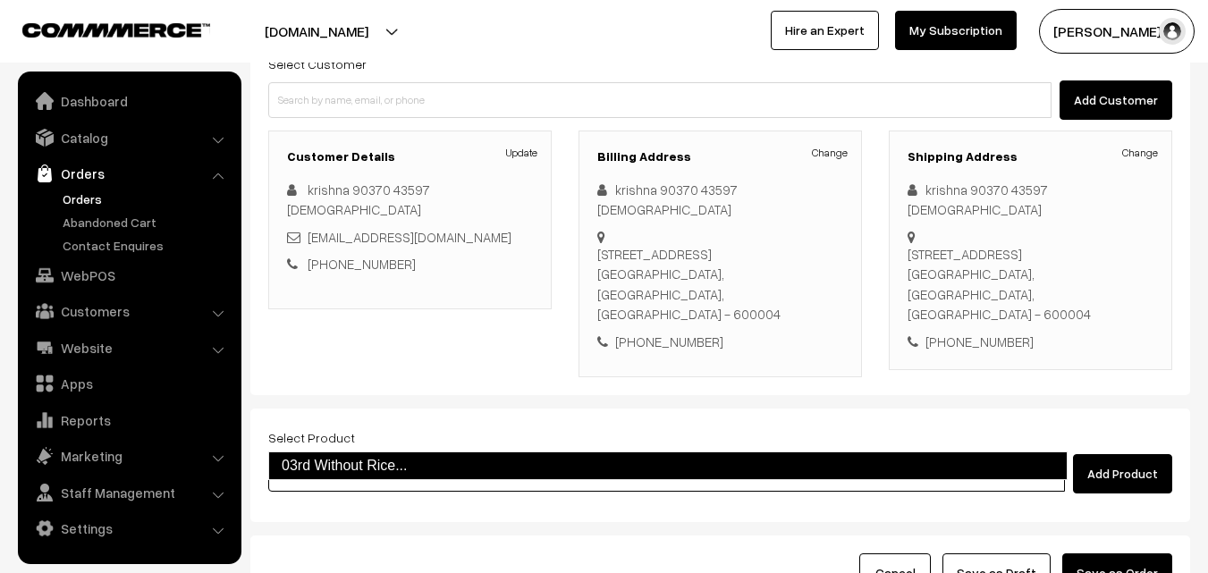
click at [371, 461] on link "03rd Without Rice..." at bounding box center [667, 466] width 799 height 29
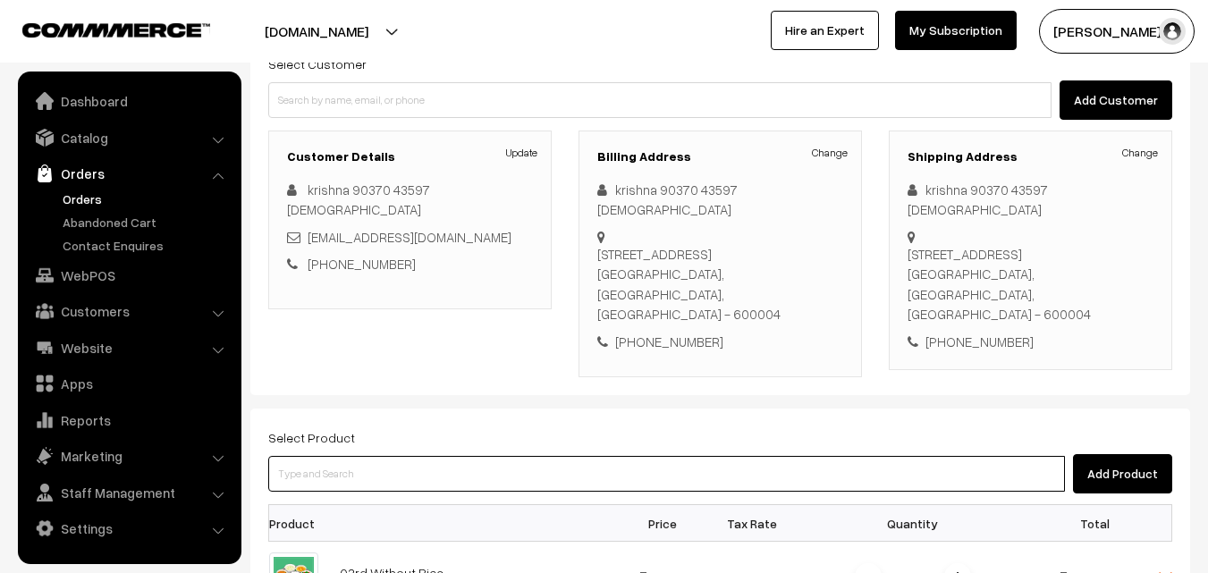
click at [474, 456] on input at bounding box center [666, 474] width 797 height 36
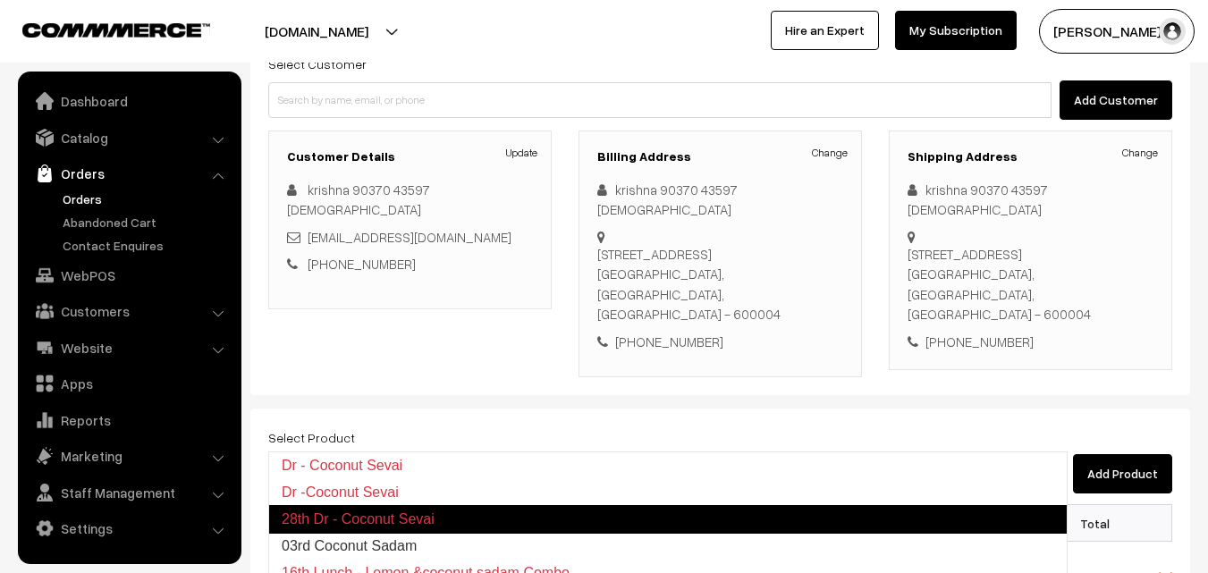
type input "03rd Coconut Sadam"
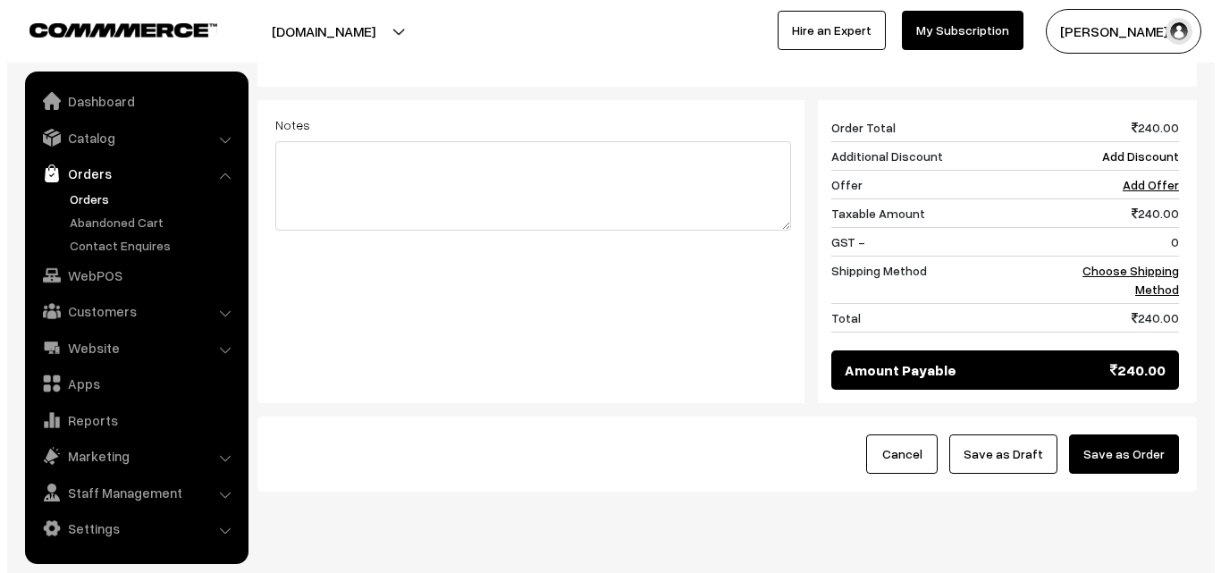
scroll to position [805, 0]
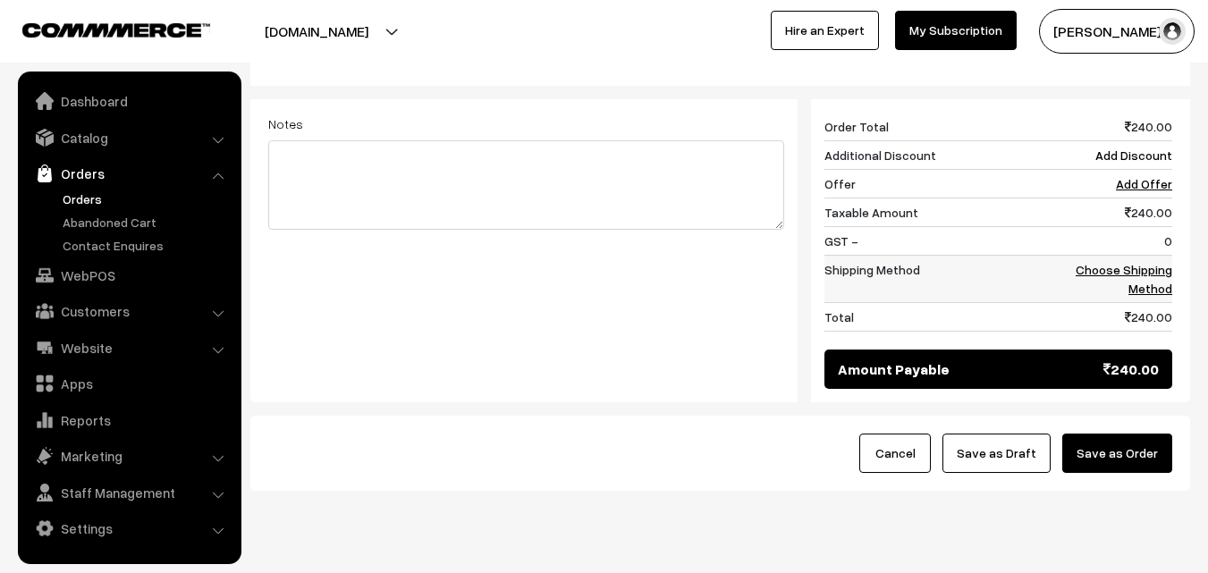
click at [1146, 258] on td "Choose Shipping Method" at bounding box center [1116, 279] width 111 height 47
click at [1162, 262] on link "Choose Shipping Method" at bounding box center [1124, 279] width 97 height 34
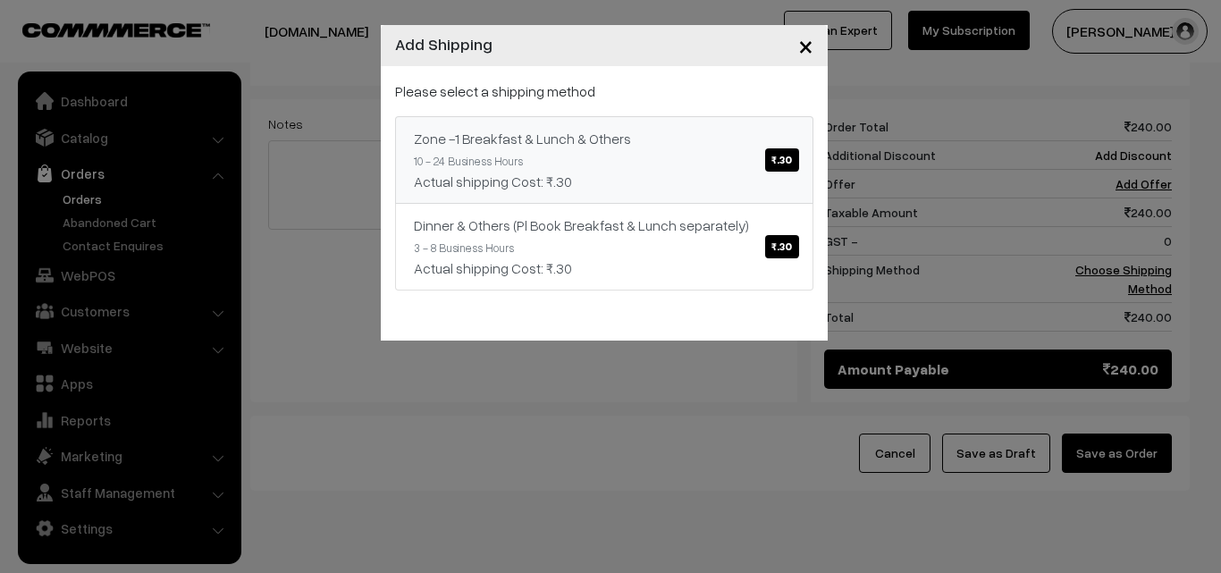
click at [764, 182] on div "Actual shipping Cost: ₹.30" at bounding box center [604, 181] width 381 height 21
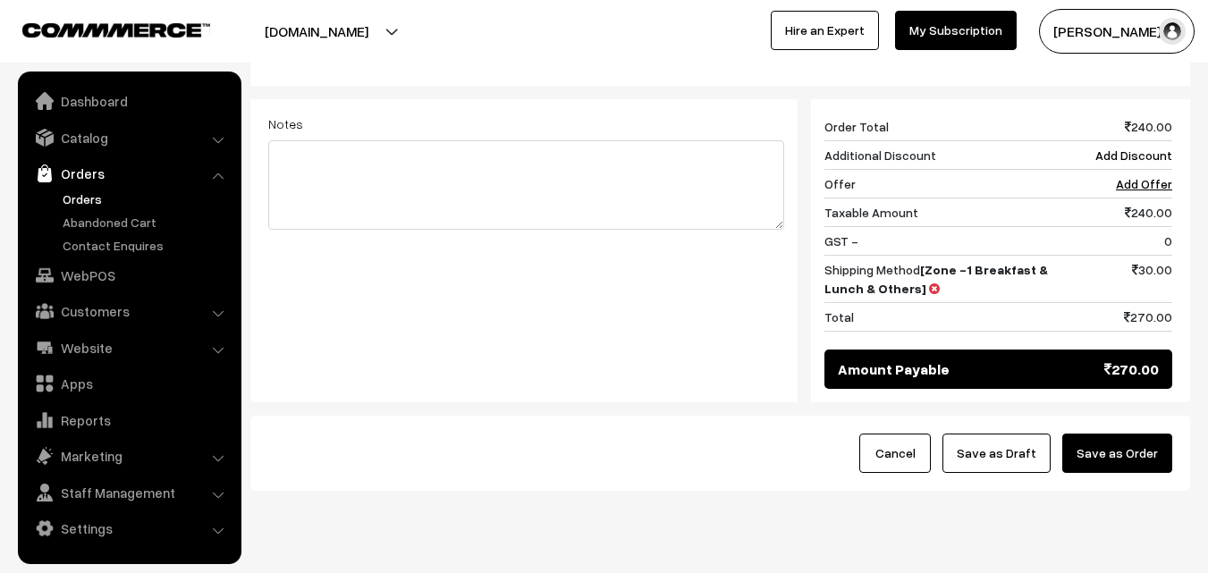
click at [1137, 434] on button "Save as Order" at bounding box center [1117, 453] width 110 height 39
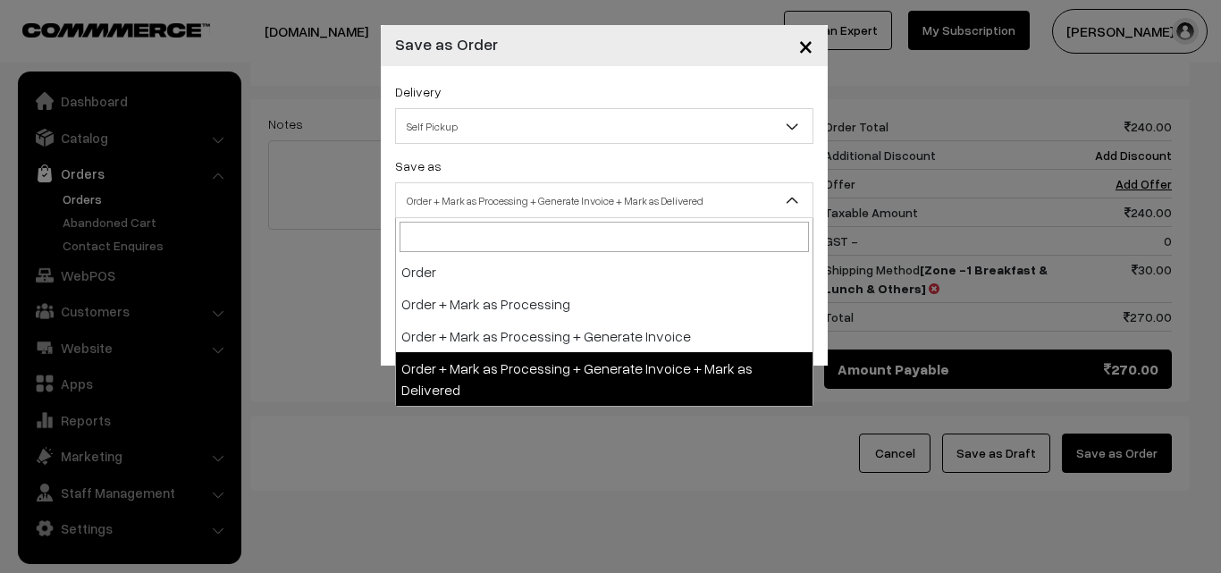
click at [644, 201] on span "Order + Mark as Processing + Generate Invoice + Mark as Delivered" at bounding box center [604, 200] width 417 height 31
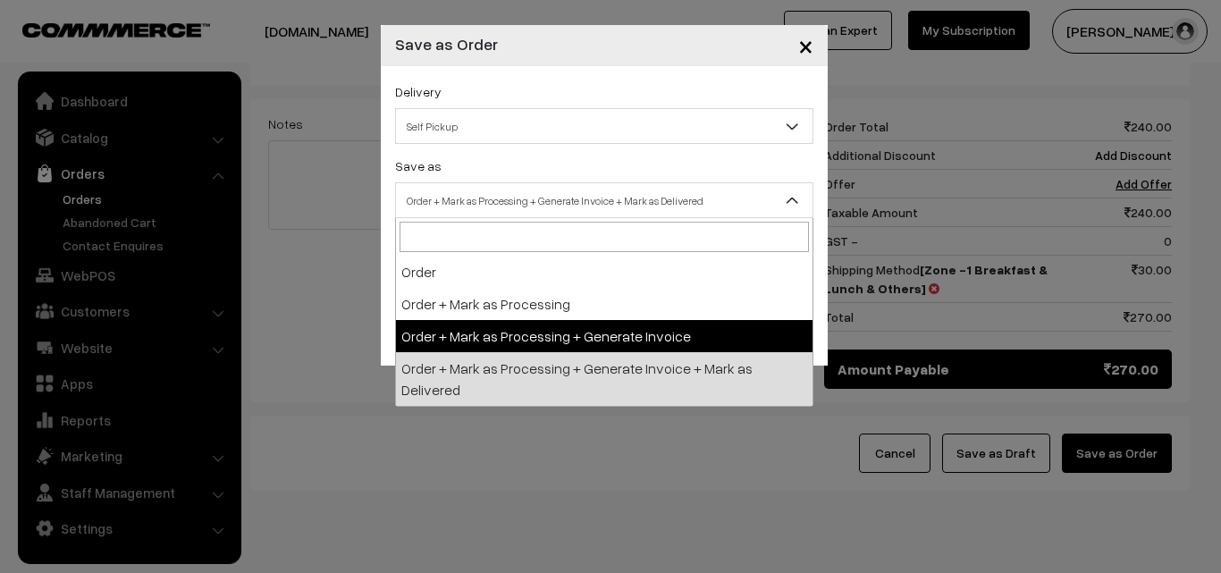
select select "3"
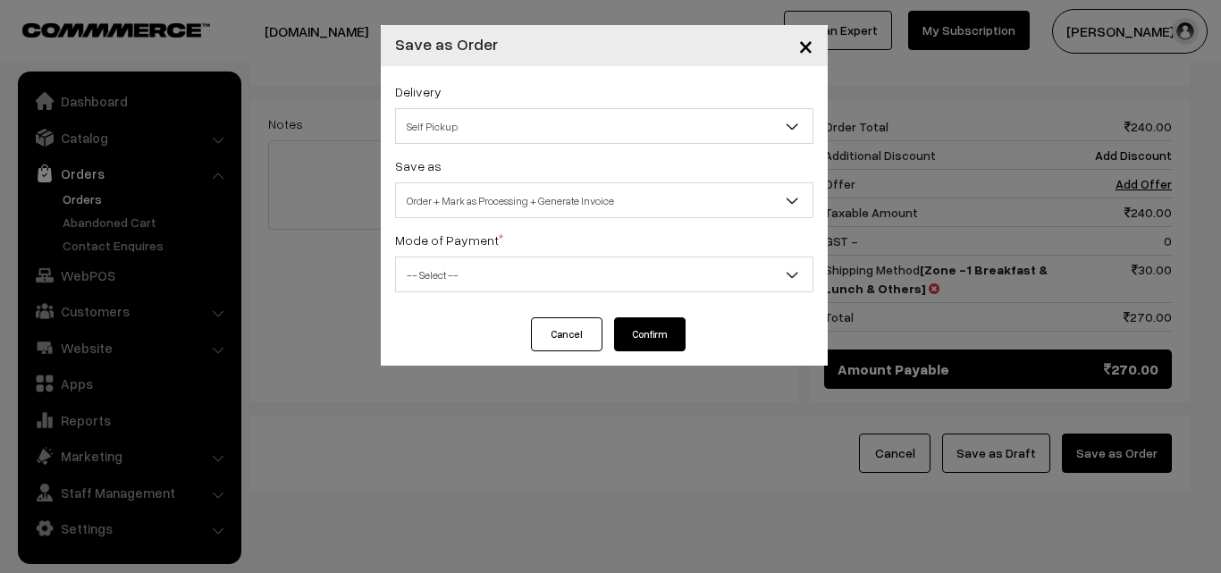
click at [502, 270] on span "-- Select --" at bounding box center [604, 274] width 417 height 31
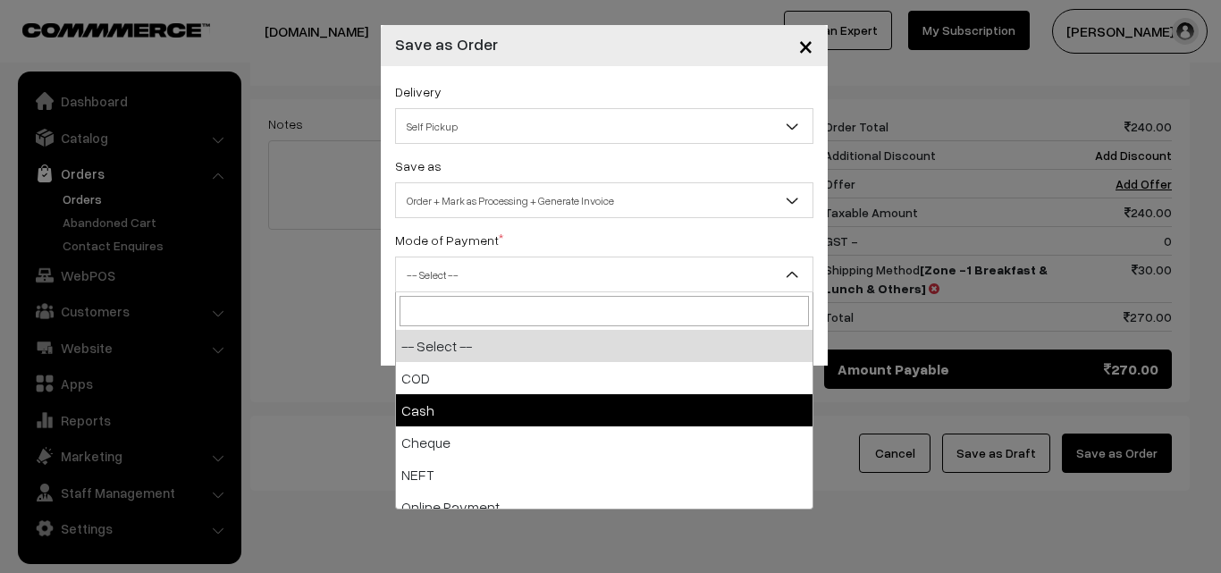
select select "2"
checkbox input "true"
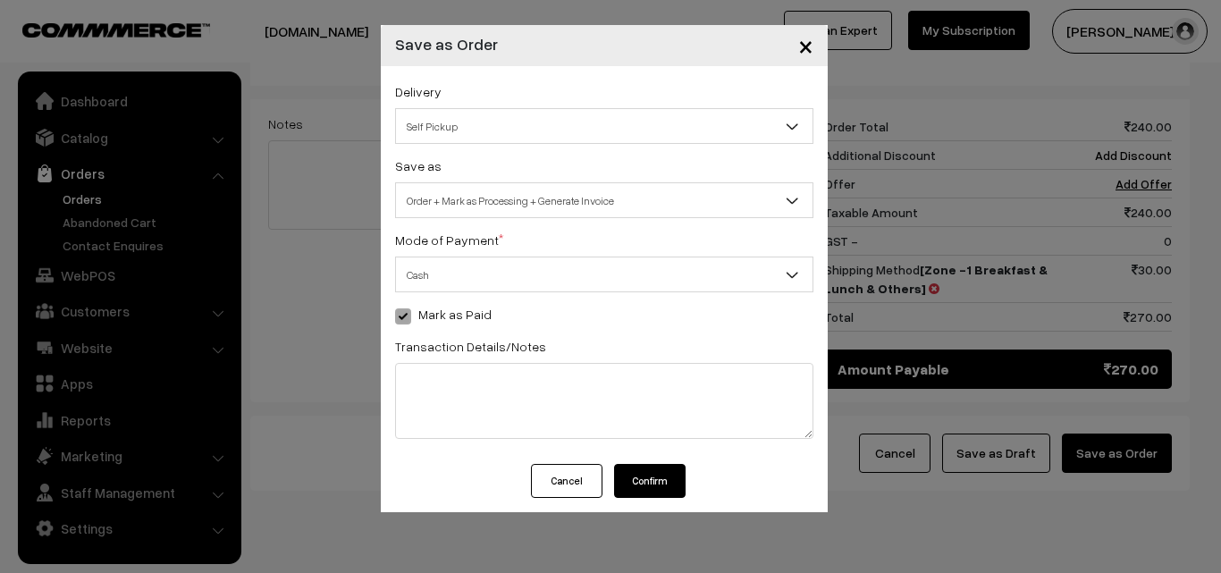
click at [648, 476] on button "Confirm" at bounding box center [650, 481] width 72 height 34
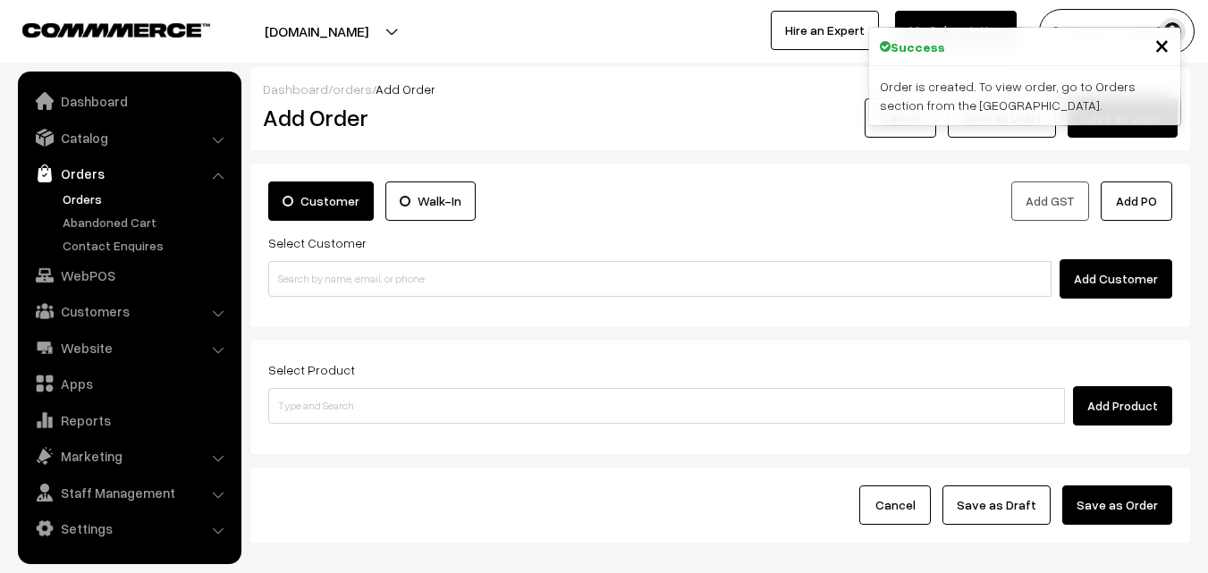
click at [86, 203] on link "Orders" at bounding box center [146, 199] width 177 height 19
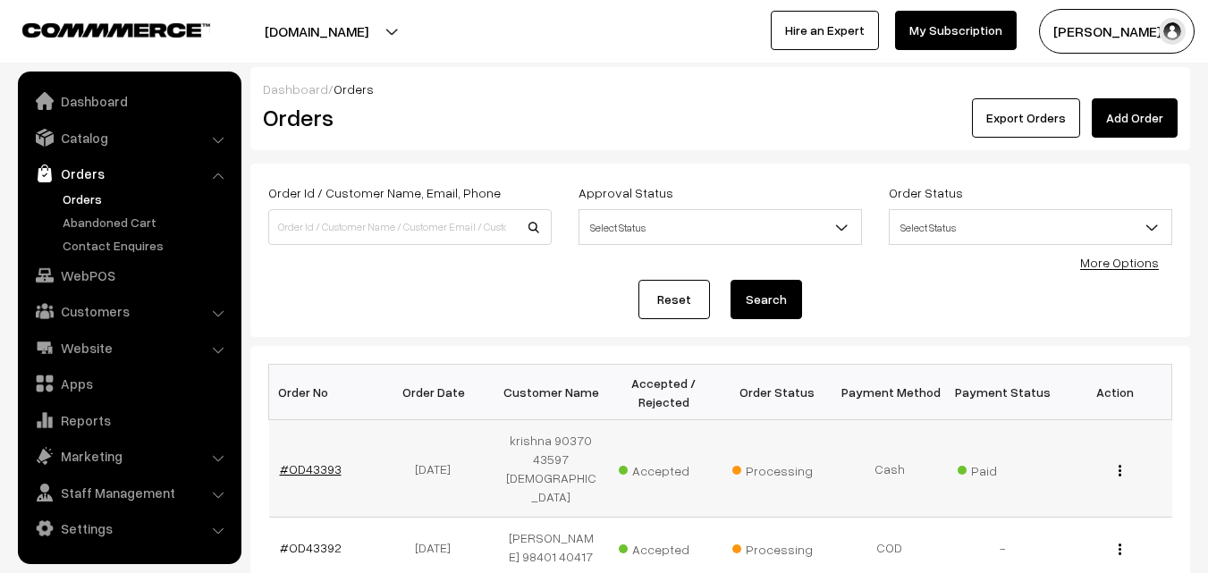
click at [316, 461] on link "#OD43393" at bounding box center [311, 468] width 62 height 15
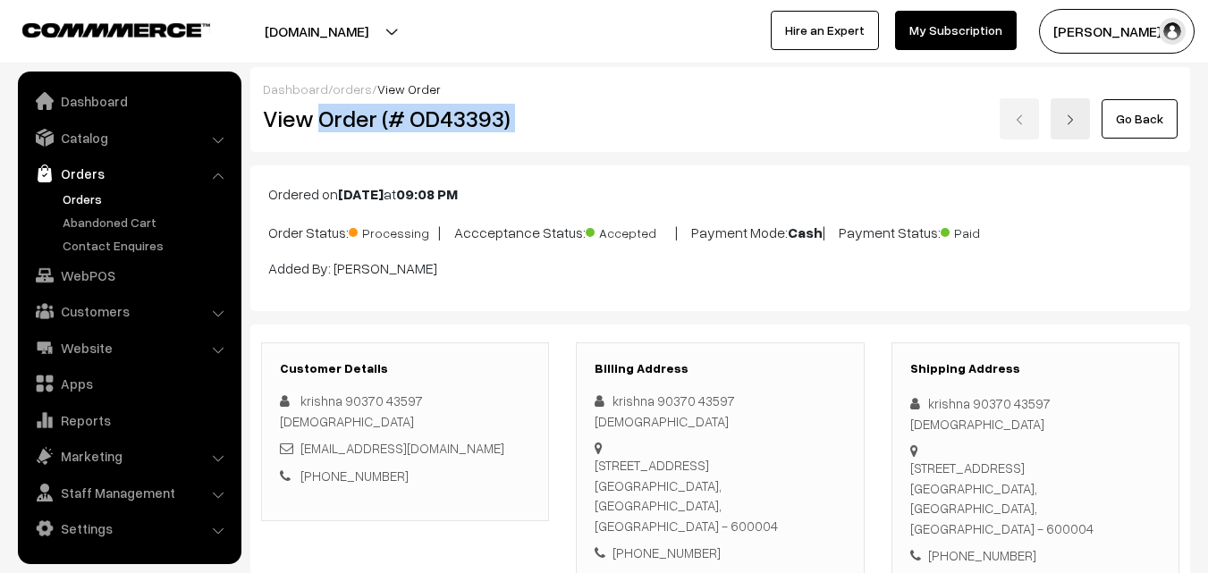
drag, startPoint x: 322, startPoint y: 119, endPoint x: 582, endPoint y: 135, distance: 260.7
click at [585, 135] on div "View Order (# OD43393) Go Back" at bounding box center [720, 118] width 942 height 41
copy div "Order (# OD43393)"
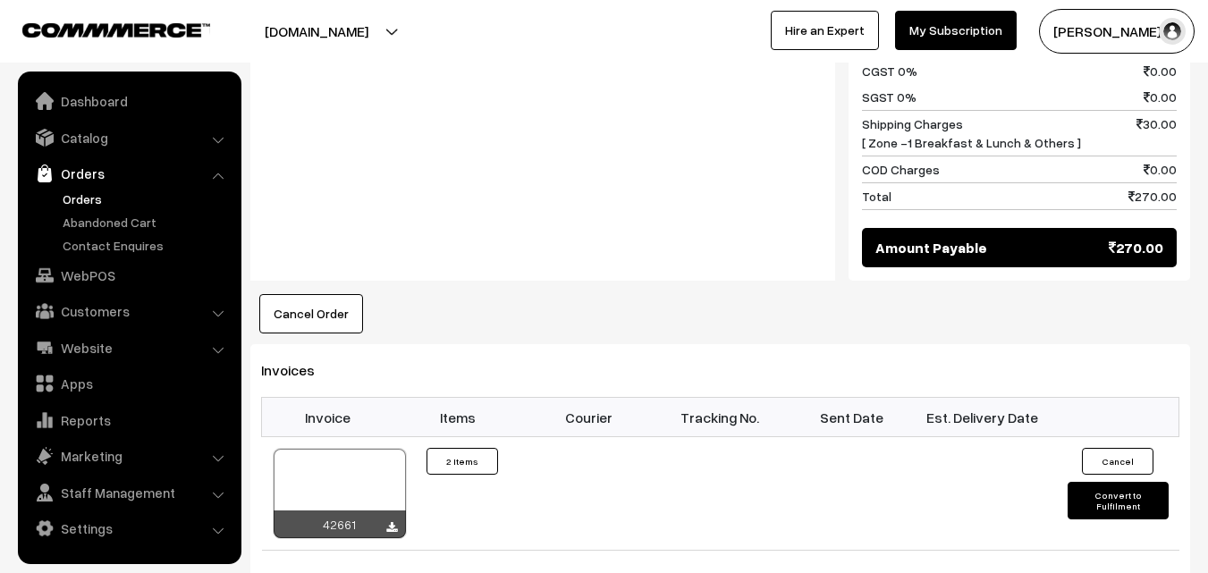
scroll to position [1073, 0]
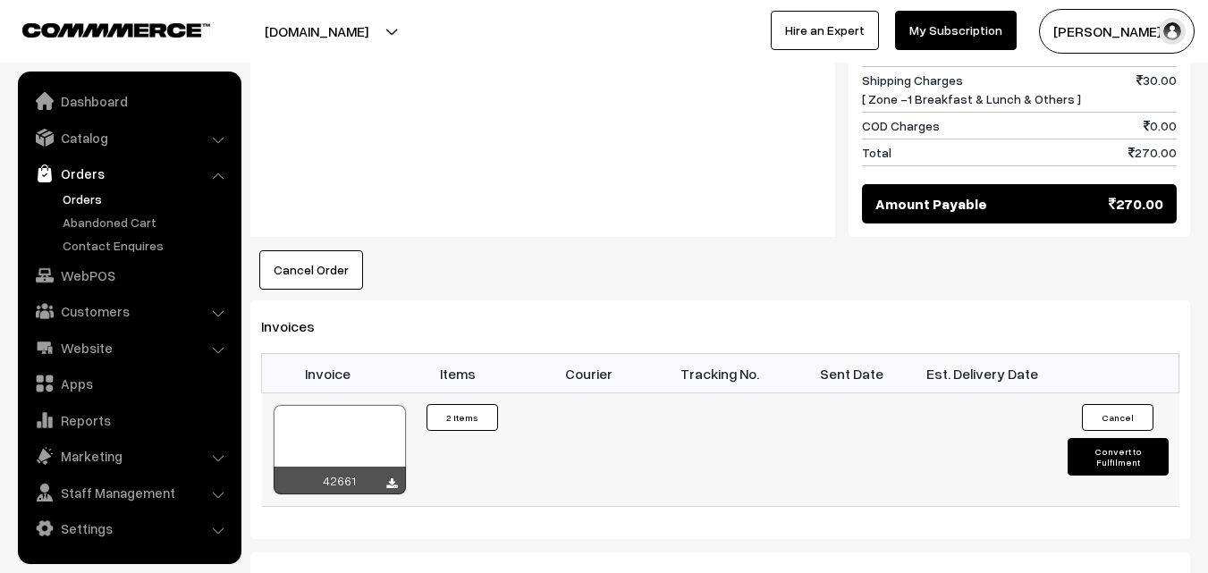
click at [348, 405] on div at bounding box center [340, 449] width 132 height 89
click at [89, 272] on link "WebPOS" at bounding box center [128, 275] width 213 height 32
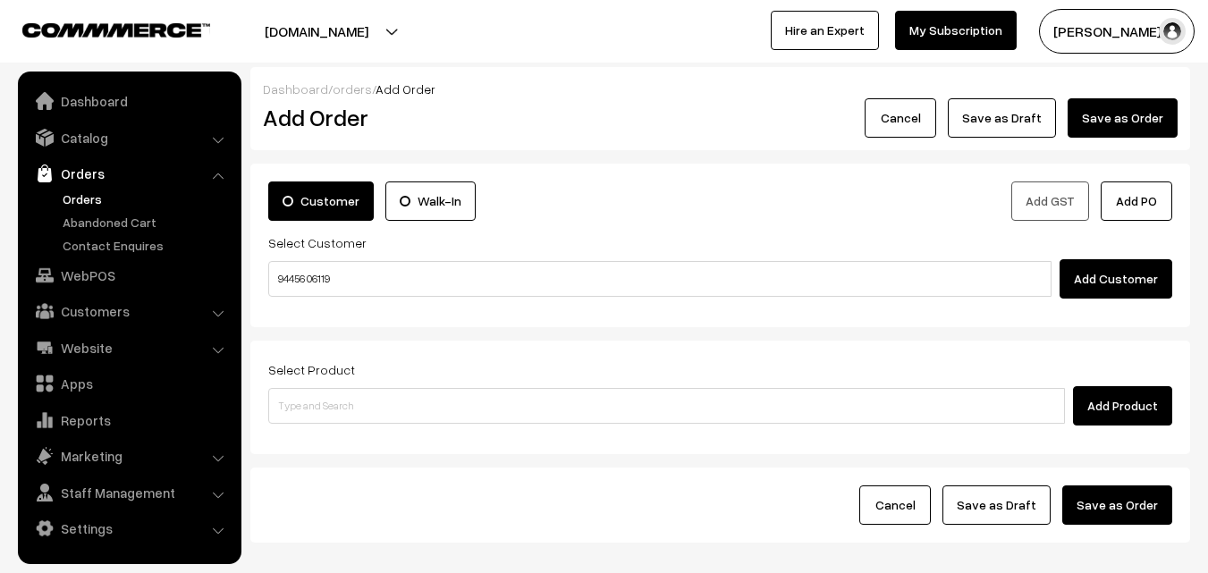
click at [317, 268] on input "94456 06119" at bounding box center [659, 279] width 783 height 36
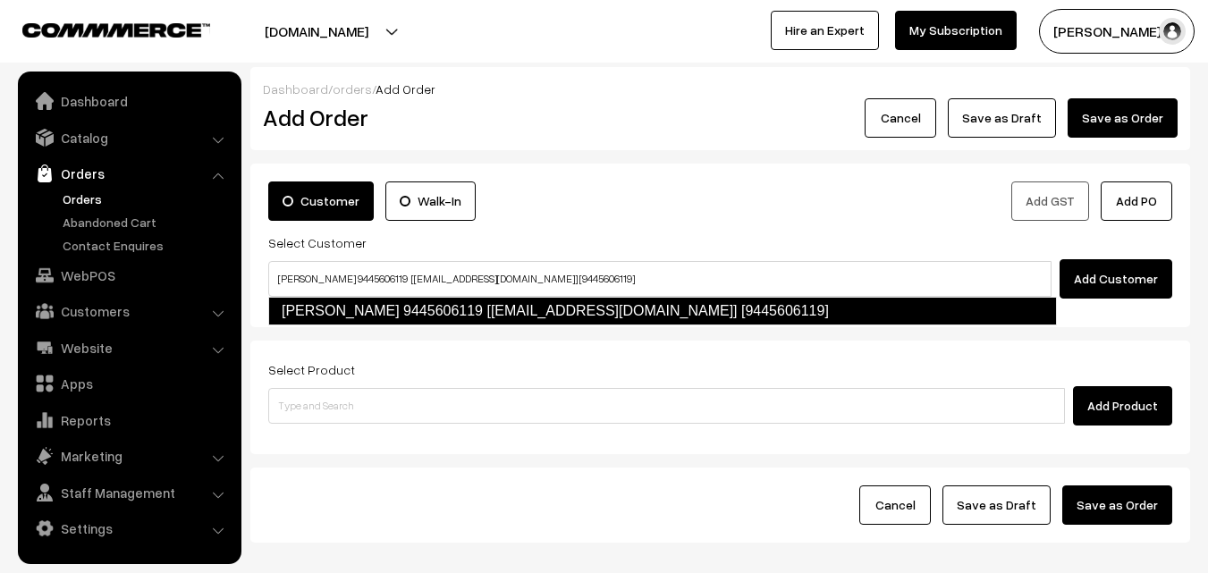
type input "[PERSON_NAME] 9445606119 [[EMAIL_ADDRESS][DOMAIN_NAME]] [9445606119]"
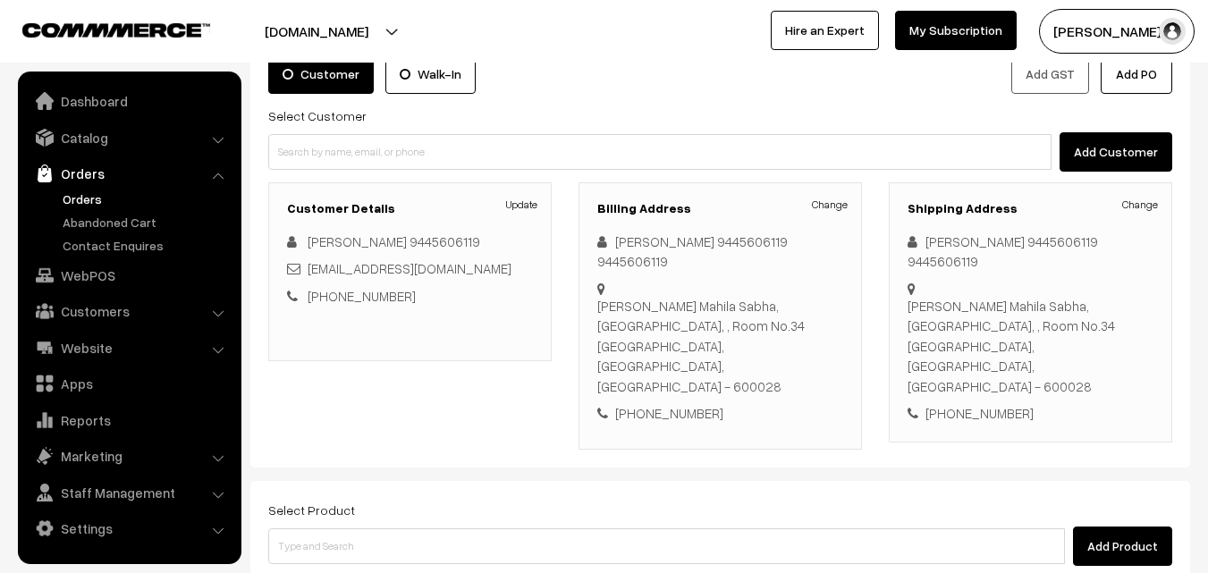
scroll to position [89, 0]
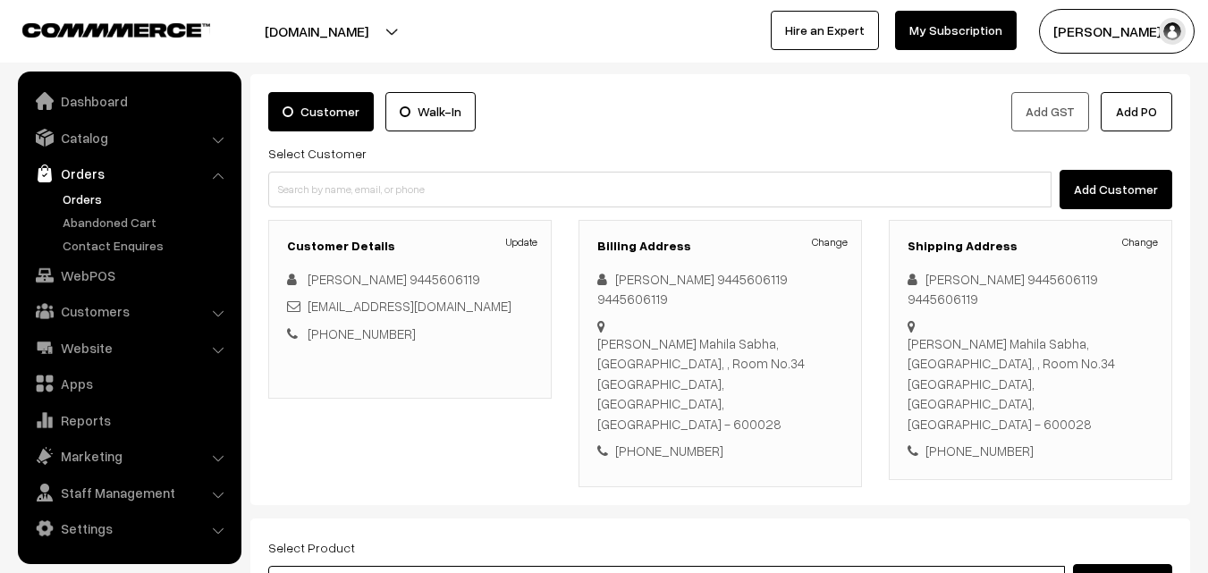
click at [435, 566] on input at bounding box center [666, 584] width 797 height 36
click at [430, 566] on input at bounding box center [666, 584] width 797 height 36
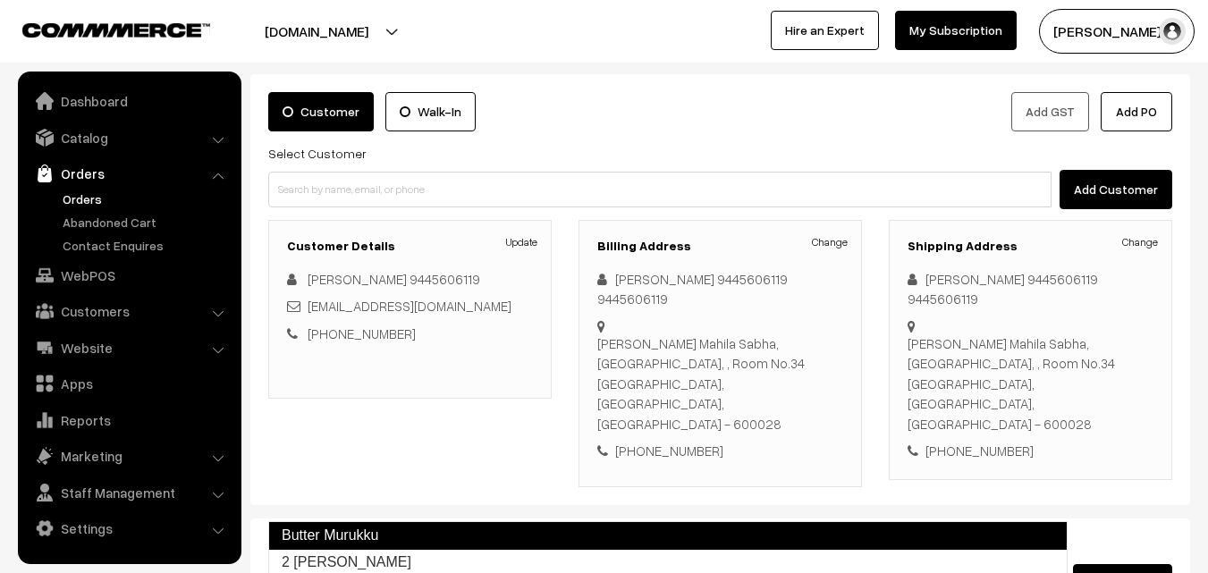
type input "2 Suttu Murukku"
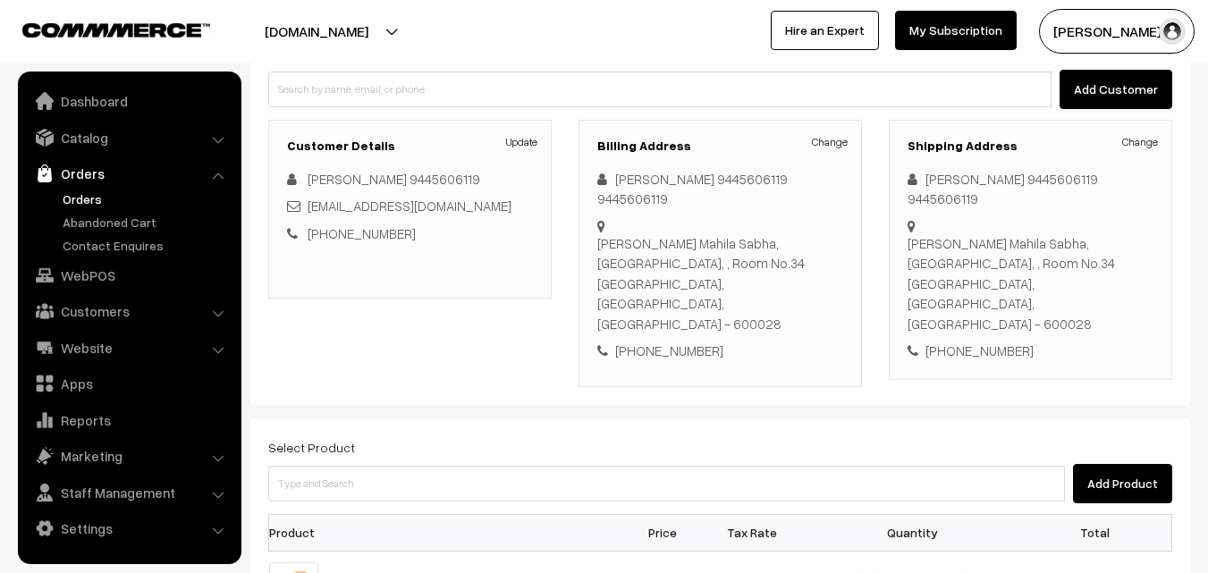
scroll to position [268, 0]
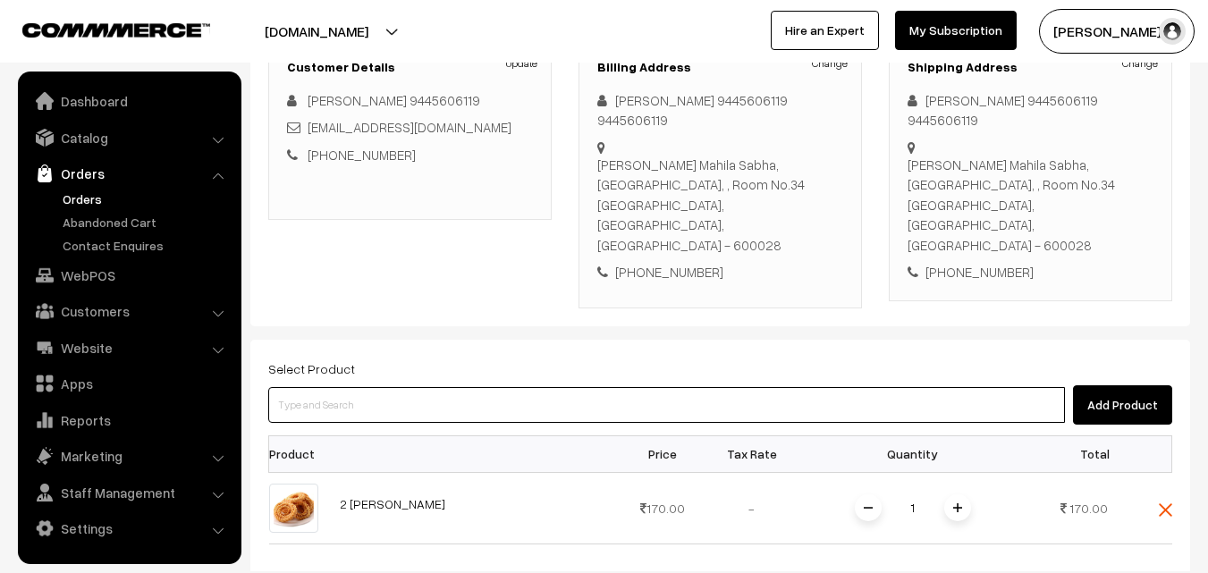
click at [479, 387] on input at bounding box center [666, 405] width 797 height 36
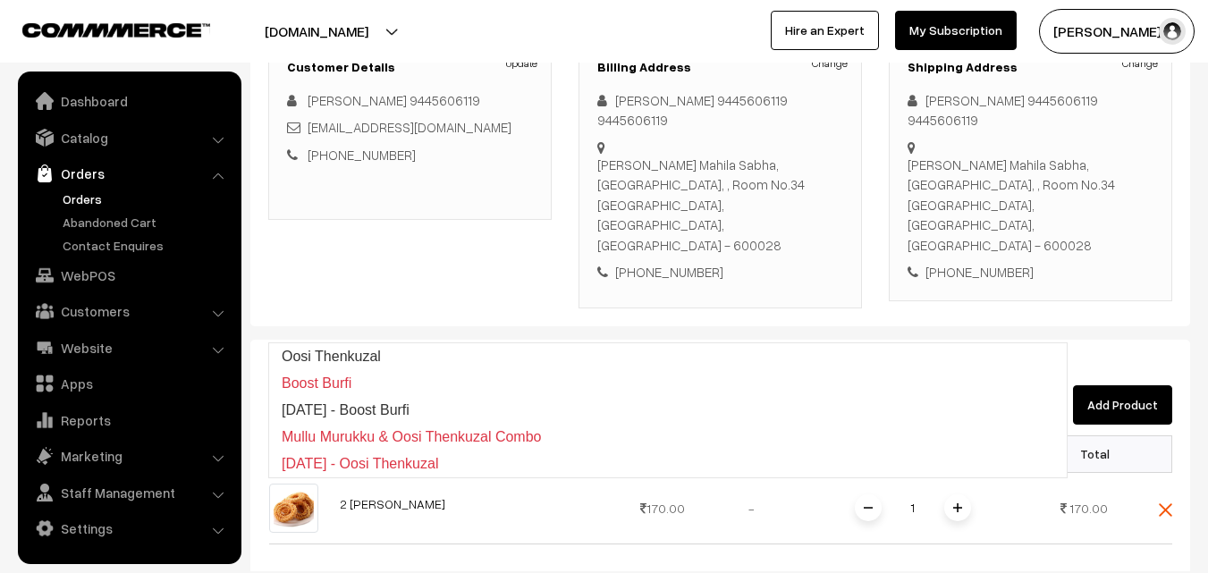
type input "Oosi Thenkuzal"
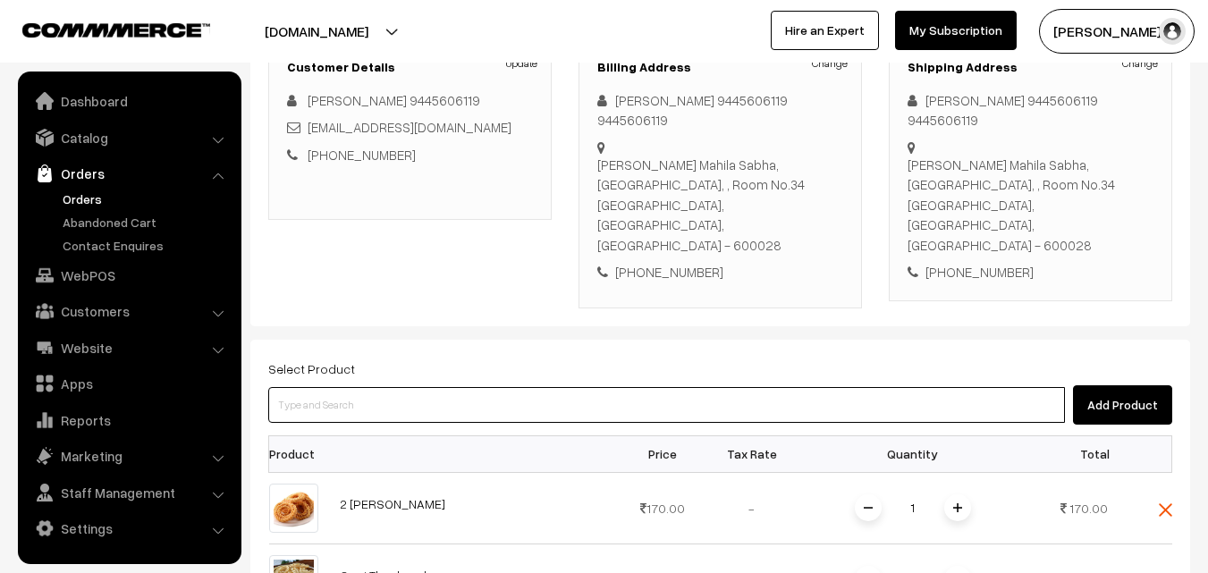
click at [475, 387] on input at bounding box center [666, 405] width 797 height 36
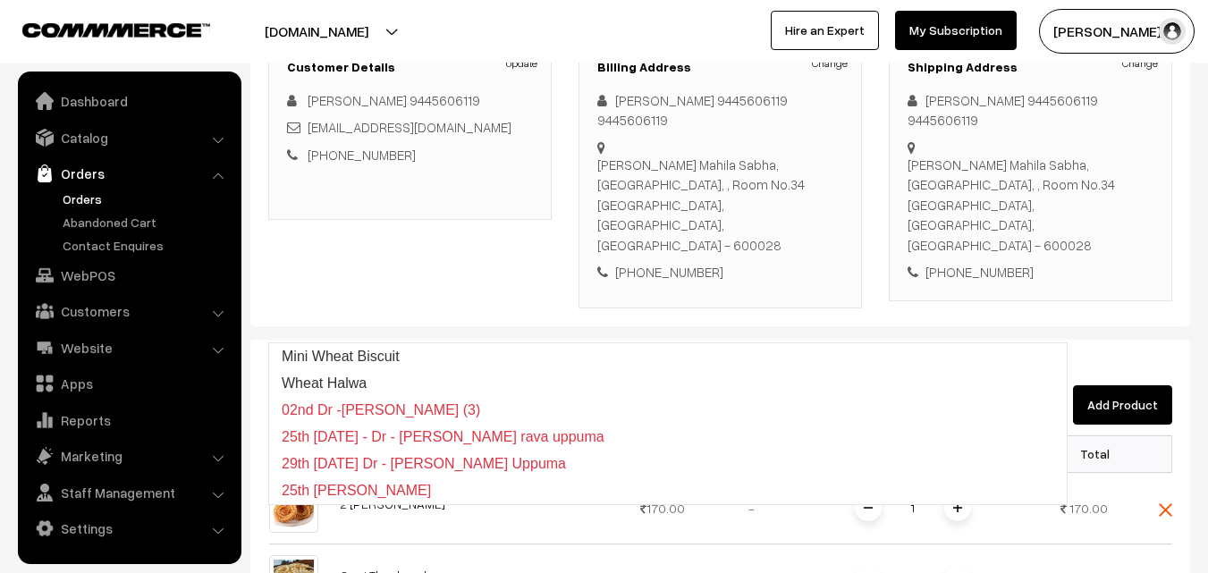
type input "Mini Wheat Biscuit"
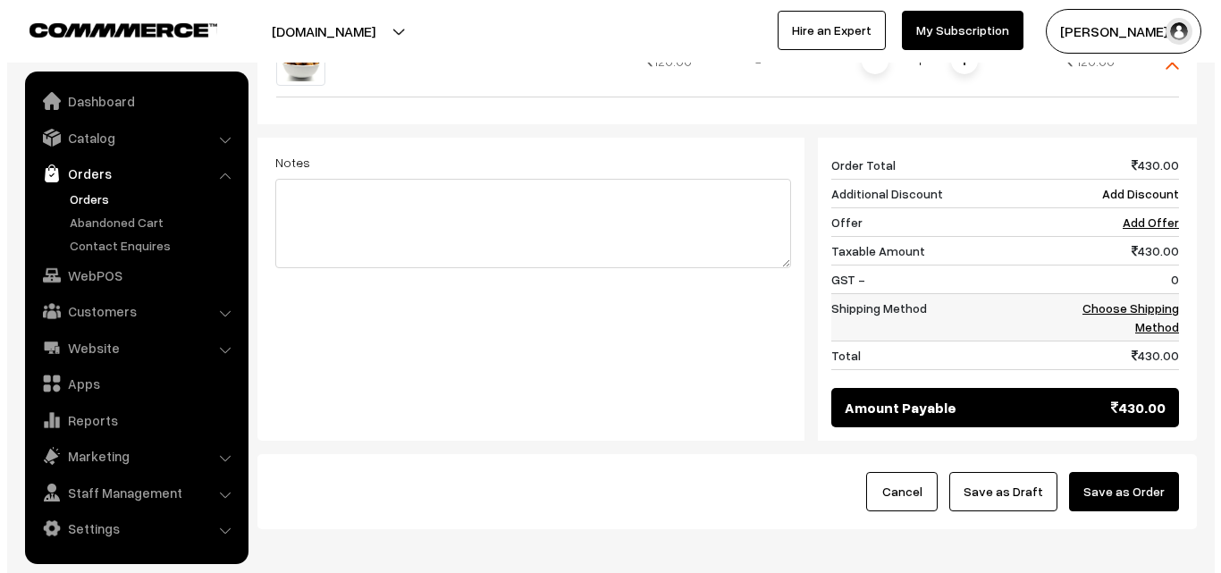
scroll to position [864, 0]
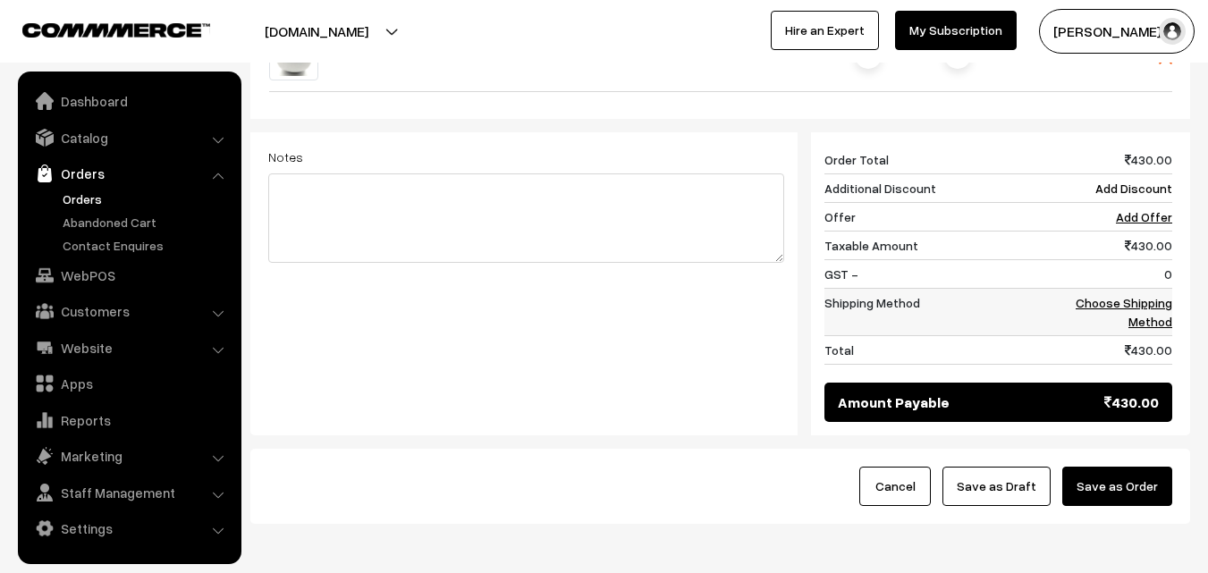
click at [1162, 295] on link "Choose Shipping Method" at bounding box center [1124, 312] width 97 height 34
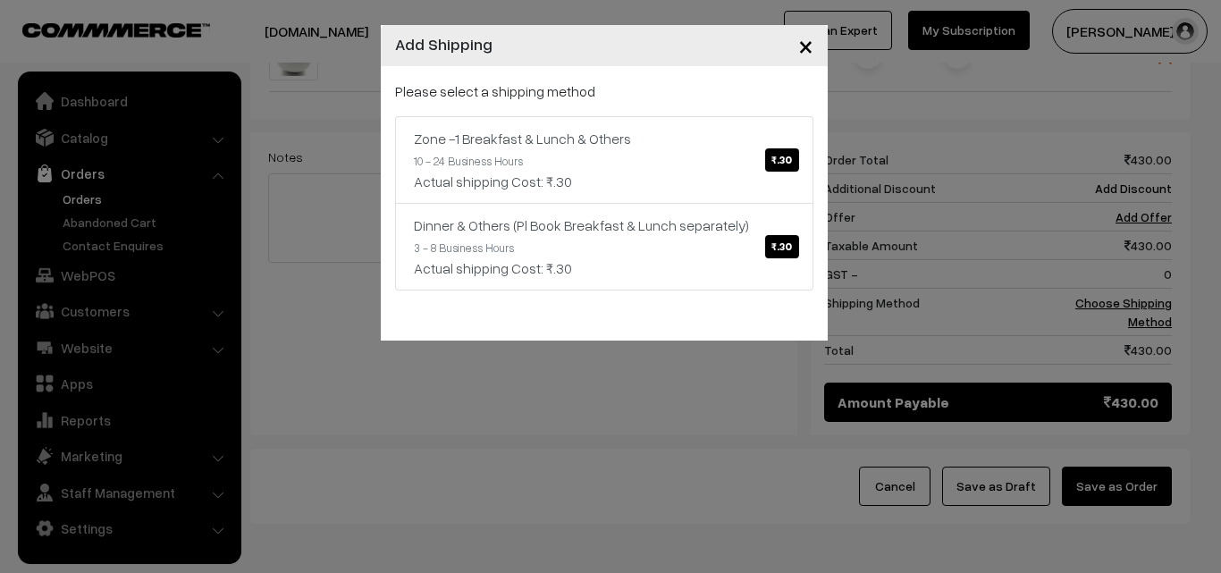
click at [725, 160] on link "Zone -1 Breakfast & Lunch & Others ₹.30 10 - 24 Business Hours Actual shipping …" at bounding box center [604, 160] width 418 height 88
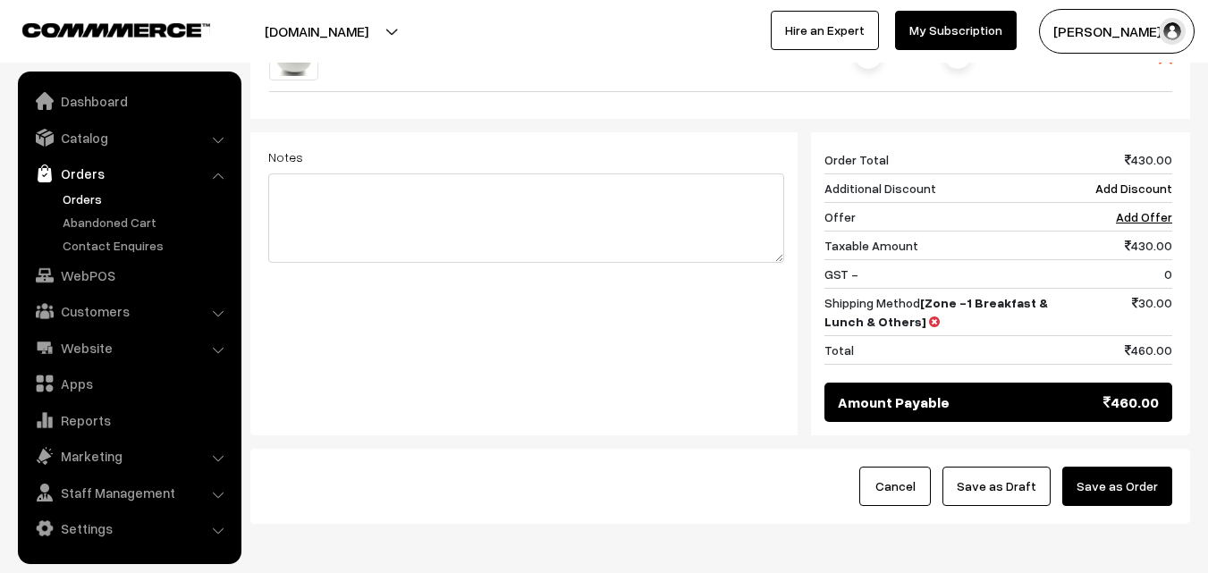
click at [1092, 467] on button "Save as Order" at bounding box center [1117, 486] width 110 height 39
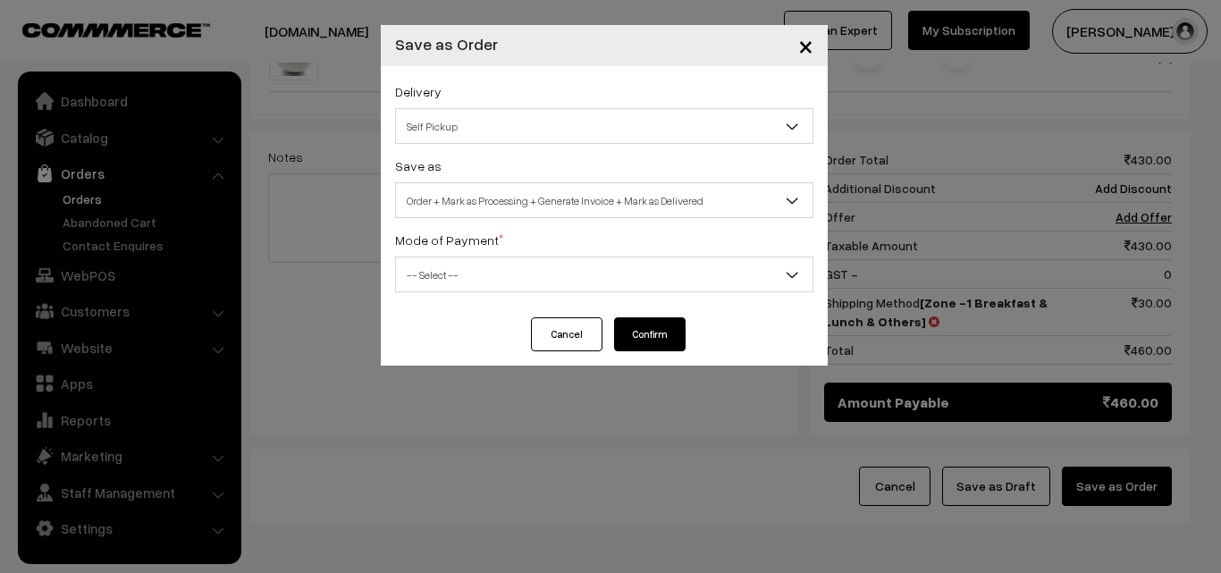
click at [543, 215] on span "Order + Mark as Processing + Generate Invoice + Mark as Delivered" at bounding box center [604, 200] width 417 height 31
select select "3"
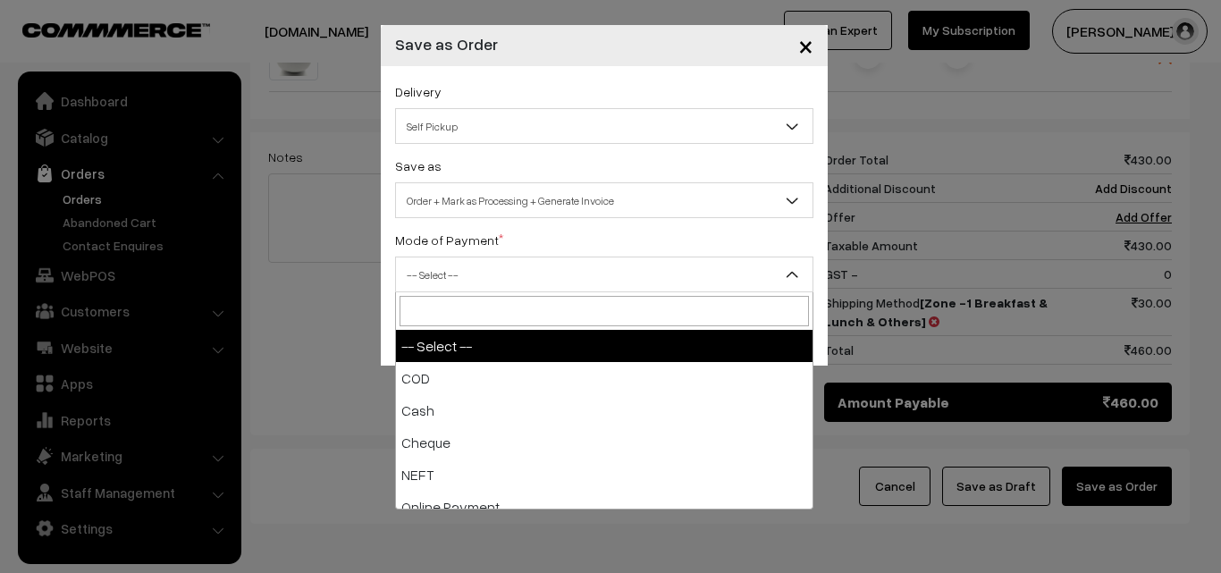
click at [487, 271] on span "-- Select --" at bounding box center [604, 274] width 417 height 31
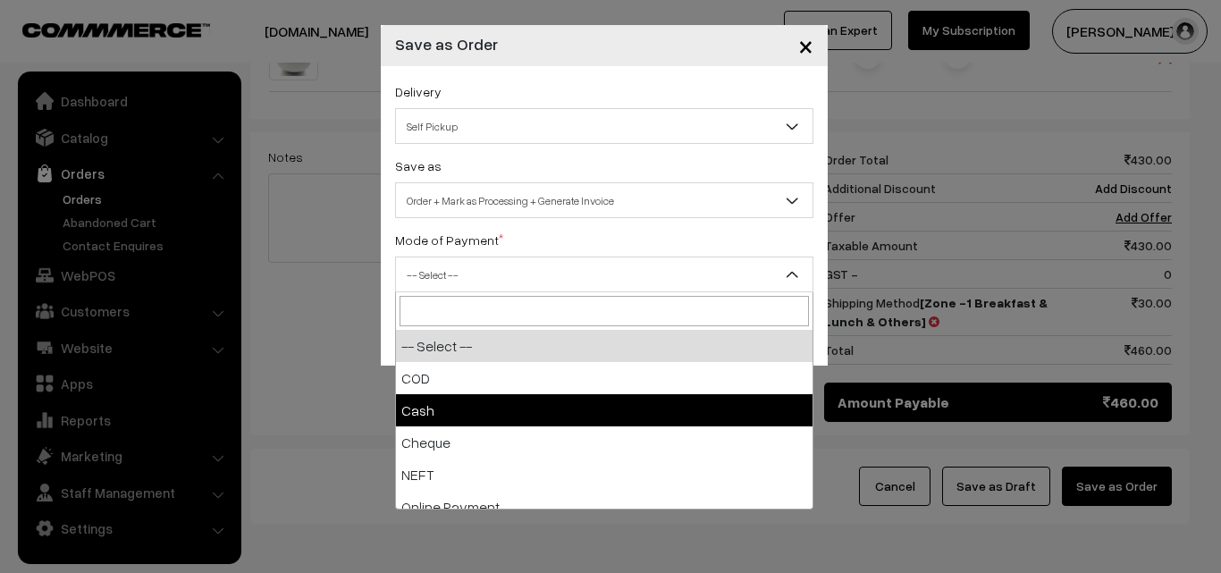
select select "2"
checkbox input "true"
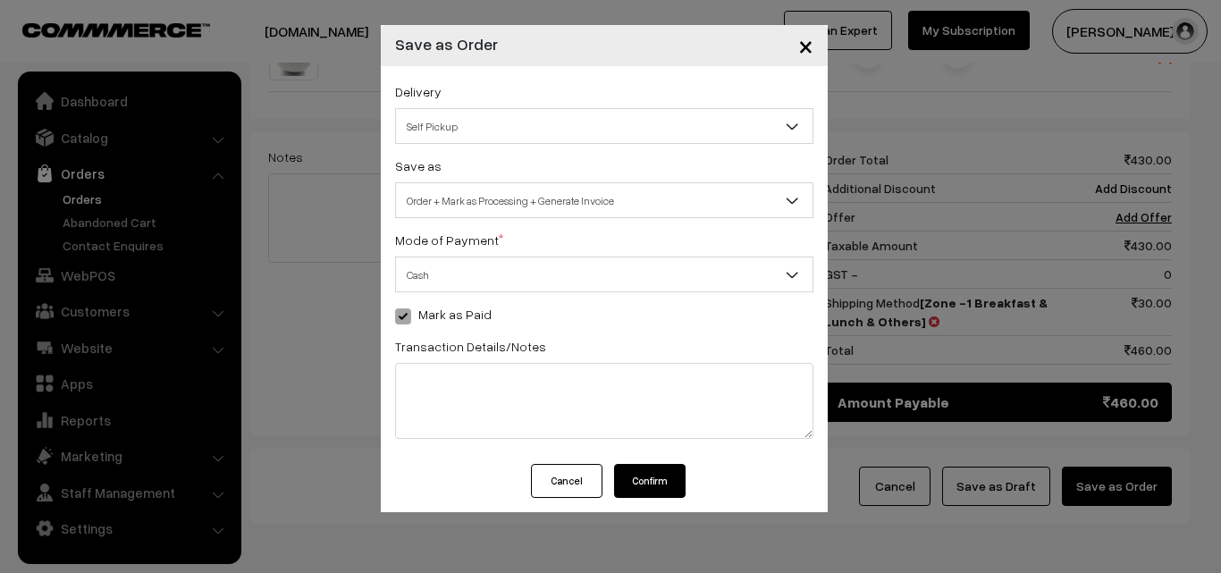
click at [658, 477] on button "Confirm" at bounding box center [650, 481] width 72 height 34
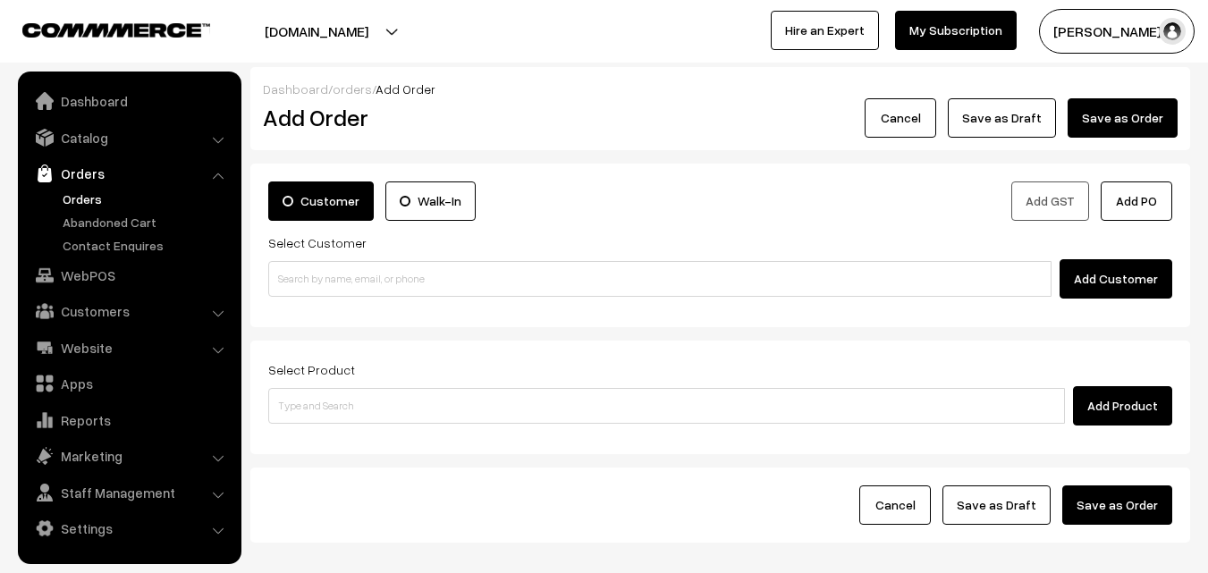
click at [83, 204] on link "Orders" at bounding box center [146, 199] width 177 height 19
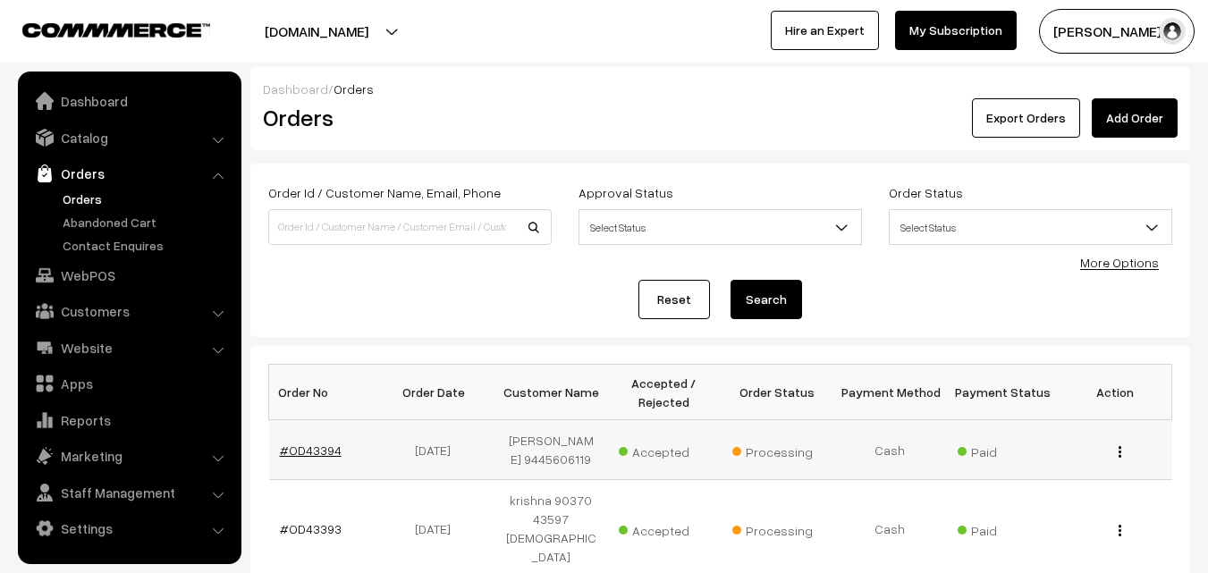
click at [325, 451] on link "#OD43394" at bounding box center [311, 450] width 62 height 15
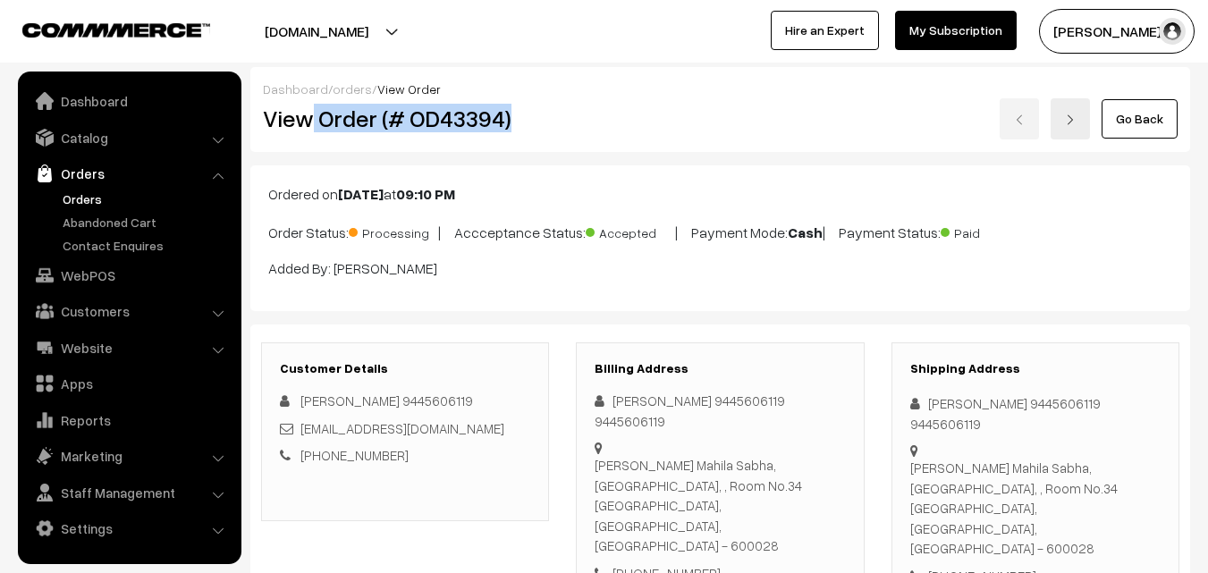
drag, startPoint x: 315, startPoint y: 123, endPoint x: 546, endPoint y: 128, distance: 231.7
click at [547, 128] on h2 "View Order (# OD43394)" at bounding box center [406, 119] width 287 height 28
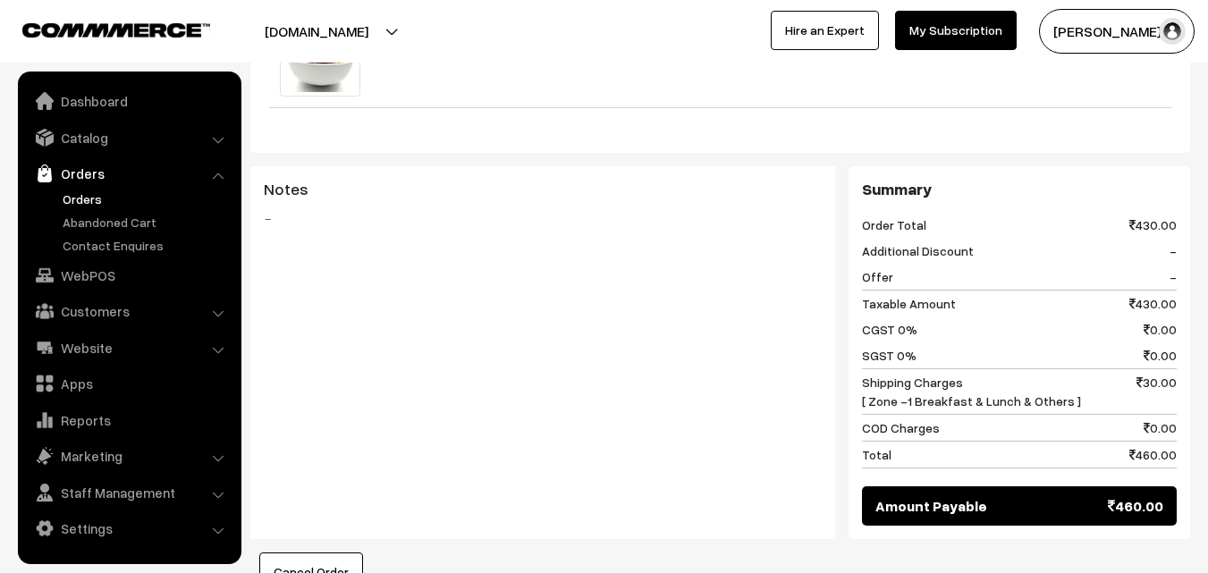
scroll to position [1341, 0]
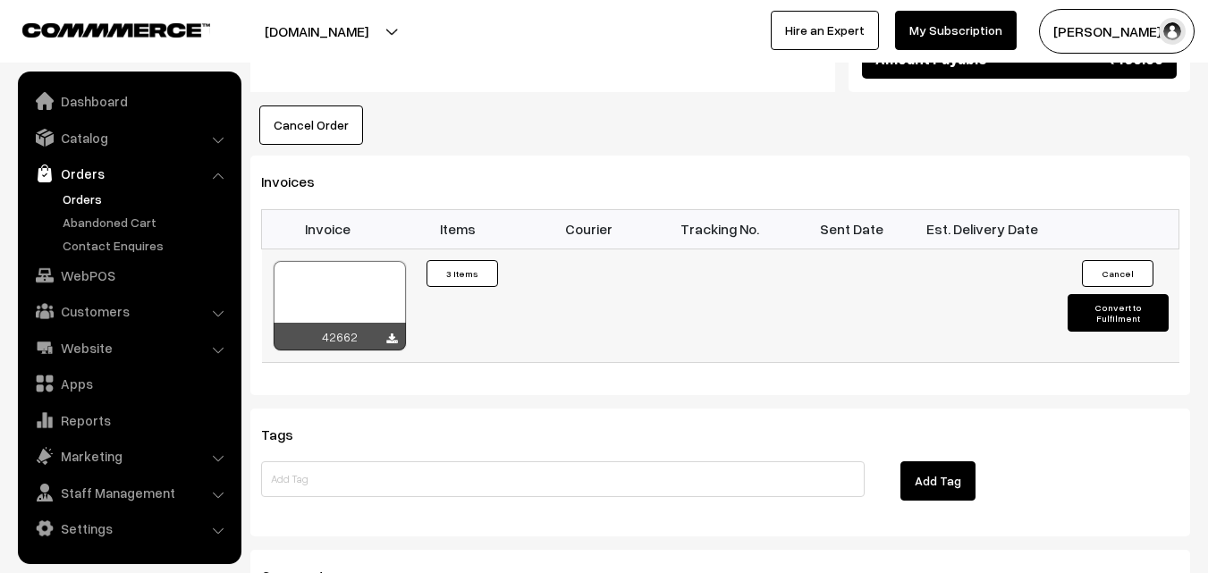
click at [334, 261] on div at bounding box center [340, 305] width 132 height 89
click at [102, 284] on link "WebPOS" at bounding box center [128, 275] width 213 height 32
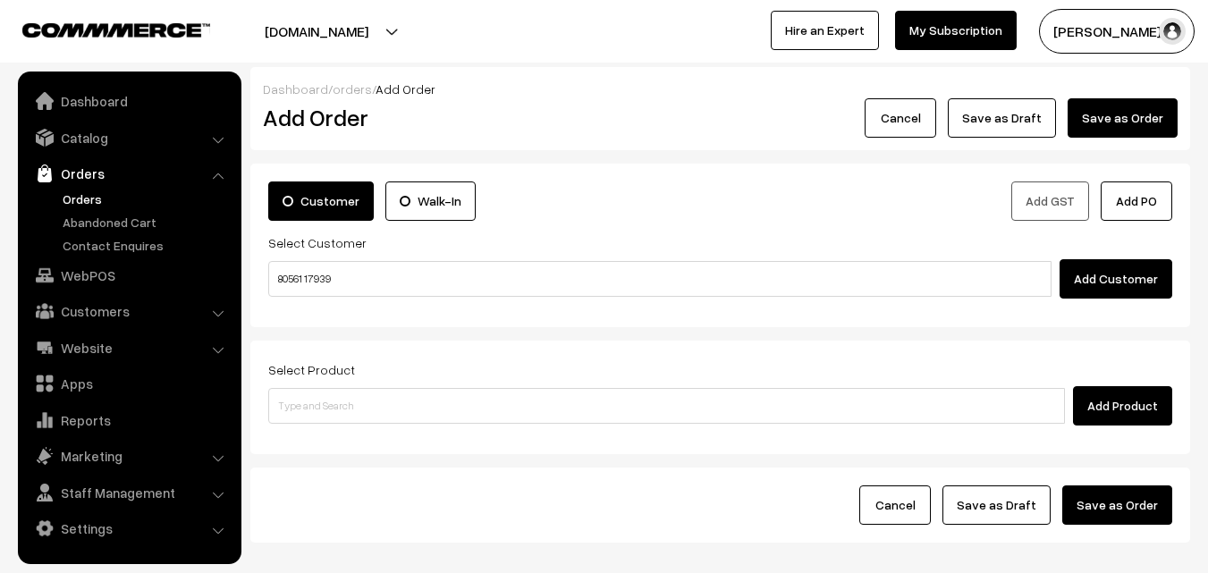
click at [317, 275] on input "80561 17939" at bounding box center [659, 279] width 783 height 36
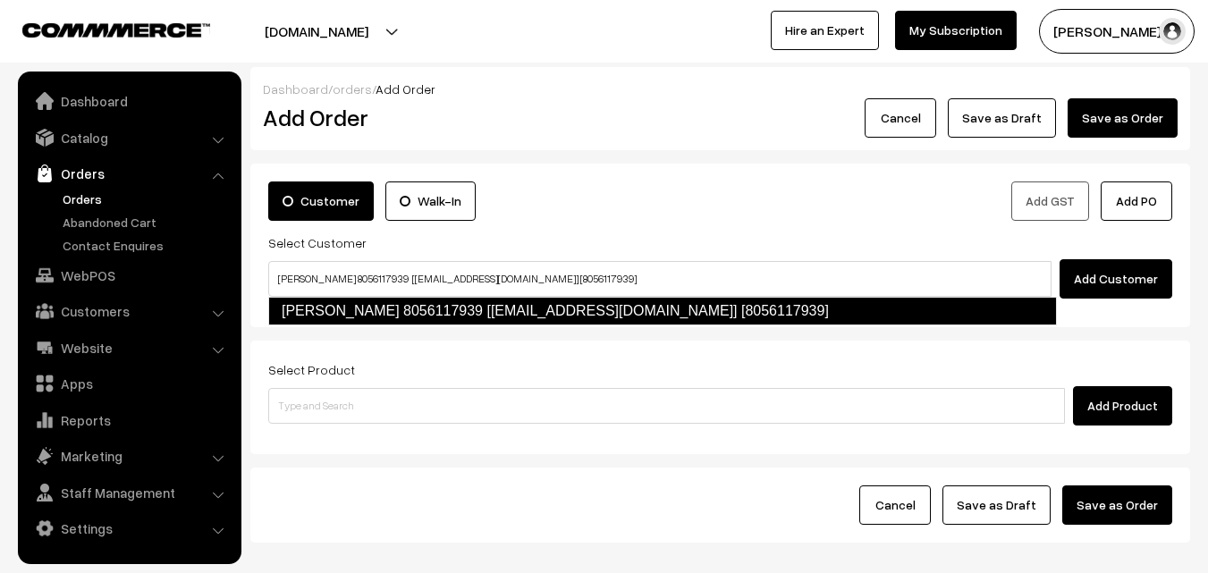
type input "[PERSON_NAME] 8056117939 [[EMAIL_ADDRESS][DOMAIN_NAME]] [8056117939]"
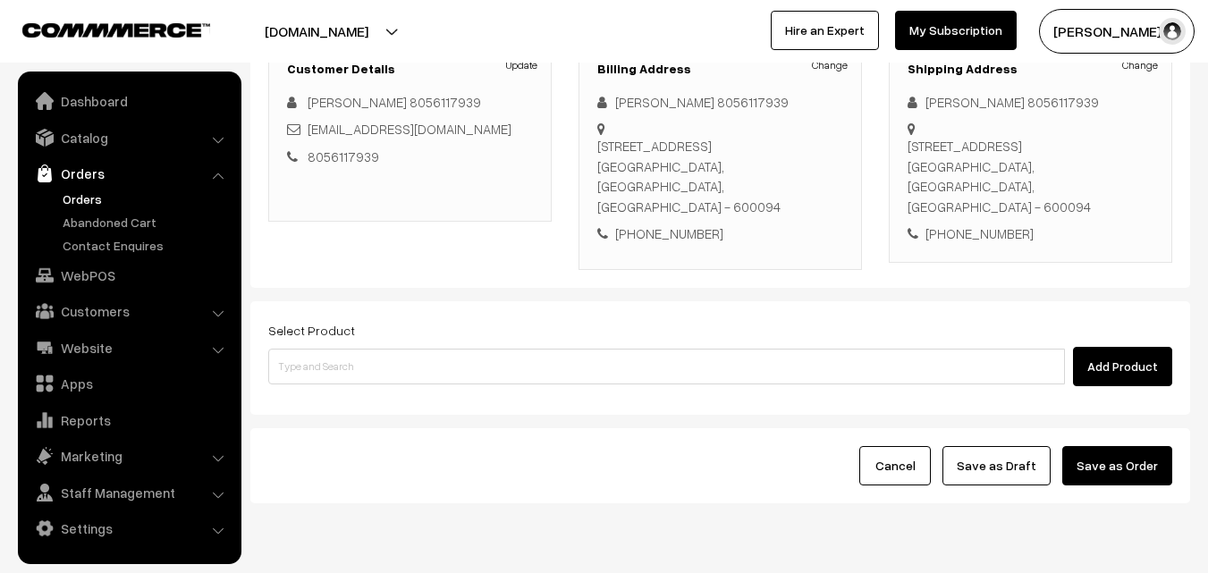
scroll to position [268, 0]
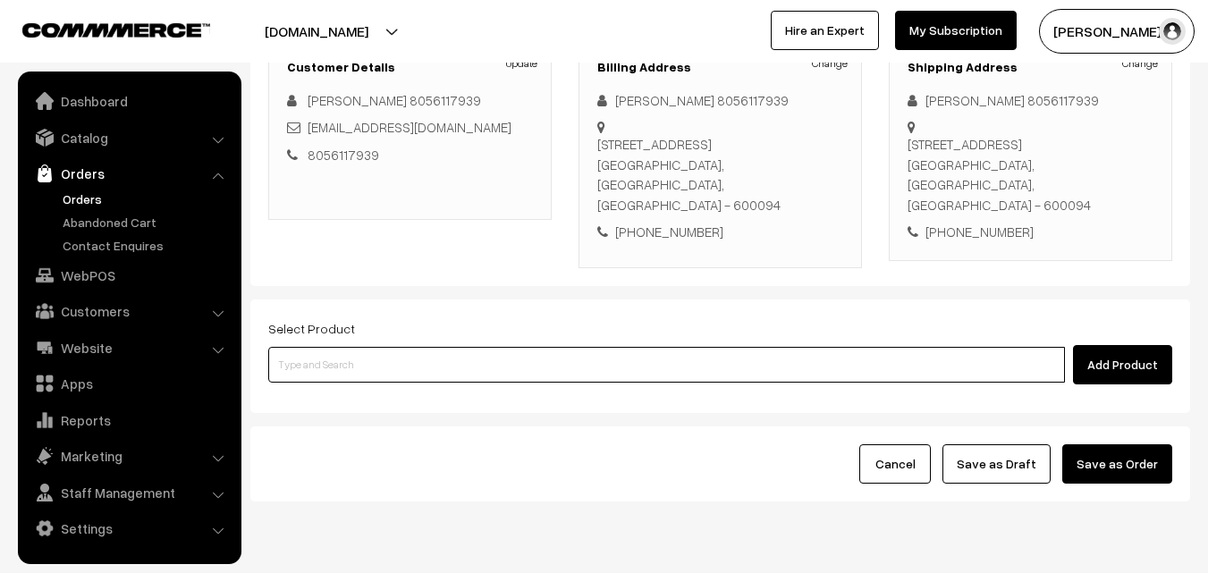
click at [401, 351] on input at bounding box center [666, 365] width 797 height 36
click at [428, 347] on input at bounding box center [666, 365] width 797 height 36
type input "a"
click at [377, 361] on input "a" at bounding box center [666, 365] width 797 height 36
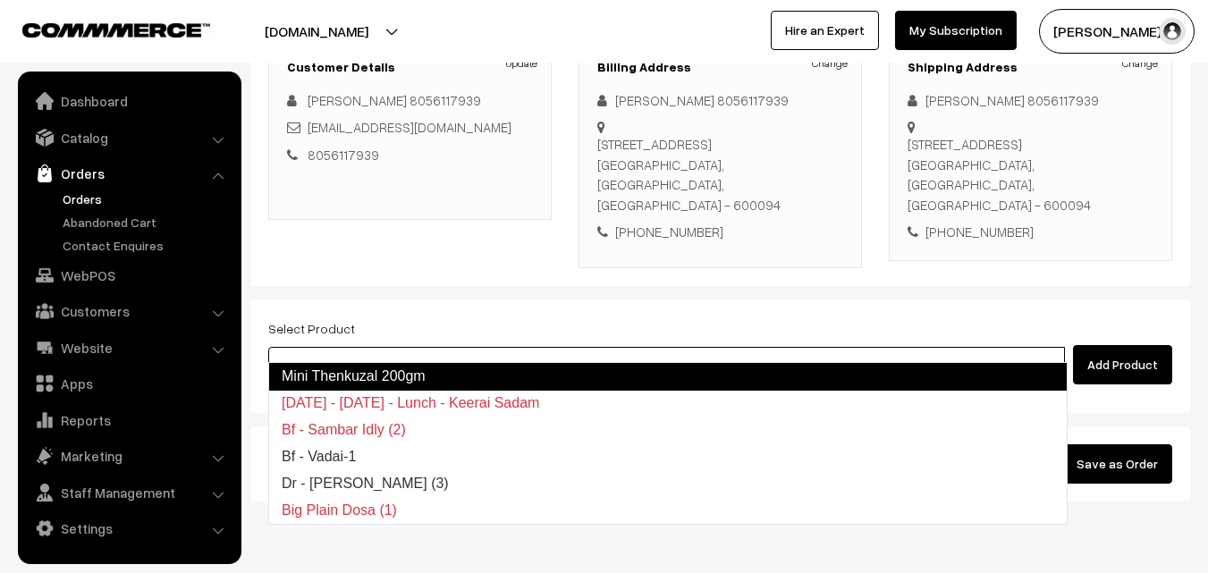
click at [393, 376] on link "Mini Thenkuzal 200gm" at bounding box center [667, 376] width 799 height 29
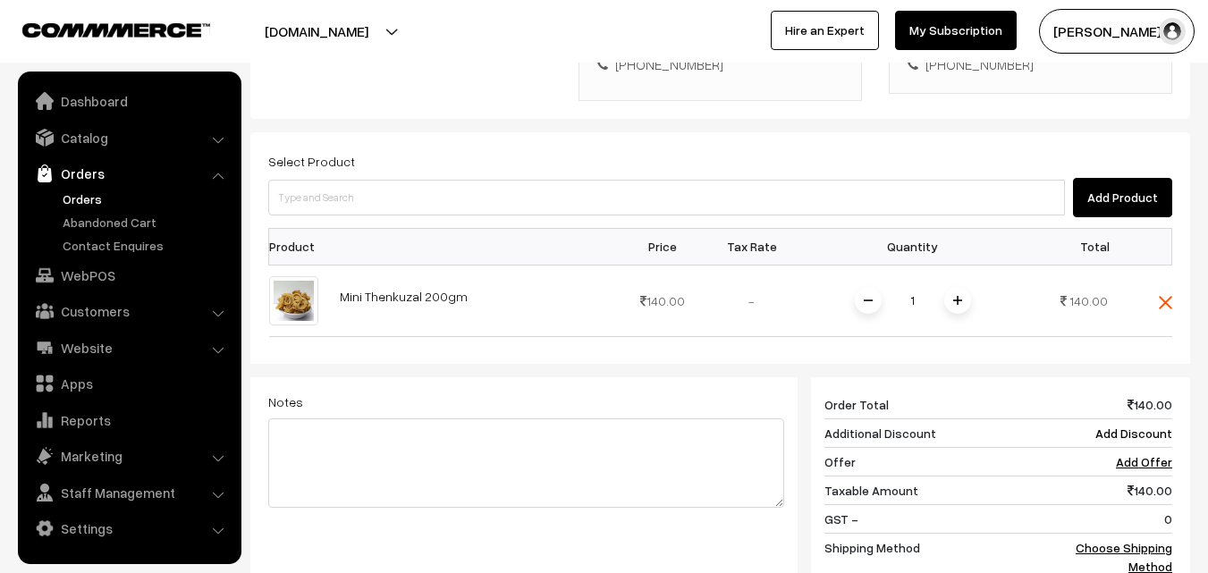
scroll to position [740, 0]
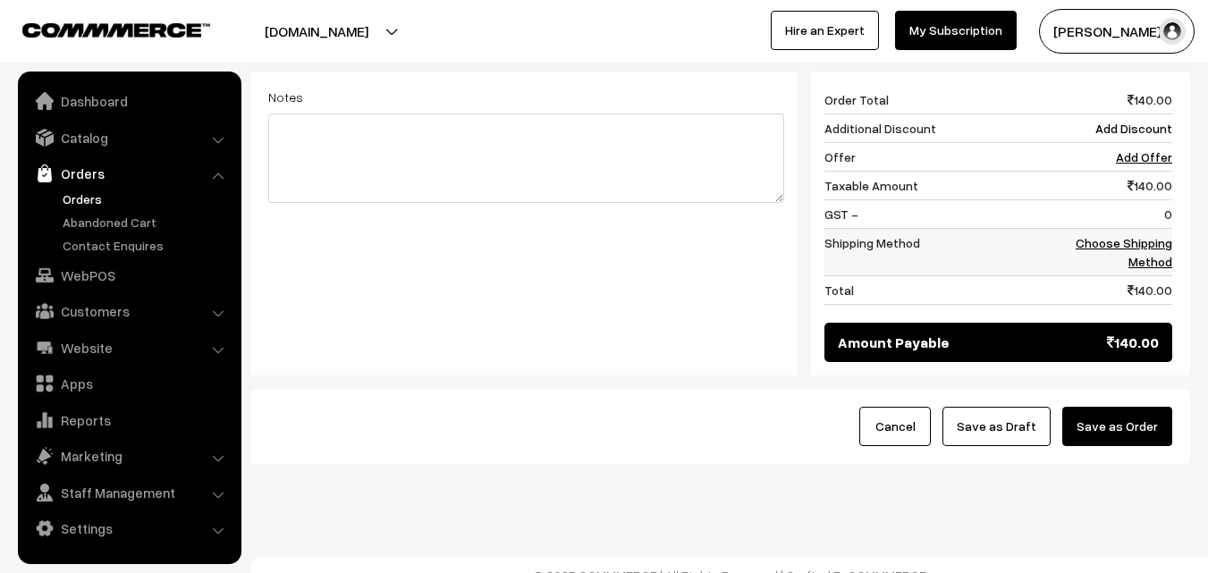
click at [1138, 235] on link "Choose Shipping Method" at bounding box center [1124, 252] width 97 height 34
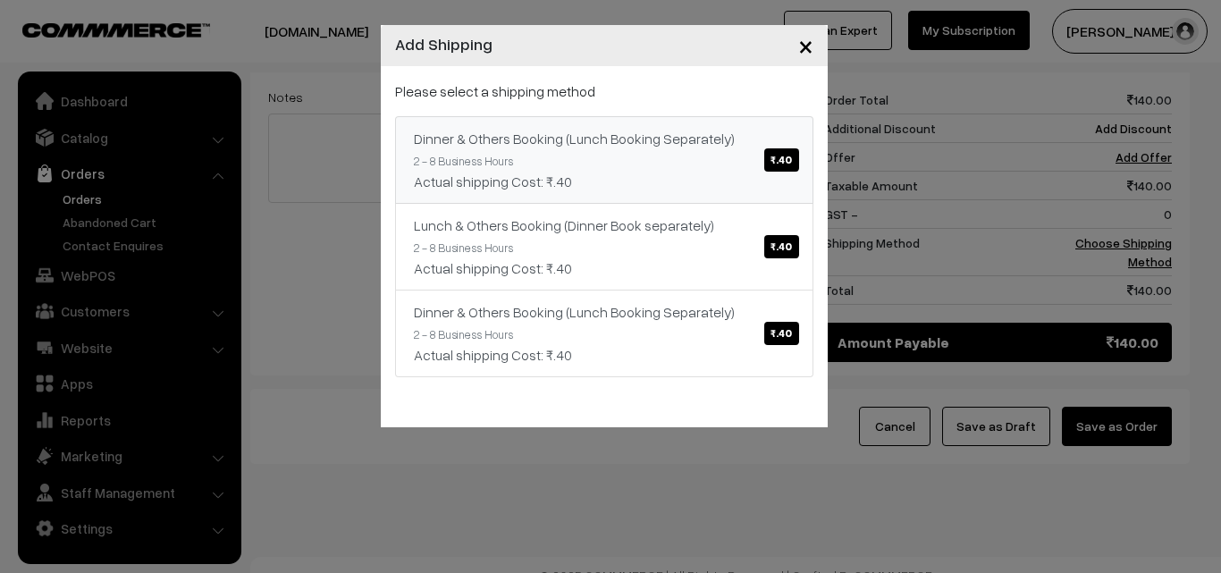
click at [690, 135] on div "Dinner & Others Booking (Lunch Booking Separately) ₹.40" at bounding box center [604, 138] width 381 height 21
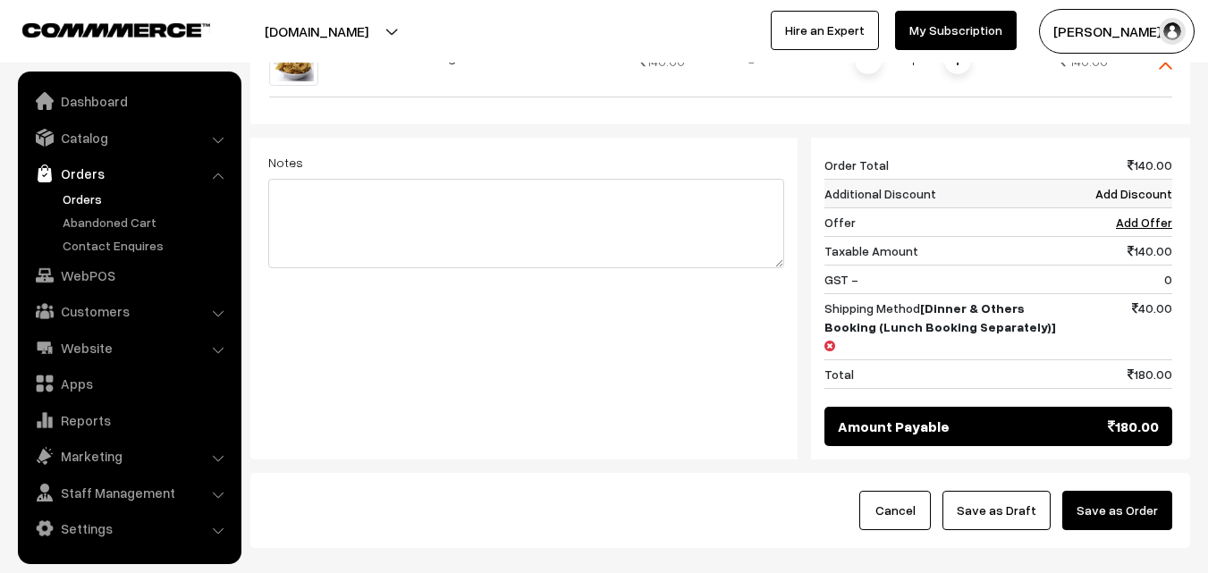
scroll to position [472, 0]
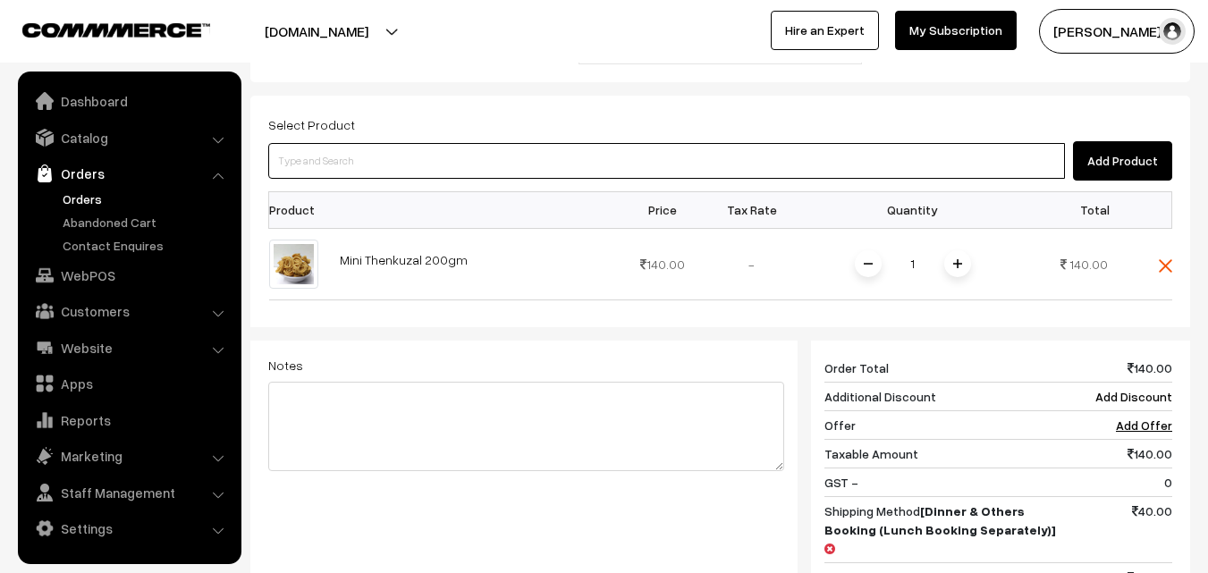
click at [510, 143] on input at bounding box center [666, 161] width 797 height 36
click at [452, 144] on input at bounding box center [666, 161] width 797 height 36
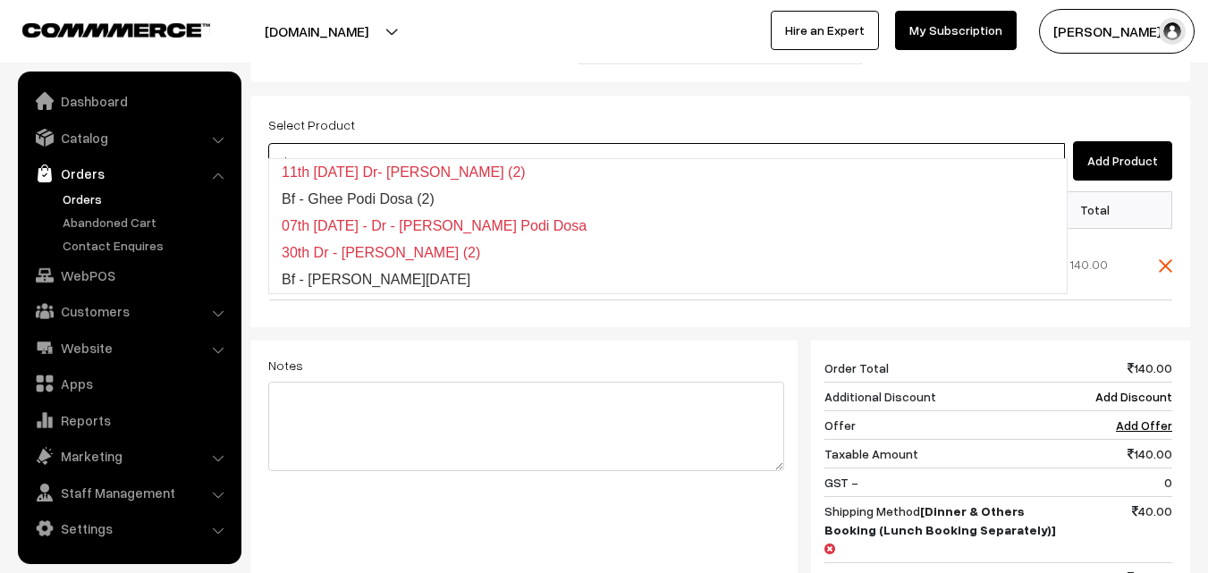
type input "Bf - [PERSON_NAME][DATE]"
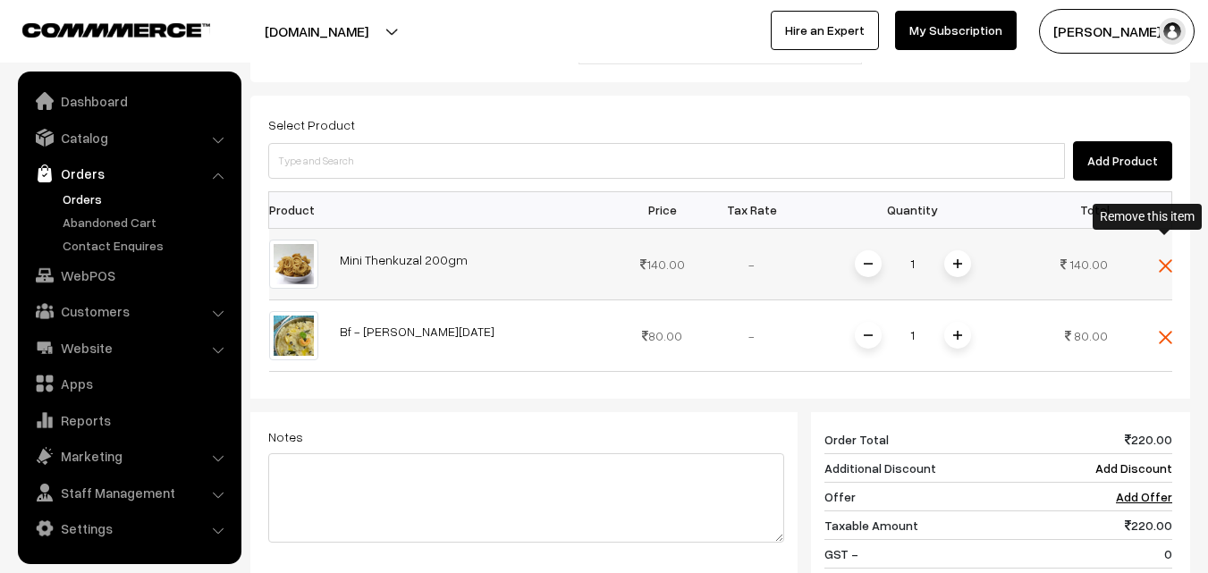
click at [1164, 259] on img at bounding box center [1165, 265] width 13 height 13
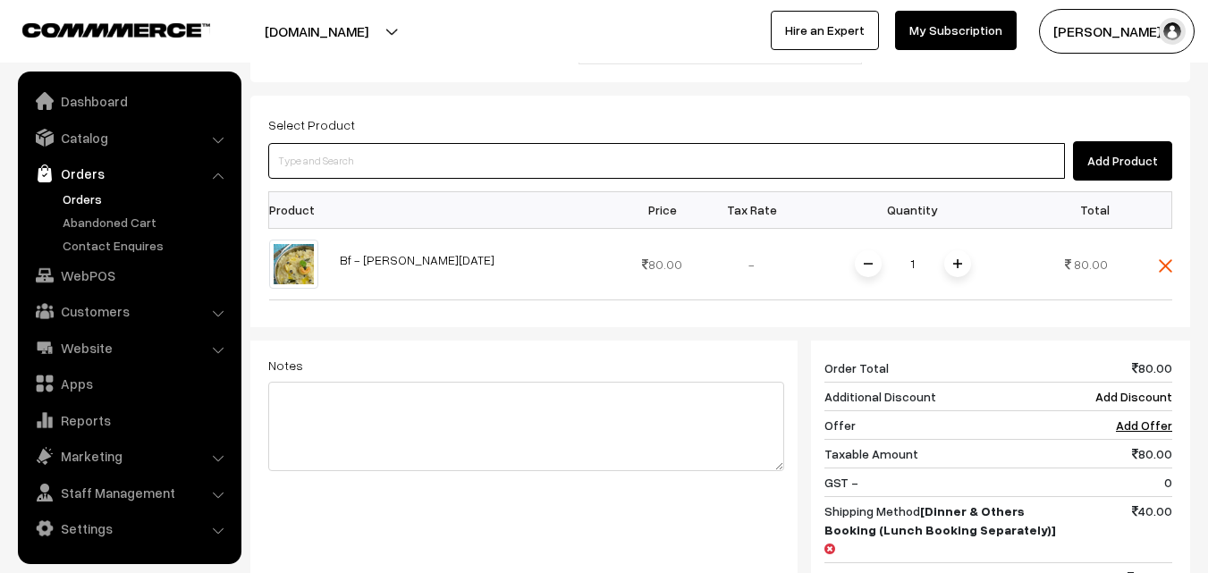
click at [669, 153] on input at bounding box center [666, 161] width 797 height 36
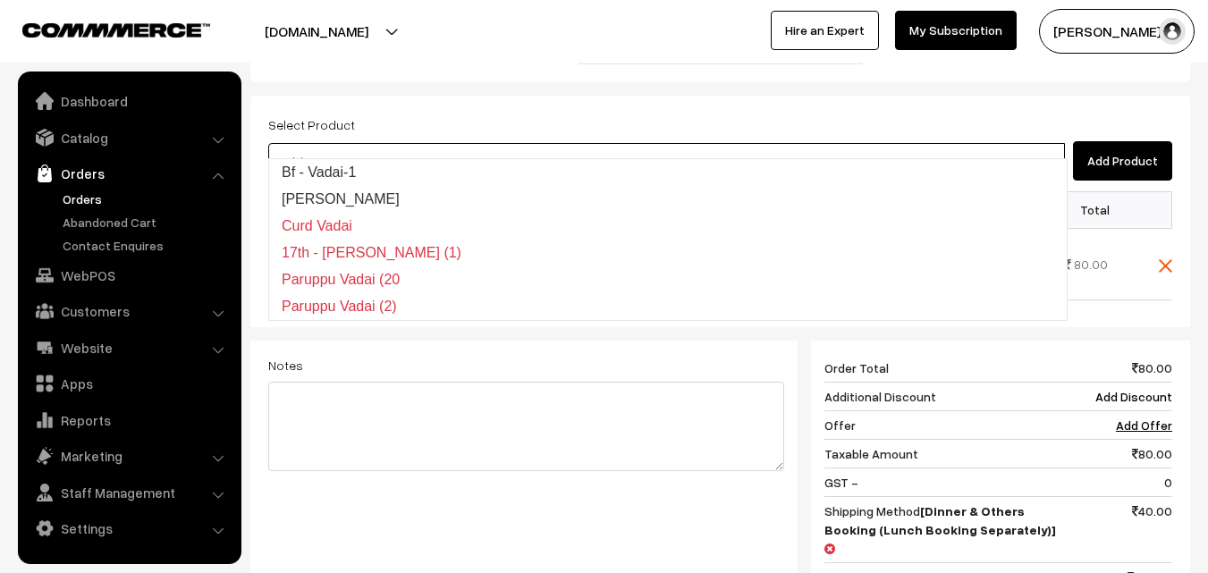
type input "Bf - Vadai-1"
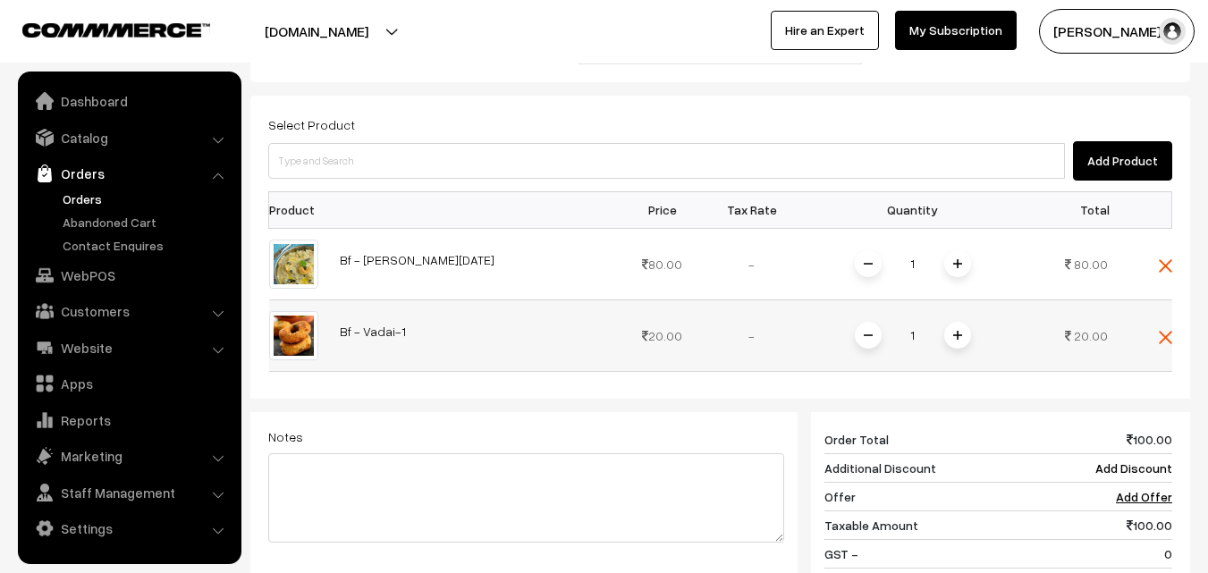
click at [959, 331] on img at bounding box center [957, 335] width 9 height 9
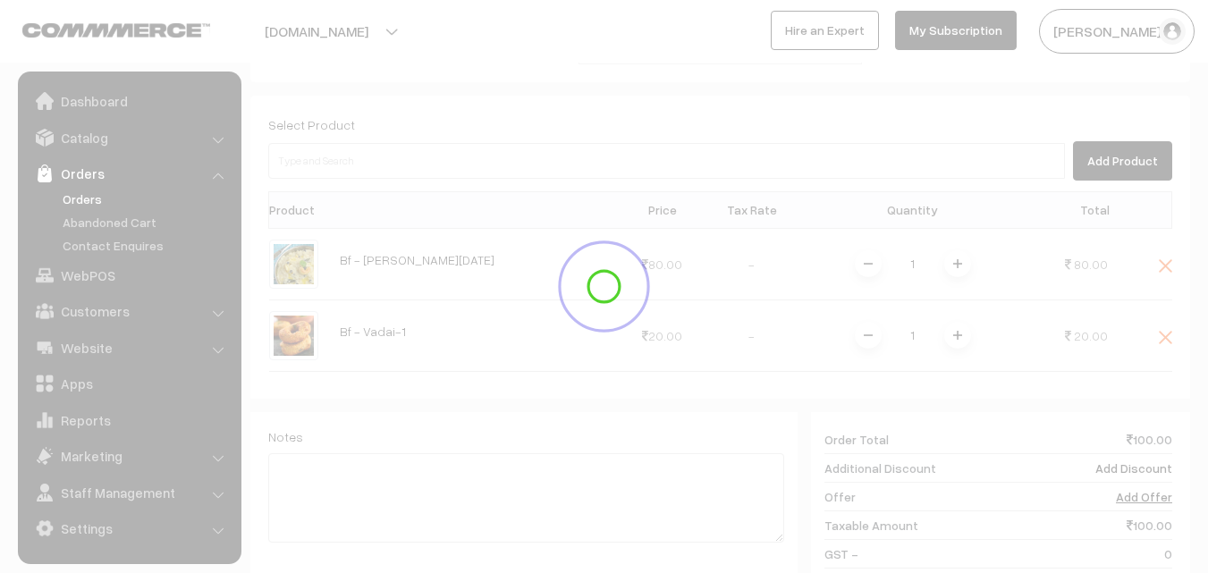
click at [959, 317] on div at bounding box center [604, 286] width 1208 height 140
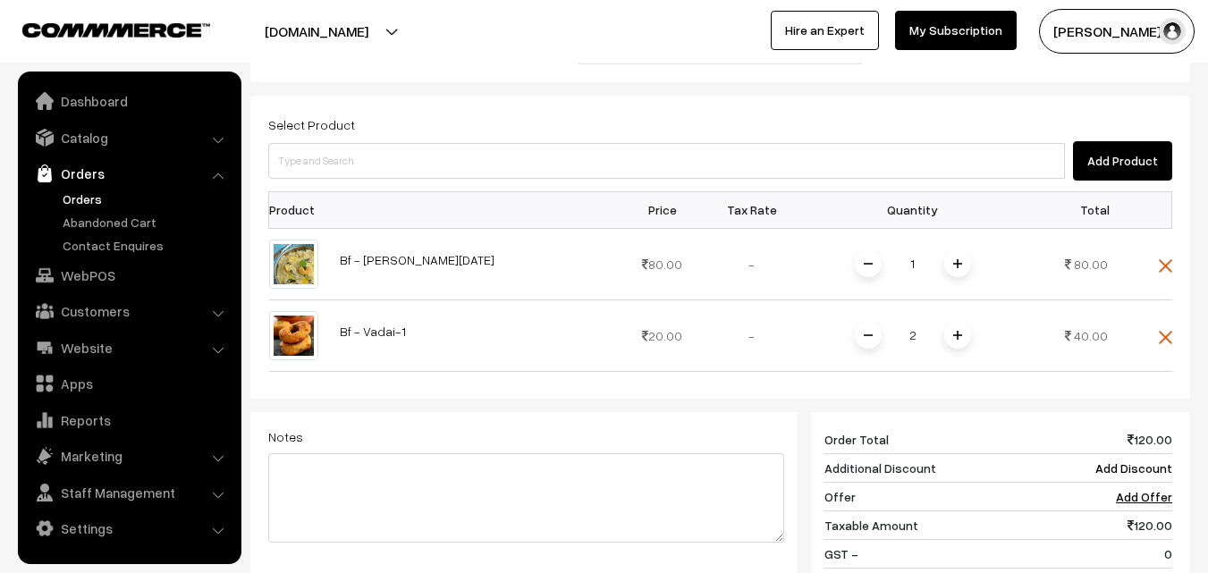
click at [959, 331] on img at bounding box center [957, 335] width 9 height 9
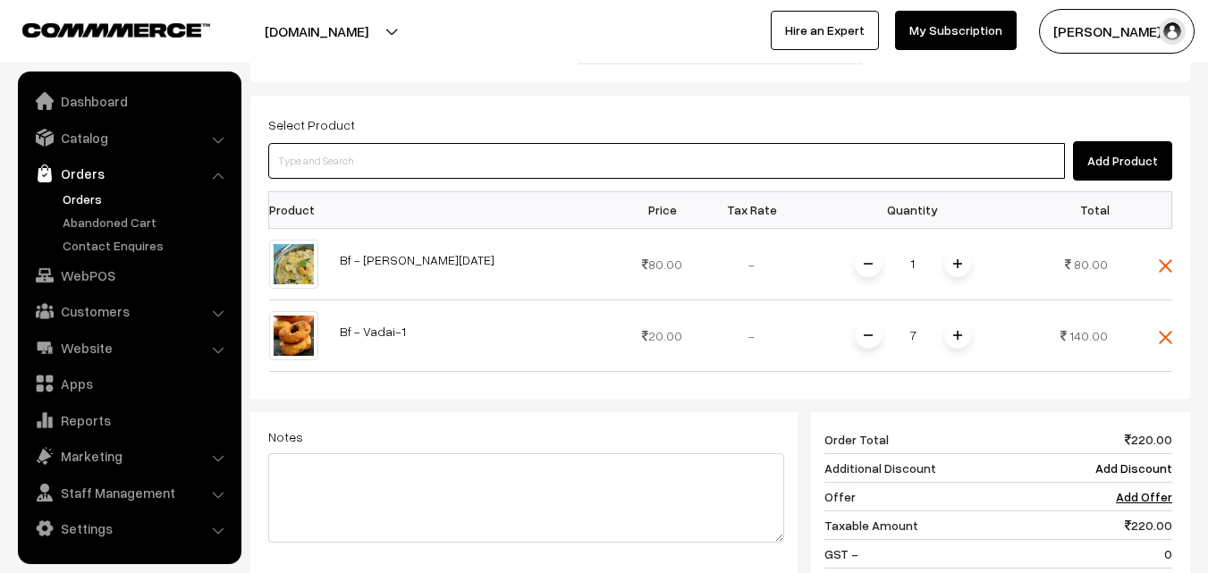
click at [466, 143] on input at bounding box center [666, 161] width 797 height 36
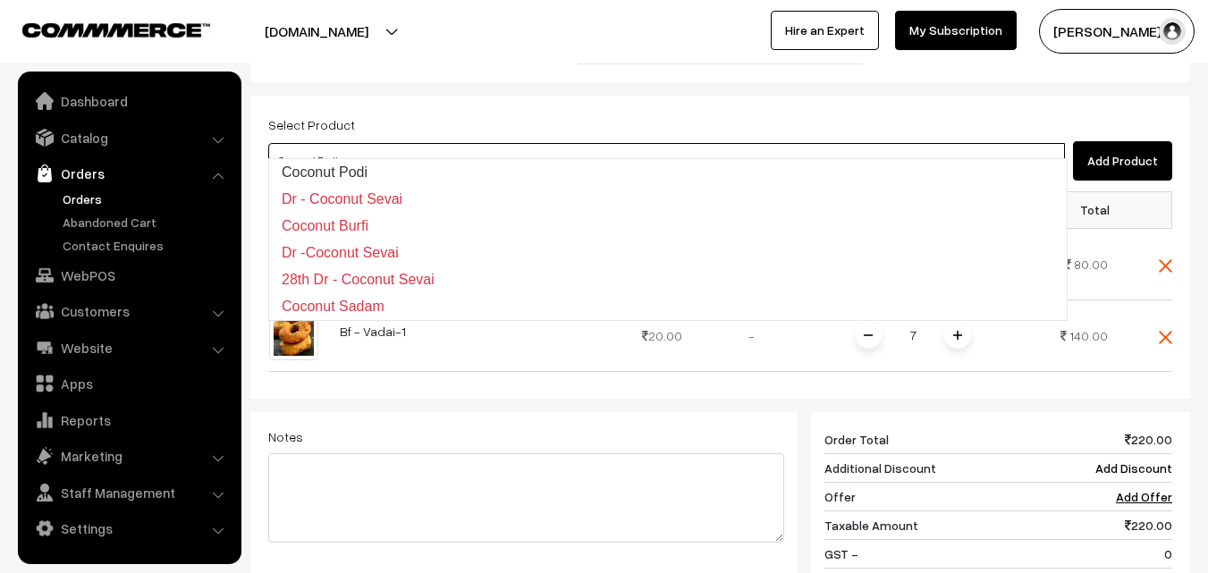
type input "Dr - Coconut Sevai"
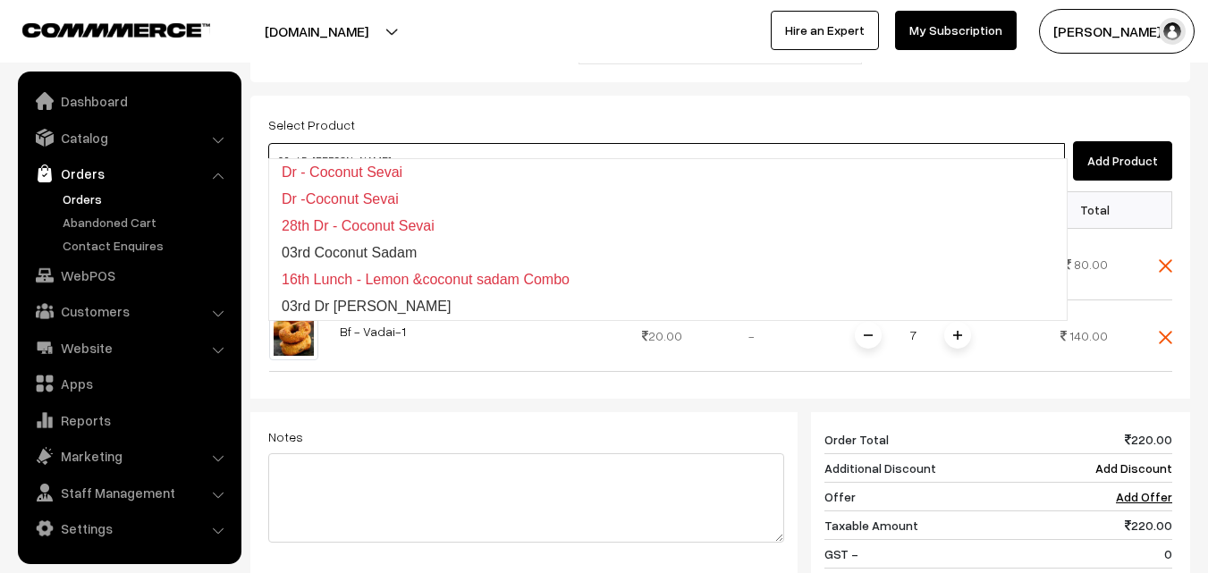
type input "16th Lunch - Lemon &coconut sadam Combo"
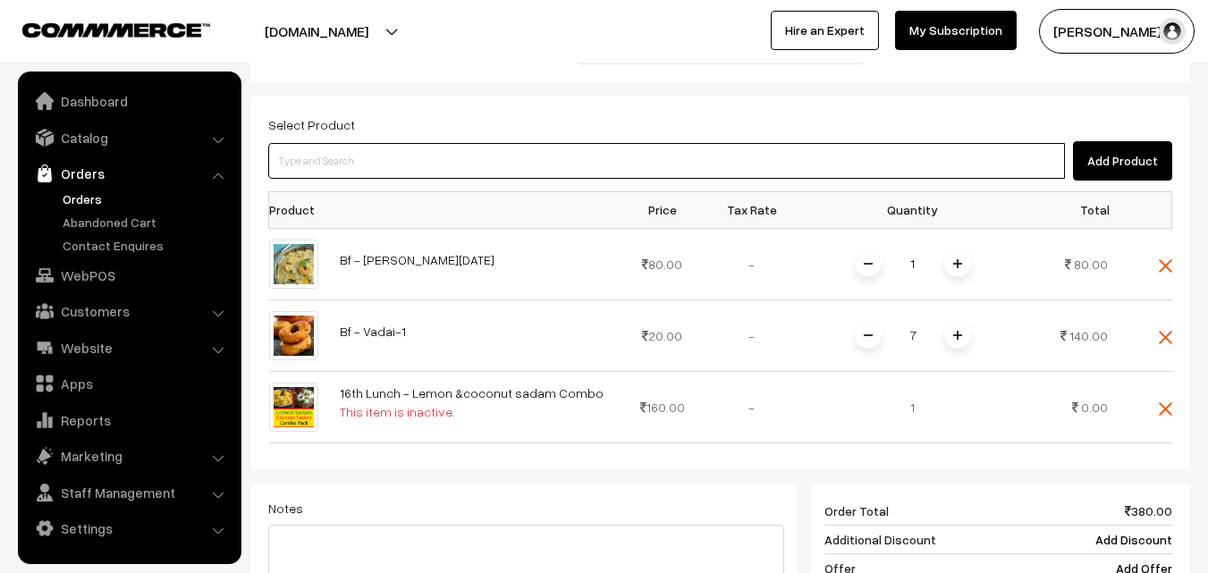
click at [461, 143] on input at bounding box center [666, 161] width 797 height 36
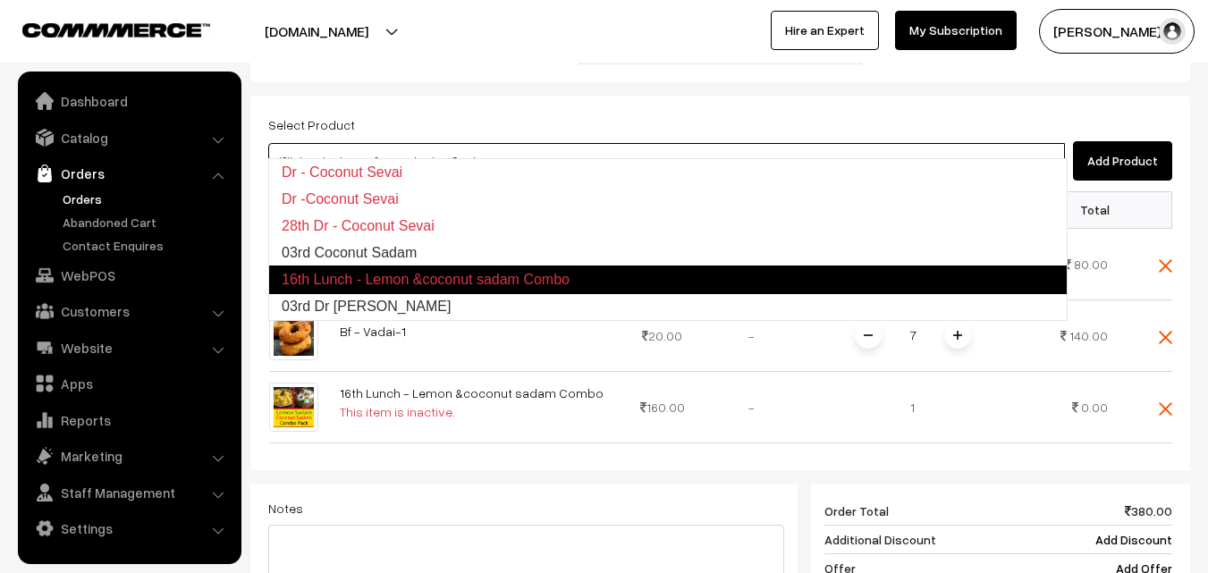
type input "03rd Coconut Sadam"
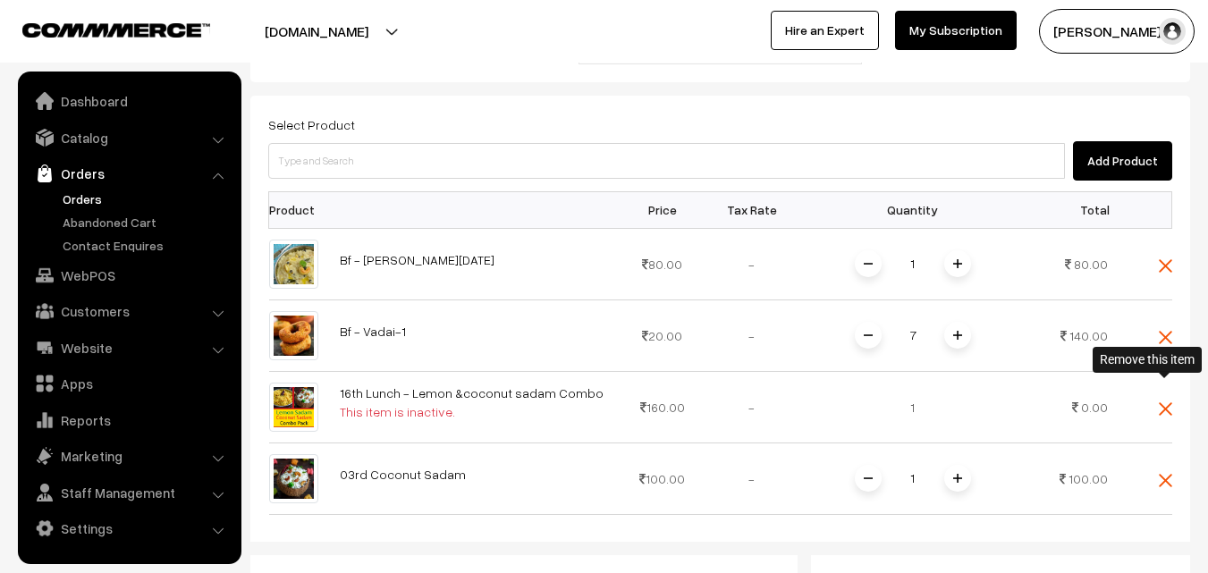
drag, startPoint x: 1169, startPoint y: 385, endPoint x: 1139, endPoint y: 394, distance: 31.1
click at [1168, 402] on img at bounding box center [1165, 408] width 13 height 13
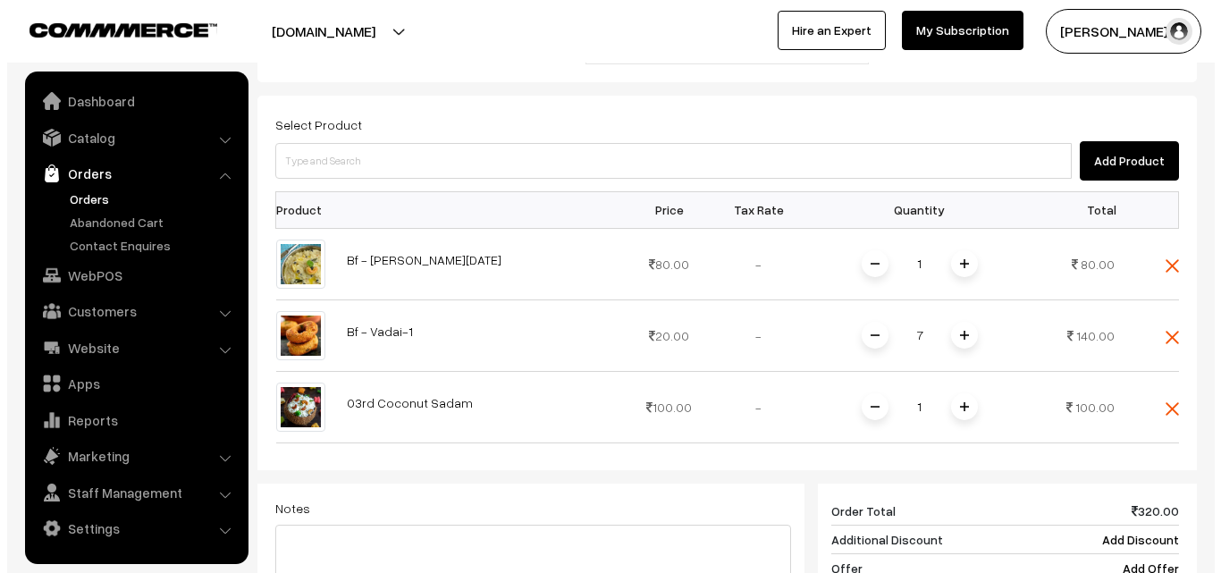
scroll to position [883, 0]
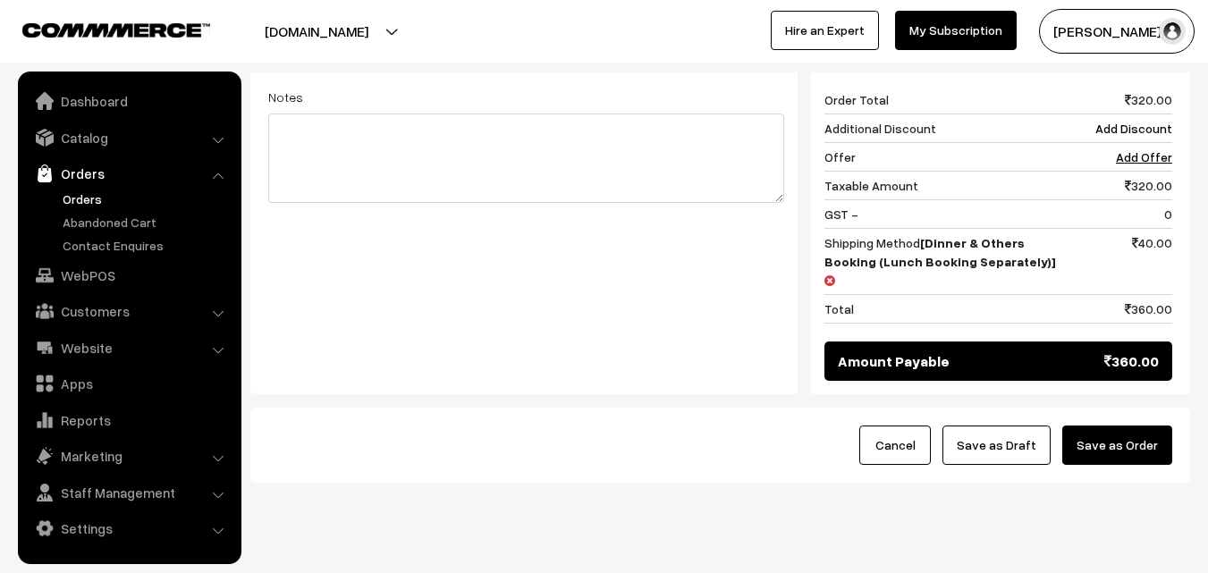
click at [1116, 426] on button "Save as Order" at bounding box center [1117, 445] width 110 height 39
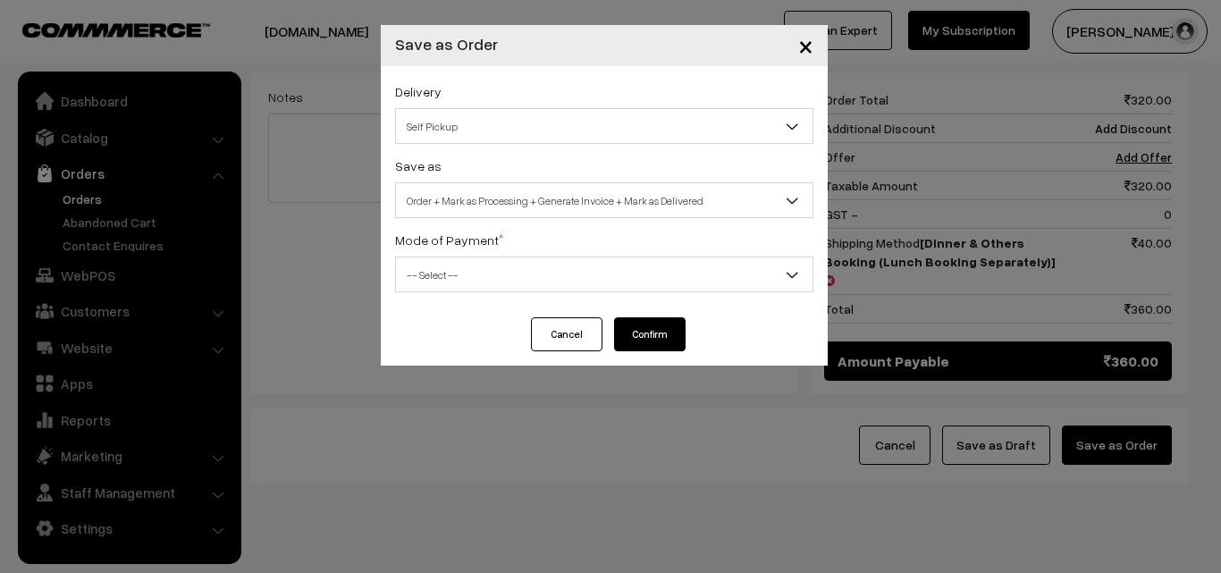
click at [547, 192] on span "Order + Mark as Processing + Generate Invoice + Mark as Delivered" at bounding box center [604, 200] width 417 height 31
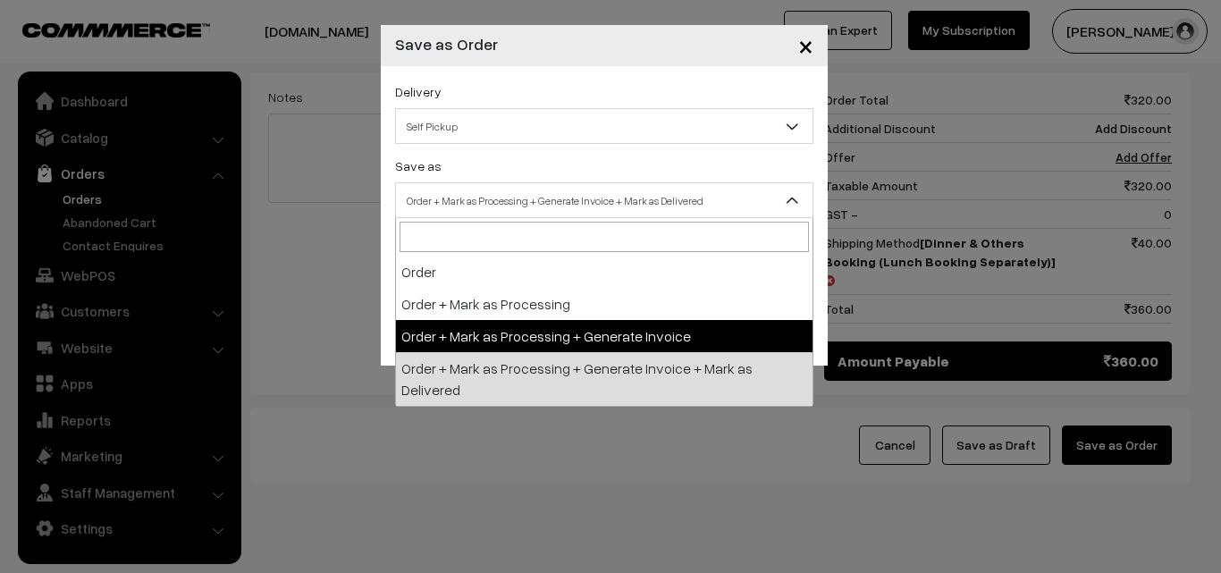
drag, startPoint x: 530, startPoint y: 327, endPoint x: 510, endPoint y: 303, distance: 31.7
select select "3"
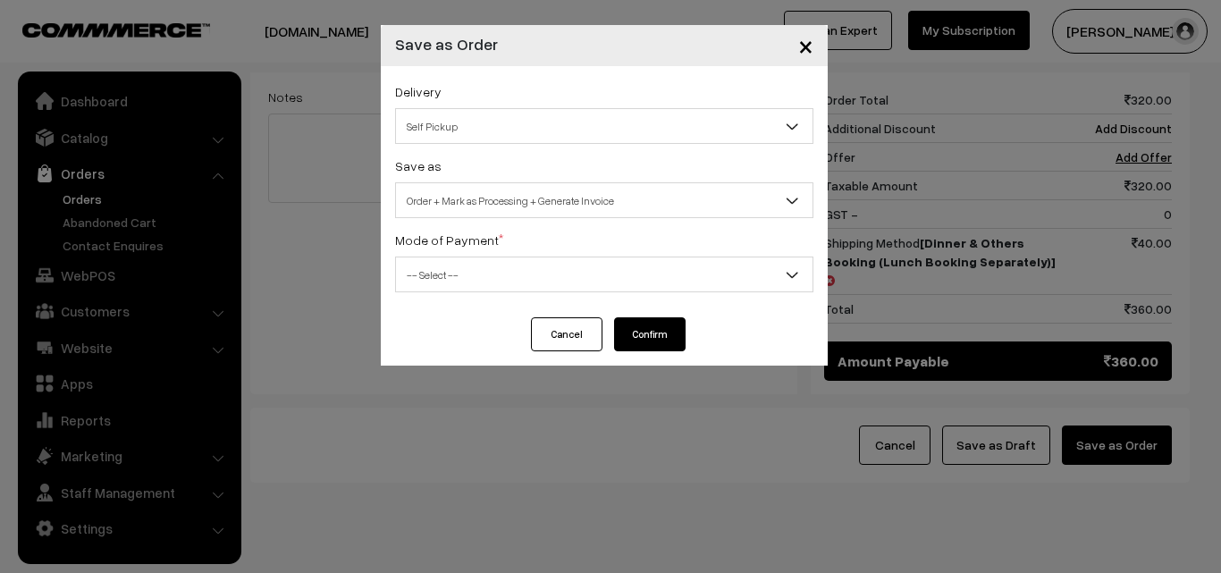
click at [472, 267] on span "-- Select --" at bounding box center [604, 274] width 417 height 31
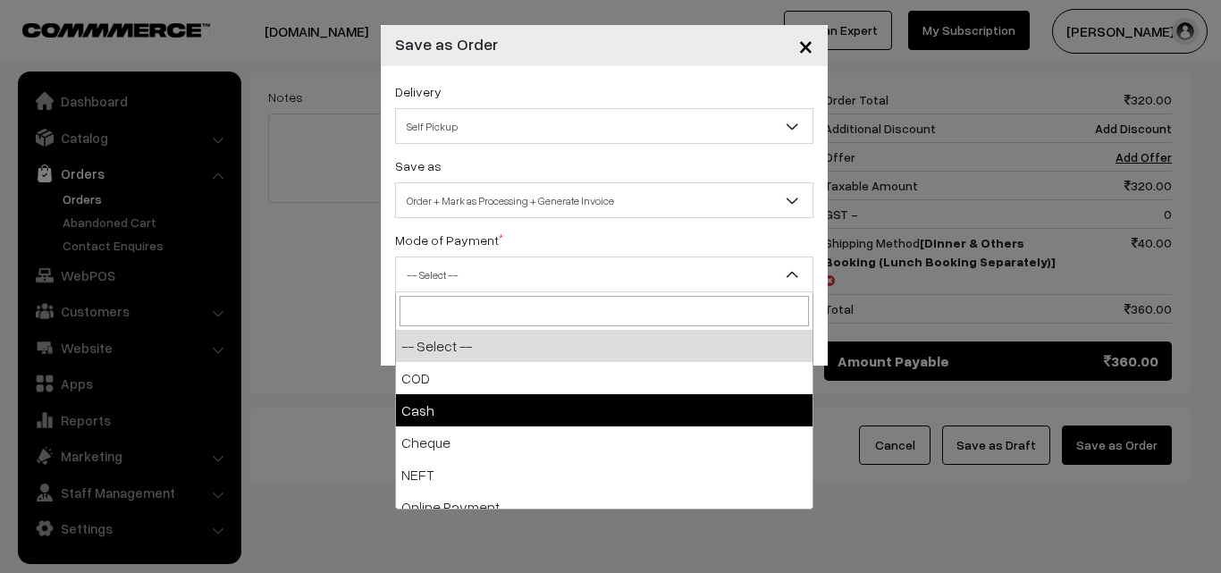
select select "2"
checkbox input "true"
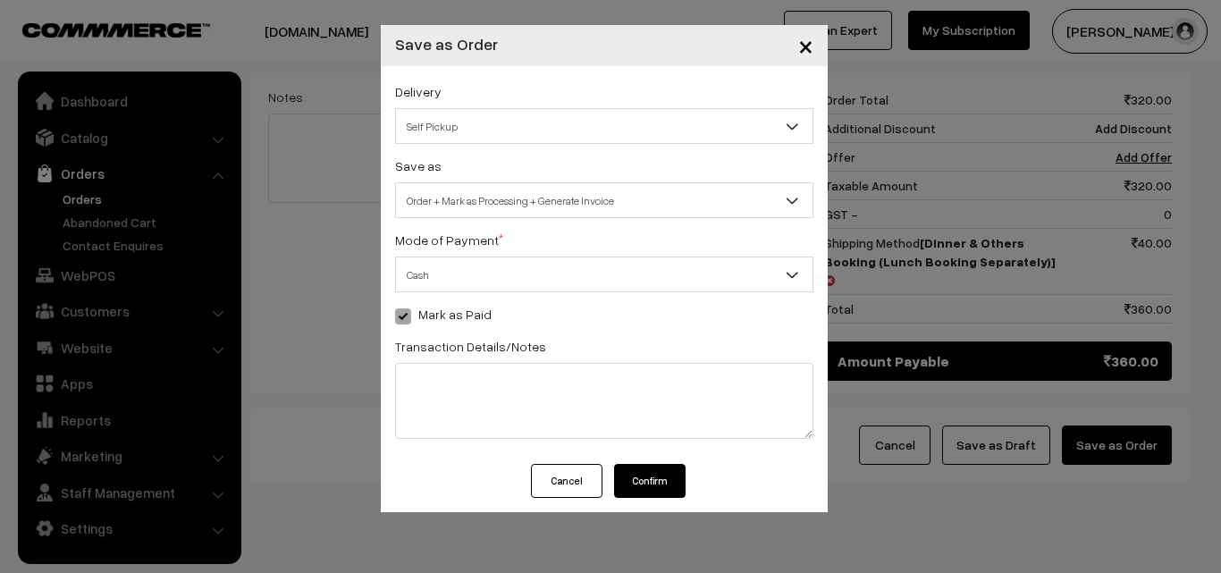
click at [674, 481] on button "Confirm" at bounding box center [650, 481] width 72 height 34
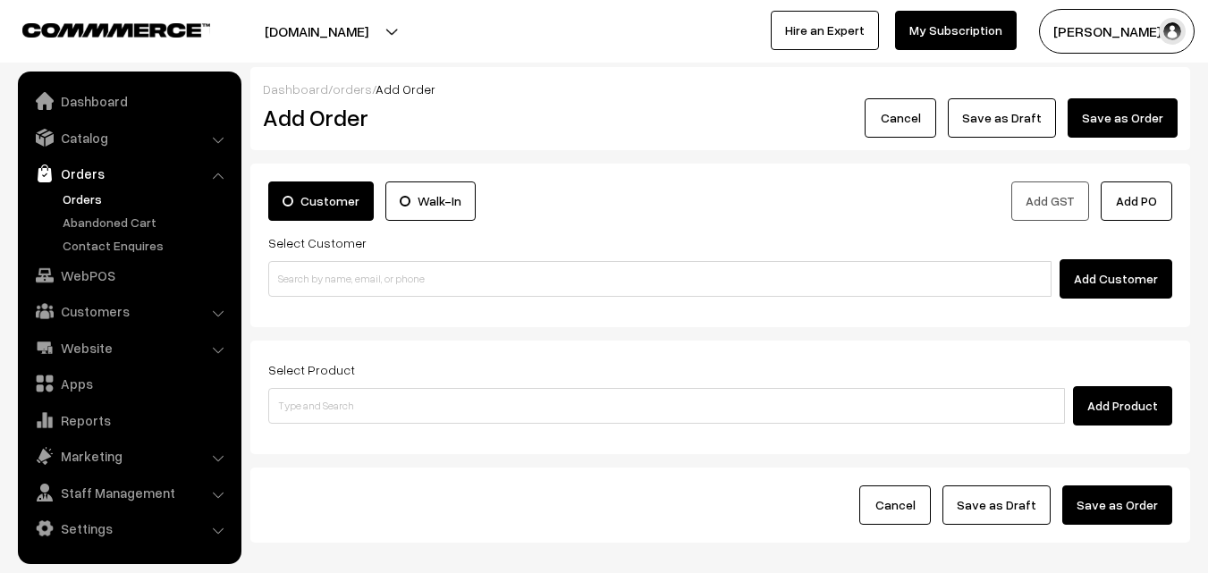
click at [91, 198] on link "Orders" at bounding box center [146, 199] width 177 height 19
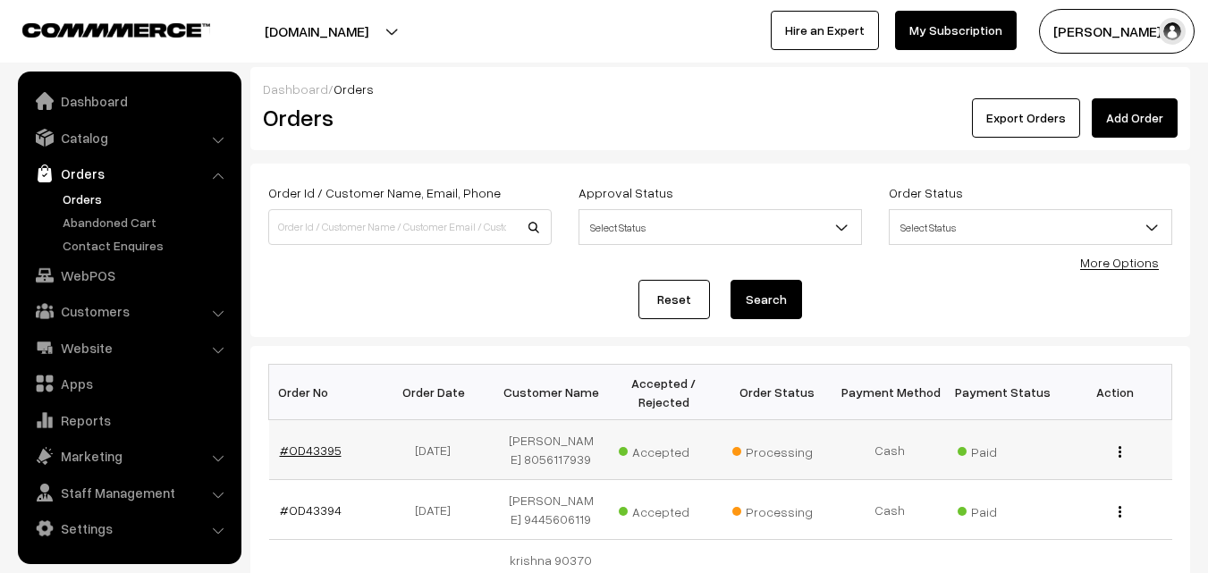
click at [303, 450] on link "#OD43395" at bounding box center [311, 450] width 62 height 15
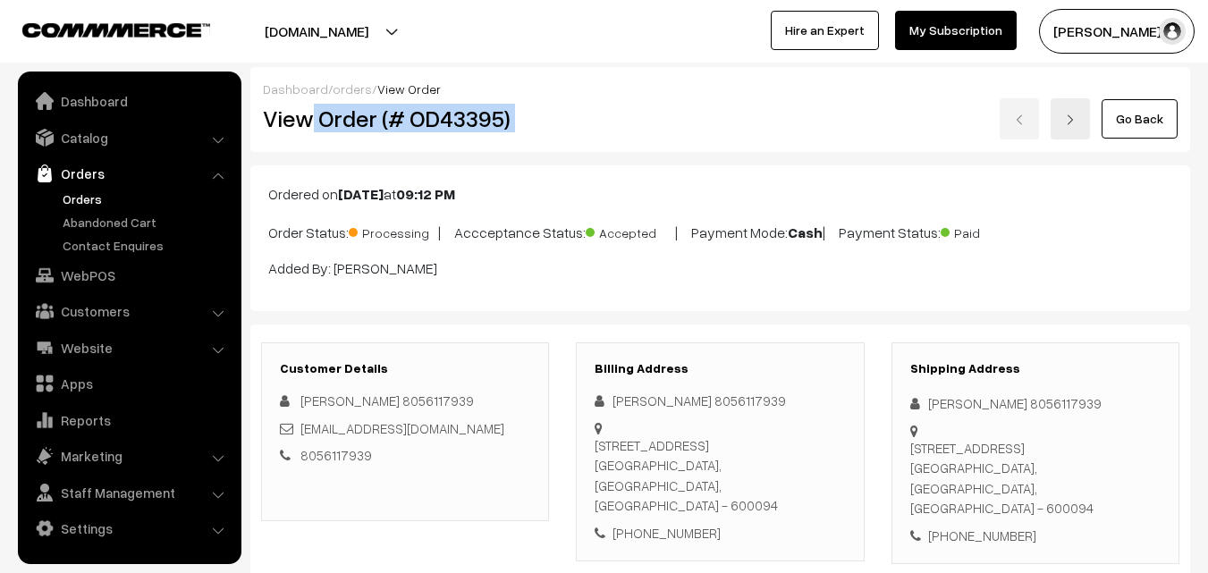
drag, startPoint x: 0, startPoint y: 0, endPoint x: 716, endPoint y: 148, distance: 731.5
click at [716, 148] on div "Dashboard / orders / View Order View Order (# OD43395) Go Back" at bounding box center [720, 109] width 940 height 85
copy div "Order (# OD43395)"
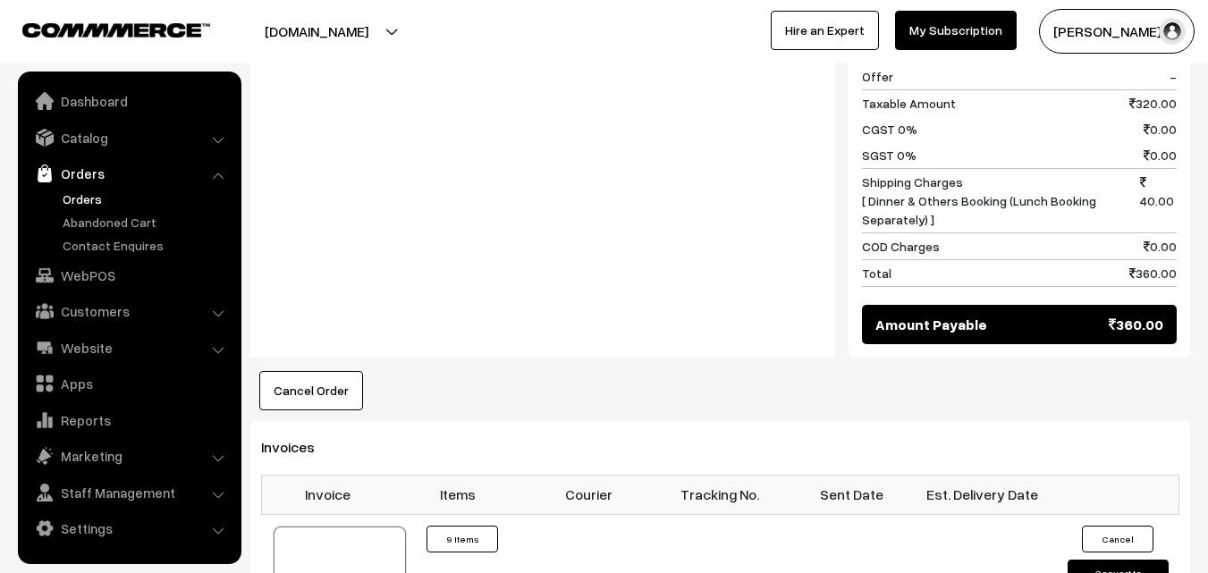
scroll to position [1073, 0]
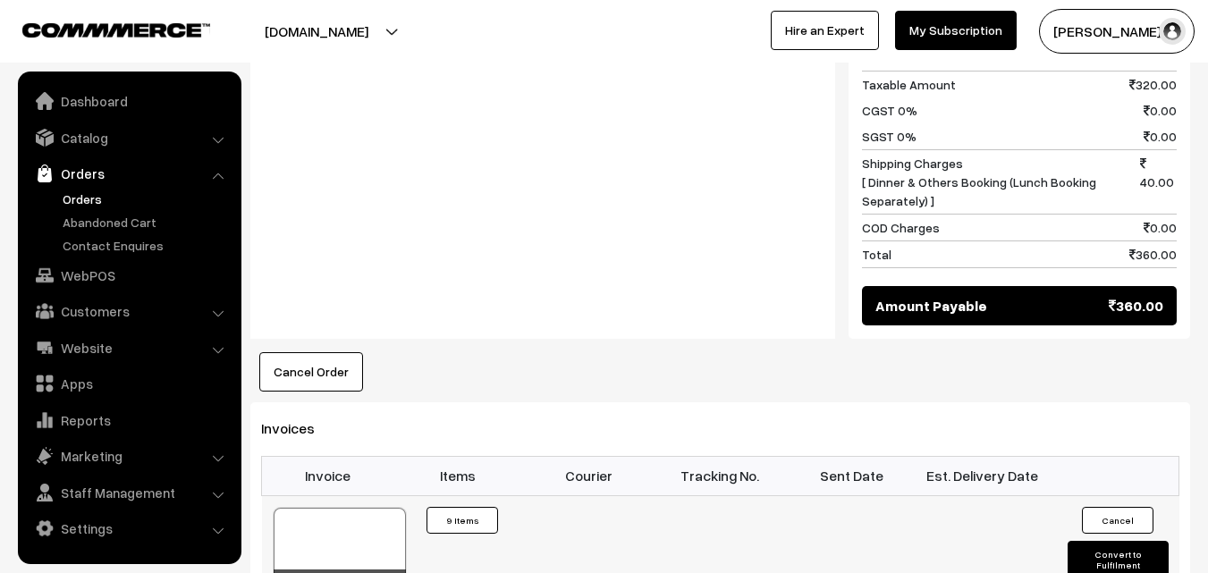
click at [353, 495] on td "42663" at bounding box center [327, 552] width 131 height 114
click at [438, 534] on td "Invoice #42663 × Products Quantity 9 Items" at bounding box center [458, 552] width 131 height 114
click at [358, 528] on div at bounding box center [340, 552] width 132 height 89
click at [105, 291] on ul "Dashboard Catalog" at bounding box center [130, 318] width 224 height 493
click at [105, 289] on link "WebPOS" at bounding box center [128, 275] width 213 height 32
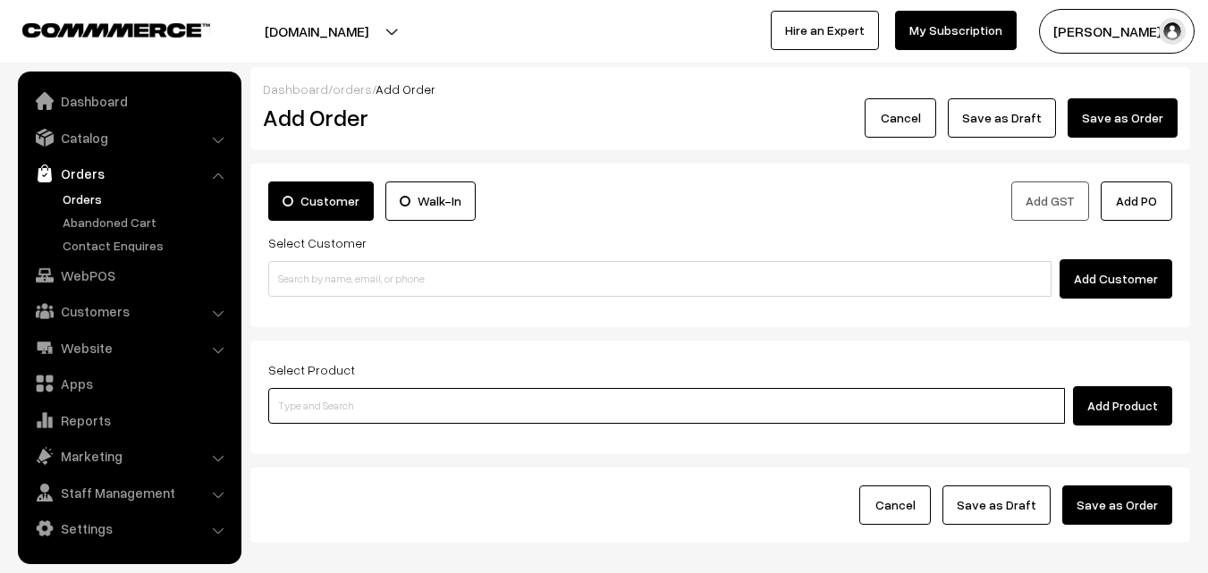
click at [384, 413] on input at bounding box center [666, 406] width 797 height 36
click at [379, 413] on input at bounding box center [666, 406] width 797 height 36
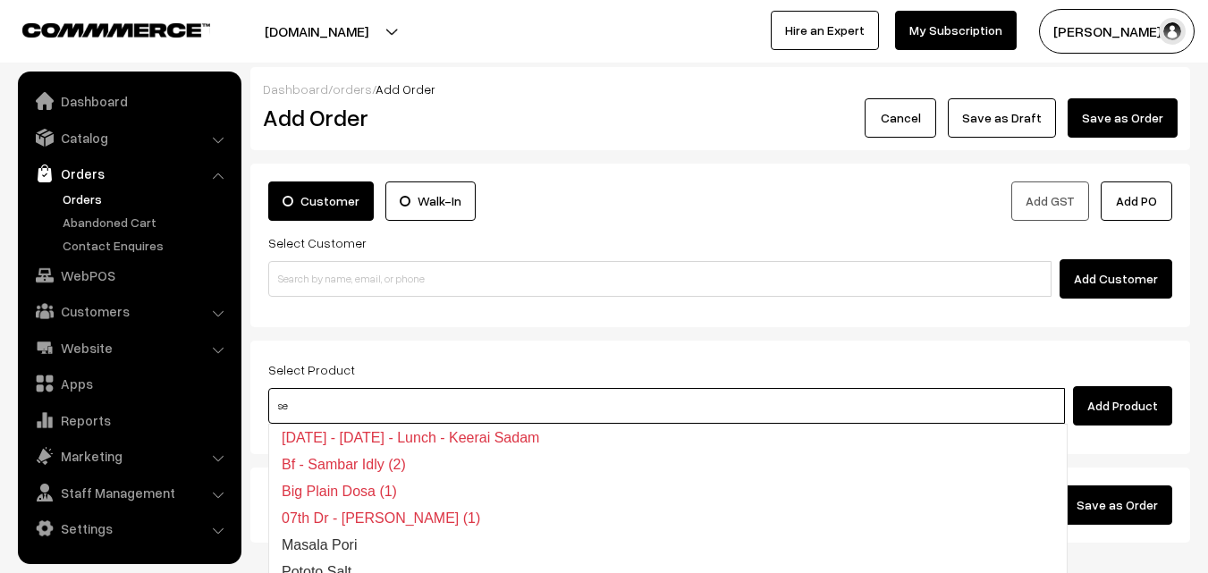
type input "s"
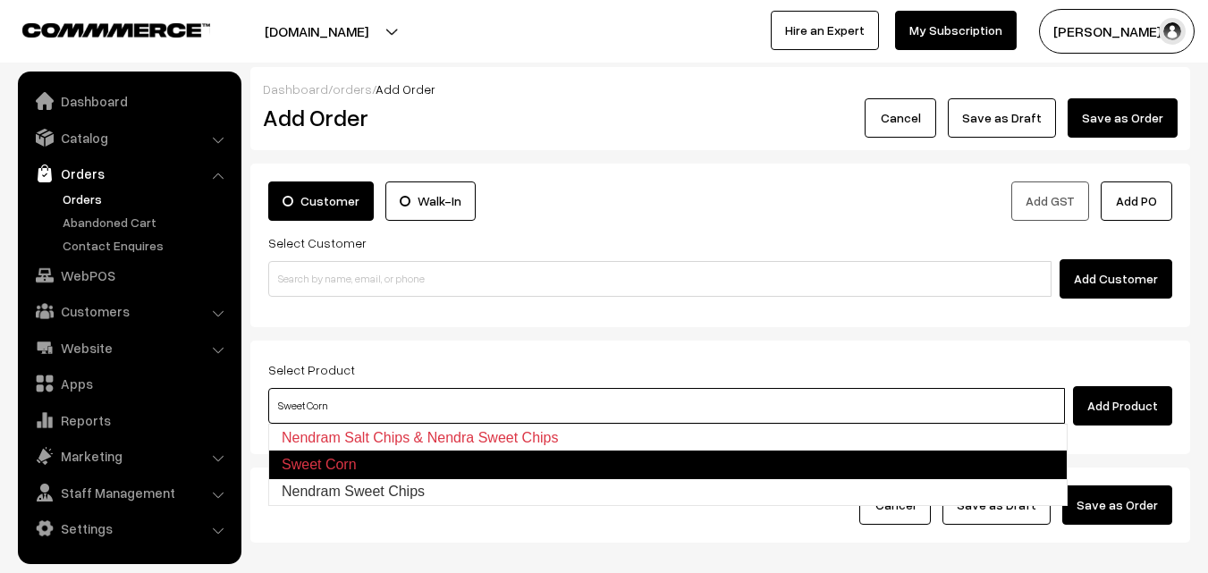
type input "Nendram Sweet Chips"
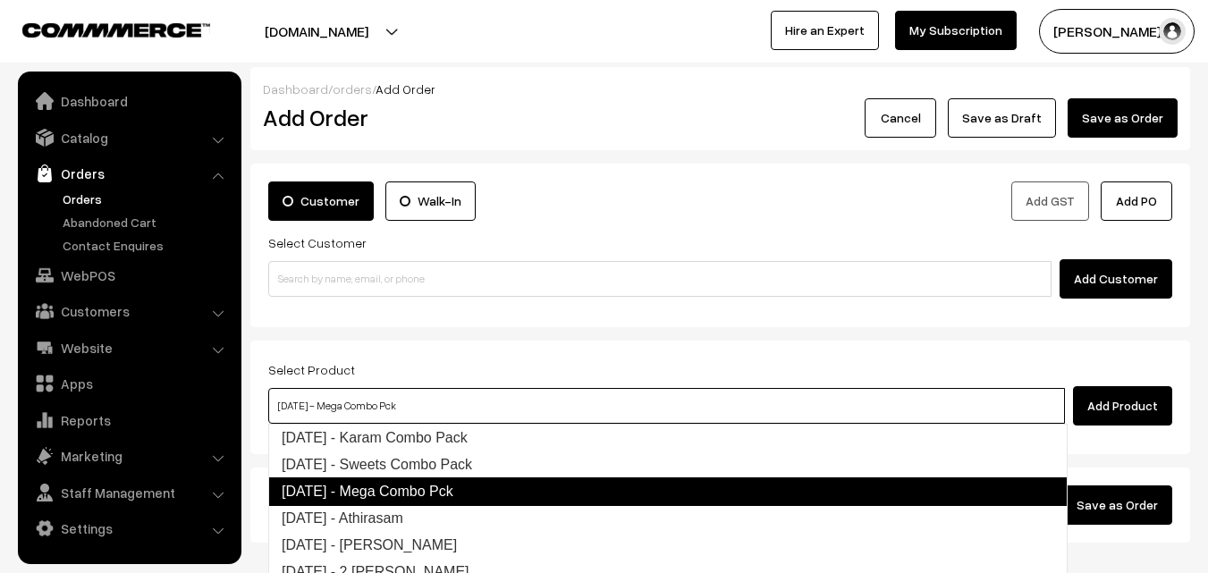
type input "[DATE] - Sweets Combo Pack"
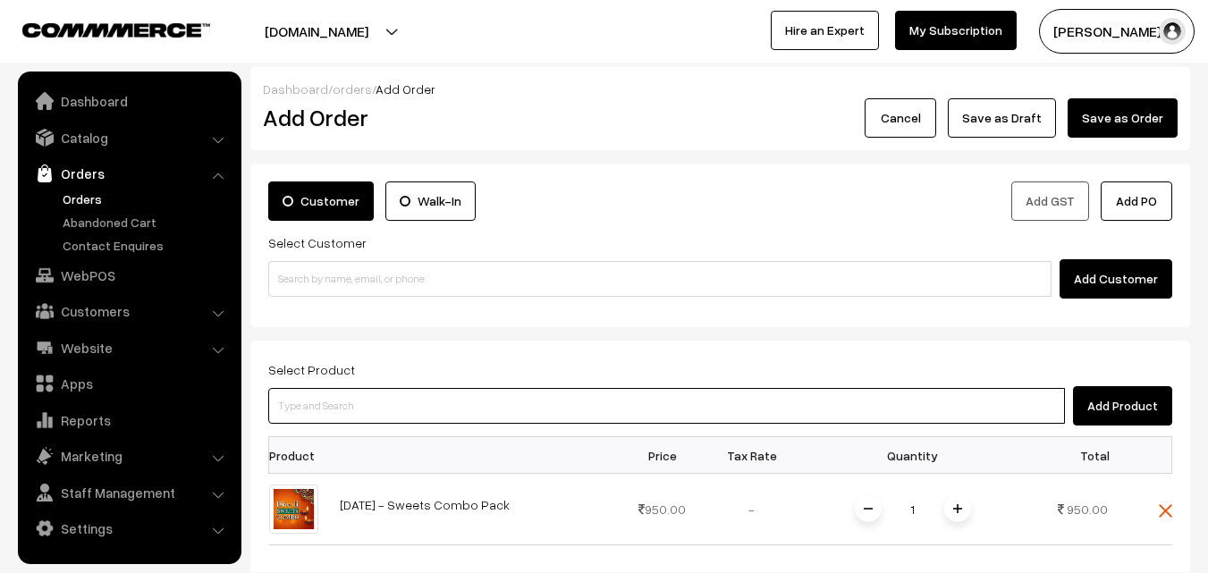
click at [379, 413] on input at bounding box center [666, 406] width 797 height 36
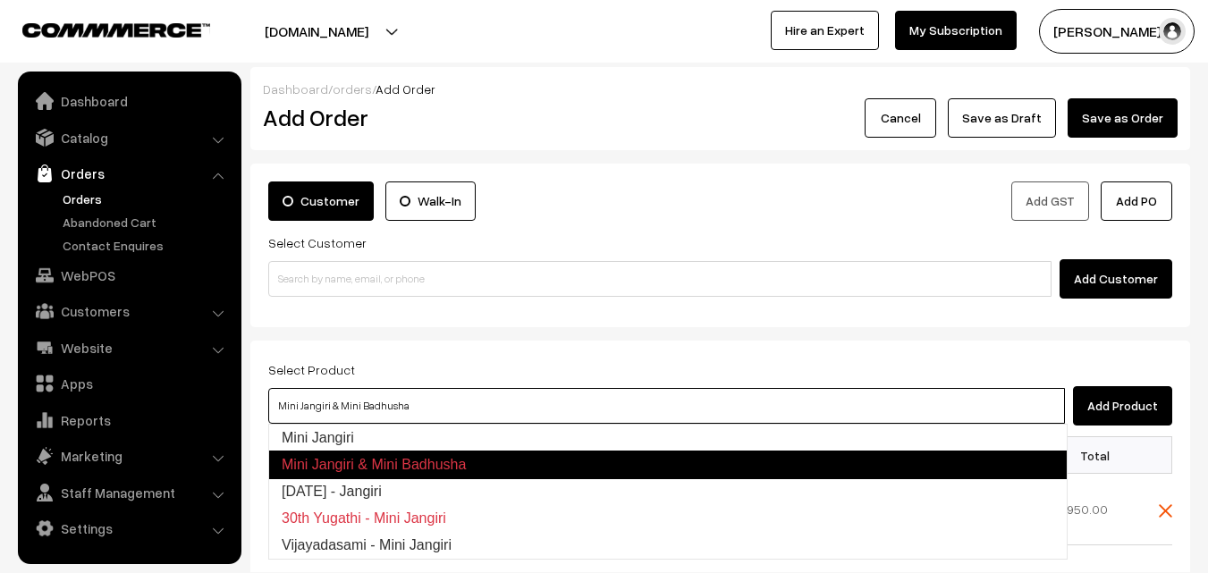
type input "Mini Jangiri"
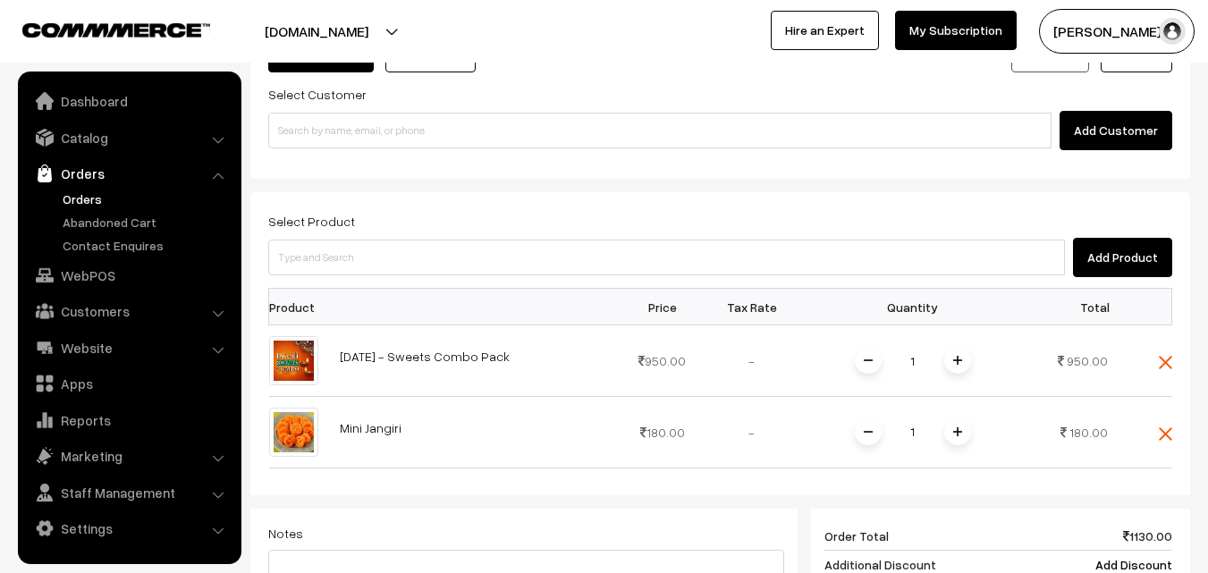
scroll to position [179, 0]
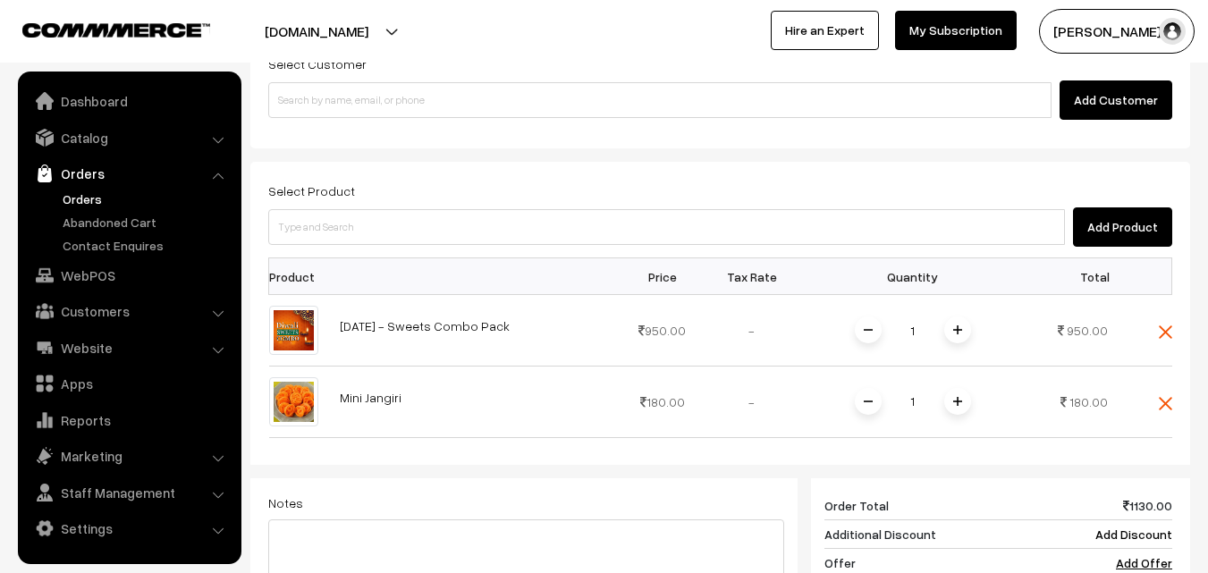
drag, startPoint x: 695, startPoint y: 200, endPoint x: 691, endPoint y: 215, distance: 14.7
click at [694, 208] on div "Select Product Add Product" at bounding box center [720, 213] width 904 height 67
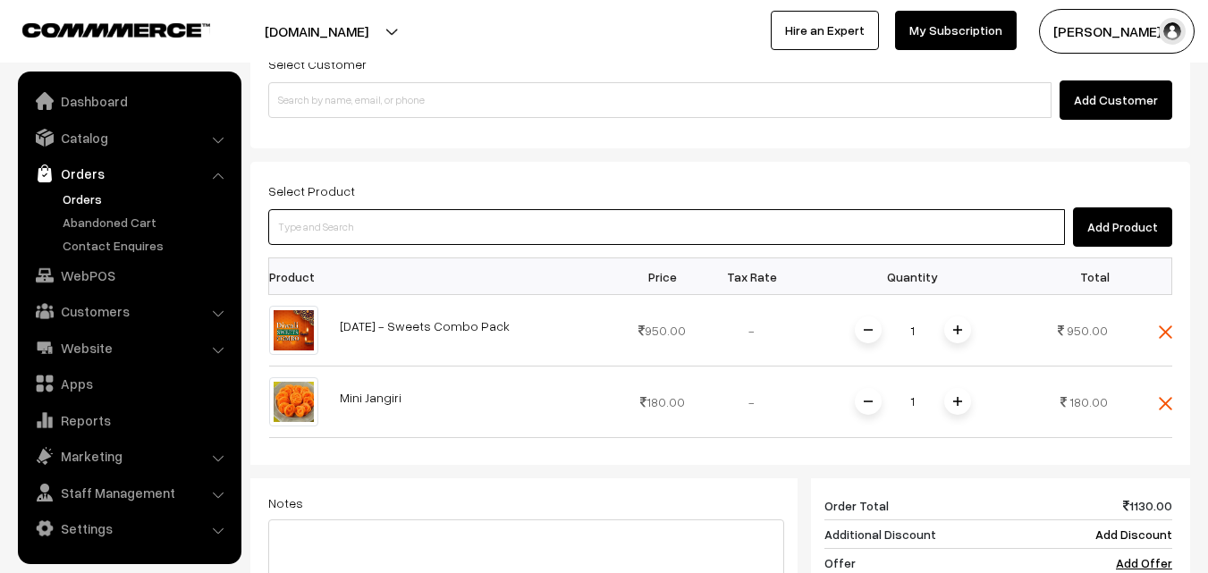
click at [691, 215] on input at bounding box center [666, 227] width 797 height 36
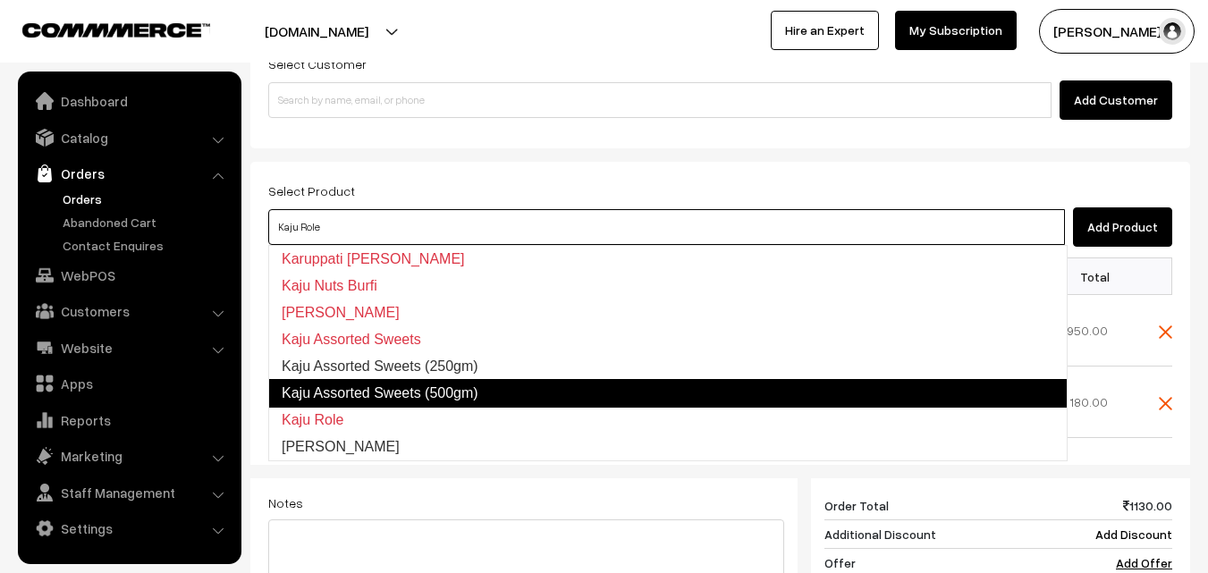
type input "Kaju Kathli"
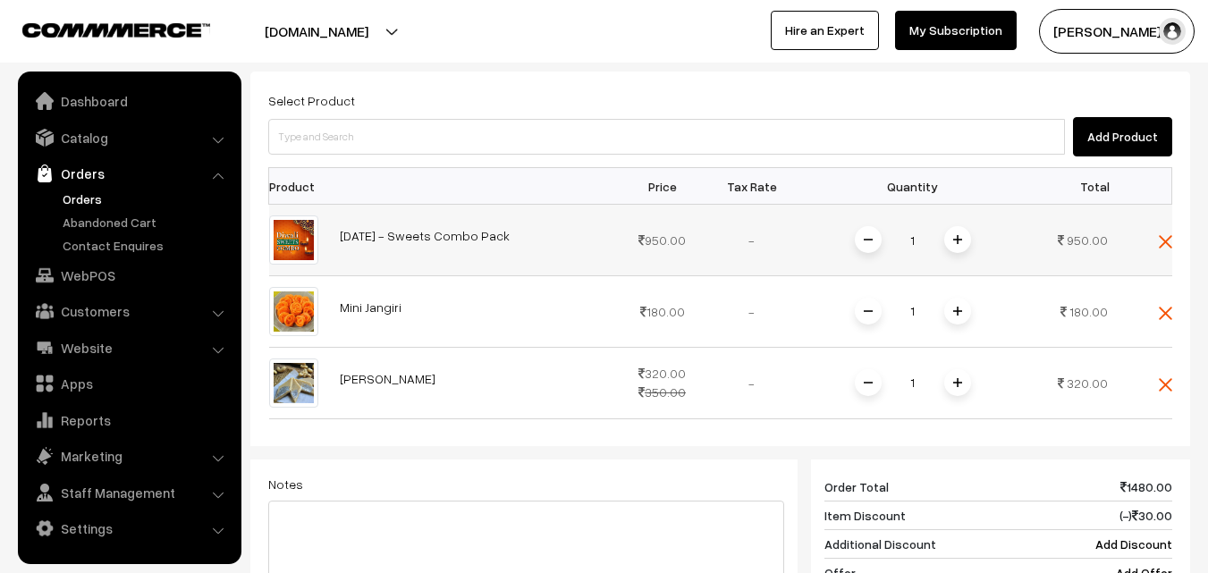
scroll to position [447, 0]
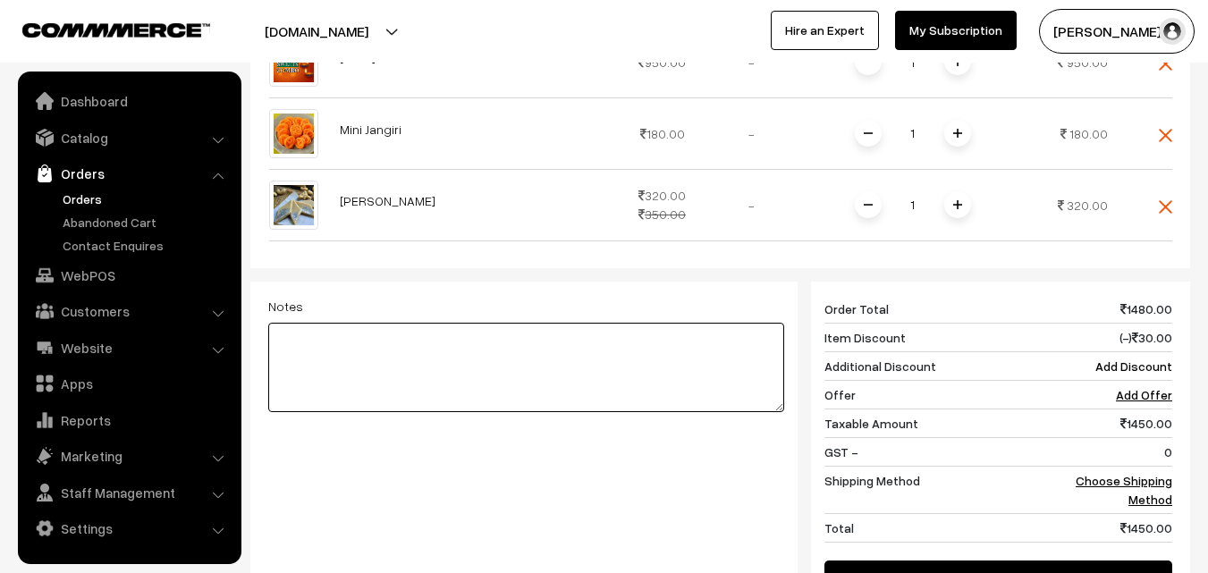
click at [730, 392] on textarea at bounding box center [526, 367] width 516 height 89
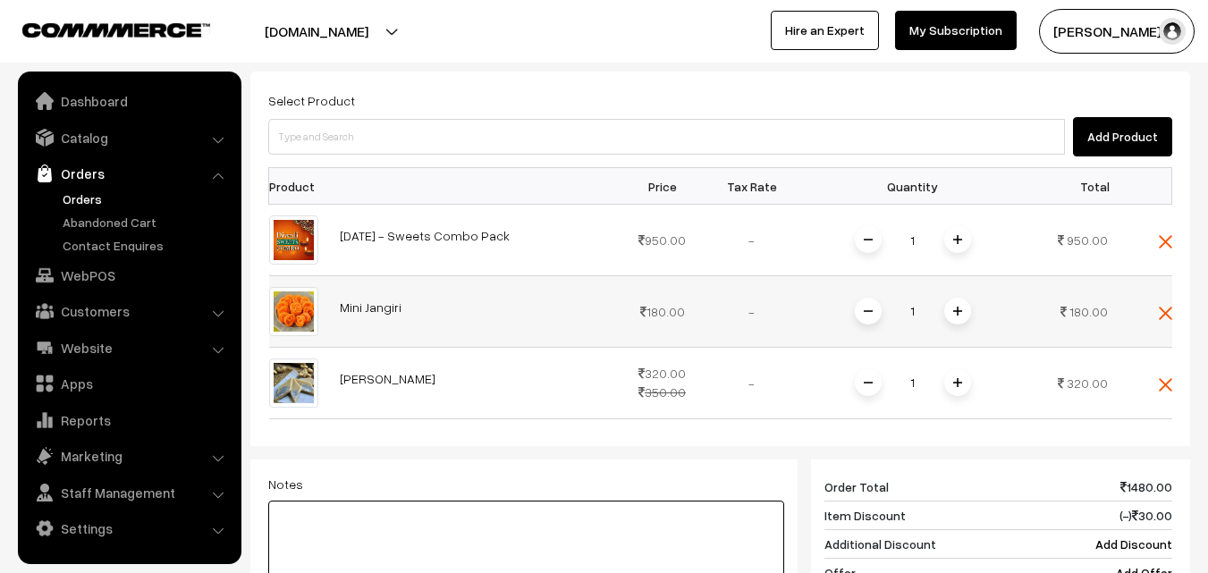
scroll to position [268, 0]
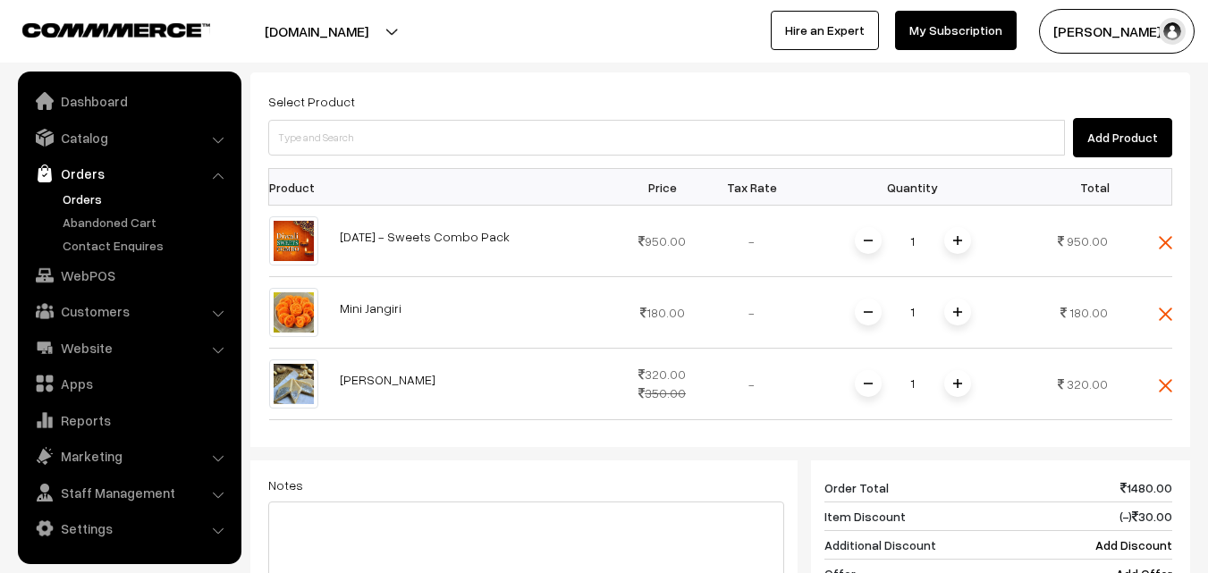
click at [1164, 309] on img at bounding box center [1165, 314] width 13 height 13
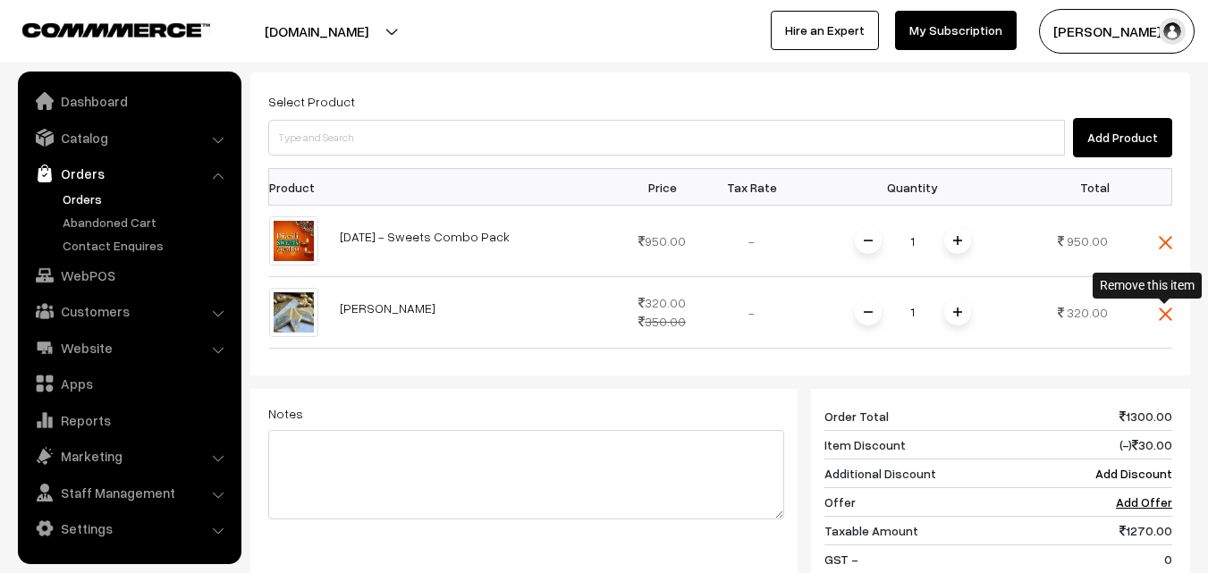
click at [1166, 312] on img at bounding box center [1165, 314] width 13 height 13
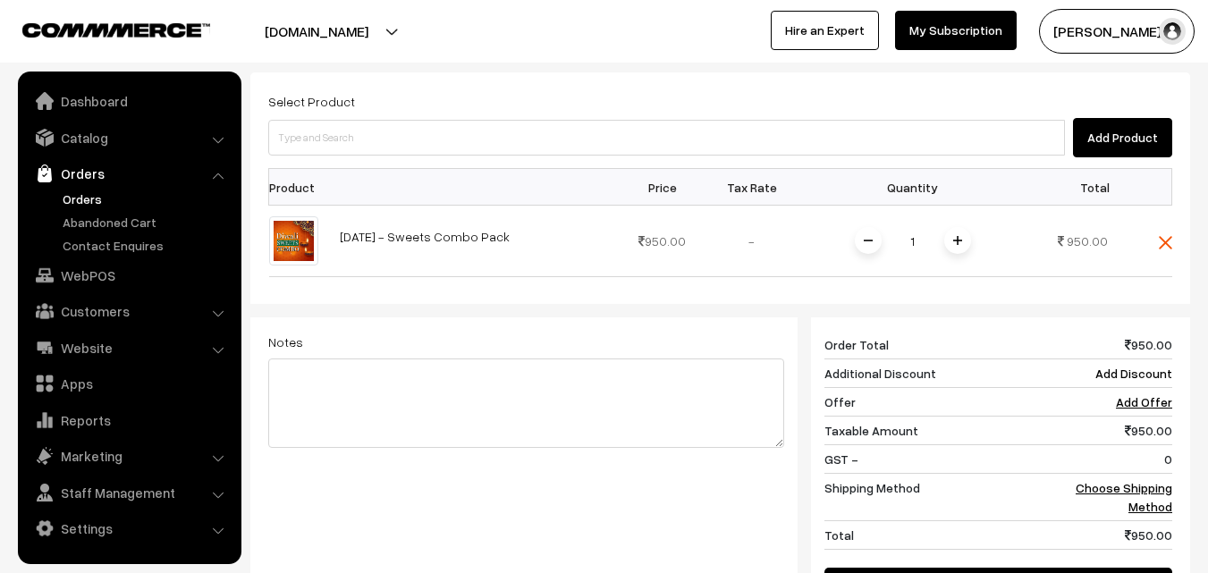
click at [86, 203] on link "Orders" at bounding box center [146, 199] width 177 height 19
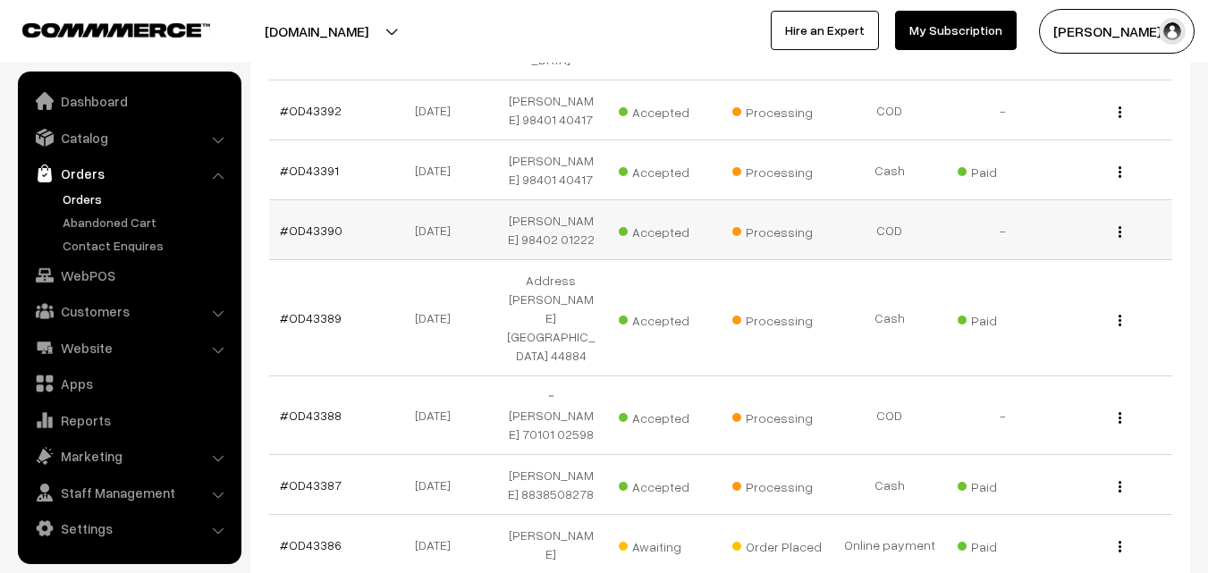
scroll to position [626, 0]
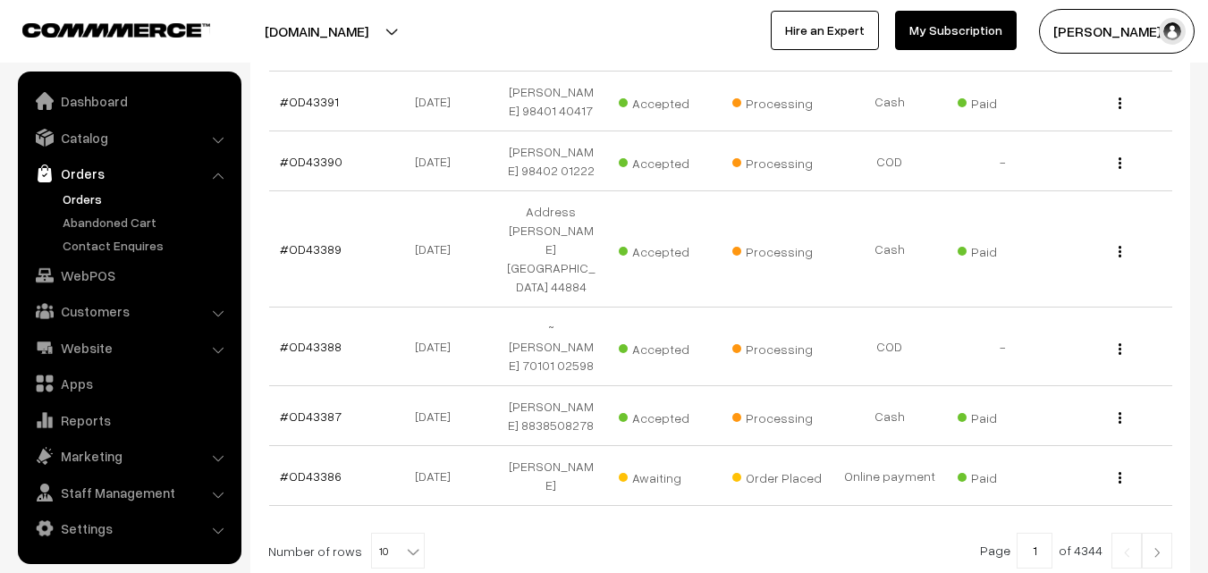
click at [404, 420] on div "Bulk Options Delete Selected Bulk Options Order No Order Date Customer Name Acc…" at bounding box center [720, 167] width 904 height 858
click at [384, 534] on span "10" at bounding box center [398, 552] width 52 height 36
select select "50"
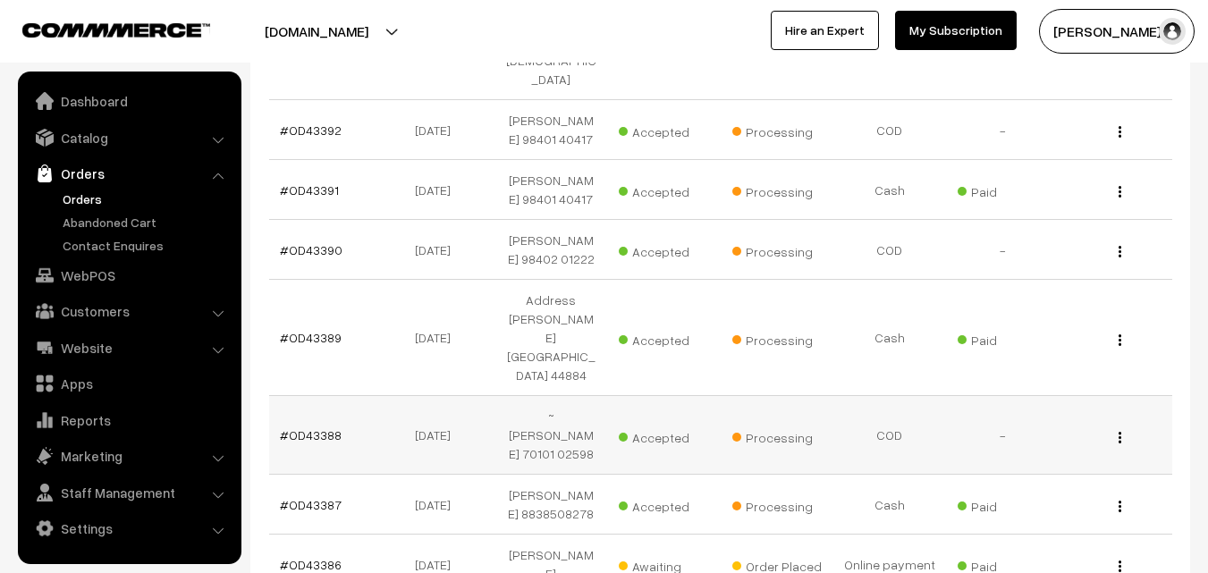
scroll to position [626, 0]
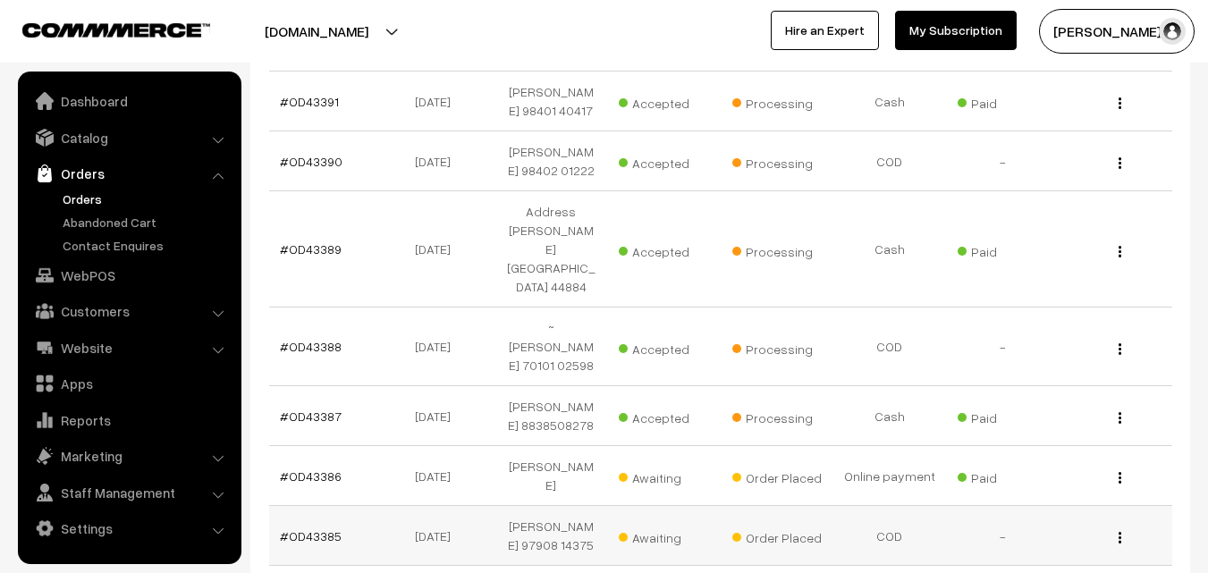
click at [314, 528] on link "#OD43385" at bounding box center [311, 535] width 62 height 15
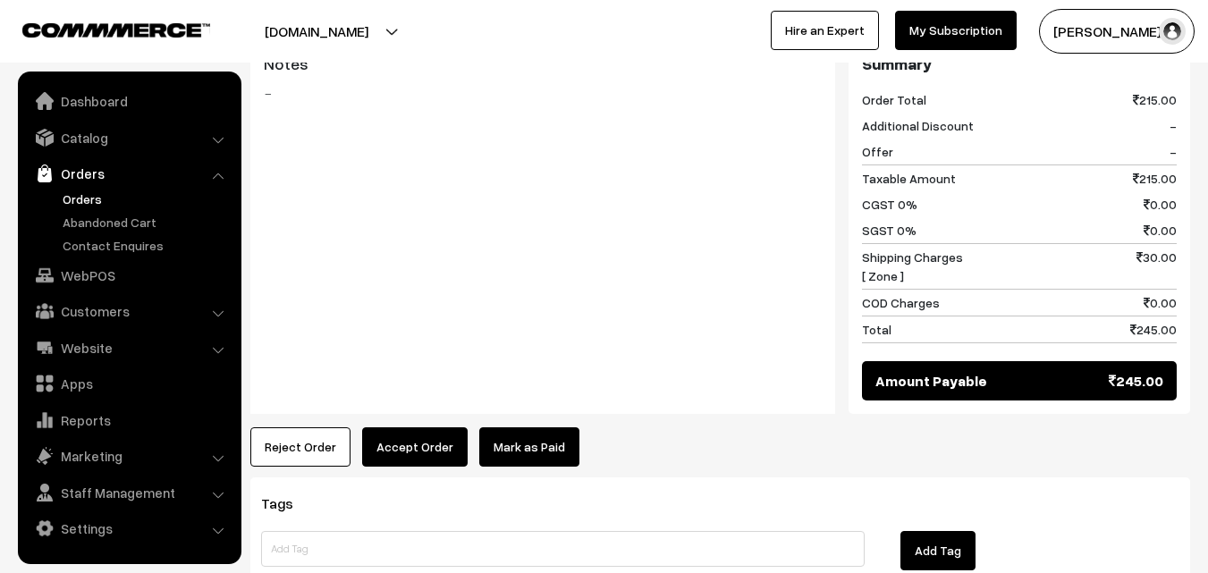
click at [427, 427] on button "Accept Order" at bounding box center [415, 446] width 106 height 39
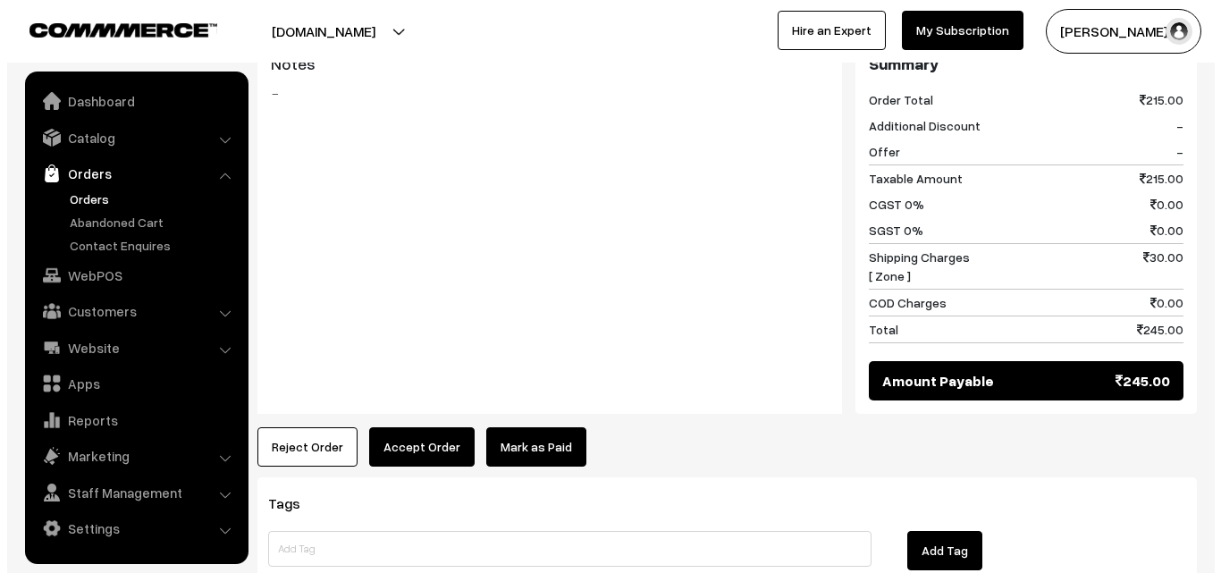
scroll to position [988, 0]
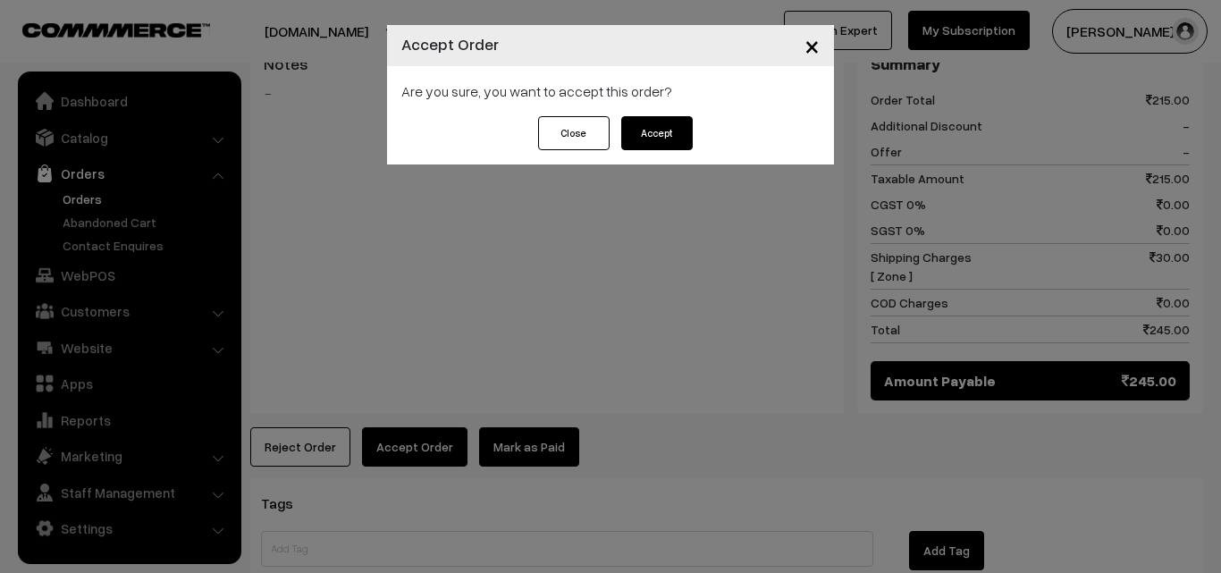
click at [654, 128] on button "Accept" at bounding box center [657, 133] width 72 height 34
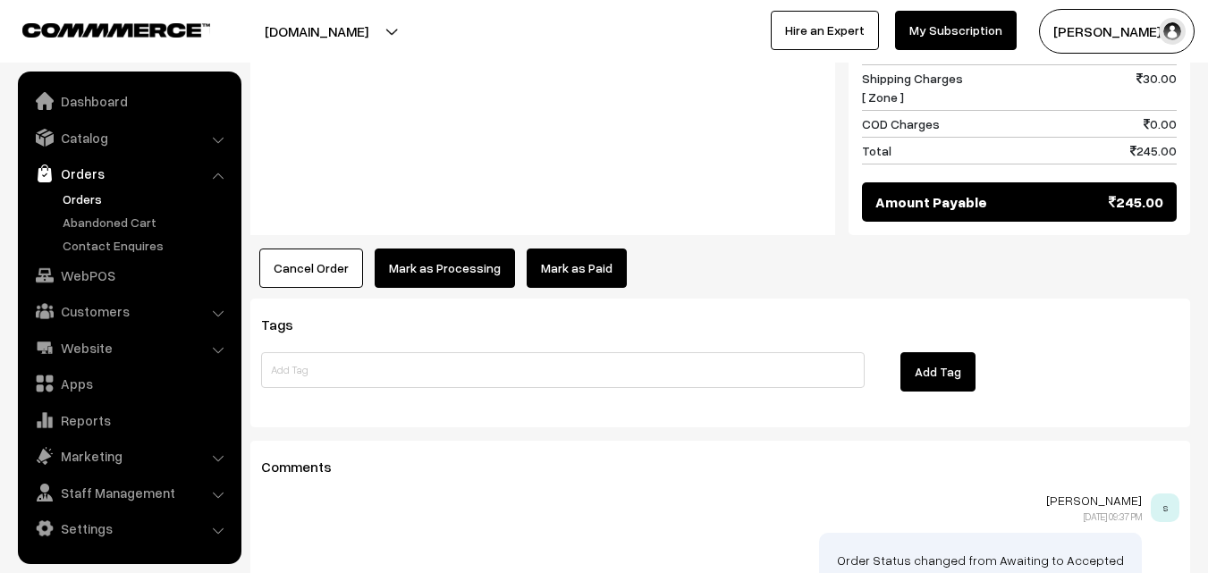
click at [430, 249] on button "Mark as Processing" at bounding box center [445, 268] width 140 height 39
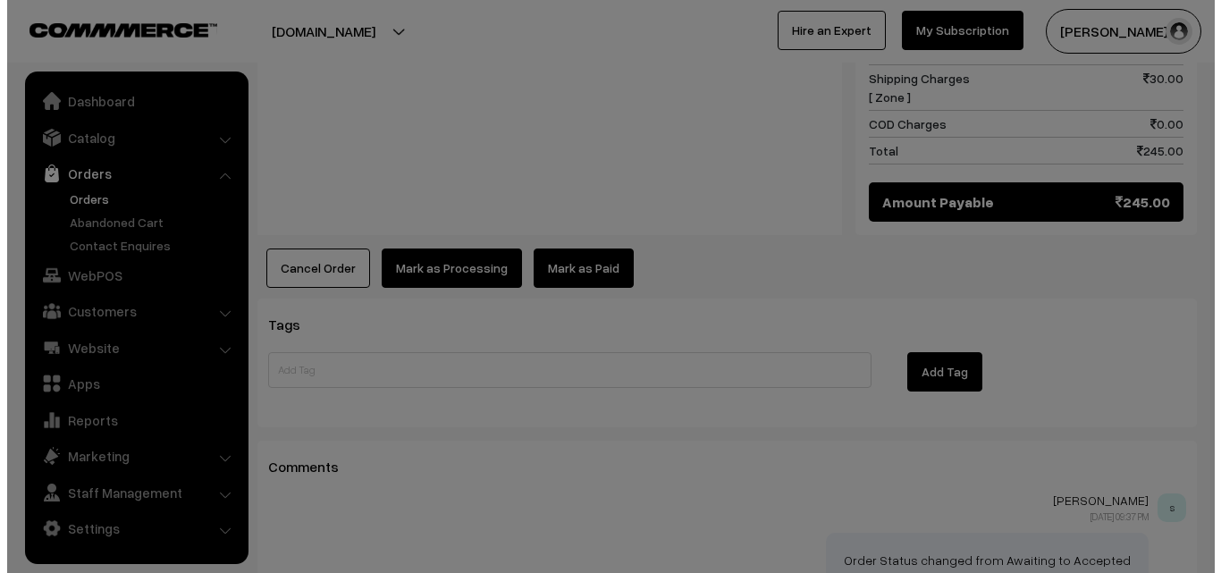
scroll to position [1167, 0]
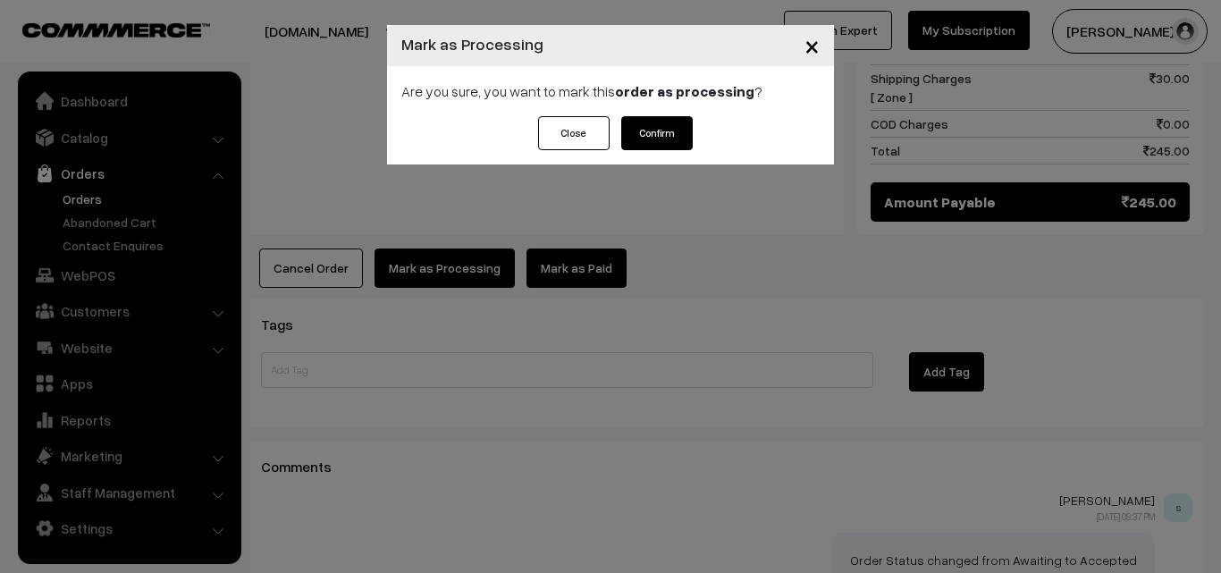
click at [664, 130] on button "Confirm" at bounding box center [657, 133] width 72 height 34
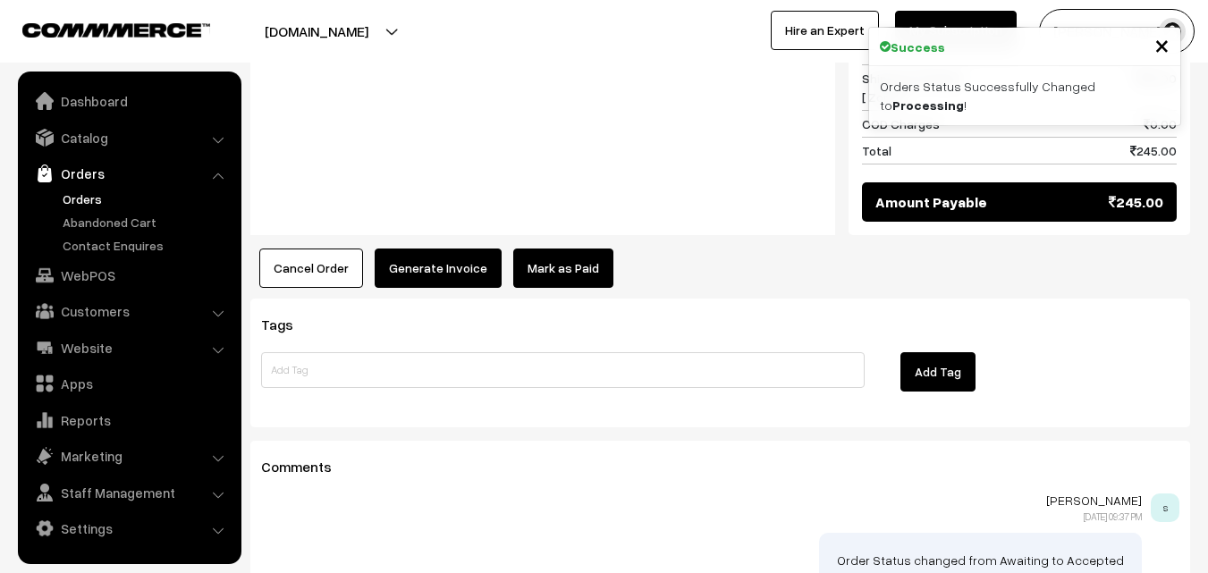
click at [466, 249] on button "Generate Invoice" at bounding box center [438, 268] width 127 height 39
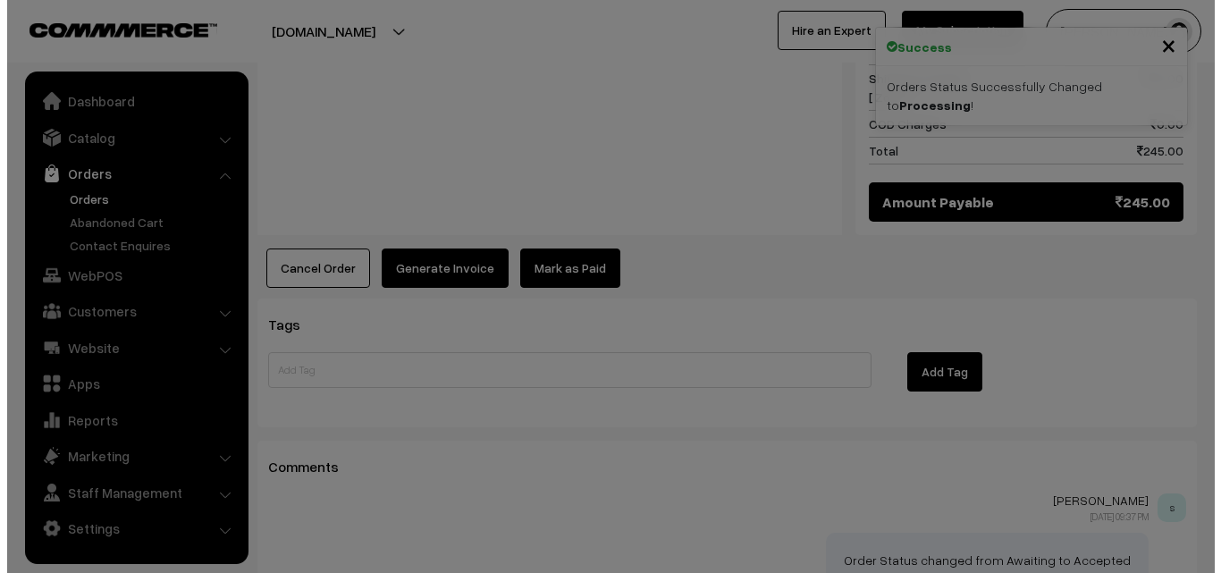
scroll to position [1167, 0]
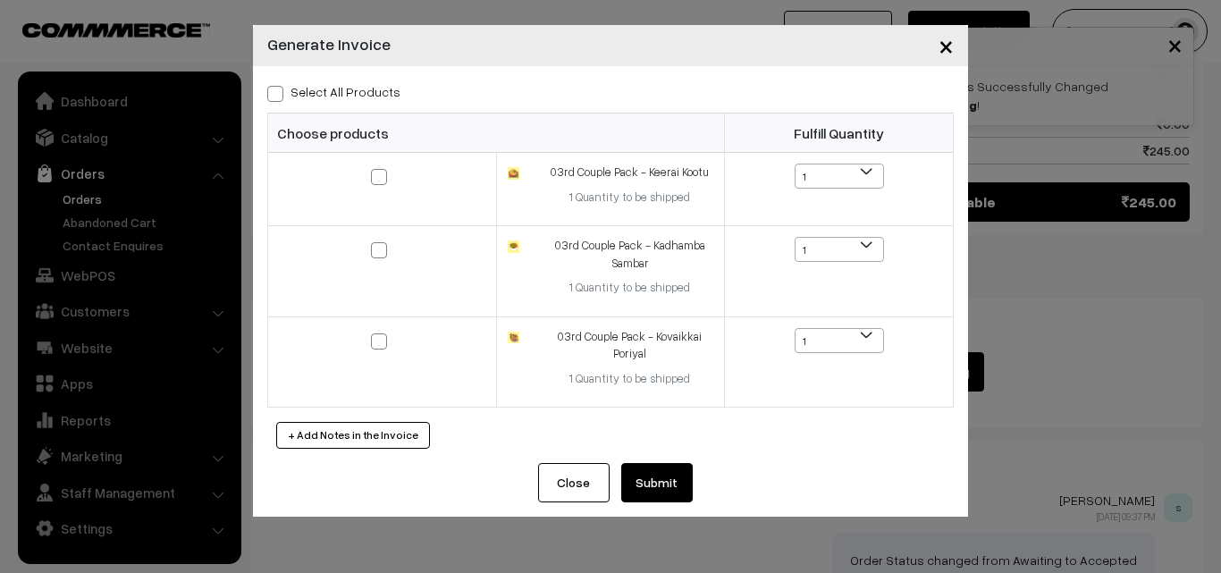
click at [340, 94] on label "Select All Products" at bounding box center [333, 91] width 133 height 19
click at [279, 94] on input "Select All Products" at bounding box center [273, 91] width 12 height 12
checkbox input "true"
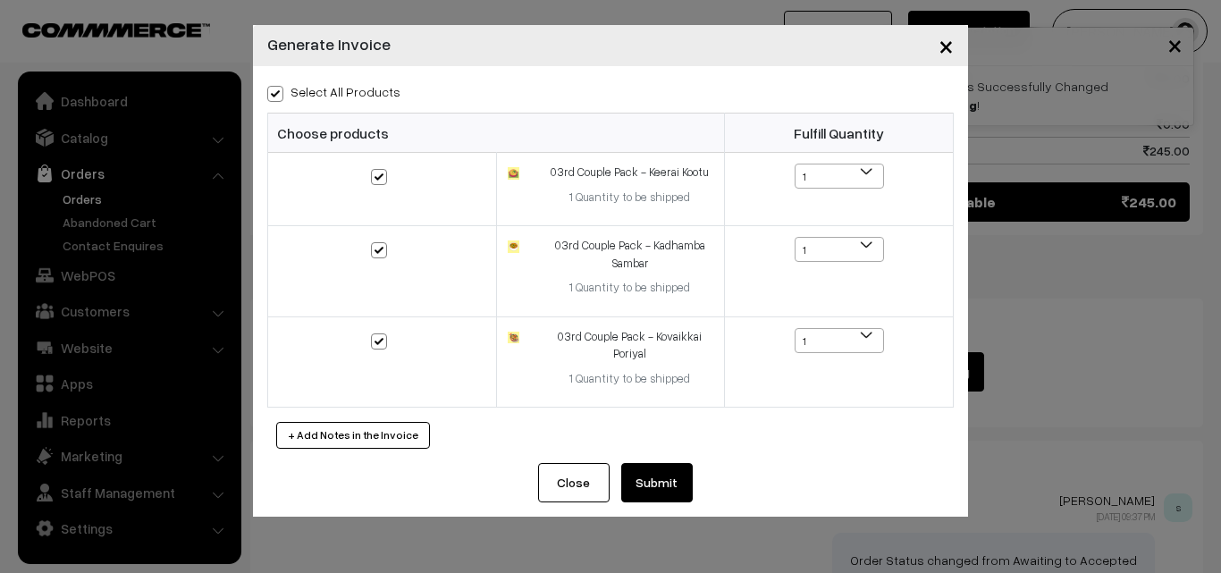
checkbox input "true"
click at [662, 485] on button "Submit" at bounding box center [657, 482] width 72 height 39
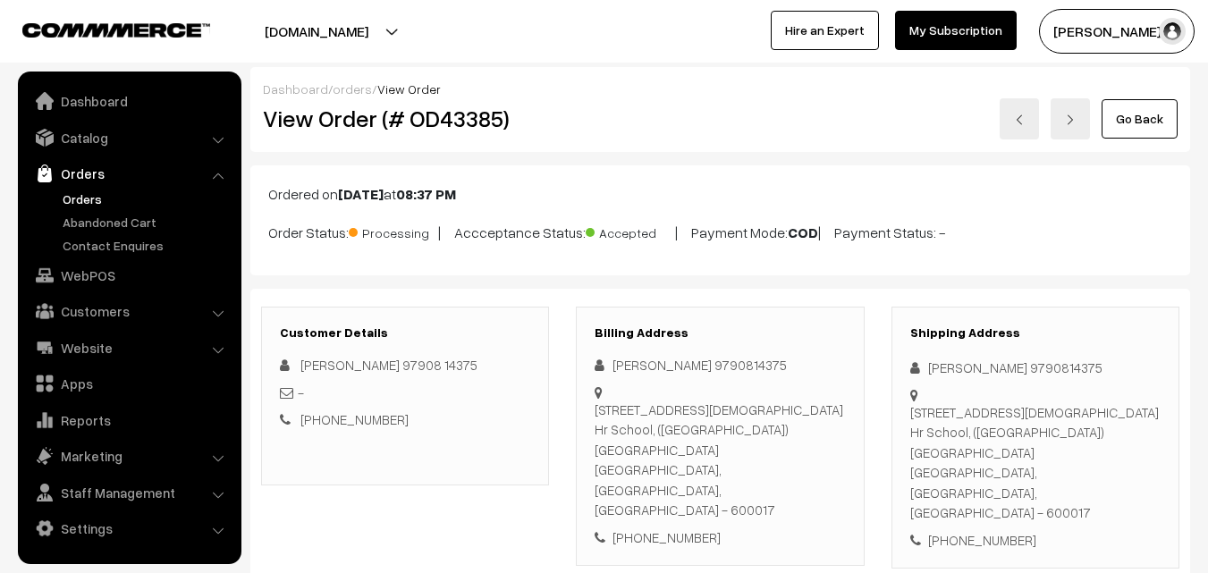
scroll to position [1162, 0]
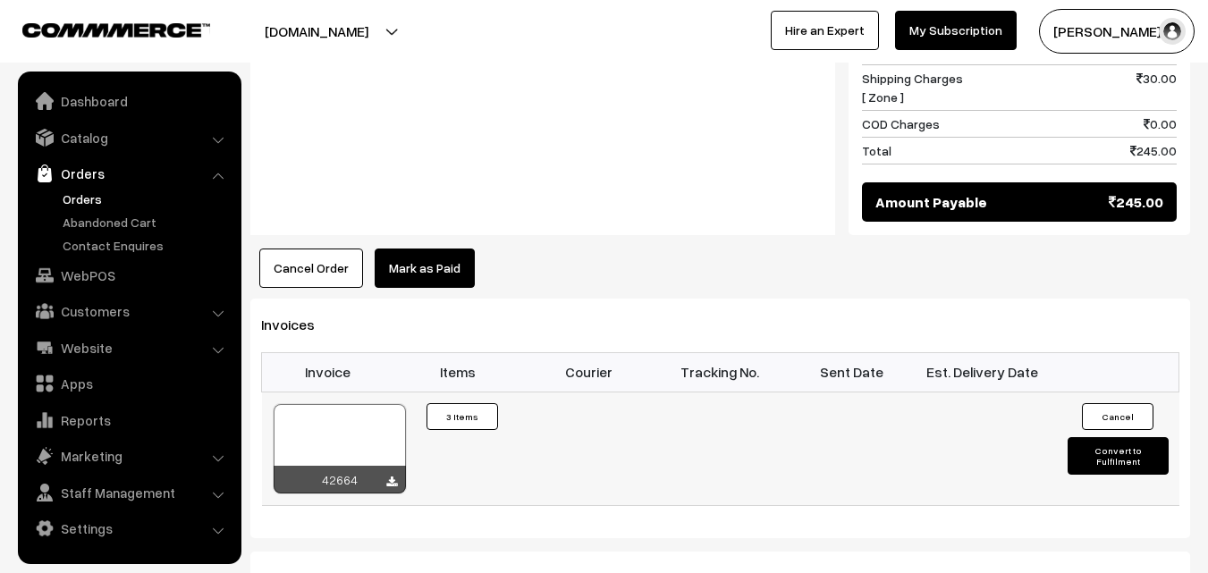
click at [333, 404] on div at bounding box center [340, 448] width 132 height 89
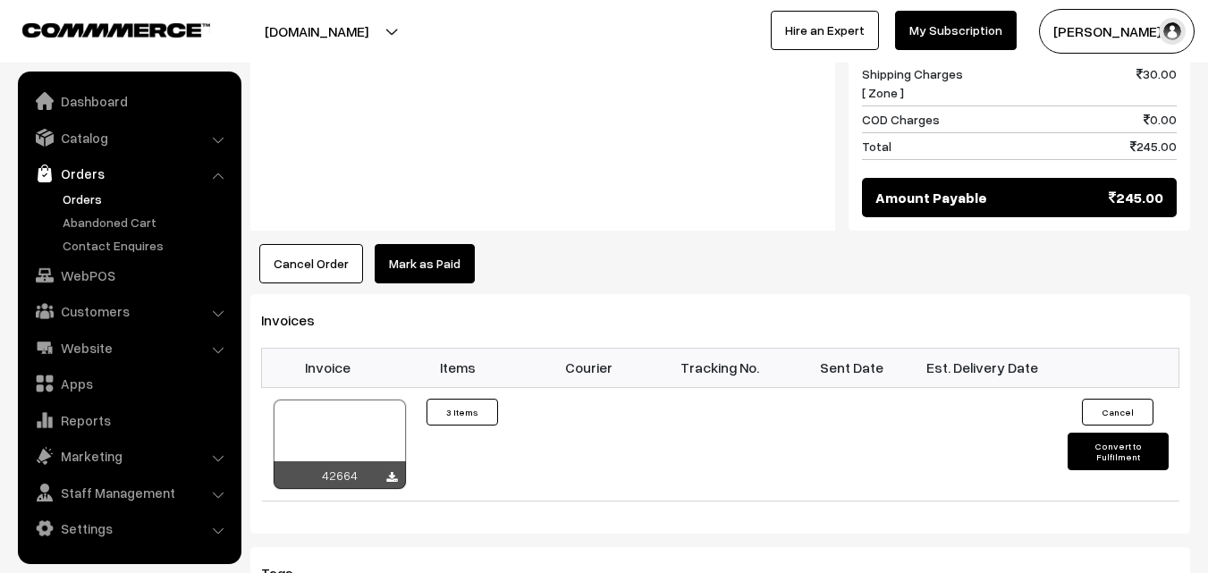
click at [84, 202] on link "Orders" at bounding box center [146, 199] width 177 height 19
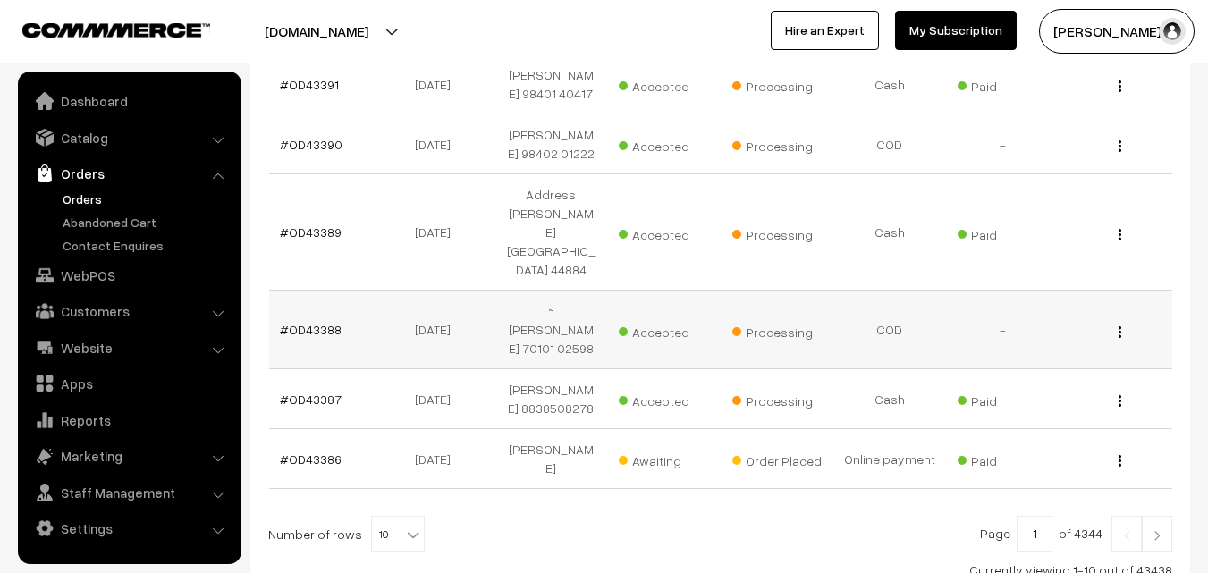
scroll to position [586, 0]
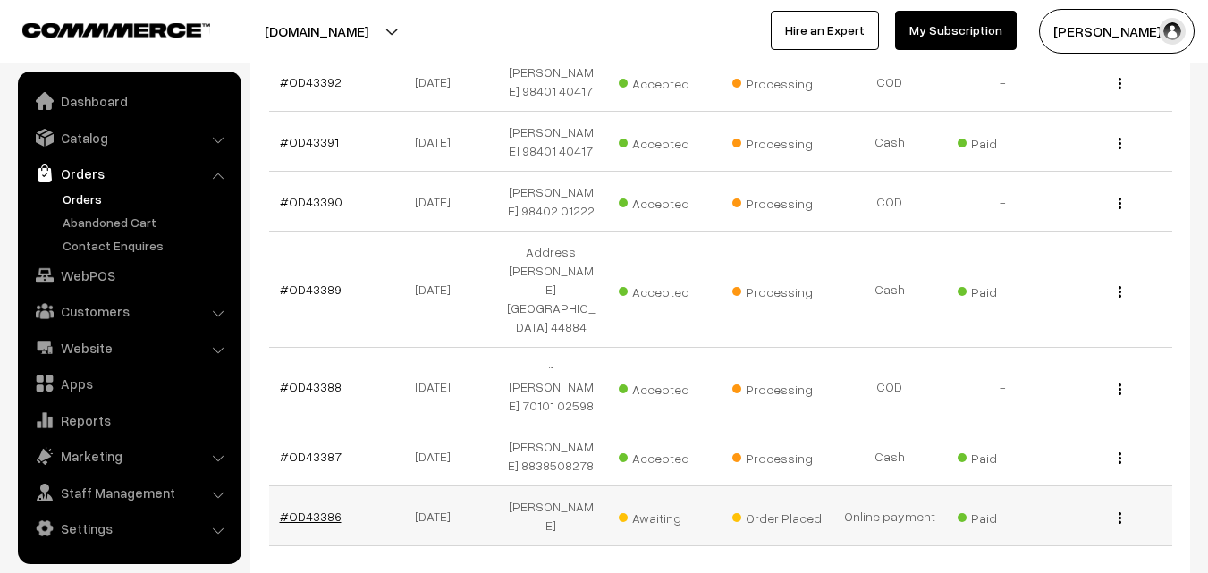
click at [315, 509] on link "#OD43386" at bounding box center [311, 516] width 62 height 15
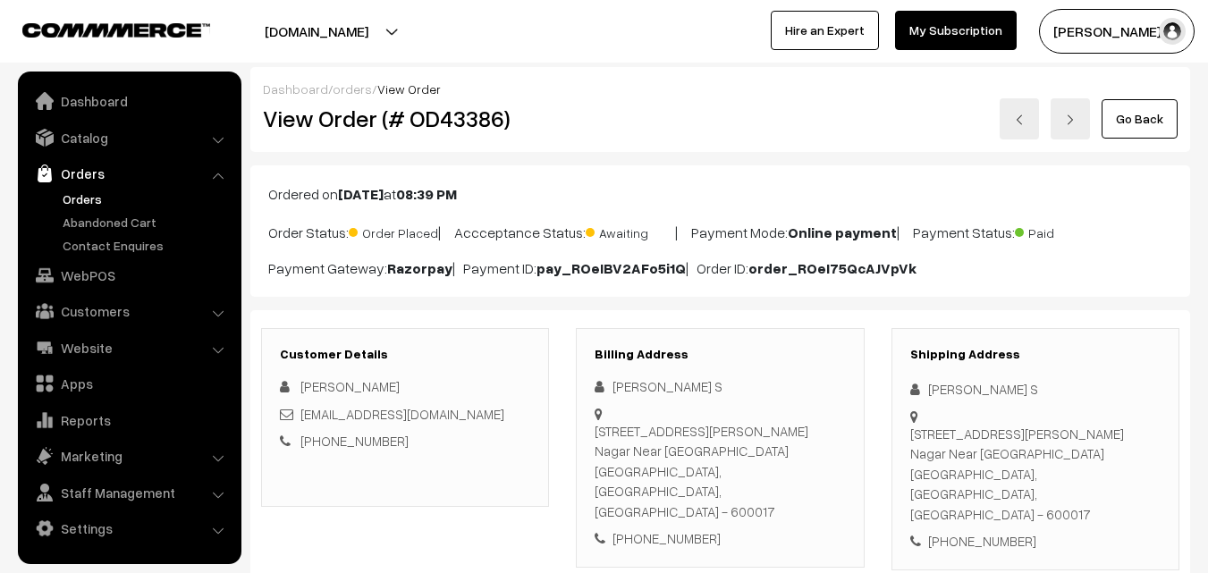
scroll to position [179, 0]
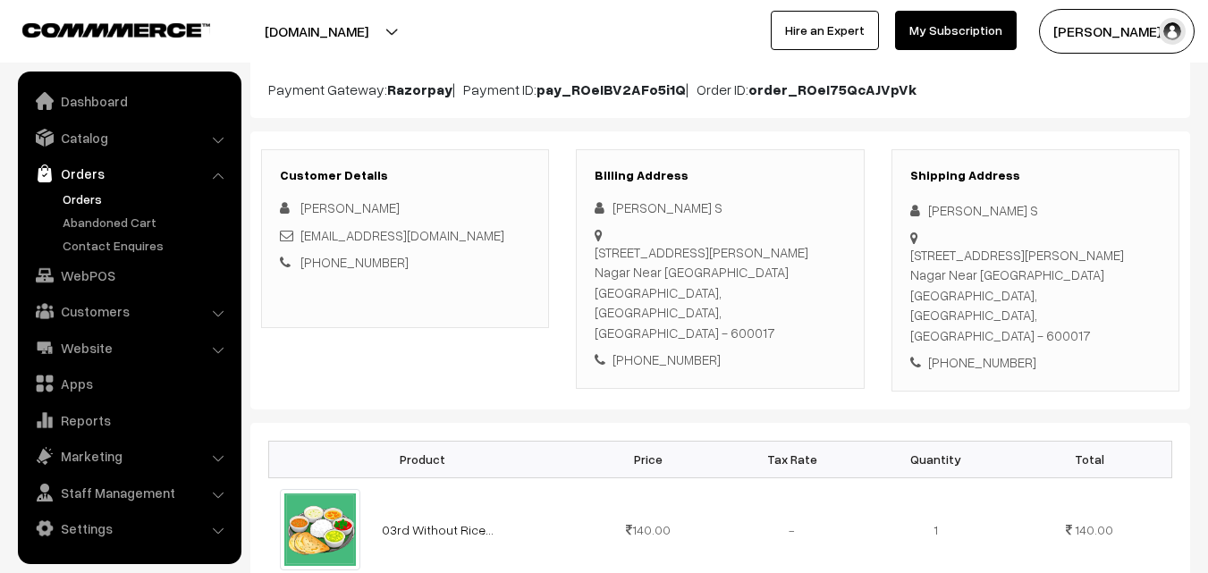
click at [637, 350] on div "[PHONE_NUMBER]" at bounding box center [720, 360] width 250 height 21
copy div "9884396608"
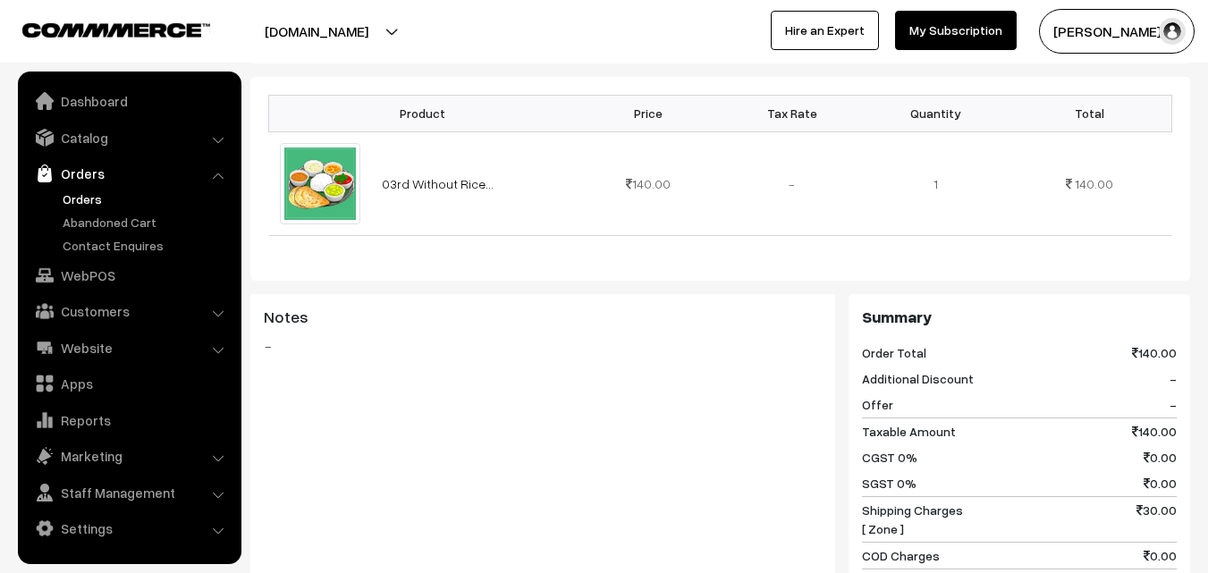
scroll to position [537, 0]
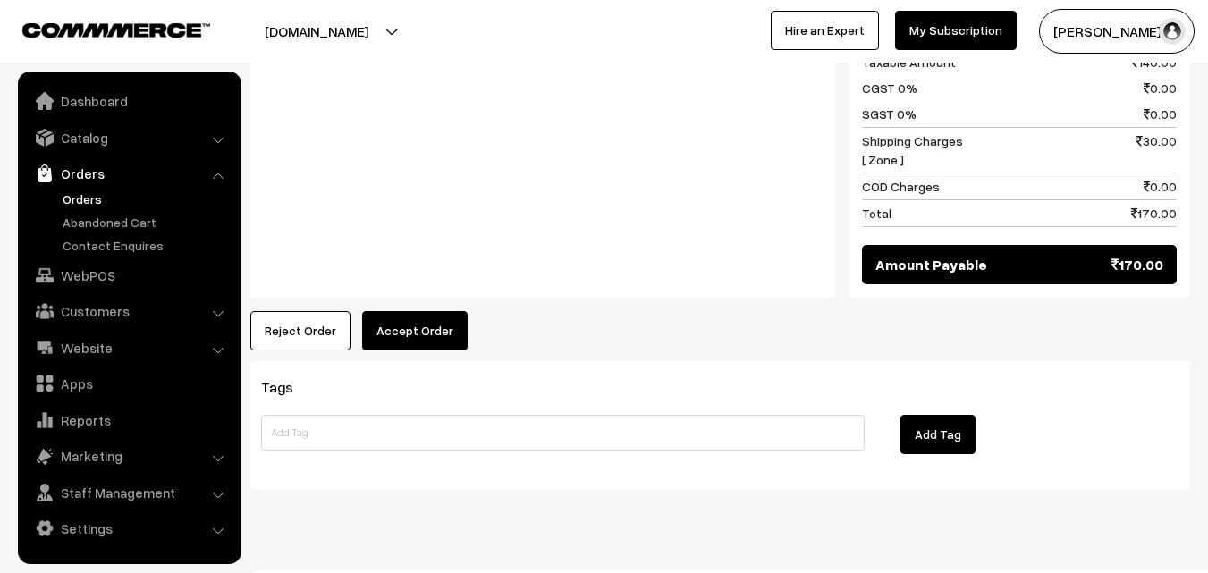
click at [442, 311] on button "Accept Order" at bounding box center [415, 330] width 106 height 39
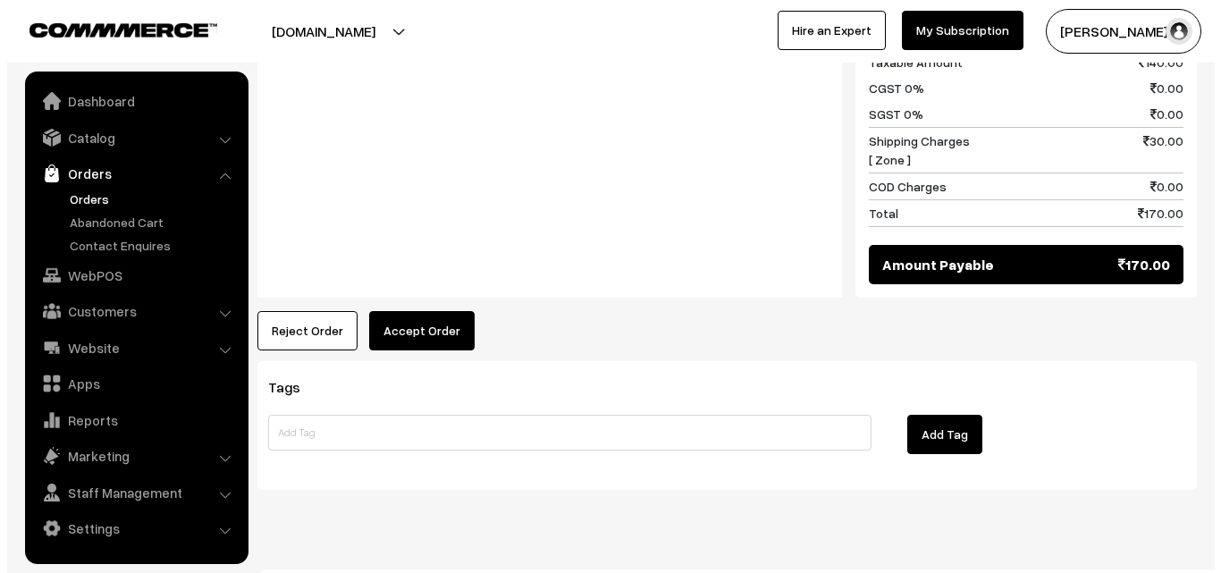
scroll to position [896, 0]
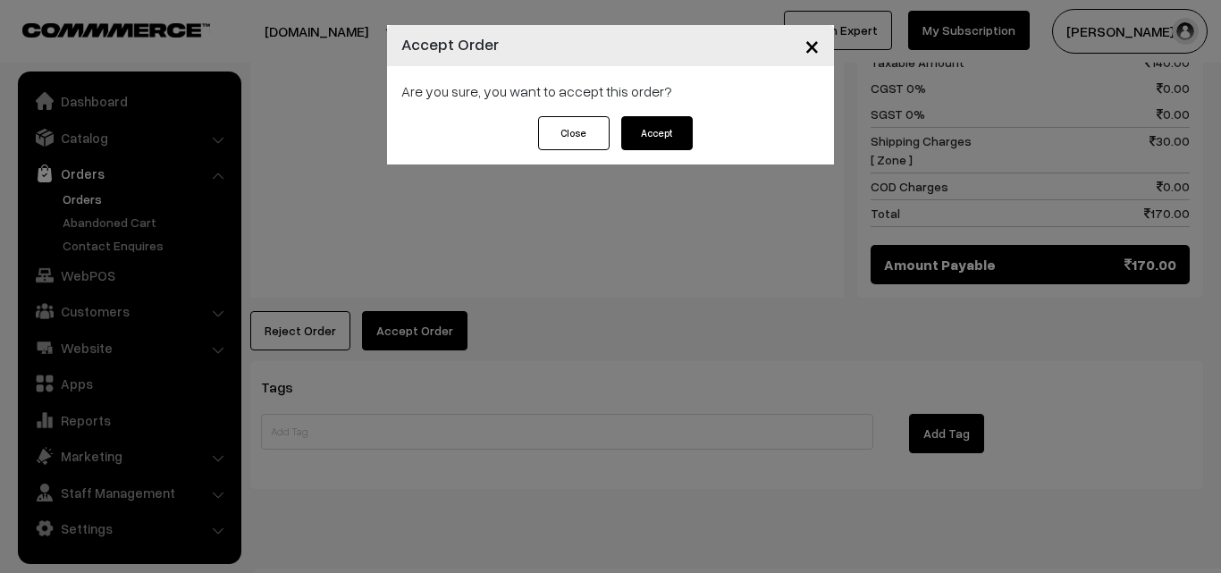
drag, startPoint x: 655, startPoint y: 135, endPoint x: 571, endPoint y: 269, distance: 157.8
click at [655, 138] on button "Accept" at bounding box center [657, 133] width 72 height 34
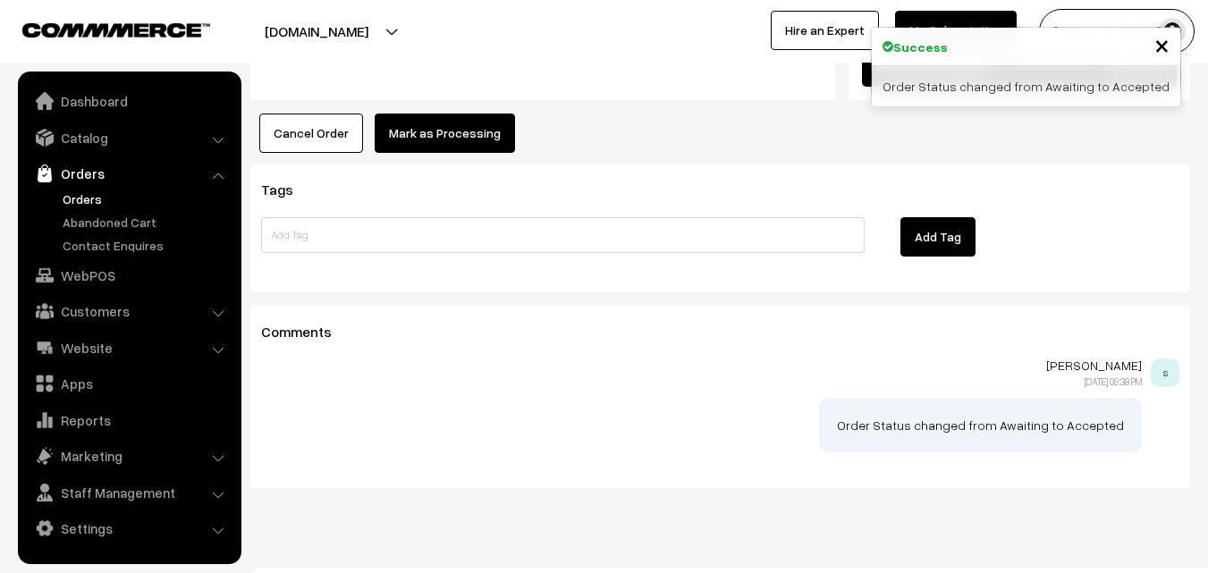
scroll to position [1103, 0]
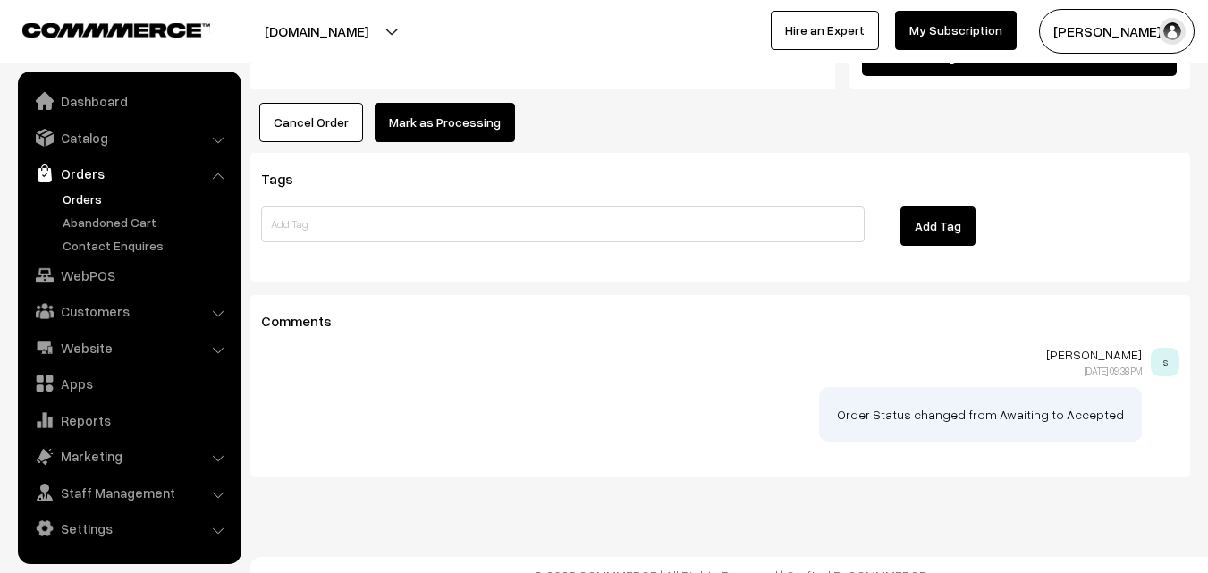
click at [447, 103] on button "Mark as Processing" at bounding box center [445, 122] width 140 height 39
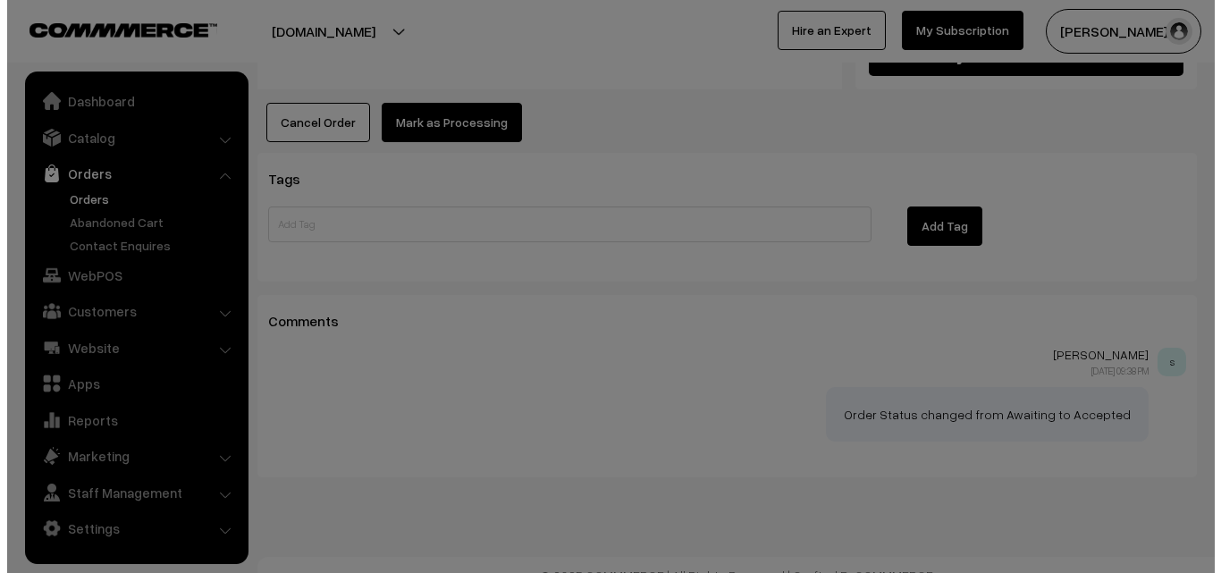
scroll to position [1104, 0]
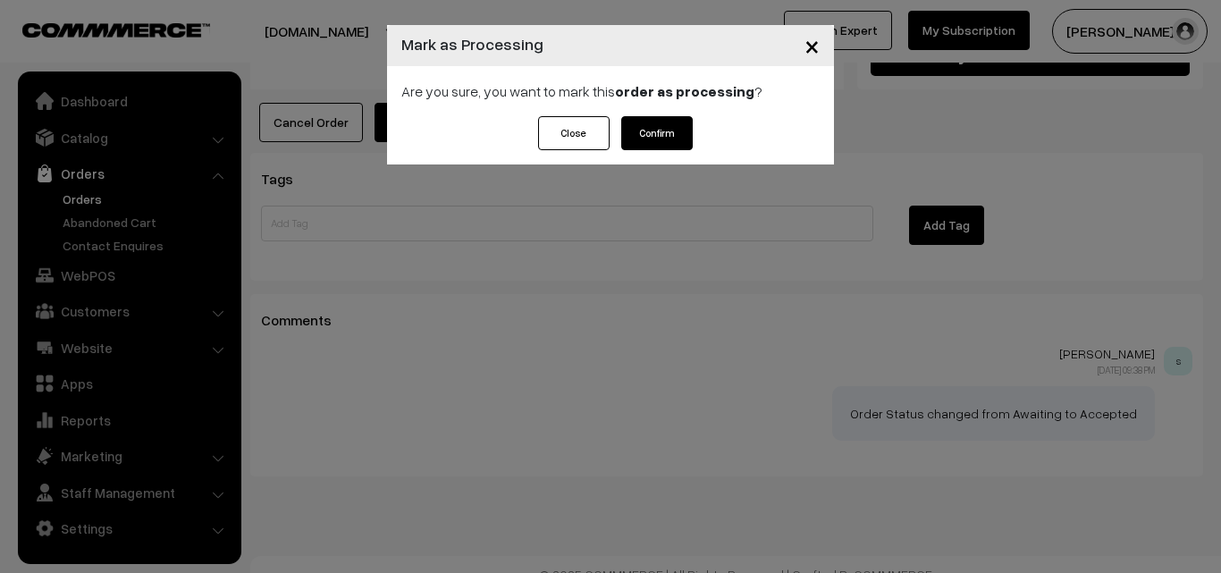
click at [672, 139] on button "Confirm" at bounding box center [657, 133] width 72 height 34
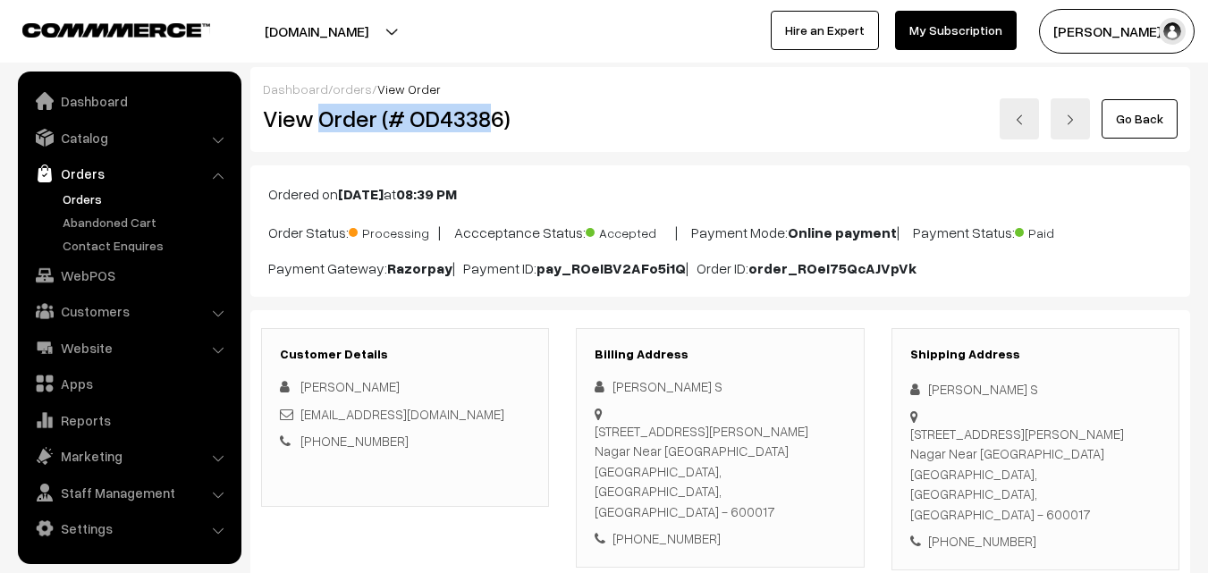
drag, startPoint x: 317, startPoint y: 118, endPoint x: 486, endPoint y: 126, distance: 169.2
click at [490, 126] on h2 "View Order (# OD43386)" at bounding box center [406, 119] width 287 height 28
click at [521, 121] on h2 "View Order (# OD43386)" at bounding box center [406, 119] width 287 height 28
copy h2 "Order (# OD43386)"
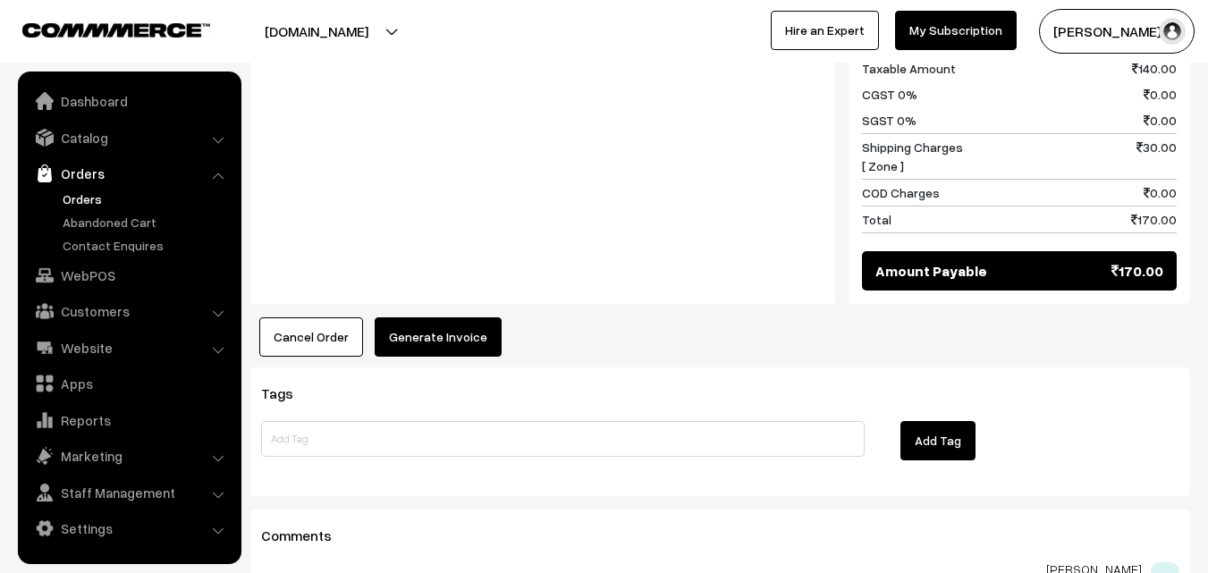
scroll to position [894, 0]
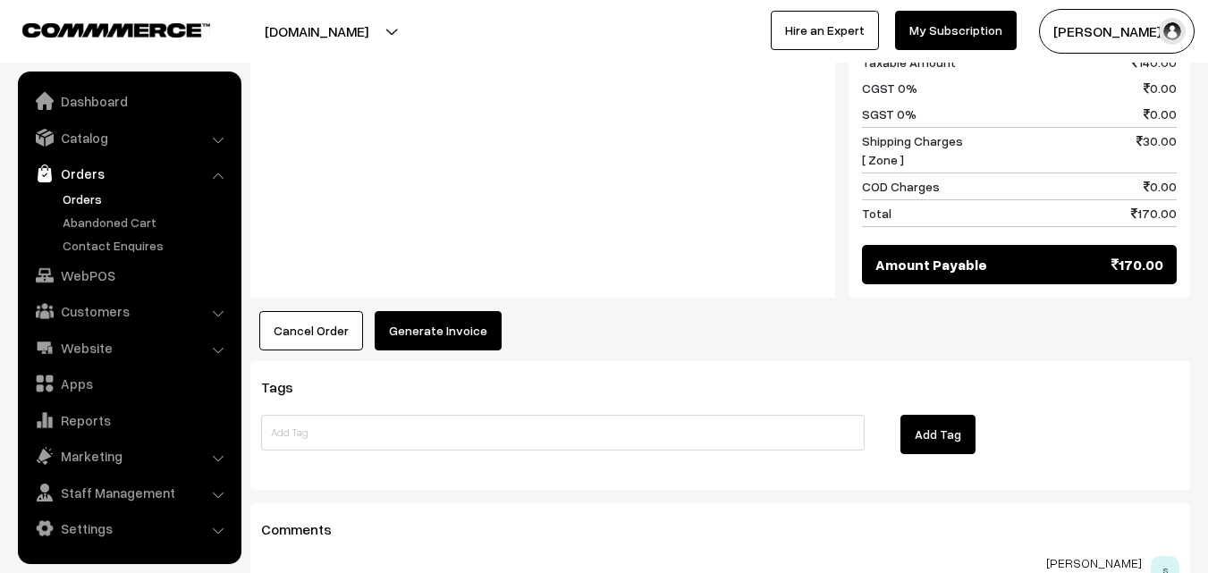
click at [613, 556] on div "sundararajan sathiyanarayanan 02-10-2025 09:38 PM s" at bounding box center [720, 571] width 918 height 30
click at [419, 311] on button "Generate Invoice" at bounding box center [438, 330] width 127 height 39
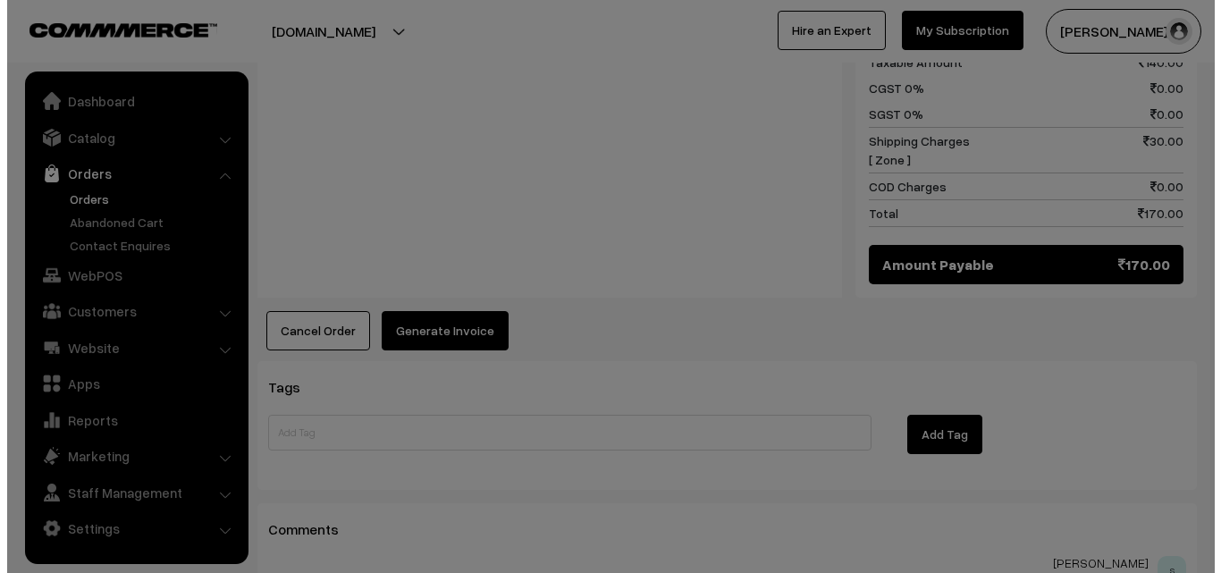
scroll to position [896, 0]
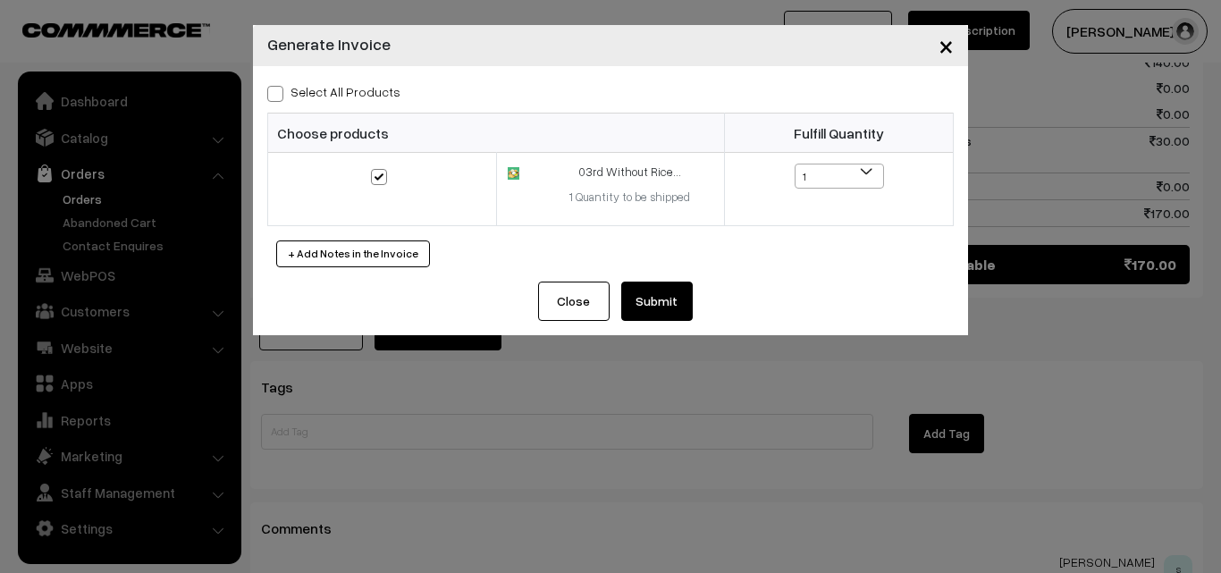
click at [659, 294] on button "Submit" at bounding box center [657, 301] width 72 height 39
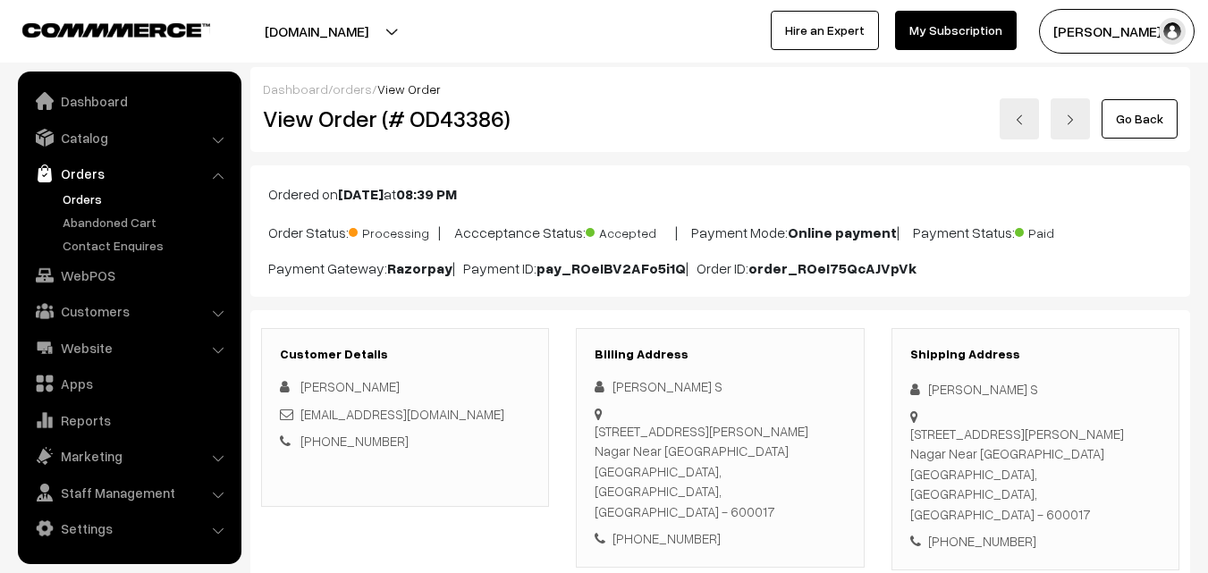
scroll to position [1073, 0]
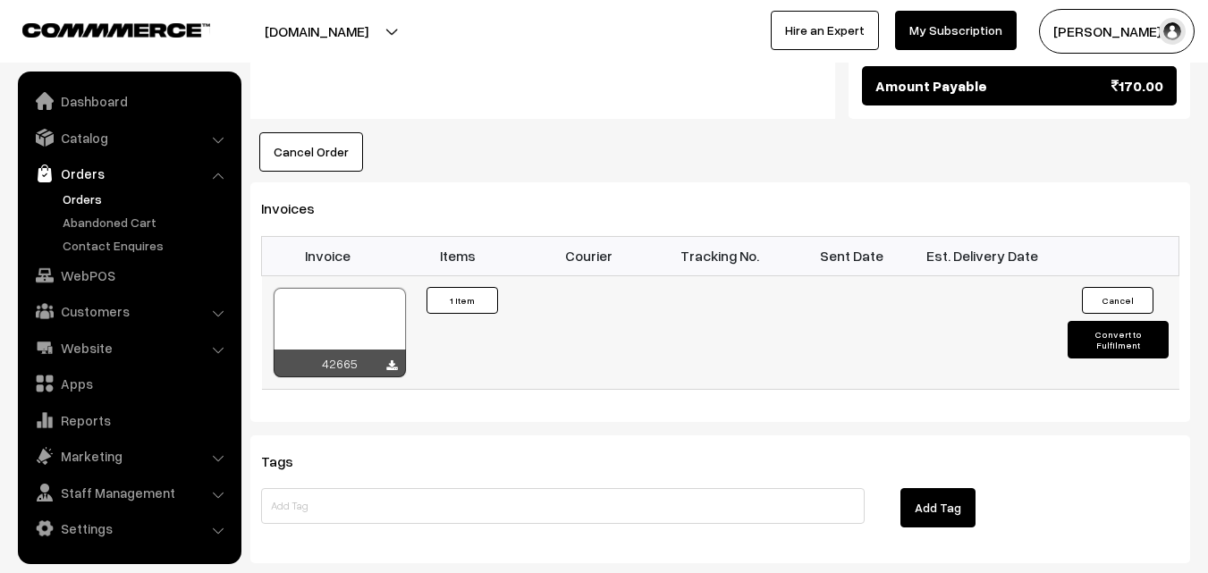
click at [347, 288] on div at bounding box center [340, 332] width 132 height 89
click at [95, 199] on link "Orders" at bounding box center [146, 199] width 177 height 19
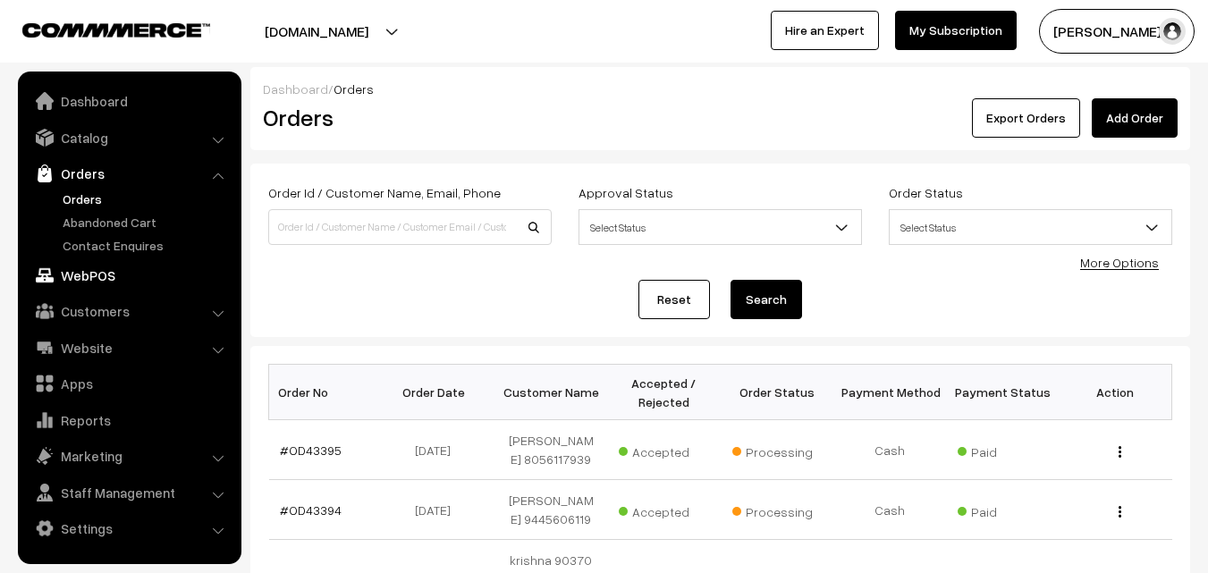
click at [114, 270] on link "WebPOS" at bounding box center [128, 275] width 213 height 32
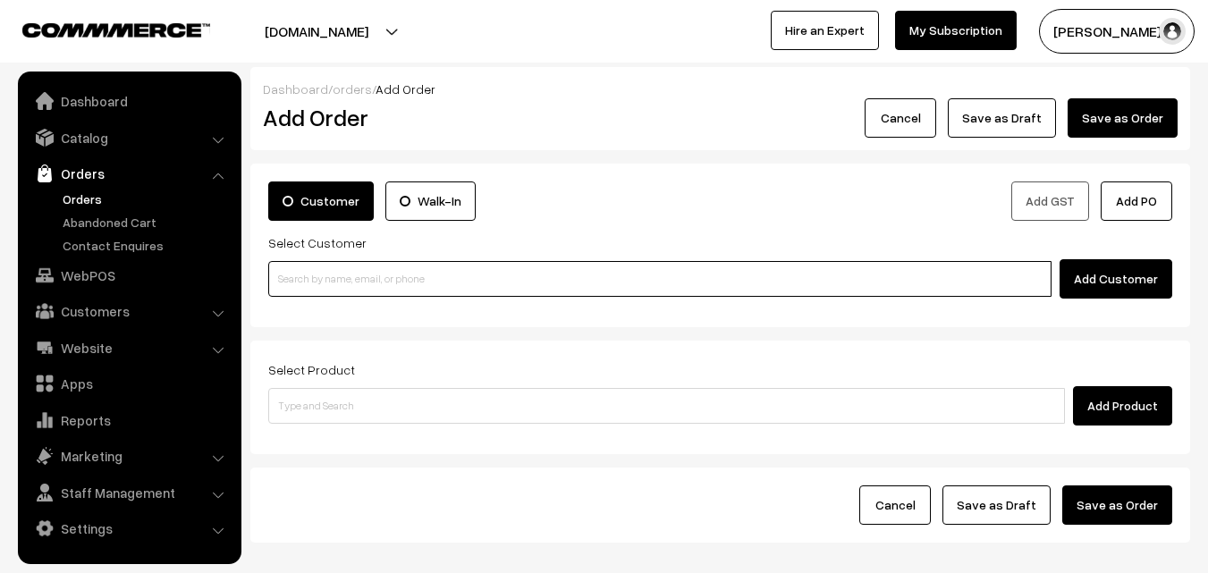
paste input "98407 00738"
click at [326, 282] on input "98407 00738" at bounding box center [659, 279] width 783 height 36
click at [318, 275] on input "98407 00738" at bounding box center [659, 279] width 783 height 36
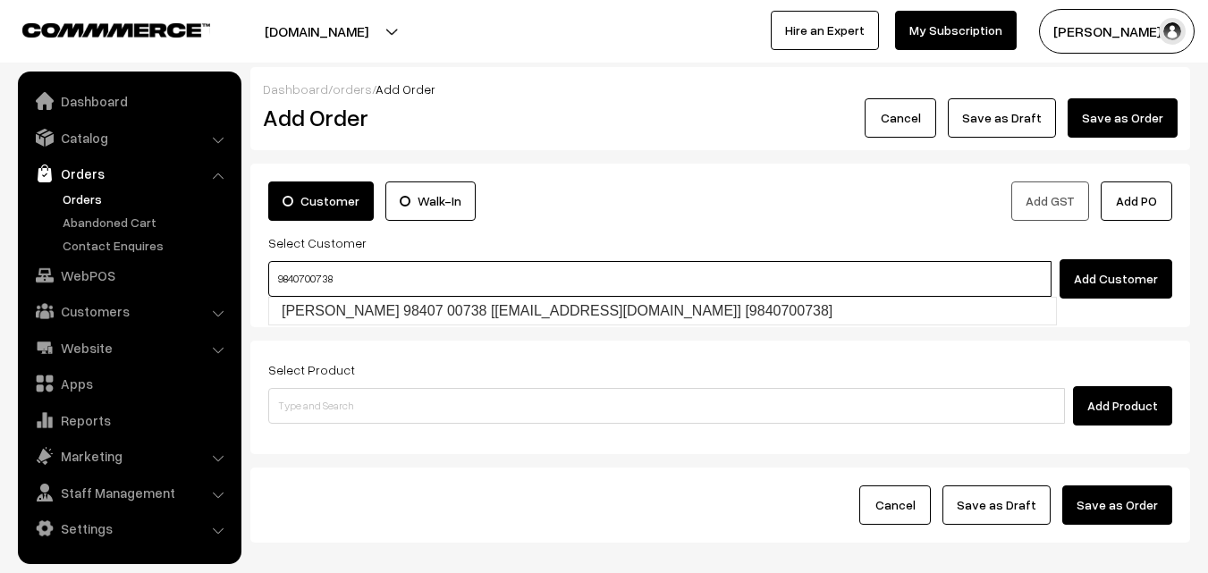
type input "Seetharaman 98407 00738 [test576@gmail.com] [9840700738]"
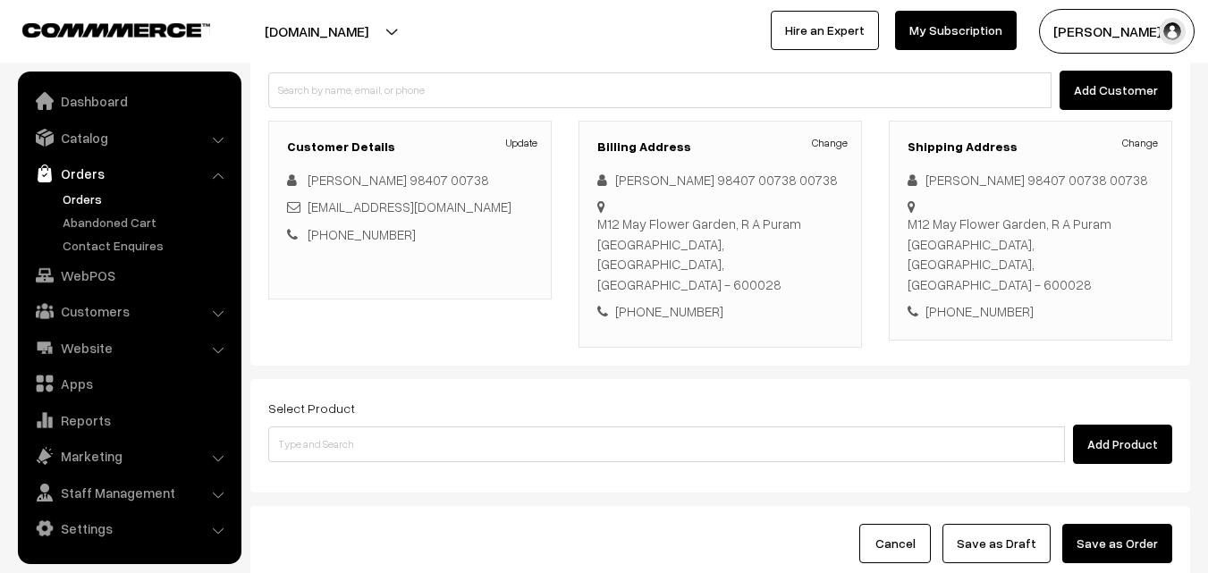
scroll to position [278, 0]
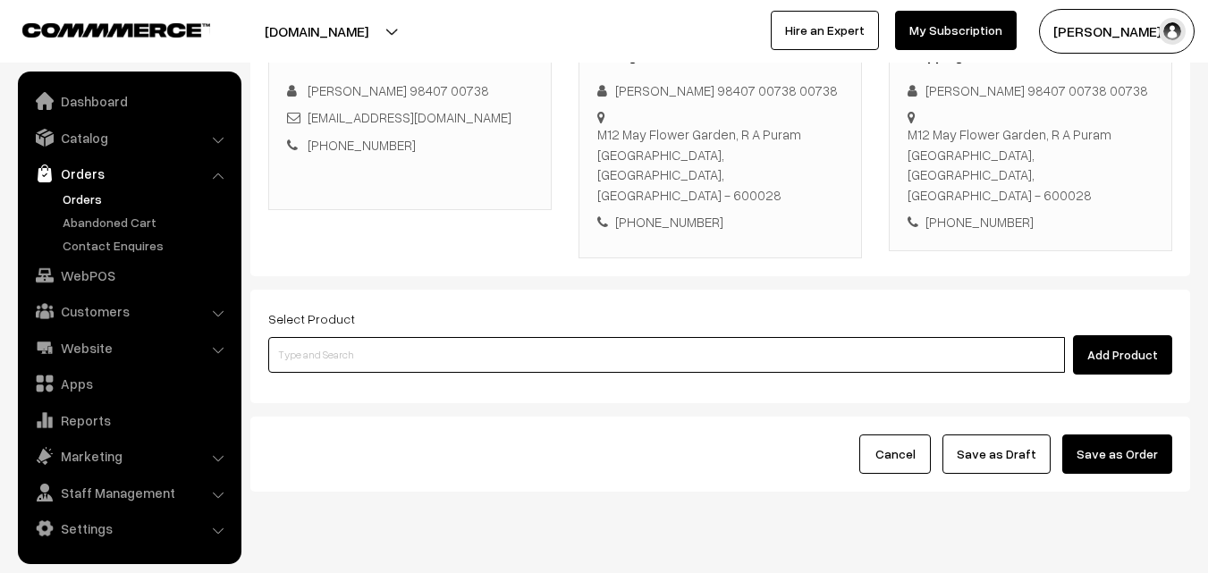
click at [418, 337] on input at bounding box center [666, 355] width 797 height 36
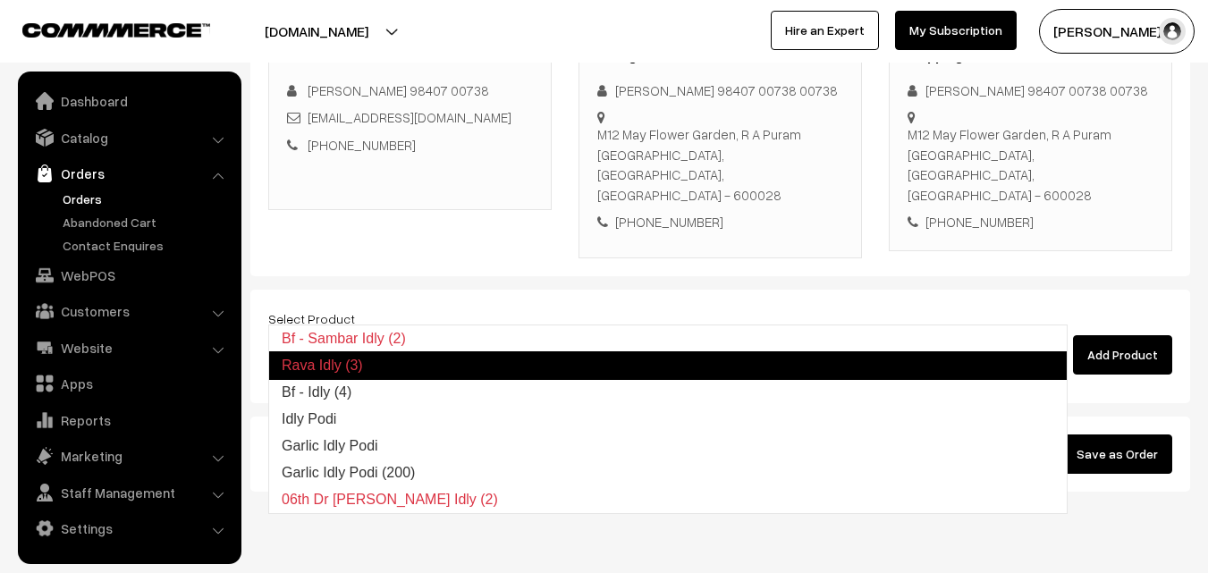
type input "Bf - Idly (4)"
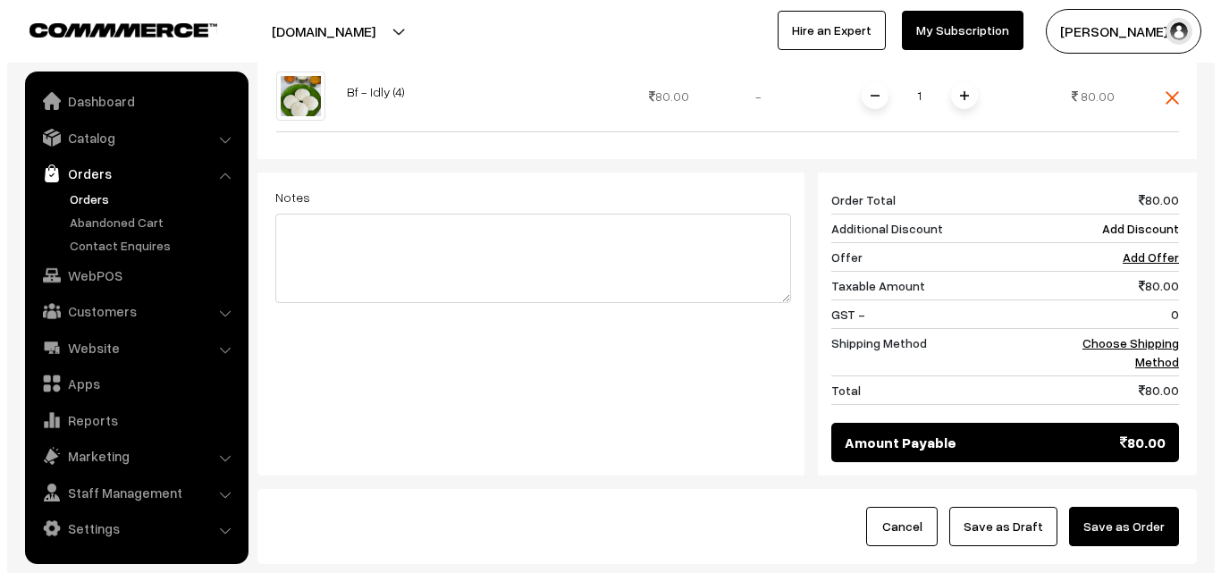
scroll to position [713, 0]
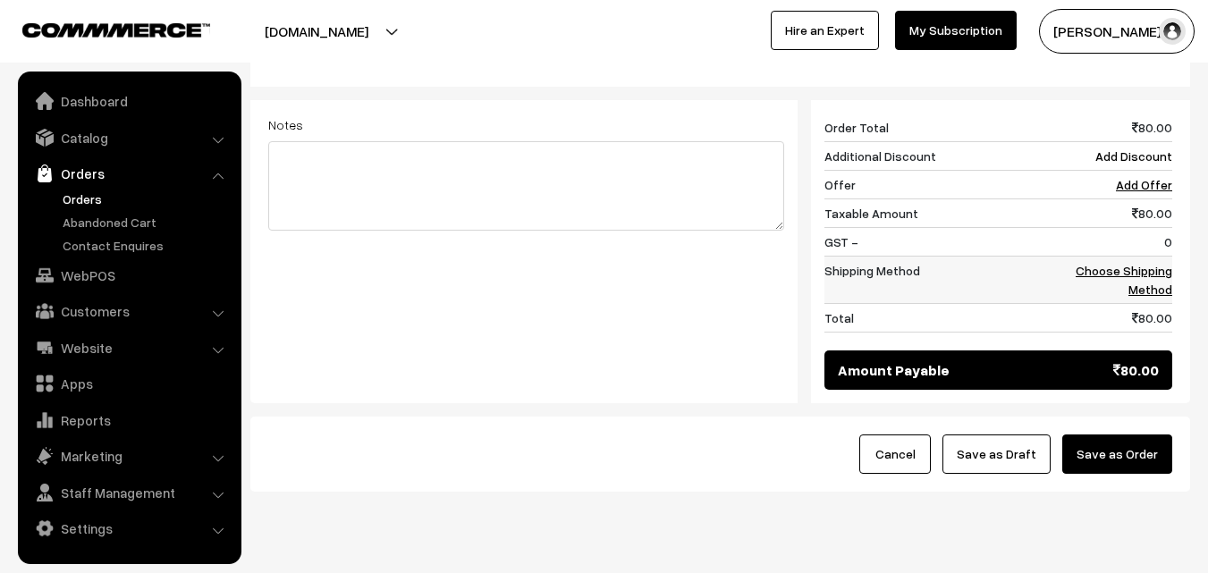
click at [1154, 263] on link "Choose Shipping Method" at bounding box center [1124, 280] width 97 height 34
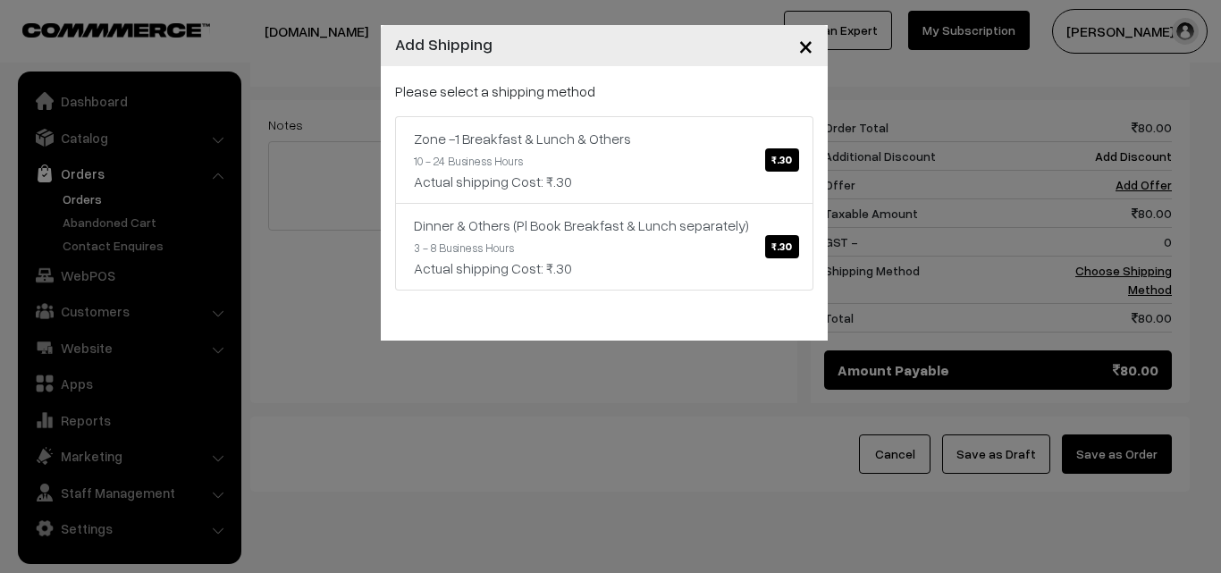
click at [672, 128] on div "Zone -1 Breakfast & Lunch & Others ₹.30" at bounding box center [604, 138] width 381 height 21
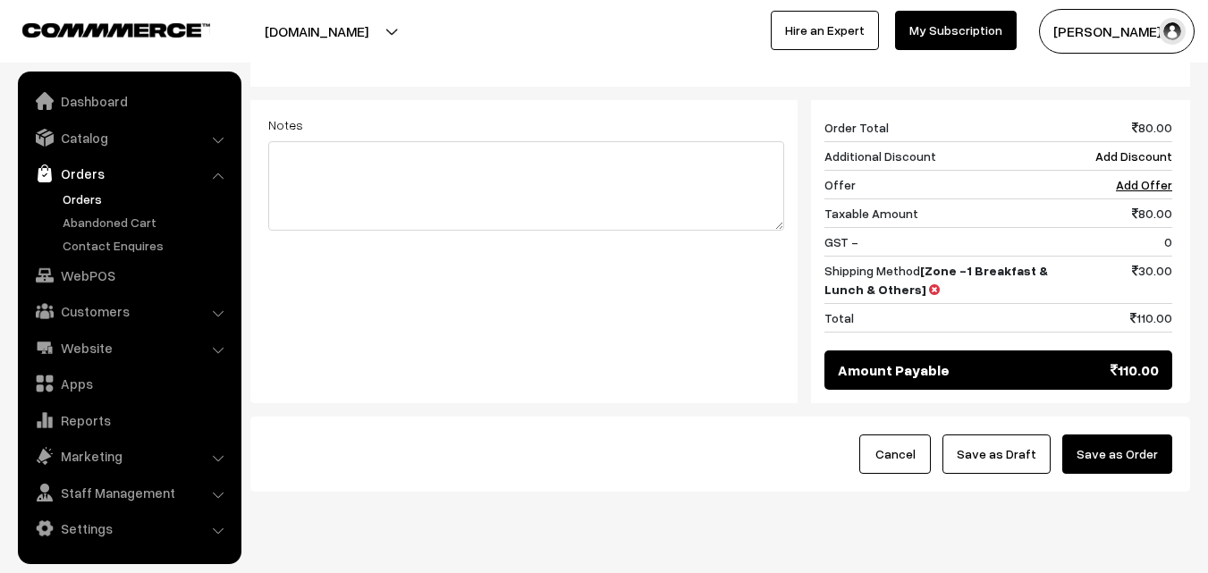
click at [1148, 435] on button "Save as Order" at bounding box center [1117, 454] width 110 height 39
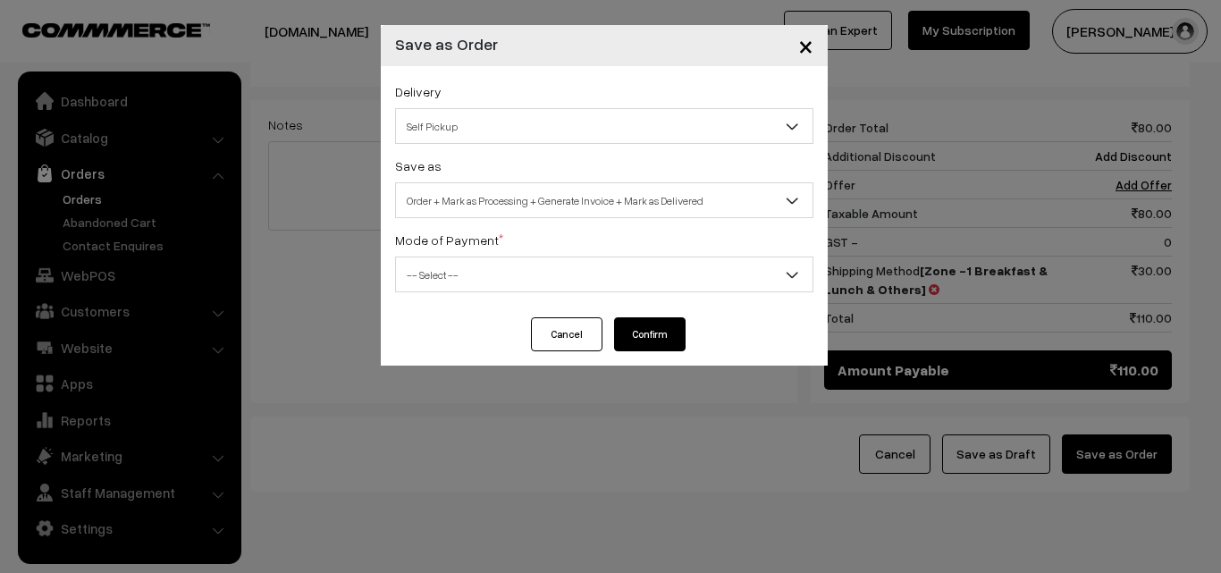
click at [597, 179] on div "Save as Order Order + Mark as Processing Order + Mark as Processing + Generate …" at bounding box center [604, 186] width 418 height 63
click at [593, 218] on div "Delivery Self Pickup Zone -1 Breakfast & Lunch & Others (₹30) (10 - 24 Business…" at bounding box center [604, 191] width 447 height 251
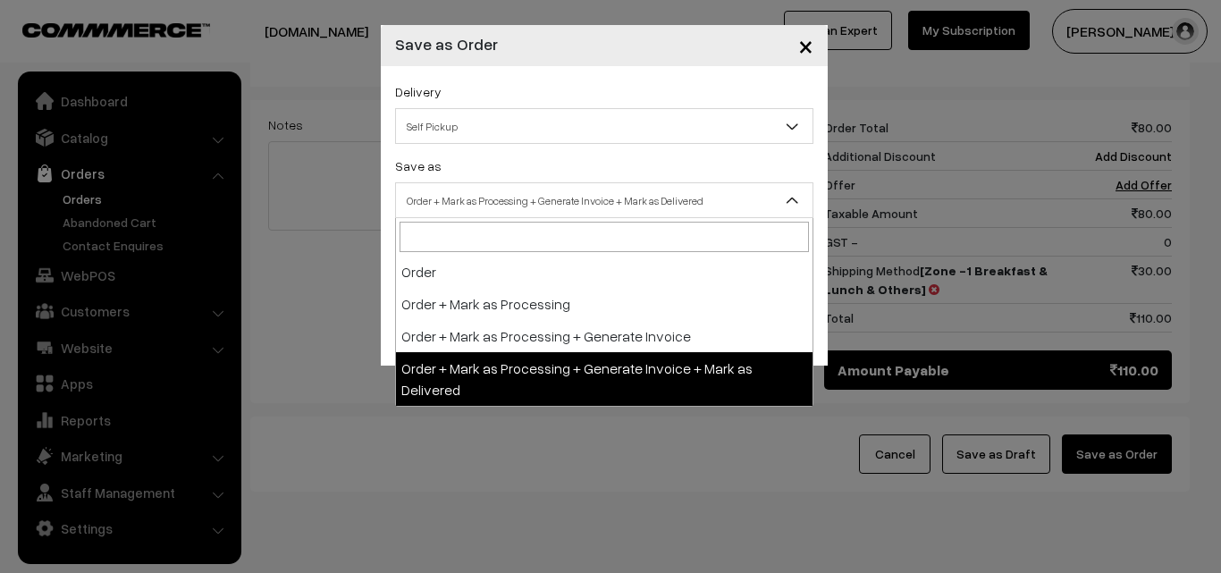
click at [553, 215] on span "Order + Mark as Processing + Generate Invoice + Mark as Delivered" at bounding box center [604, 200] width 417 height 31
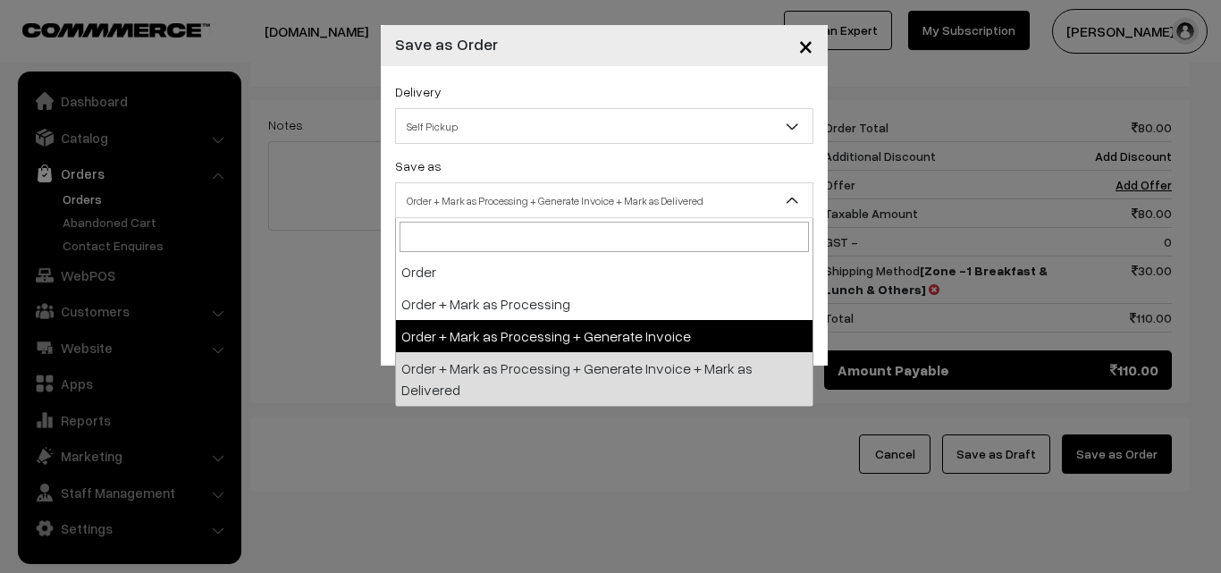
select select "3"
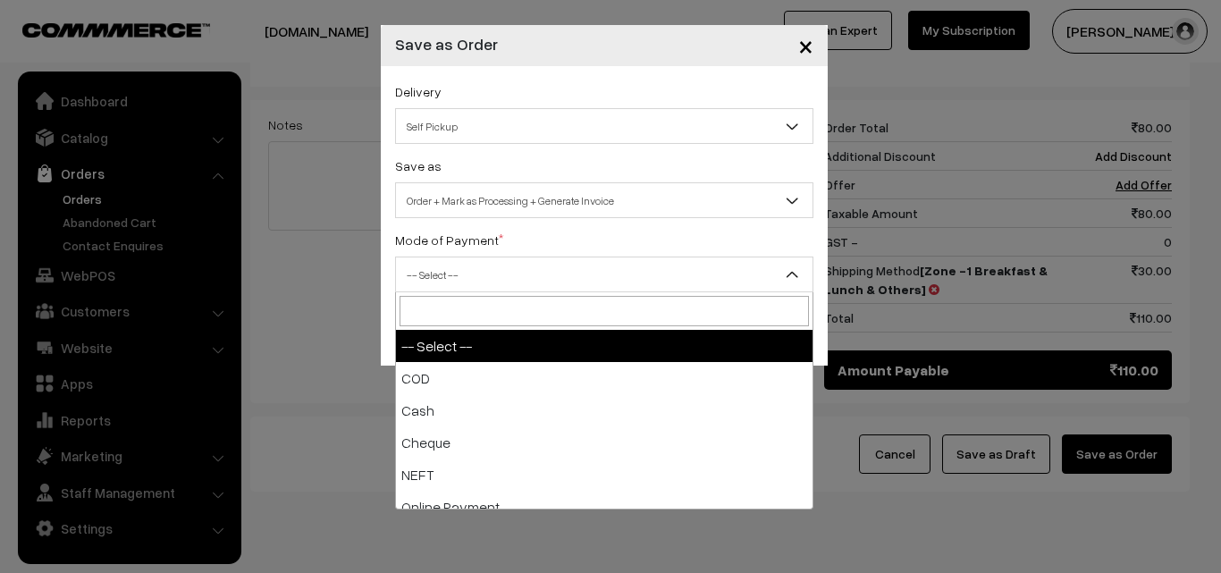
click at [526, 287] on span "-- Select --" at bounding box center [604, 274] width 417 height 31
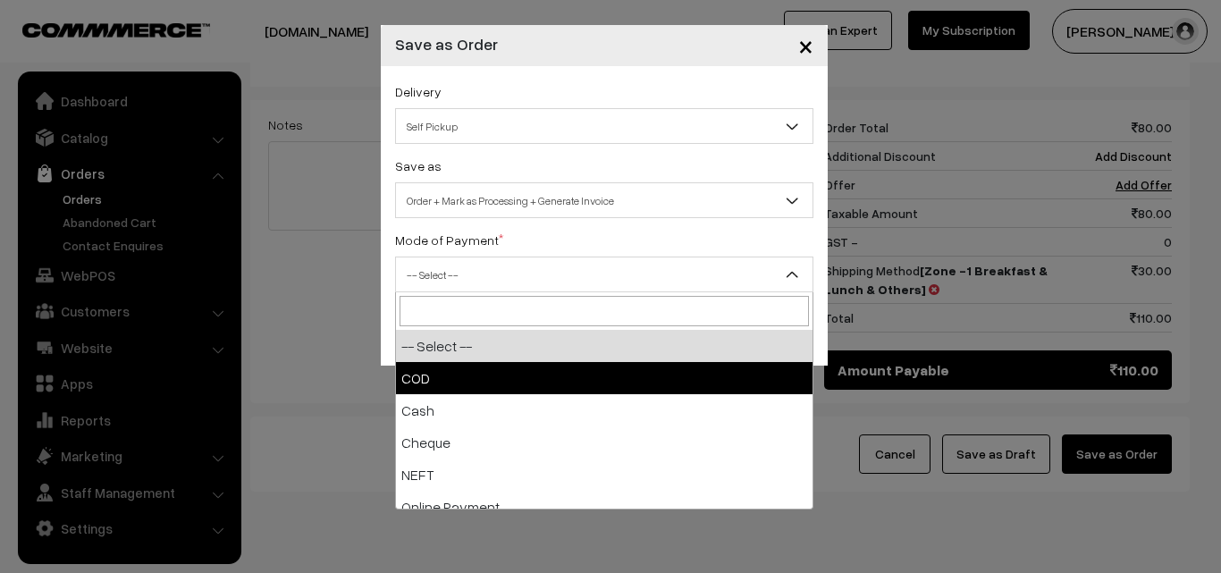
select select "1"
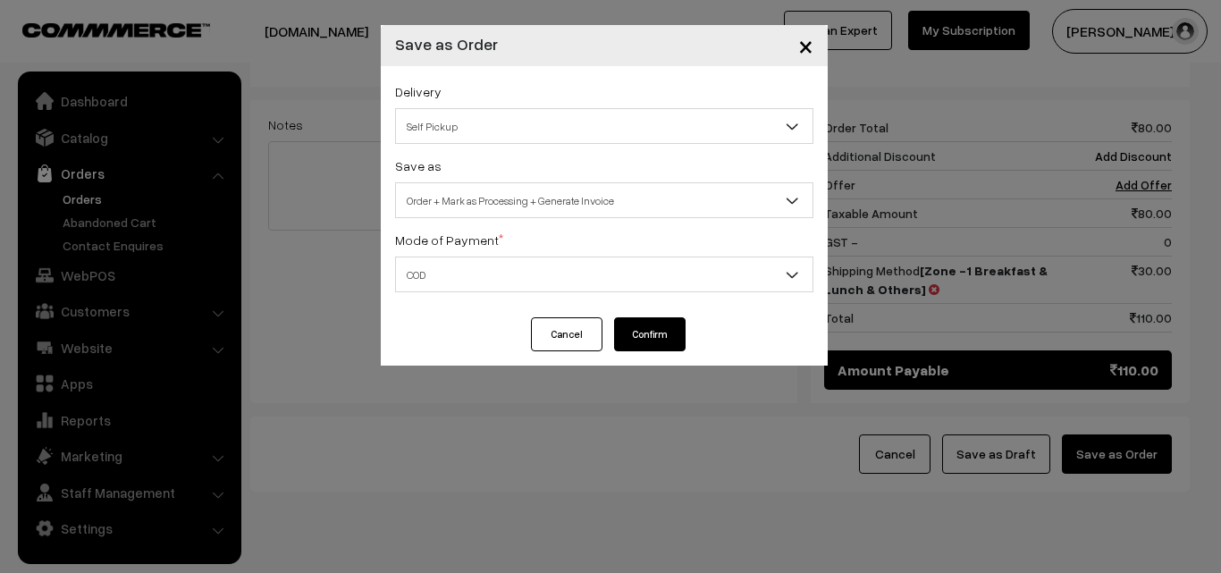
click at [674, 332] on button "Confirm" at bounding box center [650, 334] width 72 height 34
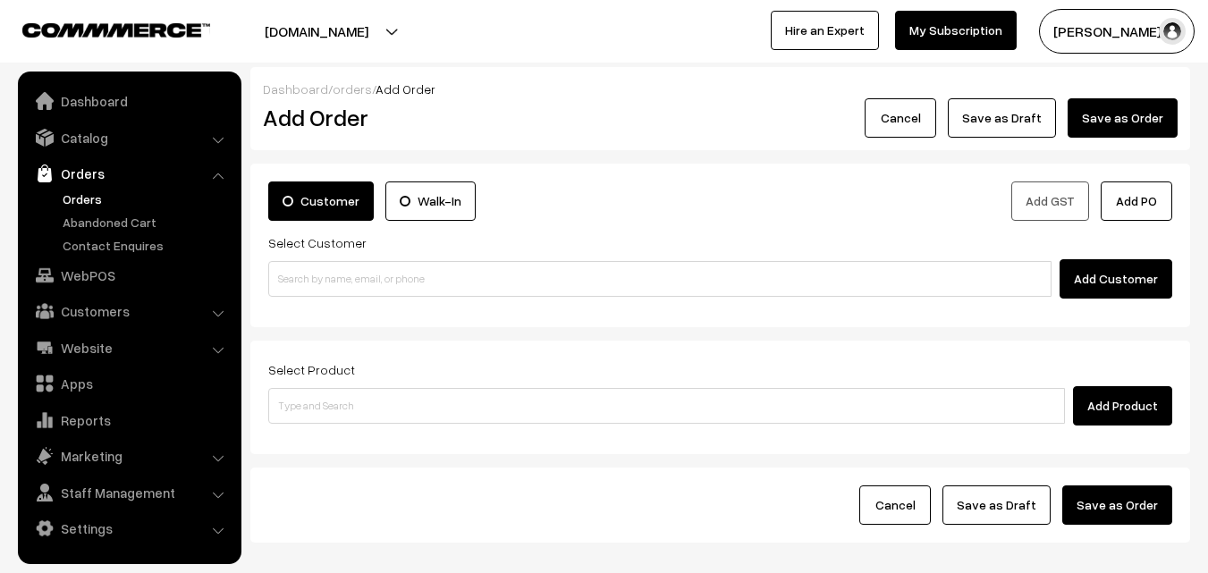
click at [81, 195] on link "Orders" at bounding box center [146, 199] width 177 height 19
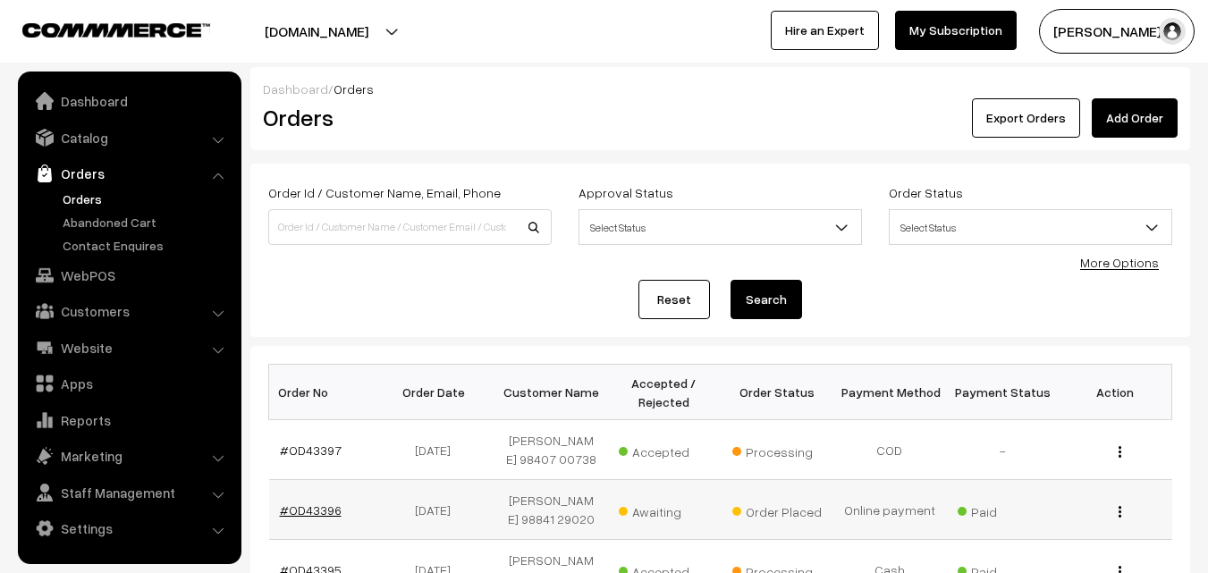
click at [335, 516] on link "#OD43396" at bounding box center [311, 510] width 62 height 15
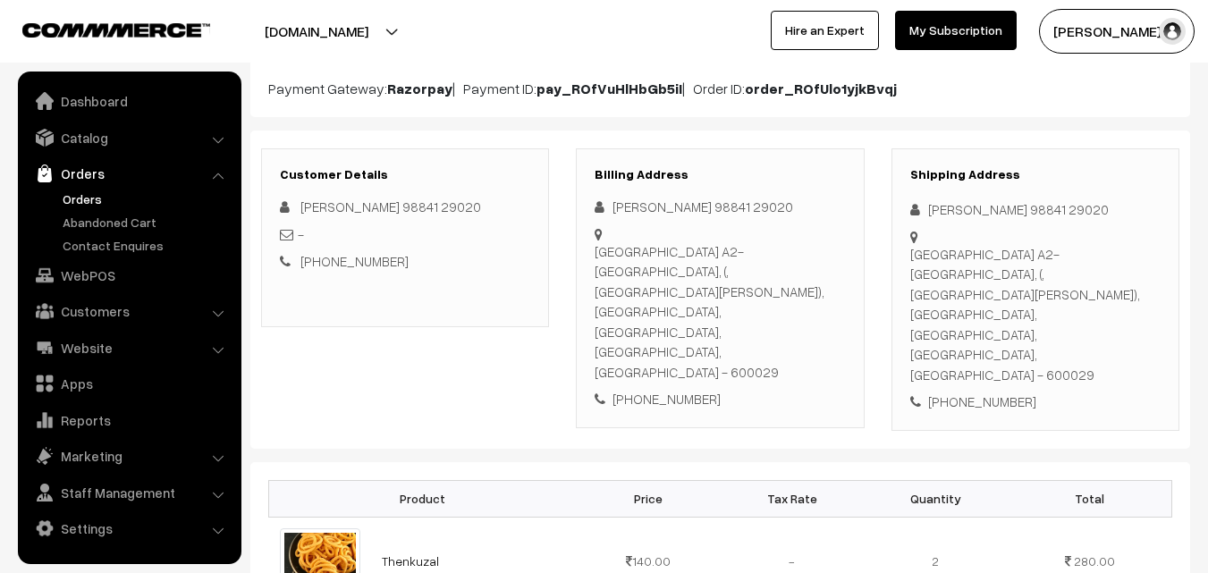
scroll to position [179, 0]
click at [677, 390] on div "[PHONE_NUMBER]" at bounding box center [720, 400] width 250 height 21
copy div "9884129020"
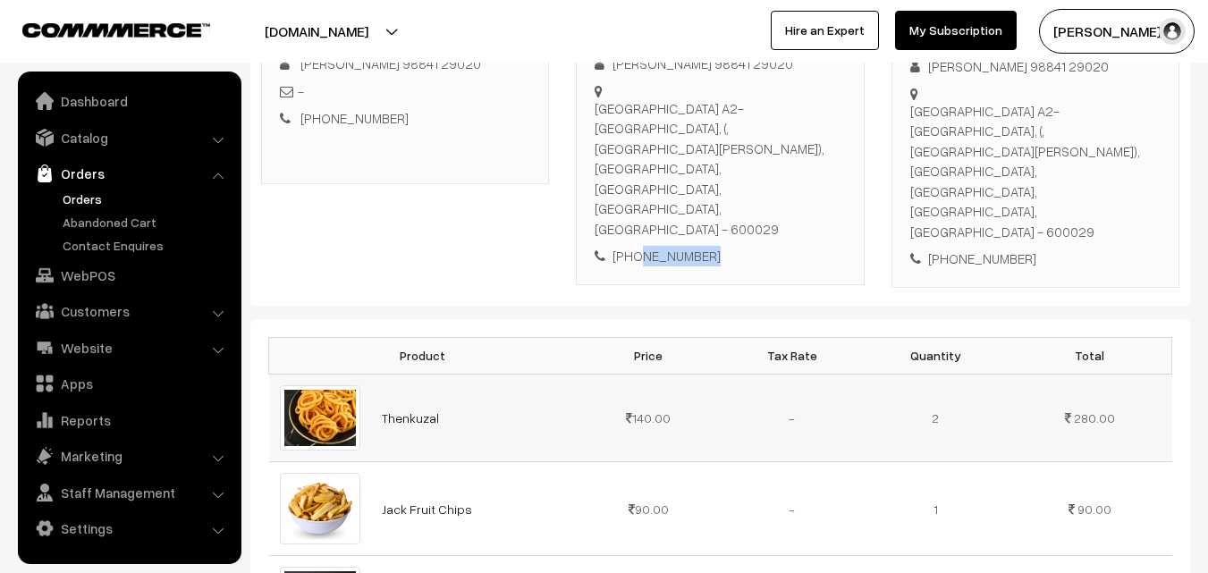
scroll to position [358, 0]
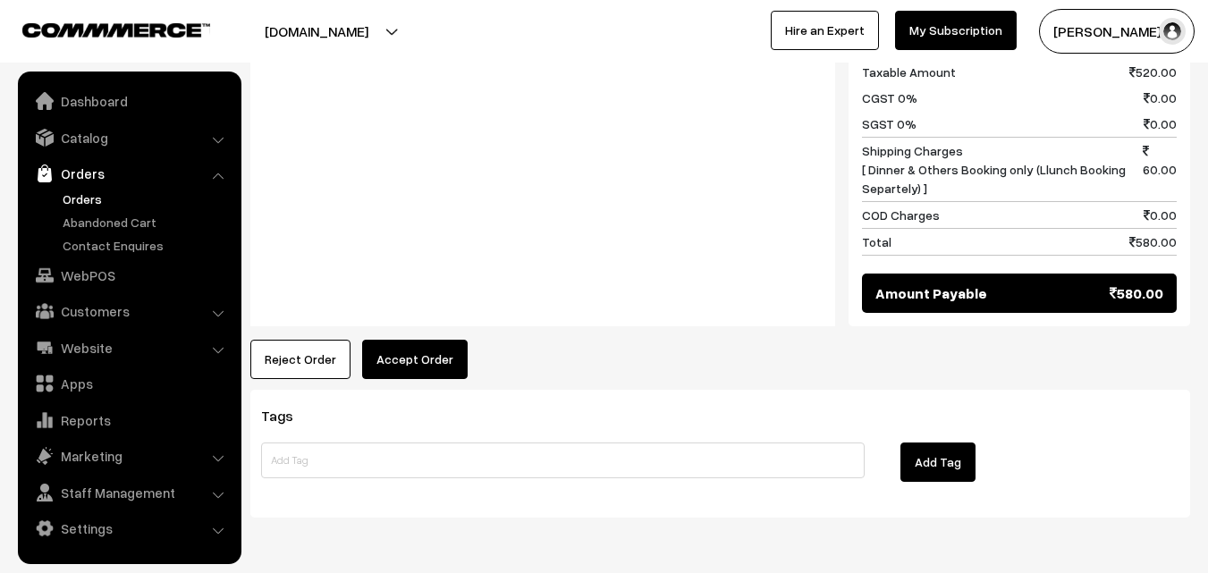
click at [426, 340] on button "Accept Order" at bounding box center [415, 359] width 106 height 39
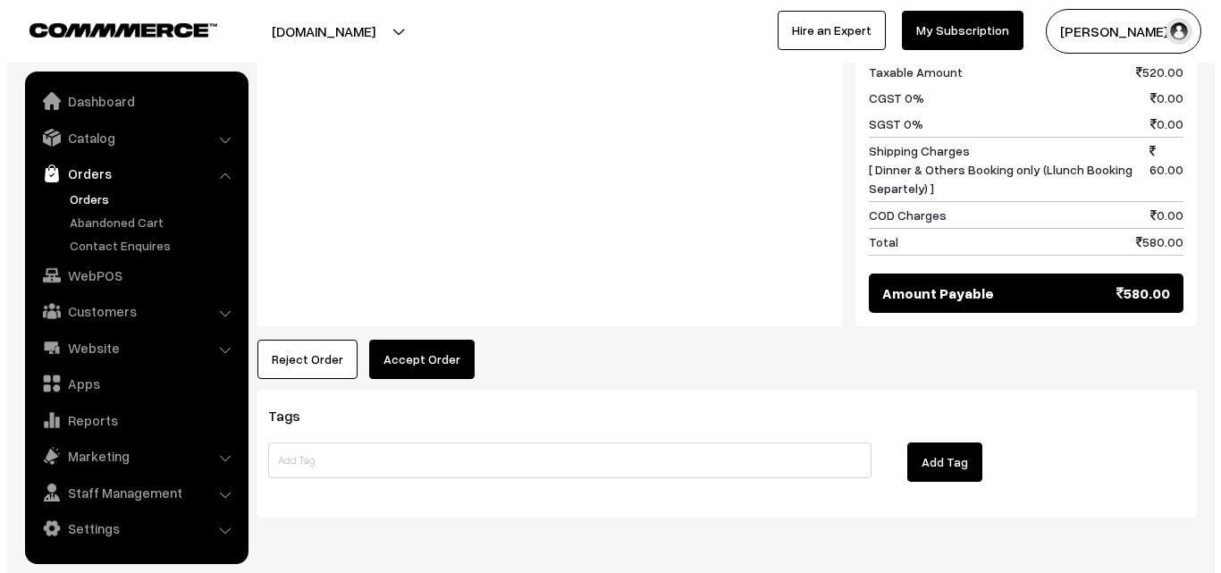
scroll to position [1111, 0]
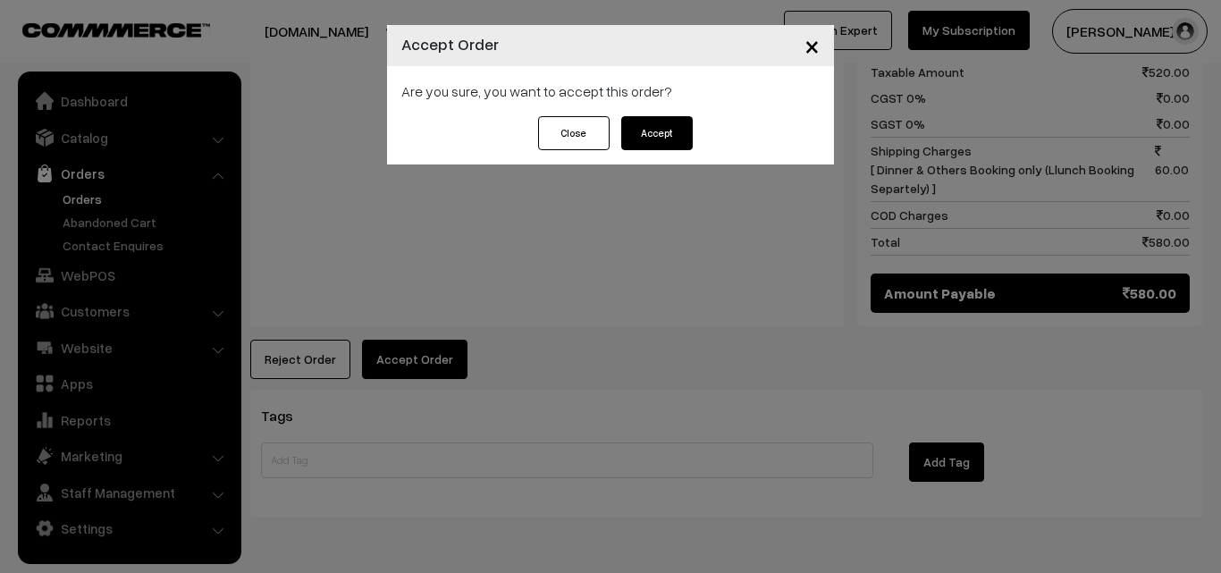
click at [664, 129] on button "Accept" at bounding box center [657, 133] width 72 height 34
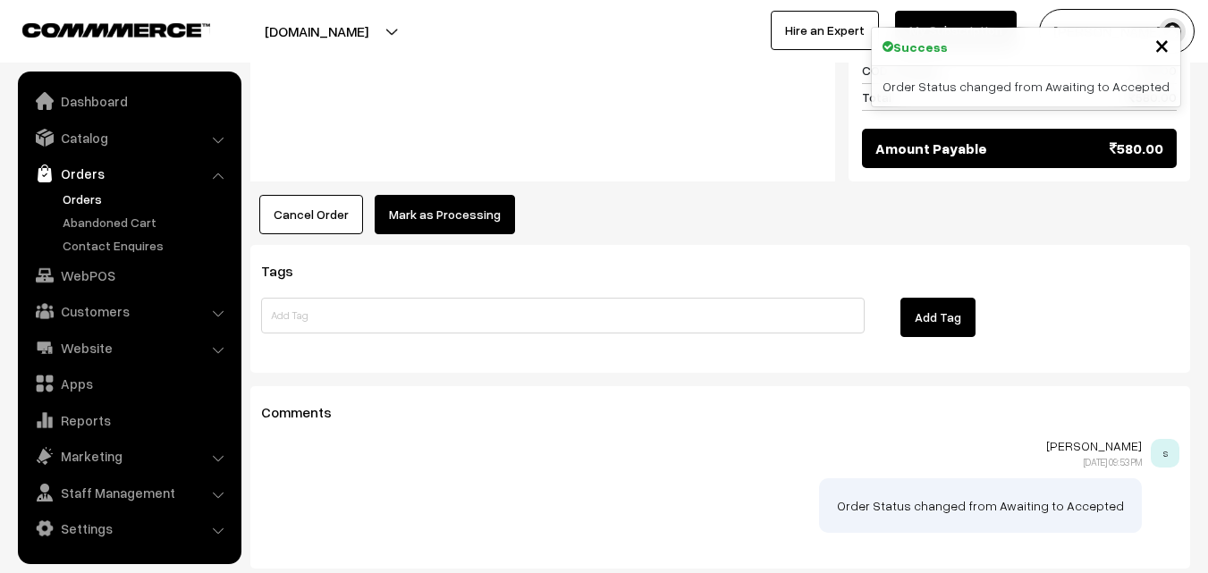
click at [448, 195] on button "Mark as Processing" at bounding box center [445, 214] width 140 height 39
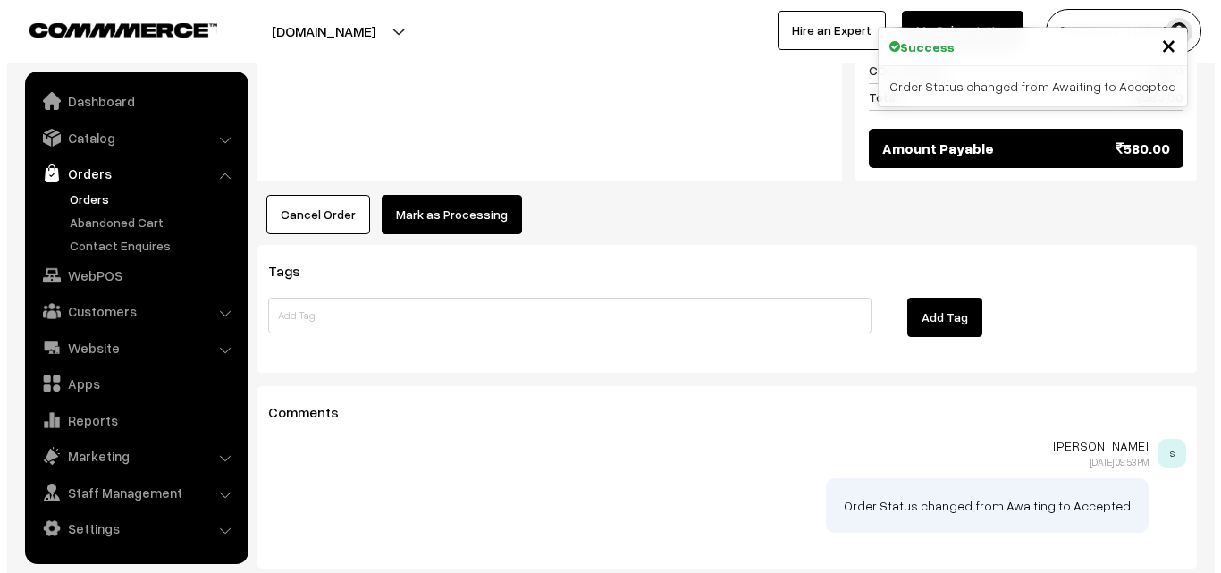
scroll to position [1255, 0]
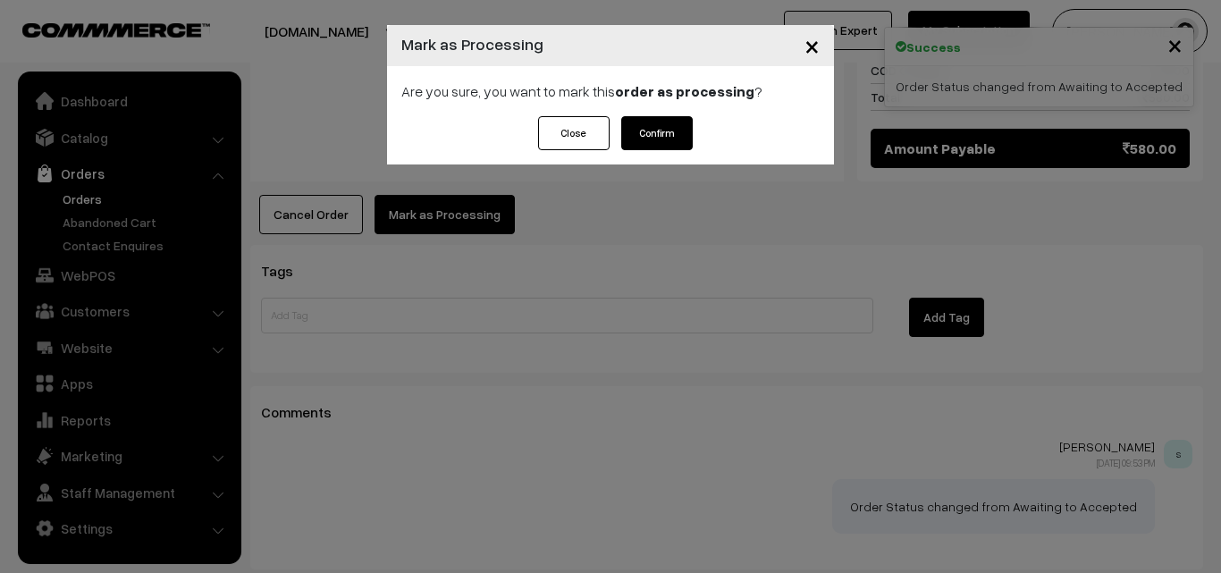
click at [636, 142] on button "Confirm" at bounding box center [657, 133] width 72 height 34
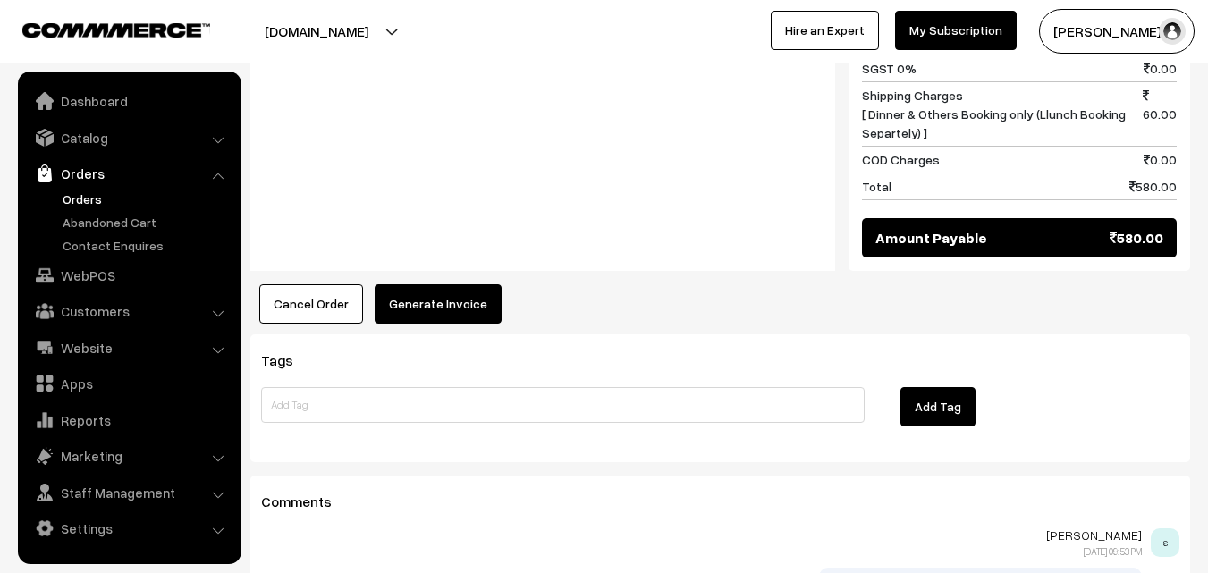
click at [430, 284] on button "Generate Invoice" at bounding box center [438, 303] width 127 height 39
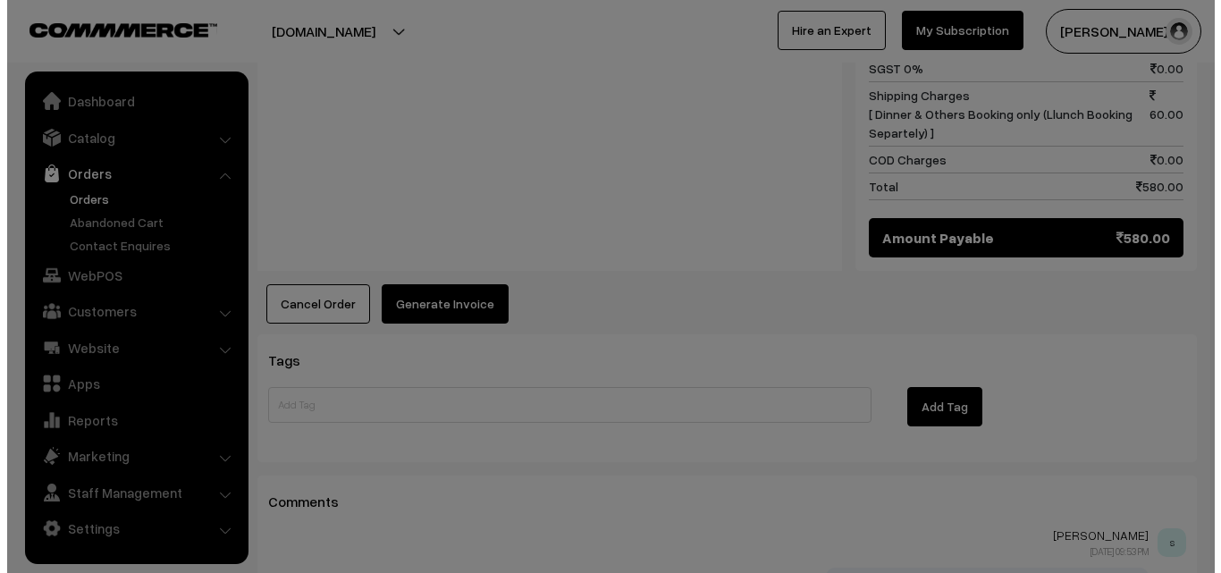
scroll to position [1166, 0]
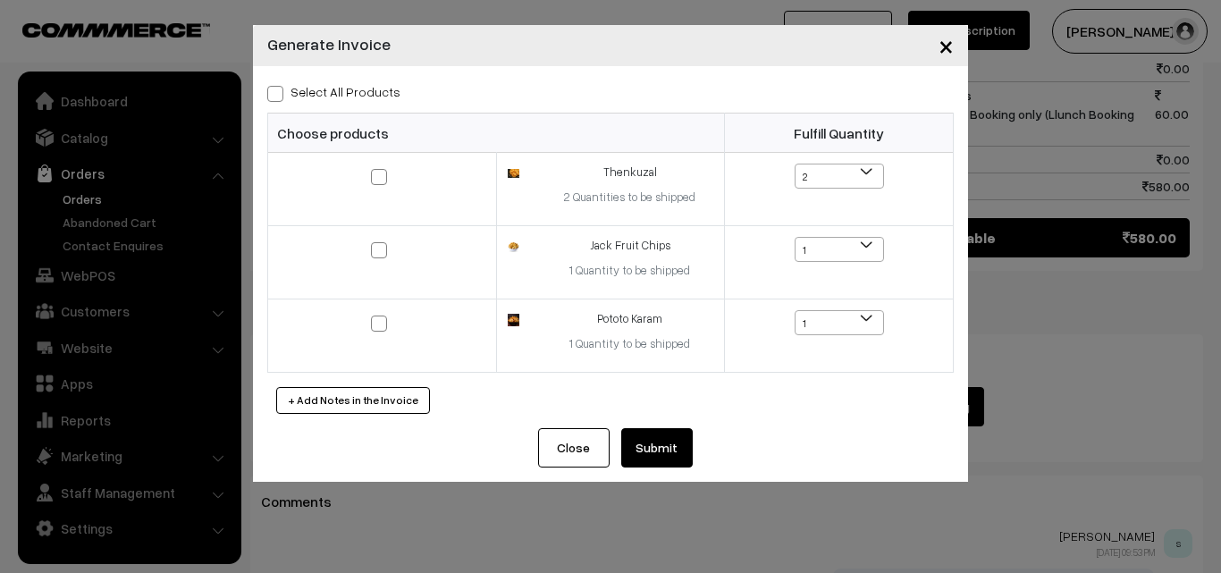
click at [337, 95] on label "Select All Products" at bounding box center [333, 91] width 133 height 19
click at [279, 95] on input "Select All Products" at bounding box center [273, 91] width 12 height 12
checkbox input "true"
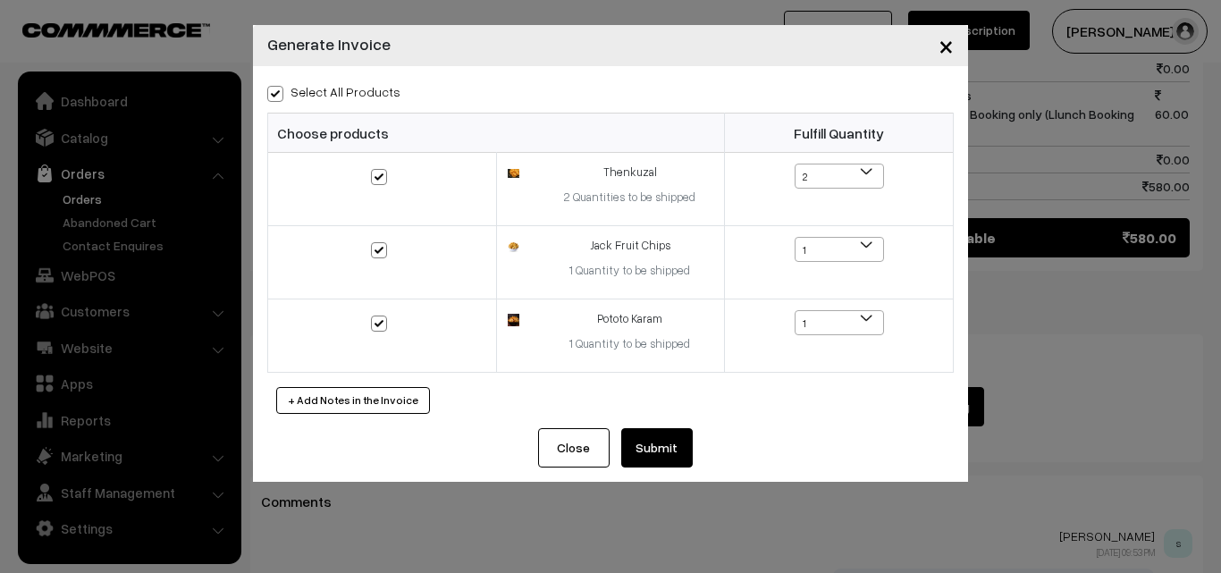
checkbox input "true"
click at [655, 437] on button "Submit" at bounding box center [657, 447] width 72 height 39
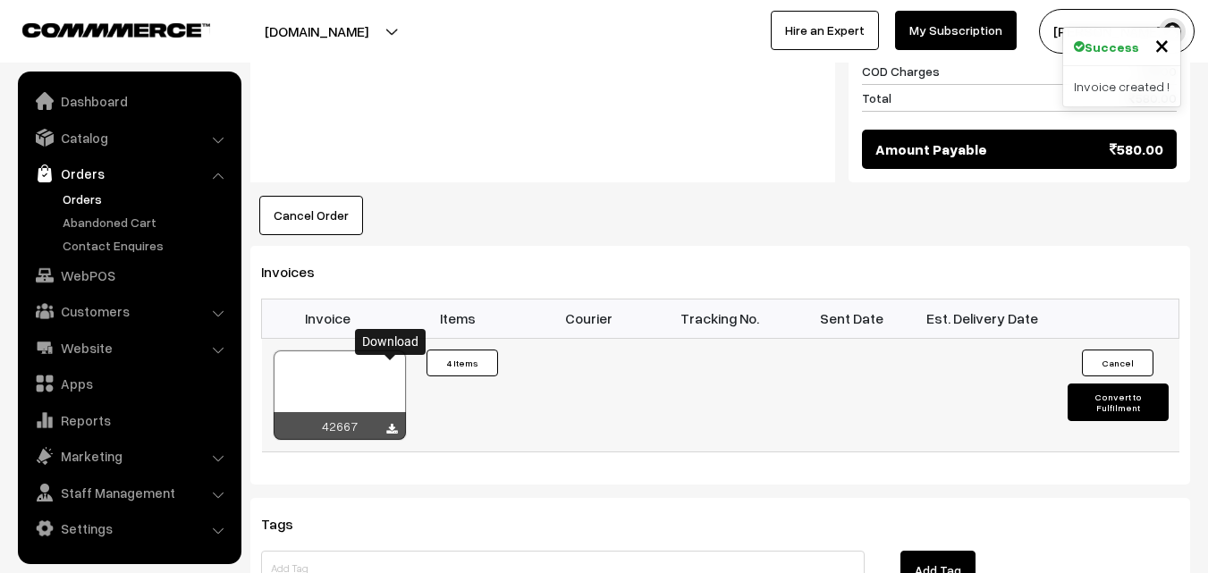
scroll to position [1252, 0]
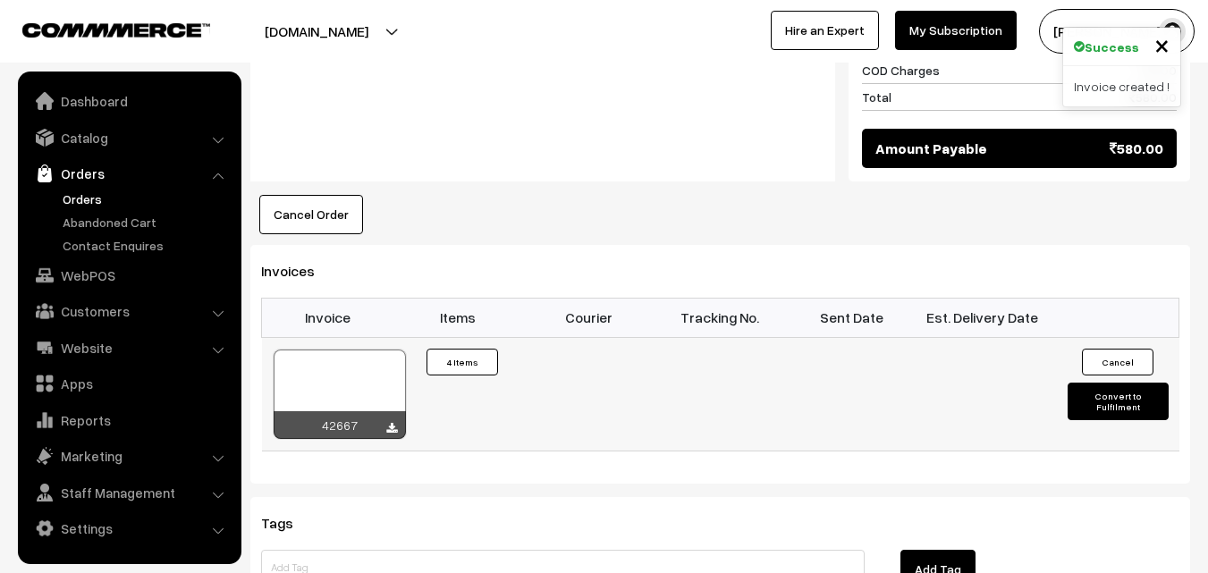
drag, startPoint x: 370, startPoint y: 304, endPoint x: 374, endPoint y: 333, distance: 28.8
click at [370, 350] on div at bounding box center [340, 394] width 132 height 89
click at [107, 175] on link "Orders" at bounding box center [128, 173] width 213 height 32
click at [95, 188] on link "Orders" at bounding box center [128, 173] width 213 height 32
click at [96, 196] on link "Orders" at bounding box center [146, 199] width 177 height 19
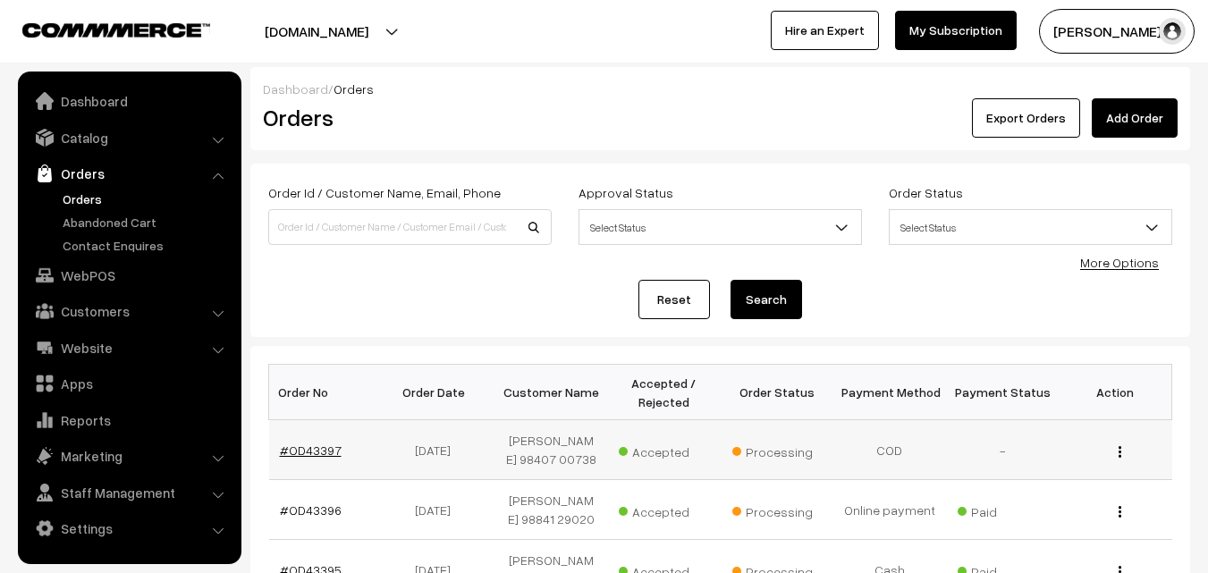
click at [298, 452] on link "#OD43397" at bounding box center [311, 450] width 62 height 15
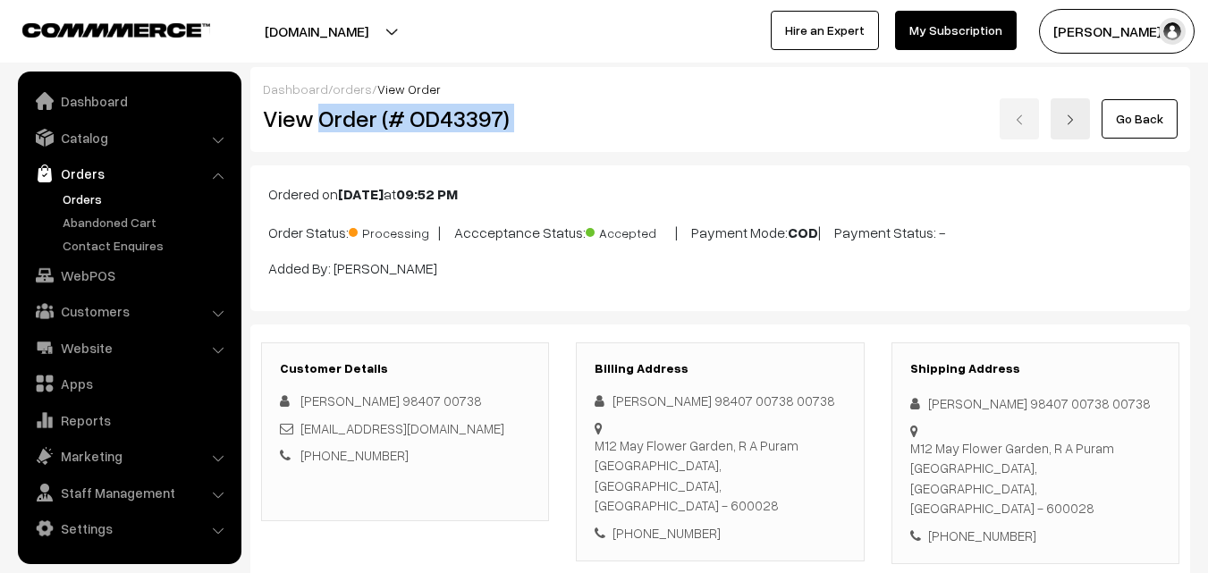
drag, startPoint x: 320, startPoint y: 121, endPoint x: 609, endPoint y: 121, distance: 288.8
click at [625, 121] on div "View Order (# OD43397) Go Back" at bounding box center [720, 118] width 942 height 41
copy div "Order (# OD43397)"
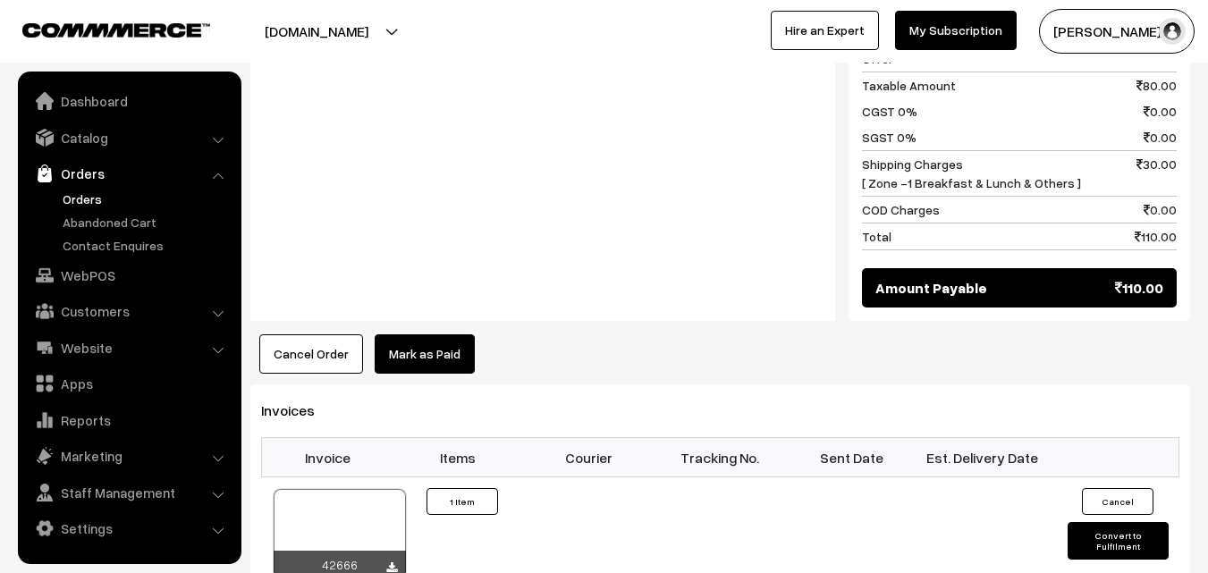
scroll to position [894, 0]
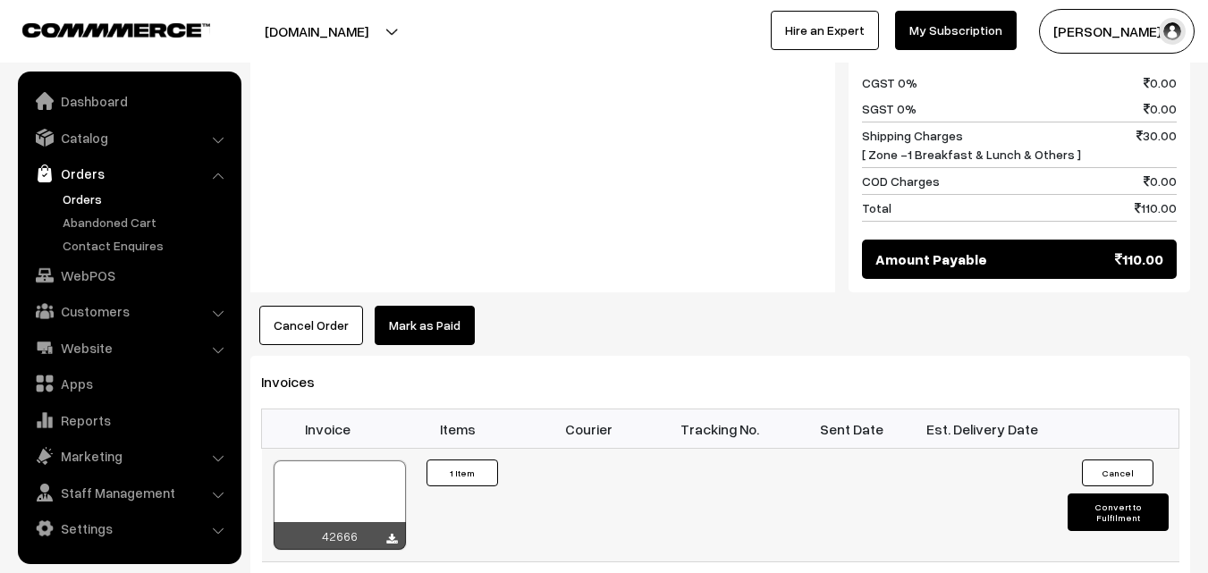
click at [359, 461] on div at bounding box center [340, 505] width 132 height 89
click at [73, 203] on link "Orders" at bounding box center [146, 199] width 177 height 19
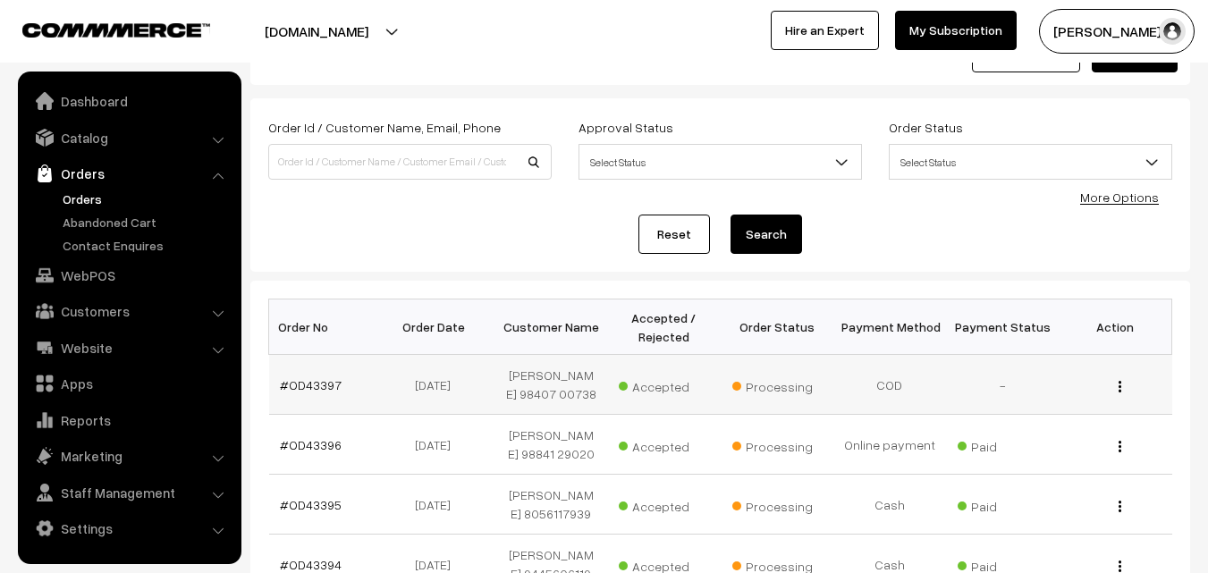
scroll to position [63, 0]
click at [317, 382] on link "#OD43397" at bounding box center [311, 386] width 62 height 15
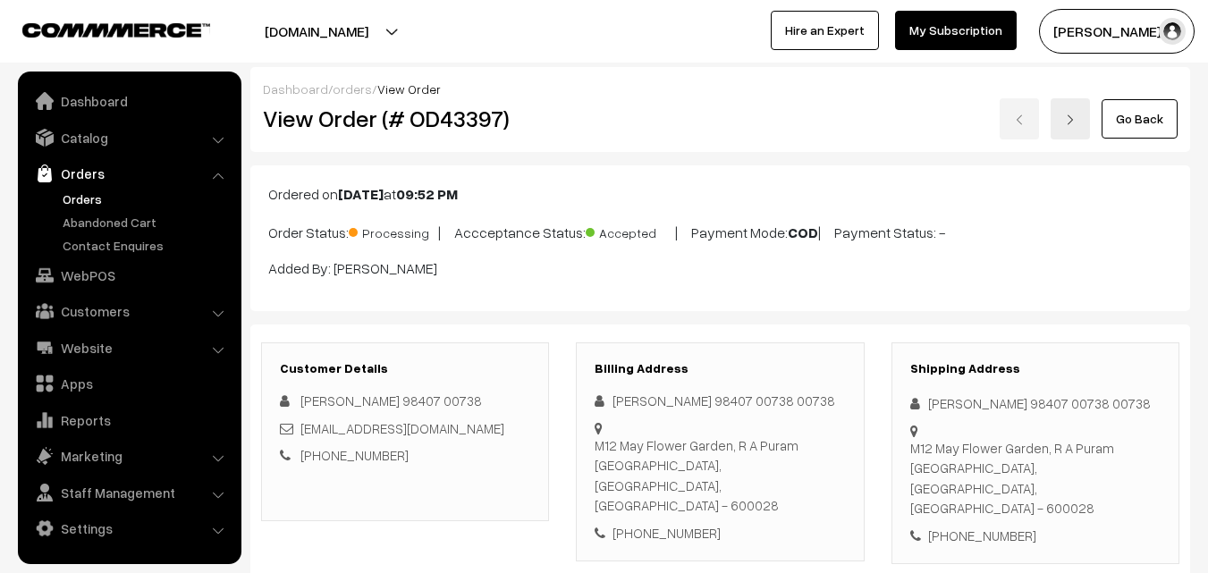
click at [671, 136] on div "View Order (# OD43397) Go Back" at bounding box center [720, 118] width 942 height 41
click at [85, 199] on link "Orders" at bounding box center [146, 199] width 177 height 19
